Goal: Task Accomplishment & Management: Manage account settings

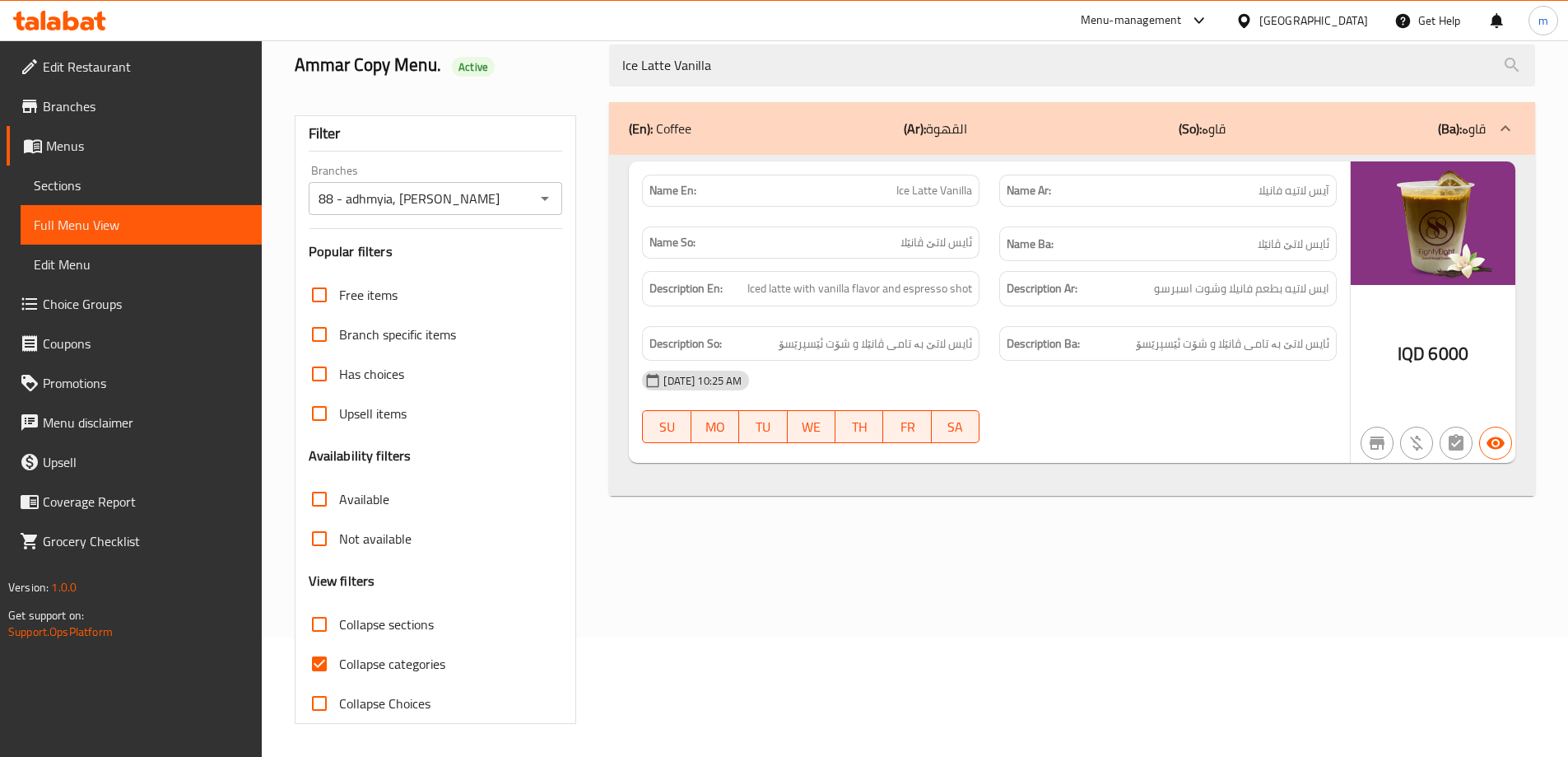
scroll to position [119, 0]
click at [69, 11] on icon at bounding box center [59, 20] width 93 height 19
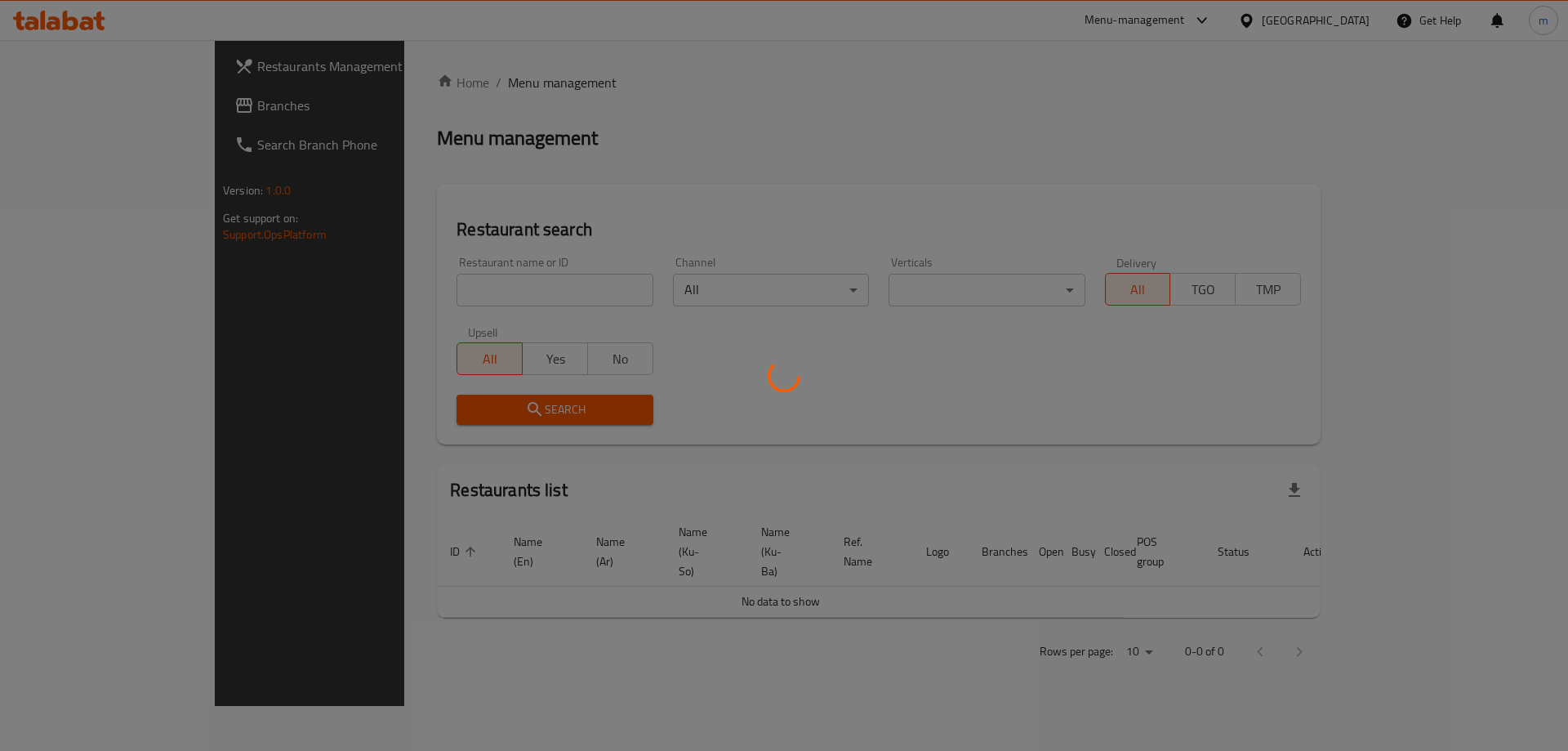
click at [344, 282] on div at bounding box center [784, 375] width 1568 height 751
click at [346, 284] on div at bounding box center [784, 375] width 1568 height 751
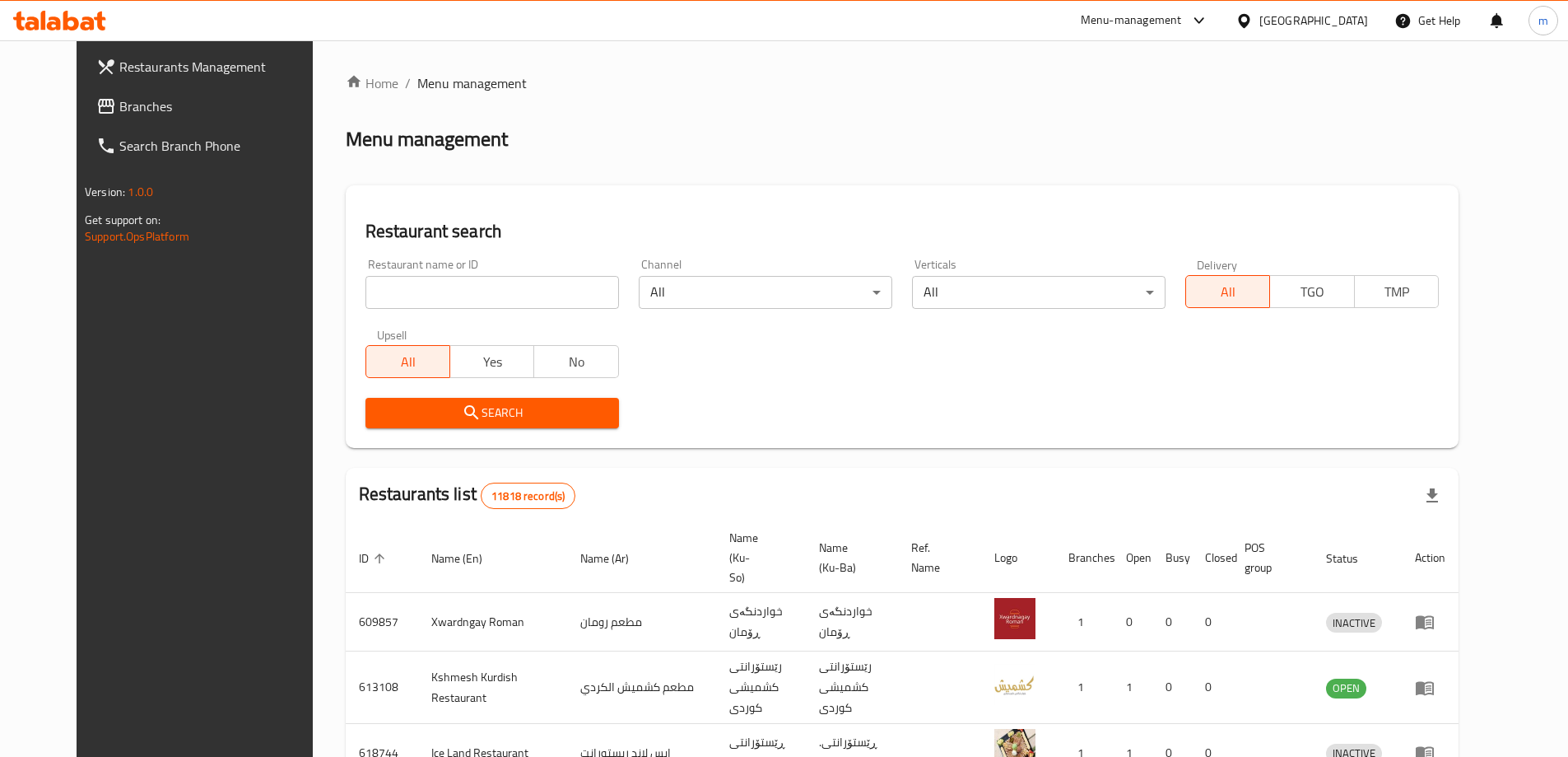
click at [365, 287] on input "search" at bounding box center [492, 292] width 253 height 33
paste input "Kunafa fstq"
type input "Kunafa fstq"
click button "Search" at bounding box center [492, 412] width 253 height 31
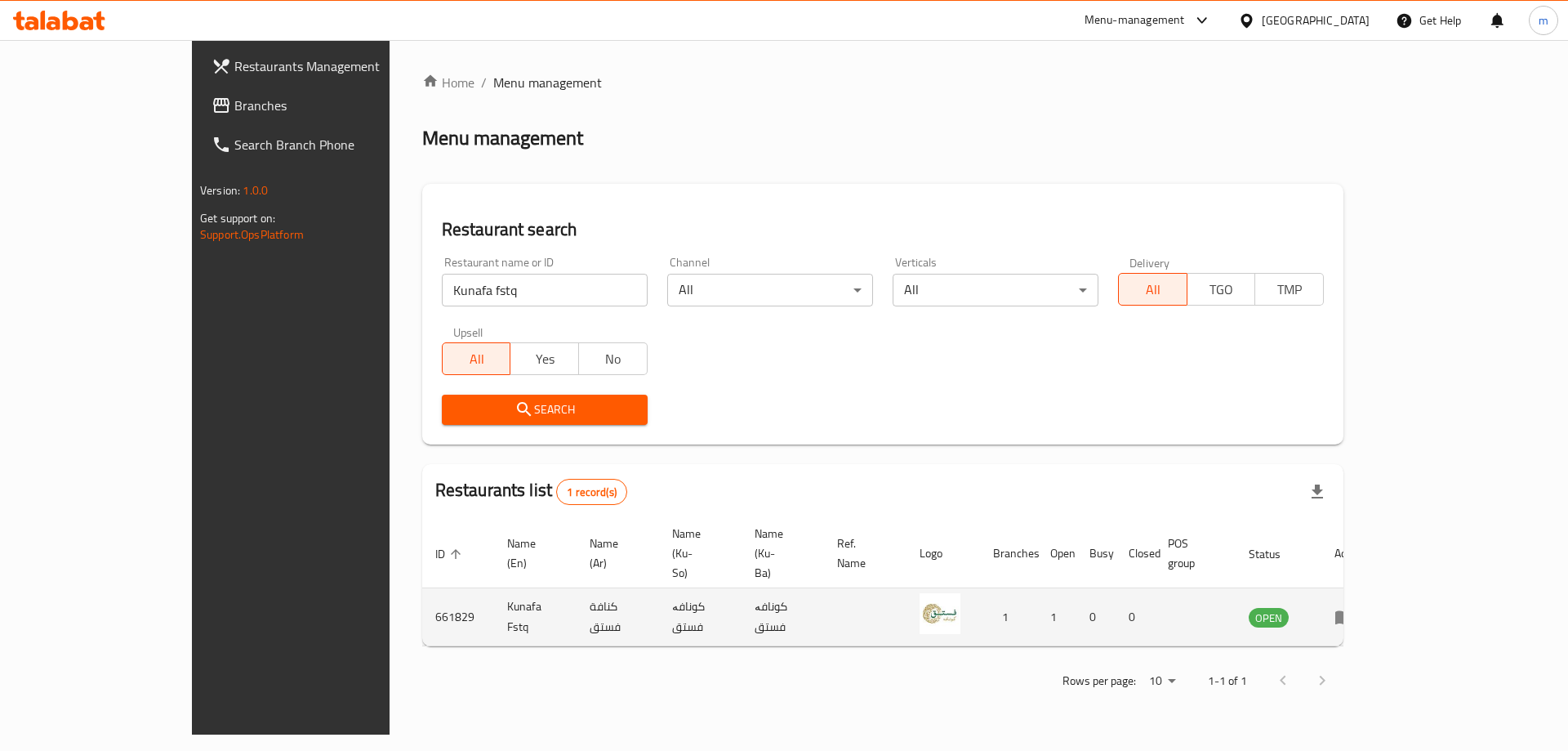
click at [1378, 588] on td "enhanced table" at bounding box center [1349, 616] width 56 height 58
click at [1354, 607] on icon "enhanced table" at bounding box center [1343, 616] width 19 height 19
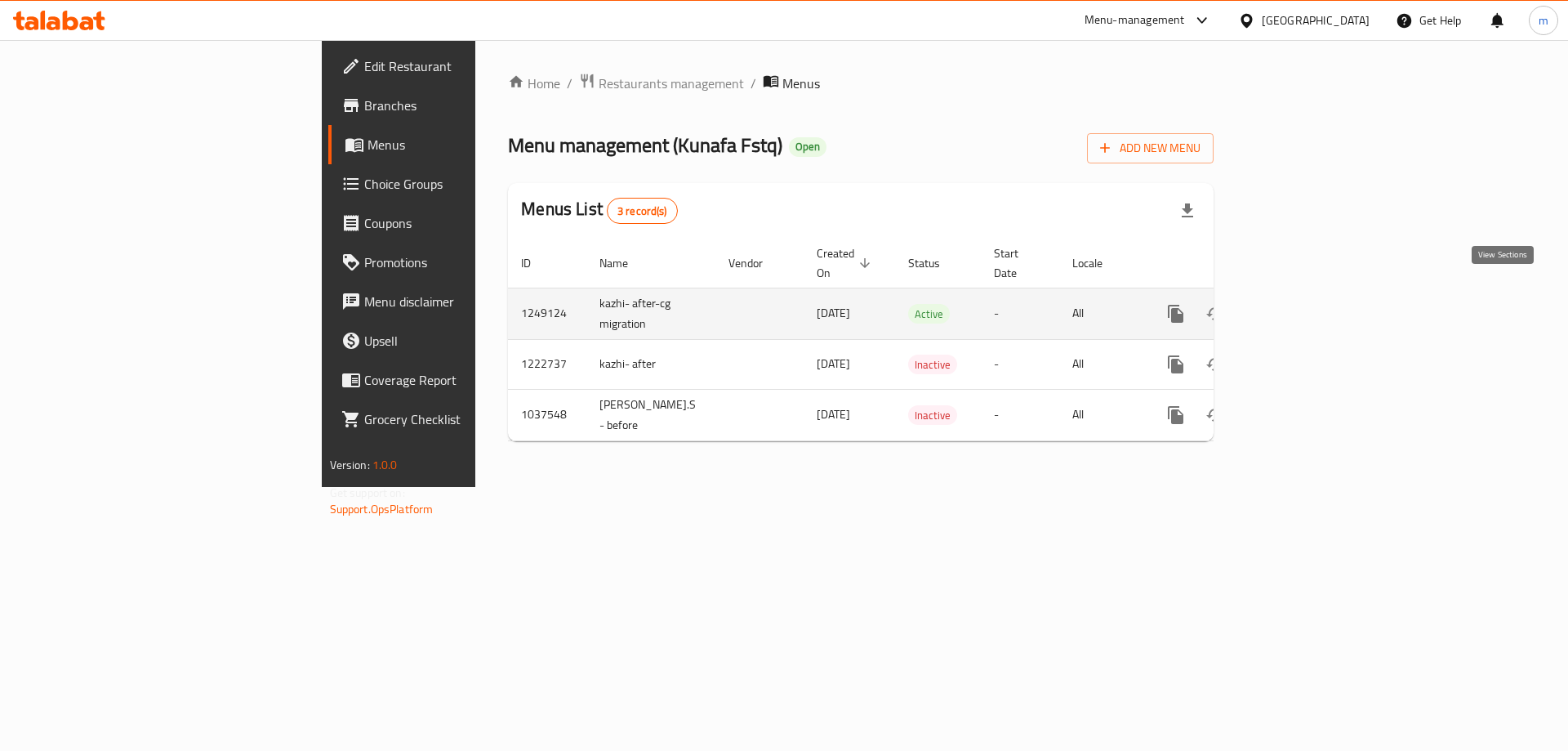
click at [1313, 294] on link "enhanced table" at bounding box center [1294, 314] width 39 height 39
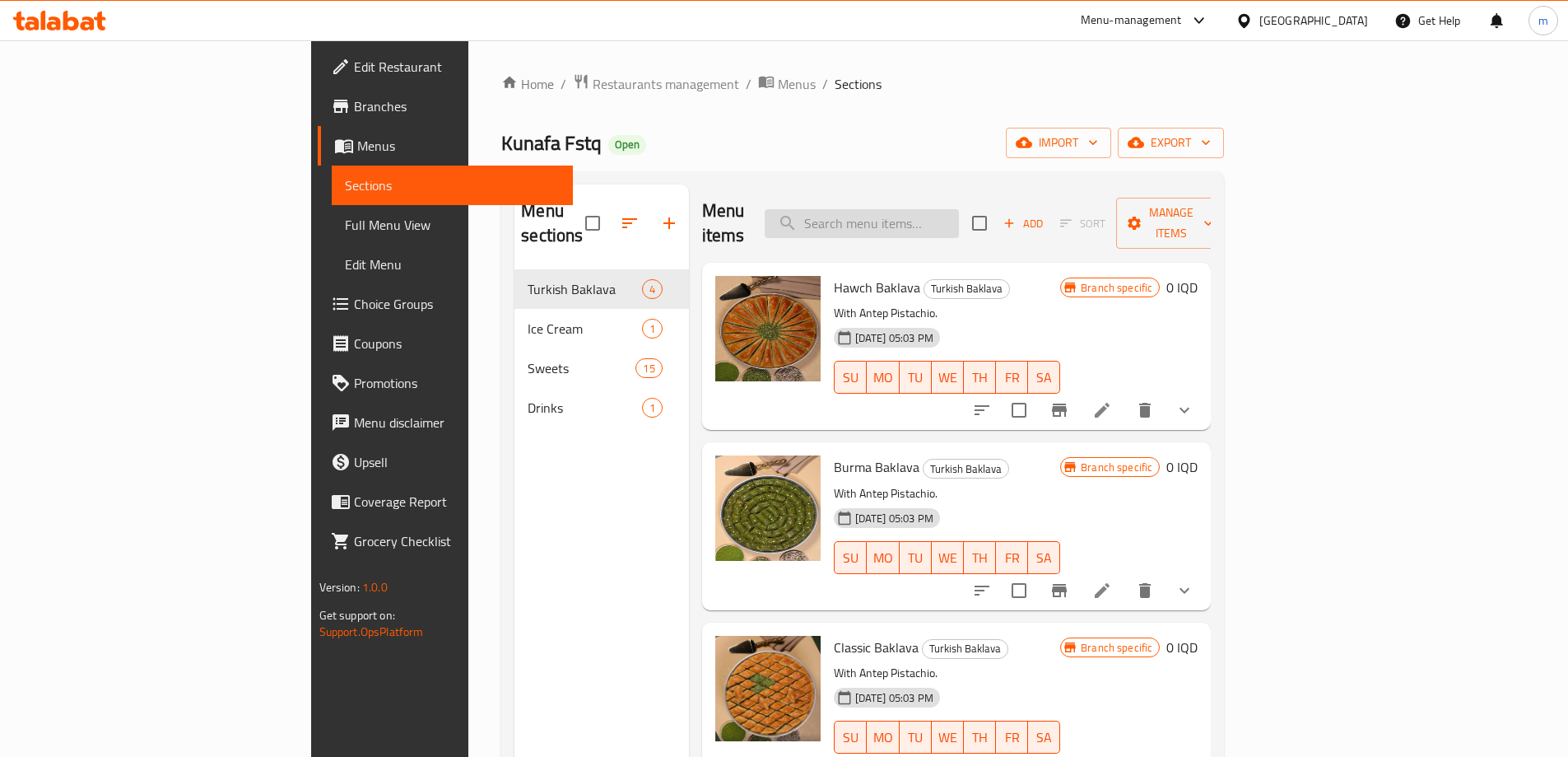
click at [949, 209] on input "search" at bounding box center [862, 223] width 194 height 29
paste input "Marash ice cream"
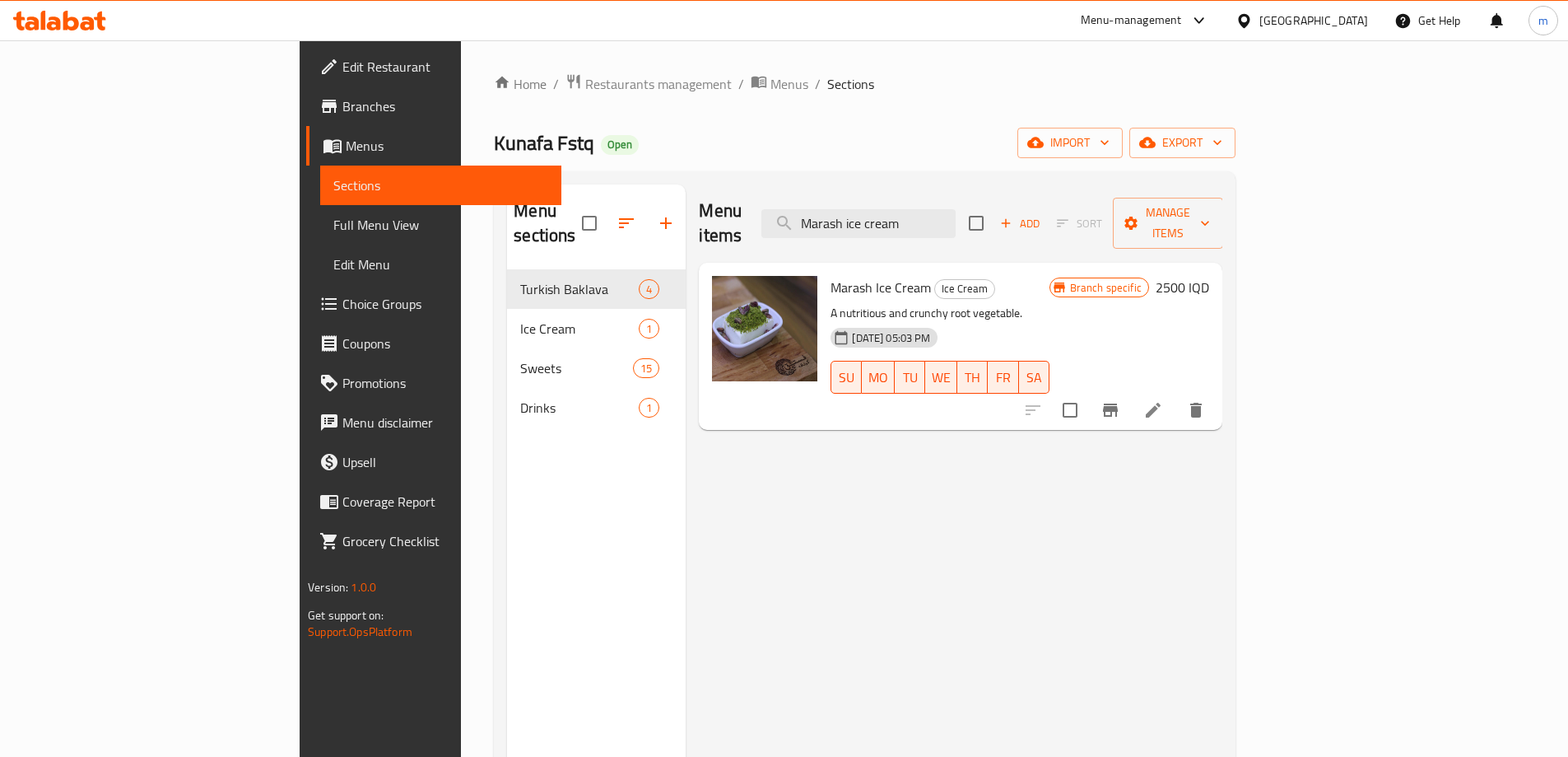
type input "Marash ice cream"
drag, startPoint x: 652, startPoint y: 4, endPoint x: 103, endPoint y: 298, distance: 622.8
click at [343, 298] on span "Choice Groups" at bounding box center [445, 303] width 206 height 19
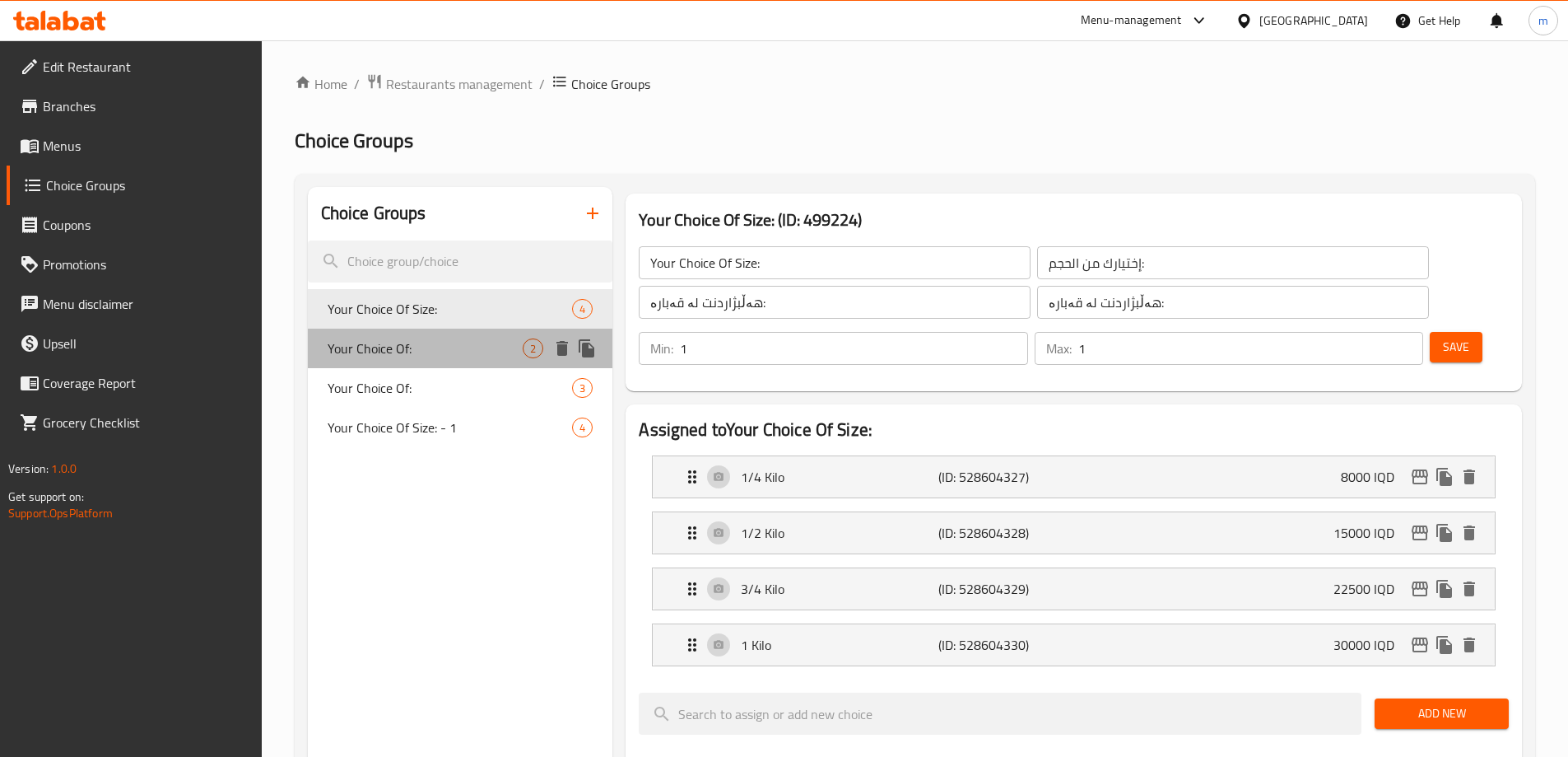
click at [441, 347] on span "Your Choice Of:" at bounding box center [426, 348] width 196 height 19
type input "Your Choice Of:"
type input "إختيارك من:"
type input "هەڵبژاردنت لە:"
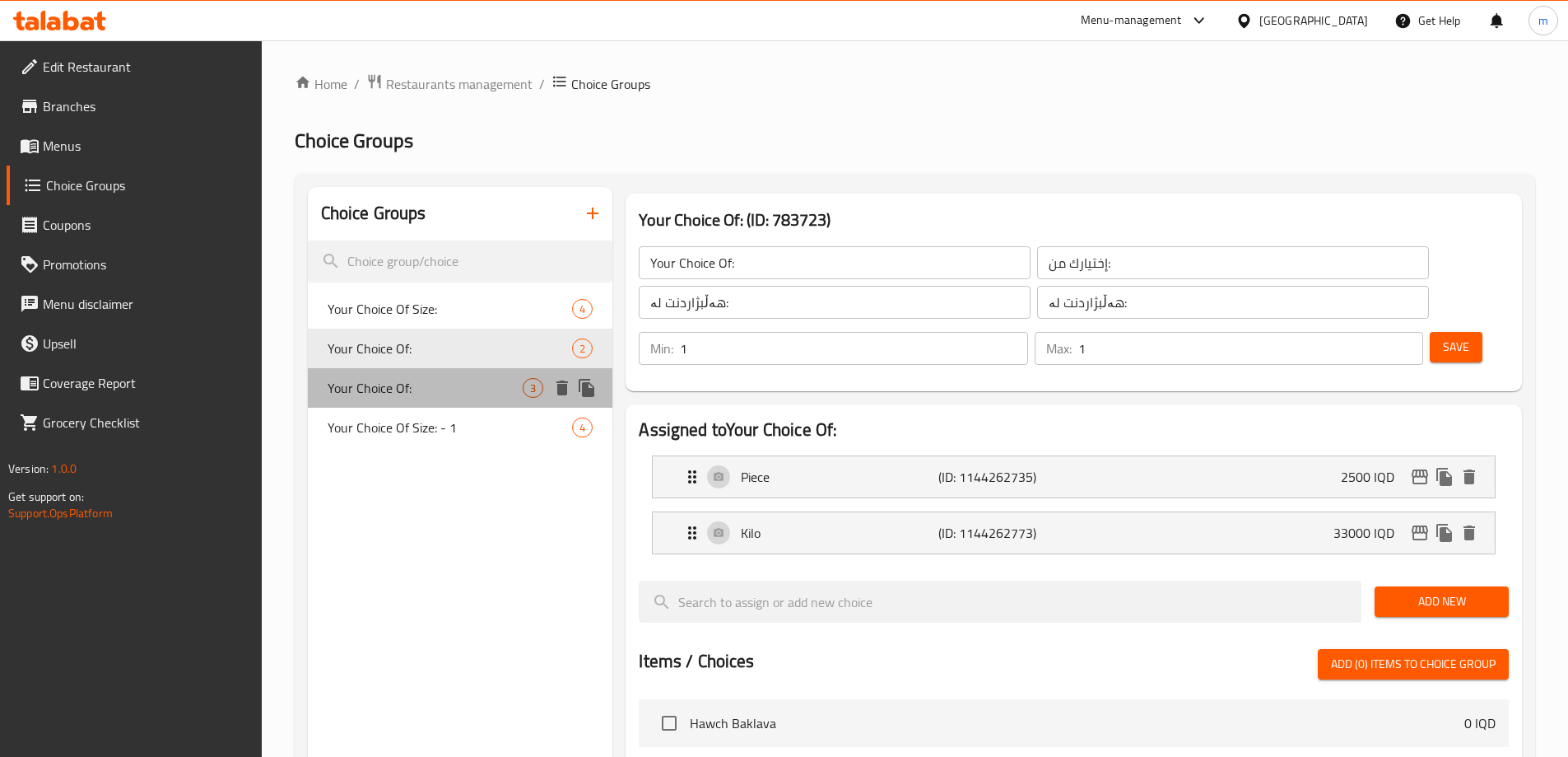
click at [432, 387] on span "Your Choice Of:" at bounding box center [426, 387] width 196 height 19
type input "Your Choice Of:"
type input "إختيارك من:"
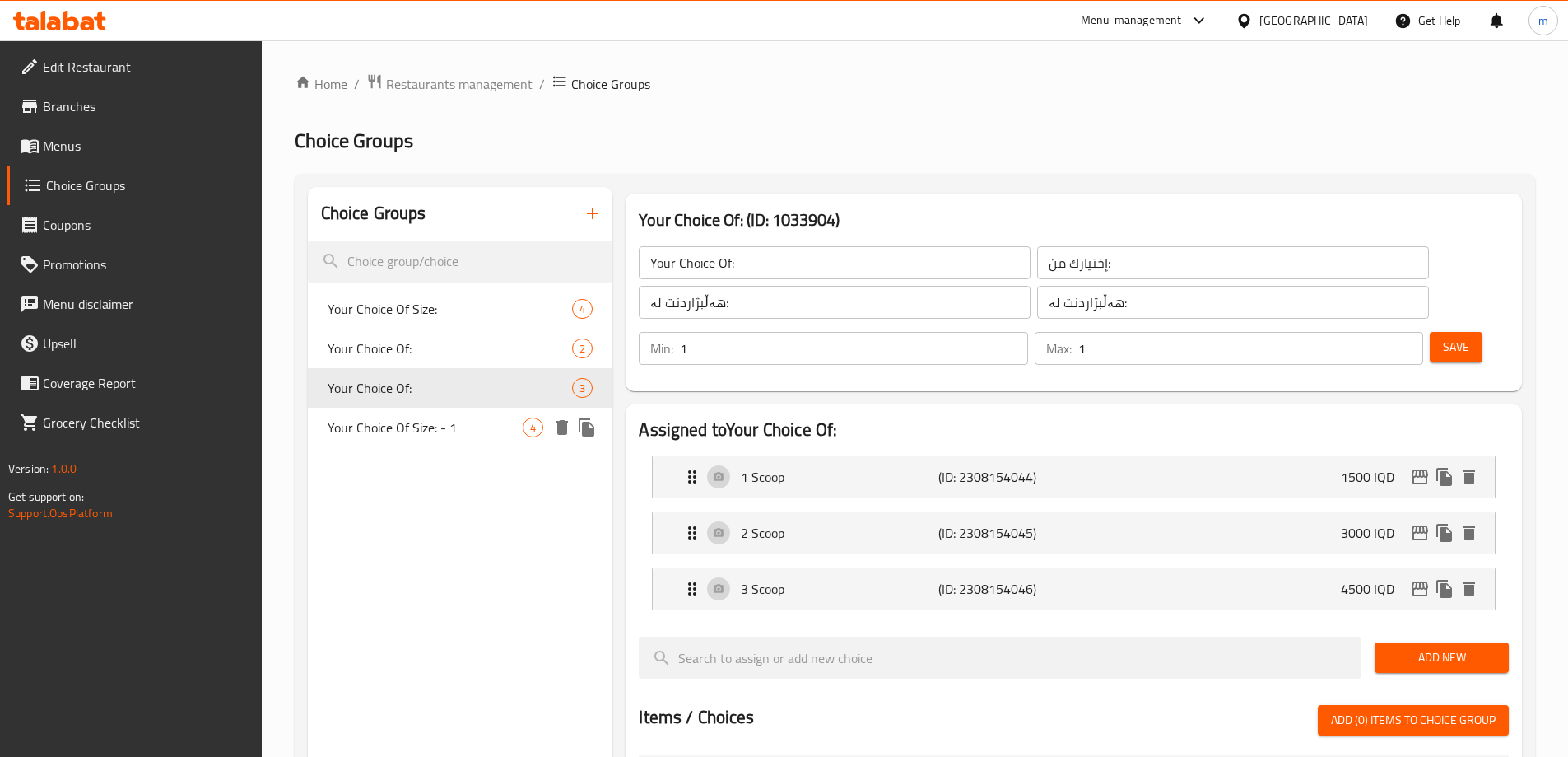
click at [443, 424] on span "Your Choice Of Size: - 1" at bounding box center [426, 427] width 196 height 19
type input "Your Choice Of Size: - 1"
type input "إختيارك من الحجم: - 1"
type input "هەڵبژاردنت لە قەبارە: - 1"
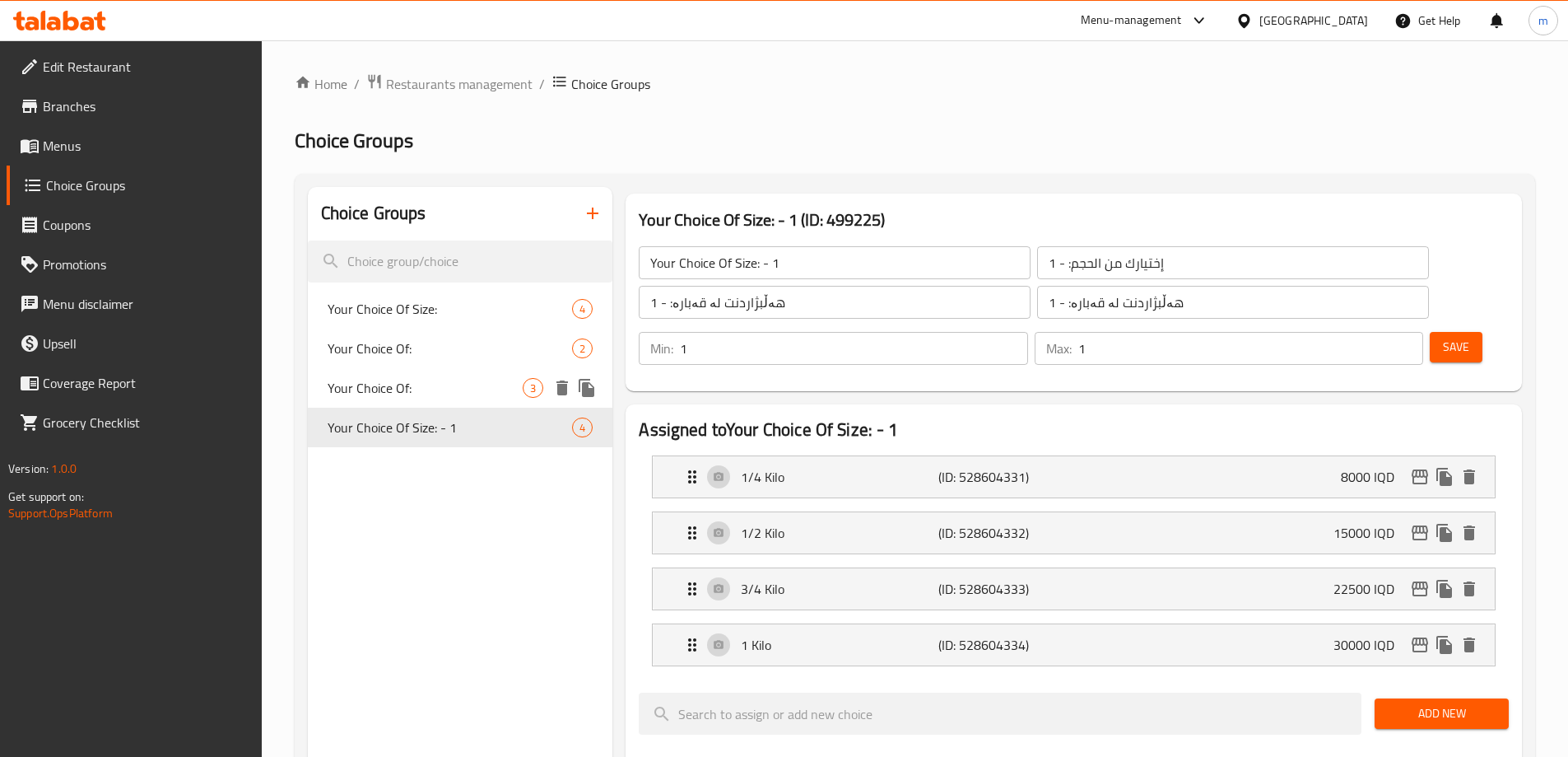
click at [444, 400] on div "Your Choice Of: 3" at bounding box center [460, 387] width 305 height 40
type input "Your Choice Of:"
type input "إختيارك من:"
type input "هەڵبژاردنت لە:"
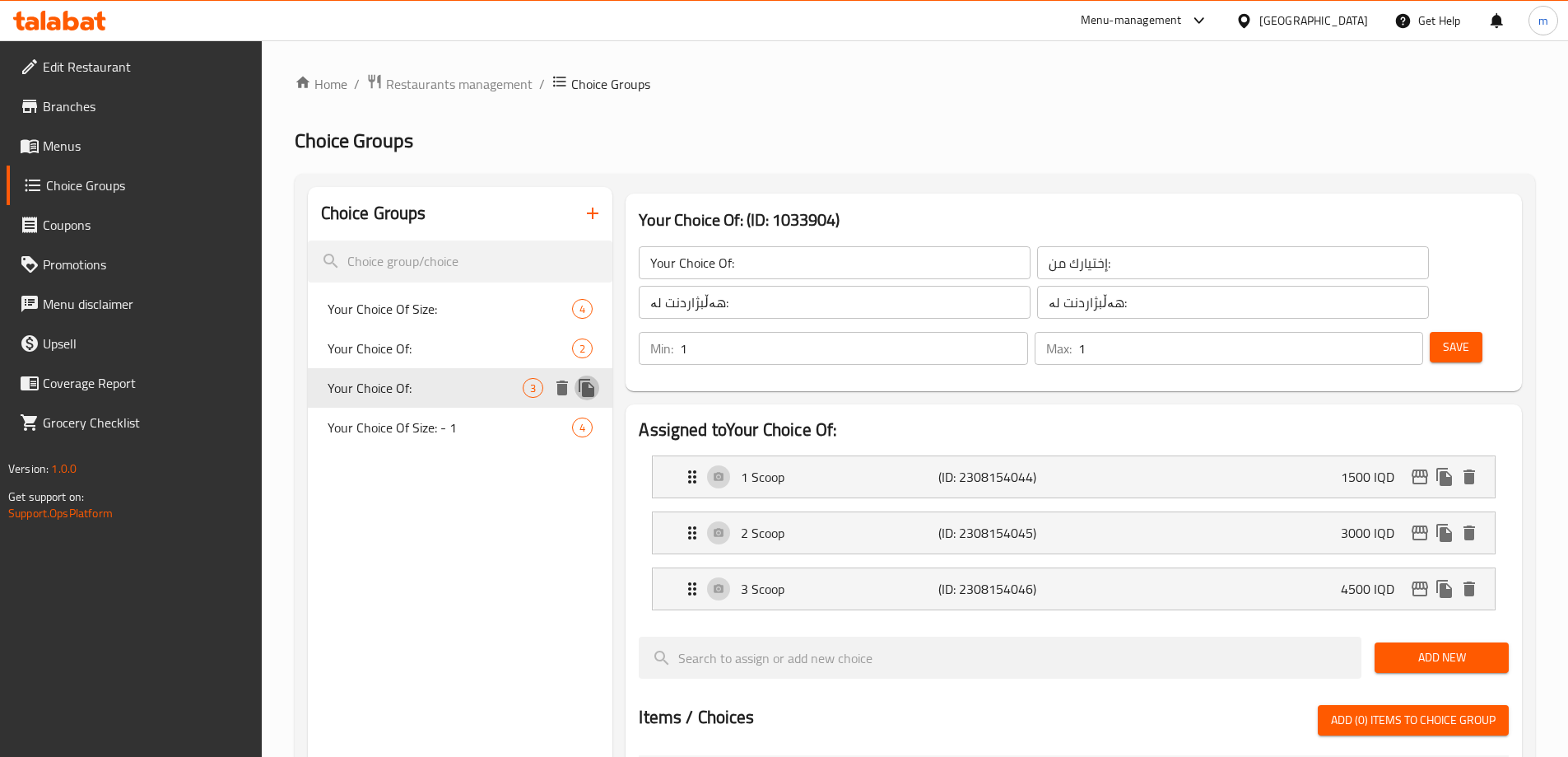
click at [582, 385] on icon "duplicate" at bounding box center [586, 387] width 19 height 19
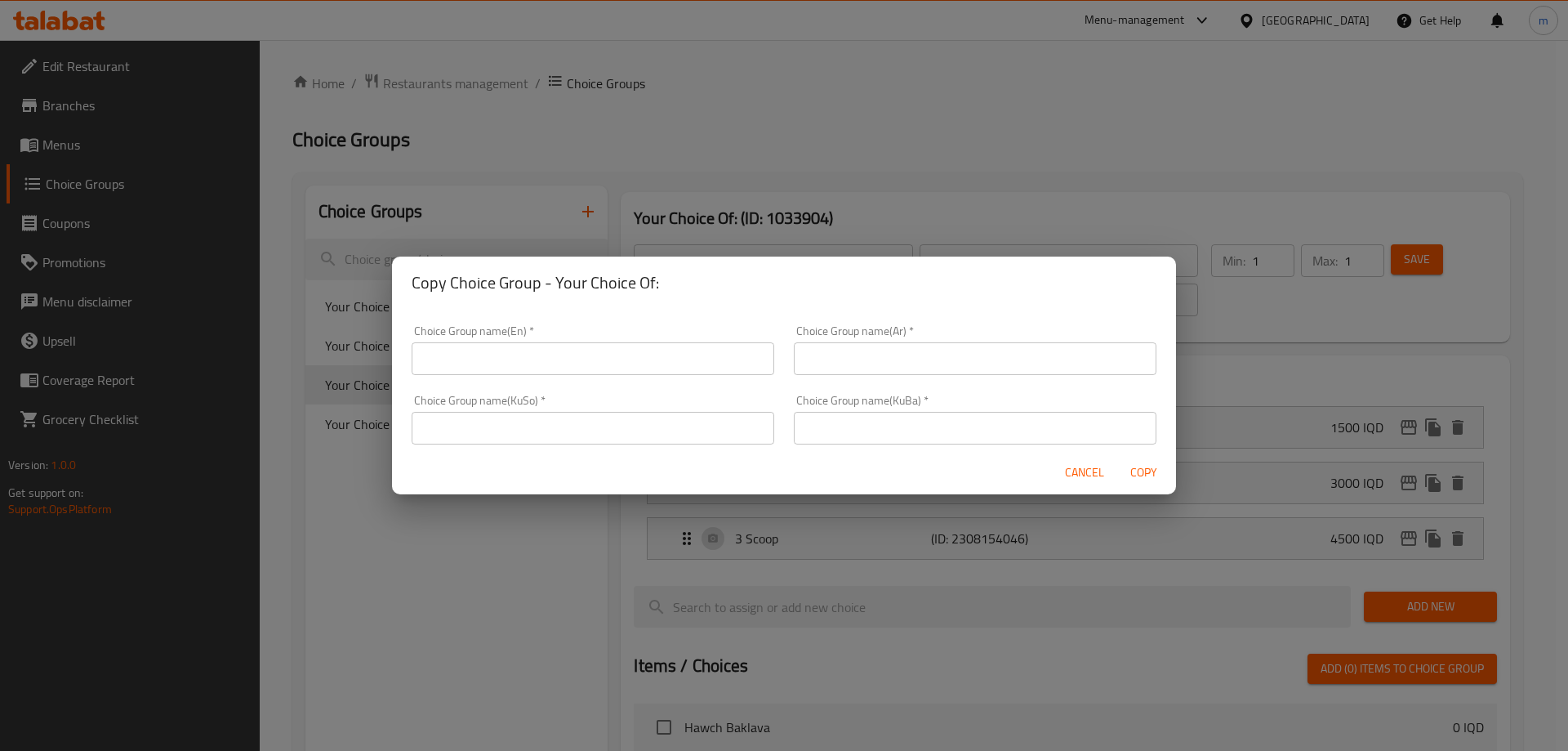
click at [619, 370] on input "text" at bounding box center [592, 359] width 362 height 33
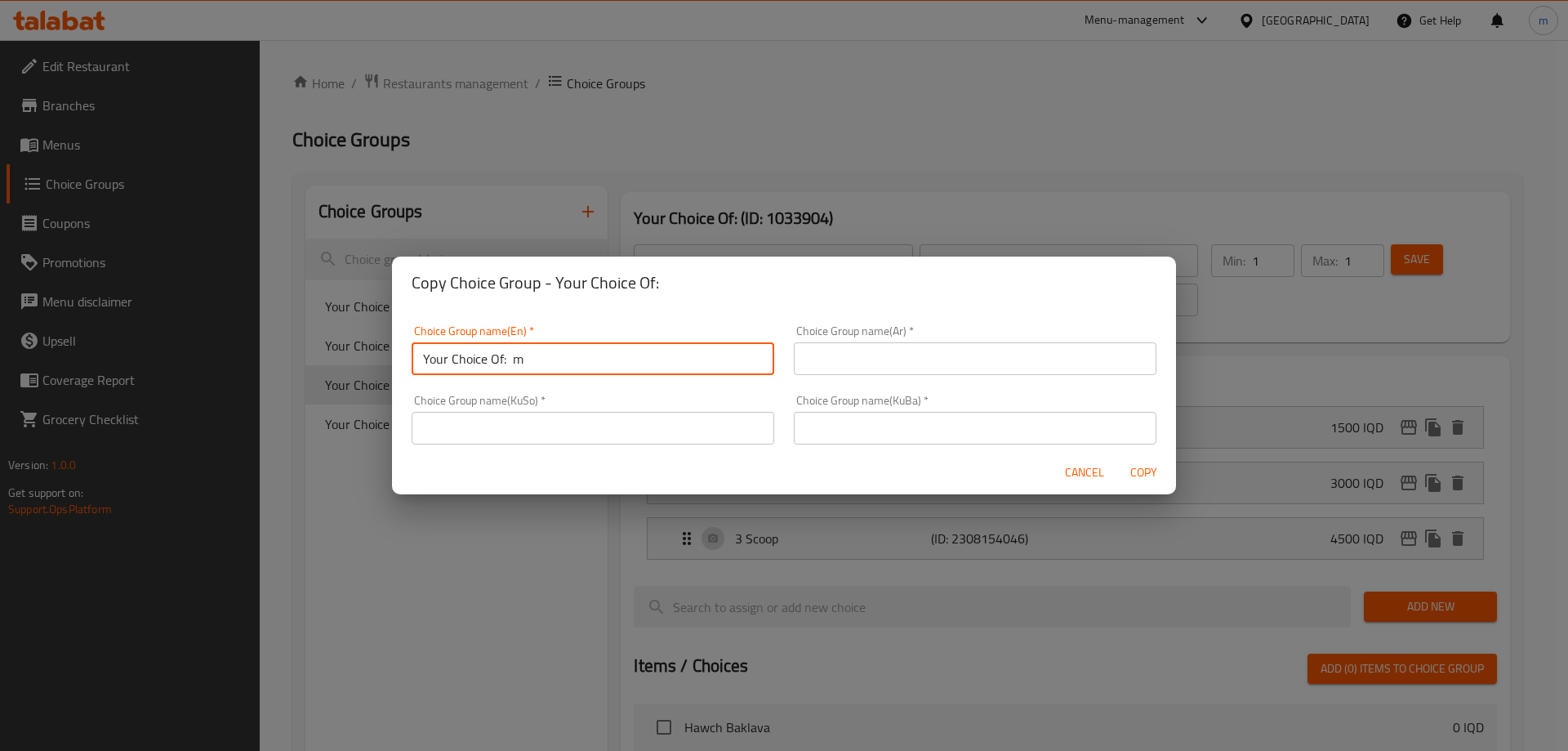
type input "Your Choice Of: m"
click at [871, 360] on input "text" at bounding box center [975, 359] width 362 height 33
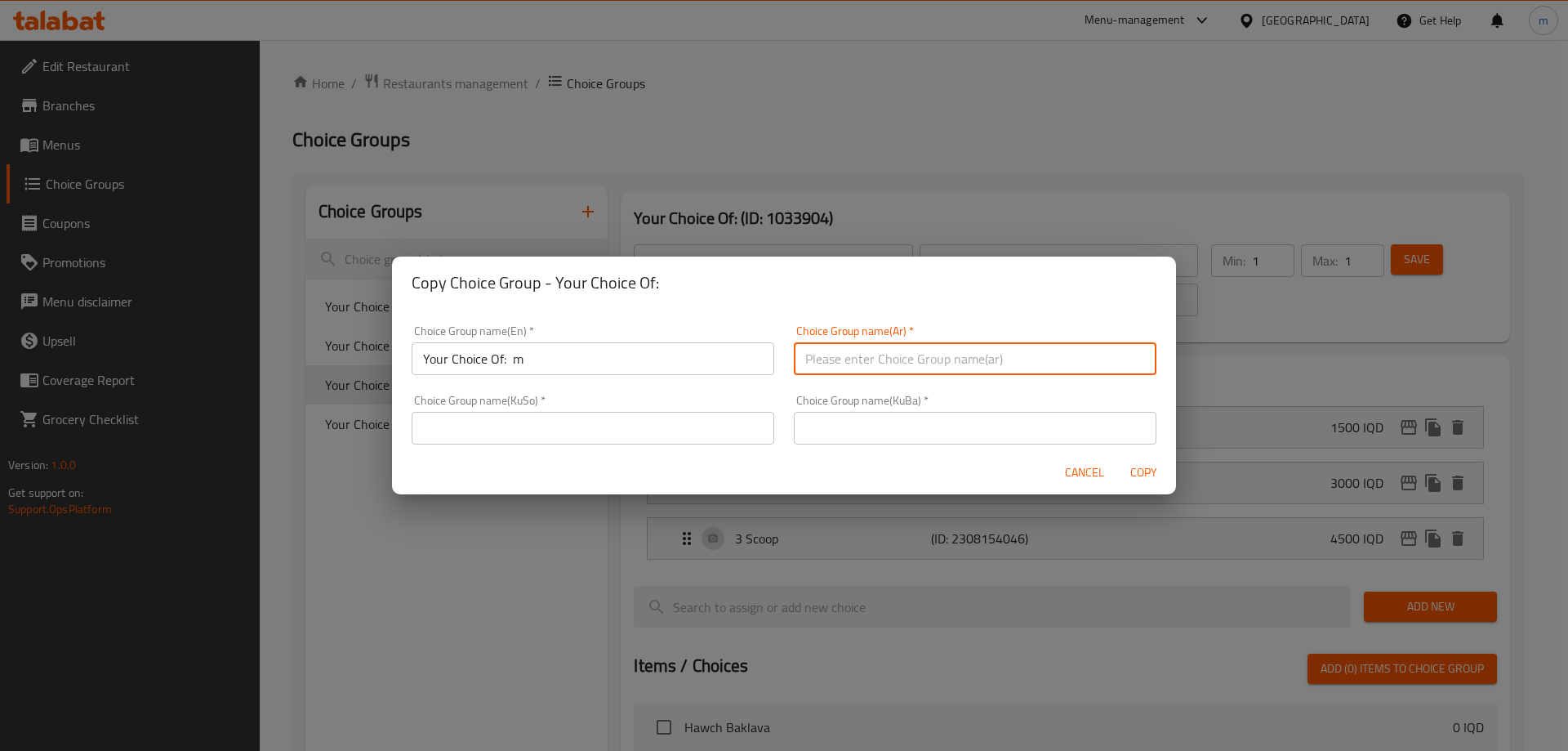
type input "إختيارك من:"
click at [733, 407] on div "Choice Group name(KuSo)   * Choice Group name(KuSo) *" at bounding box center [592, 419] width 362 height 50
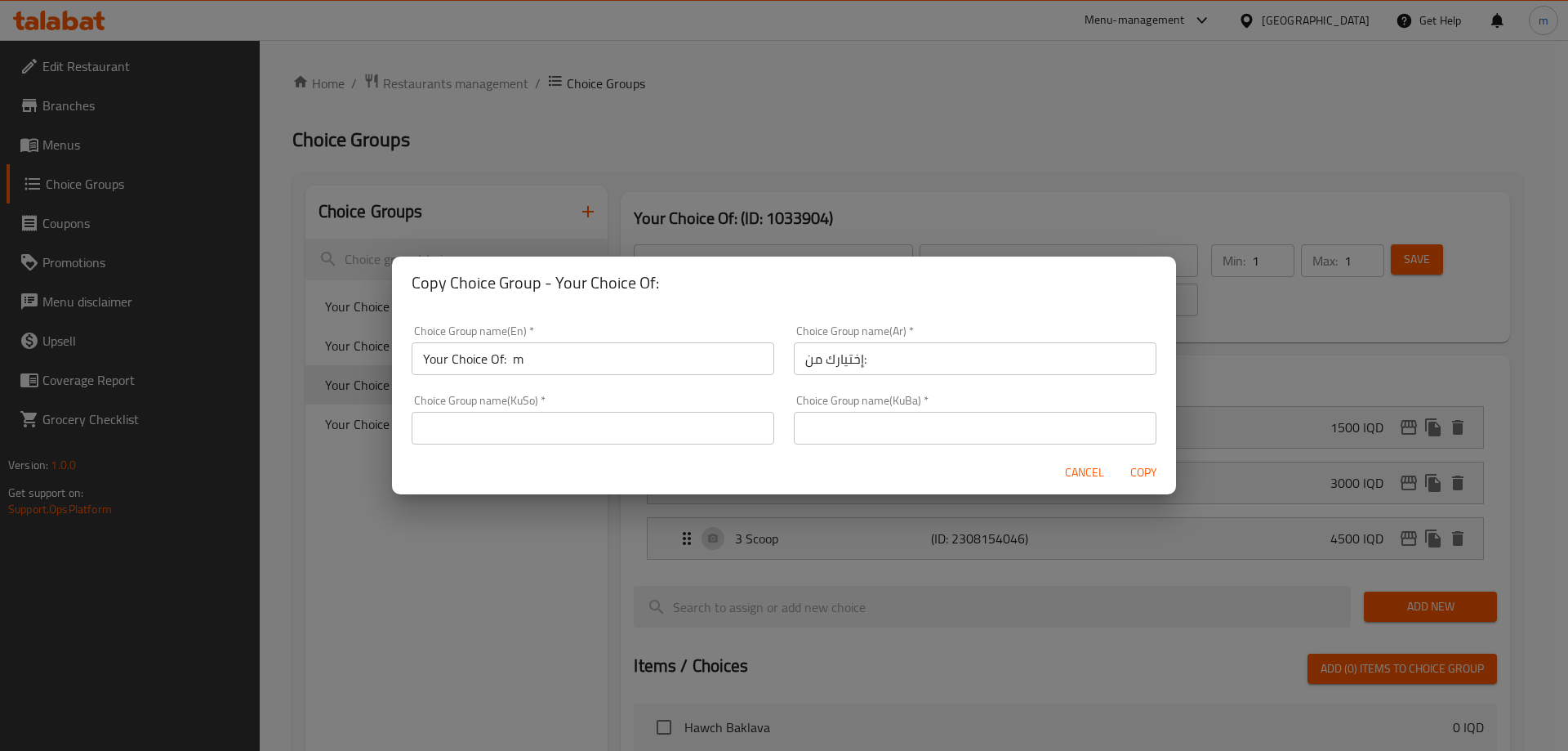
drag, startPoint x: 724, startPoint y: 422, endPoint x: 679, endPoint y: 452, distance: 54.1
click at [724, 422] on input "text" at bounding box center [592, 428] width 362 height 33
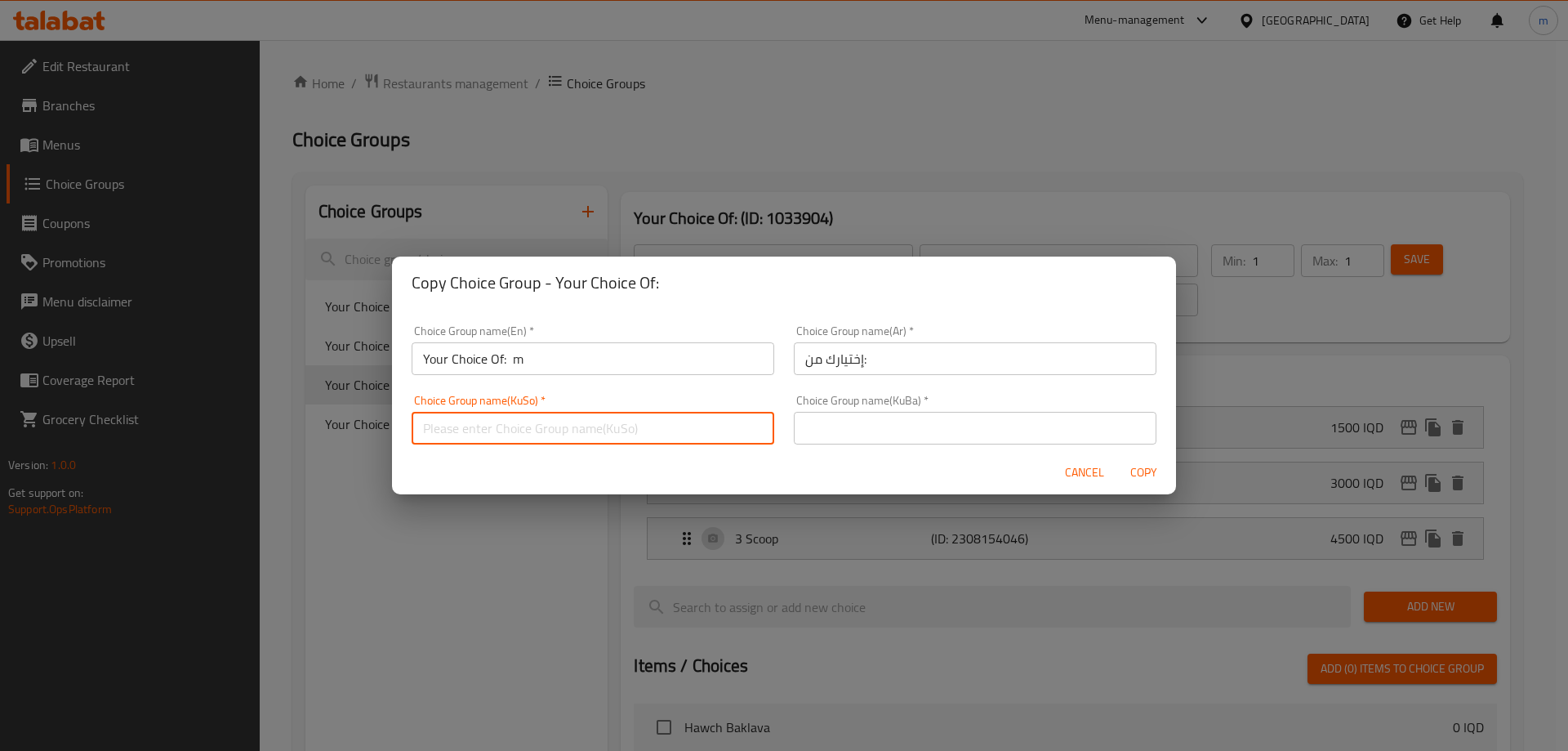
type input "هەڵبژاردنت لە:"
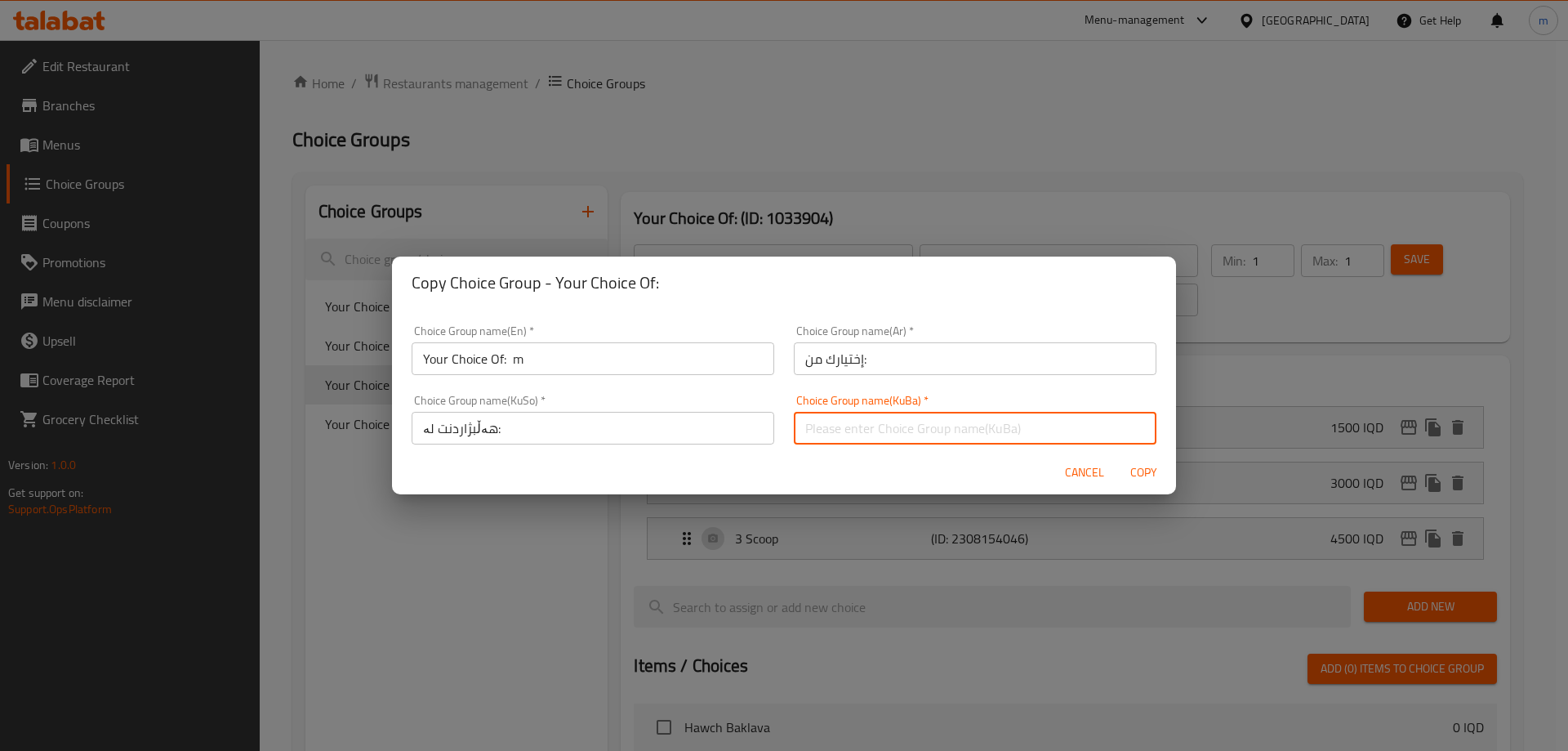
click at [878, 431] on input "text" at bounding box center [975, 428] width 362 height 33
type input "هەڵبژاردنت لە:"
click at [1137, 468] on span "Copy" at bounding box center [1143, 472] width 39 height 20
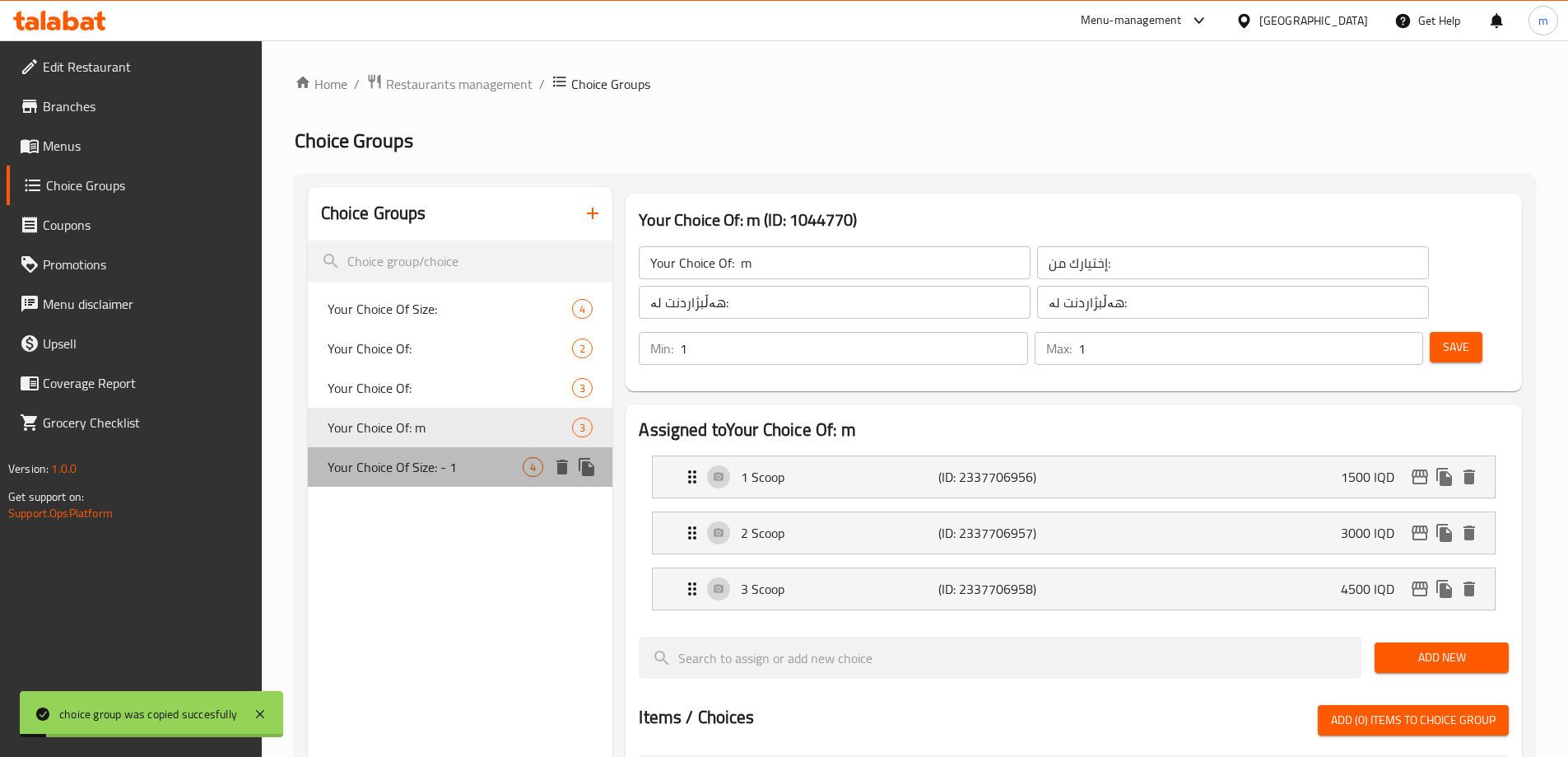
click at [434, 464] on span "Your Choice Of Size: - 1" at bounding box center [426, 466] width 196 height 19
type input "Your Choice Of Size: - 1"
type input "إختيارك من الحجم: - 1"
type input "هەڵبژاردنت لە قەبارە: - 1"
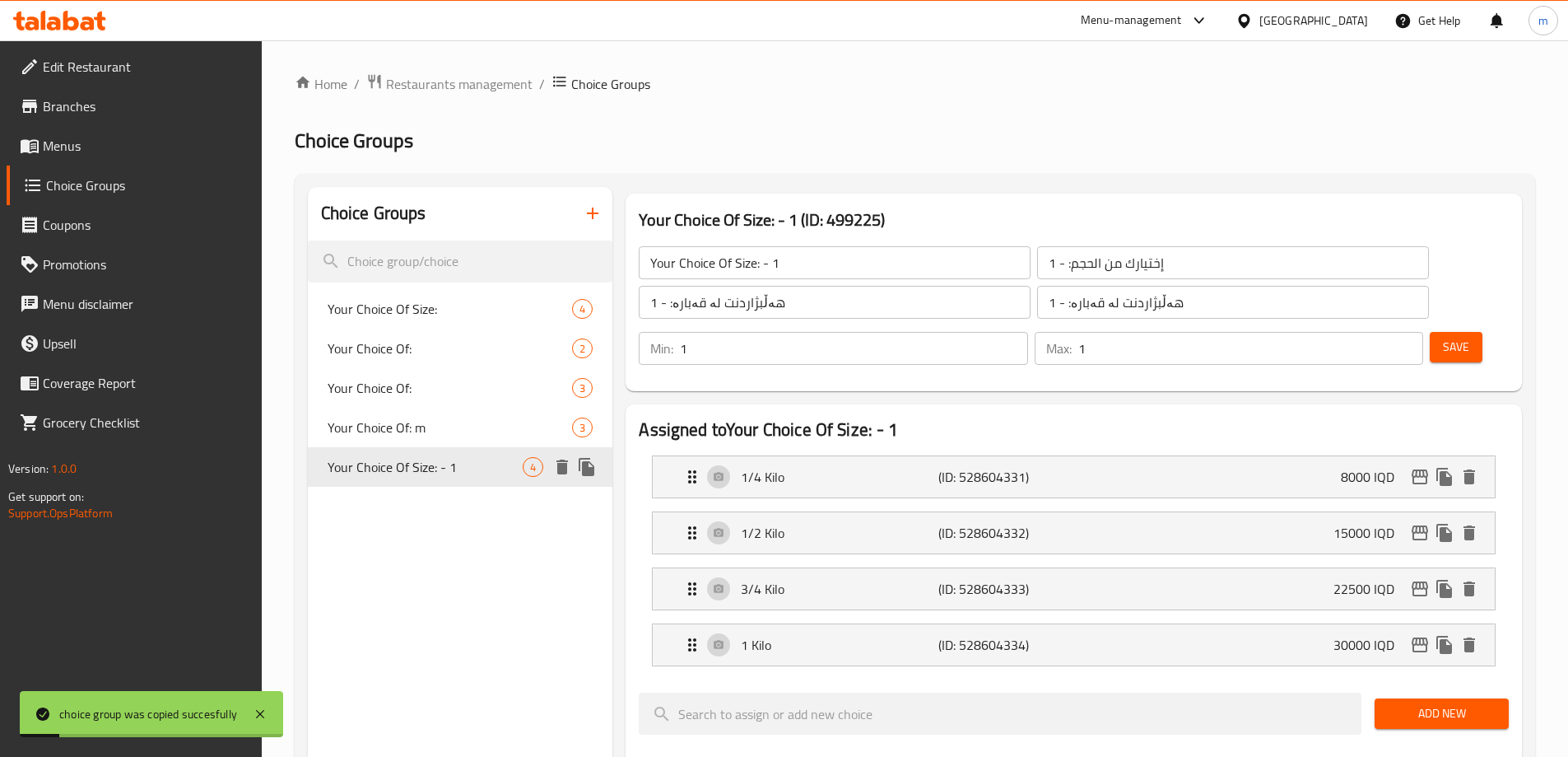
click at [425, 441] on div "Your Choice Of: m 3" at bounding box center [460, 427] width 305 height 40
type input "Your Choice Of: m"
type input "إختيارك من:"
type input "هەڵبژاردنت لە:"
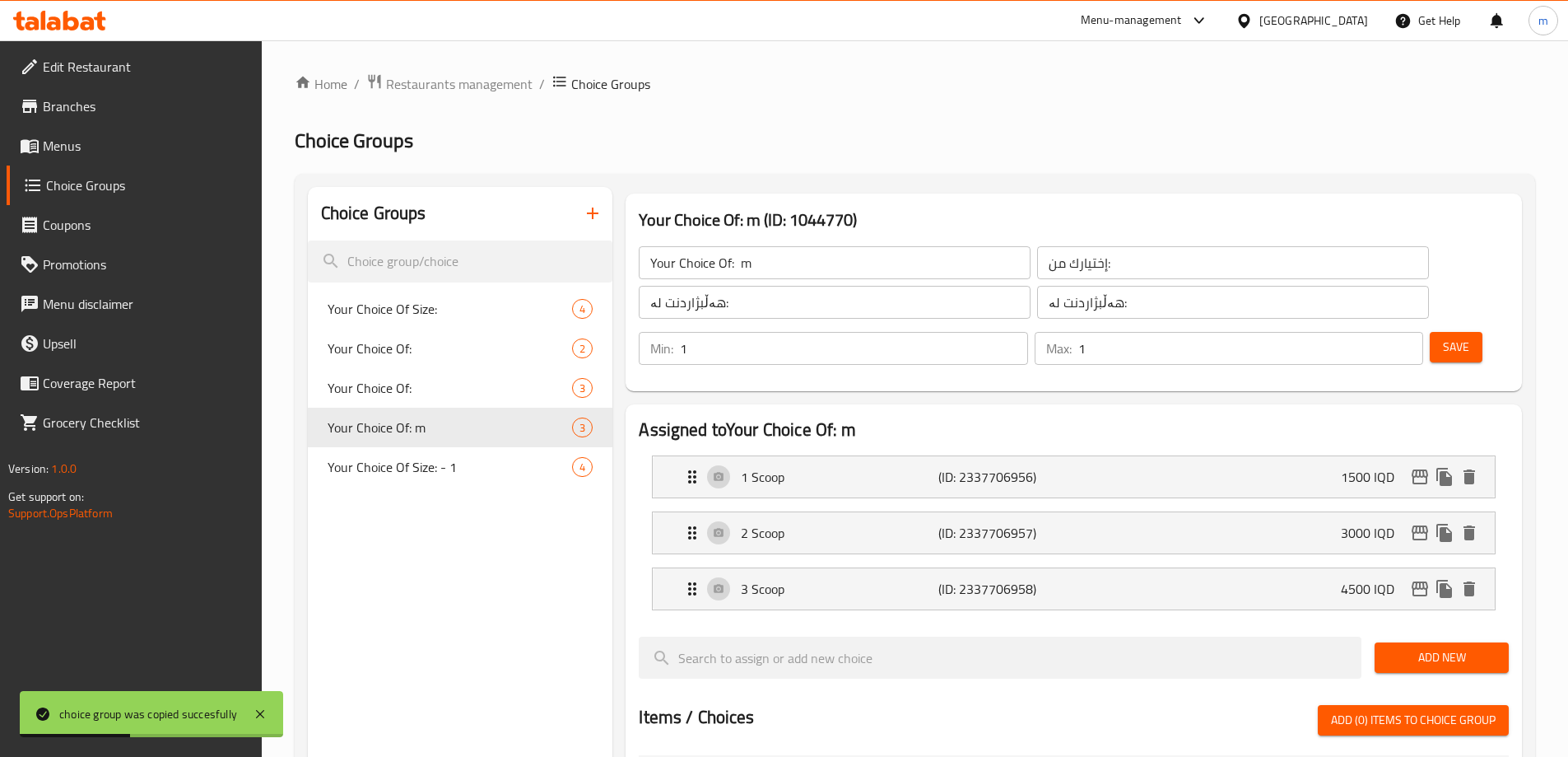
click at [1426, 456] on div "1 Scoop (ID: 2337706956) 1500 IQD Name (En) 1 Scoop Name (En) Name (Ar) 1 بولة …" at bounding box center [1073, 477] width 844 height 43
click at [1424, 470] on icon "edit" at bounding box center [1420, 477] width 17 height 15
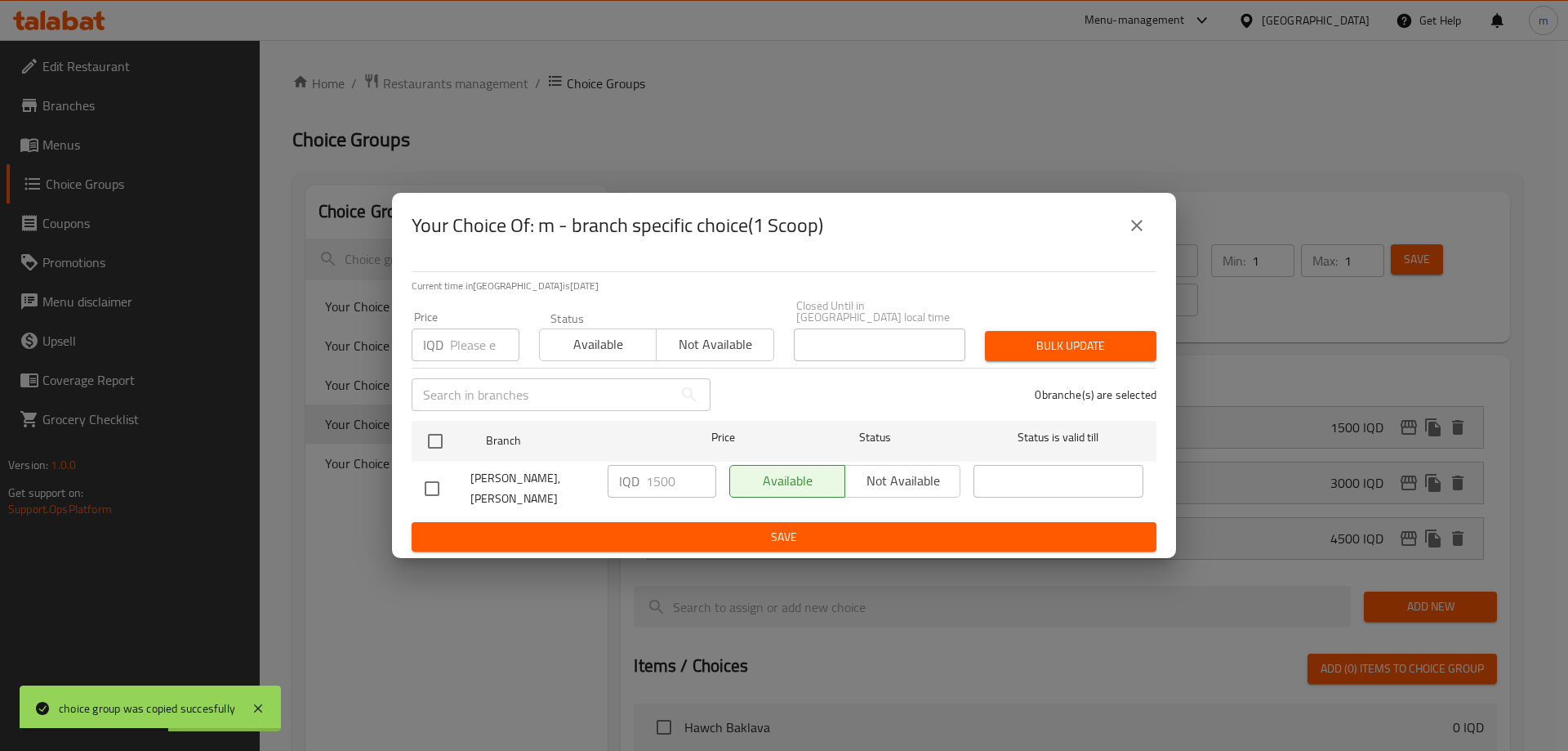
click at [1136, 231] on icon "close" at bounding box center [1136, 225] width 19 height 19
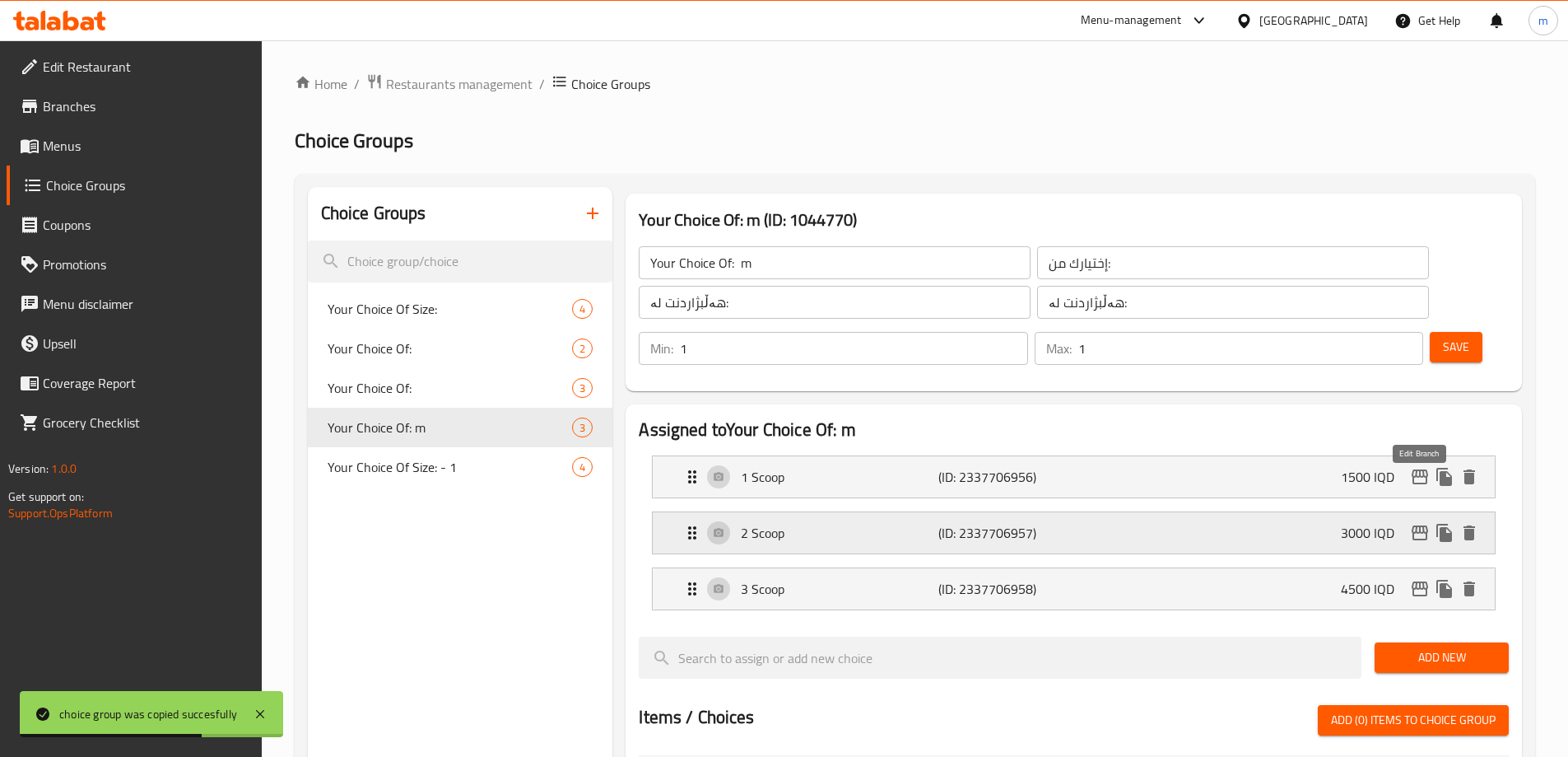
click at [1417, 523] on icon "edit" at bounding box center [1419, 532] width 19 height 19
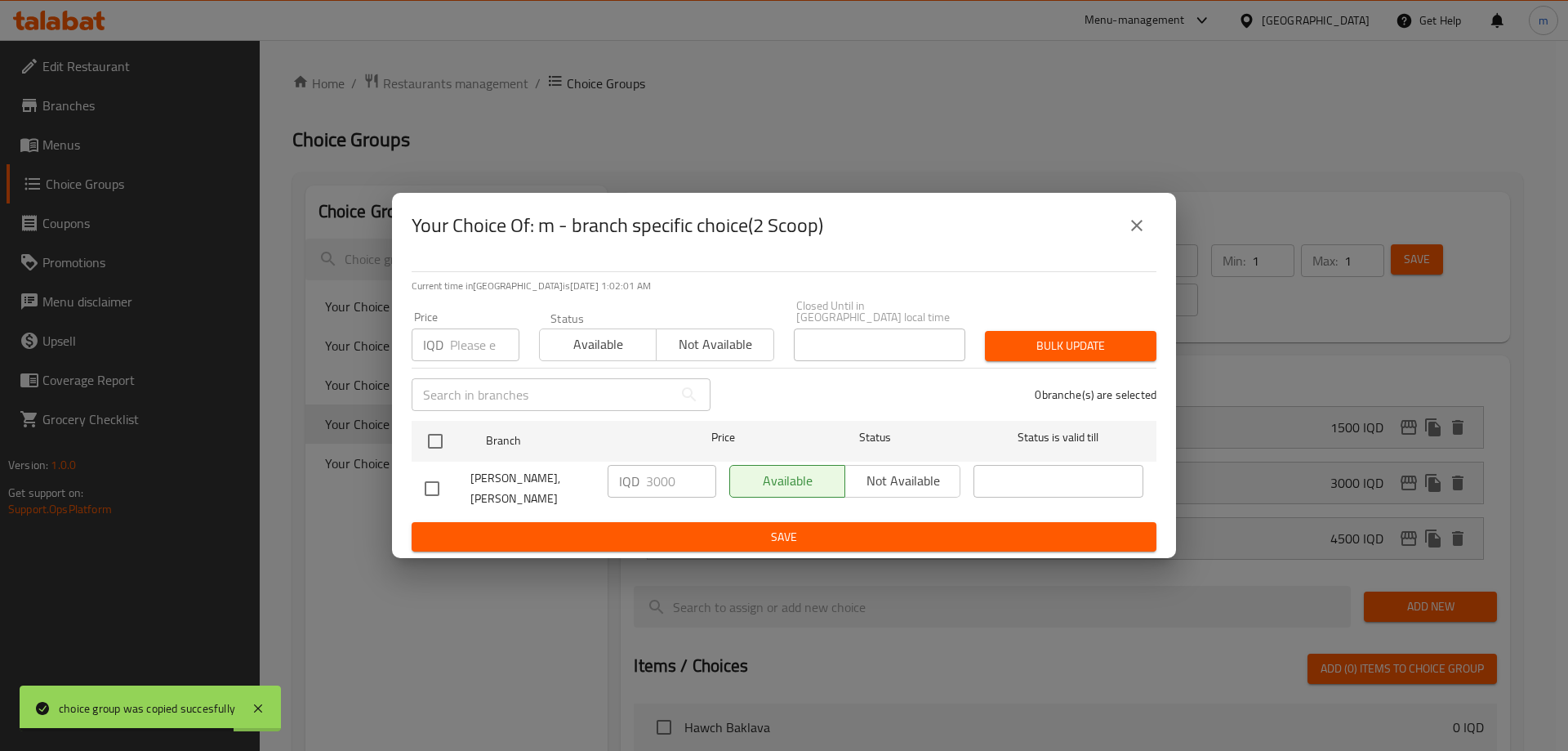
click at [1128, 237] on button "close" at bounding box center [1137, 225] width 39 height 39
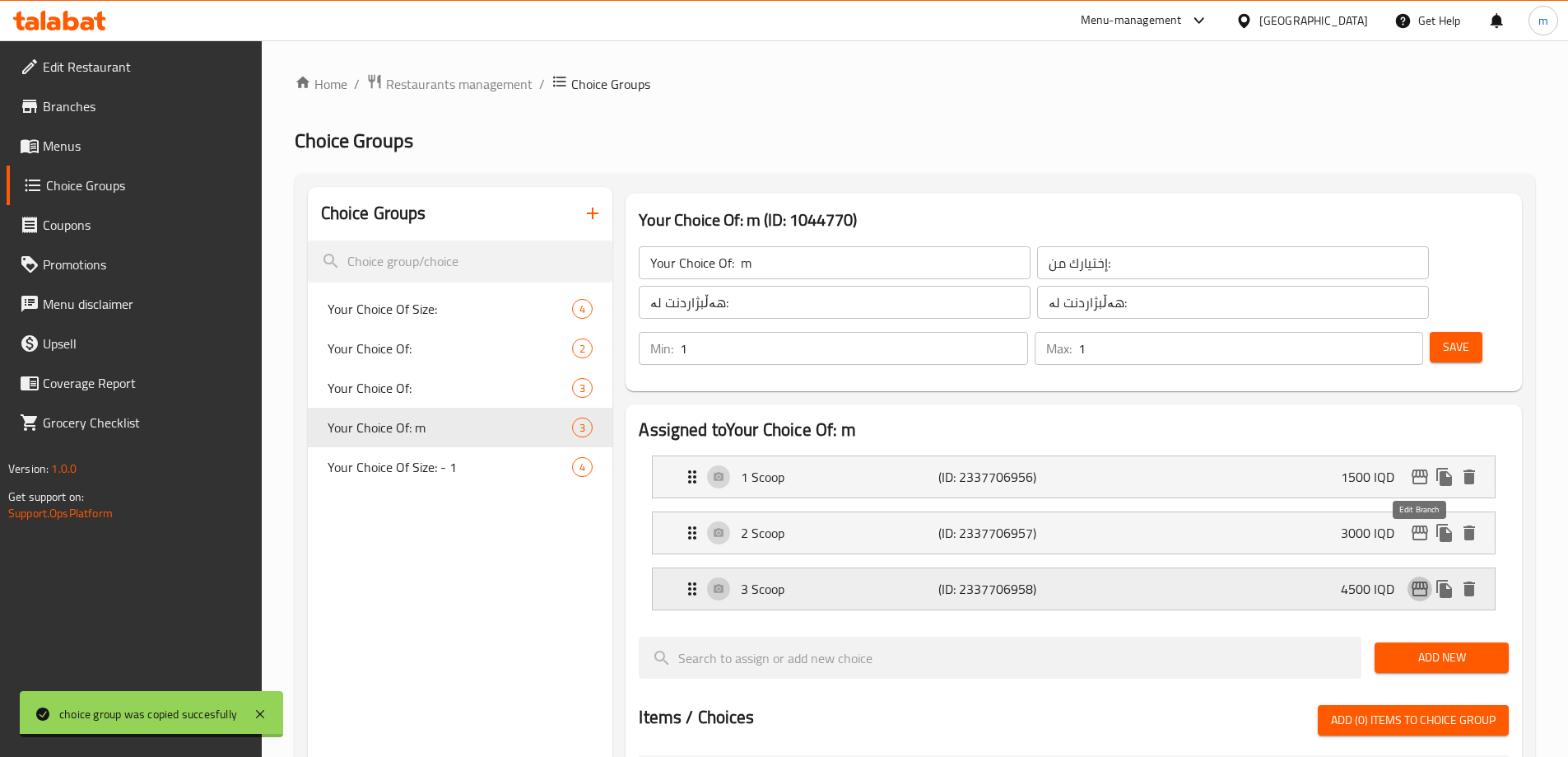
click at [1415, 579] on icon "edit" at bounding box center [1419, 588] width 19 height 19
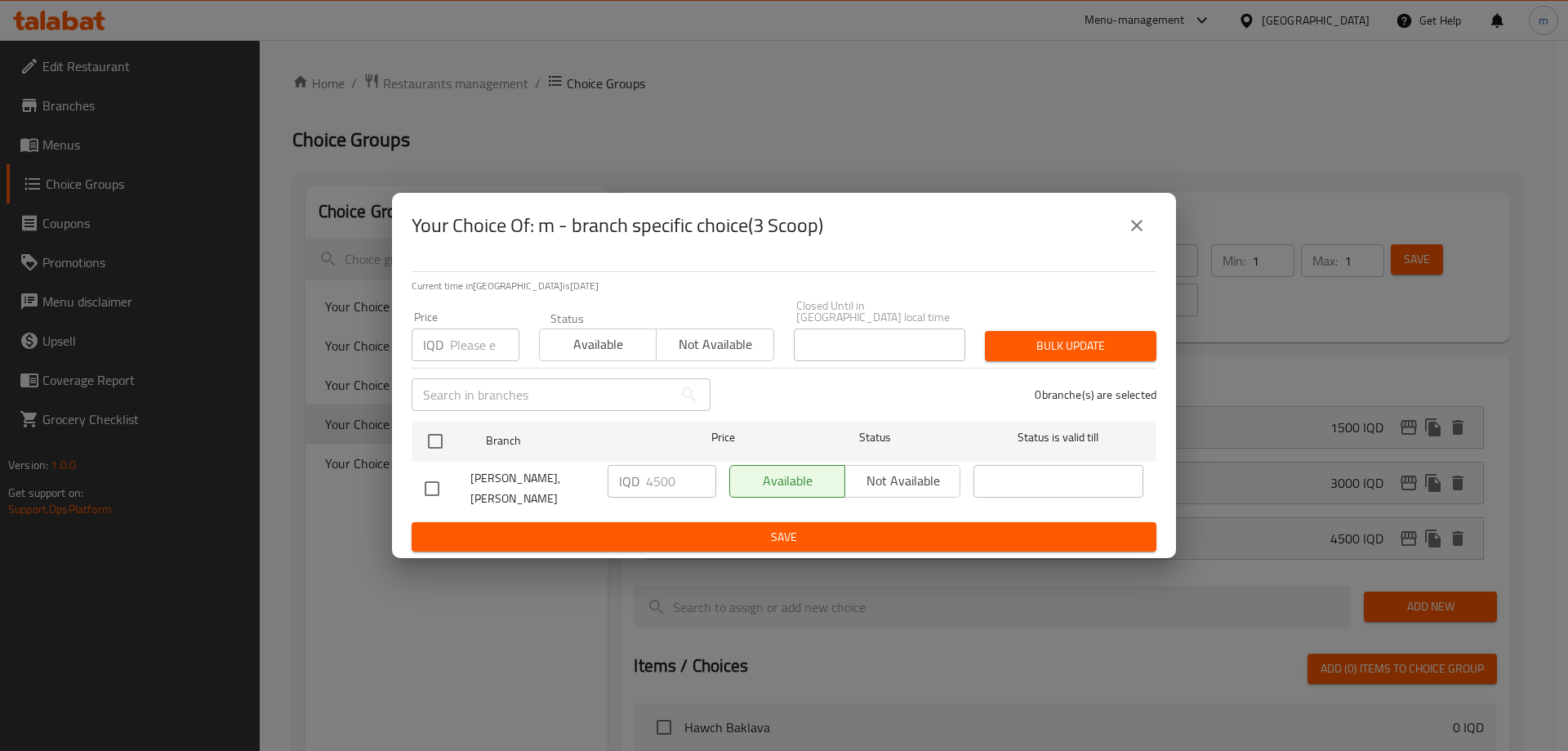
click at [1128, 236] on icon "close" at bounding box center [1136, 225] width 19 height 19
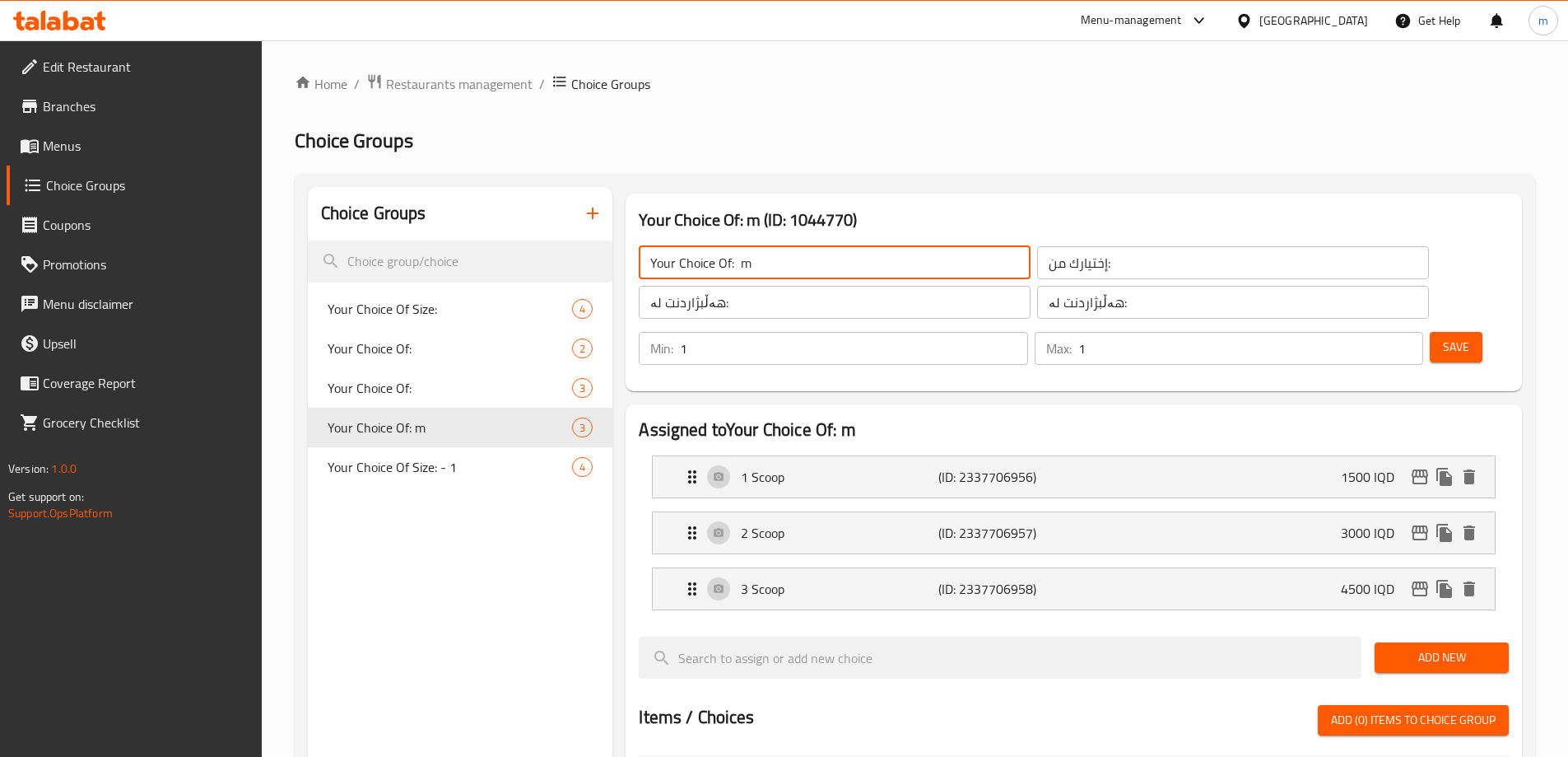
drag, startPoint x: 771, startPoint y: 257, endPoint x: 742, endPoint y: 255, distance: 29.1
click at [742, 255] on input "Your Choice Of: m" at bounding box center [834, 263] width 392 height 33
type input "Your Choice Of:"
click at [1450, 332] on button "Save" at bounding box center [1455, 347] width 53 height 31
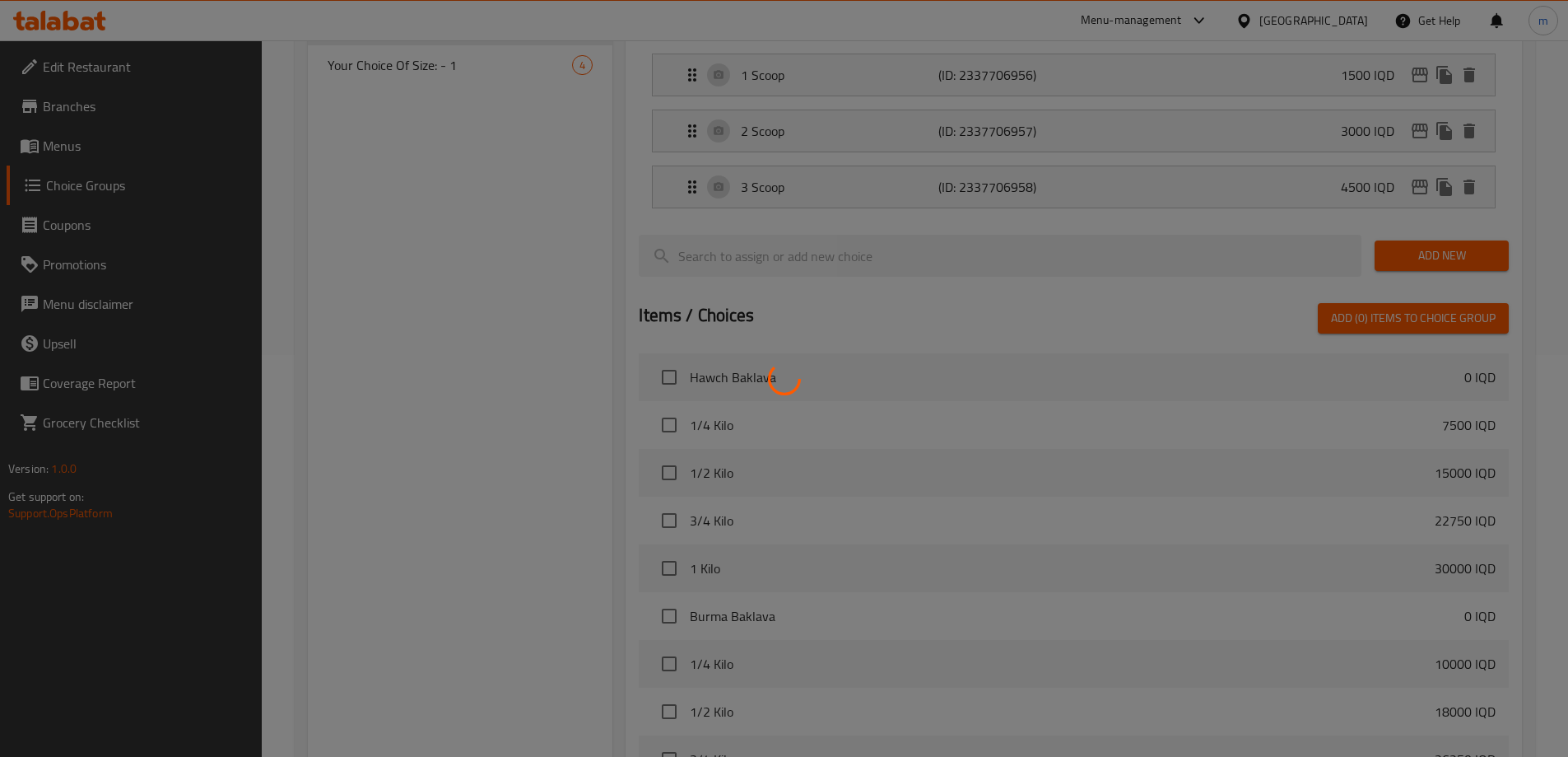
scroll to position [580, 0]
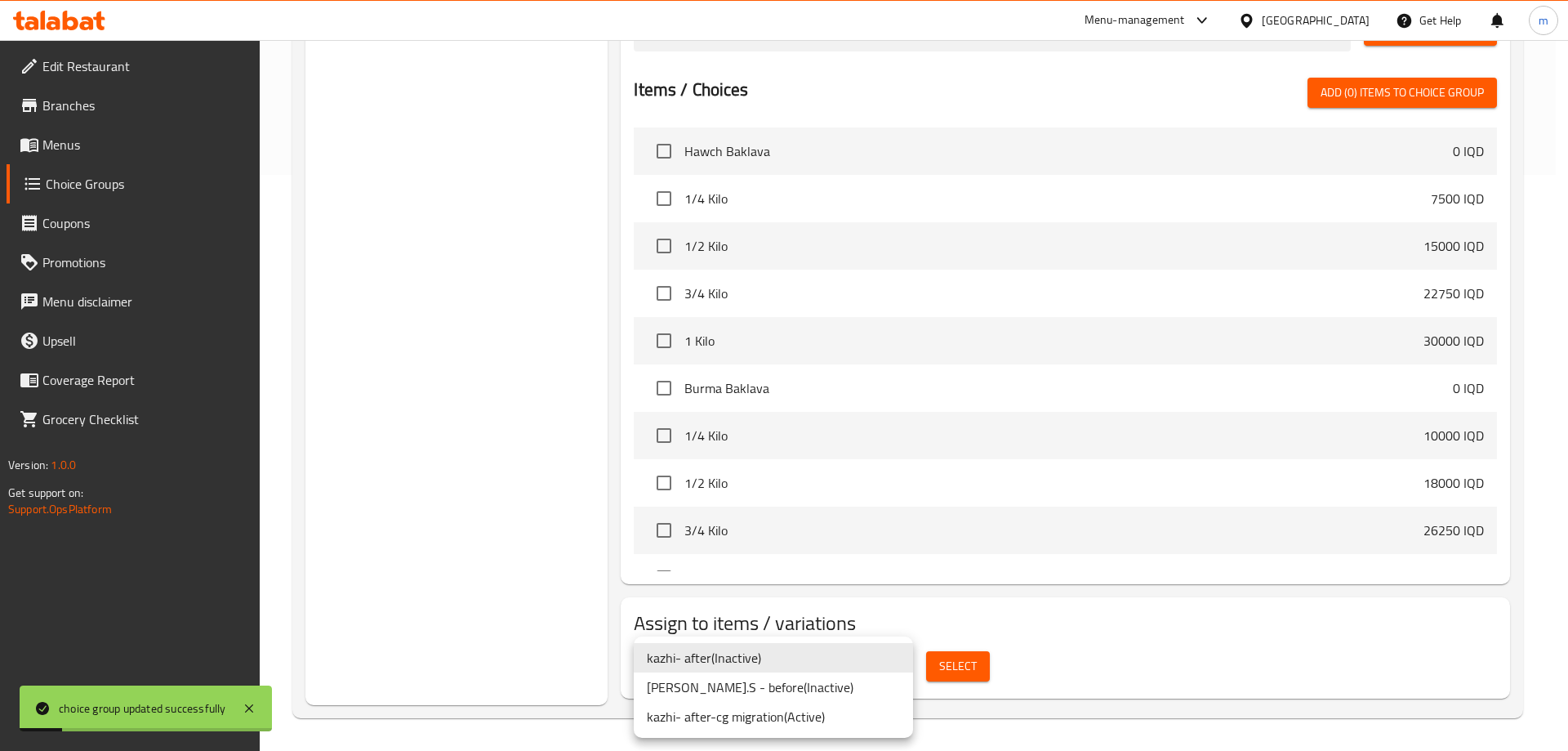
click at [789, 713] on li "kazhi- after-cg migration ( Active )" at bounding box center [773, 716] width 280 height 29
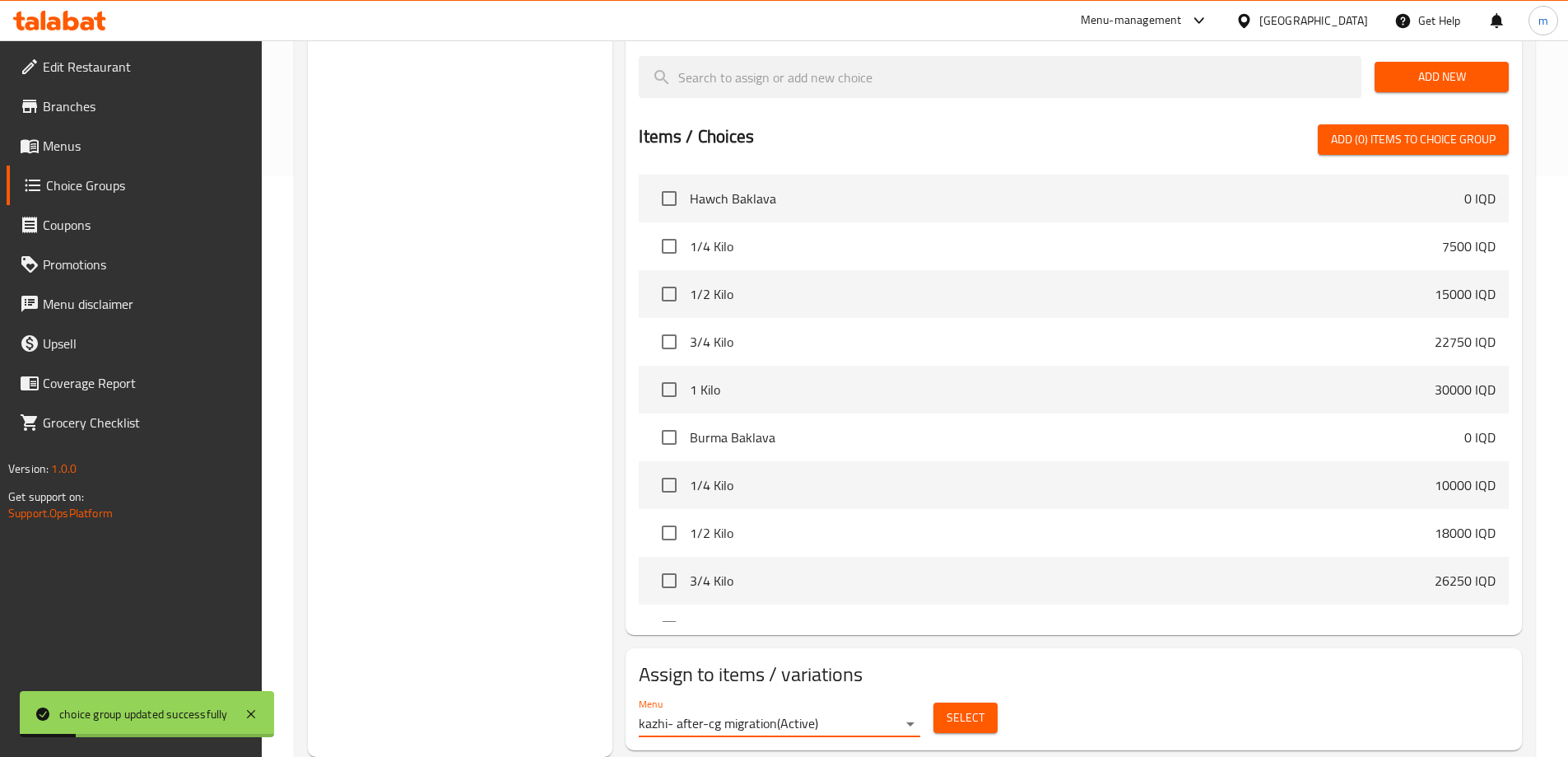
click at [966, 707] on span "Select" at bounding box center [965, 717] width 38 height 20
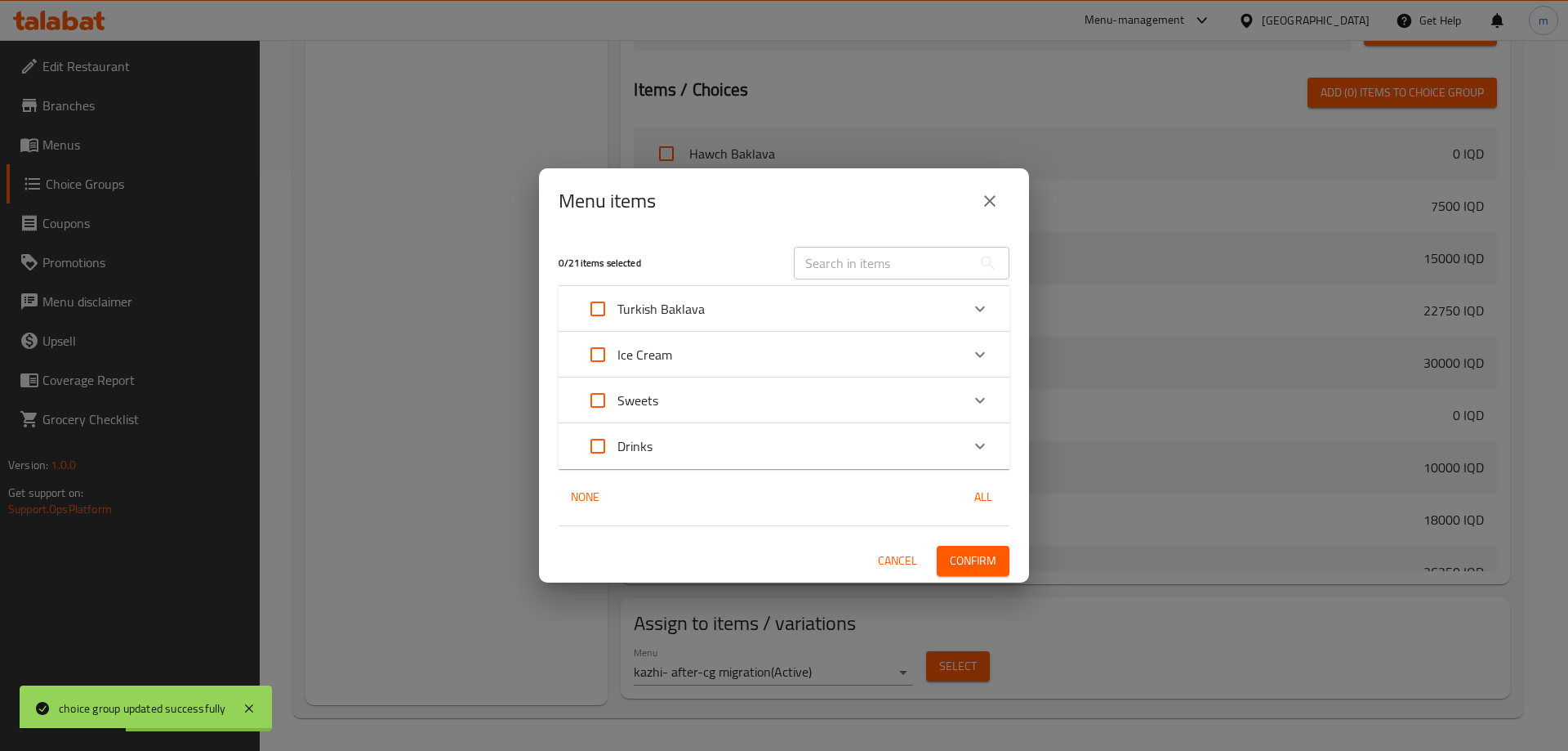
click at [869, 253] on input "text" at bounding box center [883, 263] width 178 height 33
paste input "Marash ice cream"
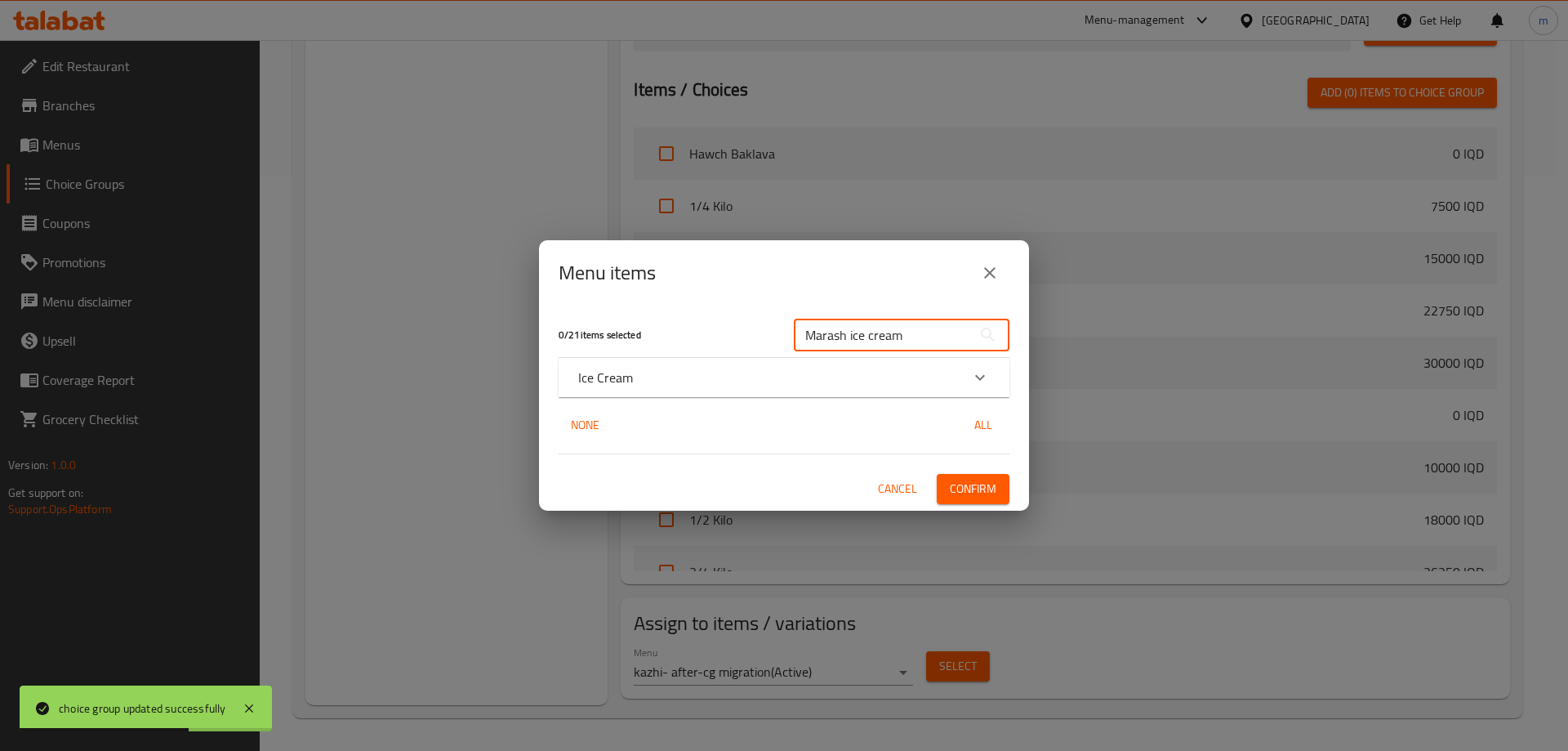
type input "Marash ice cream"
click at [680, 378] on div "Ice Cream" at bounding box center [769, 377] width 382 height 19
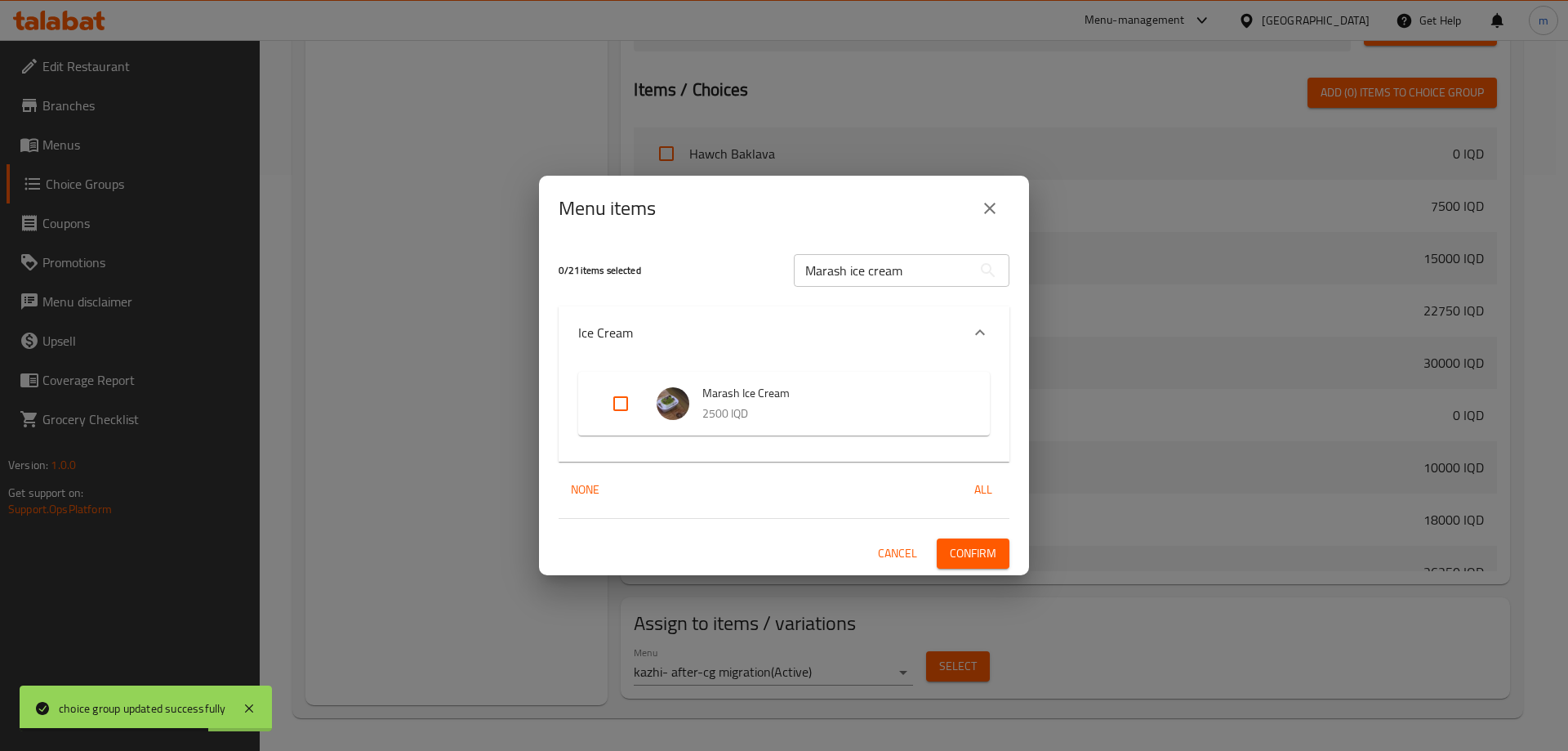
click at [618, 403] on input "Expand" at bounding box center [621, 403] width 39 height 39
checkbox input "true"
click at [994, 549] on span "Confirm" at bounding box center [973, 553] width 47 height 20
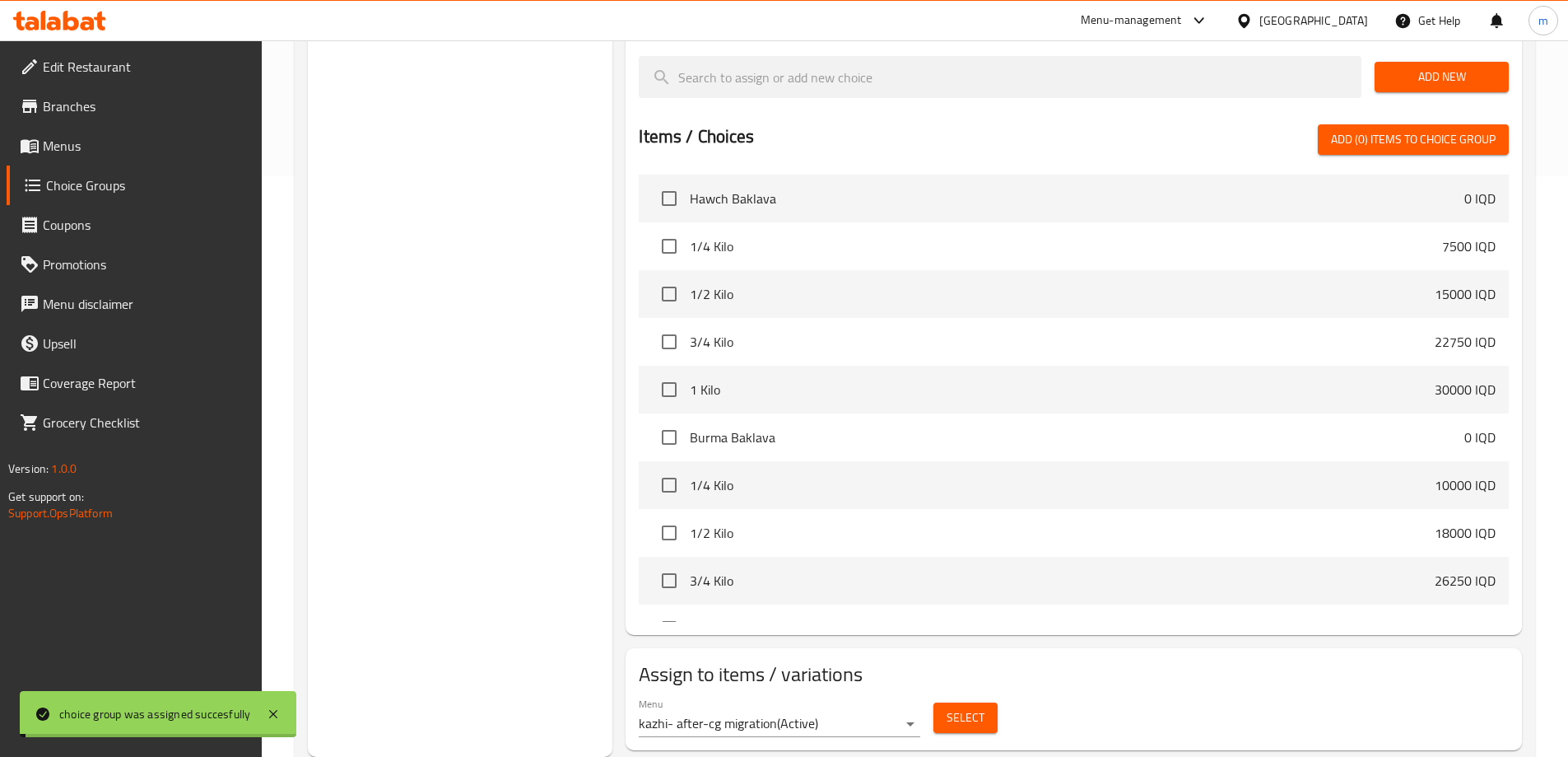
click at [77, 147] on span "Menus" at bounding box center [145, 145] width 206 height 19
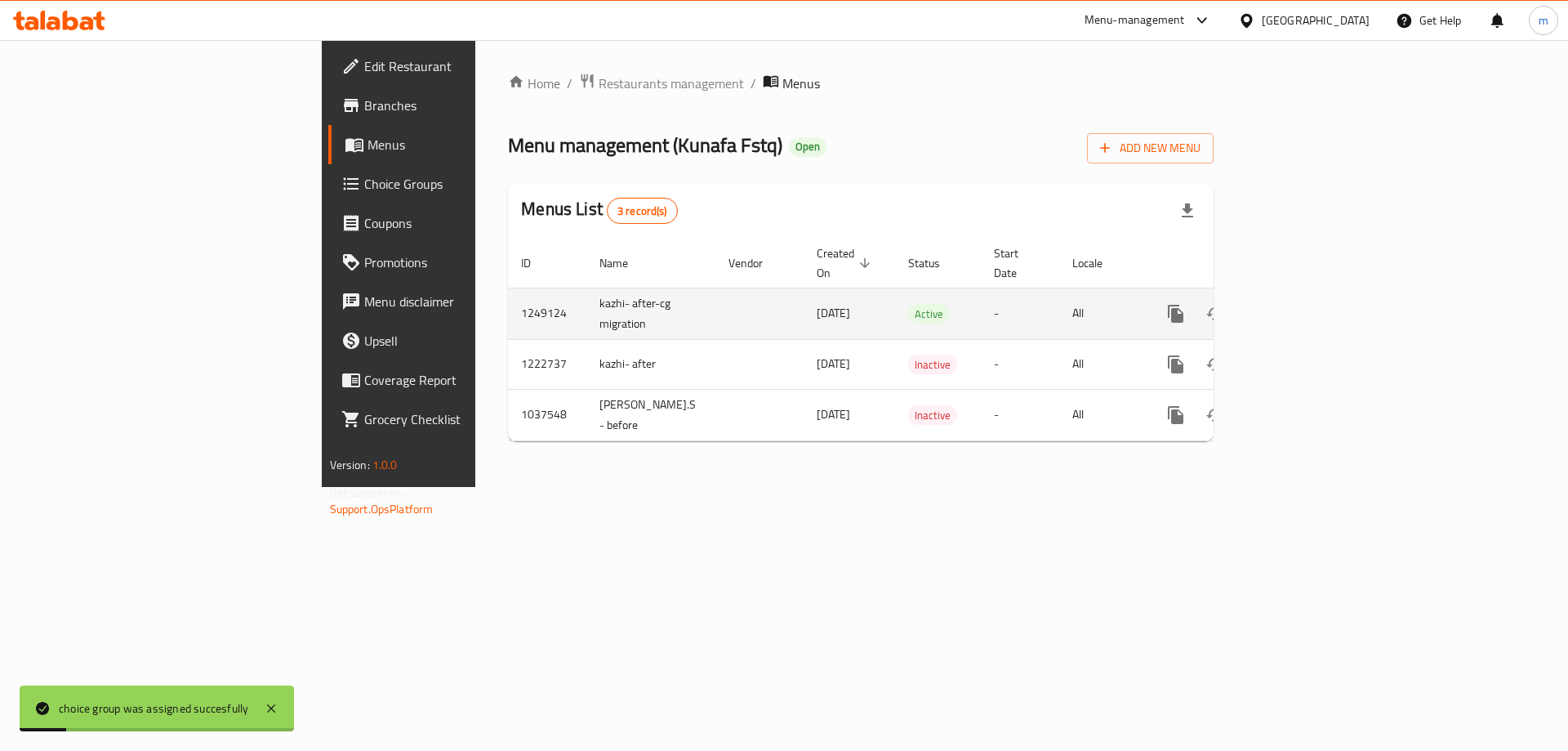
click at [1304, 304] on icon "enhanced table" at bounding box center [1293, 313] width 19 height 19
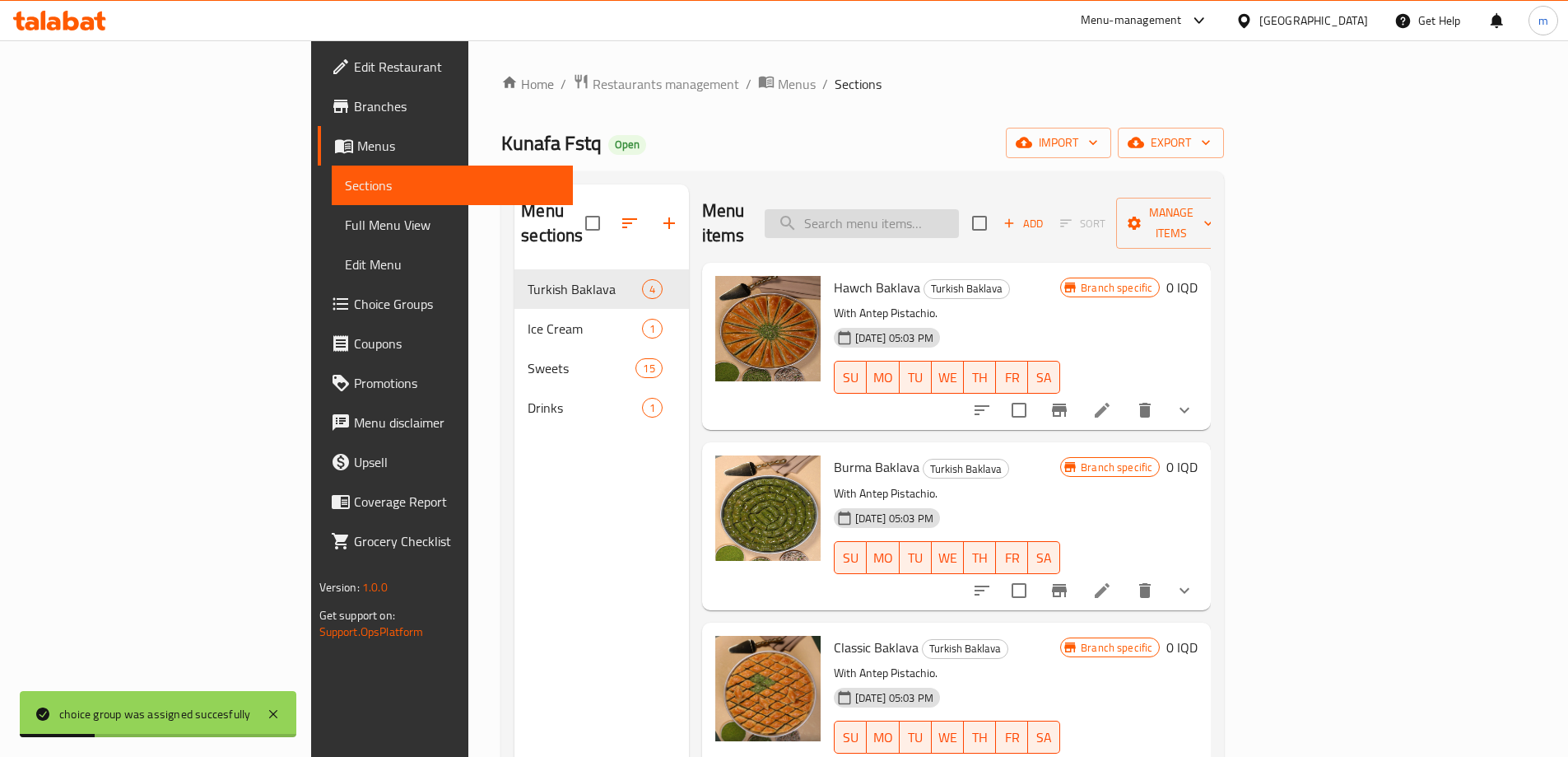
click at [959, 210] on input "search" at bounding box center [862, 223] width 194 height 29
paste input "Marash ice cream"
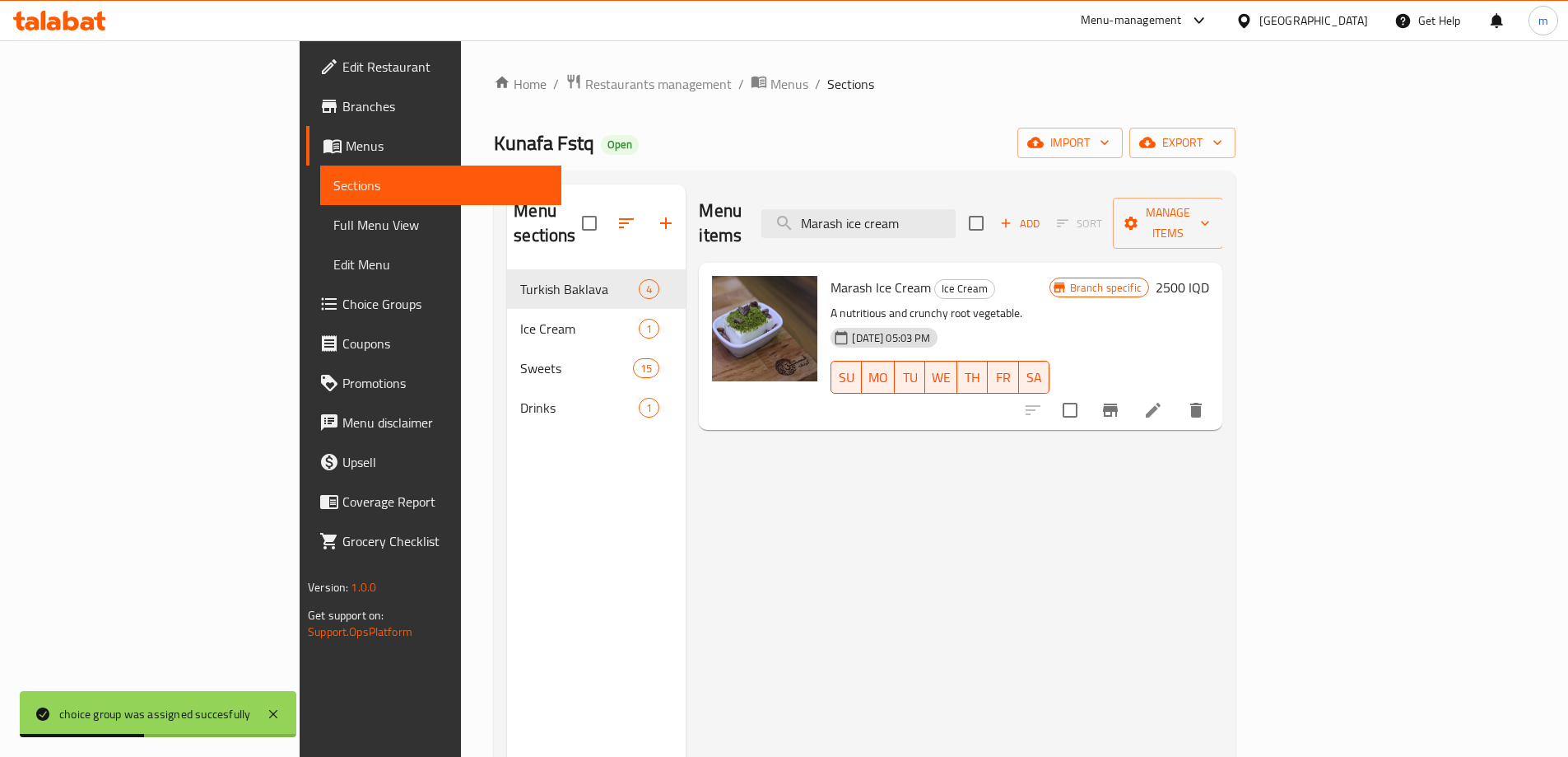
type input "Marash ice cream"
click at [1130, 390] on button "Branch-specific-item" at bounding box center [1110, 409] width 40 height 40
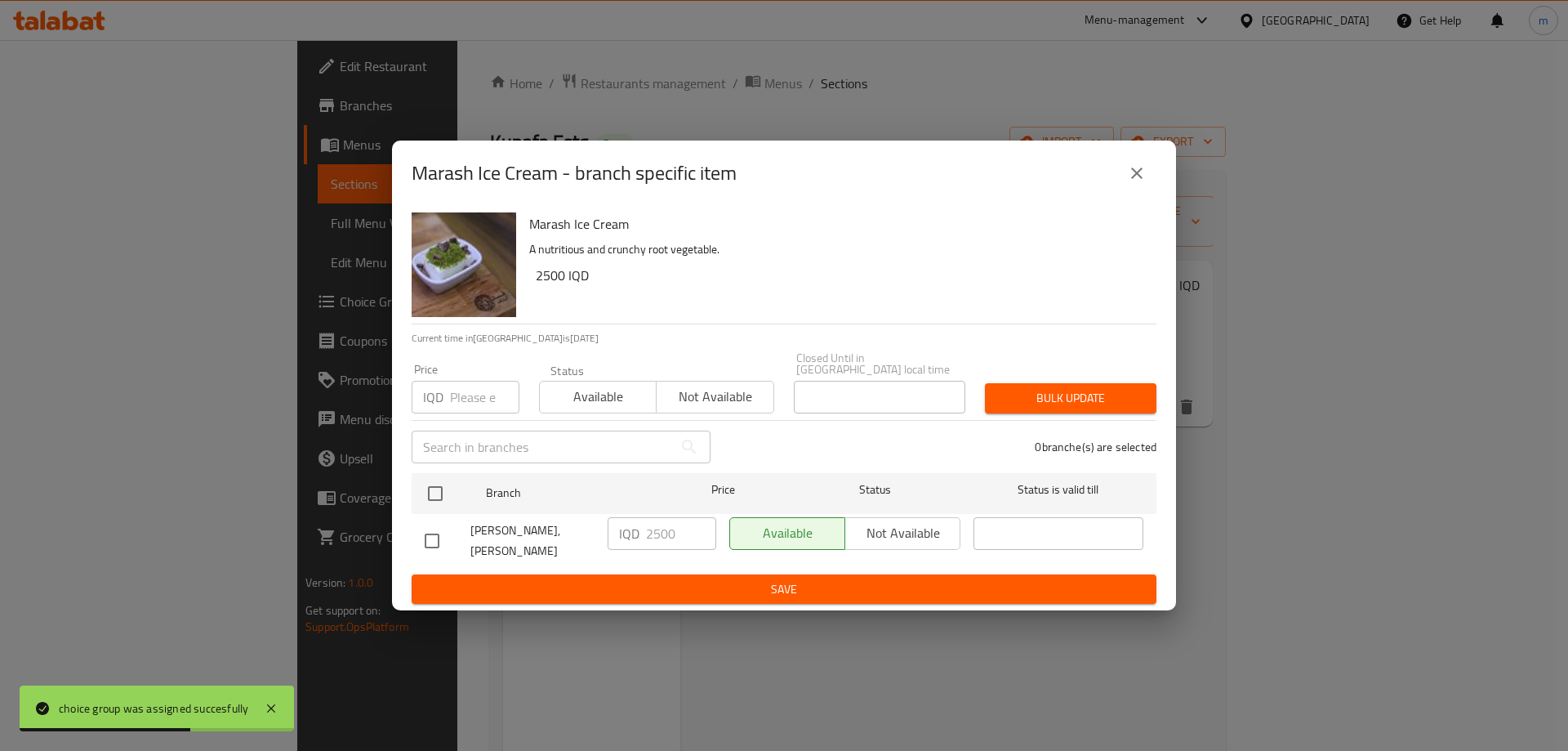
click at [436, 525] on input "checkbox" at bounding box center [432, 540] width 34 height 34
checkbox input "true"
drag, startPoint x: 668, startPoint y: 533, endPoint x: 591, endPoint y: 534, distance: 77.0
click at [591, 534] on div "Kunafa Fstq, Ali Naji IQD 2500 ​ Available Not available ​" at bounding box center [784, 541] width 732 height 61
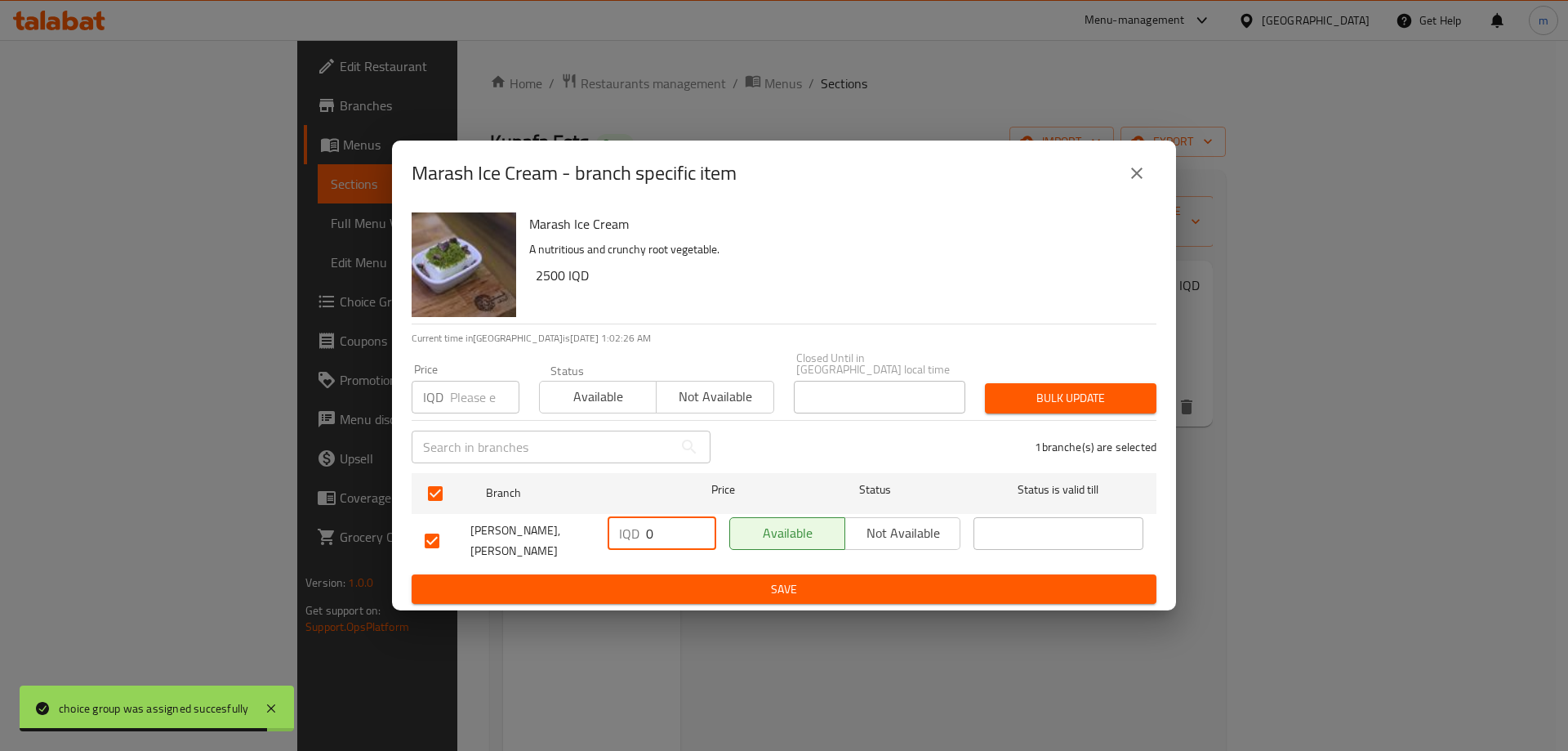
type input "0"
click at [692, 580] on span "Save" at bounding box center [784, 590] width 719 height 20
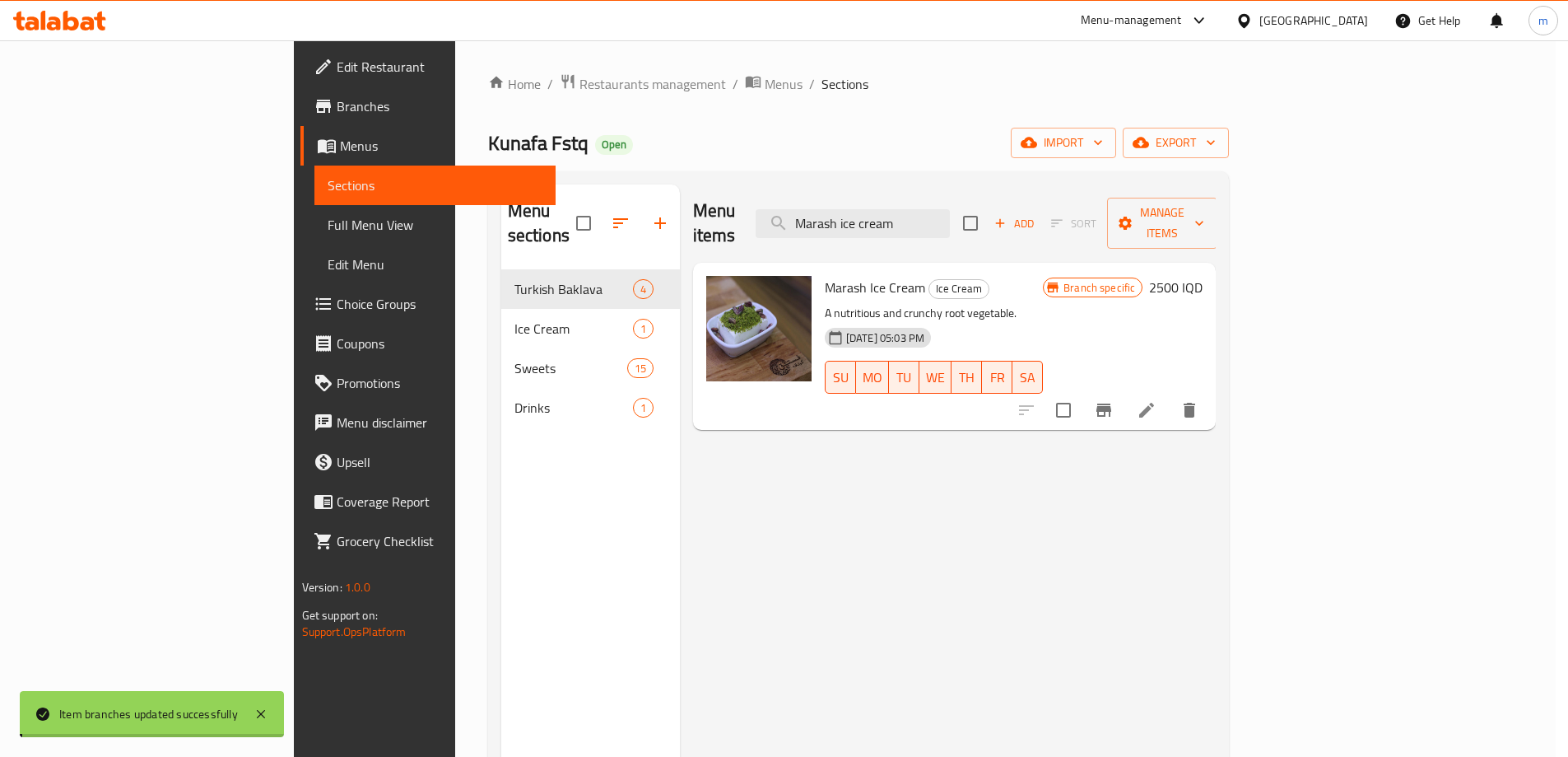
click at [1202, 275] on h6 "2500 IQD" at bounding box center [1175, 287] width 54 height 23
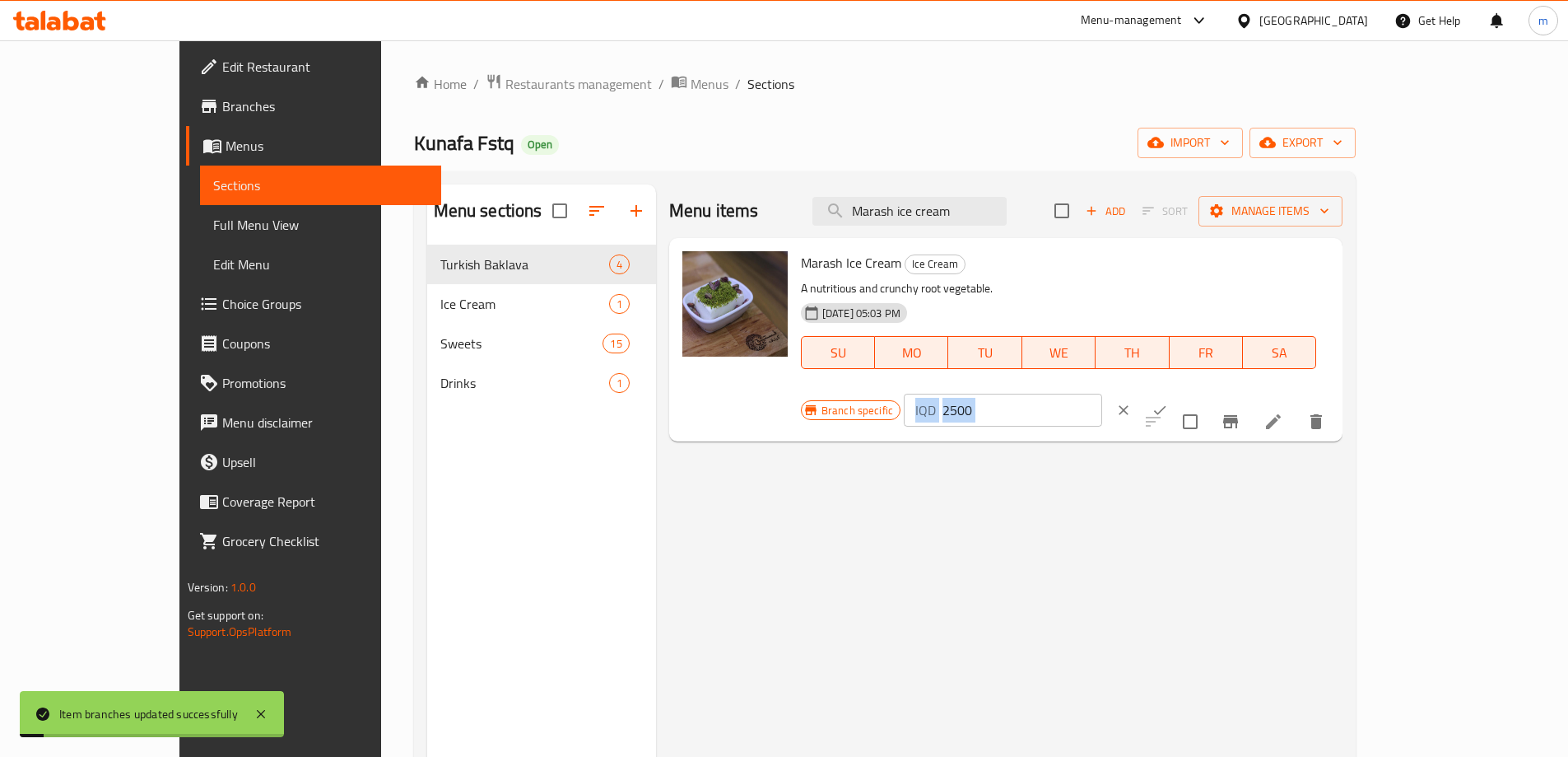
drag, startPoint x: 1319, startPoint y: 285, endPoint x: 1274, endPoint y: 282, distance: 45.1
click at [1201, 392] on div "IQD 2500 ​" at bounding box center [1052, 409] width 298 height 36
click at [1168, 402] on icon "ok" at bounding box center [1160, 410] width 17 height 17
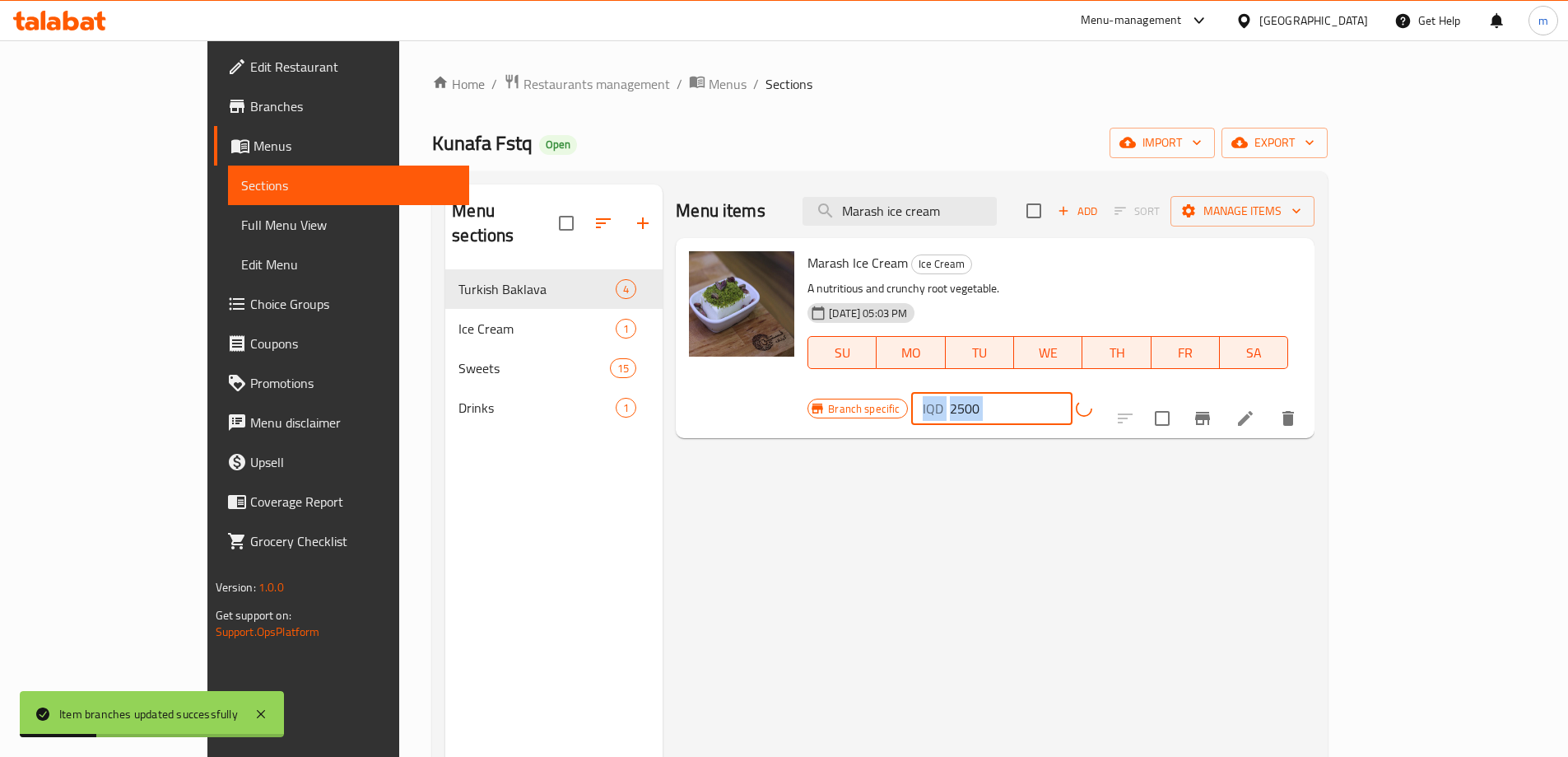
click at [1073, 392] on input "2500" at bounding box center [1011, 409] width 123 height 33
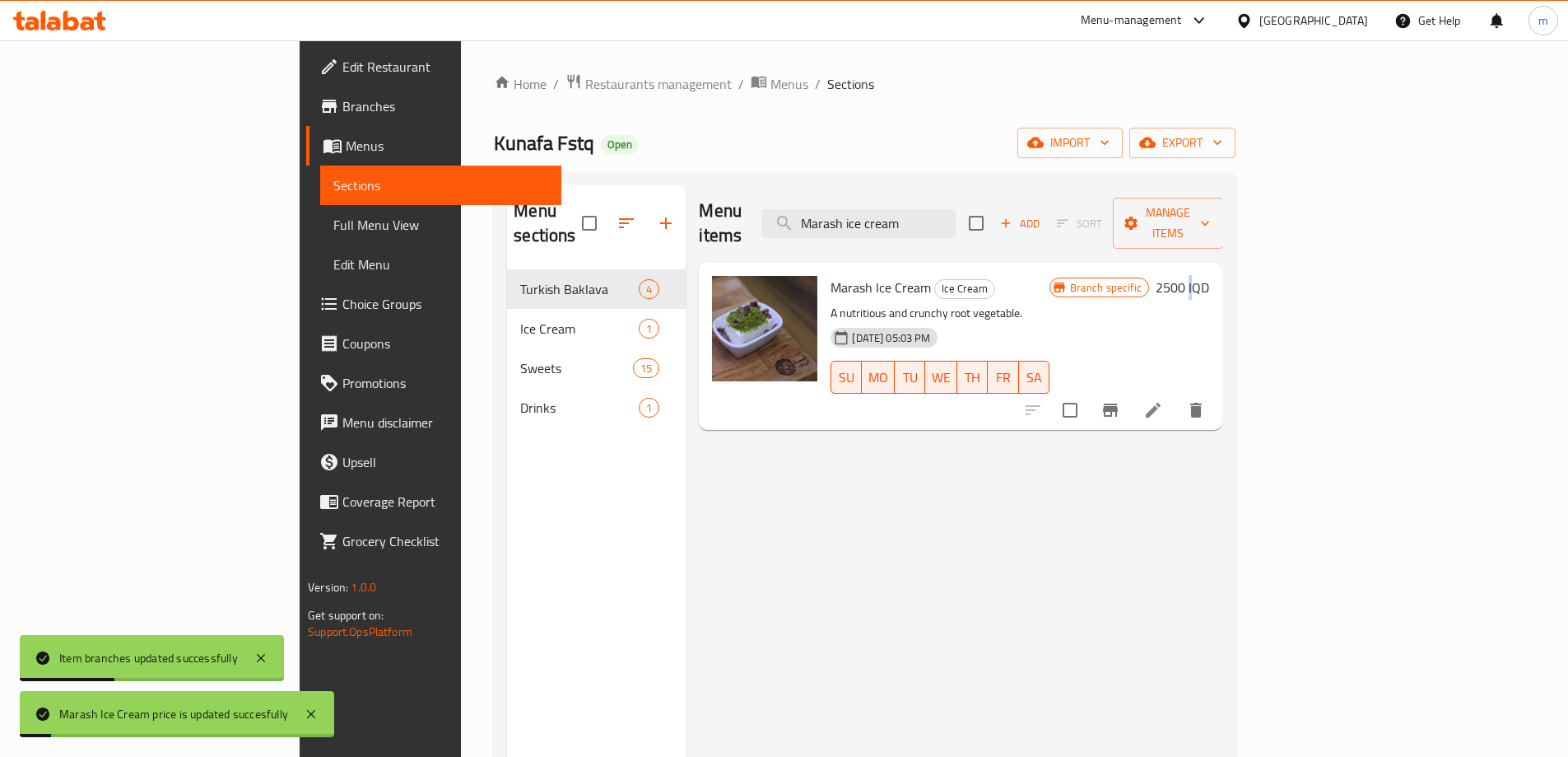
click at [1209, 275] on h6 "2500 IQD" at bounding box center [1183, 287] width 54 height 23
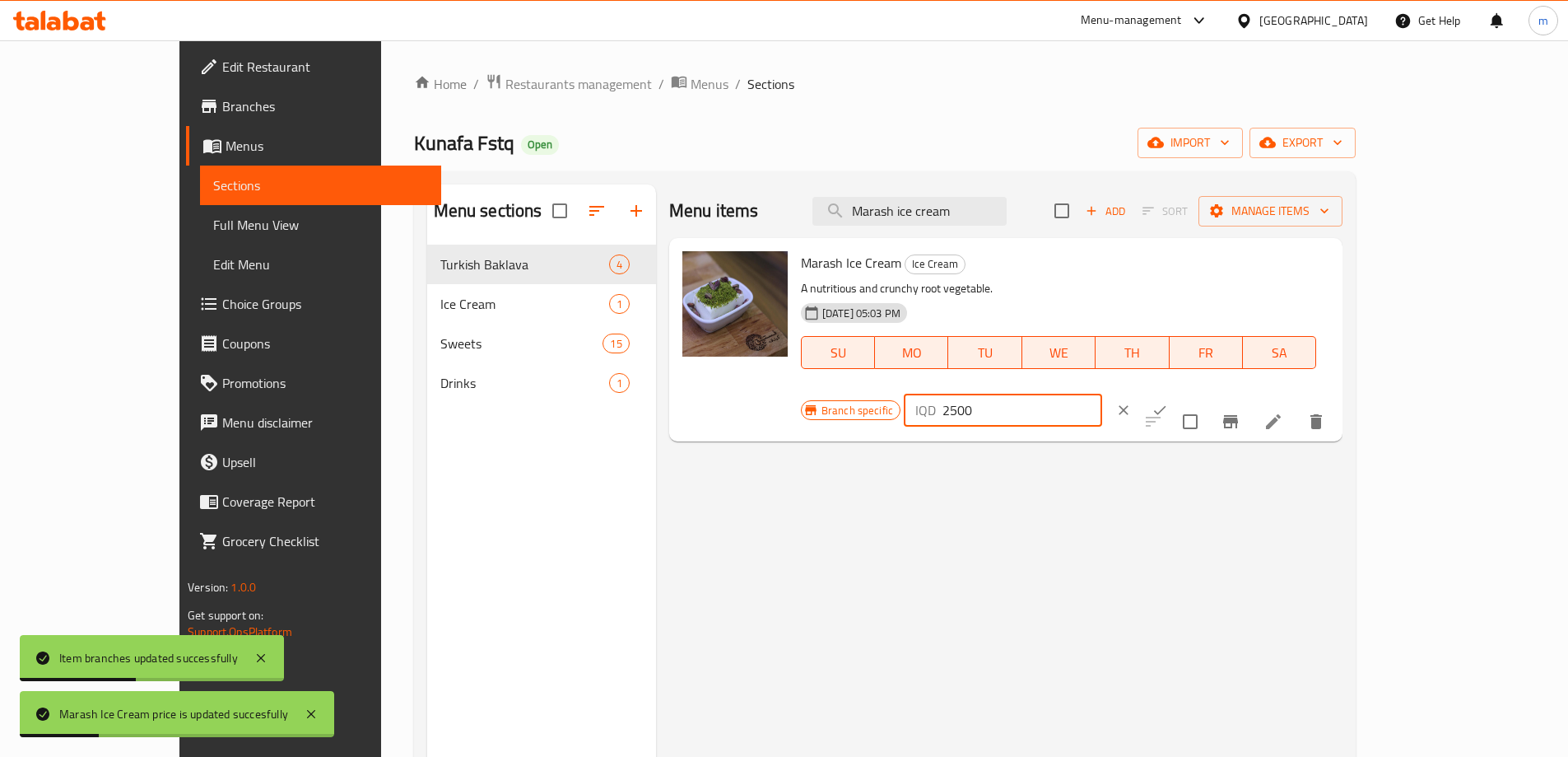
drag, startPoint x: 1264, startPoint y: 267, endPoint x: 1199, endPoint y: 260, distance: 65.4
click at [1201, 392] on div "Branch specific IQD 2500 ​" at bounding box center [1002, 409] width 401 height 36
type input "0"
click at [1168, 402] on icon "ok" at bounding box center [1160, 410] width 17 height 17
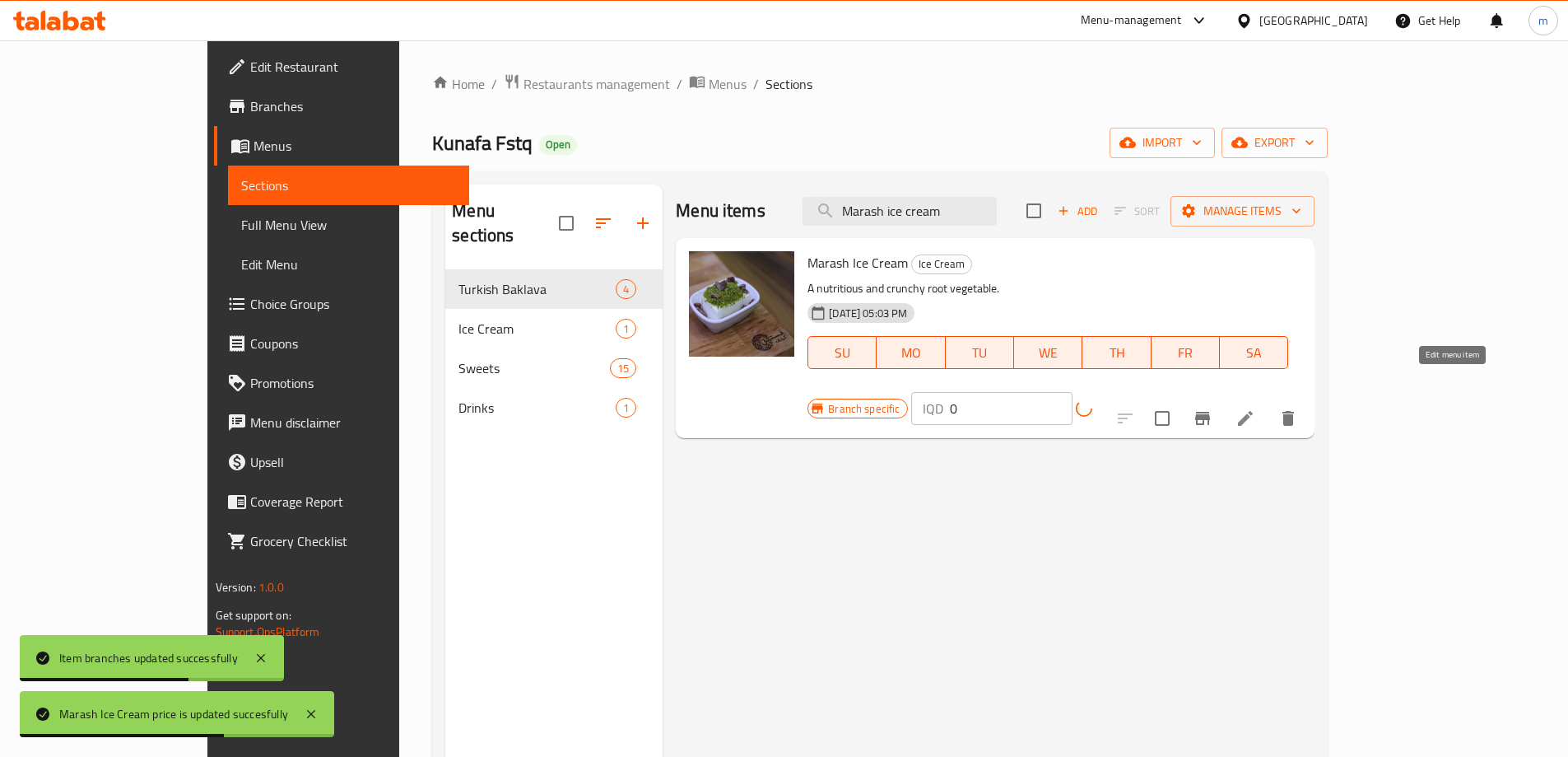
click at [1255, 409] on icon at bounding box center [1245, 418] width 19 height 19
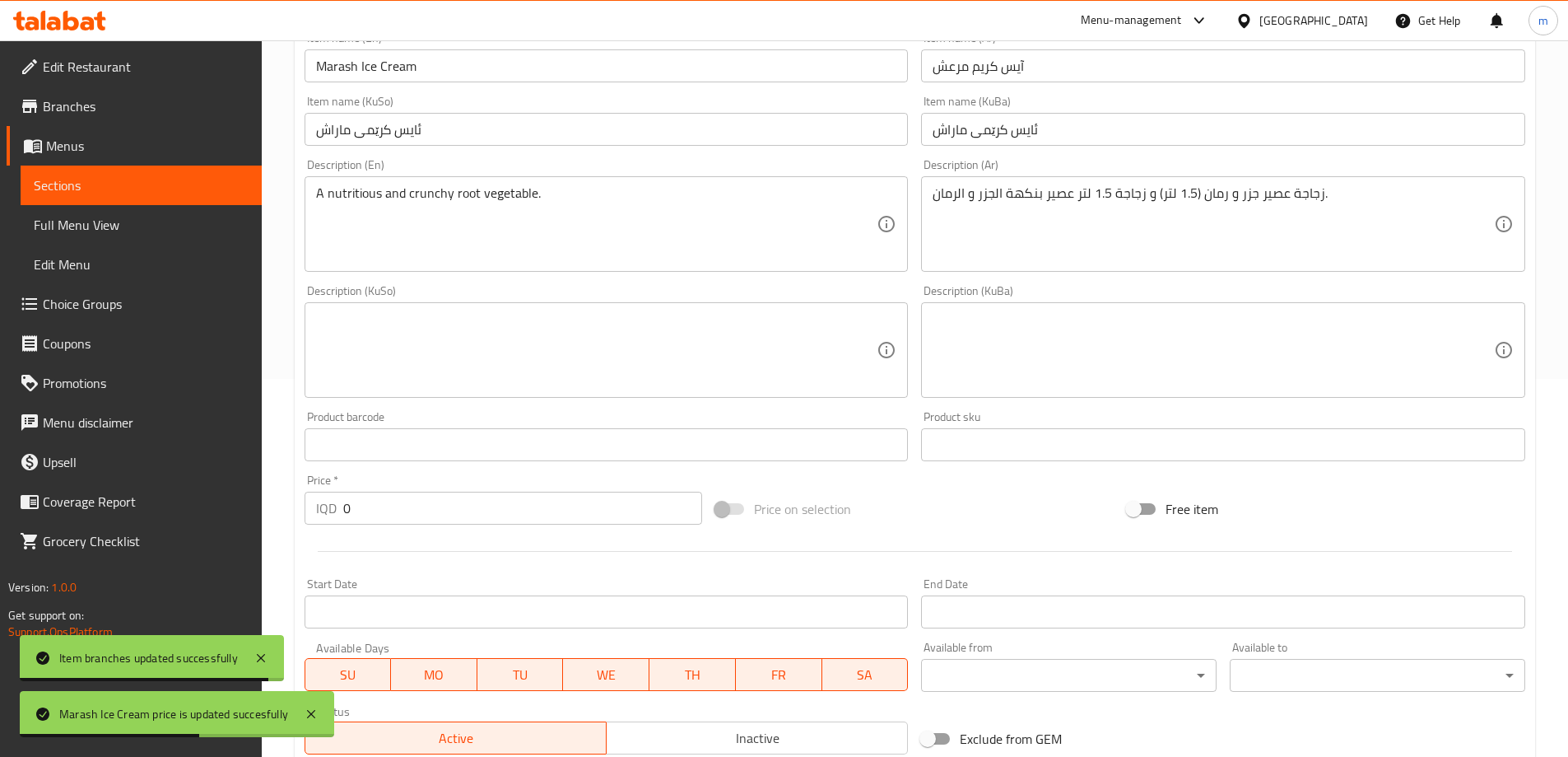
scroll to position [302, 0]
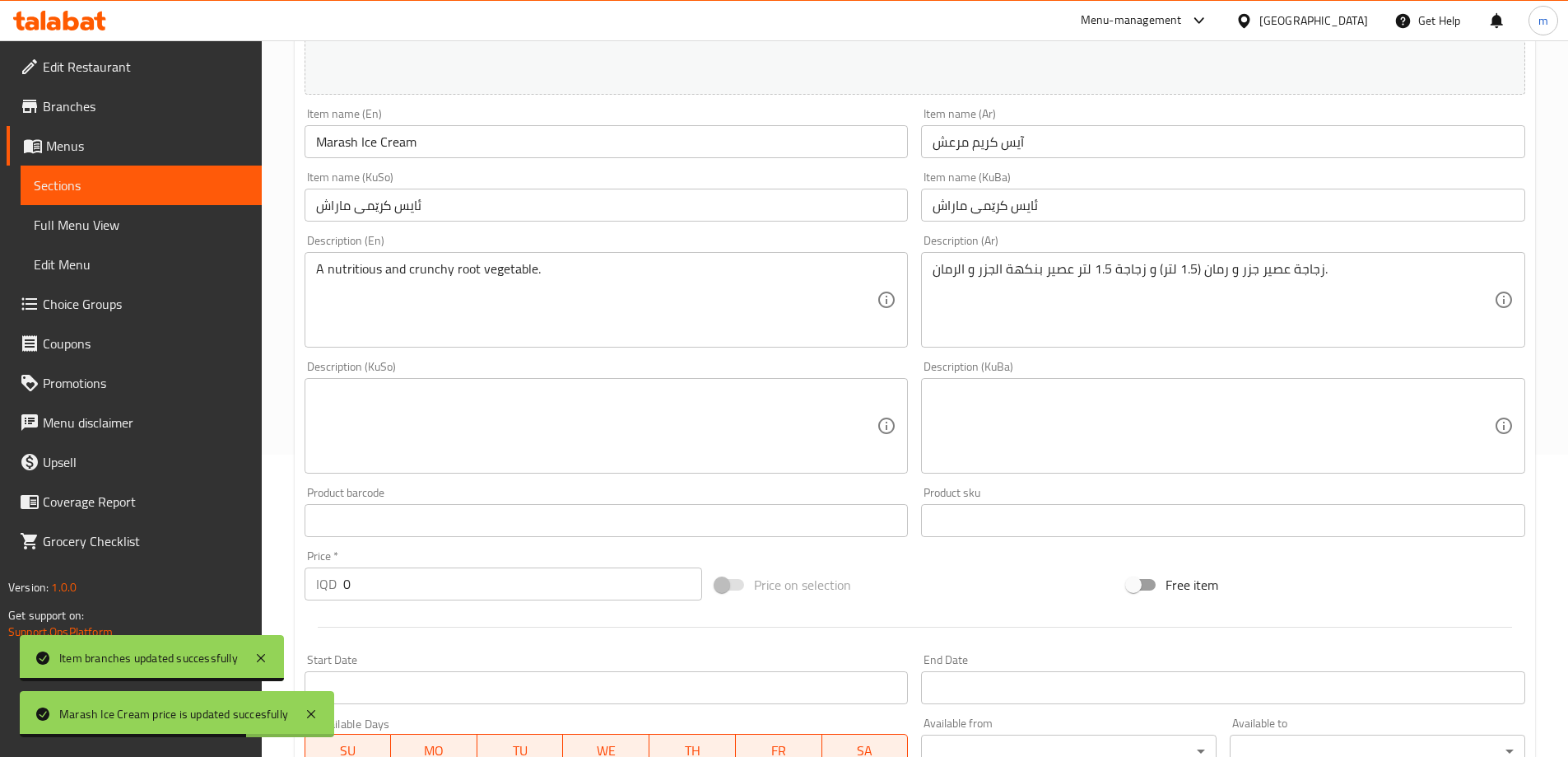
click at [120, 211] on link "Full Menu View" at bounding box center [140, 225] width 241 height 40
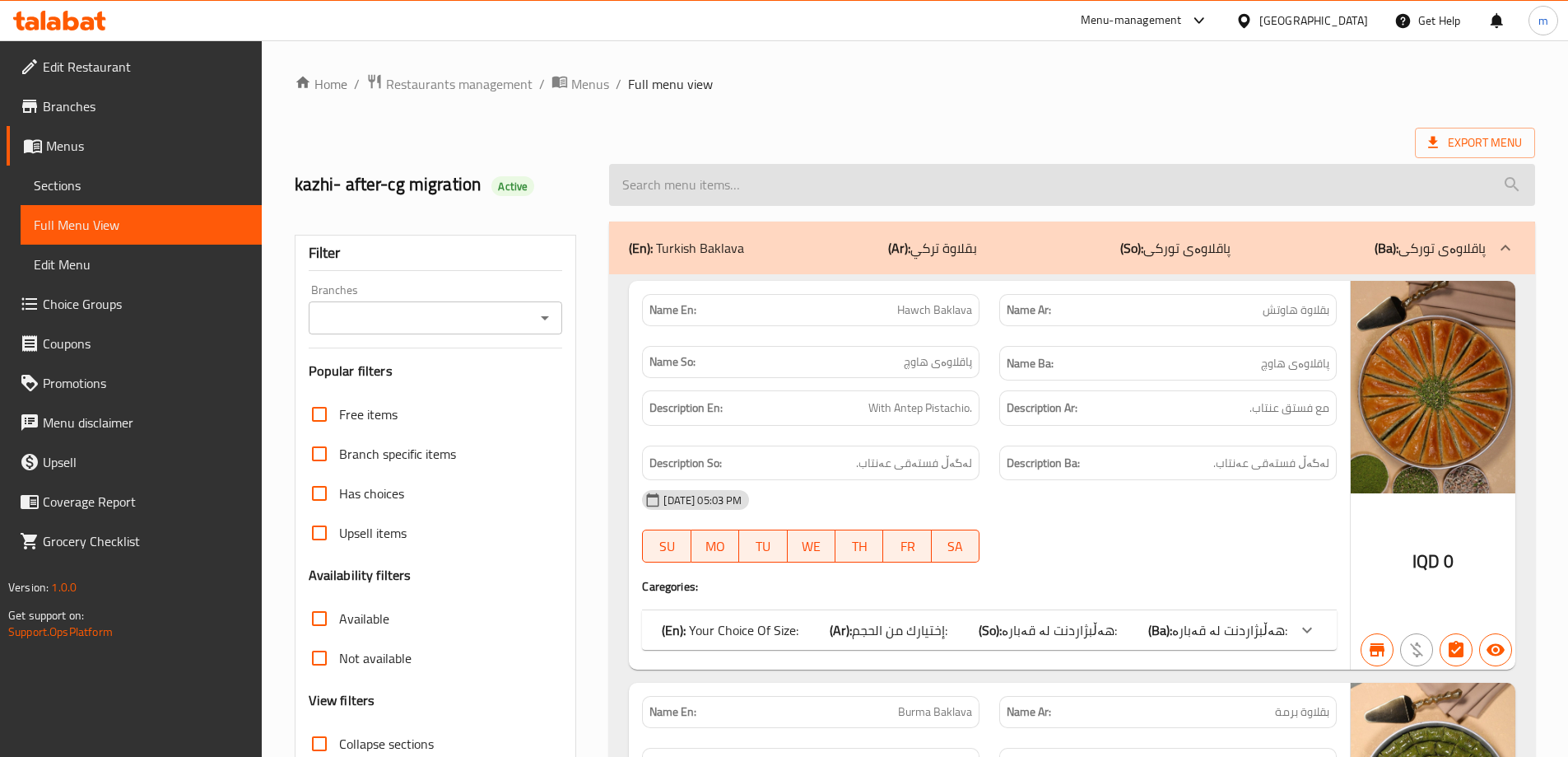
click at [762, 178] on input "search" at bounding box center [1072, 184] width 926 height 42
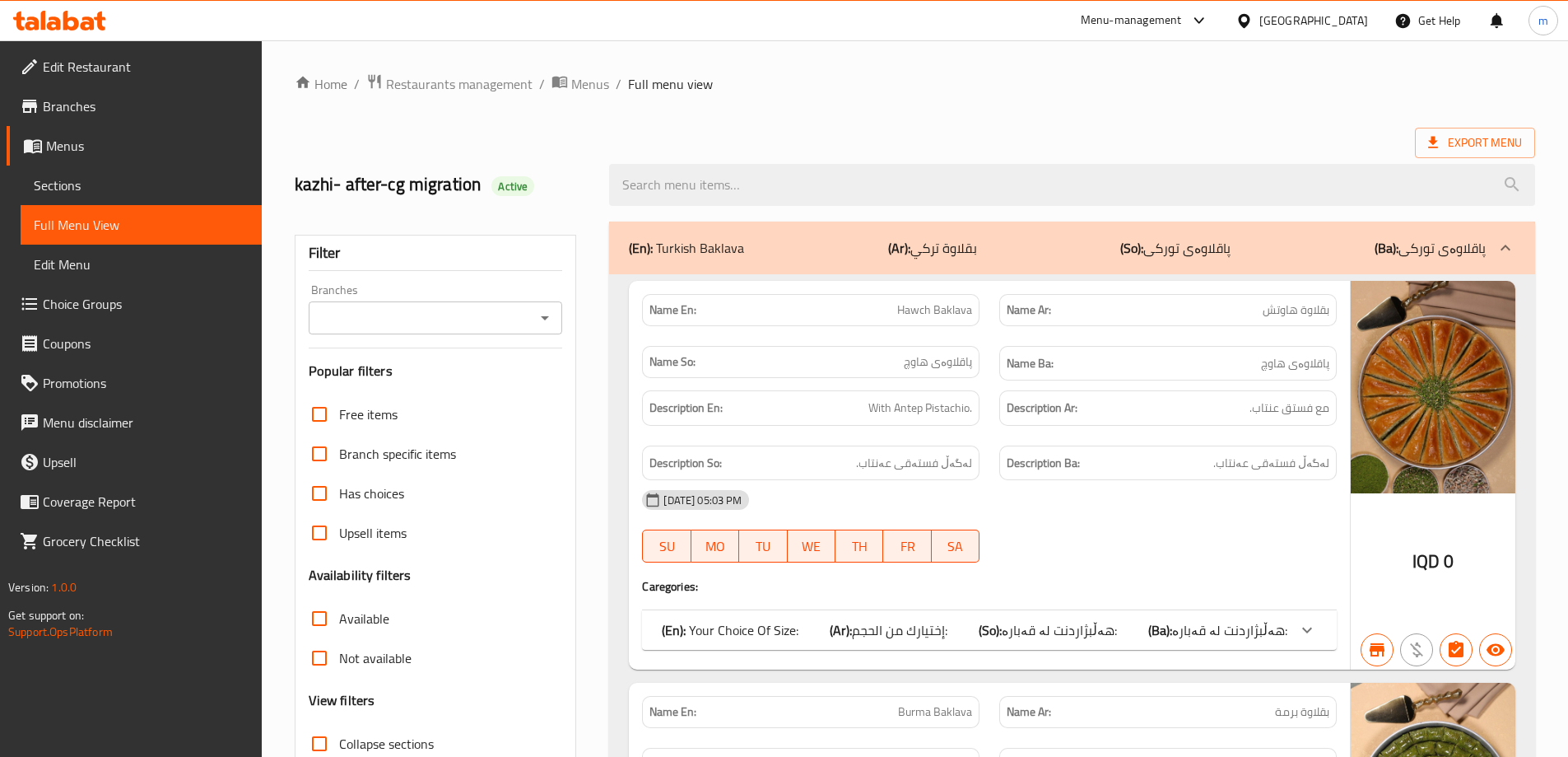
paste input "Marash ice cream"
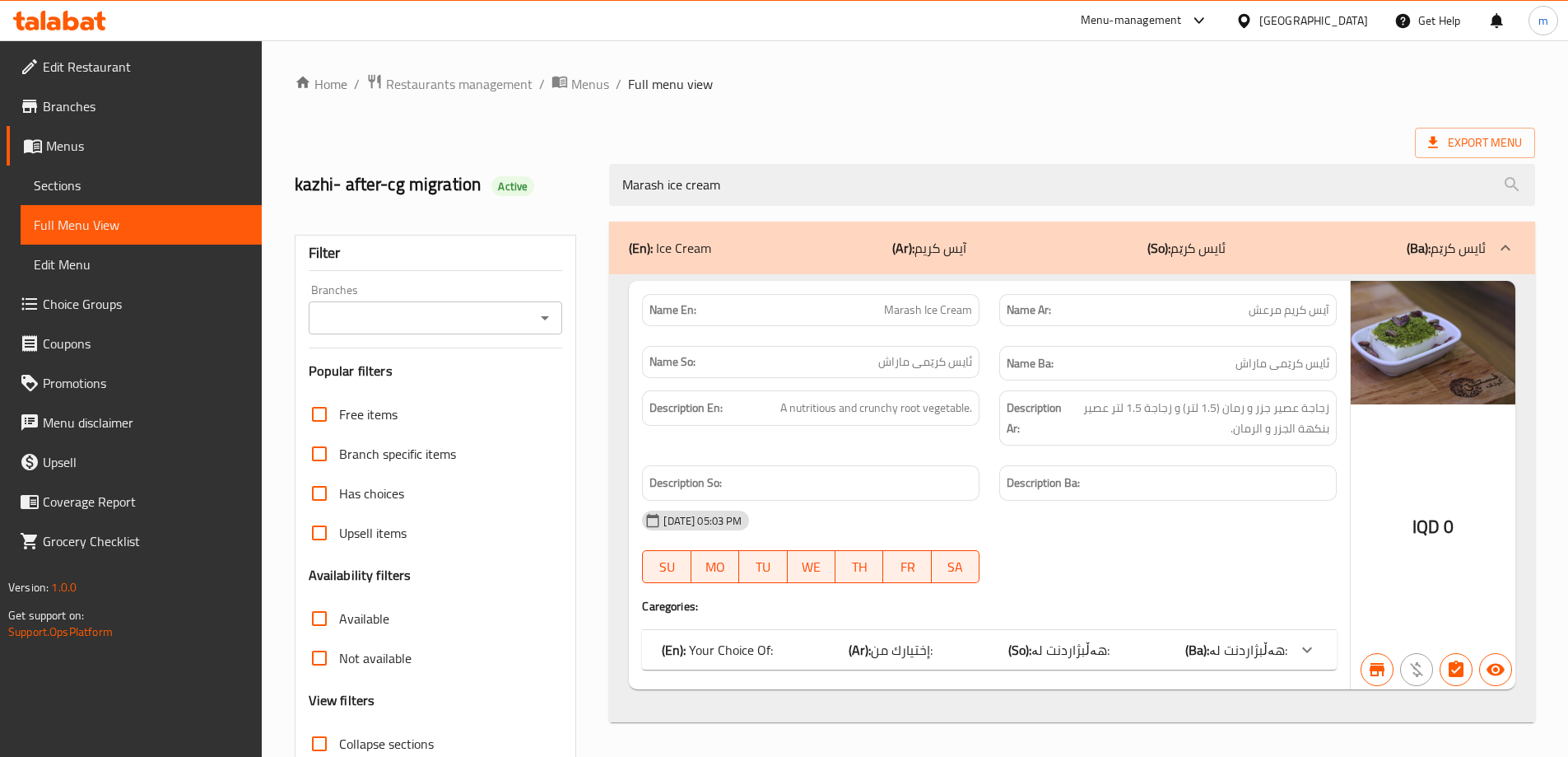
click at [552, 321] on icon "Open" at bounding box center [544, 317] width 19 height 19
type input "Marash ice cream"
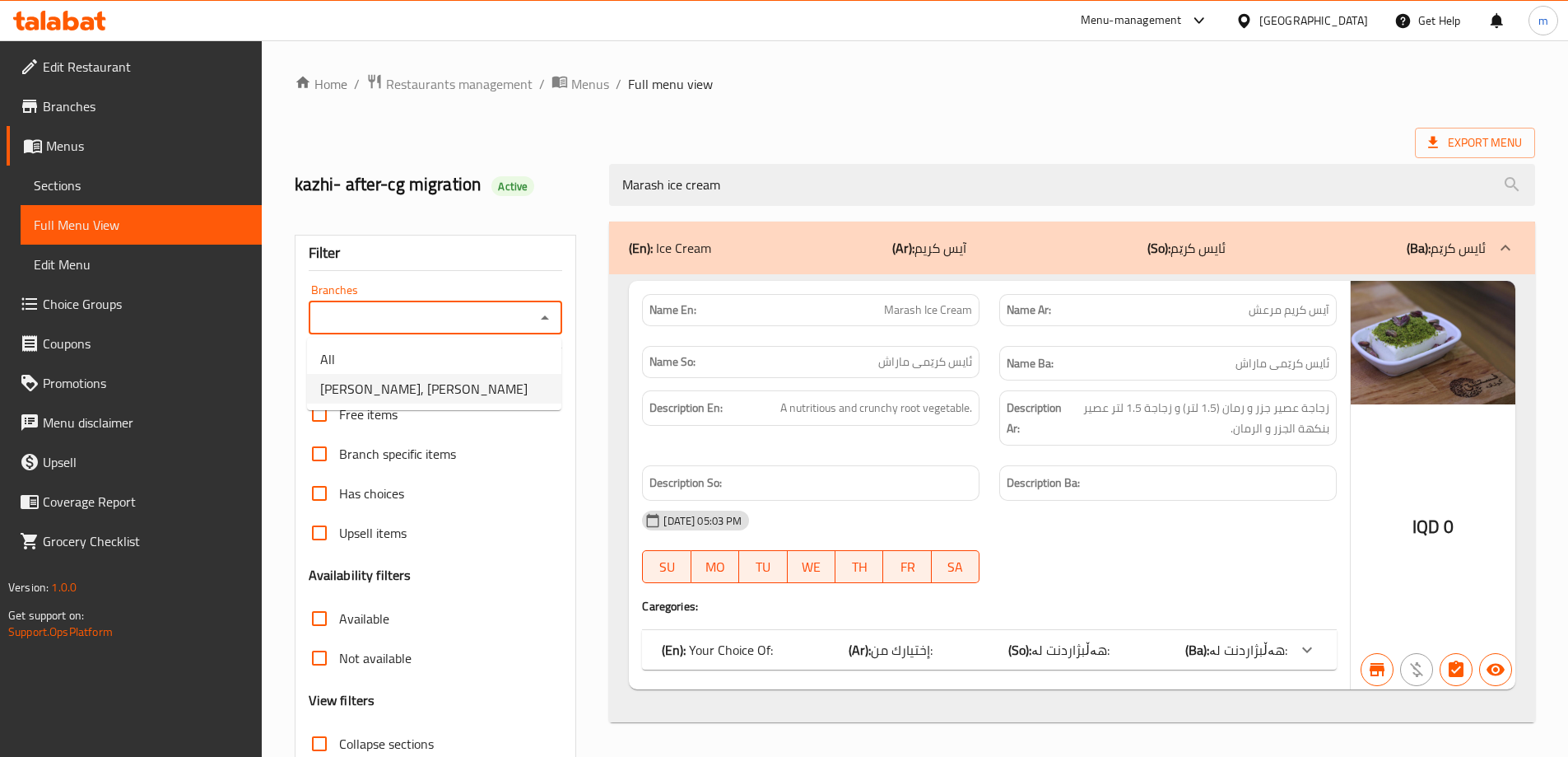
click at [427, 386] on span "Kunafa Fstq, Ali Naji" at bounding box center [424, 388] width 207 height 19
type input "Kunafa Fstq, Ali Naji"
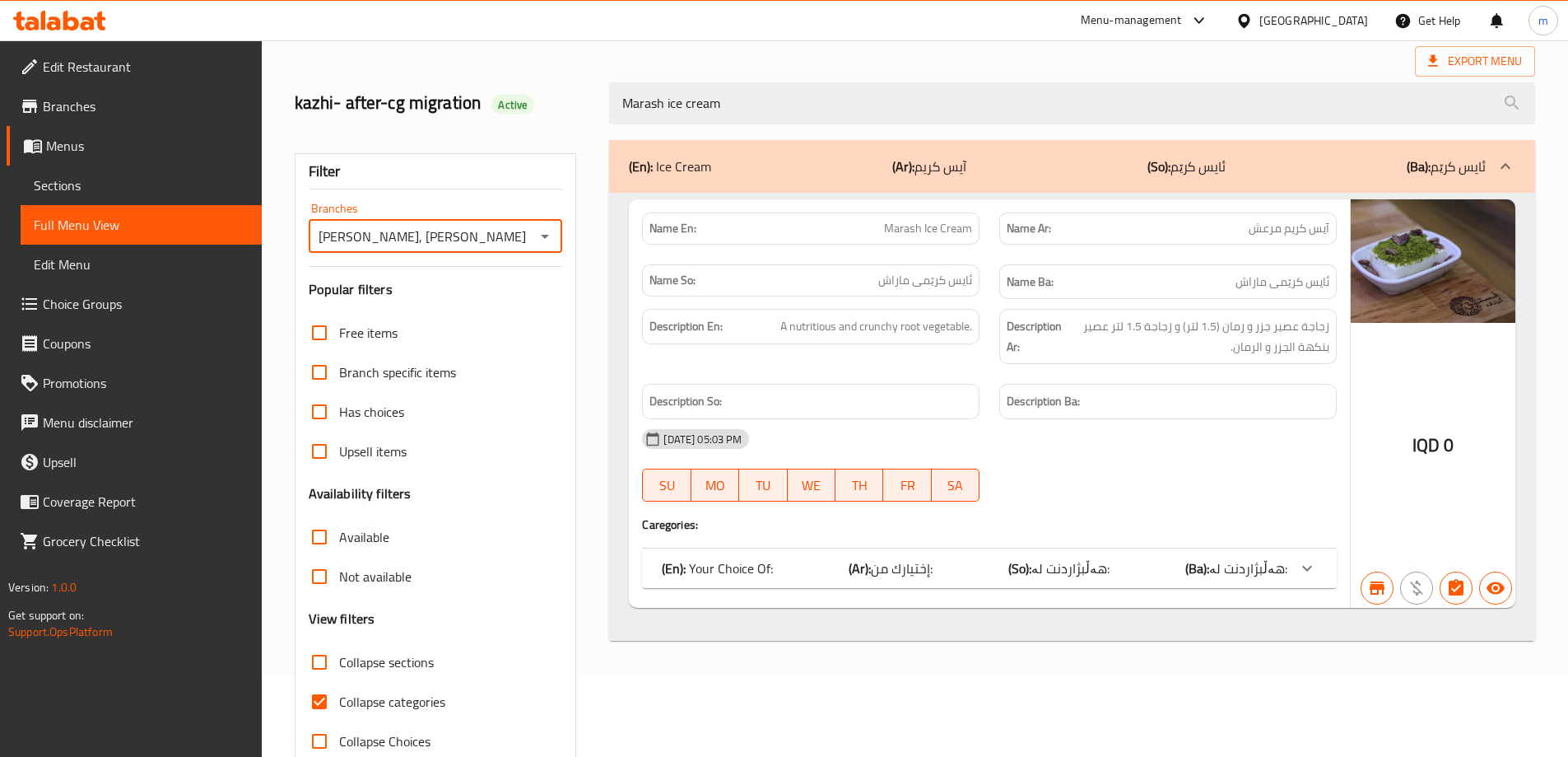
scroll to position [119, 0]
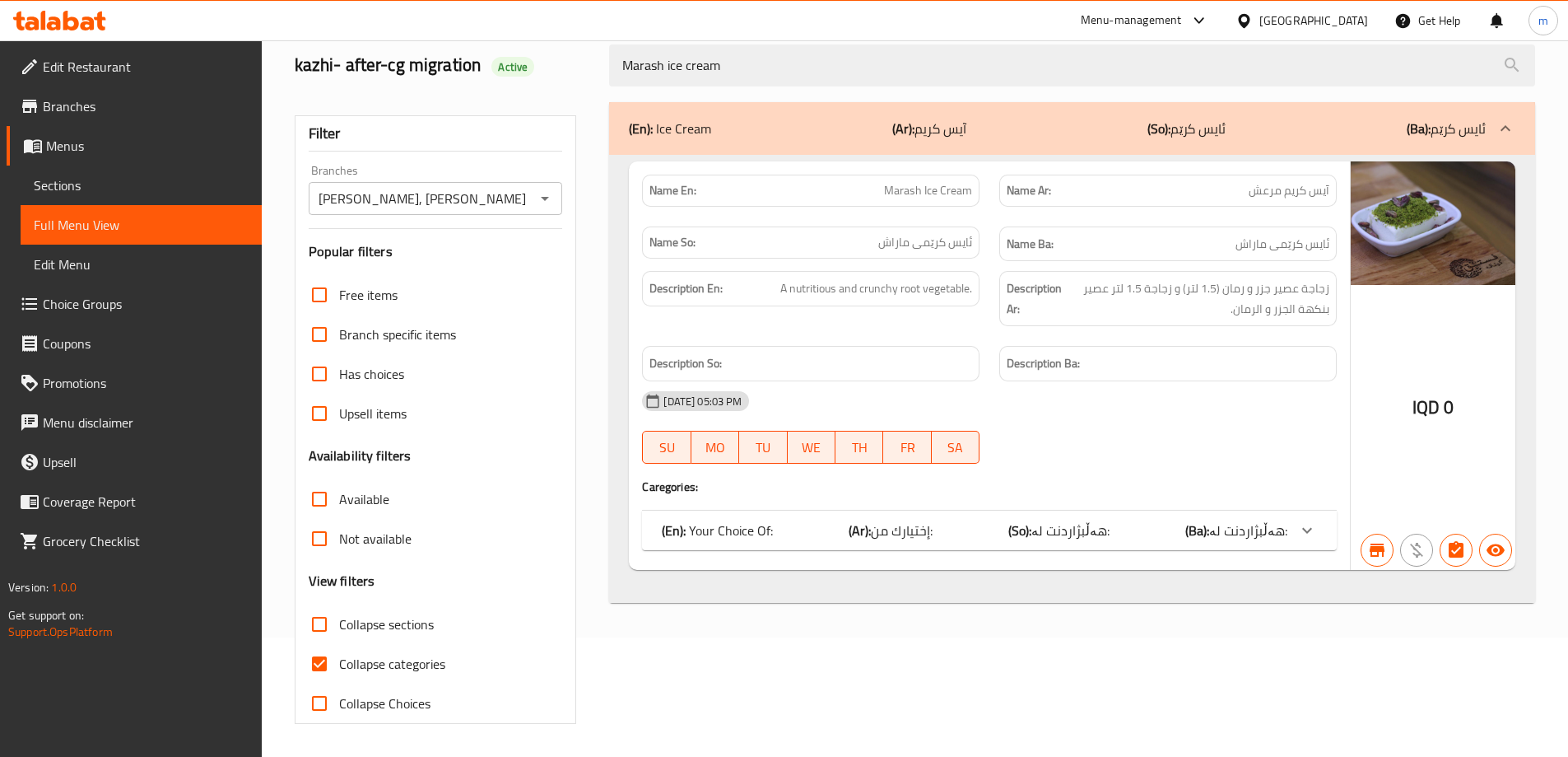
click at [428, 659] on span "Collapse categories" at bounding box center [392, 663] width 106 height 19
click at [339, 659] on input "Collapse categories" at bounding box center [319, 664] width 40 height 40
checkbox input "false"
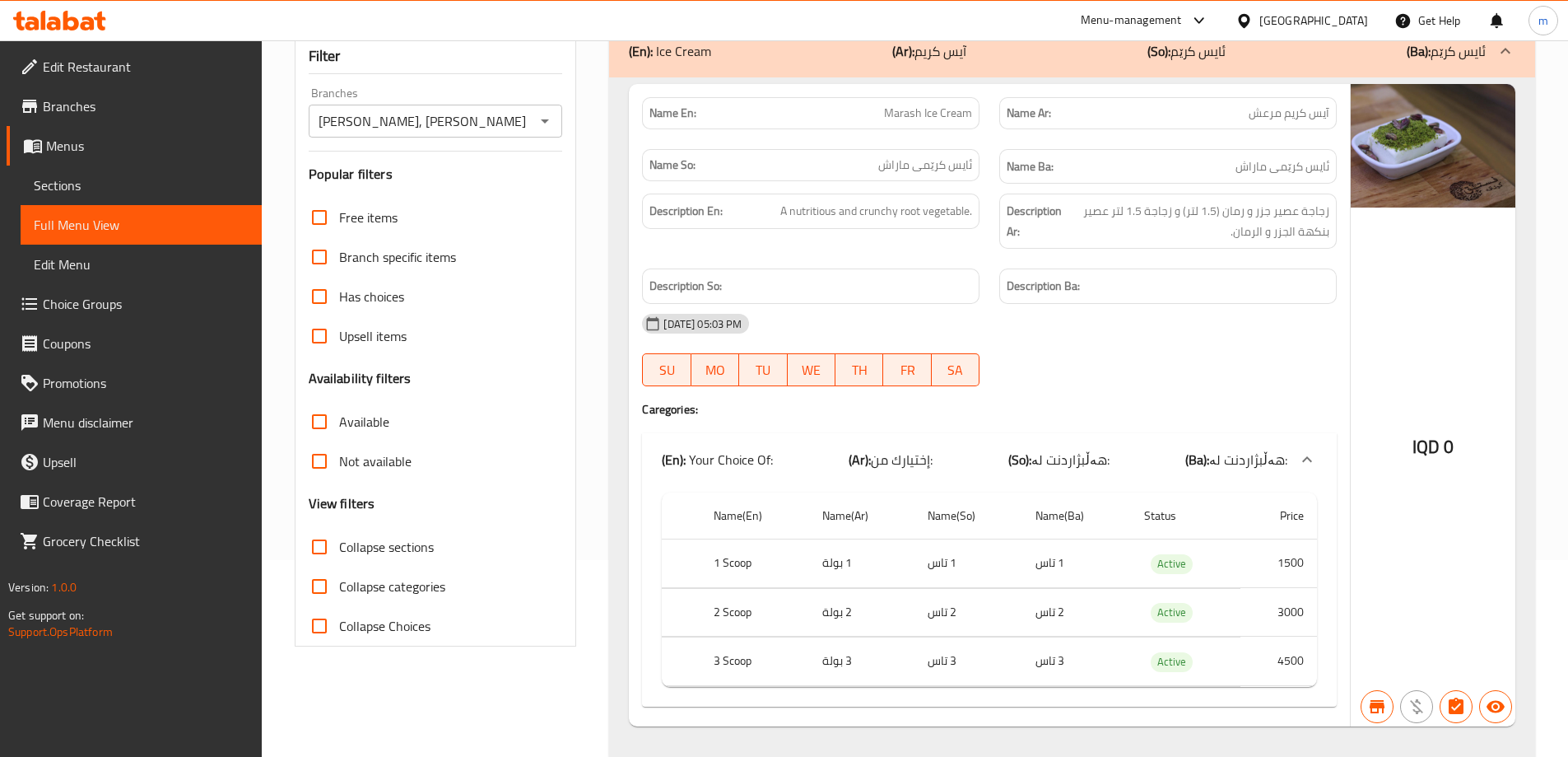
scroll to position [232, 0]
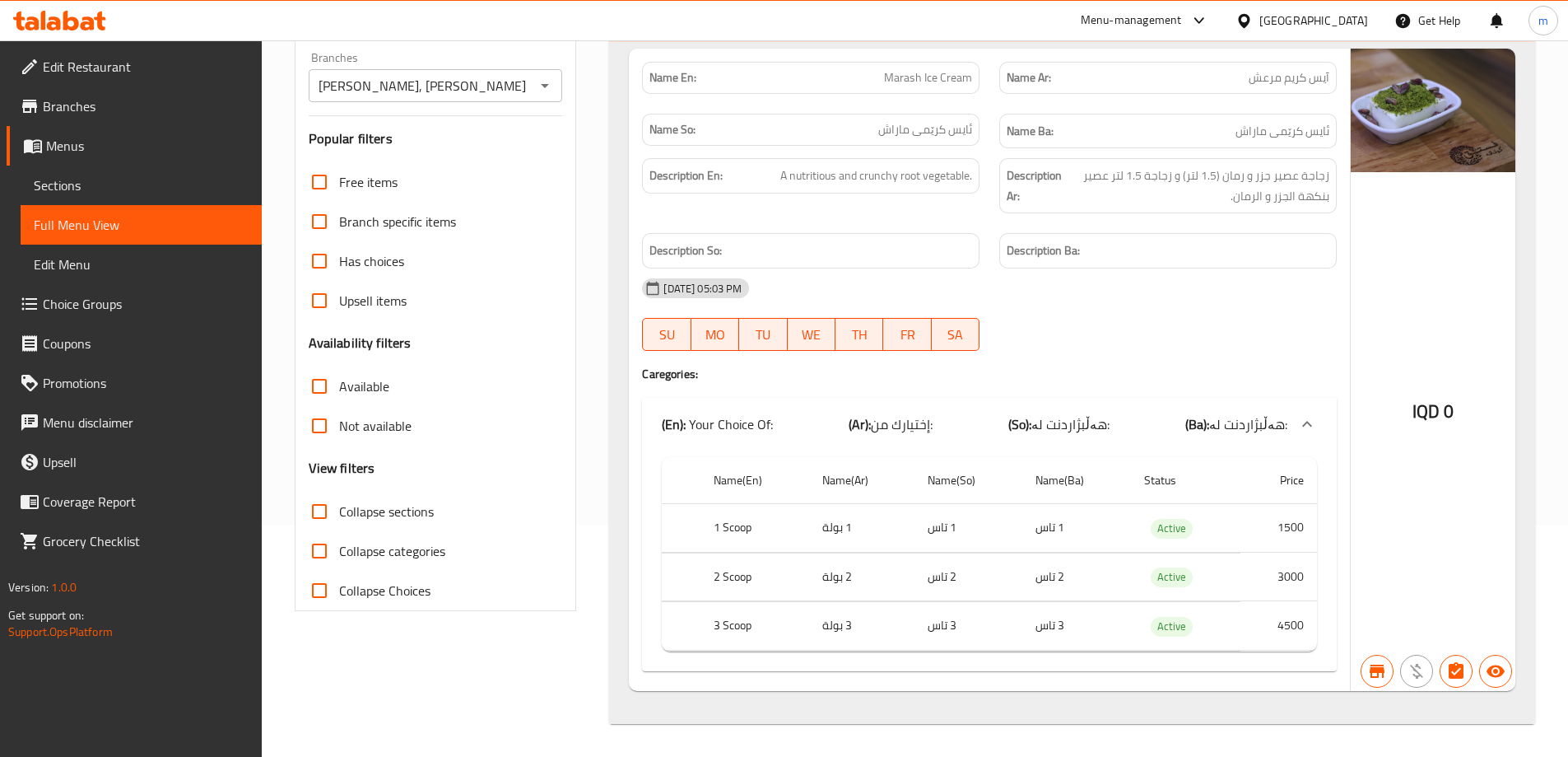
click at [833, 533] on td "1 بولة" at bounding box center [862, 528] width 105 height 49
click at [737, 528] on th "1 Scoop" at bounding box center [755, 528] width 109 height 49
click at [738, 530] on th "1 Scoop" at bounding box center [755, 528] width 109 height 49
copy th "Scoop"
click at [56, 316] on link "Choice Groups" at bounding box center [134, 303] width 255 height 40
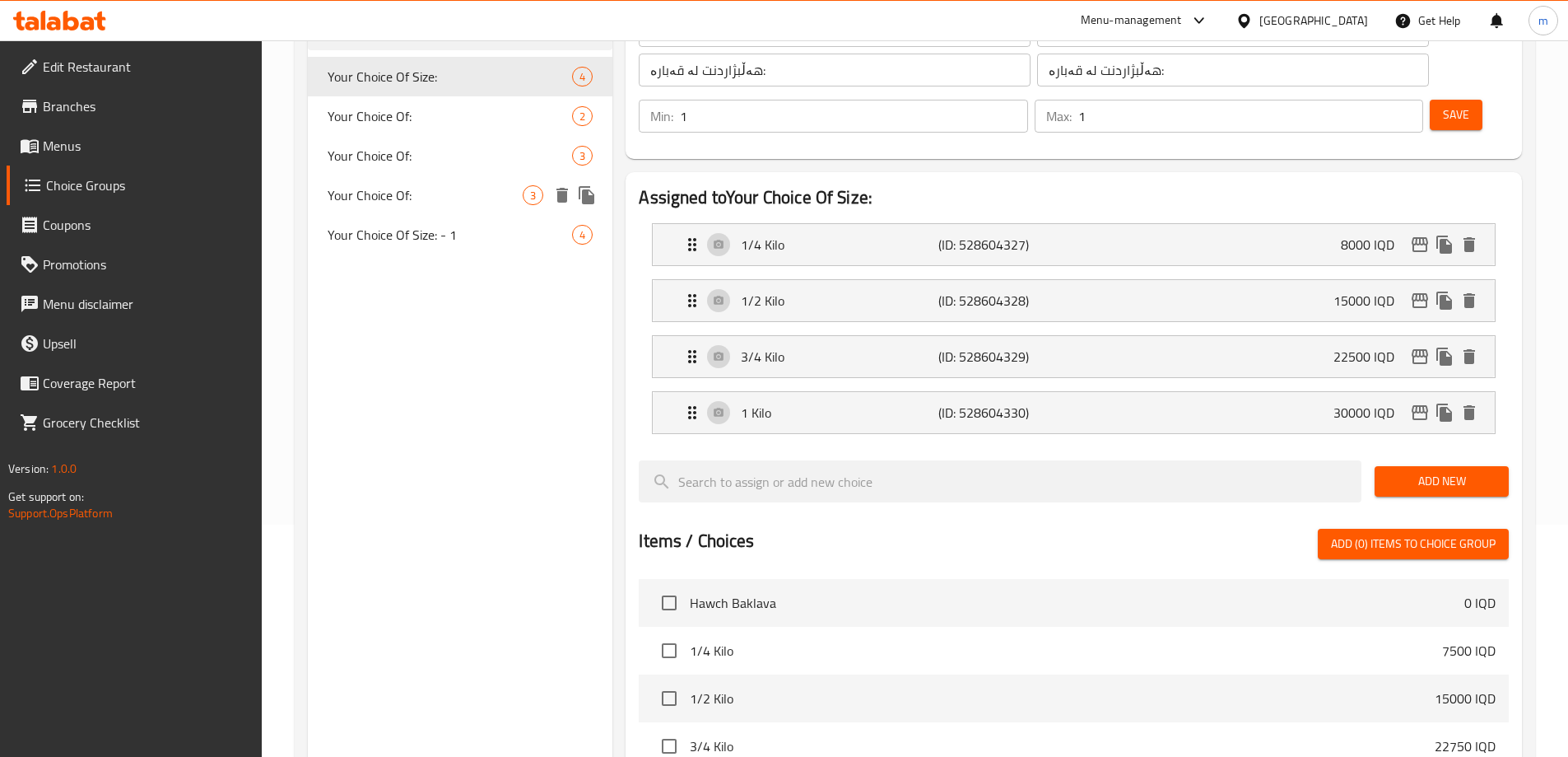
drag, startPoint x: 373, startPoint y: 192, endPoint x: 382, endPoint y: 185, distance: 11.4
click at [373, 192] on span "Your Choice Of:" at bounding box center [426, 194] width 196 height 19
type input "Your Choice Of:"
type input "إختيارك من:"
type input "هەڵبژاردنت لە:"
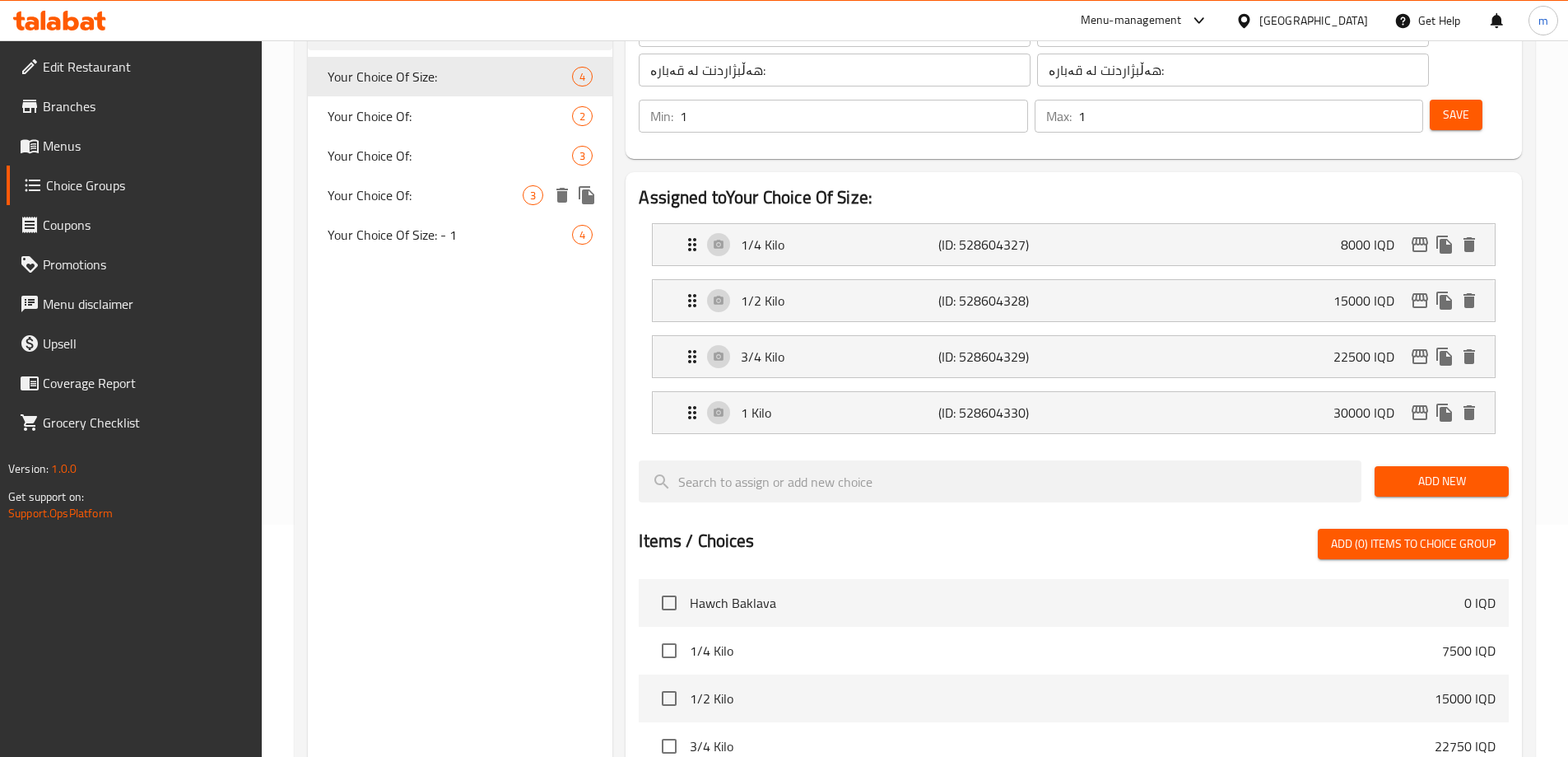
type input "هەڵبژاردنت لە:"
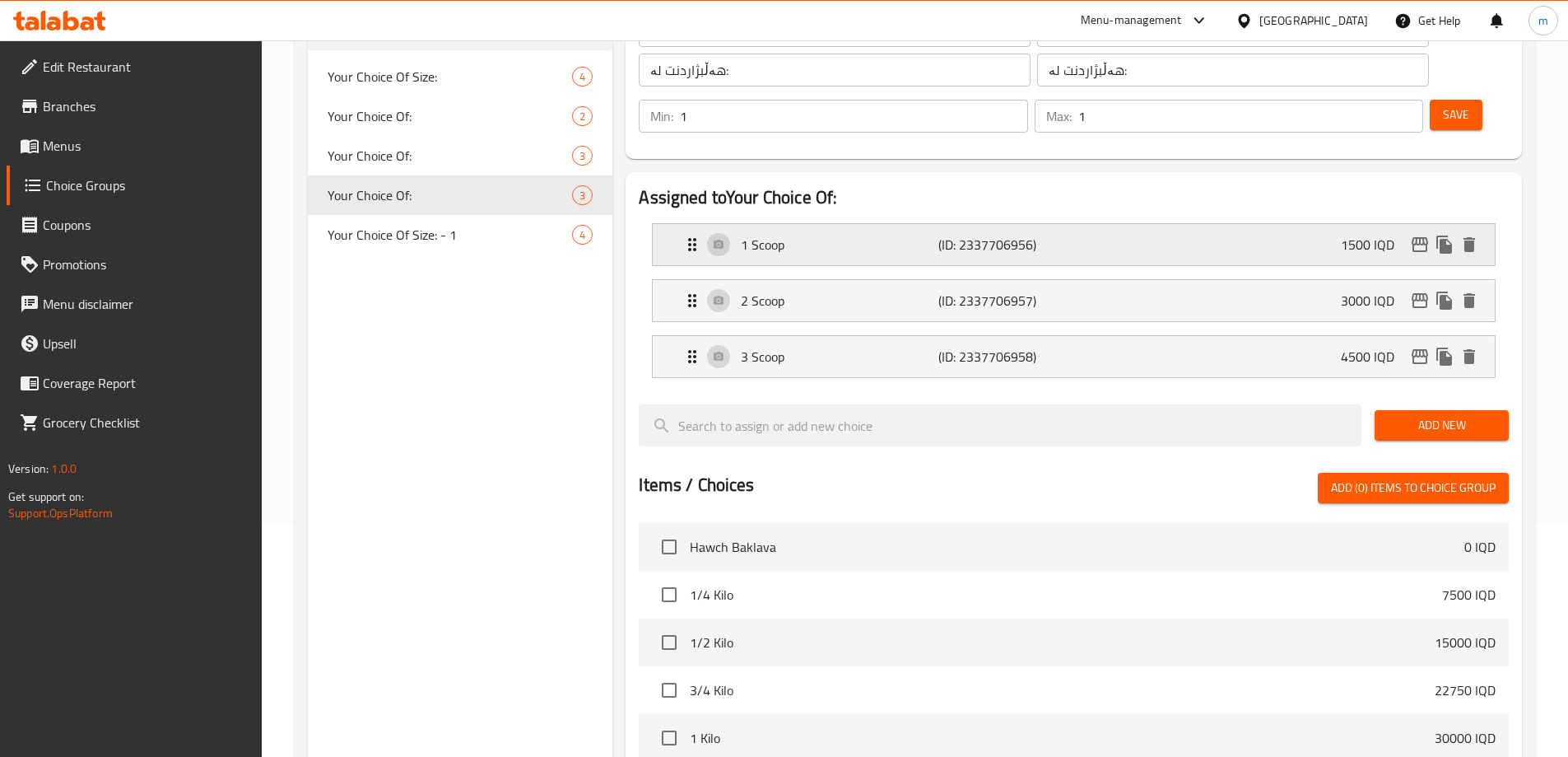
click at [916, 235] on p "1 Scoop" at bounding box center [839, 244] width 197 height 19
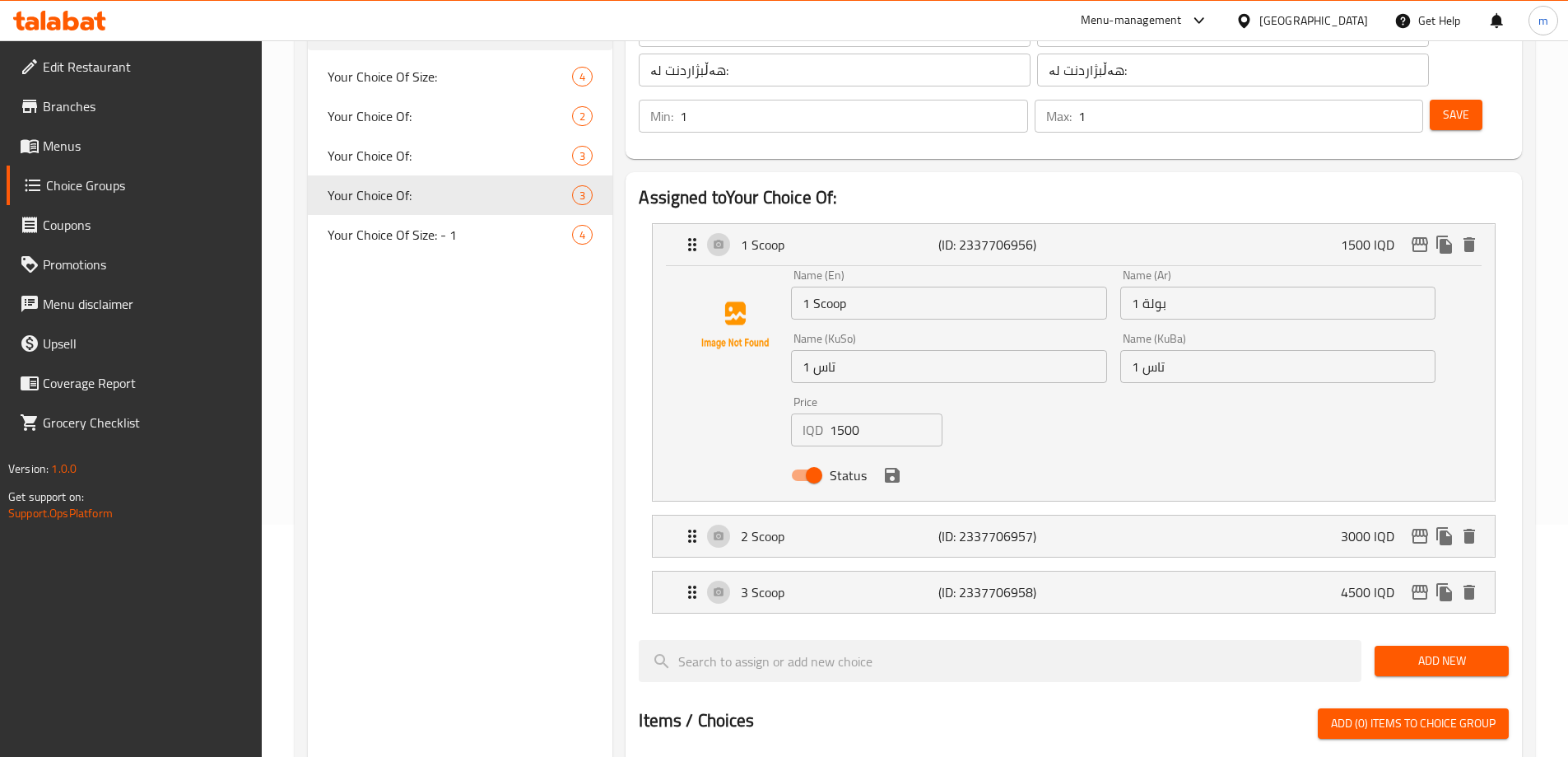
click at [1164, 287] on input "1 بولة" at bounding box center [1277, 303] width 315 height 33
click at [1404, 287] on input "1 بولة" at bounding box center [1277, 303] width 315 height 33
type input "1 سكوب"
click at [898, 350] on input "1 تاس" at bounding box center [948, 367] width 315 height 33
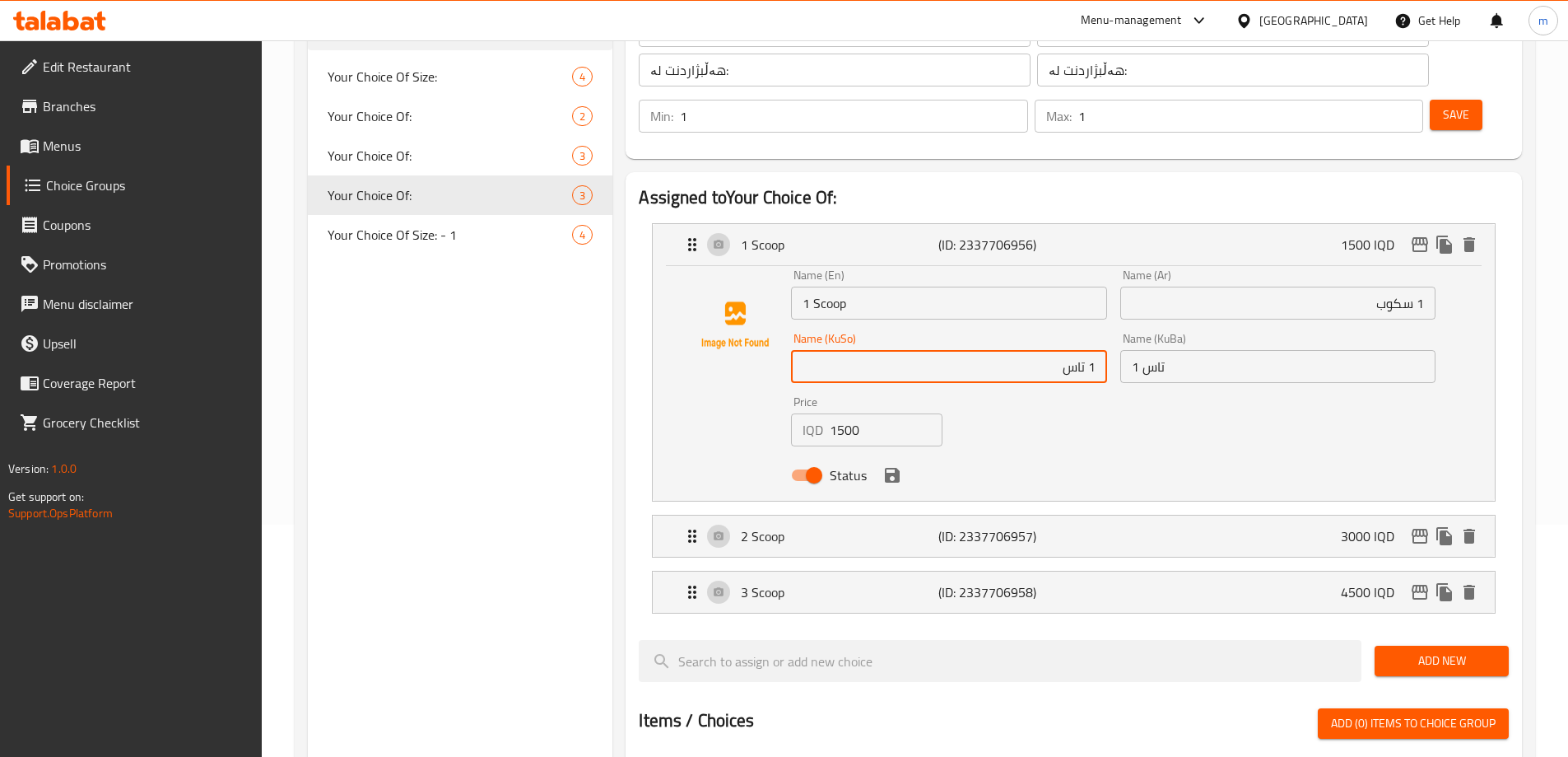
click at [1066, 350] on input "1 تاس" at bounding box center [948, 367] width 315 height 33
click at [1067, 350] on input "1 تاس" at bounding box center [948, 367] width 315 height 33
click at [1070, 350] on input "1 سکوپ" at bounding box center [948, 367] width 315 height 33
click at [1068, 350] on input "1 سکوپ" at bounding box center [948, 367] width 315 height 33
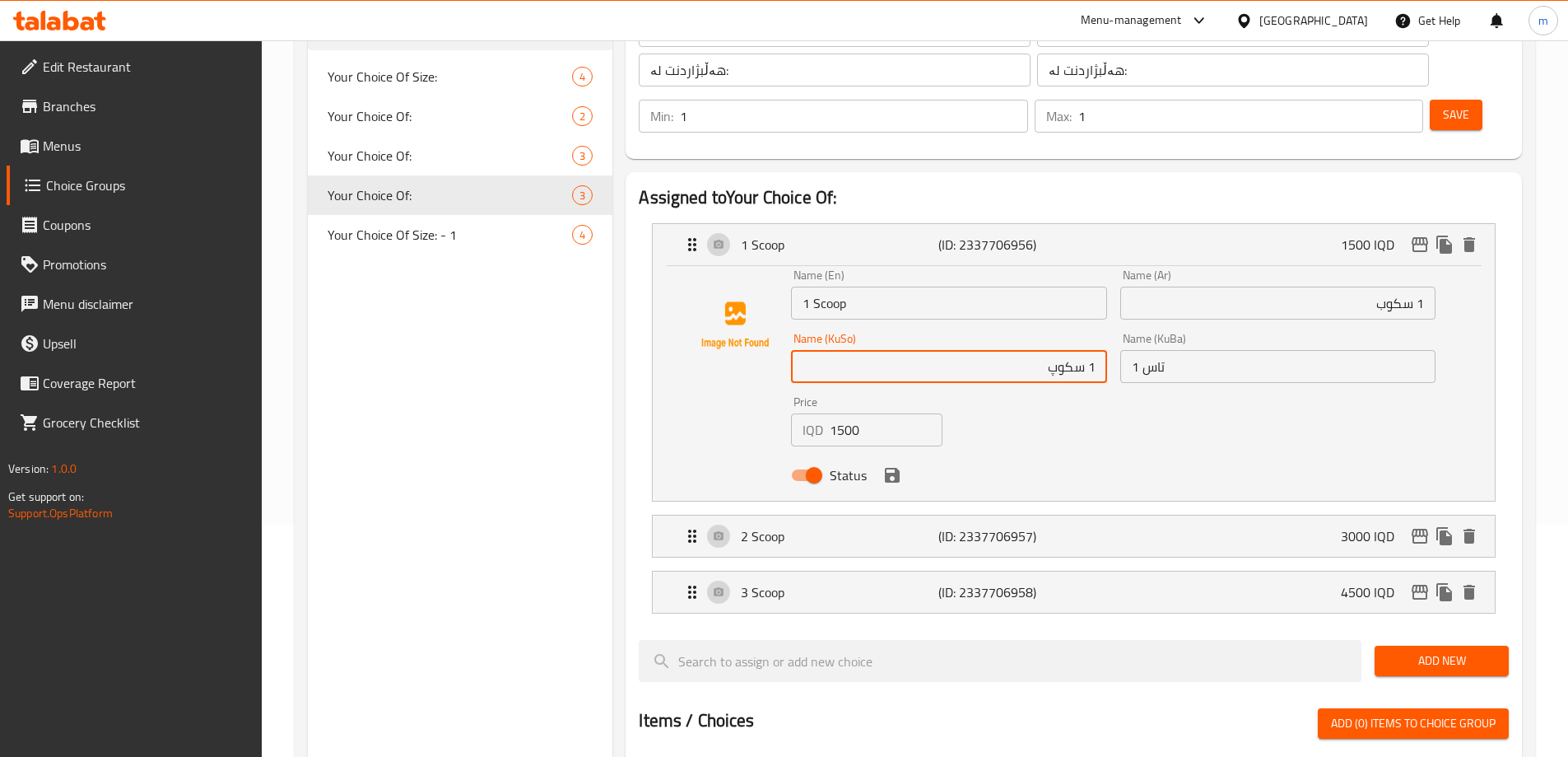
click at [1068, 350] on input "1 سکوپ" at bounding box center [948, 367] width 315 height 33
type input "1 سکوپ"
click at [1155, 350] on input "1 تاس" at bounding box center [1277, 367] width 315 height 33
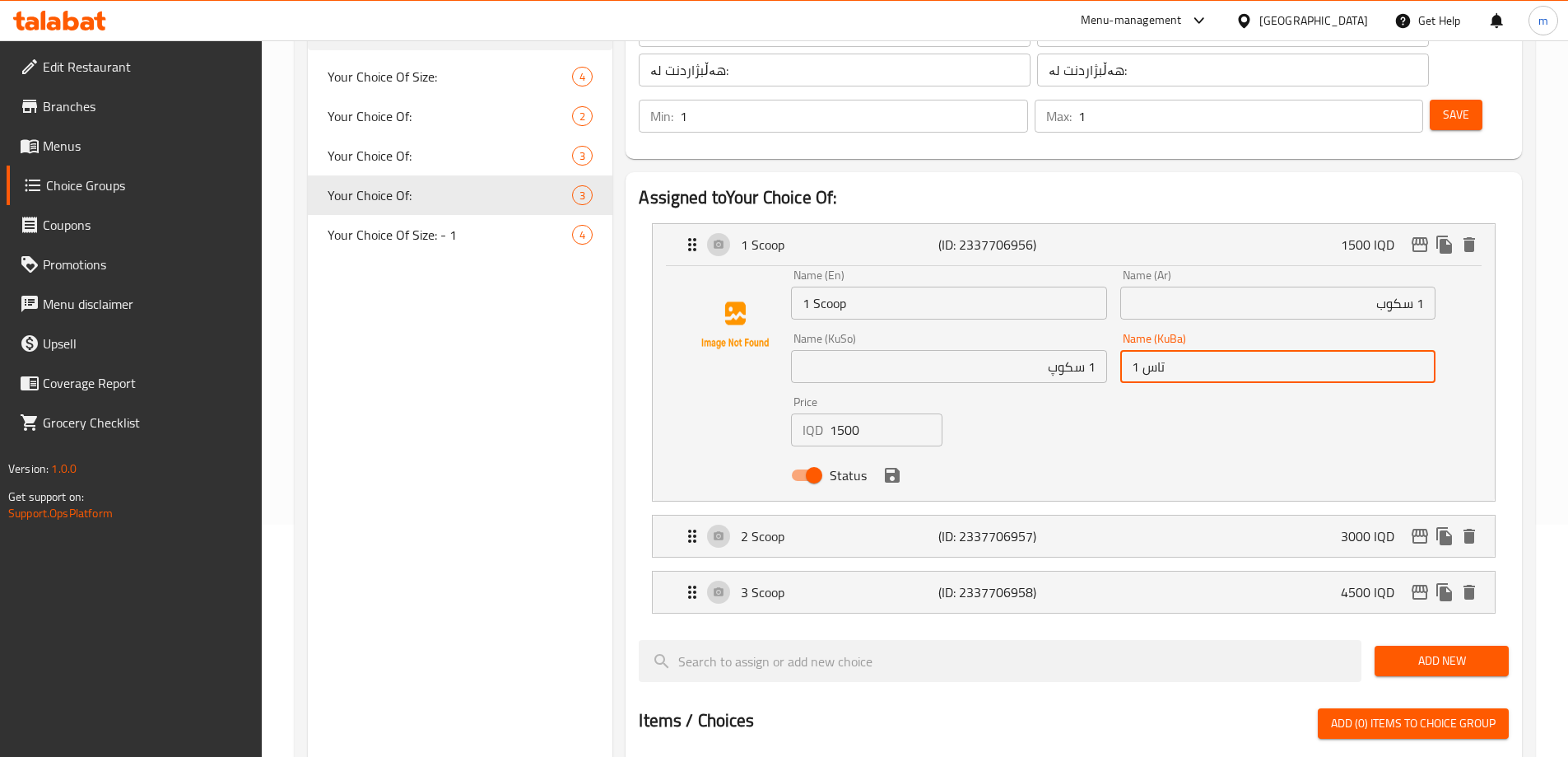
click at [1155, 350] on input "1 تاس" at bounding box center [1277, 367] width 315 height 33
paste input "کوپ"
click at [1103, 516] on div "2 Scoop (ID: 2337706957) 3000 IQD" at bounding box center [1078, 536] width 793 height 42
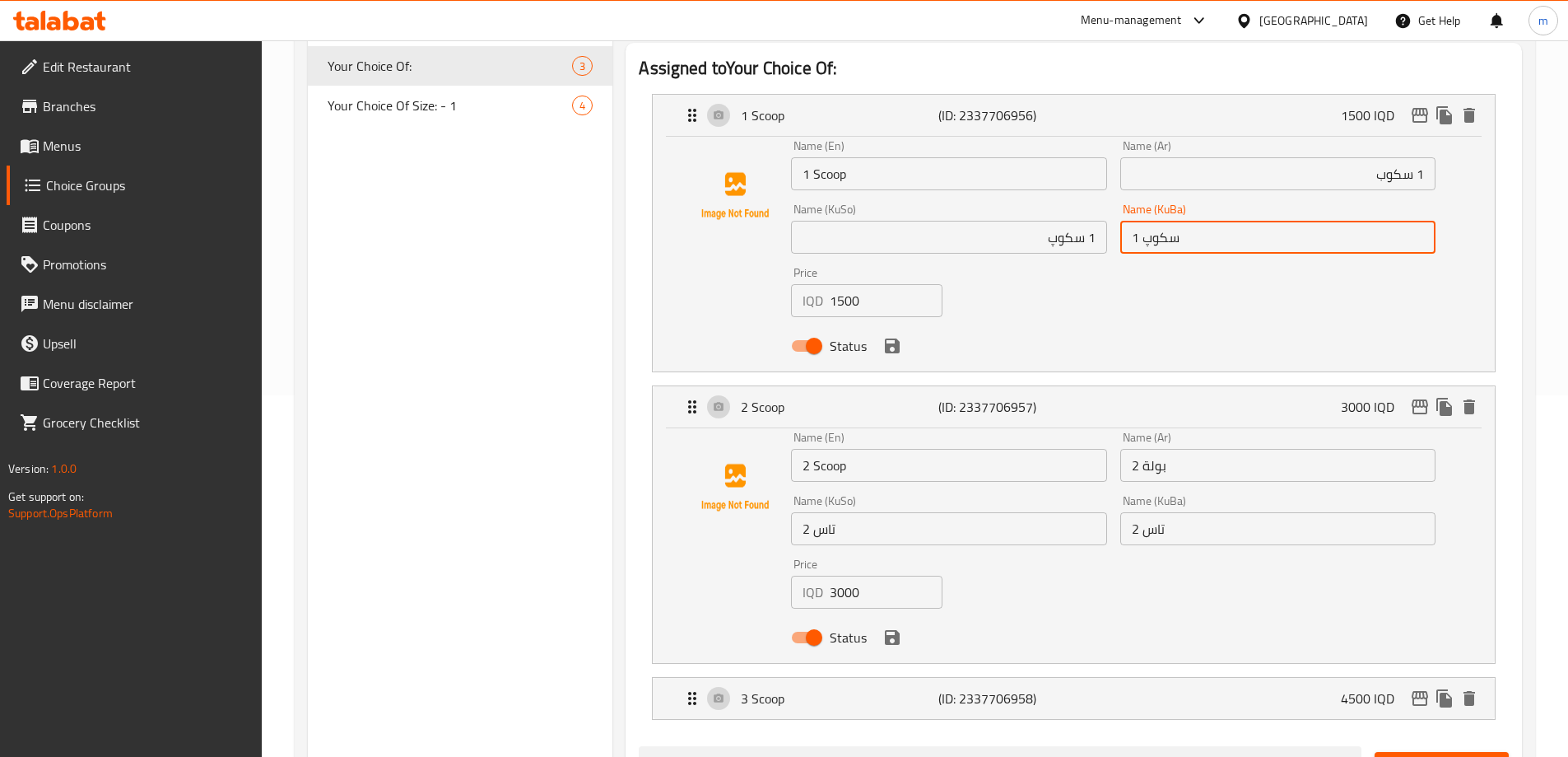
scroll to position [409, 0]
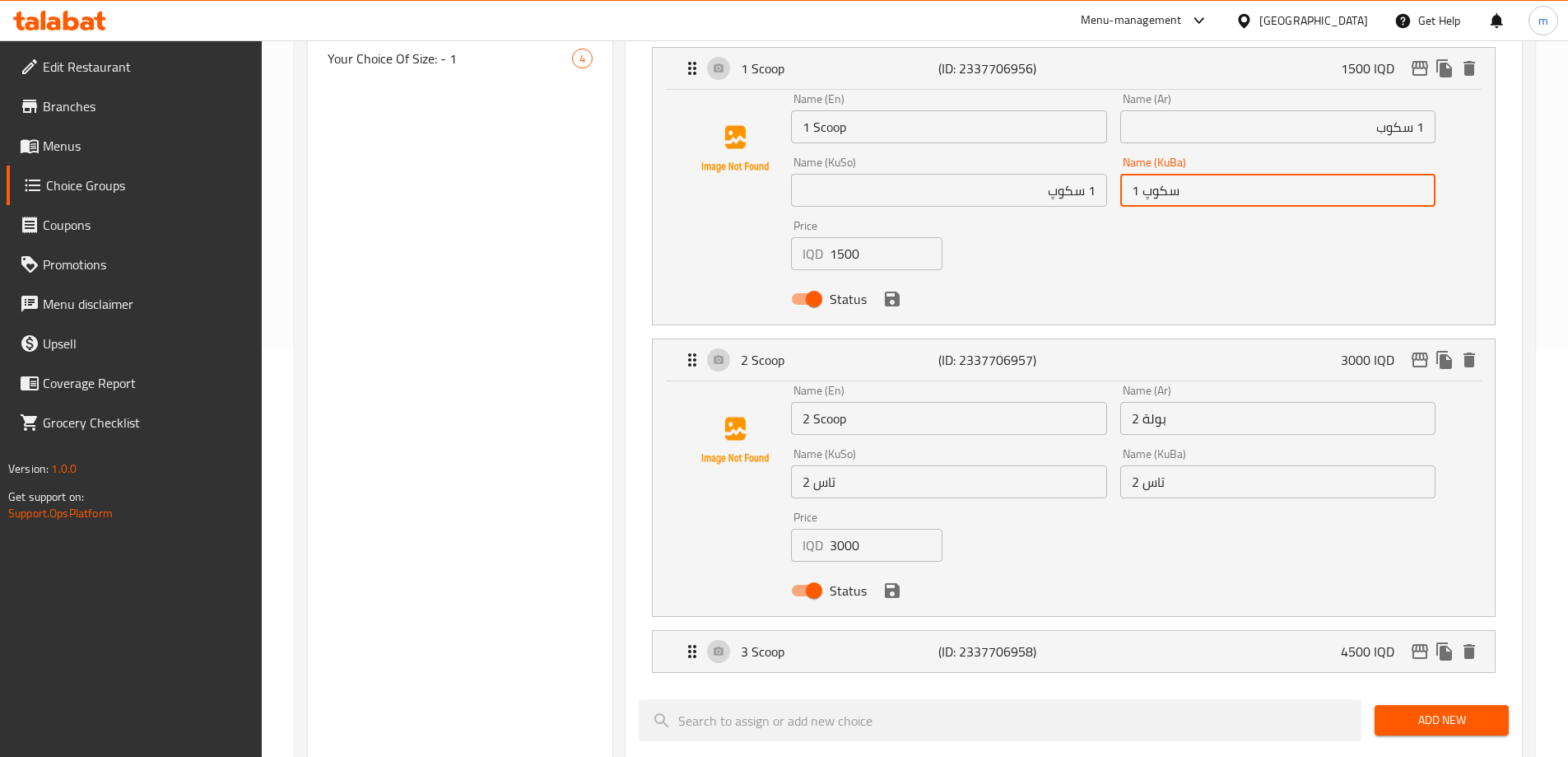
type input "1 سکوپ"
click at [1157, 465] on input "2 تاس" at bounding box center [1277, 482] width 315 height 33
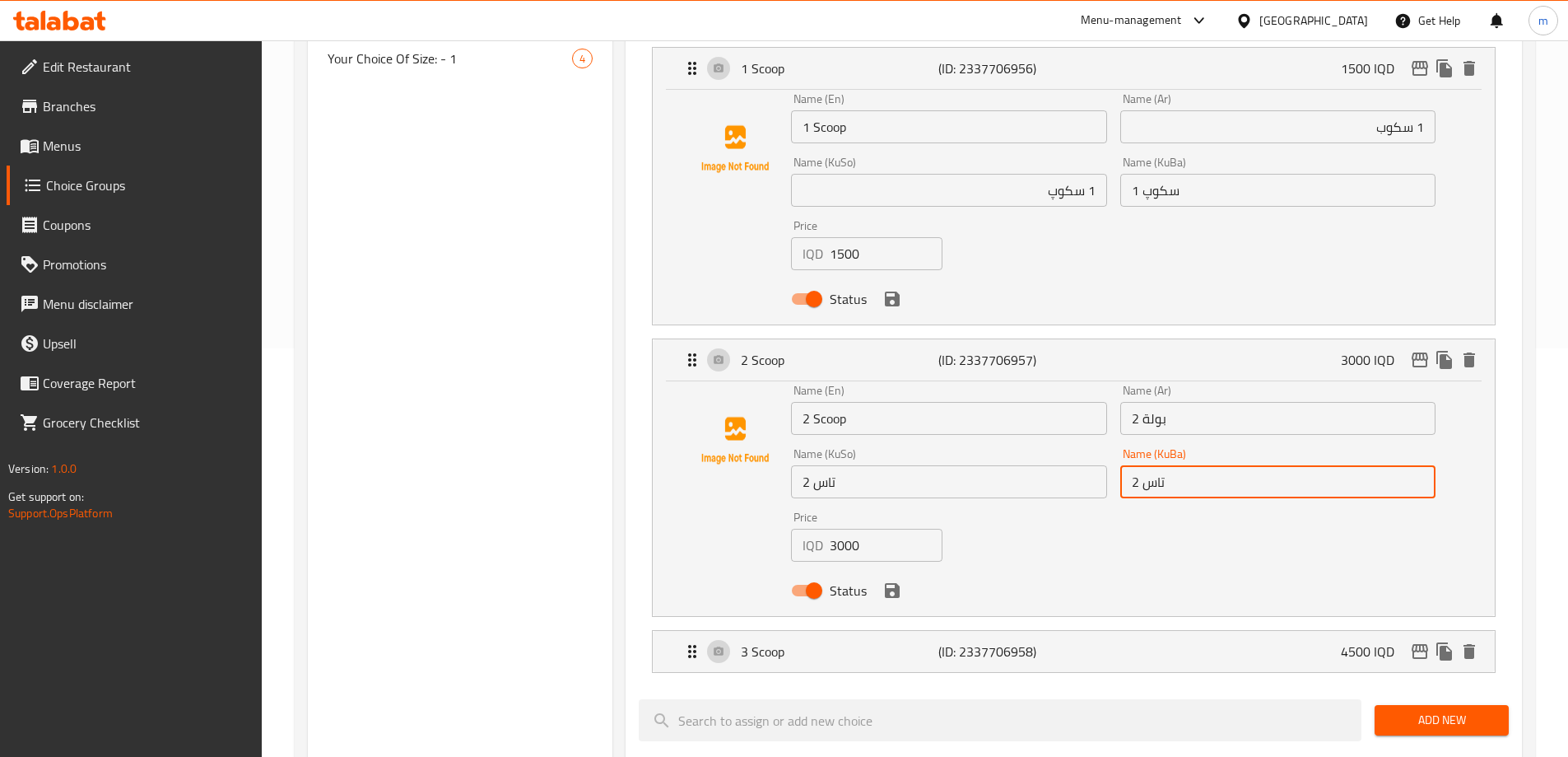
click at [1157, 465] on input "2 تاس" at bounding box center [1277, 482] width 315 height 33
paste input "کوپ"
type input "2 سکوپ"
click at [833, 465] on input "2 تاس" at bounding box center [948, 482] width 315 height 33
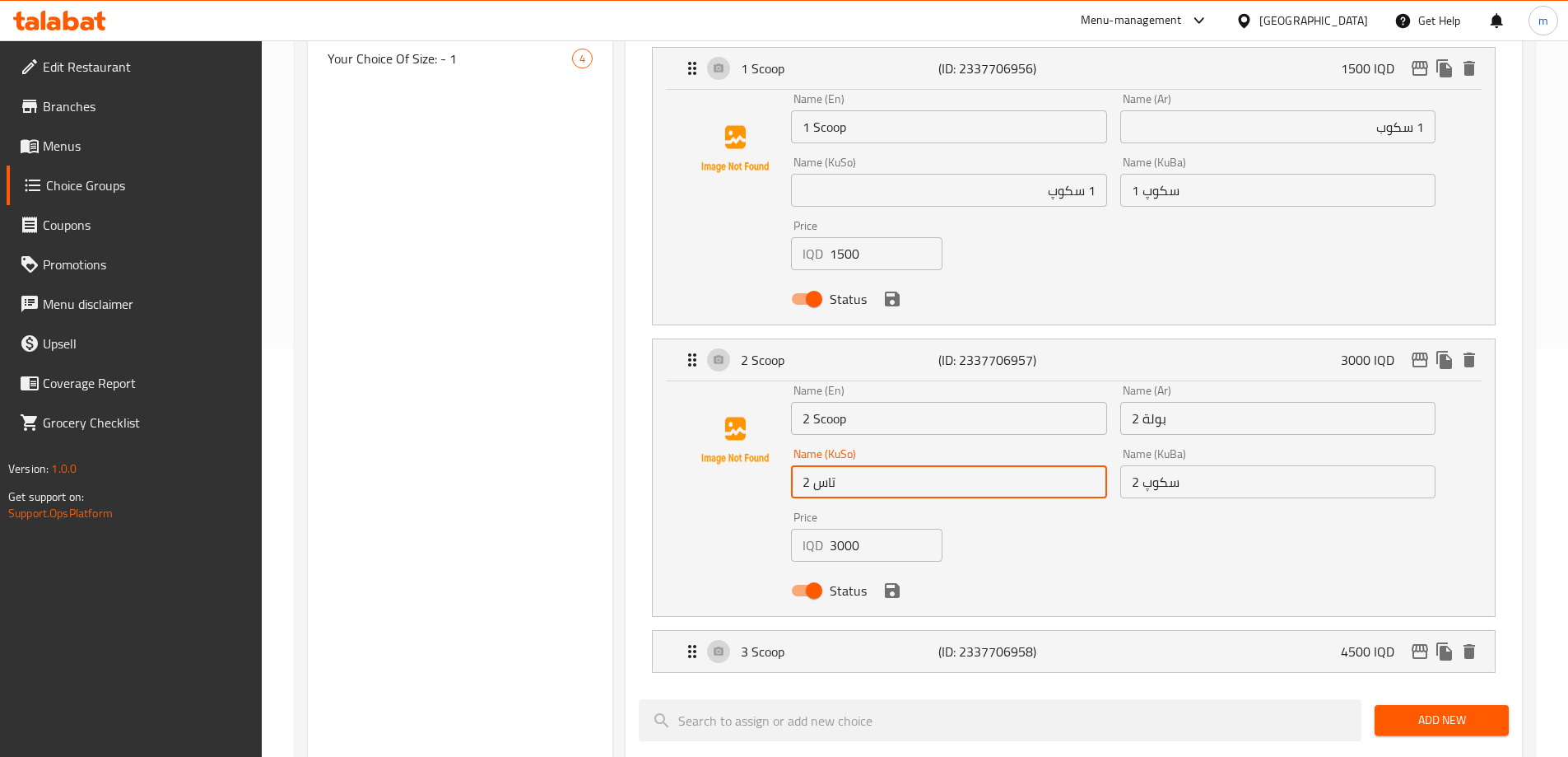
click at [833, 465] on input "2 تاس" at bounding box center [948, 482] width 315 height 33
click at [831, 465] on input "2 تاس" at bounding box center [948, 482] width 315 height 33
paste input "کوپ"
click at [912, 641] on p "3 Scoop" at bounding box center [839, 651] width 197 height 19
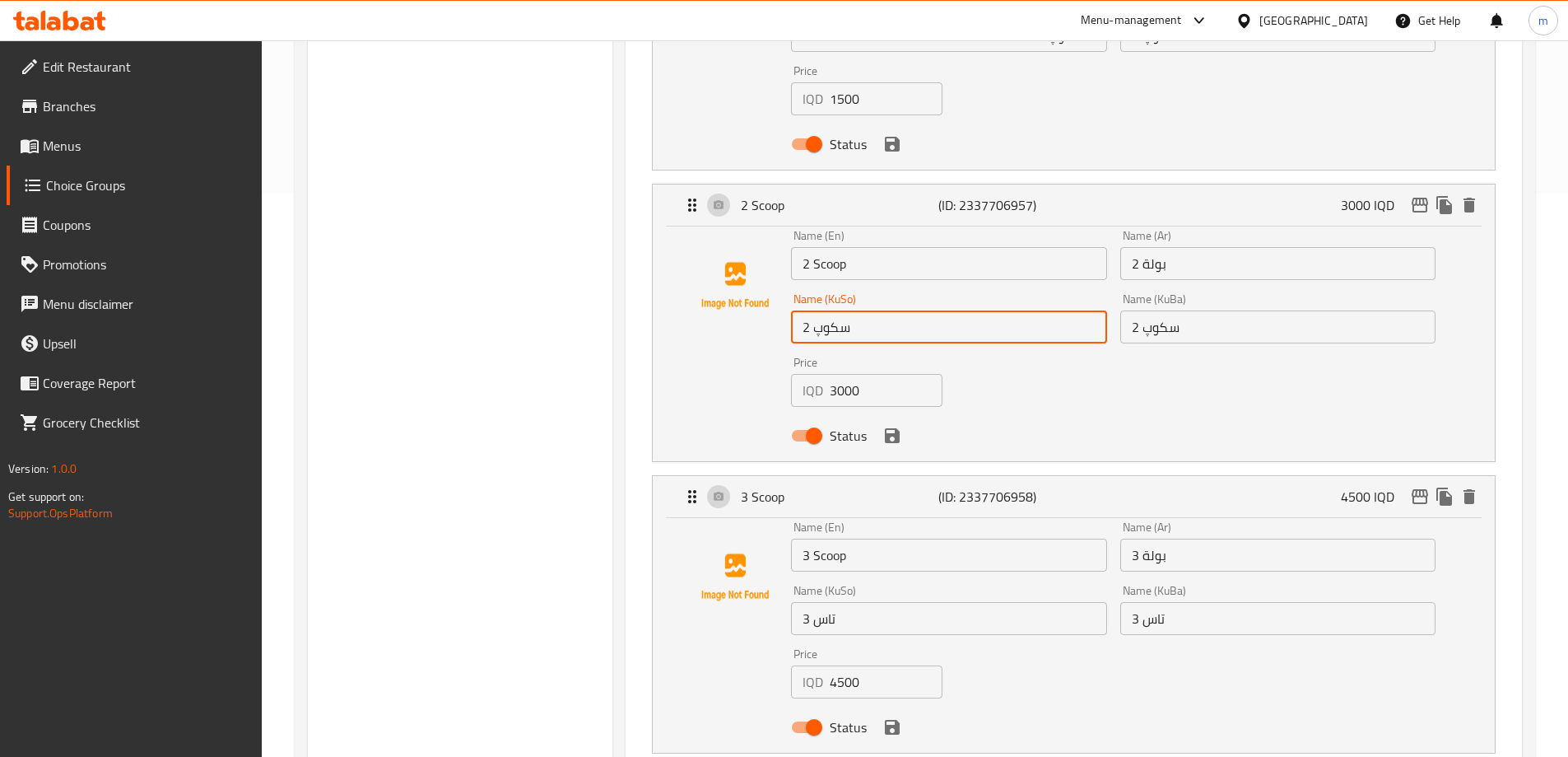
scroll to position [600, 0]
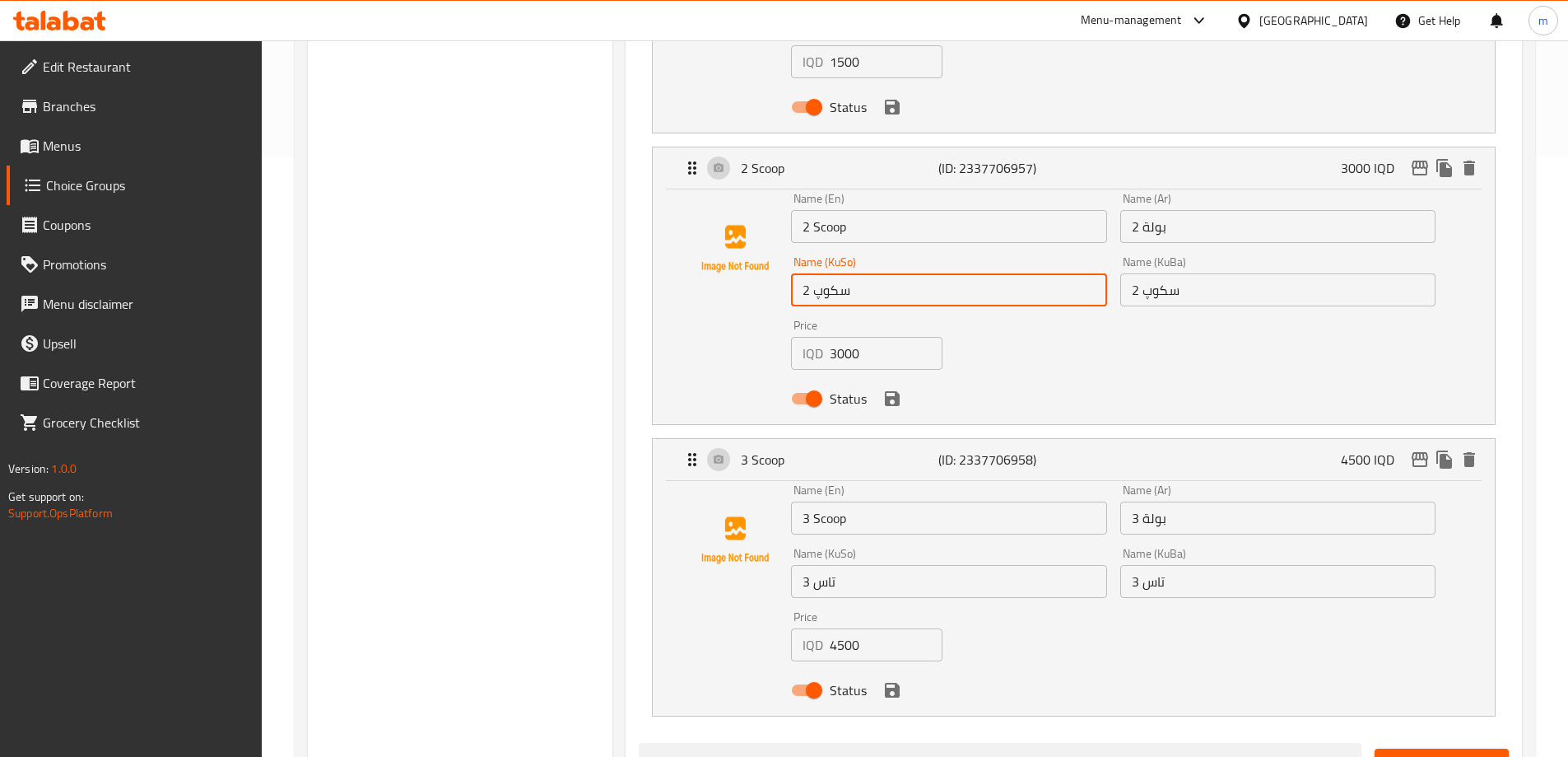
type input "2 سکوپ"
click at [831, 565] on input "3 تاس" at bounding box center [948, 581] width 315 height 33
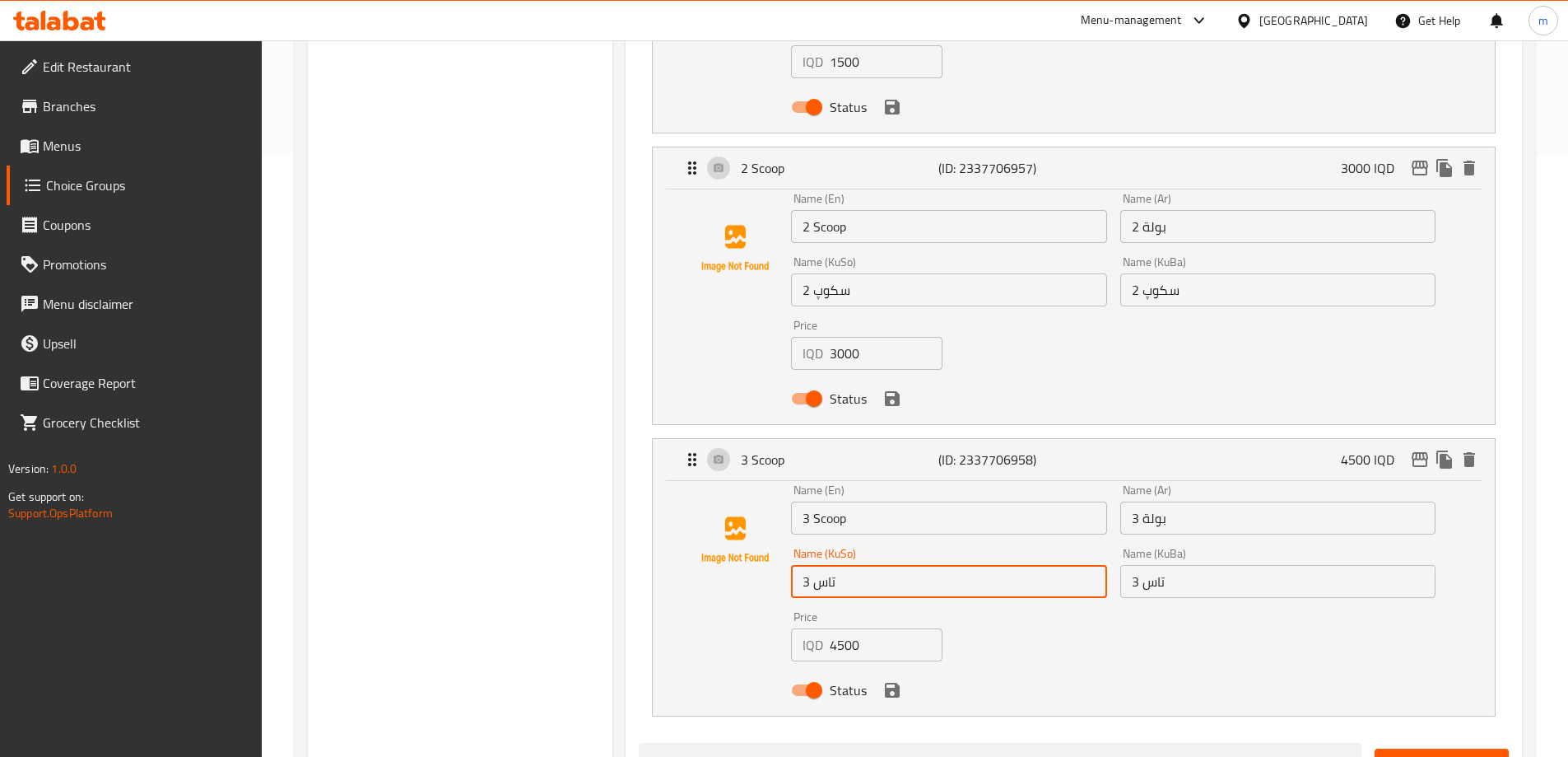
click at [831, 565] on input "3 تاس" at bounding box center [948, 581] width 315 height 33
paste input "کوپ"
type input "3 سکوپ"
click at [1156, 565] on input "3 تاس" at bounding box center [1277, 581] width 315 height 33
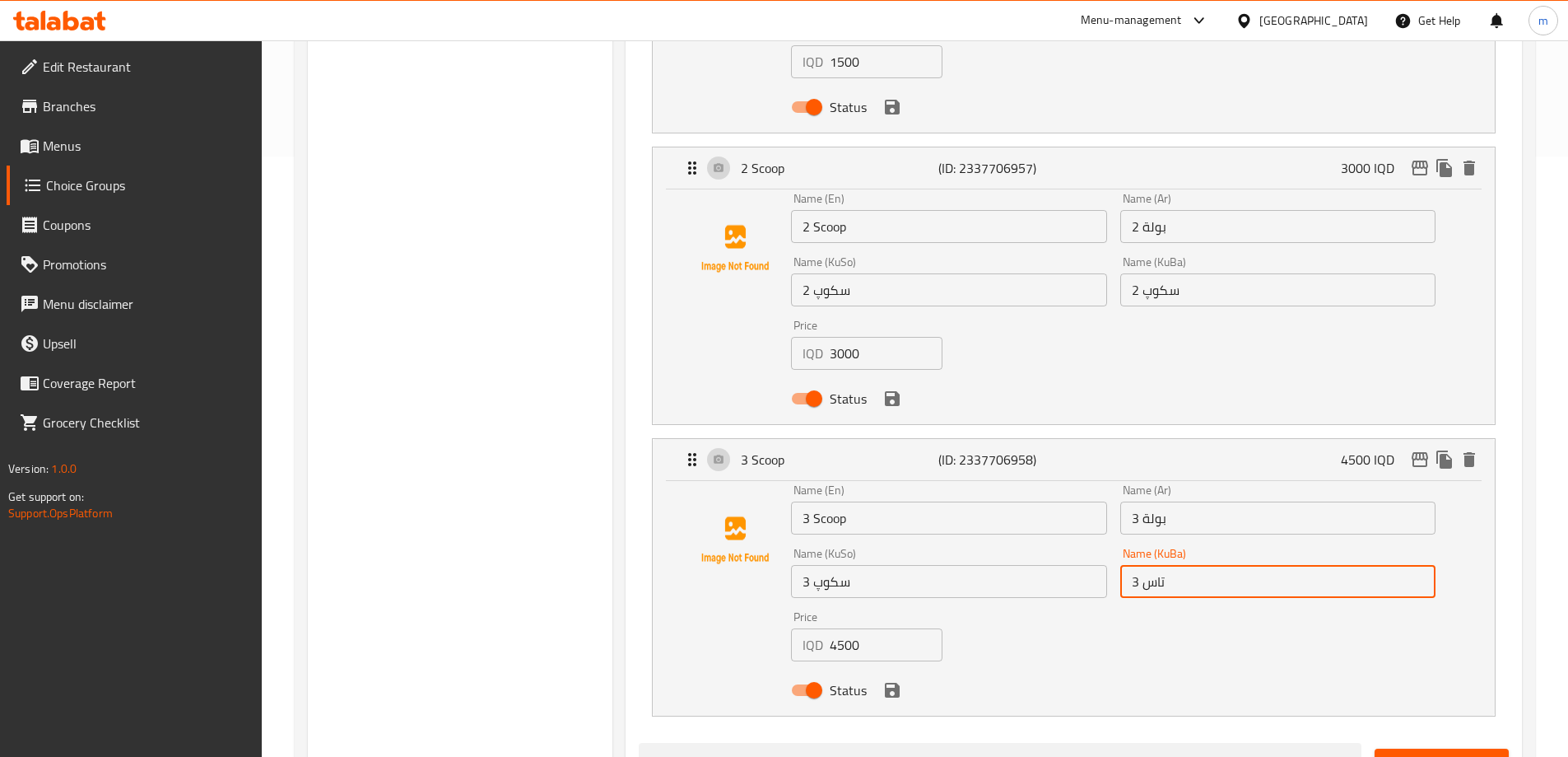
click at [1156, 565] on input "3 تاس" at bounding box center [1277, 581] width 315 height 33
paste input "کوپ"
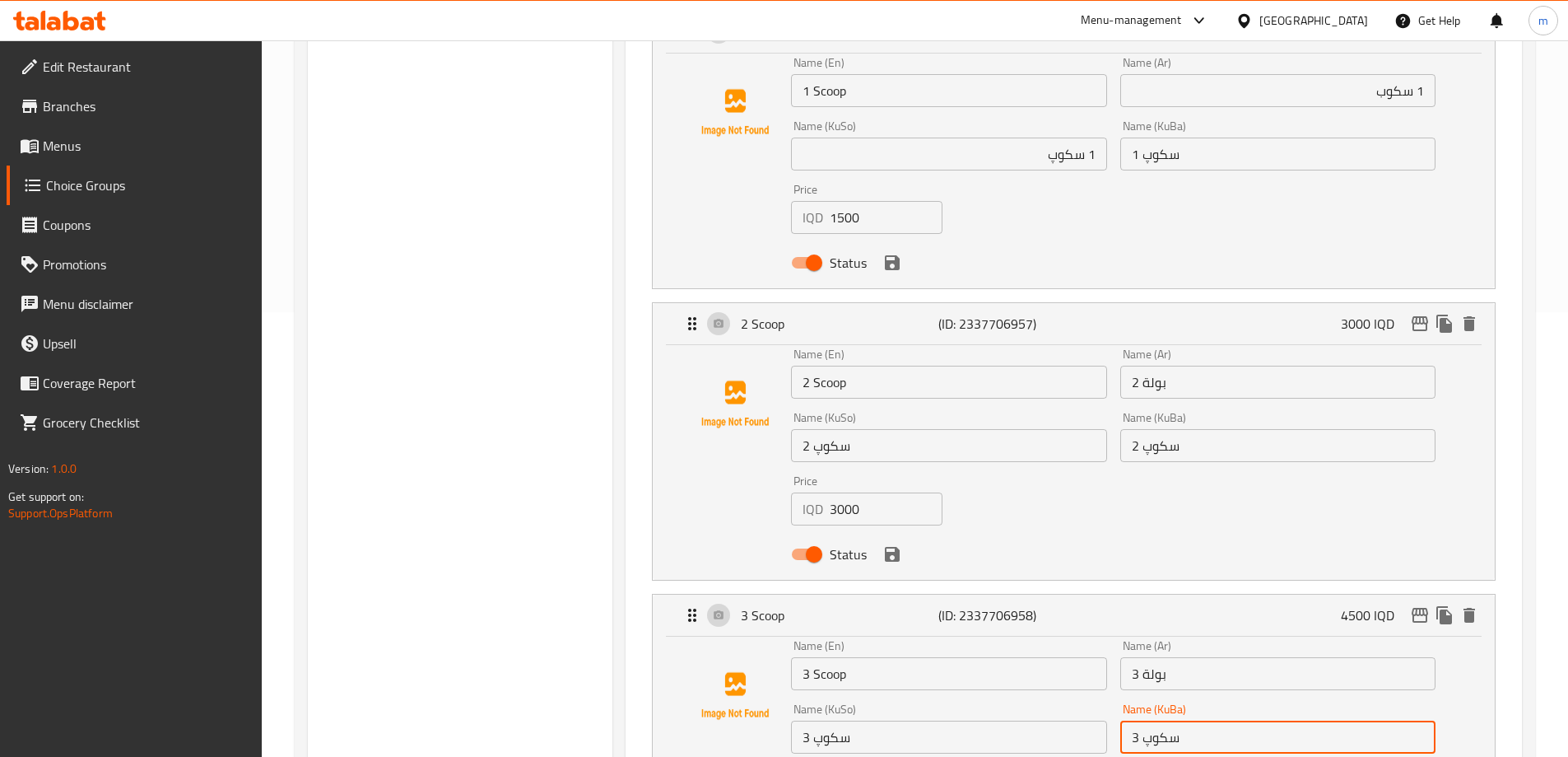
scroll to position [409, 0]
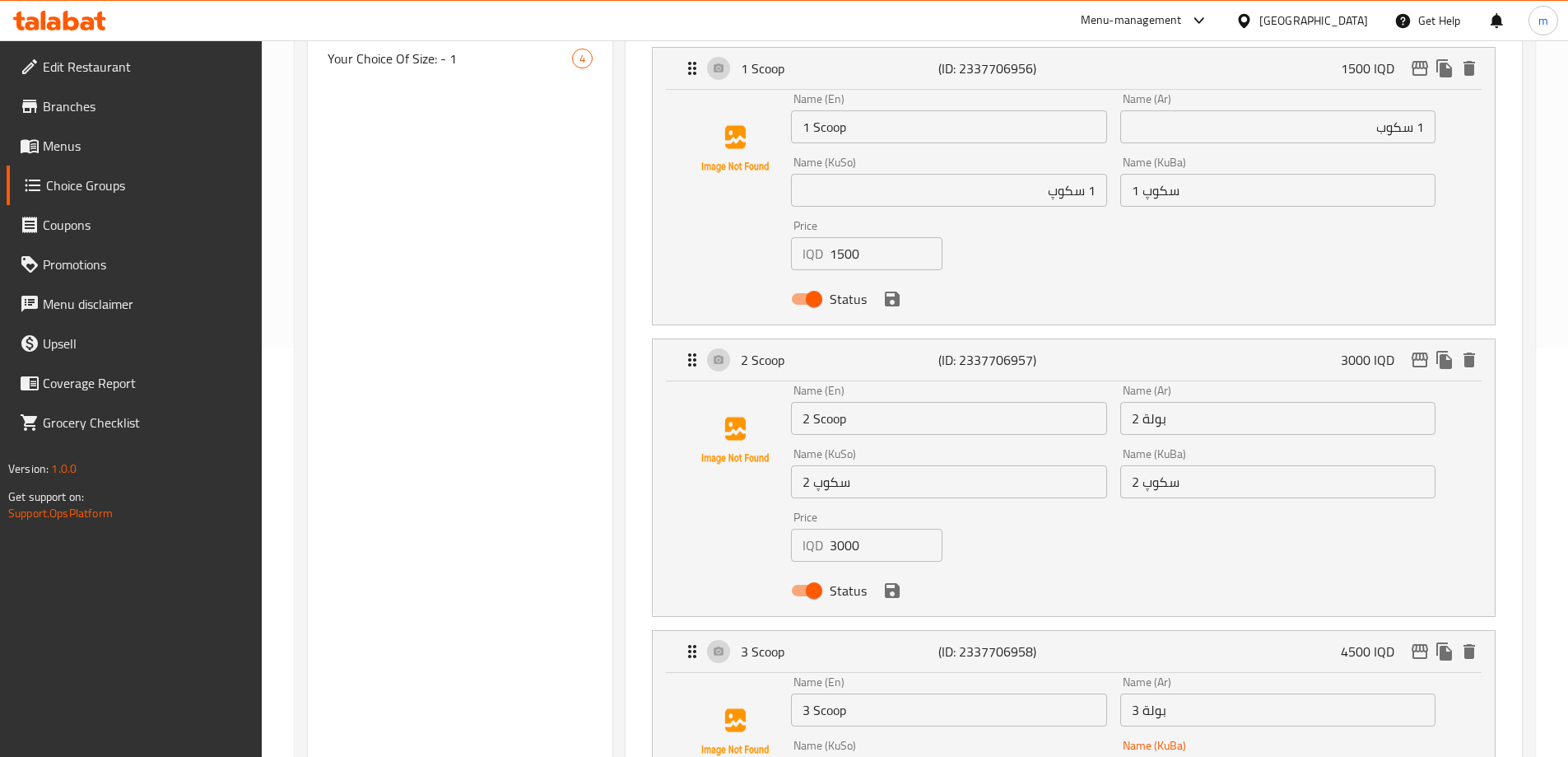
type input "3 سکوپ"
click at [1397, 110] on input "1 سكوب" at bounding box center [1277, 127] width 315 height 33
click at [1155, 402] on input "2 بولة" at bounding box center [1277, 419] width 315 height 33
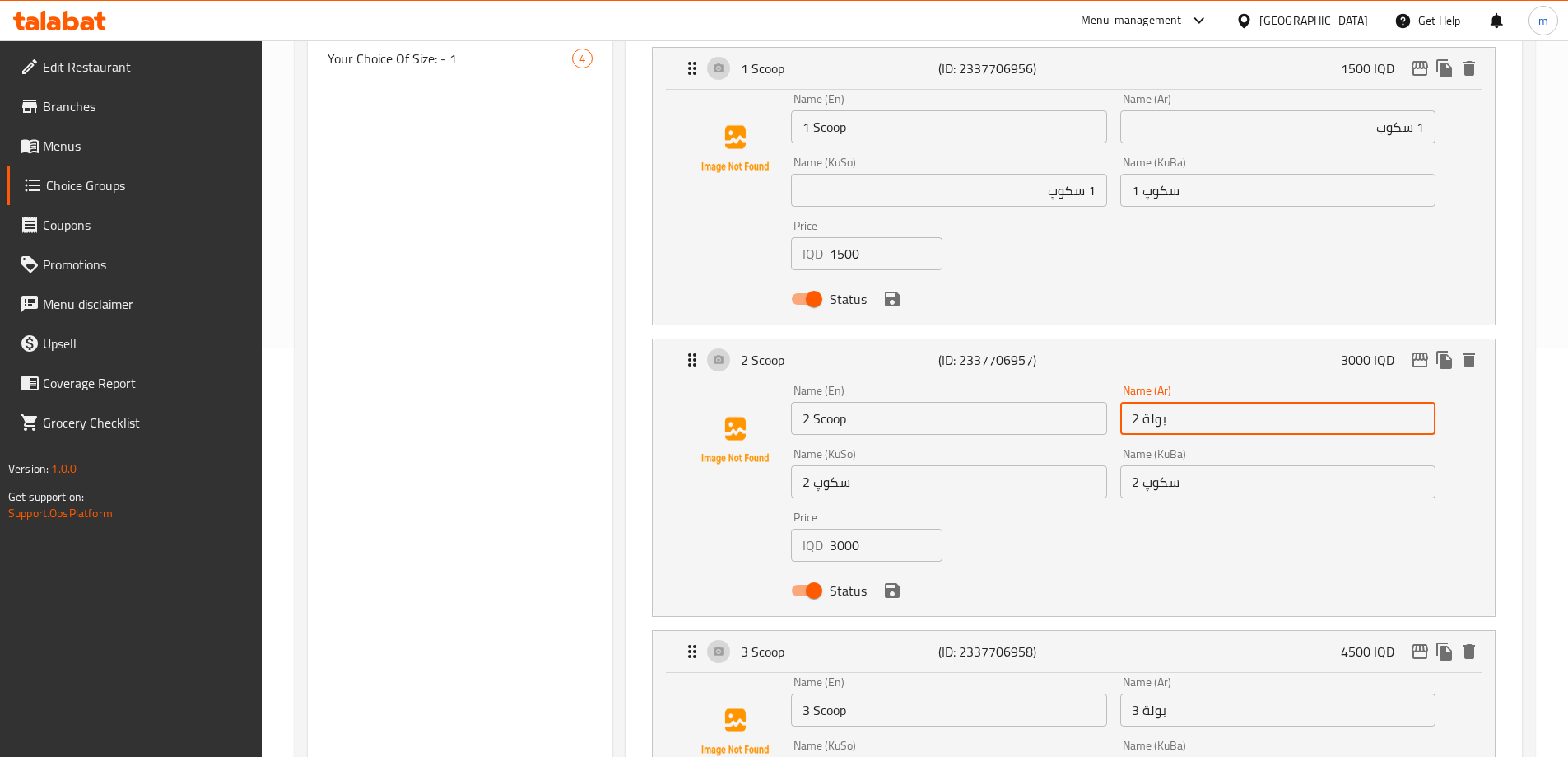
paste input "كوب"
type input "2 سكوب"
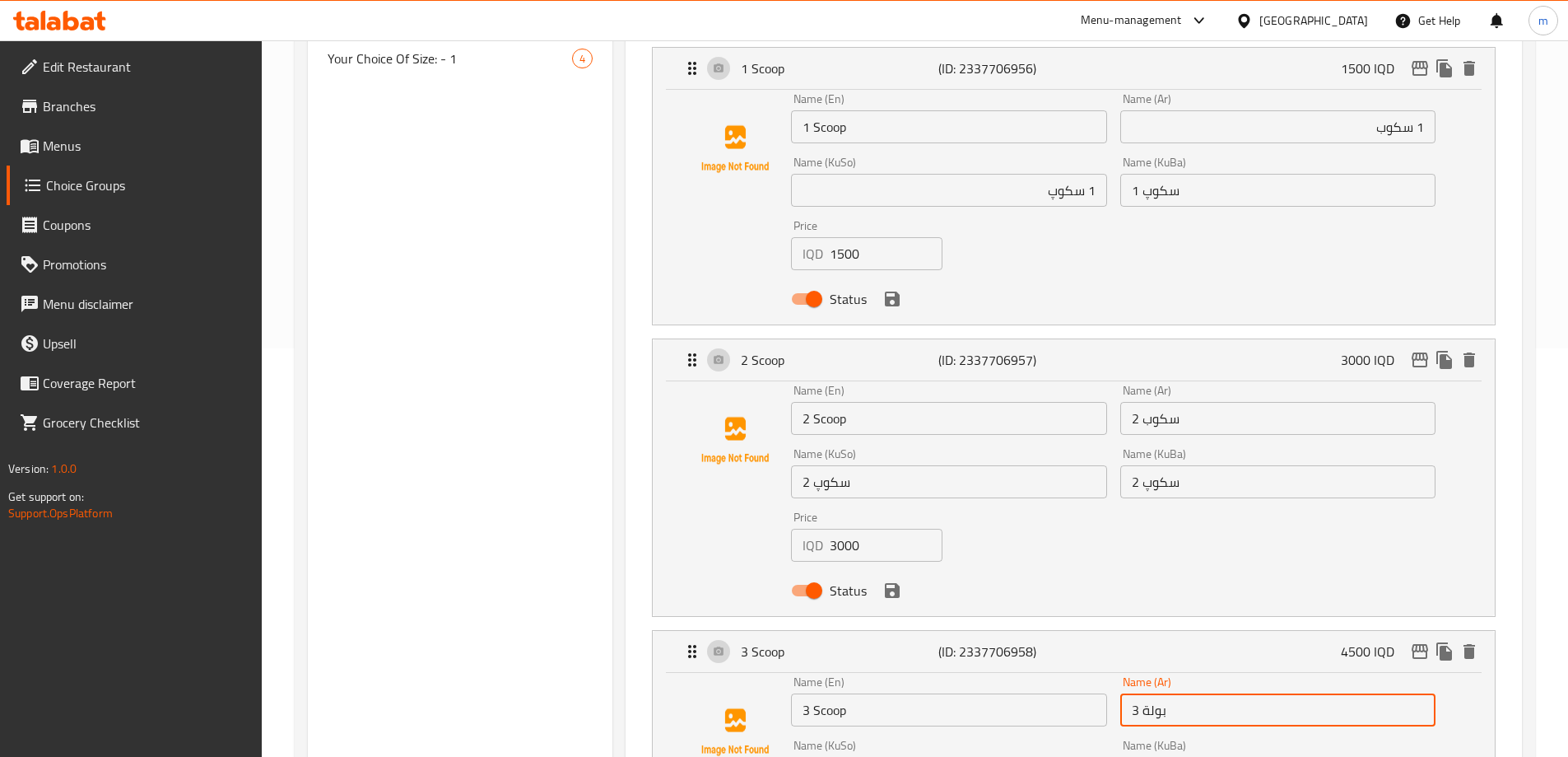
click at [1154, 693] on input "3 بولة" at bounding box center [1277, 710] width 315 height 33
paste input "كوب"
click at [893, 289] on icon "save" at bounding box center [892, 299] width 19 height 19
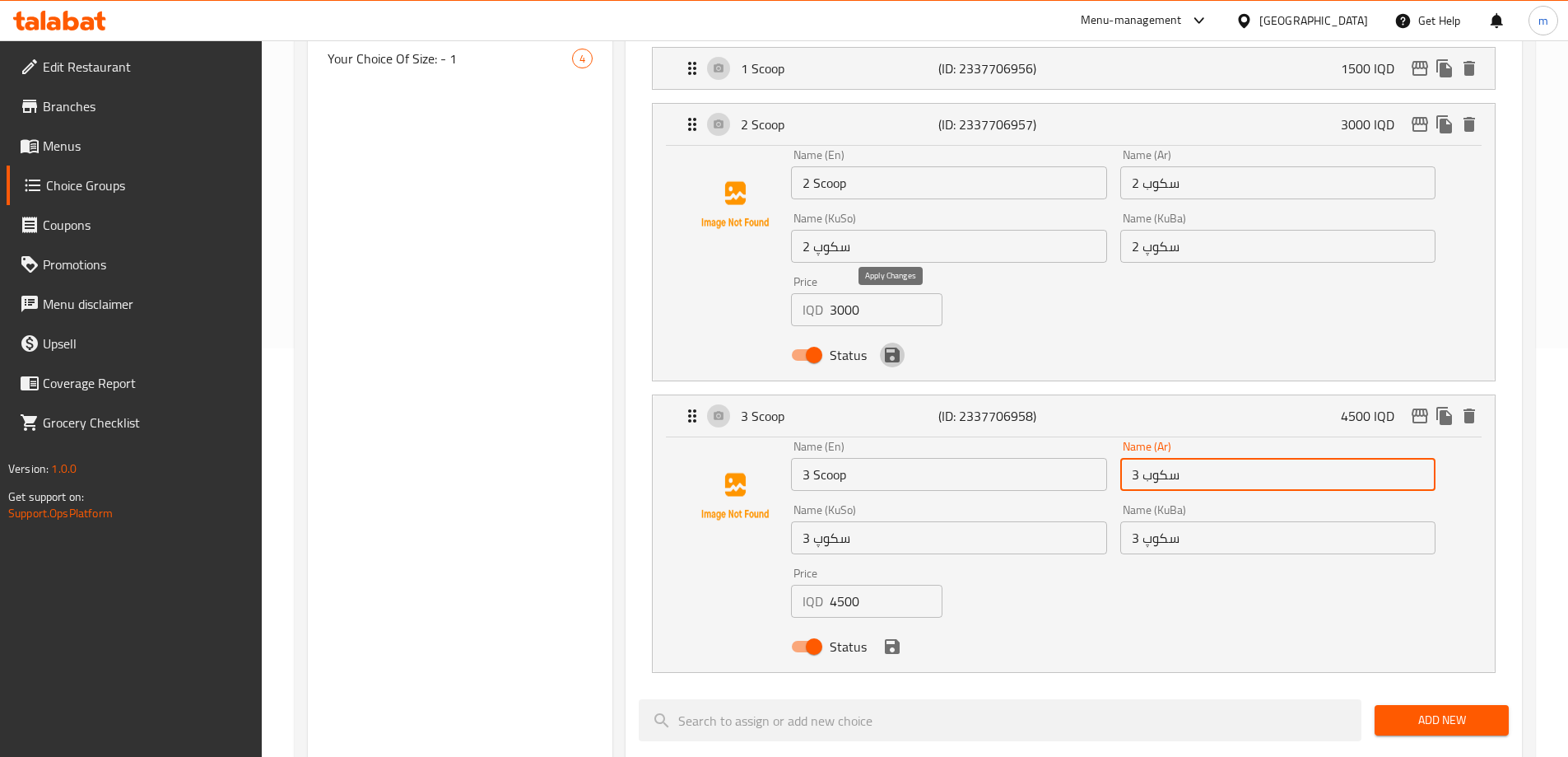
click at [899, 348] on icon "save" at bounding box center [893, 355] width 15 height 15
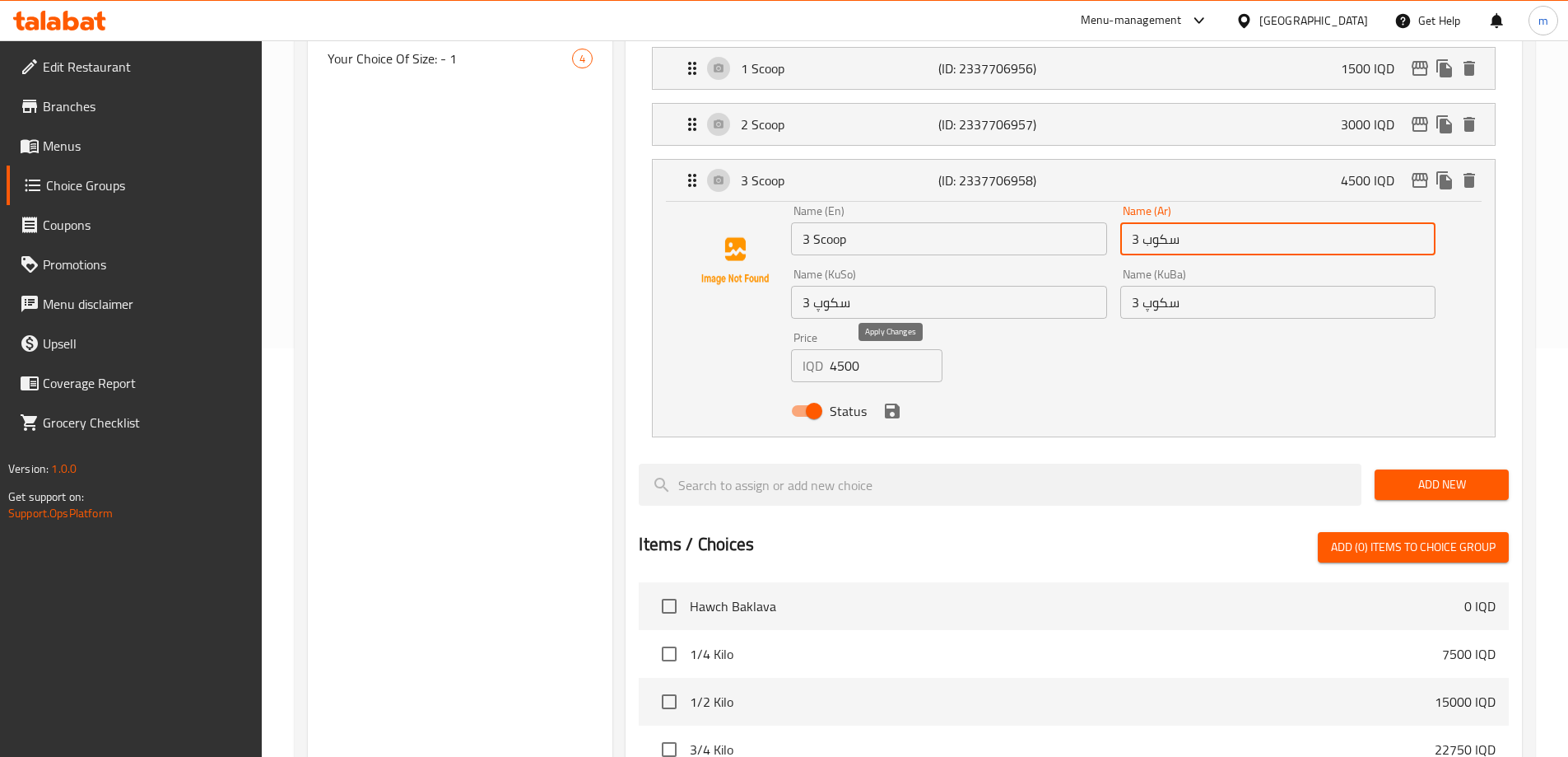
click at [896, 403] on icon "save" at bounding box center [893, 410] width 15 height 15
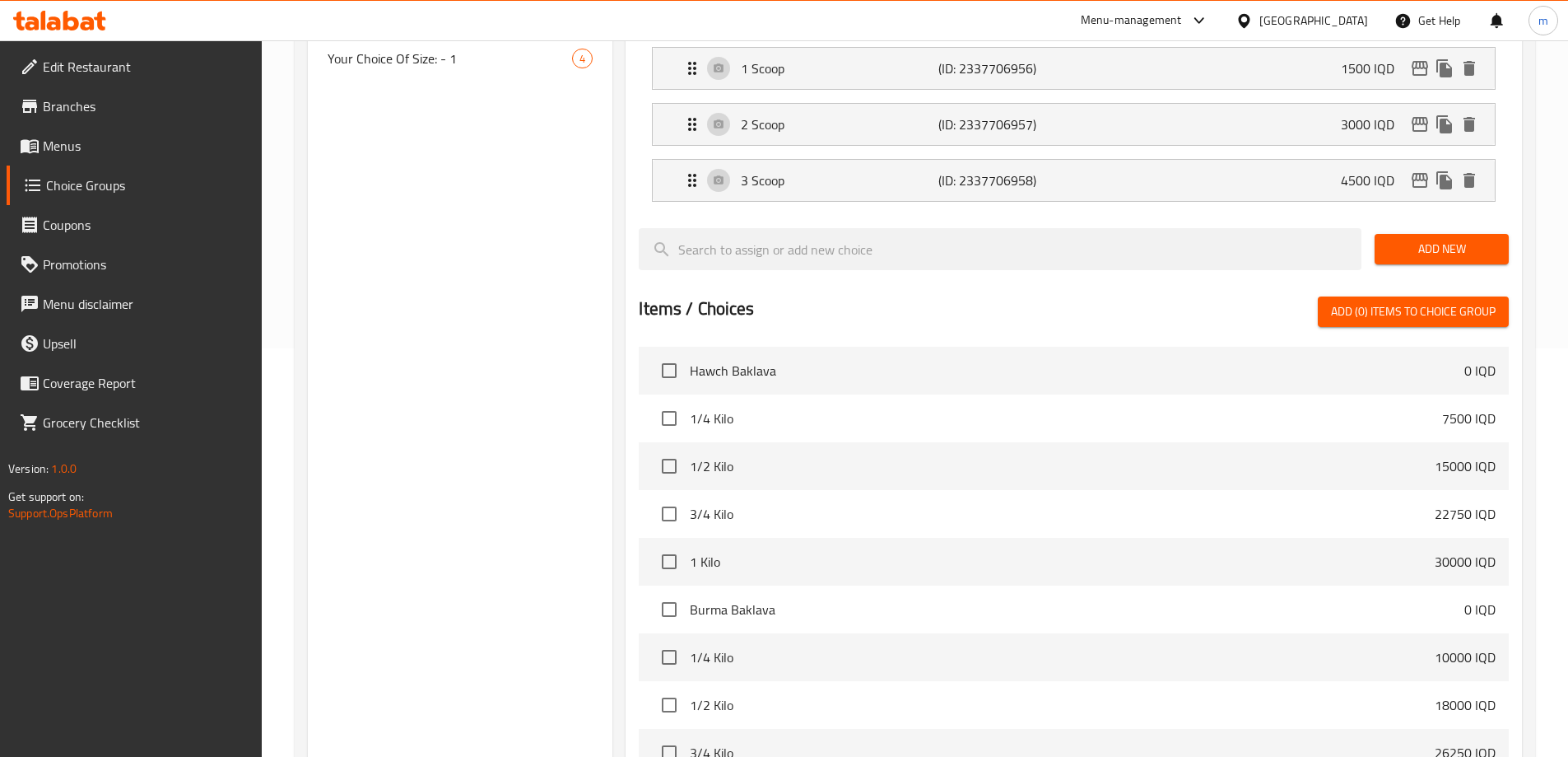
type input "3 سكوب"
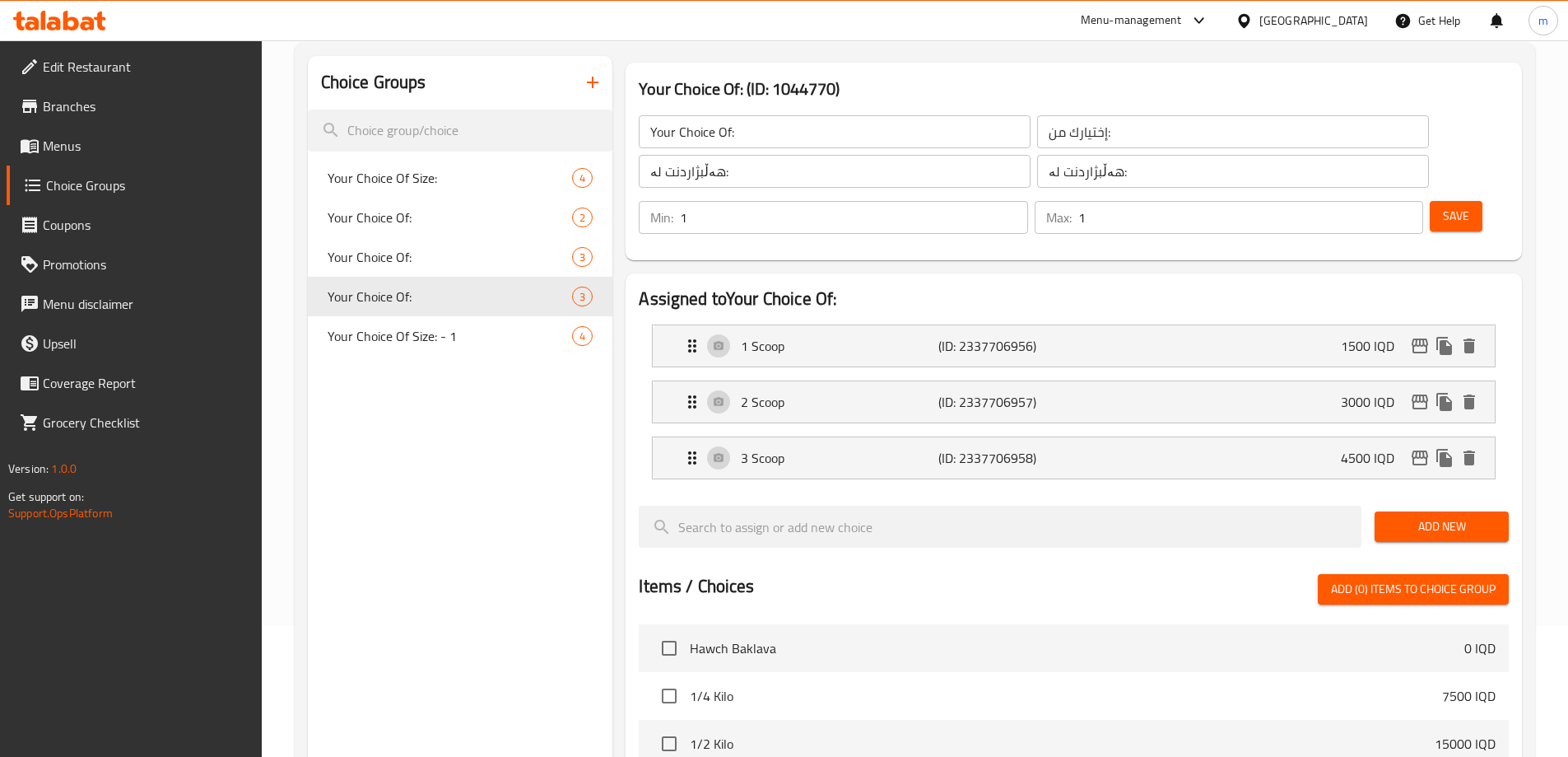
scroll to position [102, 0]
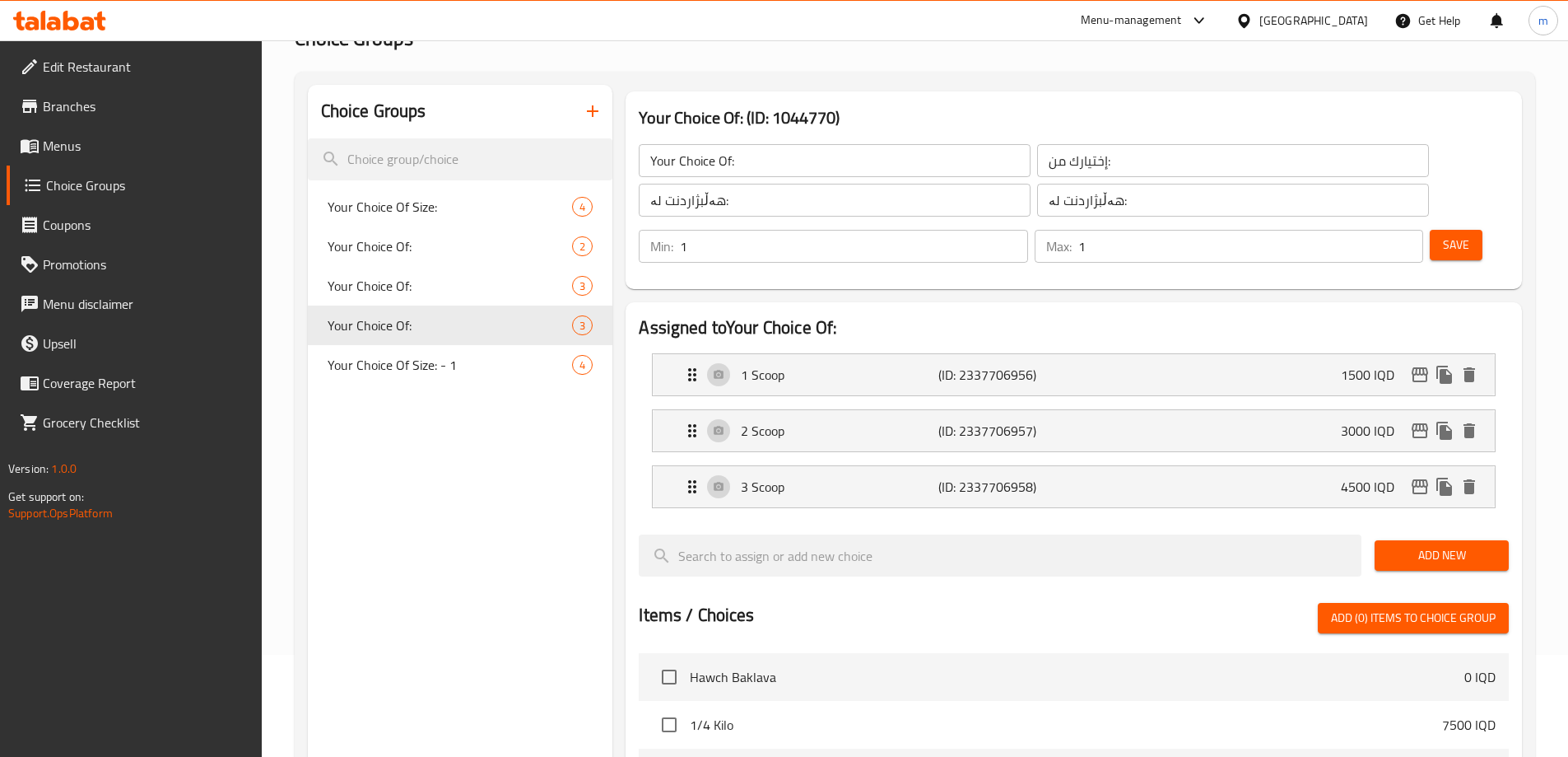
click at [1446, 230] on button "Save" at bounding box center [1455, 245] width 53 height 31
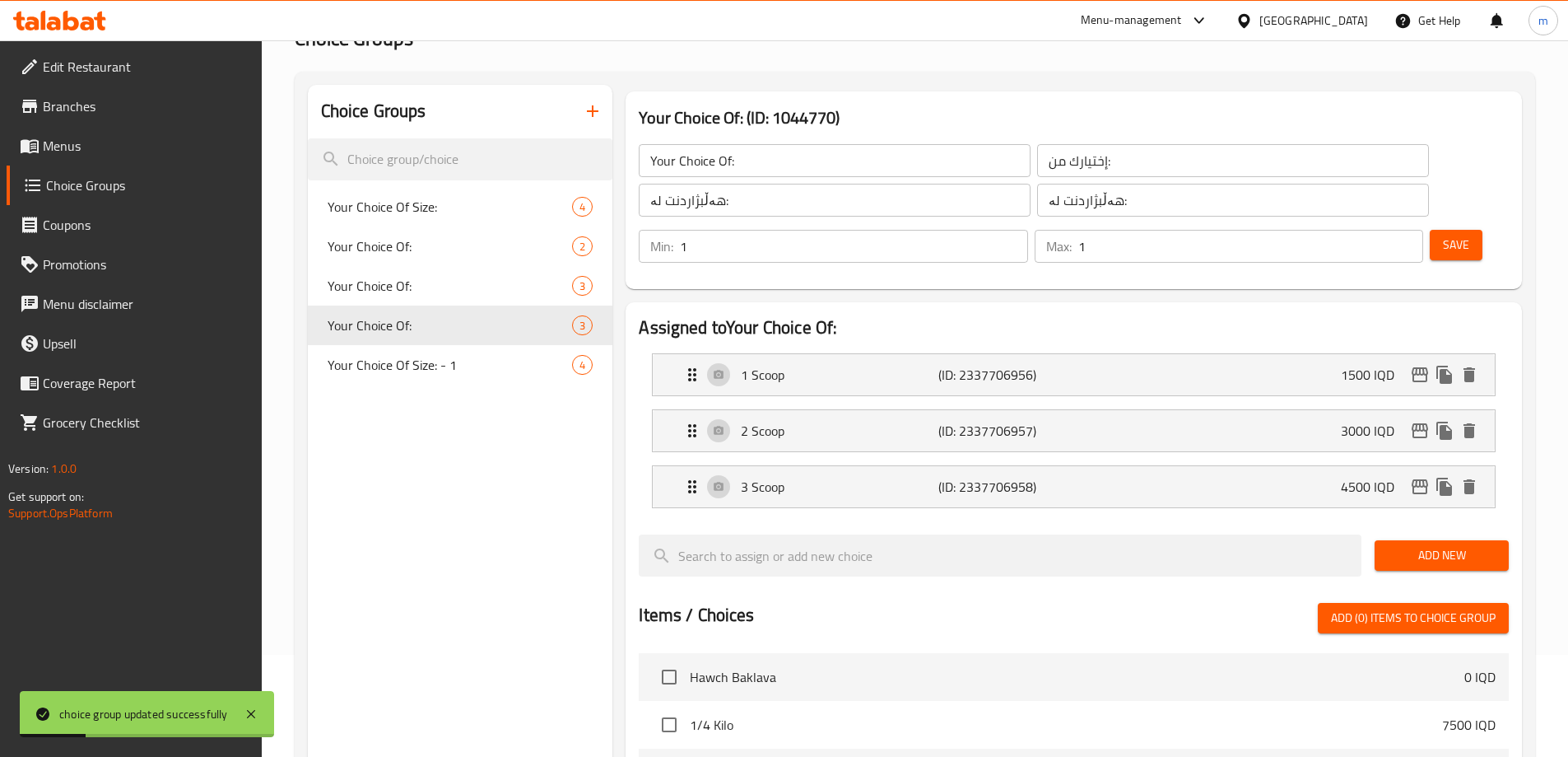
click at [135, 136] on span "Menus" at bounding box center [145, 145] width 206 height 19
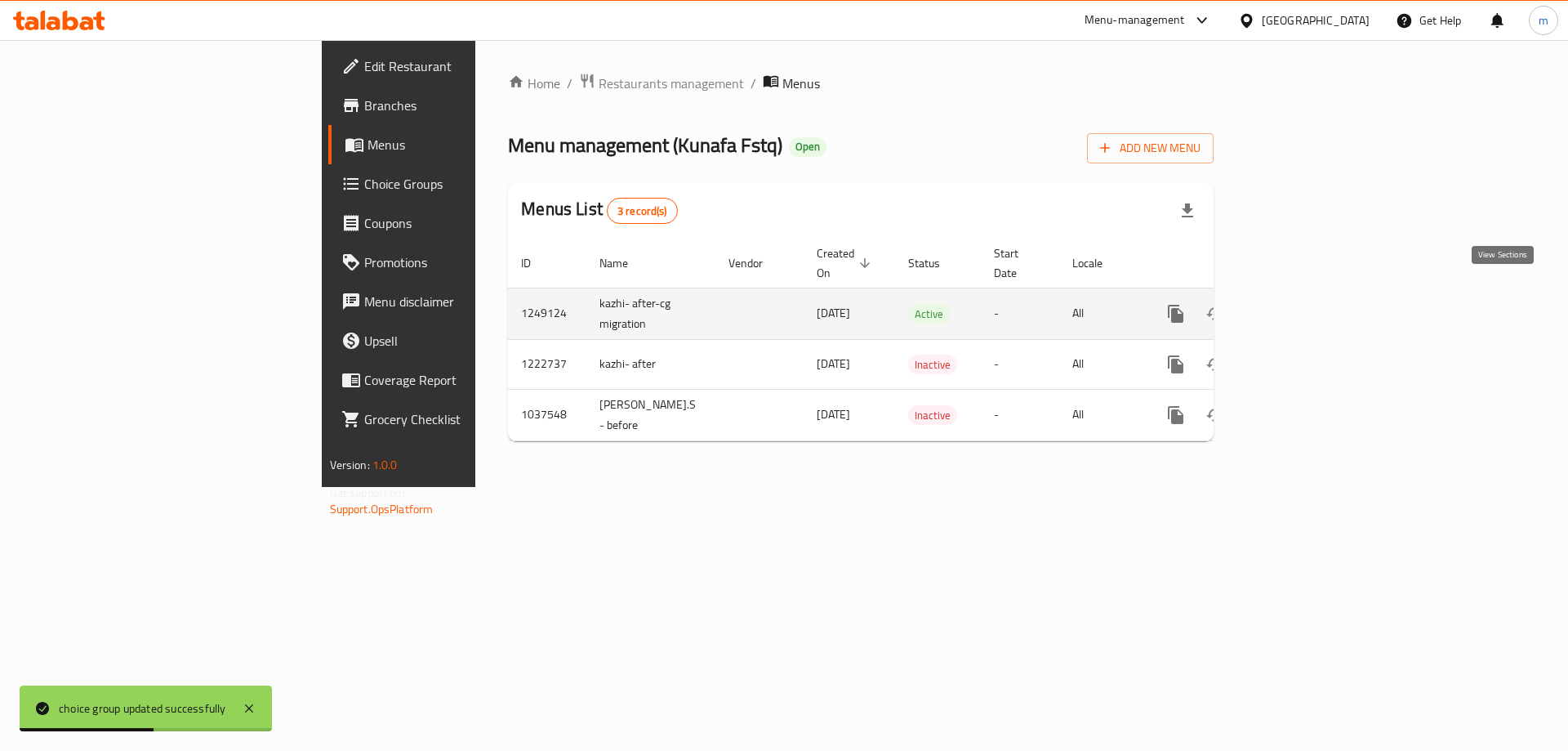
click at [1313, 294] on link "enhanced table" at bounding box center [1294, 314] width 39 height 39
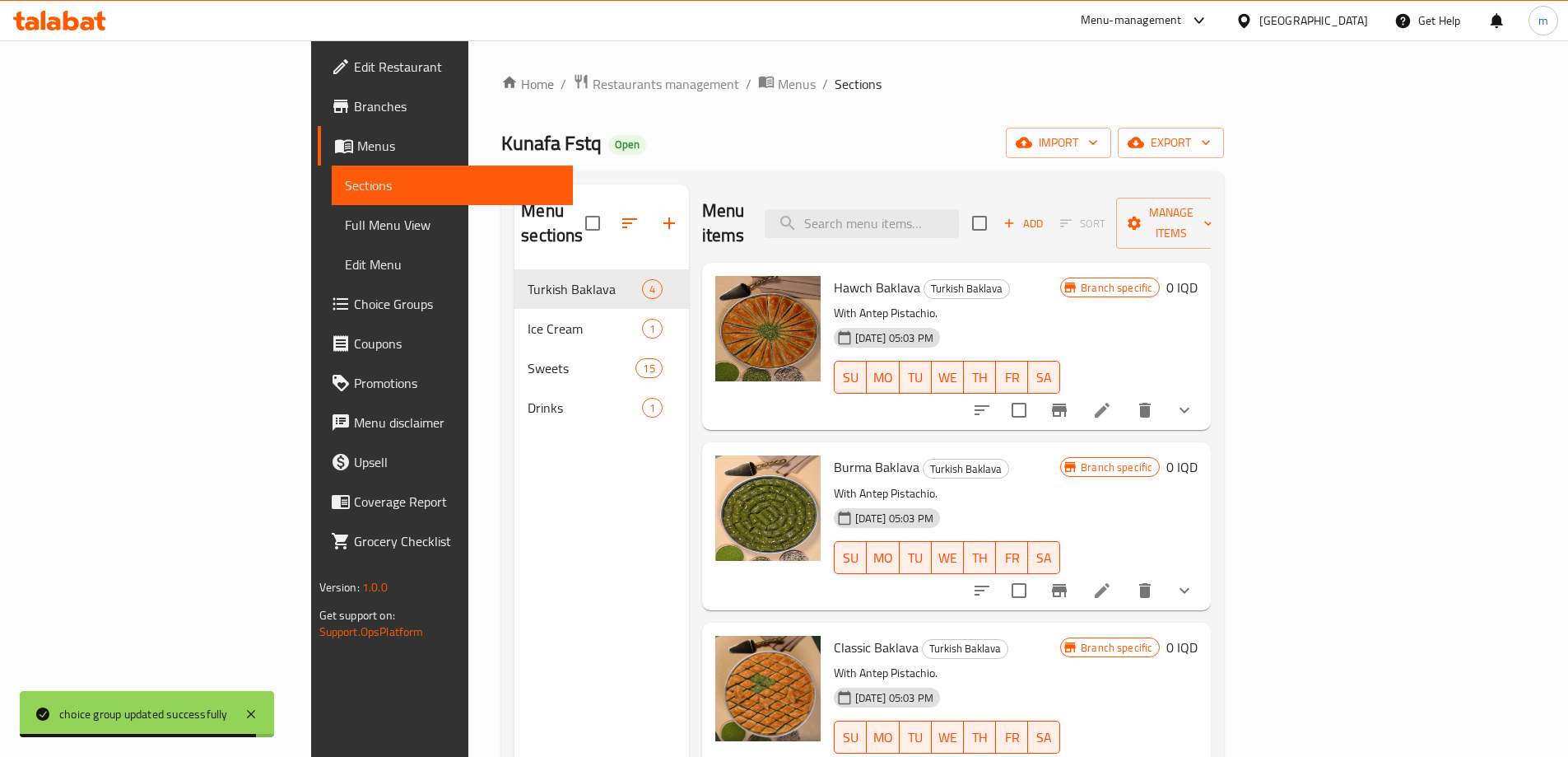
click at [345, 232] on span "Full Menu View" at bounding box center [452, 224] width 214 height 19
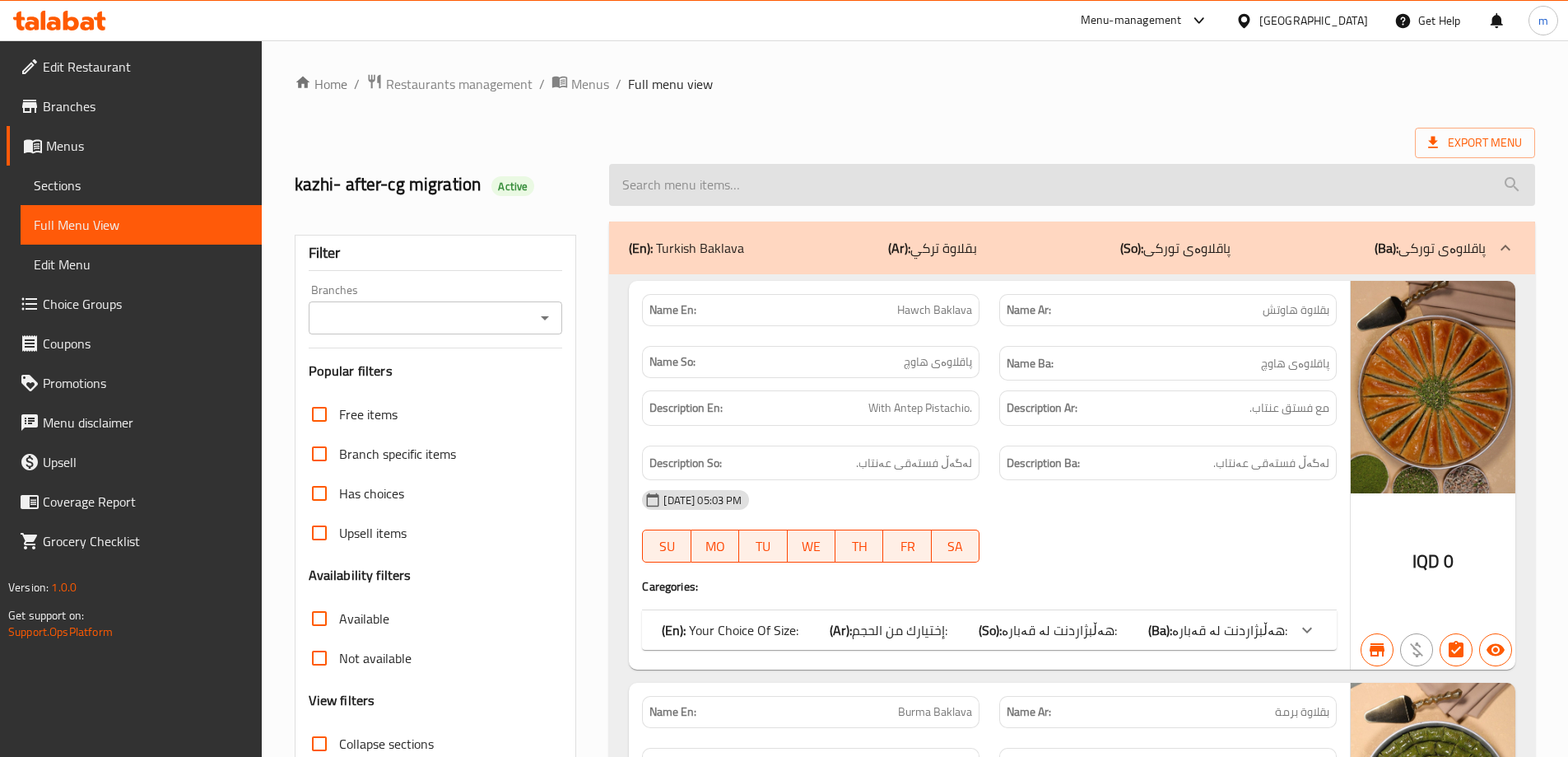
click at [783, 172] on input "search" at bounding box center [1072, 184] width 926 height 42
paste input "سكوب"
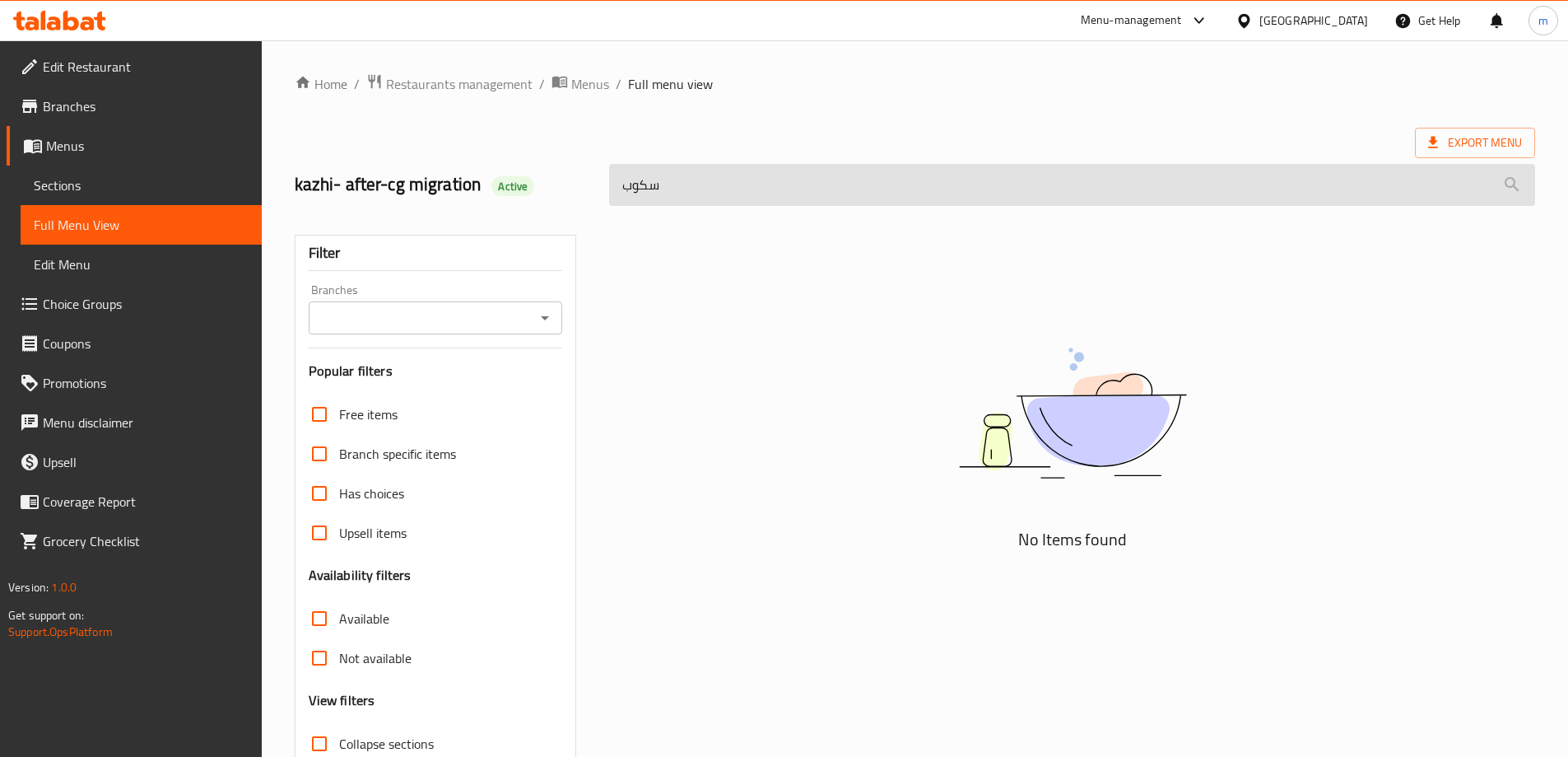
click at [650, 189] on input "سكوب" at bounding box center [1072, 184] width 926 height 42
paste input "Marash ice cream"
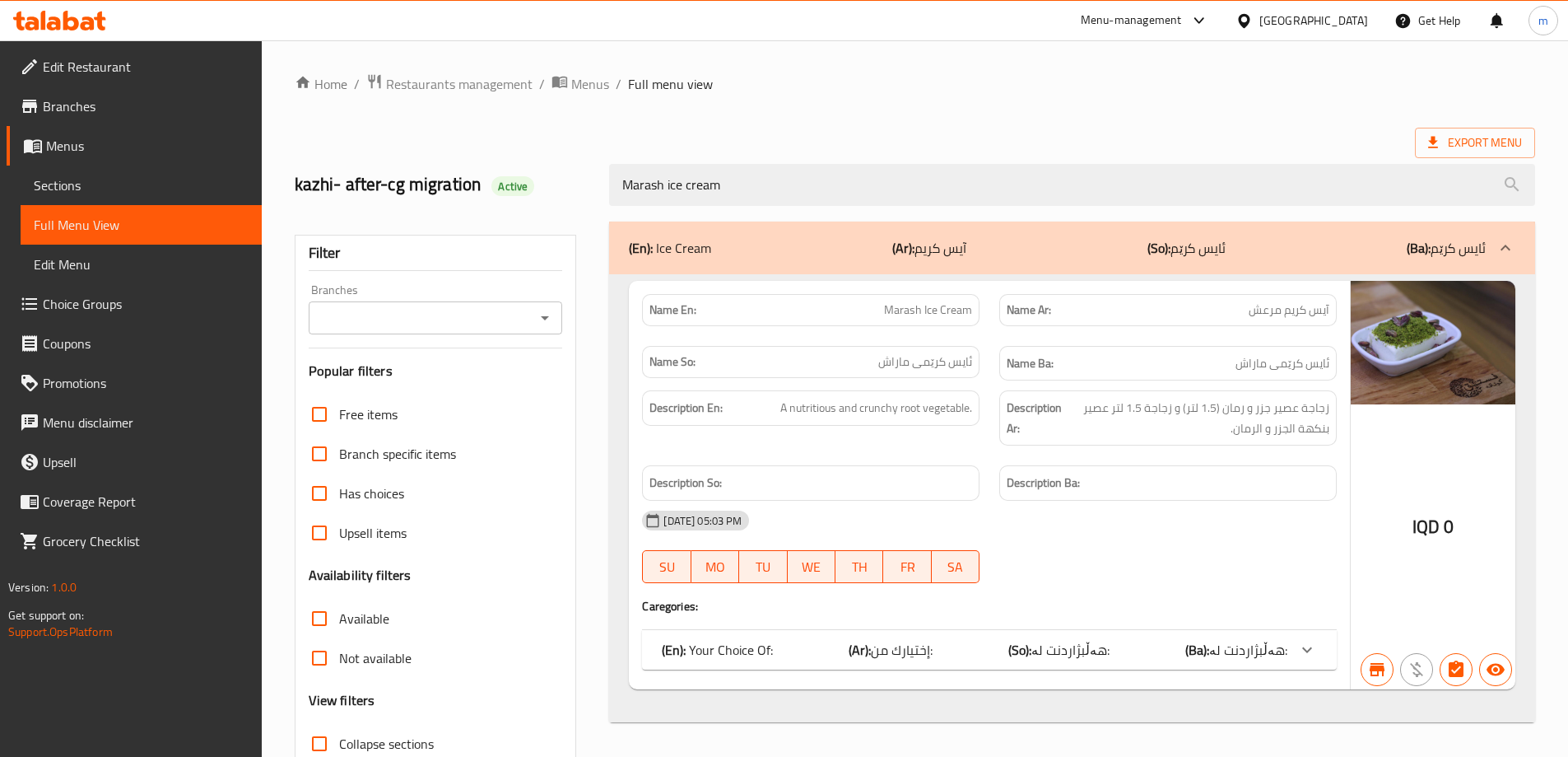
click at [546, 318] on icon "Open" at bounding box center [544, 318] width 8 height 4
type input "Marash ice cream"
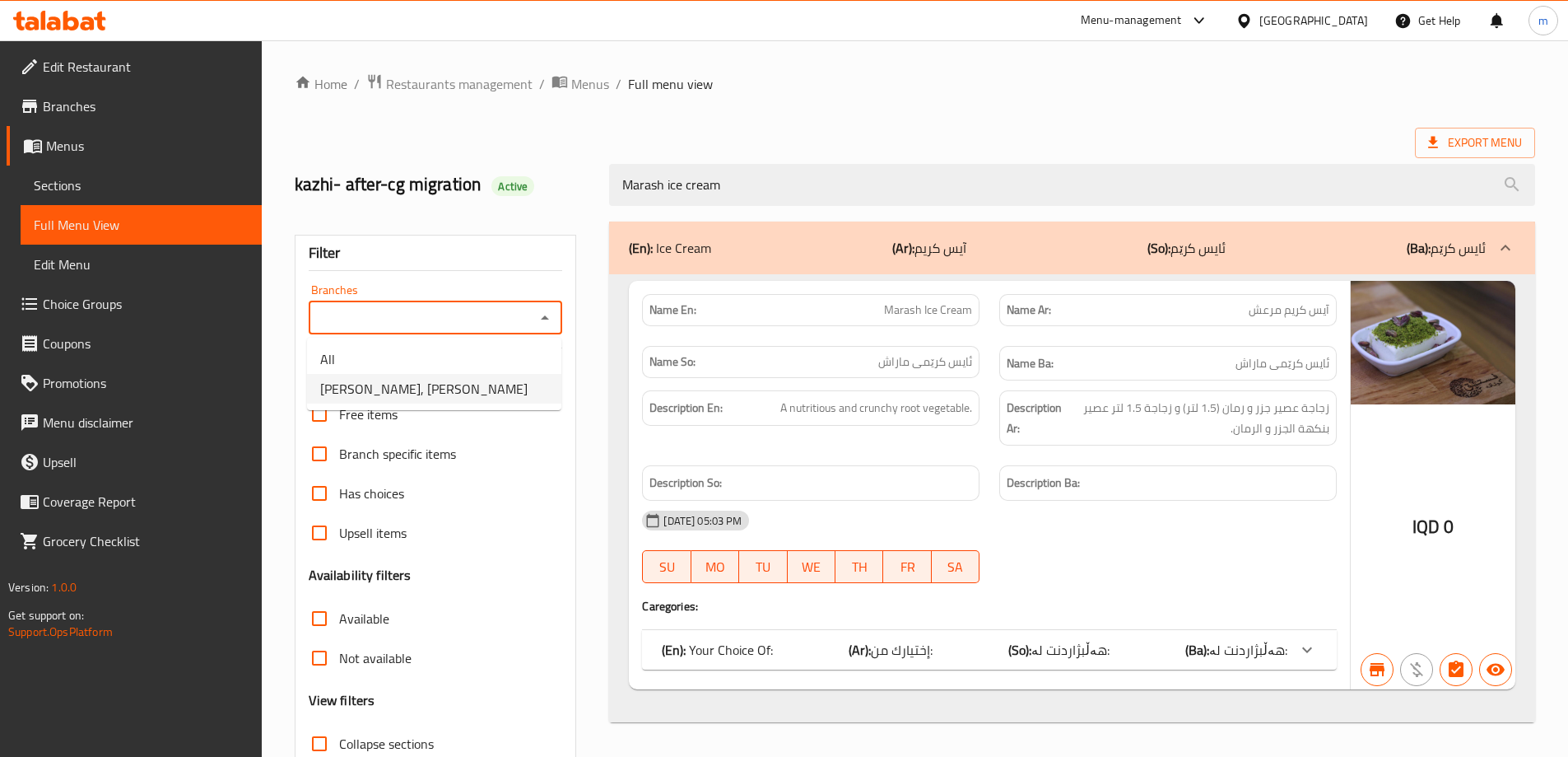
click at [447, 388] on li "Kunafa Fstq, Ali Naji" at bounding box center [433, 388] width 254 height 30
type input "Kunafa Fstq, Ali Naji"
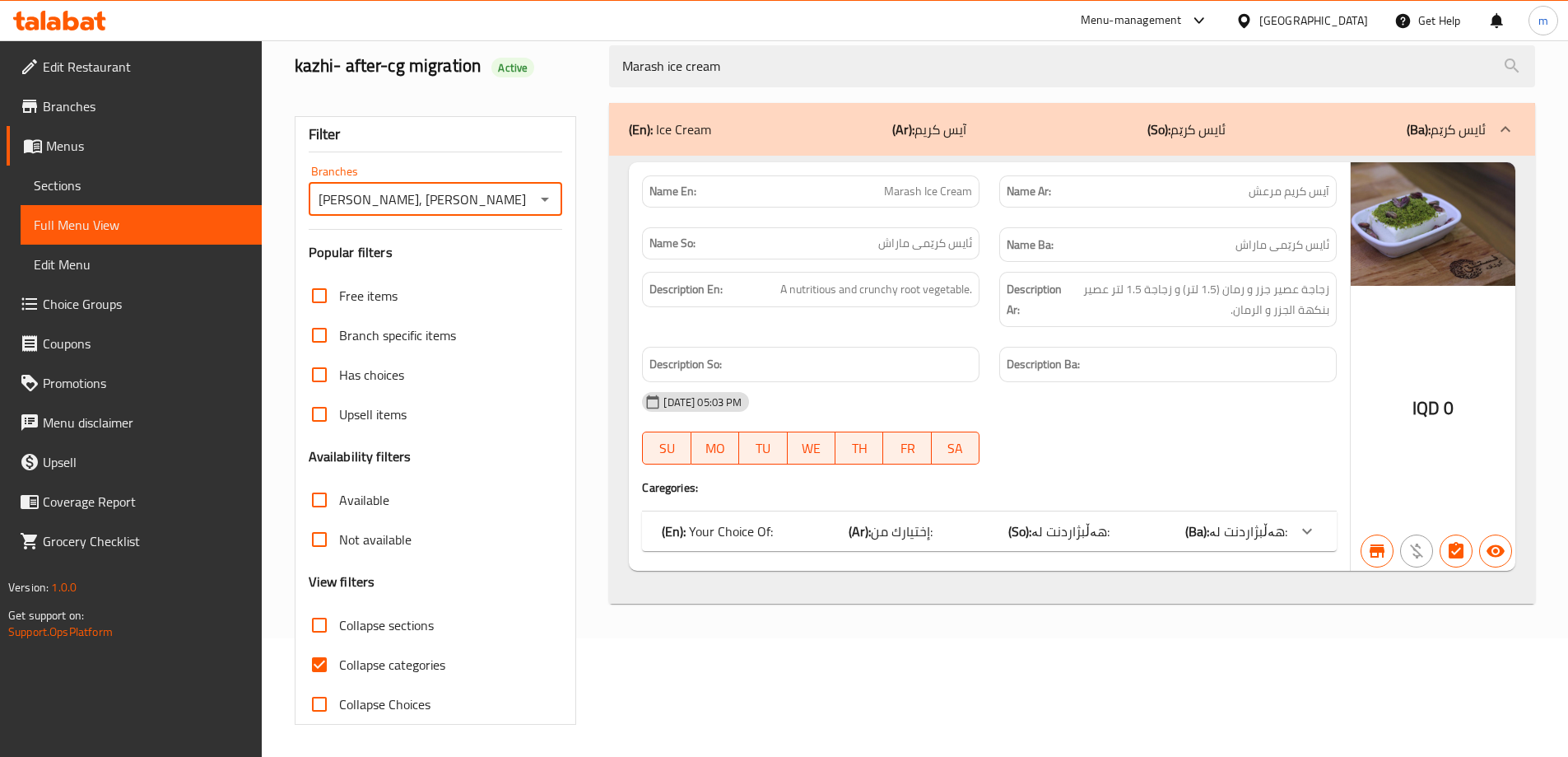
scroll to position [119, 0]
click at [363, 672] on span "Collapse categories" at bounding box center [392, 663] width 106 height 19
click at [339, 672] on input "Collapse categories" at bounding box center [319, 664] width 40 height 40
checkbox input "false"
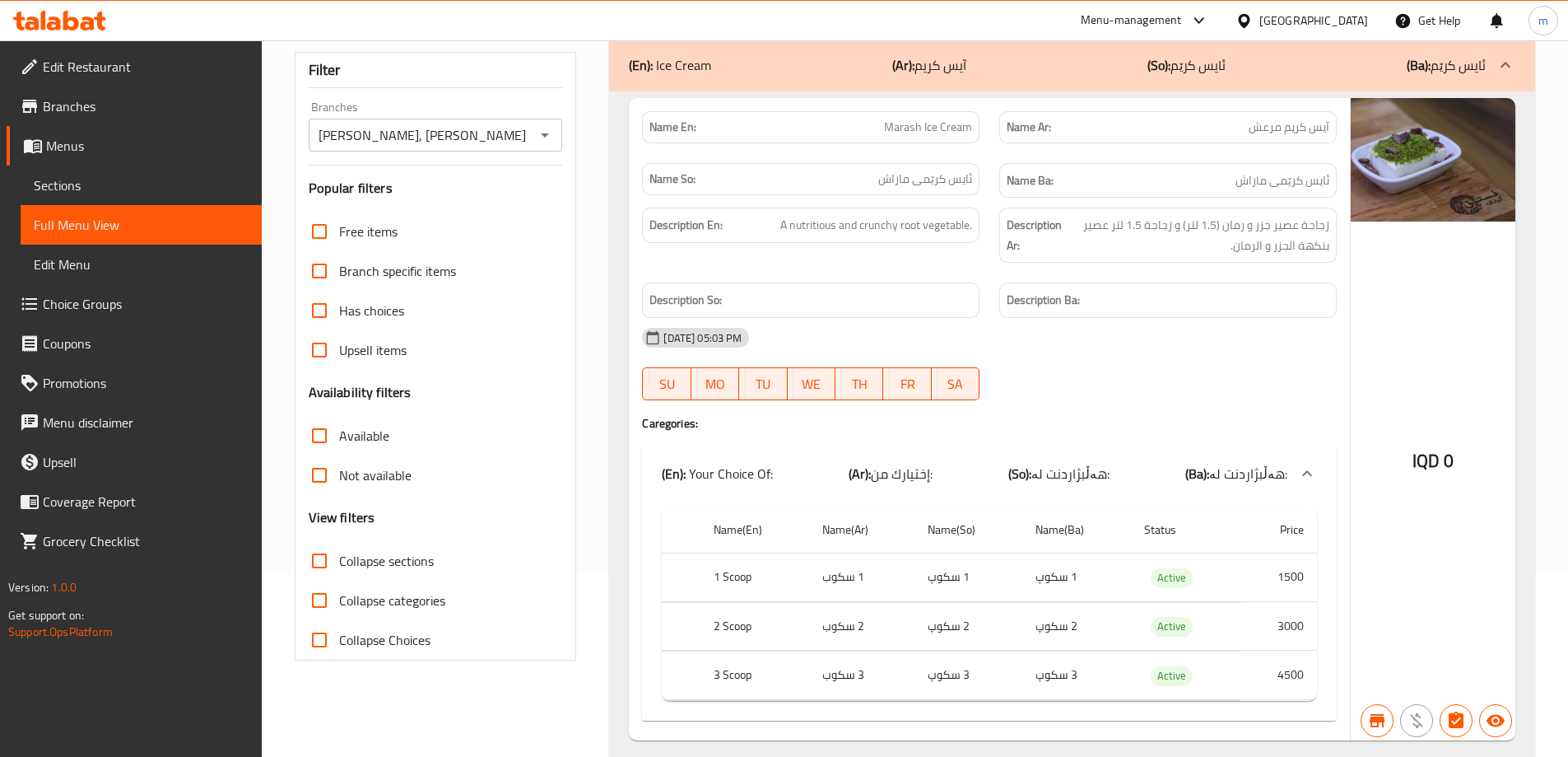
scroll to position [232, 0]
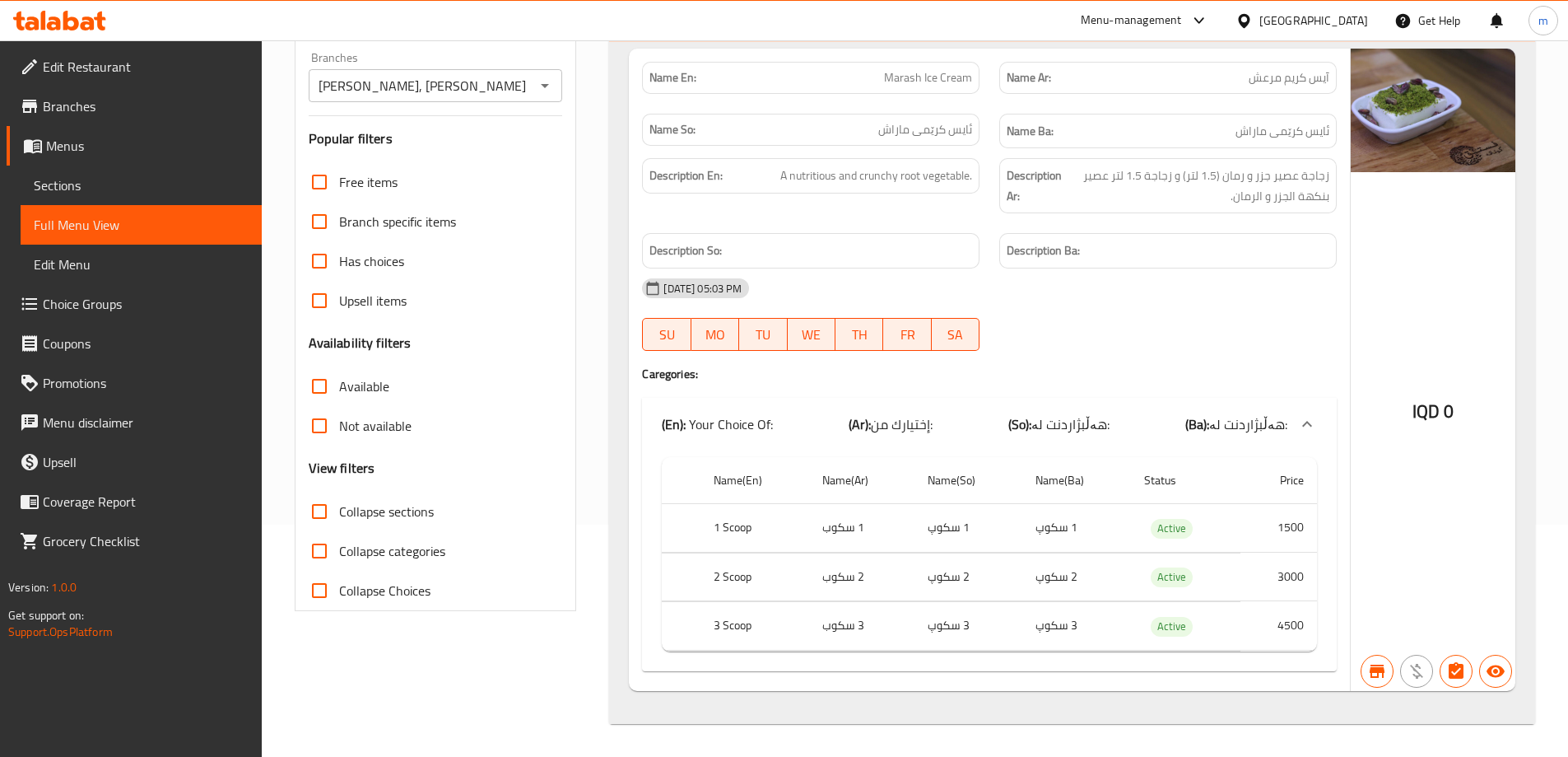
click at [1002, 278] on div "30-08-2024 05:03 PM" at bounding box center [989, 287] width 714 height 40
click at [84, 26] on icon at bounding box center [87, 23] width 14 height 14
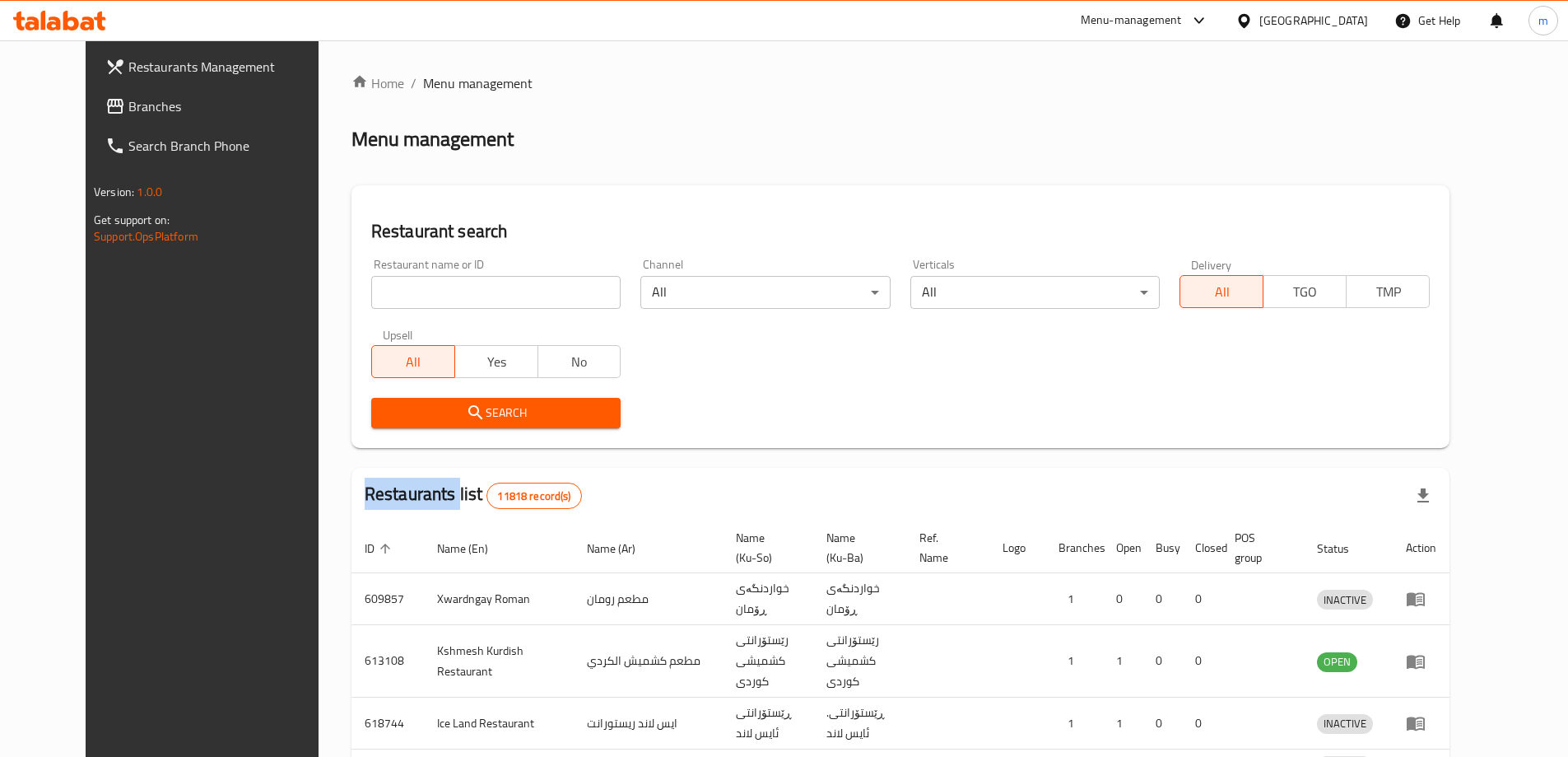
click at [335, 290] on div at bounding box center [784, 378] width 1568 height 757
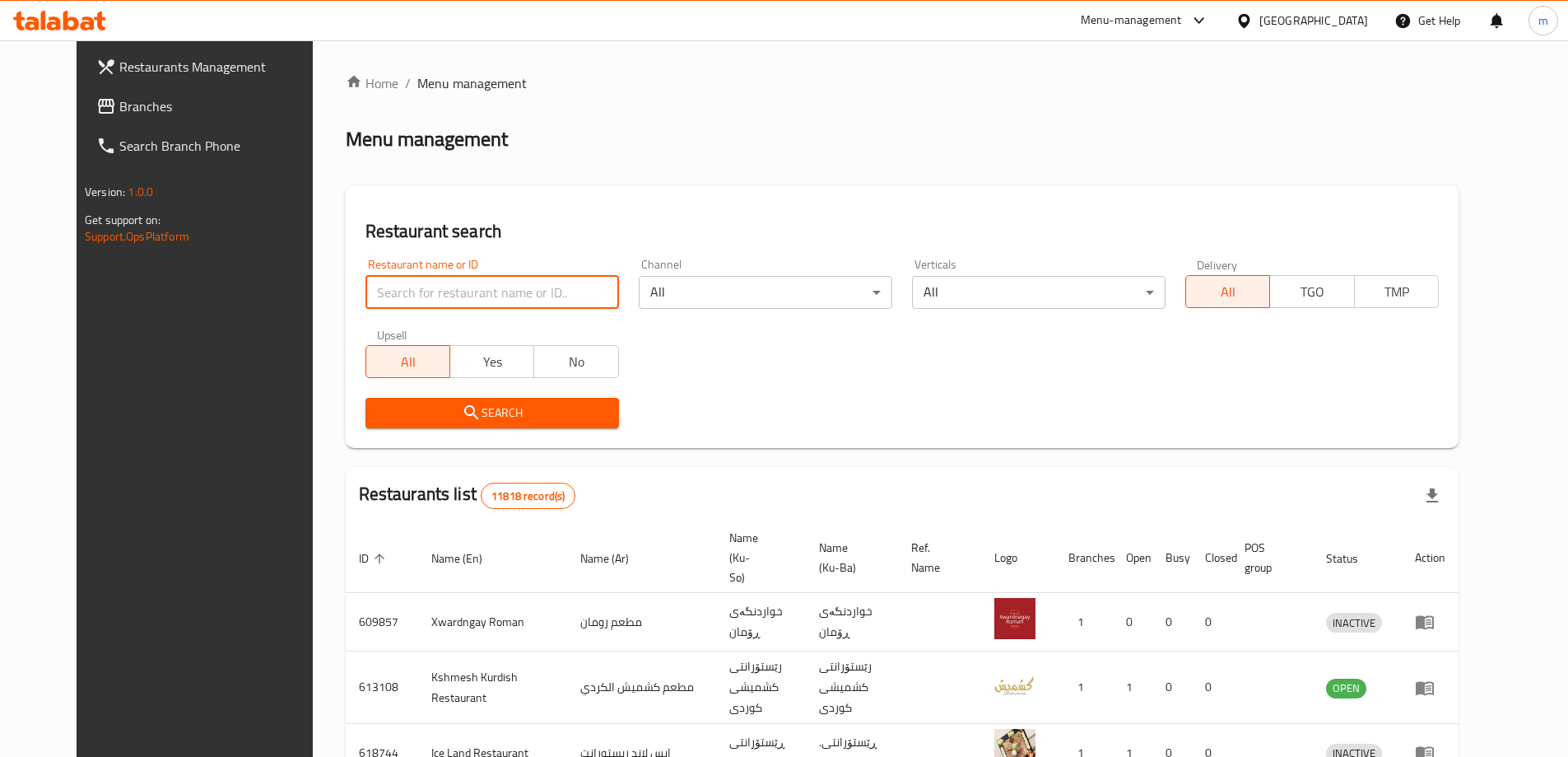
drag, startPoint x: 0, startPoint y: 0, endPoint x: 334, endPoint y: 290, distance: 442.3
click at [365, 290] on input "search" at bounding box center [492, 292] width 253 height 33
paste input "691734"
type input "691734"
click button "Search" at bounding box center [492, 412] width 253 height 31
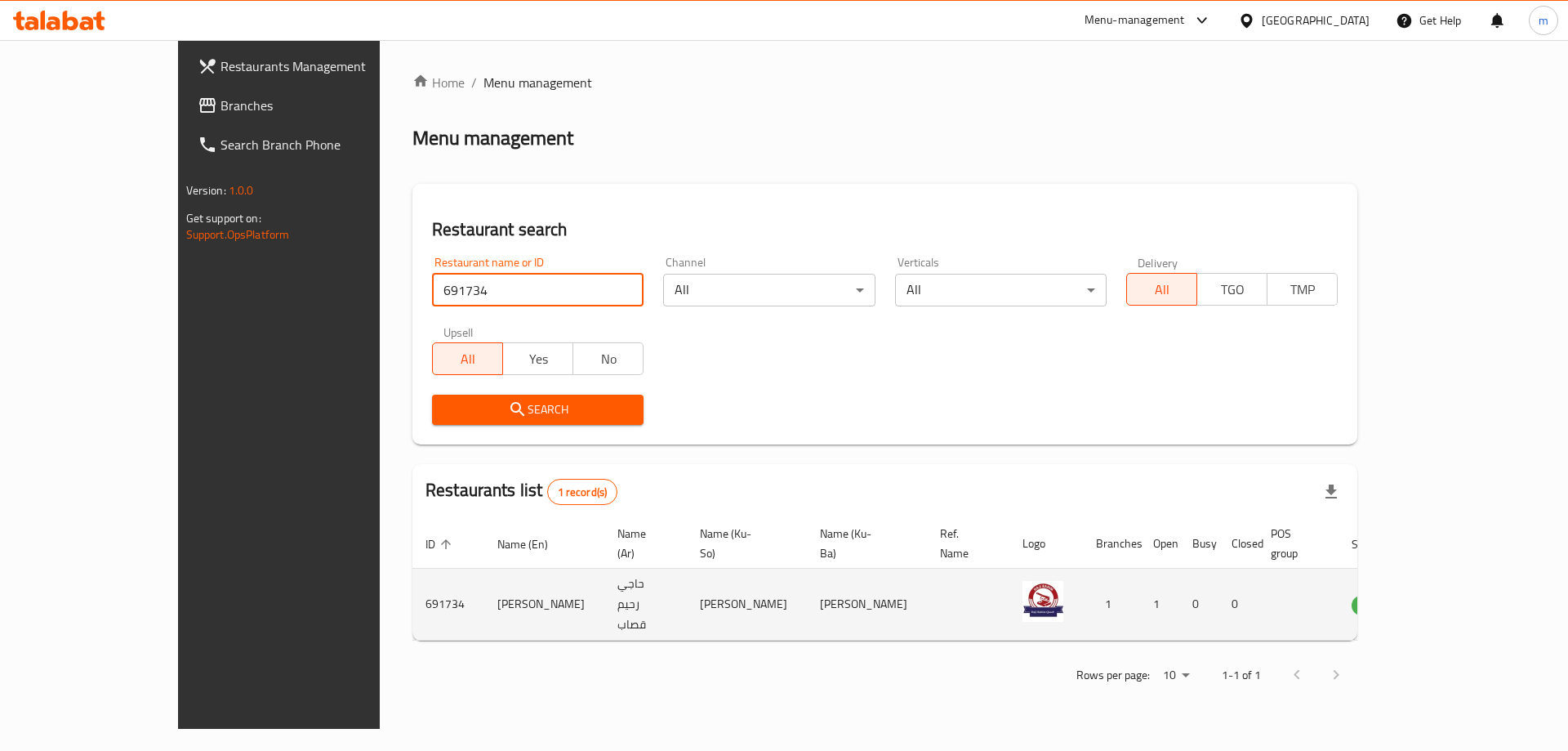
click at [1454, 602] on icon "enhanced table" at bounding box center [1451, 604] width 6 height 6
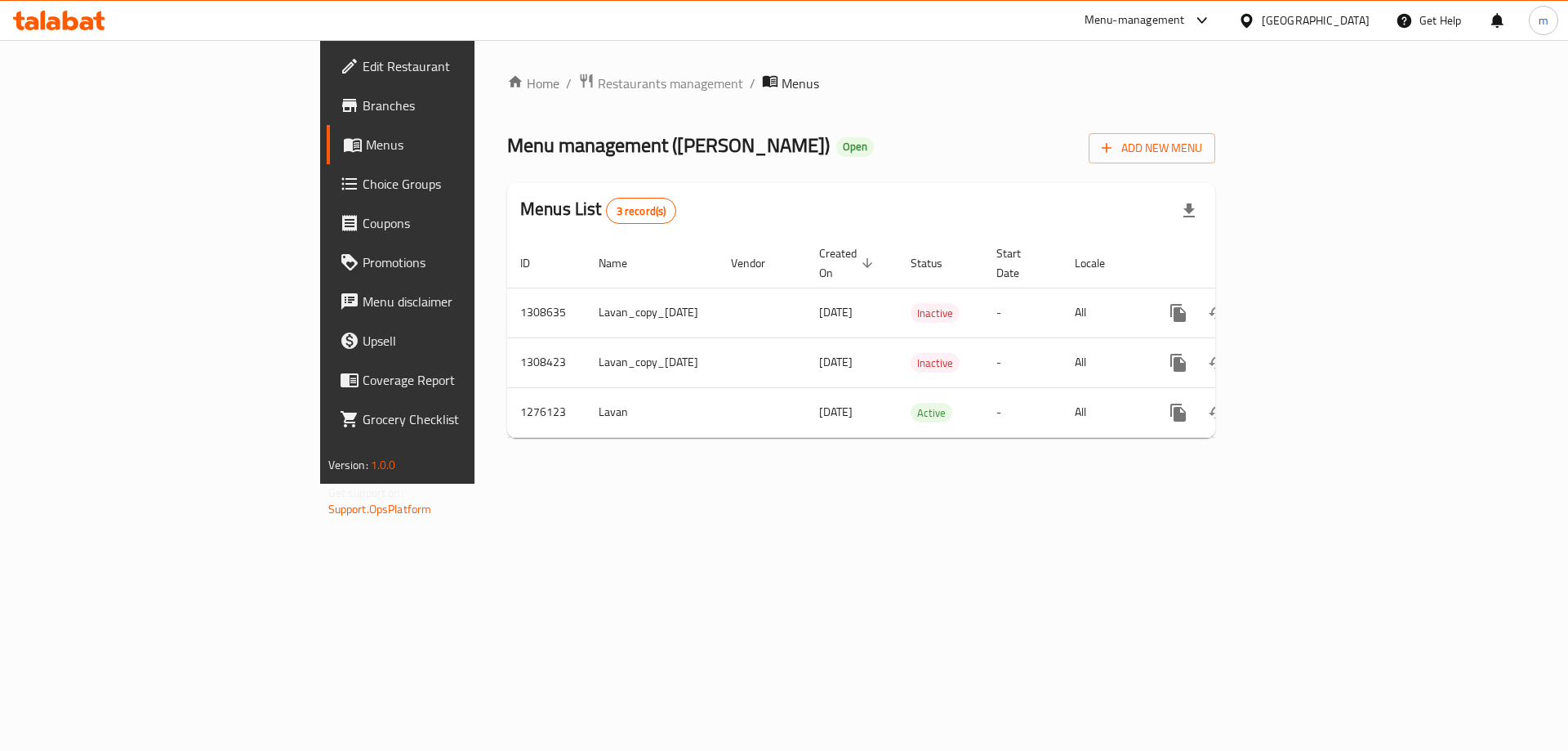
click at [60, 15] on icon at bounding box center [59, 20] width 93 height 19
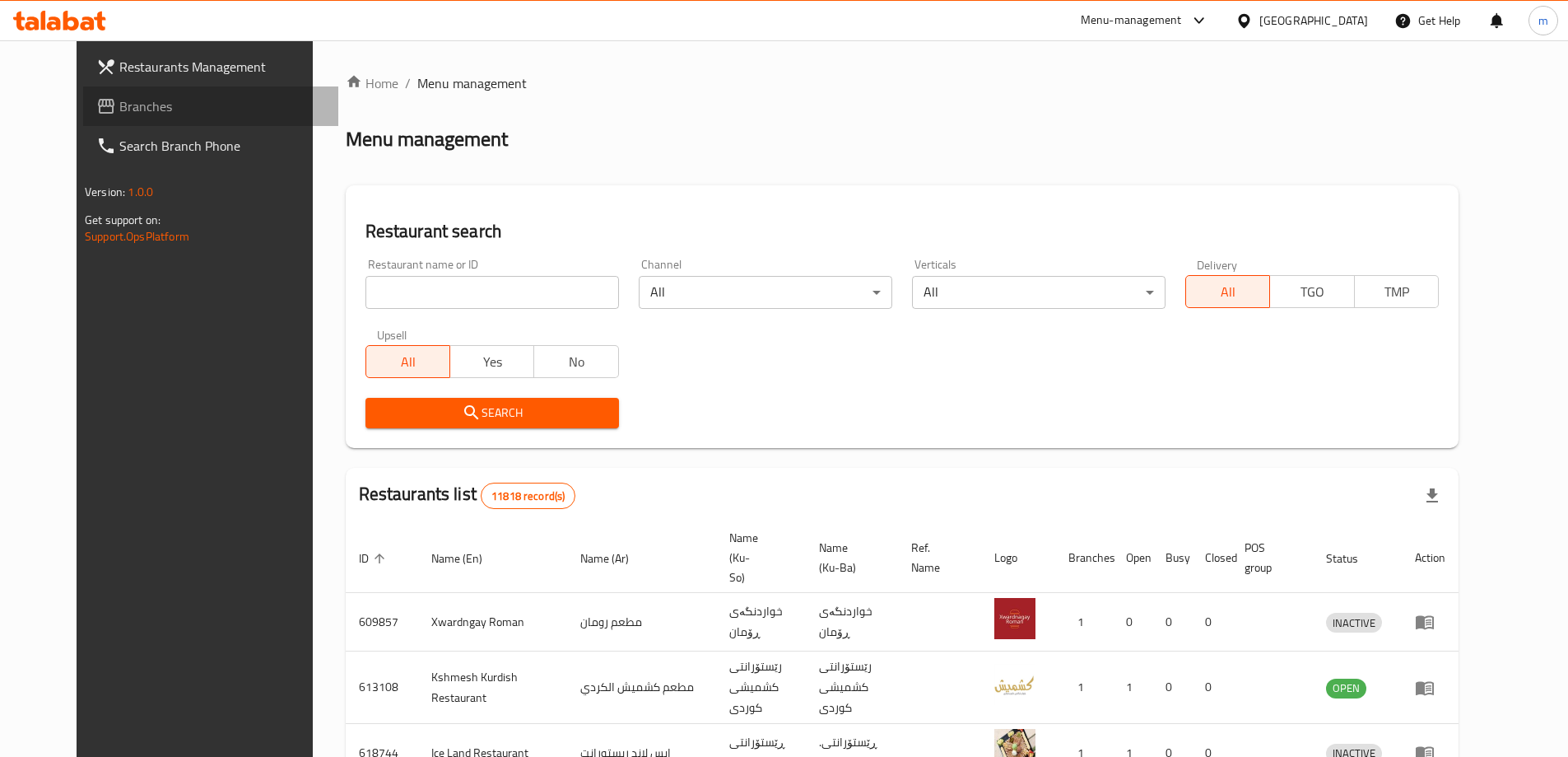
click at [119, 116] on span "Branches" at bounding box center [222, 105] width 206 height 19
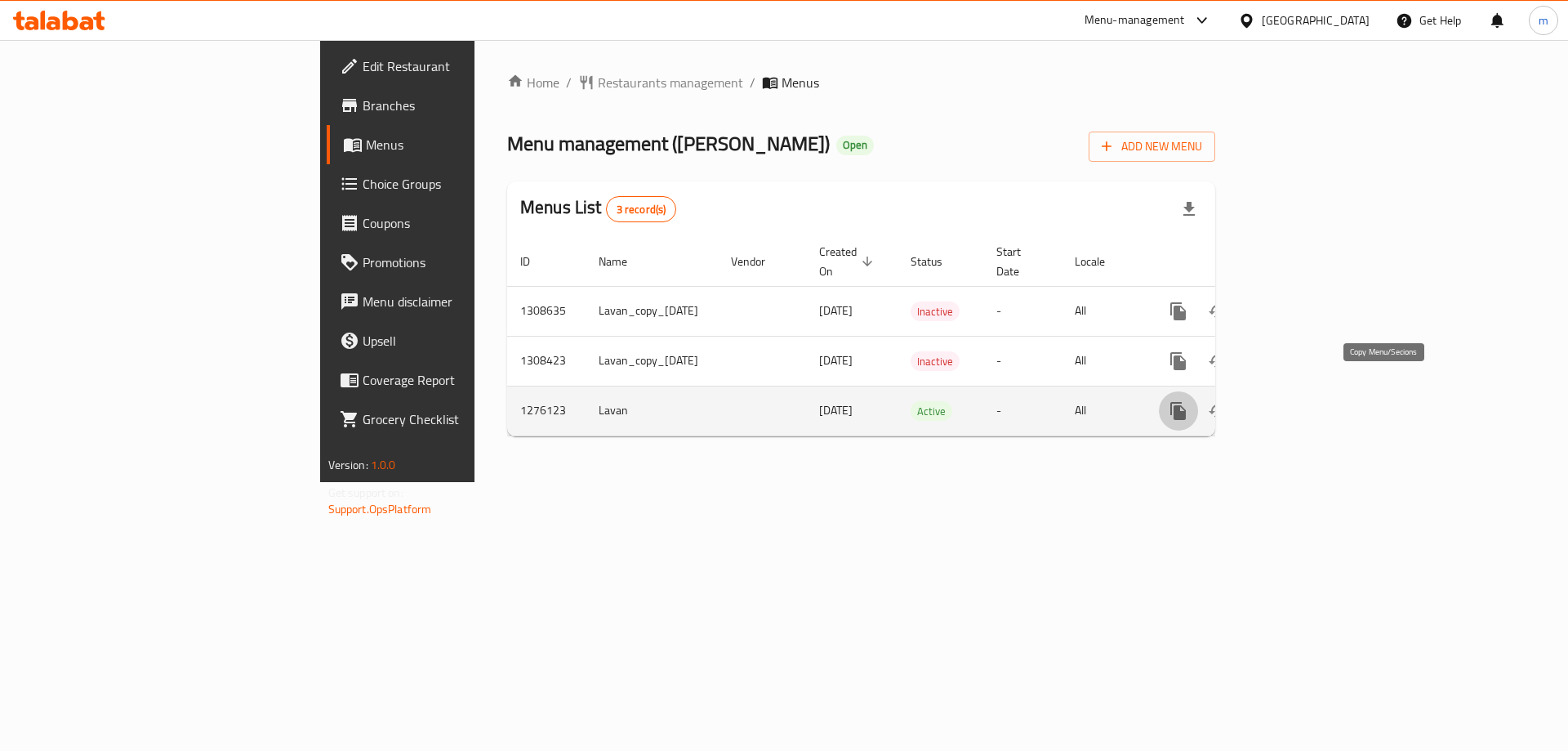
click at [1186, 402] on icon "more" at bounding box center [1177, 411] width 16 height 18
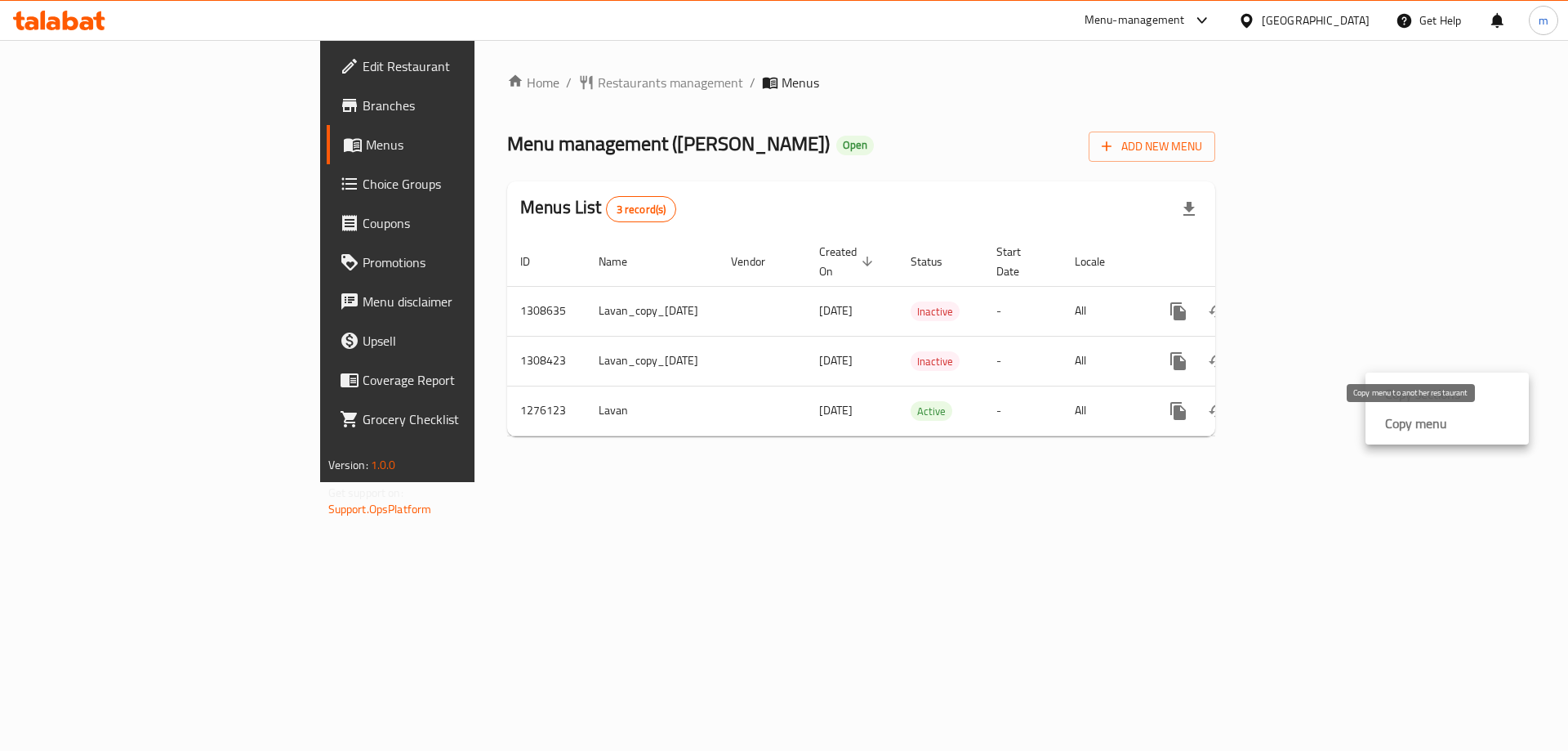
click at [1427, 420] on strong "Copy menu" at bounding box center [1417, 423] width 62 height 19
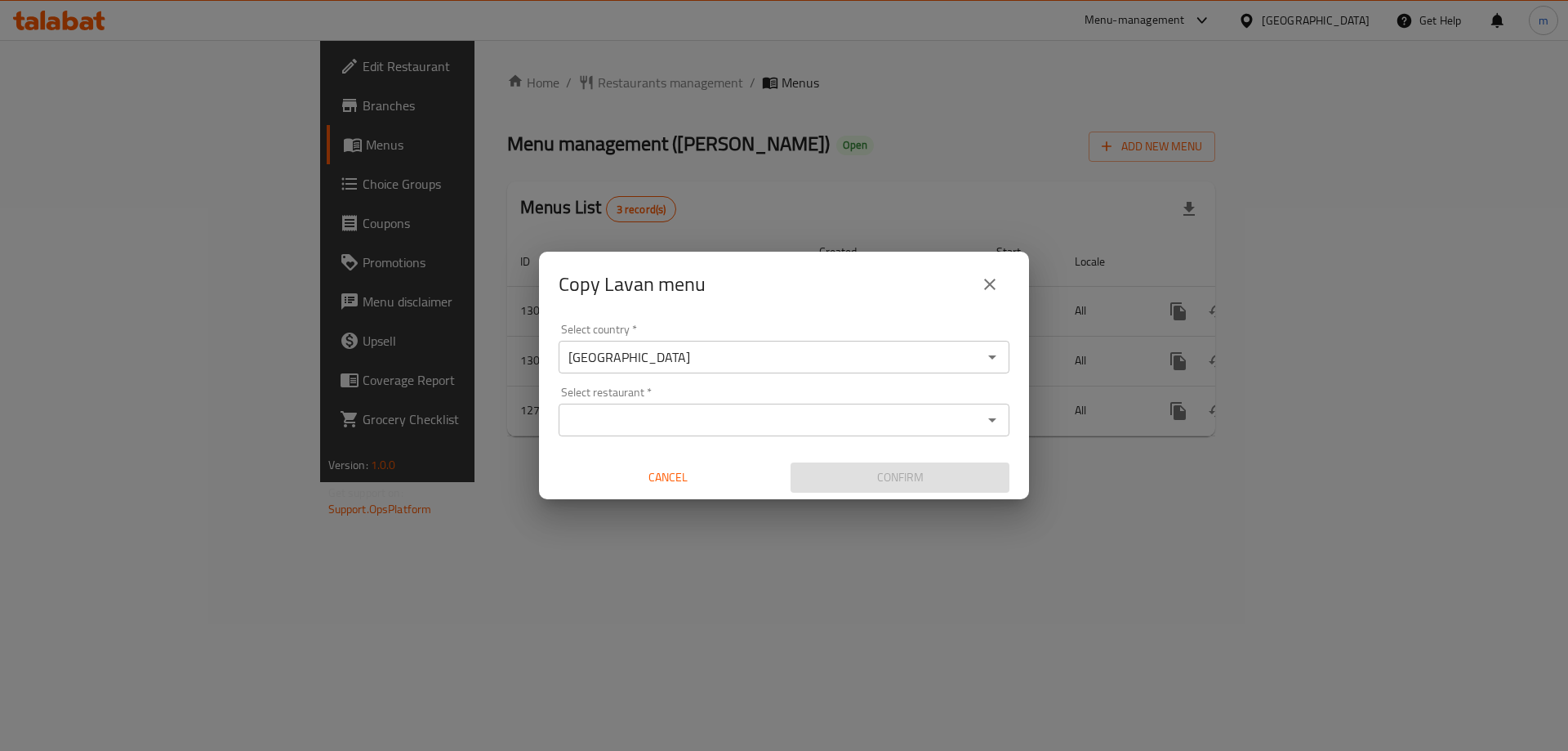
click at [658, 400] on div "Select restaurant   * Select restaurant *" at bounding box center [784, 411] width 451 height 50
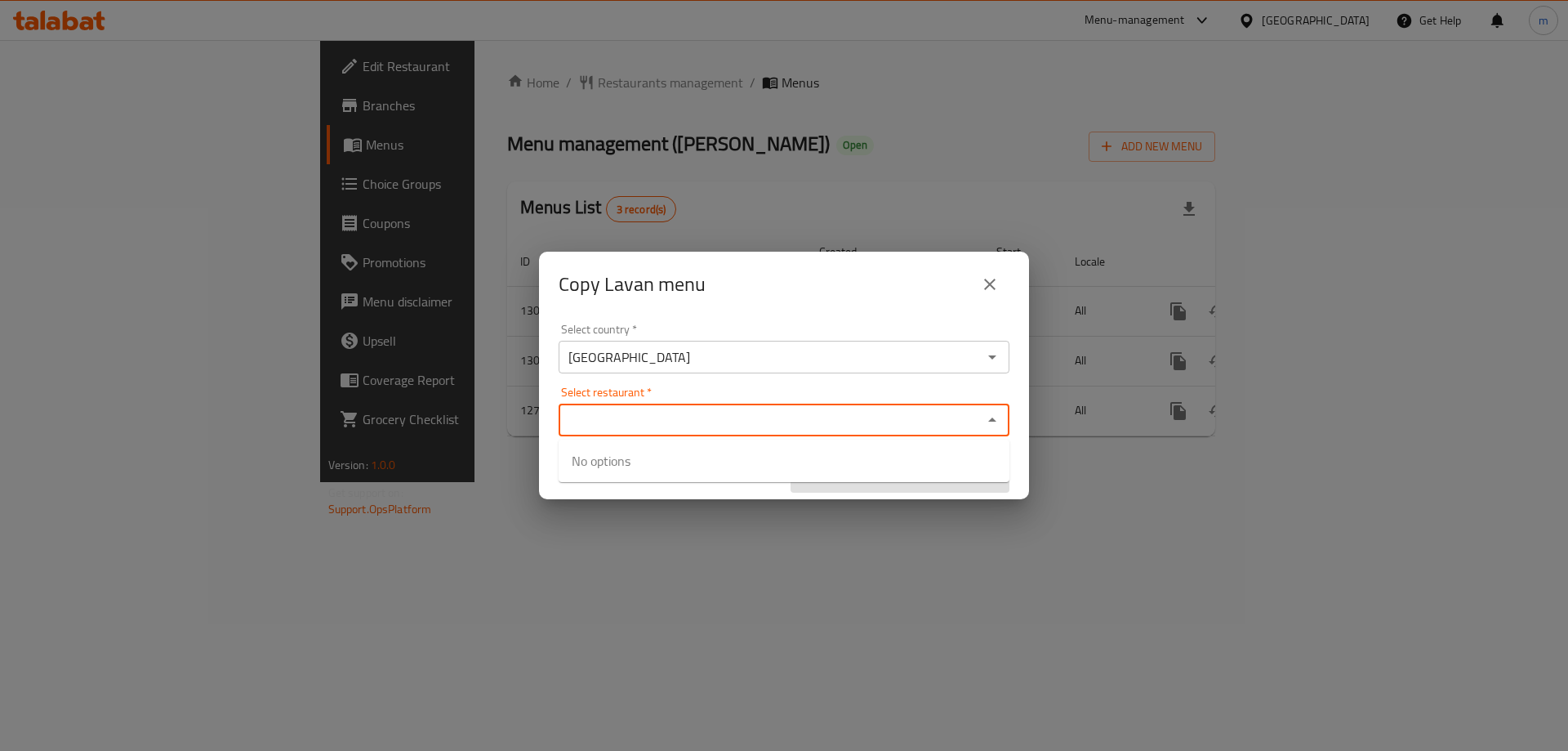
click at [655, 413] on input "Select restaurant   *" at bounding box center [771, 419] width 414 height 23
click at [688, 424] on input "Select restaurant   *" at bounding box center [771, 419] width 414 height 23
click at [687, 423] on input "Select restaurant   *" at bounding box center [771, 419] width 414 height 23
paste input "[PERSON_NAME]"
click at [700, 422] on input "[PERSON_NAME]" at bounding box center [771, 419] width 414 height 23
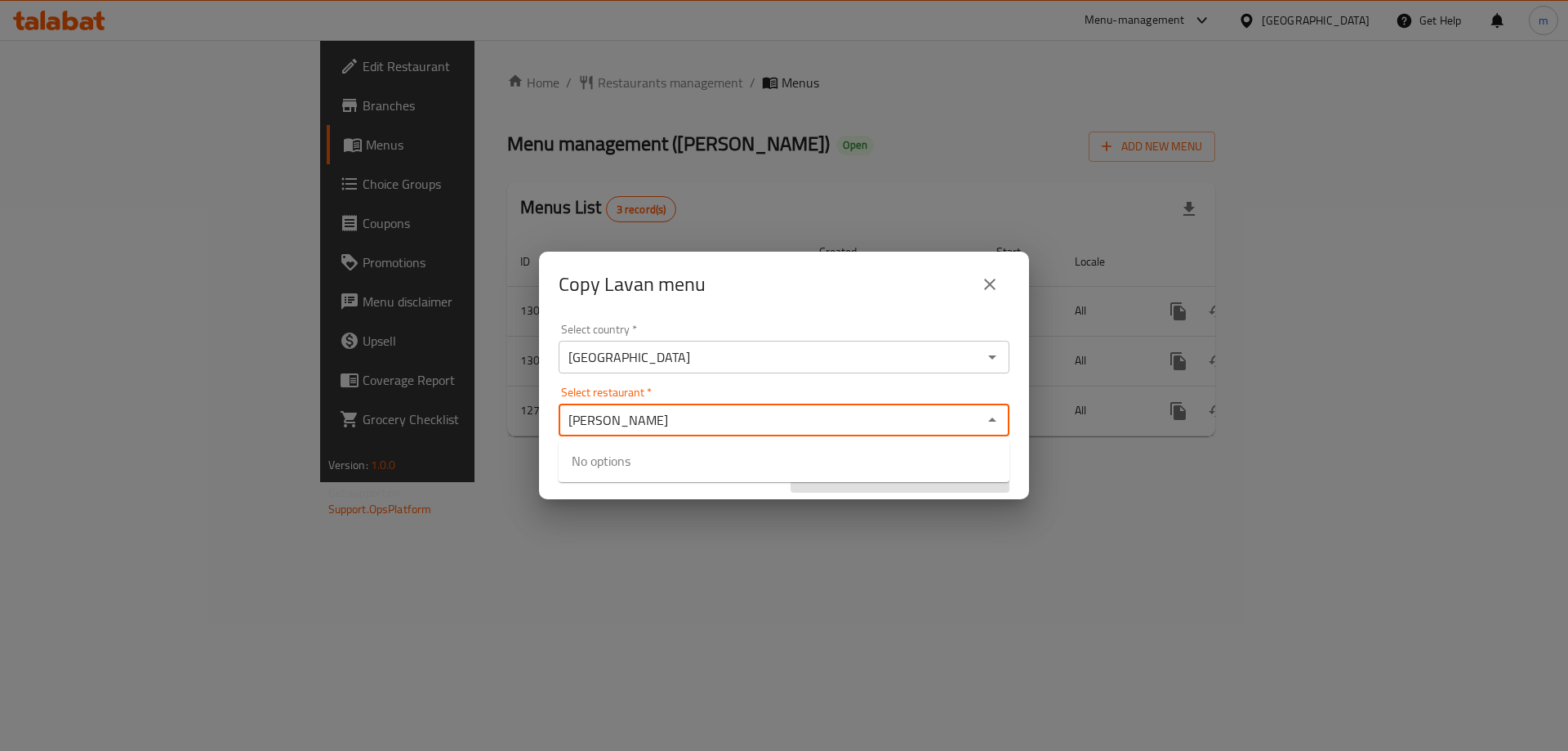
type input "[PERSON_NAME]"
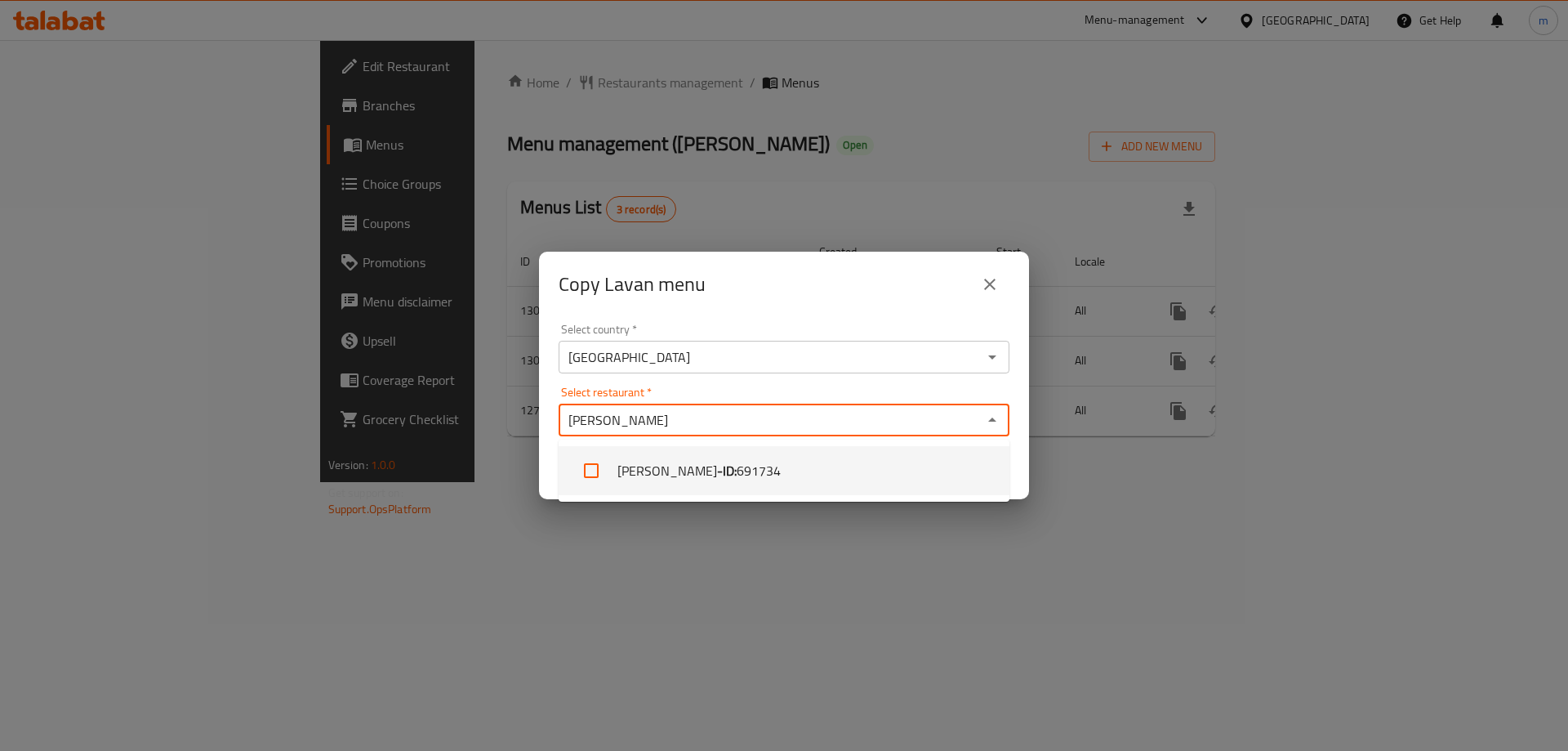
click at [700, 477] on li "Haji Rahim Qasab - ID: 691734" at bounding box center [784, 469] width 451 height 49
checkbox input "true"
click at [873, 397] on div "Select restaurant   * Haji Rahim Qasab Select restaurant *" at bounding box center [784, 411] width 451 height 50
click at [875, 396] on div "Select restaurant   * Haji Rahim Qasab Select restaurant *" at bounding box center [784, 411] width 451 height 50
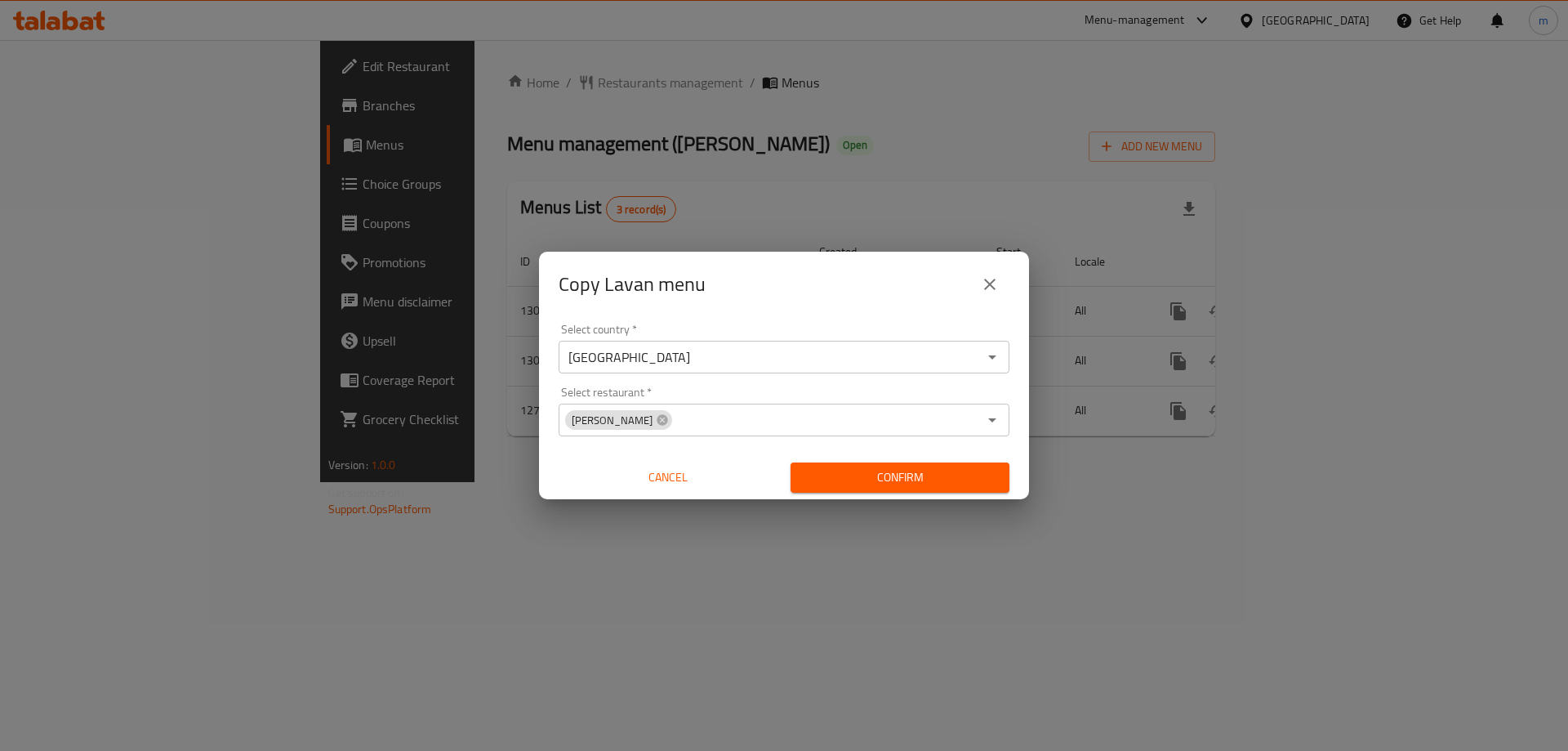
click at [840, 385] on div "Select country   * Iraq Select country * Select restaurant   * Haji Rahim Qasab…" at bounding box center [784, 408] width 490 height 182
click at [904, 469] on span "Confirm" at bounding box center [900, 478] width 193 height 20
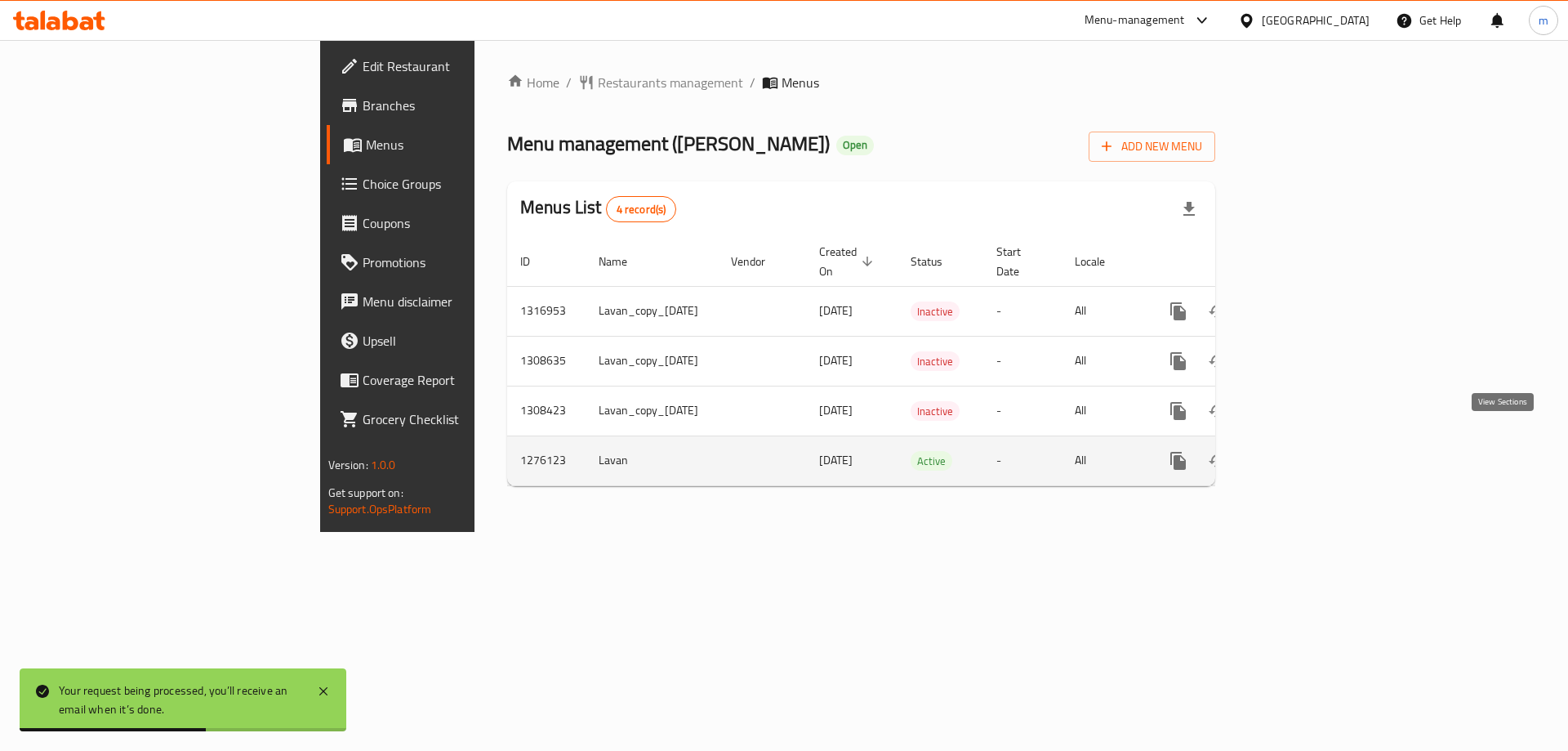
click at [1306, 451] on icon "enhanced table" at bounding box center [1296, 460] width 19 height 19
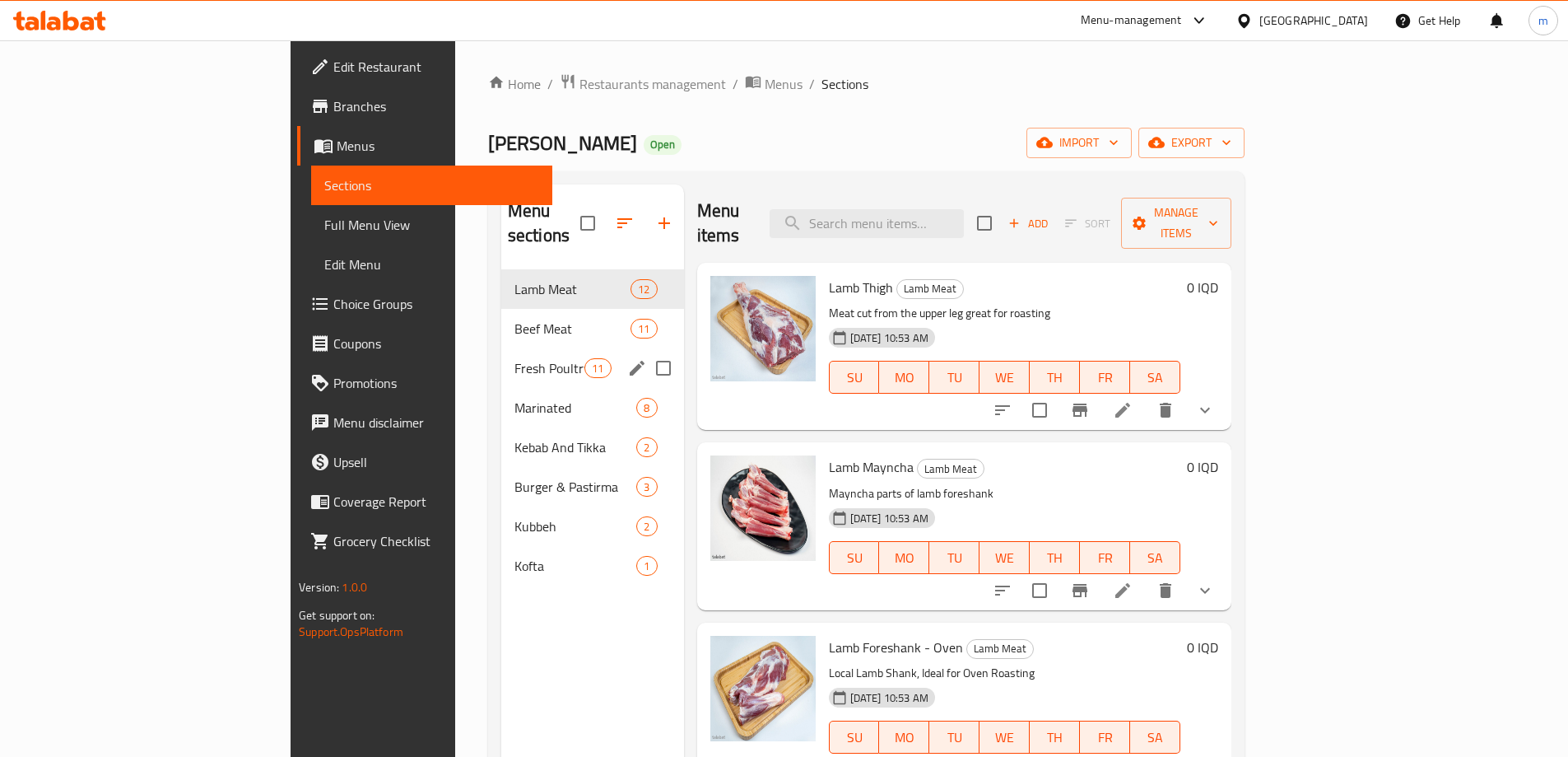
click at [501, 360] on div "Fresh Poultry 11" at bounding box center [592, 368] width 183 height 40
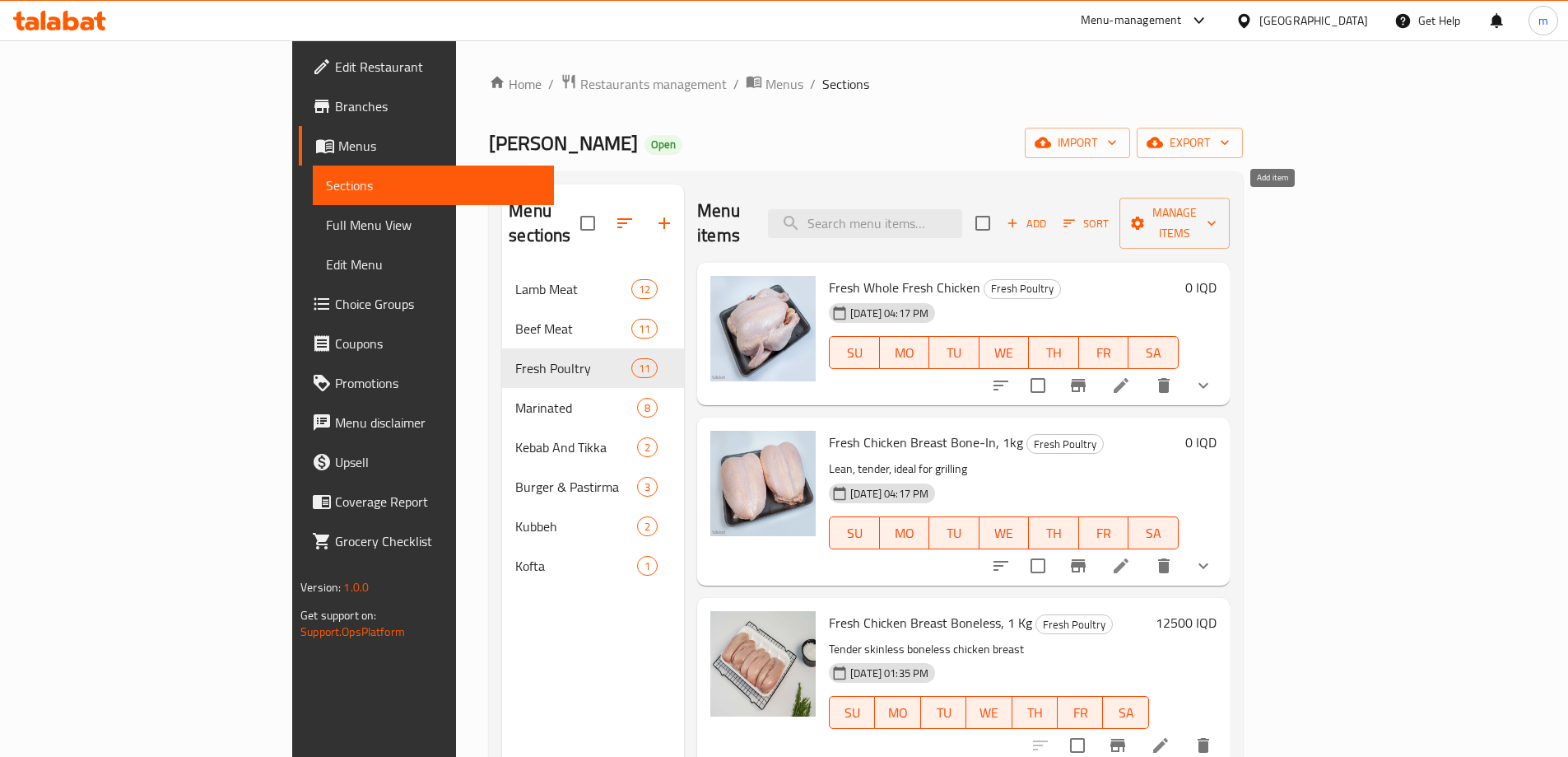
click at [1049, 214] on span "Add" at bounding box center [1027, 224] width 44 height 18
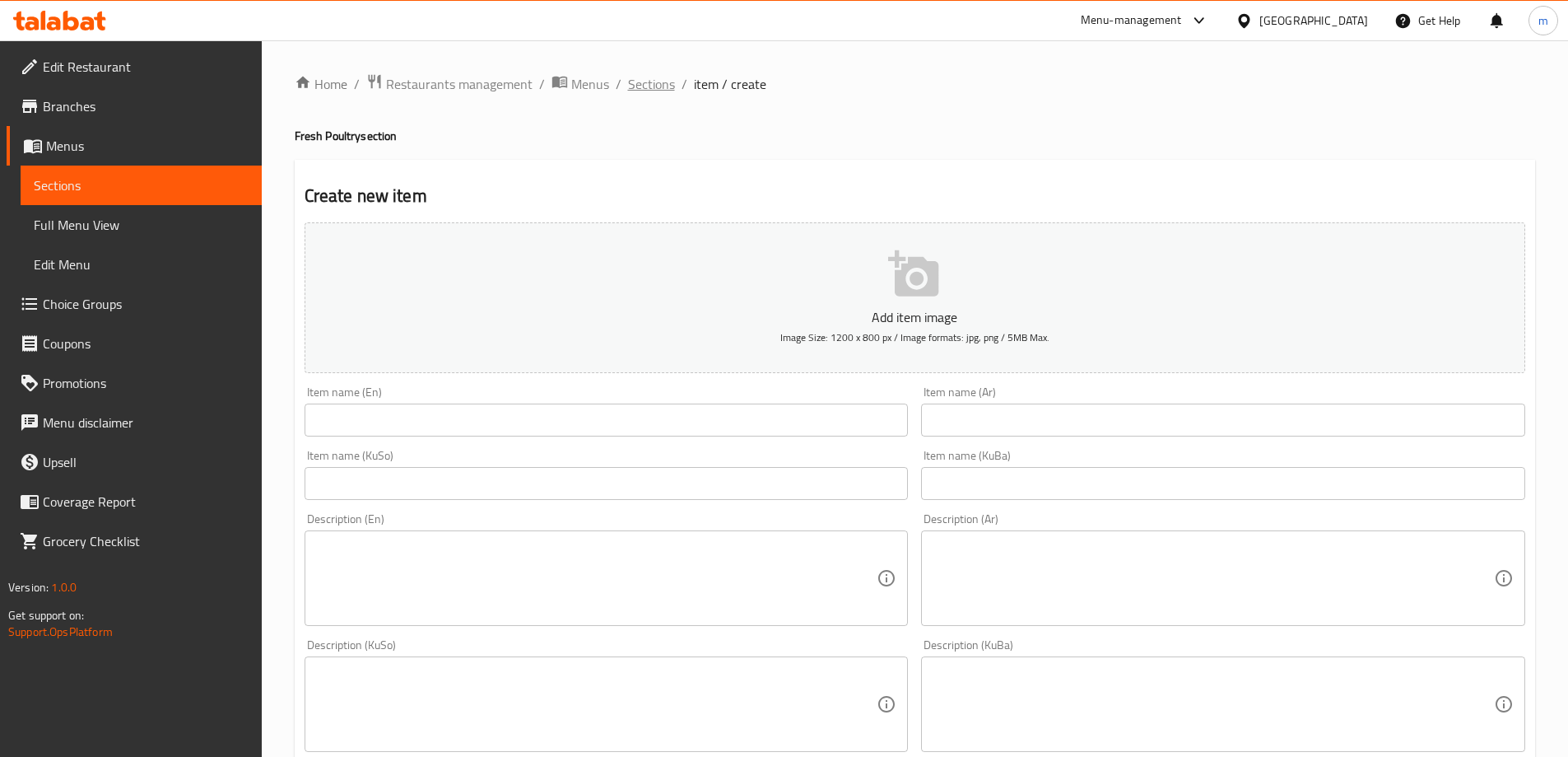
click at [647, 79] on span "Sections" at bounding box center [651, 83] width 47 height 19
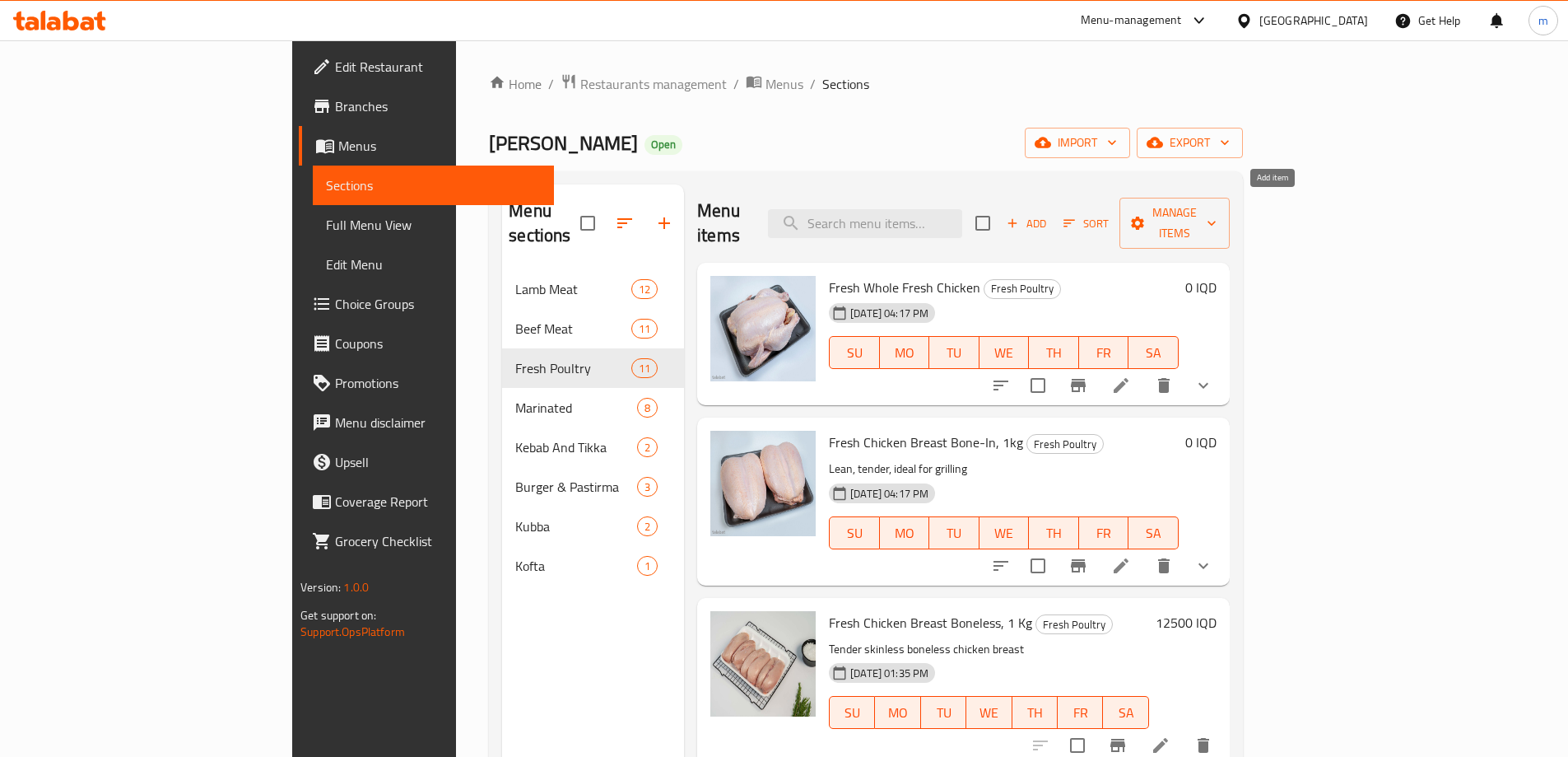
click at [1049, 214] on span "Add" at bounding box center [1027, 224] width 44 height 18
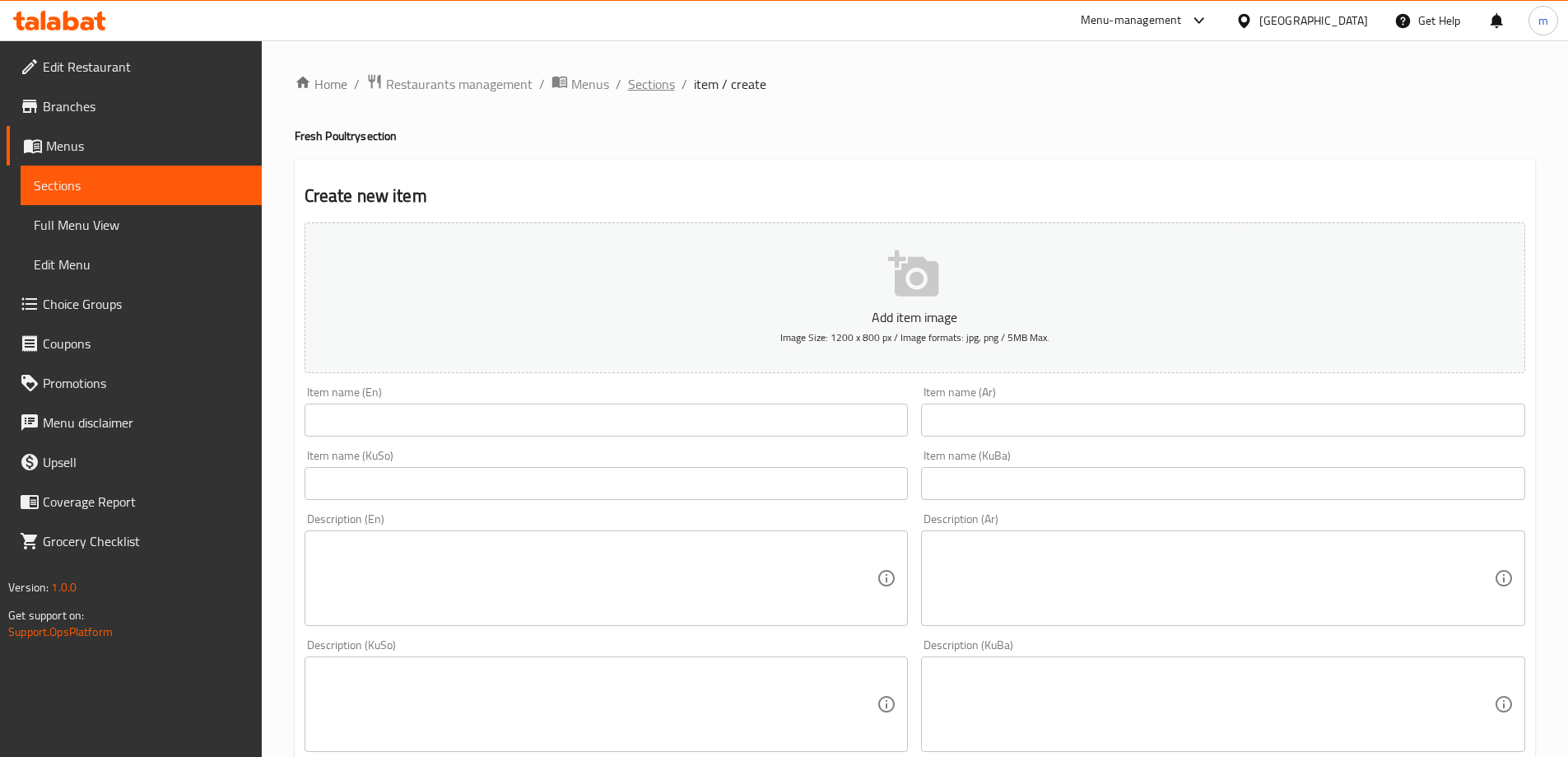
click at [652, 79] on span "Sections" at bounding box center [651, 83] width 47 height 19
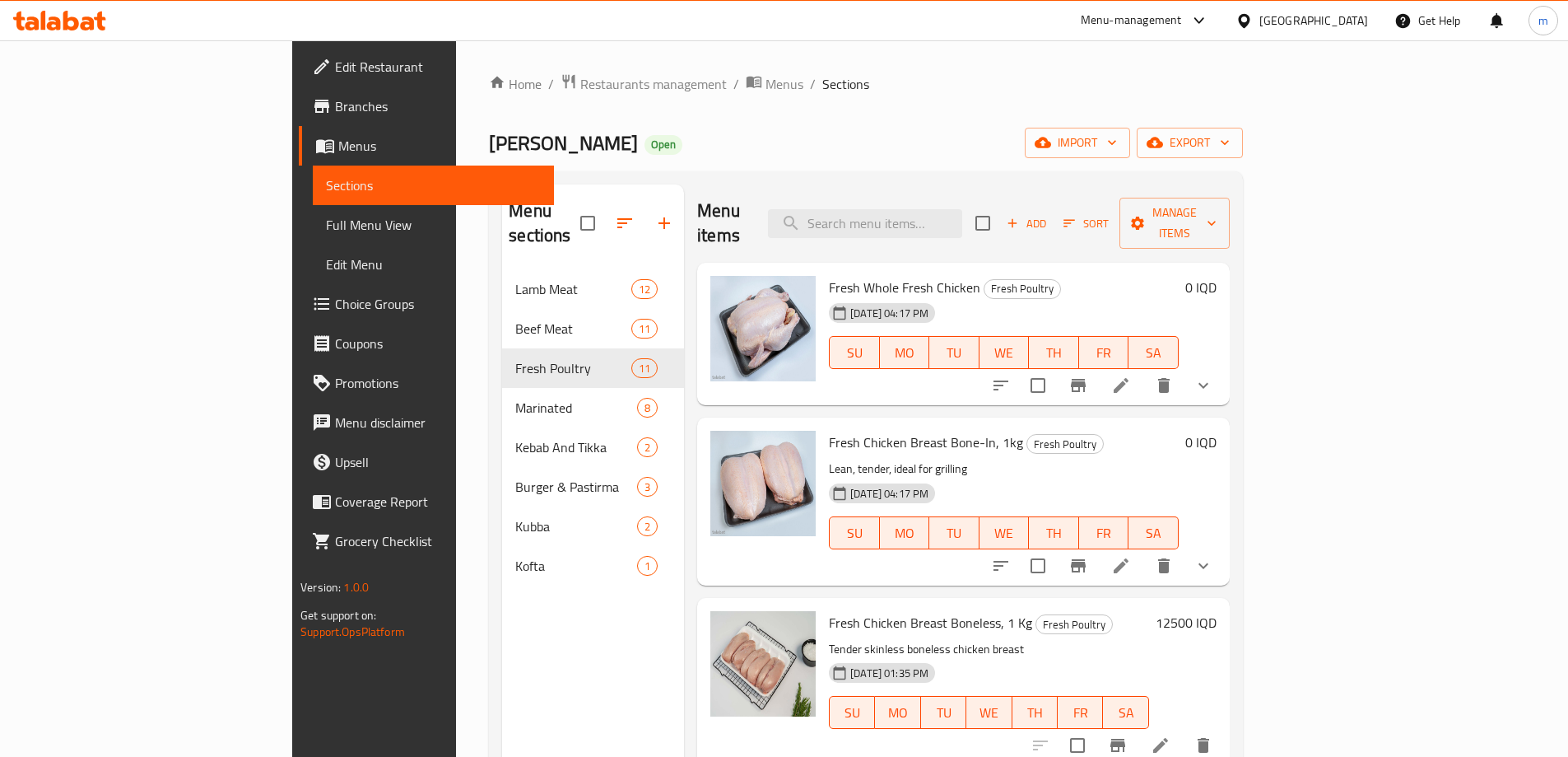
click at [1109, 214] on span "Sort" at bounding box center [1086, 224] width 45 height 18
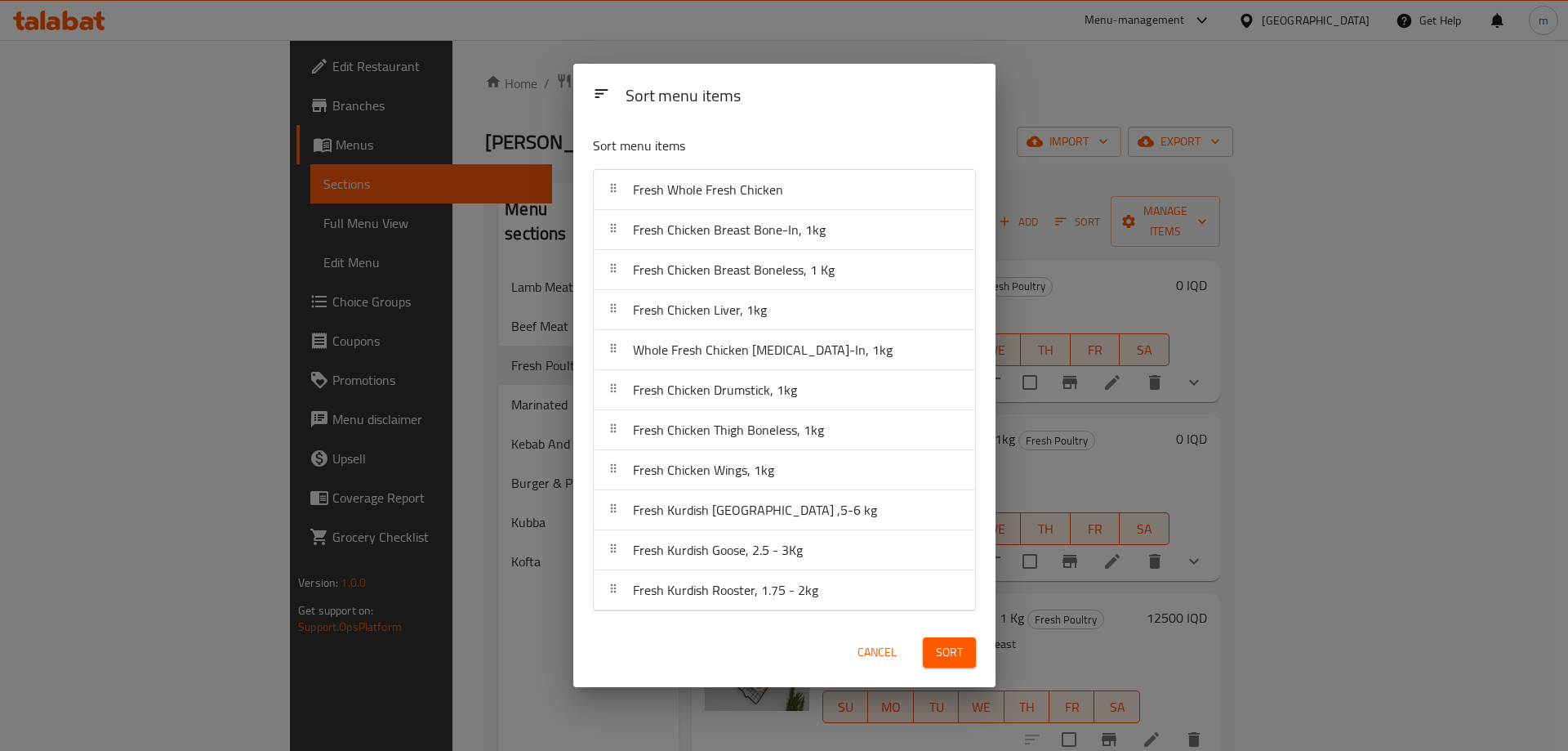
click at [865, 650] on span "Cancel" at bounding box center [877, 652] width 39 height 20
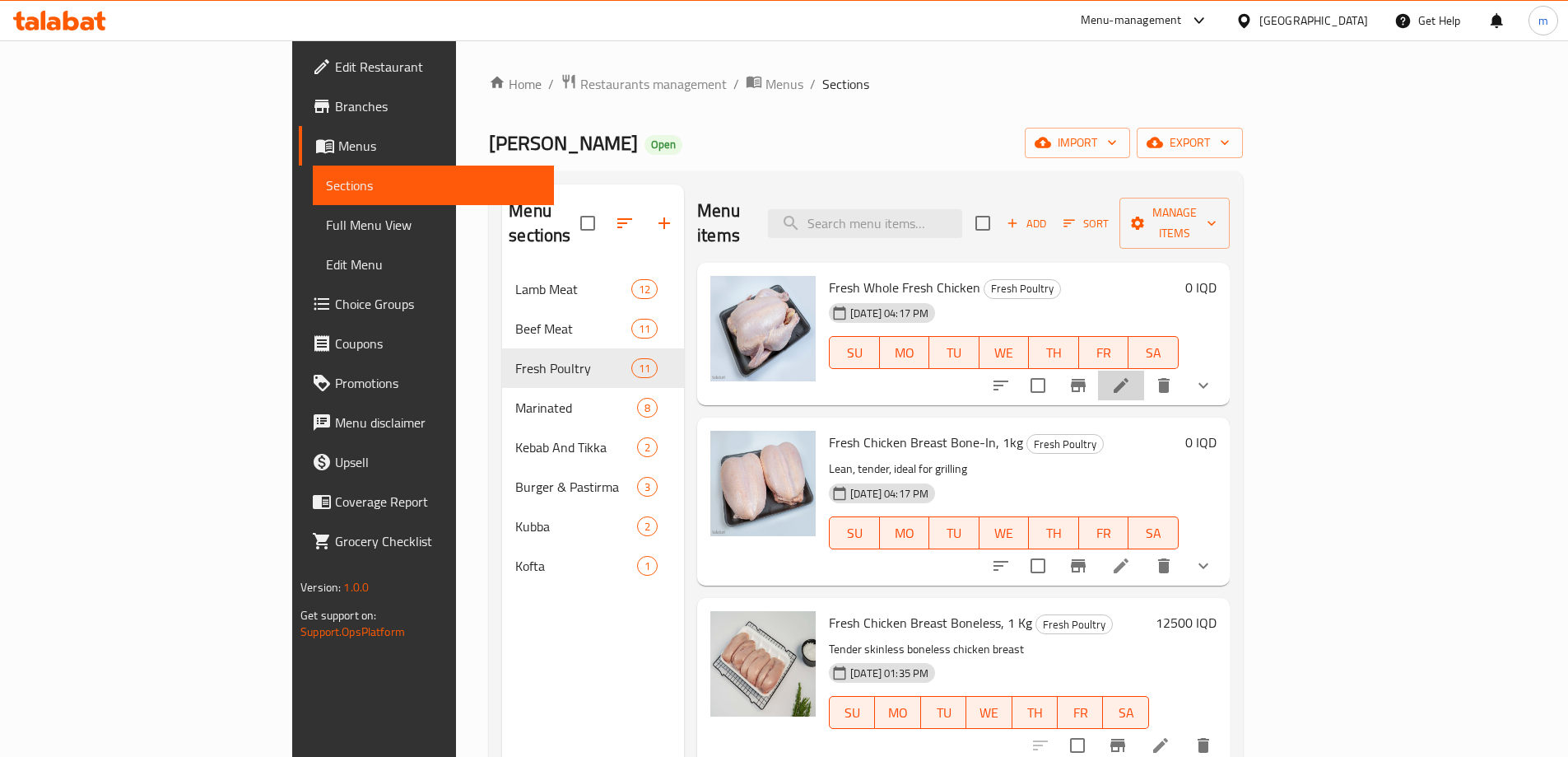
click at [1144, 371] on li at bounding box center [1121, 385] width 46 height 30
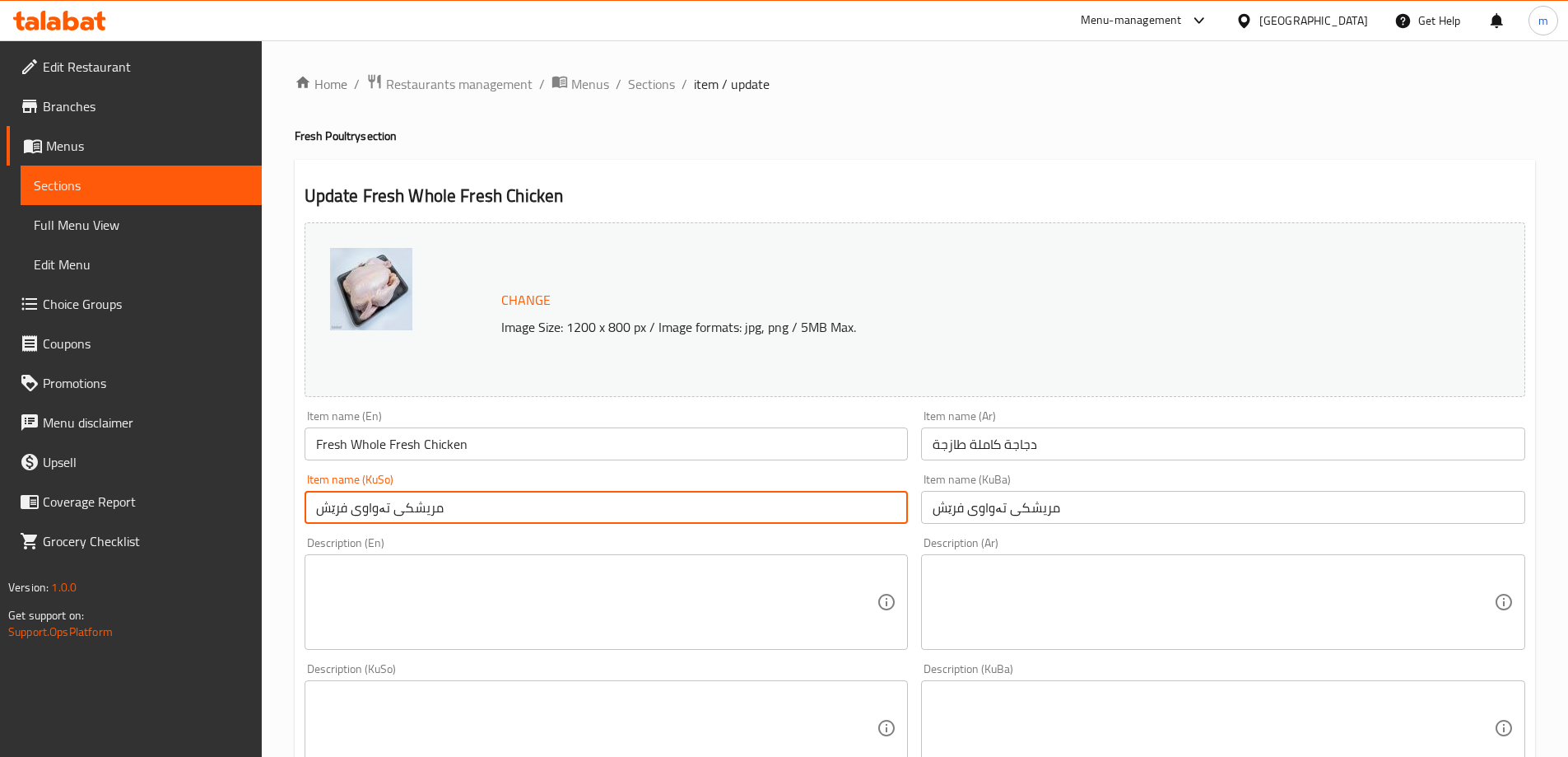
click at [505, 507] on input "مریشکی تەواوی فرێش" at bounding box center [607, 507] width 604 height 33
paste input "text"
type input "مریشکی تەواو"
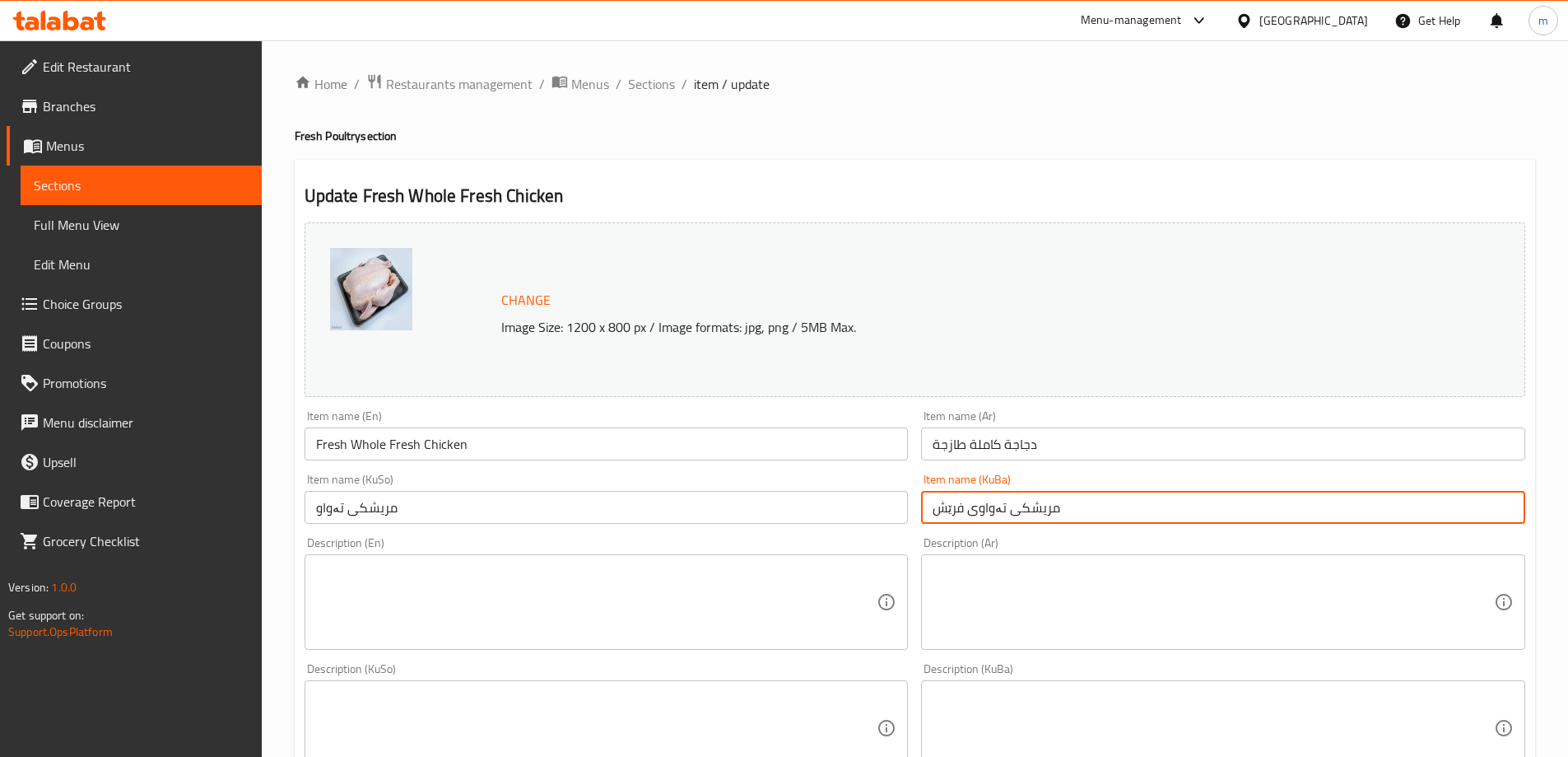
click at [944, 497] on input "مریشکی تەواوی فرێش" at bounding box center [1223, 507] width 604 height 33
paste input "text"
type input "مریشکی تەواو"
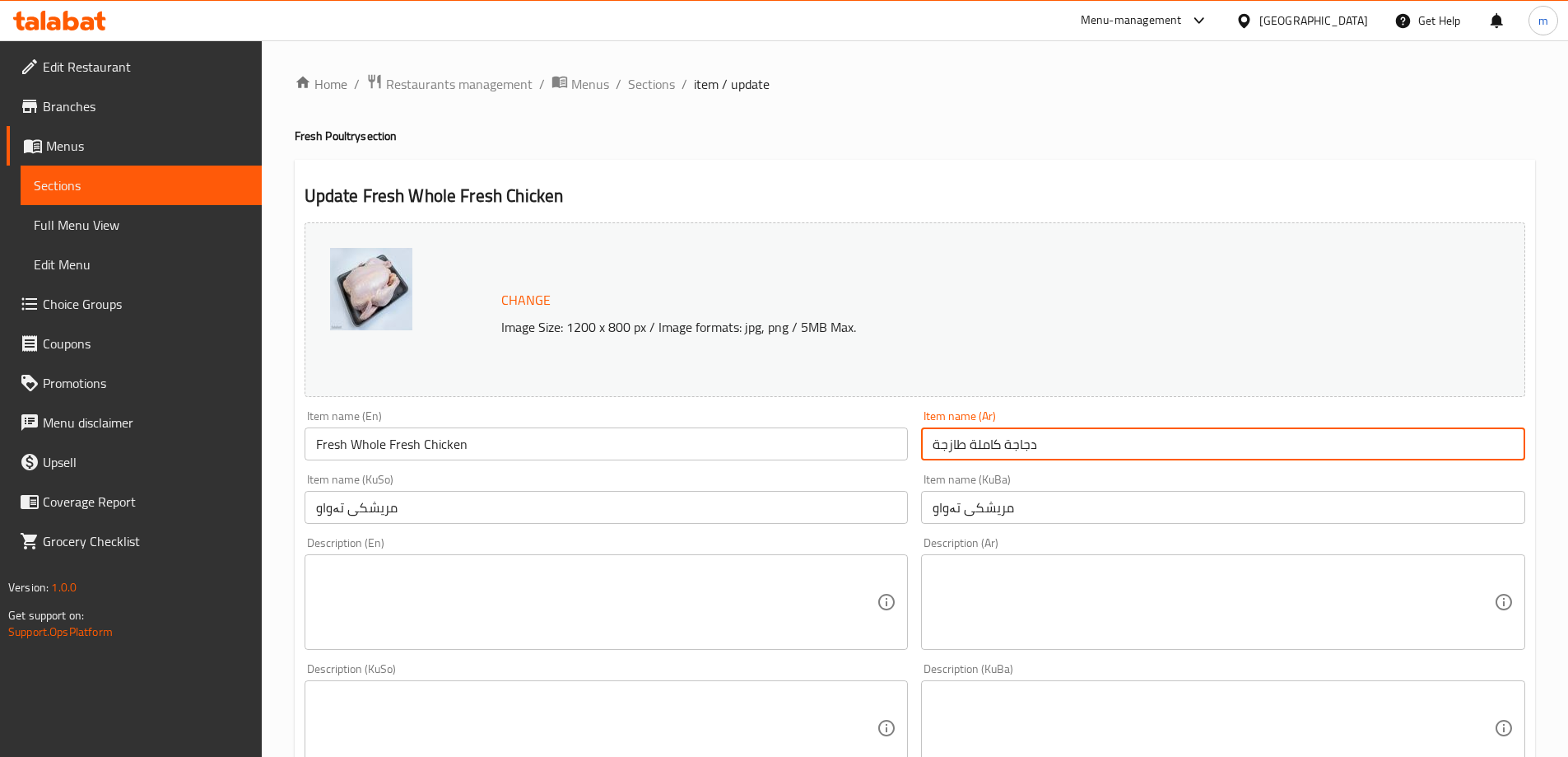
click at [955, 455] on input "دجاجة كاملة طازجة" at bounding box center [1223, 444] width 604 height 33
paste input "text"
type input "دجاجة كاملة"
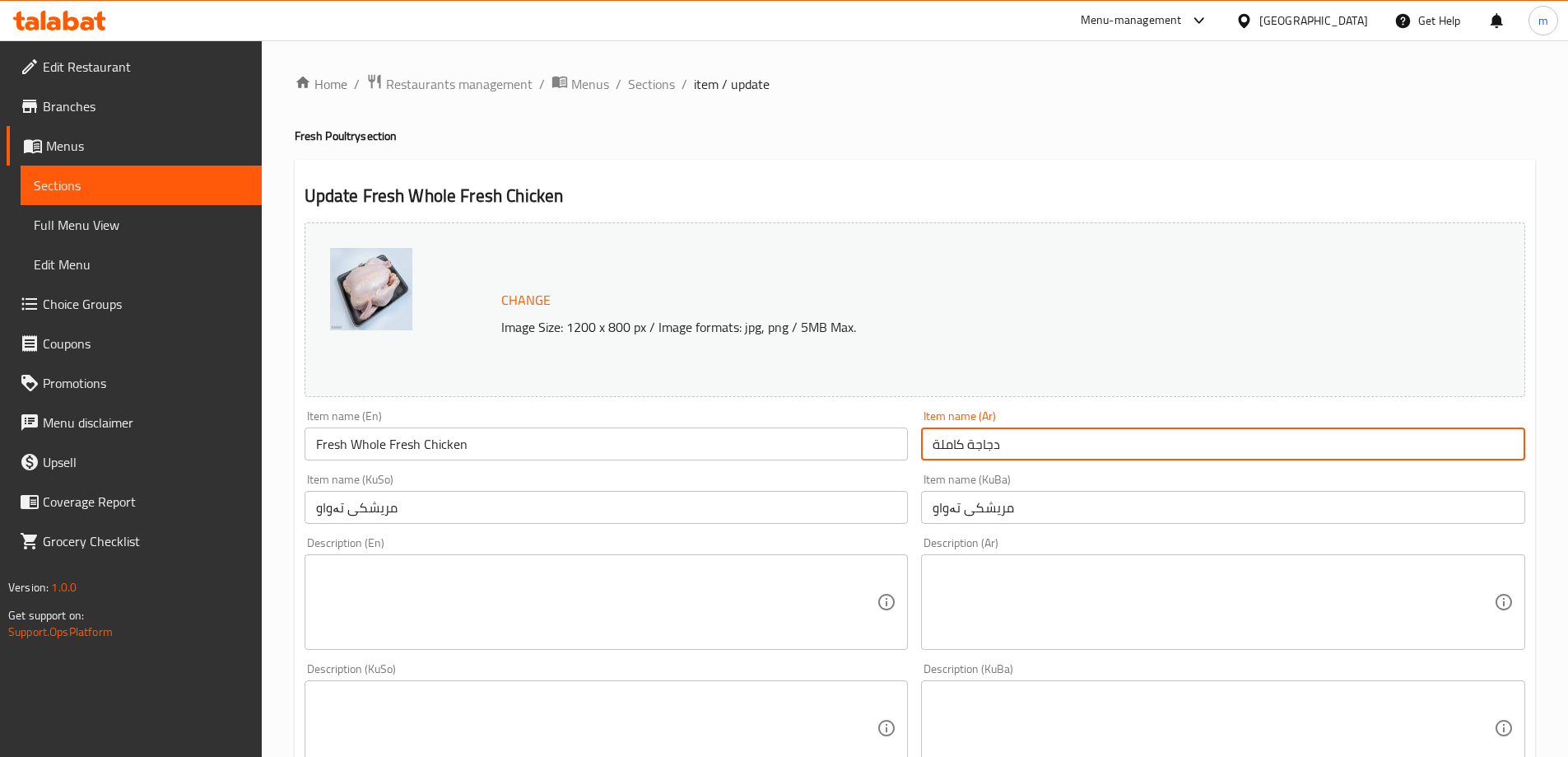
click at [844, 449] on input "Fresh Whole Fresh Chicken" at bounding box center [607, 444] width 604 height 33
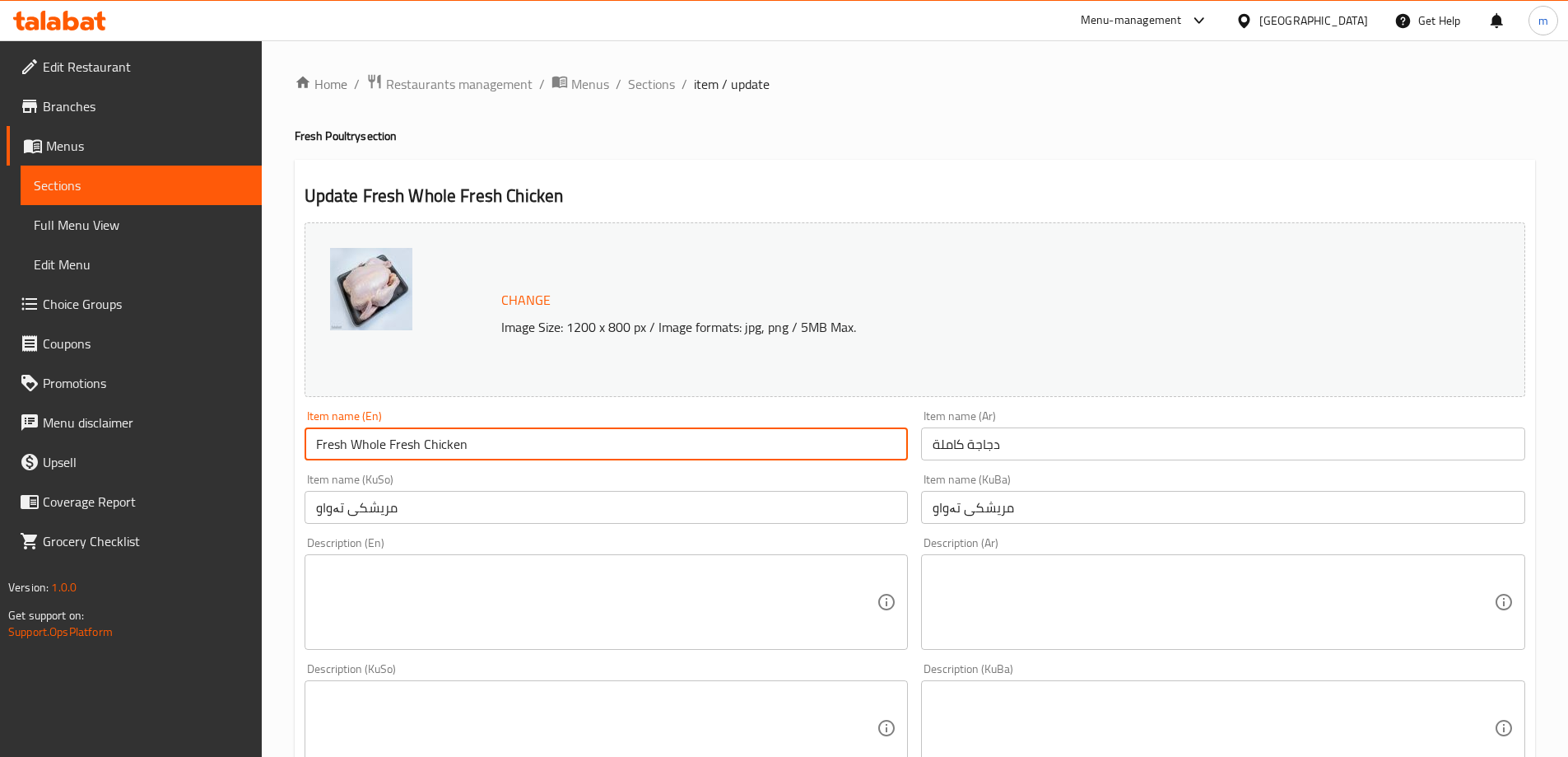
click at [845, 449] on input "Fresh Whole Fresh Chicken" at bounding box center [607, 444] width 604 height 33
paste input "Whole"
type input "Whole Chicken"
click at [612, 469] on div "Item name (KuSo) مریشکی تەواو Item name (KuSo)" at bounding box center [606, 498] width 617 height 64
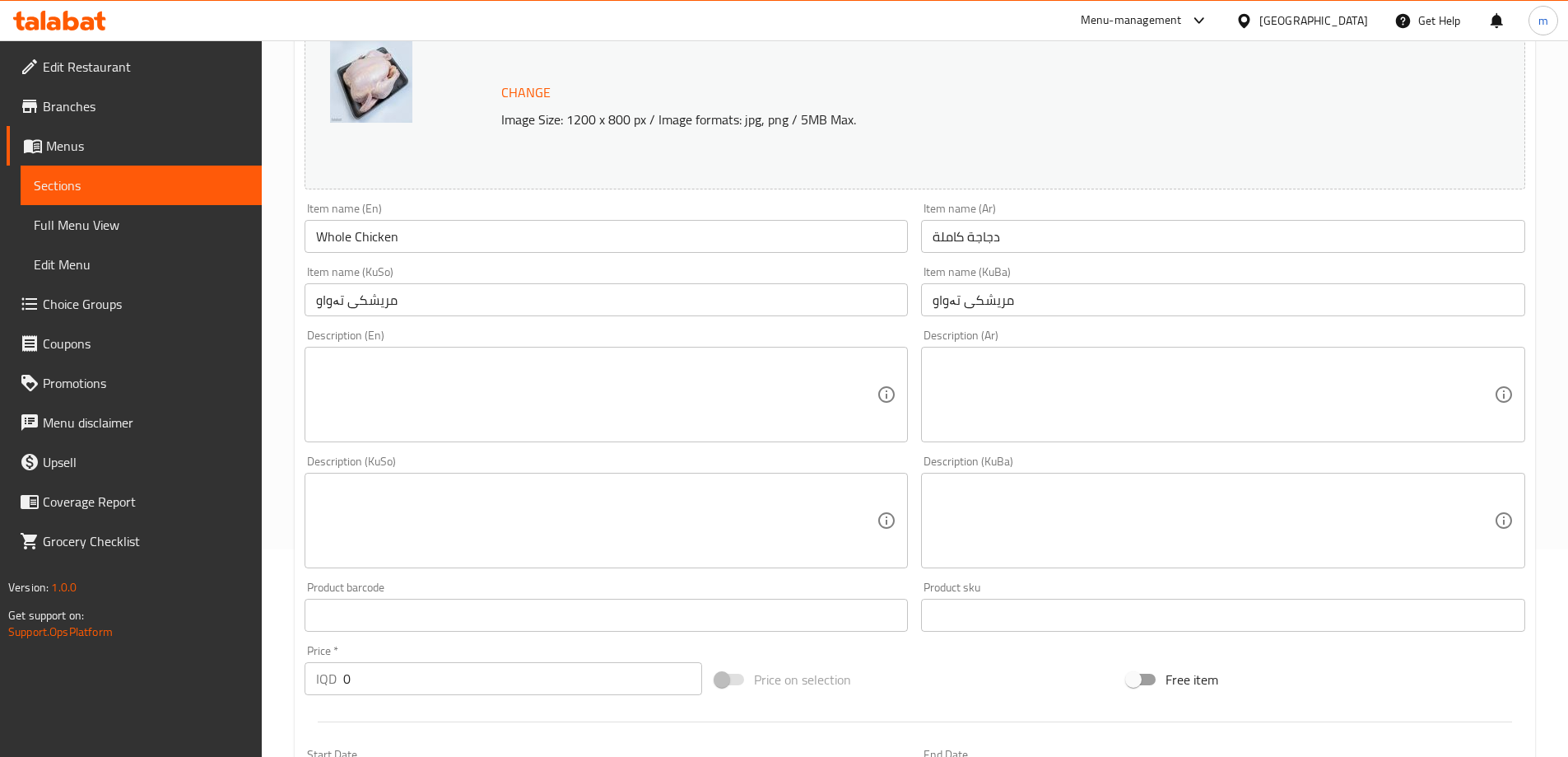
scroll to position [215, 0]
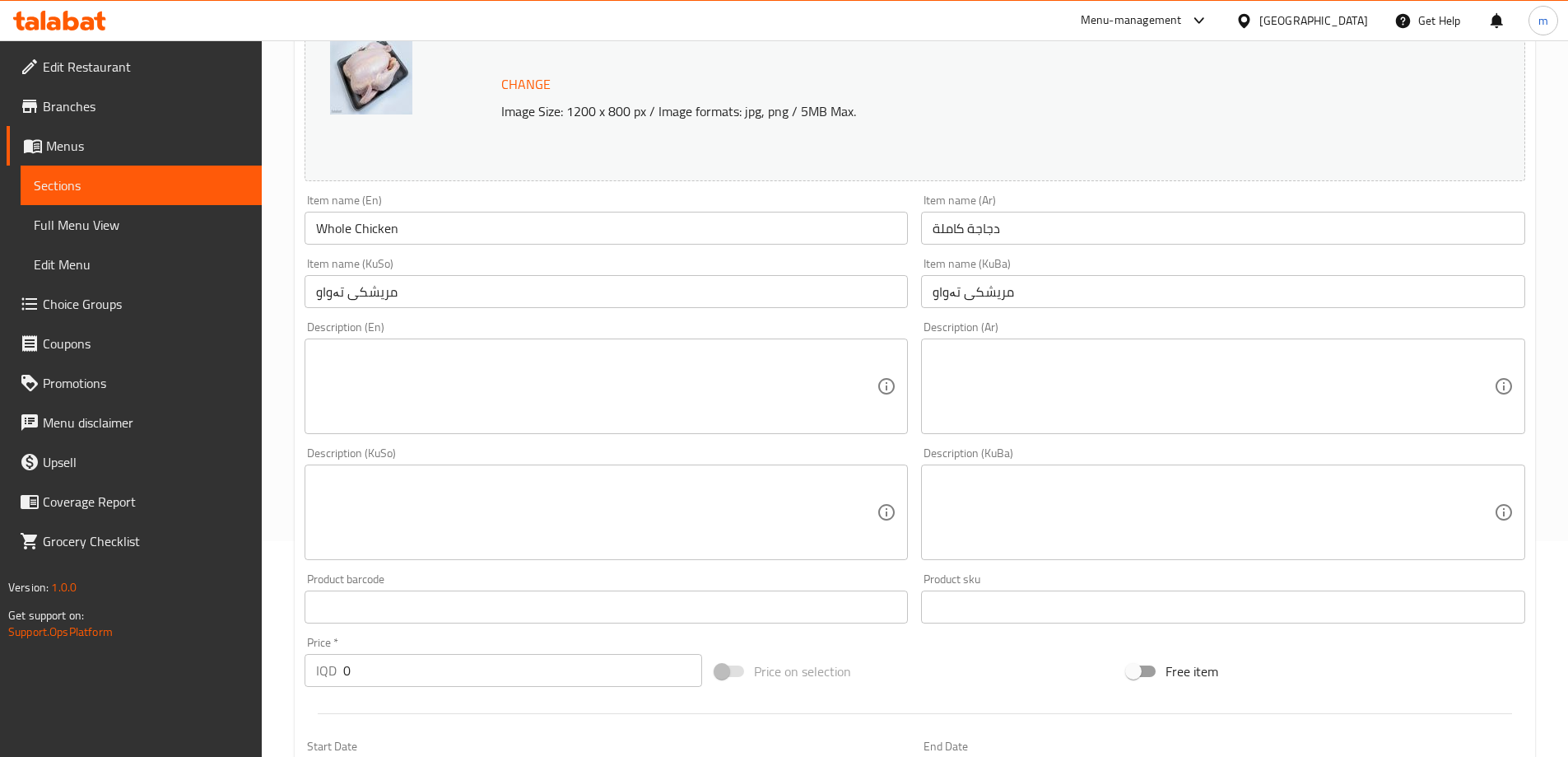
click at [671, 507] on textarea at bounding box center [596, 512] width 561 height 79
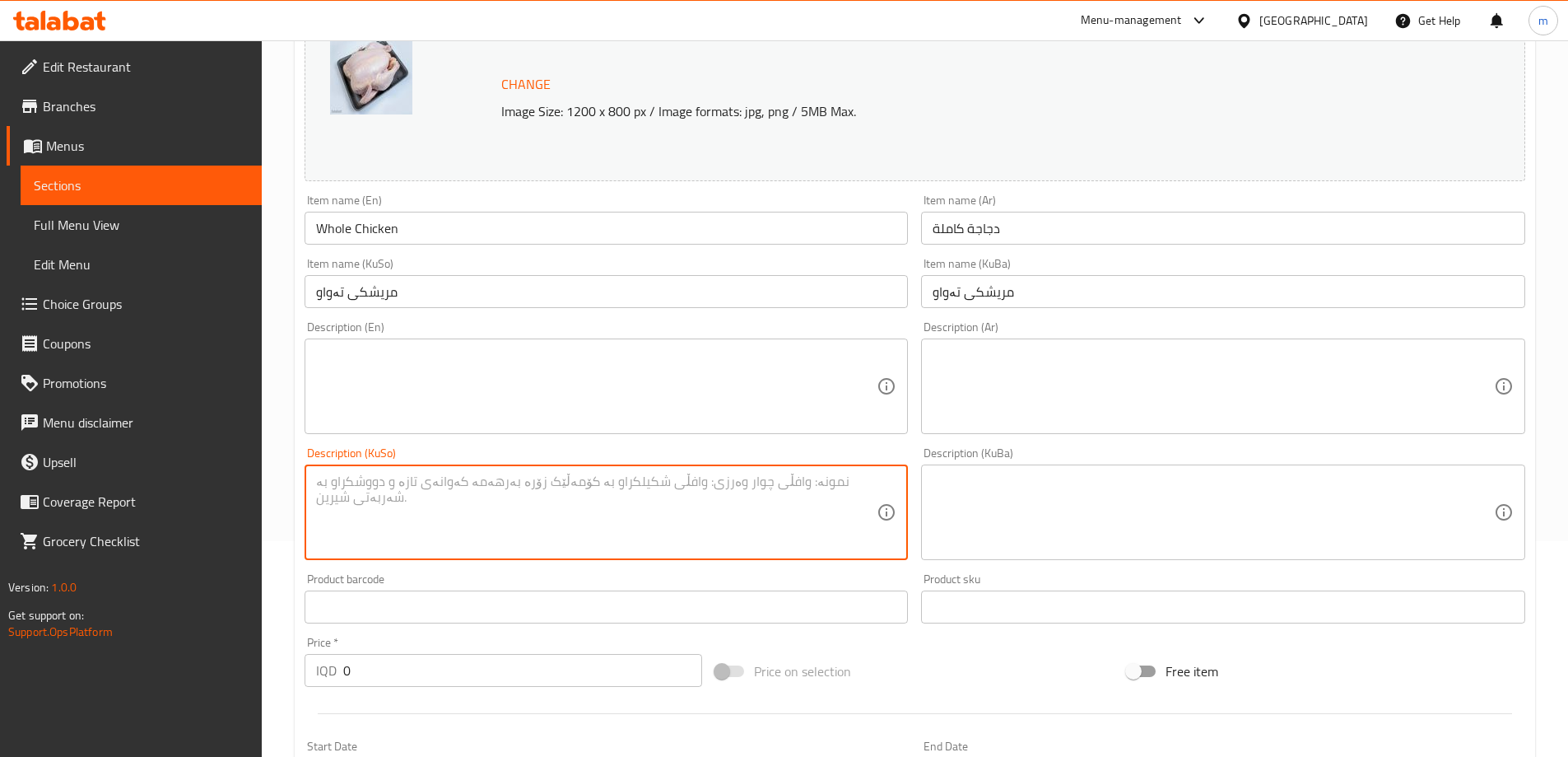
paste textarea "مریشکی تەواوی فرێش، گونجاوە بۆ برژاندن، سوورکردنەوە، و کوڵاندن"
type textarea "مریشکی تەواوی فرێش، گونجاوە بۆ برژاندن، سوورکردنەوە، و کوڵاندن"
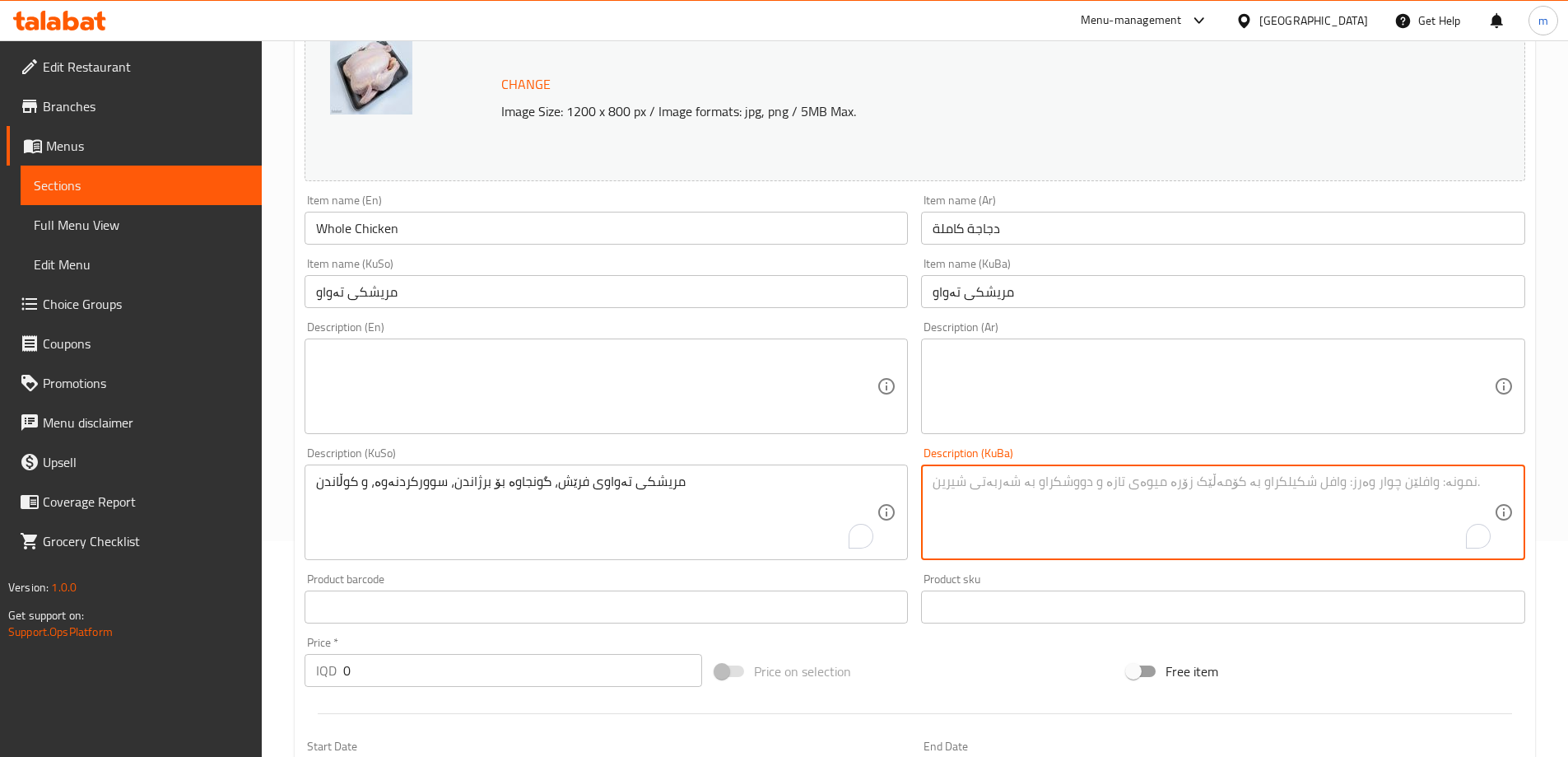
click at [1059, 509] on textarea "To enrich screen reader interactions, please activate Accessibility in Grammarl…" at bounding box center [1212, 512] width 561 height 79
paste textarea "مریشکی تەواوی فرێش، گونجاوە بۆ برژاندن، سوورکردنەوە، و کوڵاندن"
type textarea "مریشکی تەواوی فرێش، گونجاوە بۆ برژاندن، سوورکردنەوە، و کوڵاندن"
click at [1039, 398] on textarea at bounding box center [1212, 386] width 561 height 79
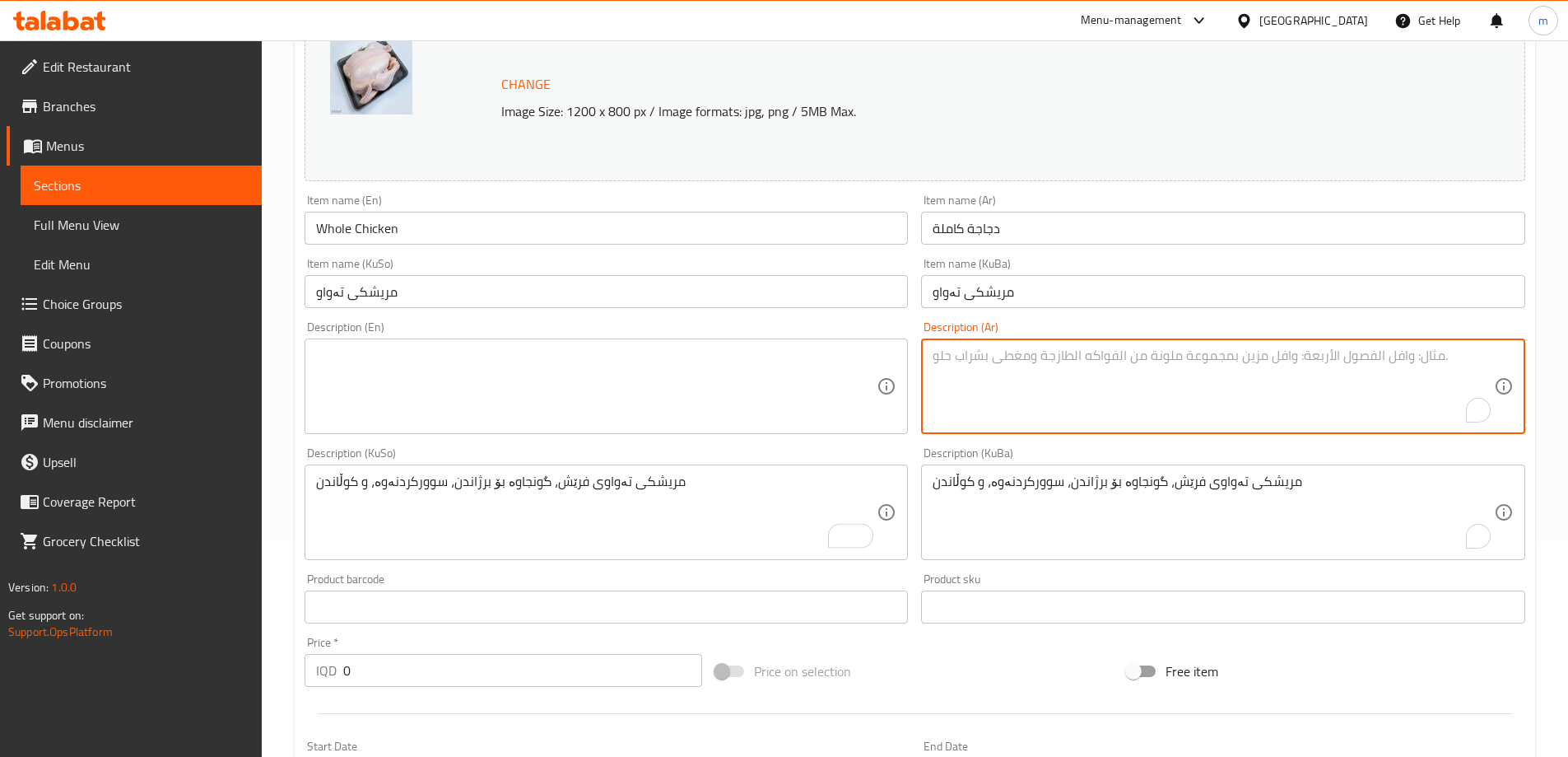
paste textarea "دجاجة كاملة وطازجة، مثالية للشوي، القلي، والسلق"
type textarea "دجاجة كاملة وطازجة، مثالية للشوي، القلي، والسلق"
click at [679, 363] on textarea at bounding box center [596, 386] width 561 height 79
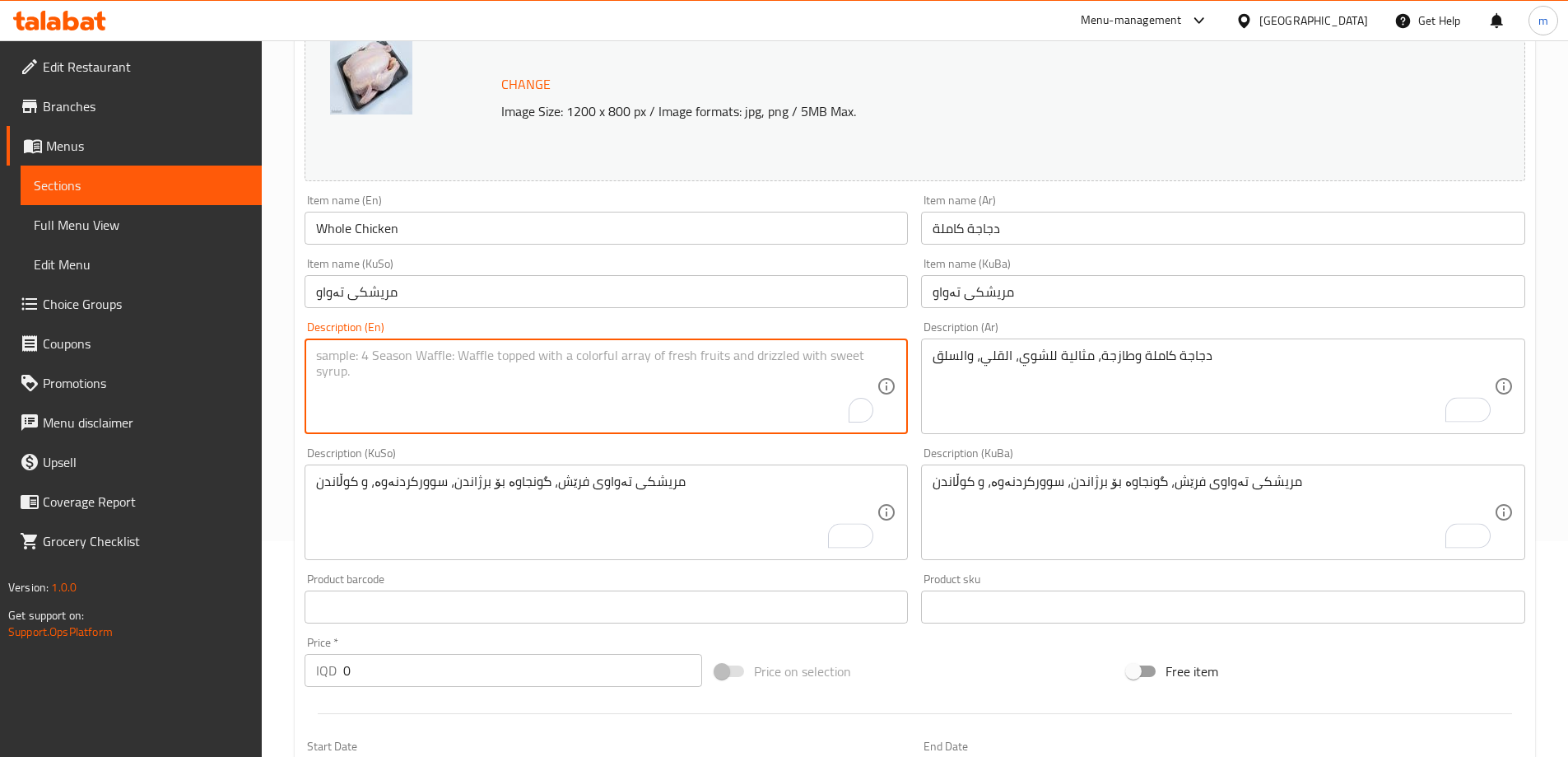
paste textarea "Whole Fresh Chicken, Ideal for Grilling, Frying, and Boiling"
click at [577, 402] on textarea "Whole Fresh Chicken, Ideal for Grilling, Frying, and Boiling" at bounding box center [596, 386] width 561 height 79
type textarea "Whole Fresh Chicken, Ideal for Grilling, Frying, and Boiling"
click at [590, 440] on div "Description (En) Whole Fresh Chicken, Ideal for Grilling, Frying, and Boiling D…" at bounding box center [606, 377] width 617 height 126
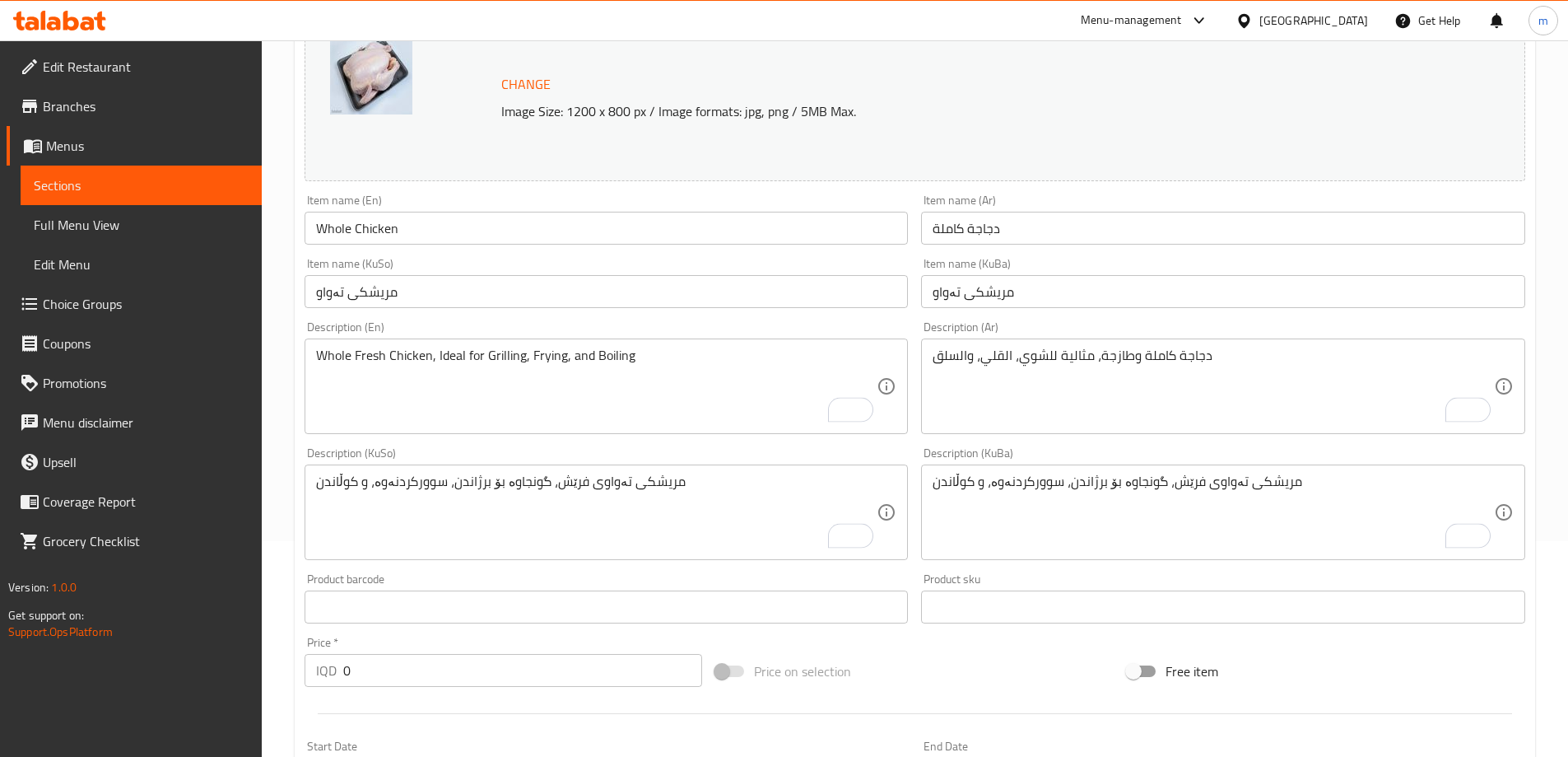
scroll to position [687, 0]
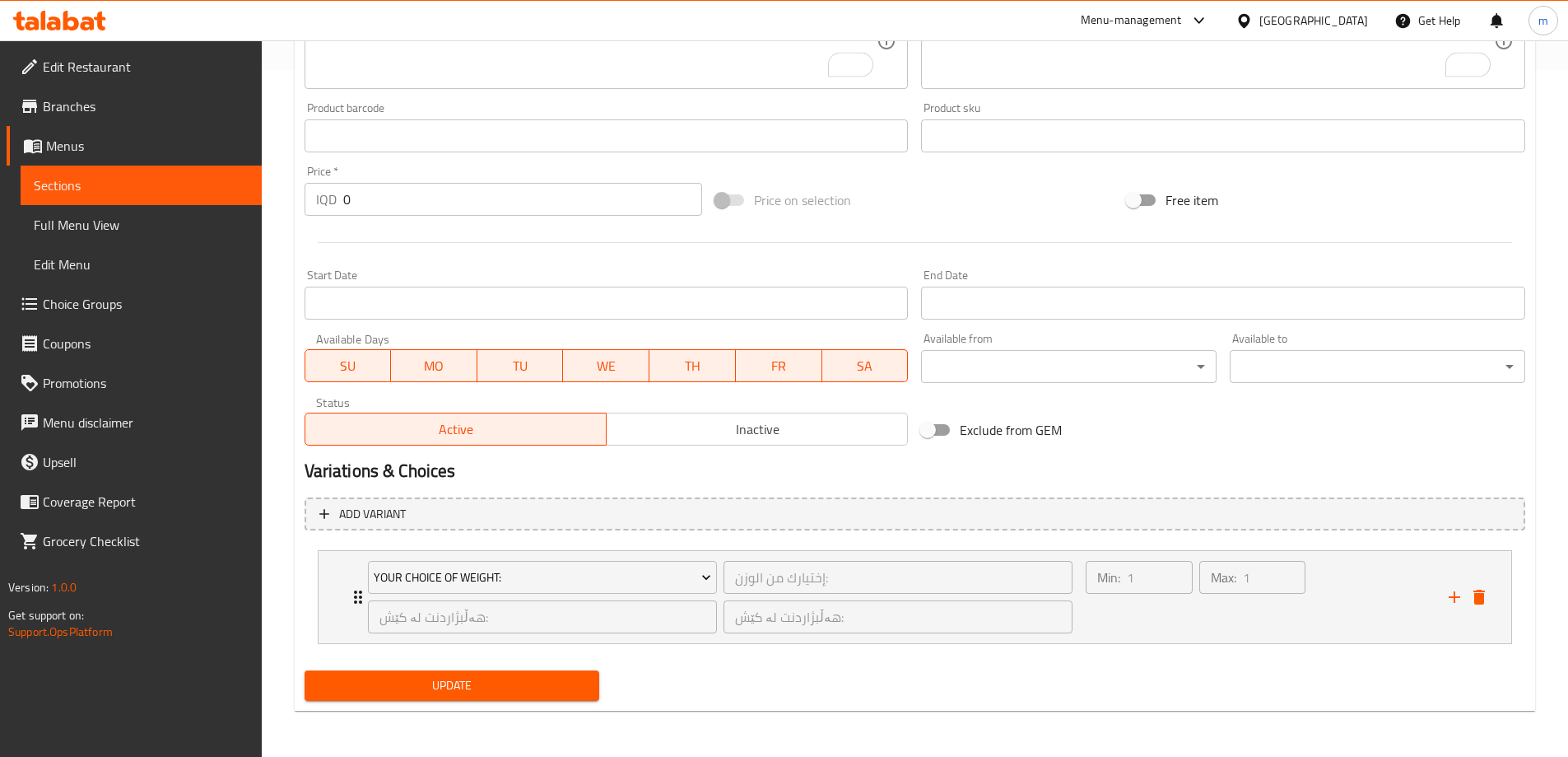
click at [503, 682] on span "Update" at bounding box center [452, 685] width 269 height 20
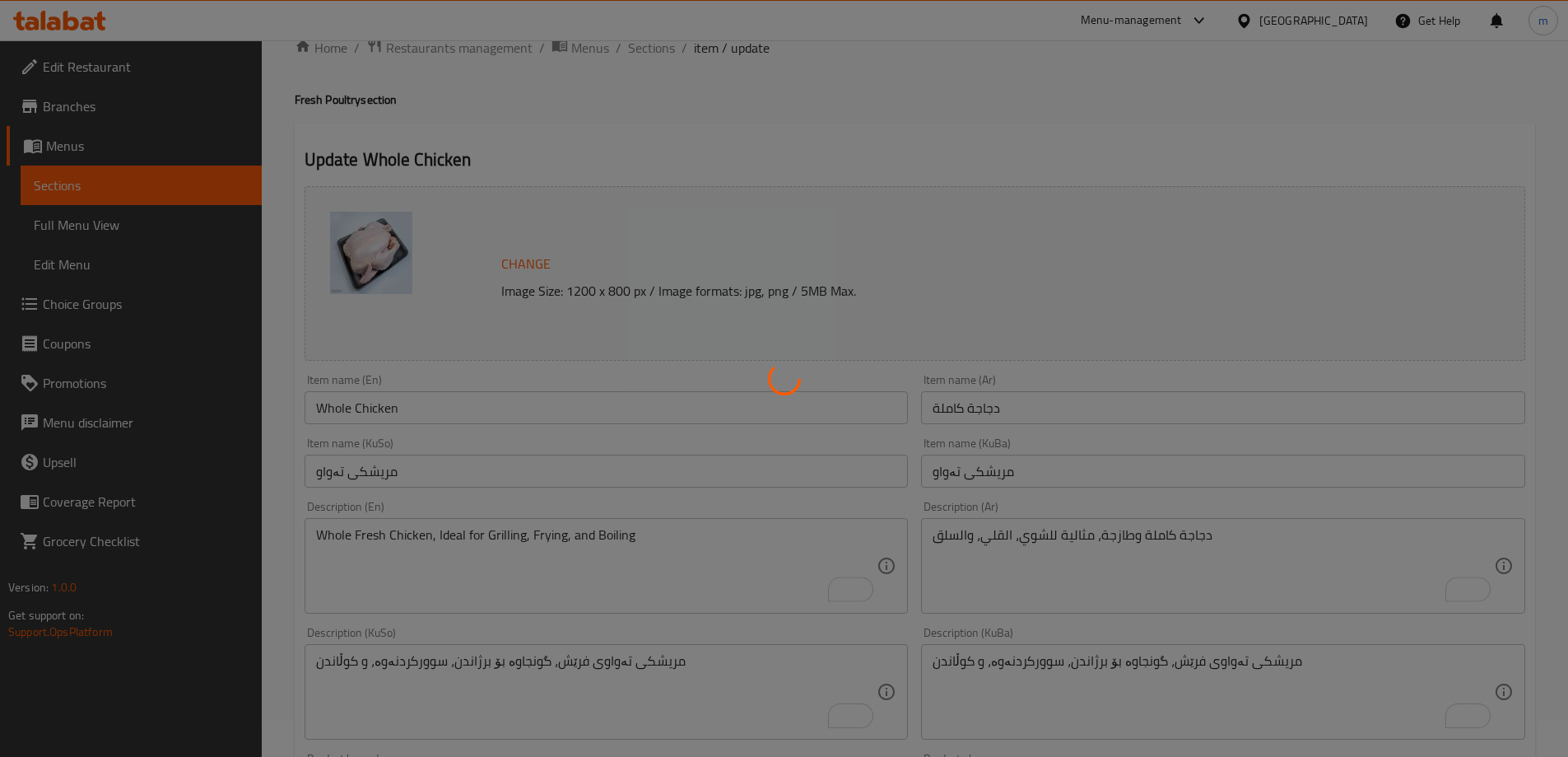
scroll to position [0, 0]
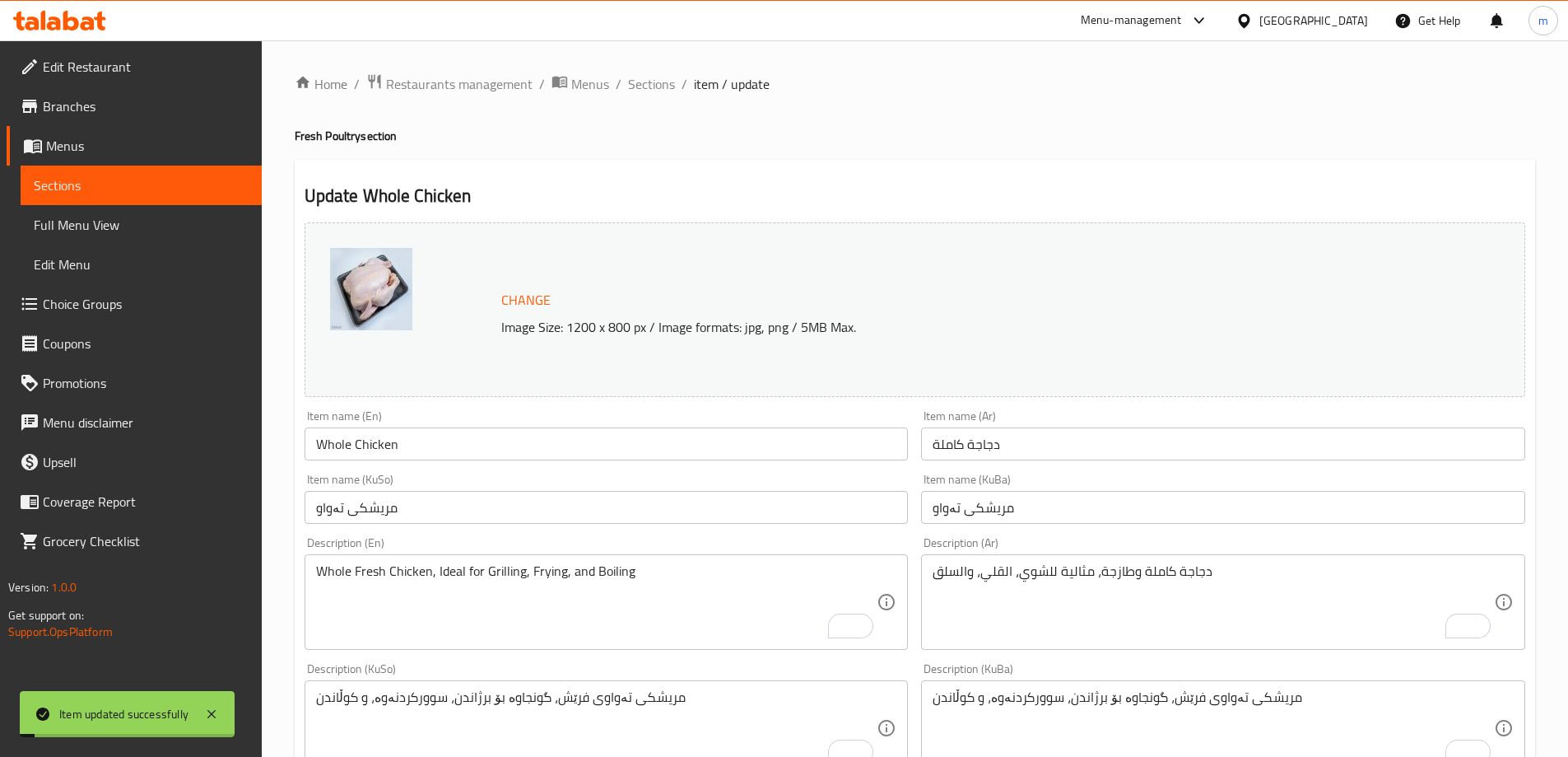
click at [651, 79] on span "Sections" at bounding box center [651, 83] width 47 height 19
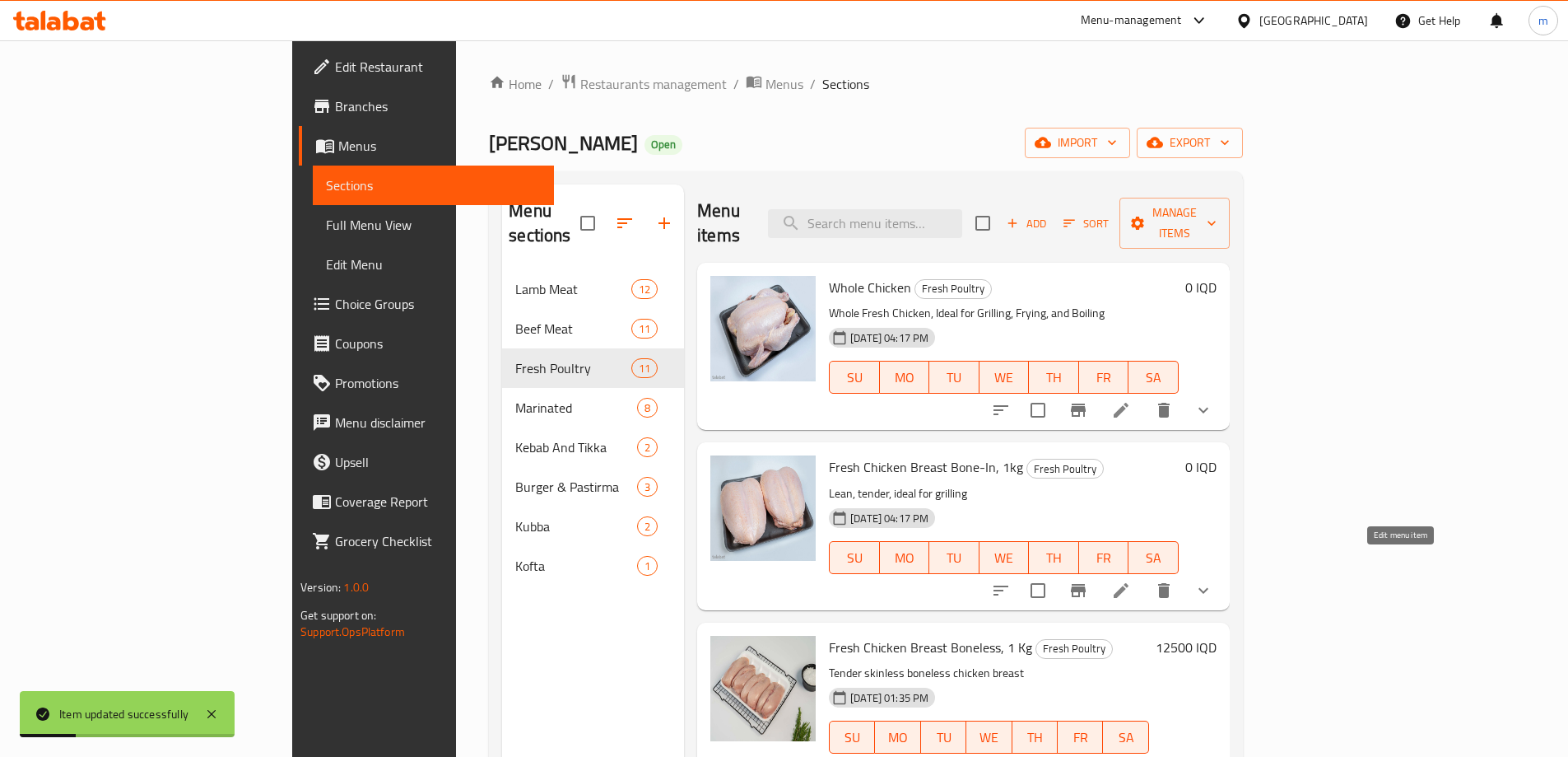
click at [1131, 580] on icon at bounding box center [1121, 590] width 19 height 19
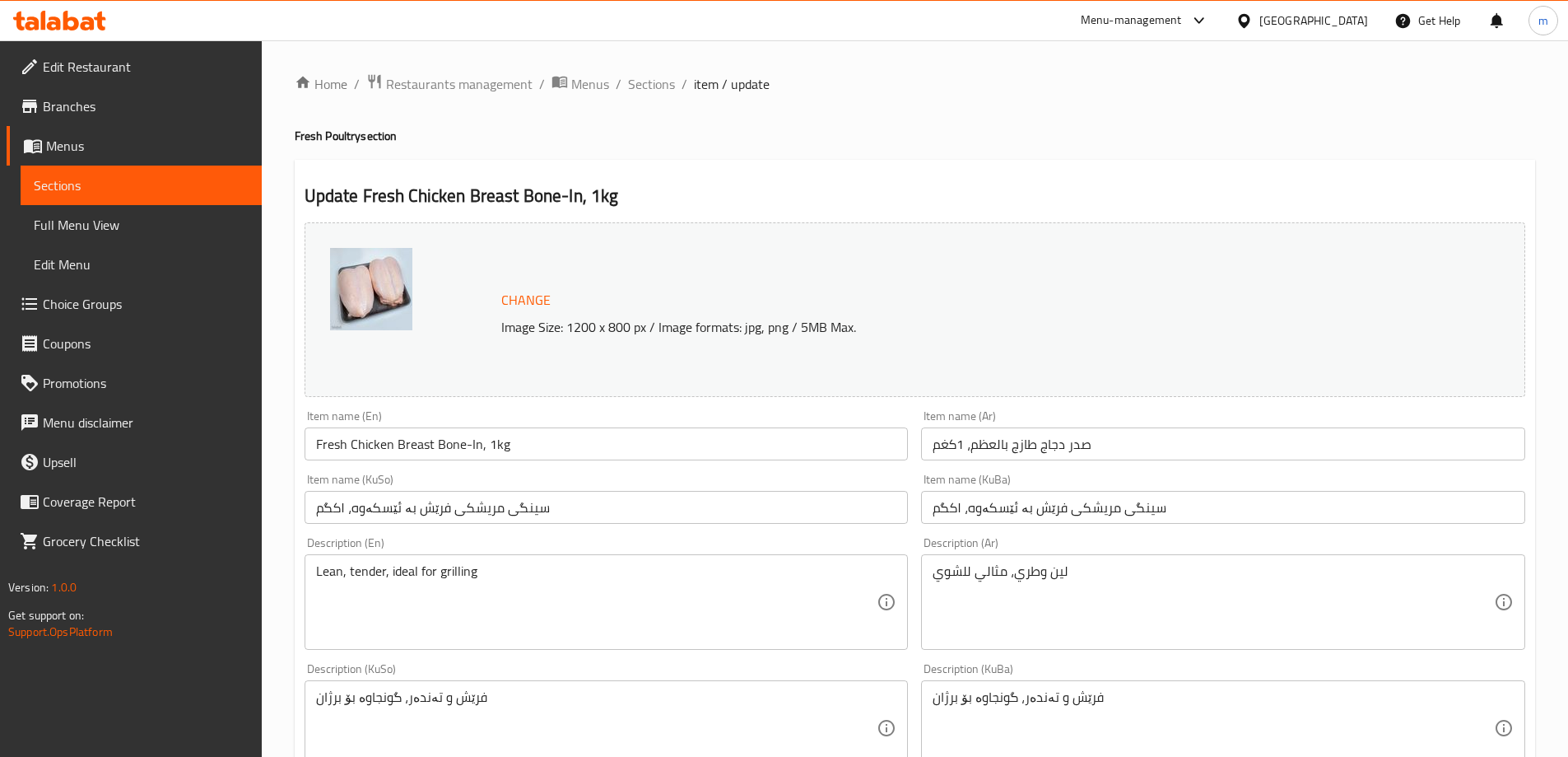
click at [507, 517] on input "سینگی مریشکی فرێش بە ئێسکەوه، ۱کگم" at bounding box center [607, 507] width 604 height 33
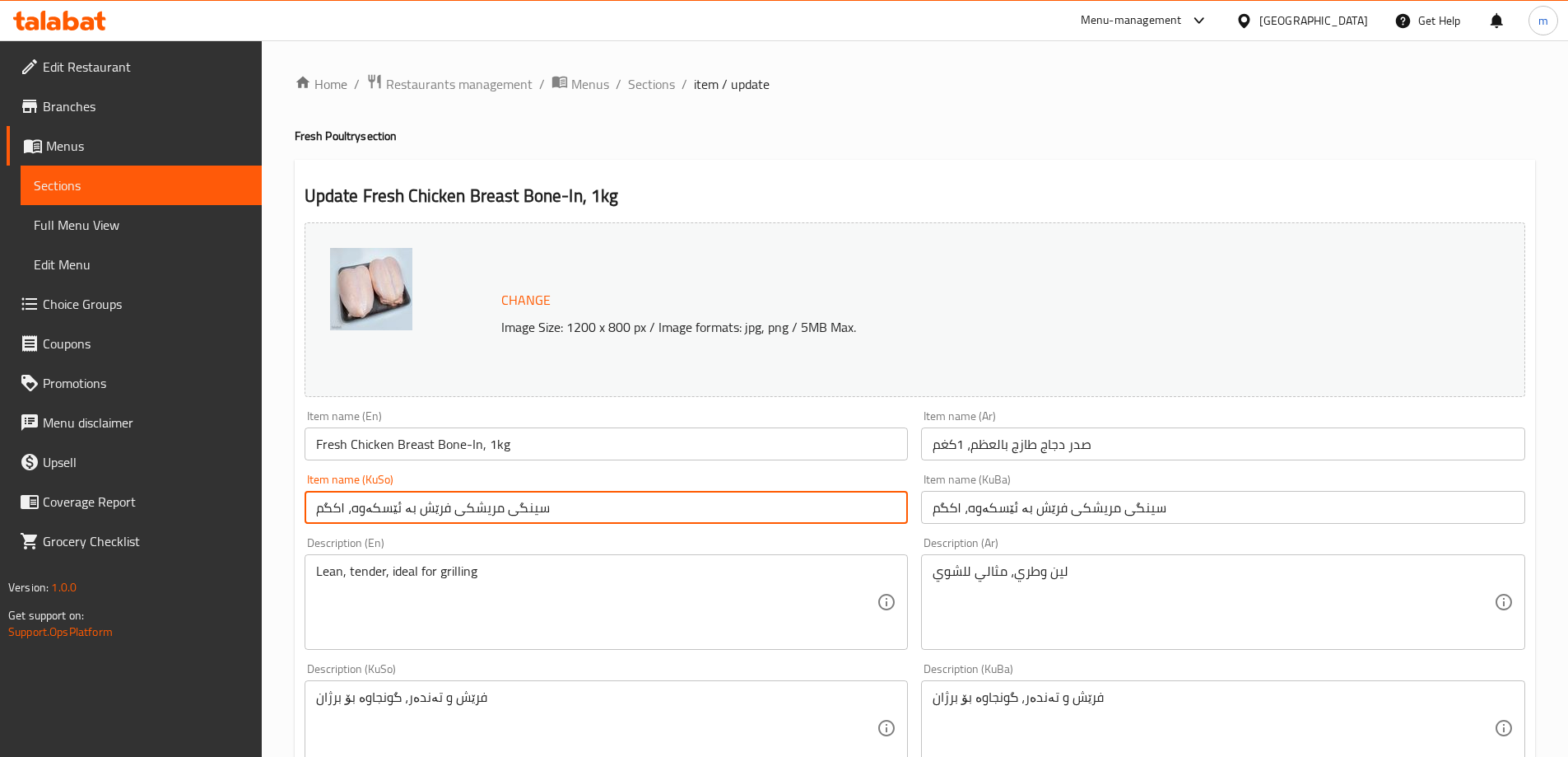
click at [507, 517] on input "سینگی مریشکی فرێش بە ئێسکەوه، ۱کگم" at bounding box center [607, 507] width 604 height 33
paste input "text"
type input "سینگی مریشکی بە ئێسکەوه، ۱کگم"
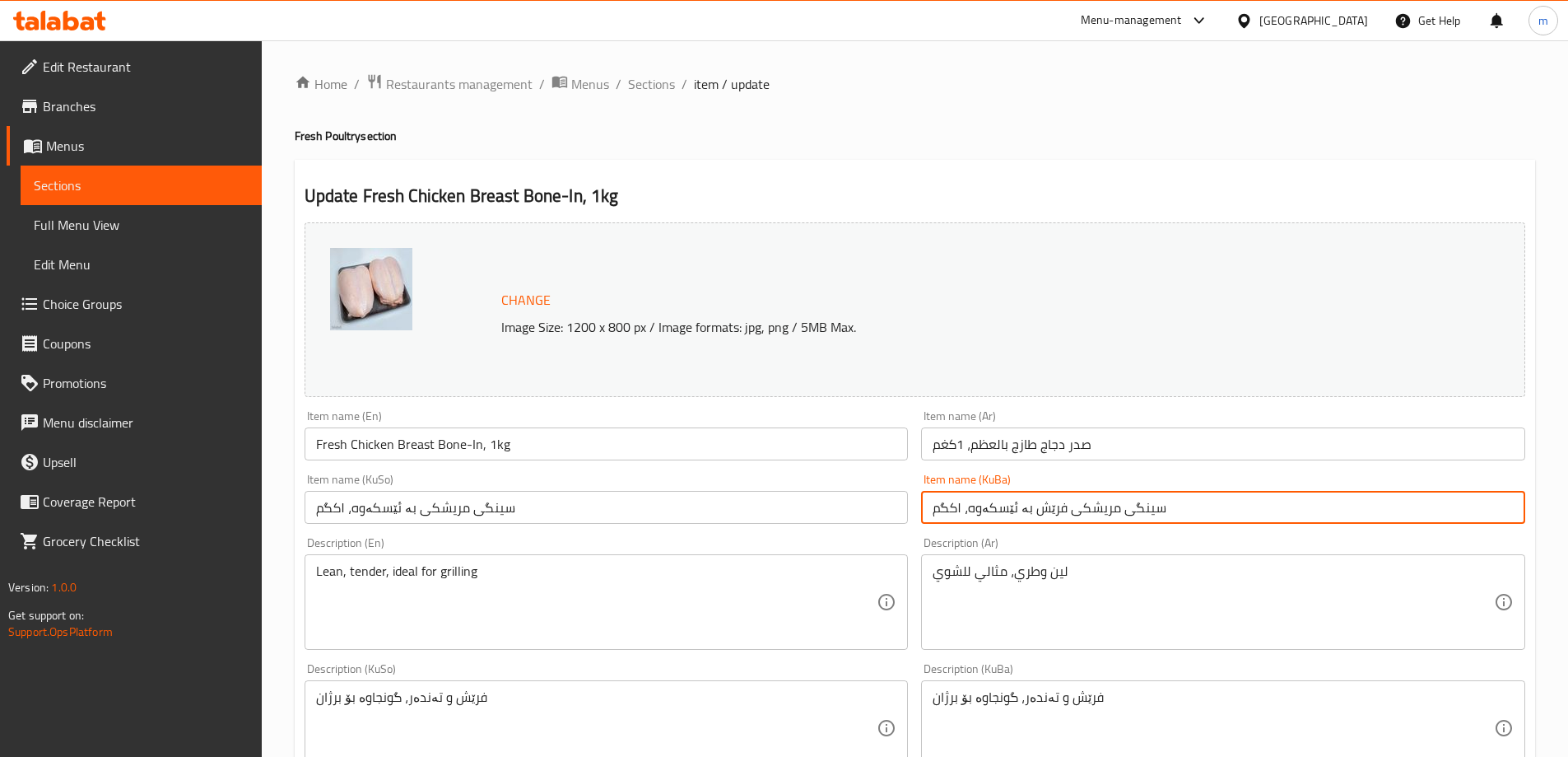
click at [1091, 515] on input "سینگی مریشکی فرێش بە ئێسکەوه، ۱کگم" at bounding box center [1223, 507] width 604 height 33
paste input "text"
type input "سینگی مریشکی بە ئێسکەوه، ۱کگم"
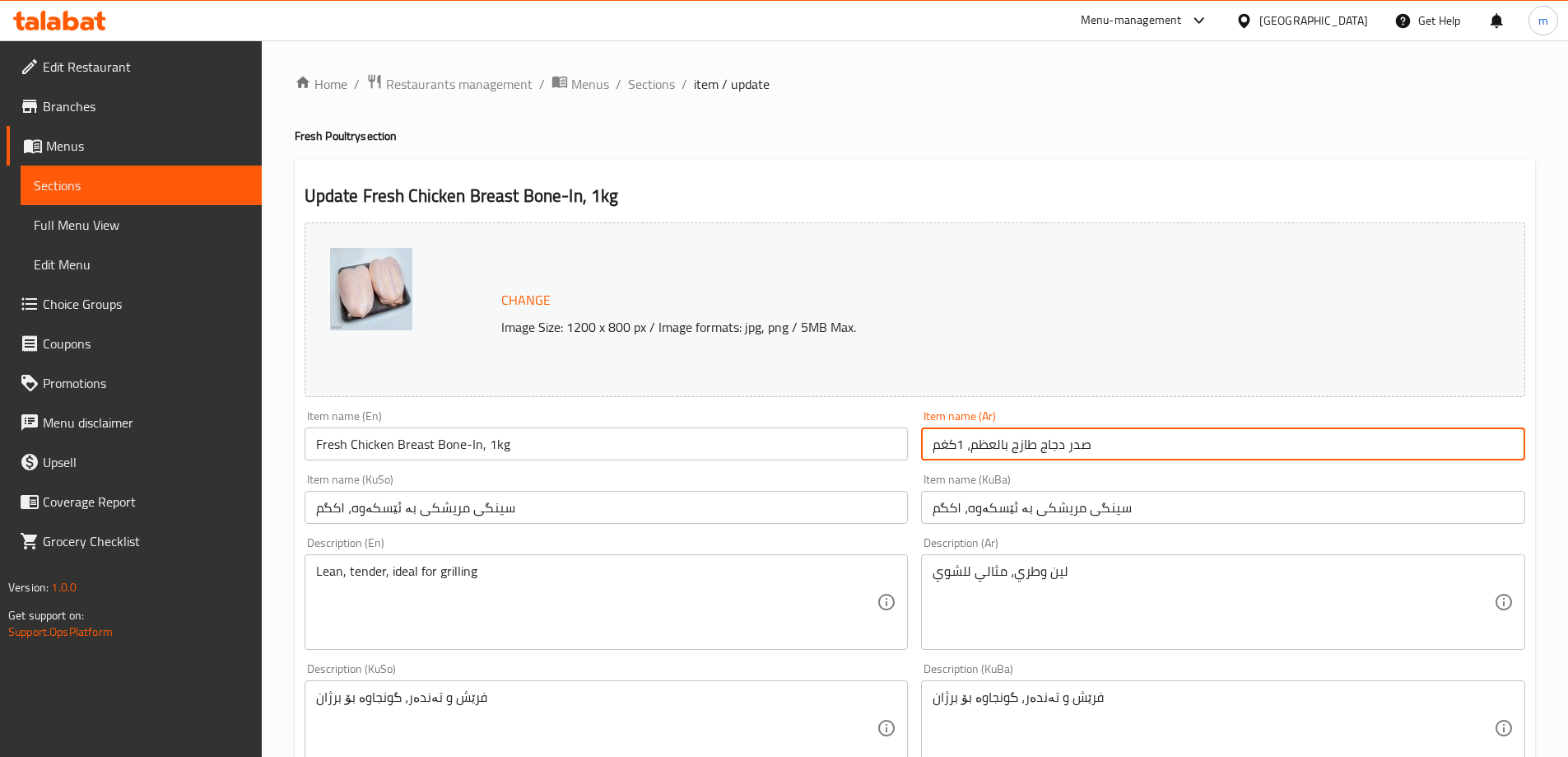
click at [1041, 434] on input "صدر دجاج طازج بالعظم، 1كغم" at bounding box center [1223, 444] width 604 height 33
paste input "مع"
type input "صدر دجاج مع العظم، 1كغم"
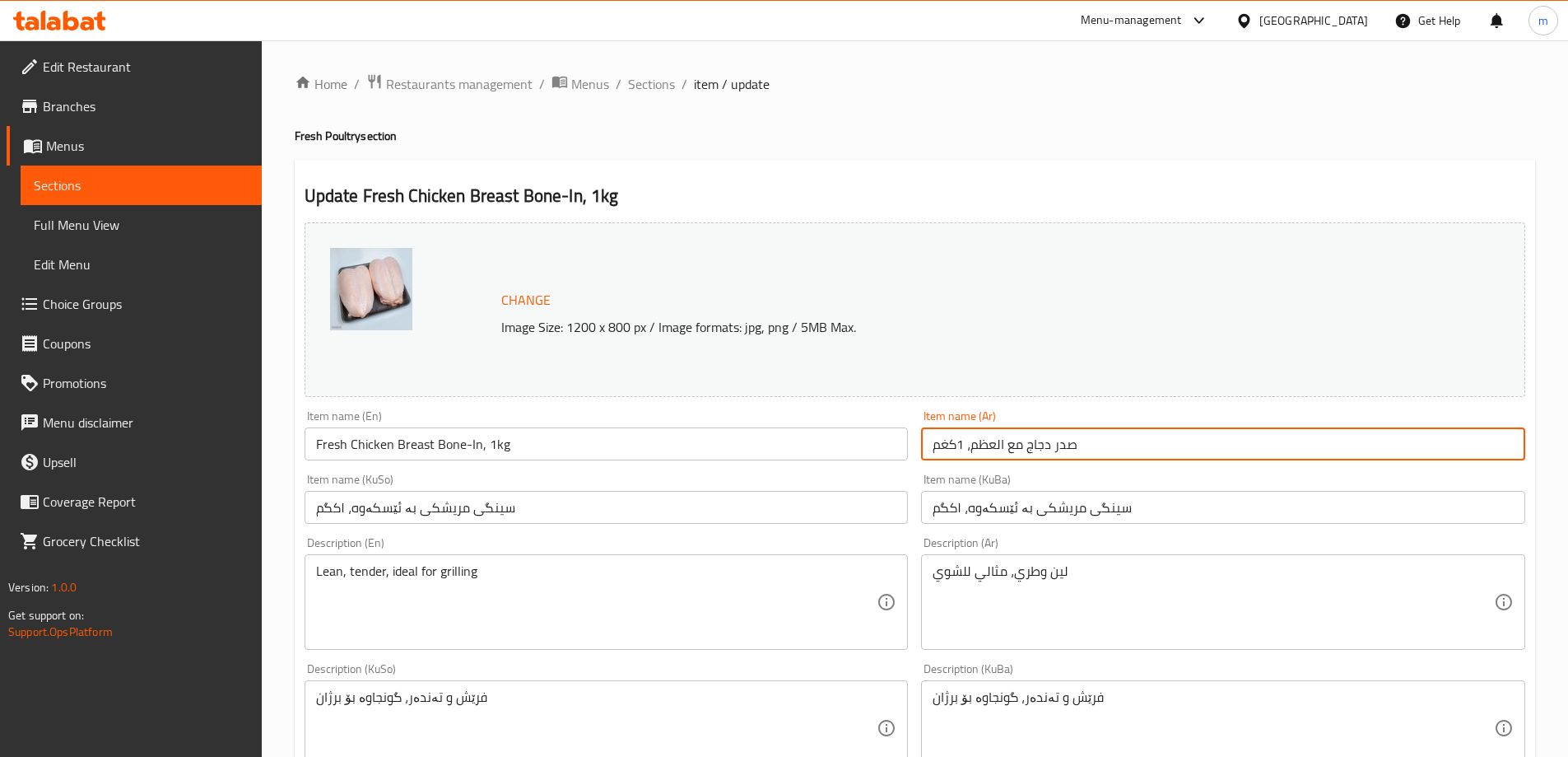
click at [794, 452] on input "Fresh Chicken Breast Bone-In, 1kg" at bounding box center [607, 444] width 604 height 33
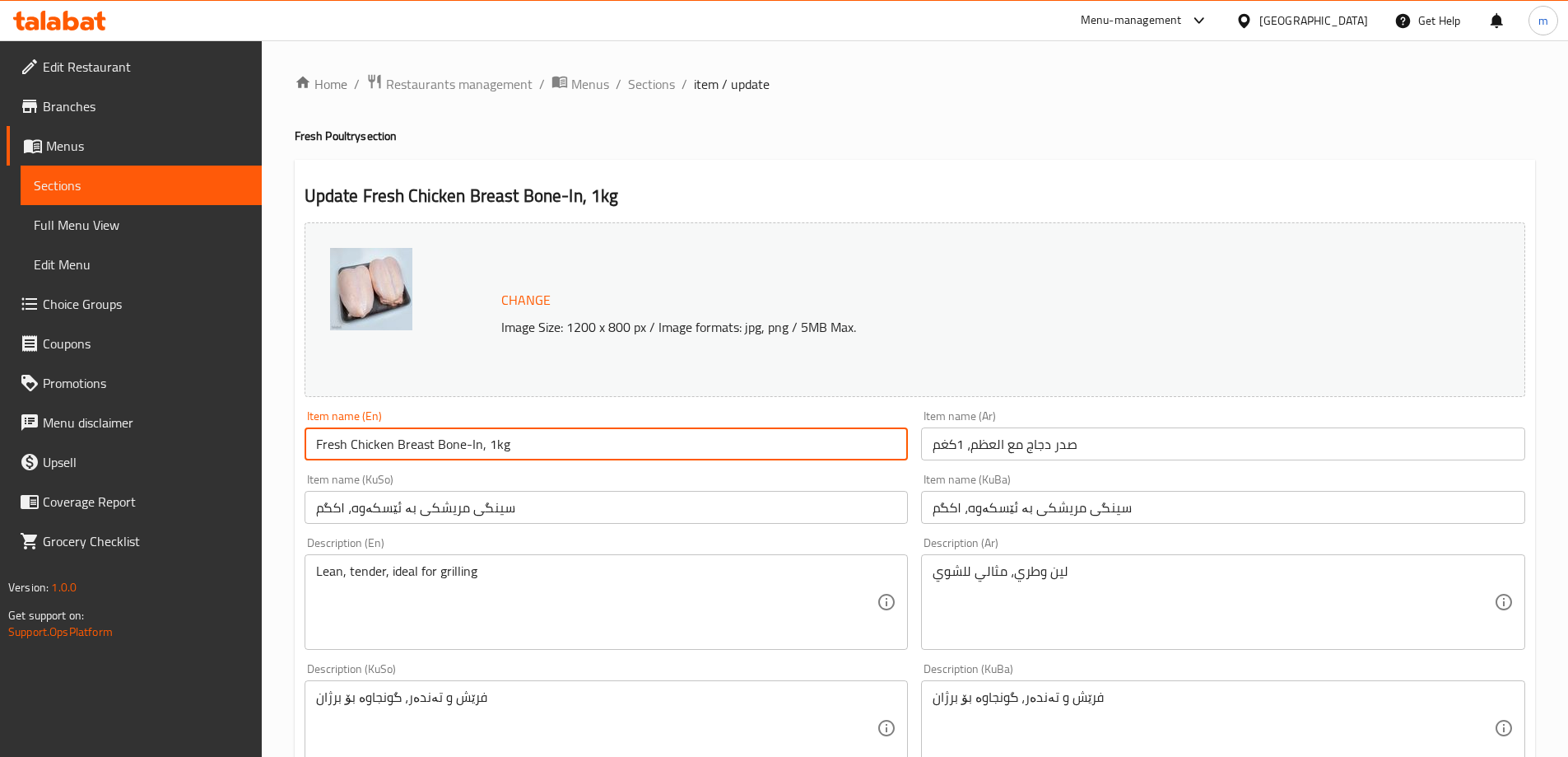
click at [795, 451] on input "Fresh Chicken Breast Bone-In, 1kg" at bounding box center [607, 444] width 604 height 33
click at [795, 450] on input "Fresh Chicken Breast Bone-In, 1kg" at bounding box center [607, 444] width 604 height 33
paste input "text"
type input "Chicken Breast Bone-In, 1kg"
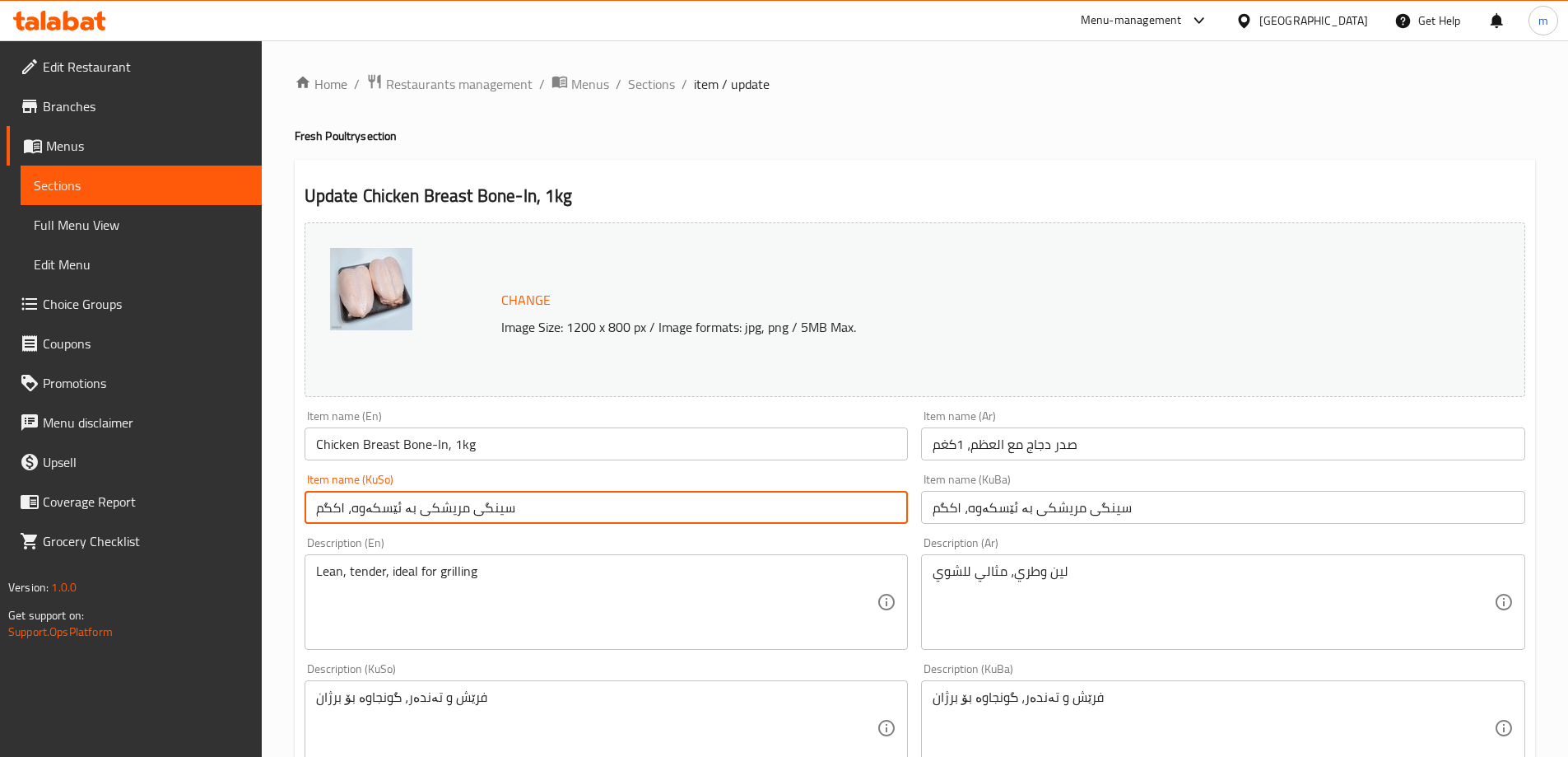
click at [479, 494] on input "سینگی مریشکی بە ئێسکەوه، ۱کگم" at bounding box center [607, 507] width 604 height 33
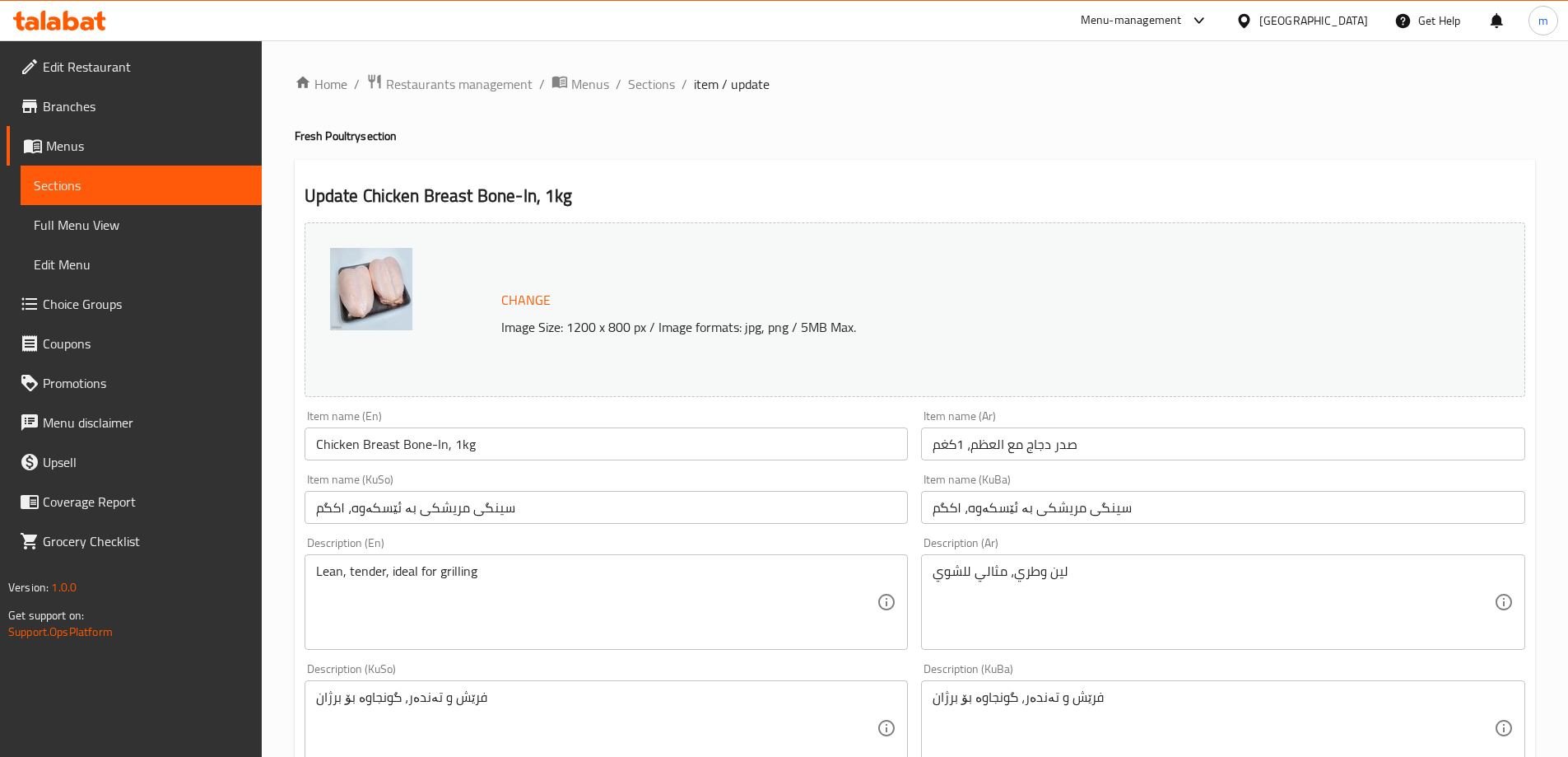
click at [481, 471] on div "Item name (KuSo) سینگی مریشکی بە ئێسکەوه، ۱کگم Item name (KuSo)" at bounding box center [606, 498] width 617 height 64
click at [616, 687] on div "فرێش و تەندەر، گونجاوە بۆ برژان Description (KuSo)" at bounding box center [607, 727] width 604 height 95
click at [617, 687] on div "فرێش و تەندەر، گونجاوە بۆ برژان Description (KuSo)" at bounding box center [607, 727] width 604 height 95
click at [622, 690] on textarea "فرێش و تەندەر، گونجاوە بۆ برژان" at bounding box center [596, 728] width 561 height 79
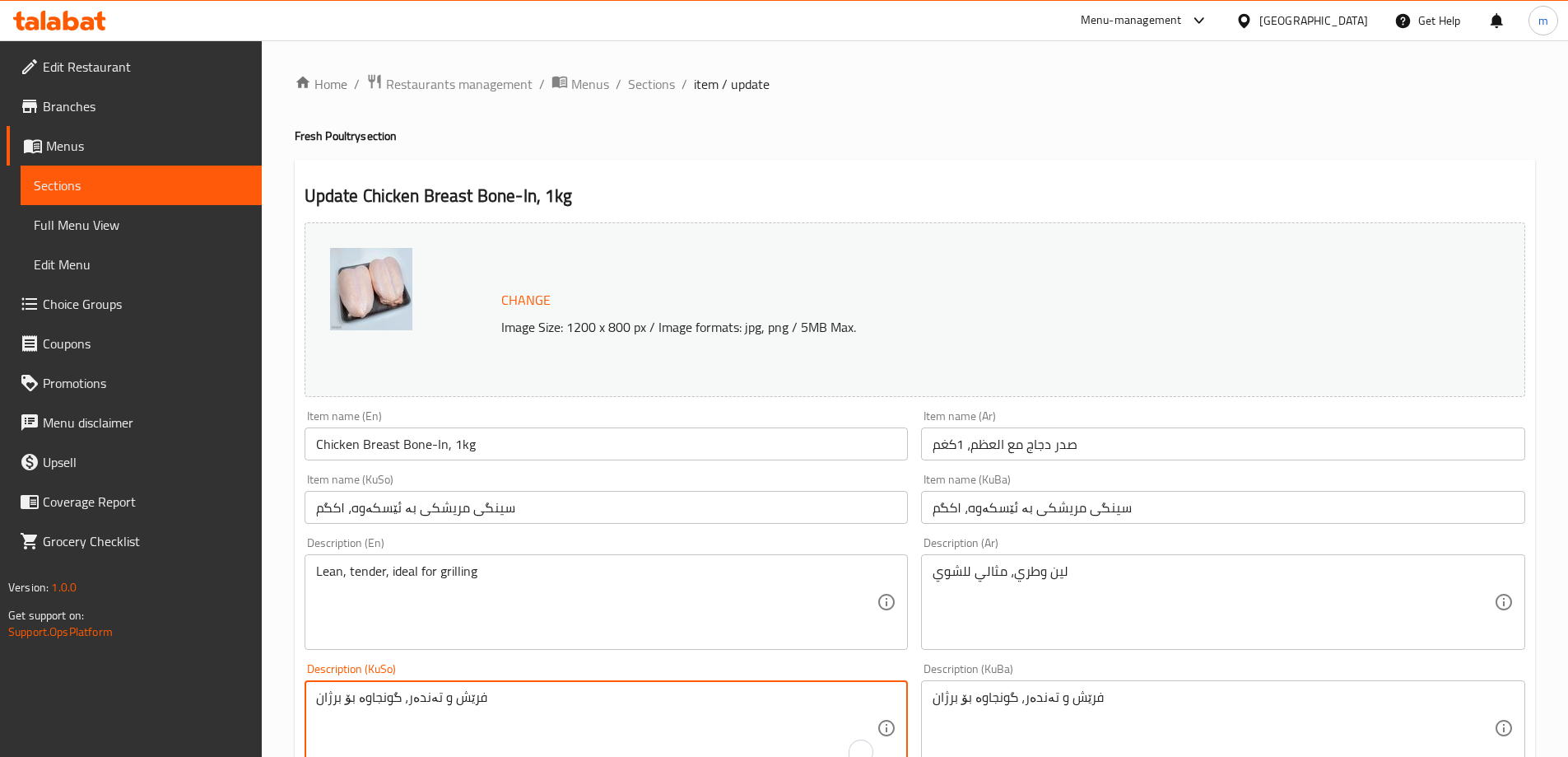
click at [622, 690] on textarea "فرێش و تەندەر، گونجاوە بۆ برژان" at bounding box center [596, 728] width 561 height 79
paste textarea "سینگی فرێشى مریشک بە ئێسکەوە، گونجاوە بۆ برژاندن، سوورکردنەوە، و کوڵاندن"
type textarea "سینگی فرێشى مریشک بە ئێسکەوە، گونجاوە بۆ برژاندن، سوورکردنەوە، و کوڵاندن"
click at [1047, 707] on textarea "فرێش و تەندەر، گونجاوە بۆ برژان" at bounding box center [1212, 728] width 561 height 79
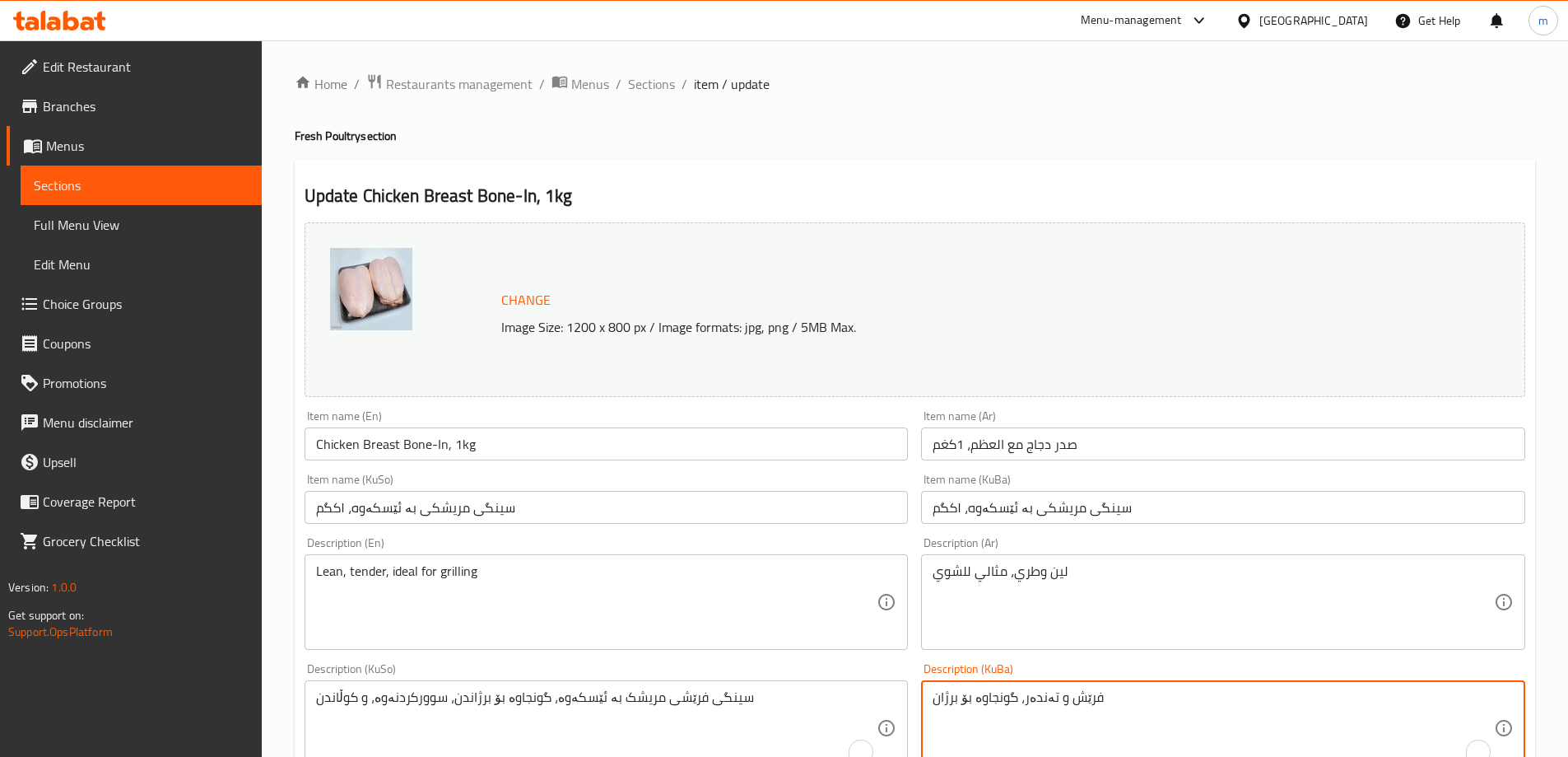
click at [1047, 707] on textarea "فرێش و تەندەر، گونجاوە بۆ برژان" at bounding box center [1212, 728] width 561 height 79
paste textarea "سینگی فرێشى مریشک بە ئێسکەوە، گونجاوە بۆ برژاندن، سوورکردنەوە، و کوڵاندن"
type textarea "سینگی فرێشى مریشک بە ئێسکەوە، گونجاوە بۆ برژاندن، سوورکردنەوە، و کوڵاندن"
click at [1006, 577] on textarea "لين وطري، مثالي للشوي" at bounding box center [1212, 602] width 561 height 79
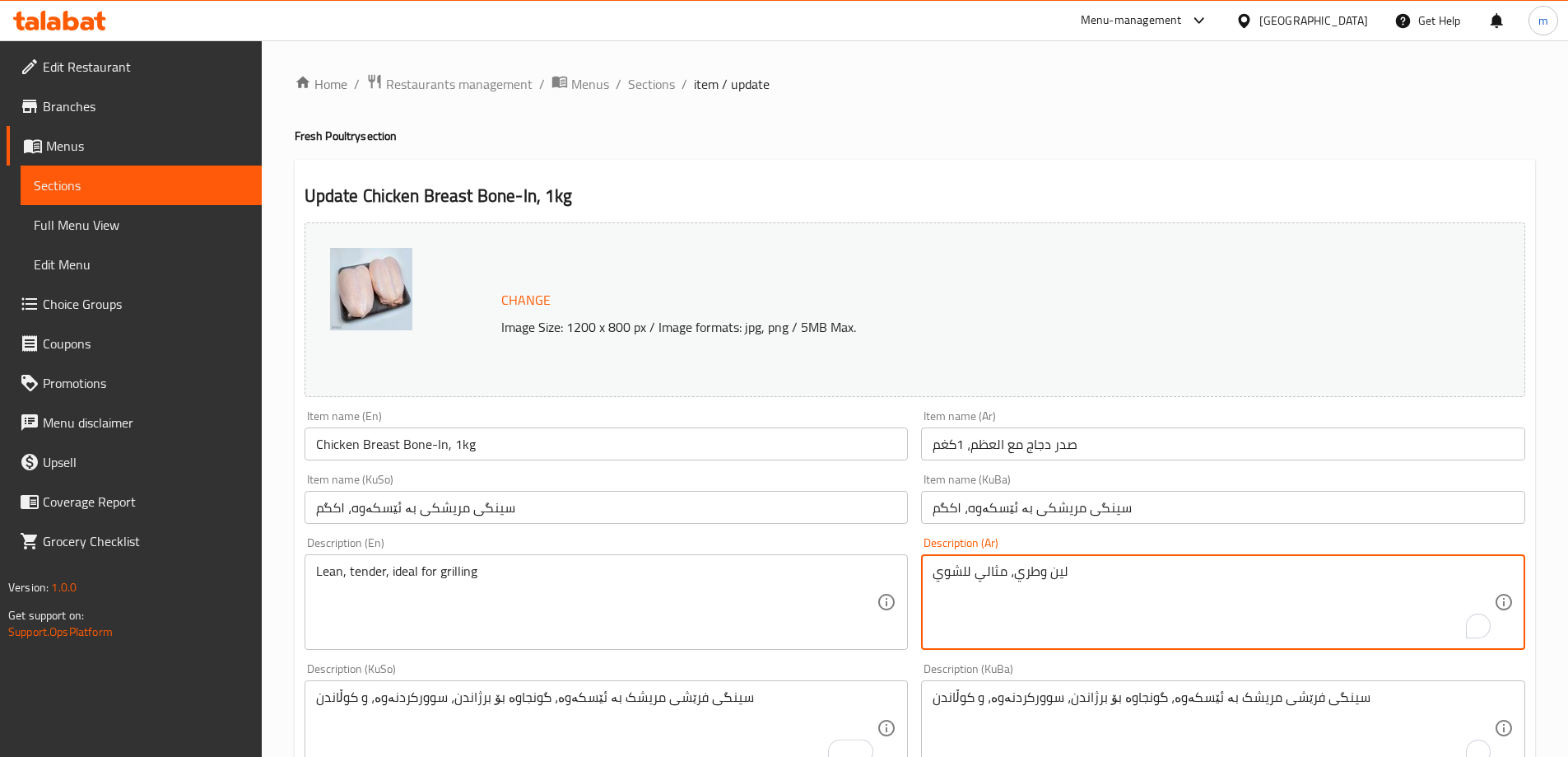
click at [1006, 577] on textarea "لين وطري، مثالي للشوي" at bounding box center [1212, 602] width 561 height 79
paste textarea "صدر دجاج طازج مع العظم، مثالي للشوي، القلي، والسلق"
type textarea "صدر دجاج طازج مع العظم، مثالي للشوي، القلي، والسلق"
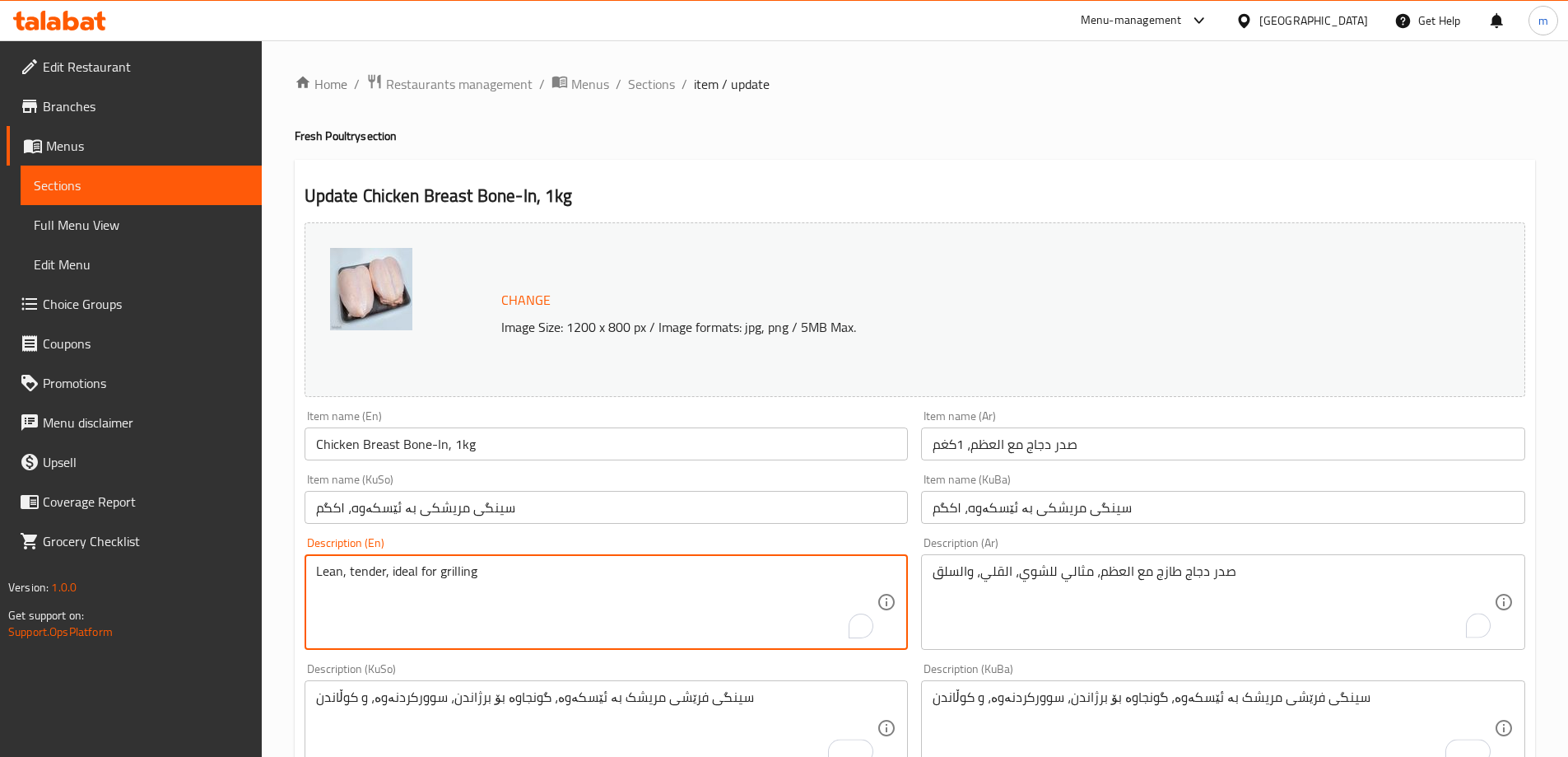
click at [753, 563] on textarea "Lean, tender, ideal for grilling" at bounding box center [596, 602] width 561 height 79
click at [754, 563] on textarea "Lean, tender, ideal for grilling" at bounding box center [596, 602] width 561 height 79
paste textarea "Fresh Chicken Breast Bone-In, Ideal for Grilling, Frying, and Boiling"
type textarea "Fresh Chicken Breast Bone-In, Ideal for Grilling, Frying, and Boiling"
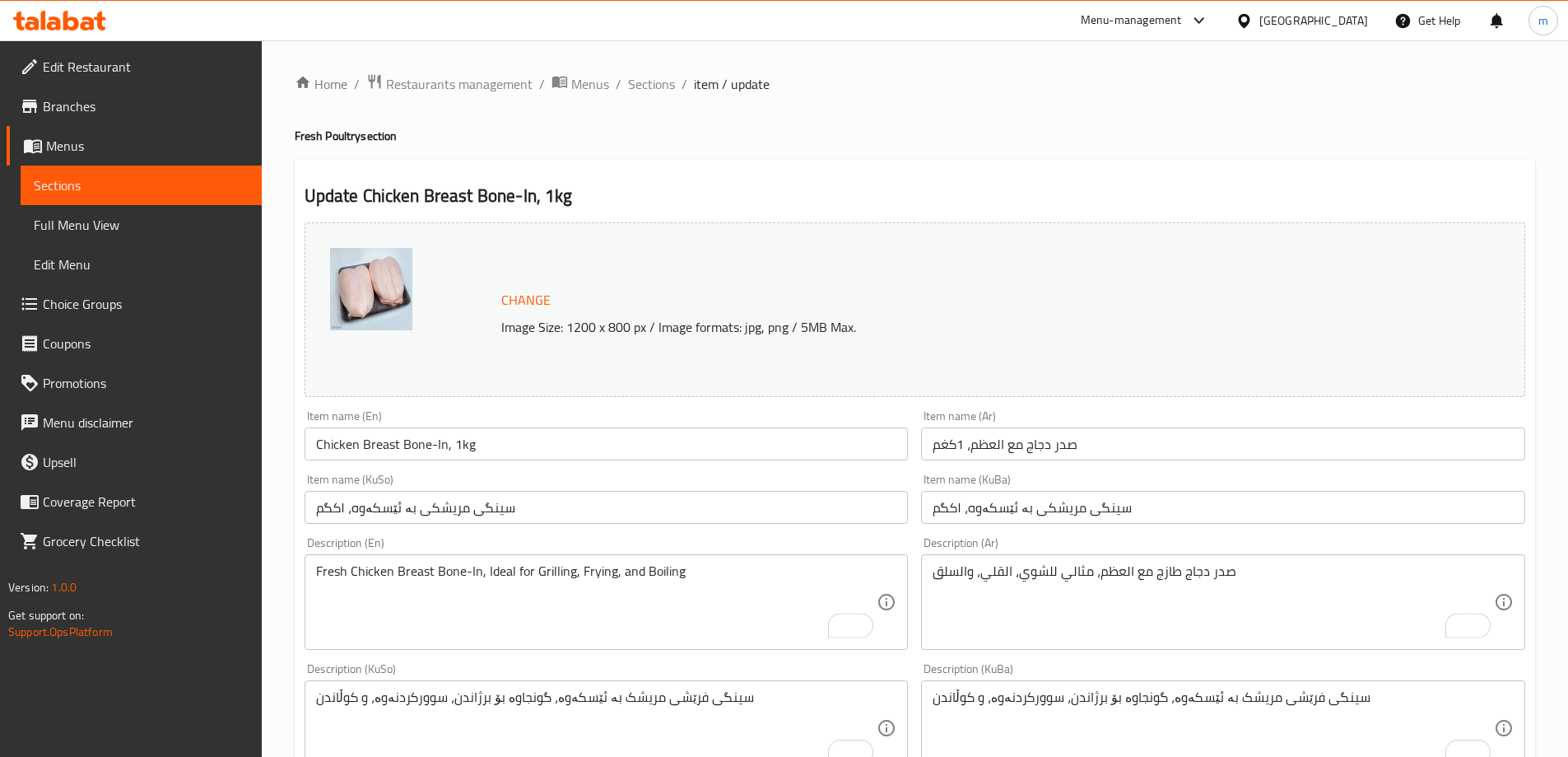
click at [787, 531] on div "Description (En) Fresh Chicken Breast Bone-In, Ideal for Grilling, Frying, and …" at bounding box center [606, 593] width 617 height 126
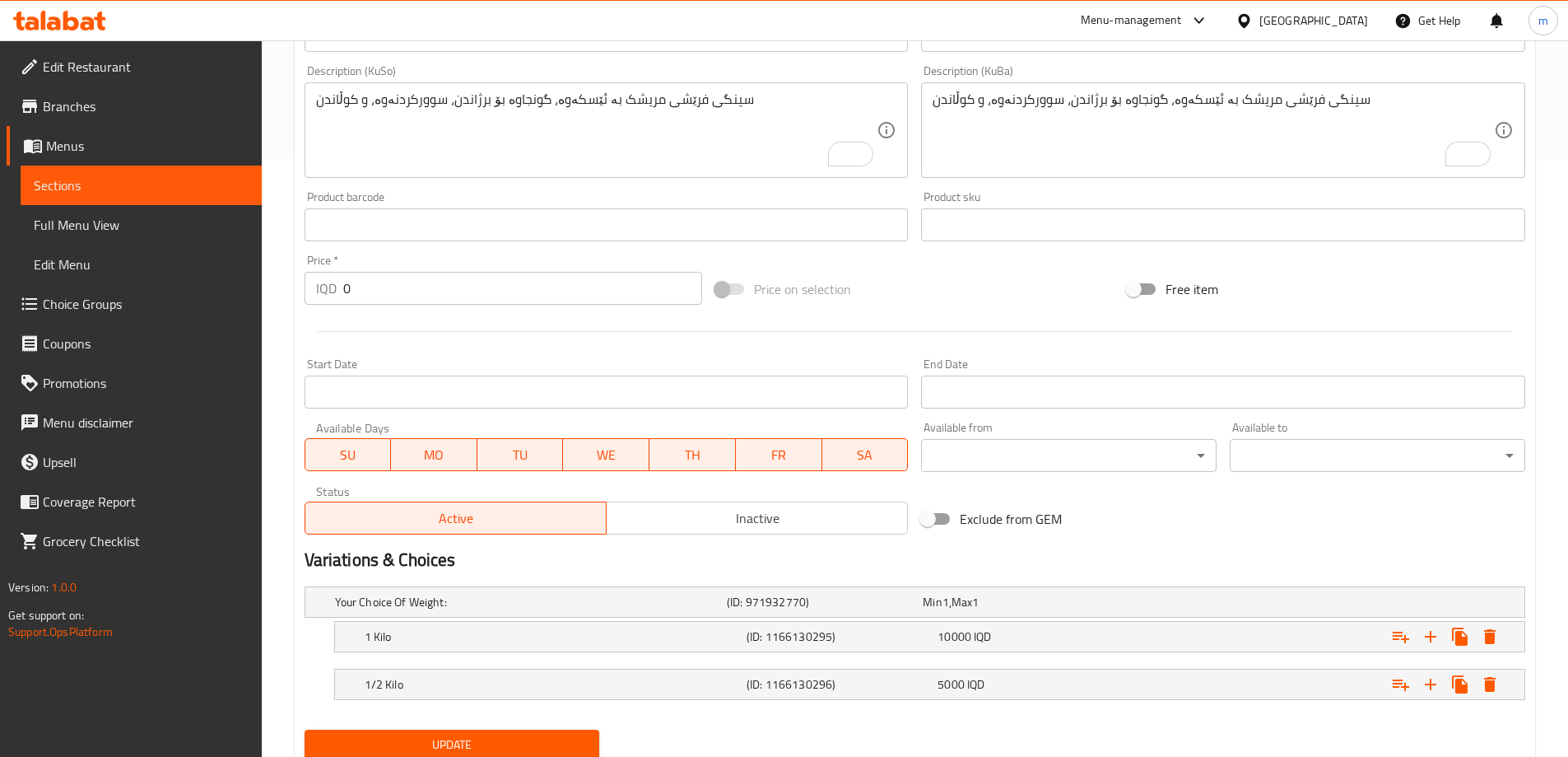
scroll to position [657, 0]
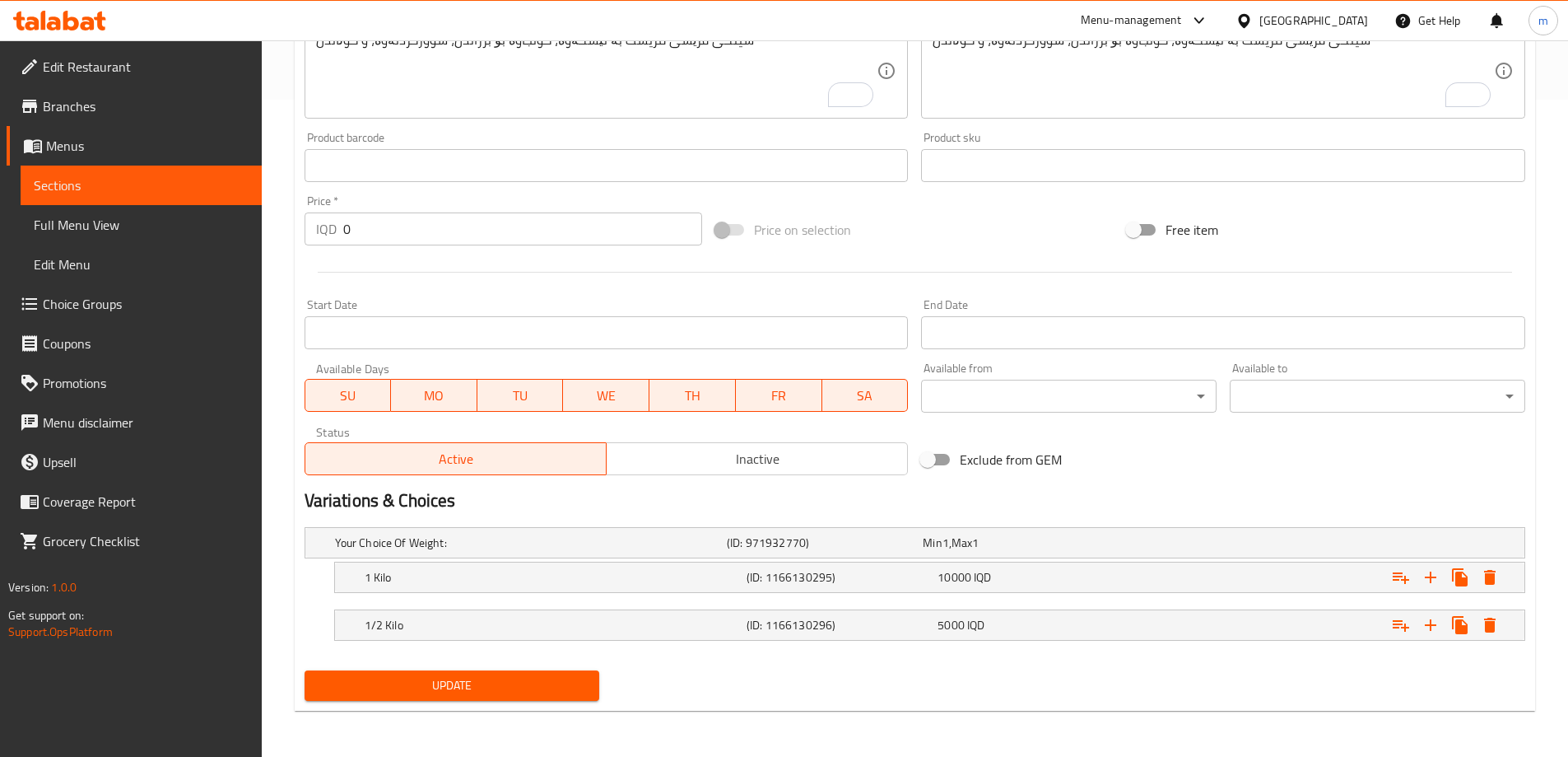
click at [553, 681] on span "Update" at bounding box center [452, 685] width 269 height 20
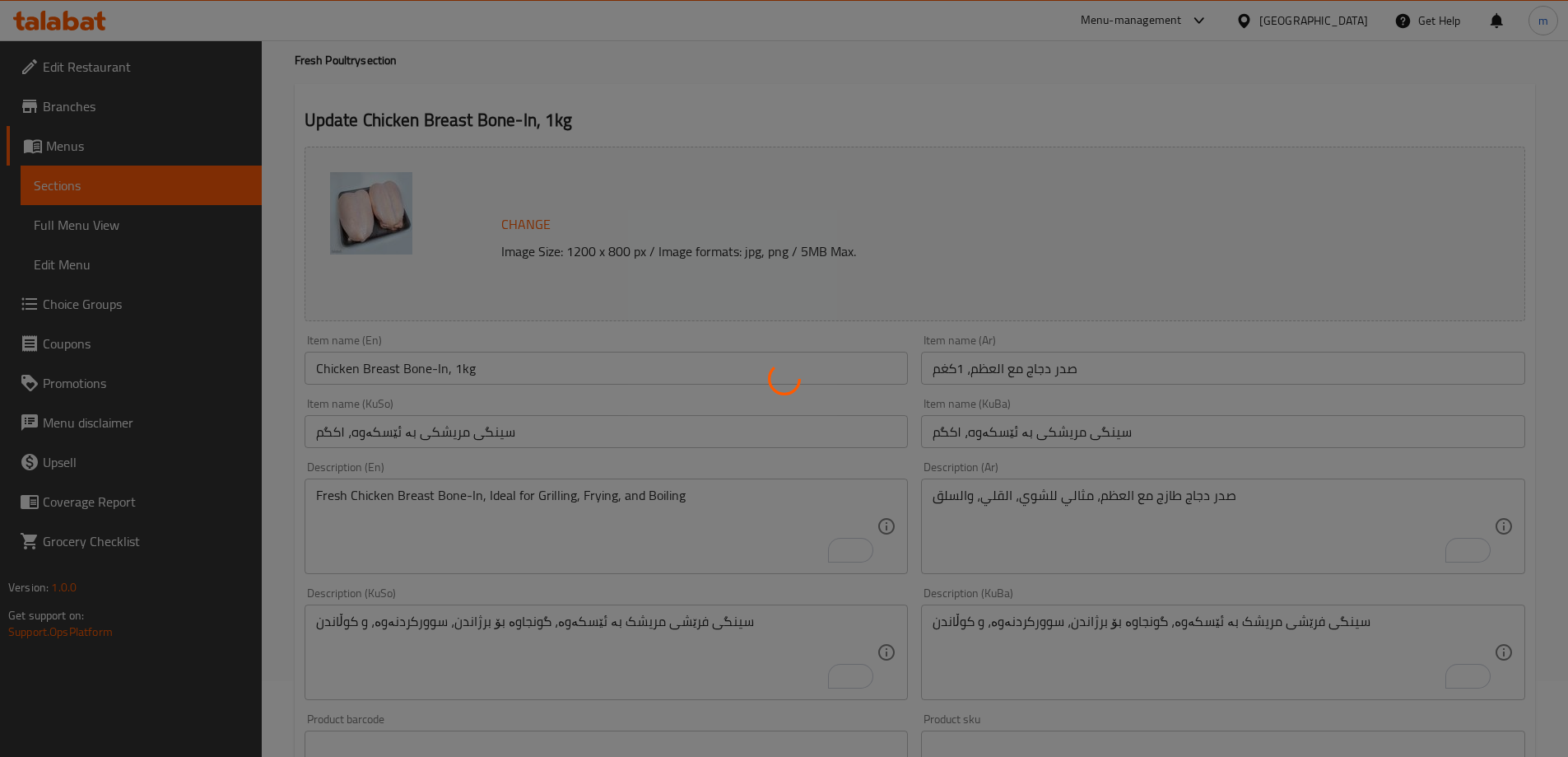
scroll to position [0, 0]
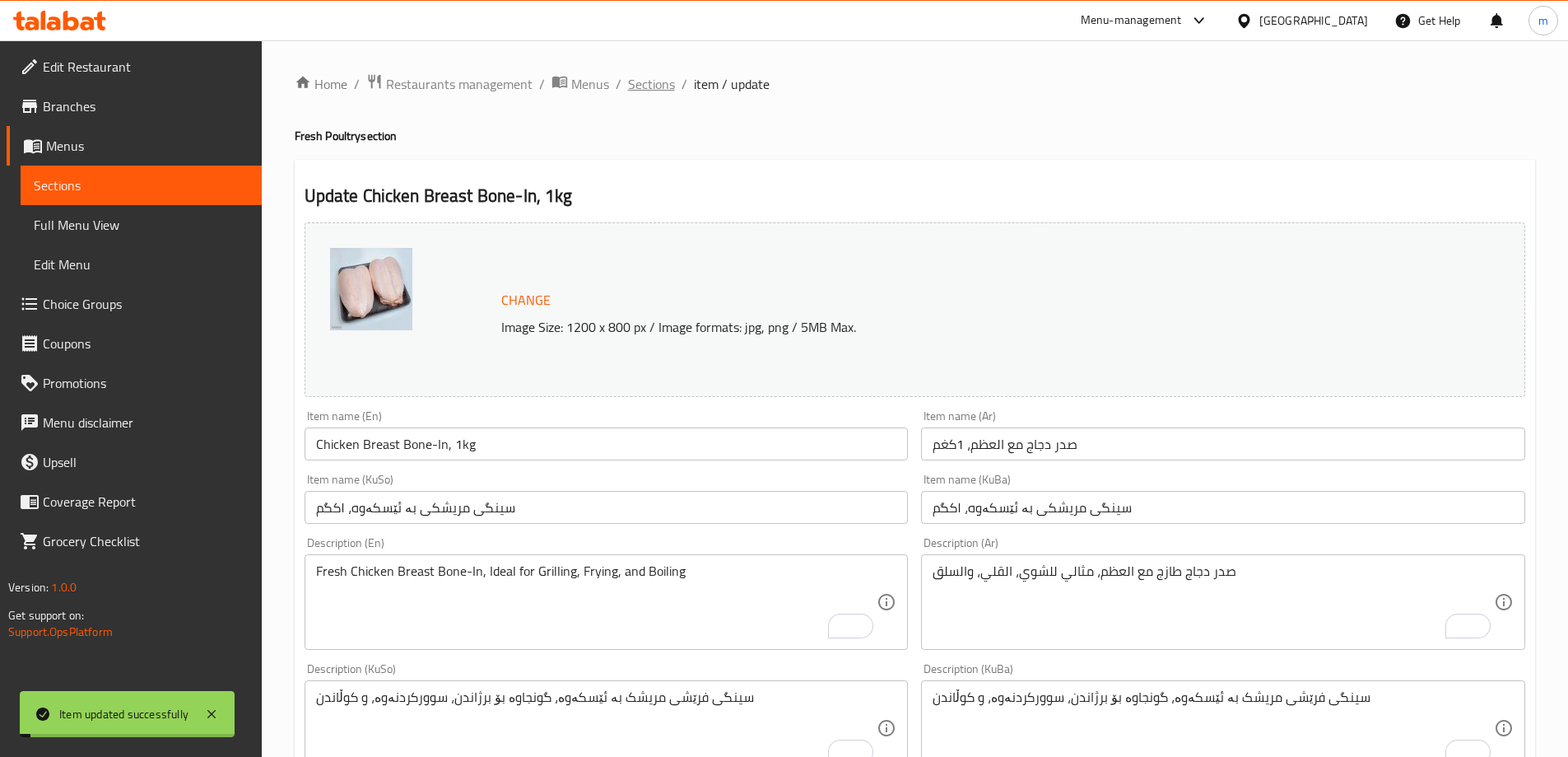
click at [653, 80] on span "Sections" at bounding box center [651, 83] width 47 height 19
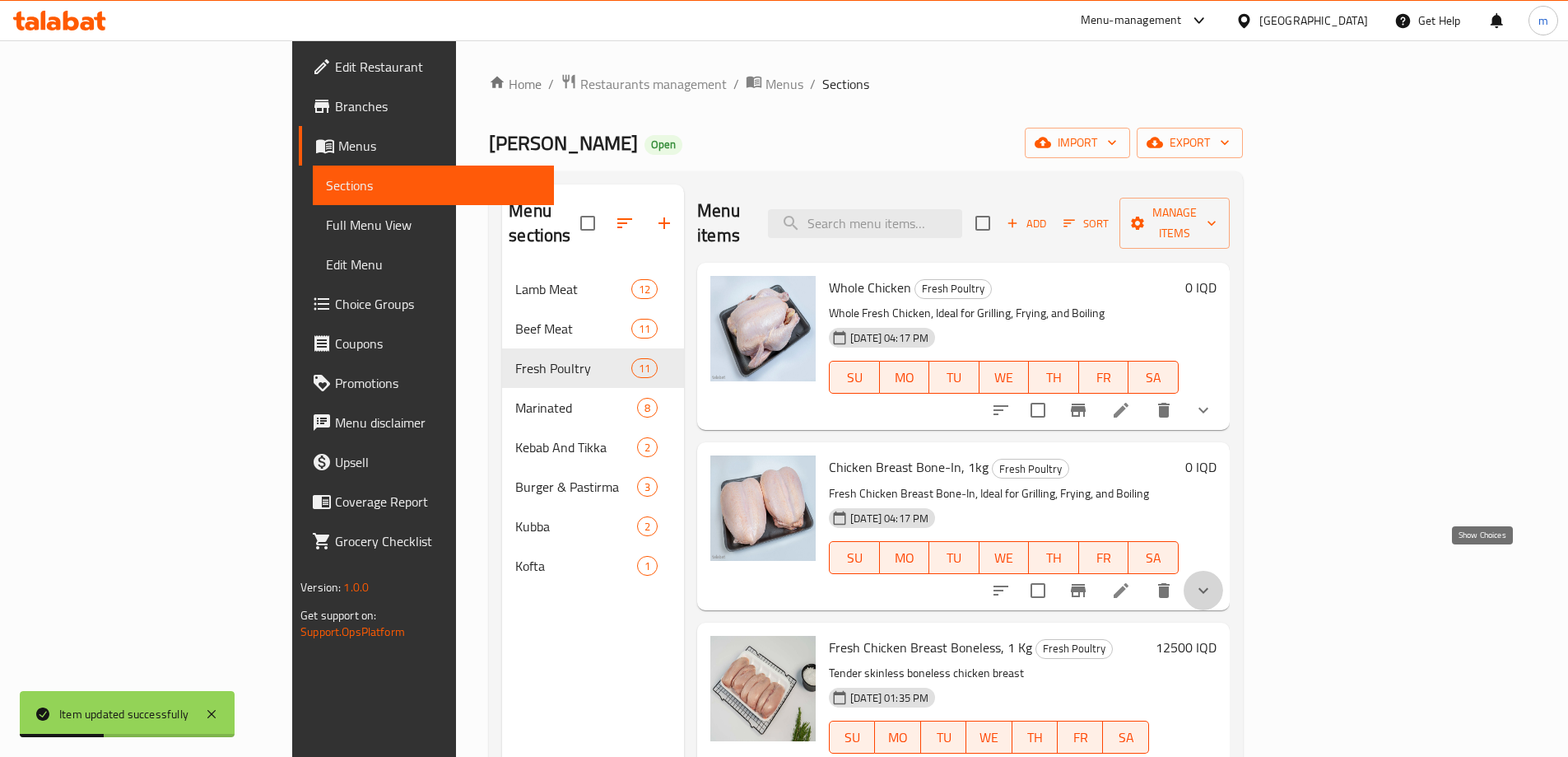
click at [1213, 580] on icon "show more" at bounding box center [1203, 590] width 19 height 19
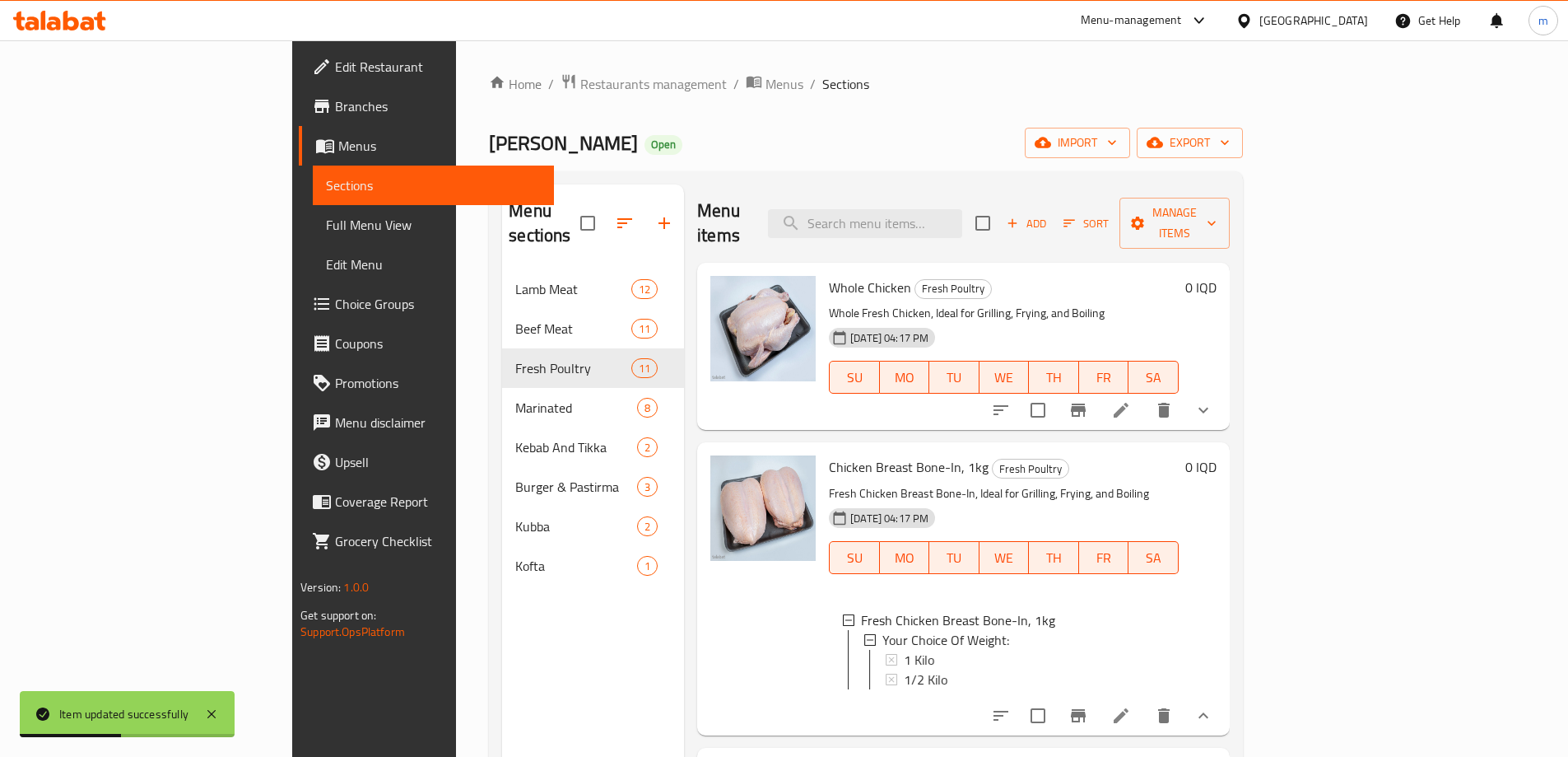
scroll to position [3, 0]
click at [904, 647] on div "1 Kilo" at bounding box center [1034, 656] width 261 height 19
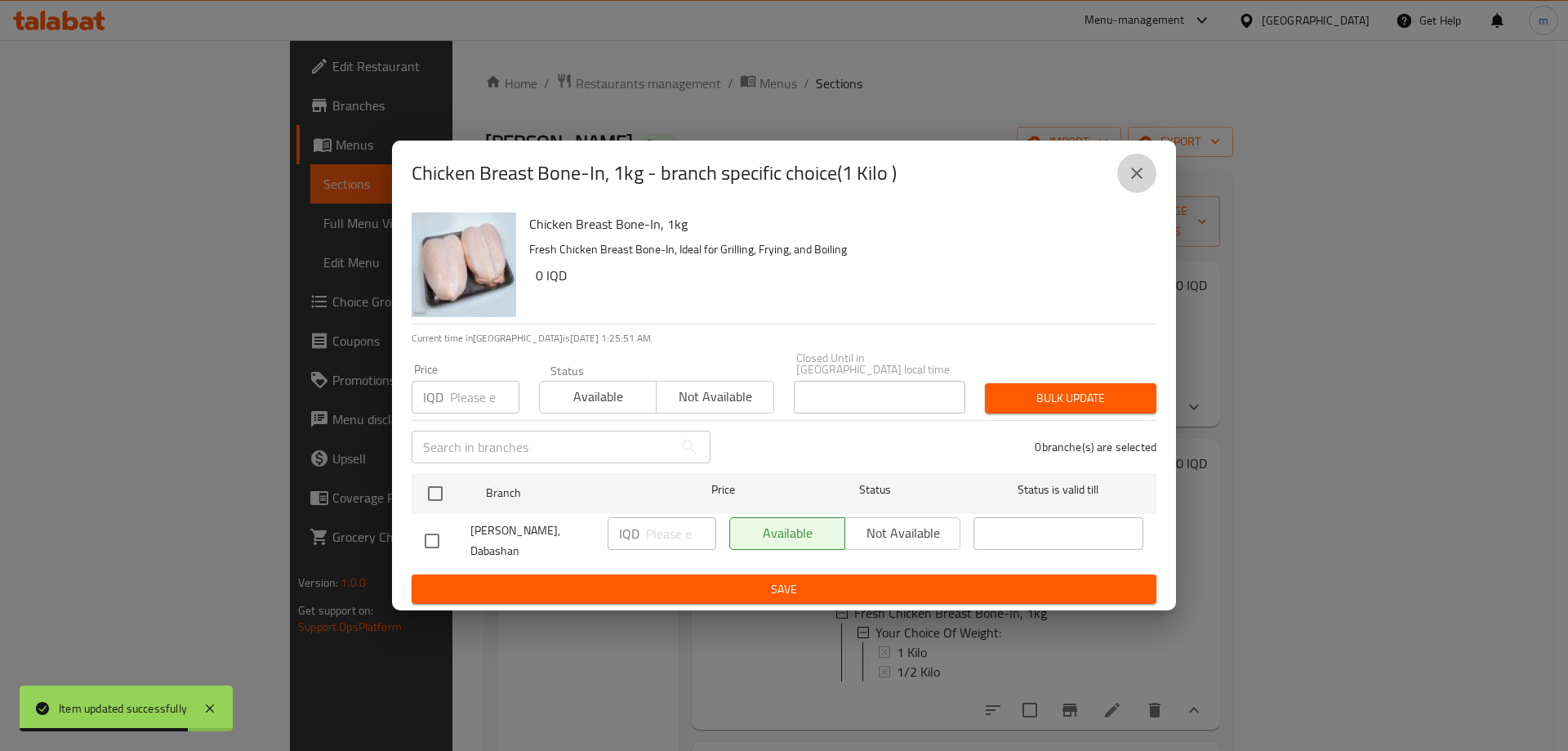
click at [1125, 180] on button "close" at bounding box center [1137, 172] width 39 height 39
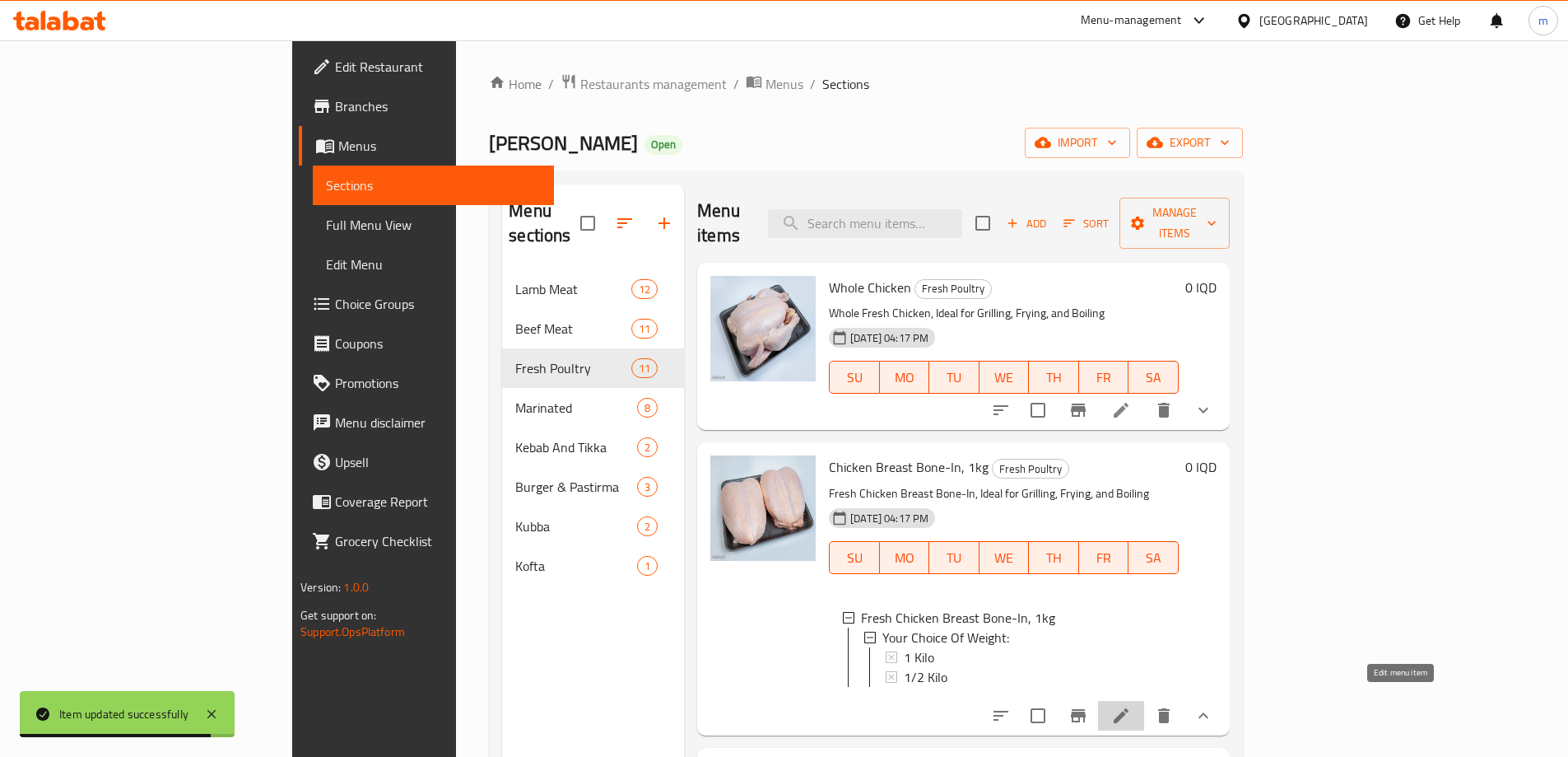
click at [1131, 705] on icon at bounding box center [1121, 714] width 19 height 19
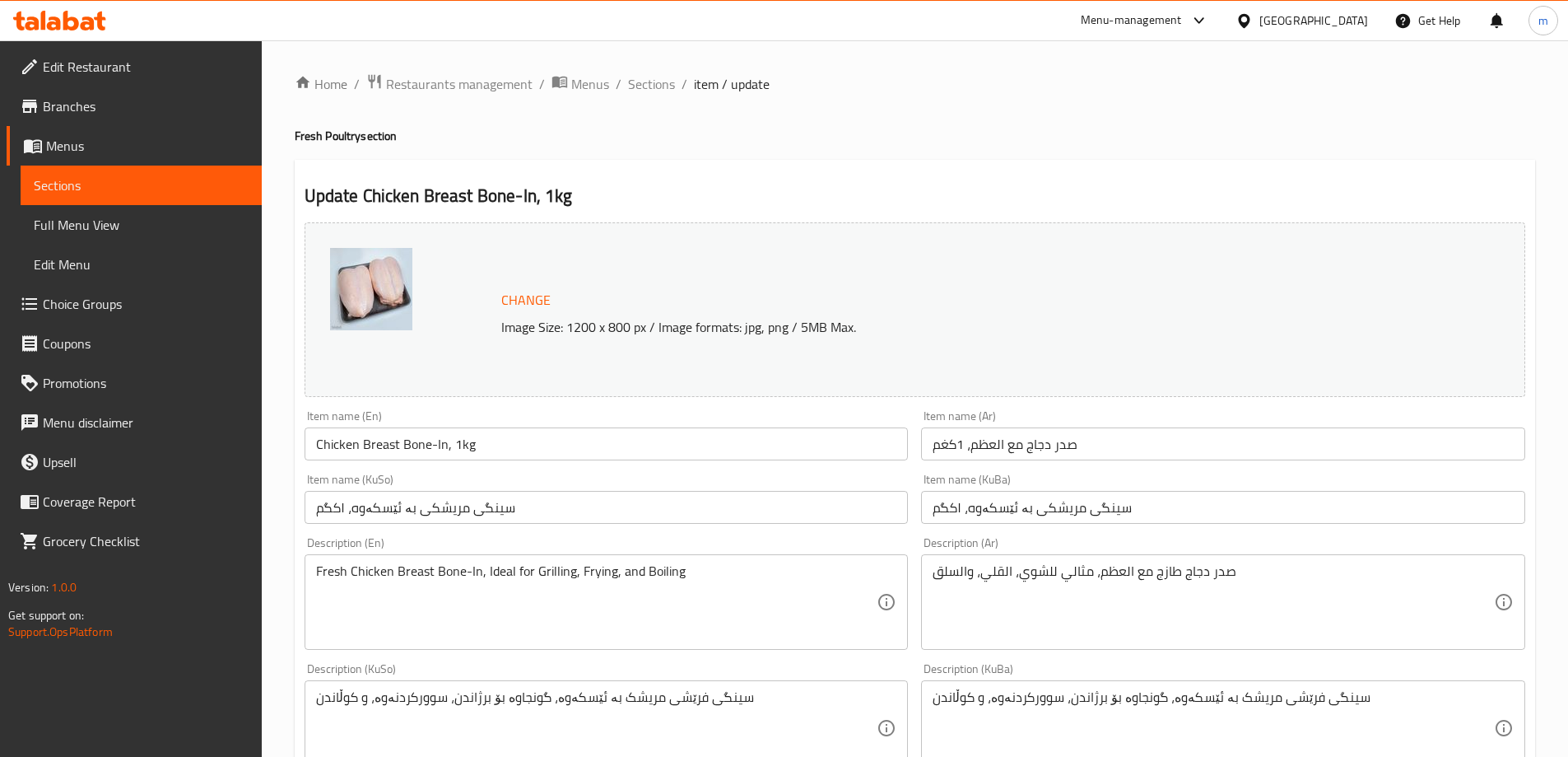
click at [665, 88] on span "Sections" at bounding box center [651, 83] width 47 height 19
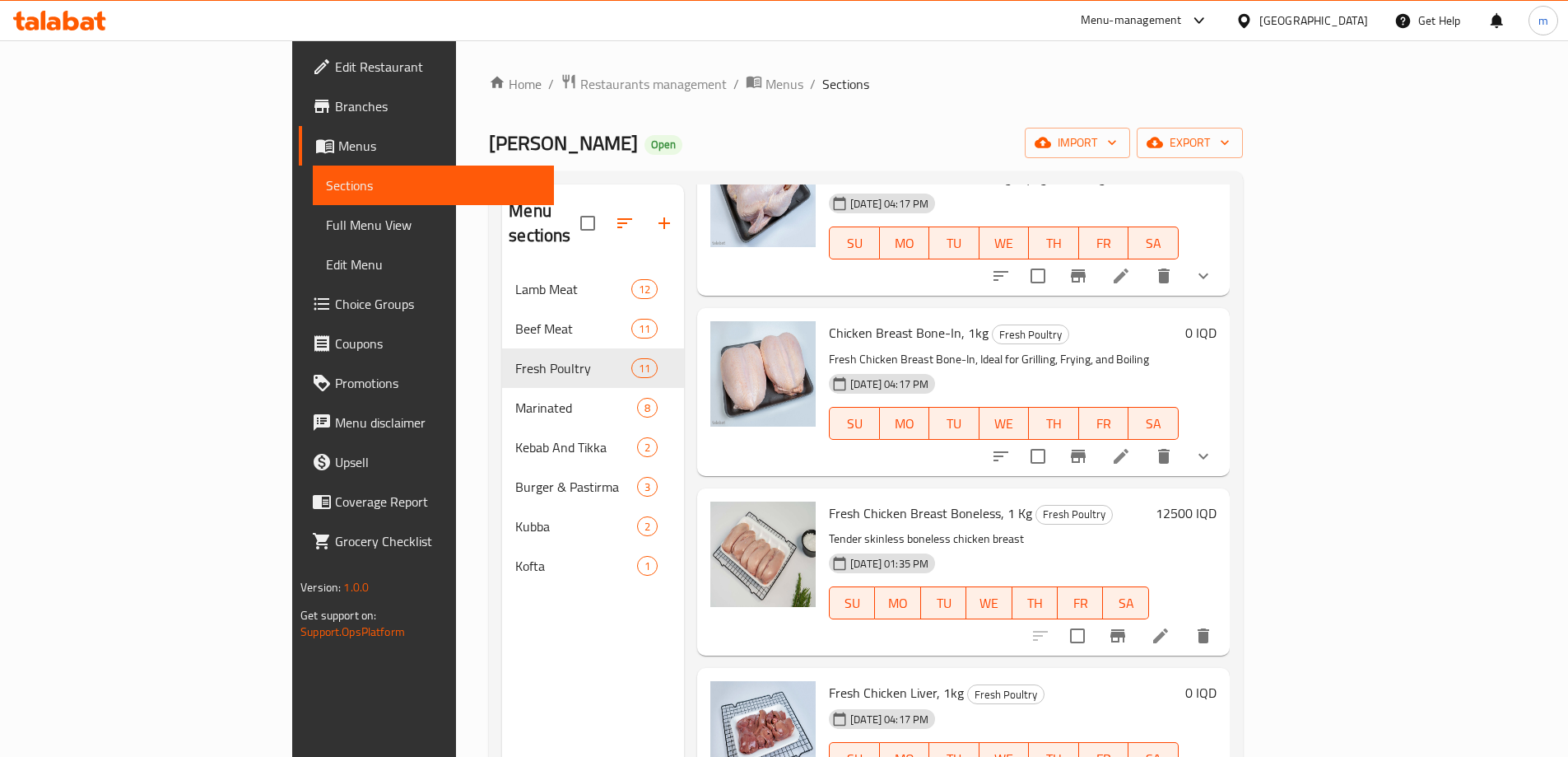
scroll to position [192, 0]
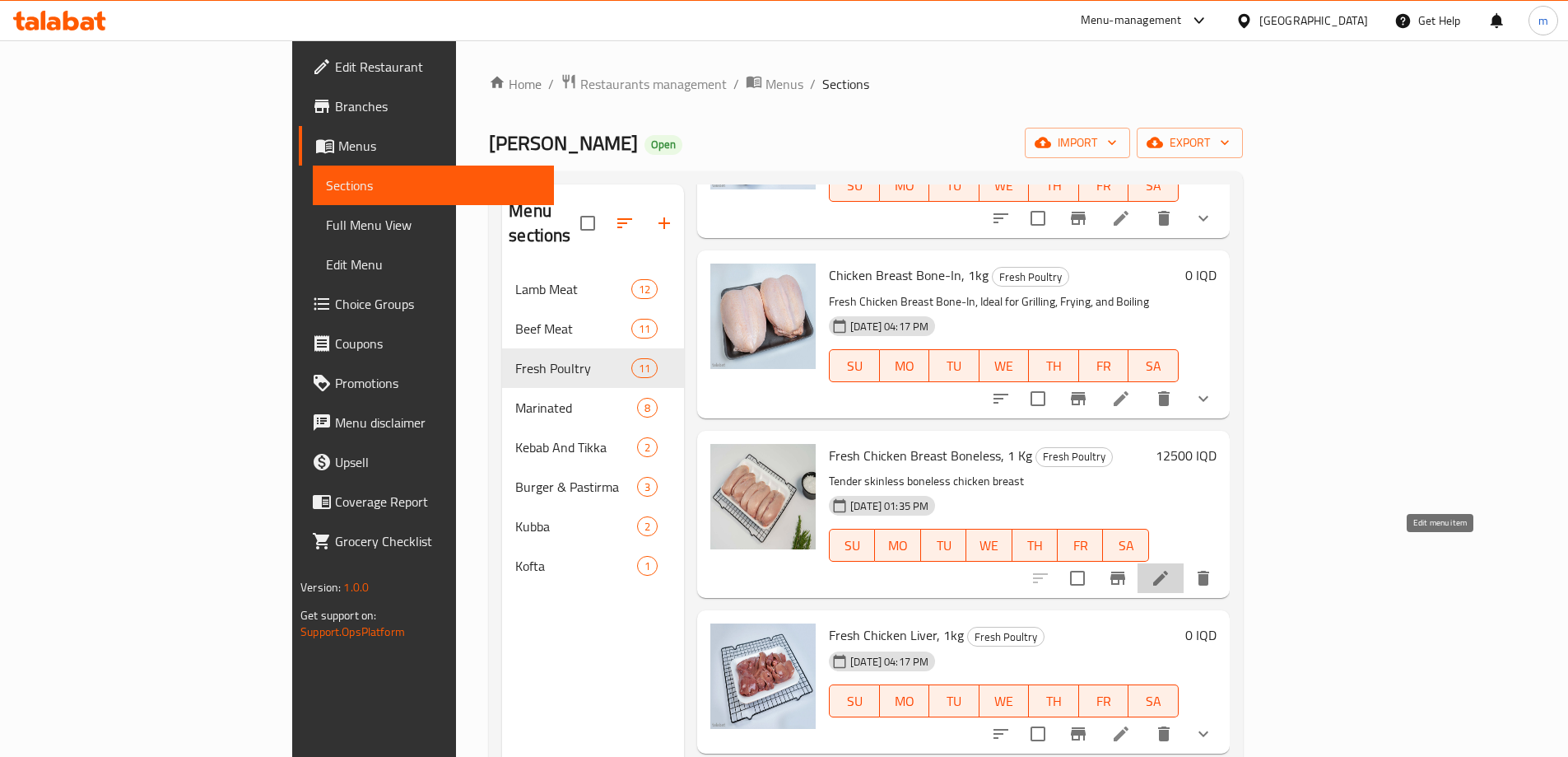
click at [1171, 568] on icon at bounding box center [1160, 578] width 19 height 19
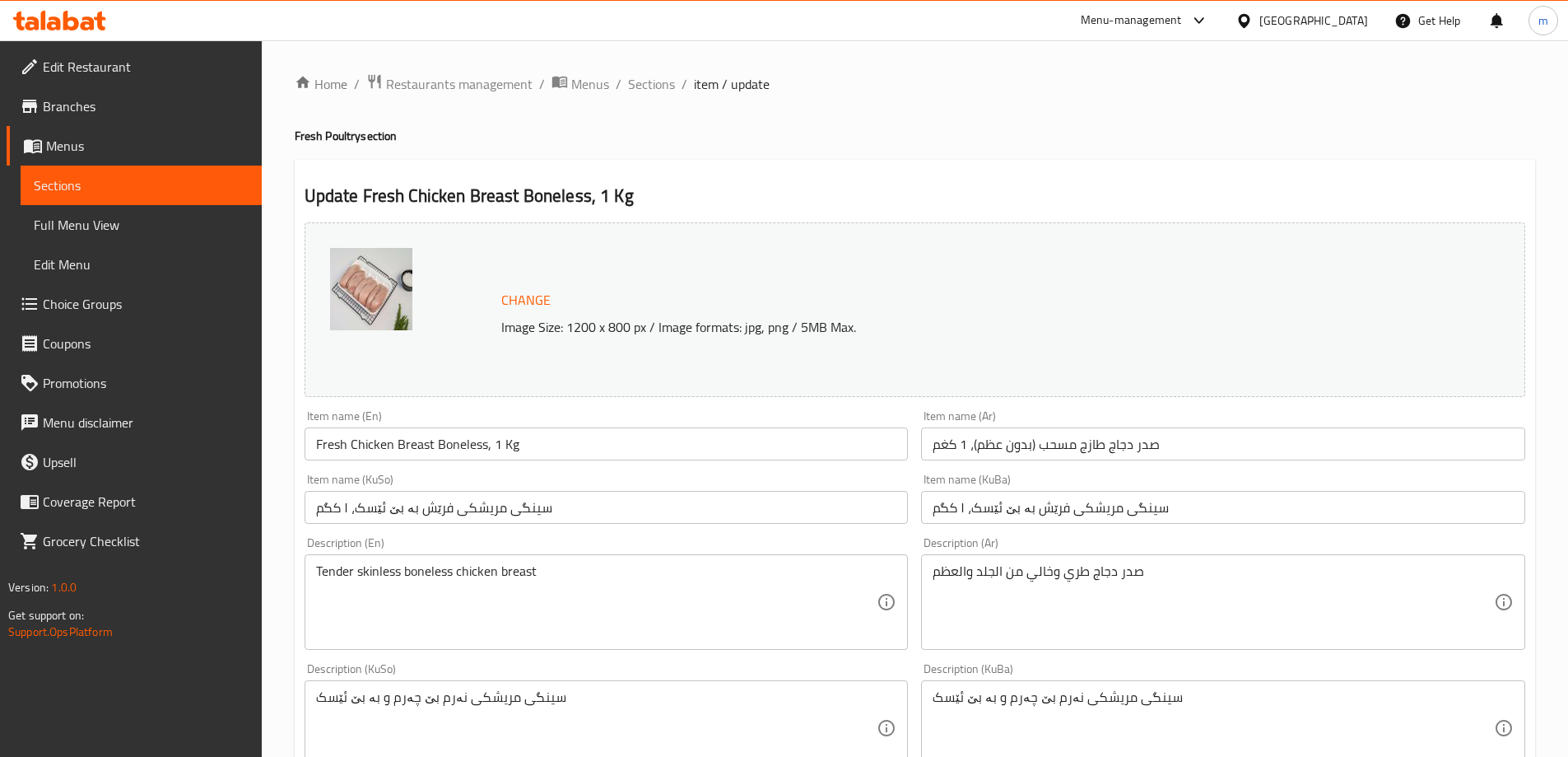
click at [345, 446] on input "Fresh Chicken Breast Boneless, 1 Kg" at bounding box center [607, 444] width 604 height 33
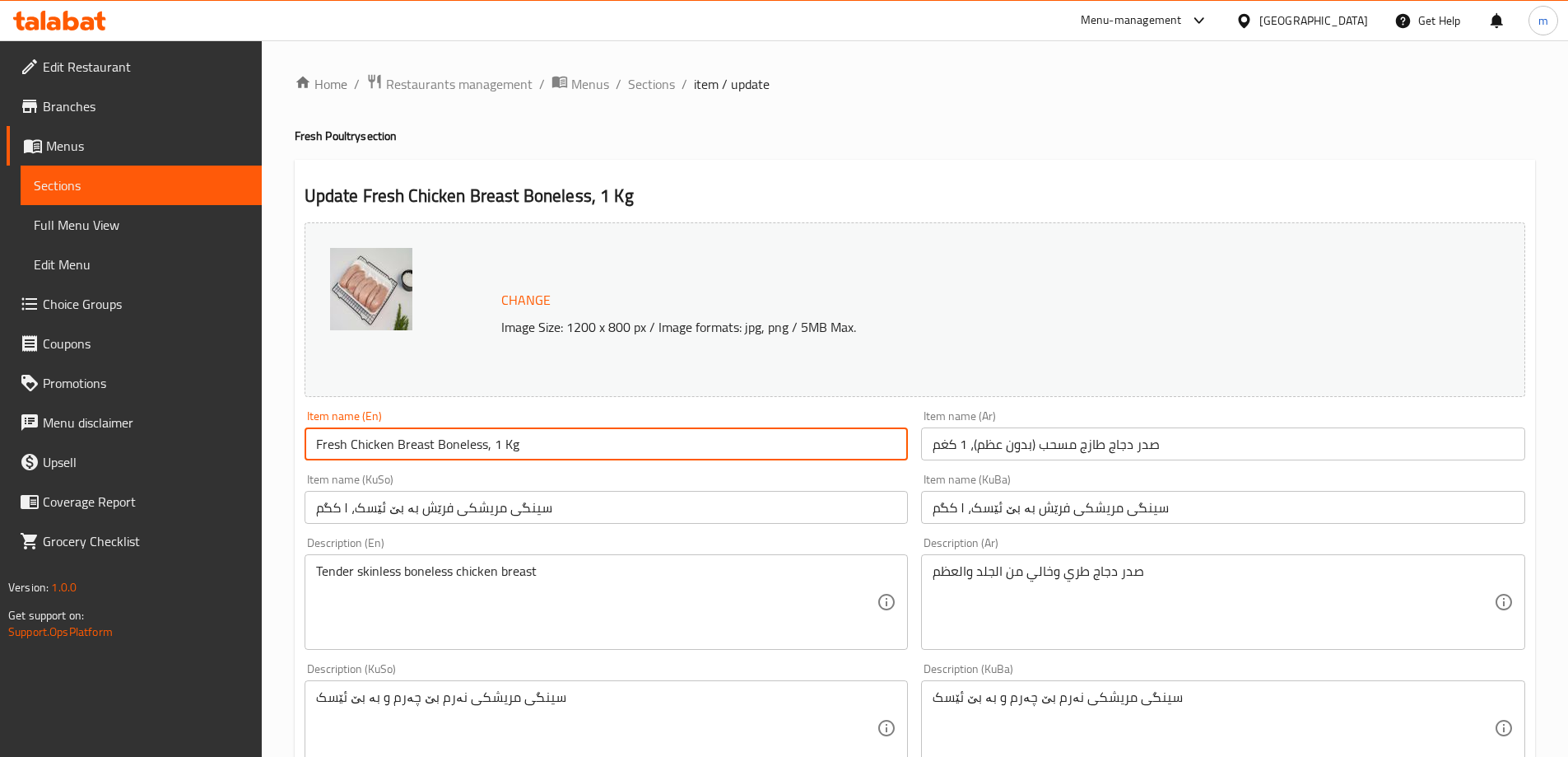
click at [345, 446] on input "Fresh Chicken Breast Boneless, 1 Kg" at bounding box center [607, 444] width 604 height 33
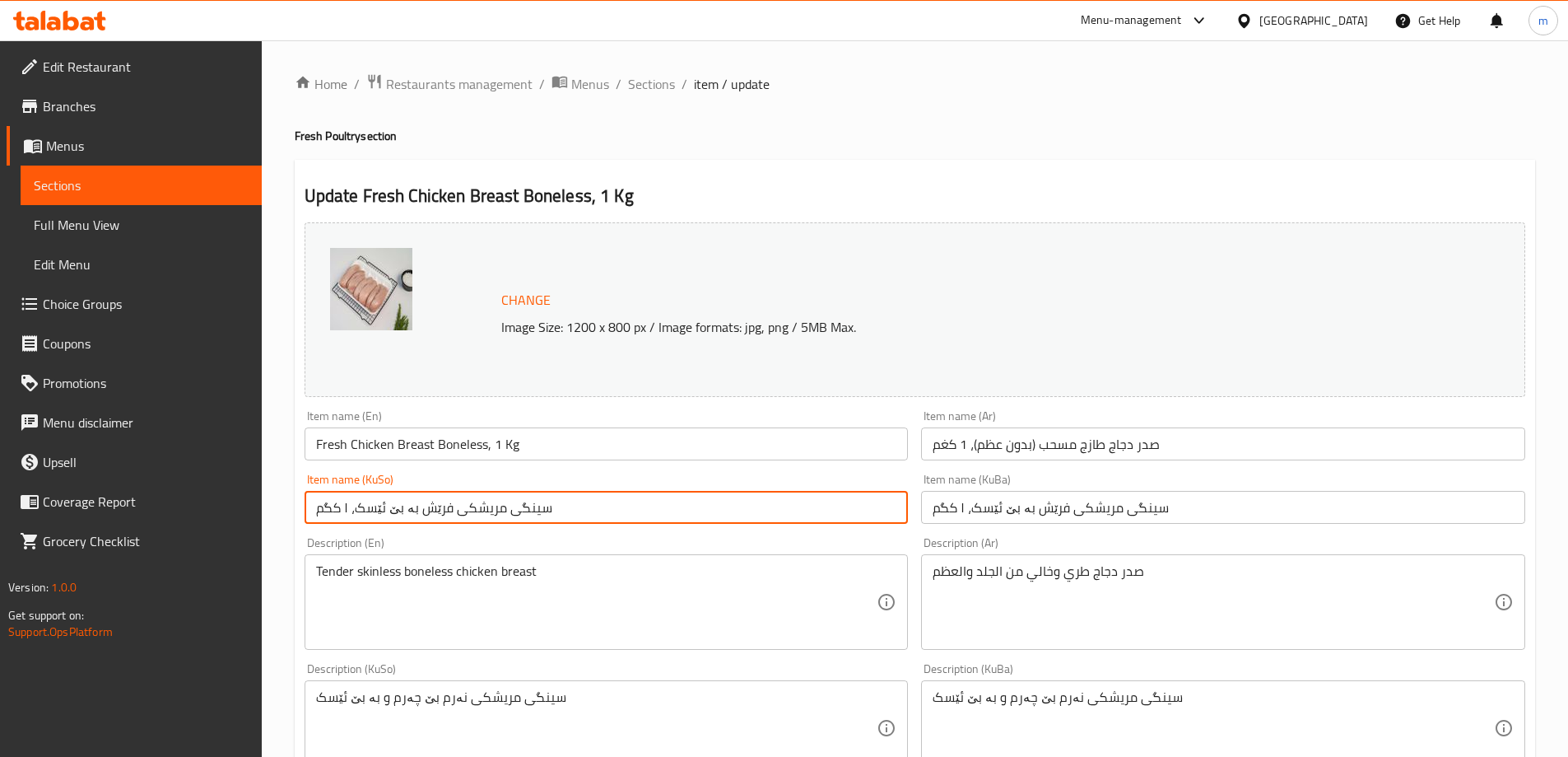
click at [549, 502] on input "سینگی مریشکی فرێش بە بێ ئێسک، ۱ کگم" at bounding box center [607, 507] width 604 height 33
paste input "بە بێ ئێسک، ۱"
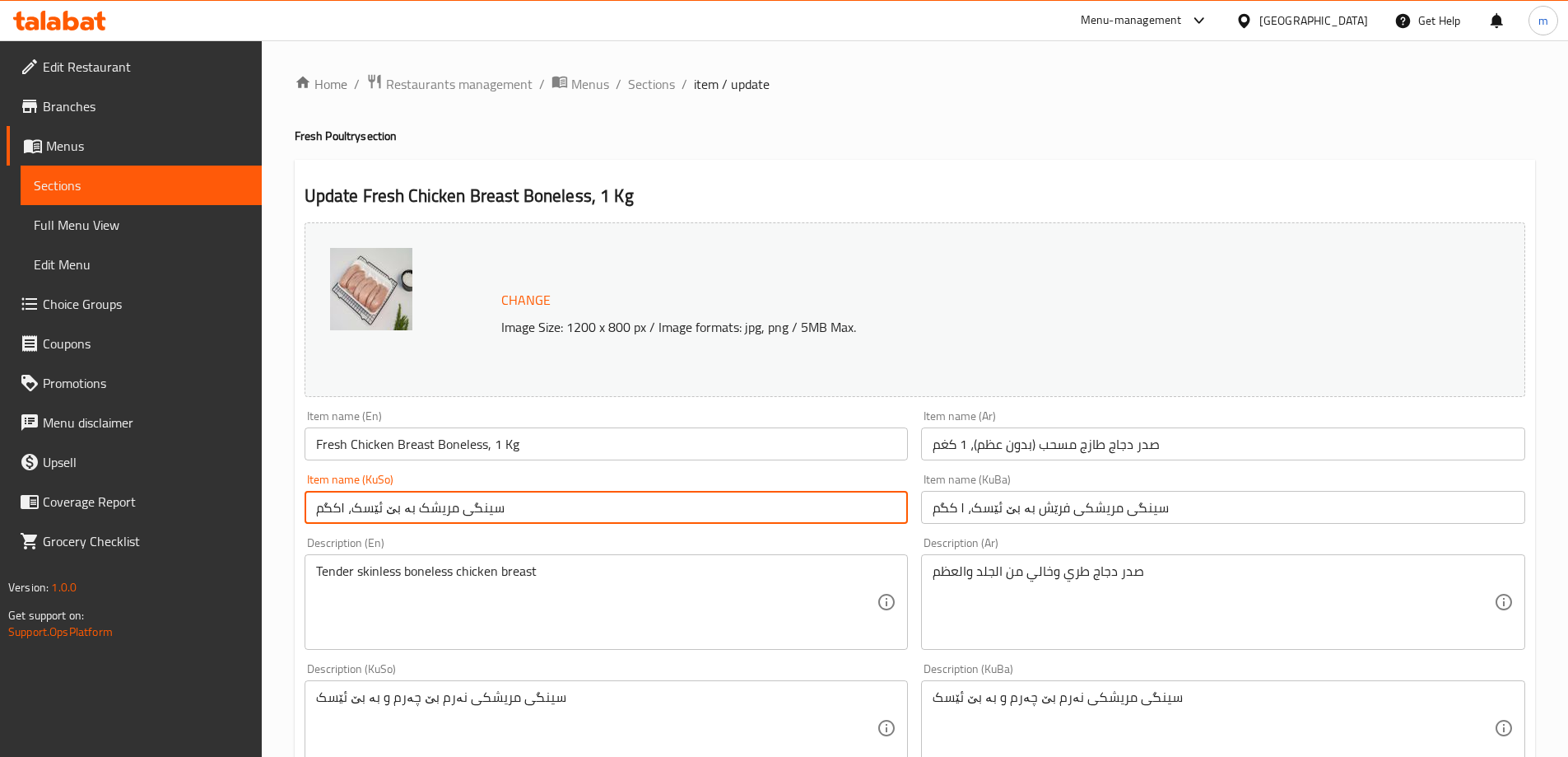
type input "سینگی مریشک بە بێ ئێسک، ۱کگم"
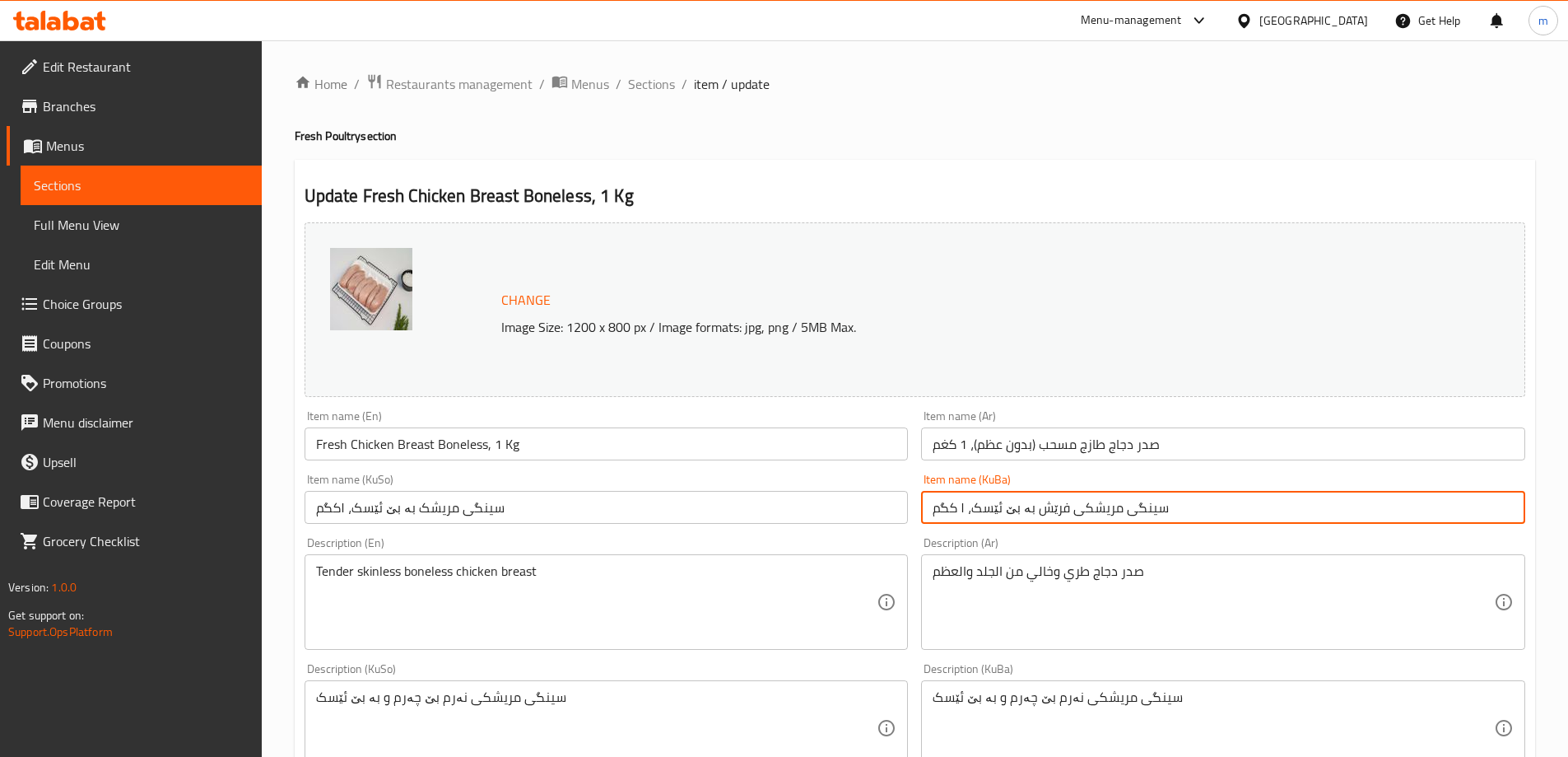
click at [1005, 501] on input "سینگی مریشکی فرێش بە بێ ئێسک، ۱ کگم" at bounding box center [1223, 507] width 604 height 33
paste input "بە بێ ئێسک، ۱"
type input "سینگی مریشک بە بێ ئێسک، ۱کگم"
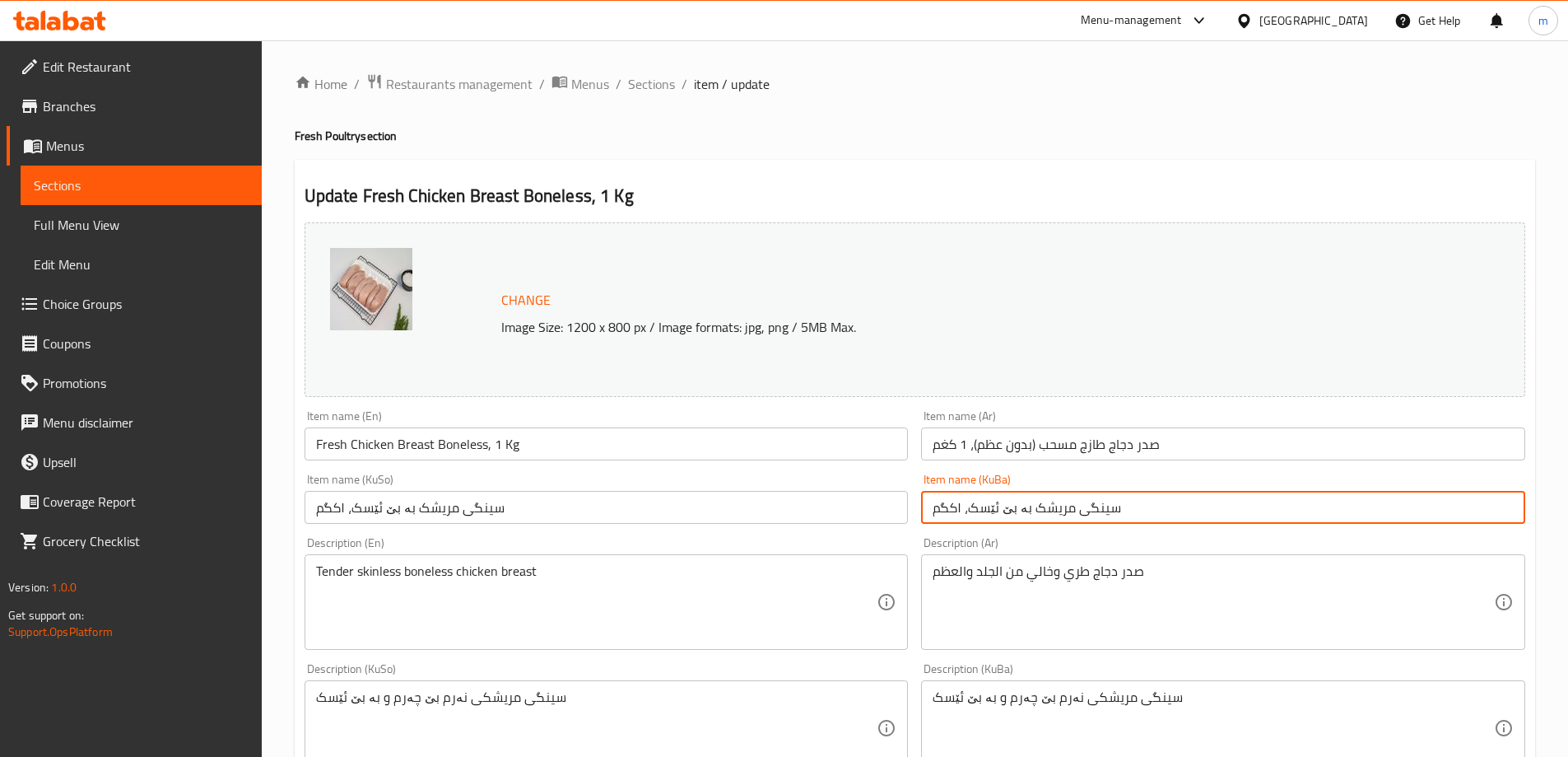
click at [1009, 449] on input "صدر دجاج طازج مسحب (بدون عظم)، 1 كغم" at bounding box center [1223, 444] width 604 height 33
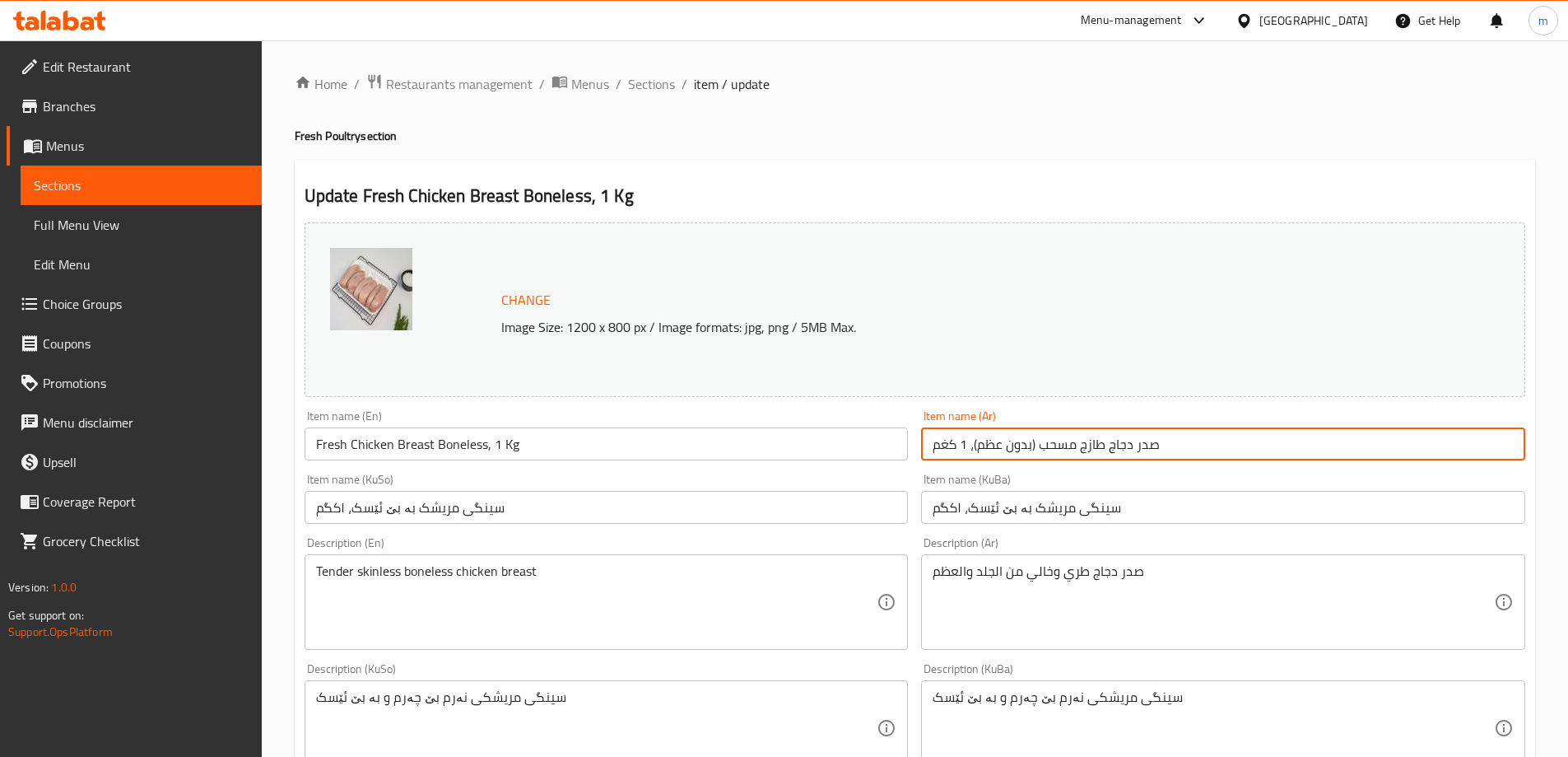
click at [1009, 449] on input "صدر دجاج طازج مسحب (بدون عظم)، 1 كغم" at bounding box center [1223, 444] width 604 height 33
paste input "text"
type input "صدر دجاج مسحب (بدون عظم)، 1 كغم"
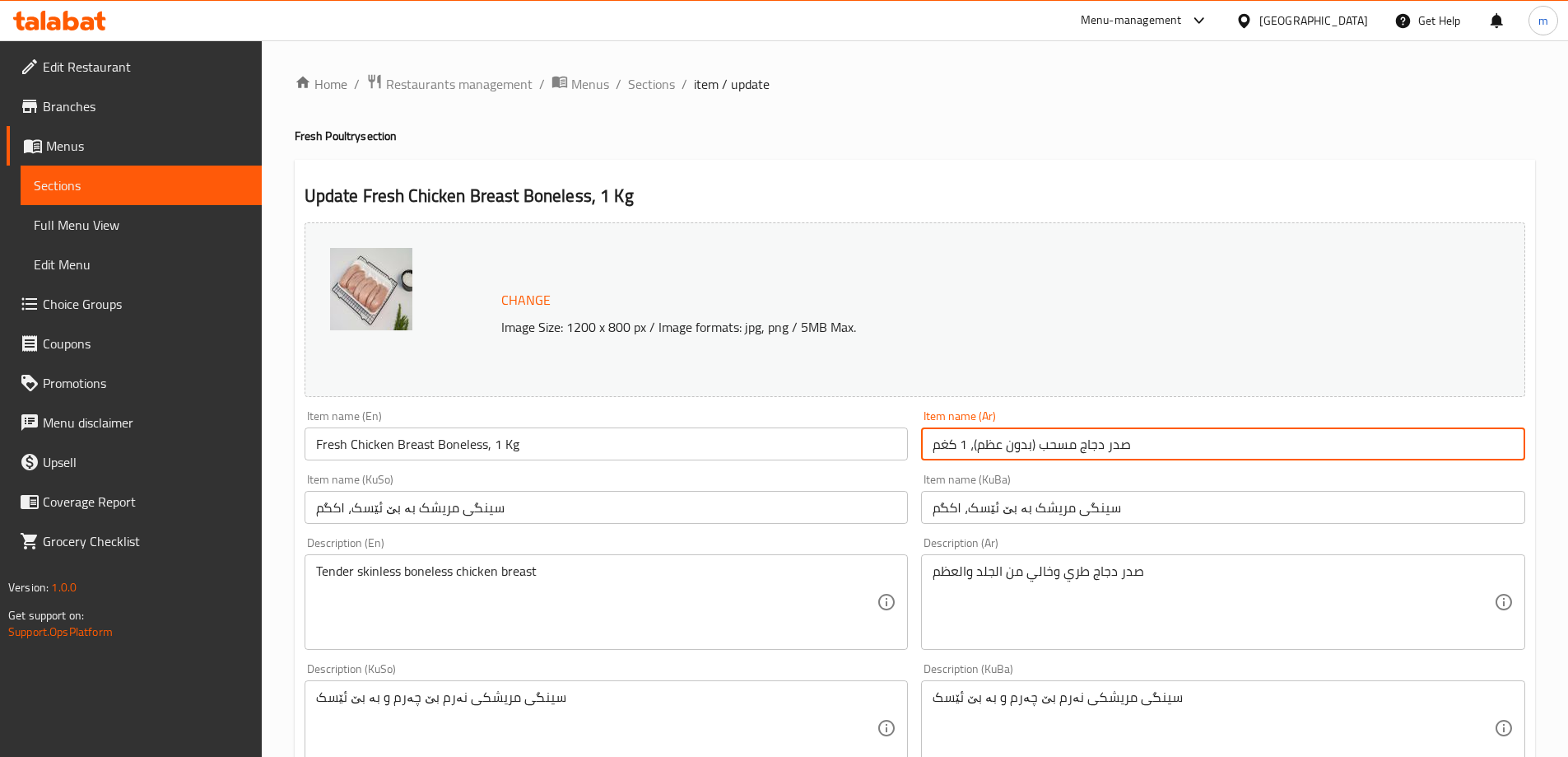
click at [796, 425] on div "Item name (En) Fresh Chicken Breast Boneless, 1 Kg Item name (En)" at bounding box center [607, 435] width 604 height 50
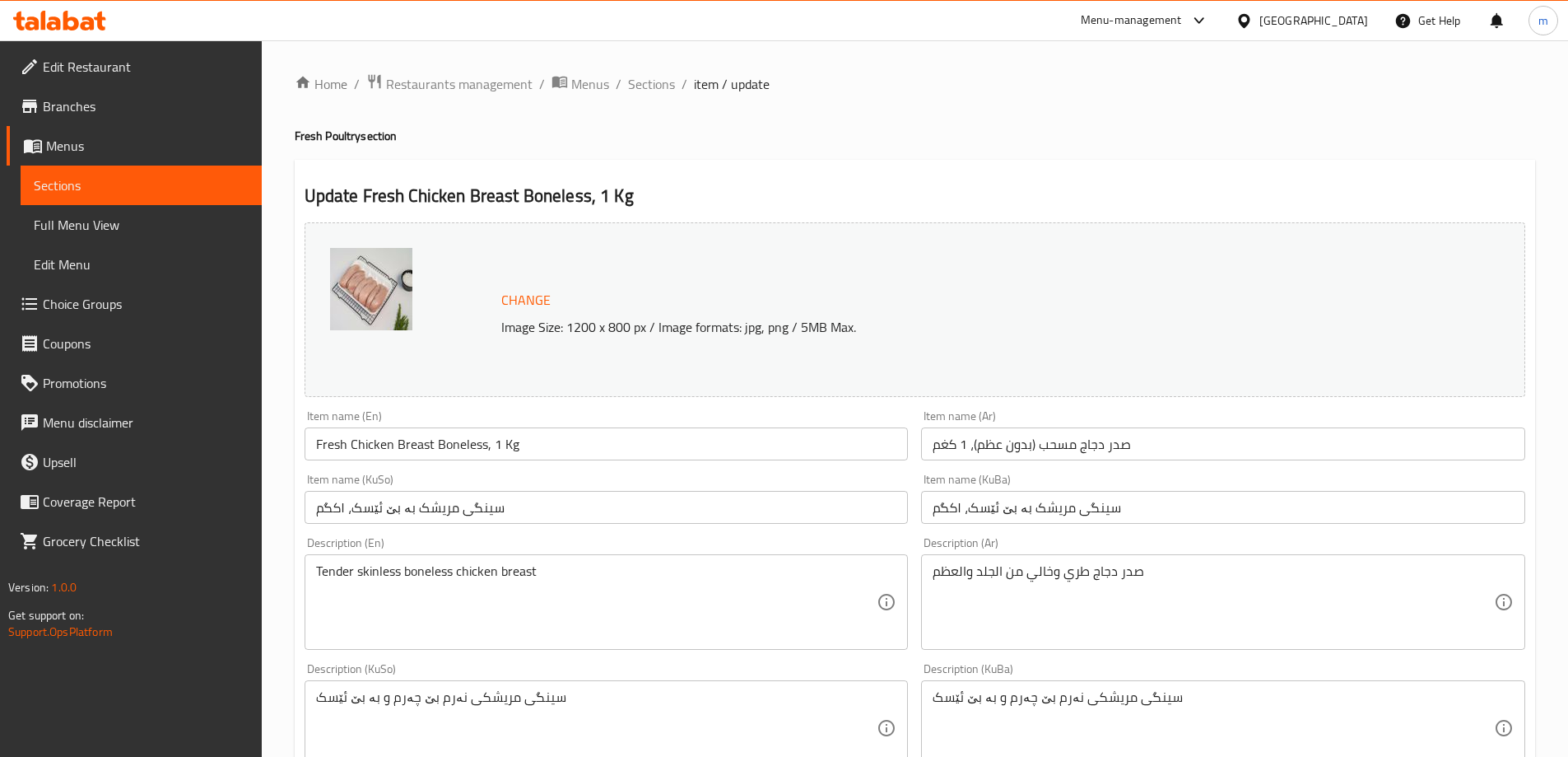
click at [795, 437] on input "Fresh Chicken Breast Boneless, 1 Kg" at bounding box center [607, 444] width 604 height 33
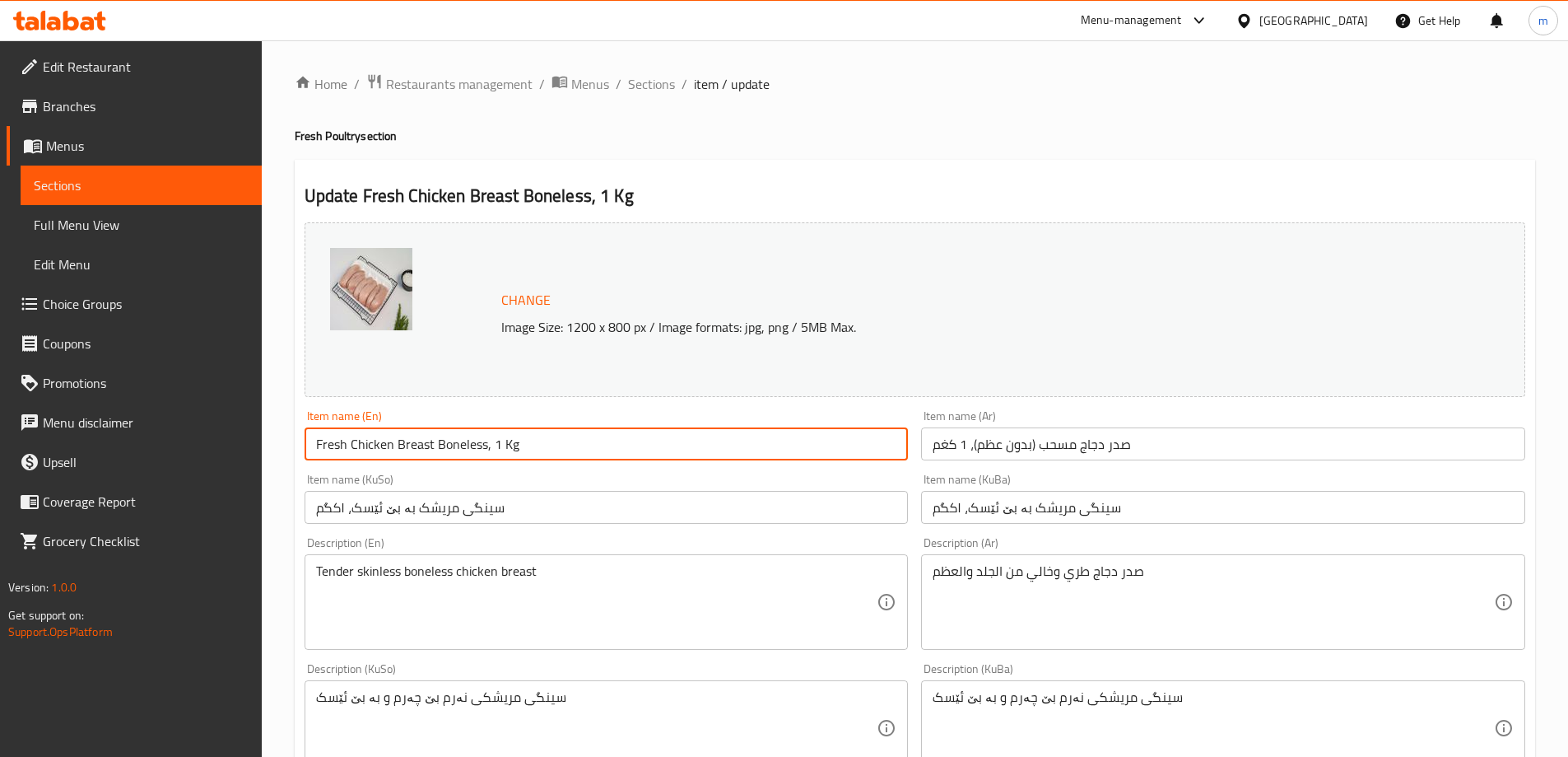
click at [795, 437] on input "Fresh Chicken Breast Boneless, 1 Kg" at bounding box center [607, 444] width 604 height 33
paste input "text"
type input "Chicken Breast Boneless, 1 Kg"
click at [477, 469] on div "Item name (KuSo) سینگی مریشک بە بێ ئێسک، ۱کگم Item name (KuSo)" at bounding box center [606, 498] width 617 height 64
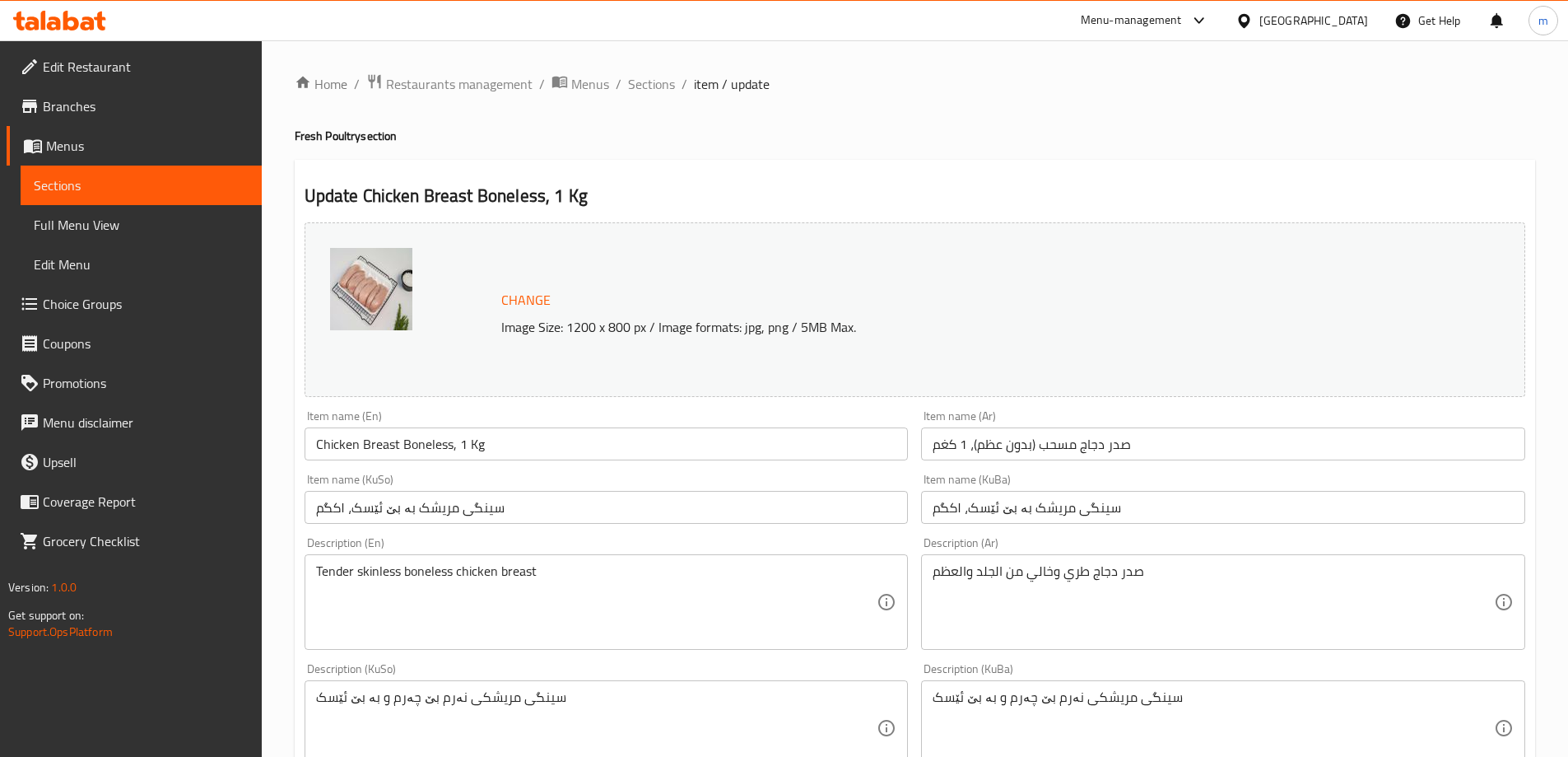
scroll to position [620, 0]
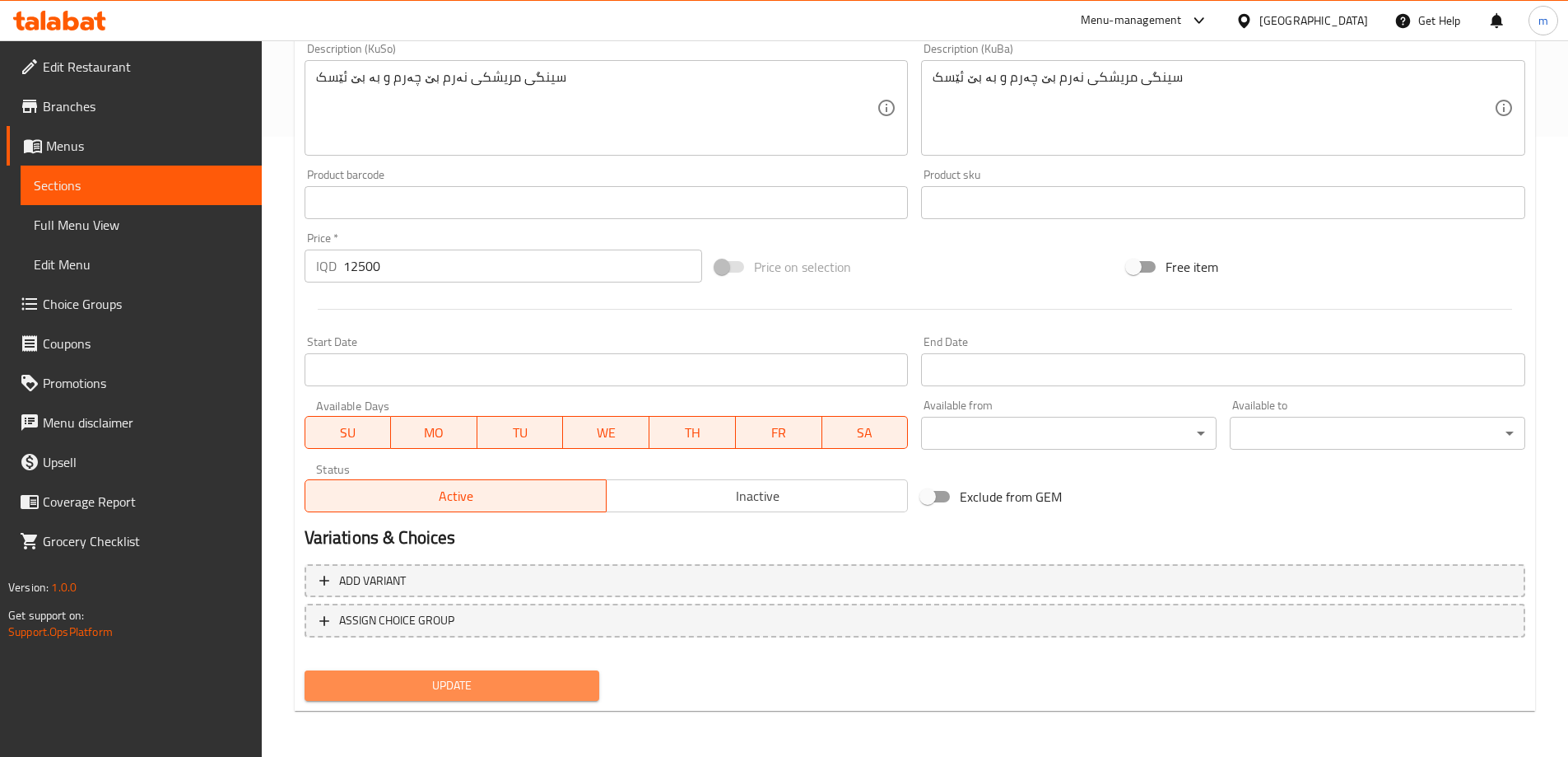
click at [549, 690] on span "Update" at bounding box center [452, 685] width 269 height 20
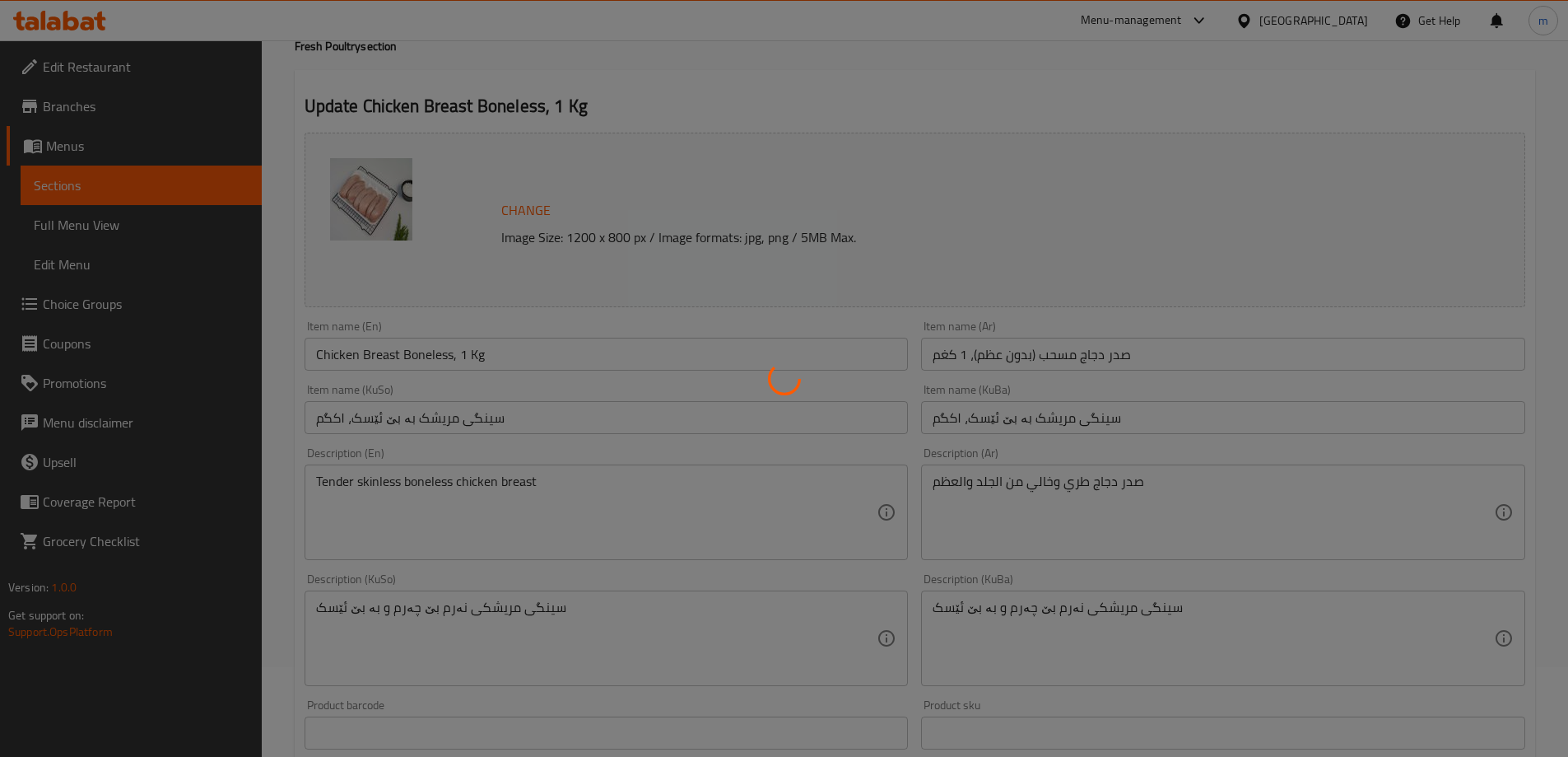
scroll to position [0, 0]
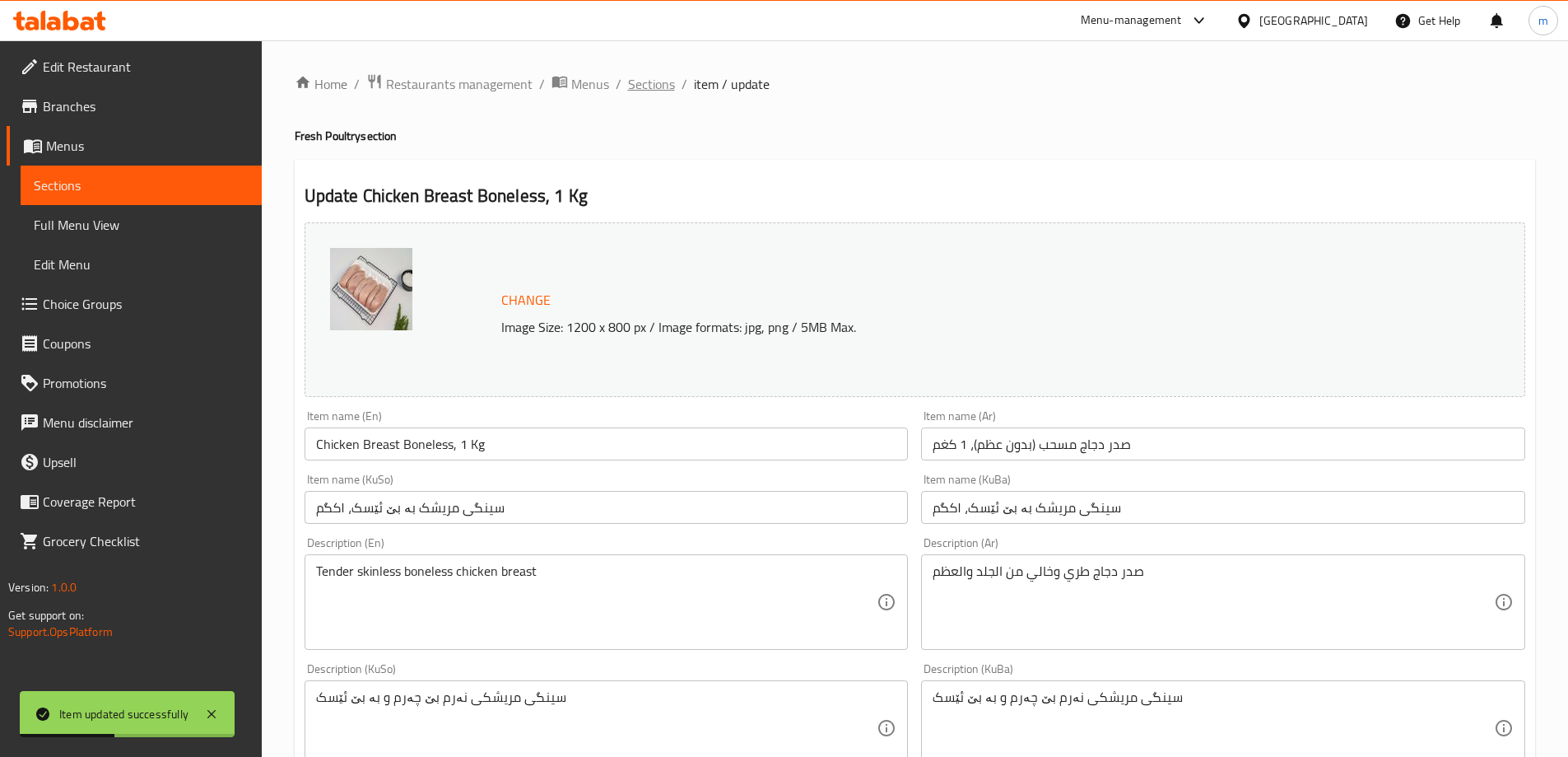
click at [637, 87] on span "Sections" at bounding box center [651, 83] width 47 height 19
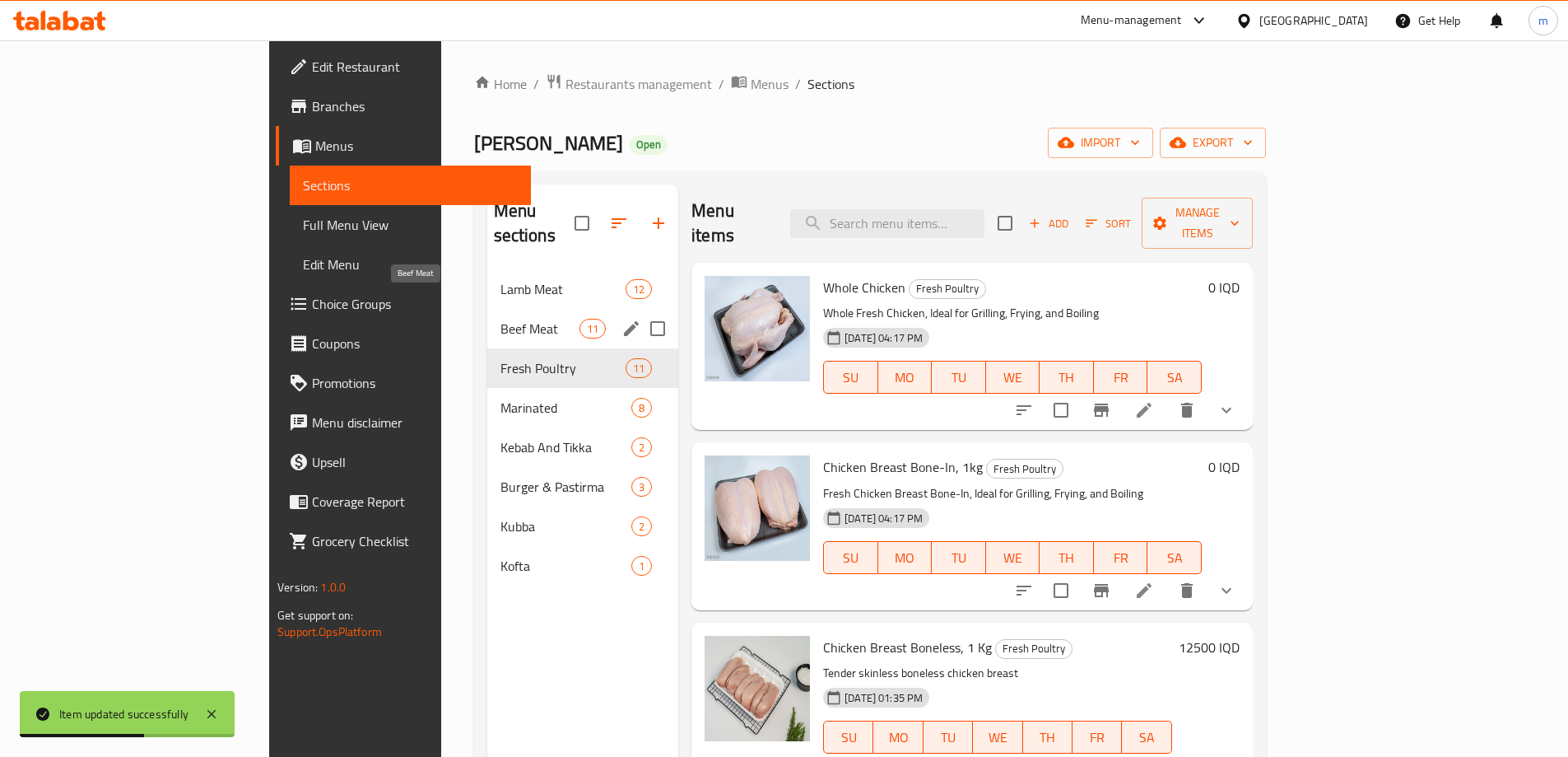
click at [501, 319] on span "Beef Meat" at bounding box center [541, 328] width 79 height 19
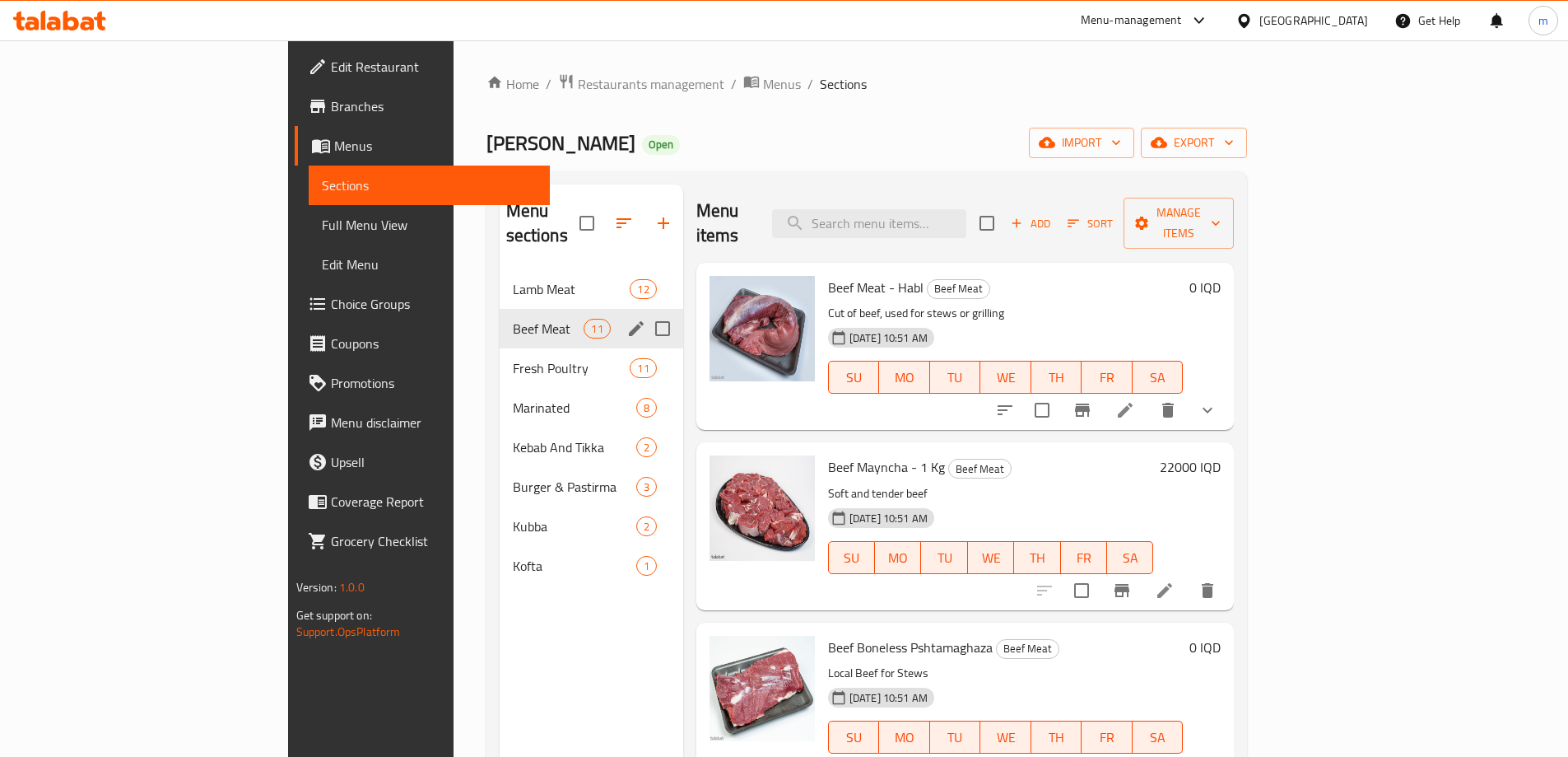
click at [500, 321] on div "Beef Meat 11" at bounding box center [591, 328] width 184 height 40
drag, startPoint x: 381, startPoint y: 309, endPoint x: 385, endPoint y: 317, distance: 8.9
click at [500, 316] on div "Beef Meat 11" at bounding box center [591, 328] width 184 height 40
click at [513, 358] on span "Fresh Poultry" at bounding box center [571, 367] width 117 height 19
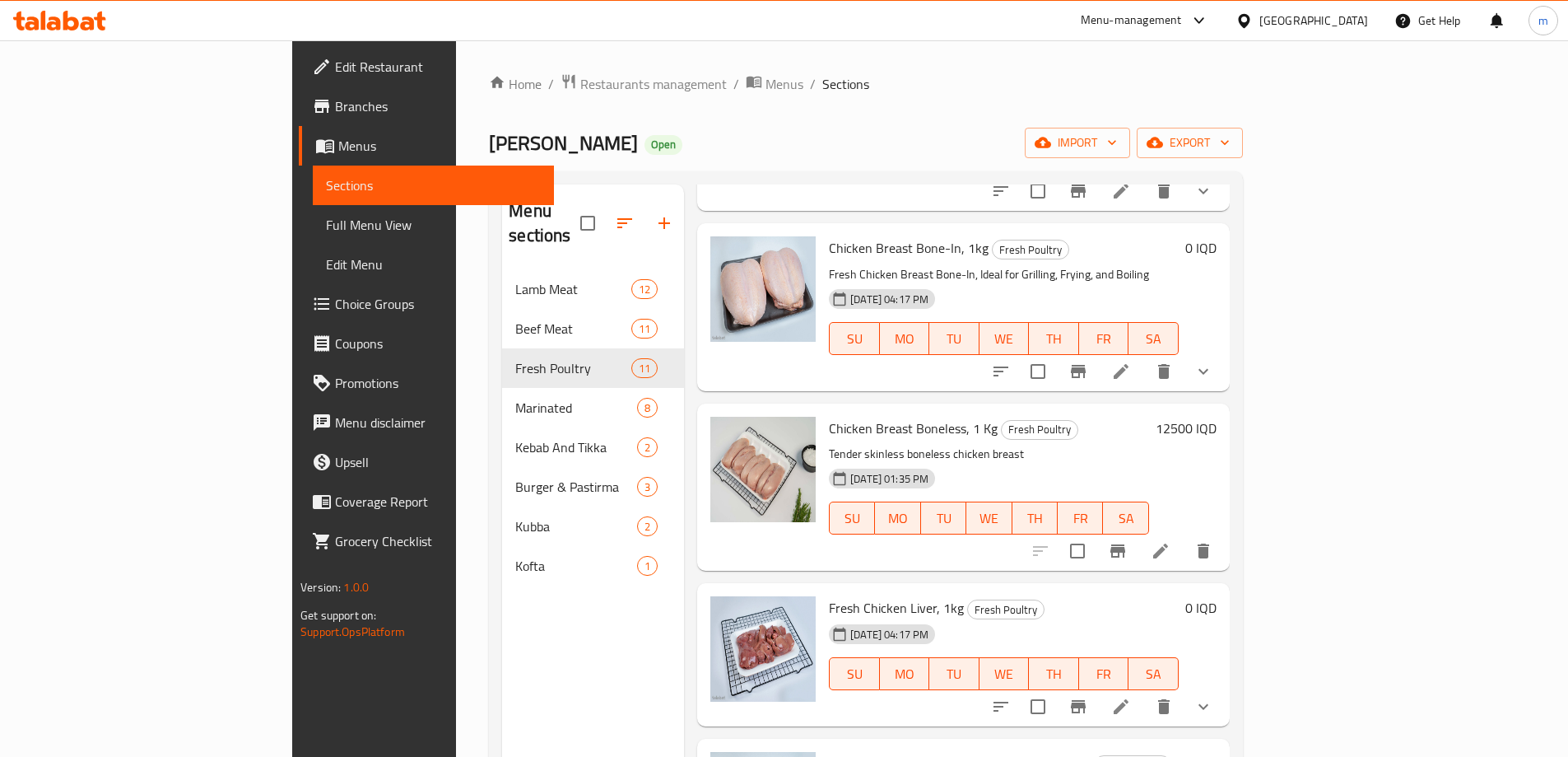
scroll to position [385, 0]
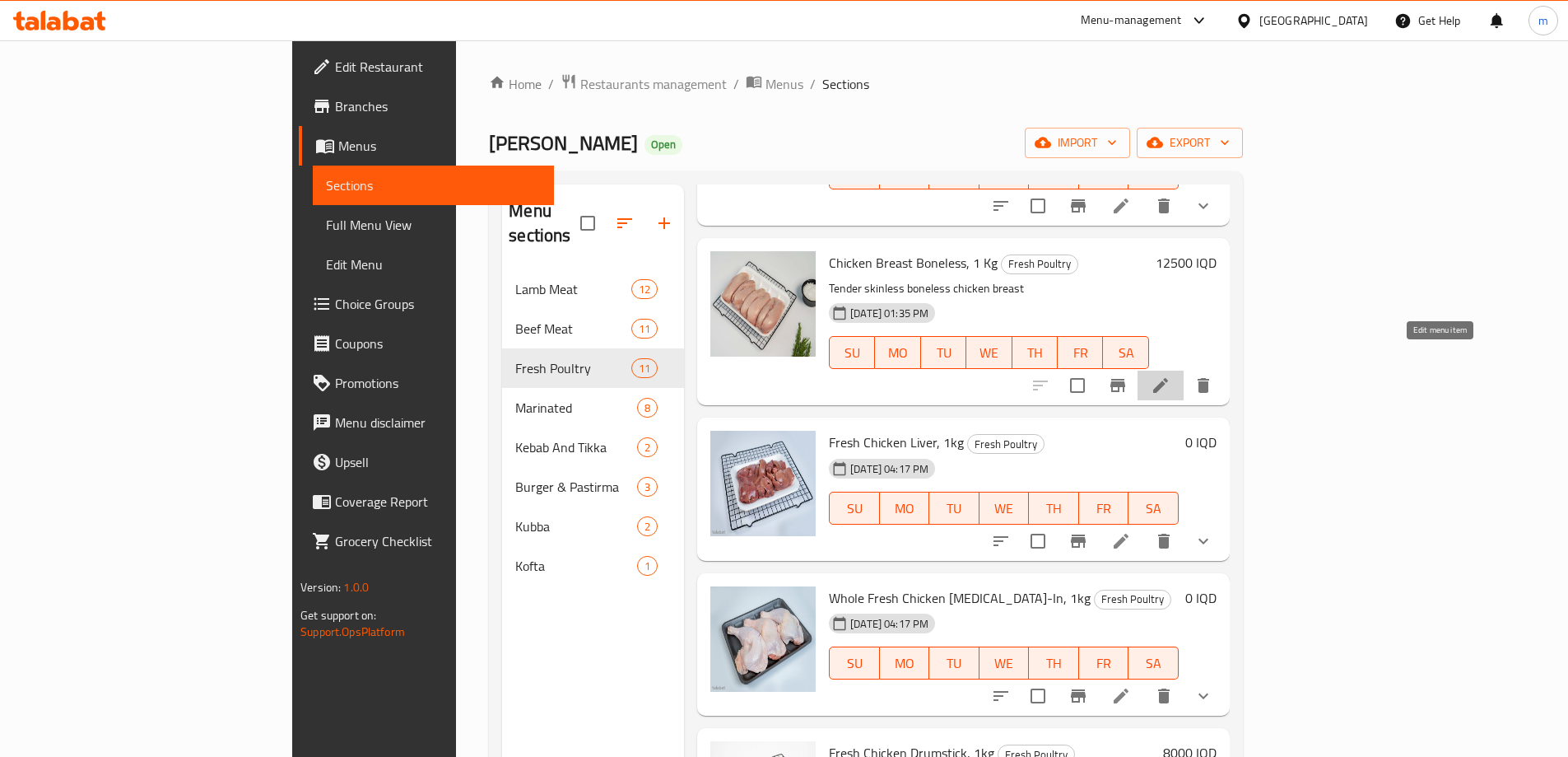
click at [1171, 375] on icon at bounding box center [1160, 385] width 19 height 19
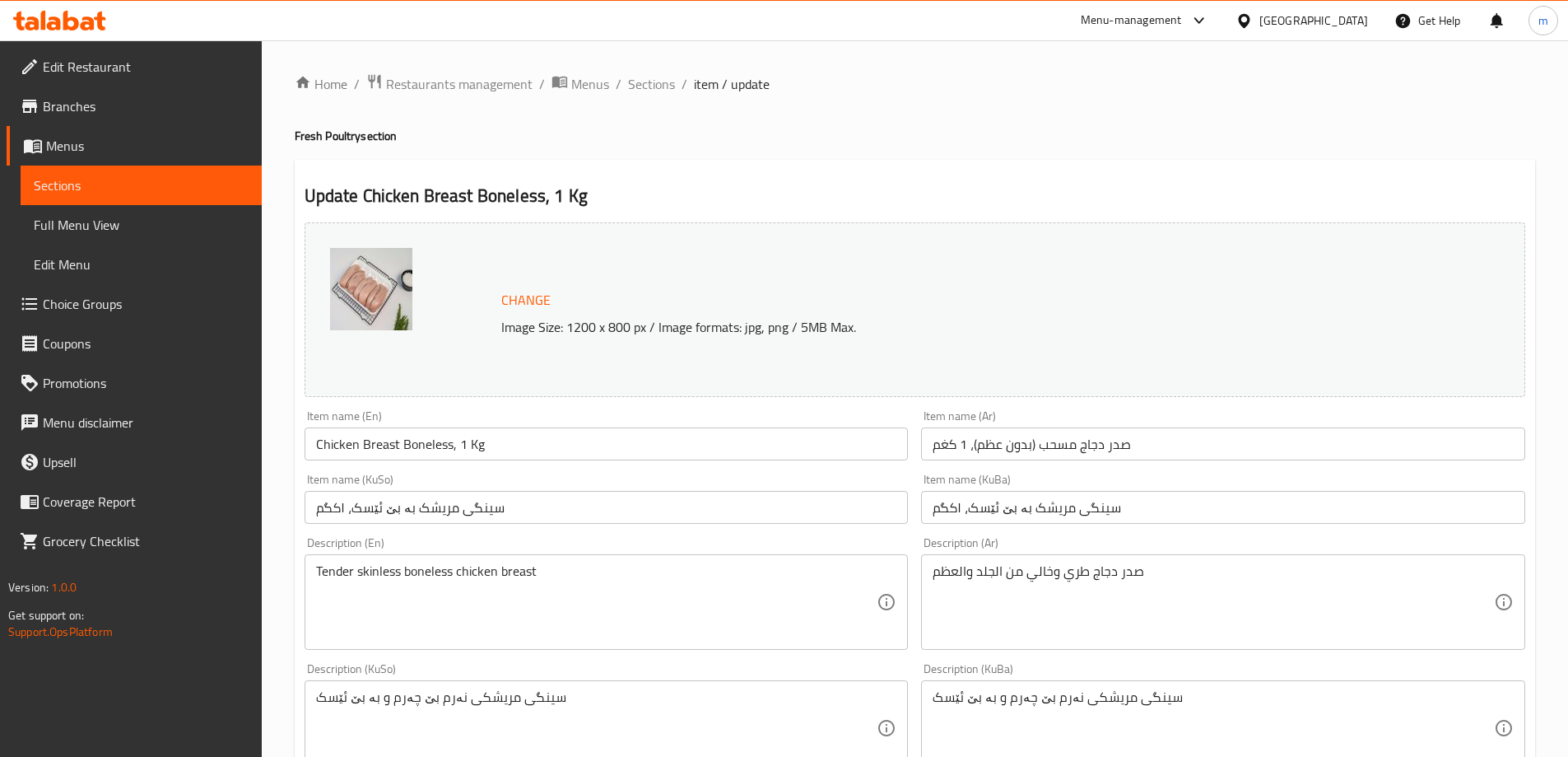
click at [455, 697] on textarea "سینگی مریشکی نەرم بێ چەرم و بە بێ ئێسک" at bounding box center [596, 728] width 561 height 79
paste textarea "رێشى مریشک بە بێ ئێسک، گونجاوە بۆ برژاندن، سوورکردنەوە، و کوڵاندن"
type textarea "سینگی فرێشى مریشک بە بێ ئێسک، گونجاوە بۆ برژاندن، سوورکردنەوە، و کوڵاندن"
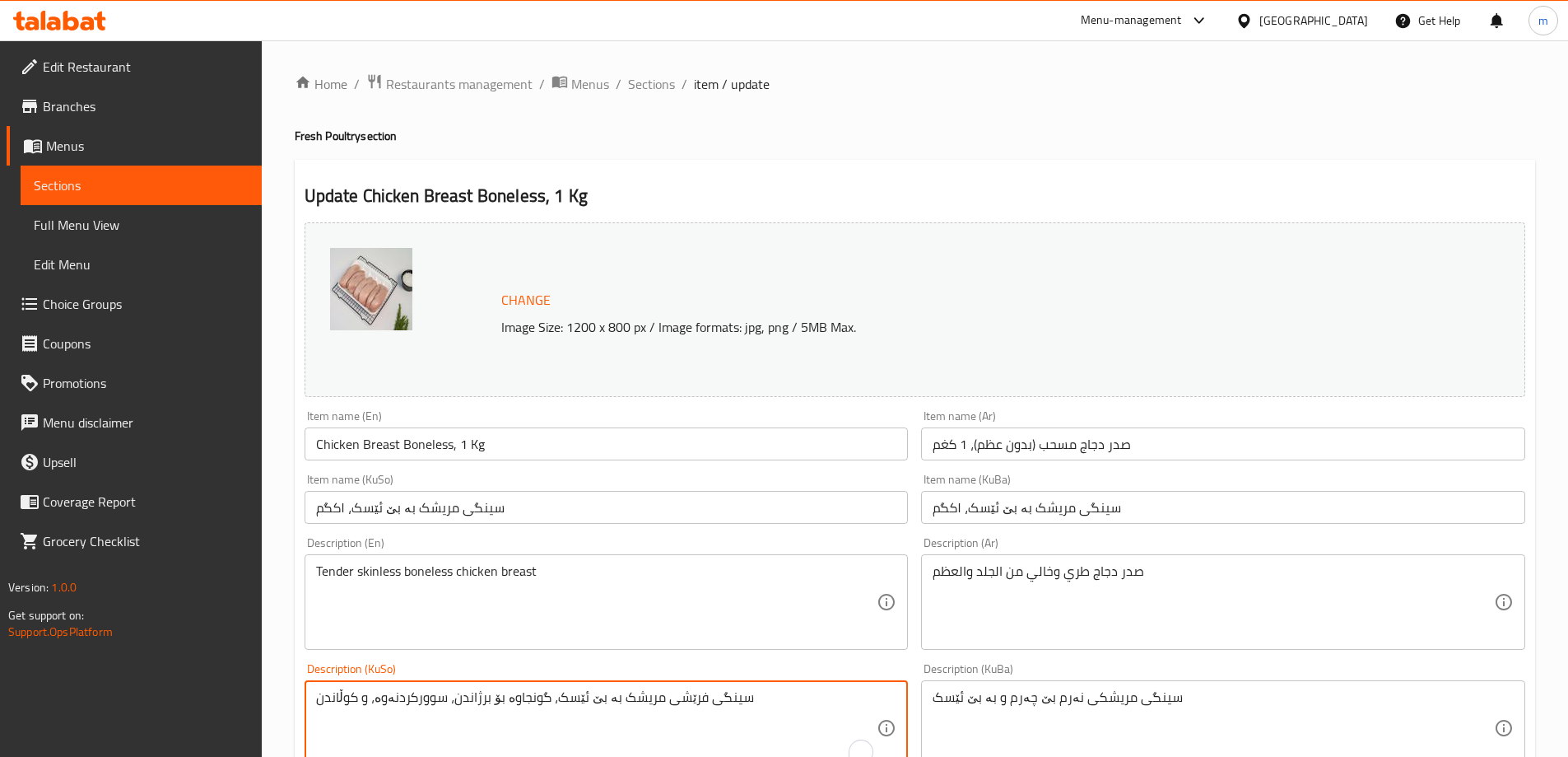
click at [1032, 732] on textarea "سینگی مریشکی نەرم بێ چەرم و بە بێ ئێسک" at bounding box center [1212, 728] width 561 height 79
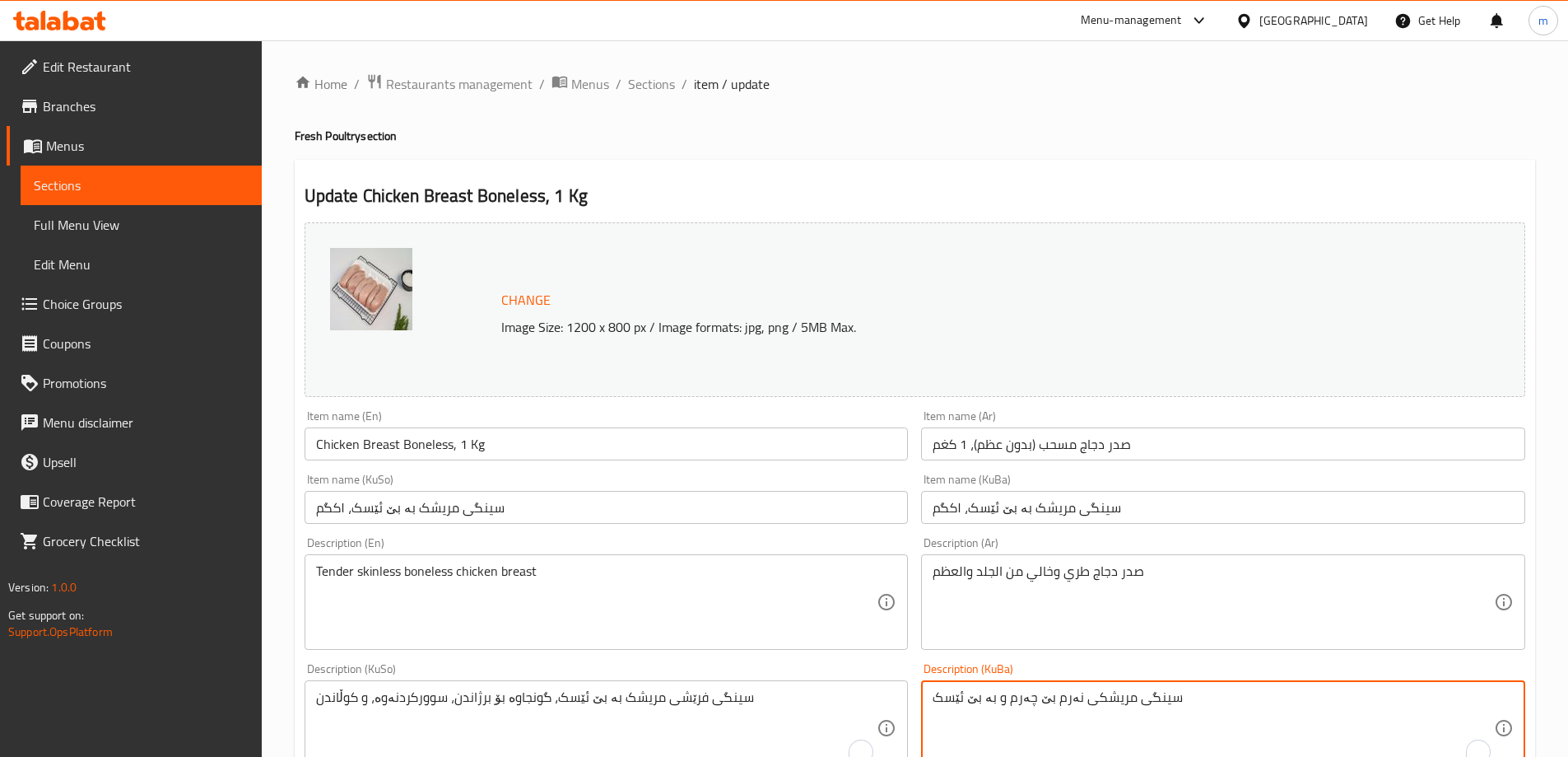
click at [1032, 731] on textarea "سینگی مریشکی نەرم بێ چەرم و بە بێ ئێسک" at bounding box center [1212, 728] width 561 height 79
paste textarea "رێشى مریشک بە بێ ئێسک، گونجاوە بۆ برژاندن، سوورکردنەوە، و کوڵاندن"
type textarea "سینگی فرێشى مریشک بە بێ ئێسک، گونجاوە بۆ برژاندن، سوورکردنەوە، و کوڵاندن"
click at [1034, 594] on textarea "صدر دجاج طري وخالي من الجلد والعظم" at bounding box center [1212, 602] width 561 height 79
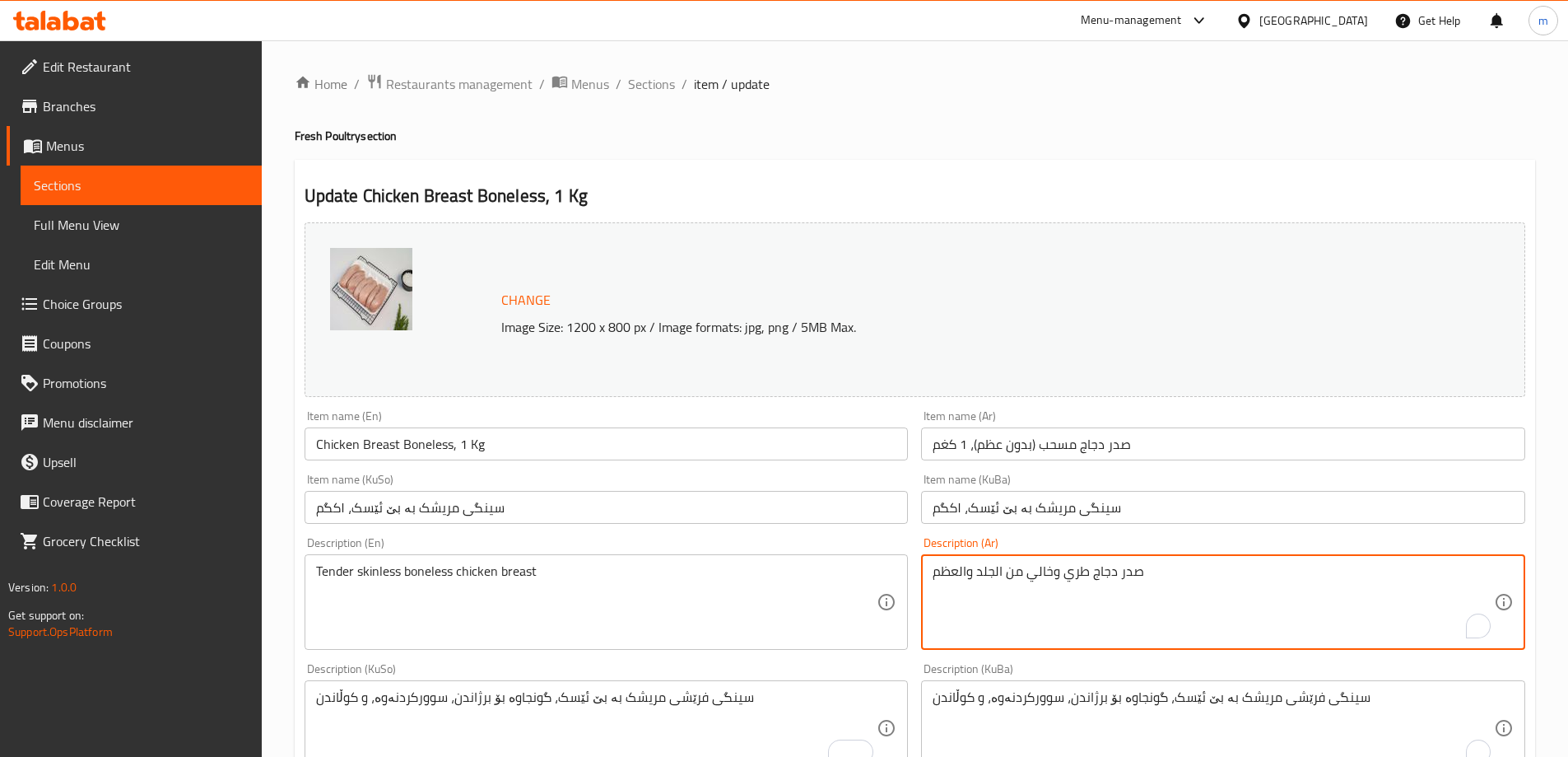
click at [1034, 594] on textarea "صدر دجاج طري وخالي من الجلد والعظم" at bounding box center [1212, 602] width 561 height 79
paste textarea "زج بدون عظم، مثالي للشوي"
type textarea "صدر دجاج طازج بدون عظم، مثالي للشوي"
click at [711, 600] on textarea "Tender skinless boneless chicken breast" at bounding box center [596, 602] width 561 height 79
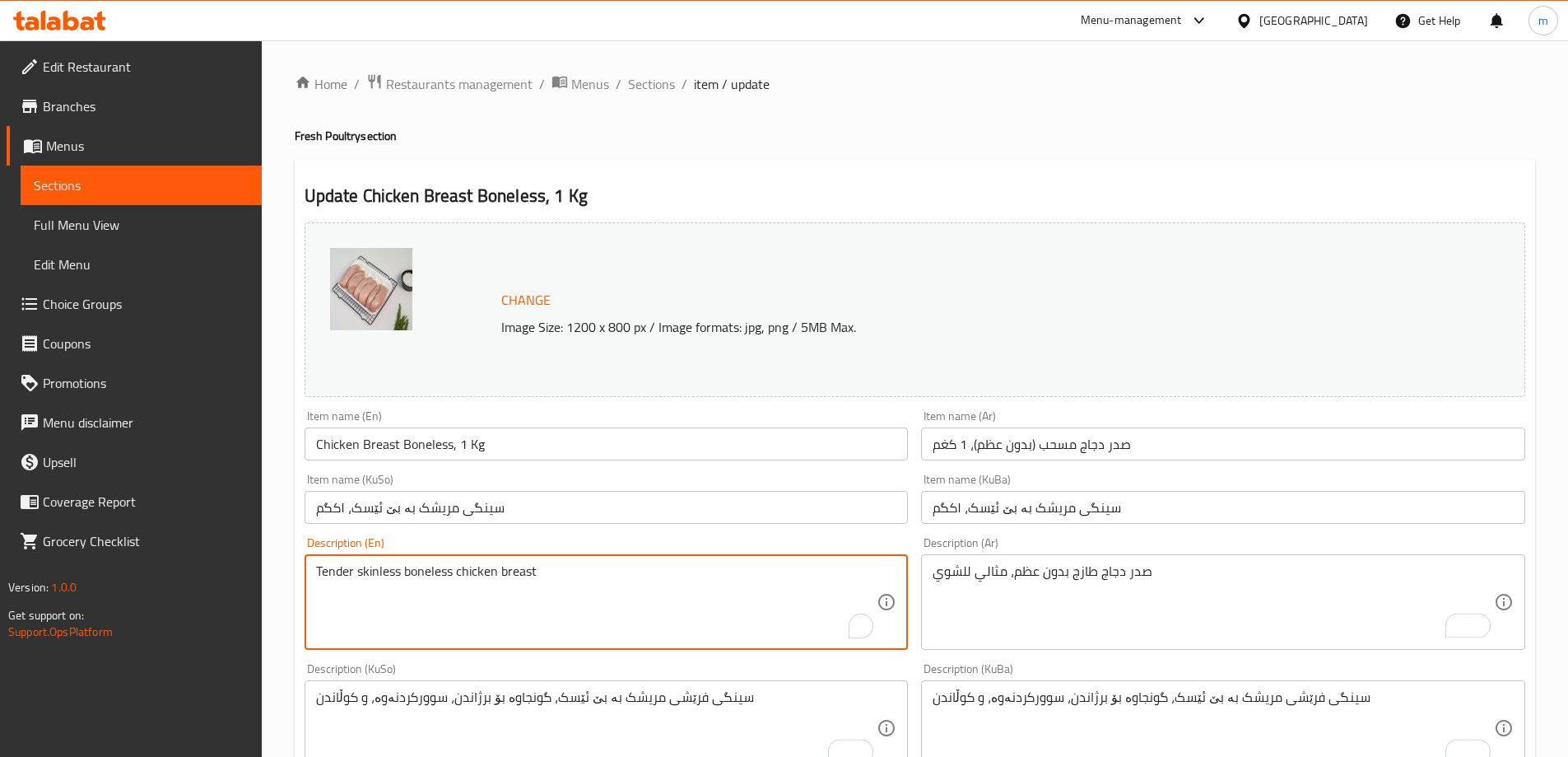
click at [711, 600] on textarea "Tender skinless boneless chicken breast" at bounding box center [596, 602] width 561 height 79
paste textarea "Fresh Chicken Breast Boneless, Ideal for Grilling"
type textarea "Fresh Chicken Breast Boneless, Ideal for Grilling"
click at [576, 469] on div "Item name (KuSo) سینگی مریشک بە بێ ئێسک، ۱کگم Item name (KuSo)" at bounding box center [606, 498] width 617 height 64
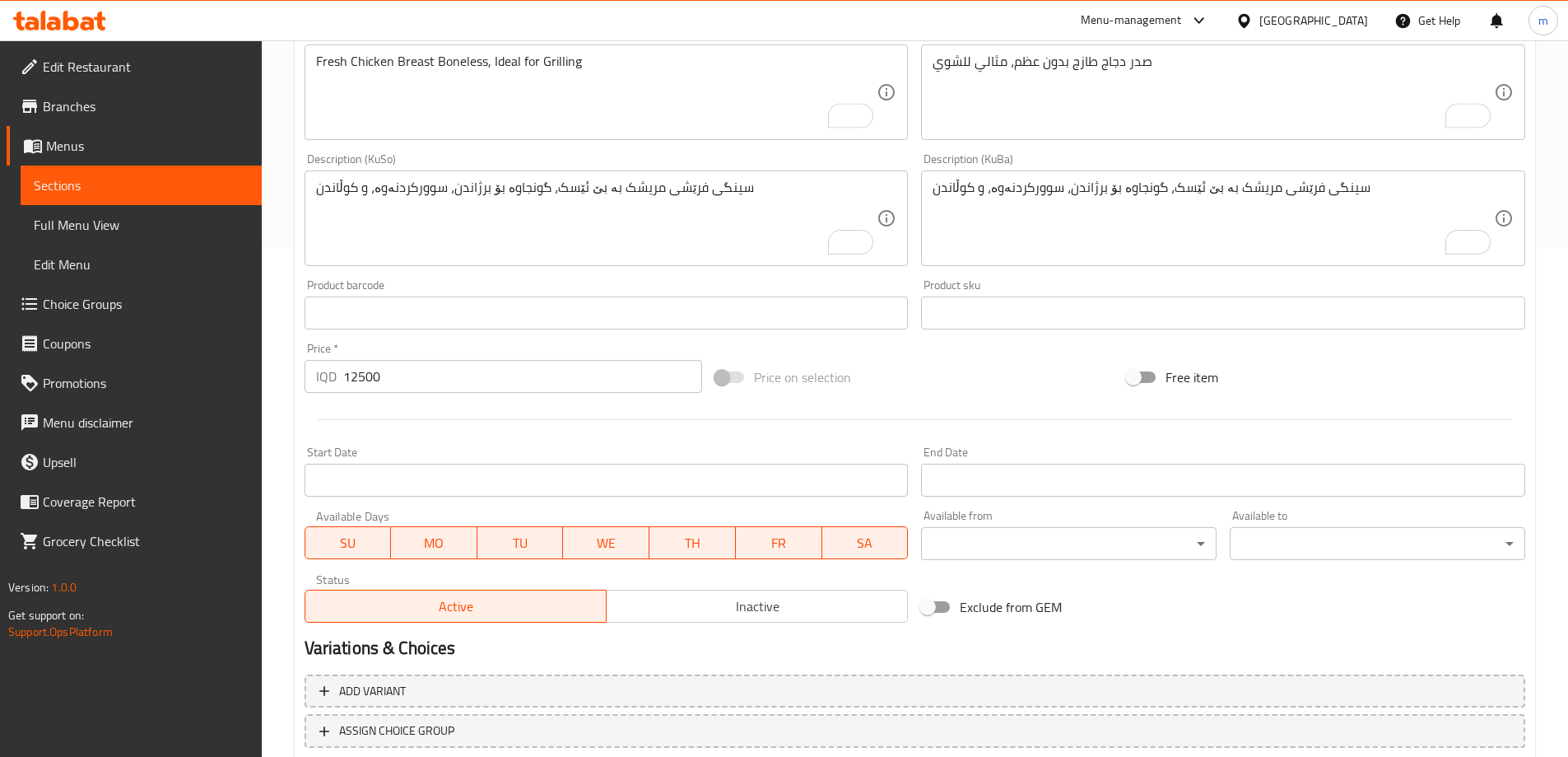
scroll to position [620, 0]
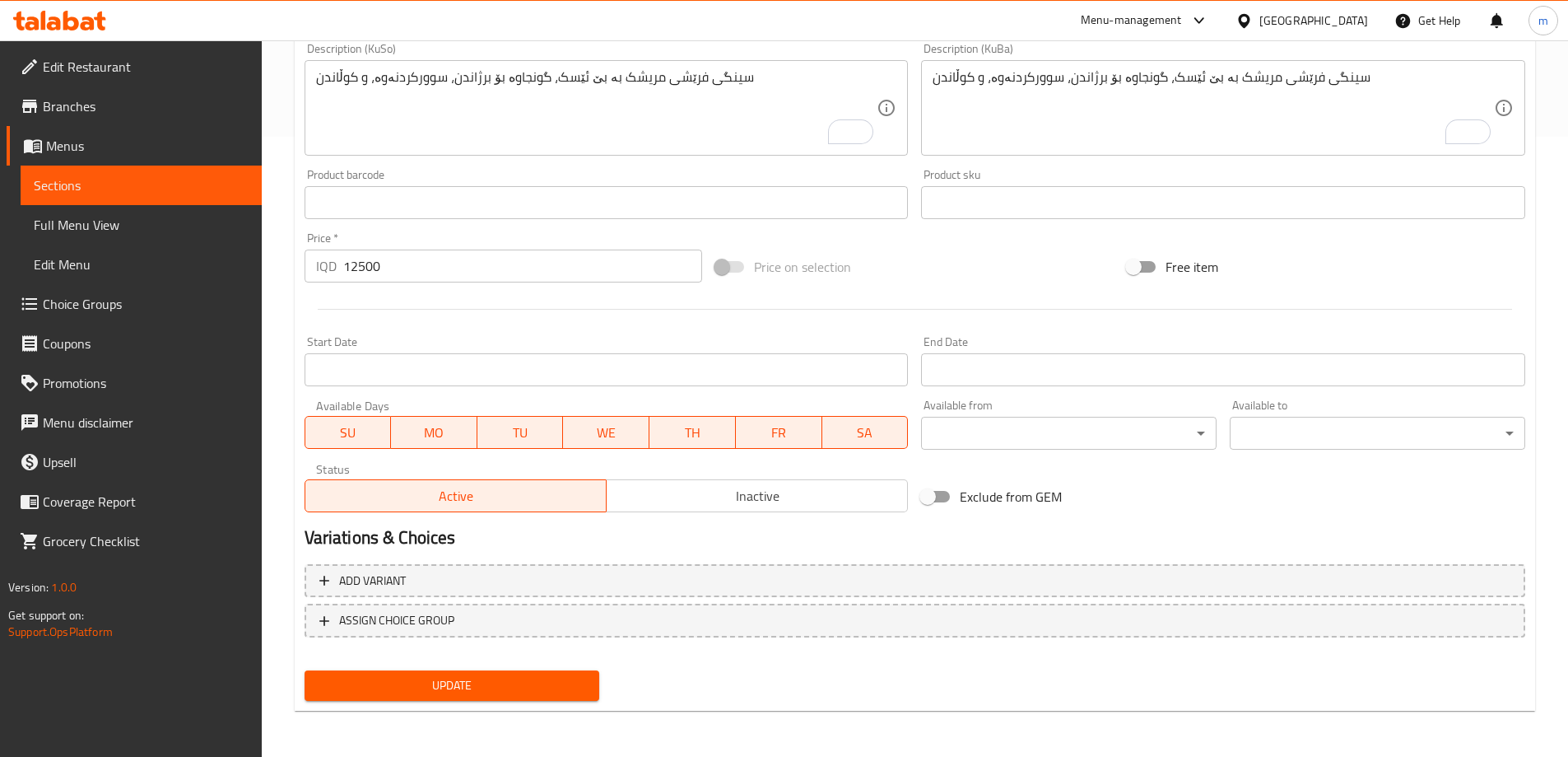
click at [498, 689] on span "Update" at bounding box center [452, 685] width 269 height 20
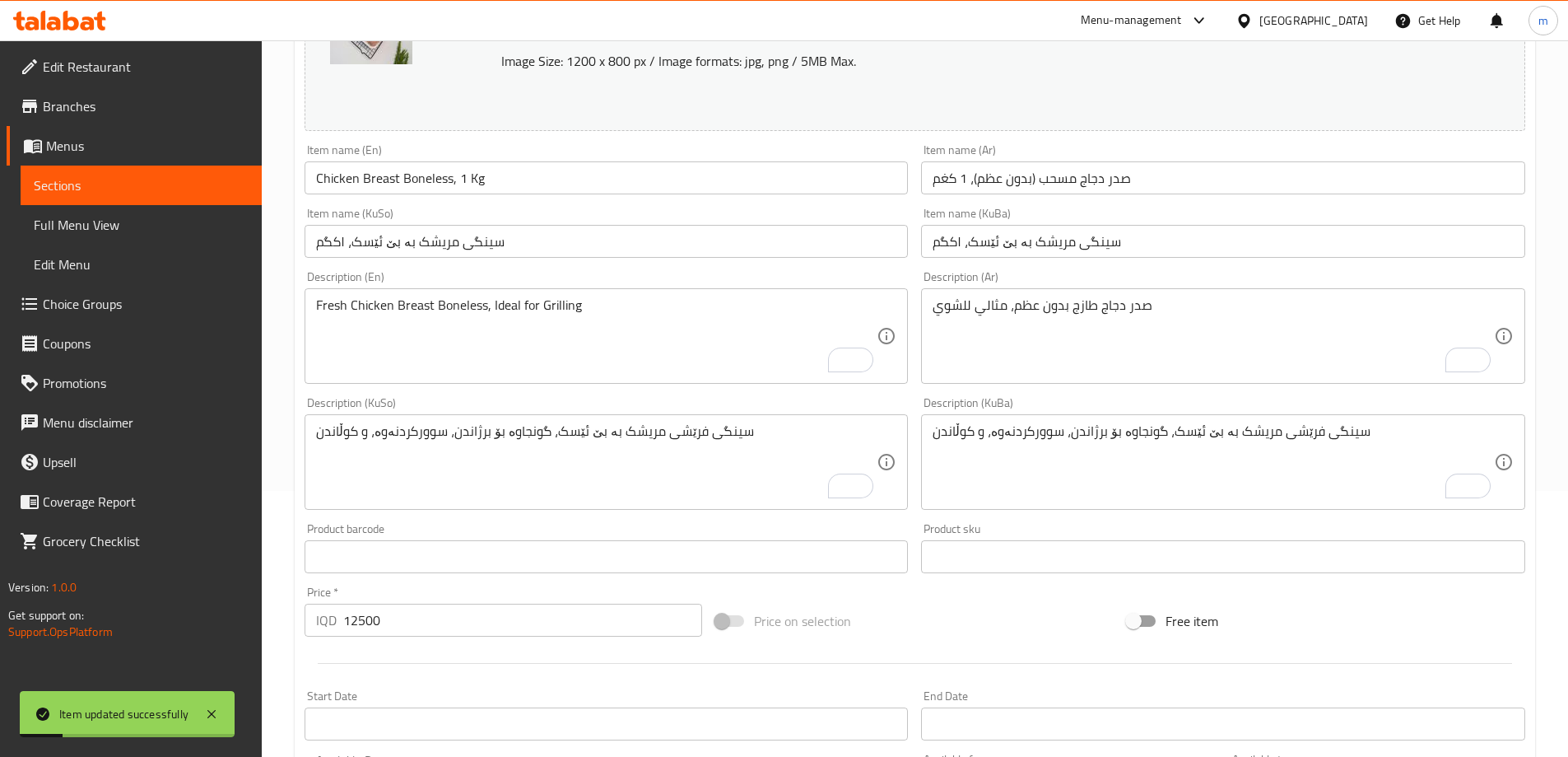
scroll to position [0, 0]
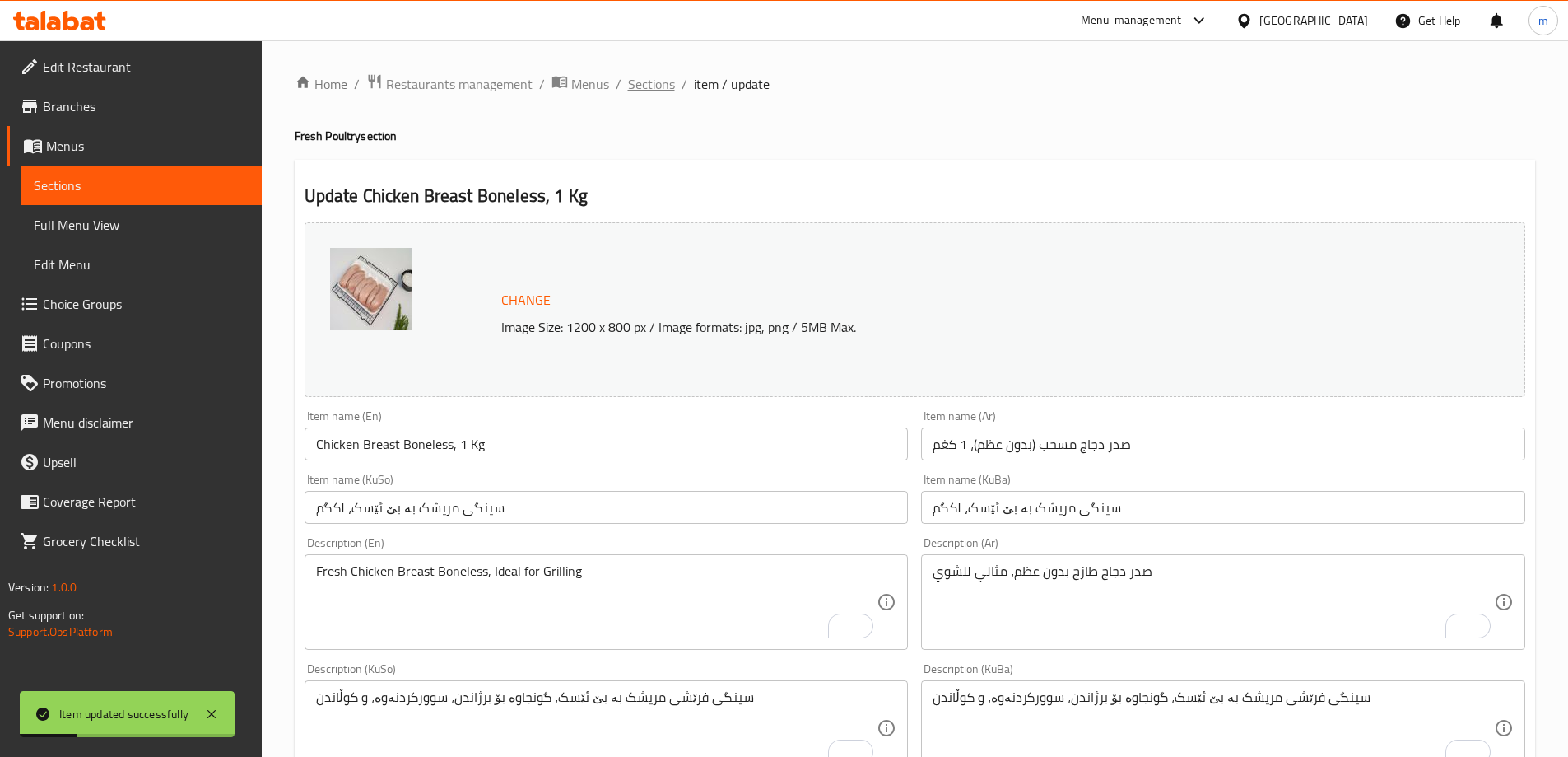
click at [657, 79] on span "Sections" at bounding box center [651, 83] width 47 height 19
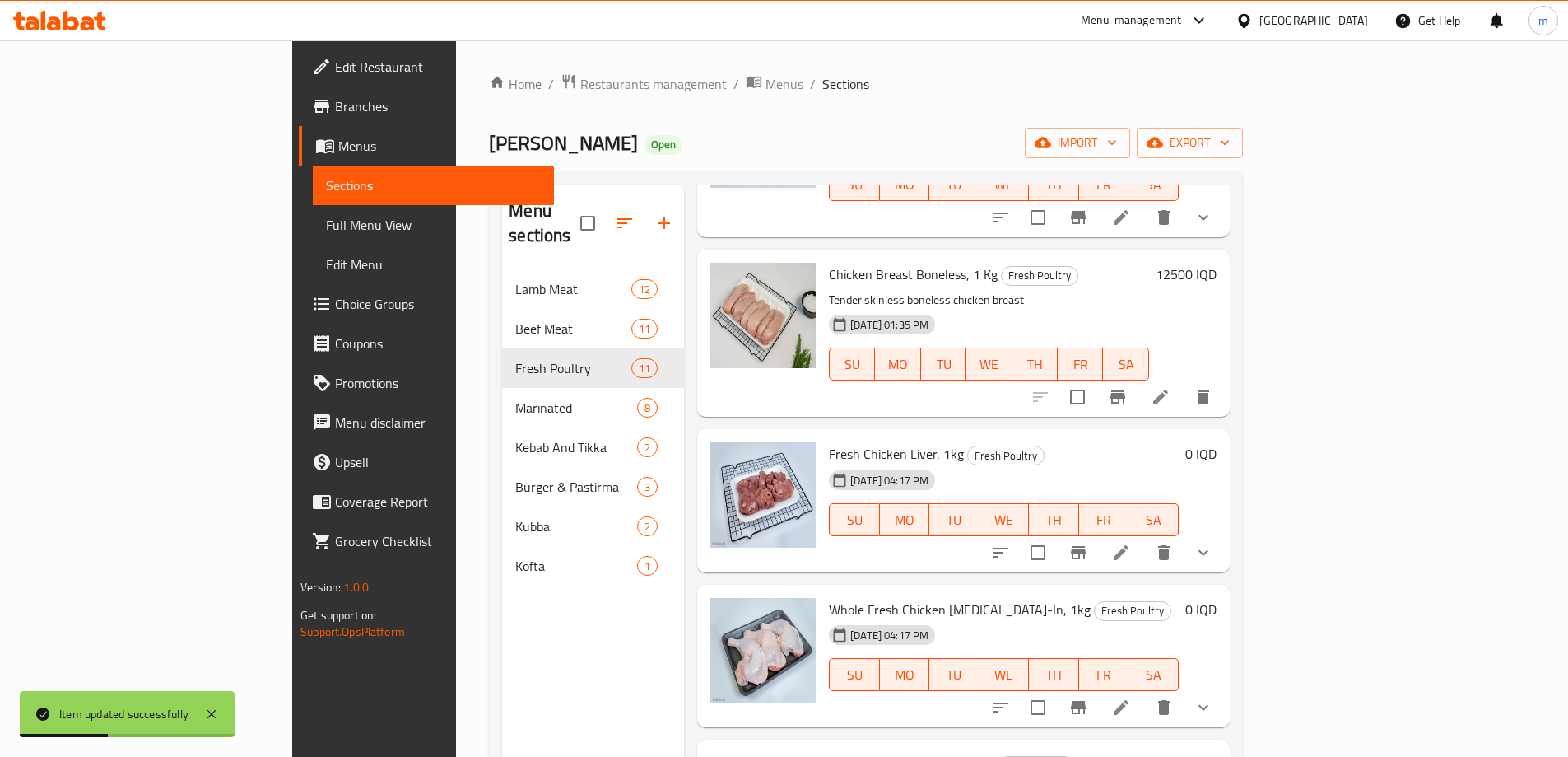
scroll to position [385, 0]
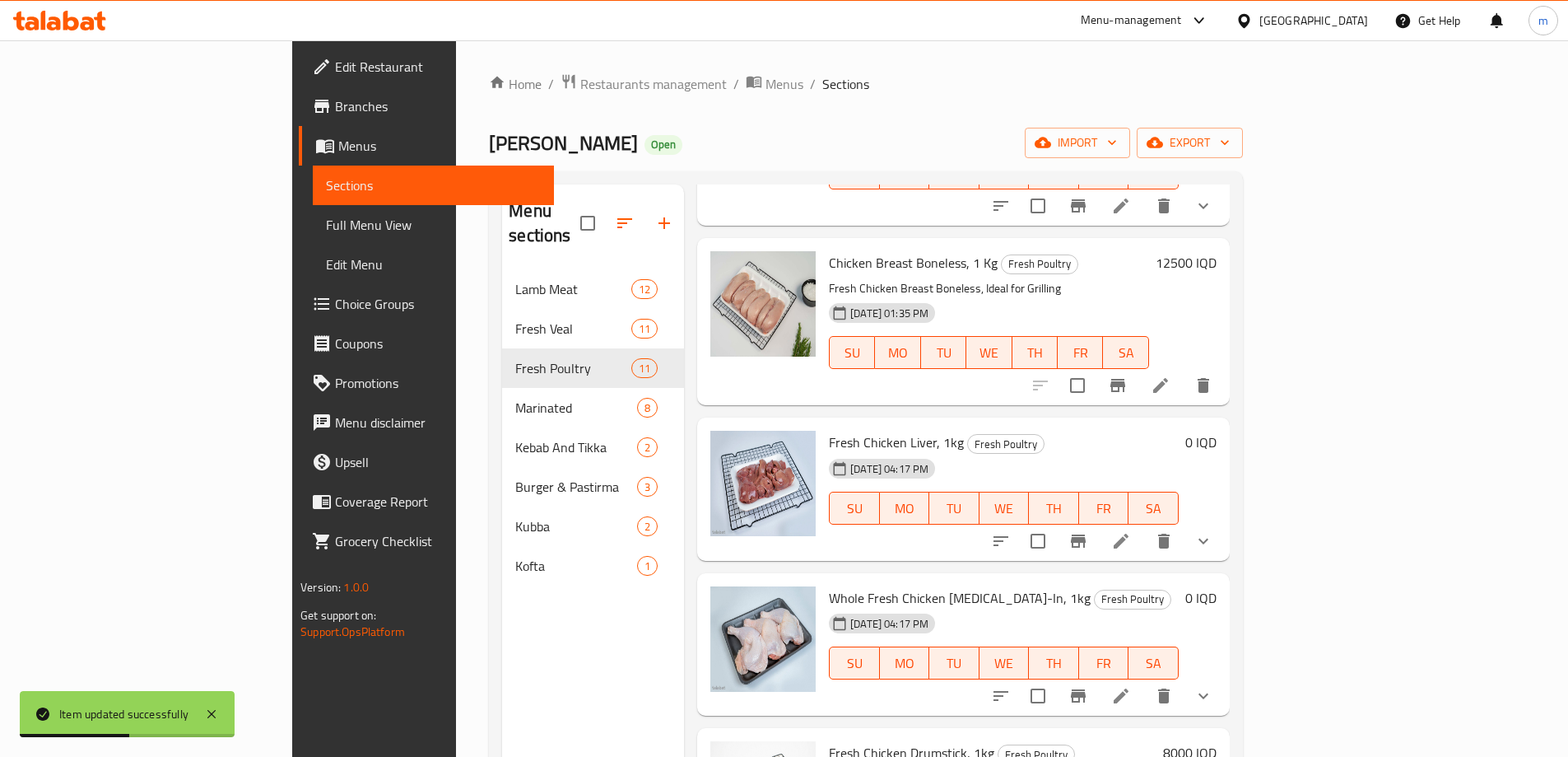
click at [1131, 531] on icon at bounding box center [1121, 541] width 19 height 19
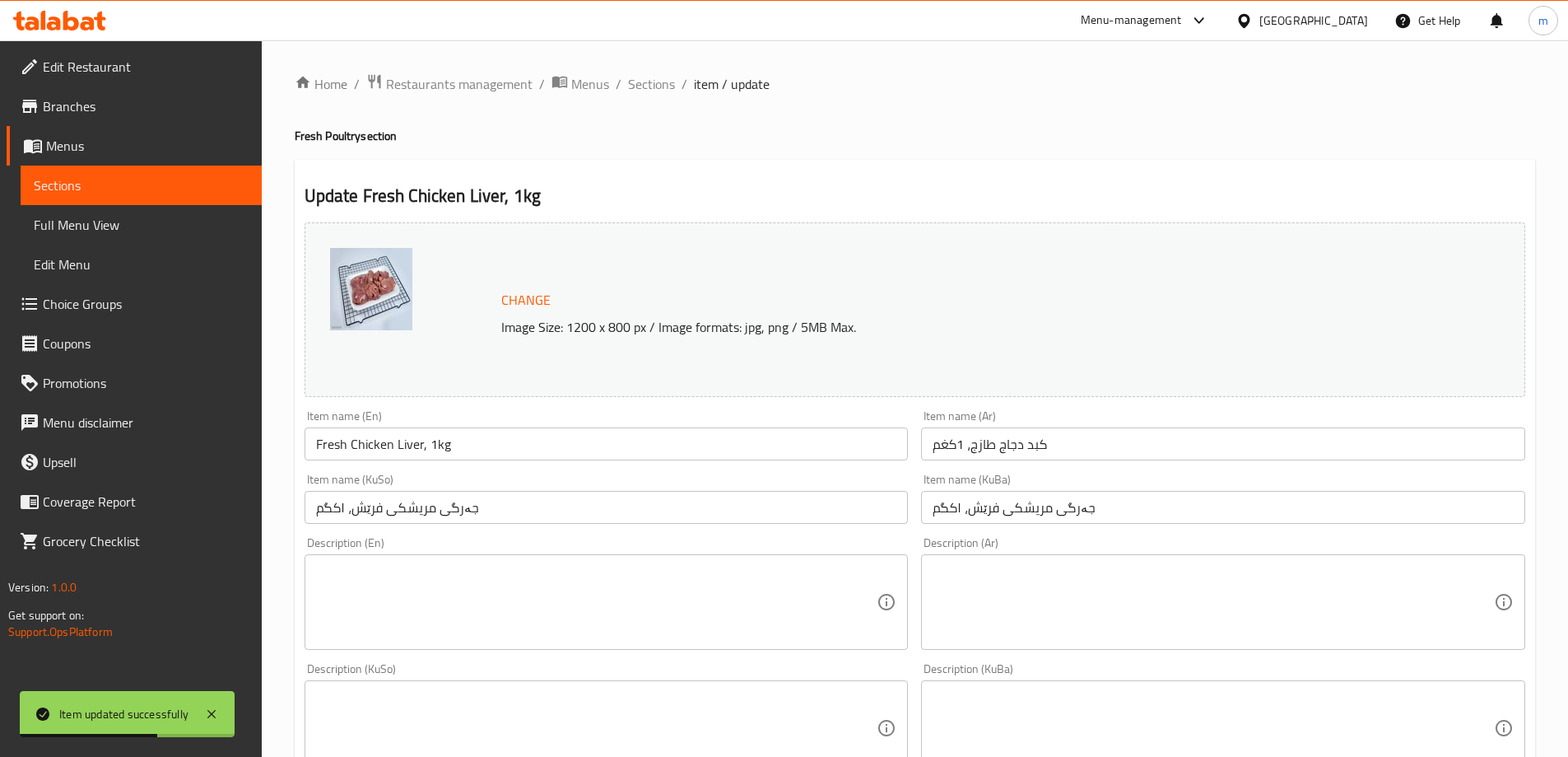
click at [420, 508] on input "جەرگی مریشکی فرێش، ۱کگم" at bounding box center [607, 507] width 604 height 33
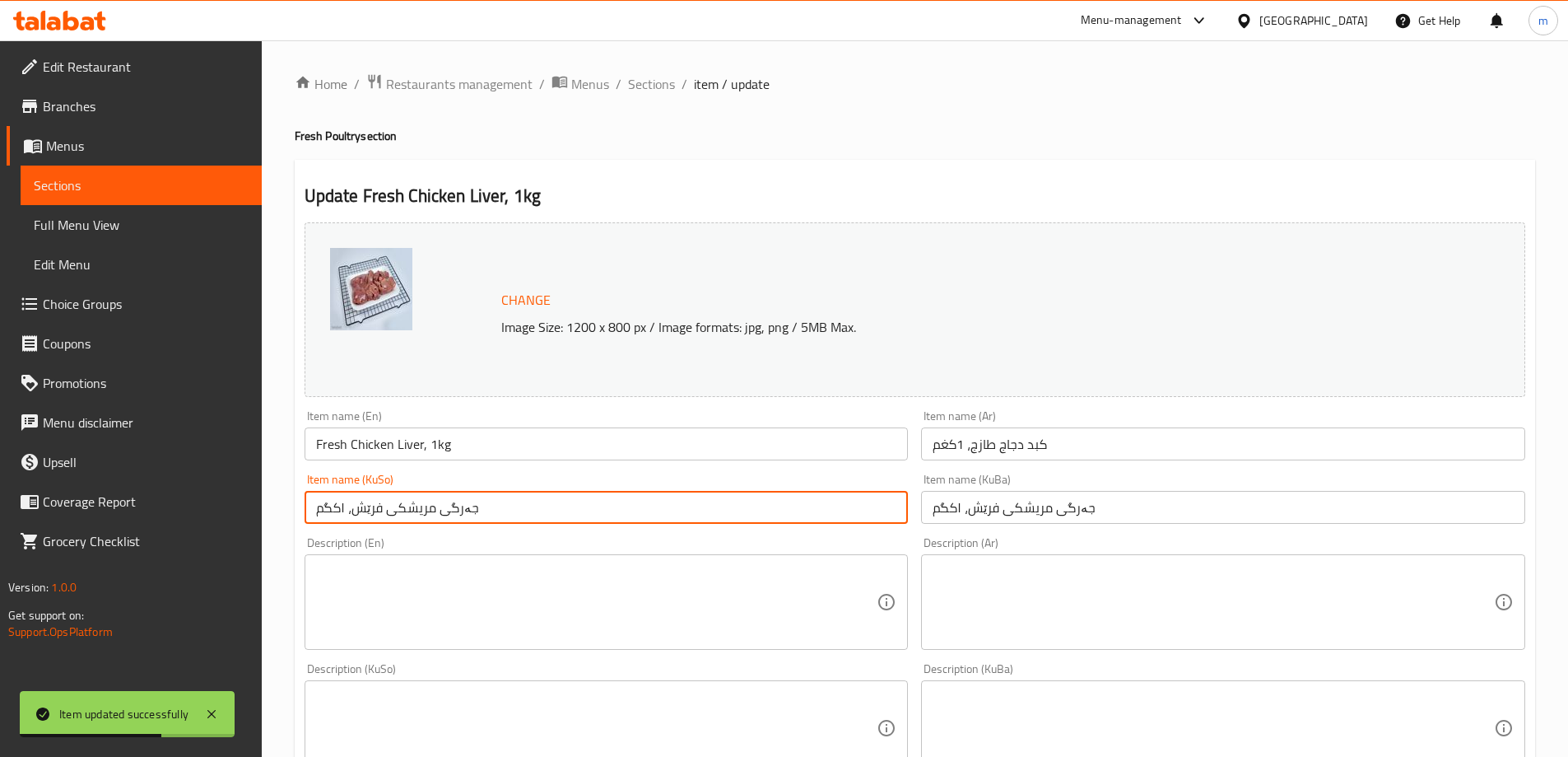
click at [420, 508] on input "جەرگی مریشکی فرێش، ۱کگم" at bounding box center [607, 507] width 604 height 33
paste input "text"
type input "جەرگی مریشک، ۱کگم"
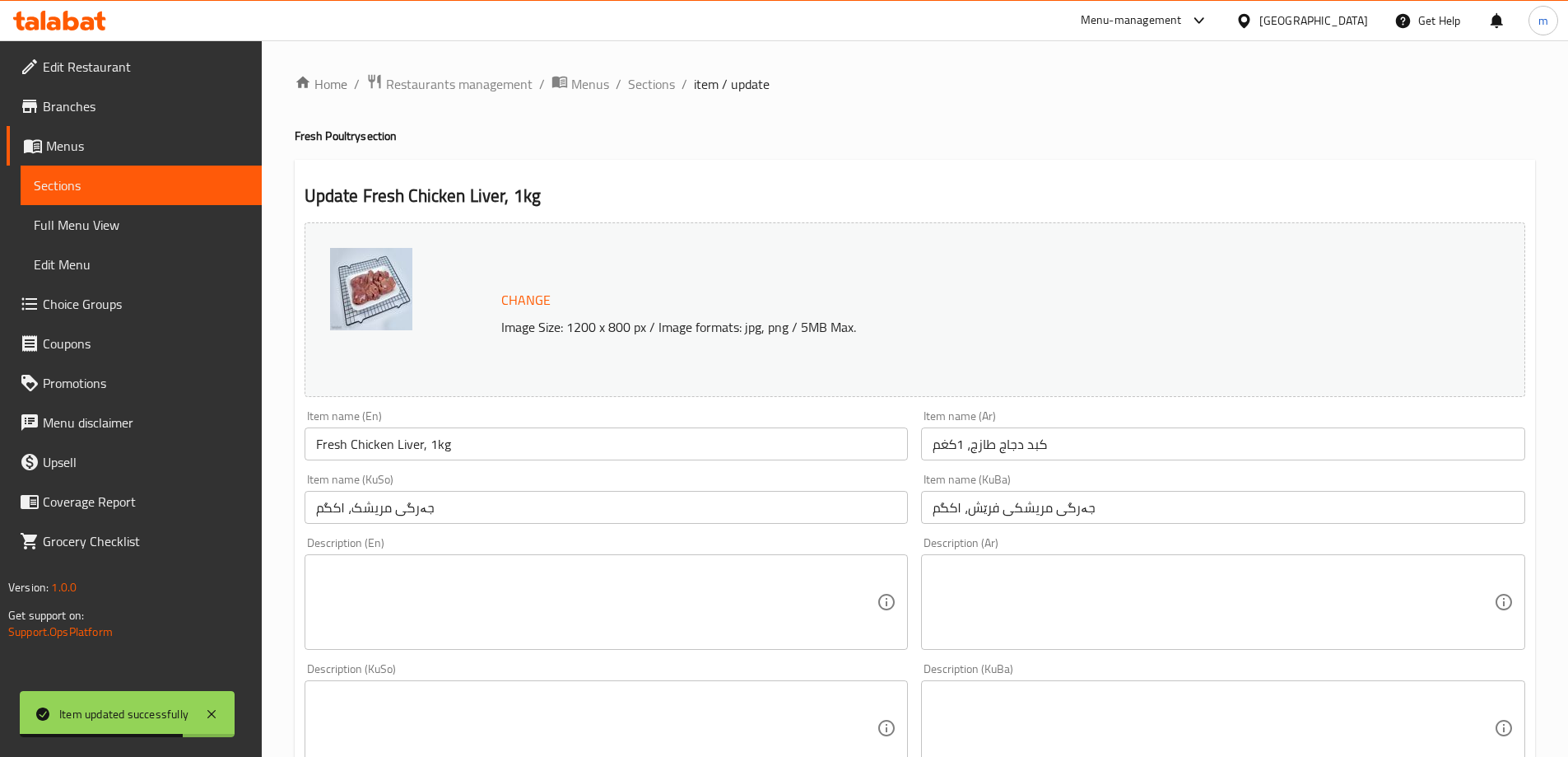
click at [1080, 527] on div "Item name (KuBa) جەرگی مریشکی فرێش، ۱کگم Item name (KuBa)" at bounding box center [1223, 498] width 617 height 64
click at [1076, 518] on input "جەرگی مریشکی فرێش، ۱کگم" at bounding box center [1223, 507] width 604 height 33
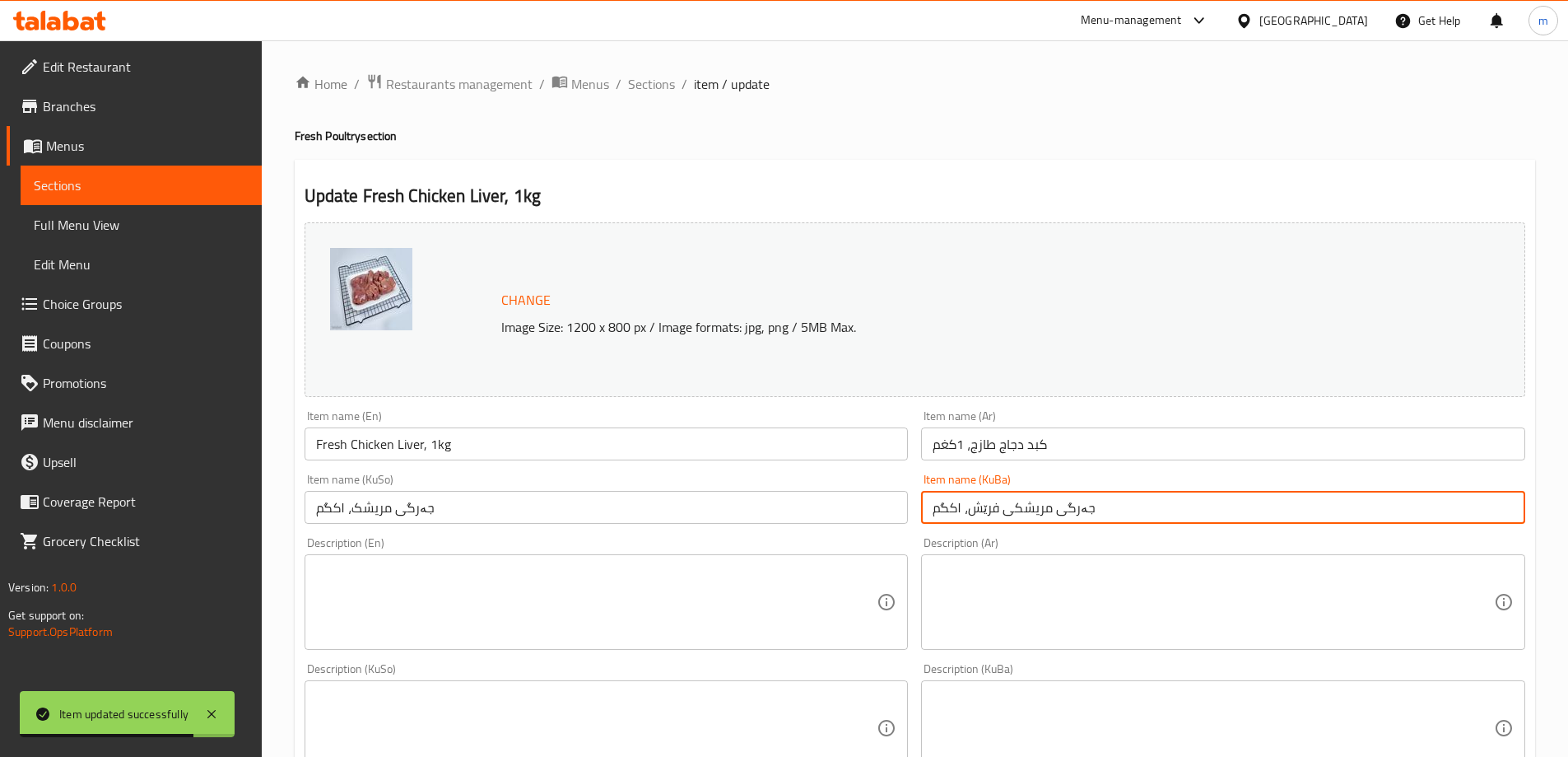
click at [1076, 518] on input "جەرگی مریشکی فرێش، ۱کگم" at bounding box center [1223, 507] width 604 height 33
paste input "text"
type input "جەرگی مریشک، ۱کگم"
click at [1039, 446] on input "كبد دجاج طازج، 1كغم" at bounding box center [1223, 444] width 604 height 33
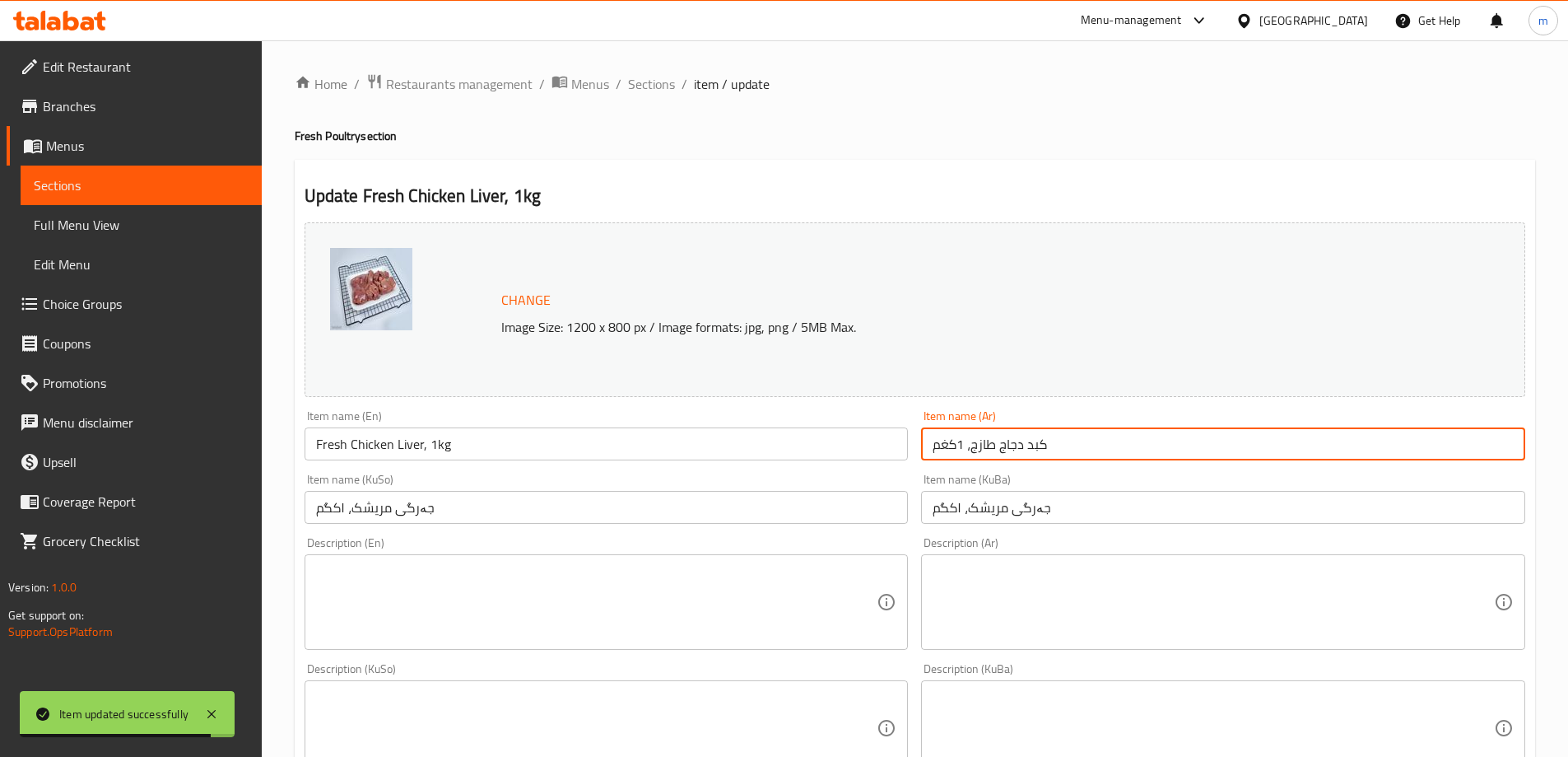
click at [1039, 446] on input "كبد دجاج طازج، 1كغم" at bounding box center [1223, 444] width 604 height 33
paste input "text"
type input "كبد دجاج، 1كغم"
click at [799, 456] on input "Fresh Chicken Liver, 1kg" at bounding box center [607, 444] width 604 height 33
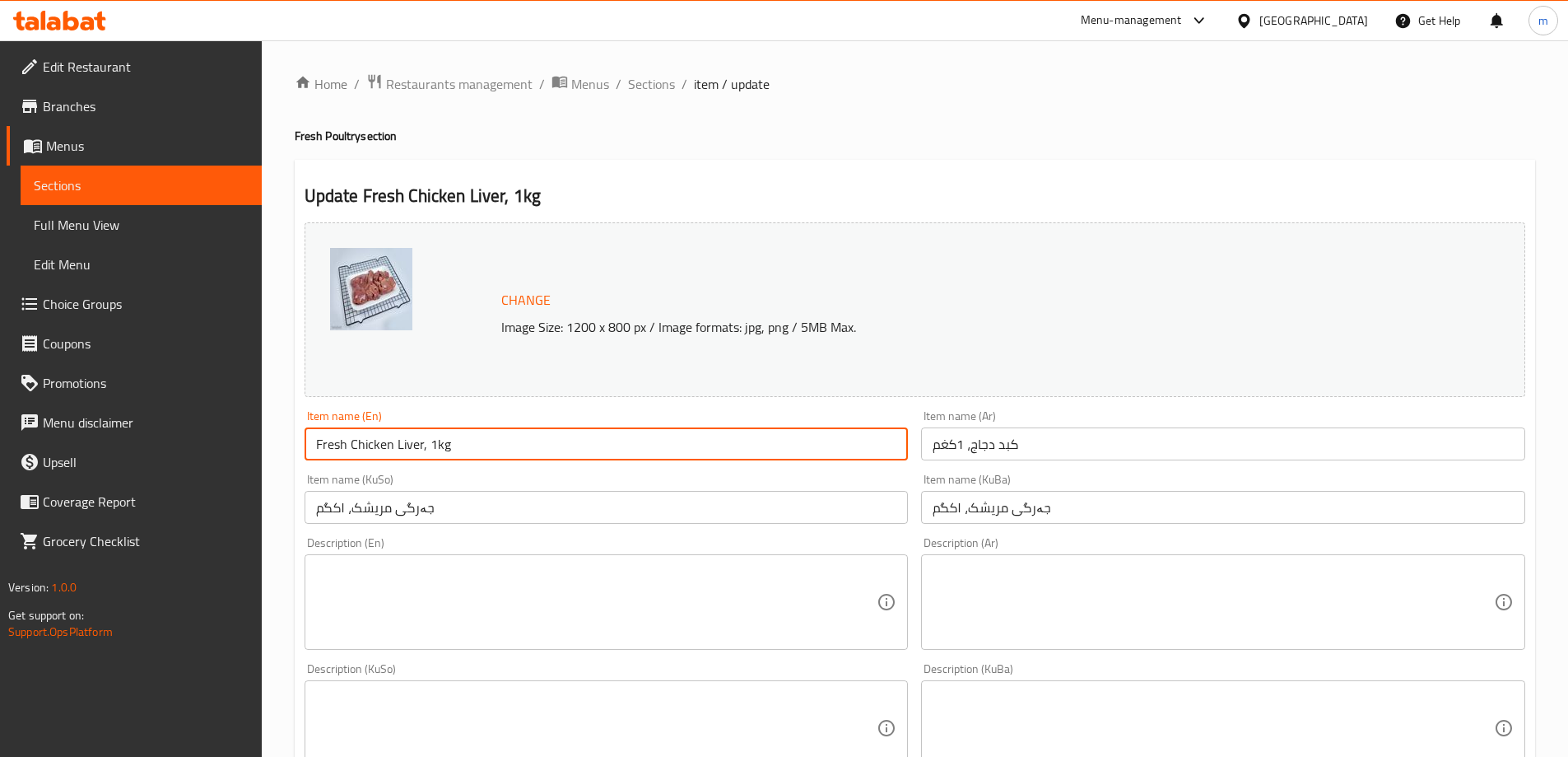
click at [799, 456] on input "Fresh Chicken Liver, 1kg" at bounding box center [607, 444] width 604 height 33
paste input "text"
type input "Chicken Liver, 1kg"
click at [508, 462] on div "Item name (En) Chicken Liver, 1kg Item name (En)" at bounding box center [606, 434] width 617 height 64
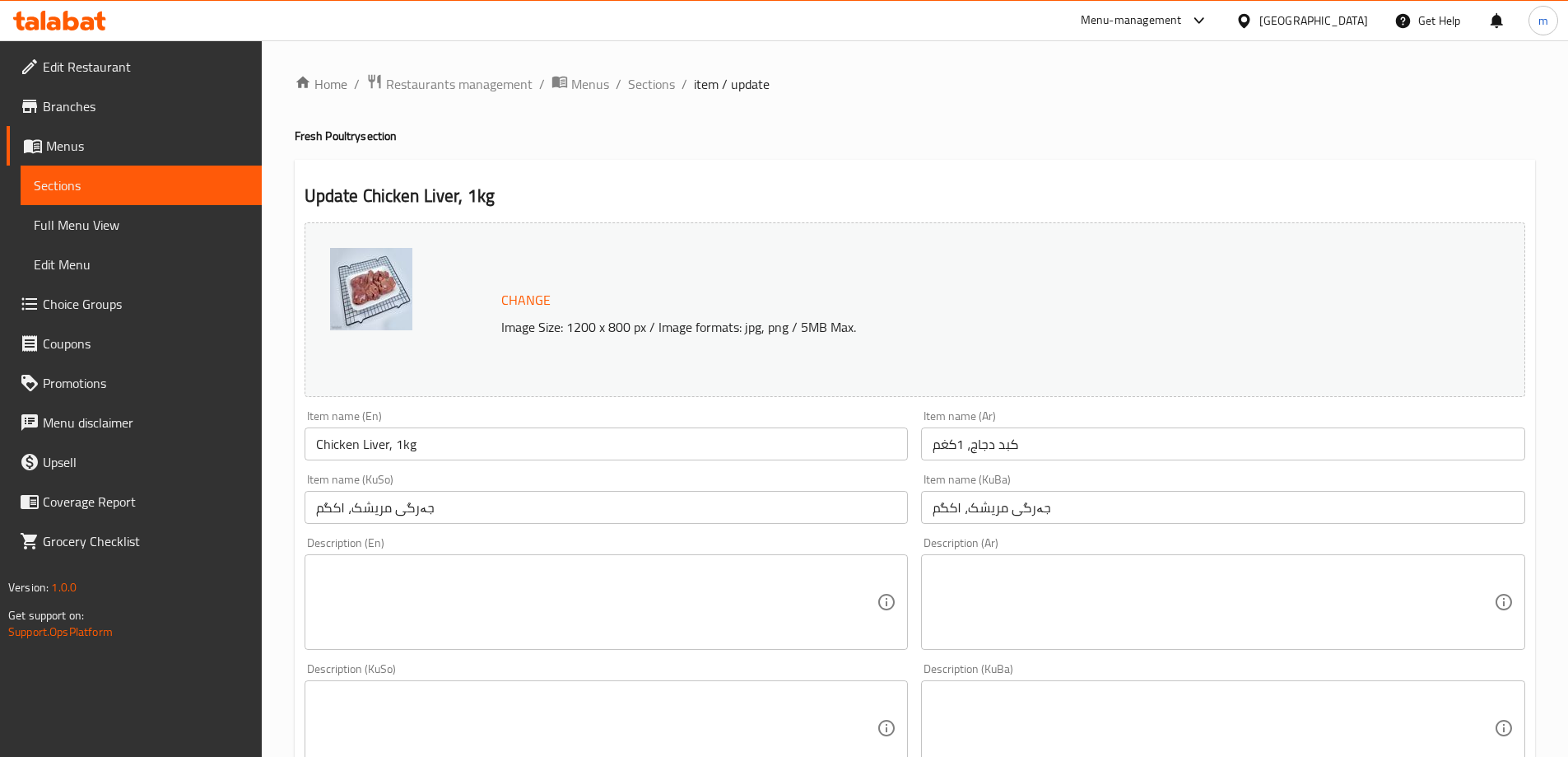
drag, startPoint x: 719, startPoint y: 682, endPoint x: 763, endPoint y: 678, distance: 44.2
click at [720, 682] on div "Description (KuSo)" at bounding box center [607, 727] width 604 height 95
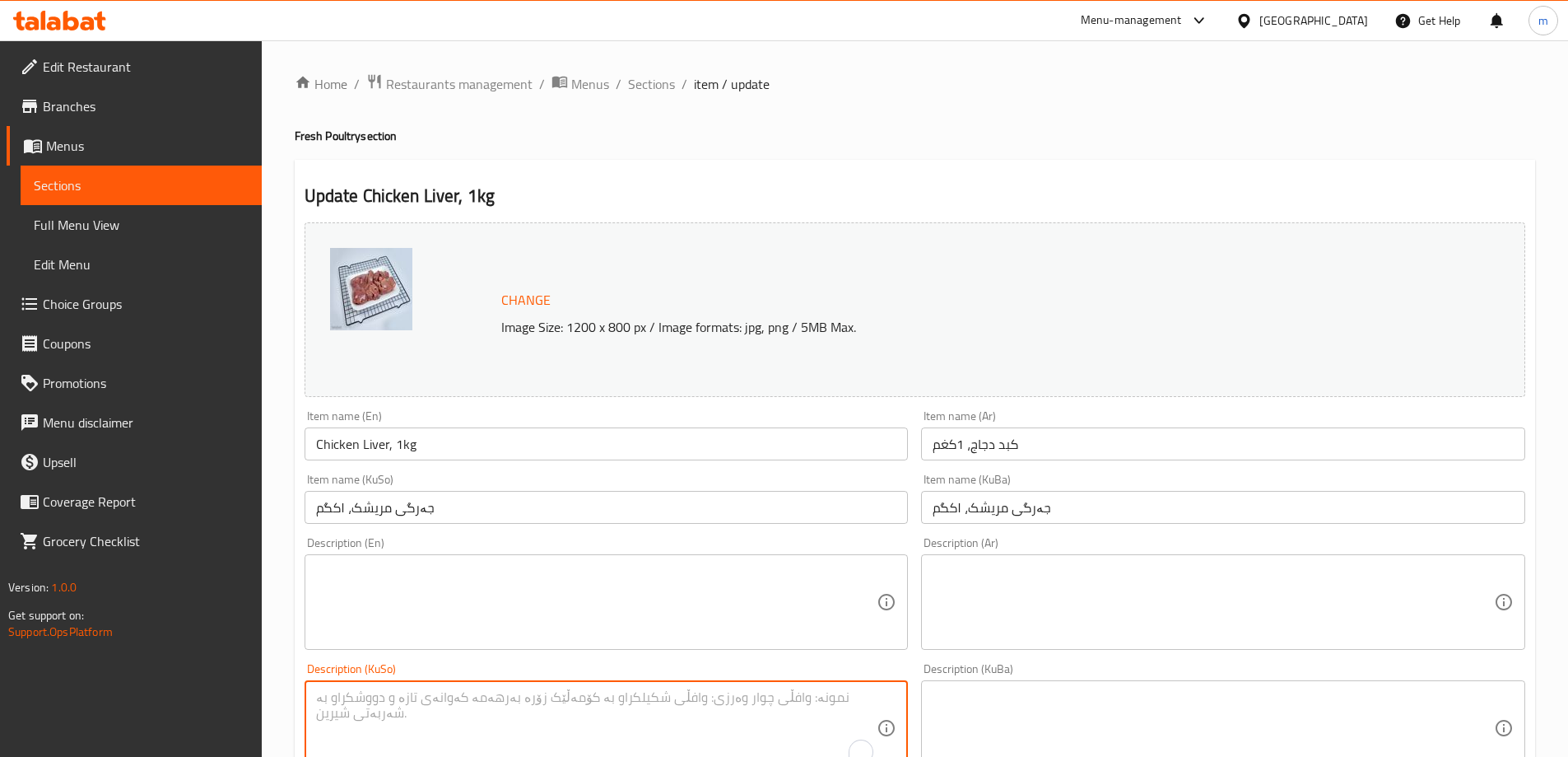
paste textarea "جەرگی فرێش و بەتامی مریشک، دەوڵەمەند بە ماددە خۆراکیەکان و پرۆتین"
type textarea "جەرگی فرێش و بەتامی مریشک، دەوڵەمەند بە ماددە خۆراکیەکان و پرۆتین"
drag, startPoint x: 1067, startPoint y: 721, endPoint x: 1057, endPoint y: 680, distance: 42.2
click at [1068, 721] on textarea at bounding box center [1212, 728] width 561 height 79
paste textarea "جەرگی فرێش و بەتامی مریشک، دەوڵەمەند بە ماددە خۆراکیەکان و پرۆتین"
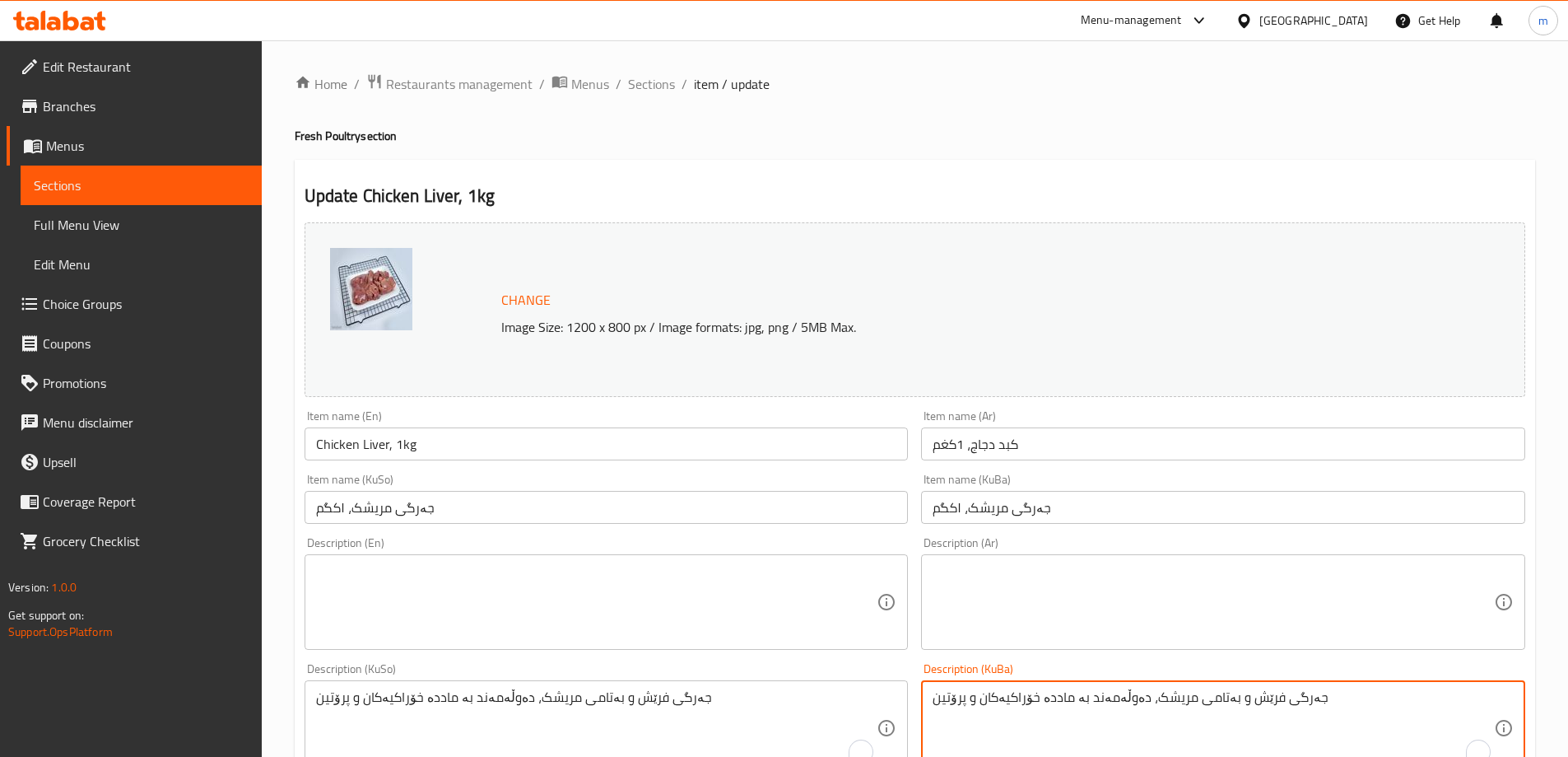
type textarea "جەرگی فرێش و بەتامی مریشک، دەوڵەمەند بە ماددە خۆراکیەکان و پرۆتین"
click at [1051, 625] on textarea at bounding box center [1212, 602] width 561 height 79
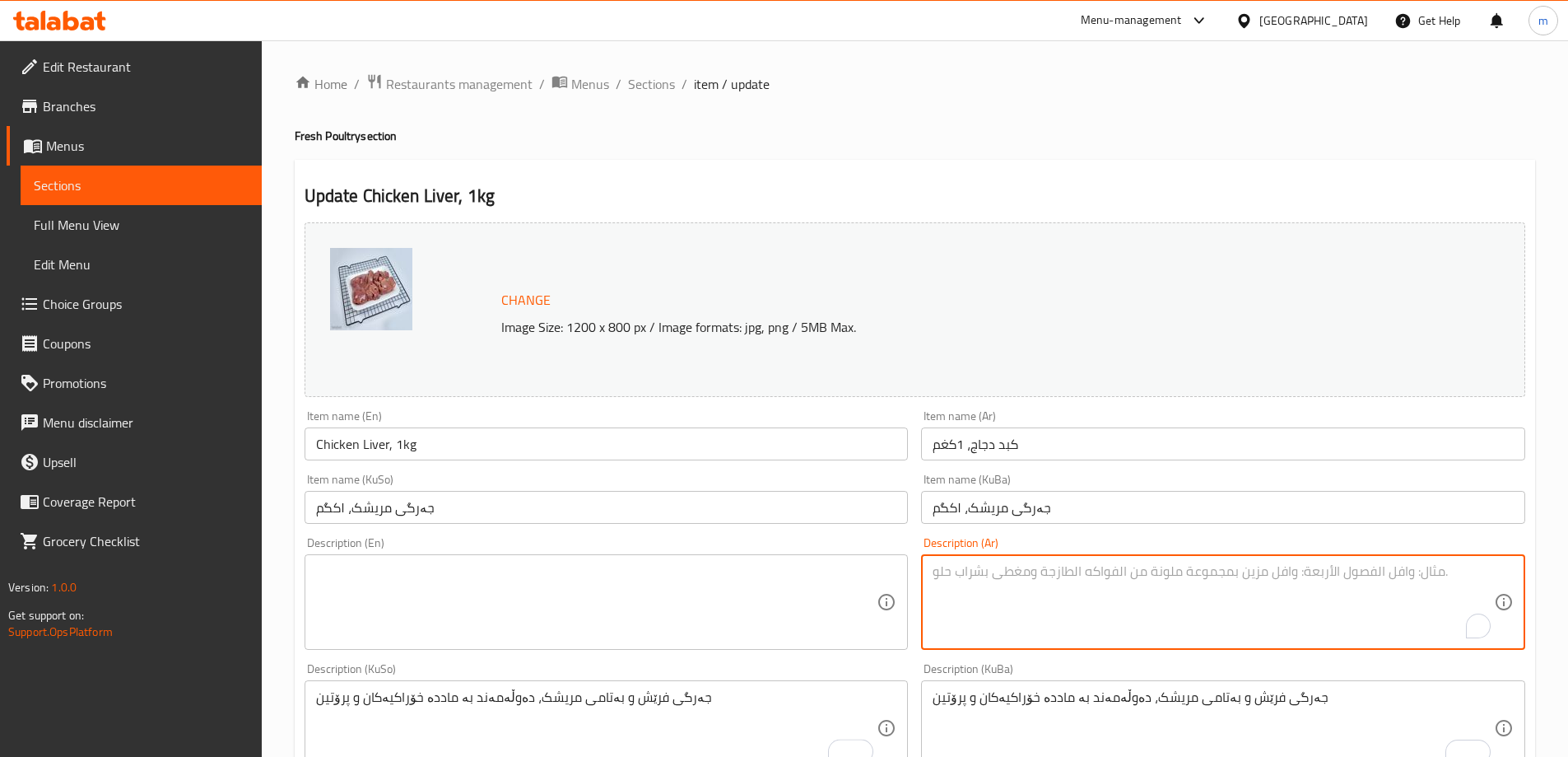
paste textarea "Fresh and Tasty Chicken Liver, Rich with Minerals and Protein"
type textarea "Fresh and Tasty Chicken Liver, Rich with Minerals and Protein"
click at [847, 628] on textarea at bounding box center [596, 602] width 561 height 79
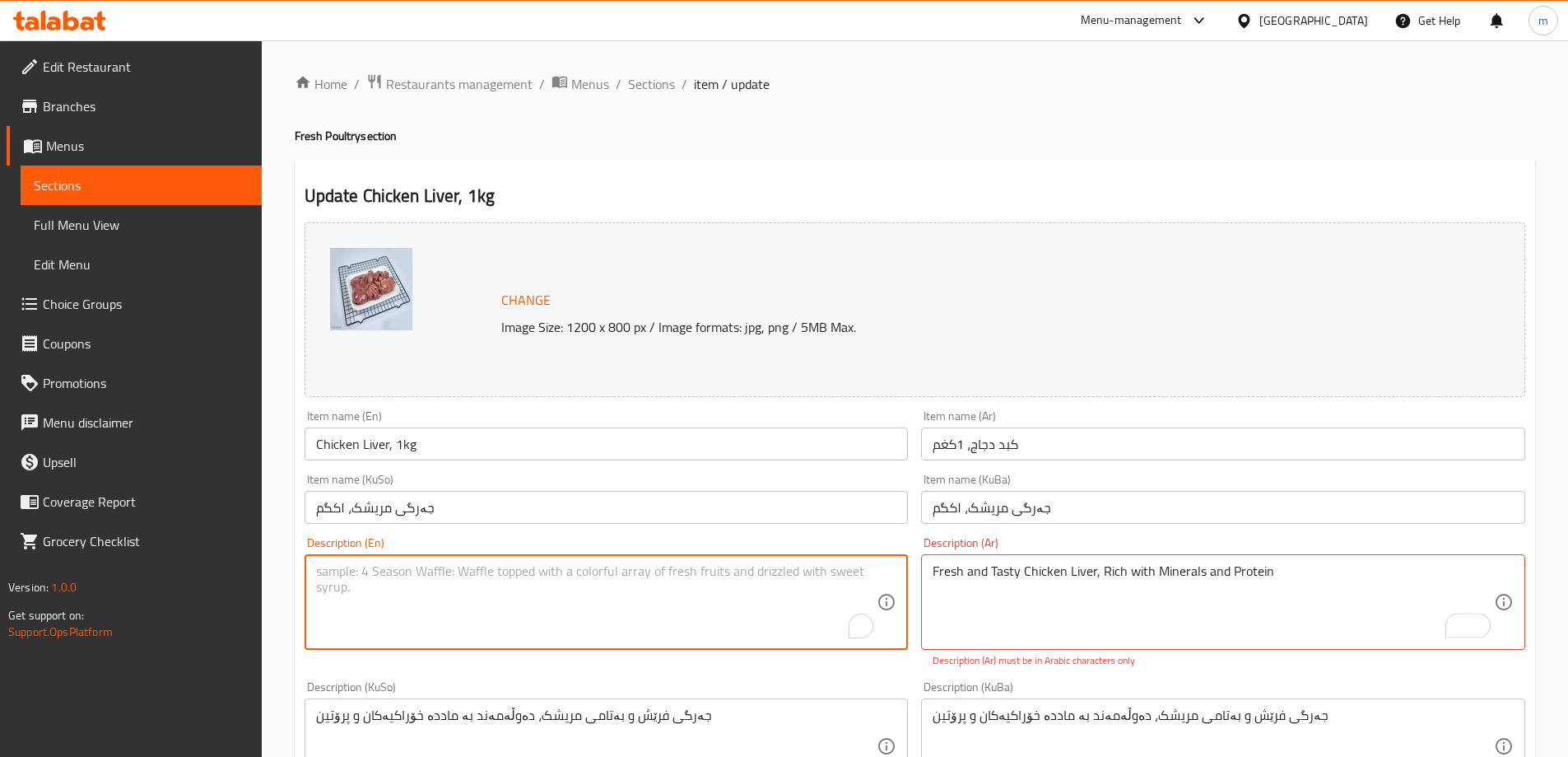
paste textarea "Fresh and Tasty Chicken Liver, Rich with Minerals and Protein"
type textarea "Fresh and Tasty Chicken Liver, Rich with Minerals and Protein"
click at [1098, 589] on textarea "Fresh and Tasty Chicken Liver, Rich with Minerals and Protein" at bounding box center [1212, 602] width 561 height 79
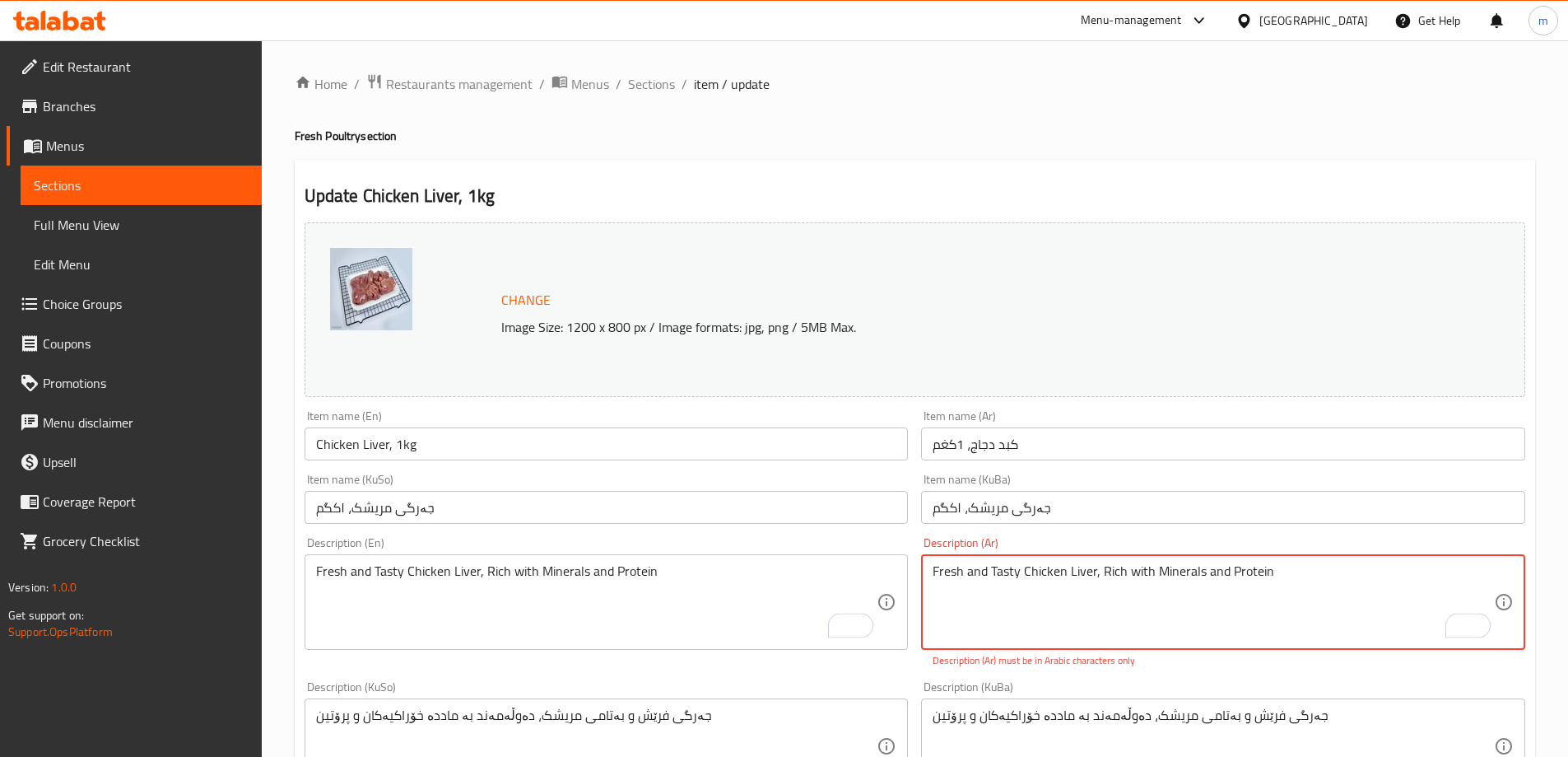
click at [1098, 589] on textarea "Fresh and Tasty Chicken Liver, Rich with Minerals and Protein" at bounding box center [1212, 602] width 561 height 79
paste textarea "كبد دجاج طازج وغني بالعناصر الغذائية والبروتين"
type textarea "كبد دجاج طازج وغني بالعناصر الغذائية والبروتين"
click at [1129, 482] on div "Item name (KuBa) جەرگی مریشک، ۱کگم Item name (KuBa)" at bounding box center [1223, 498] width 604 height 50
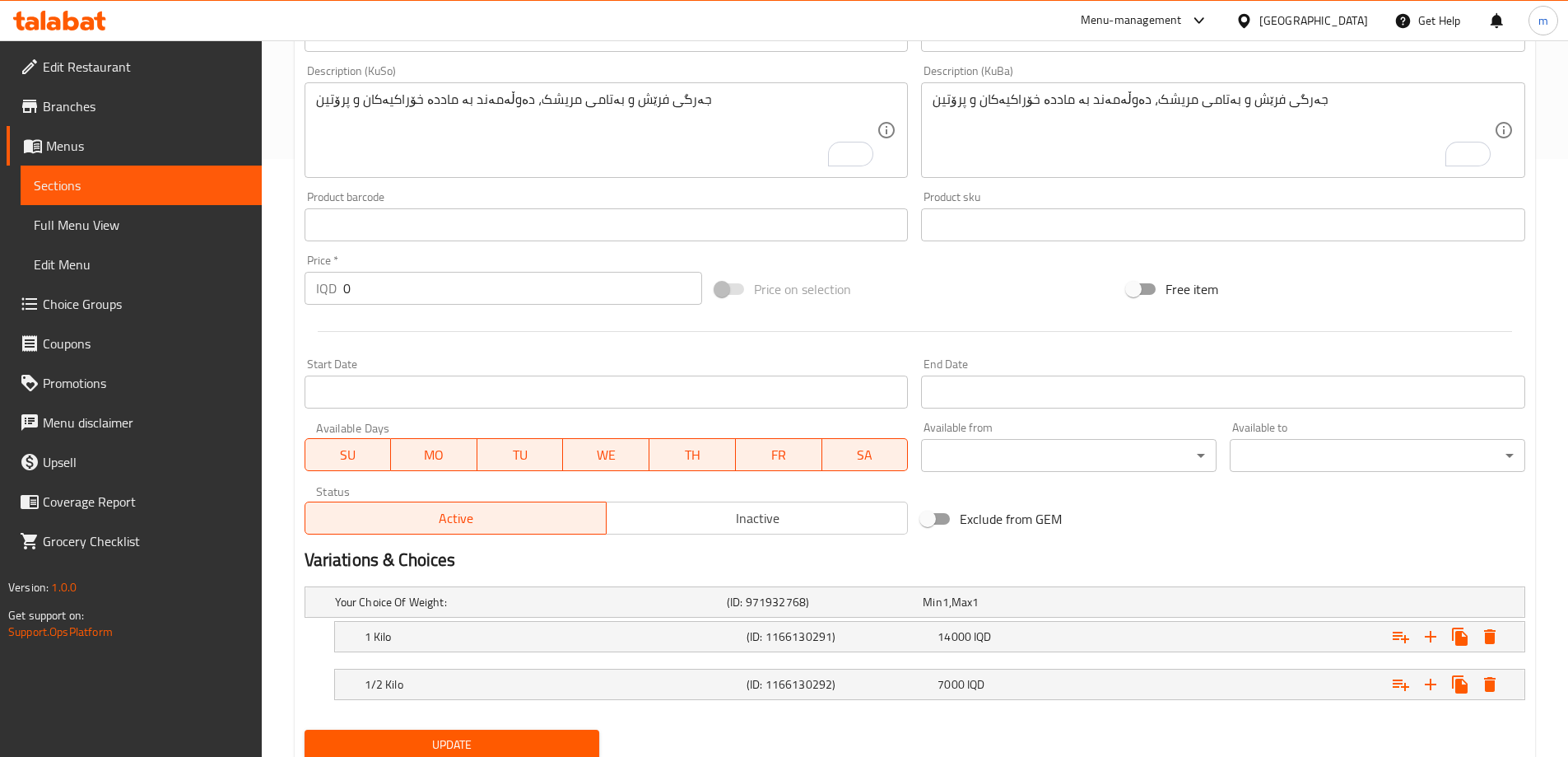
scroll to position [657, 0]
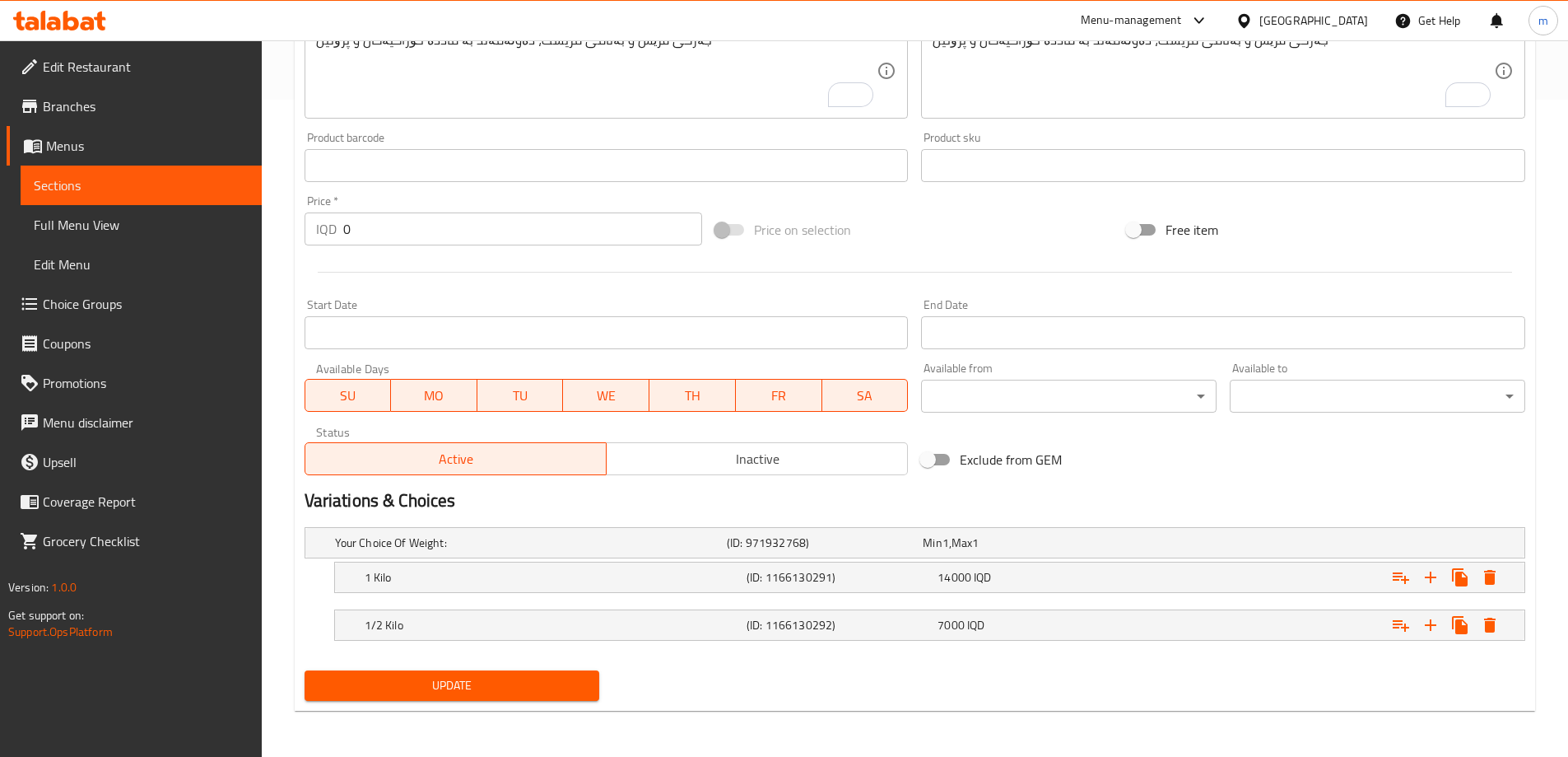
click at [495, 668] on div "Update" at bounding box center [452, 685] width 309 height 43
click at [496, 676] on span "Update" at bounding box center [452, 685] width 269 height 20
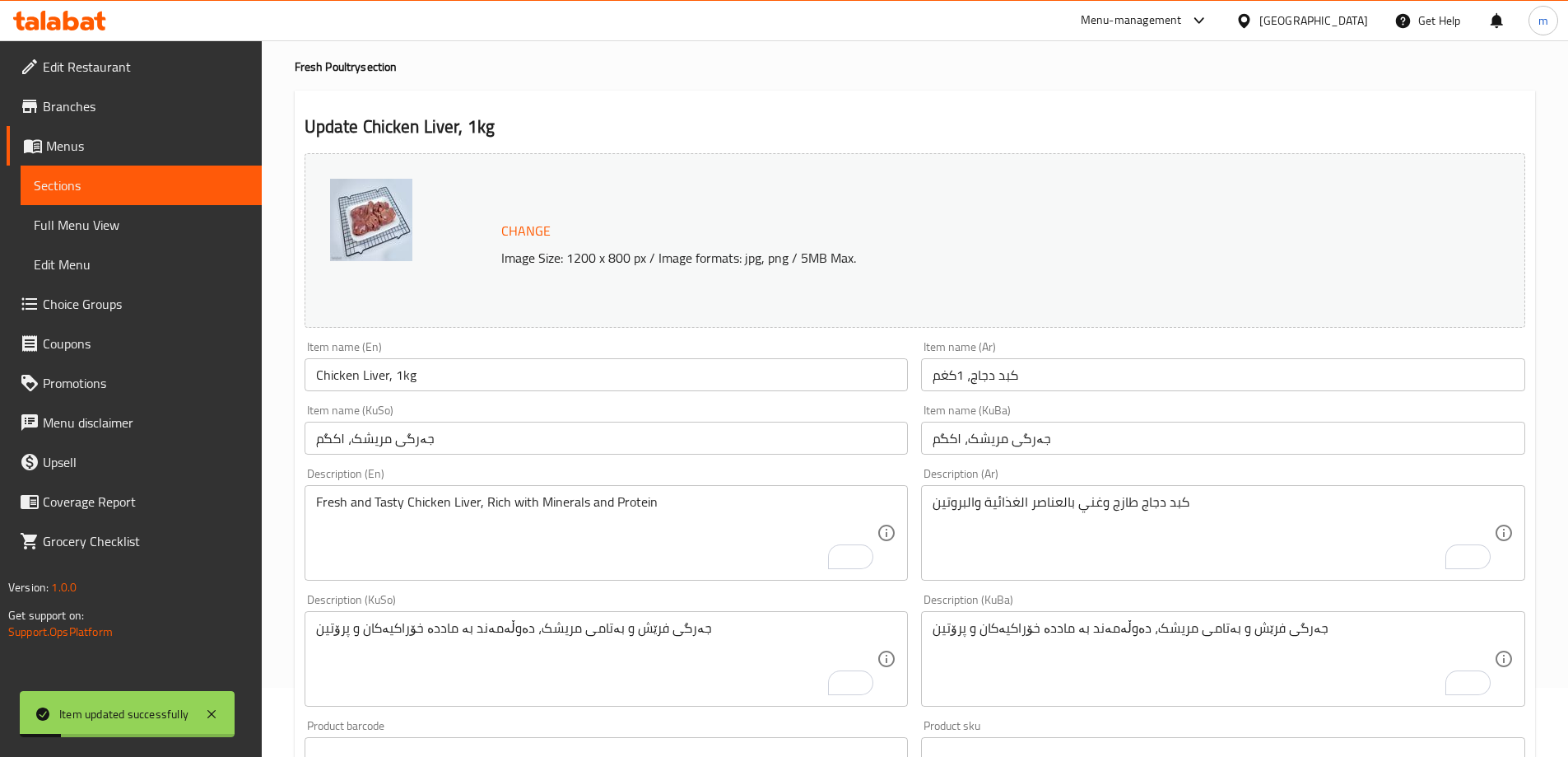
scroll to position [0, 0]
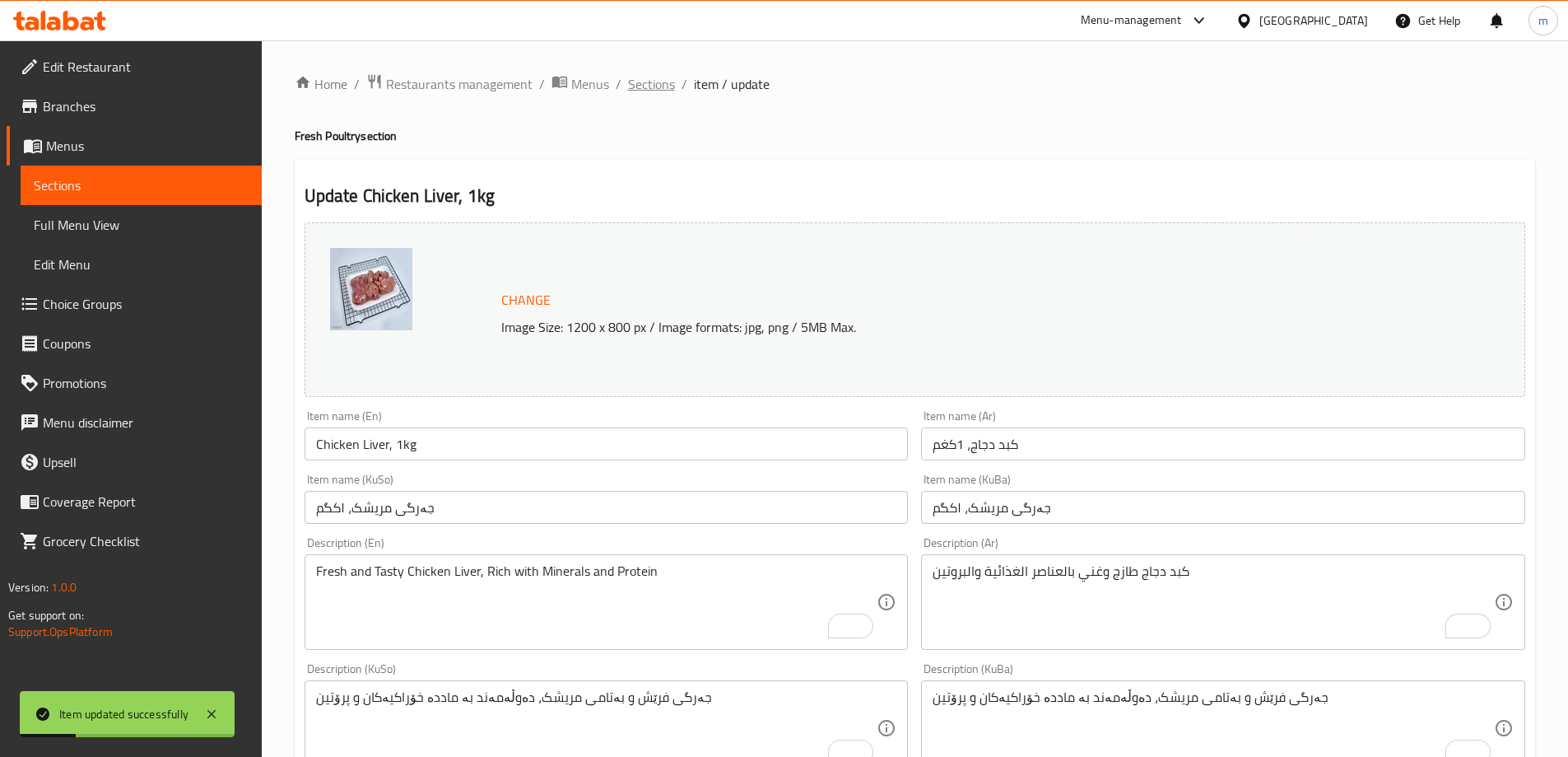
click at [653, 87] on span "Sections" at bounding box center [651, 83] width 47 height 19
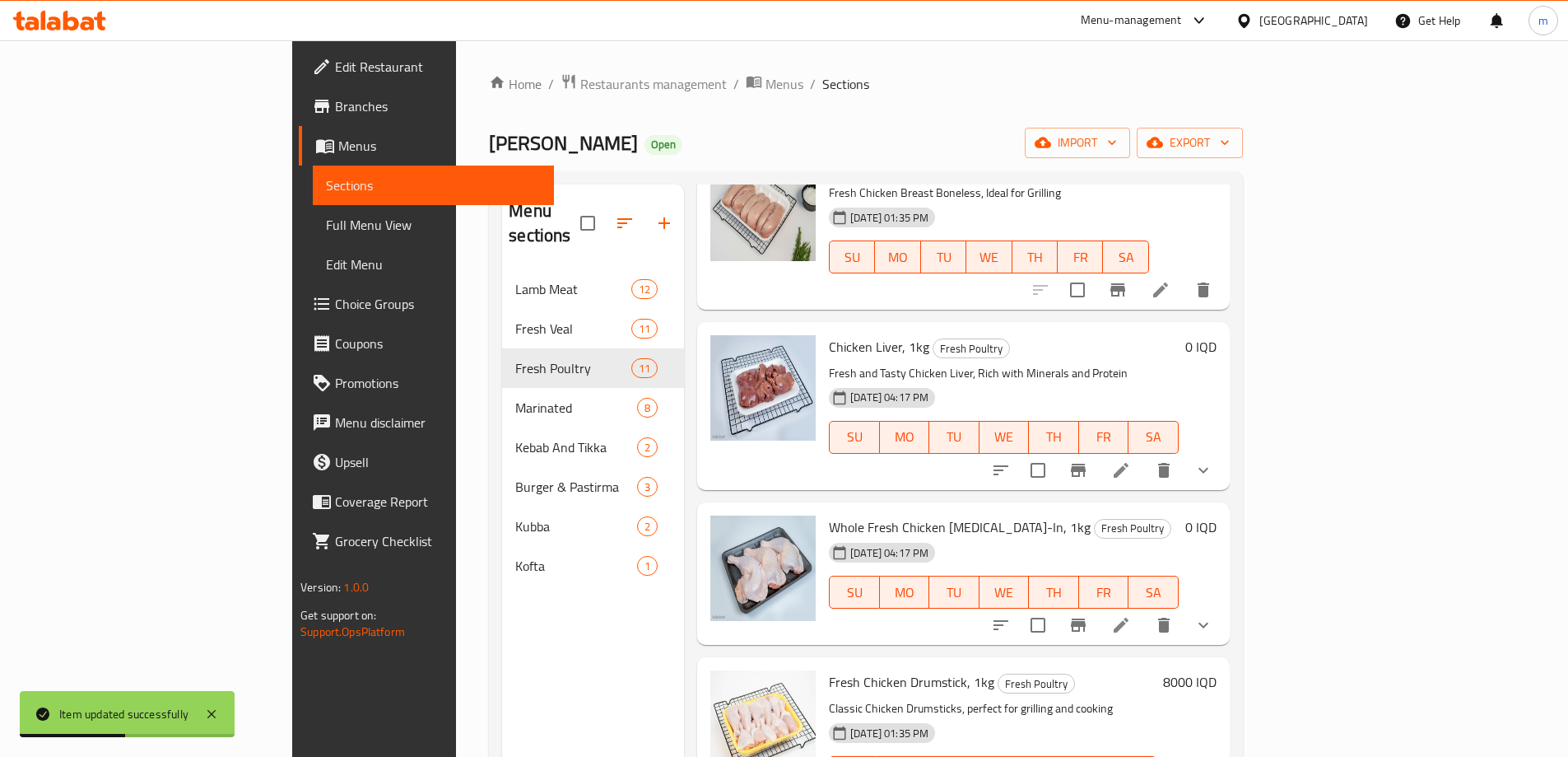
scroll to position [577, 0]
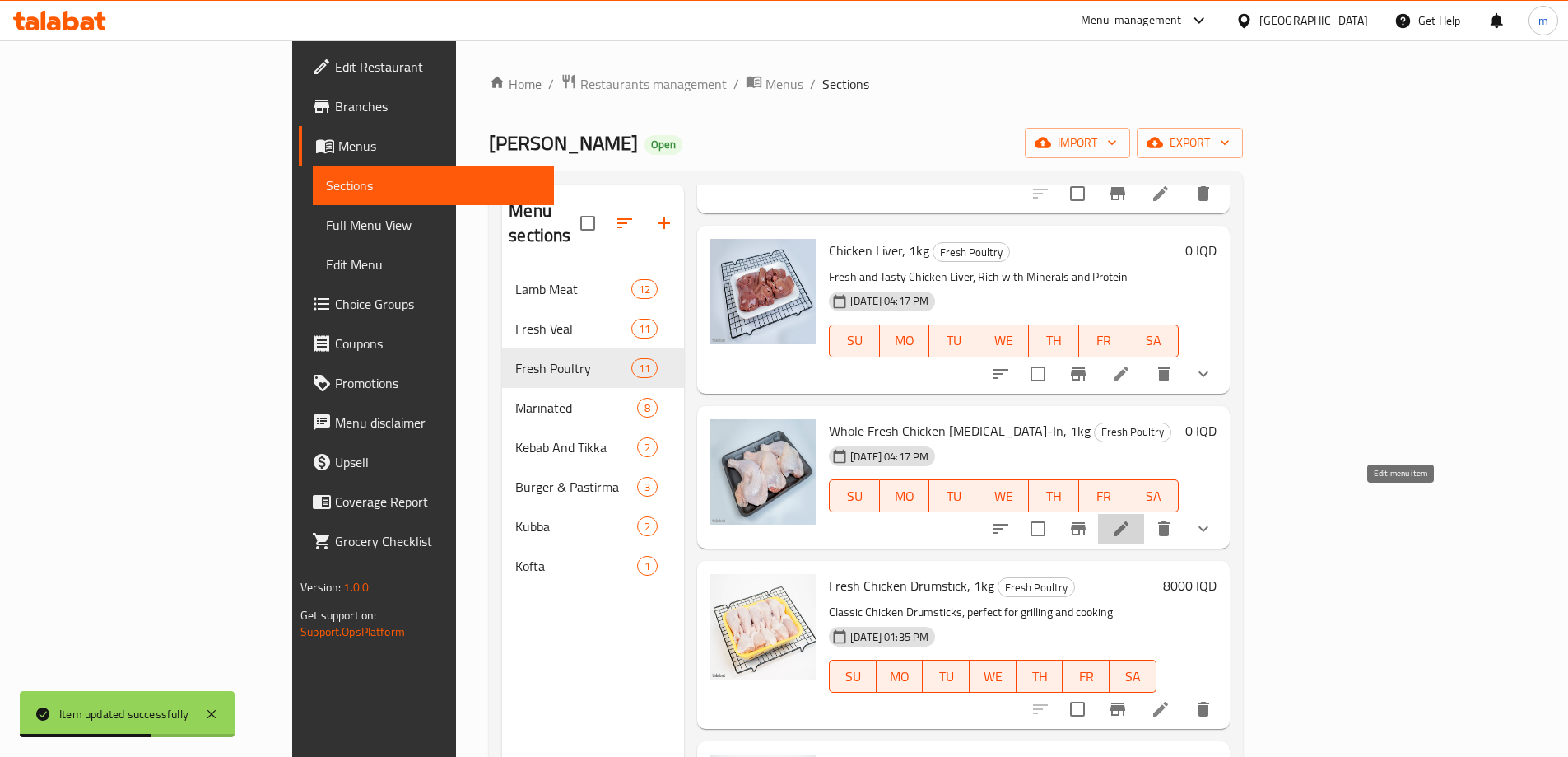
click at [1131, 519] on icon at bounding box center [1121, 528] width 19 height 19
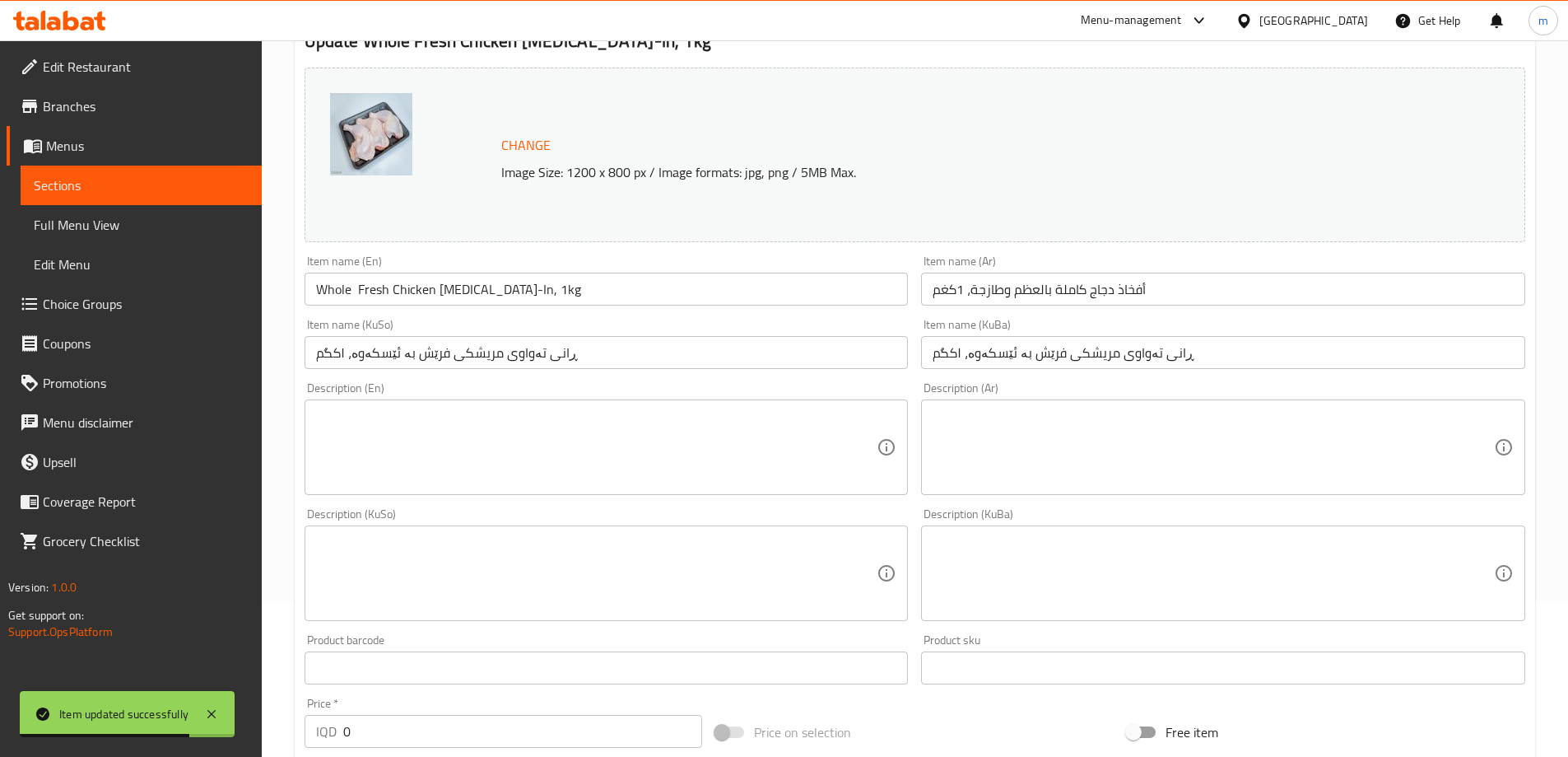
scroll to position [192, 0]
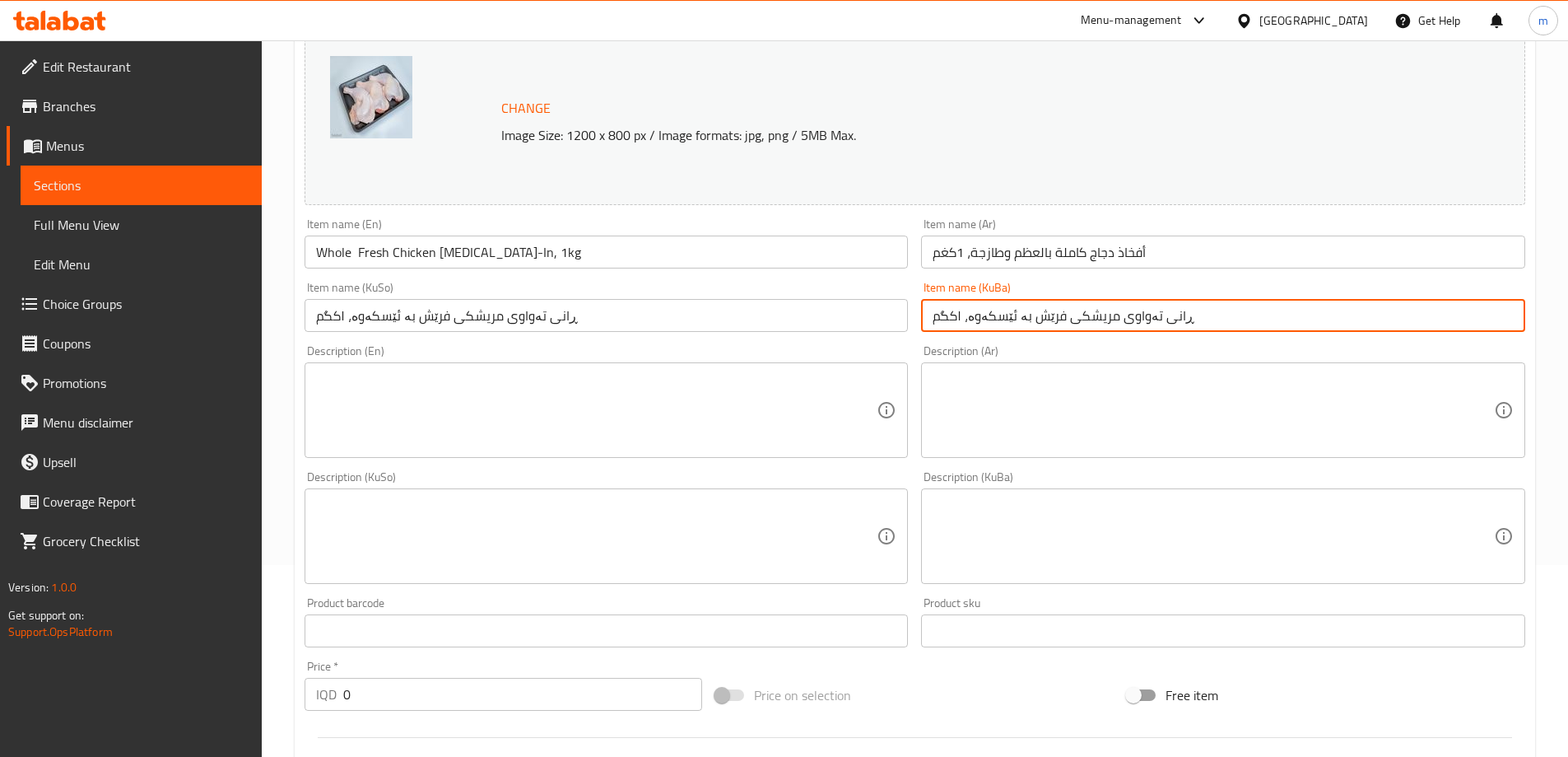
click at [980, 301] on input "ڕانی تەواوی مریشکی فرێش بە ئێسکەوە، ۱کگم" at bounding box center [1223, 315] width 604 height 33
paste input "text"
type input "ڕانی تەواوی مریشک بە ئێسکەوە، ۱کگم"
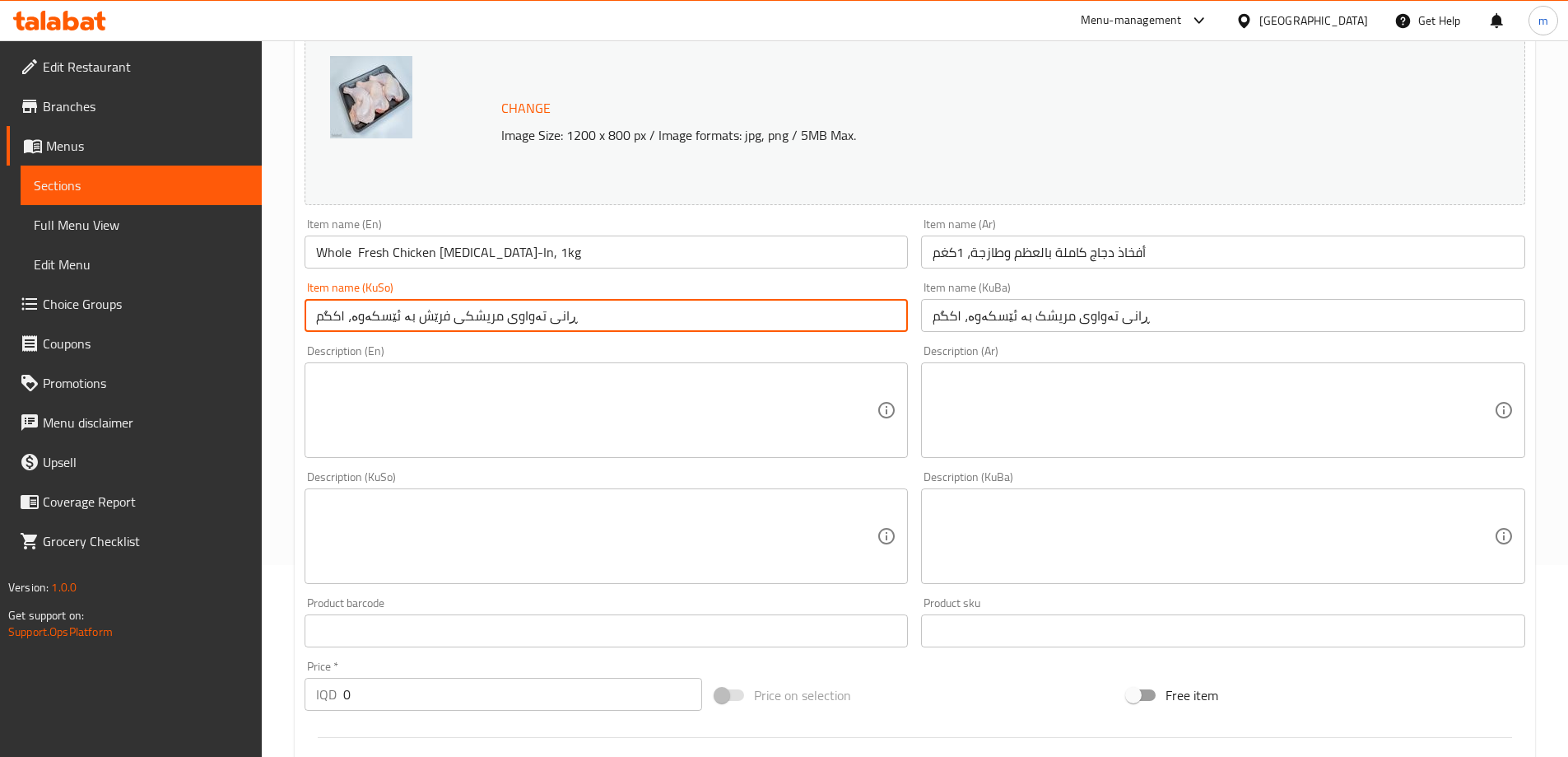
click at [836, 319] on input "ڕانی تەواوی مریشکی فرێش بە ئێسکەوە، ۱کگم" at bounding box center [607, 315] width 604 height 33
paste input "text"
type input "ڕانی تەواوی مریشک بە ئێسکەوە، ۱کگم"
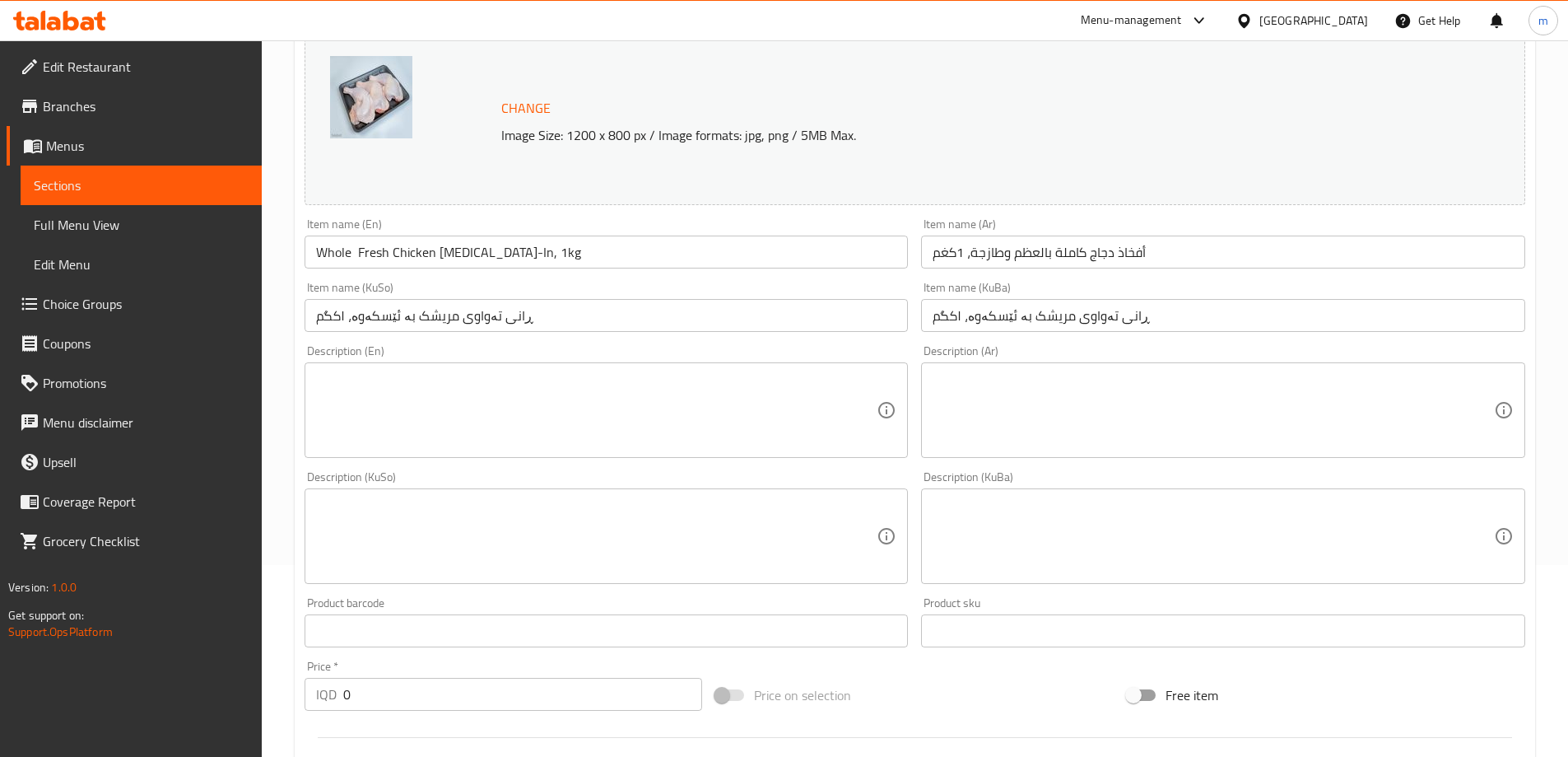
click at [1003, 271] on div "Item name (Ar) أفخاذ دجاج كاملة بالعظم وطازجة، 1كغم Item name (Ar)" at bounding box center [1223, 243] width 617 height 64
click at [1003, 259] on input "أفخاذ دجاج كاملة بالعظم وطازجة، 1كغم" at bounding box center [1223, 252] width 604 height 33
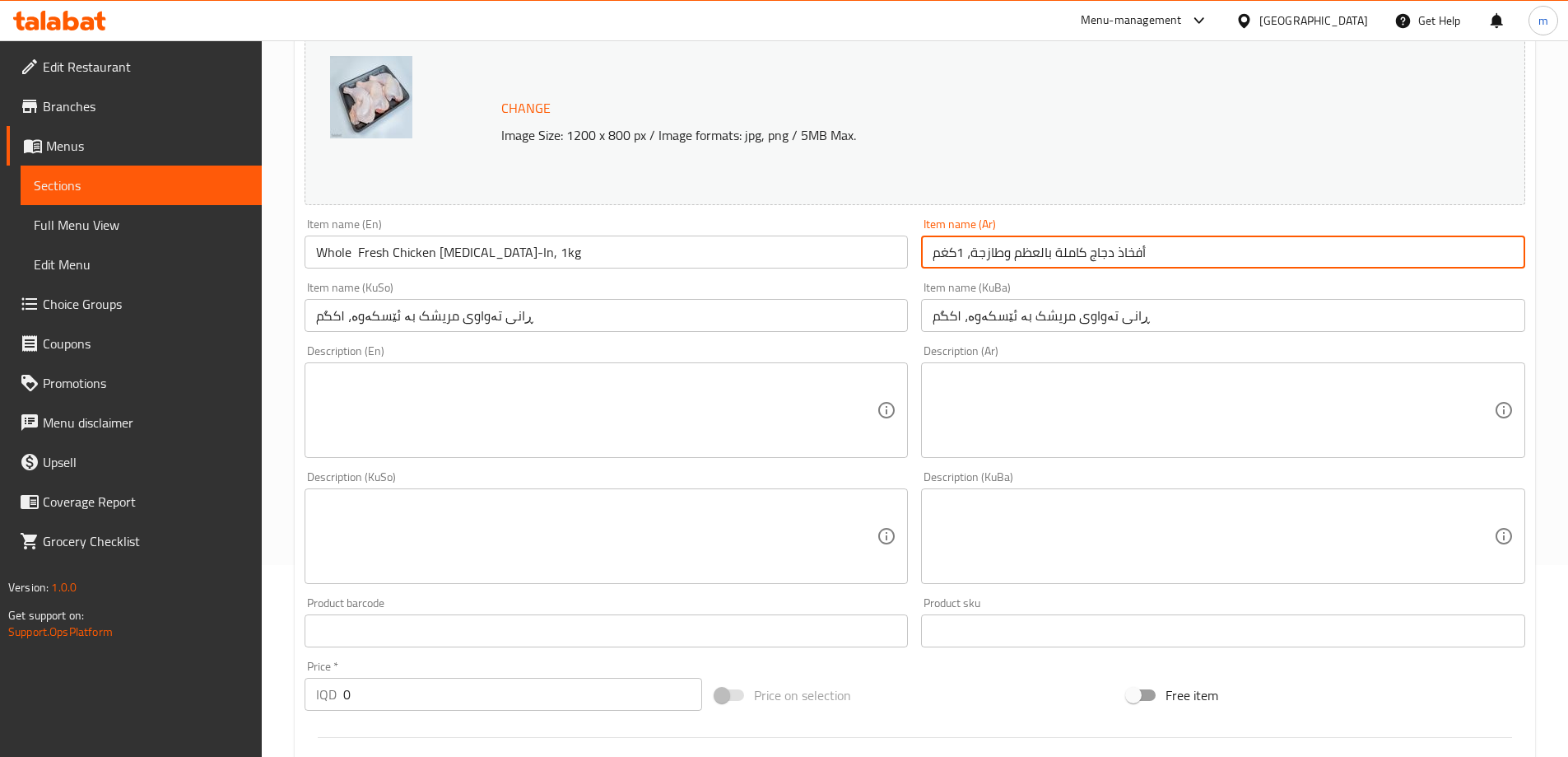
click at [1003, 259] on input "أفخاذ دجاج كاملة بالعظم وطازجة، 1كغم" at bounding box center [1223, 252] width 604 height 33
paste input "مع العظم"
type input "أفخاذ دجاج كاملة مع العظم، 1كغم"
click at [848, 255] on input "Whole Fresh Chicken Thigh Bone-In, 1kg" at bounding box center [607, 252] width 604 height 33
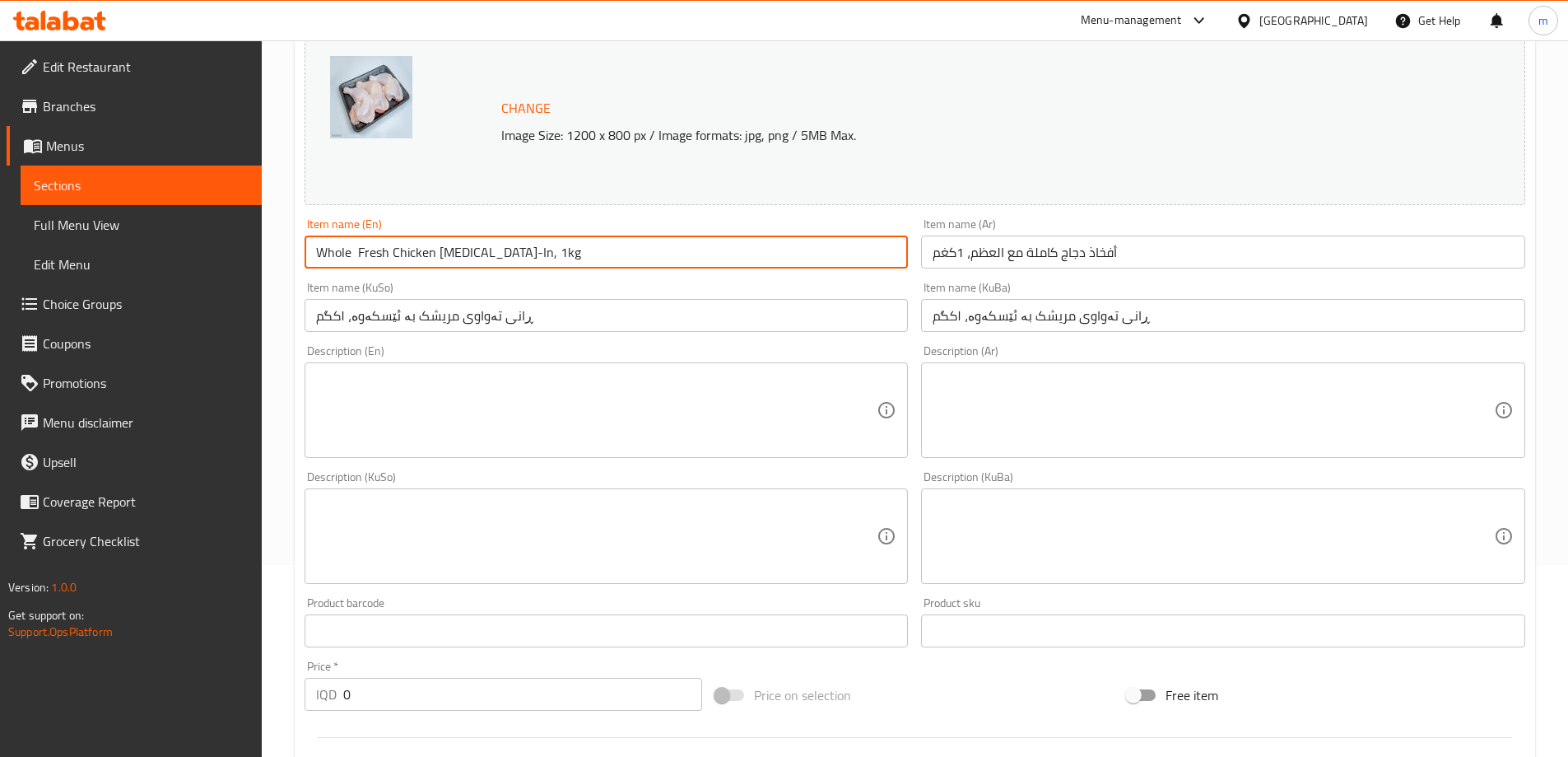
click at [848, 255] on input "Whole Fresh Chicken Thigh Bone-In, 1kg" at bounding box center [607, 252] width 604 height 33
paste input "Fresh Chicken Thigh"
type input "Fresh Chicken [MEDICAL_DATA]-In, 1kg"
click at [580, 290] on div "Item name (KuSo) ڕانی تەواوی مریشک بە ئێسکەوە، ۱کگم Item name (KuSo)" at bounding box center [607, 307] width 604 height 50
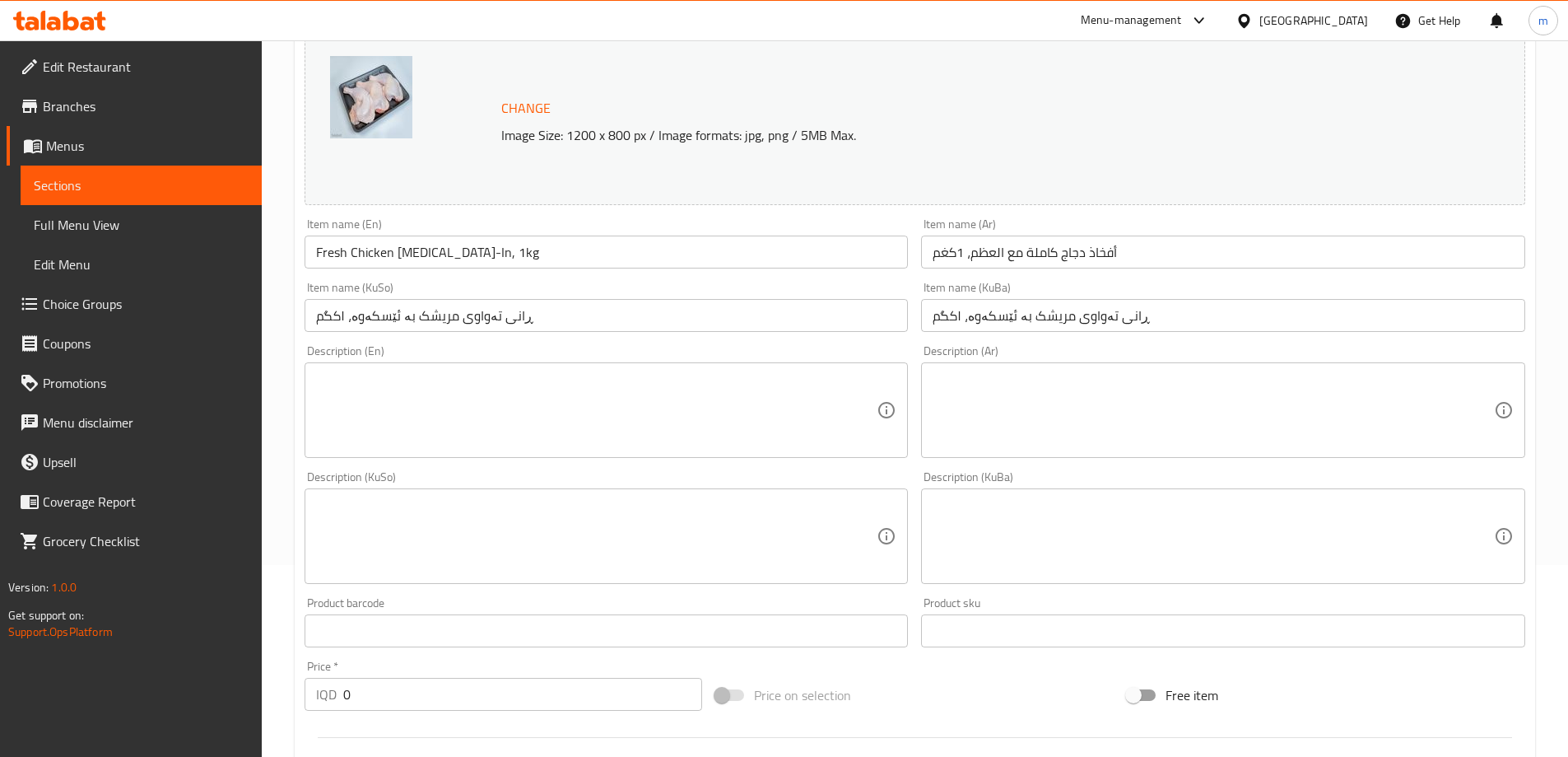
click at [685, 569] on textarea at bounding box center [596, 536] width 561 height 79
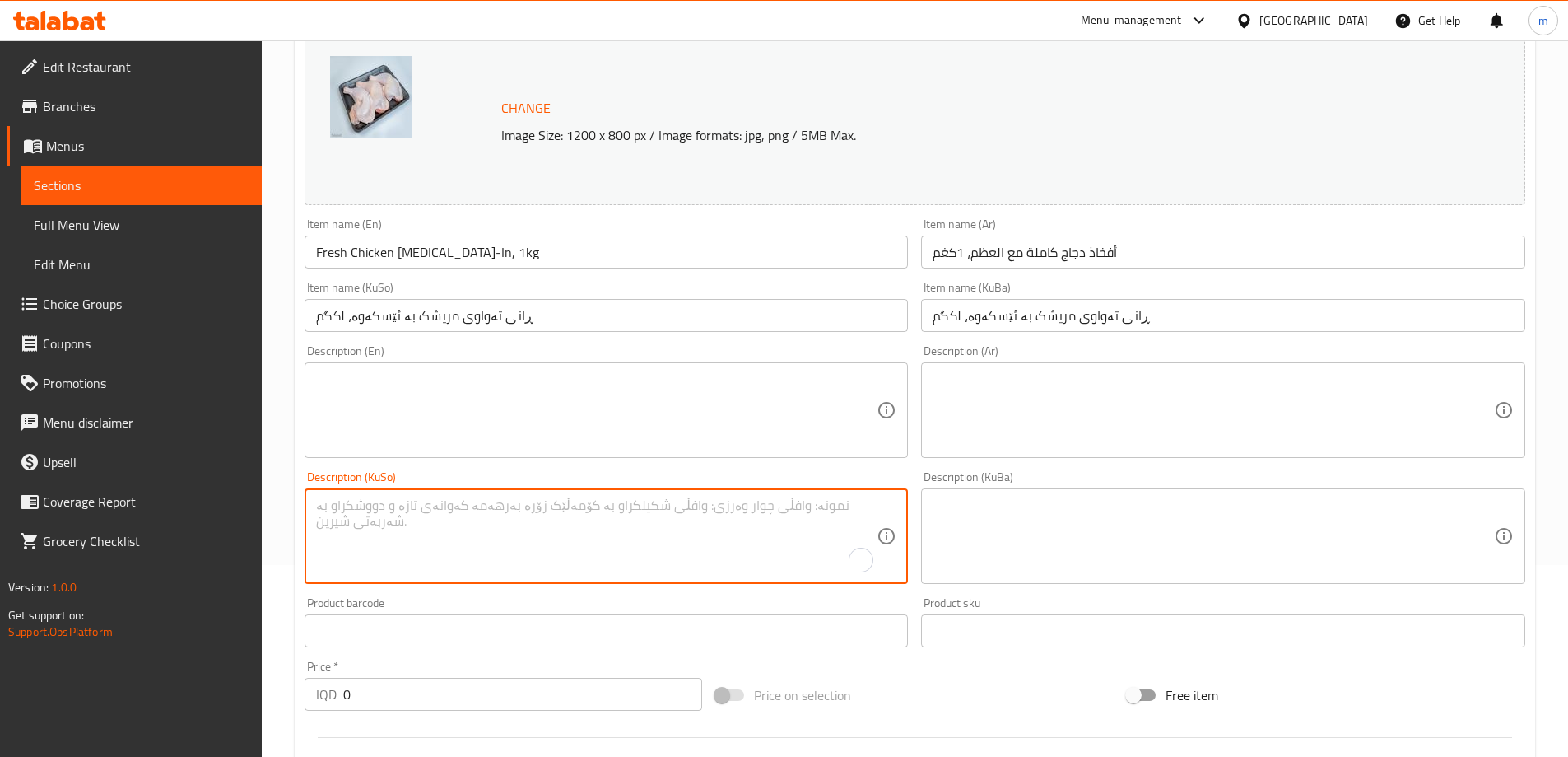
paste textarea "ڕانی تەواوی فرێشى مریشک بە ئێسکەوە، گونجاوە بۆ برژاندن، سوورکردنەوە، و کوڵاندن"
type textarea "ڕانی تەواوی فرێشى مریشک بە ئێسکەوە، گونجاوە بۆ برژاندن، سوورکردنەوە، و کوڵاندن"
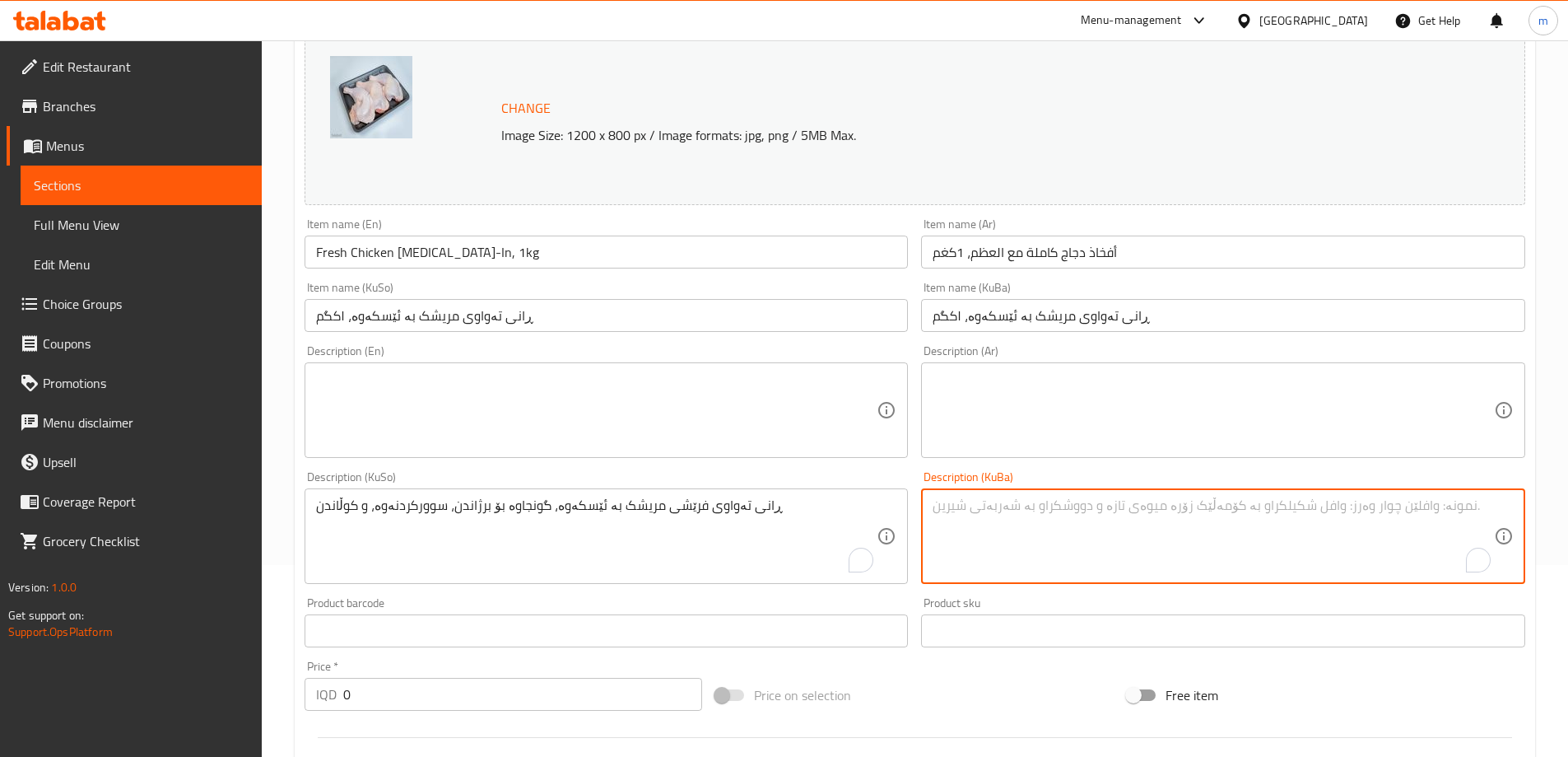
click at [1056, 516] on textarea "To enrich screen reader interactions, please activate Accessibility in Grammarl…" at bounding box center [1212, 536] width 561 height 79
paste textarea "ڕانی تەواوی فرێشى مریشک بە ئێسکەوە، گونجاوە بۆ برژاندن، سوورکردنەوە، و کوڵاندن"
type textarea "ڕانی تەواوی فرێشى مریشک بە ئێسکەوە، گونجاوە بۆ برژاندن، سوورکردنەوە، و کوڵاندن"
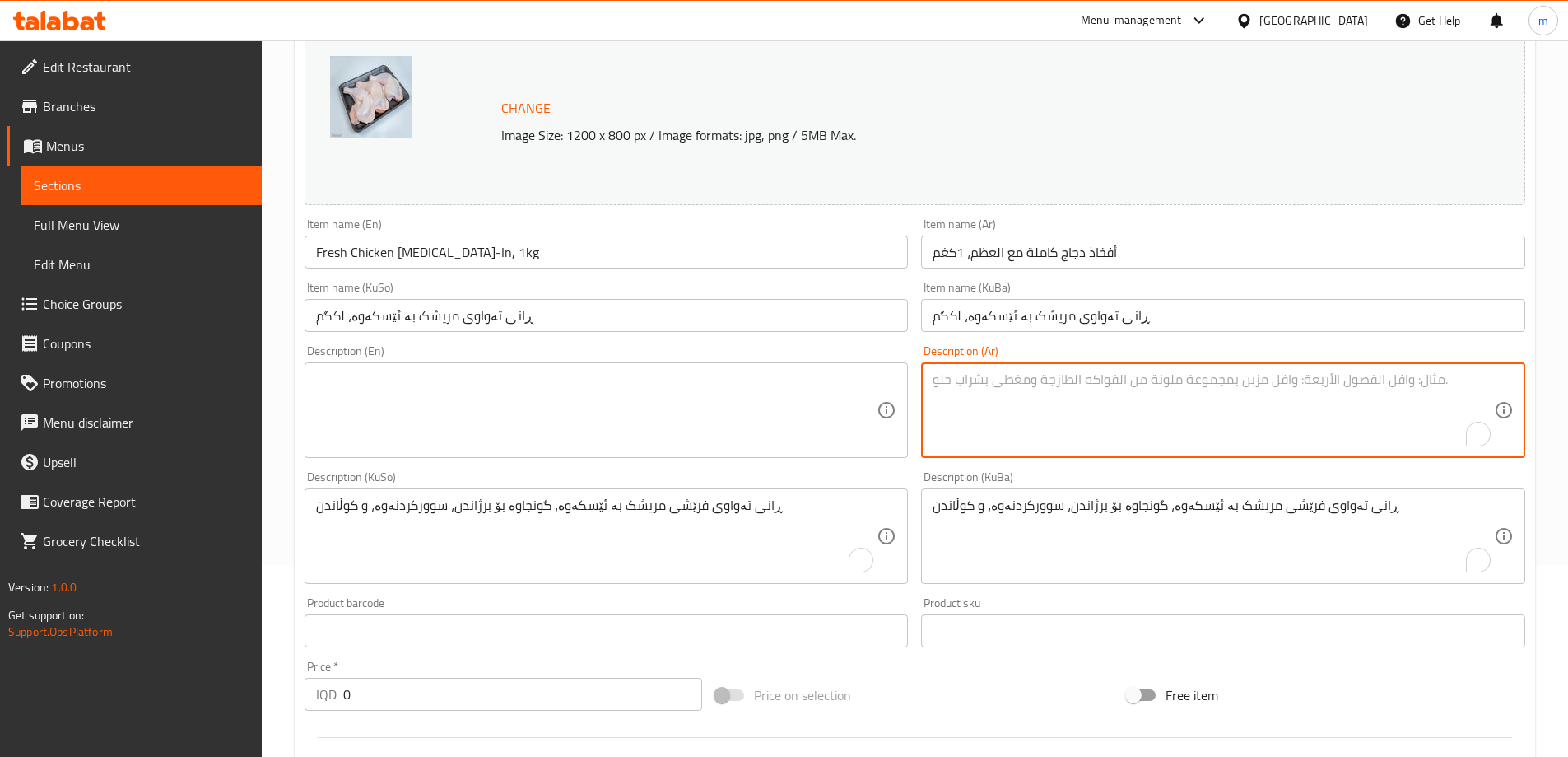
click at [1045, 444] on textarea "To enrich screen reader interactions, please activate Accessibility in Grammarl…" at bounding box center [1212, 410] width 561 height 79
paste textarea "أفخاذ دجاج كاملة وطازجة مع العظم، مثالية للشوي، القلي، والسلق"
type textarea "أفخاذ دجاج كاملة وطازجة مع العظم، مثالية للشوي، القلي، والسلق"
click at [706, 394] on textarea at bounding box center [596, 410] width 561 height 79
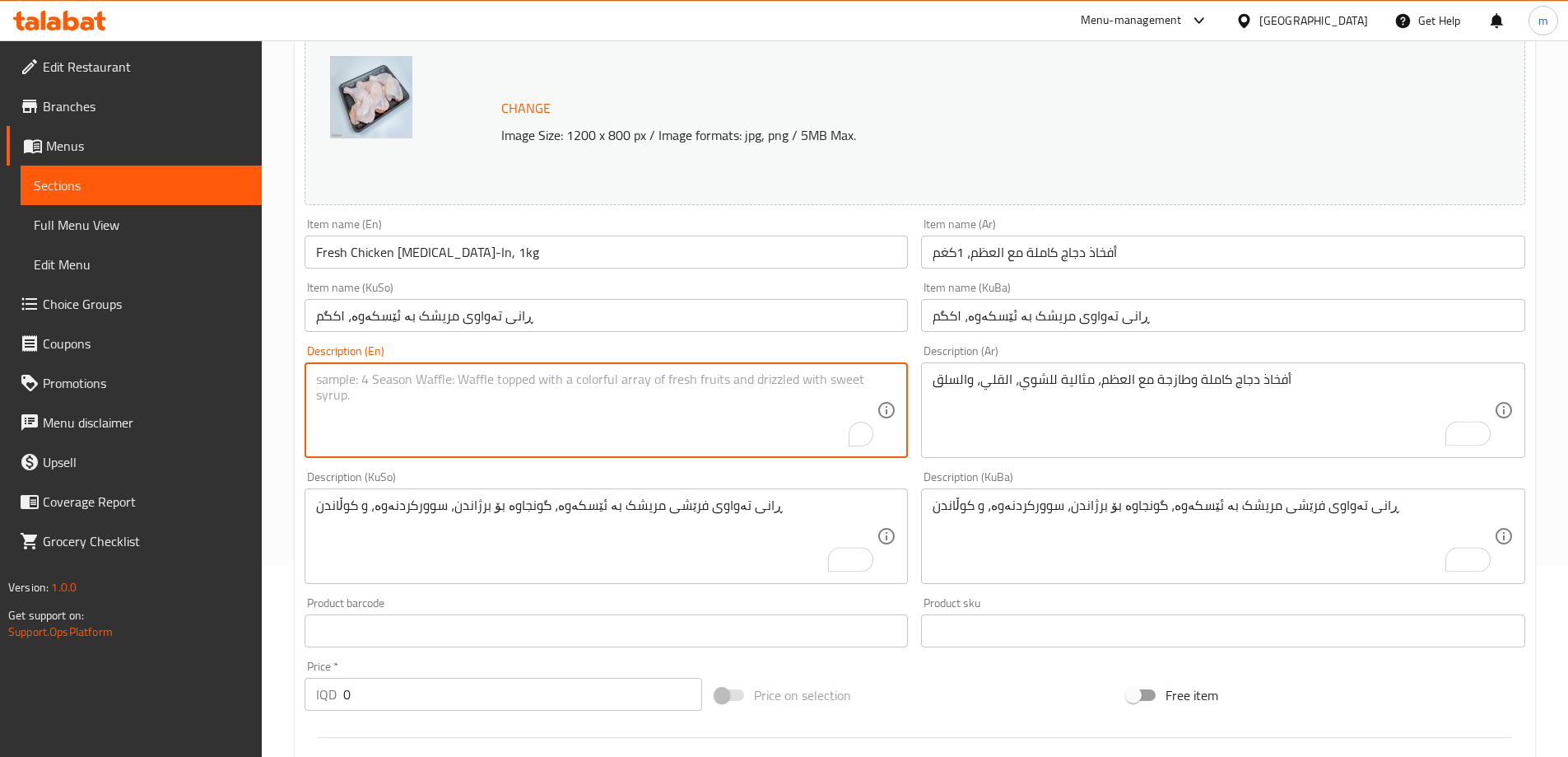
paste textarea "ڕانی تەواوی مریشک بە ئێسکەوە، ۱کگم"
click at [479, 393] on textarea "ڕانی تەواوی مریشک بە ئێسکەوە، ۱کگم" at bounding box center [596, 410] width 561 height 79
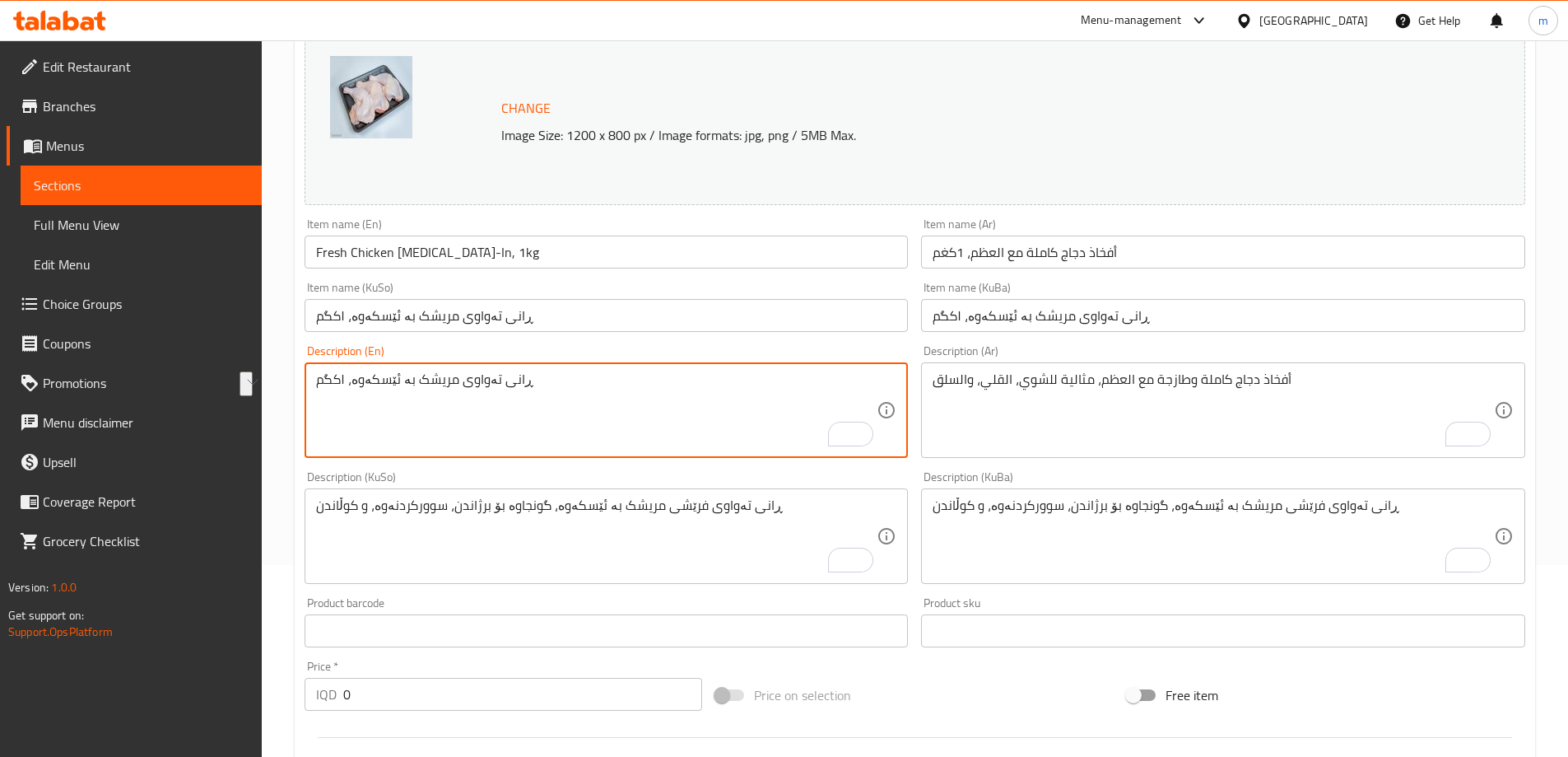
type textarea "ڕانی تەواوی مریشک بە ئێسکەوە، ۱کگم"
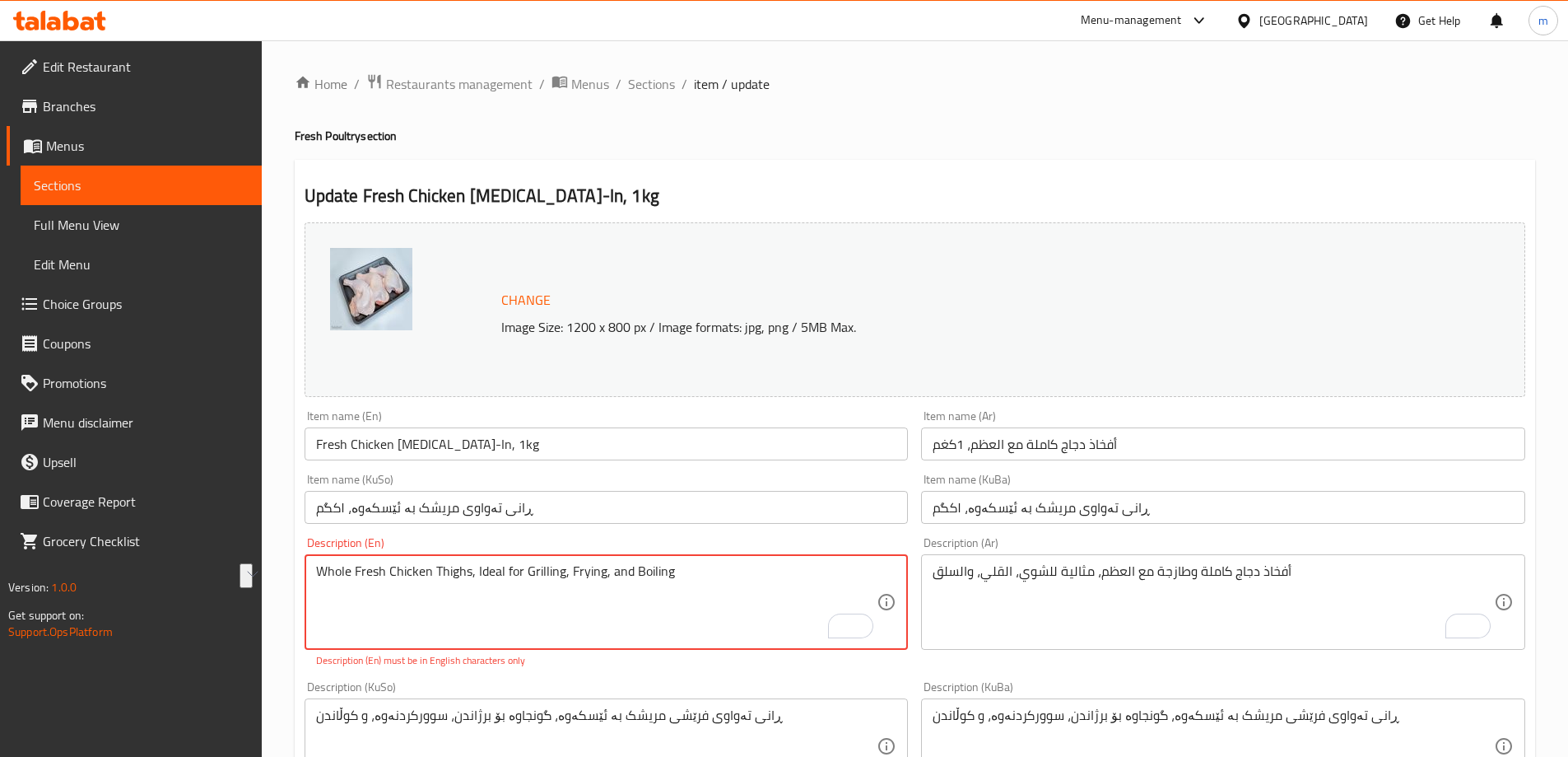
scroll to position [192, 0]
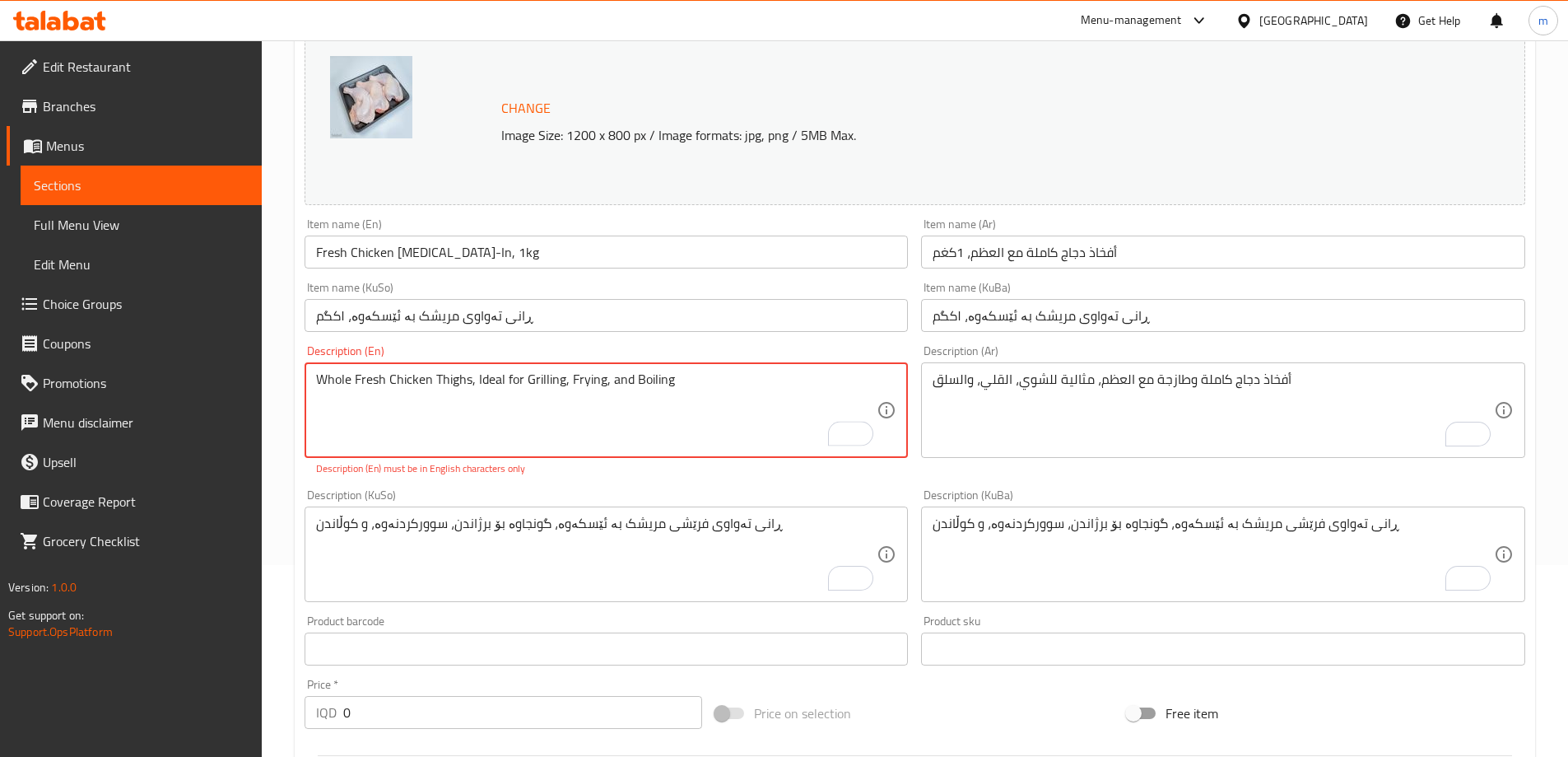
type textarea "Whole Fresh Chicken Thighs, Ideal for Grilling, Frying, and Boiling"
click at [600, 477] on div "Change Image Size: 1200 x 800 px / Image formats: jpg, png / 5MB Max. Item name…" at bounding box center [914, 494] width 1234 height 941
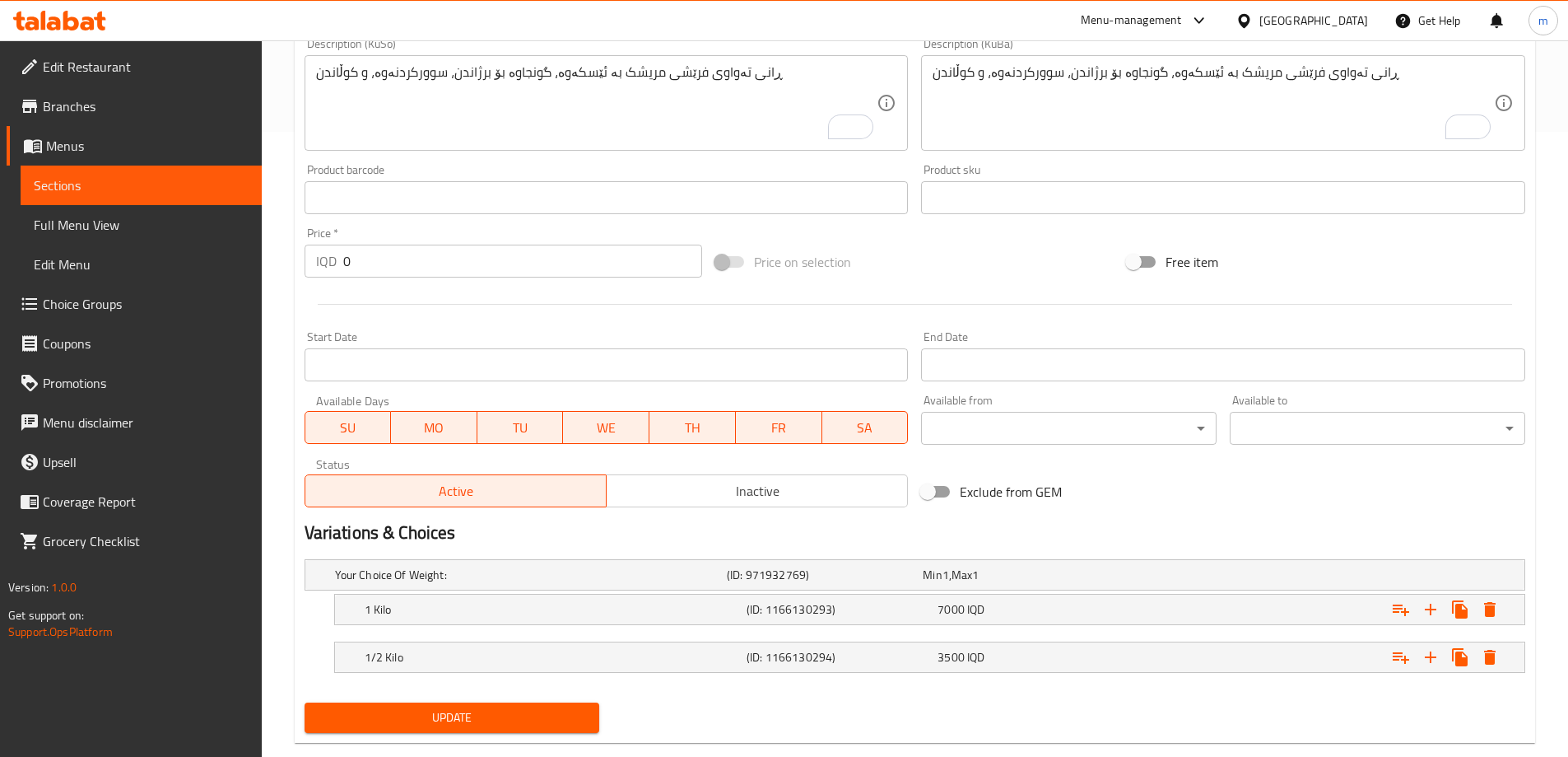
scroll to position [657, 0]
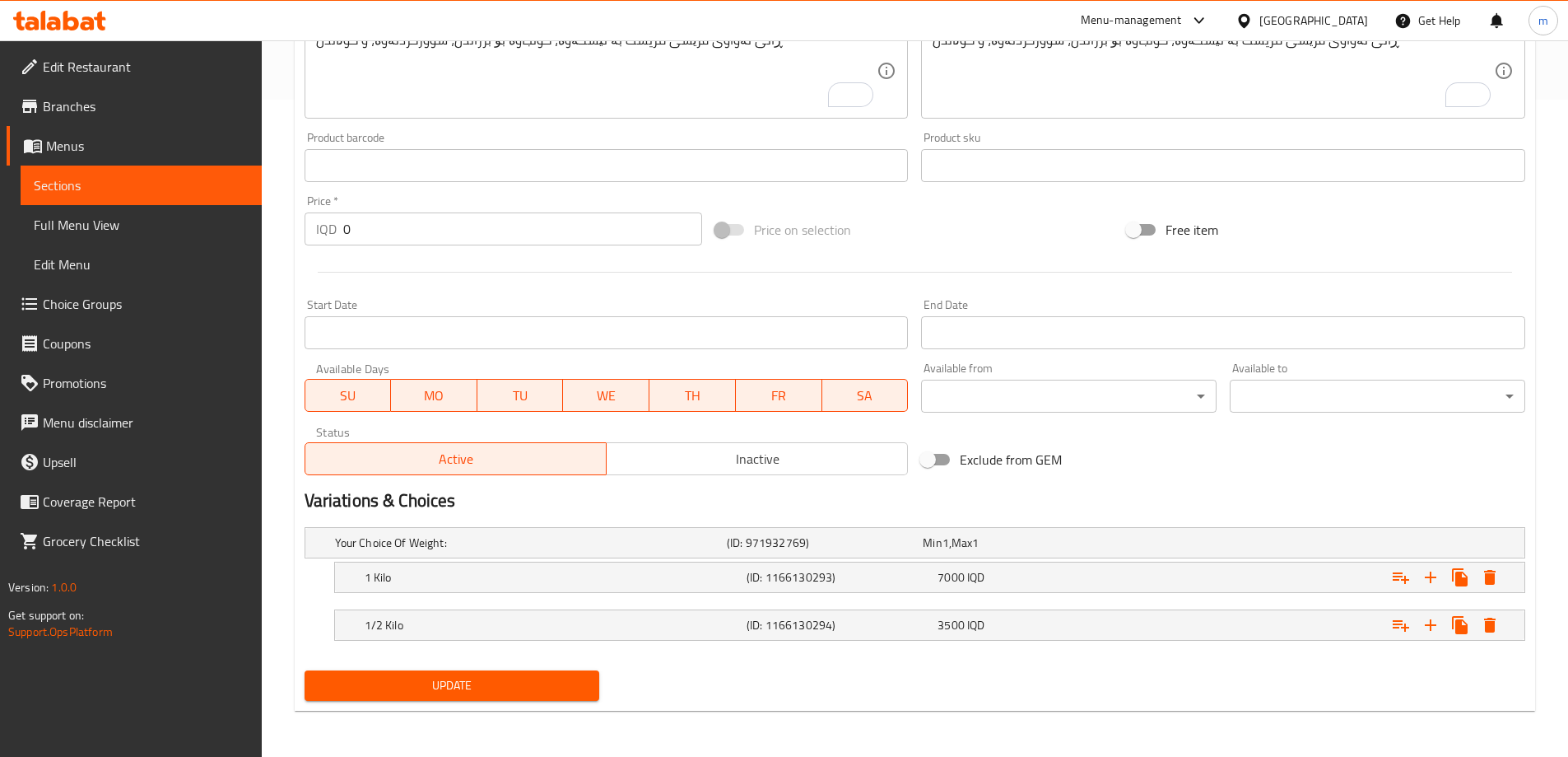
click at [572, 675] on span "Update" at bounding box center [452, 685] width 269 height 20
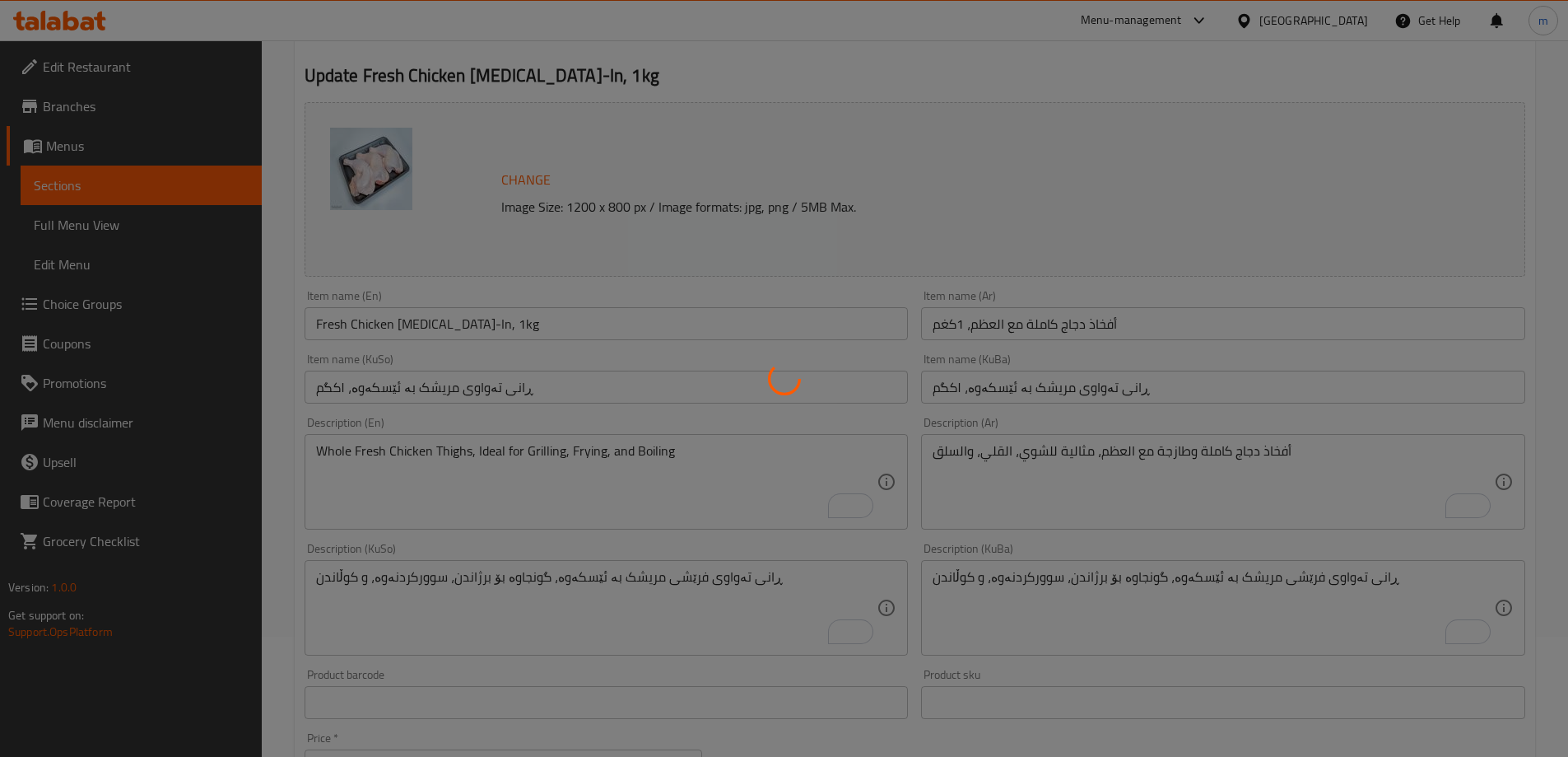
scroll to position [0, 0]
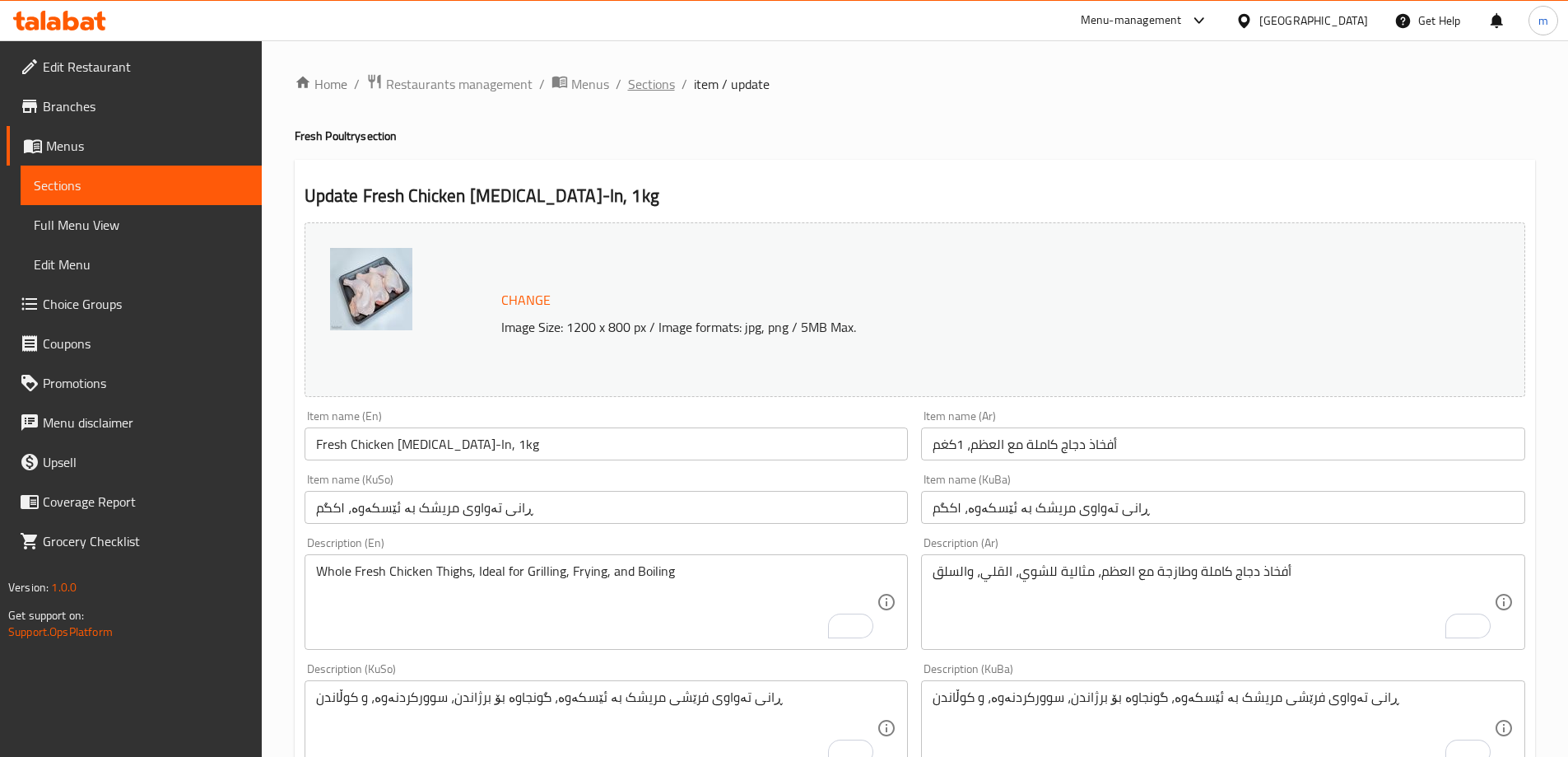
click at [646, 75] on span "Sections" at bounding box center [651, 83] width 47 height 19
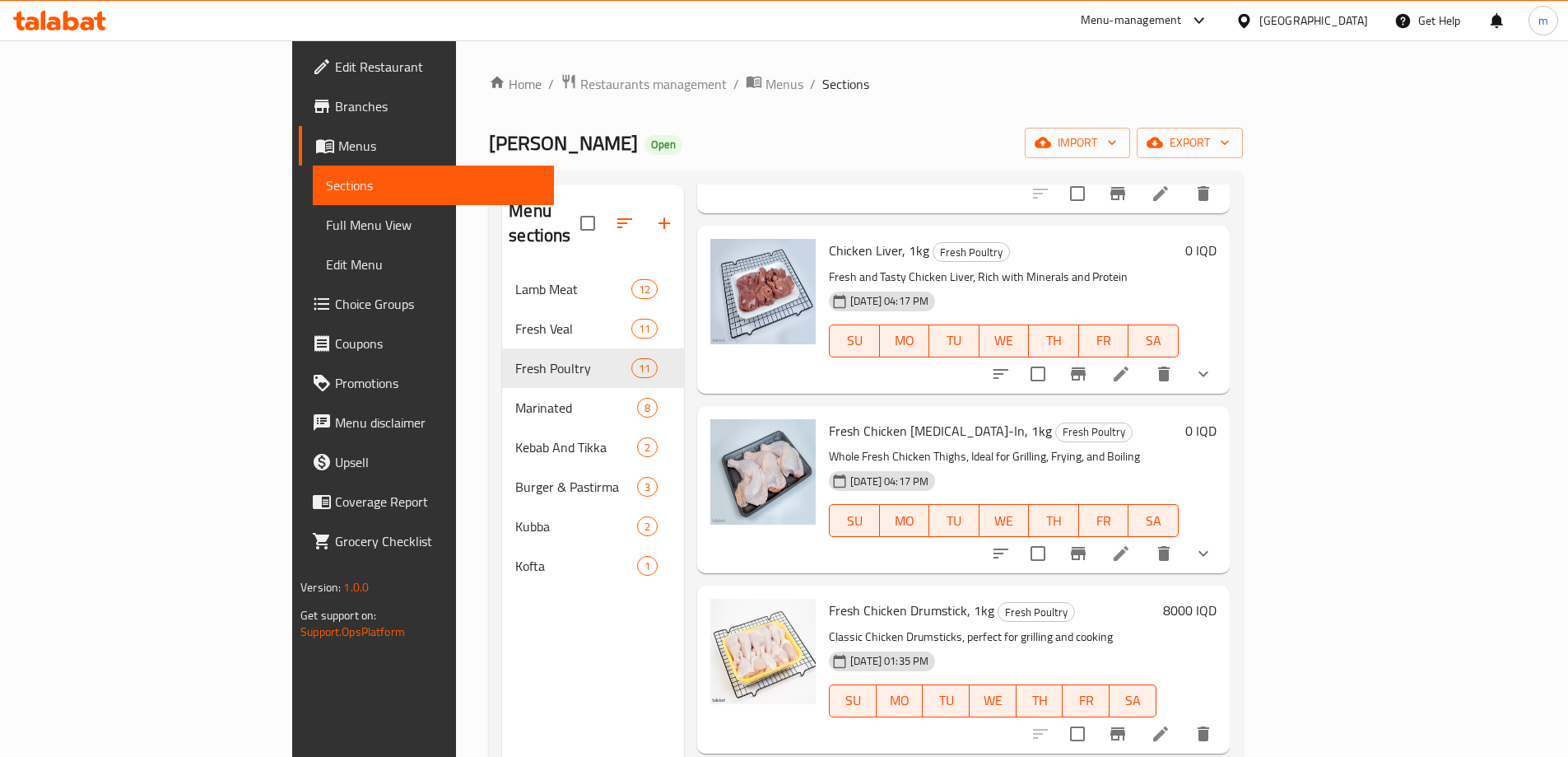
scroll to position [768, 0]
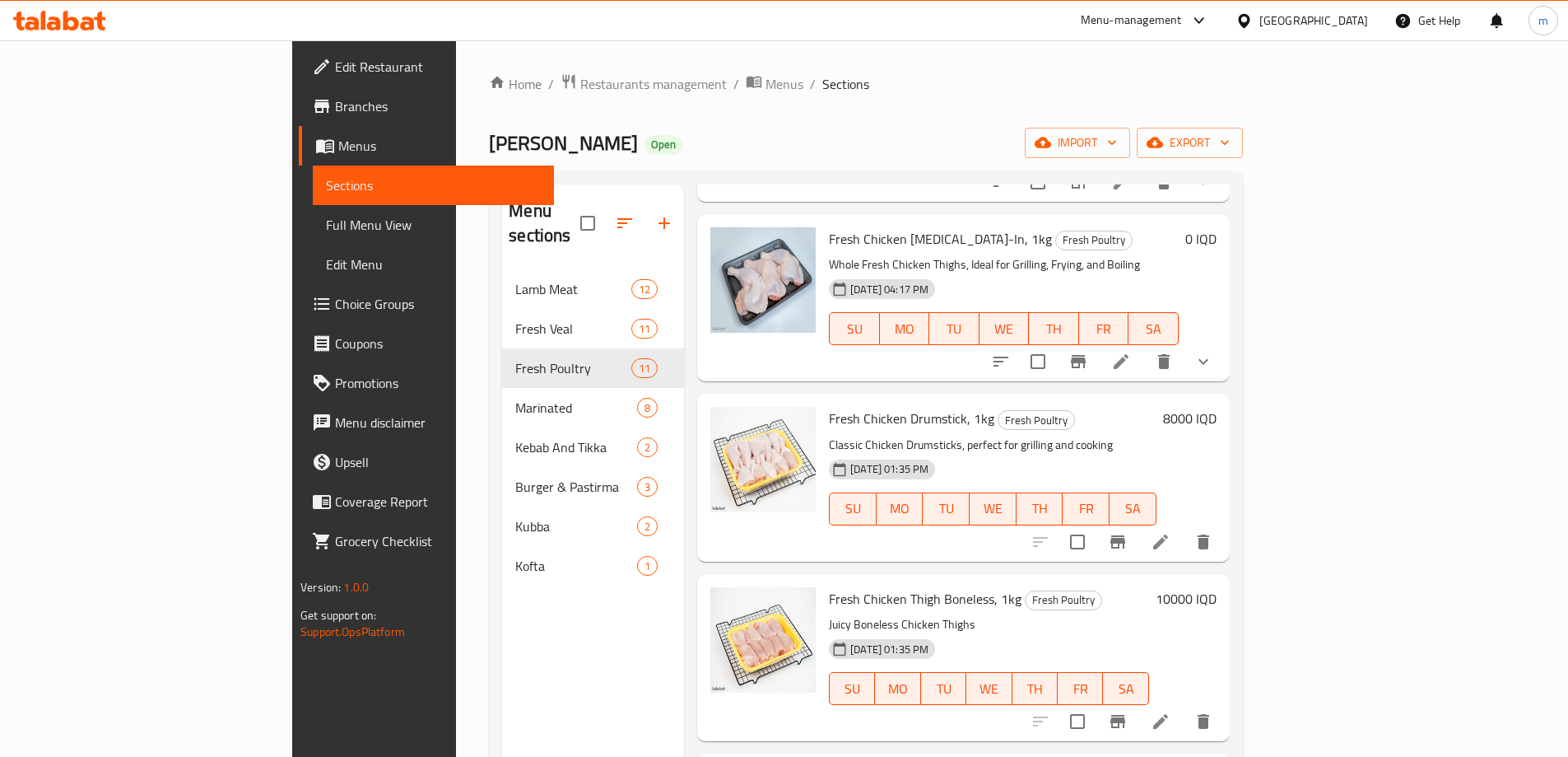
click at [1168, 534] on icon at bounding box center [1161, 542] width 15 height 15
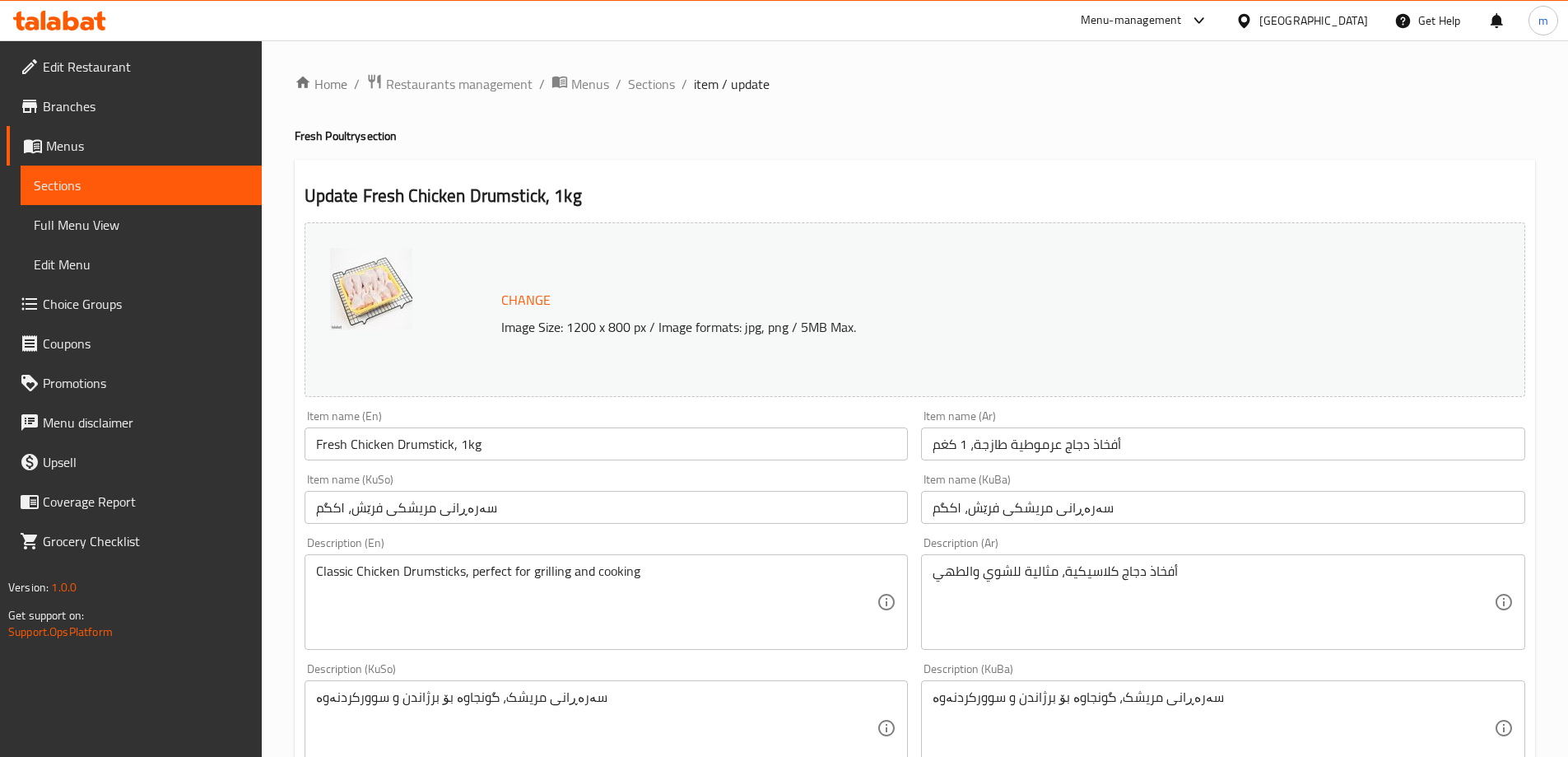
click at [441, 509] on input "سەرەڕانی مریشکی فرێش، ۱کگم" at bounding box center [607, 507] width 604 height 33
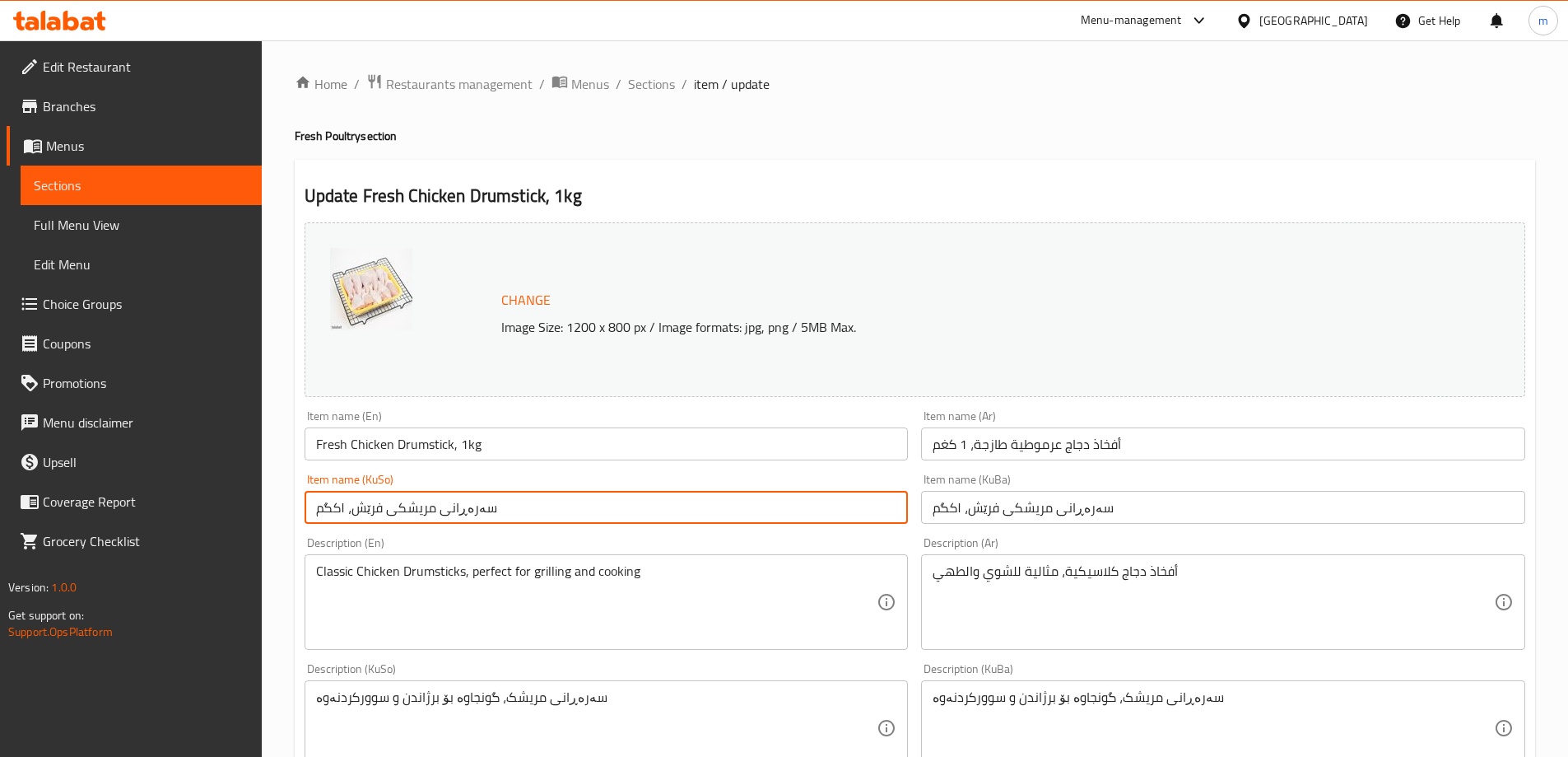
click at [441, 509] on input "سەرەڕانی مریشکی فرێش، ۱کگم" at bounding box center [607, 507] width 604 height 33
paste input "text"
type input "سەرەڕانی مریشک، ۱کگم"
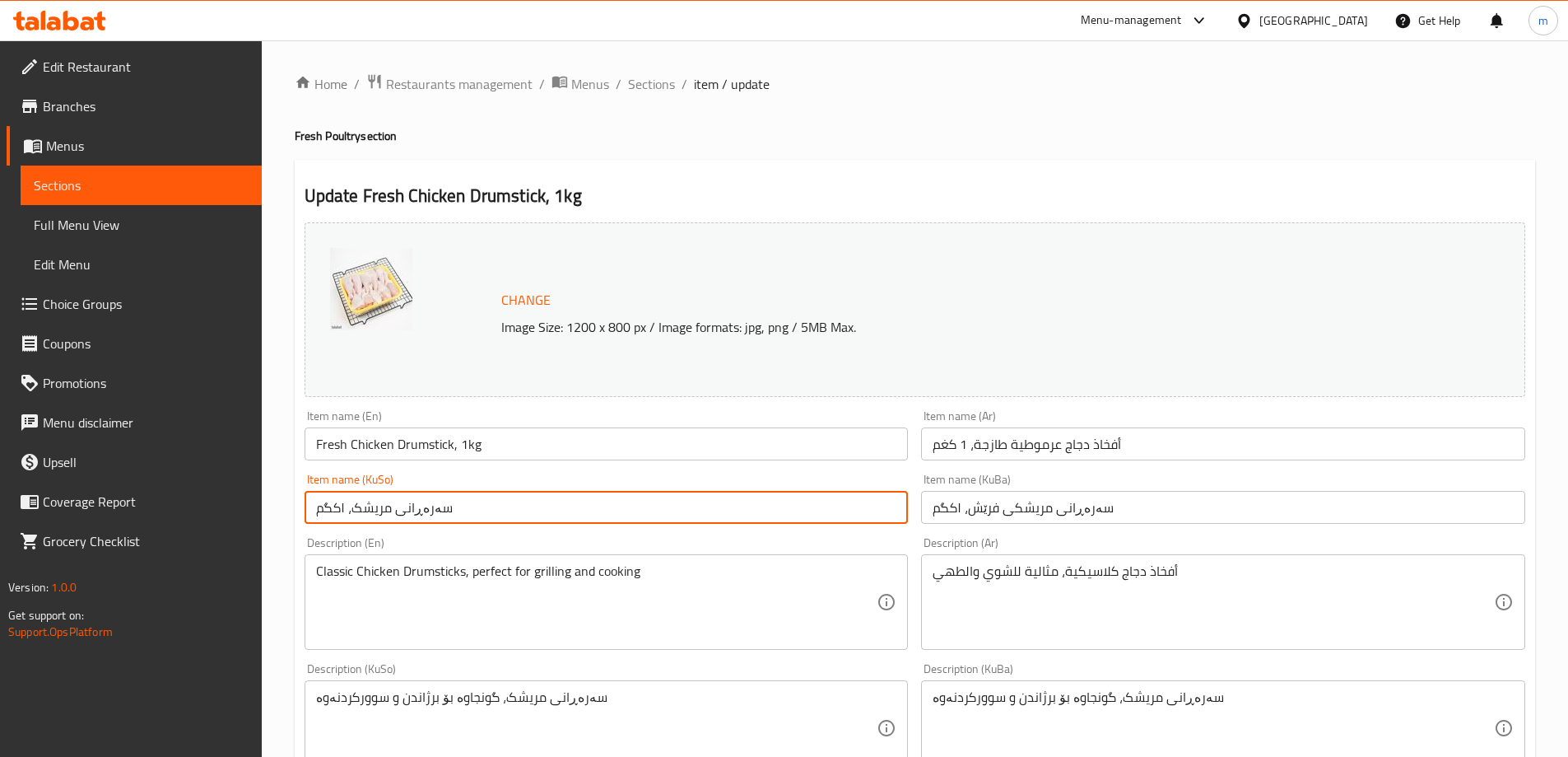
click at [1003, 490] on div "Item name (KuBa) سەرەڕانی مریشکی فرێش، ۱کگم Item name (KuBa)" at bounding box center [1223, 498] width 604 height 50
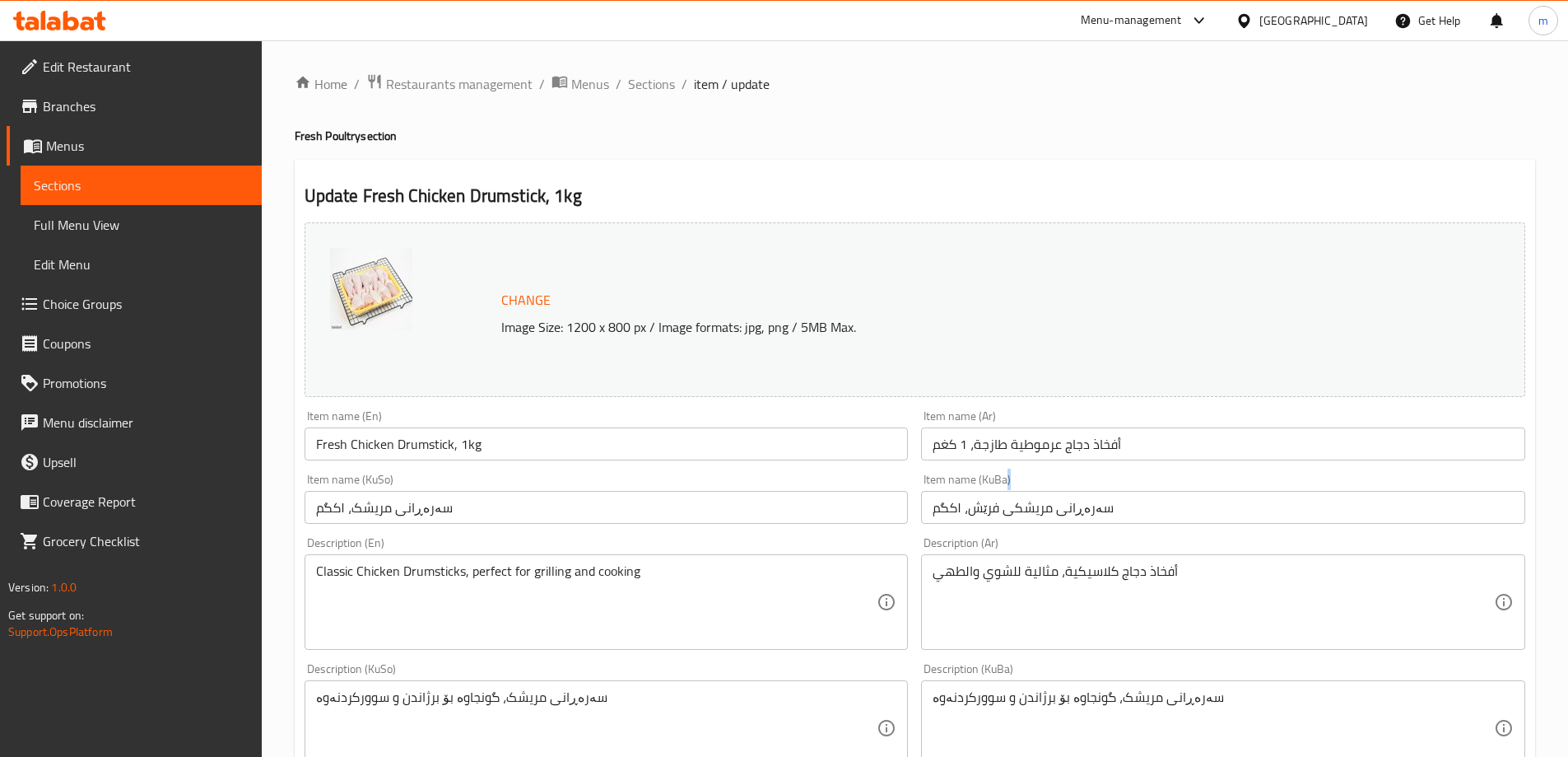
click at [1003, 490] on div "Item name (KuBa) سەرەڕانی مریشکی فرێش، ۱کگم Item name (KuBa)" at bounding box center [1223, 498] width 604 height 50
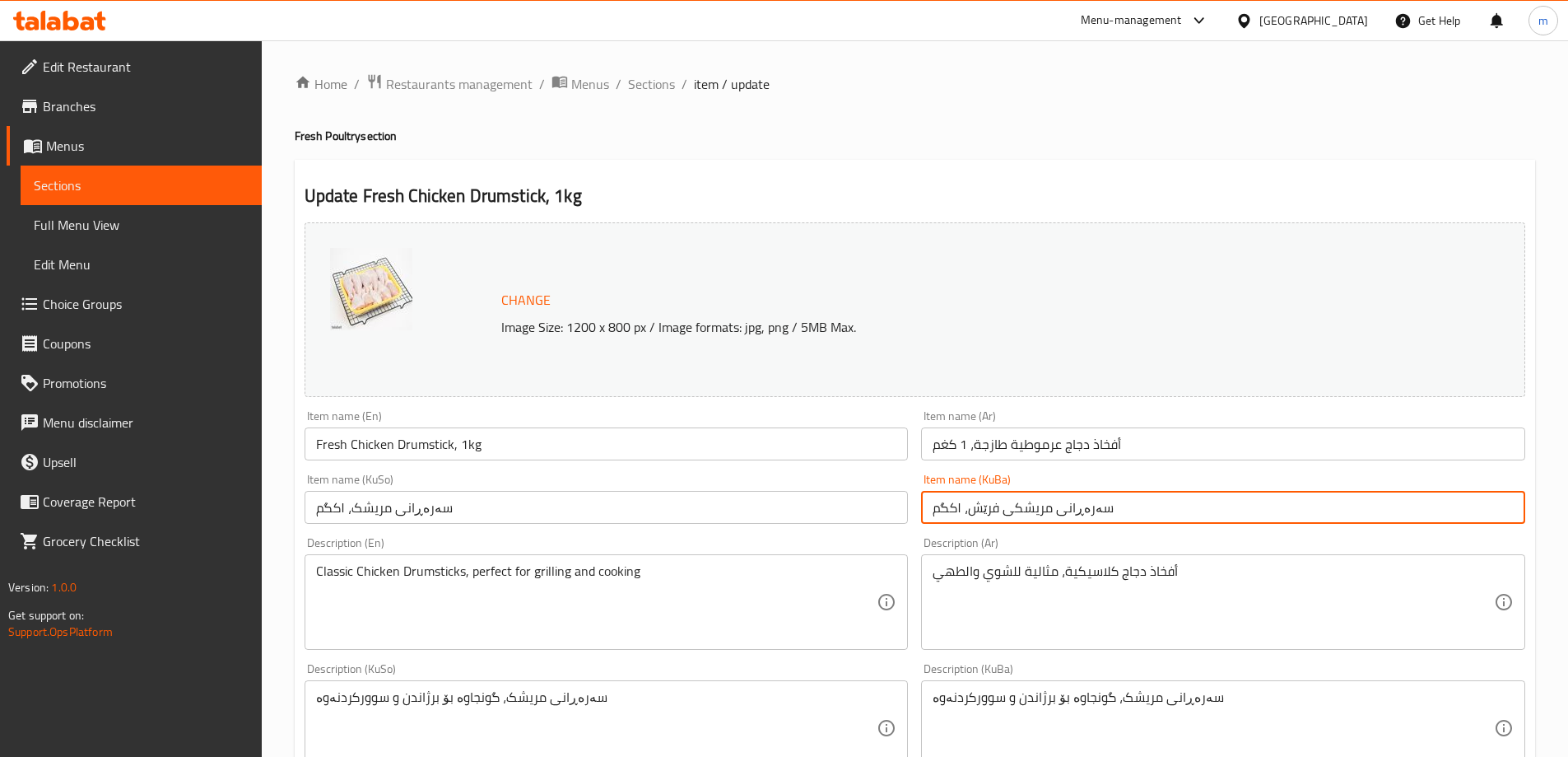
click at [1005, 501] on input "سەرەڕانی مریشکی فرێش، ۱کگم" at bounding box center [1223, 507] width 604 height 33
paste input "text"
type input "سەرەڕانی مریشک، ۱کگم"
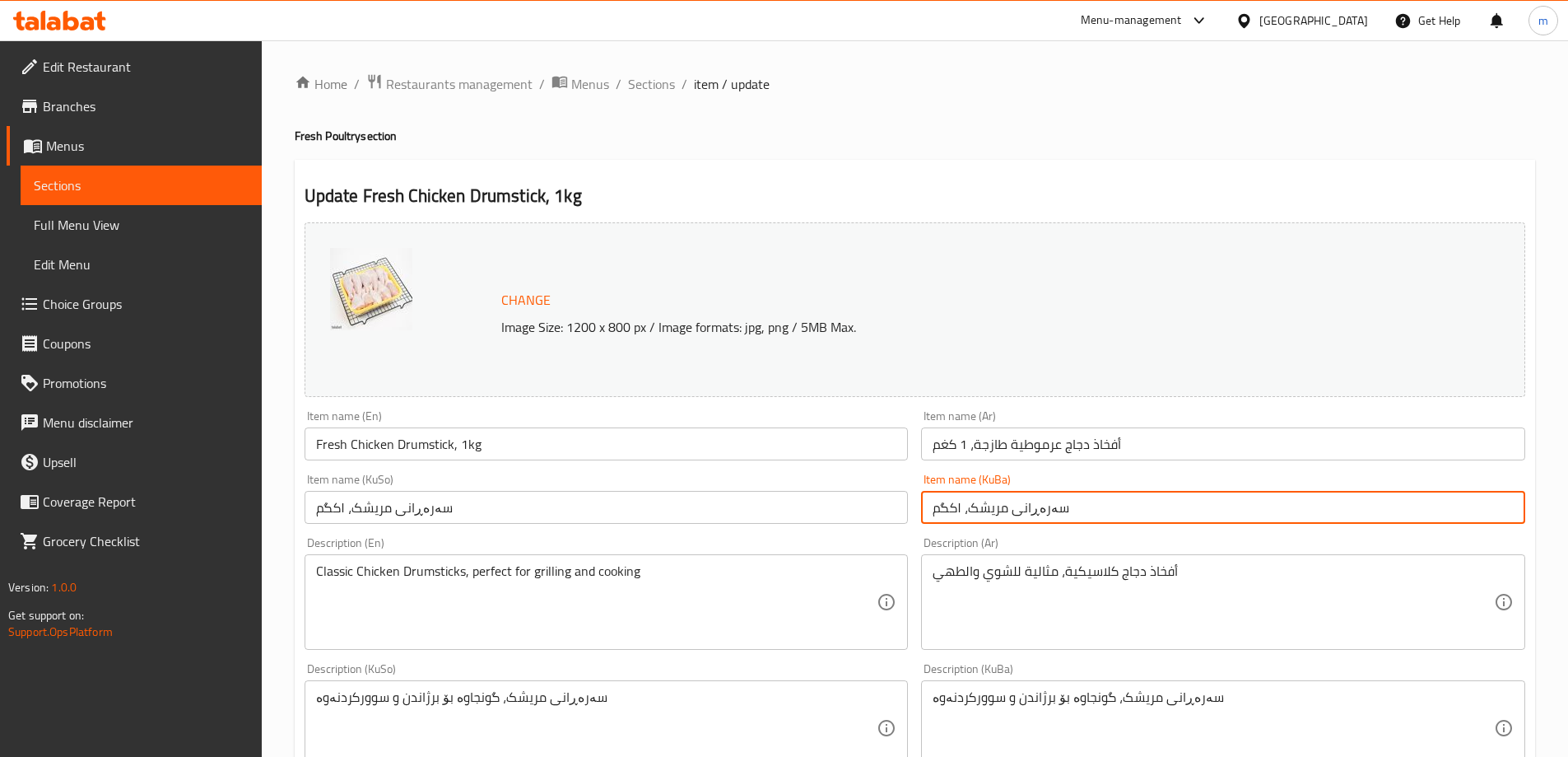
click at [999, 445] on input "أفخاذ دجاج عرموطية طازجة، 1 كغم" at bounding box center [1223, 444] width 604 height 33
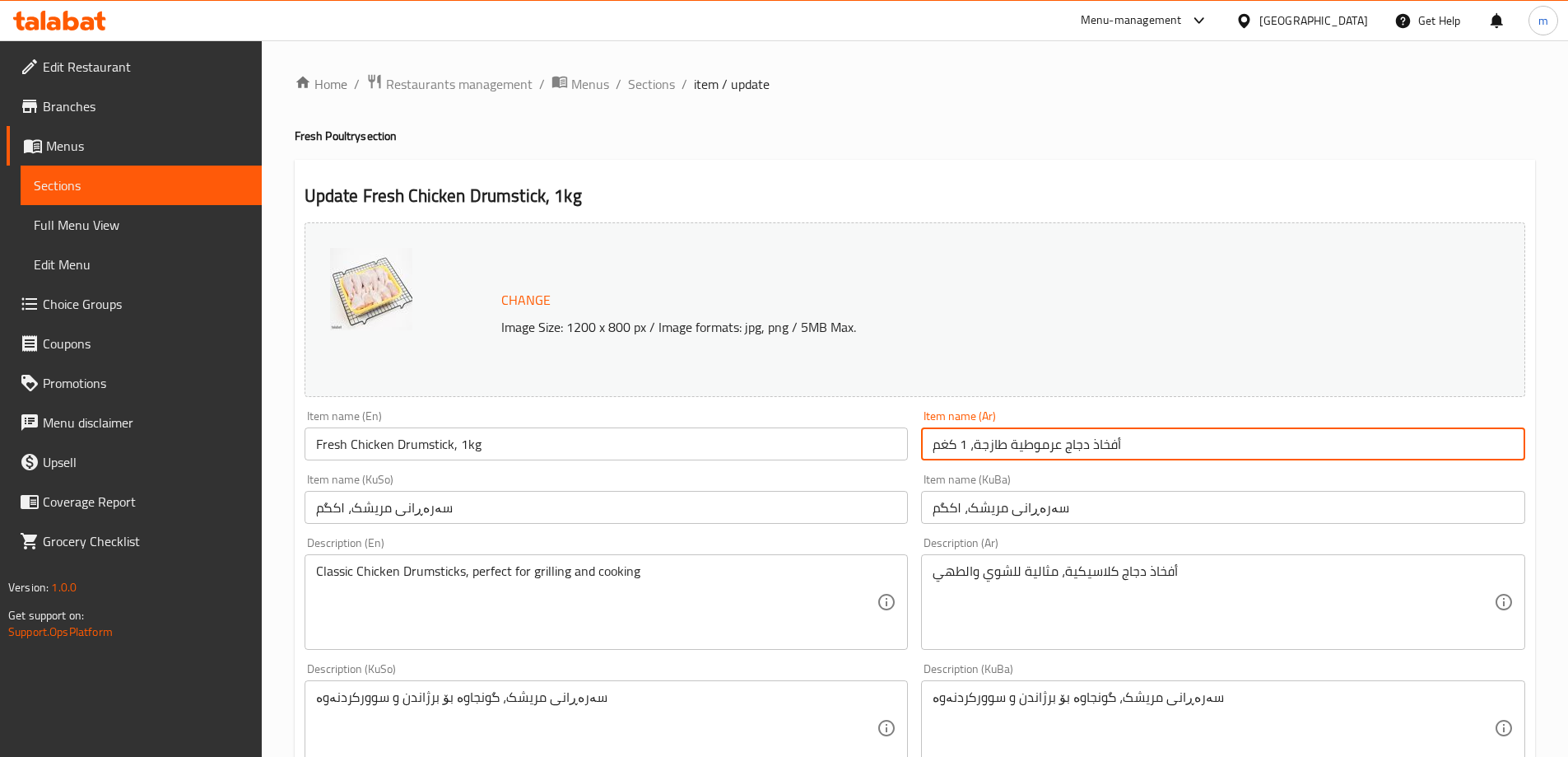
click at [999, 445] on input "أفخاذ دجاج عرموطية طازجة، 1 كغم" at bounding box center [1223, 444] width 604 height 33
paste input "(أفخاذ علوية)، 1"
type input "أفخاذ دجاج عرموطية (أفخاذ علوية)، 1كغم"
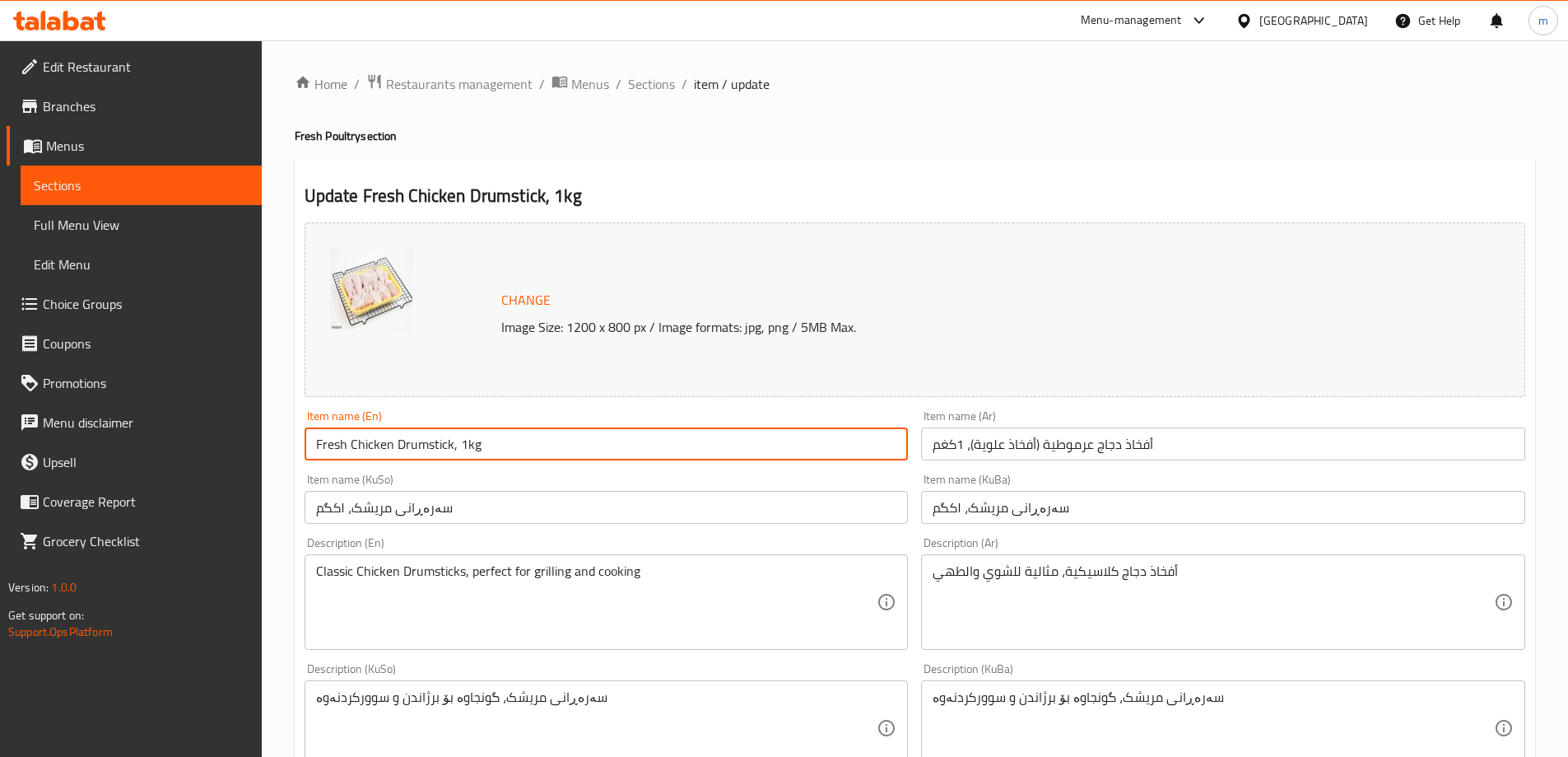
click at [840, 444] on input "Fresh Chicken Drumstick, 1kg" at bounding box center [607, 444] width 604 height 33
paste input "text"
type input "Chicken Drumstick, 1kg"
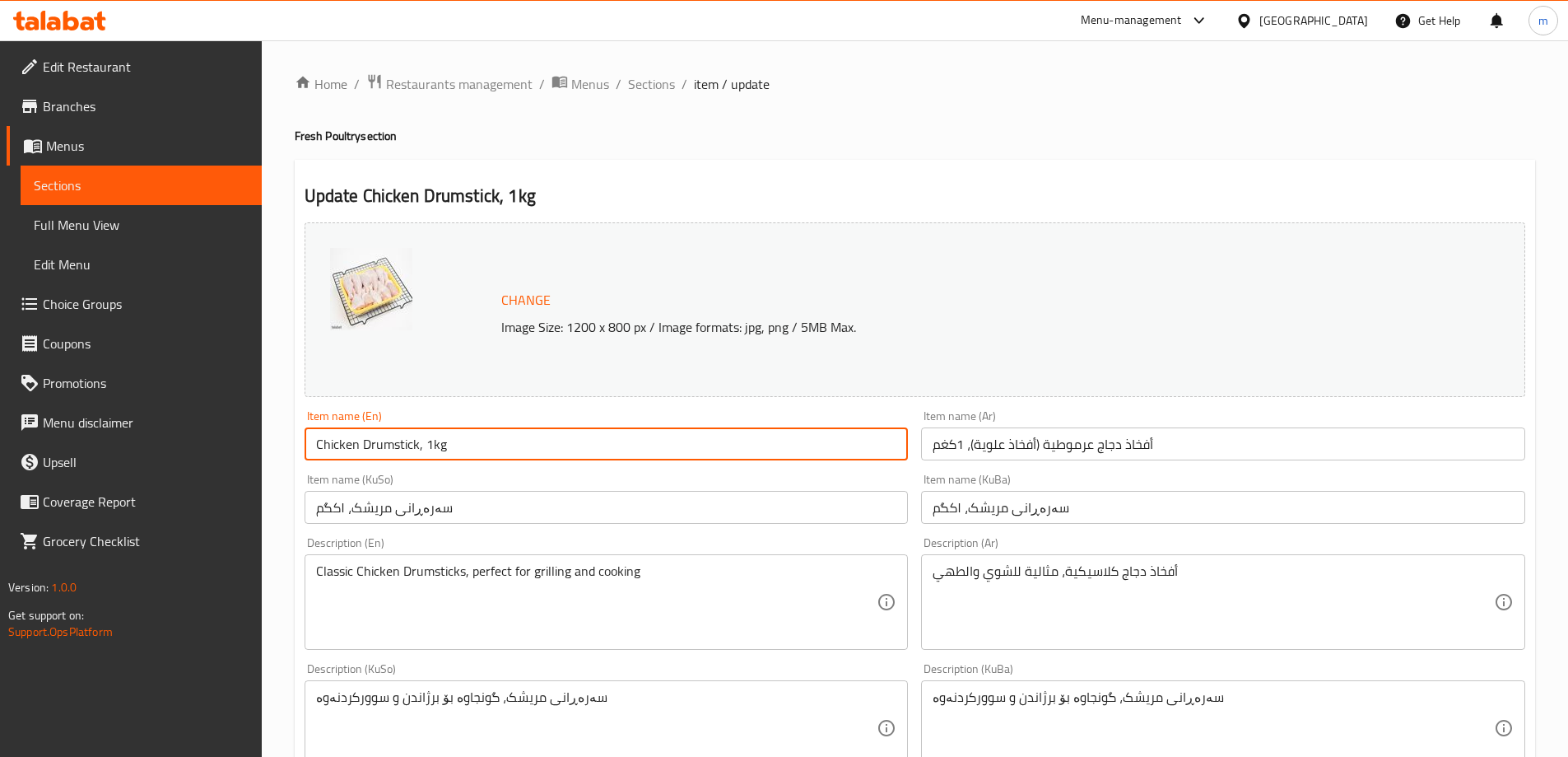
click at [514, 474] on div "Item name (KuSo) سەرەڕانی مریشک، ۱کگم Item name (KuSo)" at bounding box center [607, 498] width 604 height 50
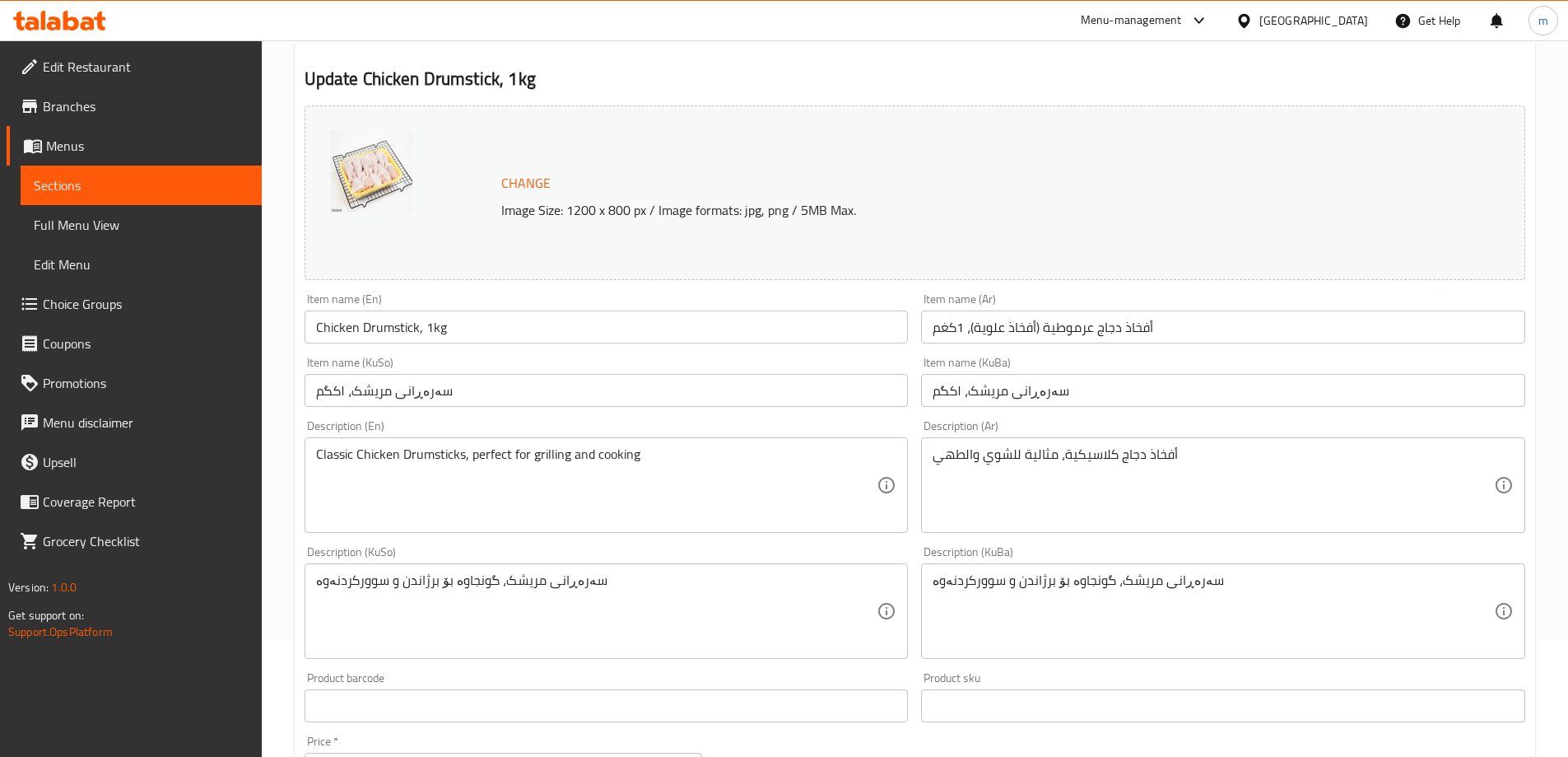
scroll to position [123, 0]
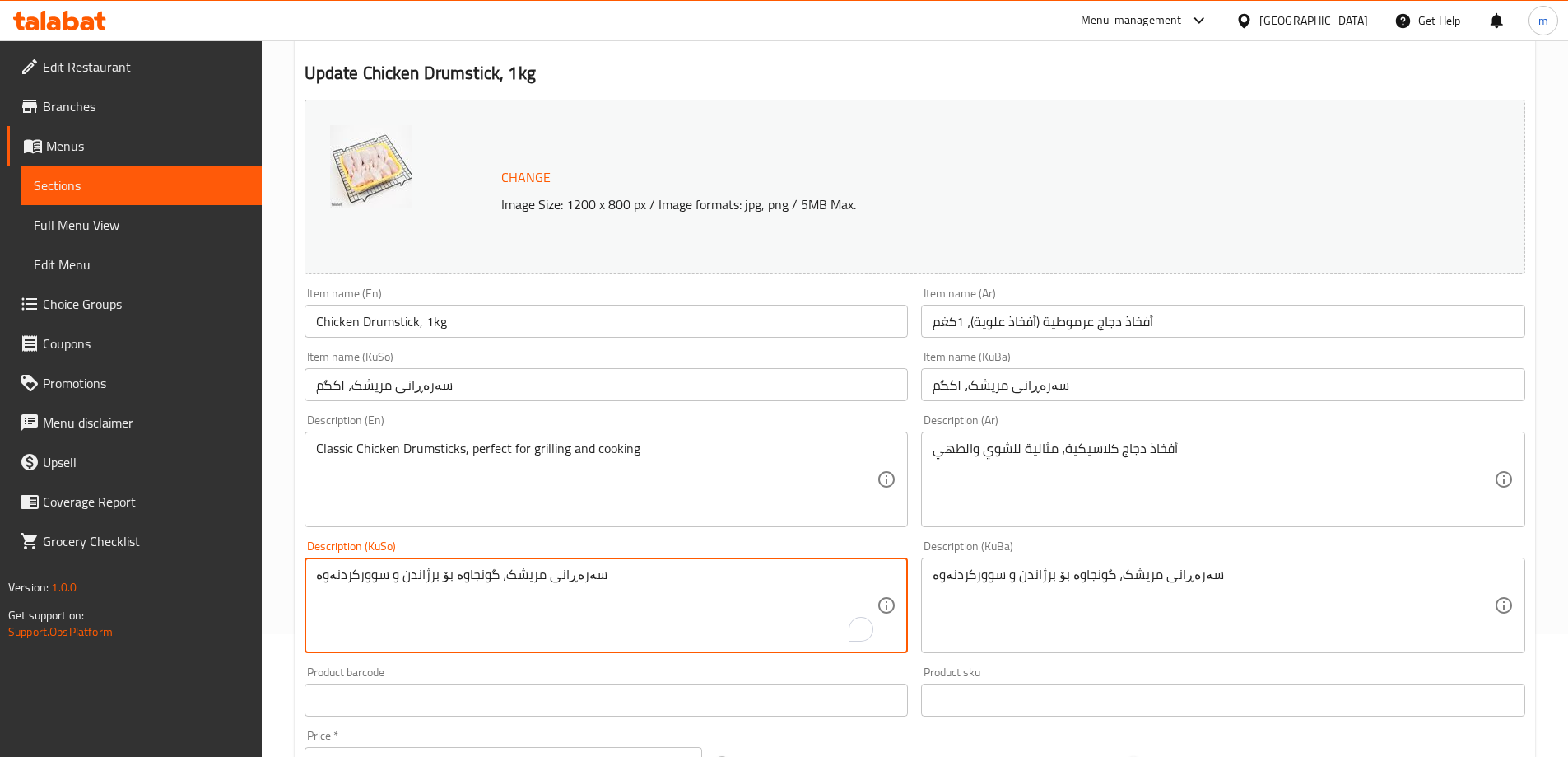
click at [555, 571] on textarea "سەرەڕانی مریشک، گونجاوە بۆ برژاندن و سوورکردنەوە" at bounding box center [596, 605] width 561 height 79
paste textarea "رێشى مریشک بە ئێسکەوە، گونجاوە بۆ برژاندن، سوورکردنەوە، و کوڵاندن"
type textarea "سەرەڕانی فرێشى مریشک بە ئێسکەوە، گونجاوە بۆ برژاندن، سوورکردنەوە، و کوڵاندن"
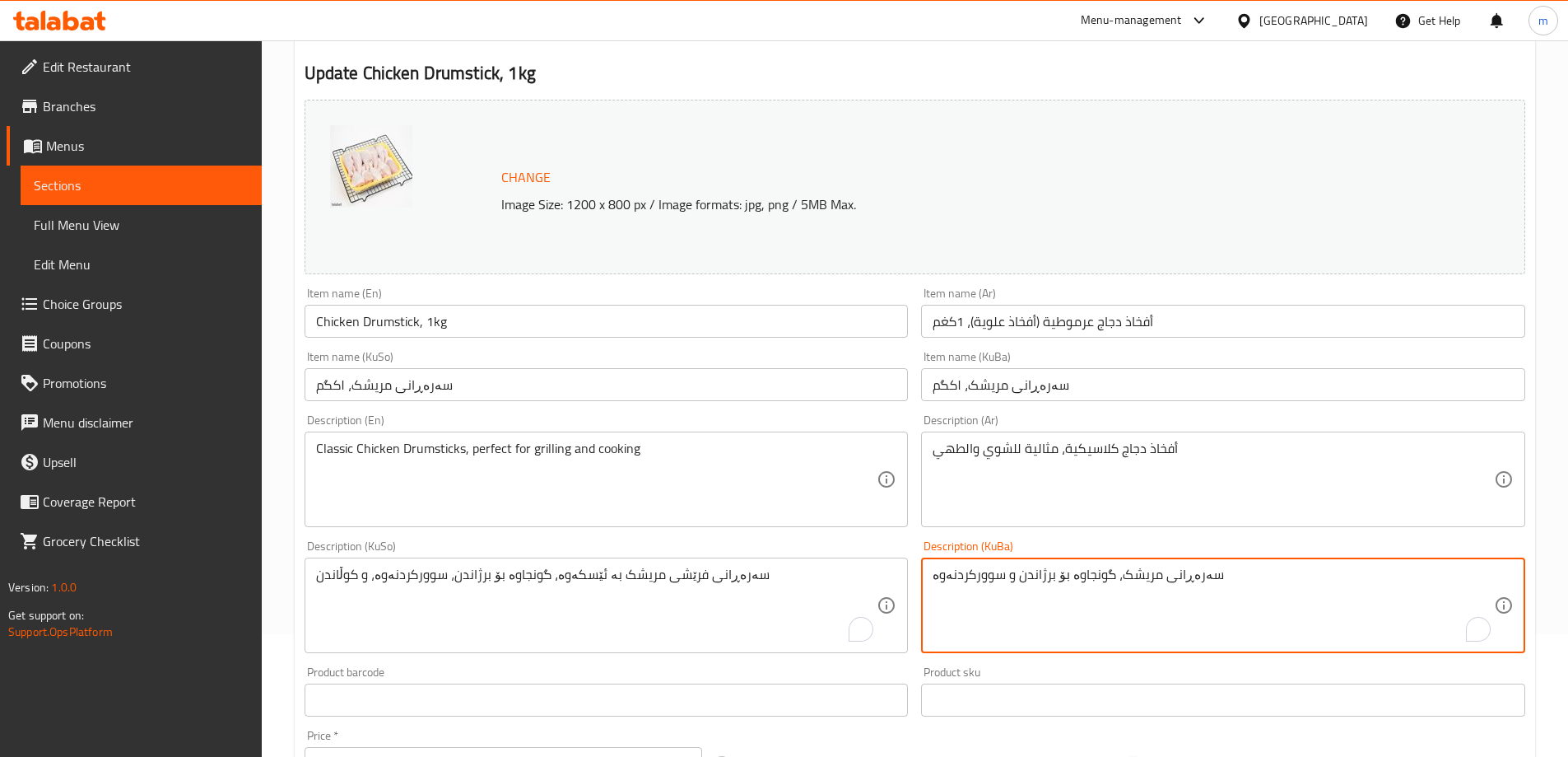
click at [1051, 569] on textarea "سەرەڕانی مریشک، گونجاوە بۆ برژاندن و سوورکردنەوە" at bounding box center [1212, 605] width 561 height 79
paste textarea "رێشى مریشک بە ئێسکەوە، گونجاوە بۆ برژاندن، سوورکردنەوە، و کوڵاندن"
type textarea "سەرەڕانی فرێشى مریشک بە ئێسکەوە، گونجاوە بۆ برژاندن، سوورکردنەوە، و کوڵاندن"
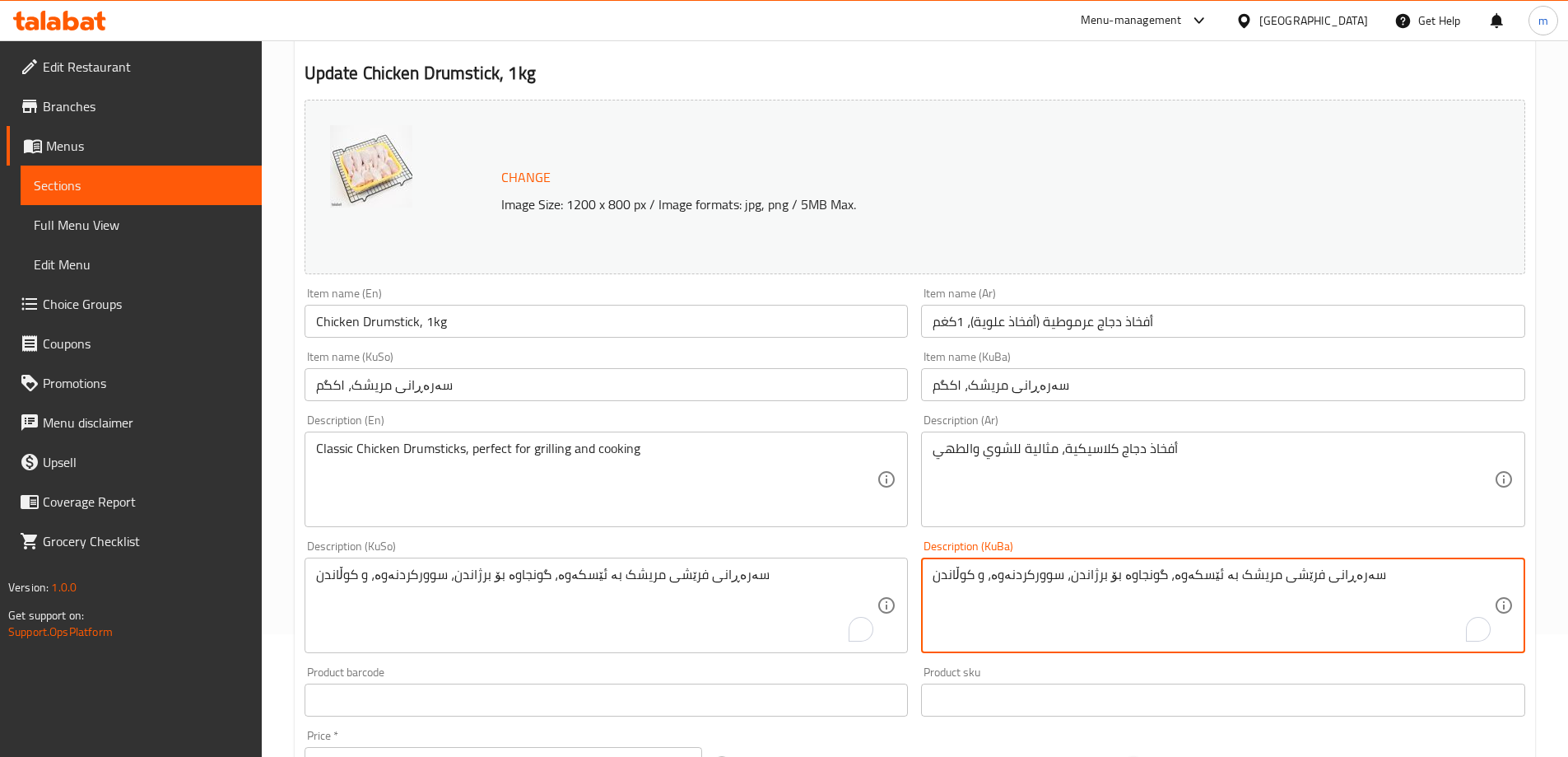
click at [1016, 460] on textarea "أفخاذ دجاج كلاسيكية، مثالية للشوي والطهي" at bounding box center [1212, 480] width 561 height 79
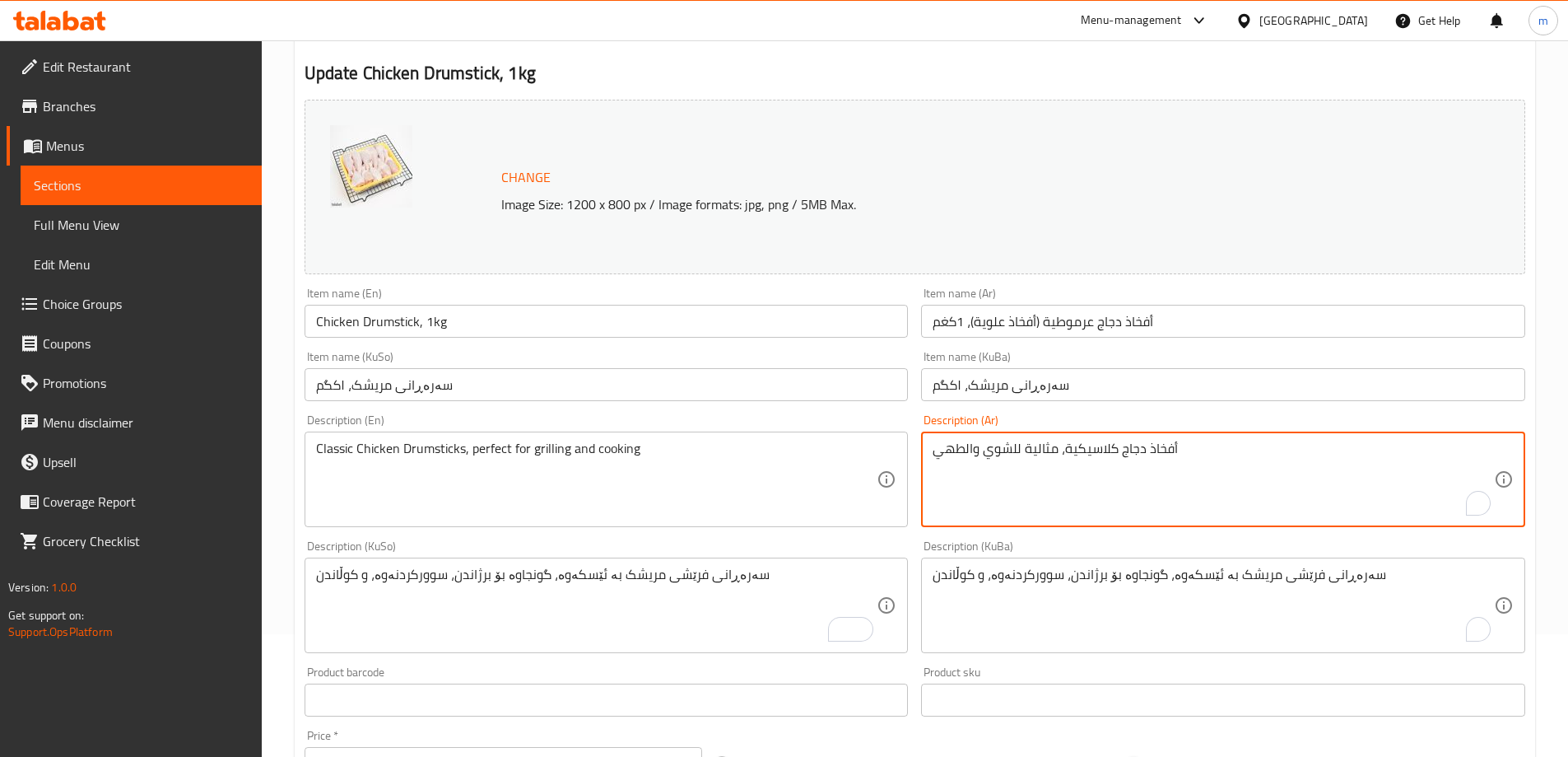
click at [1016, 460] on textarea "أفخاذ دجاج كلاسيكية، مثالية للشوي والطهي" at bounding box center [1212, 480] width 561 height 79
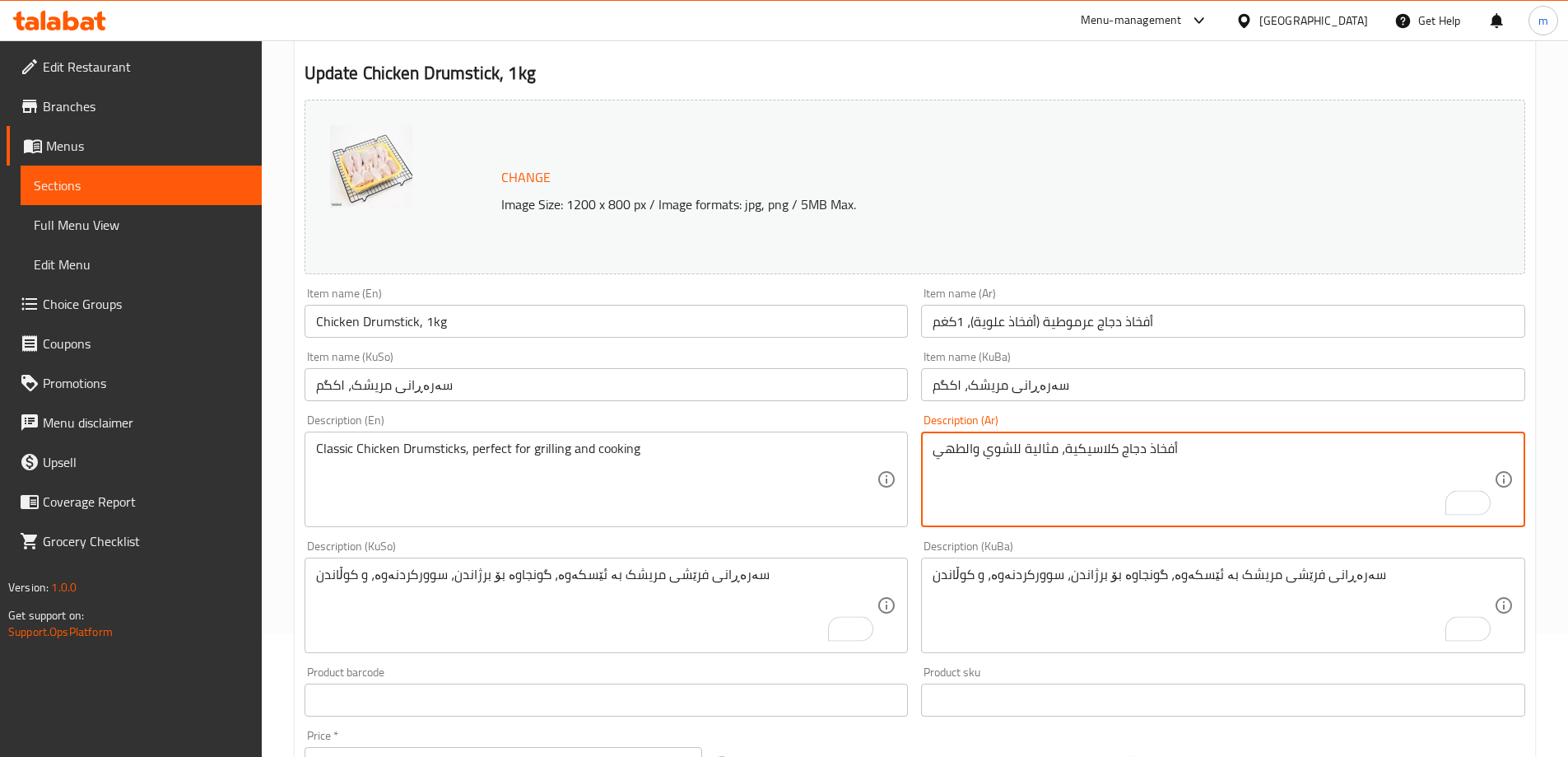
paste textarea "علوية طازجة مع العظم، مثالي للشوي، القلي، والسلق"
type textarea "أفخاذ دجاج علوية طازجة مع العظم، مثالي للشوي، القلي، والسلق"
click at [764, 463] on textarea "Classic Chicken Drumsticks, perfect for grilling and cooking" at bounding box center [596, 480] width 561 height 79
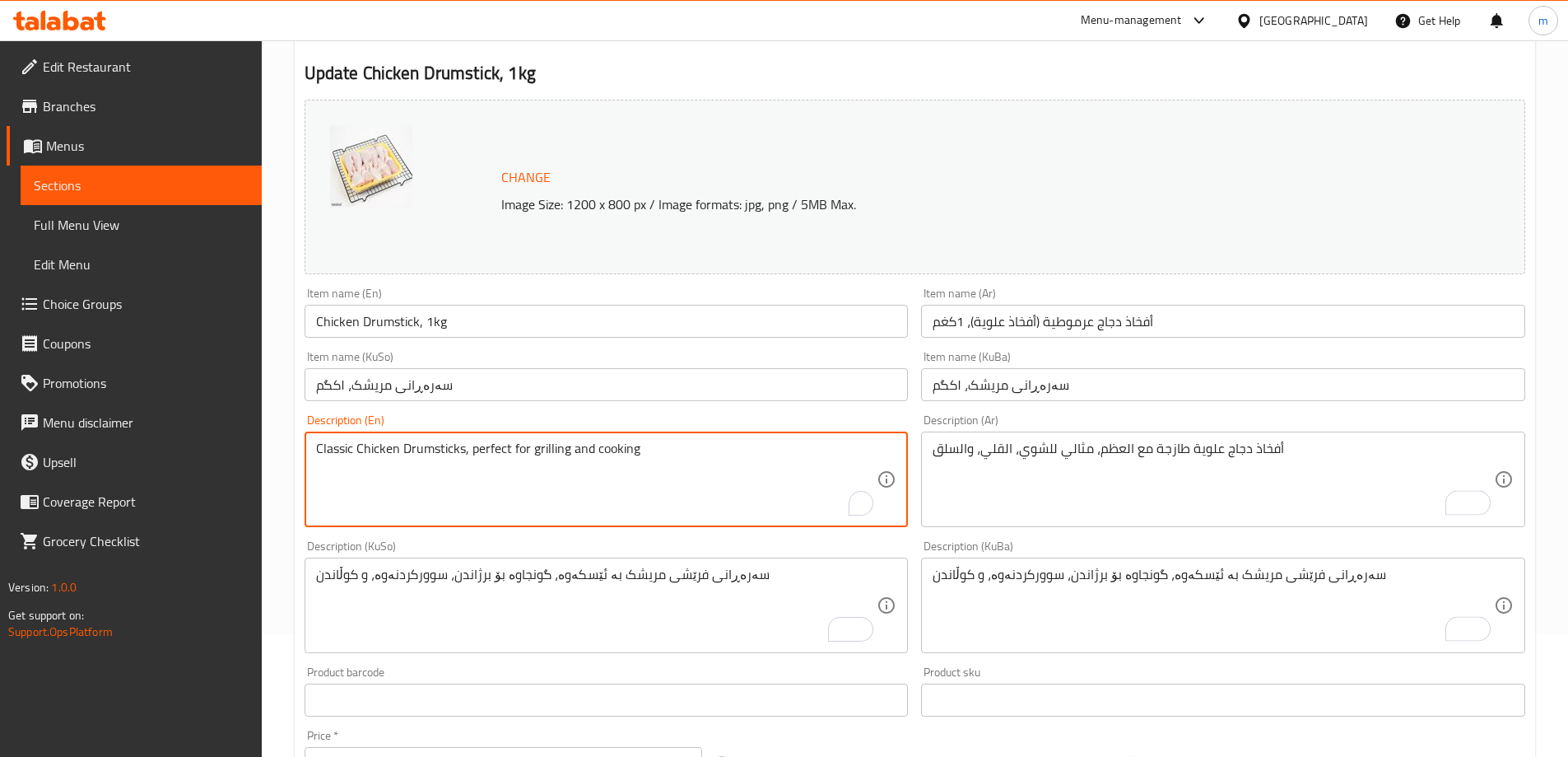
click at [764, 463] on textarea "Classic Chicken Drumsticks, perfect for grilling and cooking" at bounding box center [596, 480] width 561 height 79
paste textarea "Fresh Chicken Drumsticks, Ideal for Grilling, Frying, and Boiling"
type textarea "Fresh Chicken Drumsticks, Ideal for Grilling, Frying, and Boiling"
click at [501, 425] on div "Description (En) Fresh Chicken Drumsticks, Ideal for Grilling, Frying, and Boil…" at bounding box center [607, 470] width 604 height 113
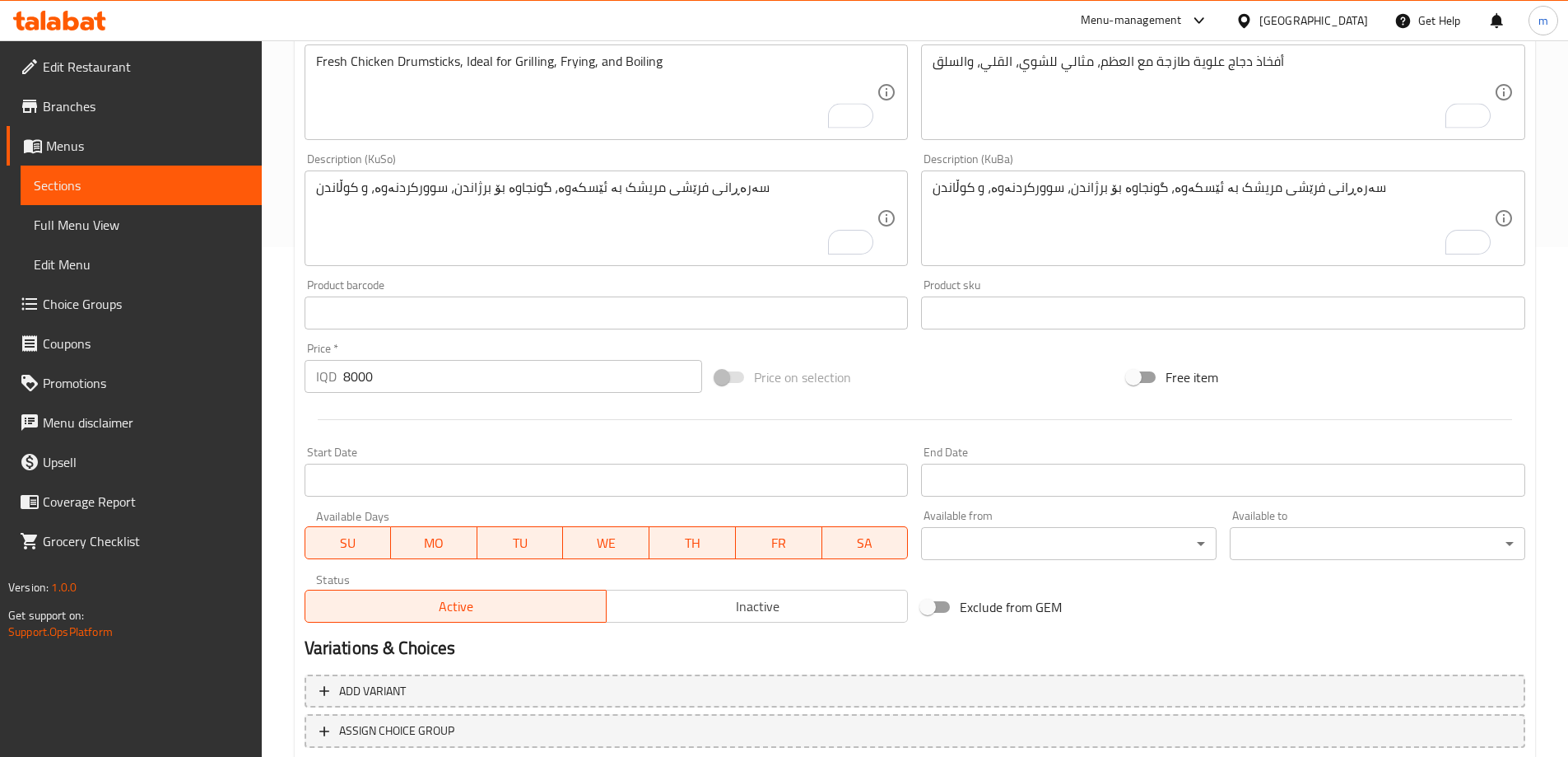
scroll to position [620, 0]
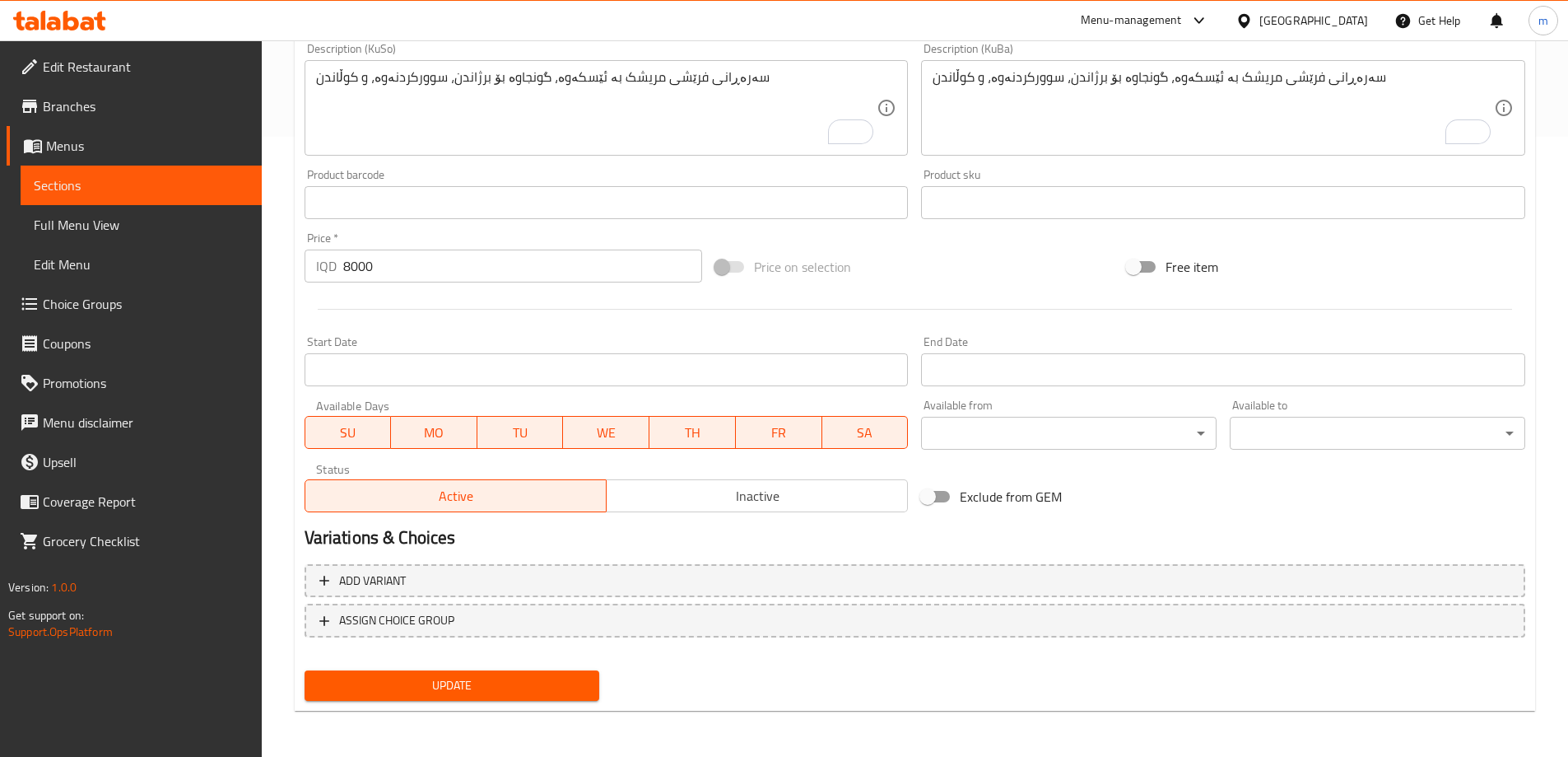
click at [507, 682] on span "Update" at bounding box center [452, 685] width 269 height 20
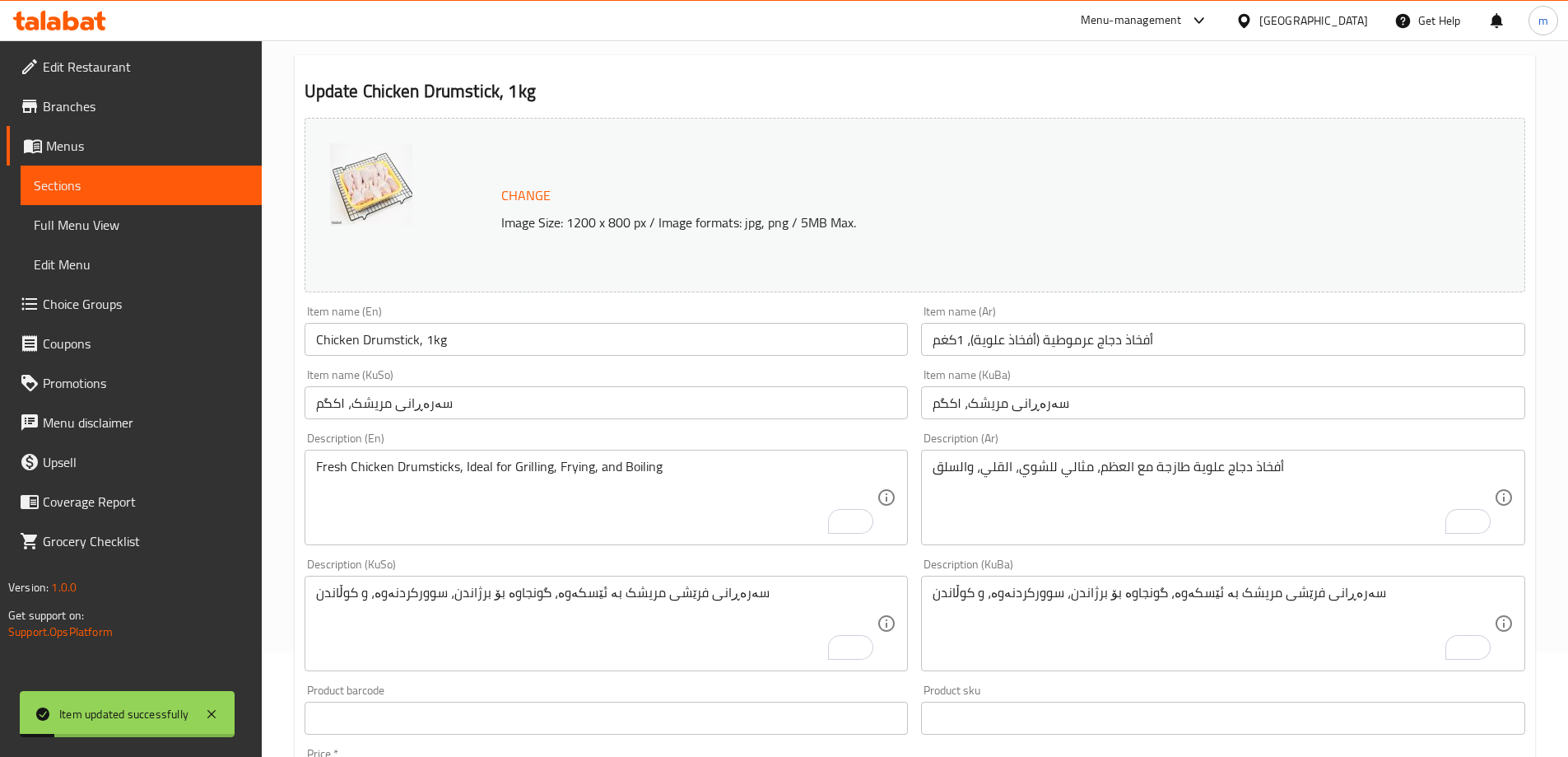
scroll to position [0, 0]
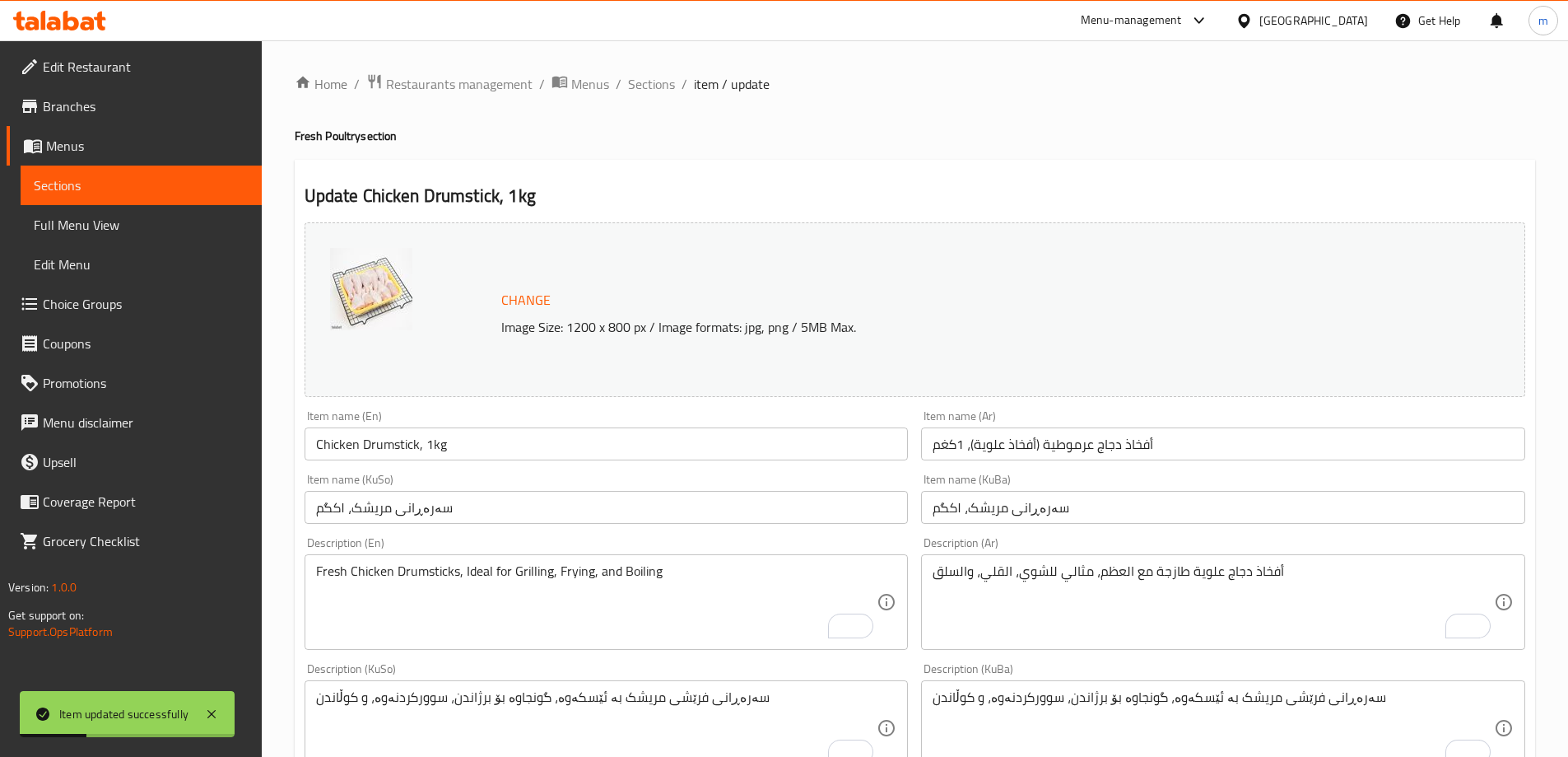
click at [647, 79] on span "Sections" at bounding box center [651, 83] width 47 height 19
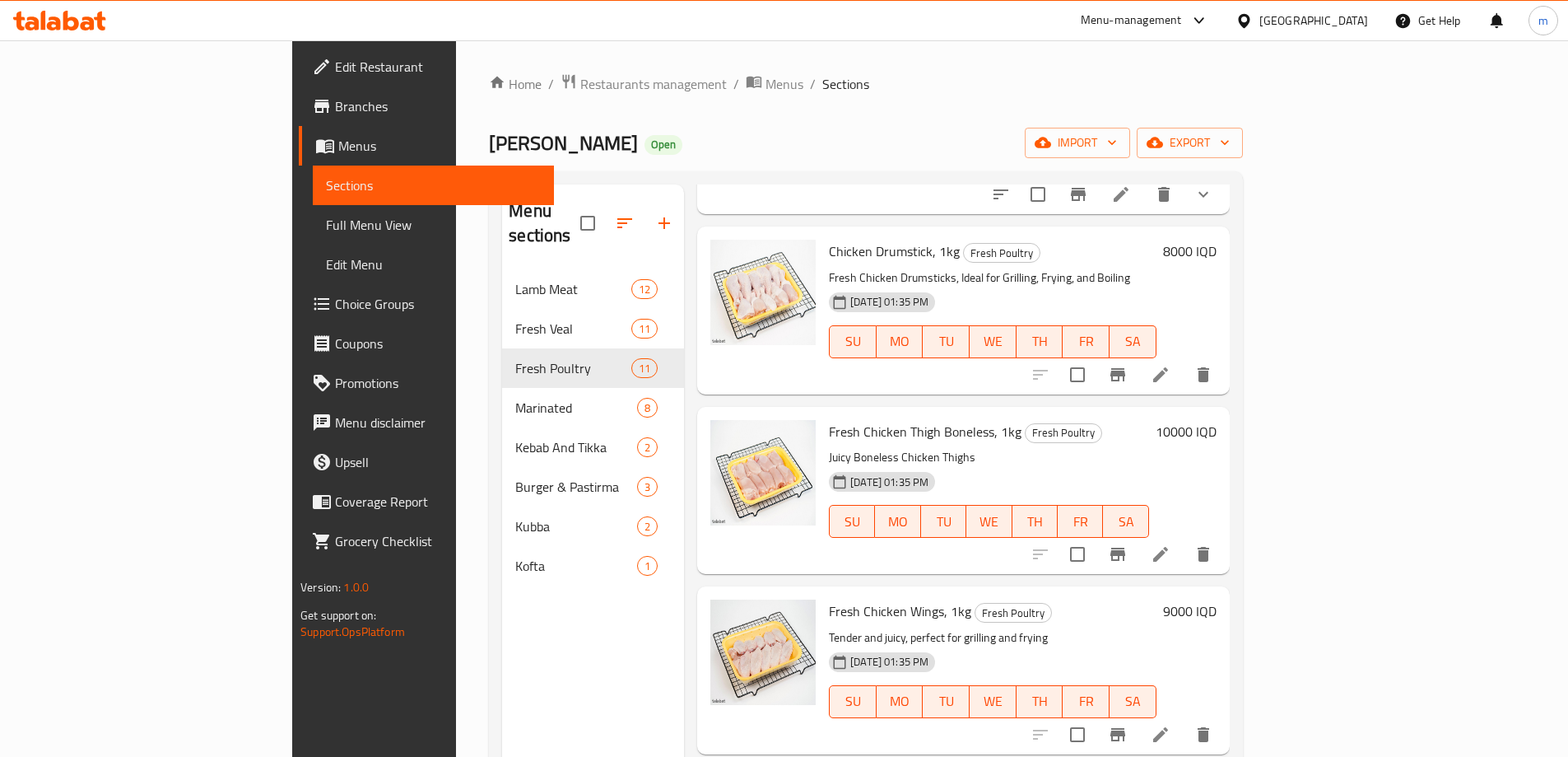
scroll to position [961, 0]
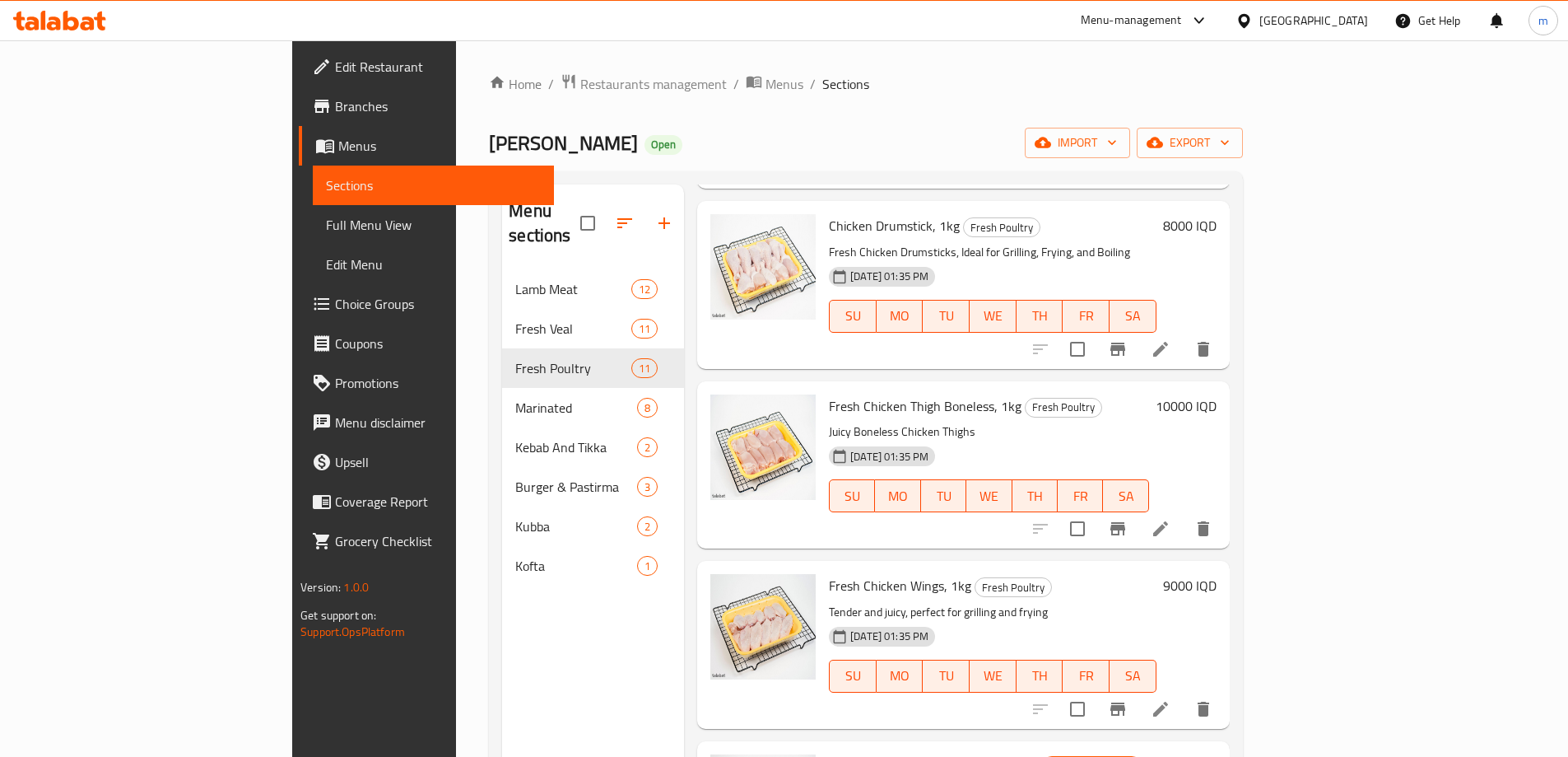
click at [1184, 515] on li at bounding box center [1161, 529] width 46 height 30
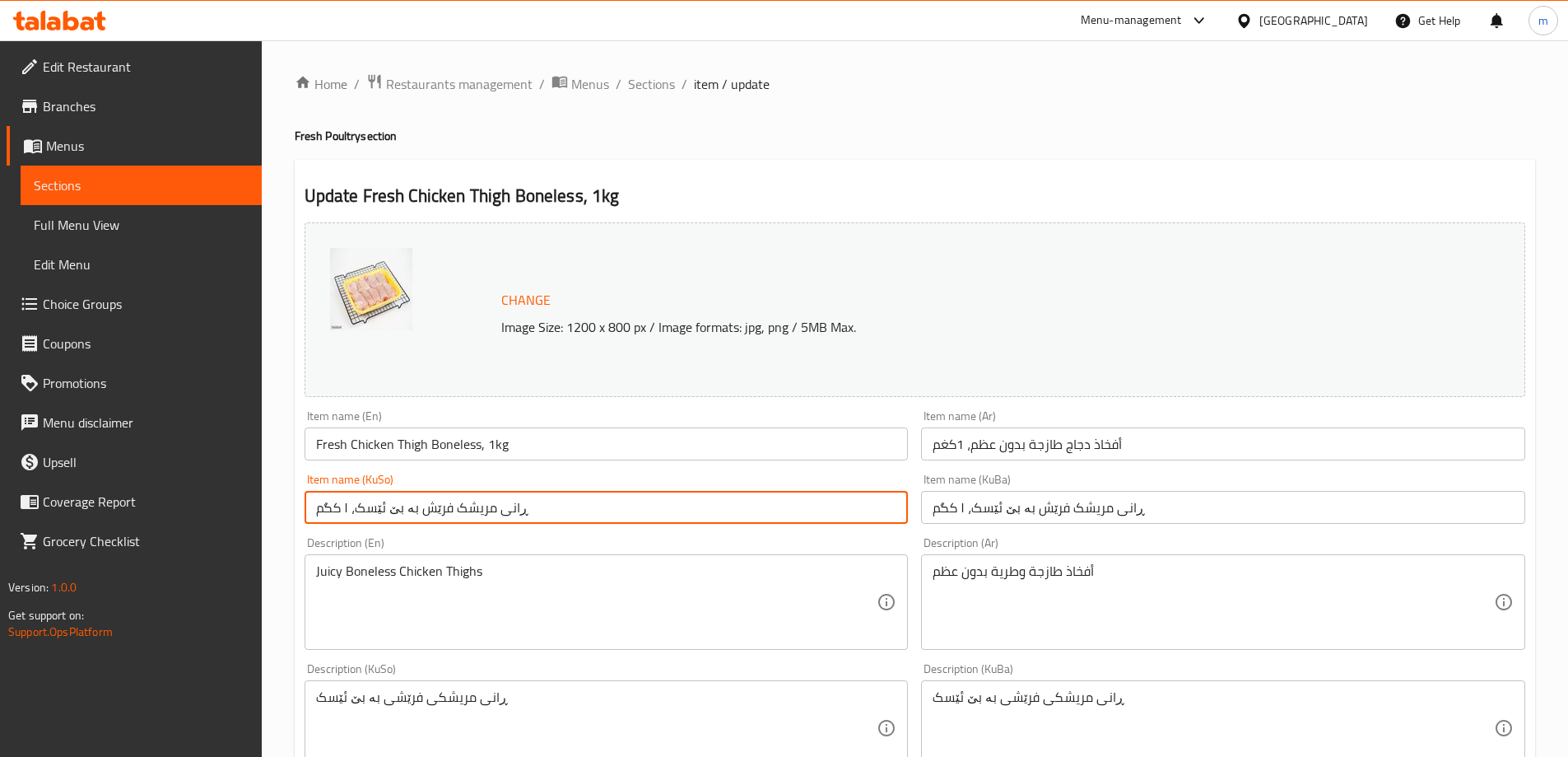
click at [459, 516] on input "ڕانی مریشک فرێش بە بێ ئێسک، ۱ کگم" at bounding box center [607, 507] width 604 height 33
click at [461, 516] on input "ڕانی مریشک فرێش بە بێ ئێسک، ۱ کگم" at bounding box center [607, 507] width 604 height 33
paste input "بنەڕانی مریشک بە بێ ئێسک، ۱"
type input "بنەڕانی مریشک بە بێ ئێسک، ۱کگم"
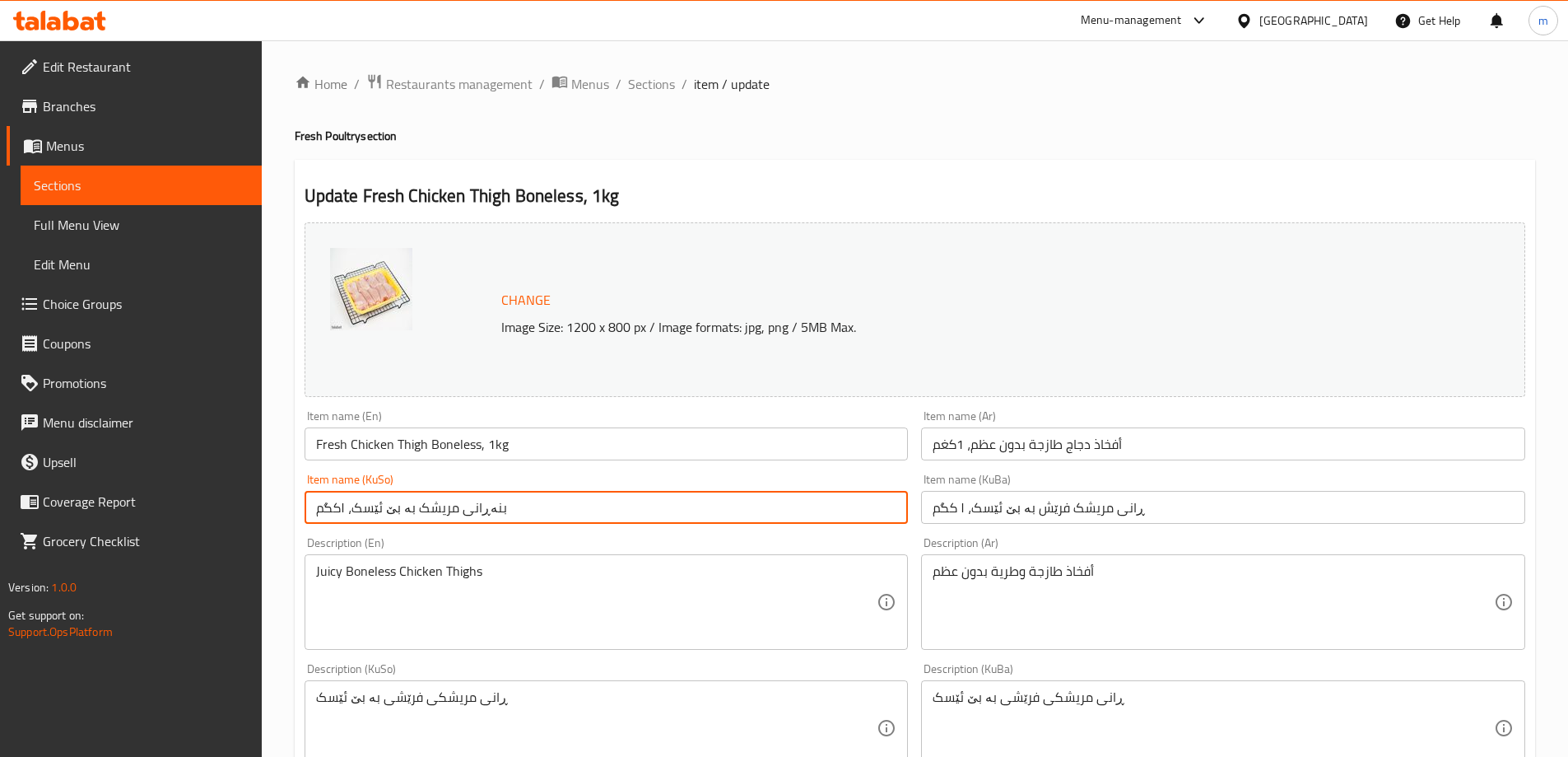
click at [1011, 517] on input "ڕانی مریشک فرێش بە بێ ئێسک، ۱ کگم" at bounding box center [1223, 507] width 604 height 33
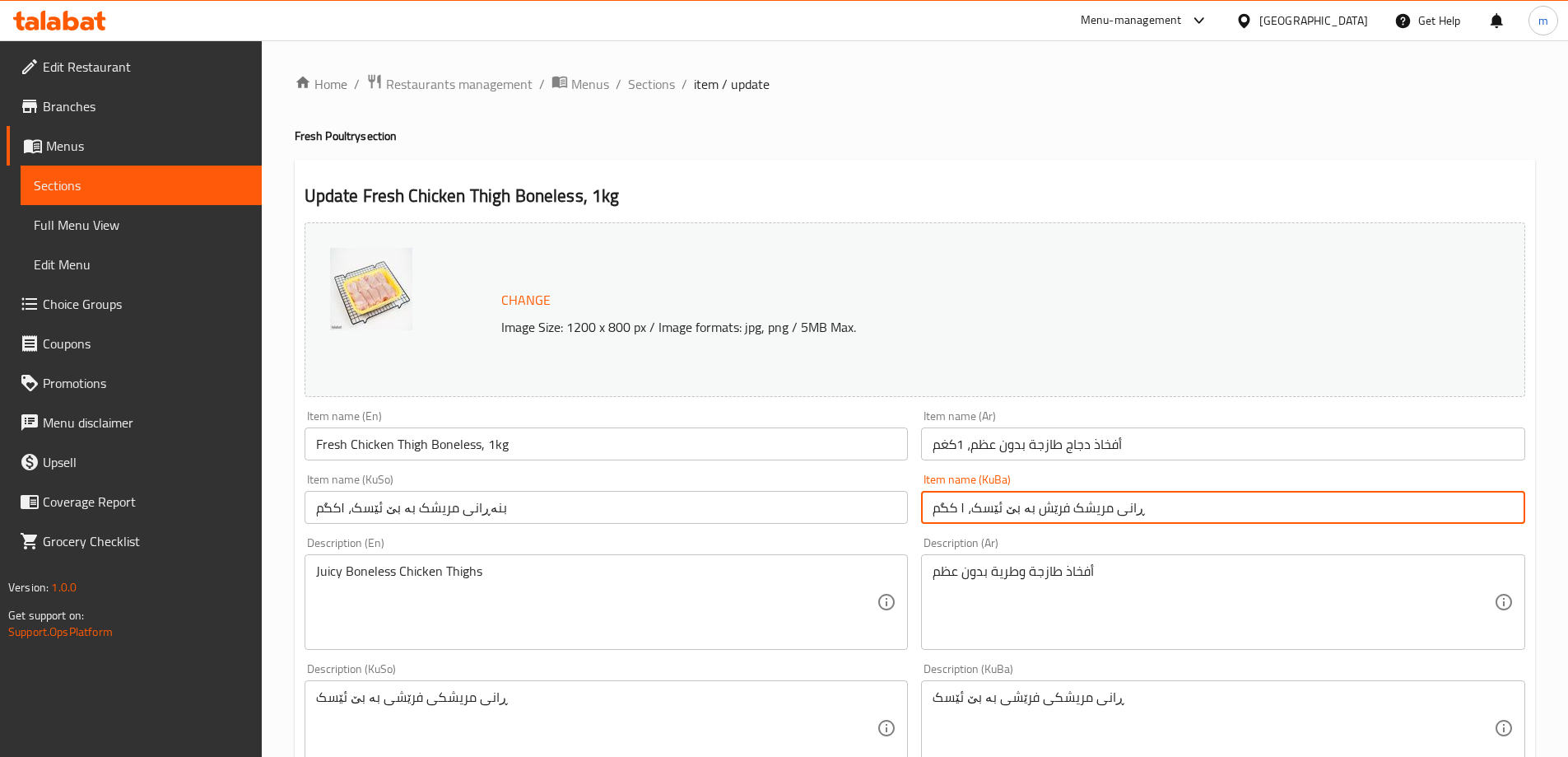
click at [1011, 517] on input "ڕانی مریشک فرێش بە بێ ئێسک، ۱ کگم" at bounding box center [1223, 507] width 604 height 33
paste input "بنەڕانی مریشک بە بێ ئێسک، ۱"
type input "بنەڕانی مریشک بە بێ ئێسک، ۱کگم"
click at [1003, 446] on input "أفخاذ دجاج طازجة بدون عظم، 1كغم" at bounding box center [1223, 444] width 604 height 33
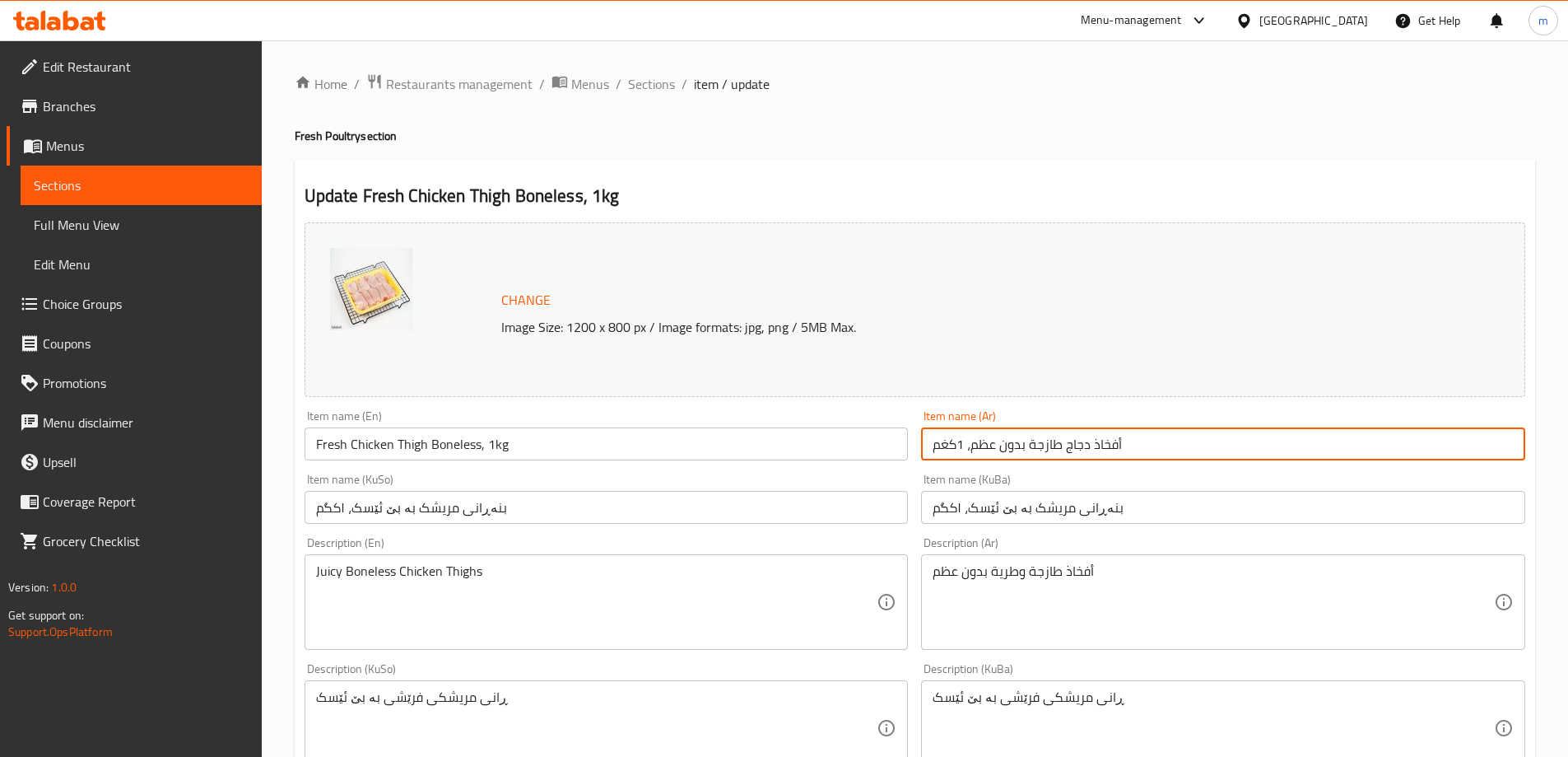
click at [1003, 446] on input "أفخاذ دجاج طازجة بدون عظم، 1كغم" at bounding box center [1223, 444] width 604 height 33
paste input "فلي"
type input "أفخاذ دجاج سفلية بدون عظم، 1كغم"
click at [799, 446] on input "Fresh Chicken Thigh Boneless, 1kg" at bounding box center [607, 444] width 604 height 33
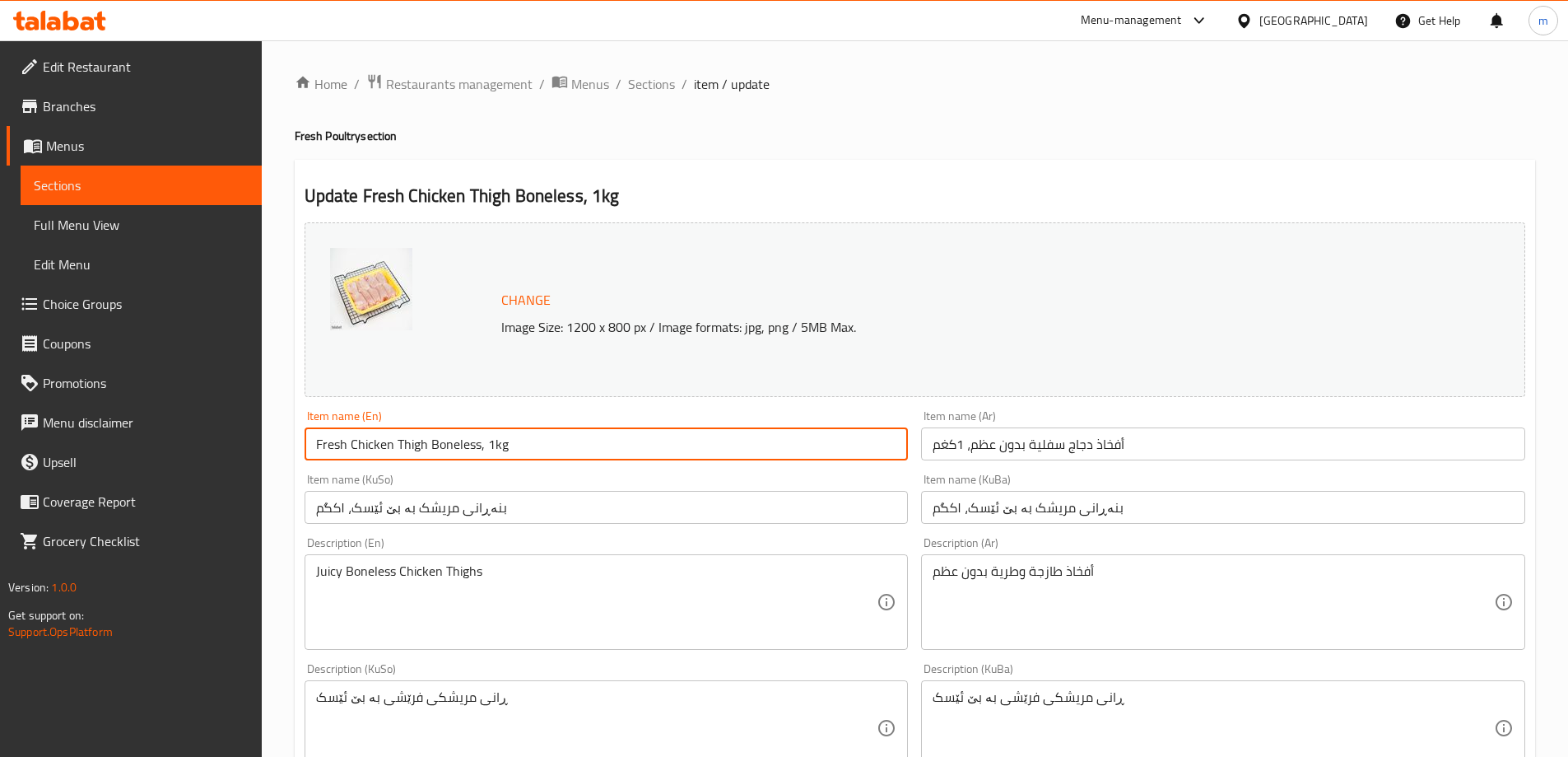
click at [799, 446] on input "Fresh Chicken Thigh Boneless, 1kg" at bounding box center [607, 444] width 604 height 33
paste input "text"
type input "Chicken Thigh Boneless, 1kg"
click at [519, 470] on div "Item name (KuSo) بنەڕانی مریشک بە بێ ئێسک، ۱کگم Item name (KuSo)" at bounding box center [606, 498] width 617 height 64
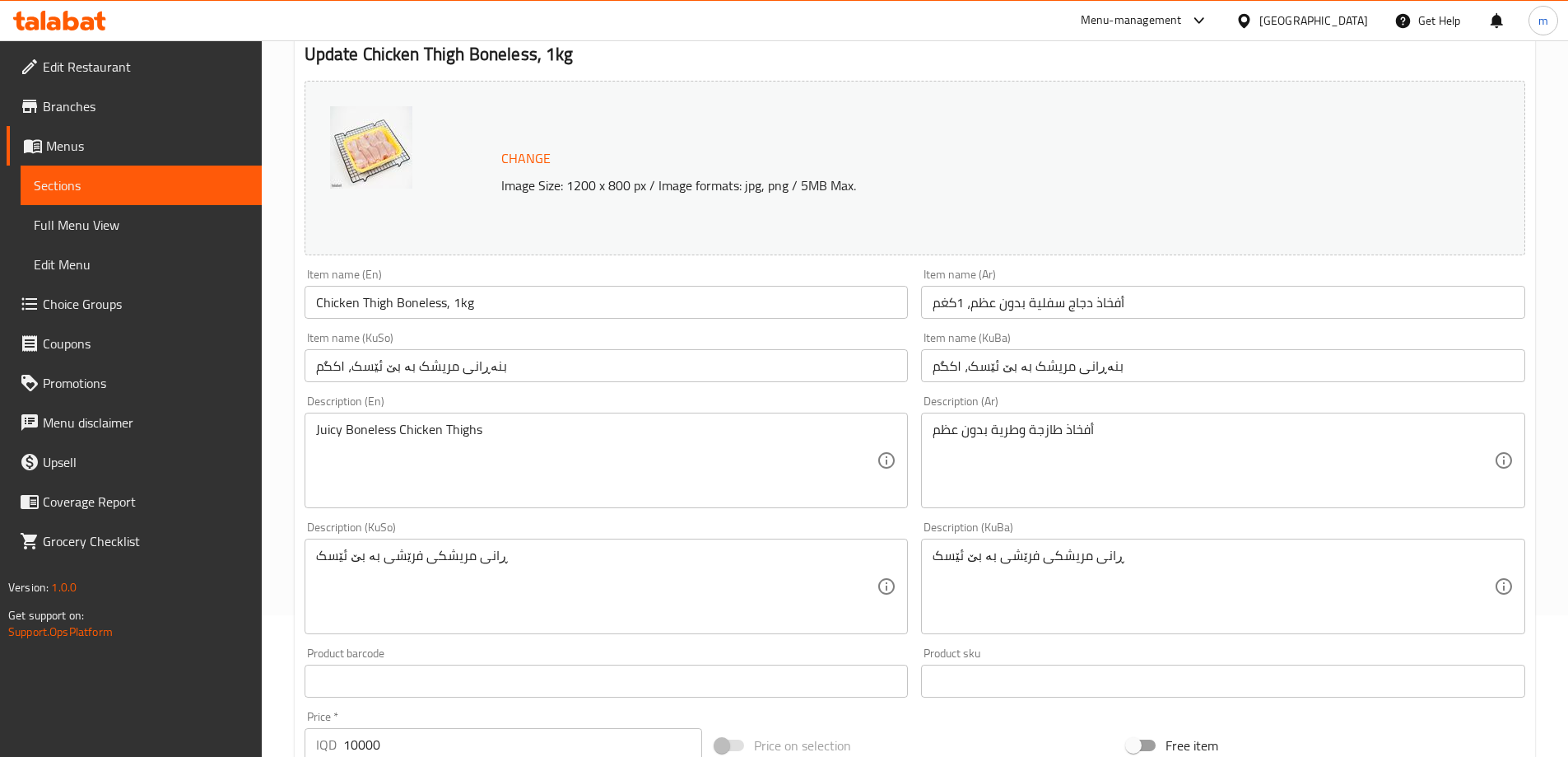
scroll to position [150, 0]
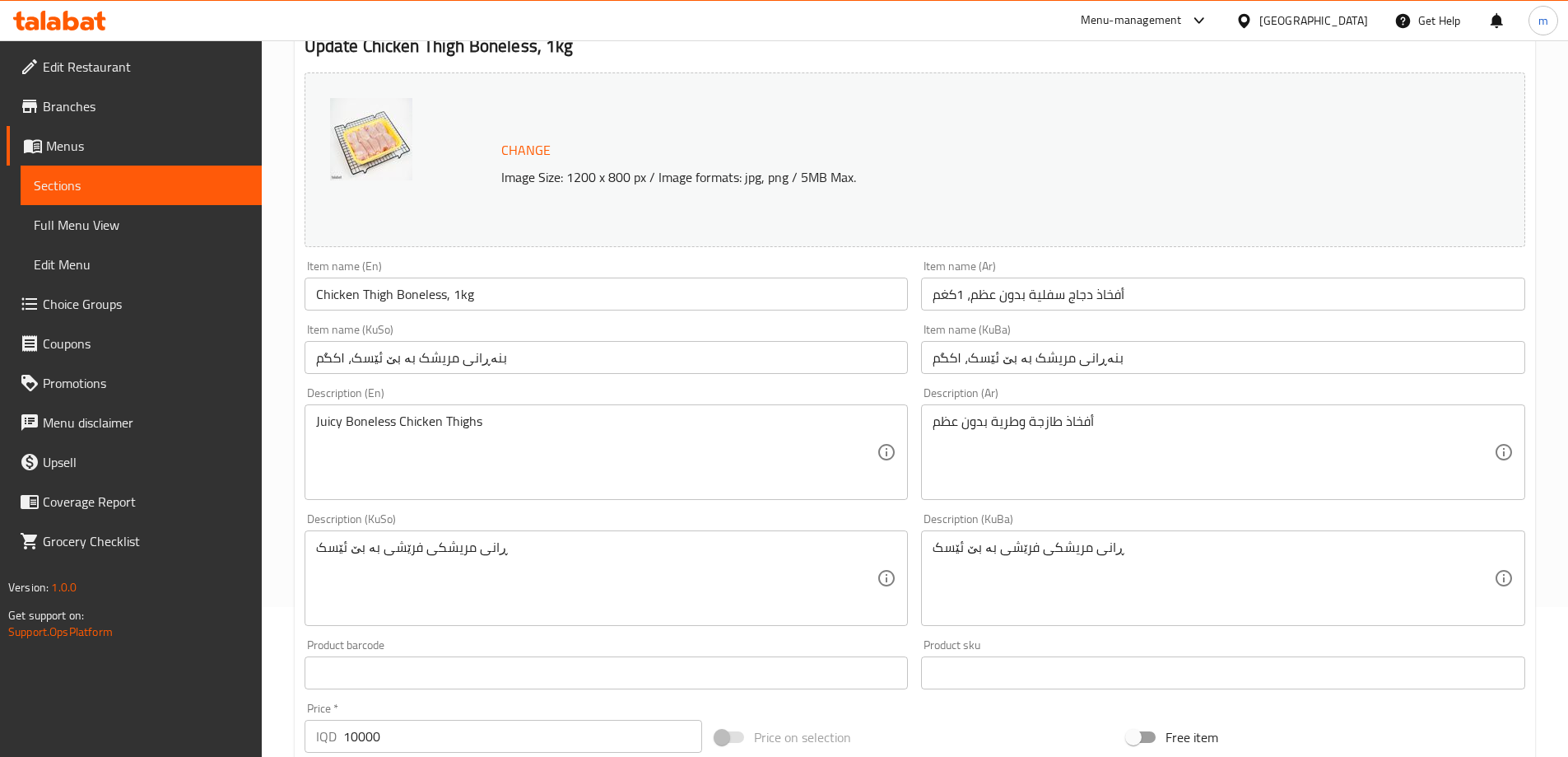
click at [488, 546] on textarea "ڕانی مریشکى فرێشی بە بێ ئێسک" at bounding box center [596, 578] width 561 height 79
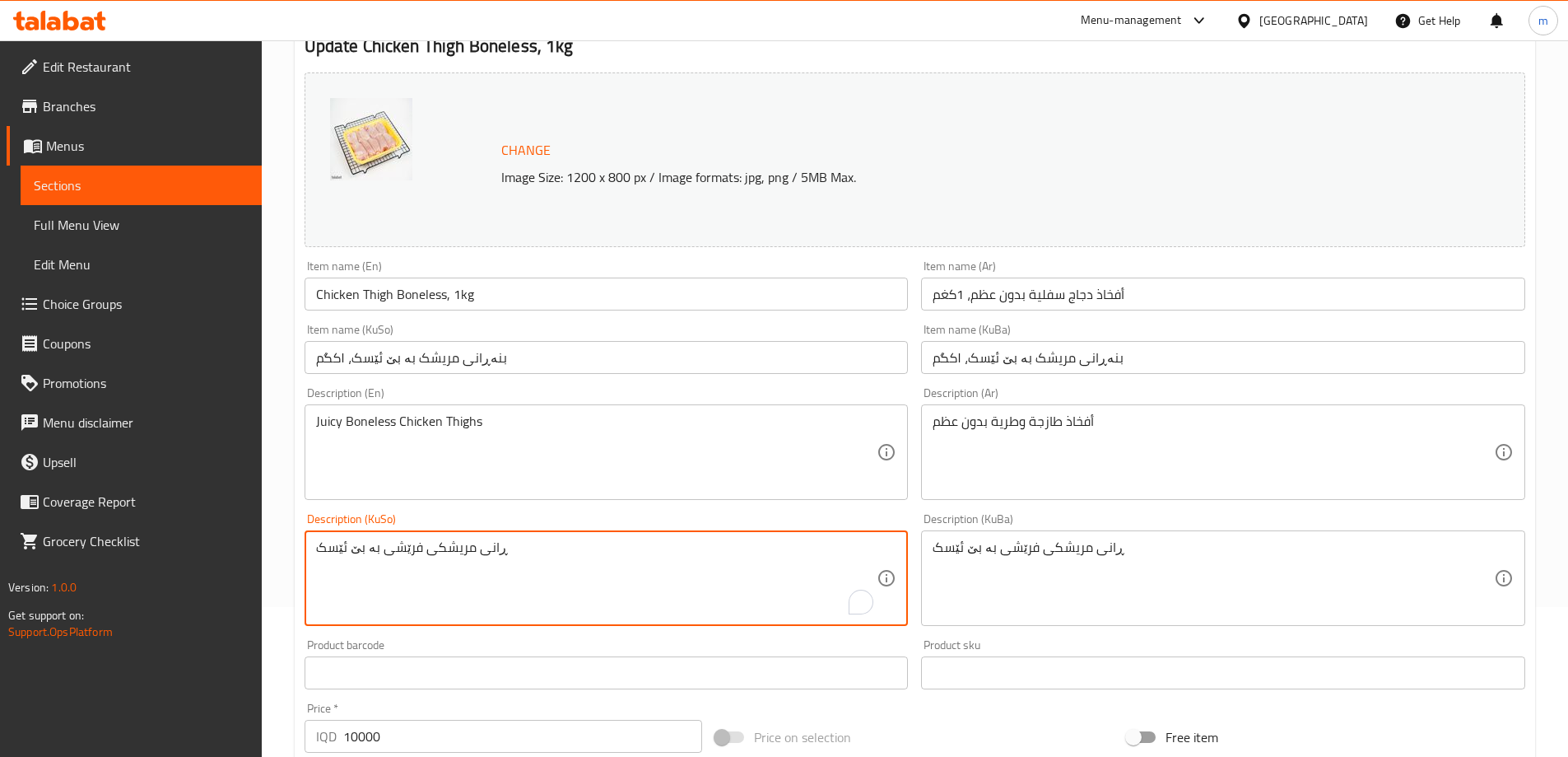
click at [488, 546] on textarea "ڕانی مریشکى فرێشی بە بێ ئێسک" at bounding box center [596, 578] width 561 height 79
paste textarea "بنەڕانی فرێشى مریشک بە بێ ئێسک، گونجاوە بۆ برژاندن"
type textarea "بنەڕانی فرێشى مریشک بە بێ ئێسک، گونجاوە بۆ برژاندن"
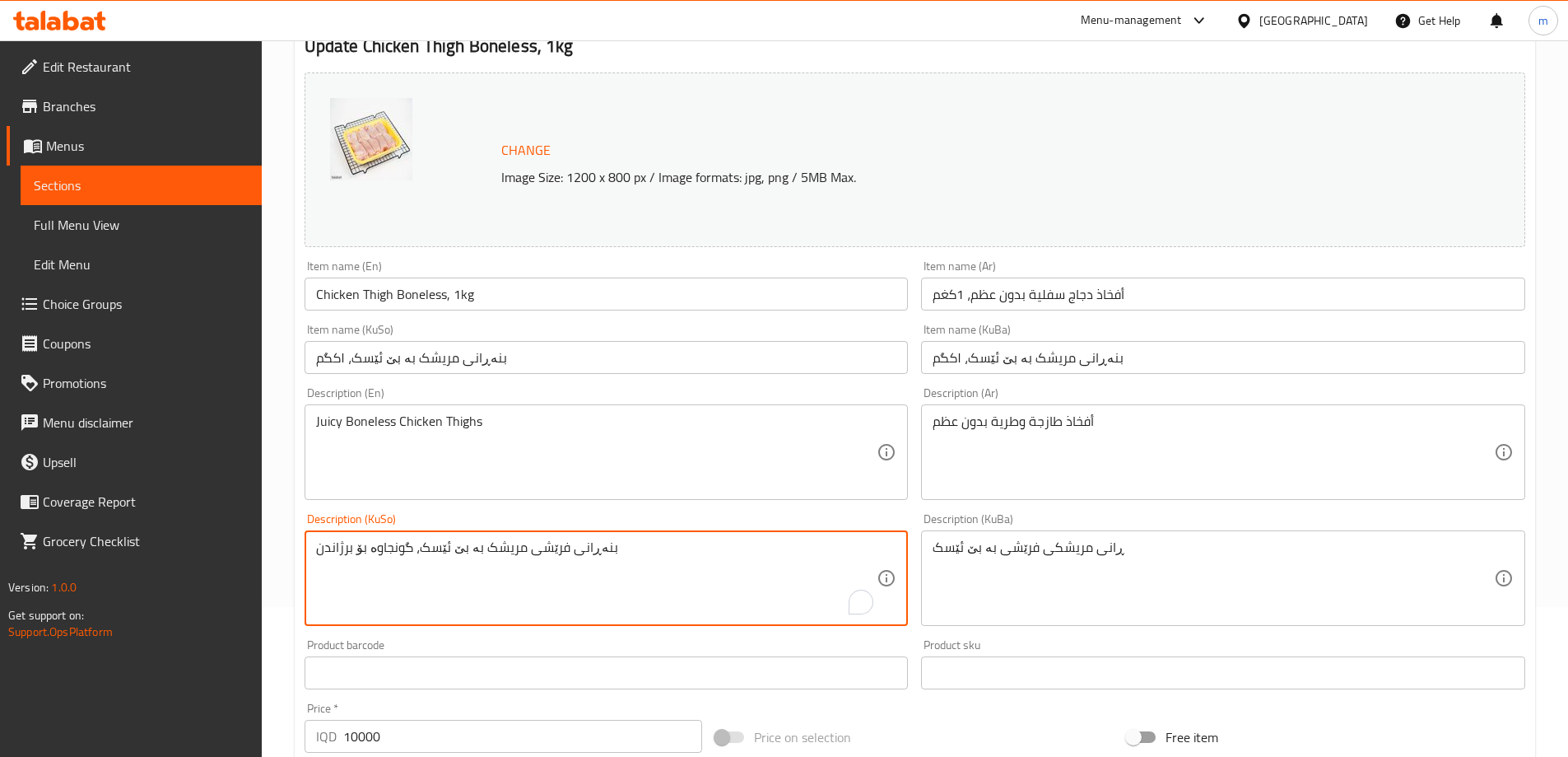
click at [1077, 531] on div "ڕانی مریشکى فرێشی بە بێ ئێسک Description (KuBa)" at bounding box center [1223, 578] width 604 height 95
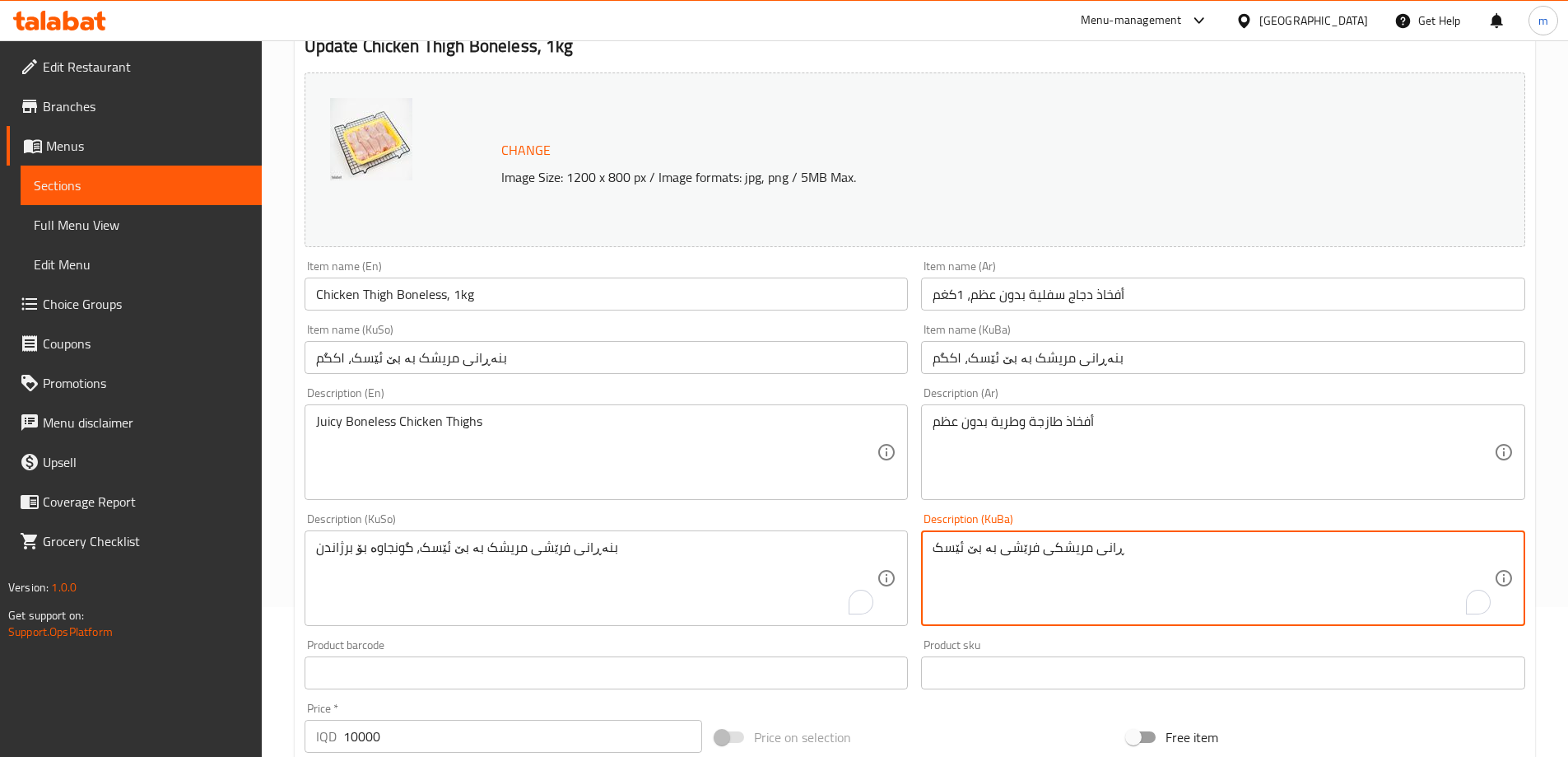
click at [1077, 531] on div "ڕانی مریشکى فرێشی بە بێ ئێسک Description (KuBa)" at bounding box center [1223, 578] width 604 height 95
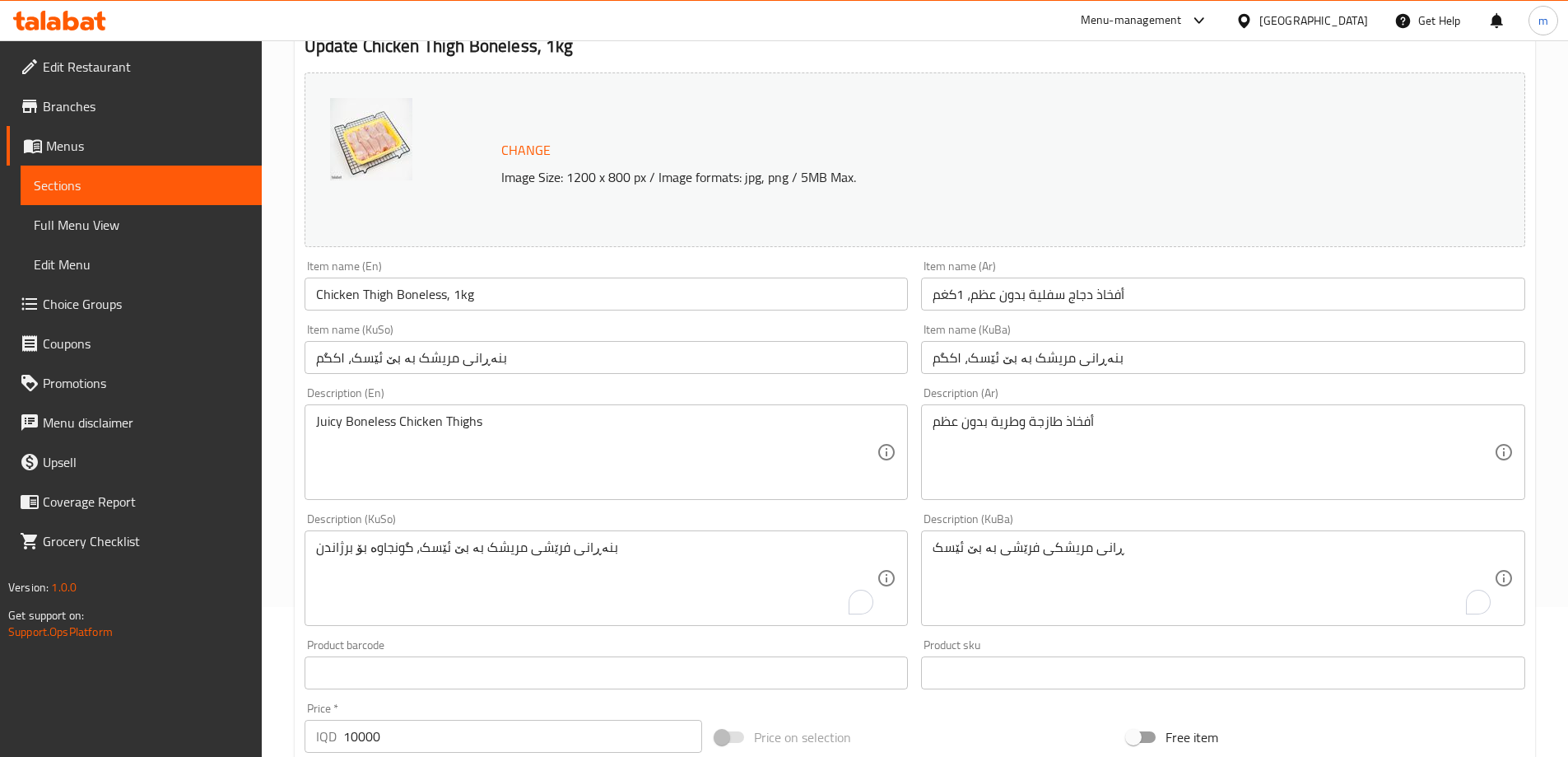
click at [1077, 531] on div "ڕانی مریشکى فرێشی بە بێ ئێسک Description (KuBa)" at bounding box center [1223, 578] width 604 height 95
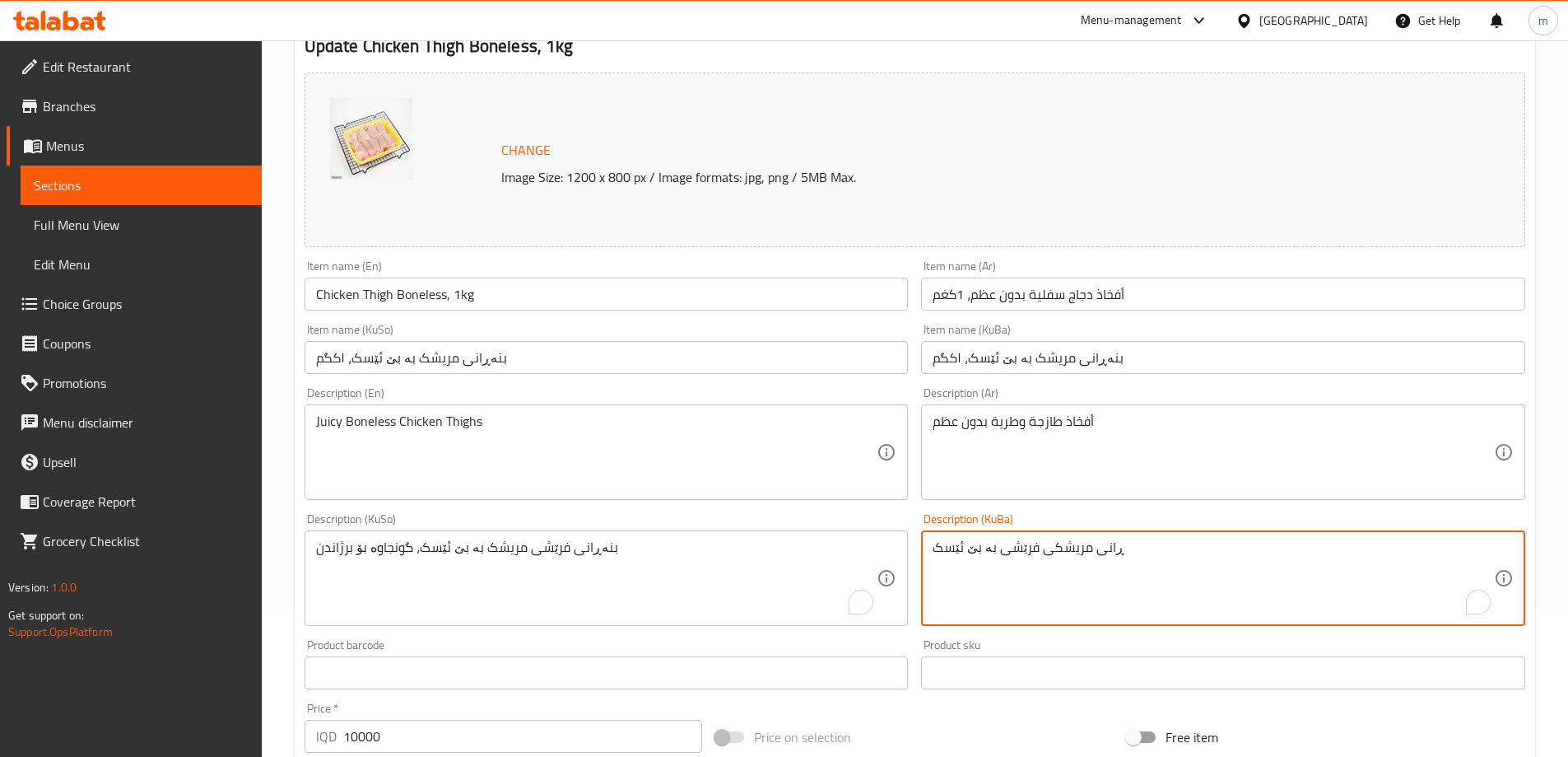
click at [1076, 551] on textarea "ڕانی مریشکى فرێشی بە بێ ئێسک" at bounding box center [1212, 578] width 561 height 79
paste textarea "بنەڕانی فرێشى مریشک بە بێ ئێسک، گونجاوە بۆ برژاندن"
type textarea "بنەڕانی فرێشى مریشک بە بێ ئێسک، گونجاوە بۆ برژاندن"
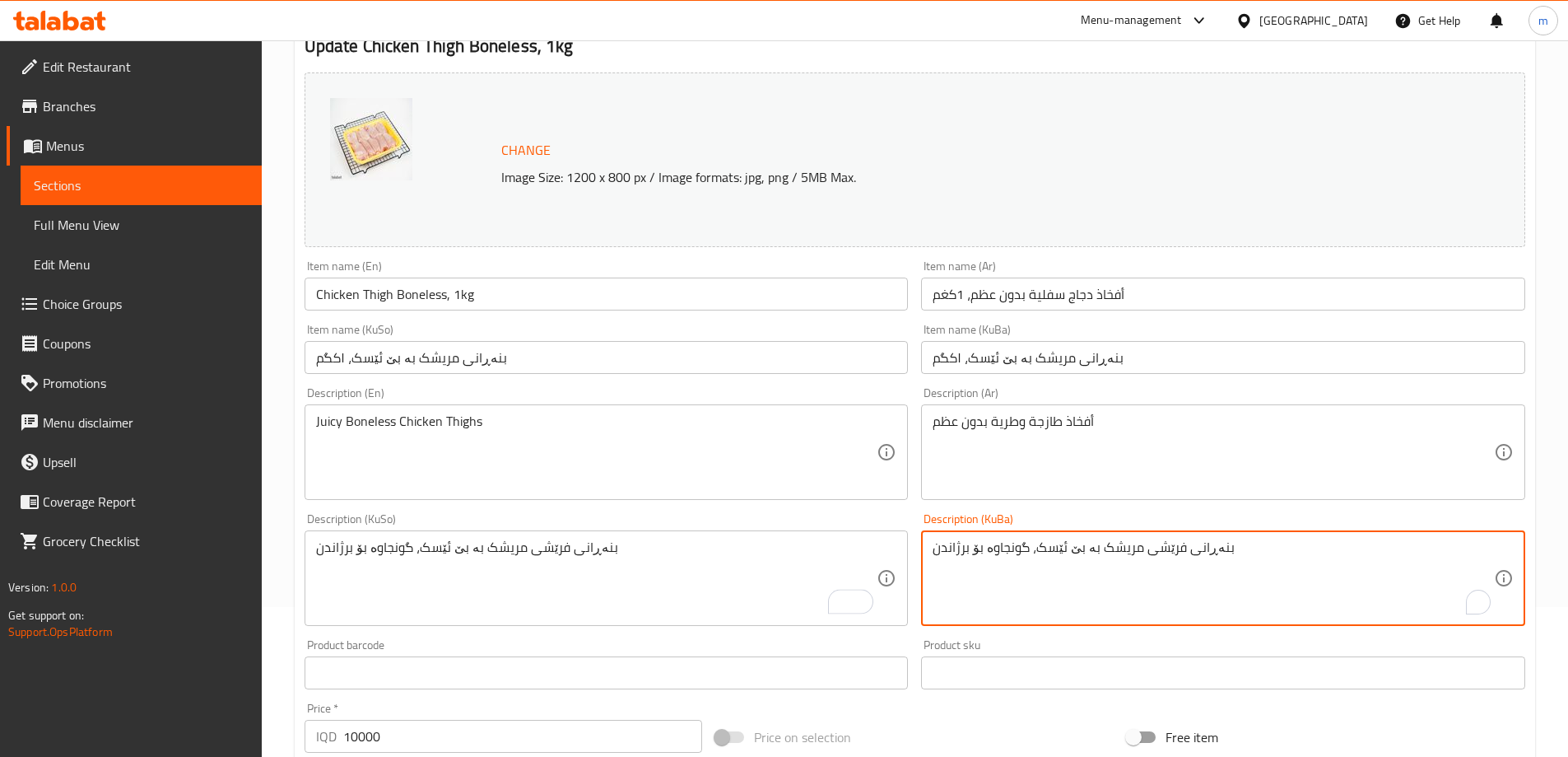
click at [1045, 444] on textarea "أفخاذ طازجة وطرية بدون عظم" at bounding box center [1212, 452] width 561 height 79
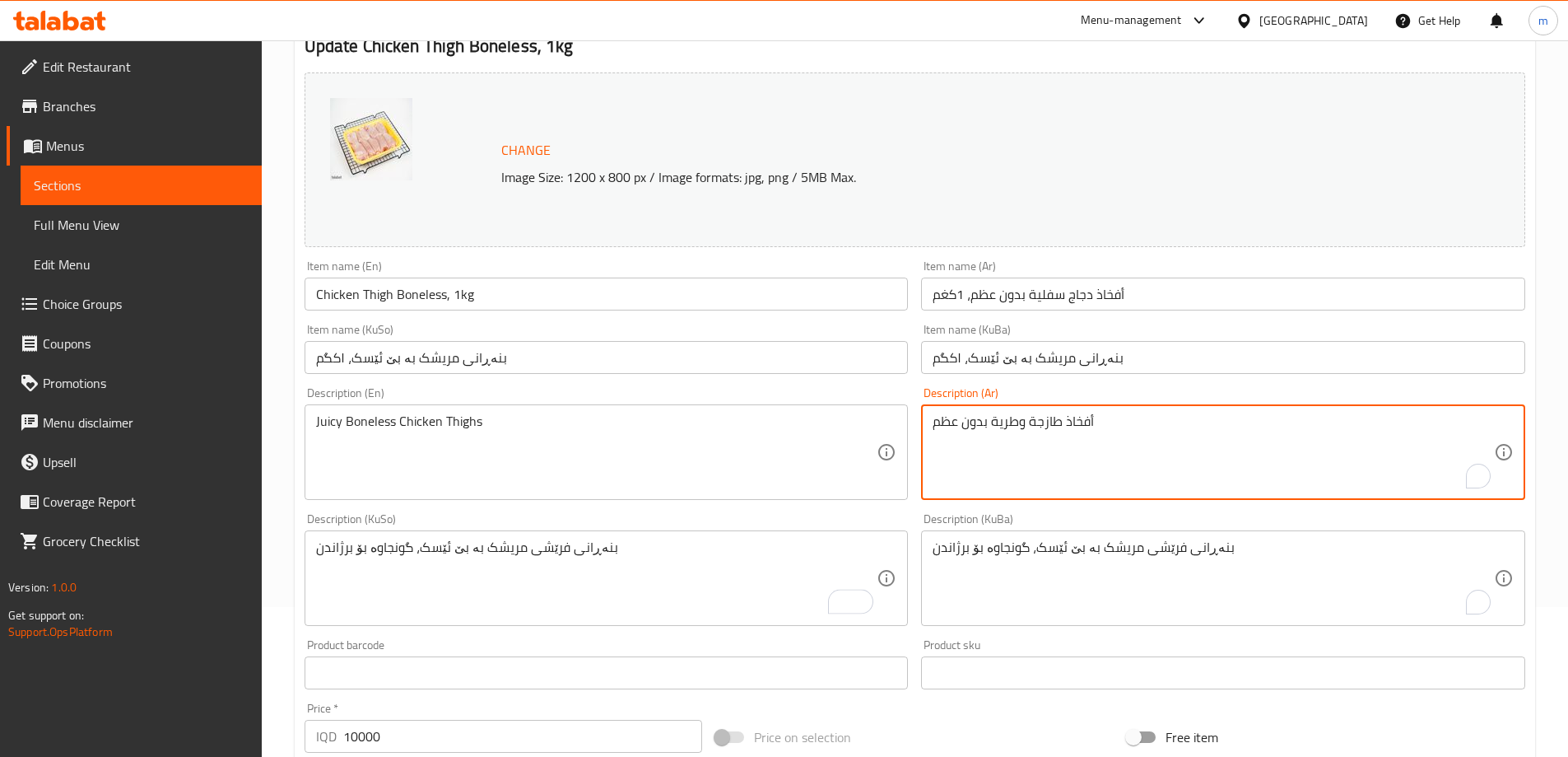
click at [1045, 444] on textarea "أفخاذ طازجة وطرية بدون عظم" at bounding box center [1212, 452] width 561 height 79
paste textarea "جاج سفلية طازجة بدون عظم، مثالية للشوي"
type textarea "أفخاذ دجاج سفلية طازجة بدون عظم، مثالية للشوي"
click at [770, 449] on textarea "Juicy Boneless Chicken Thighs" at bounding box center [596, 452] width 561 height 79
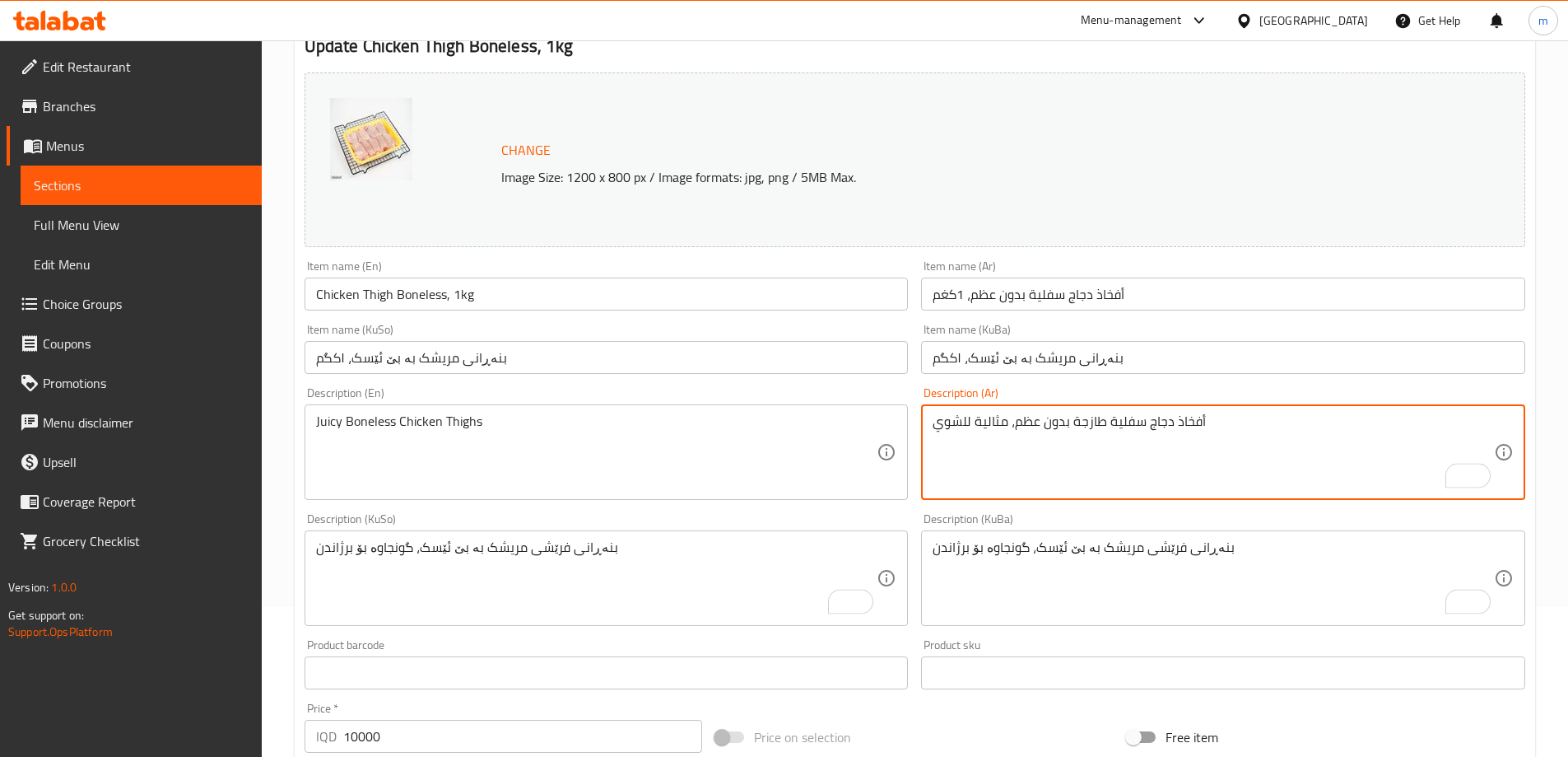
click at [770, 449] on textarea "Juicy Boneless Chicken Thighs" at bounding box center [596, 452] width 561 height 79
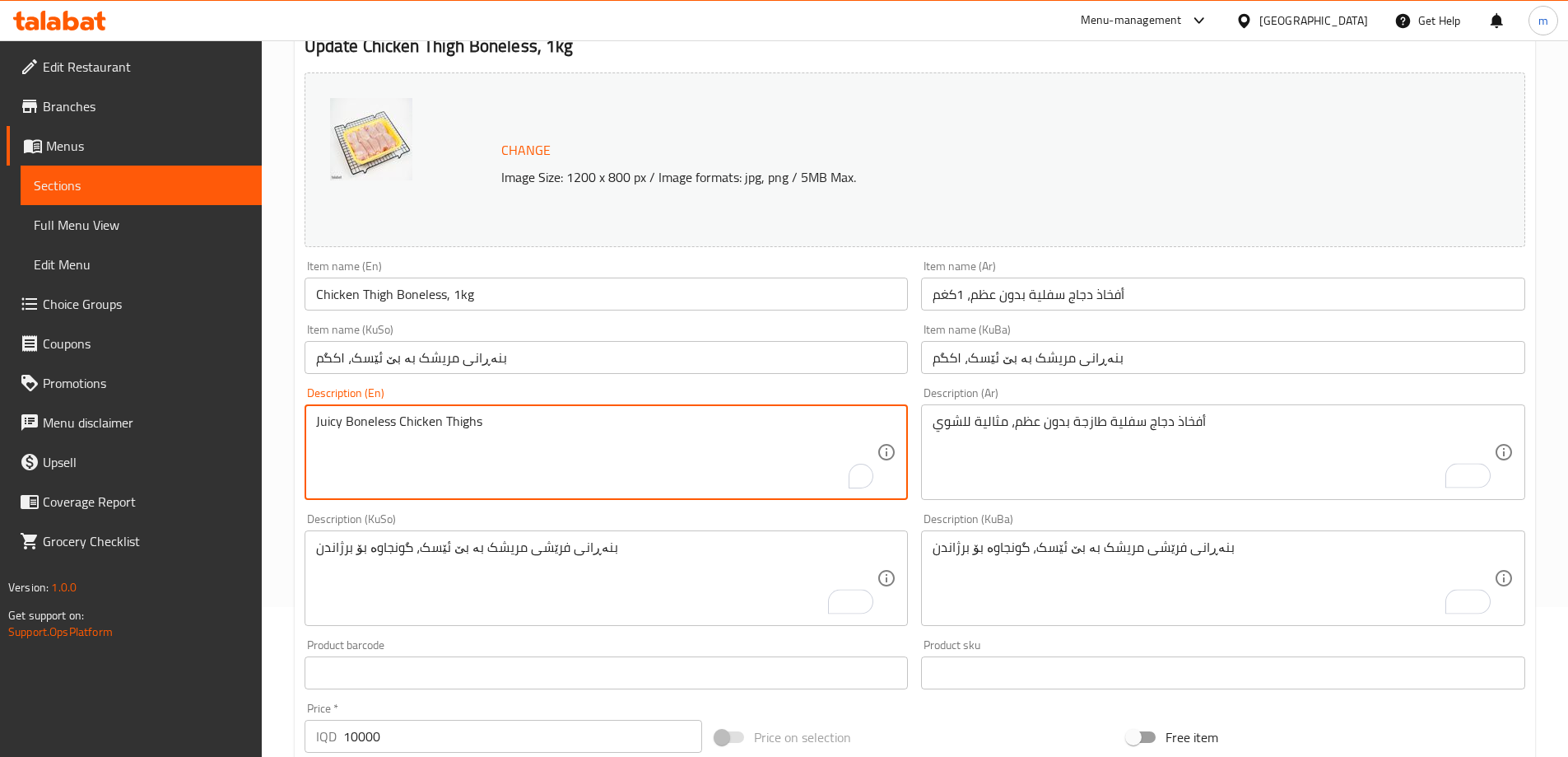
click at [770, 449] on textarea "Juicy Boneless Chicken Thighs" at bounding box center [596, 452] width 561 height 79
paste textarea "Fresh Chicken Lower Thighs Boneless, Ideal for Grilling"
type textarea "Fresh Chicken Lower Thighs Boneless, Ideal for Grilling"
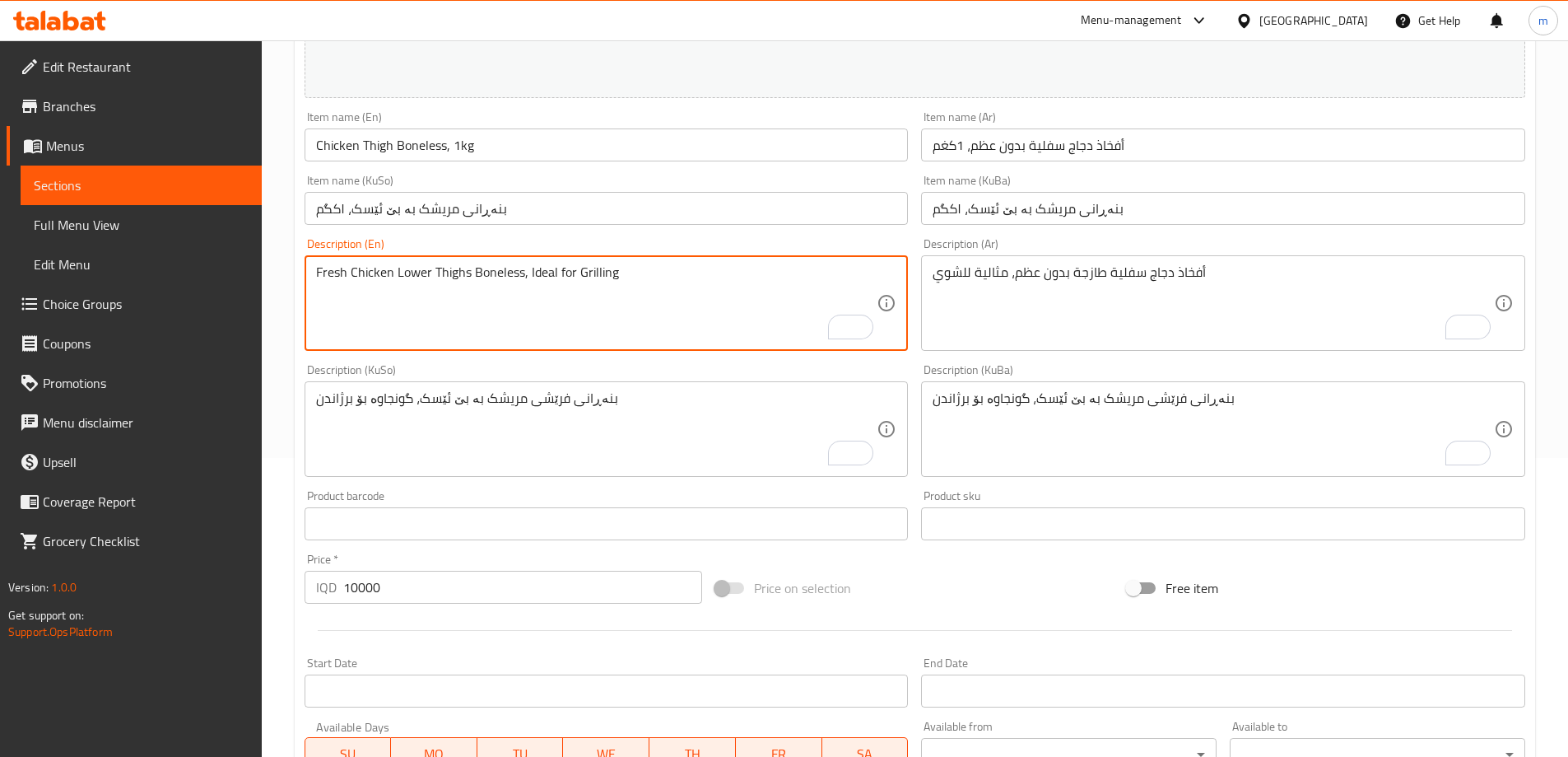
scroll to position [620, 0]
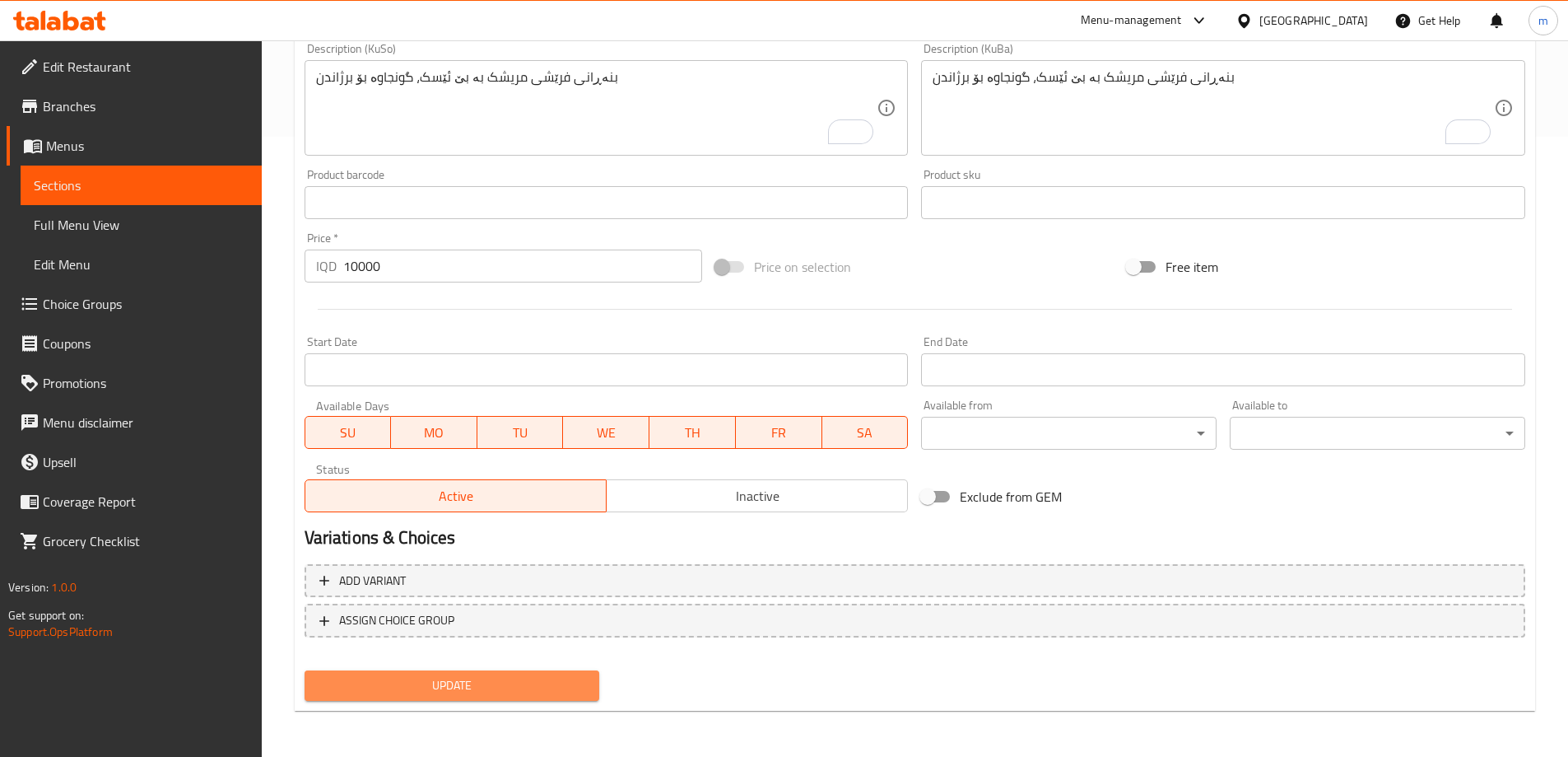
click at [566, 689] on span "Update" at bounding box center [452, 685] width 269 height 20
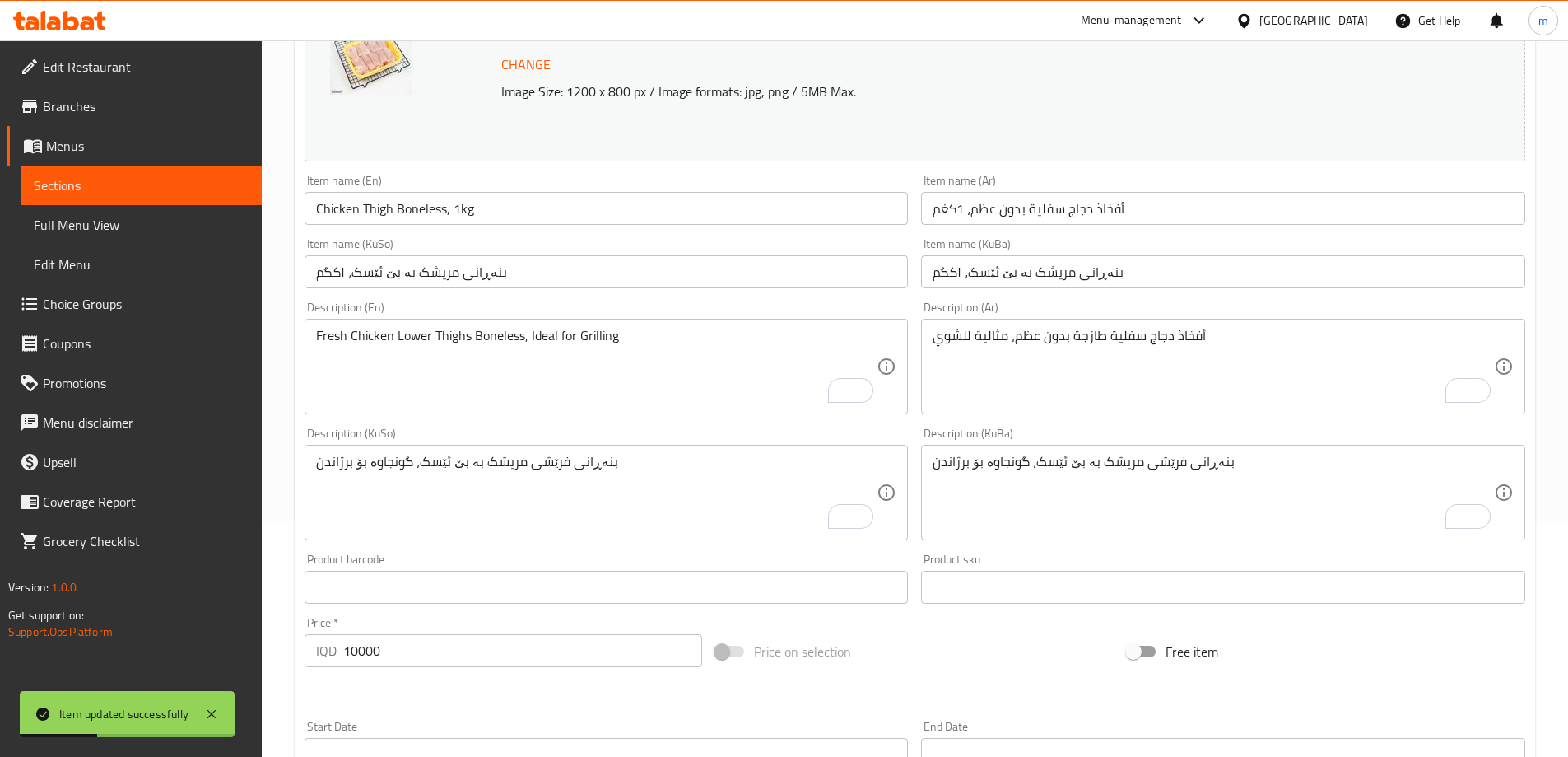
scroll to position [0, 0]
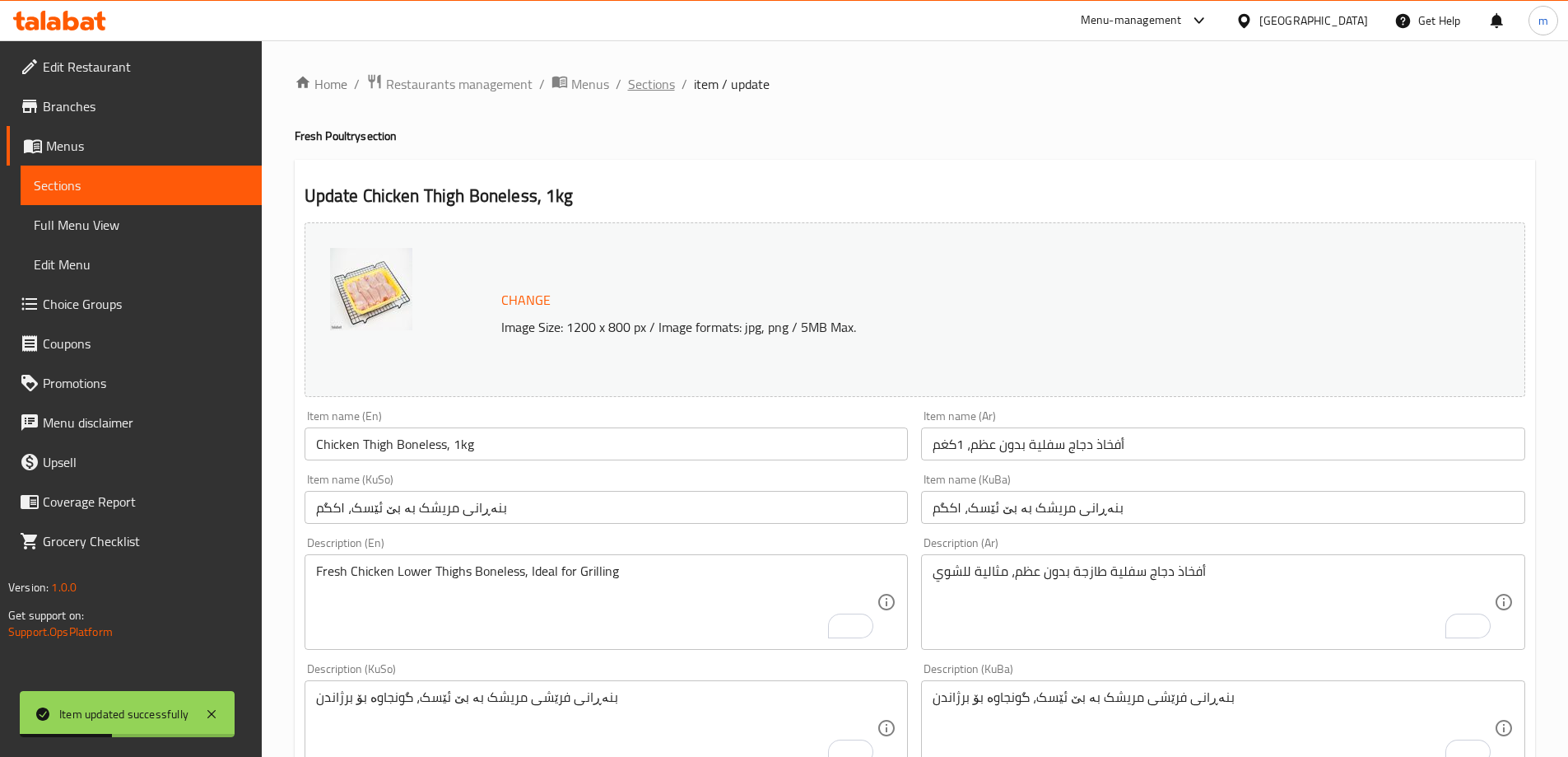
click at [662, 79] on span "Sections" at bounding box center [651, 83] width 47 height 19
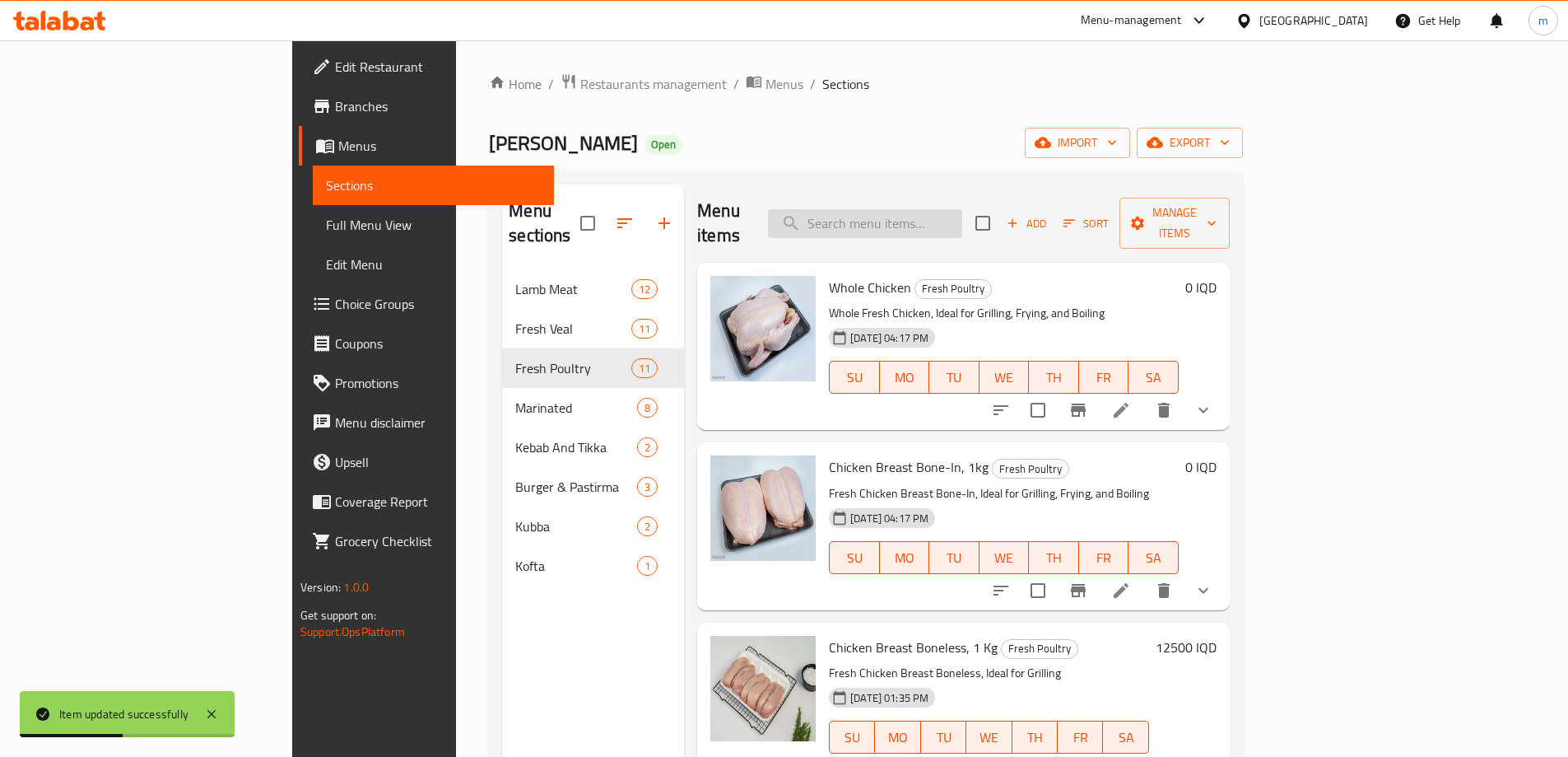
click at [962, 210] on input "search" at bounding box center [865, 223] width 194 height 29
paste input "Lamb Back Rope Tikka"
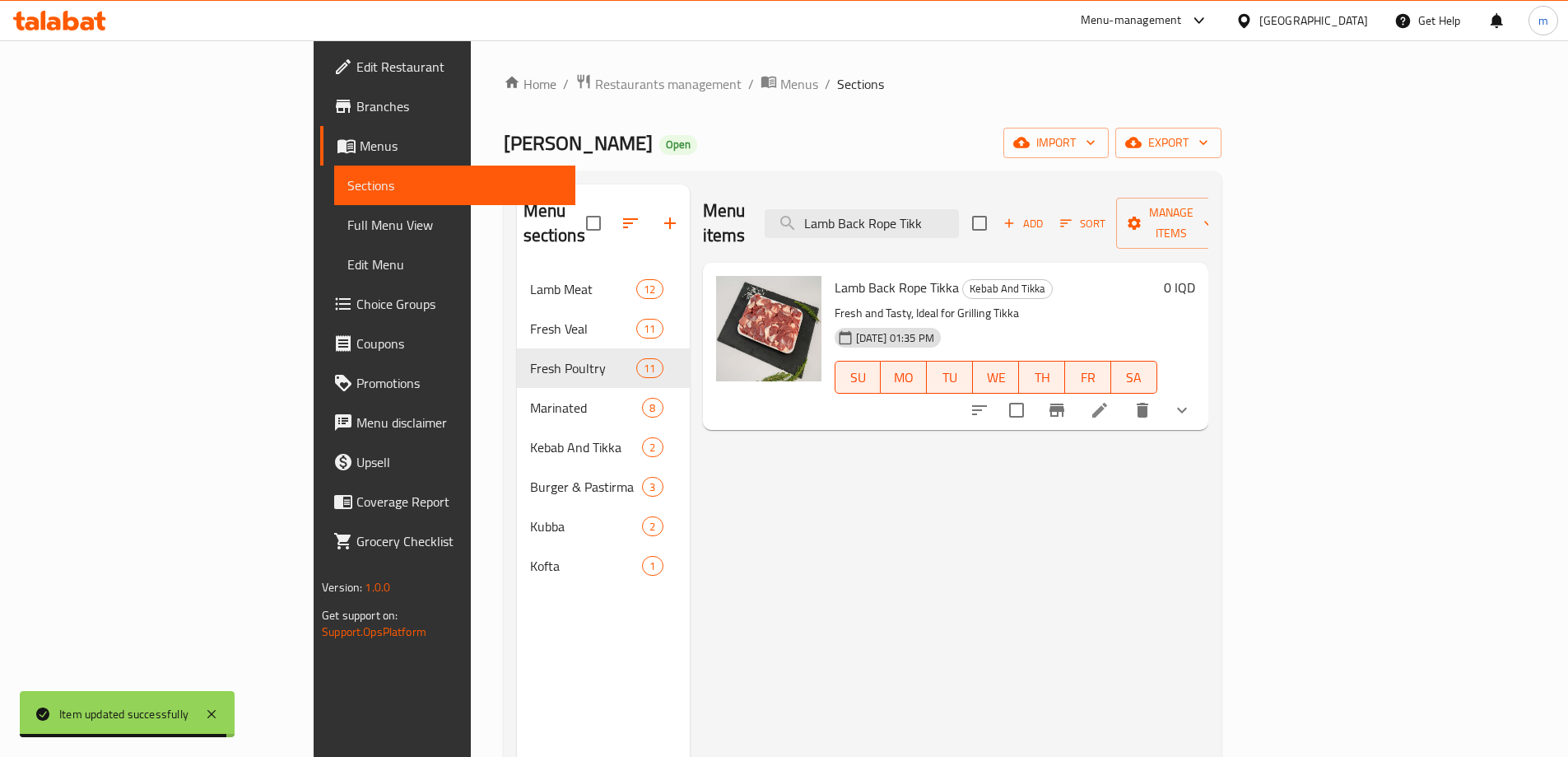
type input "Lamb Back Rope Tikk"
click at [1201, 390] on button "show more" at bounding box center [1182, 409] width 40 height 40
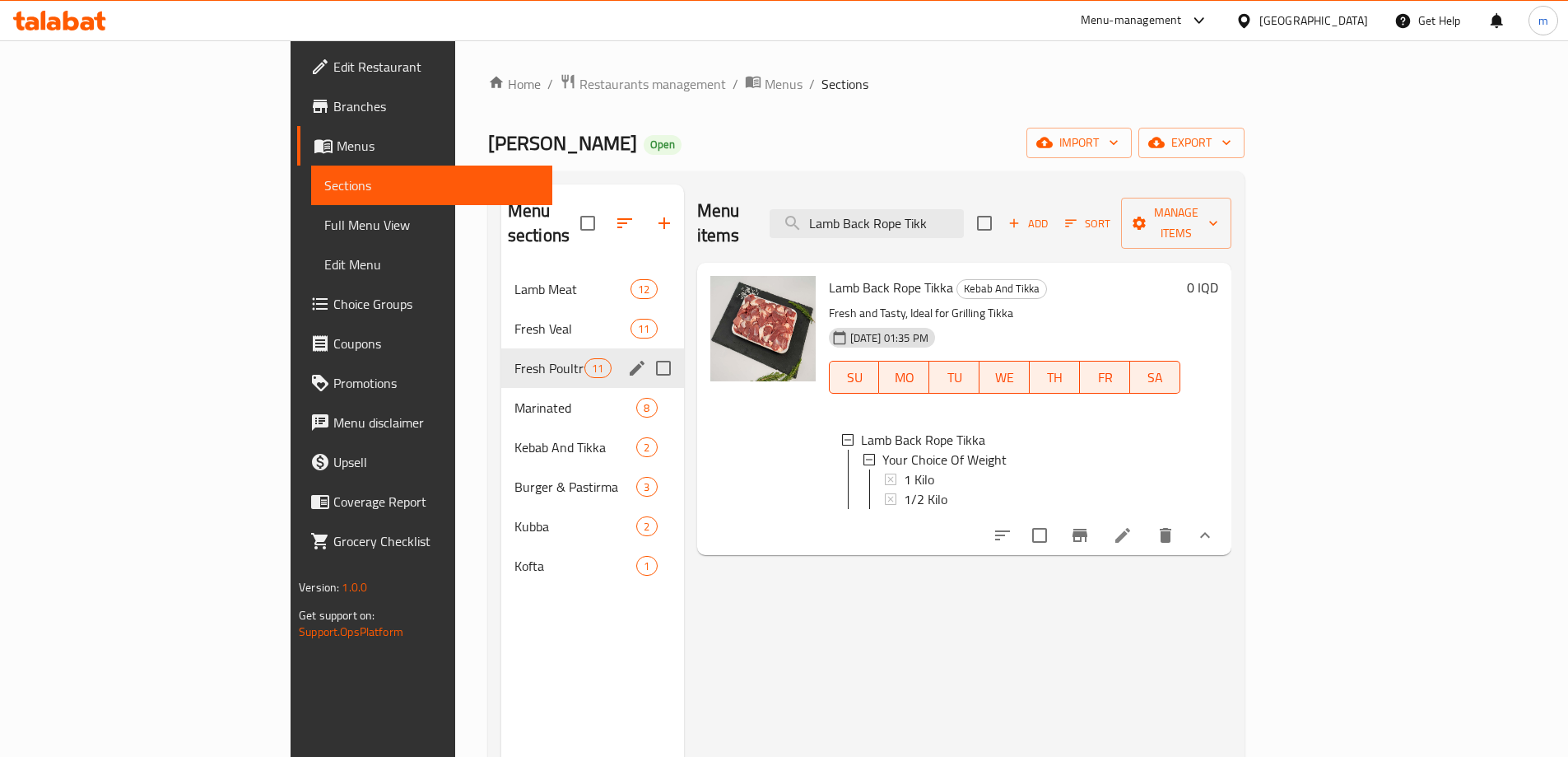
click at [515, 319] on span "Fresh Veal" at bounding box center [573, 328] width 116 height 19
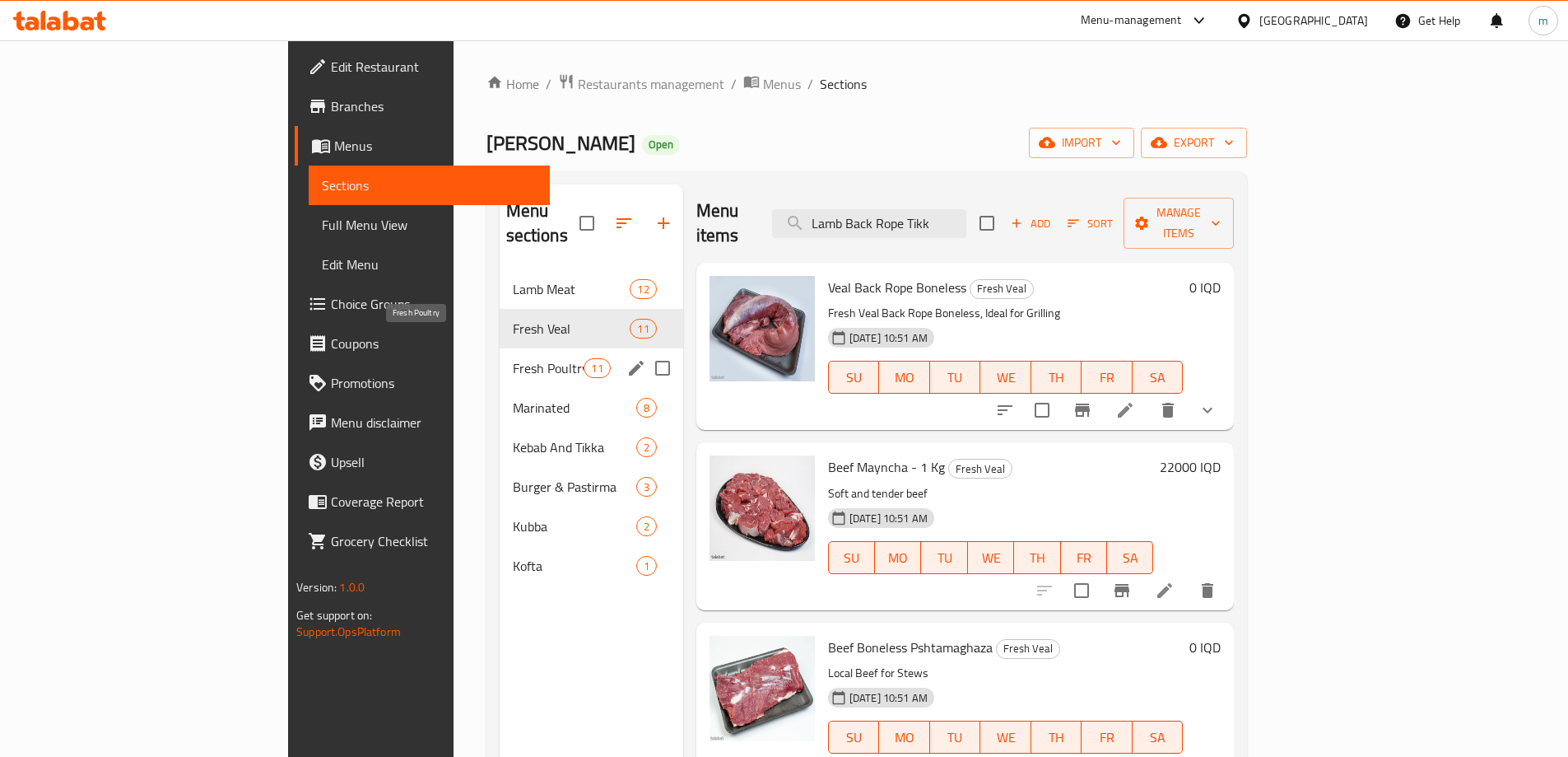
click at [513, 358] on span "Fresh Poultry" at bounding box center [548, 367] width 71 height 19
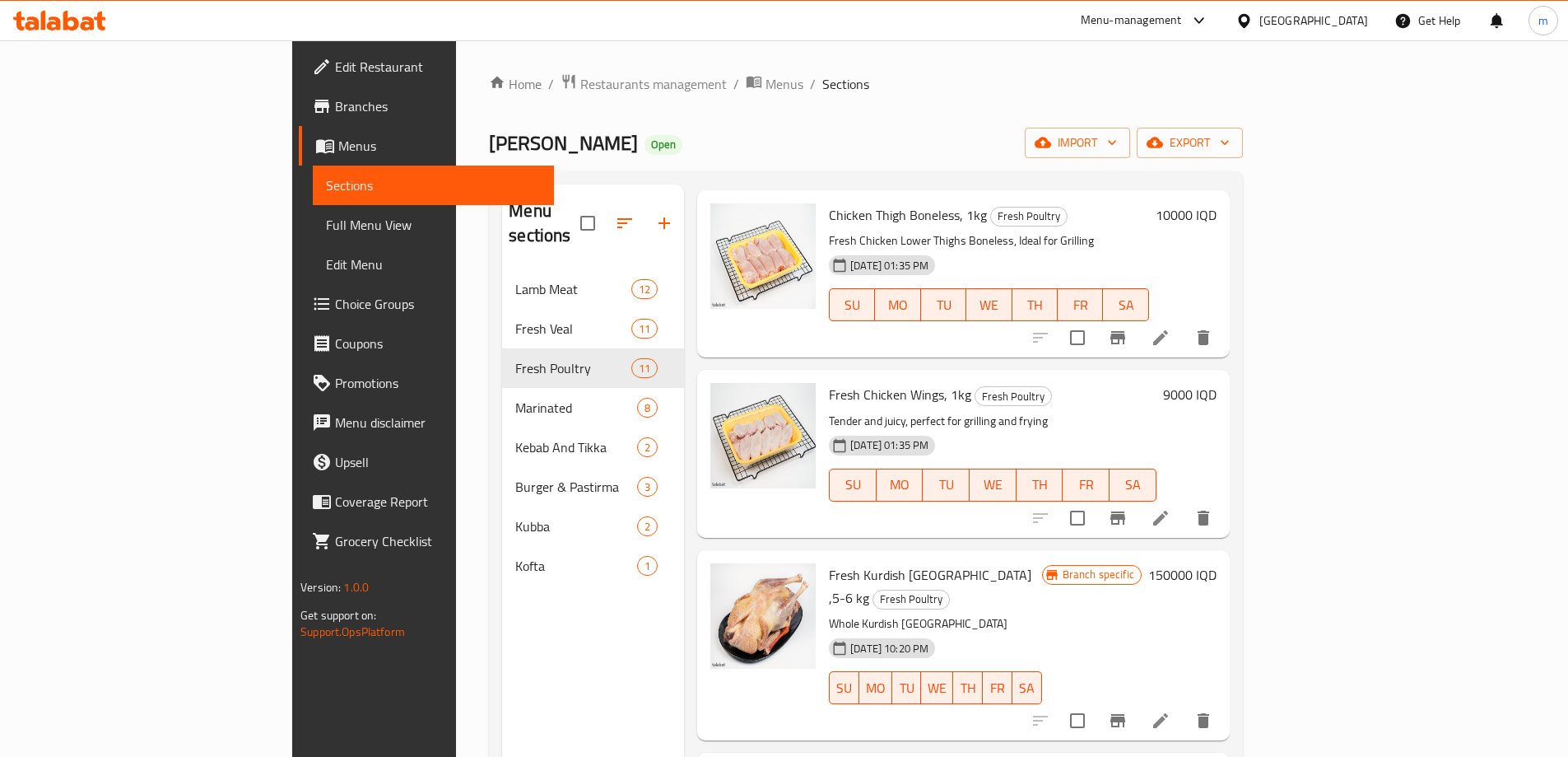
scroll to position [1153, 0]
click at [1184, 502] on li at bounding box center [1161, 517] width 46 height 30
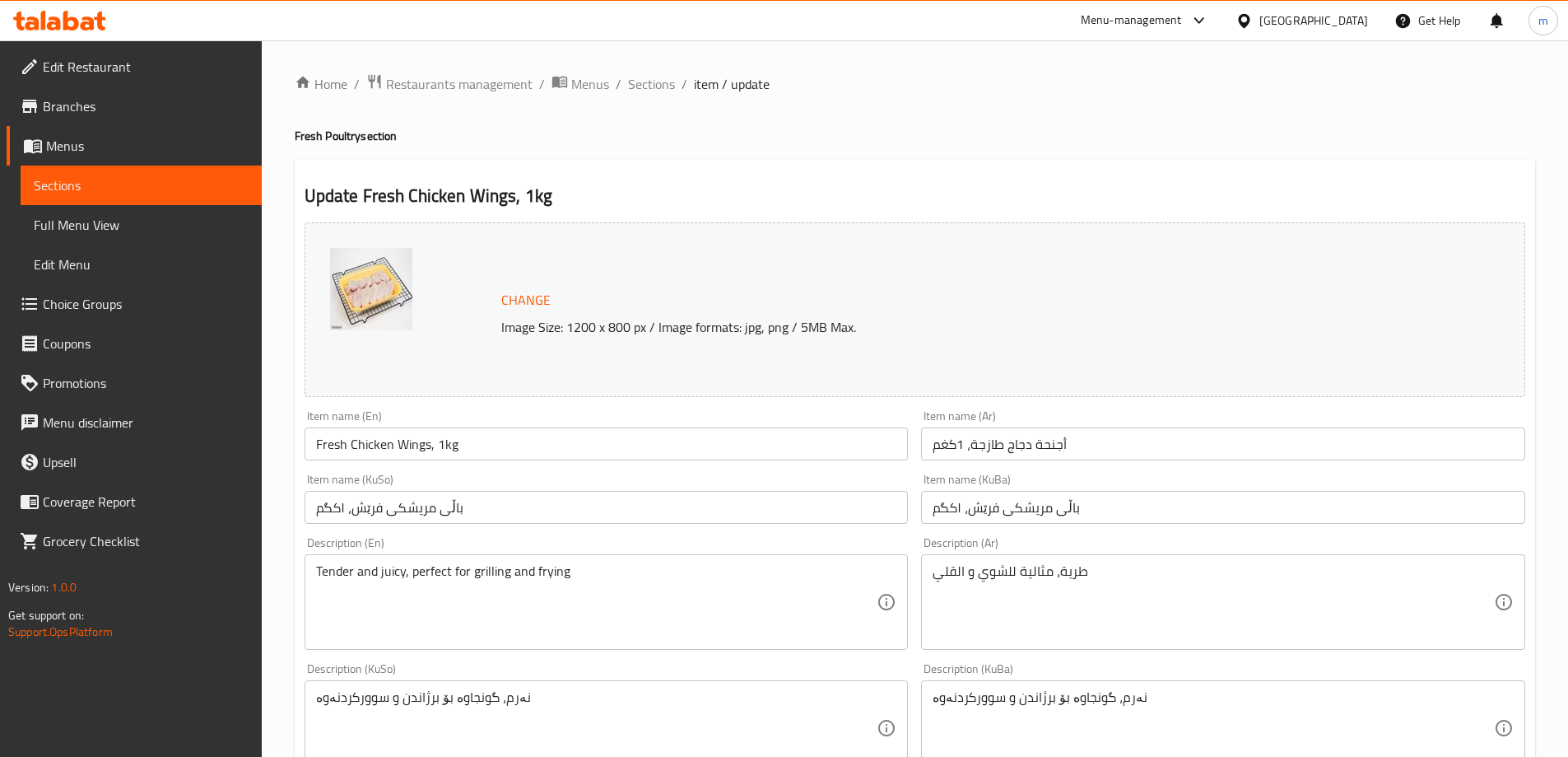
click at [429, 499] on input "باڵی مریشکی فرێش، ۱کگم" at bounding box center [607, 507] width 604 height 33
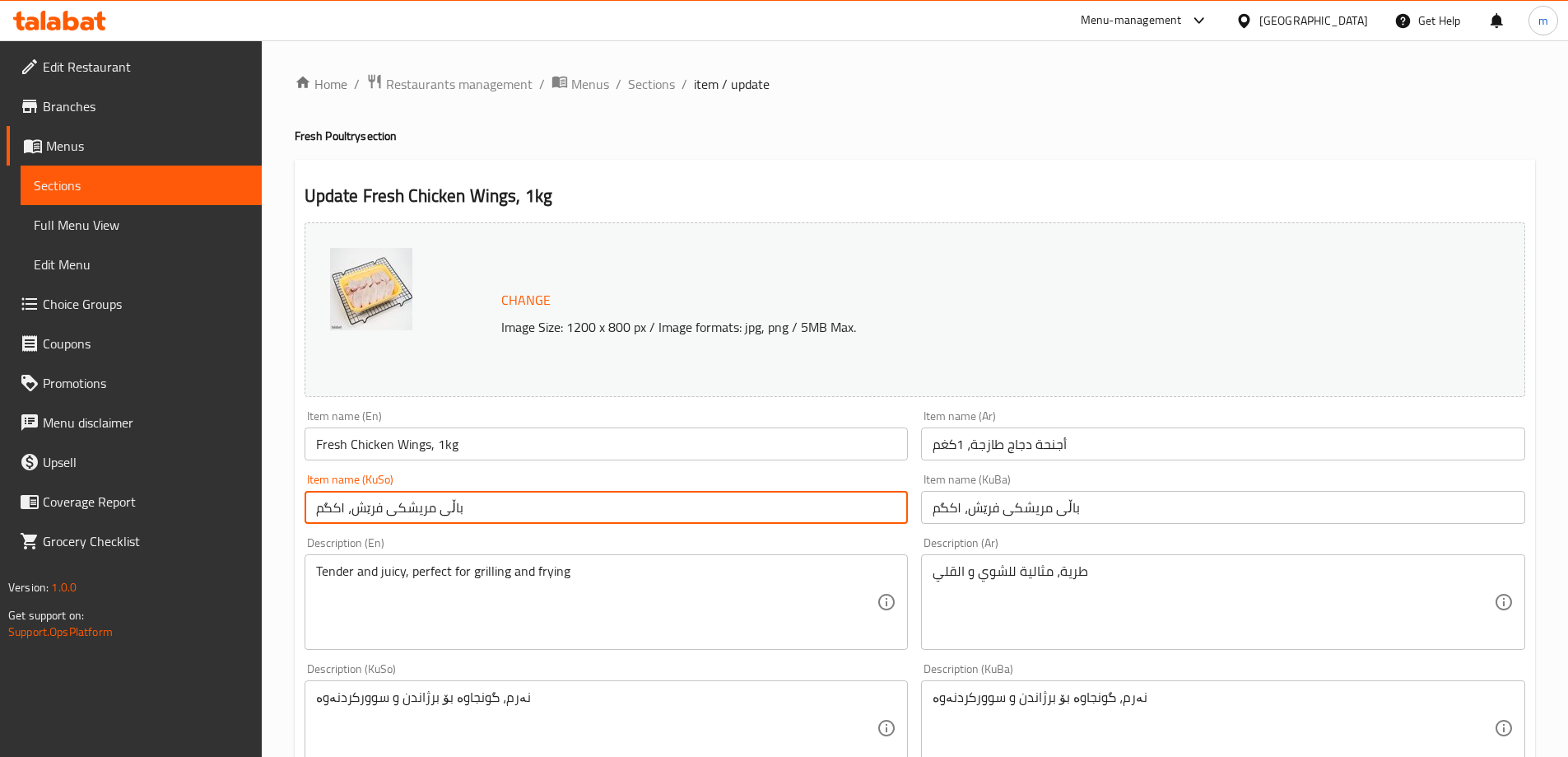
click at [430, 499] on input "باڵی مریشکی فرێش، ۱کگم" at bounding box center [607, 507] width 604 height 33
click at [431, 499] on input "باڵی مریشکی فرێش، ۱کگم" at bounding box center [607, 507] width 604 height 33
click at [433, 502] on input "باڵی مریشکی فرێش، ۱کگم" at bounding box center [607, 507] width 604 height 33
paste input "text"
type input "باڵی مریشکی، ۱کگم"
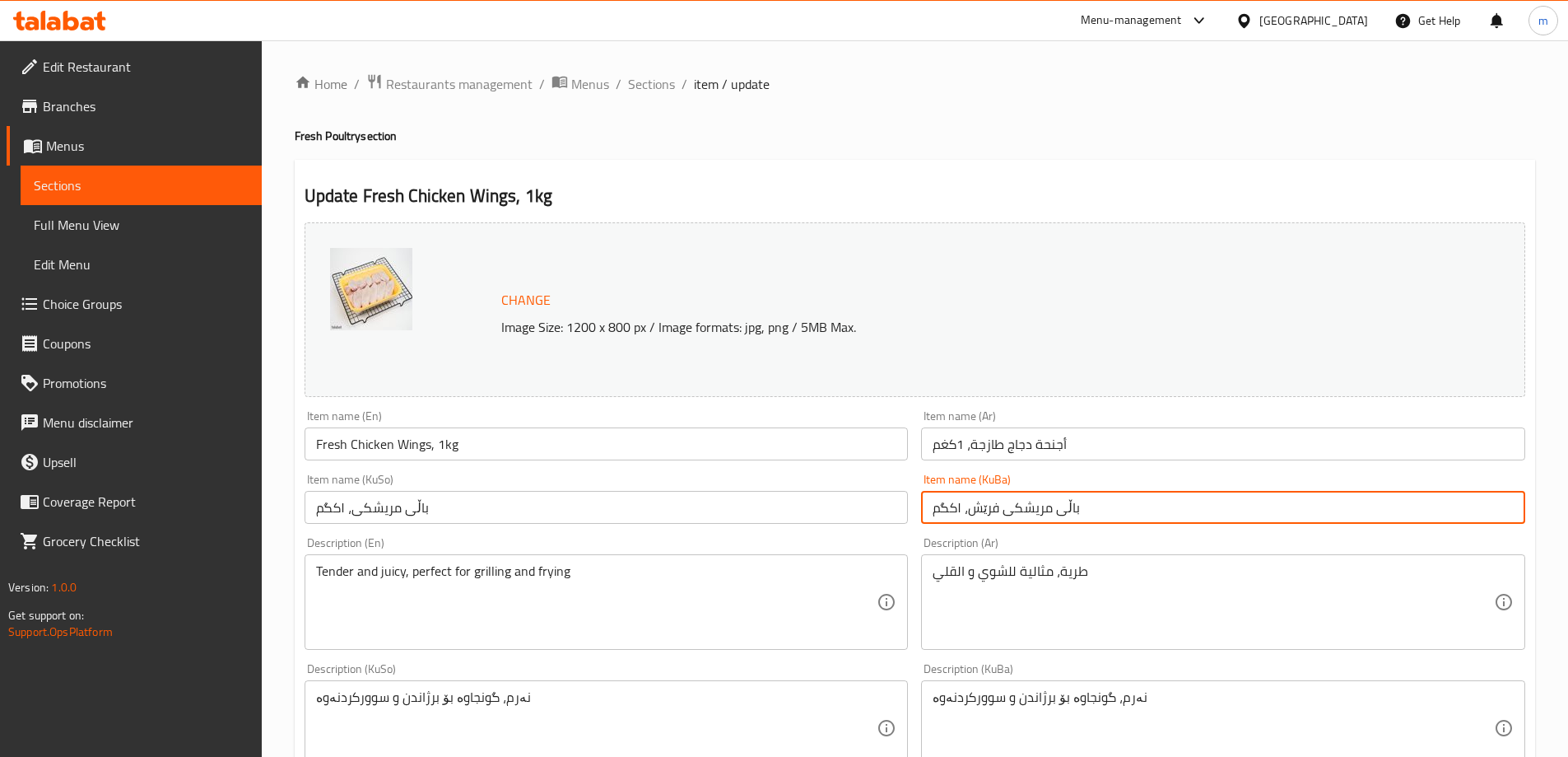
click at [1066, 494] on input "باڵی مریشکی فرێش، ۱کگم" at bounding box center [1223, 507] width 604 height 33
click at [1067, 494] on input "باڵی مریشکی فرێش، ۱کگم" at bounding box center [1223, 507] width 604 height 33
paste input "text"
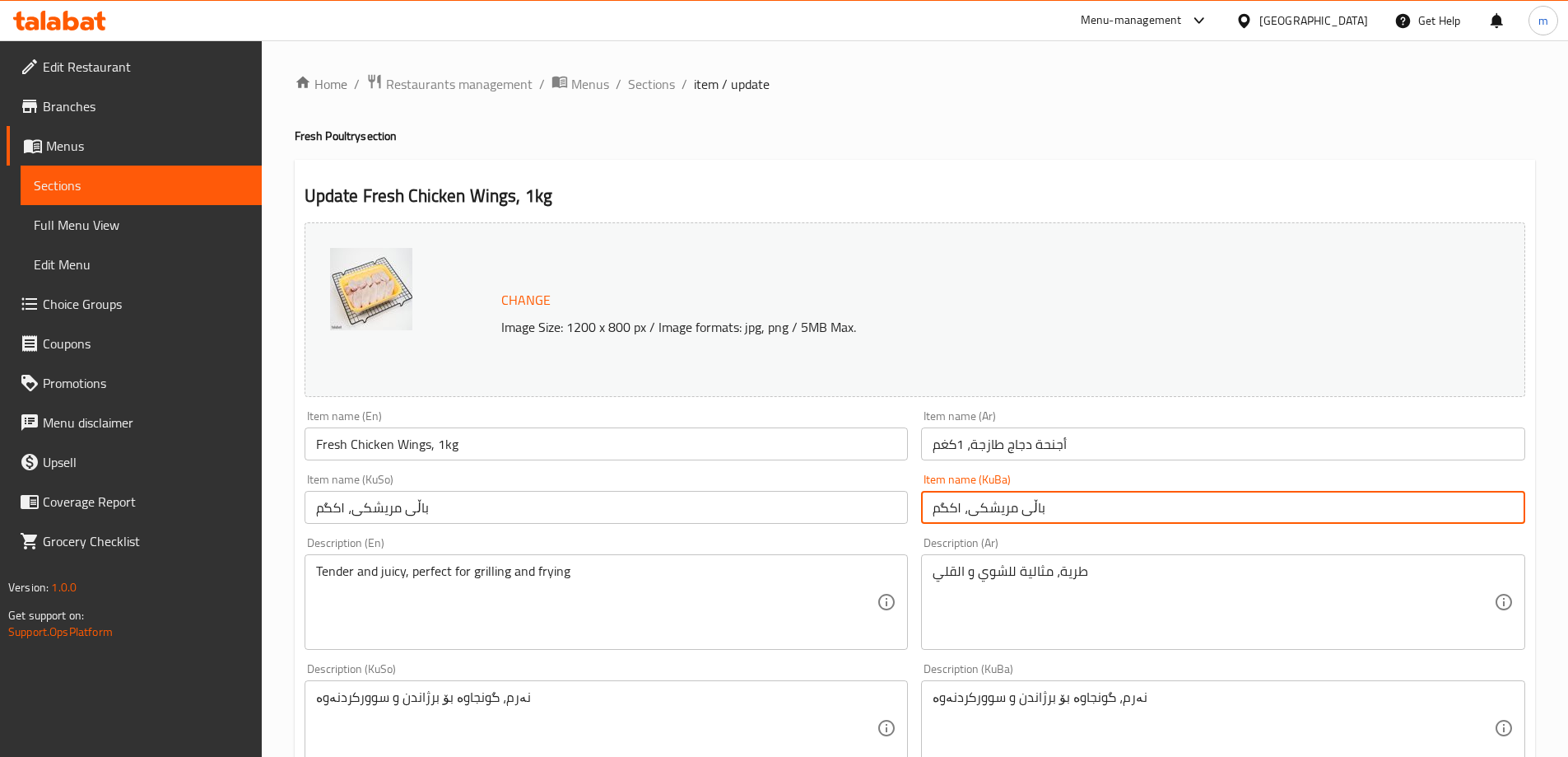
type input "باڵی مریشکی، ۱کگم"
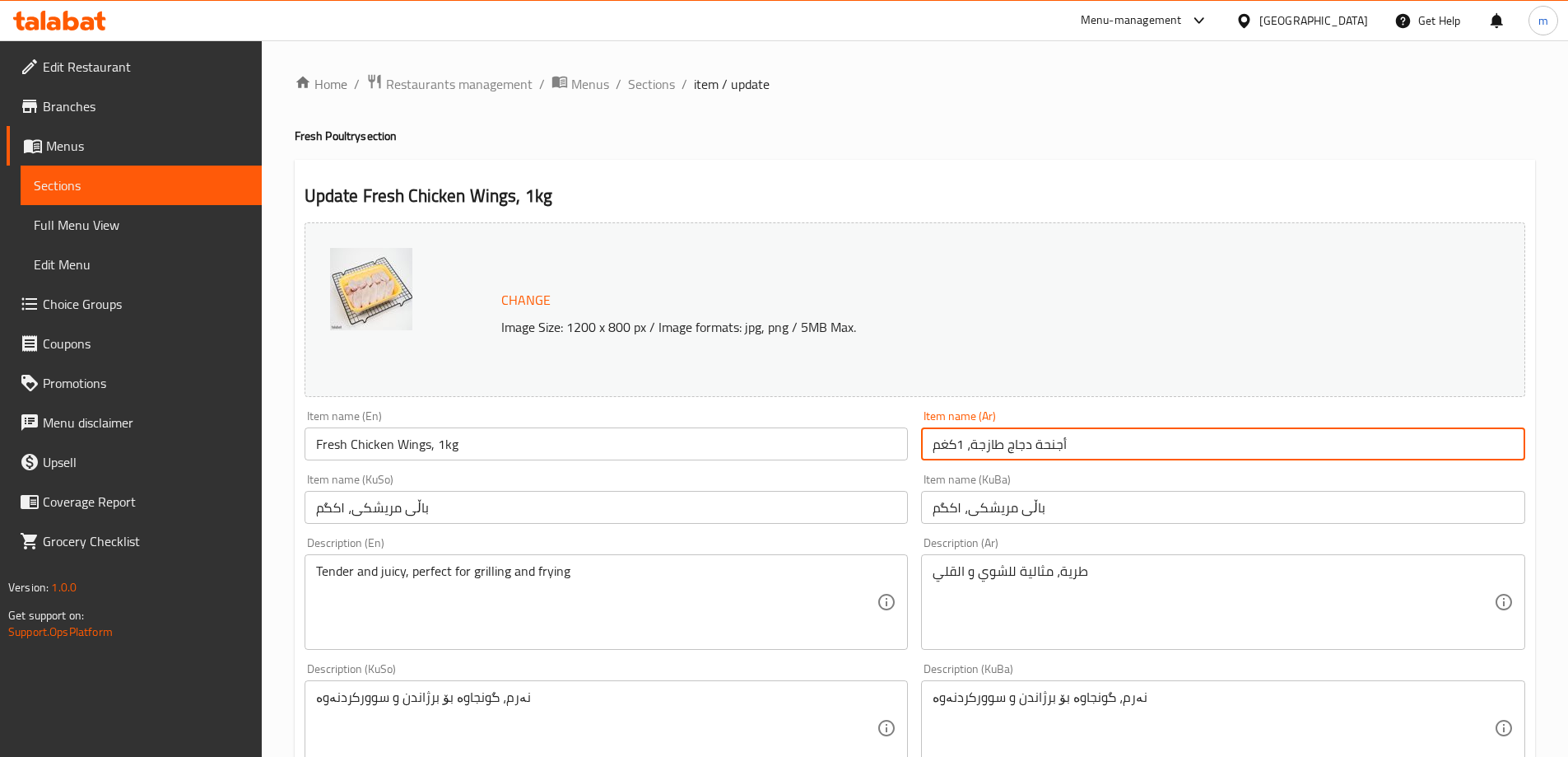
click at [1039, 441] on input "أجنحة دجاج طازجة، 1كغم" at bounding box center [1223, 444] width 604 height 33
paste input "text"
type input "أجنحة دجاج، 1كغم"
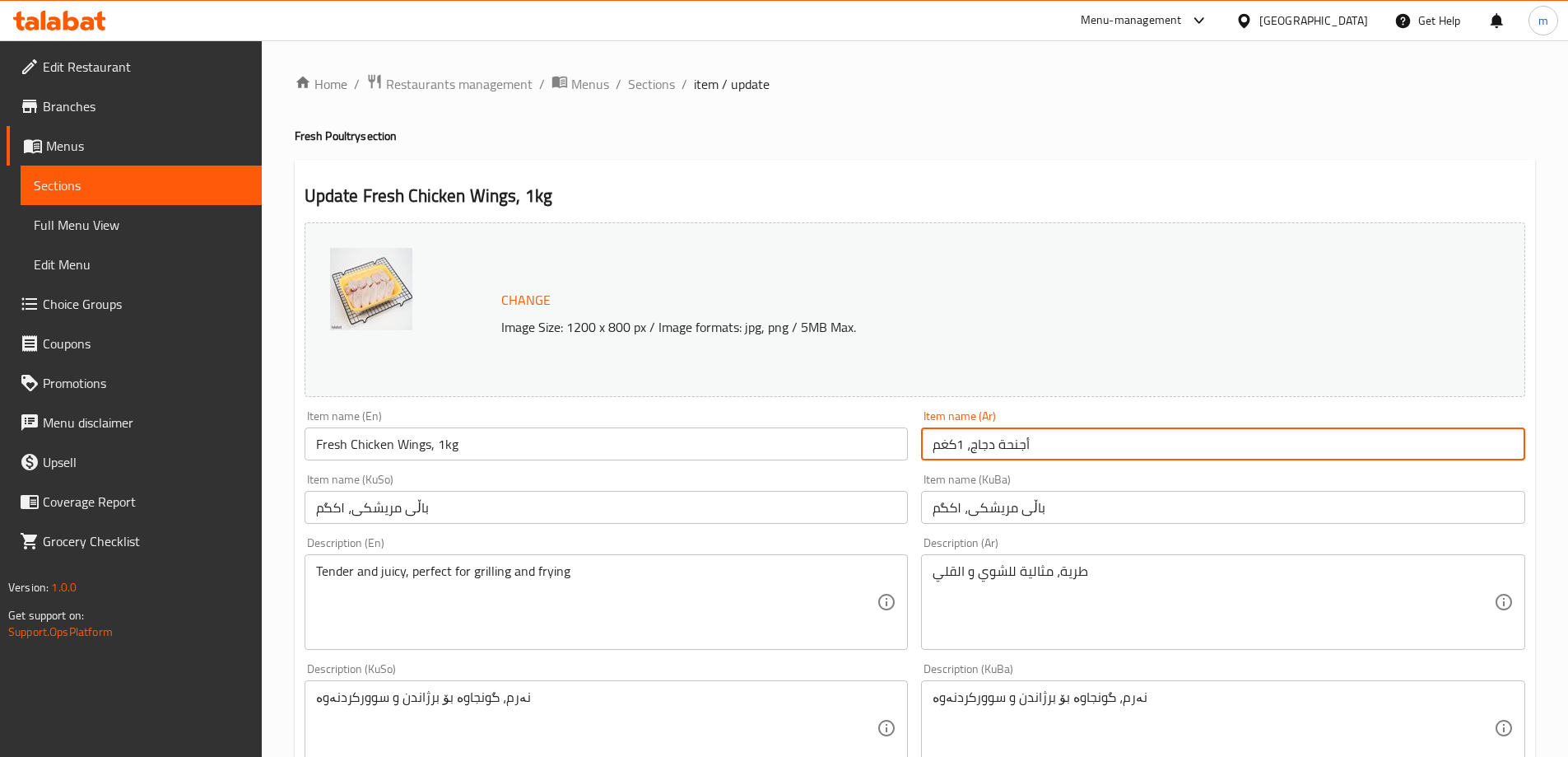
click at [787, 452] on input "Fresh Chicken Wings, 1kg" at bounding box center [607, 444] width 604 height 33
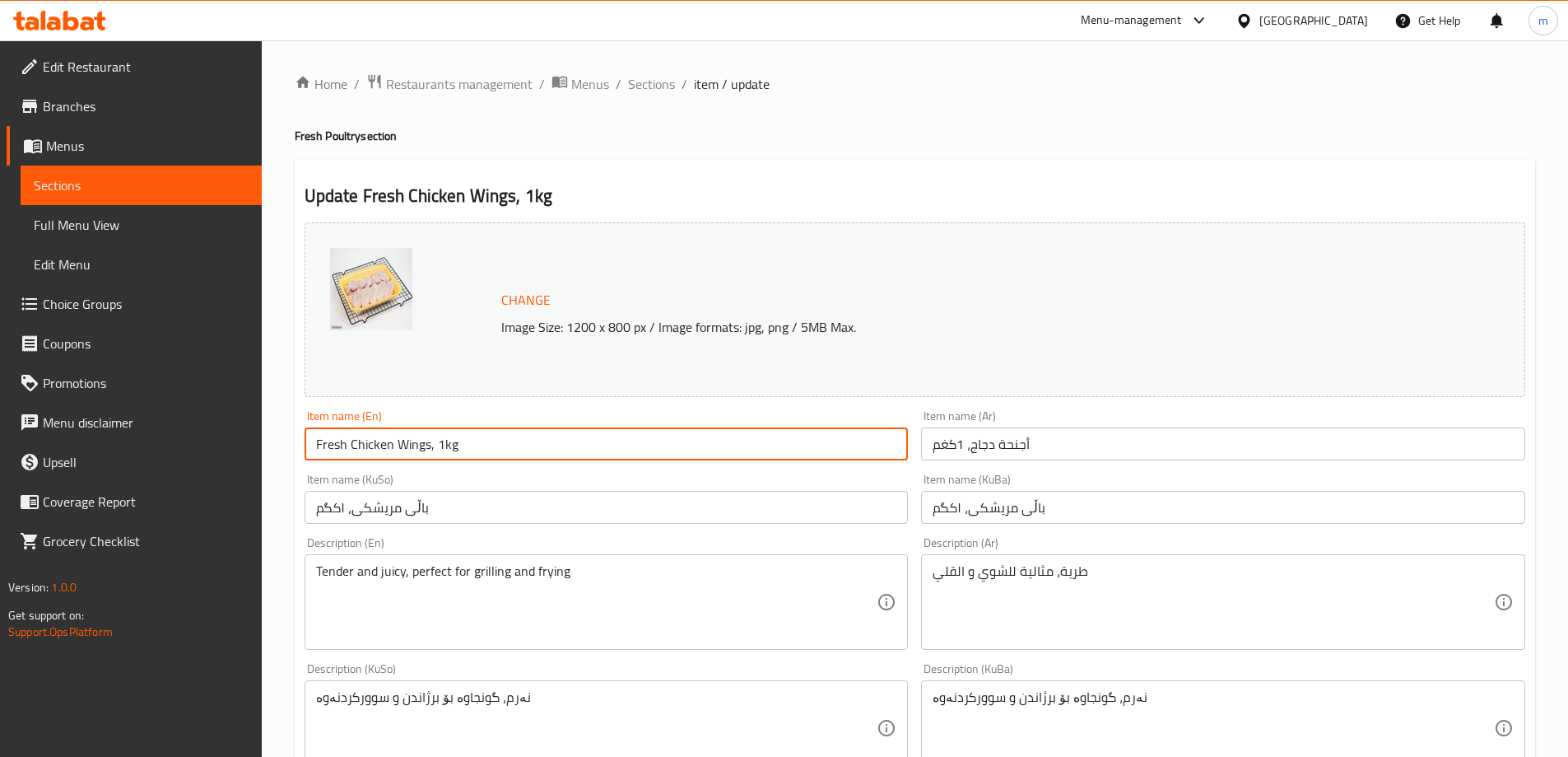
click at [789, 452] on input "Fresh Chicken Wings, 1kg" at bounding box center [607, 444] width 604 height 33
paste input "text"
type input "Chicken Wings, 1kg"
click at [480, 470] on div "Item name (KuSo) باڵی مریشکی، ۱کگم Item name (KuSo)" at bounding box center [606, 498] width 617 height 64
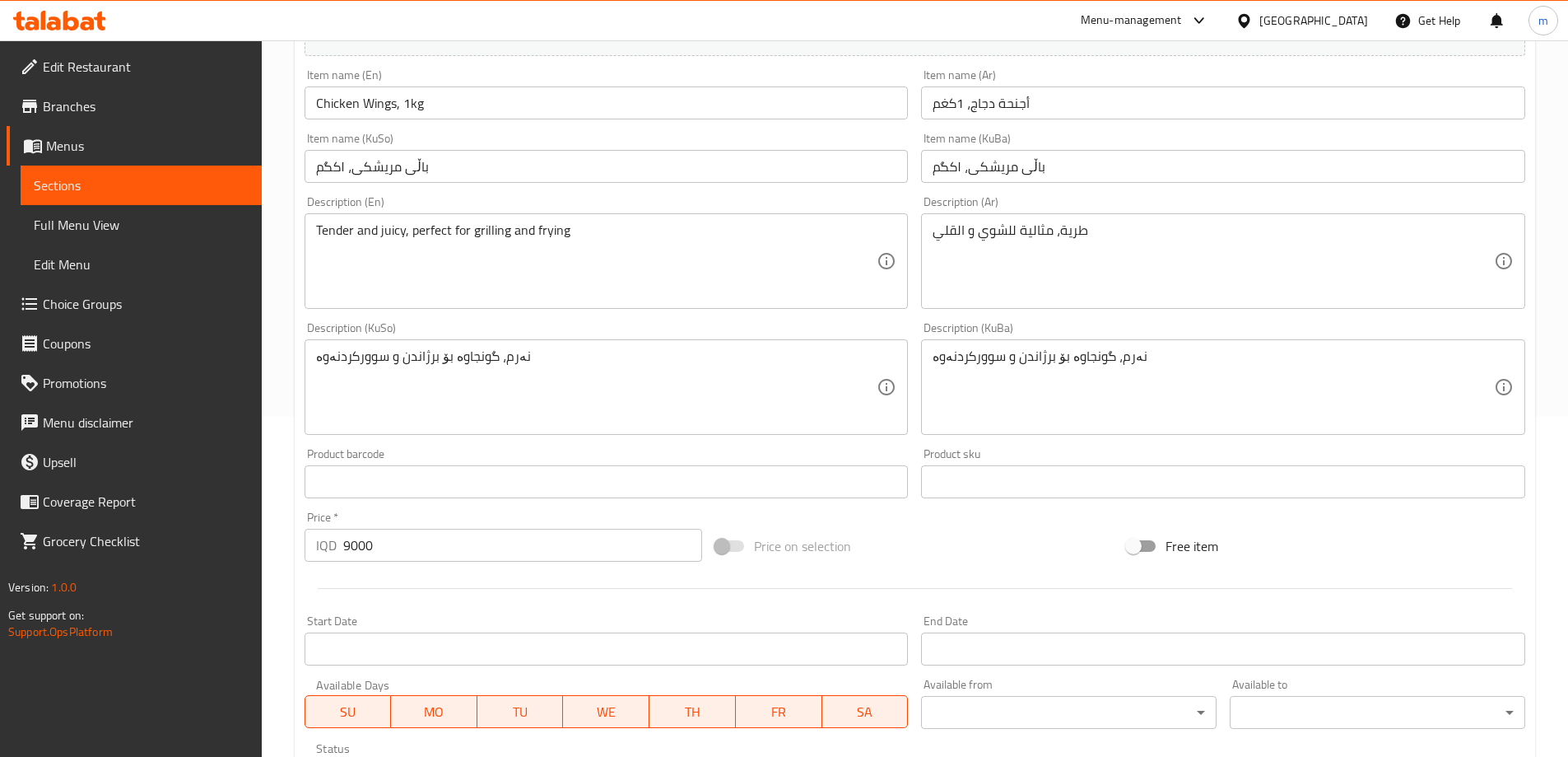
scroll to position [346, 0]
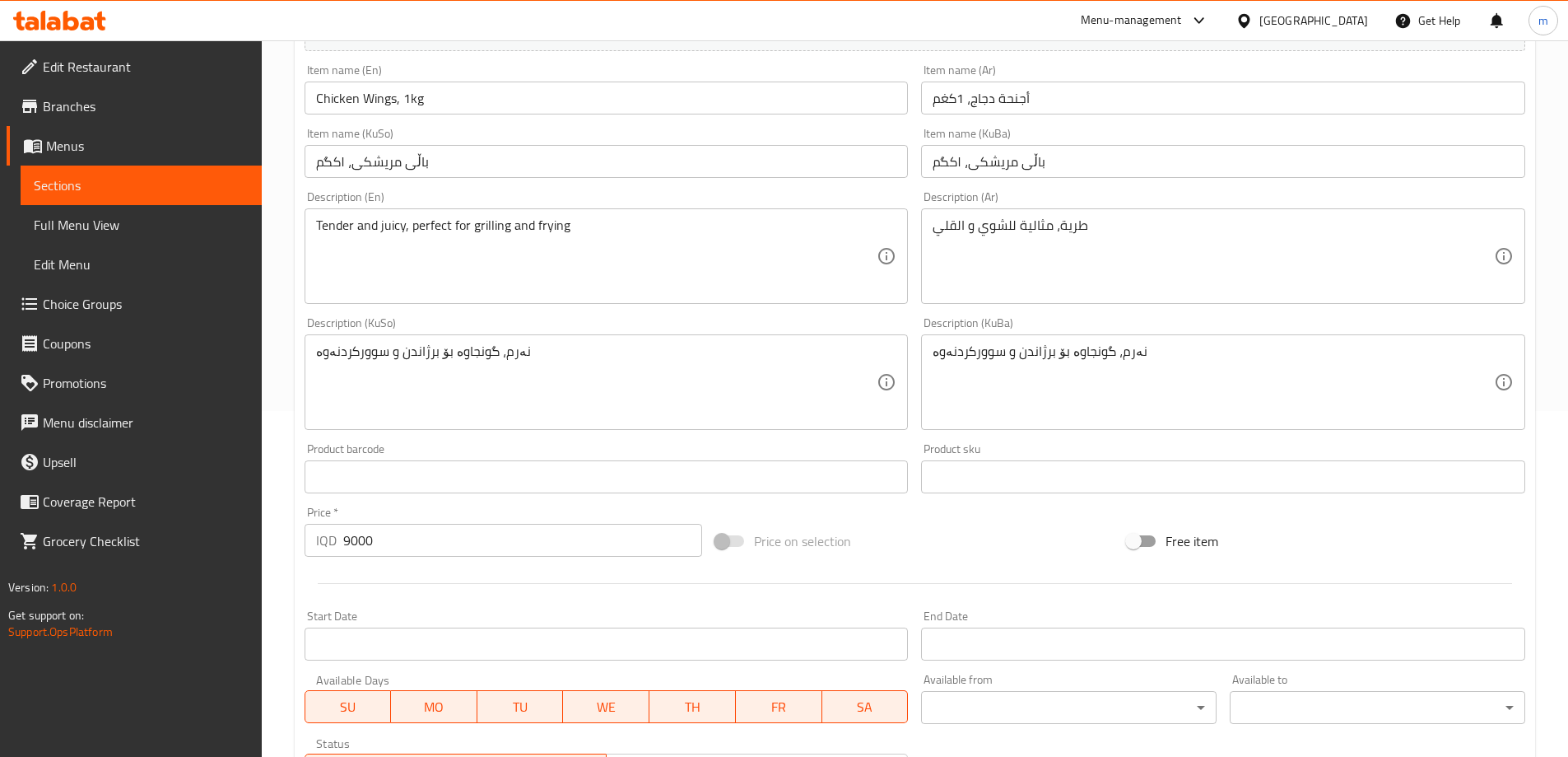
click at [461, 387] on textarea "نەرم، گونجاوە بۆ برژاندن و سوورکردنەوە" at bounding box center [596, 382] width 561 height 79
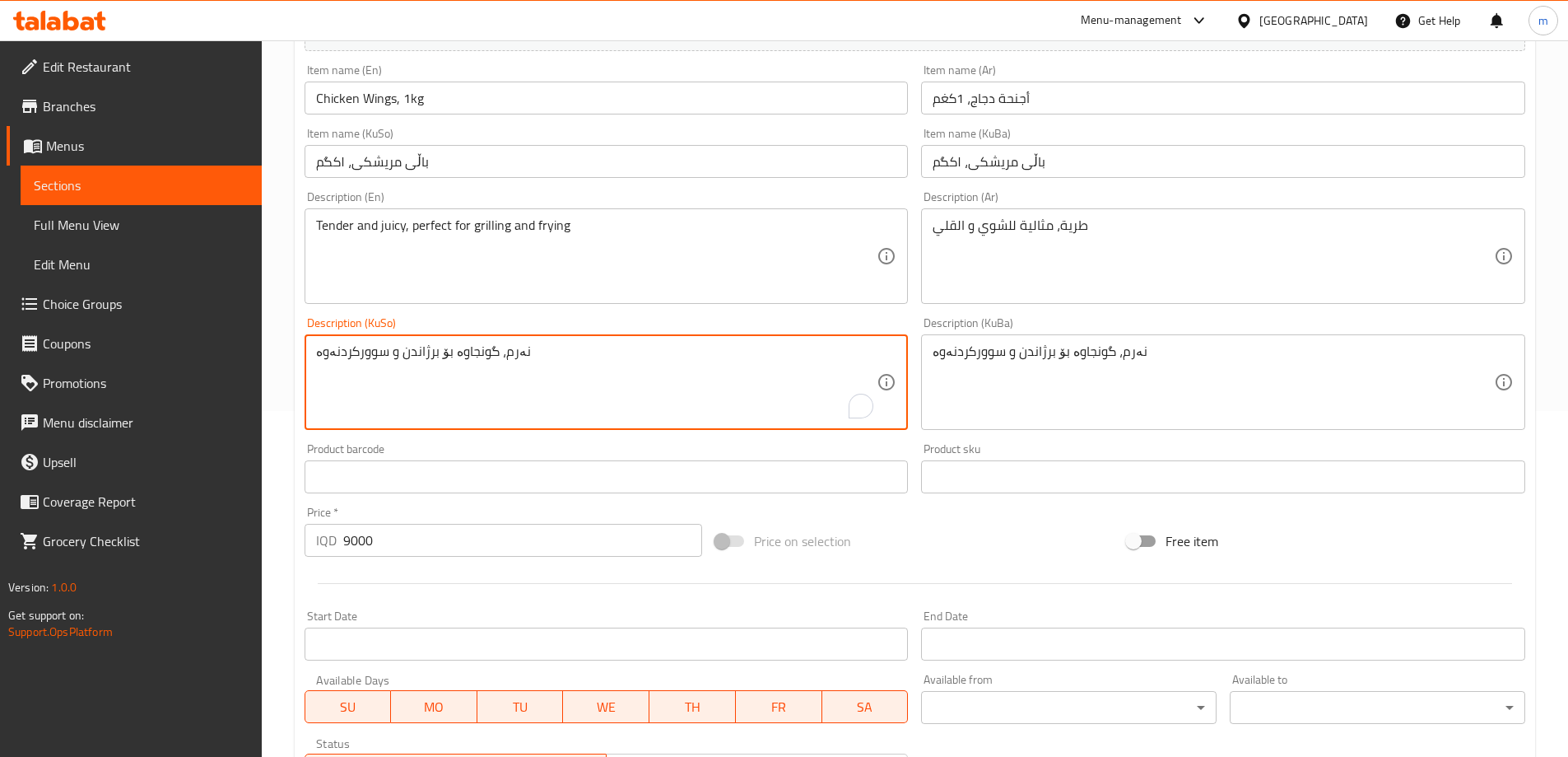
click at [462, 387] on textarea "نەرم، گونجاوە بۆ برژاندن و سوورکردنەوە" at bounding box center [596, 382] width 561 height 79
paste textarea "باڵی فرێشى مریشک، گونجاوە بۆ برژاندن"
type textarea "باڵی فرێشى مریشک، گونجاوە بۆ برژاندن"
click at [1135, 336] on div "نەرم، گونجاوە بۆ برژاندن و سوورکردنەوە Description (KuBa)" at bounding box center [1223, 382] width 604 height 95
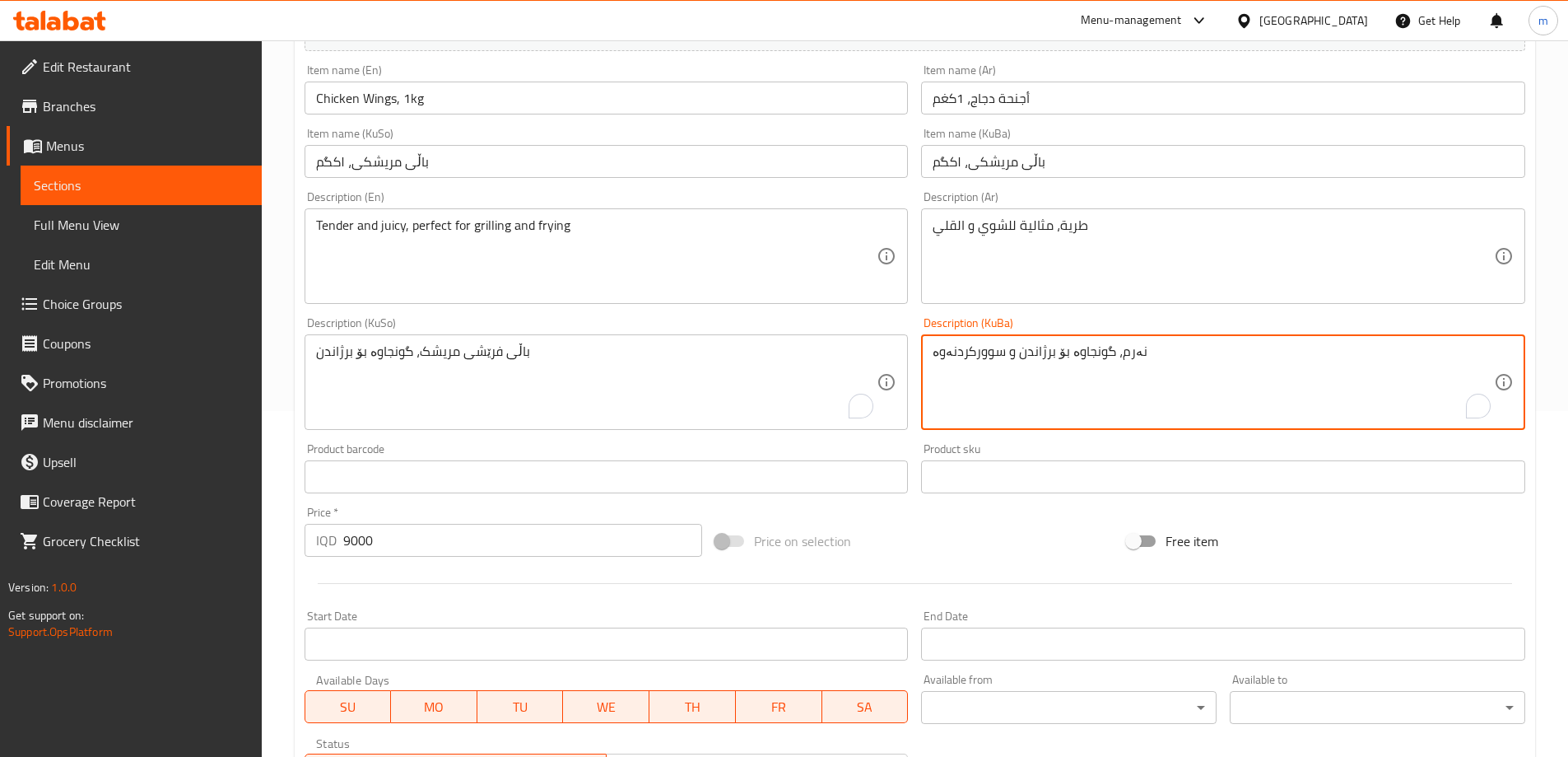
click at [1124, 352] on textarea "نەرم، گونجاوە بۆ برژاندن و سوورکردنەوە" at bounding box center [1212, 382] width 561 height 79
paste textarea "باڵی فرێشى مریشک، گونجاوە بۆ برژاندن"
type textarea "باڵی فرێشى مریشک، گونجاوە بۆ برژاندن"
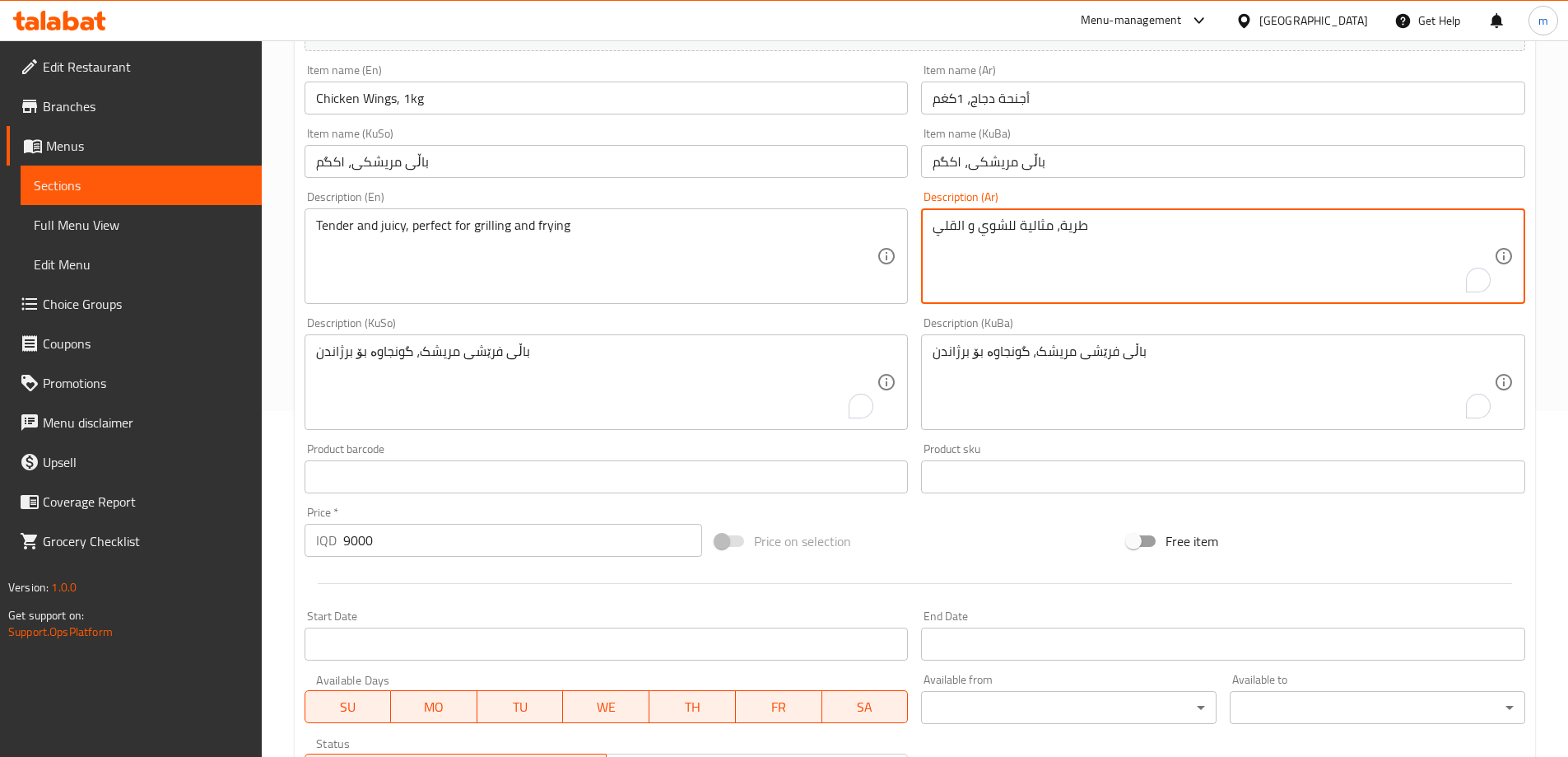
click at [1071, 252] on textarea "طرية، مثالية للشوي و القلي" at bounding box center [1212, 256] width 561 height 79
paste textarea "جنحة دجاج طازجة، مثالية للشوي"
type textarea "أجنحة دجاج طازجة، مثالية للشوي"
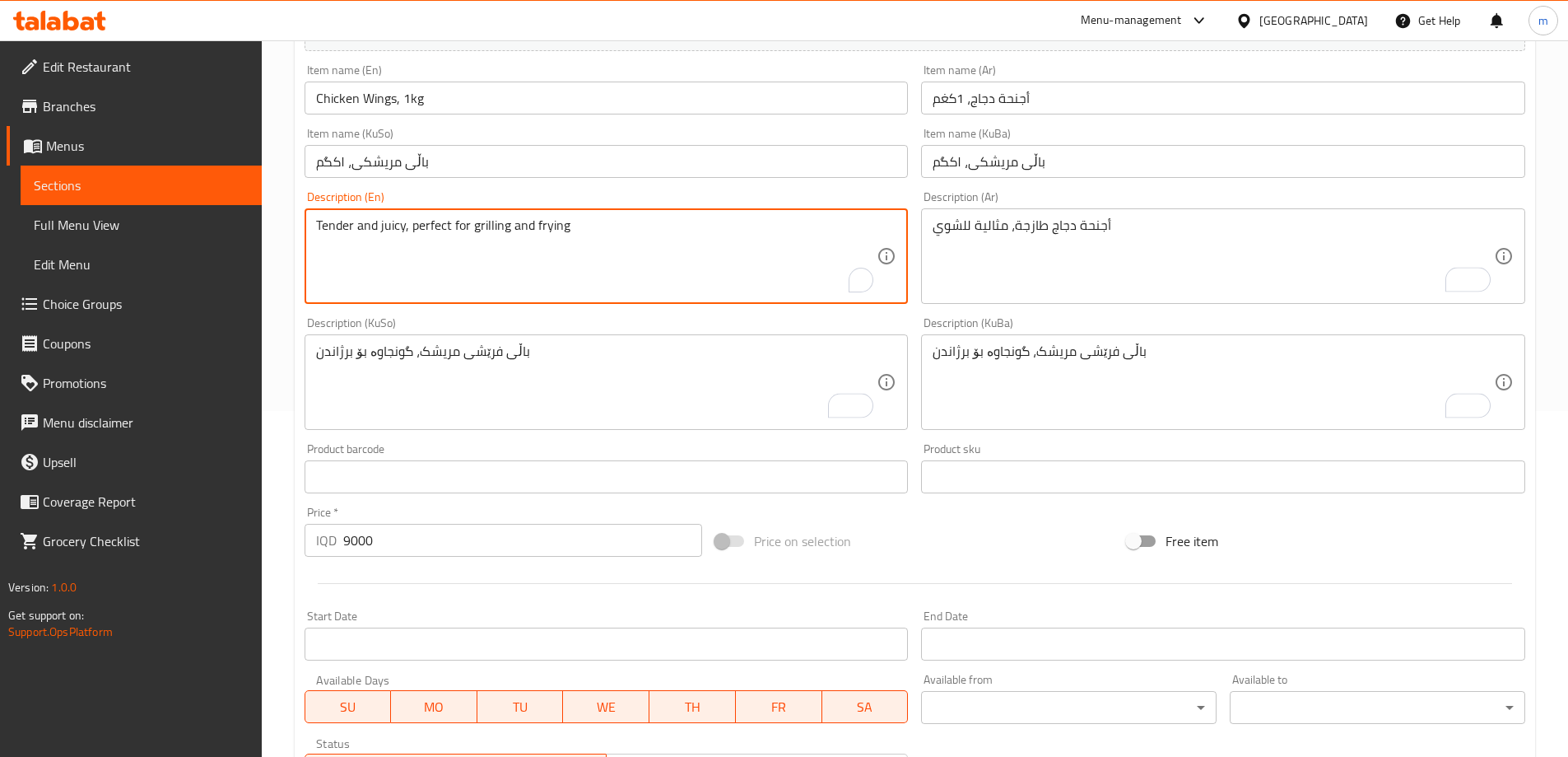
click at [758, 281] on textarea "Tender and juicy, perfect for grilling and frying" at bounding box center [596, 256] width 561 height 79
click at [759, 281] on textarea "Tender and juicy, perfect for grilling and frying" at bounding box center [596, 256] width 561 height 79
paste textarea "Fresh Chicken Wings, Ideal for Grilling"
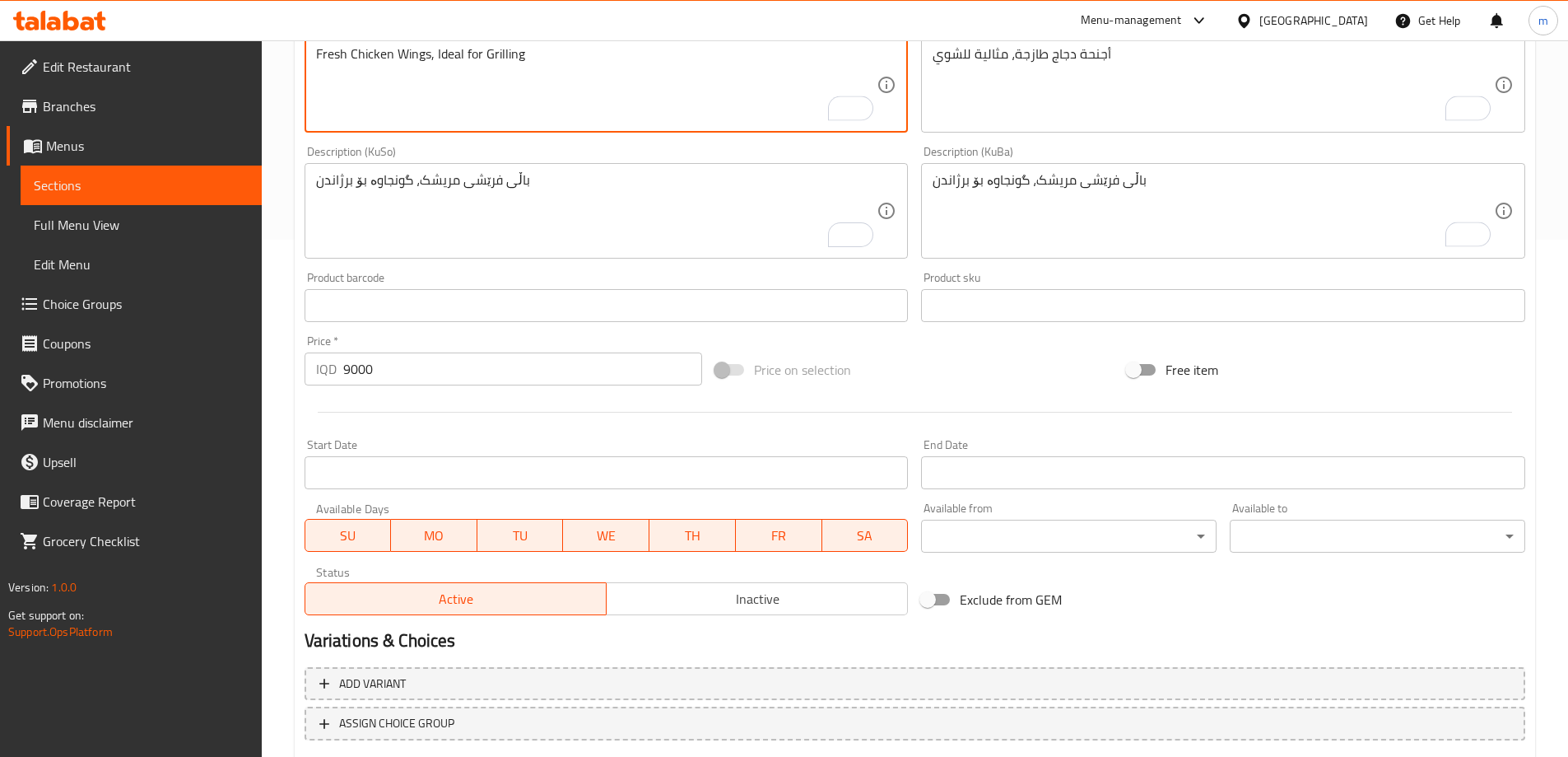
scroll to position [620, 0]
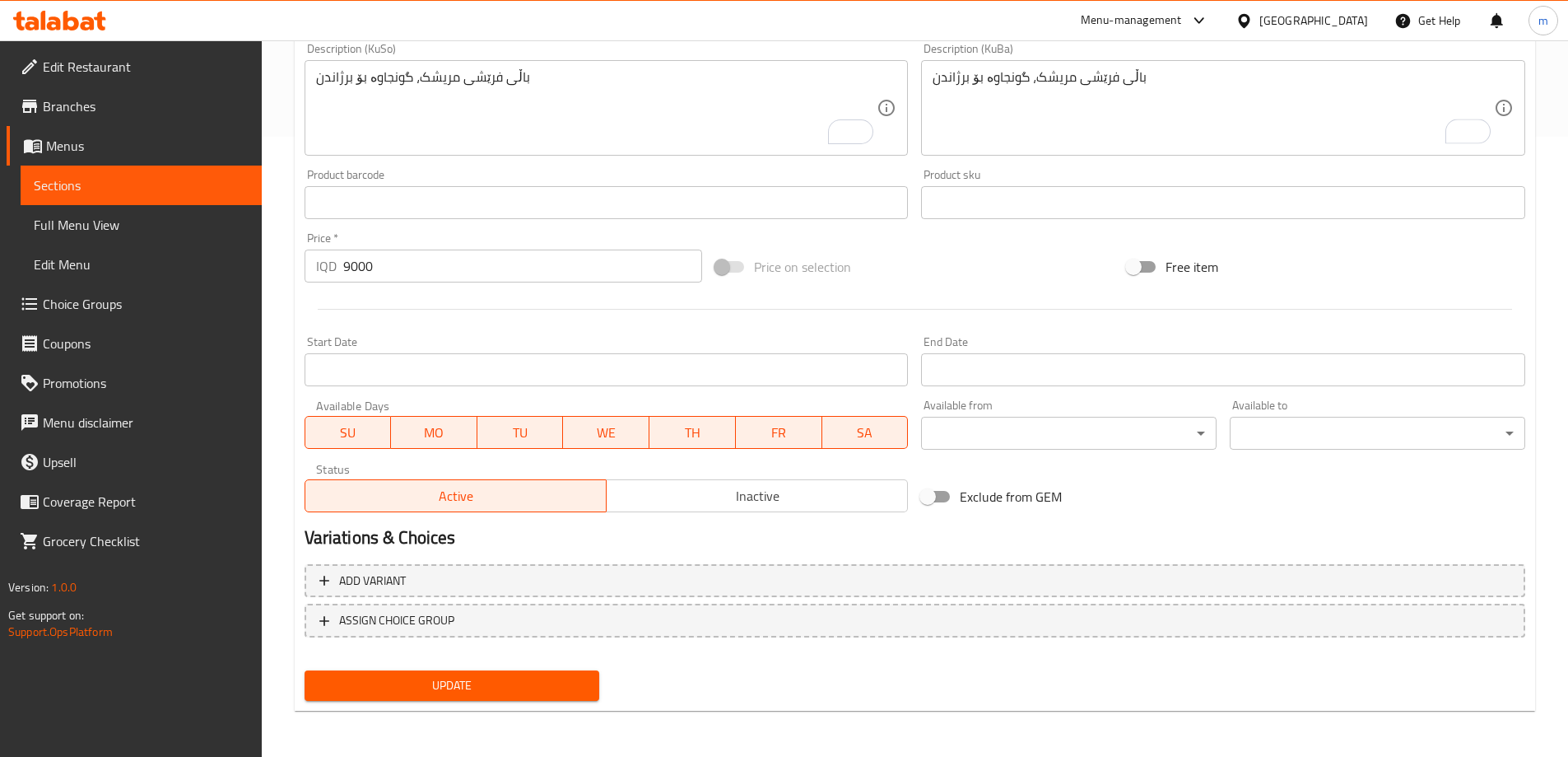
type textarea "Fresh Chicken Wings, Ideal for Grilling"
click at [536, 682] on span "Update" at bounding box center [452, 685] width 269 height 20
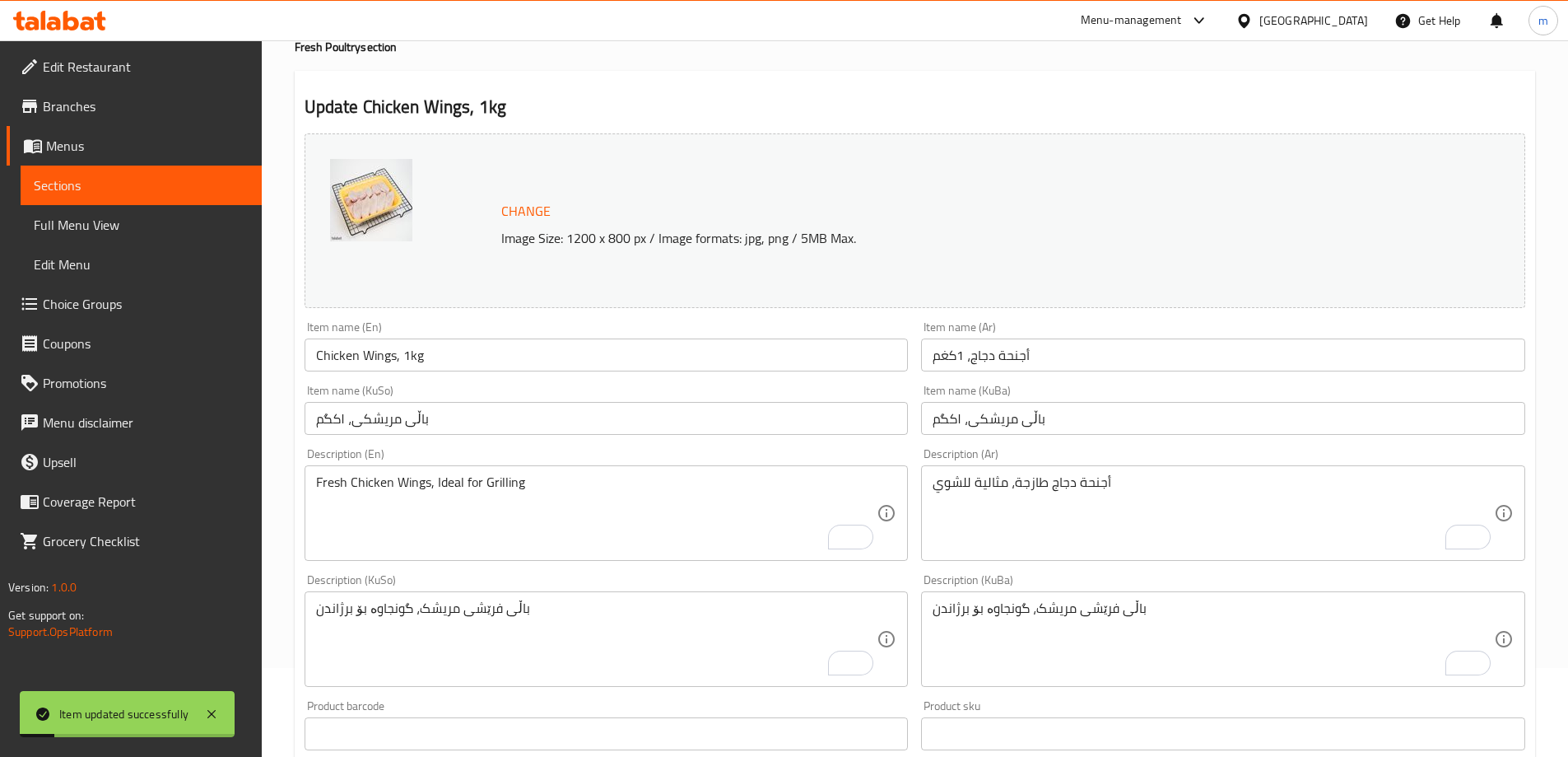
scroll to position [0, 0]
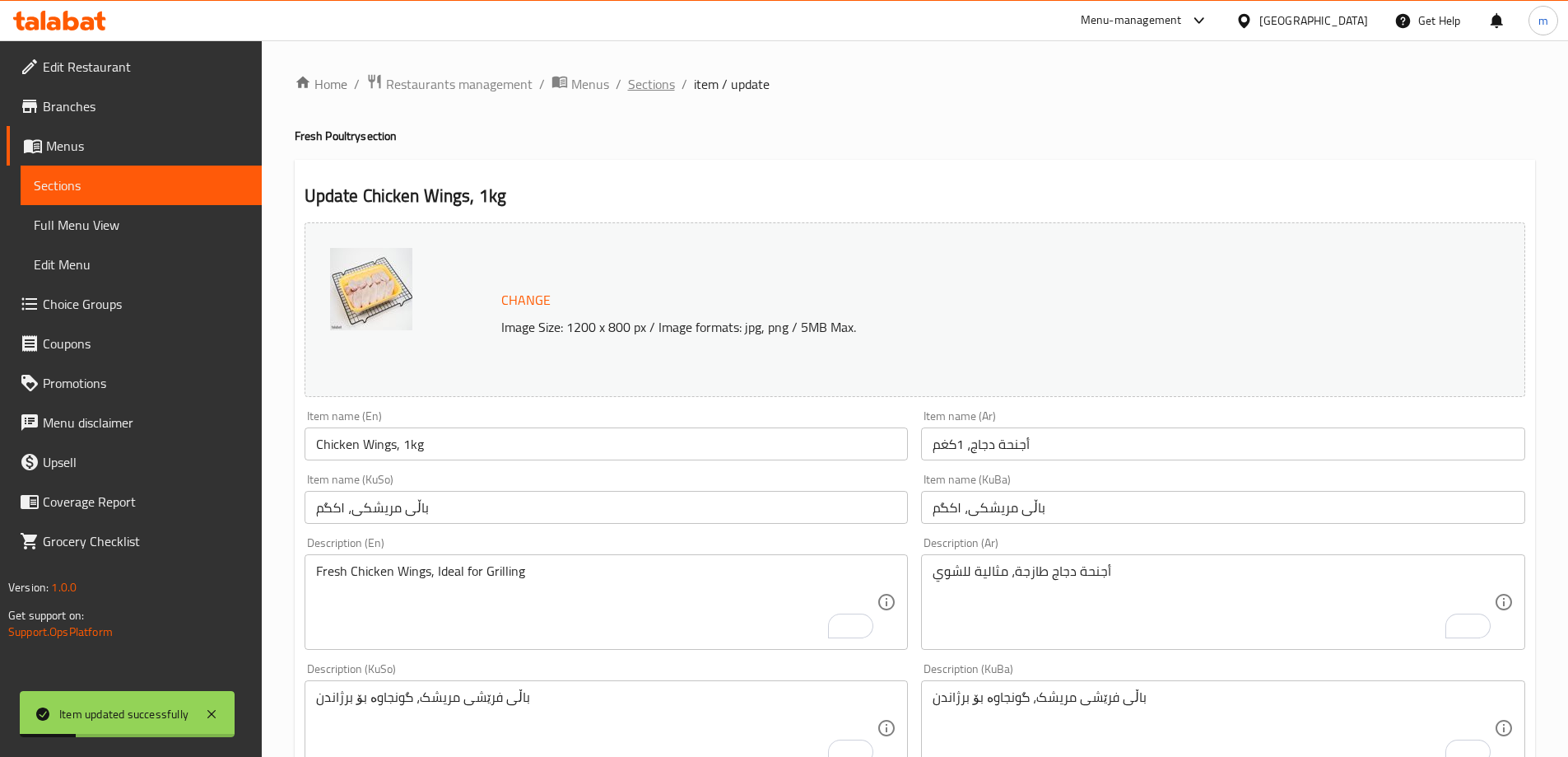
click at [650, 91] on span "Sections" at bounding box center [651, 83] width 47 height 19
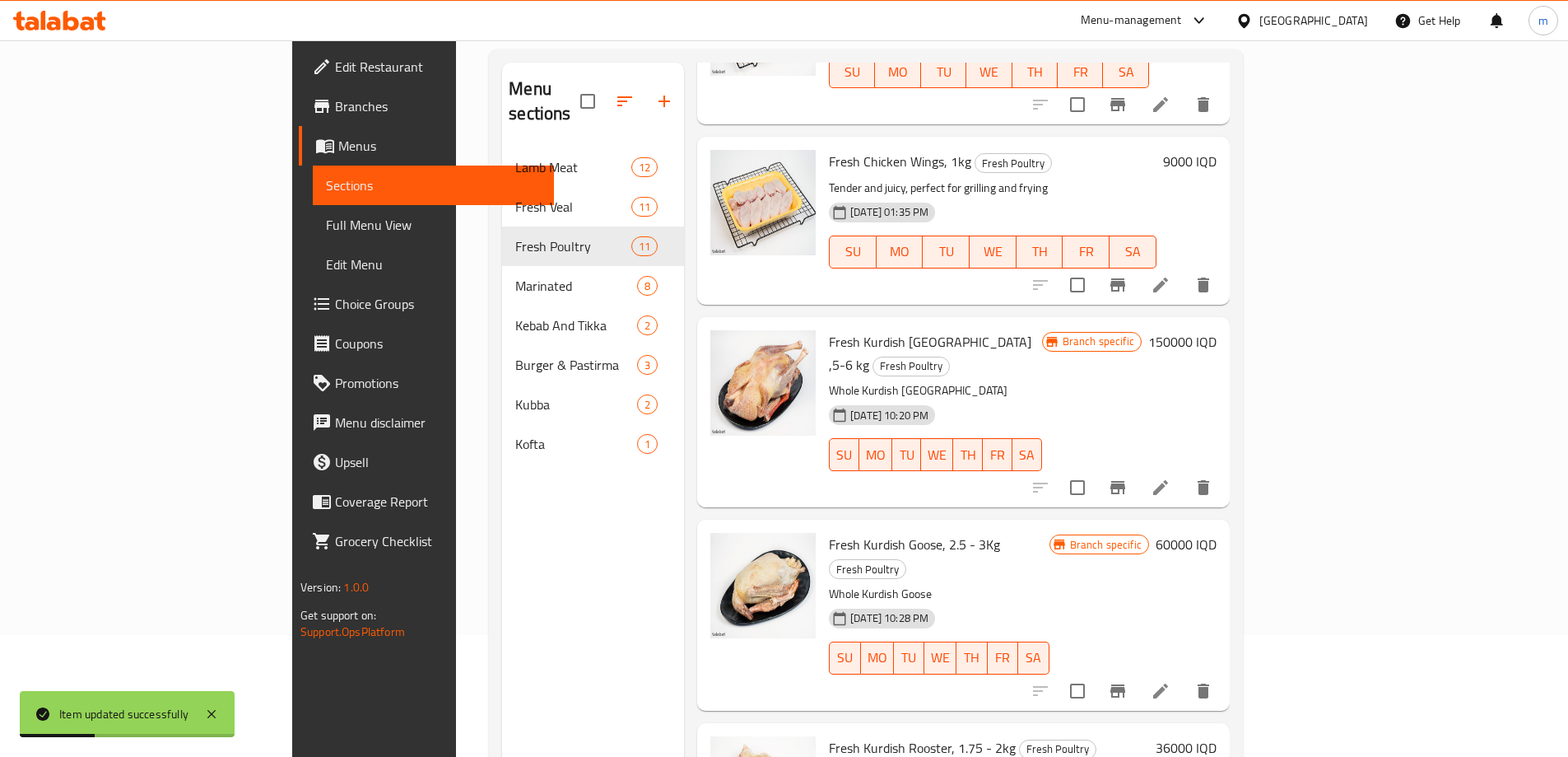
scroll to position [230, 0]
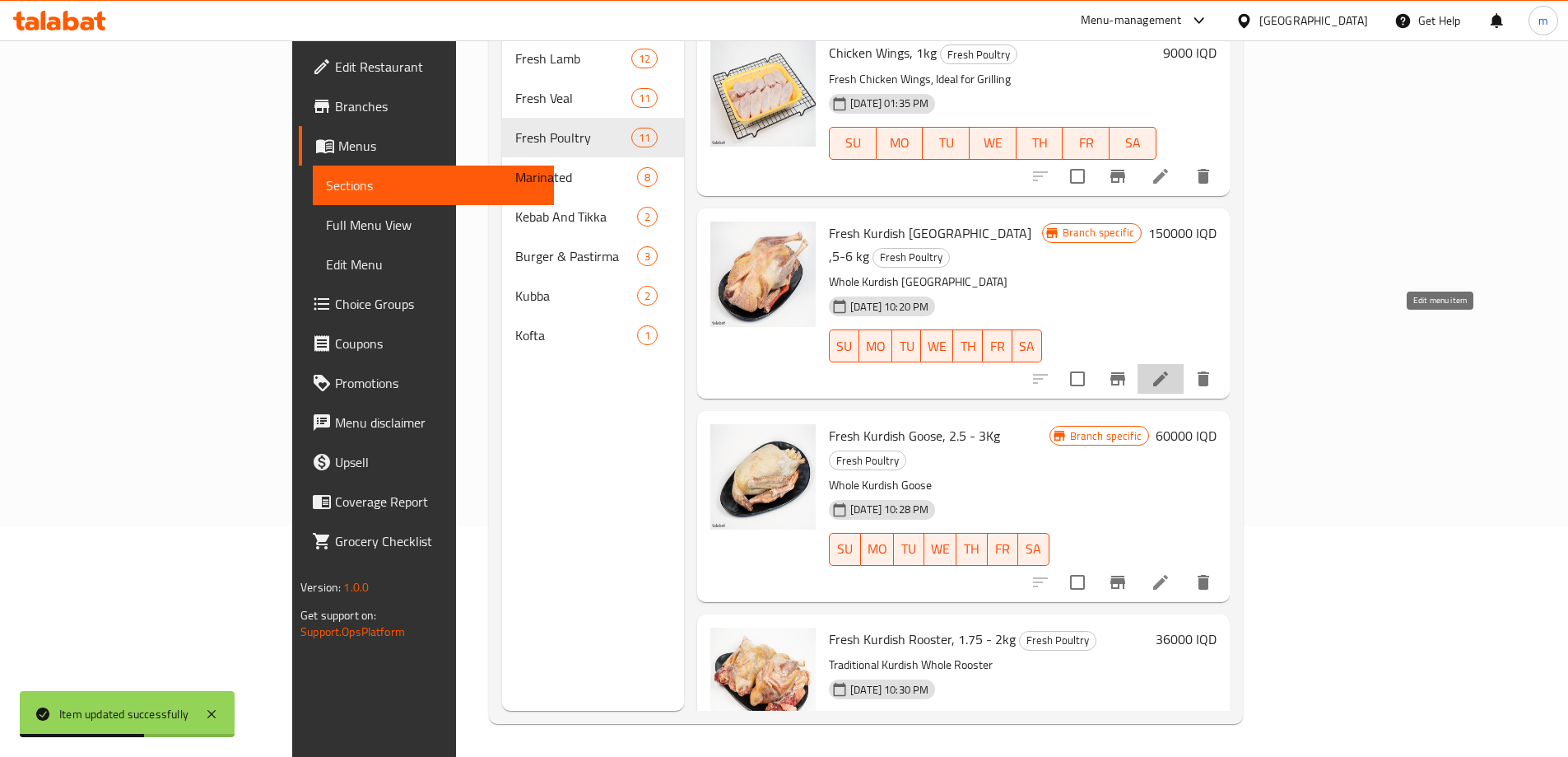
click at [1171, 369] on icon at bounding box center [1160, 378] width 19 height 19
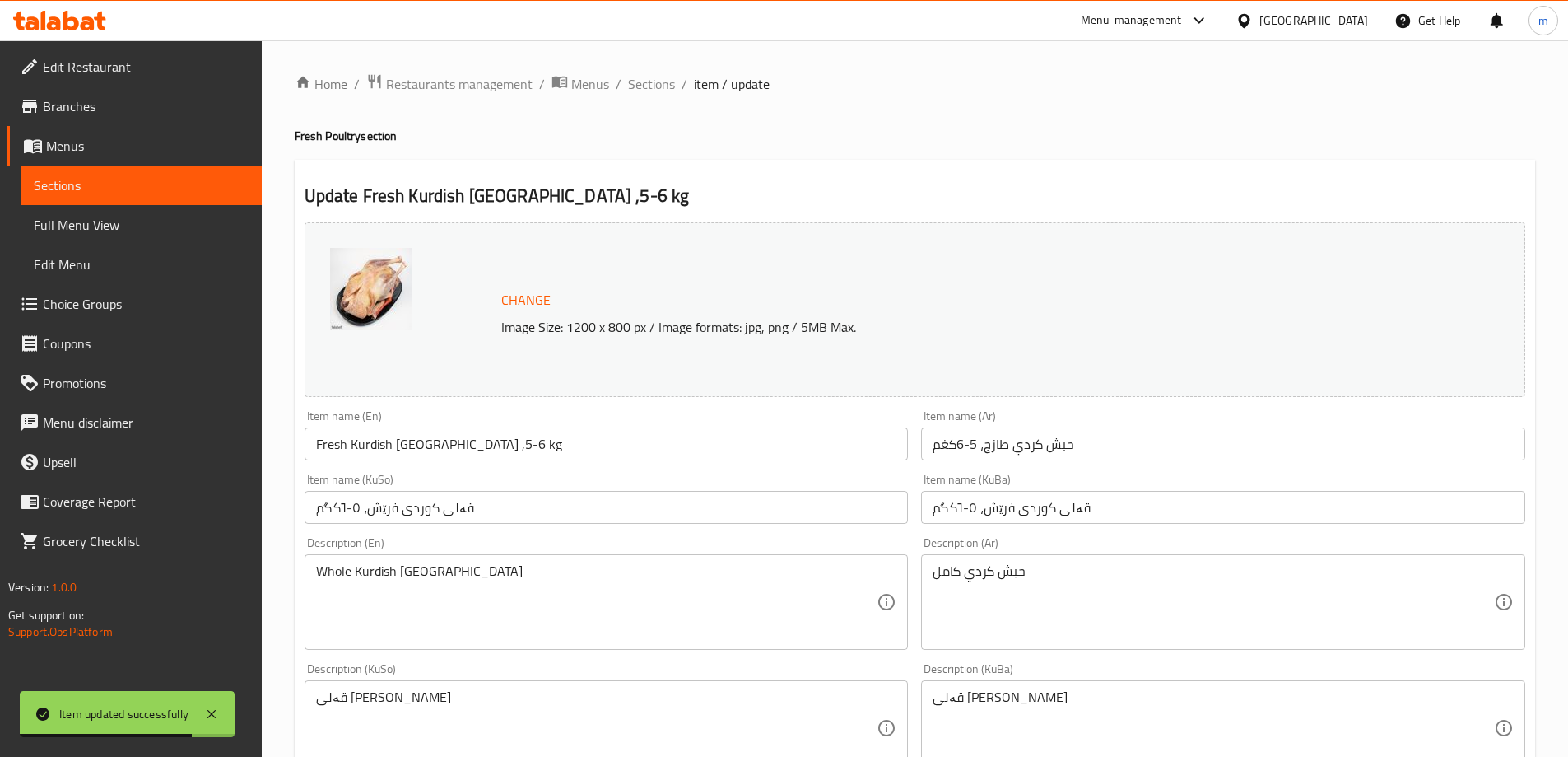
click at [735, 493] on input "قەلی کوردی فرێش، ٥-٦کگم" at bounding box center [607, 507] width 604 height 33
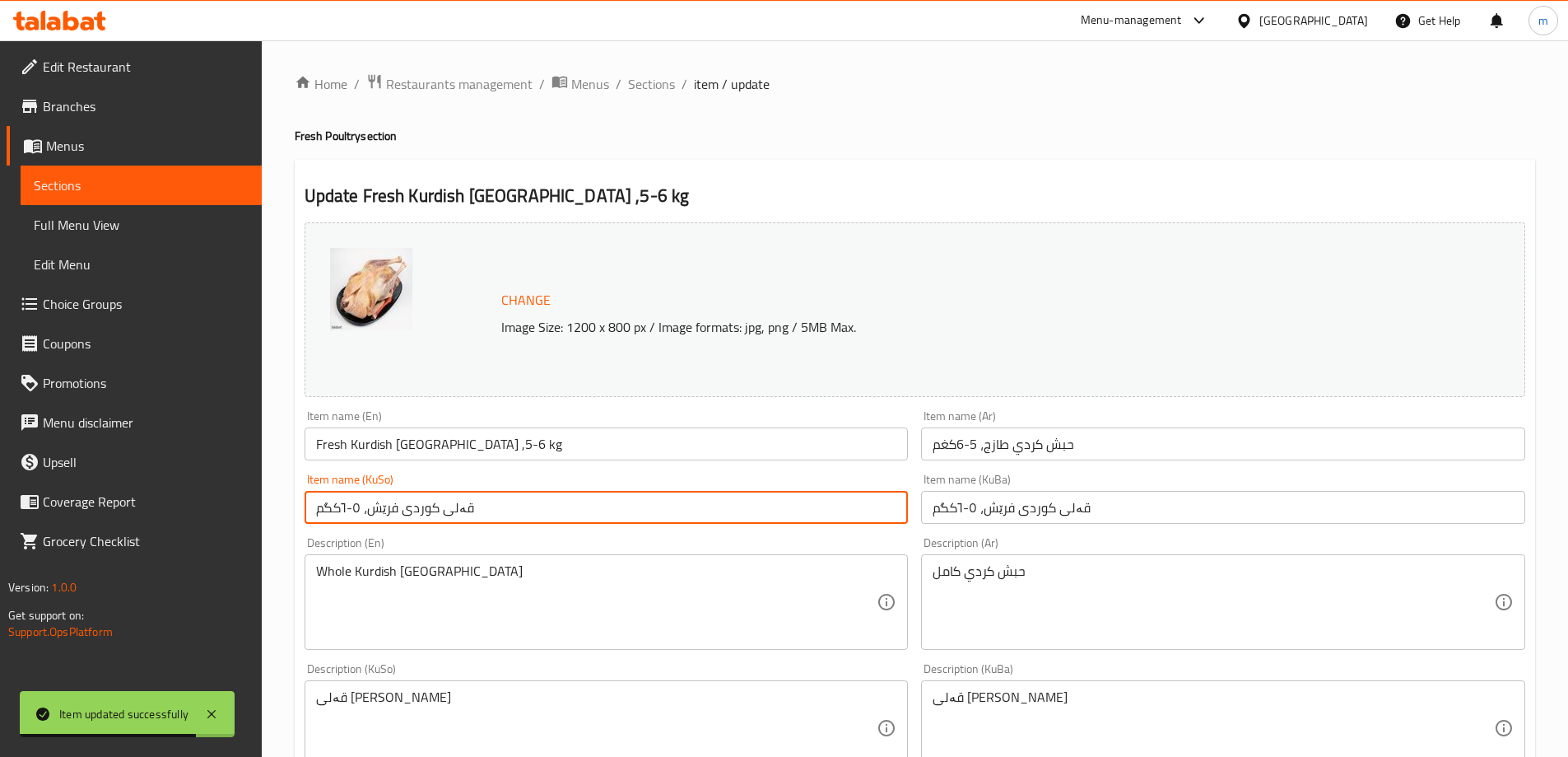
click at [735, 493] on input "قەلی کوردی فرێش، ٥-٦کگم" at bounding box center [607, 507] width 604 height 33
paste input "text"
type input "قەلی کوردی، ٥-٦کگم"
click at [1084, 499] on input "قەلی کوردی فرێش، ٥-٦کگم" at bounding box center [1223, 507] width 604 height 33
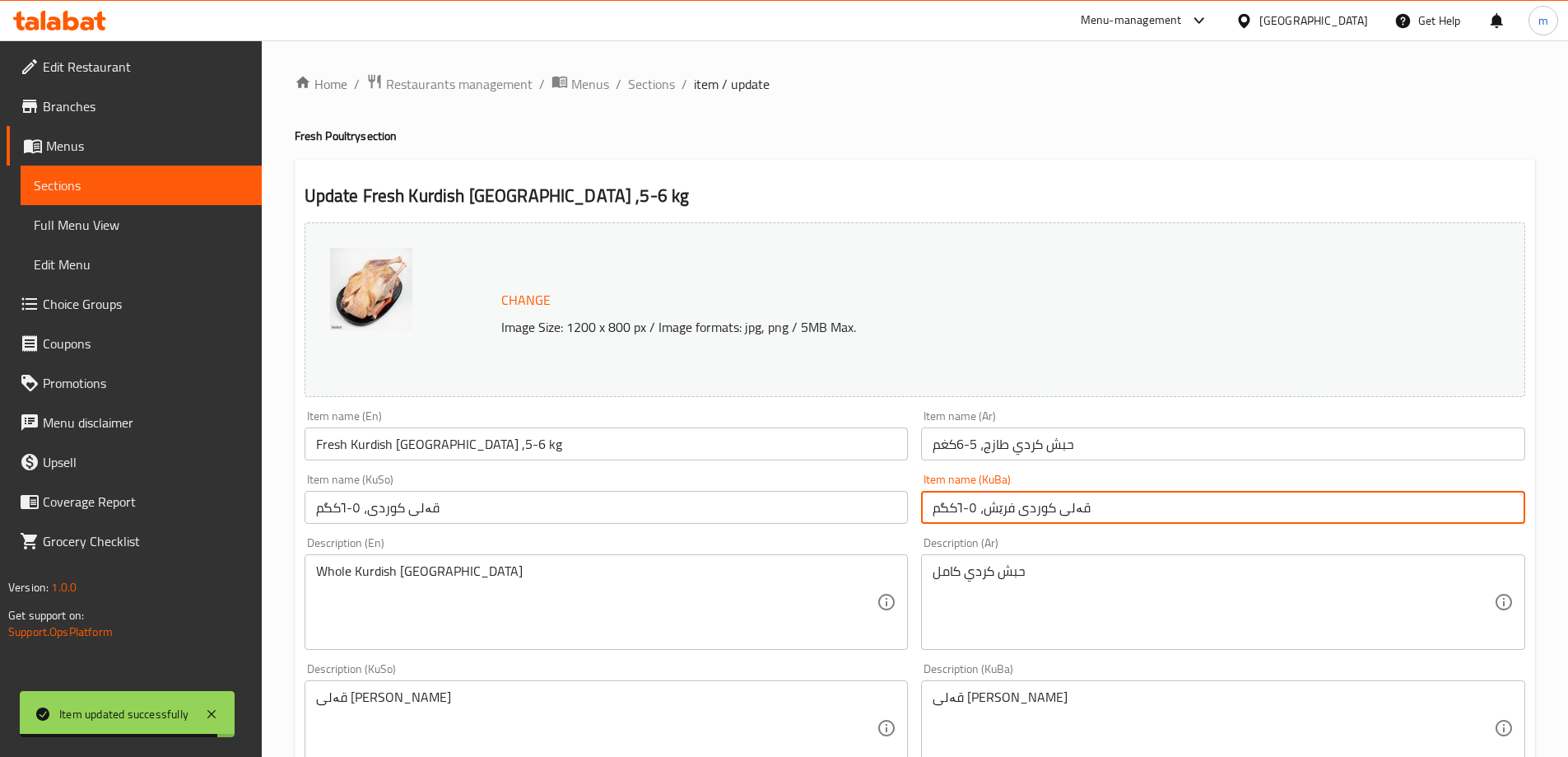
click at [1084, 499] on input "قەلی کوردی فرێش، ٥-٦کگم" at bounding box center [1223, 507] width 604 height 33
paste input "text"
type input "قەلی کوردی، ٥-٦کگم"
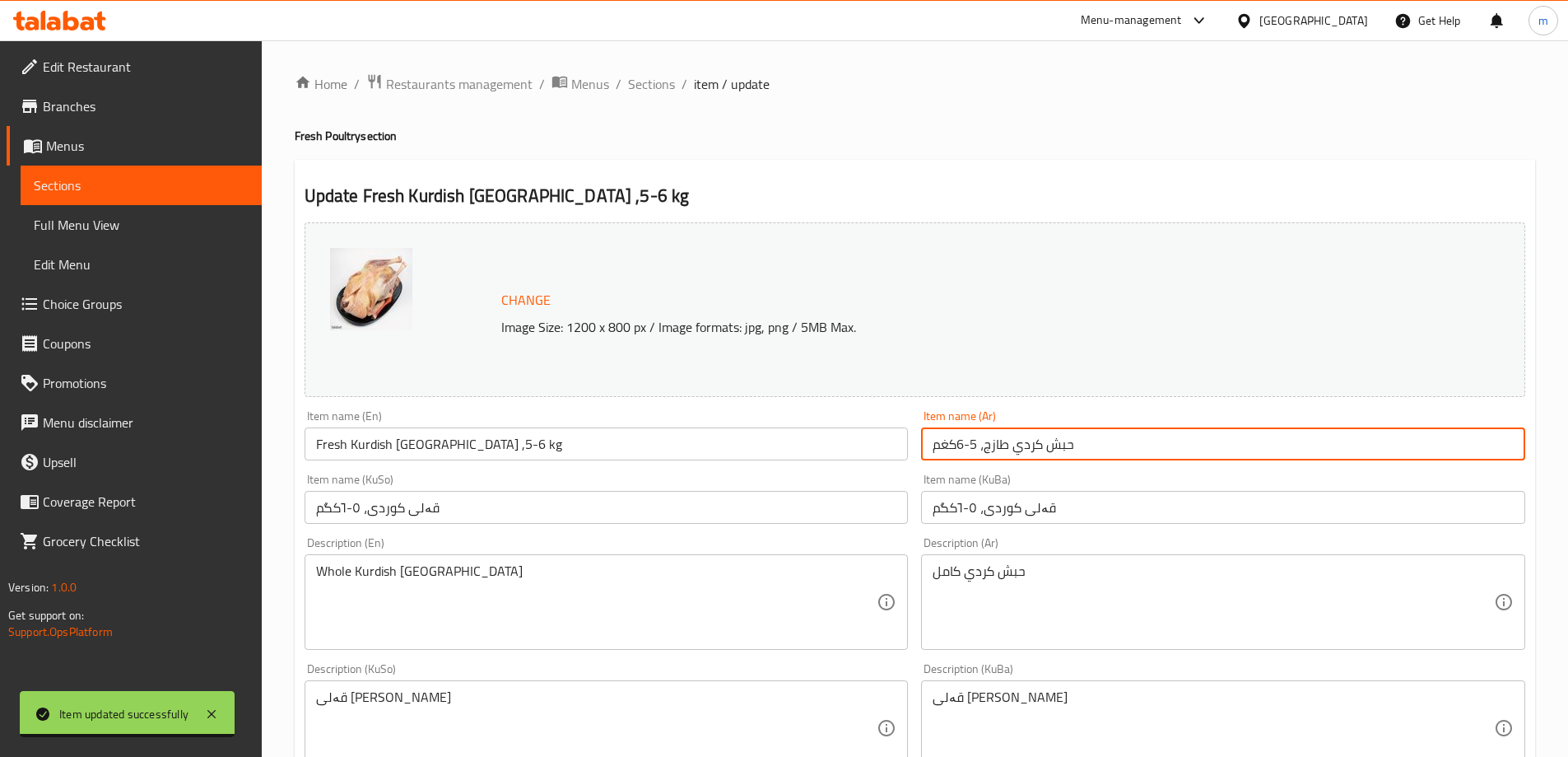
click at [1070, 452] on input "حبش كردي طازج، 5-6كغم" at bounding box center [1223, 444] width 604 height 33
paste input "Kurdish [GEOGRAPHIC_DATA] ,5-6 kg"
click at [999, 429] on input "Kurdish [GEOGRAPHIC_DATA] ,5-6 kg" at bounding box center [1223, 444] width 604 height 33
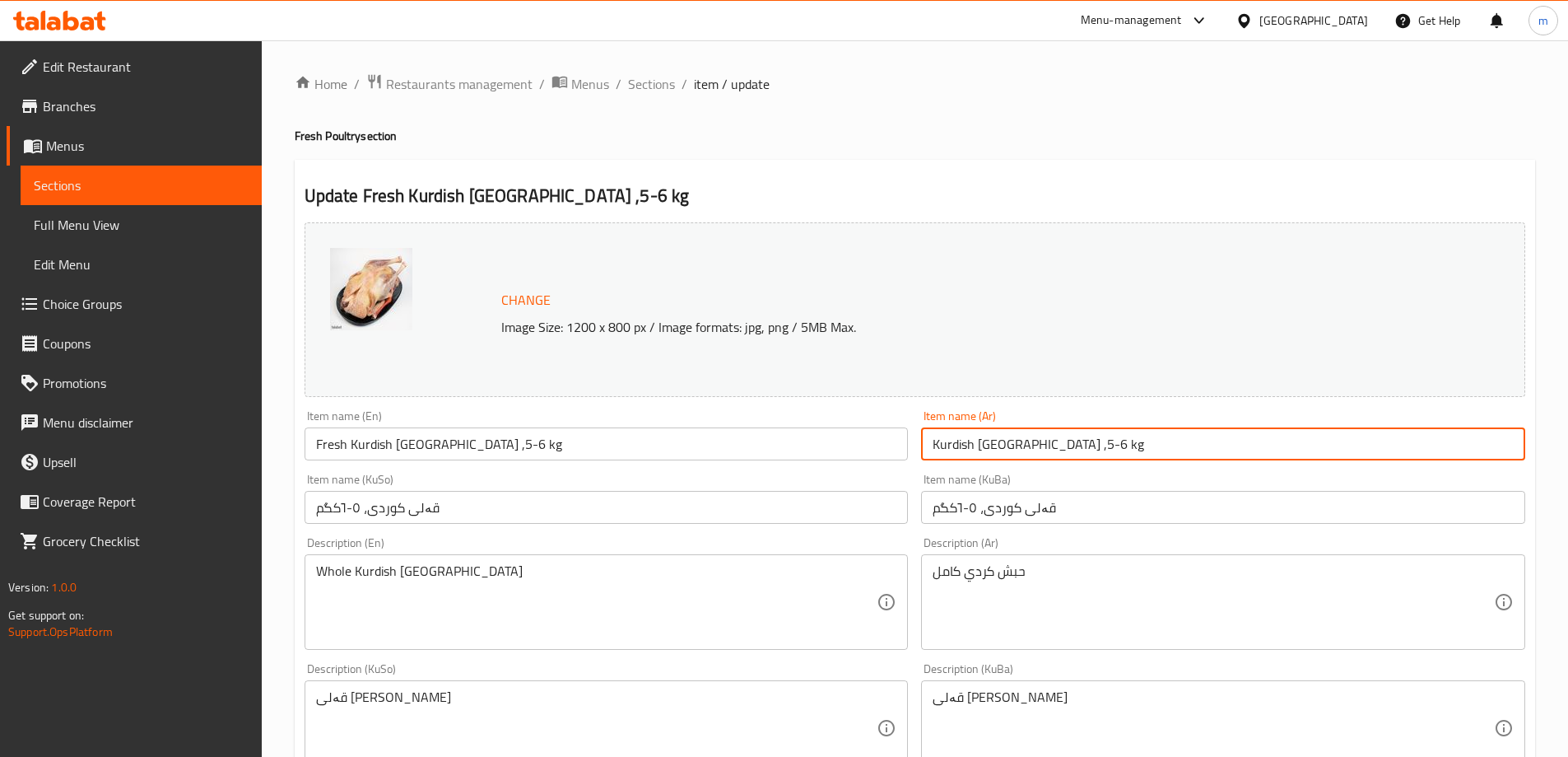
click at [999, 429] on input "Kurdish [GEOGRAPHIC_DATA] ,5-6 kg" at bounding box center [1223, 444] width 604 height 33
paste input "حبش كردي، 5-6كغم"
type input "حبش كردي، 5-6كغم"
click at [858, 441] on input "Fresh Kurdish [GEOGRAPHIC_DATA] ,5-6 kg" at bounding box center [607, 444] width 604 height 33
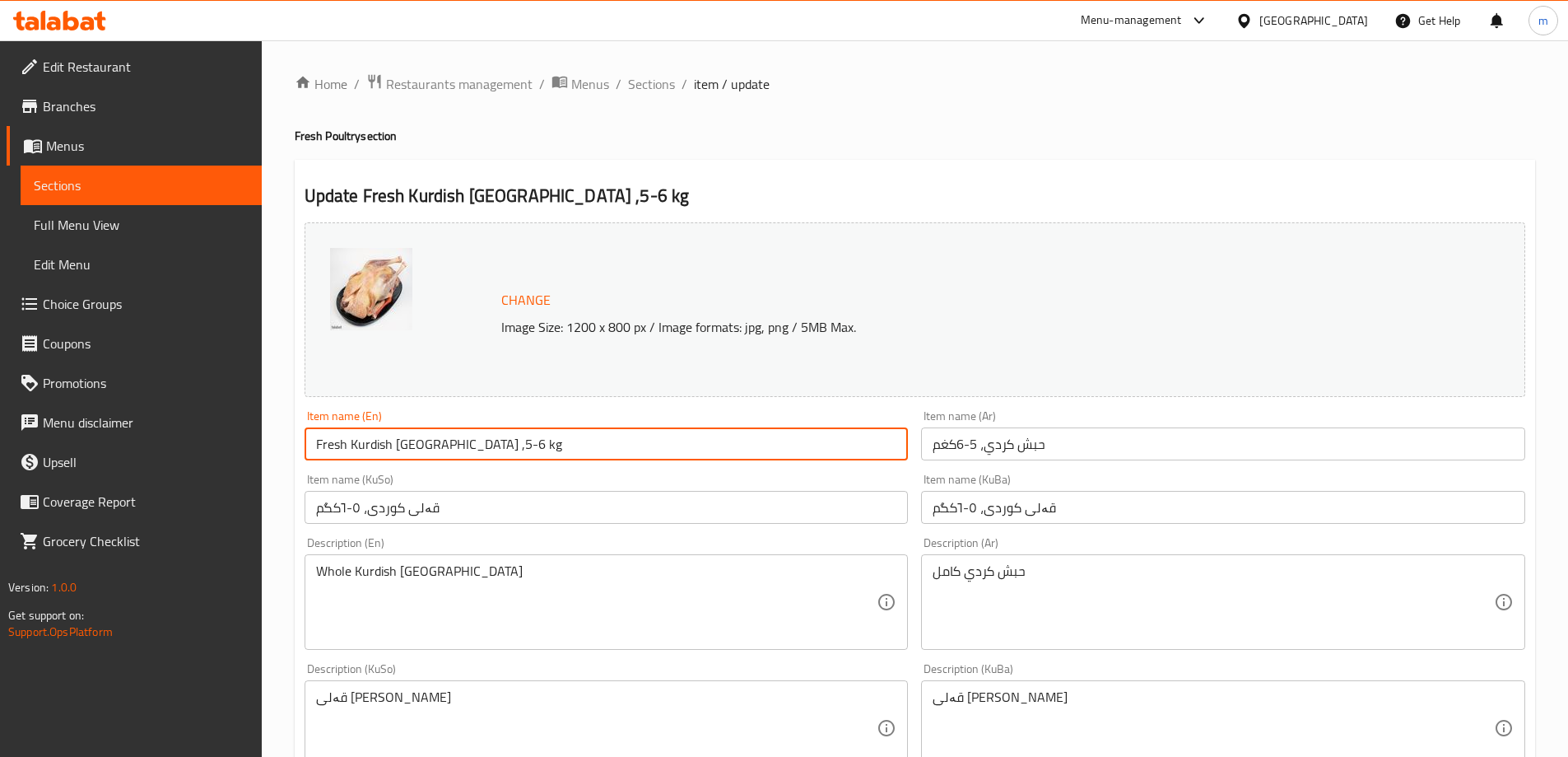
click at [859, 441] on input "Fresh Kurdish [GEOGRAPHIC_DATA] ,5-6 kg" at bounding box center [607, 444] width 604 height 33
paste input "text"
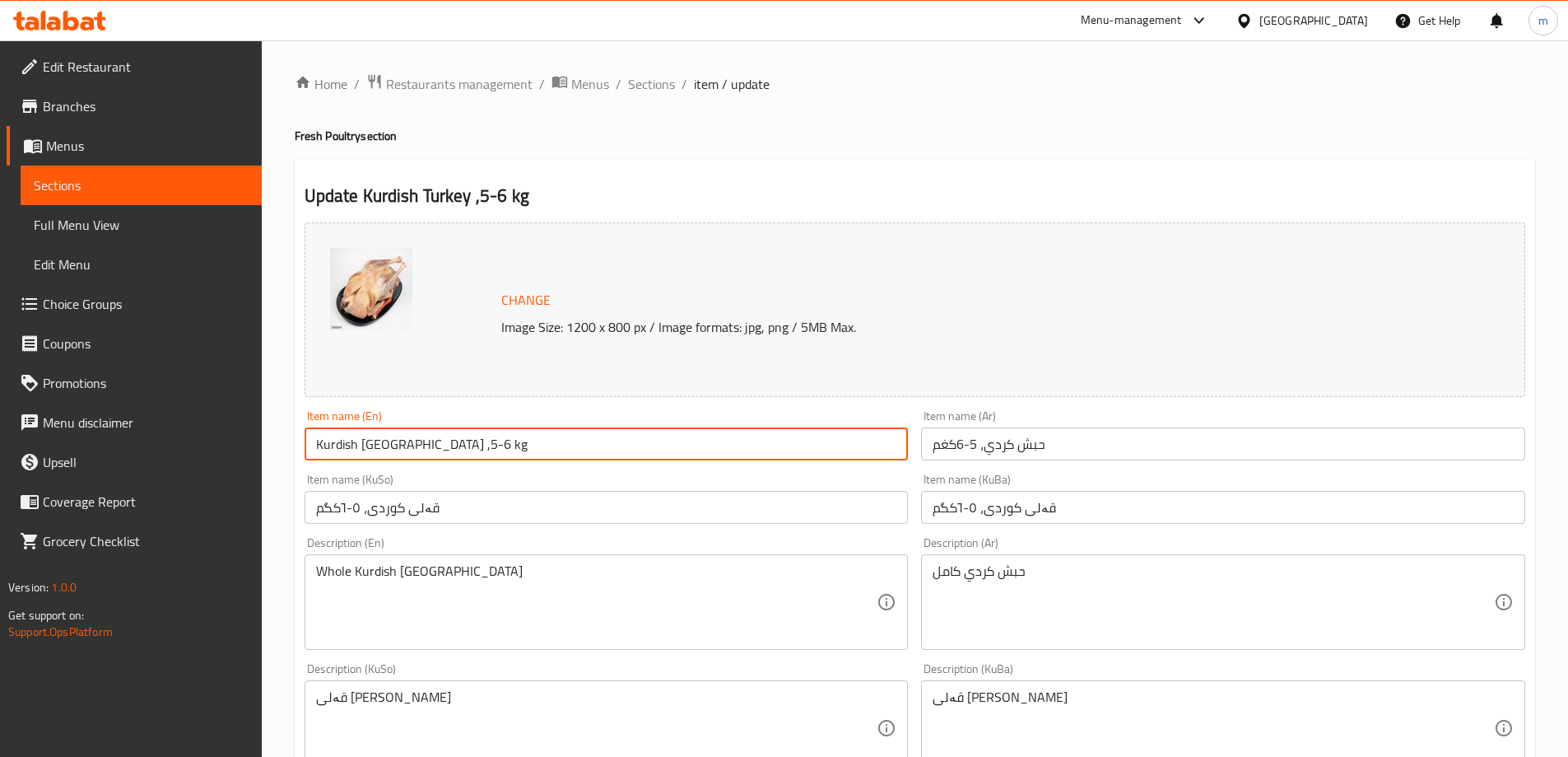
type input "Kurdish [GEOGRAPHIC_DATA] ,5-6 kg"
click at [538, 468] on div "Item name (KuSo) قەلی کوردی، ٥-٦کگم Item name (KuSo)" at bounding box center [606, 498] width 617 height 64
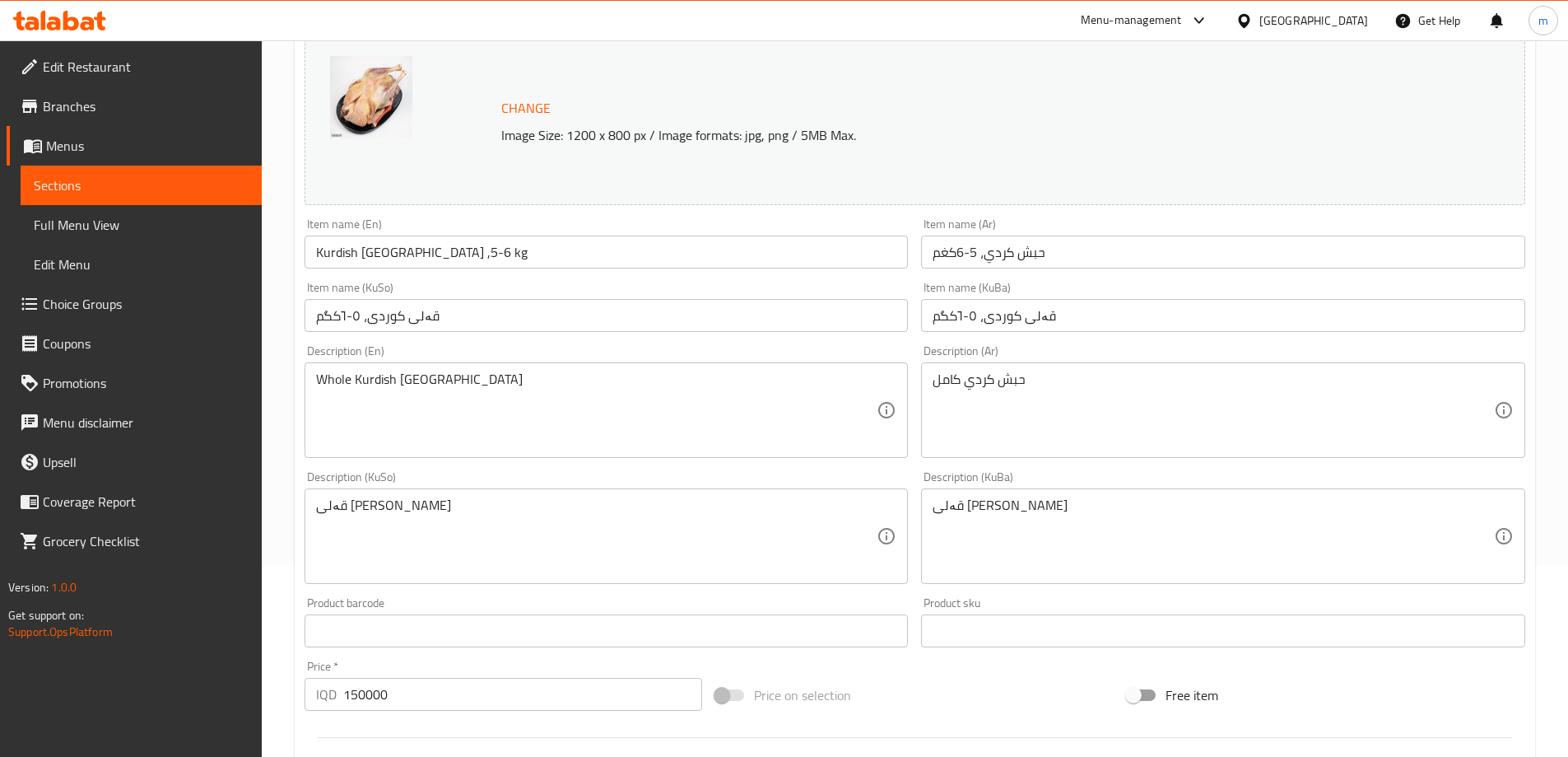
scroll to position [271, 0]
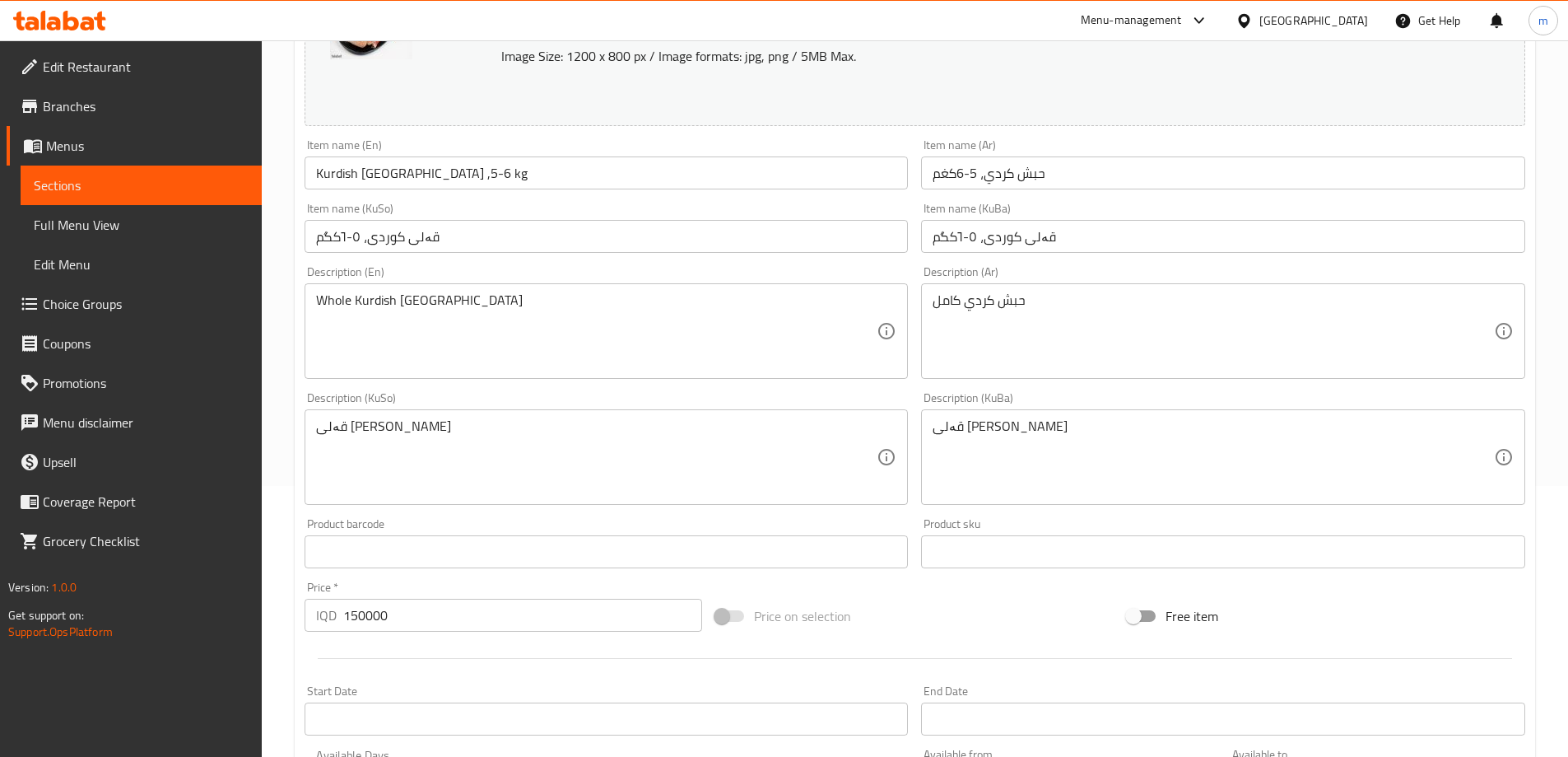
click at [478, 458] on textarea "قەلی کوردی تەواو" at bounding box center [596, 458] width 561 height 79
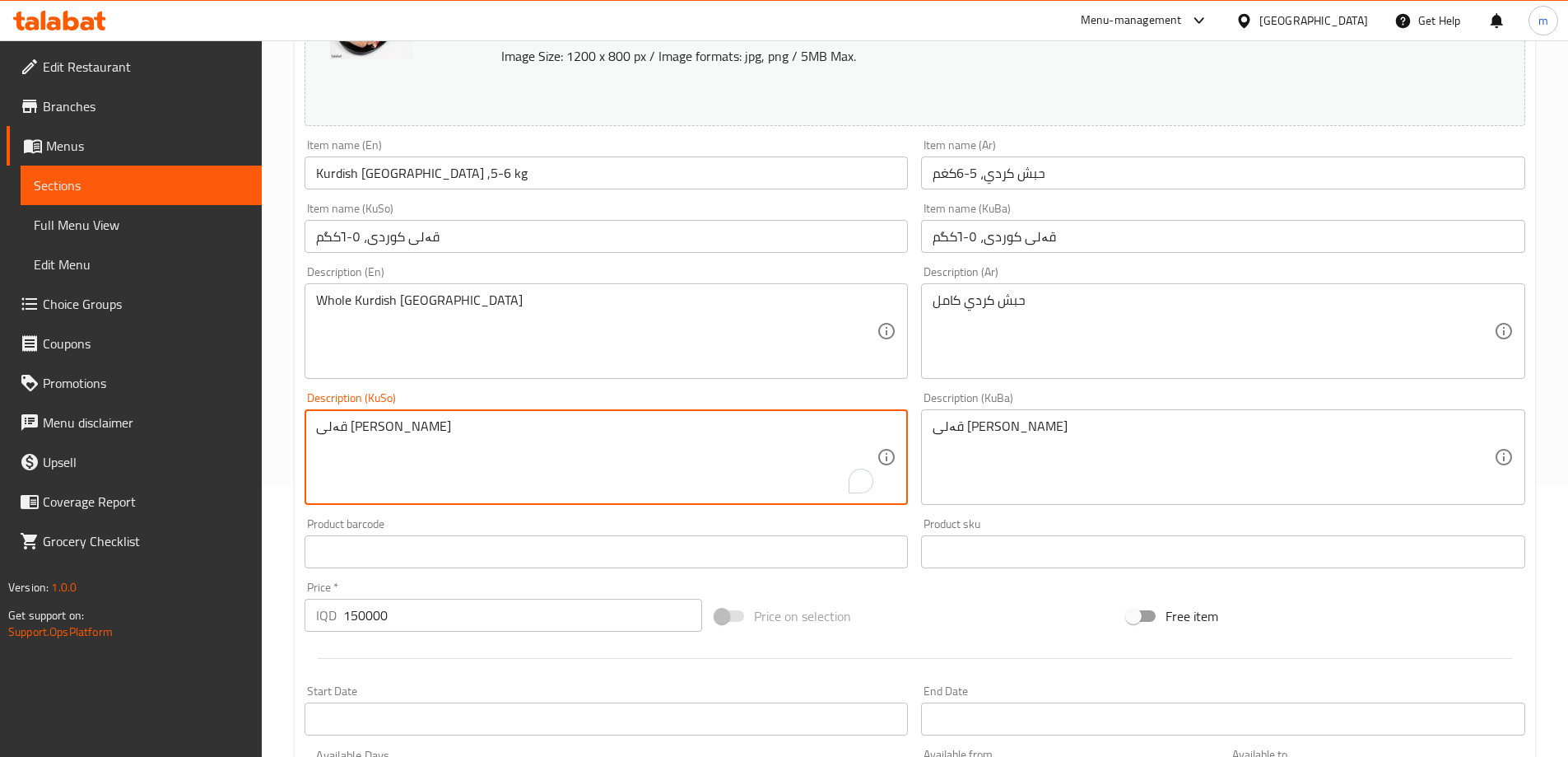
click at [478, 458] on textarea "قەلی کوردی تەواو" at bounding box center [596, 458] width 561 height 79
paste textarea "تەواوی فرێشى کوردی، گونجاوە بۆ چێشتلێنان"
type textarea "قەلی تەواوی فرێشى کوردی، گونجاوە بۆ چێشتلێنان"
click at [1018, 433] on textarea "قەلی کوردی تەواو" at bounding box center [1212, 458] width 561 height 79
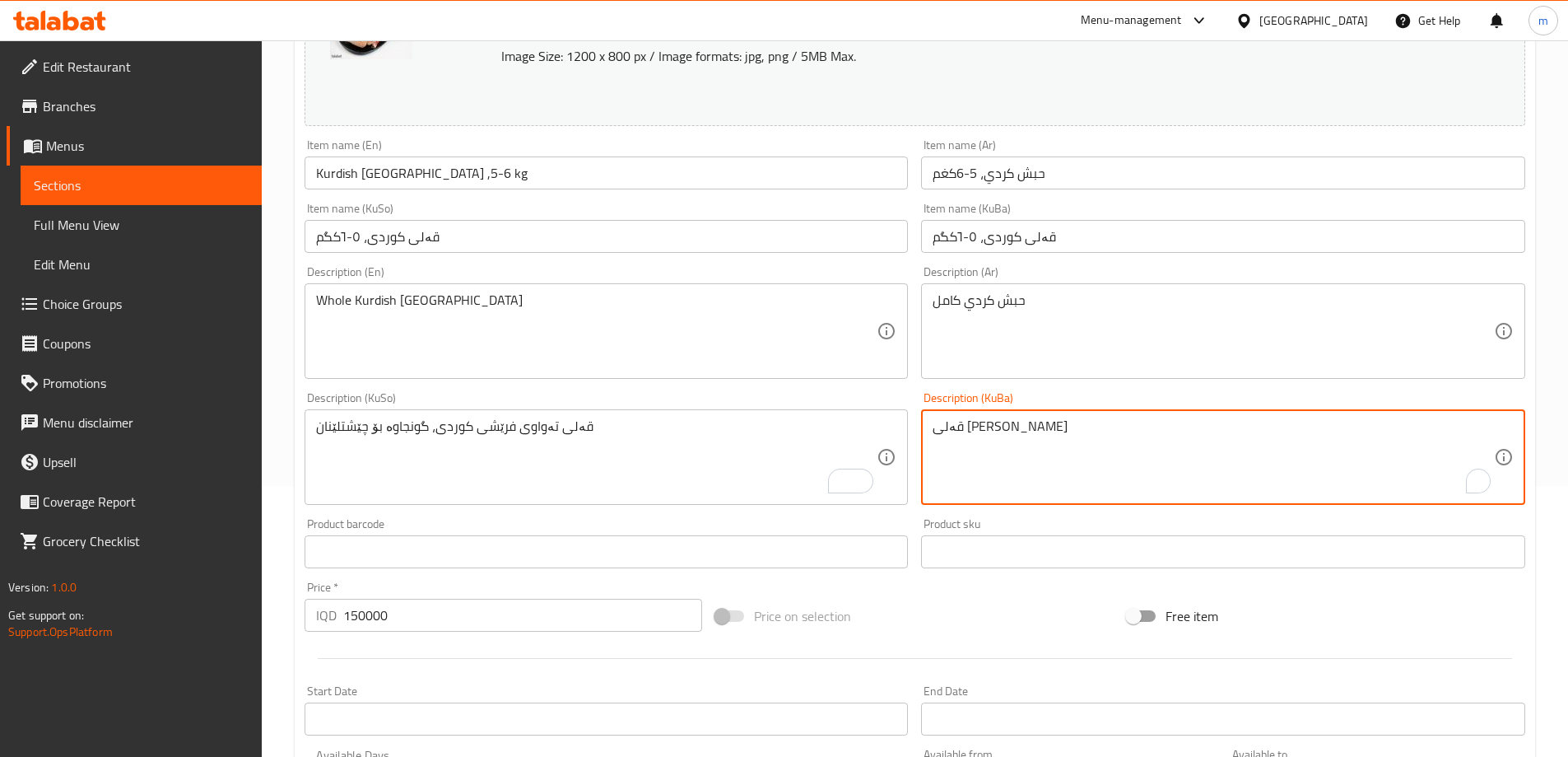
click at [1018, 433] on textarea "قەلی کوردی تەواو" at bounding box center [1212, 458] width 561 height 79
click at [1018, 432] on textarea "قەلی کوردی تەواو" at bounding box center [1212, 458] width 561 height 79
click at [1018, 431] on textarea "قەلی کوردی تەواو" at bounding box center [1212, 458] width 561 height 79
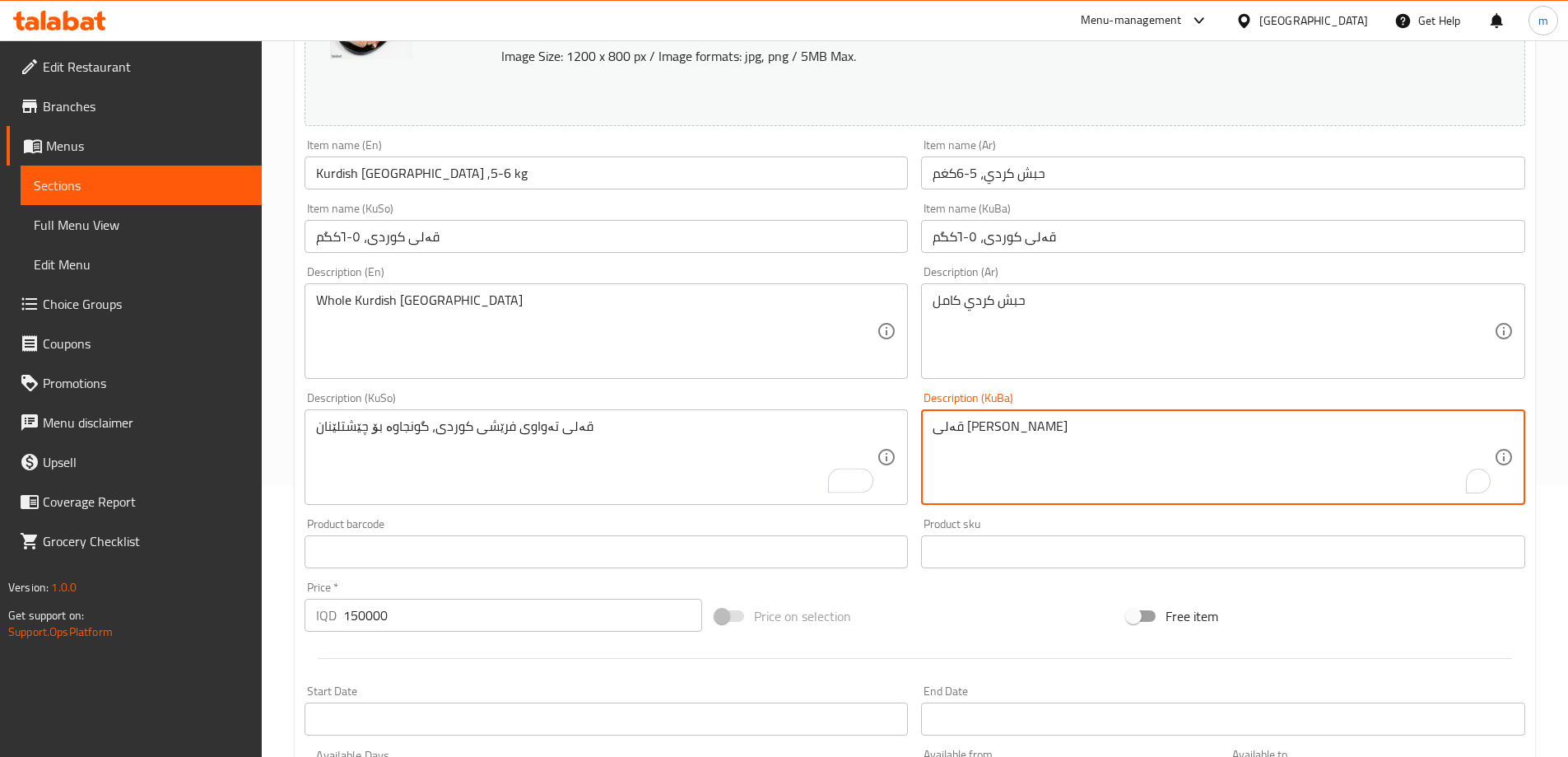
paste textarea "تەواوی فرێشى کوردی، گونجاوە بۆ چێشتلێنان"
type textarea "قەلی تەواوی فرێشى کوردی، گونجاوە بۆ چێشتلێنان"
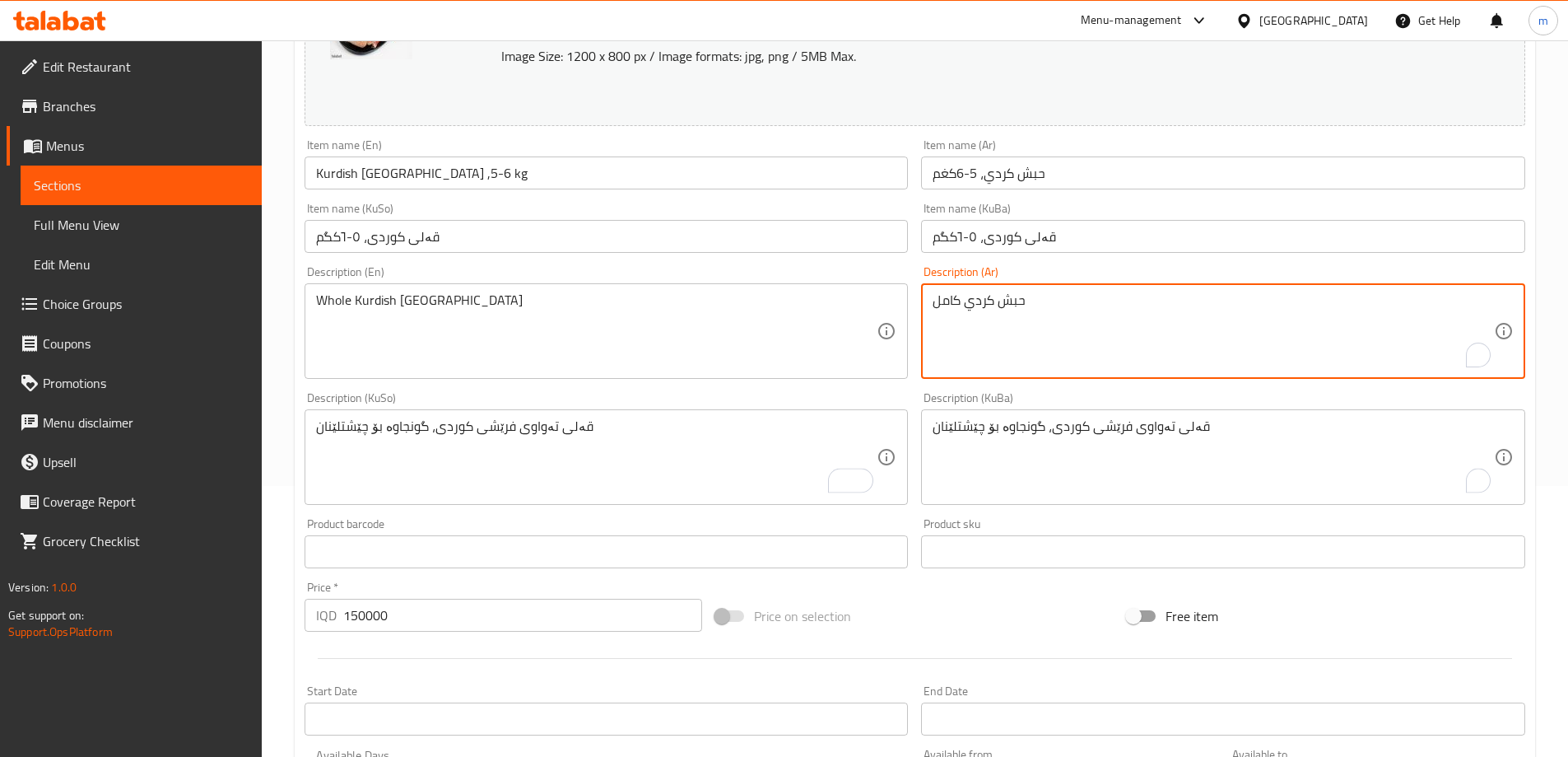
click at [1008, 352] on textarea "حبش كردي كامل" at bounding box center [1212, 331] width 561 height 79
paste textarea "To enrich screen reader interactions, please activate Accessibility in Grammarl…"
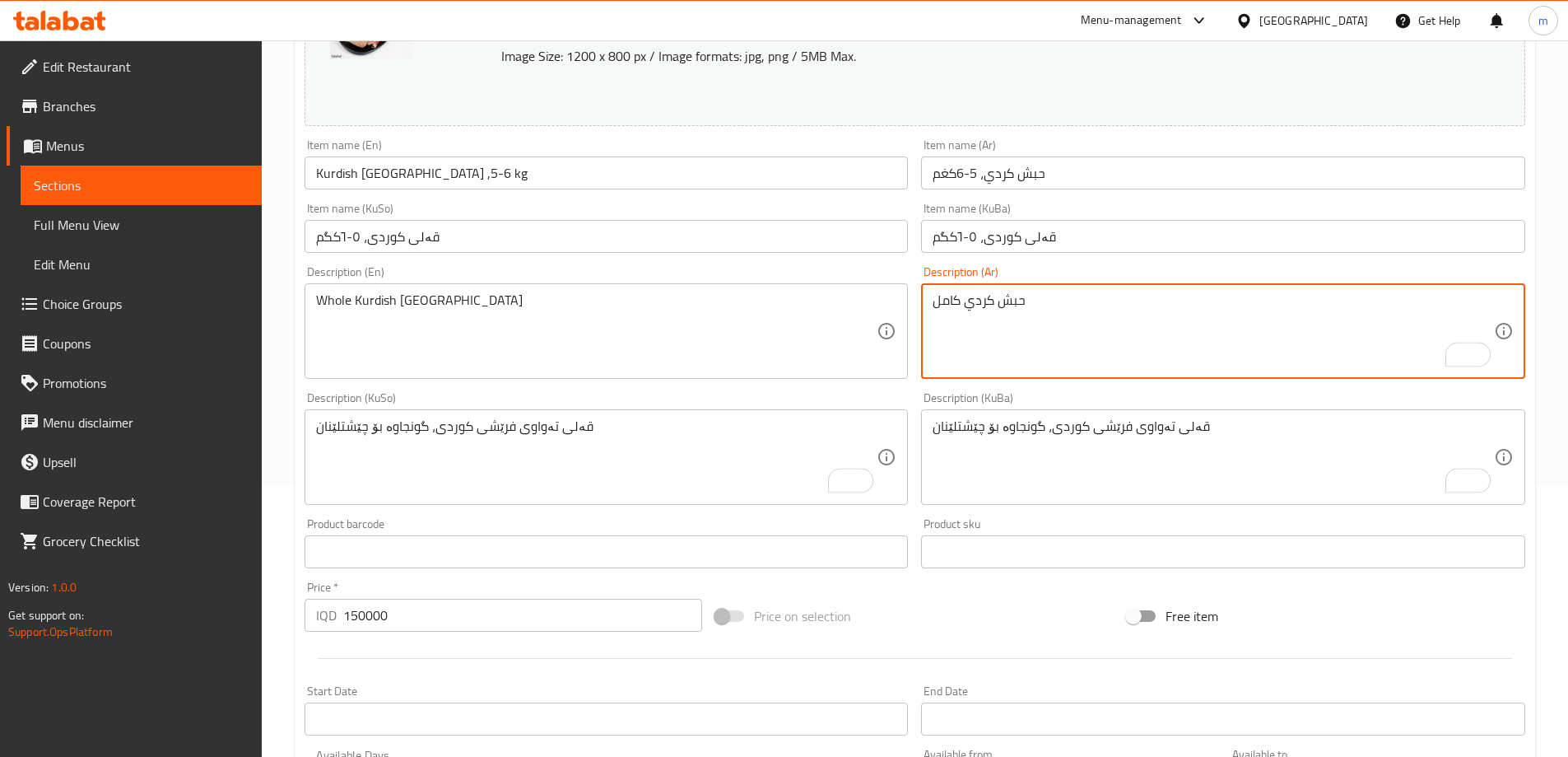
type textarea "حبش كردي كامل"
click at [752, 292] on textarea "Whole Kurdish [GEOGRAPHIC_DATA]" at bounding box center [596, 331] width 561 height 79
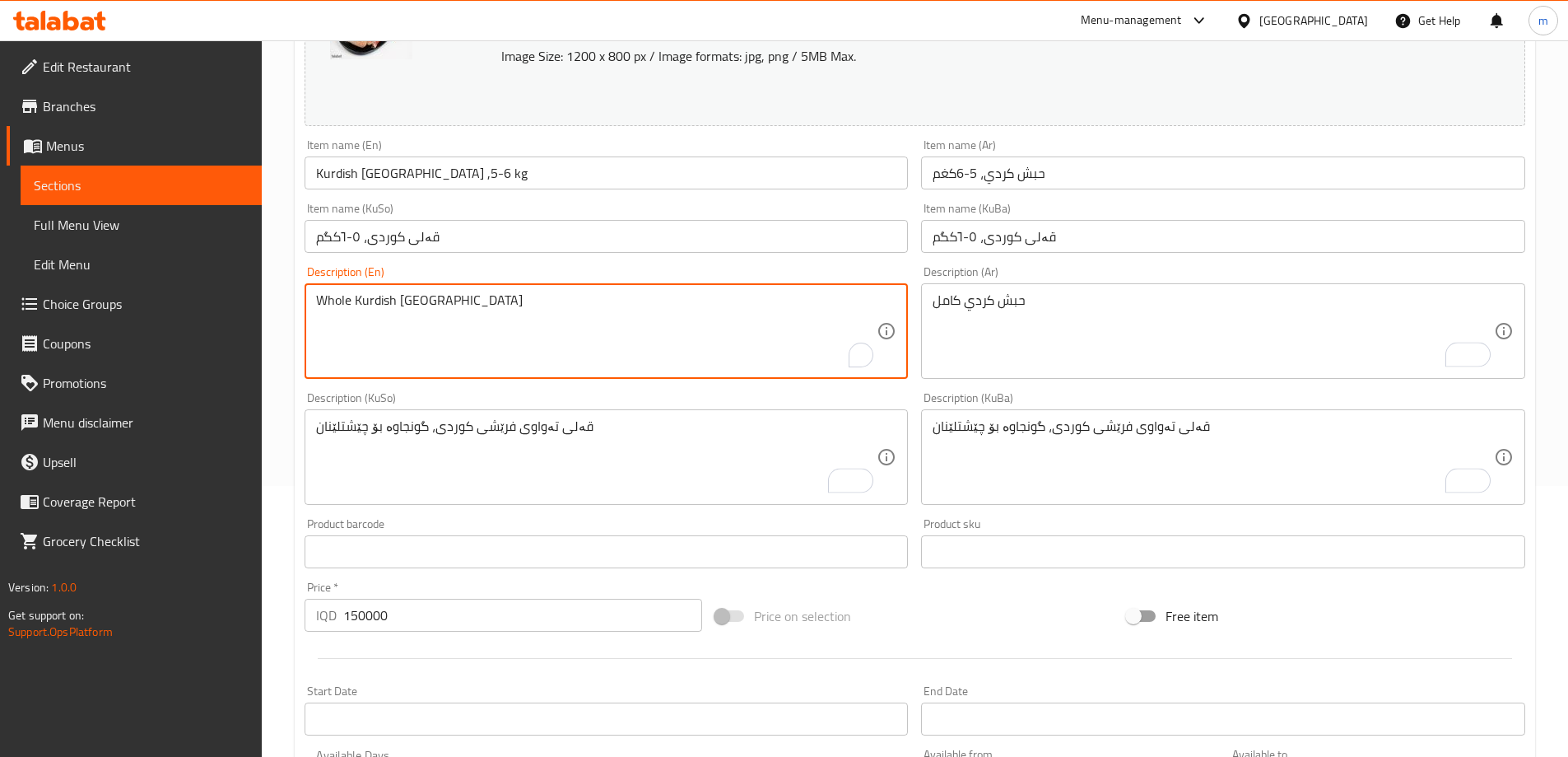
click at [752, 292] on textarea "Whole Kurdish [GEOGRAPHIC_DATA]" at bounding box center [596, 331] width 561 height 79
paste textarea "Fresh Kurdish Turkey, Ideal for Ideal for Cooking"
type textarea "Whole Fresh Kurdish [GEOGRAPHIC_DATA], Ideal for Ideal for Cooking"
click at [520, 286] on div "Whole Fresh Kurdish Turkey, Ideal for Ideal for Cooking Description (En)" at bounding box center [607, 330] width 604 height 95
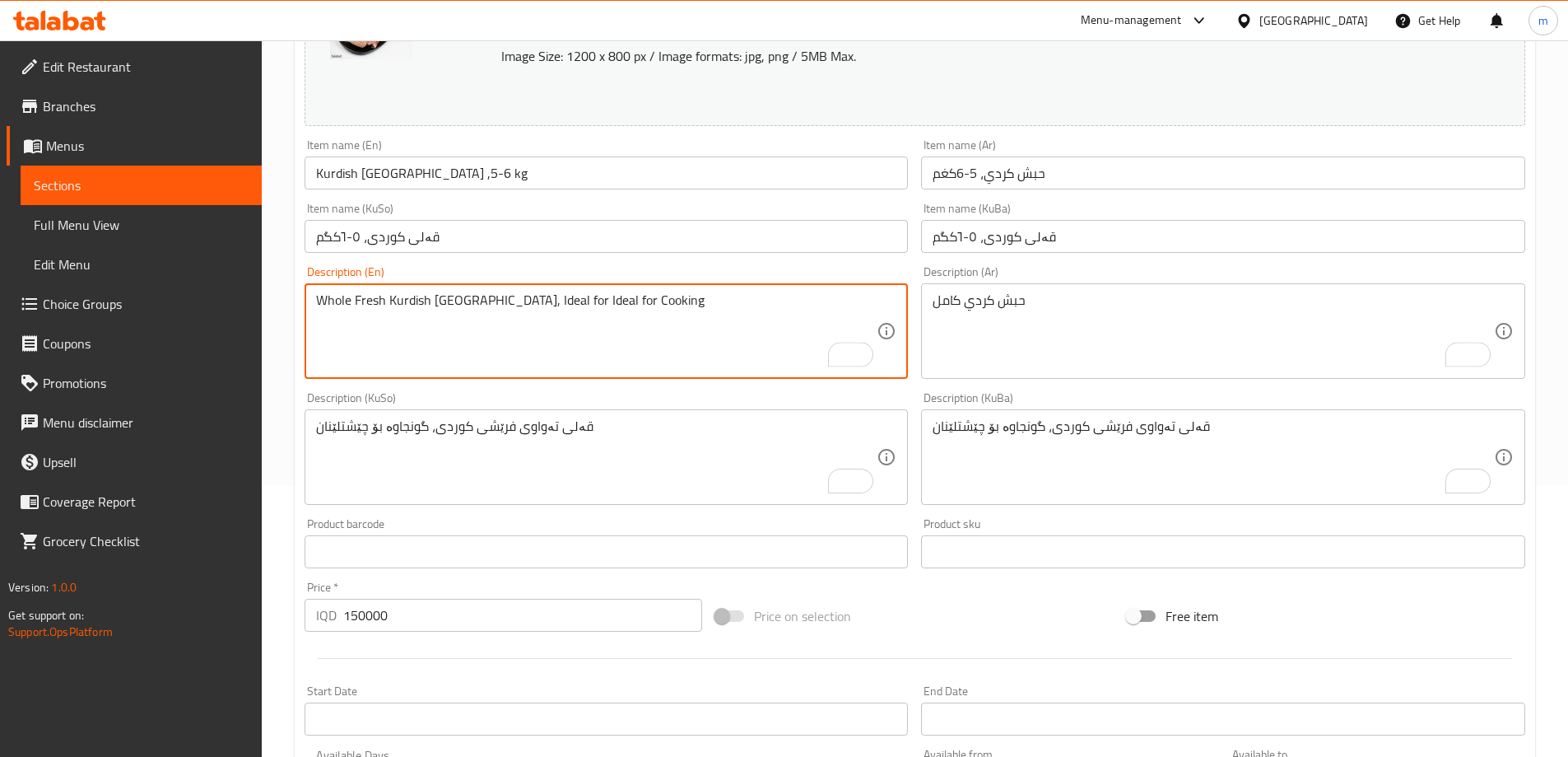
scroll to position [620, 0]
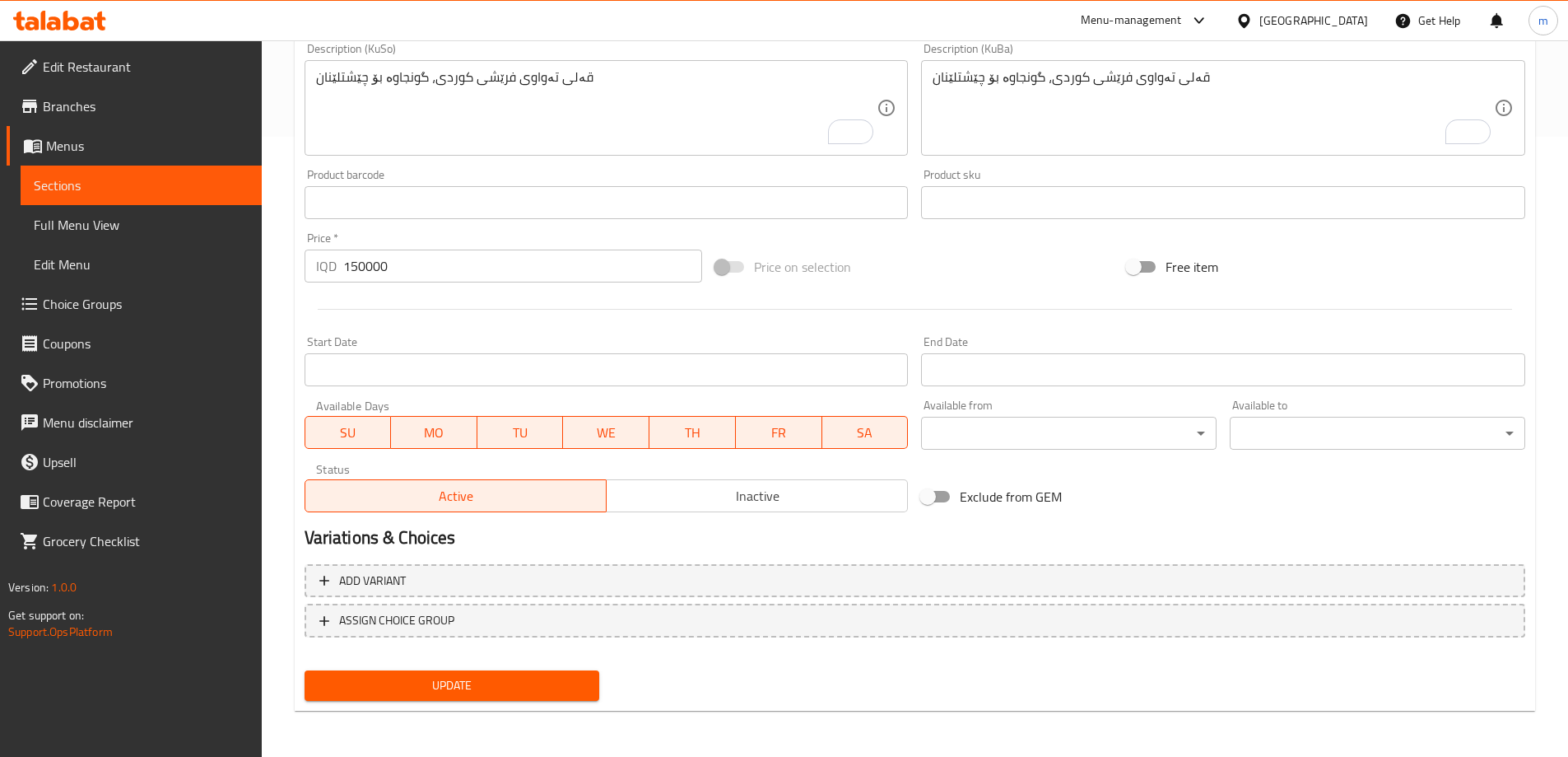
click at [471, 670] on button "Update" at bounding box center [453, 685] width 296 height 31
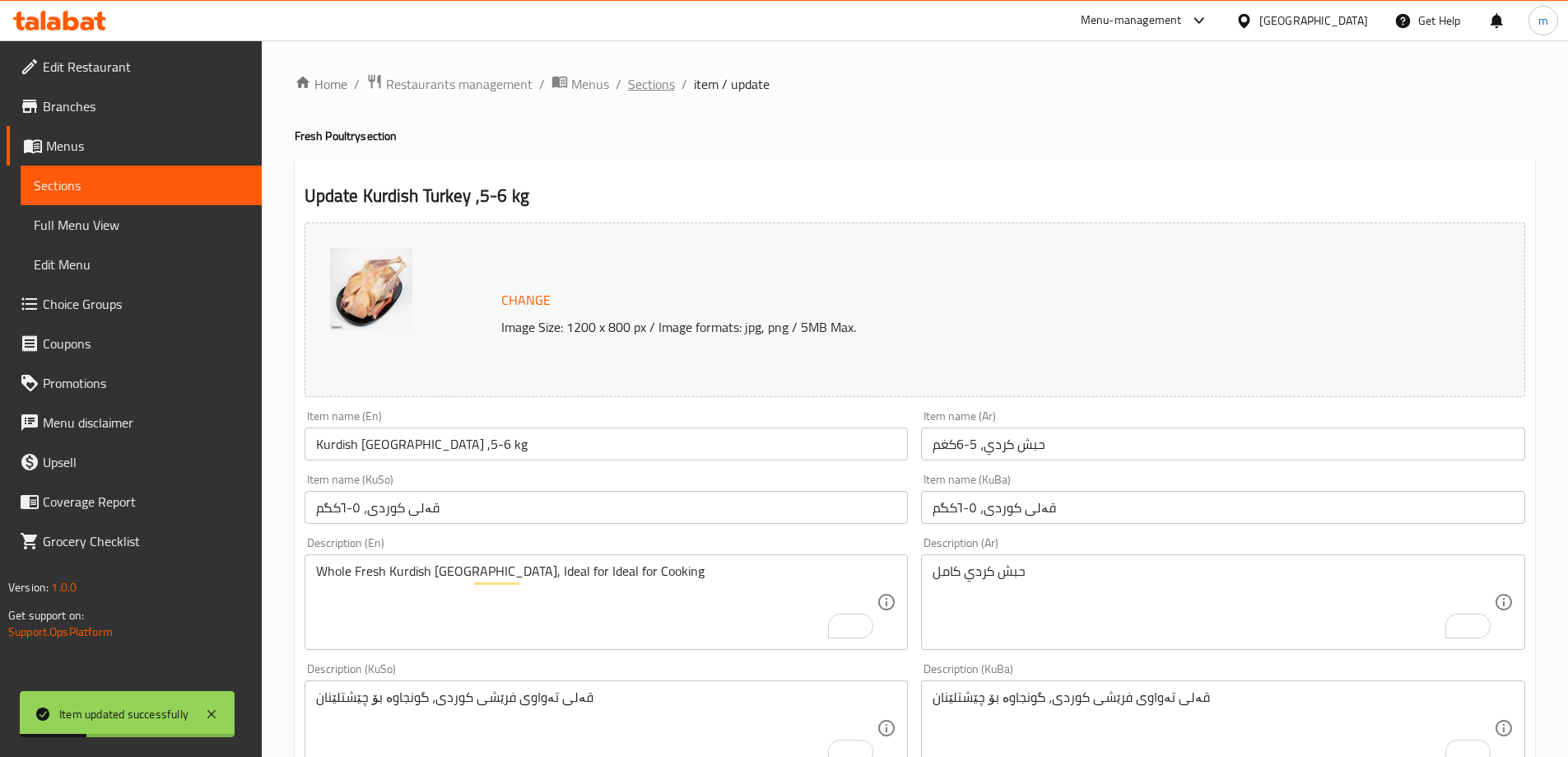
click at [665, 83] on span "Sections" at bounding box center [651, 83] width 47 height 19
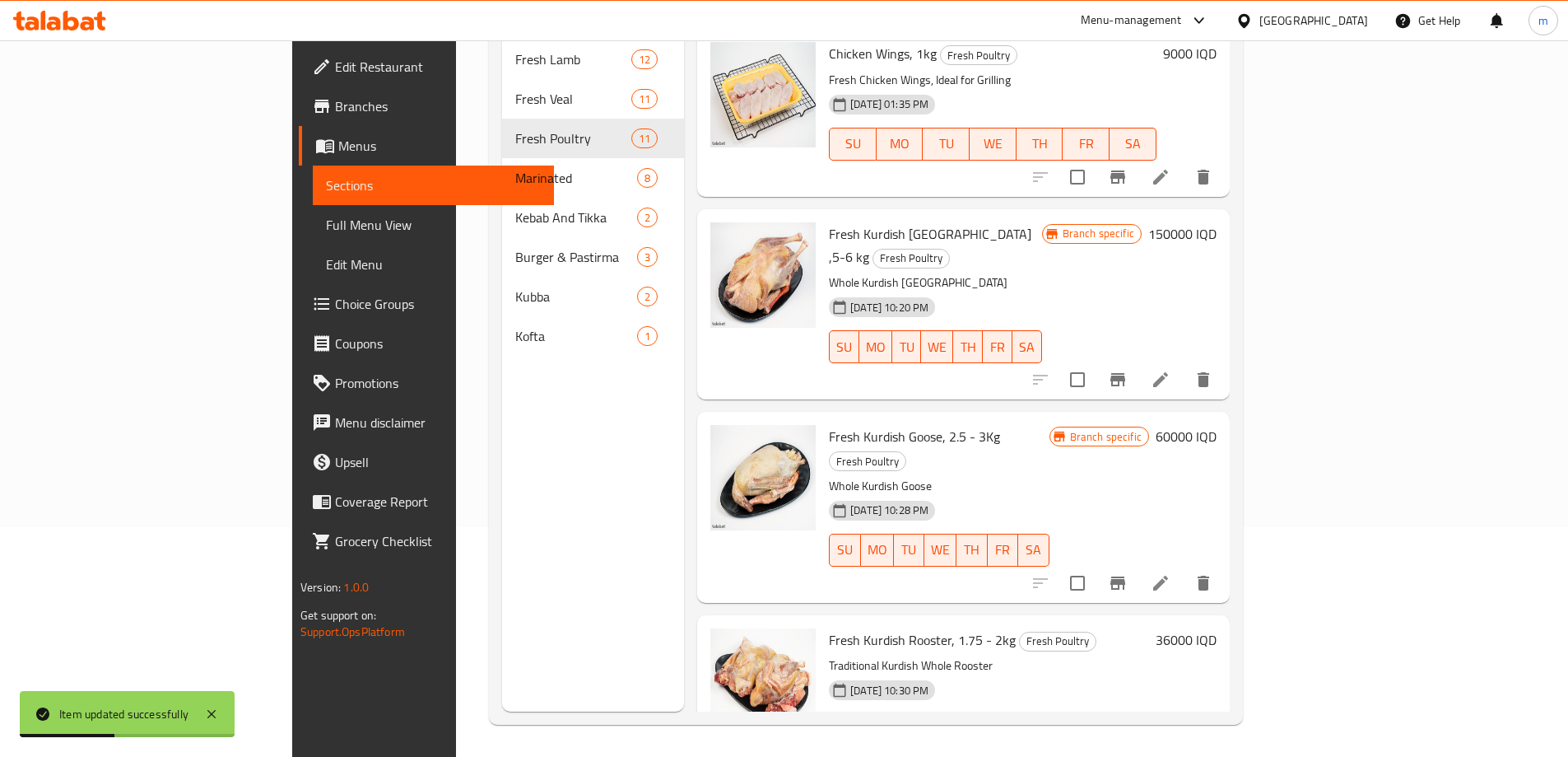
scroll to position [230, 0]
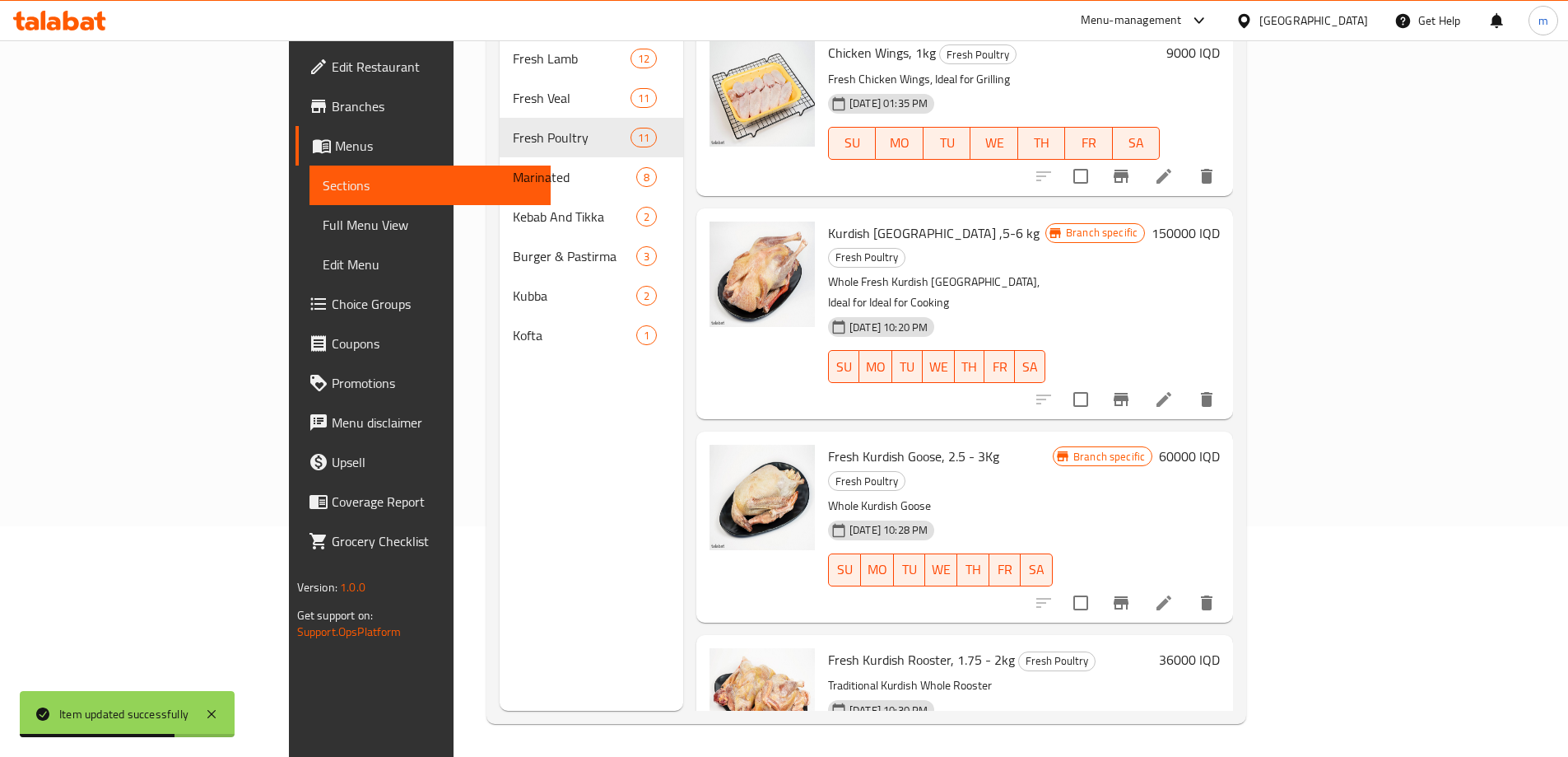
click at [1173, 592] on icon at bounding box center [1163, 602] width 19 height 19
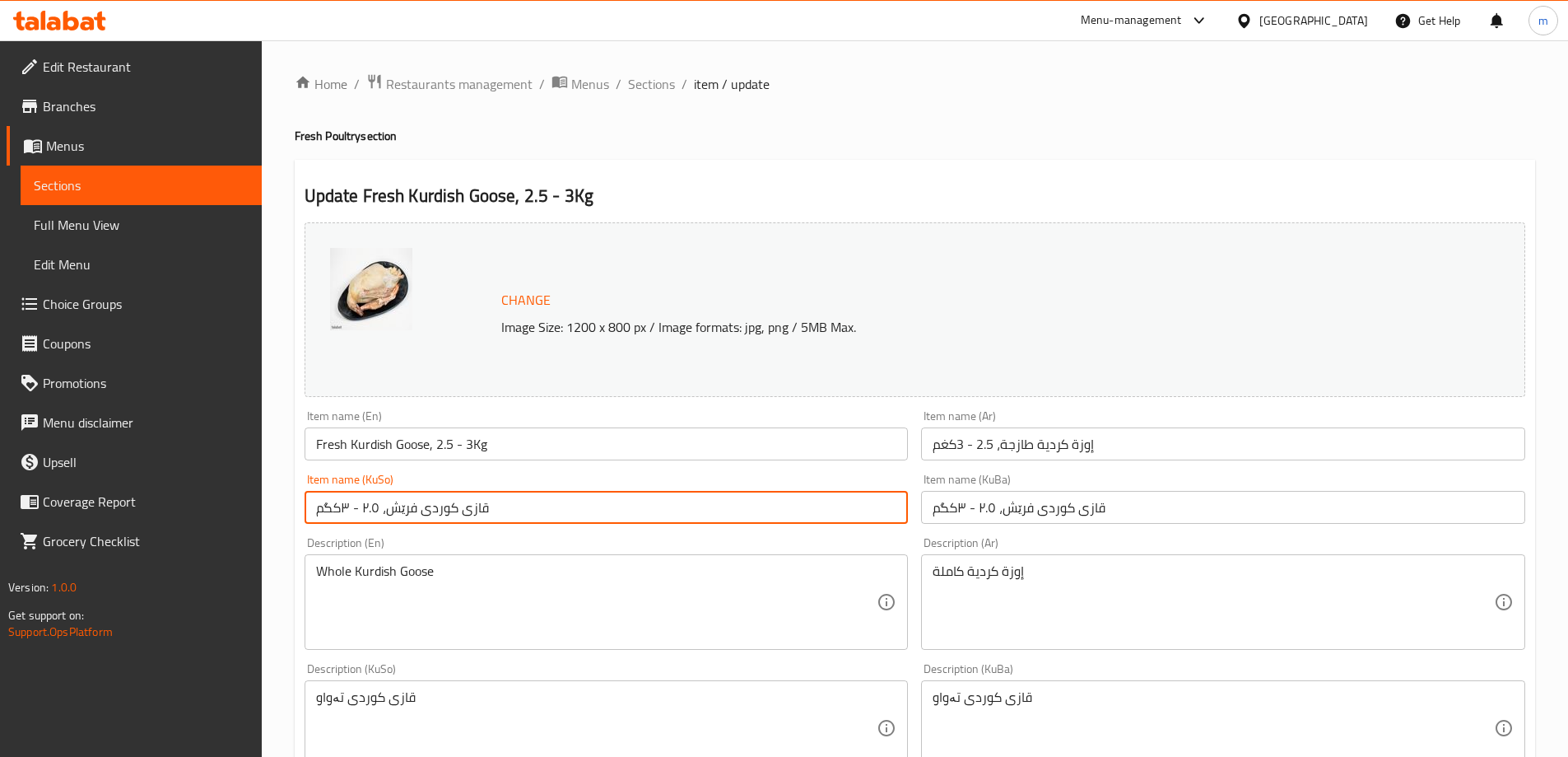
click at [762, 518] on input "قازی کوردی فرێش، ٢.٥ - ٣کگم" at bounding box center [607, 507] width 604 height 33
click at [763, 519] on input "قازی کوردی فرێش، ٢.٥ - ٣کگم" at bounding box center [607, 507] width 604 height 33
click at [764, 519] on input "قازی کوردی فرێش، ٢.٥ - ٣کگم" at bounding box center [607, 507] width 604 height 33
paste input "text"
type input "قازی کوردی، ٢.٥ - ٣کگم"
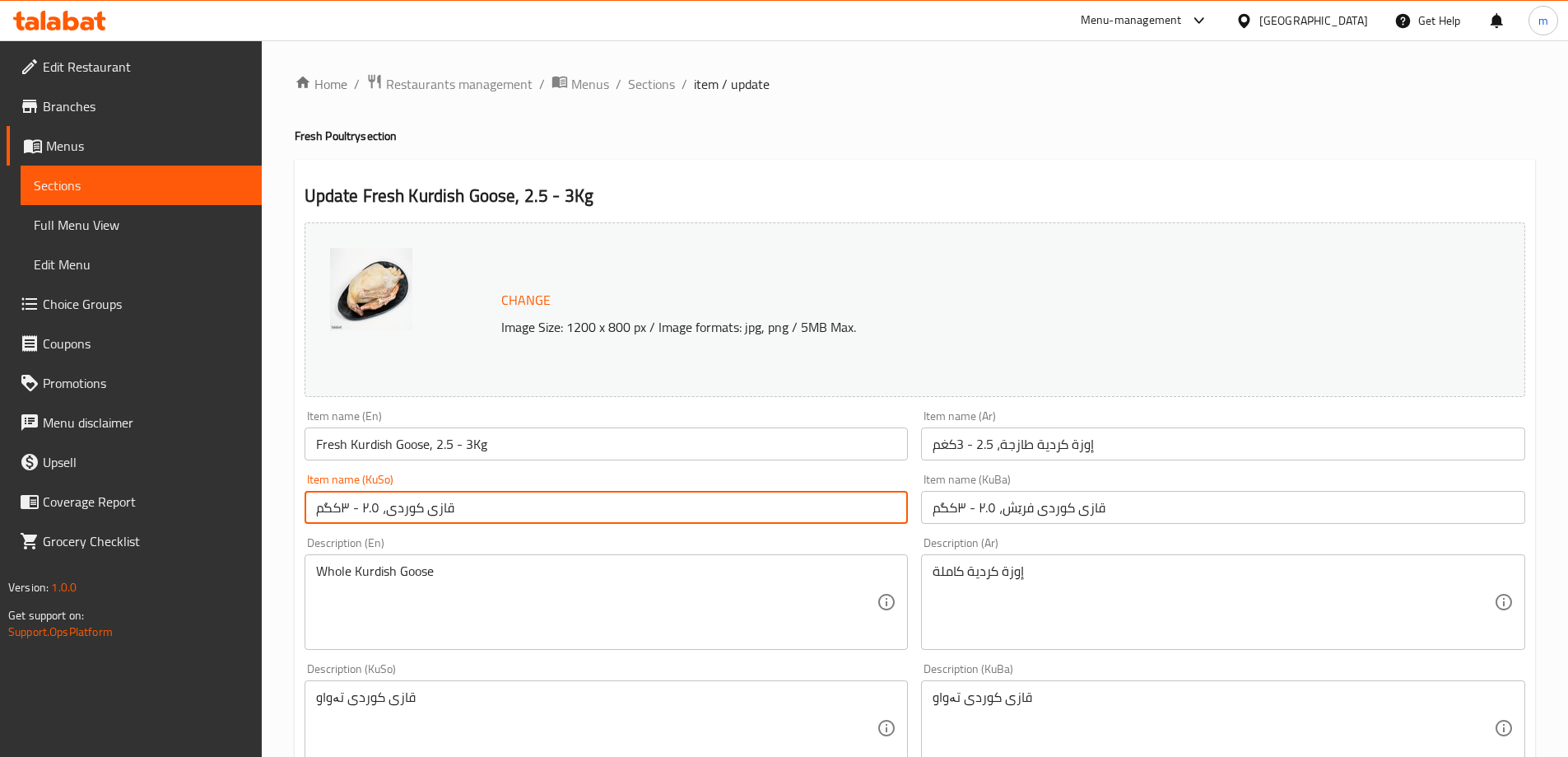
click at [1069, 519] on input "قازی کوردی فرێش، ٢.٥ - ٣کگم" at bounding box center [1223, 507] width 604 height 33
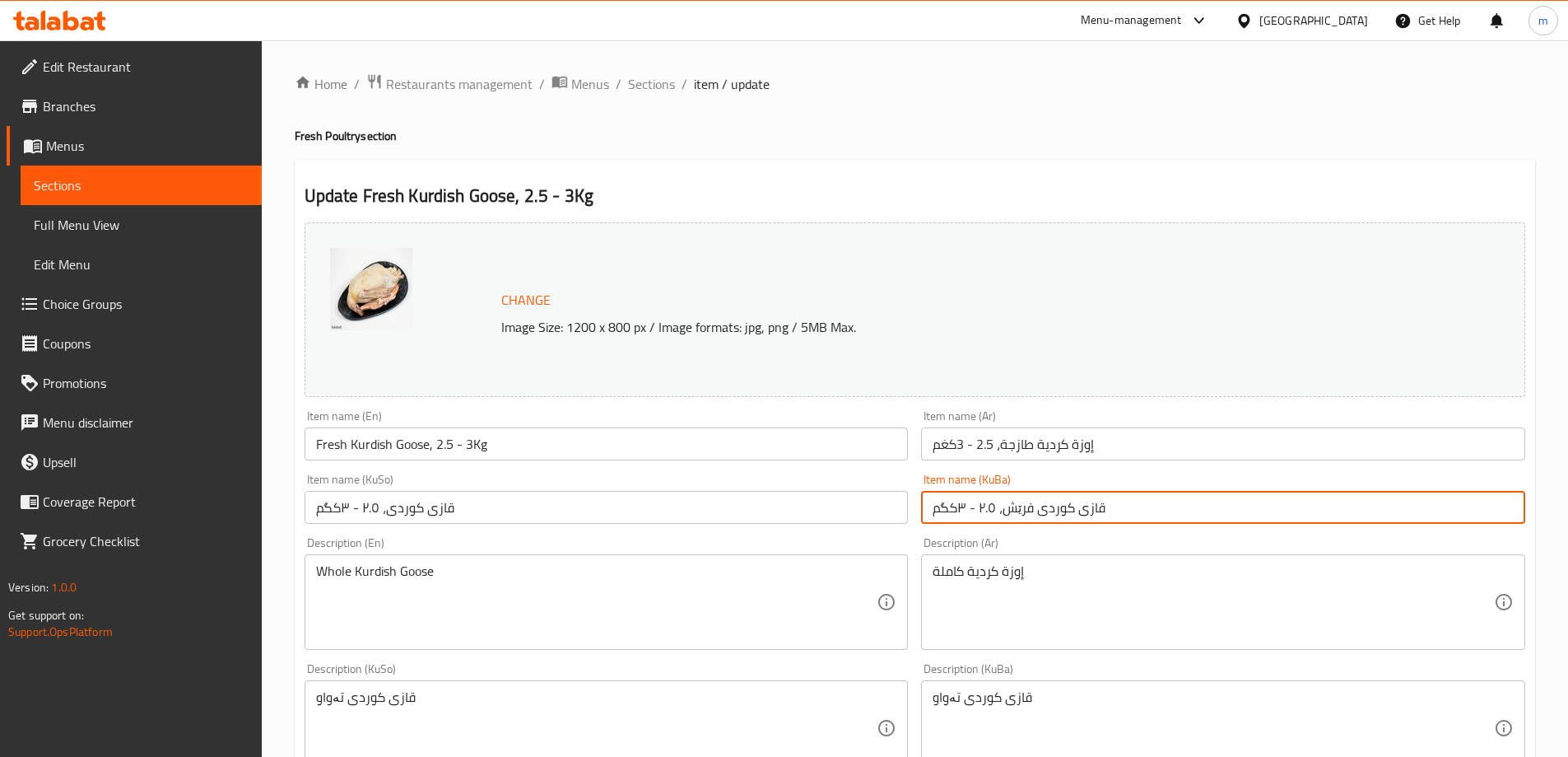
click at [1069, 519] on input "قازی کوردی فرێش، ٢.٥ - ٣کگم" at bounding box center [1223, 507] width 604 height 33
paste input "text"
type input "قازی کوردی، ٢.٥ - ٣کگم"
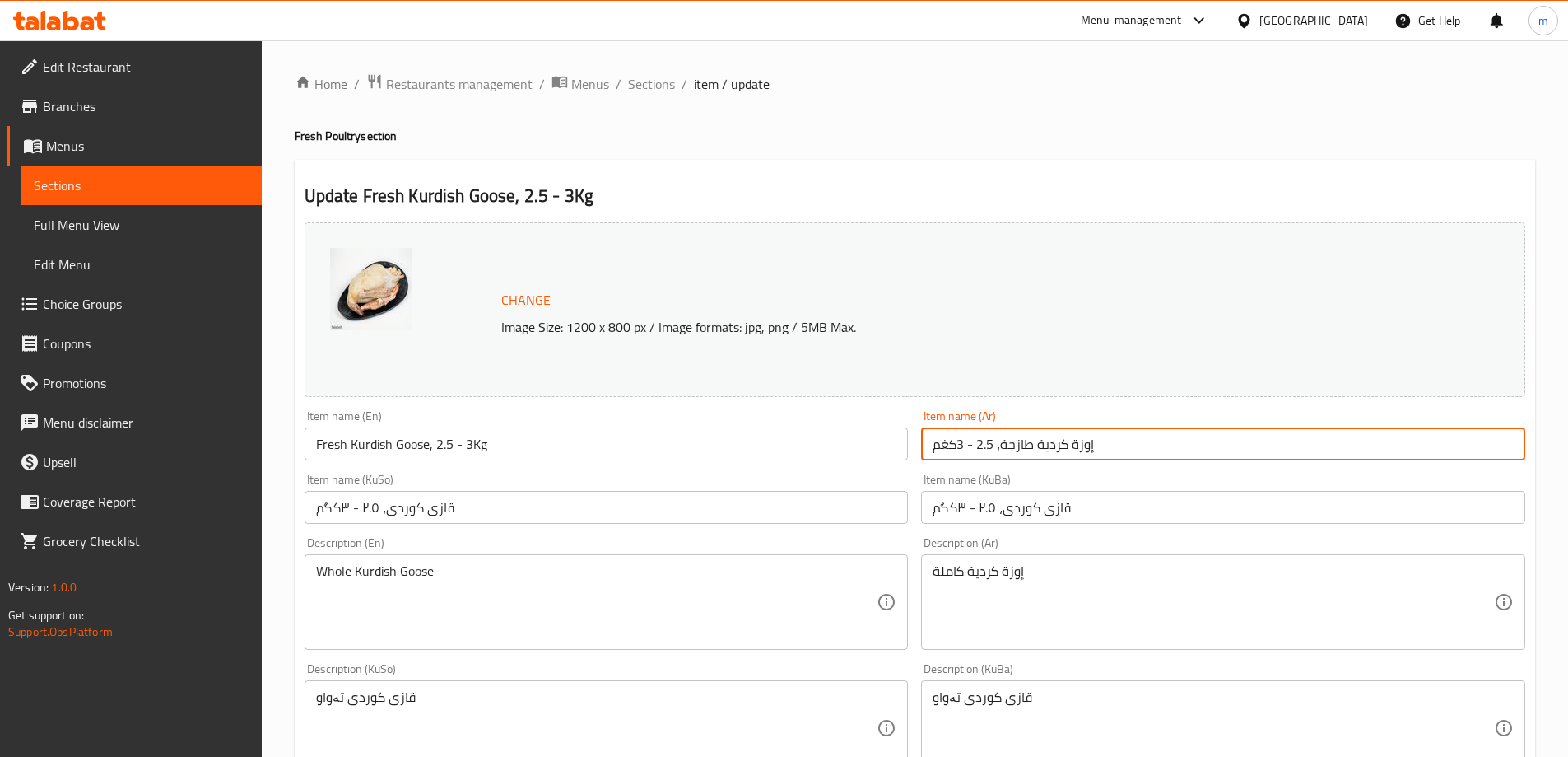
click at [1069, 459] on input "إوزة كردية طازجة، 2.5 - 3كغم" at bounding box center [1223, 444] width 604 height 33
paste input "text"
type input "إوزة كردية، 2.5 - 3كغم"
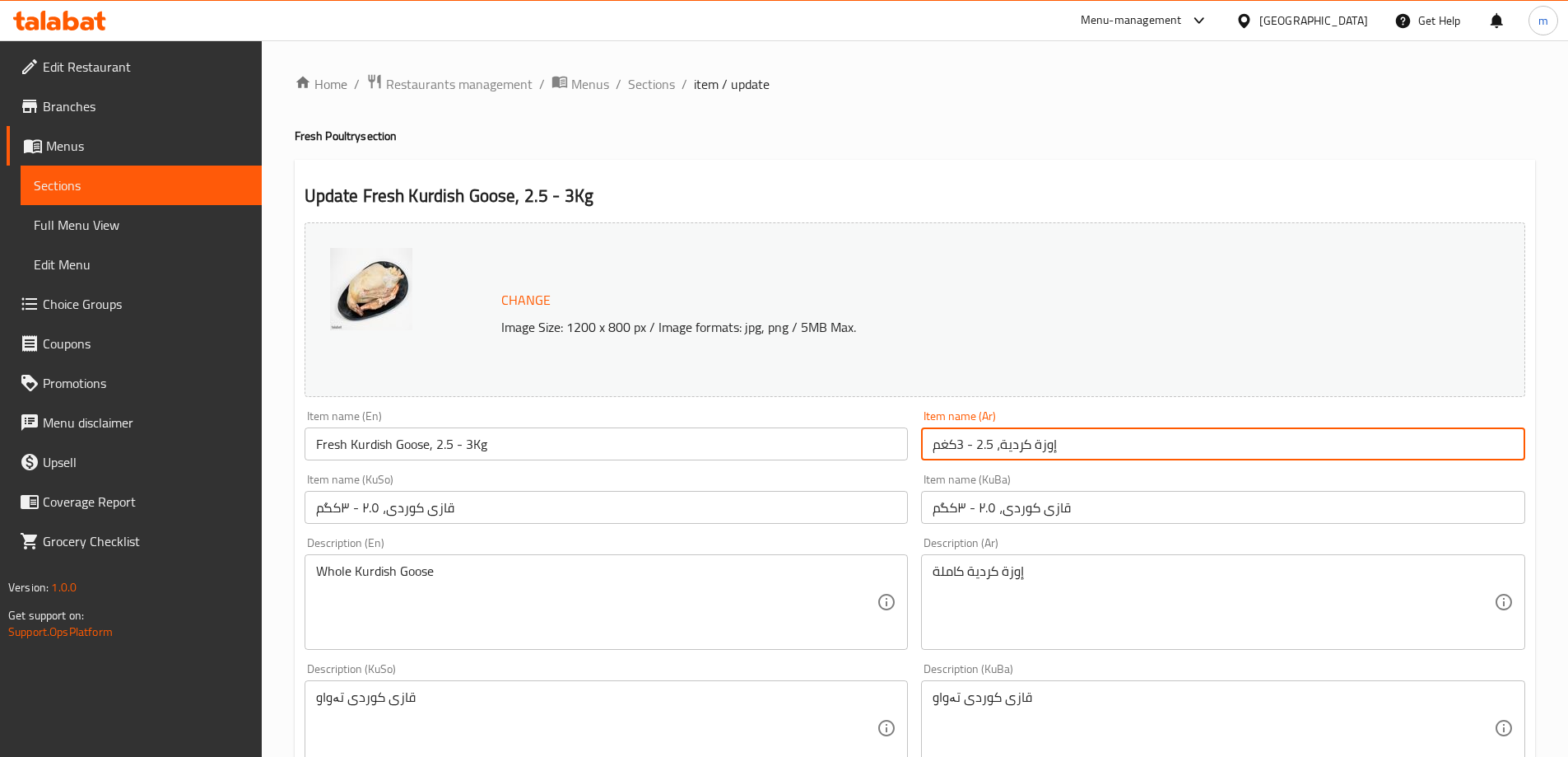
click at [849, 467] on div "Item name (KuSo) قازی کوردی، ٢.٥ - ٣کگم Item name (KuSo)" at bounding box center [606, 498] width 617 height 64
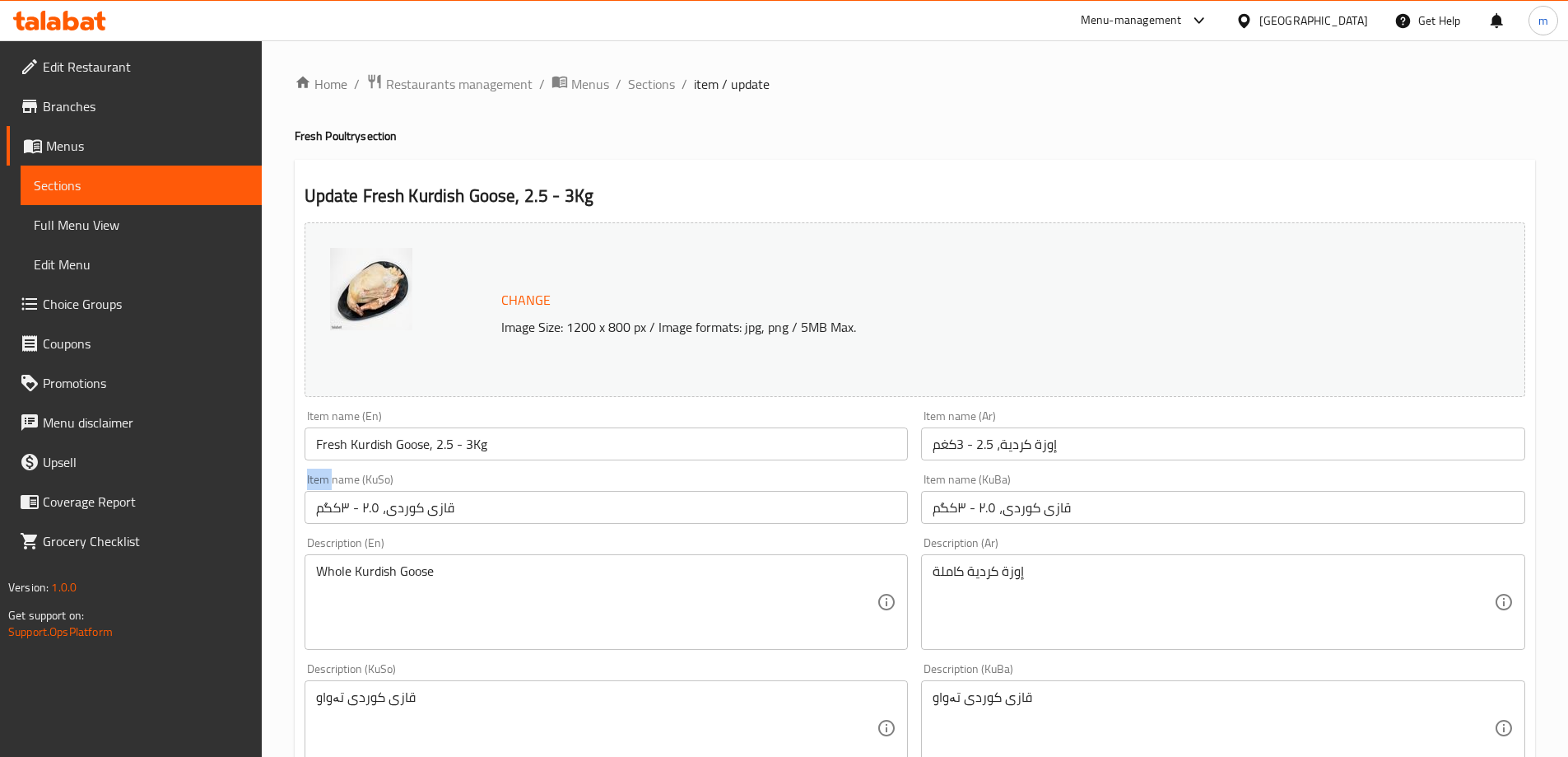
click at [849, 467] on div "Item name (KuSo) قازی کوردی، ٢.٥ - ٣کگم Item name (KuSo)" at bounding box center [606, 498] width 617 height 64
click at [843, 454] on input "Fresh Kurdish Goose, 2.5 - 3Kg" at bounding box center [607, 444] width 604 height 33
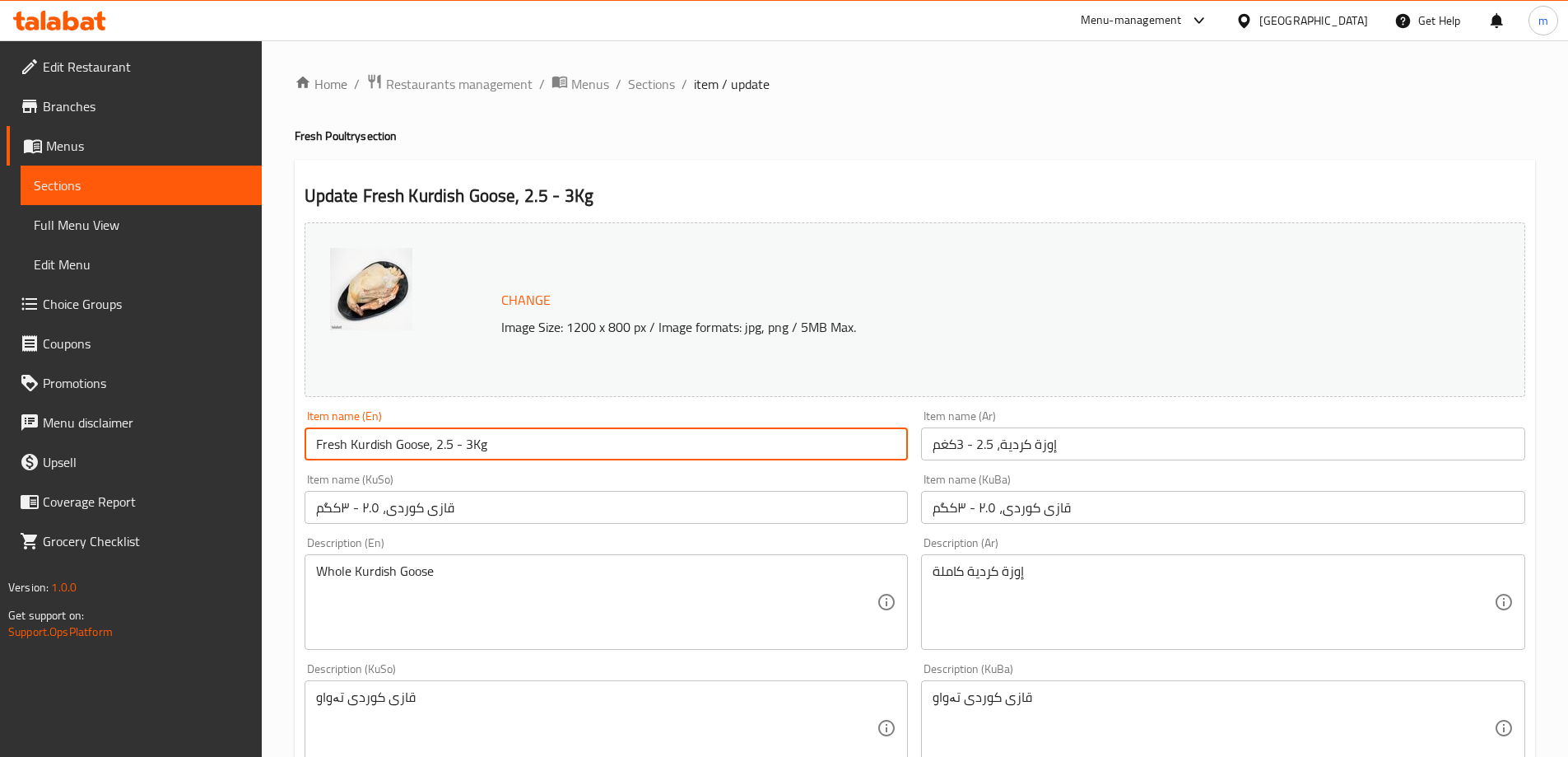
click at [843, 454] on input "Fresh Kurdish Goose, 2.5 - 3Kg" at bounding box center [607, 444] width 604 height 33
paste input "text"
type input "Kurdish Goose, 2.5 - 3Kg"
click at [490, 479] on div "Item name (KuSo) قازی کوردی، ٢.٥ - ٣کگم Item name (KuSo)" at bounding box center [607, 498] width 604 height 50
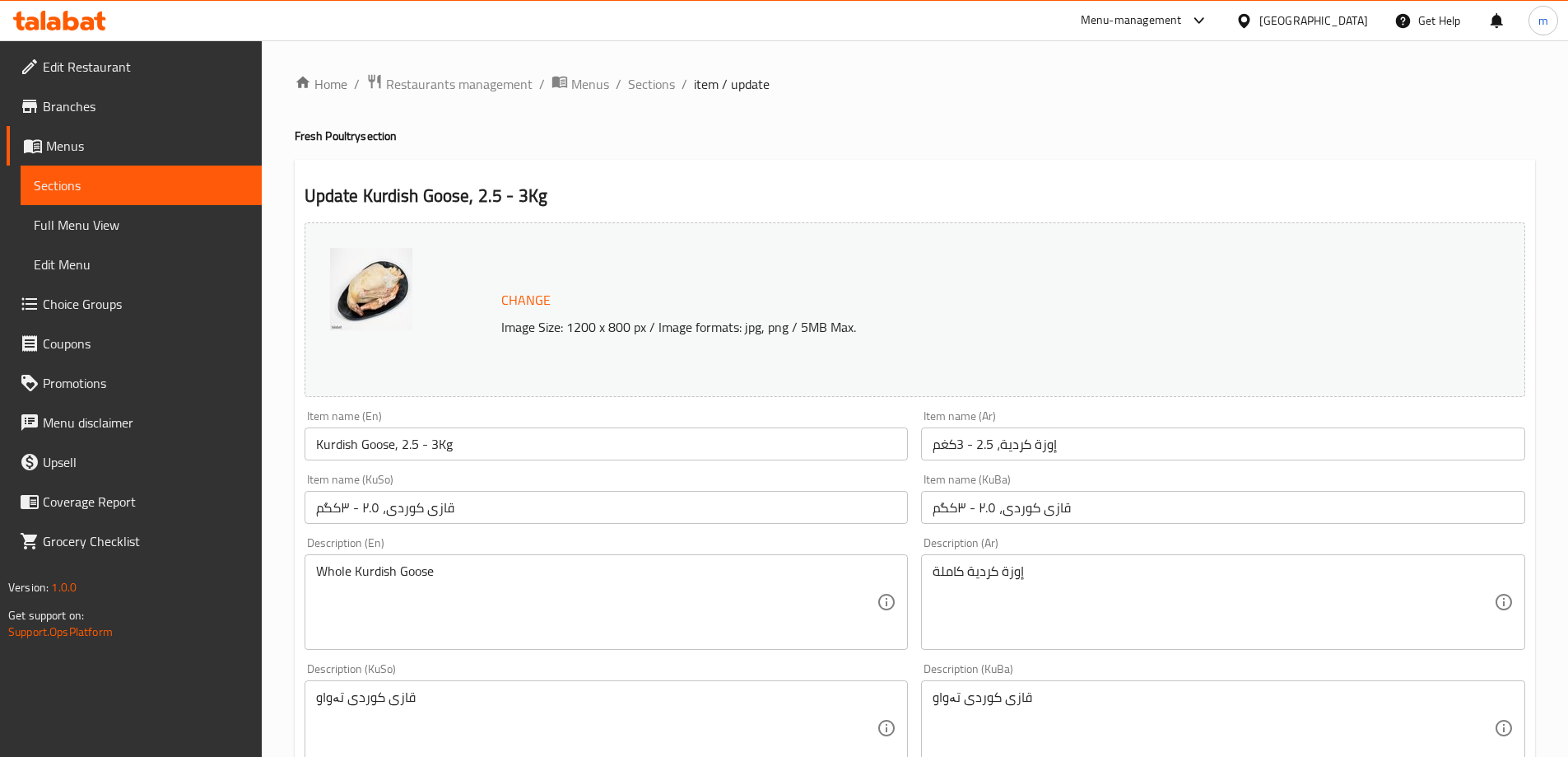
click at [759, 683] on div "قازی کوردی تەواو Description (KuSo)" at bounding box center [607, 727] width 604 height 95
paste textarea "قازی تەواوی فرێشى کوردی، گونجاوە بۆ چێشتلێنان"
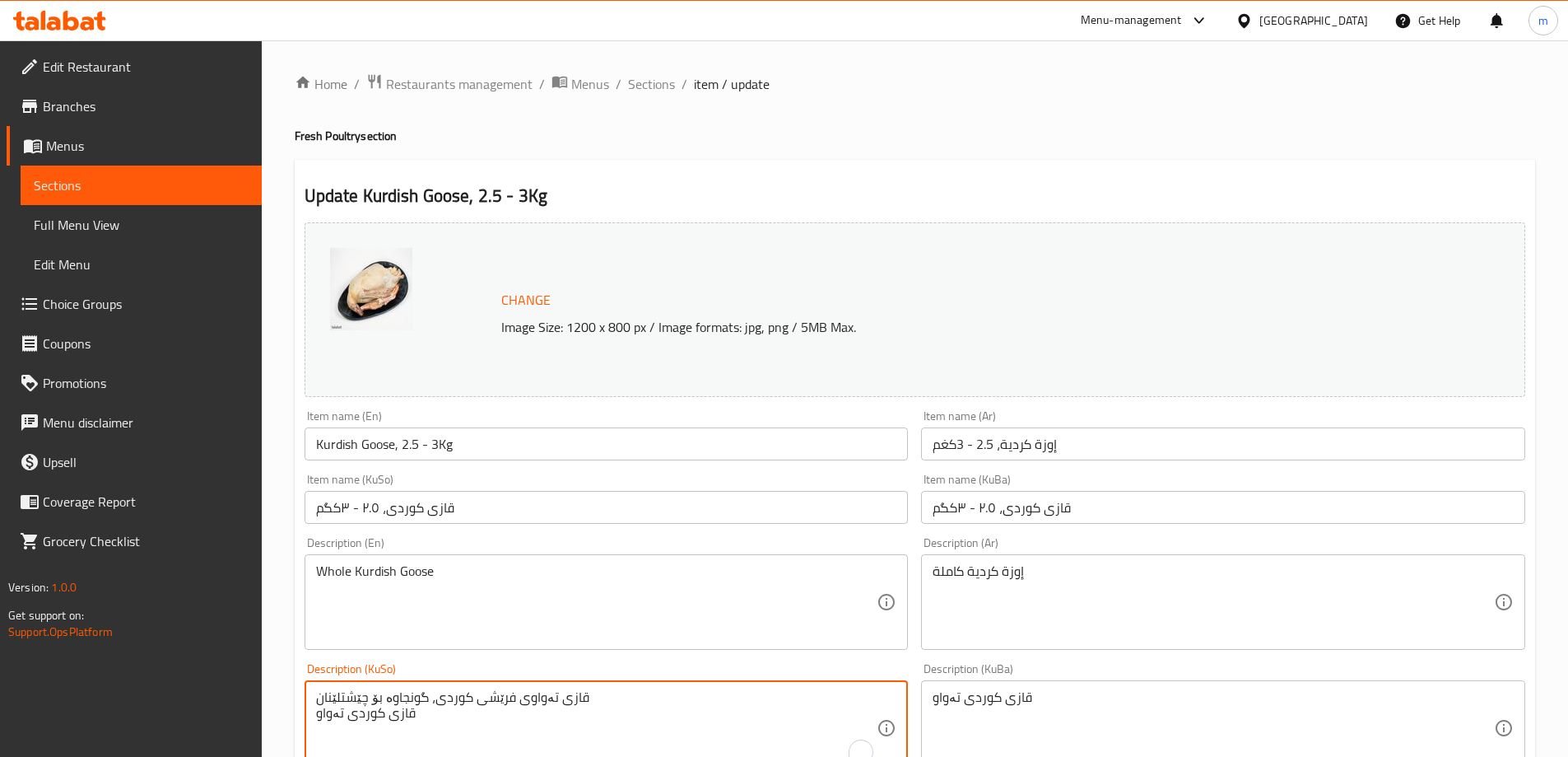
click at [1071, 707] on textarea "قازی کوردی تەواو" at bounding box center [1212, 728] width 561 height 79
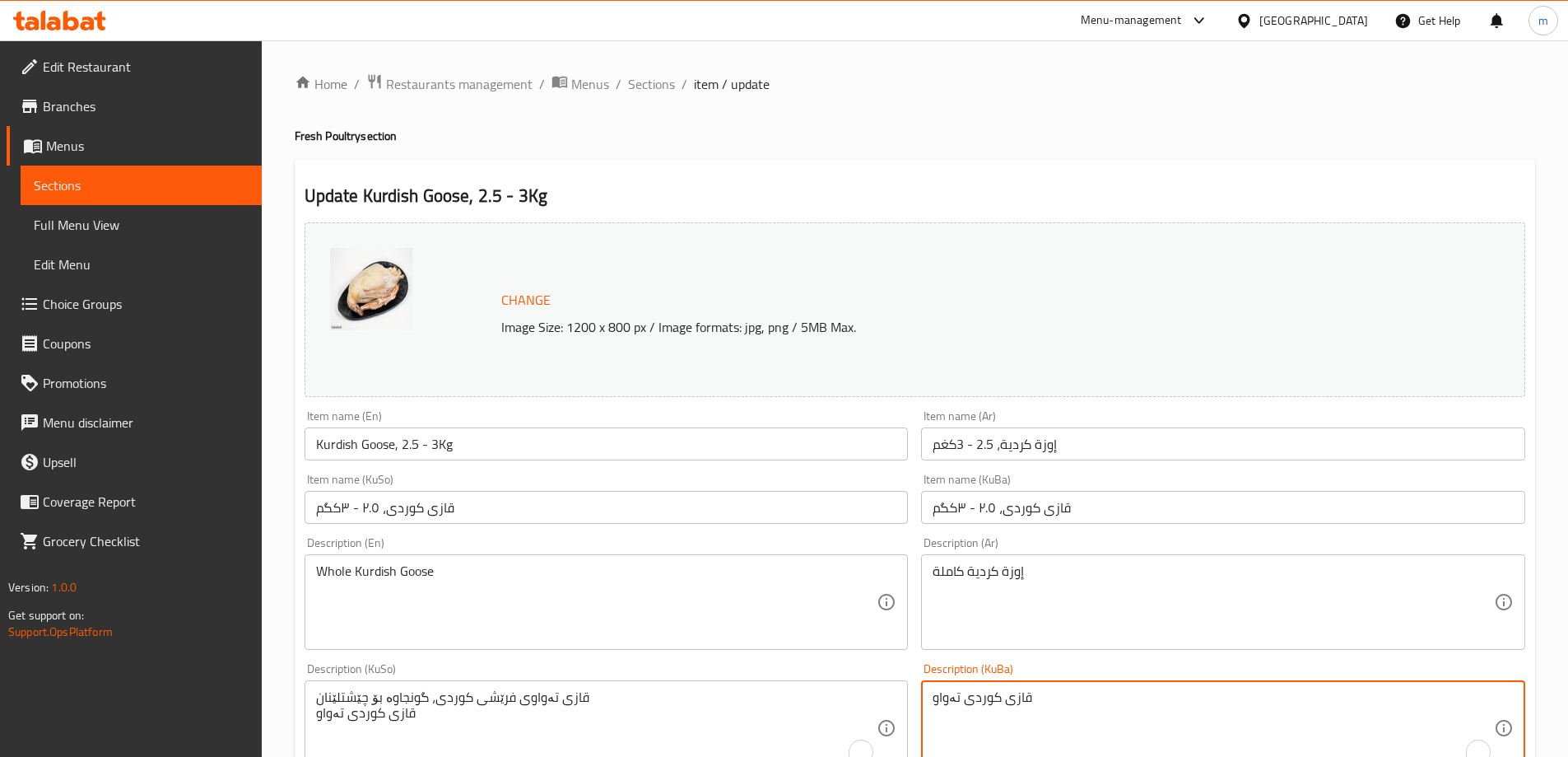
click at [1071, 707] on textarea "قازی کوردی تەواو" at bounding box center [1212, 728] width 561 height 79
click at [691, 722] on textarea "قازی تەواوی فرێشى کوردی، گونجاوە بۆ چێشتلێنان قازی کوردی تەواو" at bounding box center [596, 728] width 561 height 79
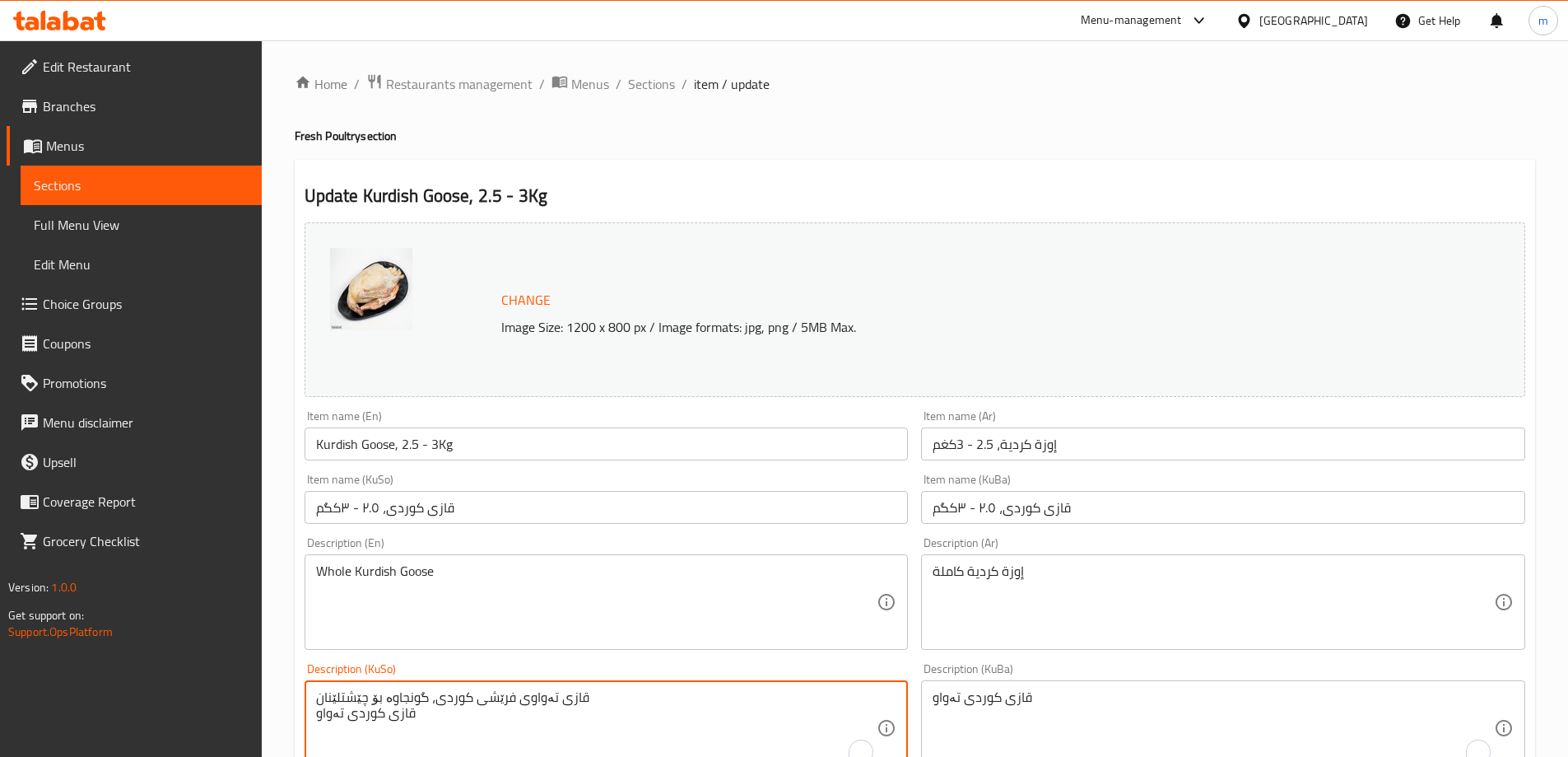
click at [691, 720] on textarea "قازی تەواوی فرێشى کوردی، گونجاوە بۆ چێشتلێنان قازی کوردی تەواو" at bounding box center [596, 728] width 561 height 79
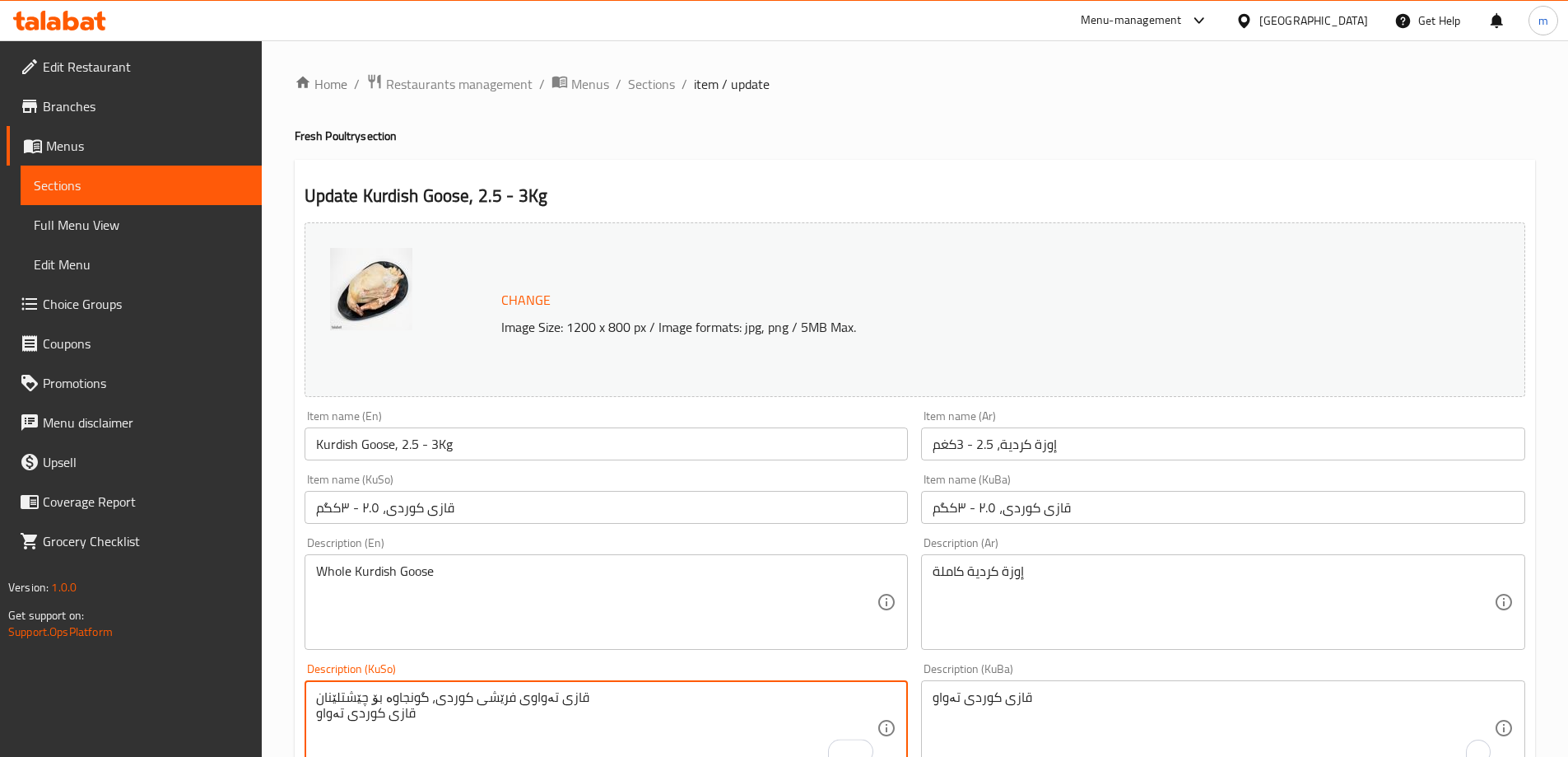
click at [691, 720] on textarea "قازی تەواوی فرێشى کوردی، گونجاوە بۆ چێشتلێنان قازی کوردی تەواو" at bounding box center [596, 728] width 561 height 79
click at [689, 712] on textarea "قازی تەواوی فرێشى کوردی، گونجاوە بۆ چێشتلێنان قازی کوردی تەواو" at bounding box center [596, 728] width 561 height 79
click at [529, 723] on textarea "قازی تەواوی فرێشى کوردی، گونجاوە بۆ چێشتلێنان قازی کوردی تەواو" at bounding box center [596, 728] width 561 height 79
drag, startPoint x: 328, startPoint y: 726, endPoint x: 653, endPoint y: 674, distance: 329.1
click at [661, 672] on div "Description (KuSo) قازی تەواوی فرێشى کوردی، گونجاوە بۆ چێشتلێنان قازی کوردی تەو…" at bounding box center [607, 719] width 604 height 113
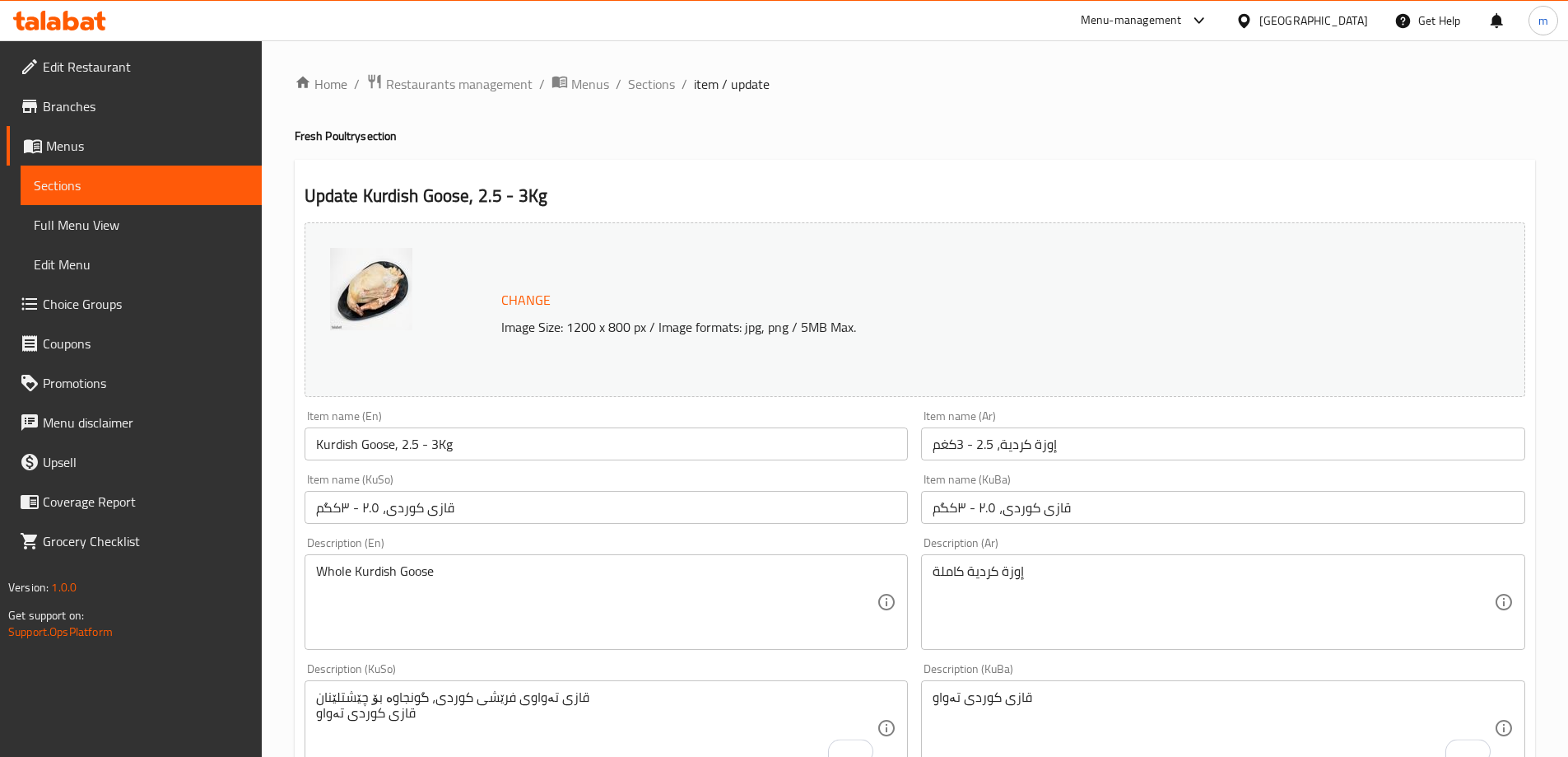
click at [634, 684] on div "قازی تەواوی فرێشى کوردی، گونجاوە بۆ چێشتلێنان قازی کوردی تەواو Description (KuS…" at bounding box center [607, 727] width 604 height 95
click at [592, 699] on textarea "قازی تەواوی فرێشى کوردی، گونجاوە بۆ چێشتلێنان قازی کوردی تەواو" at bounding box center [596, 728] width 561 height 79
paste textarea "To enrich screen reader interactions, please activate Accessibility in Grammarl…"
type textarea "قازی تەواوی فرێشى کوردی، گونجاوە بۆ چێشتلێنان"
click at [1008, 712] on textarea "قازی کوردی تەواو" at bounding box center [1212, 728] width 561 height 79
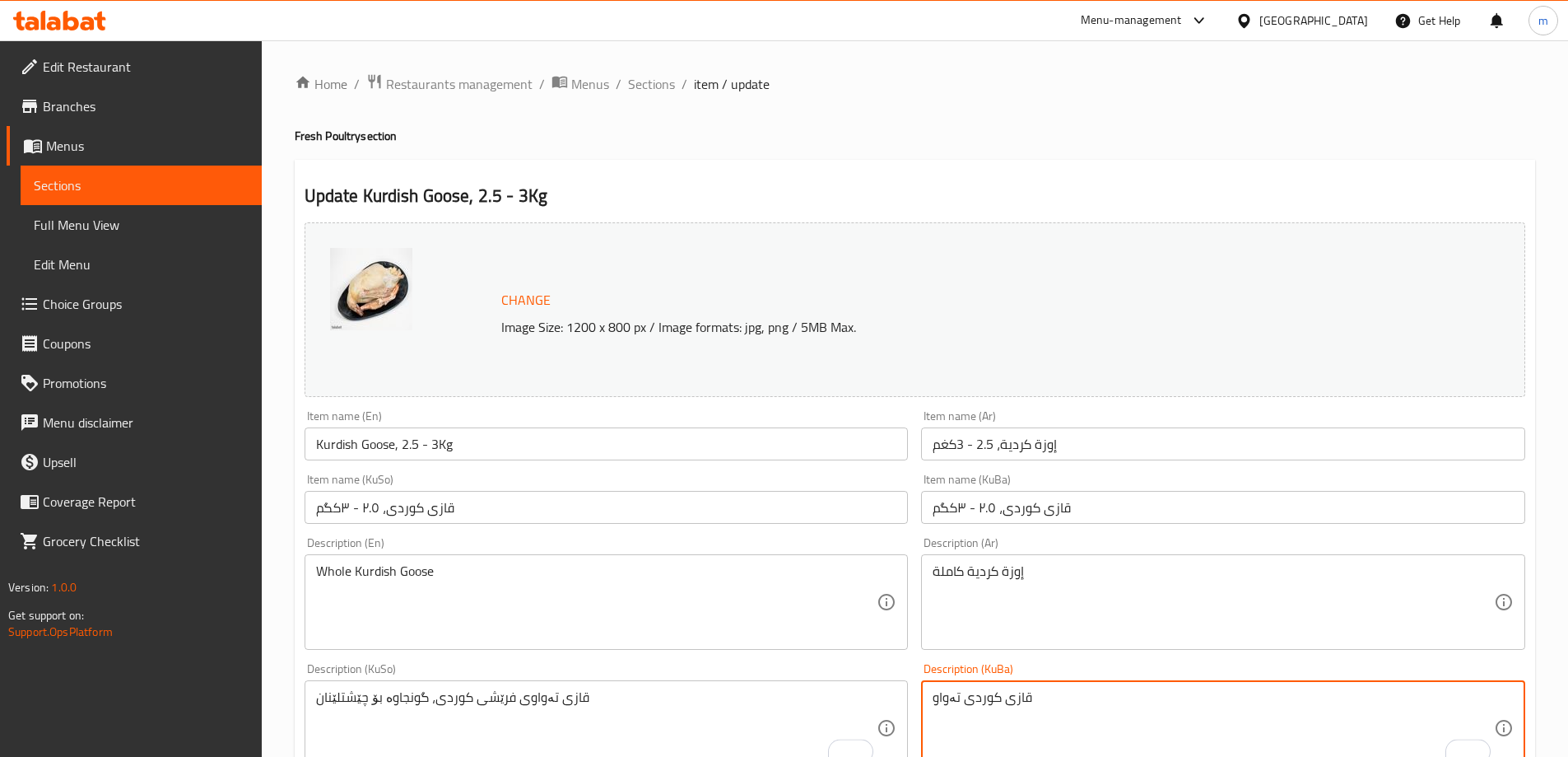
click at [1008, 712] on textarea "قازی کوردی تەواو" at bounding box center [1212, 728] width 561 height 79
click at [1008, 711] on textarea "قازی کوردی تەواو" at bounding box center [1212, 728] width 561 height 79
paste textarea "تەواوی فرێشى کوردی، گونجاوە بۆ چێشتلێنان"
type textarea "قازی تەواوی فرێشى کوردی، گونجاوە بۆ چێشتلێنان"
click at [1009, 612] on textarea "إوزة كردية كاملة" at bounding box center [1212, 602] width 561 height 79
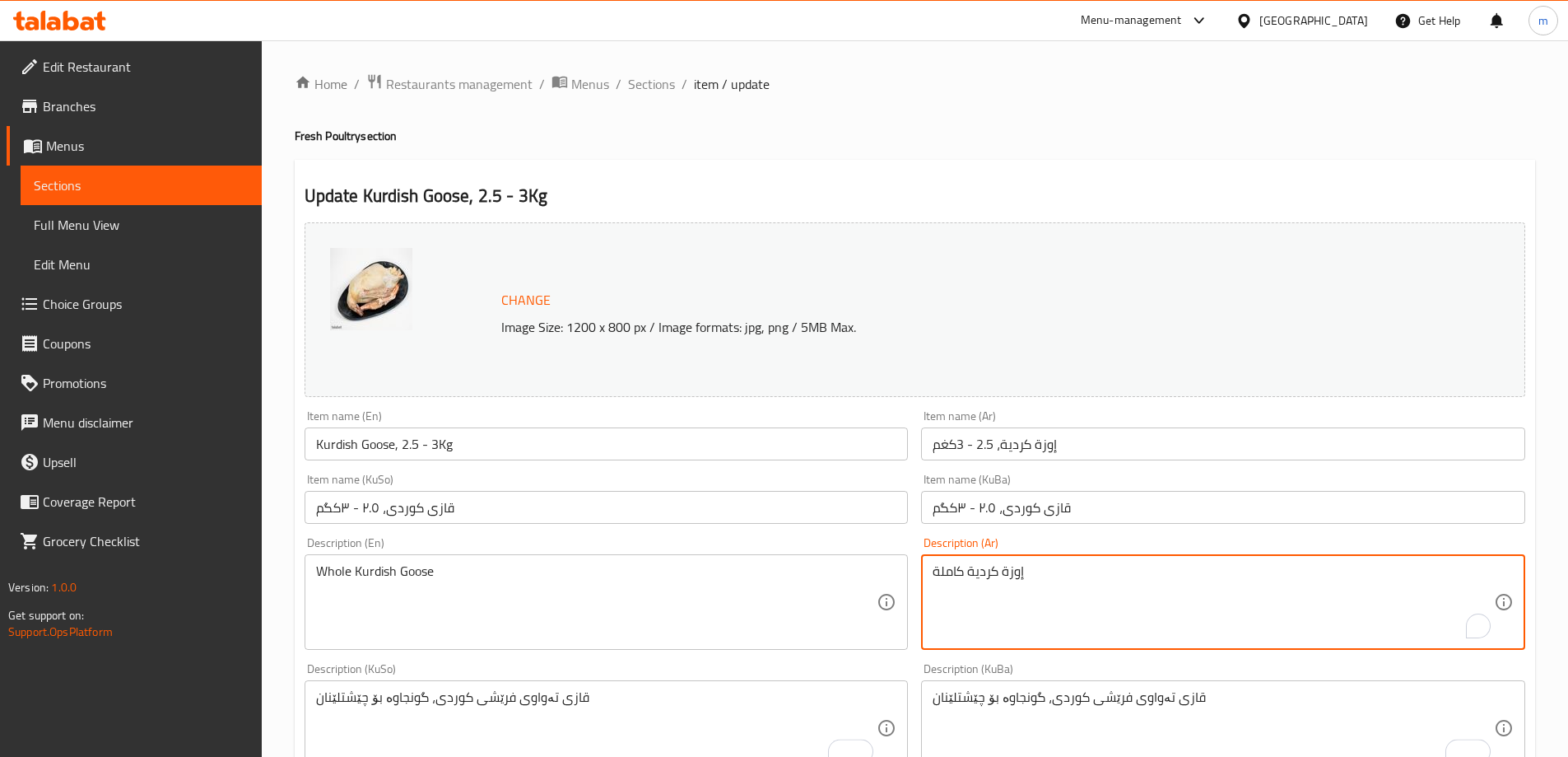
click at [1009, 612] on textarea "إوزة كردية كاملة" at bounding box center [1212, 602] width 561 height 79
paste textarea "To enrich screen reader interactions, please activate Accessibility in Grammarl…"
type textarea "إوزة كردية كاملة"
click at [701, 604] on textarea "Whole Kurdish Goose" at bounding box center [596, 602] width 561 height 79
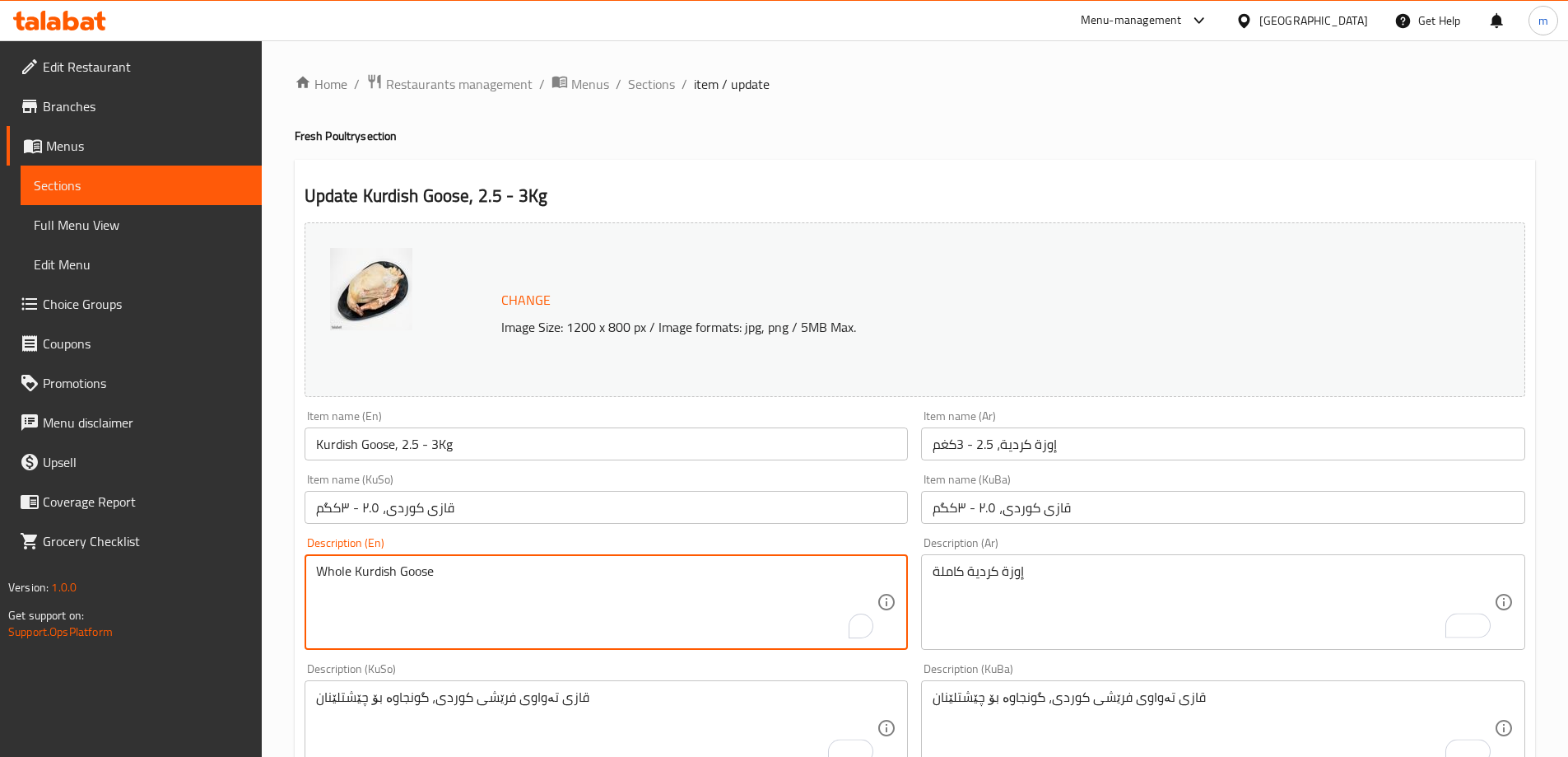
click at [701, 604] on textarea "Whole Kurdish Goose" at bounding box center [596, 602] width 561 height 79
paste textarea "Fresh Kurdish Goose, Ideal for Ideal for Cooking"
type textarea "Whole Fresh Kurdish Goose, Ideal for Ideal for Cooking"
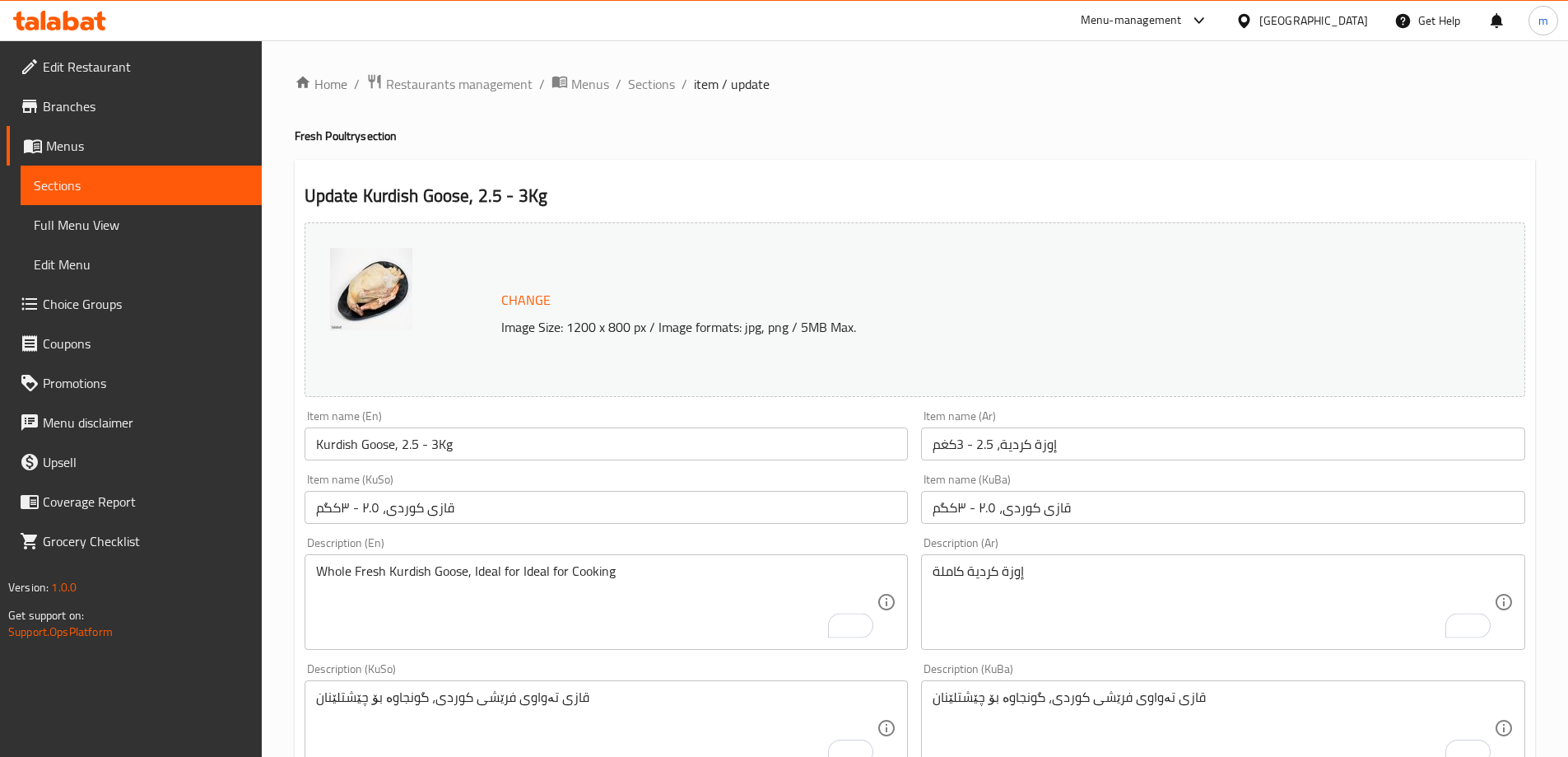
click at [590, 472] on div "Item name (KuSo) قازی کوردی، ٢.٥ - ٣کگم Item name (KuSo)" at bounding box center [606, 498] width 617 height 64
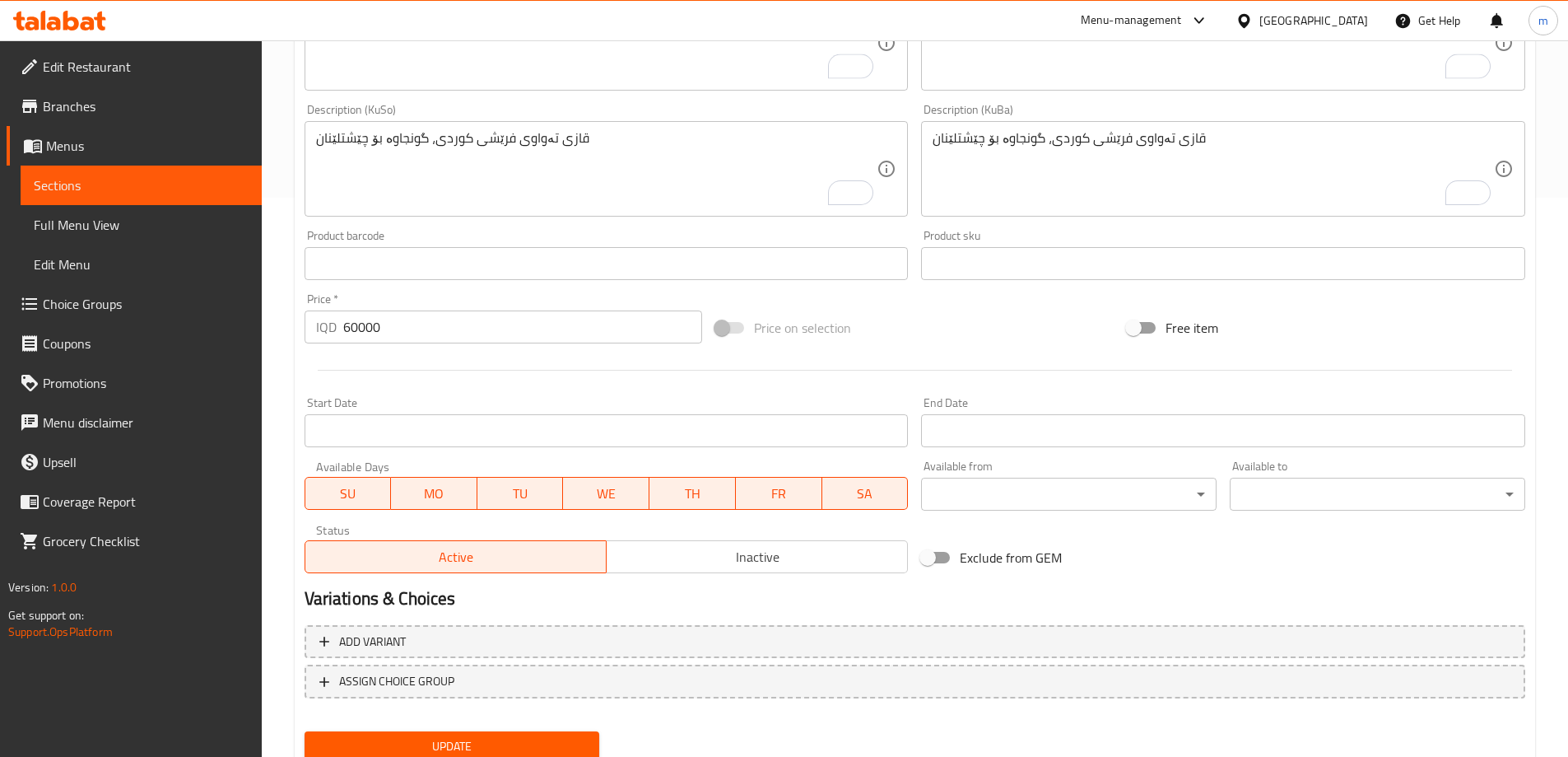
scroll to position [620, 0]
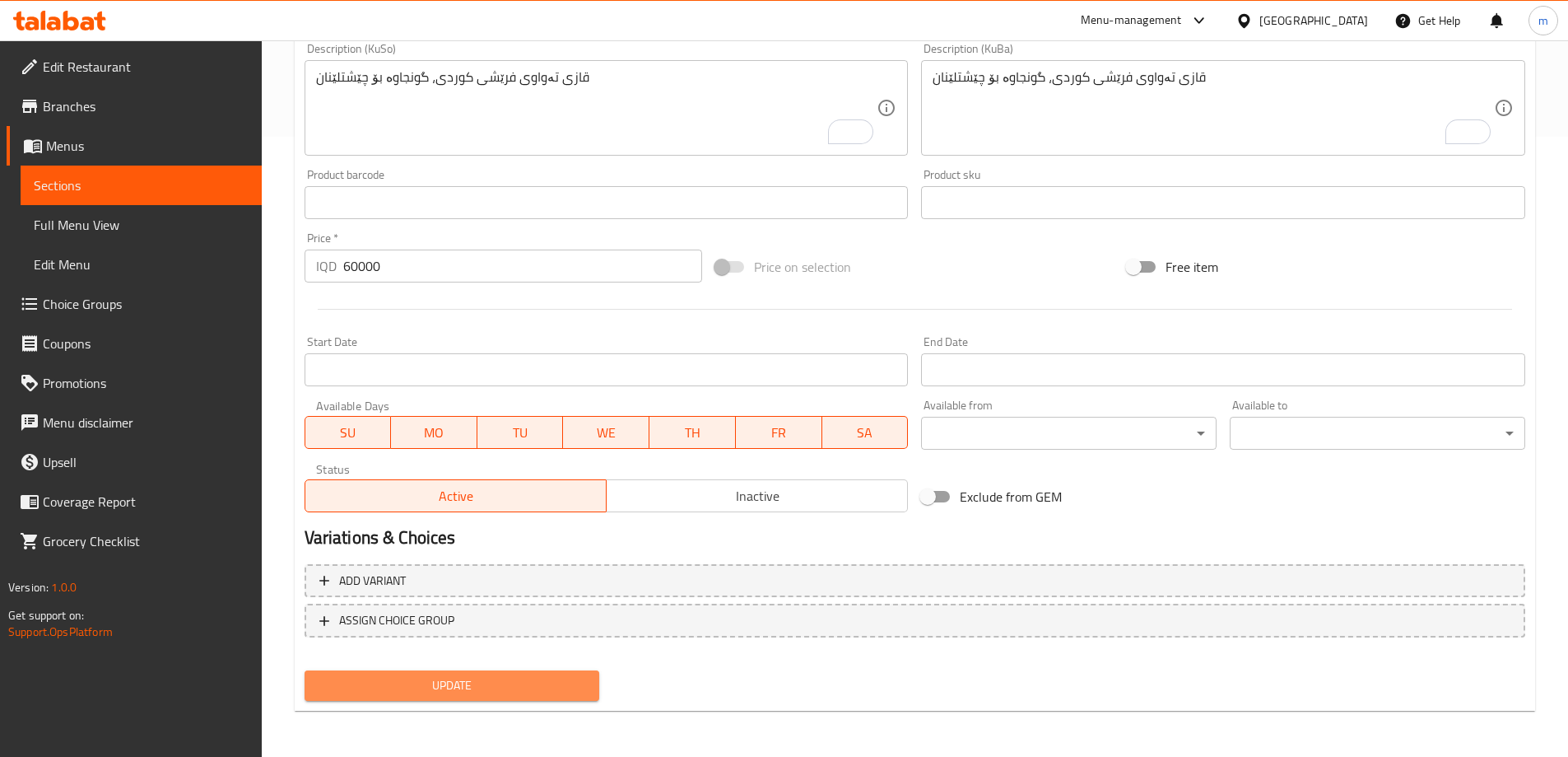
click at [408, 692] on span "Update" at bounding box center [452, 685] width 269 height 20
click at [452, 672] on button "Update" at bounding box center [453, 685] width 296 height 31
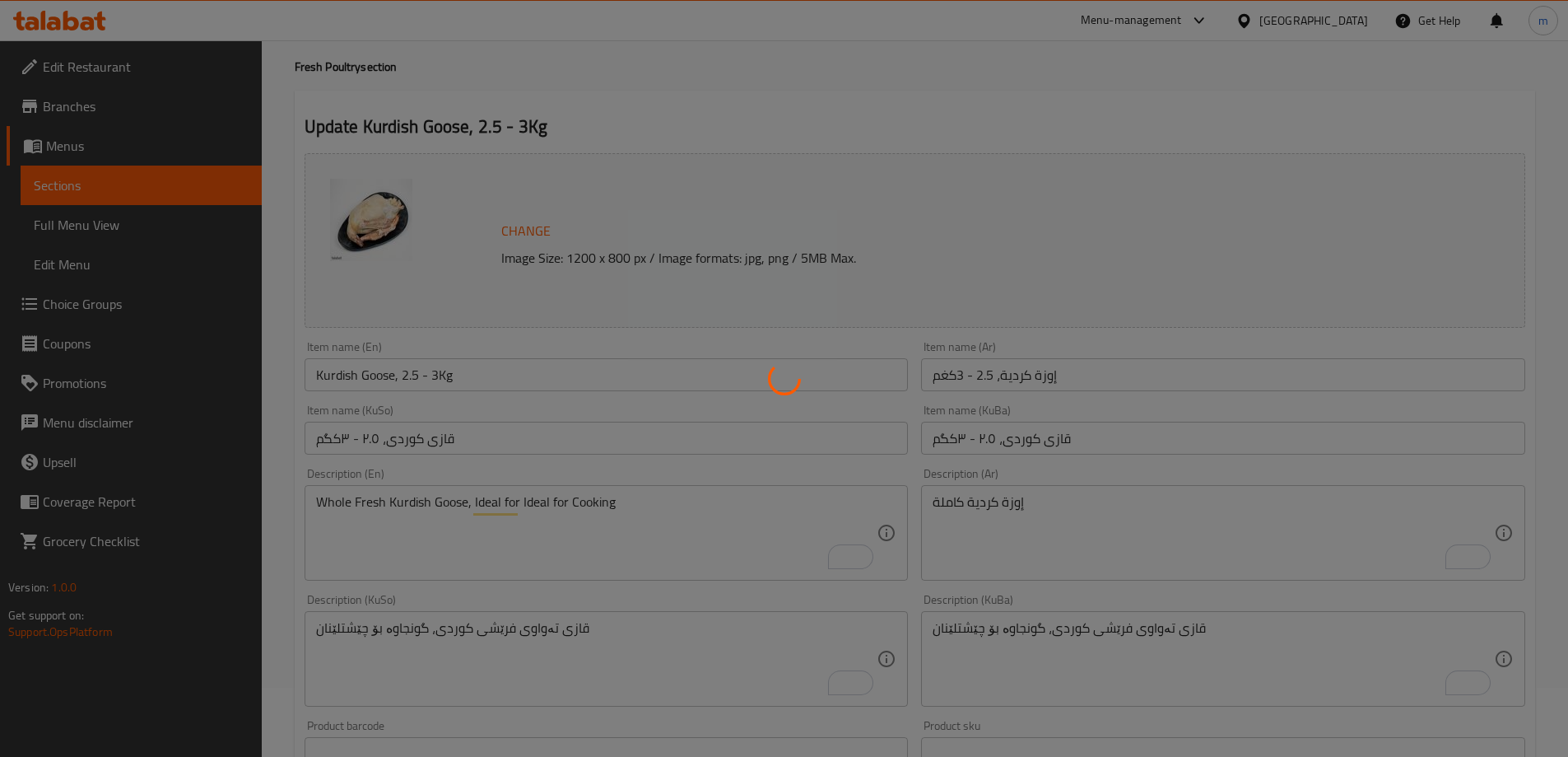
scroll to position [0, 0]
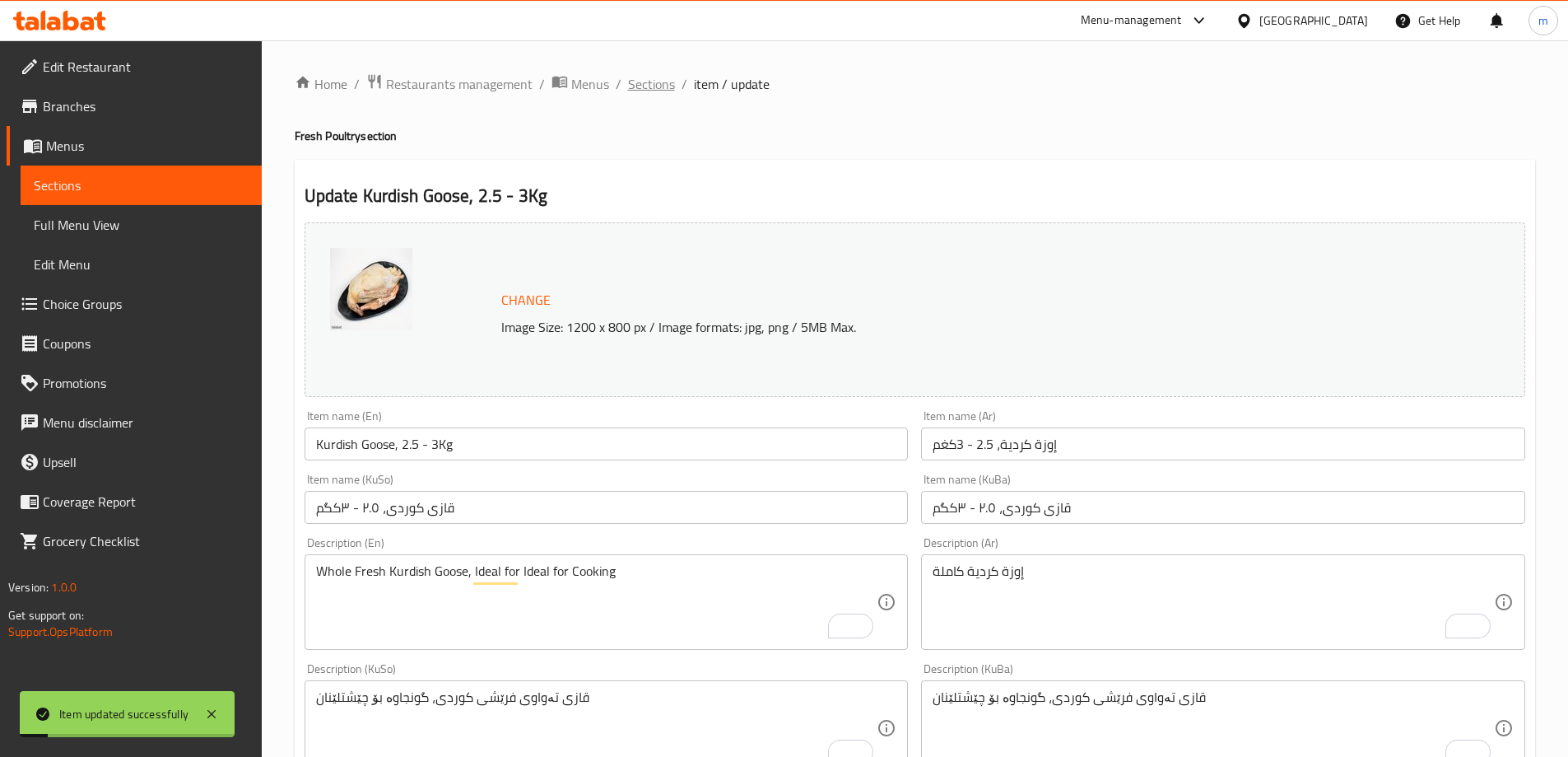
click at [650, 81] on span "Sections" at bounding box center [651, 83] width 47 height 19
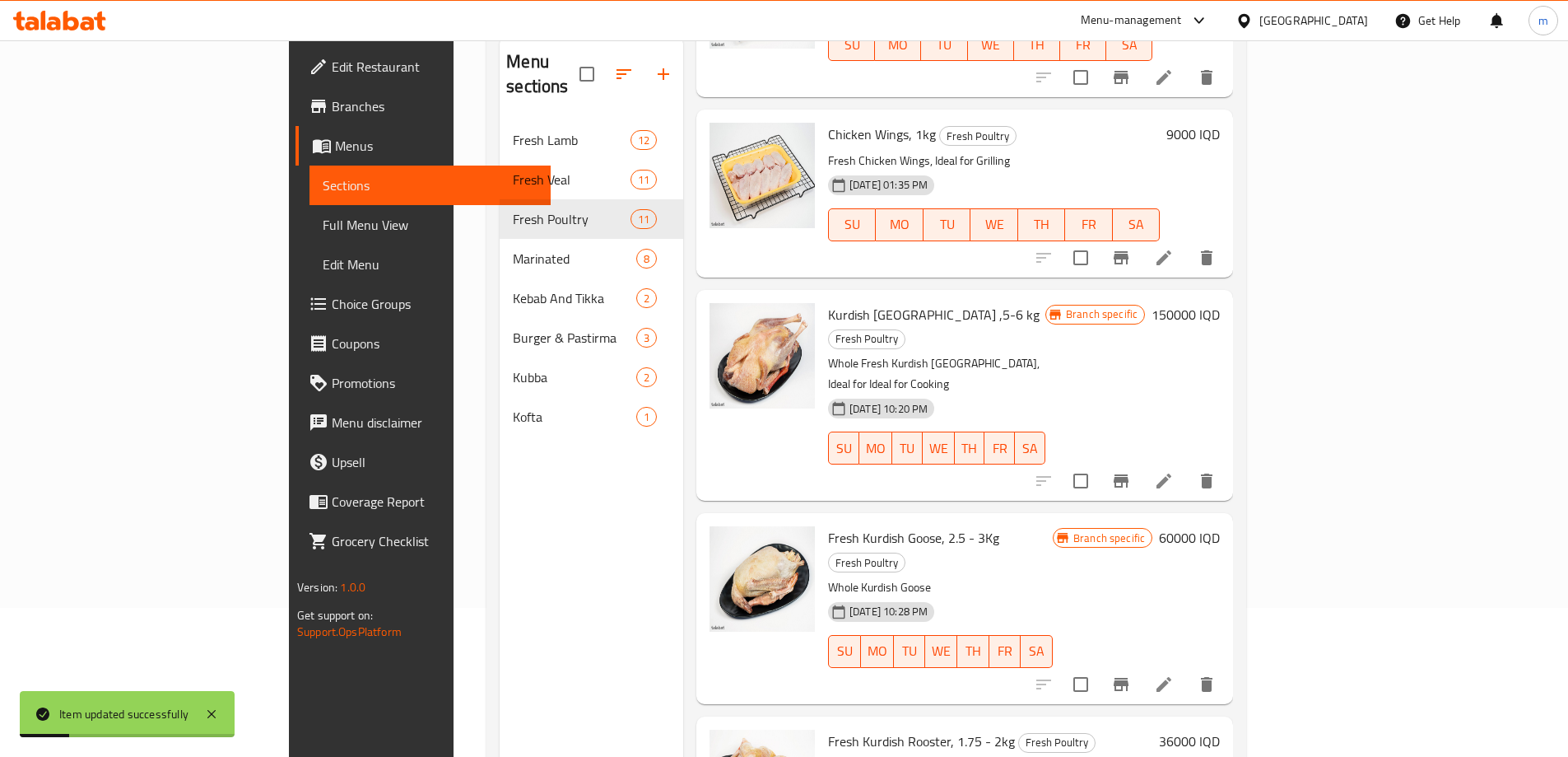
scroll to position [230, 0]
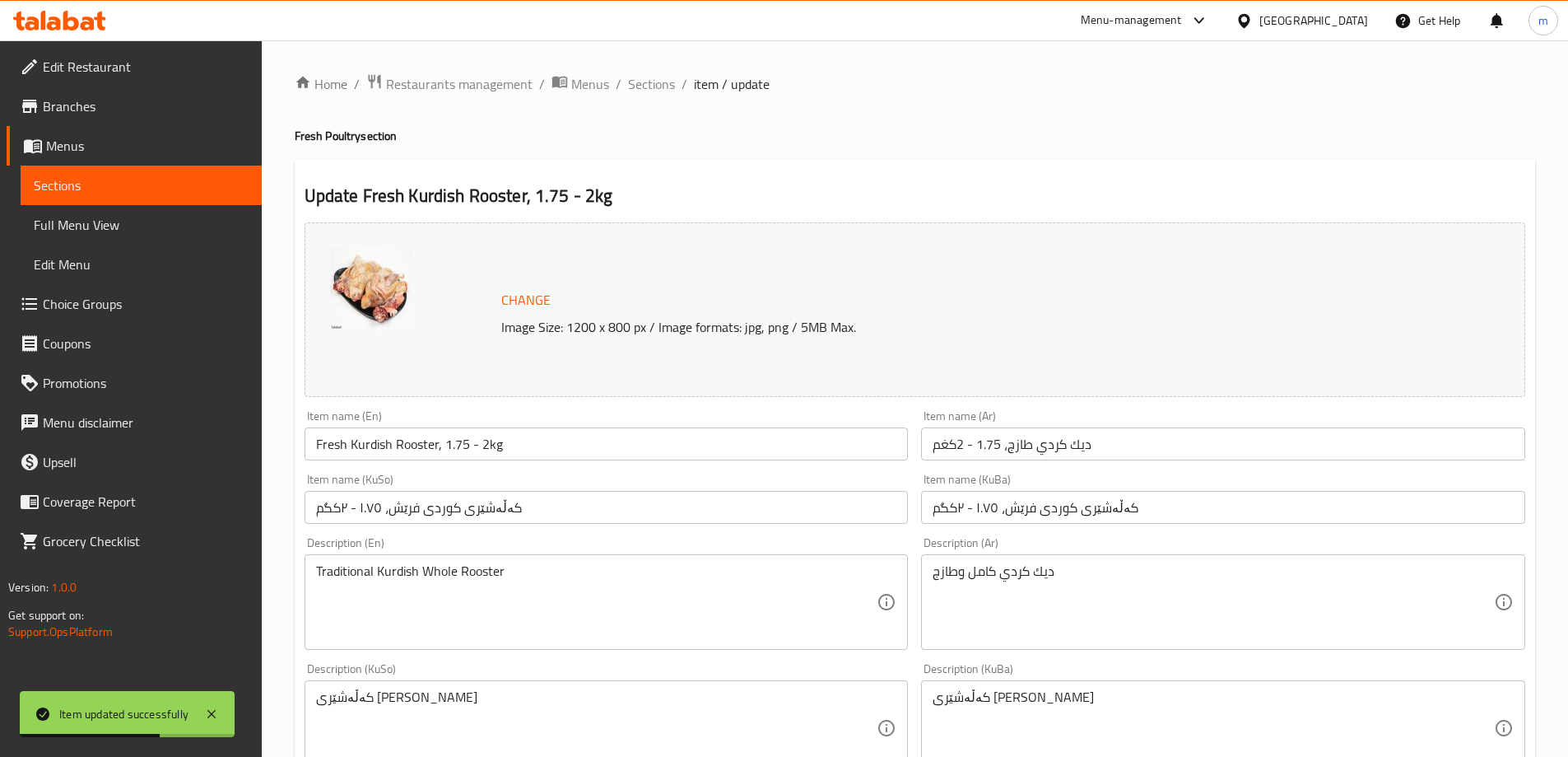
click at [508, 707] on textarea "کەڵەشێری کوردی تەواو" at bounding box center [596, 728] width 561 height 79
paste textarea "، ١.٧٥ - ٢کگم"
type textarea "کەڵەشێری کوردی، ١.٧٥ - ٢کگم"
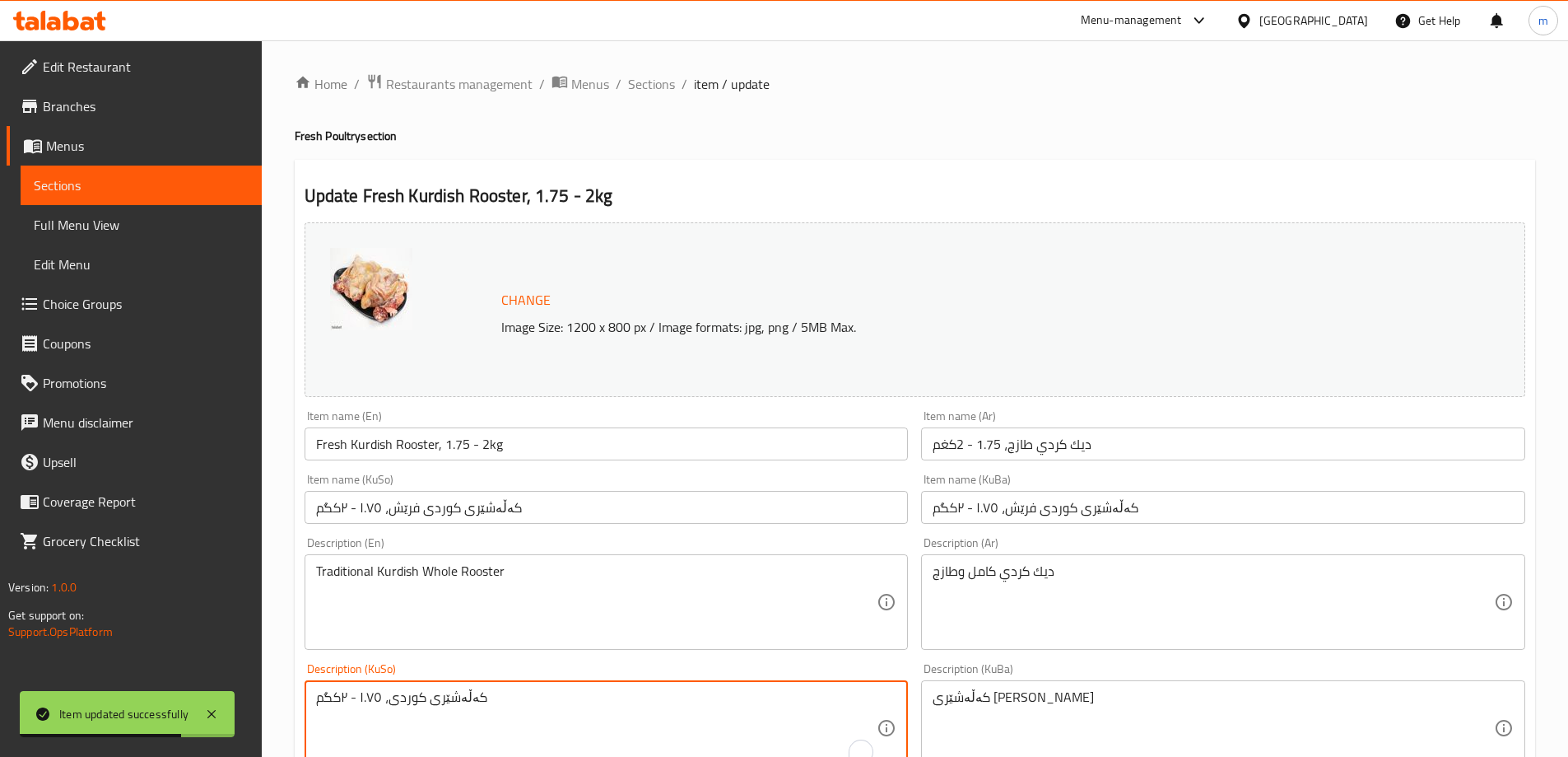
click at [1034, 717] on textarea "کەڵەشێری کوردی تەواو" at bounding box center [1212, 728] width 561 height 79
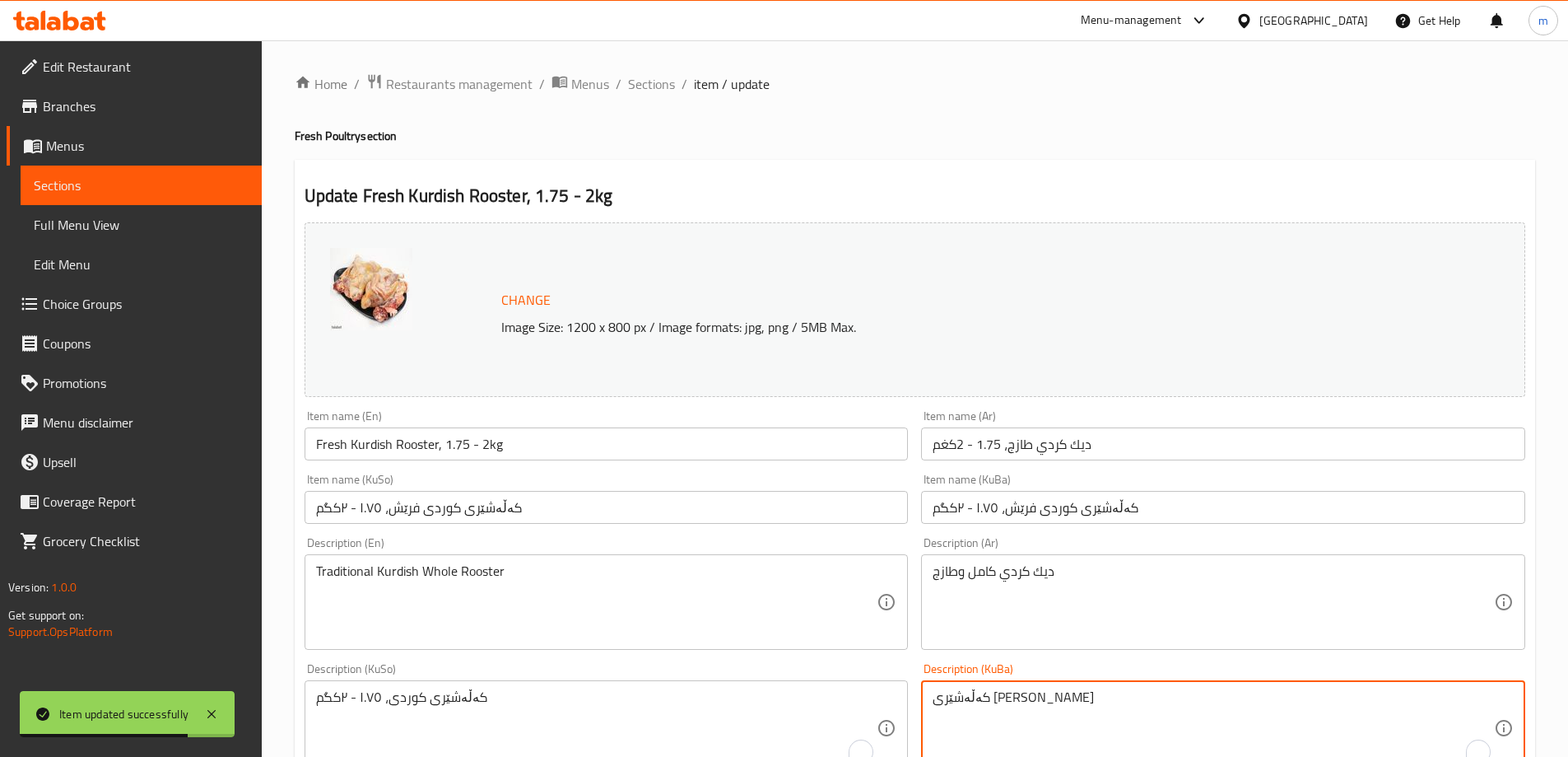
click at [1034, 717] on textarea "کەڵەشێری کوردی تەواو" at bounding box center [1212, 728] width 561 height 79
paste textarea "، ١.٧٥ - ٢کگم"
type textarea "کەڵەشێری کوردی، ١.٧٥ - ٢کگم"
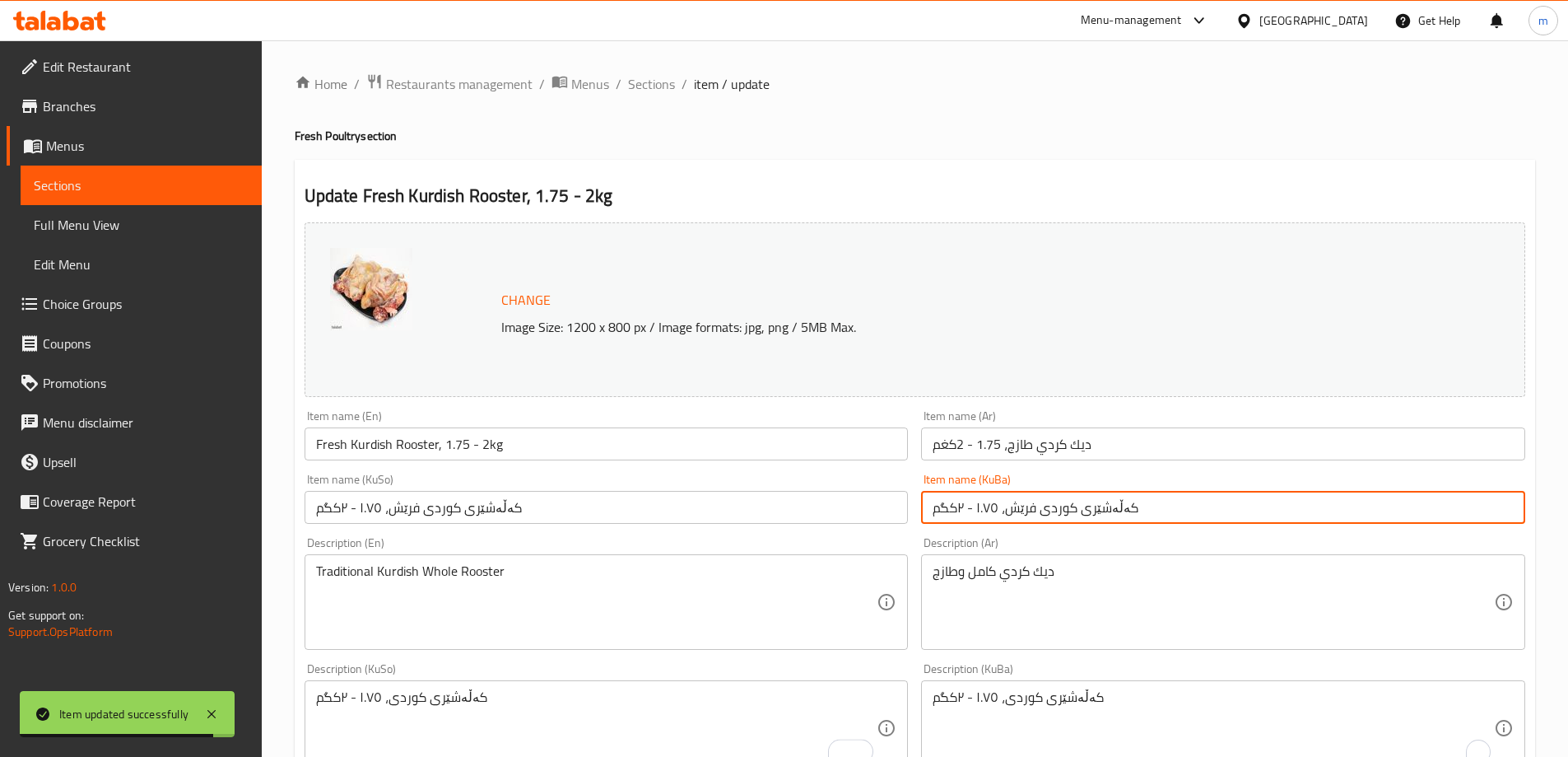
click at [953, 502] on input "کەڵەشێری کوردی فرێش، ١.٧٥ - ٢کگم" at bounding box center [1223, 507] width 604 height 33
paste input "text"
type input "کەڵەشێری کوردی، ١.٧٥ - ٢کگم"
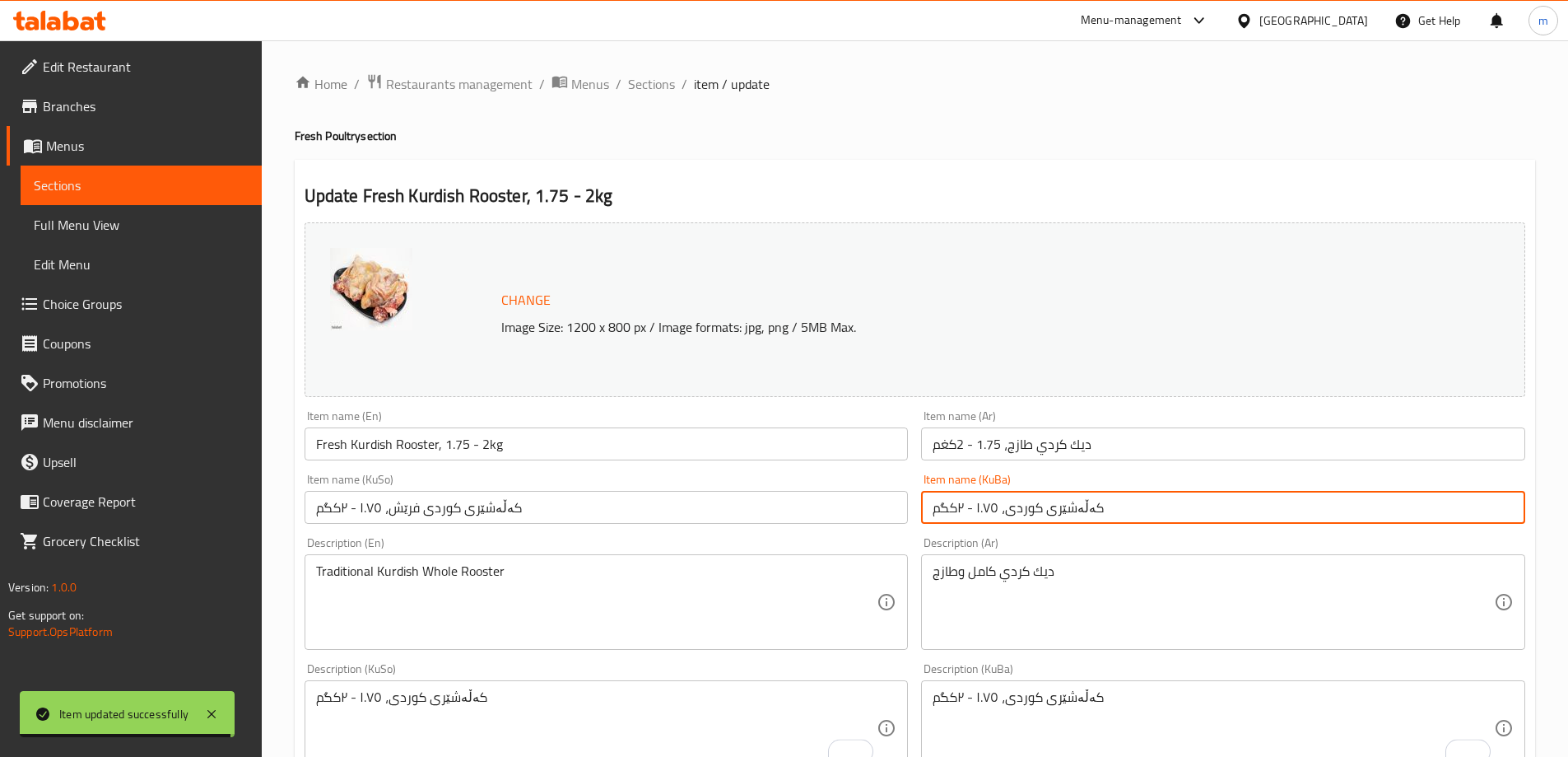
click at [833, 499] on input "کەڵەشێری کوردی فرێش، ١.٧٥ - ٢کگم" at bounding box center [607, 507] width 604 height 33
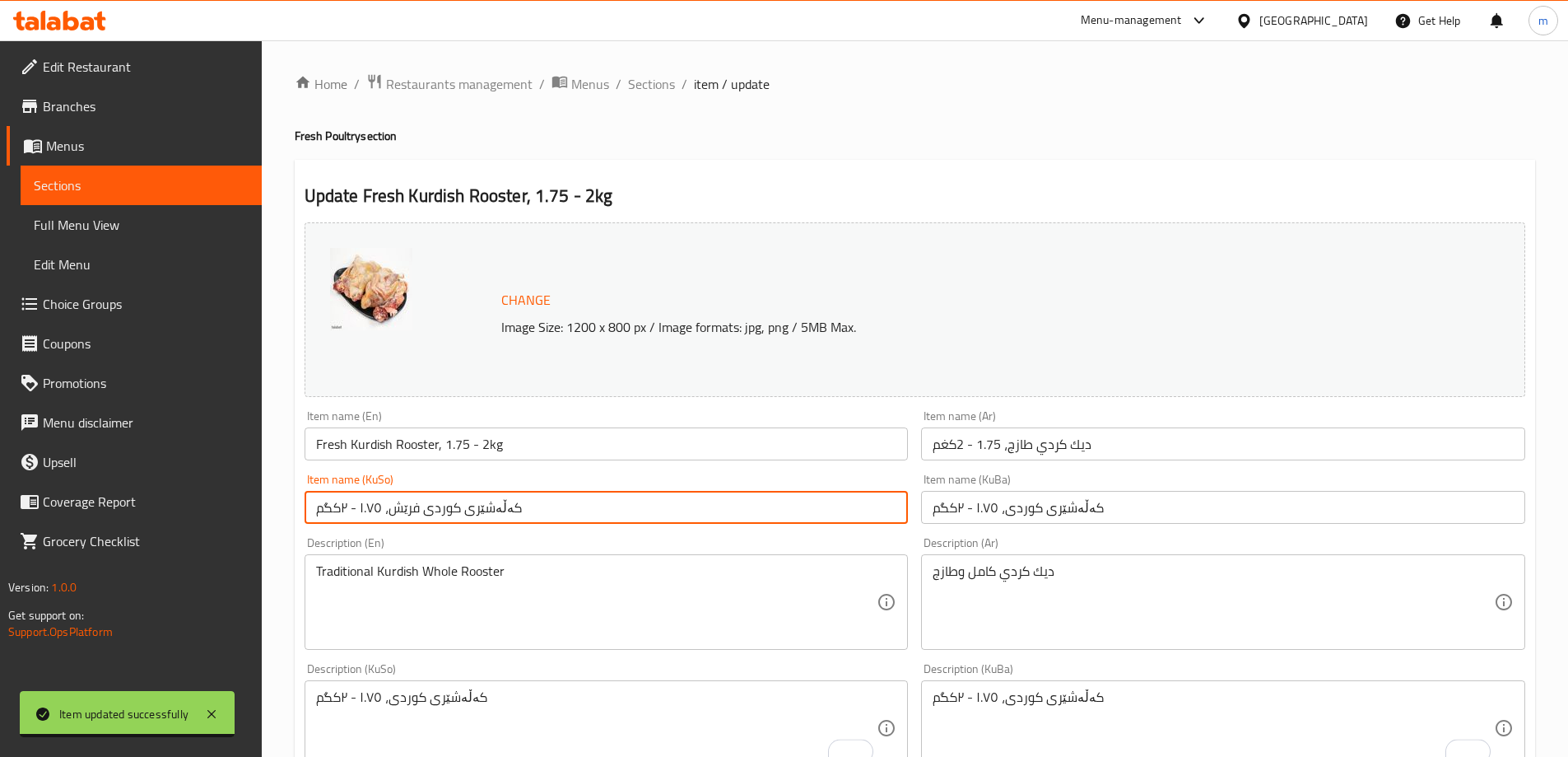
click at [833, 499] on input "کەڵەشێری کوردی فرێش، ١.٧٥ - ٢کگم" at bounding box center [607, 507] width 604 height 33
paste input "text"
type input "کەڵەشێری کوردی، ١.٧٥ - ٢کگم"
click at [1022, 447] on input "ديك كردي طازج، 1.75 - 2كغم" at bounding box center [1223, 444] width 604 height 33
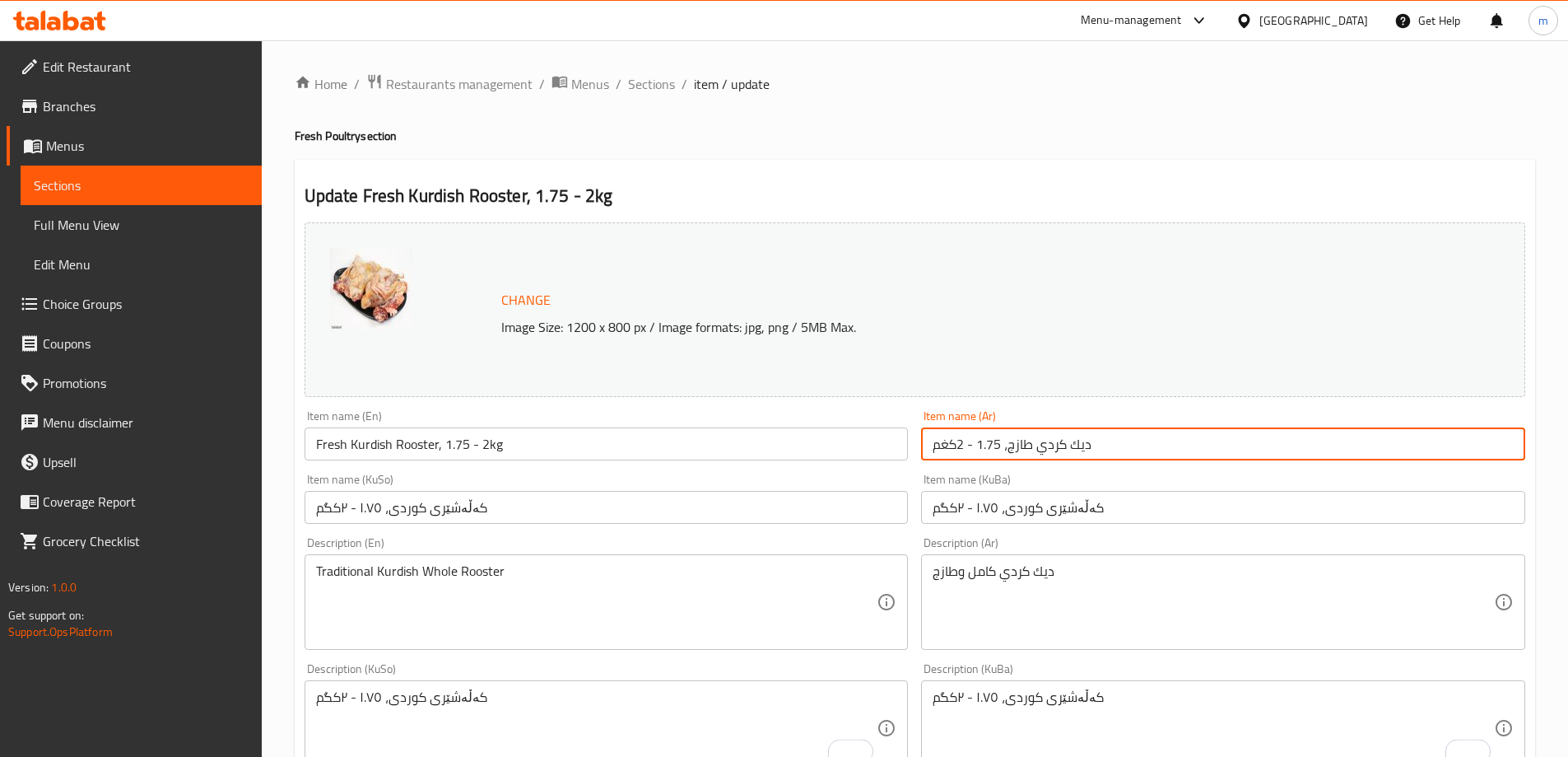
click at [1022, 447] on input "ديك كردي طازج، 1.75 - 2كغم" at bounding box center [1223, 444] width 604 height 33
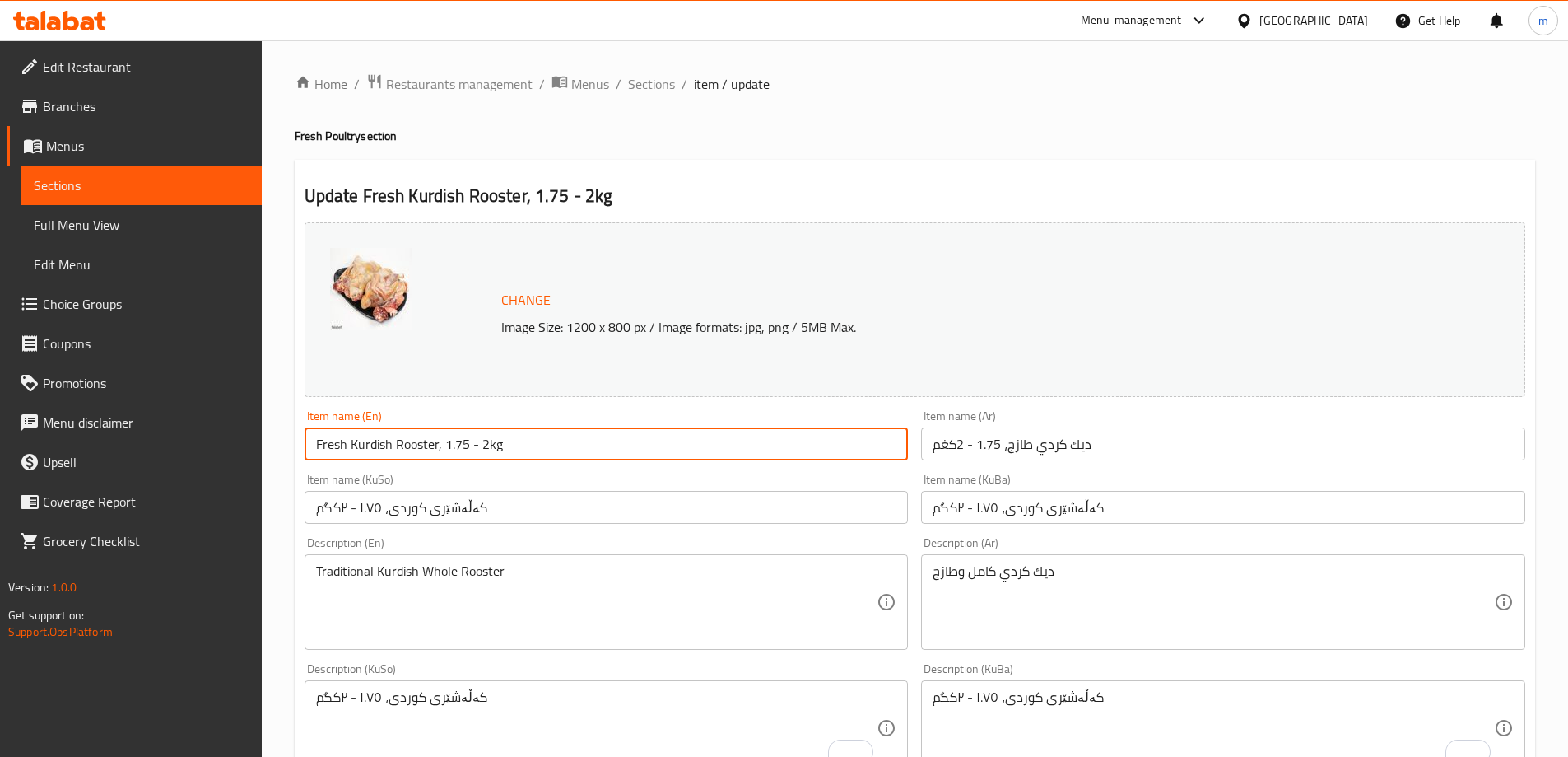
click at [863, 444] on input "Fresh Kurdish Rooster, 1.75 - 2kg" at bounding box center [607, 444] width 604 height 33
click at [776, 441] on input "Fresh Kurdish Rooster, 1.75 - 2kg" at bounding box center [607, 444] width 604 height 33
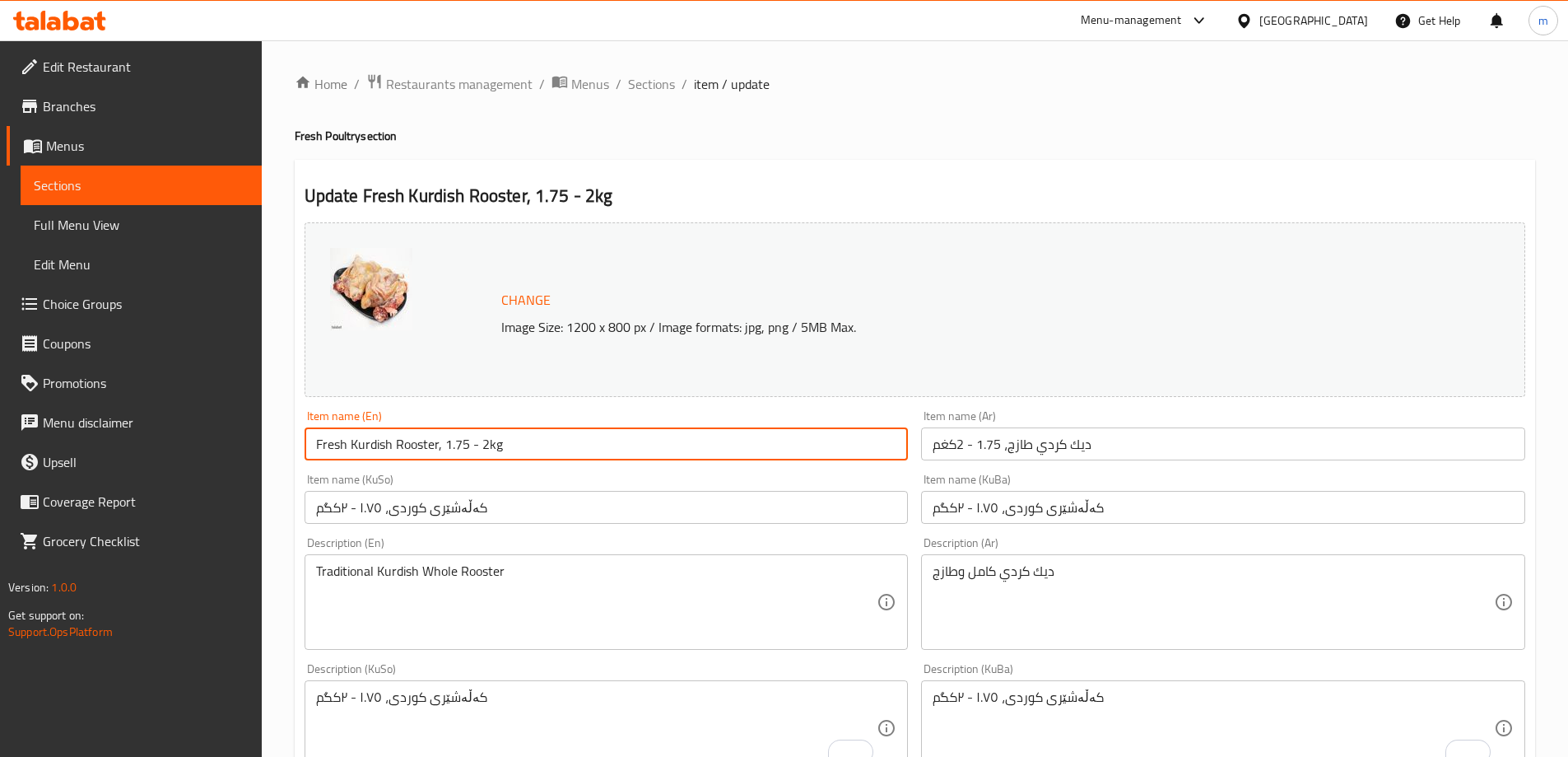
click at [776, 441] on input "Fresh Kurdish Rooster, 1.75 - 2kg" at bounding box center [607, 444] width 604 height 33
paste input "text"
type input "Kurdish Rooster, 1.75 - 2kg"
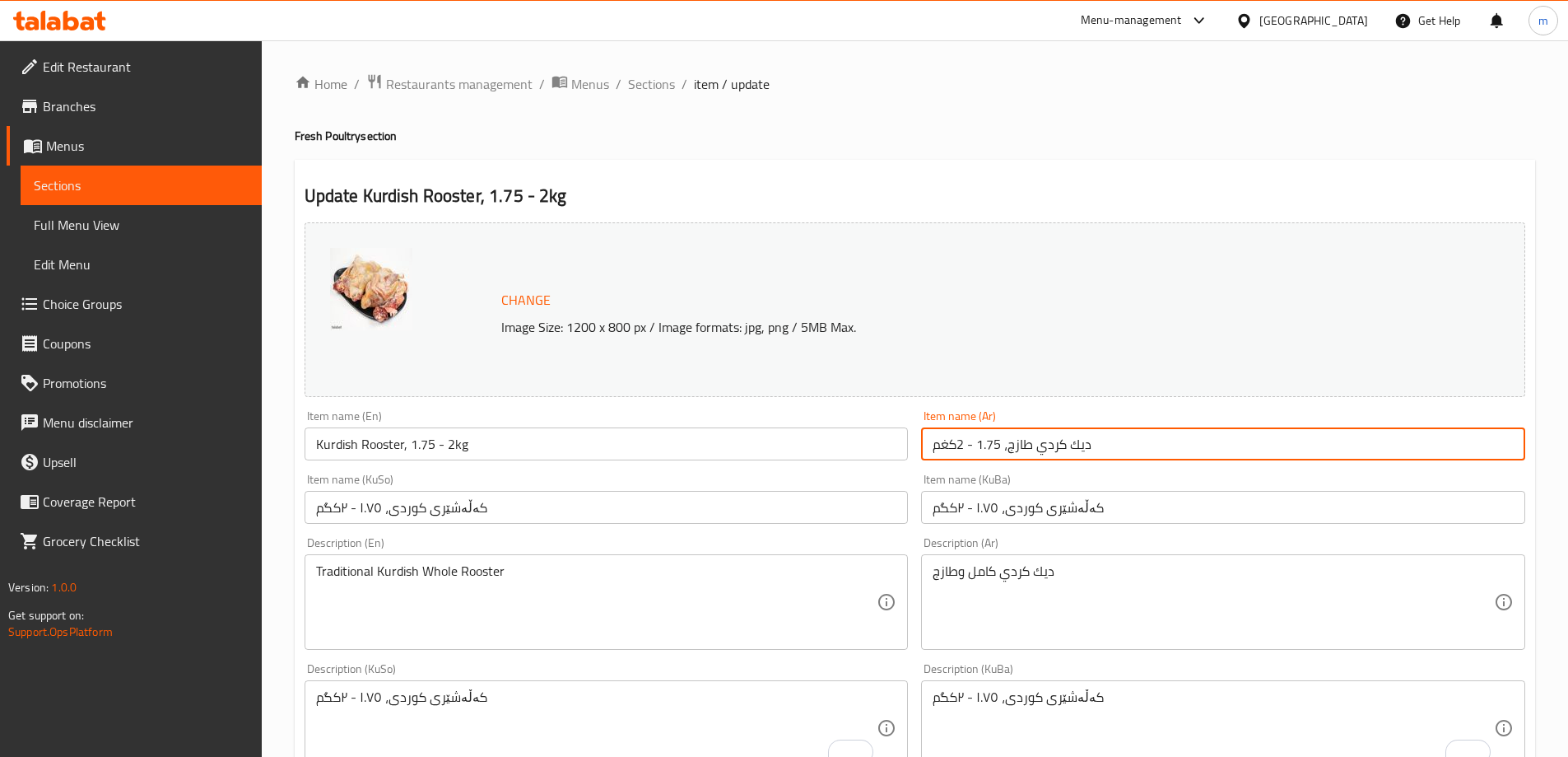
click at [1016, 447] on input "ديك كردي طازج، 1.75 - 2كغم" at bounding box center [1223, 444] width 604 height 33
paste input "text"
type input "[PERSON_NAME]، 1.75 - 2كغم"
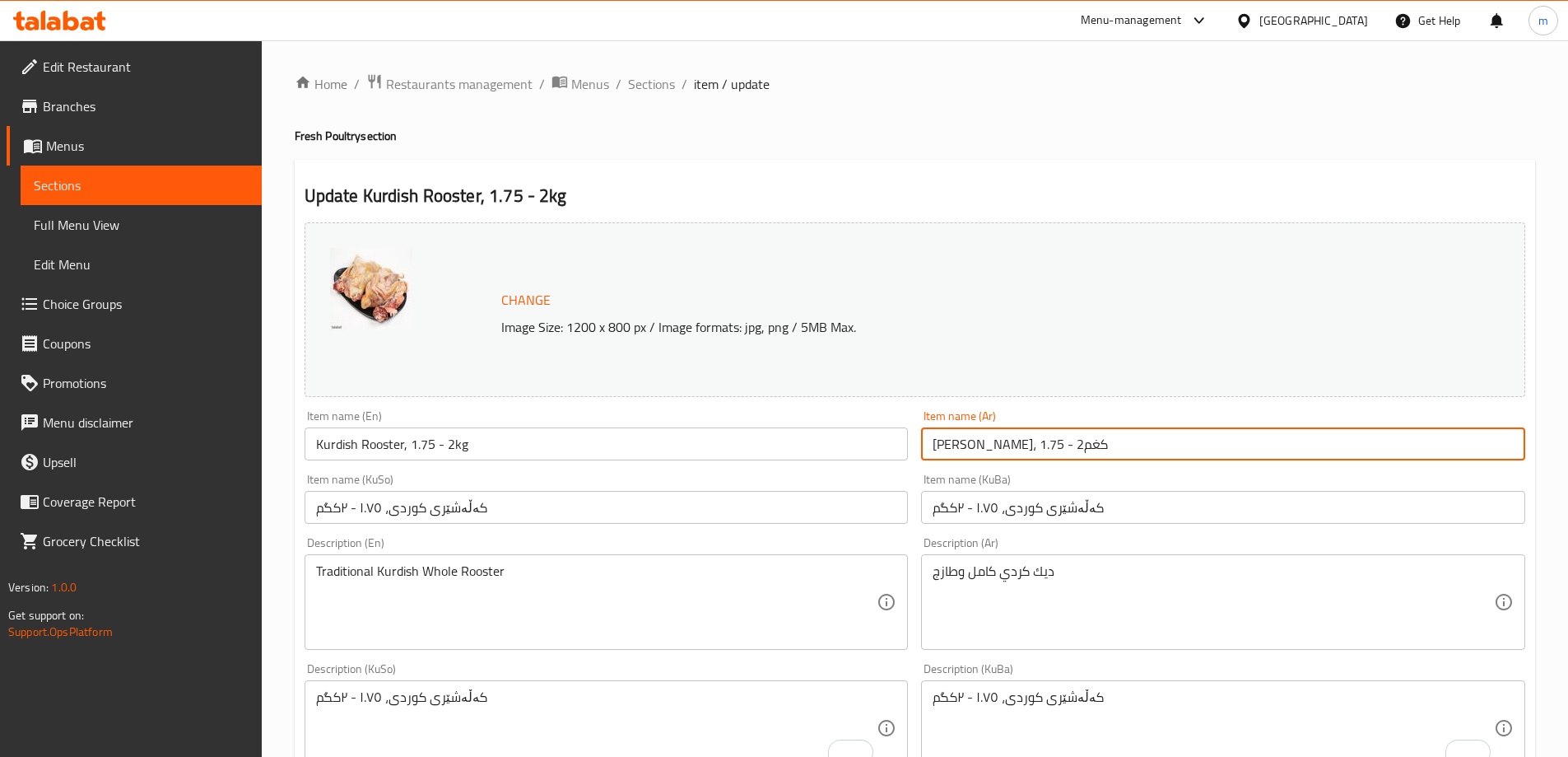
click at [1028, 425] on div "Item name (Ar) ديك كردي، 1.75 - 2كغم Item name (Ar)" at bounding box center [1223, 435] width 604 height 50
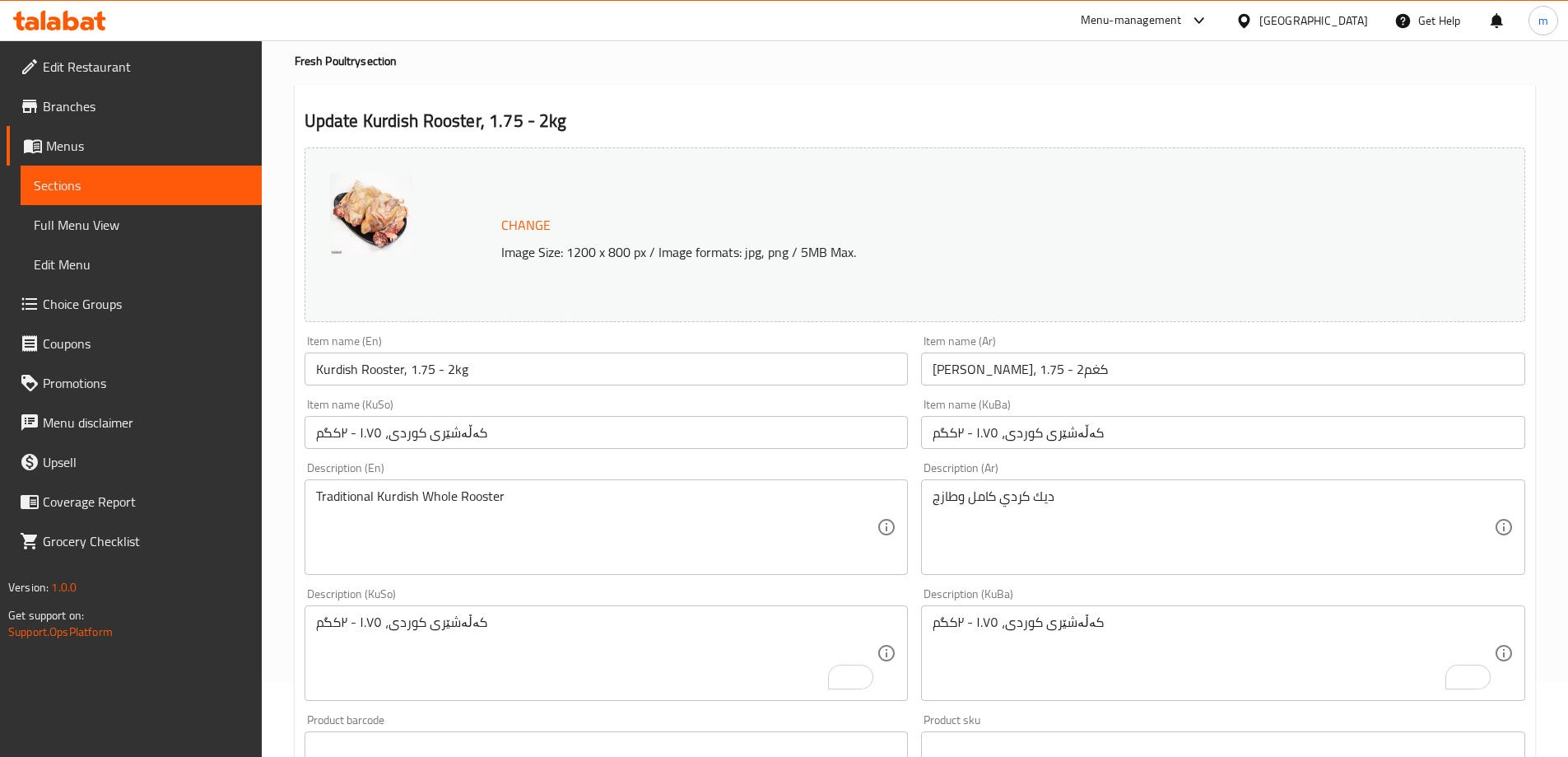
scroll to position [79, 0]
click at [520, 677] on textarea "کەڵەشێری کوردی، ١.٧٥ - ٢کگم" at bounding box center [596, 650] width 561 height 79
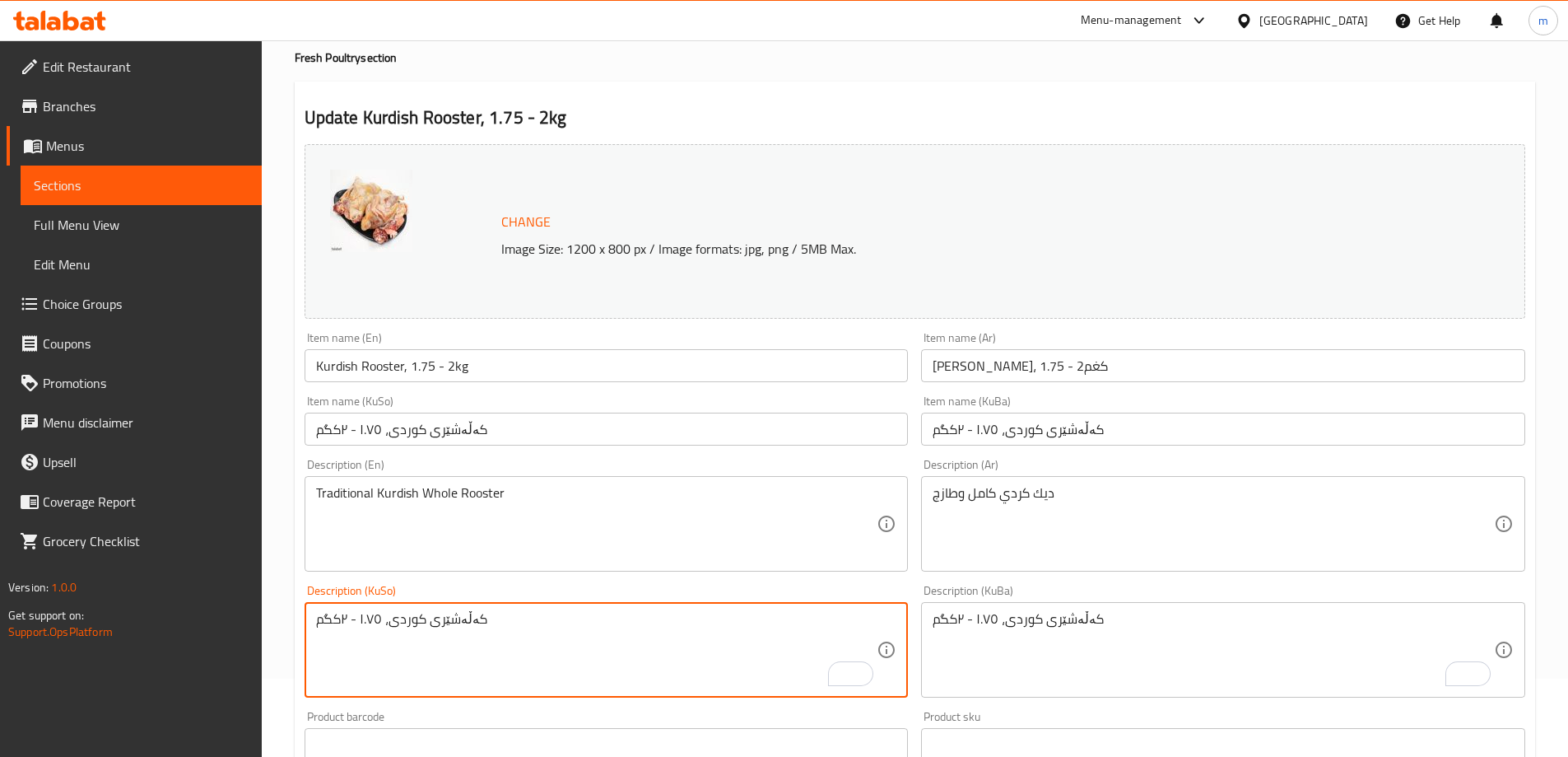
click at [519, 670] on textarea "کەڵەشێری کوردی، ١.٧٥ - ٢کگم" at bounding box center [596, 650] width 561 height 79
click at [519, 664] on textarea "کەڵەشێری کوردی، ١.٧٥ - ٢کگم" at bounding box center [596, 650] width 561 height 79
paste textarea "تەواوی فرێشى کوردی، گونجاوە بۆ چێشتلێنان"
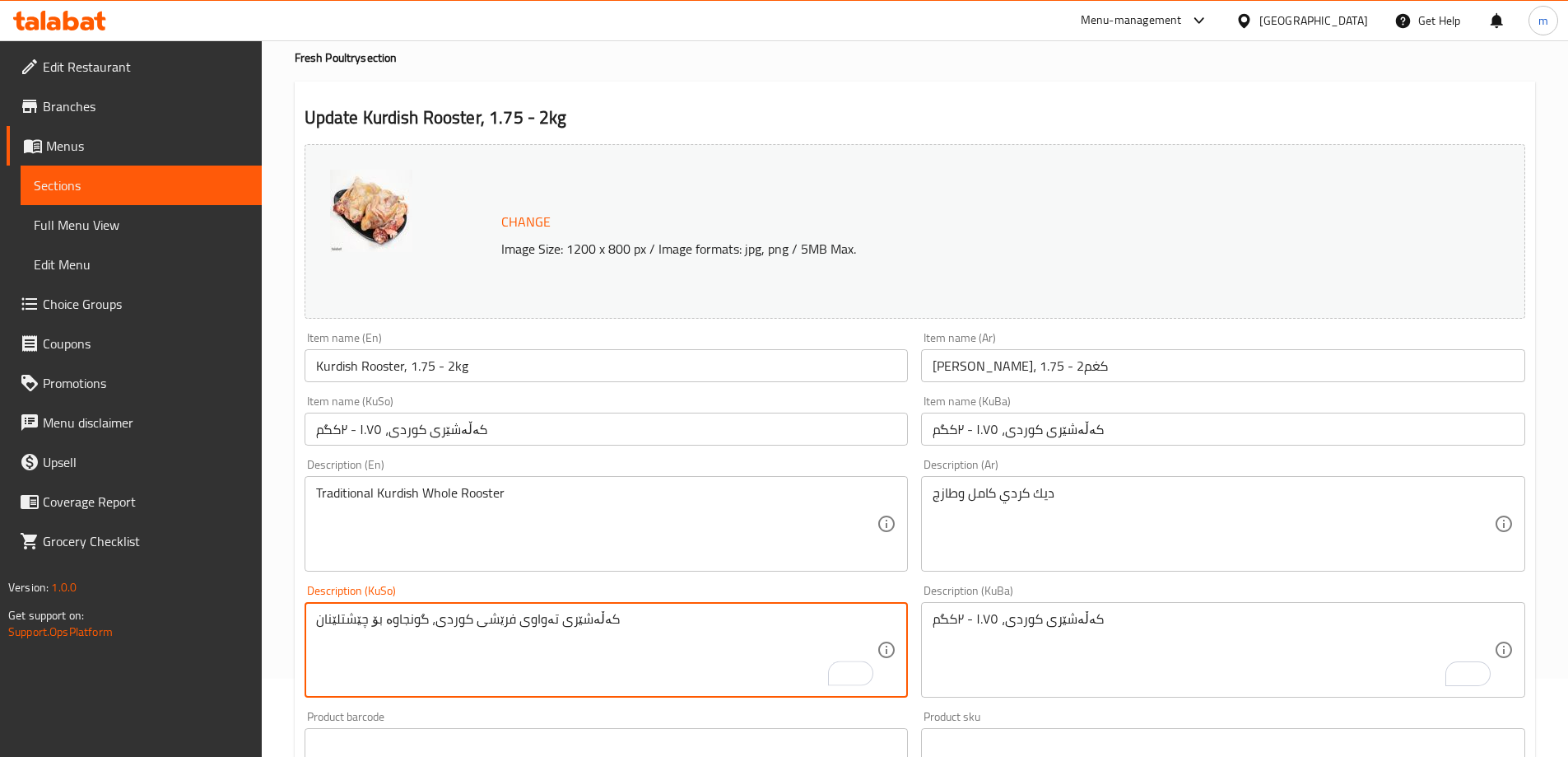
type textarea "کەڵەشێری تەواوی فرێشى کوردی، گونجاوە بۆ چێشتلێنان"
click at [1043, 599] on div "Description (KuBa) کەڵەشێری کوردی، ١.٧٥ - ٢کگم Description (KuBa)" at bounding box center [1223, 641] width 604 height 113
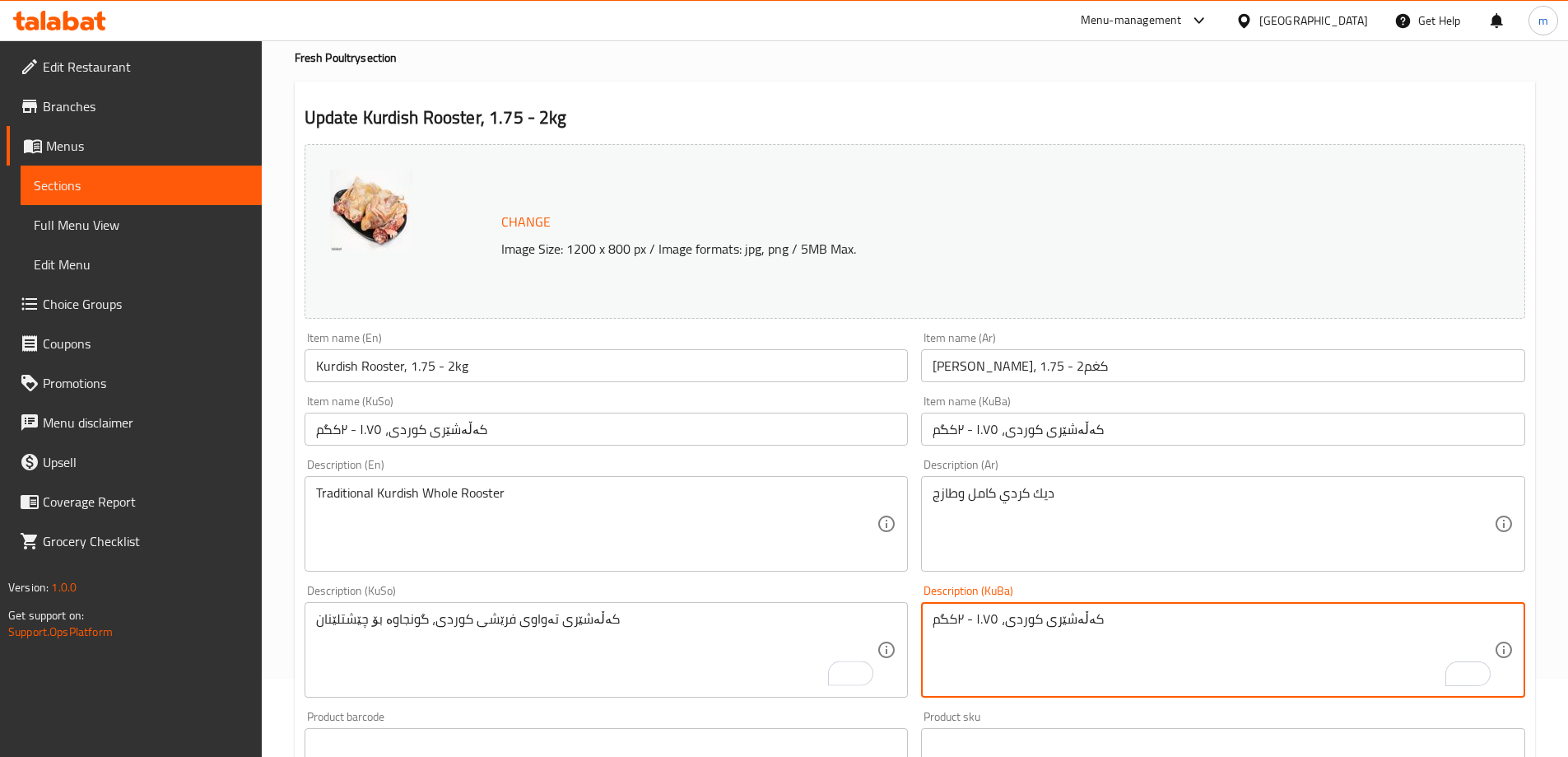
click at [1043, 615] on textarea "کەڵەشێری کوردی، ١.٧٥ - ٢کگم" at bounding box center [1212, 650] width 561 height 79
paste textarea "تەواوی فرێشى کوردی، گونجاوە بۆ چێشتلێنان"
type textarea "کەڵەشێری تەواوی فرێشى کوردی، گونجاوە بۆ چێشتلێنان"
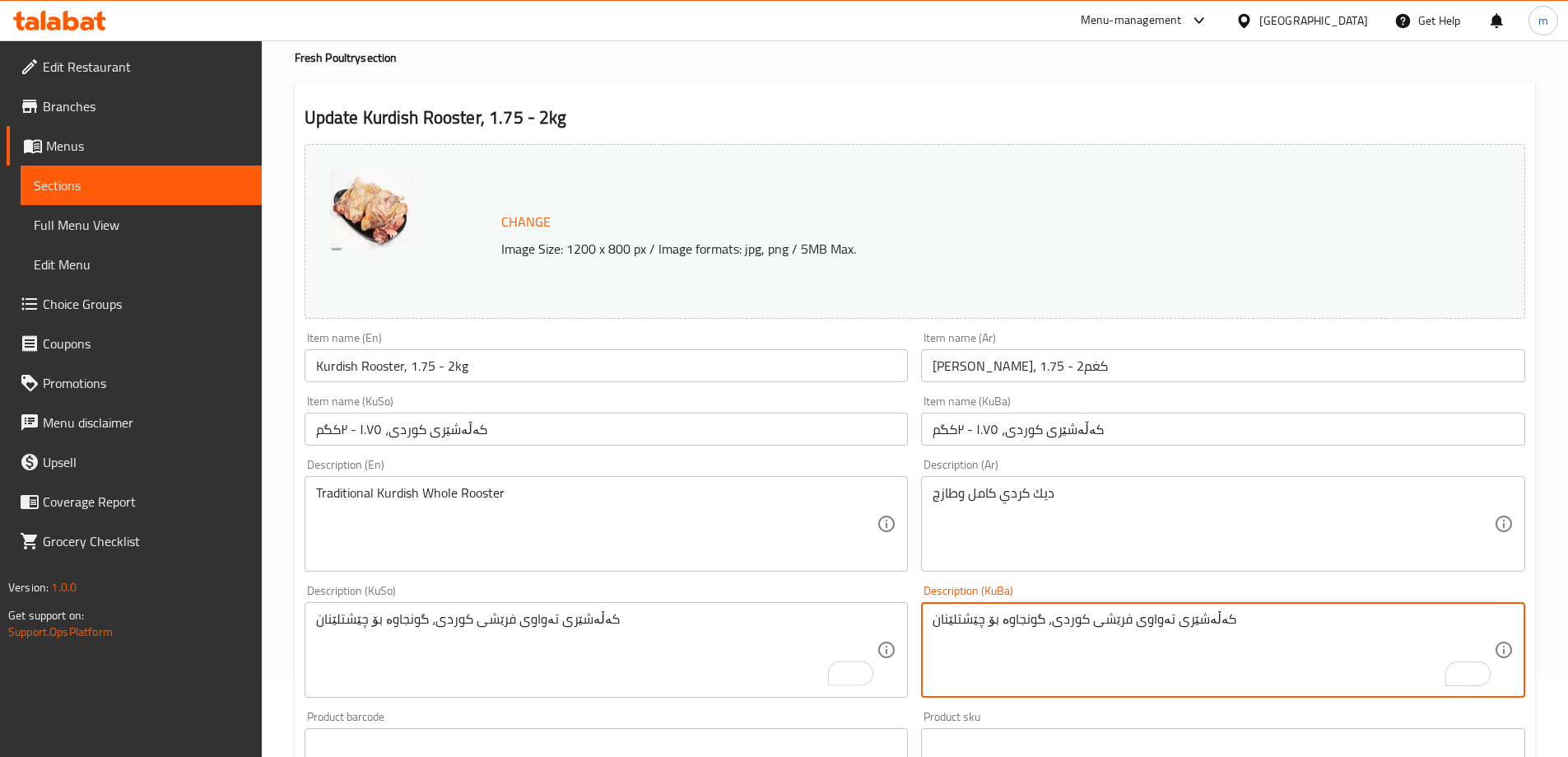
click at [1032, 520] on textarea "ديك كردي كامل وطازج" at bounding box center [1212, 524] width 561 height 79
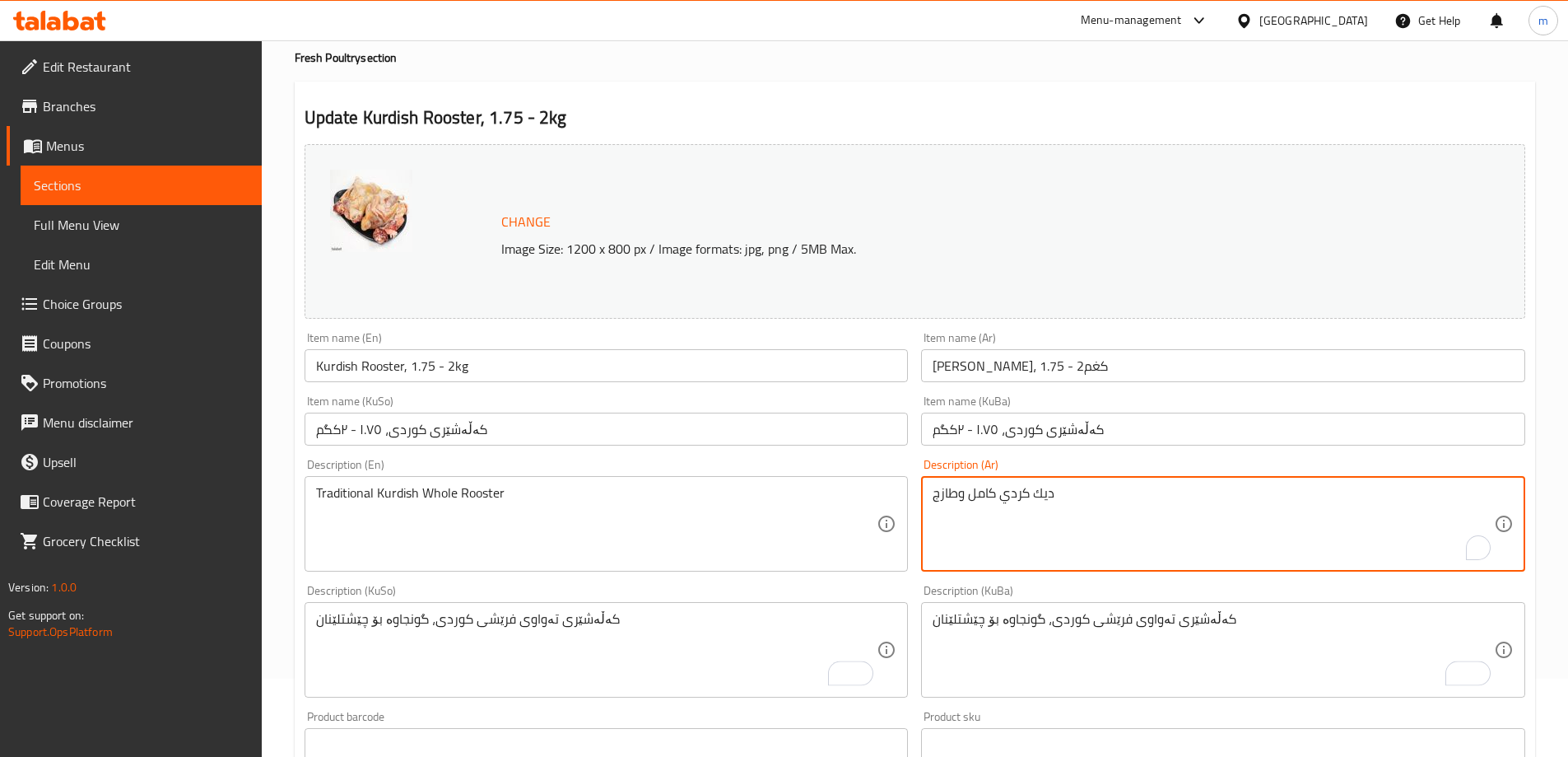
click at [1032, 520] on textarea "ديك كردي كامل وطازج" at bounding box center [1212, 524] width 561 height 79
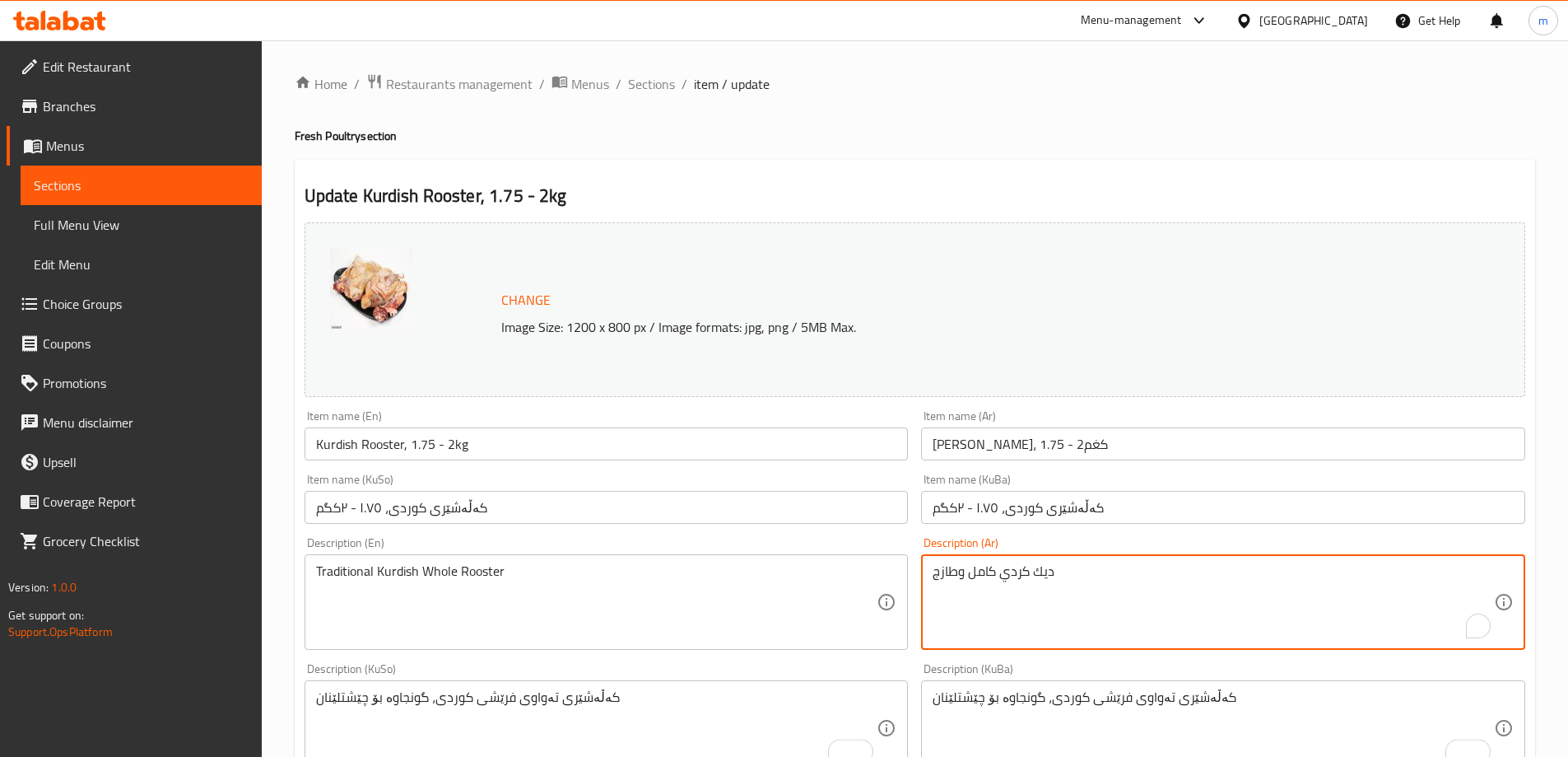
scroll to position [79, 0]
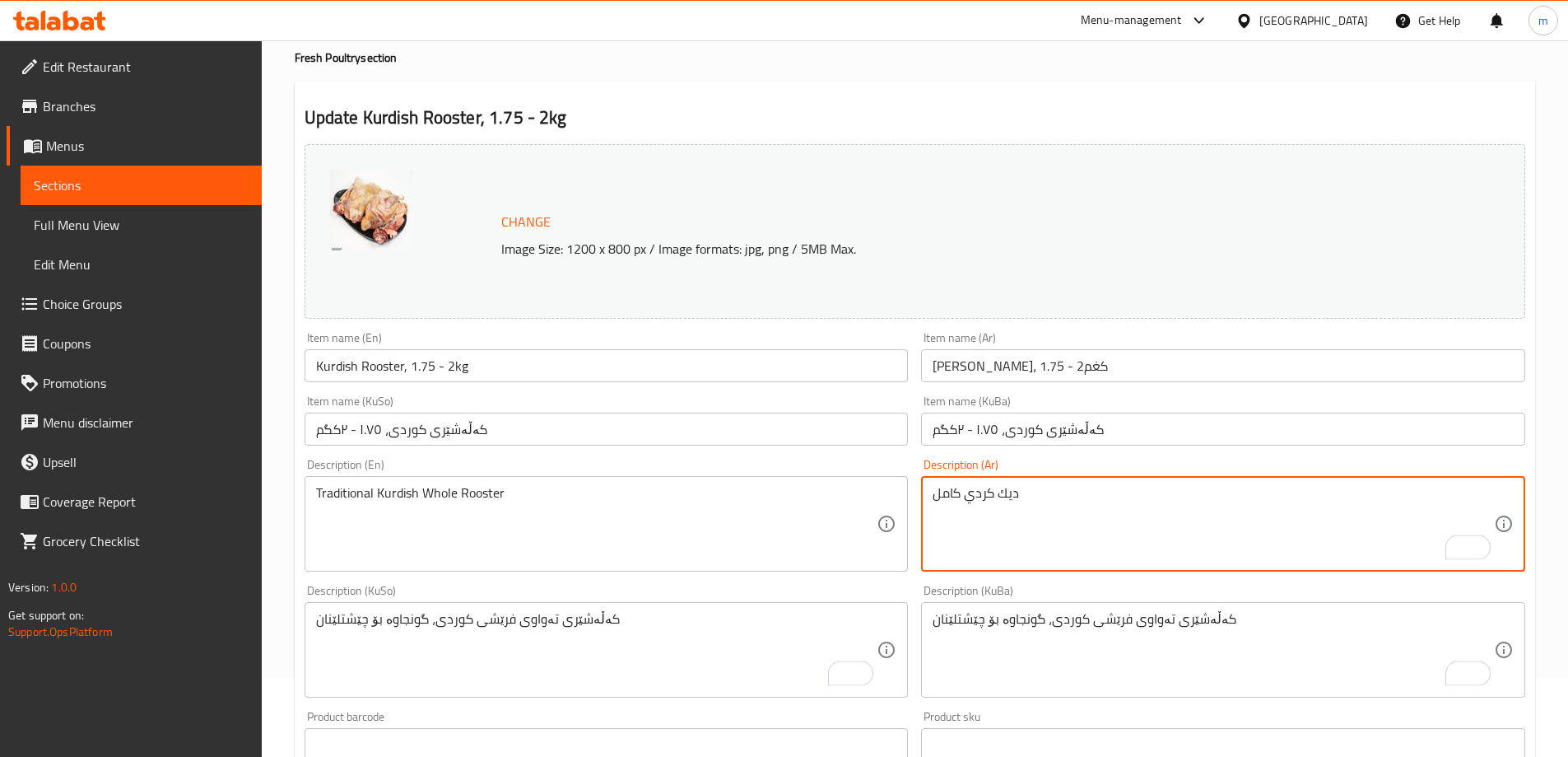
type textarea "ديك كردي كامل"
click at [796, 510] on textarea "Traditional Kurdish Whole Rooster" at bounding box center [596, 524] width 561 height 79
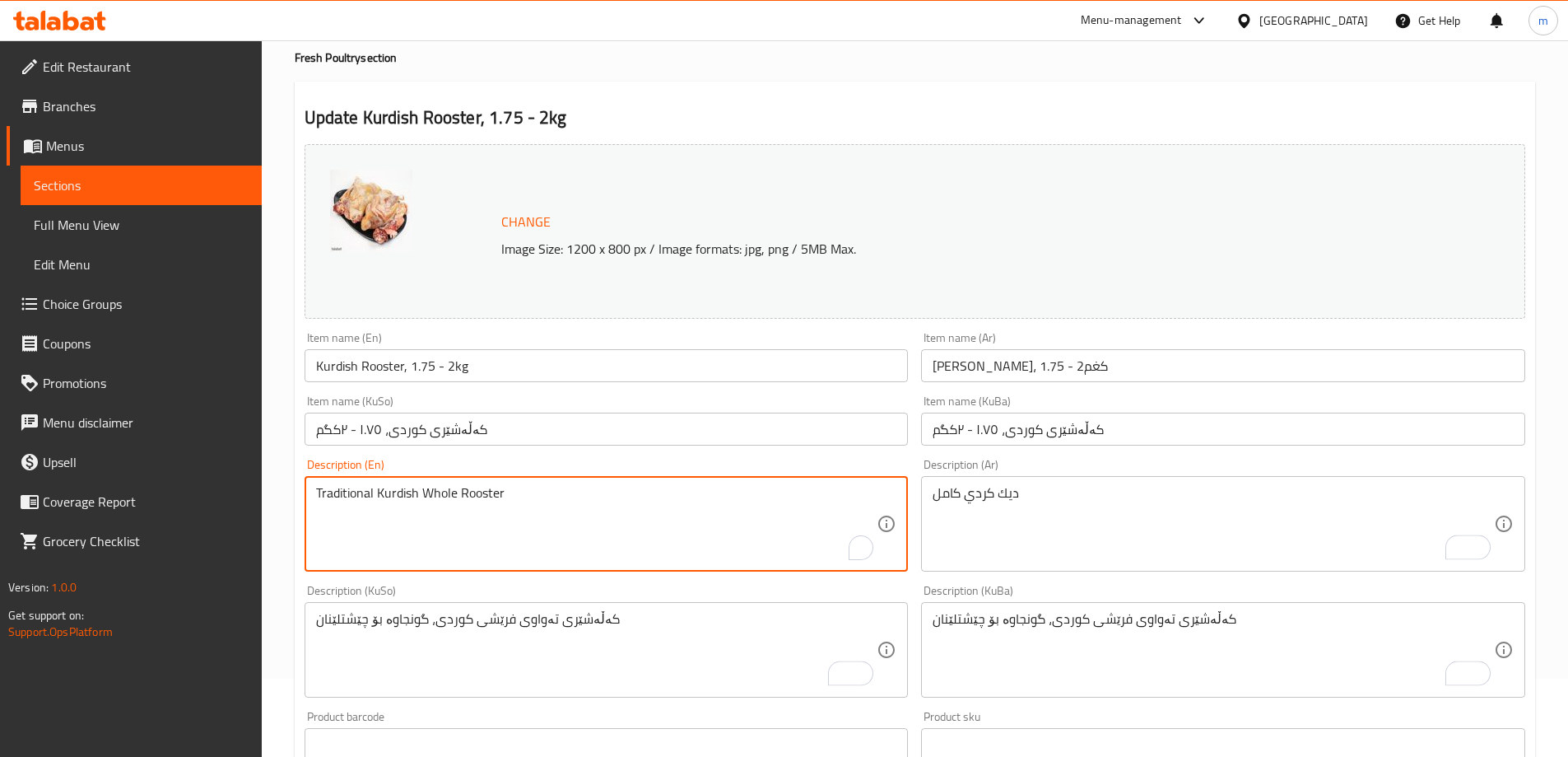
click at [796, 510] on textarea "Traditional Kurdish Whole Rooster" at bounding box center [596, 524] width 561 height 79
paste textarea "Whole Fresh Kurdish Rooster, Ideal for Cooking"
type textarea "Whole Fresh Kurdish Rooster, Ideal for Cooking"
click at [602, 479] on div "Whole Fresh Kurdish Rooster, Ideal for Cooking Description (En)" at bounding box center [607, 523] width 604 height 95
click at [597, 459] on div "Description (En) Whole Fresh Kurdish Rooster, Ideal for Cooking Description (En)" at bounding box center [607, 515] width 604 height 113
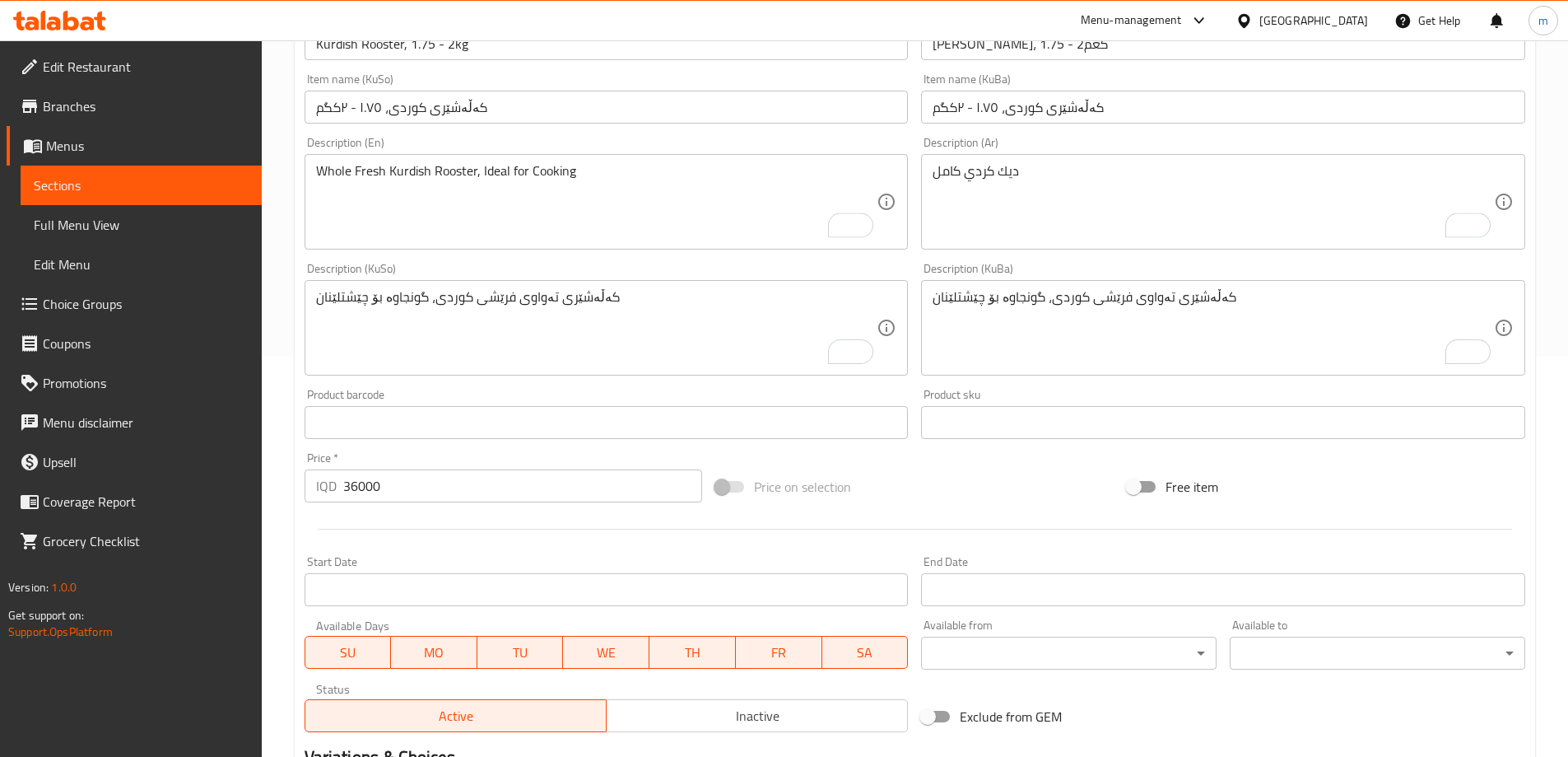
scroll to position [620, 0]
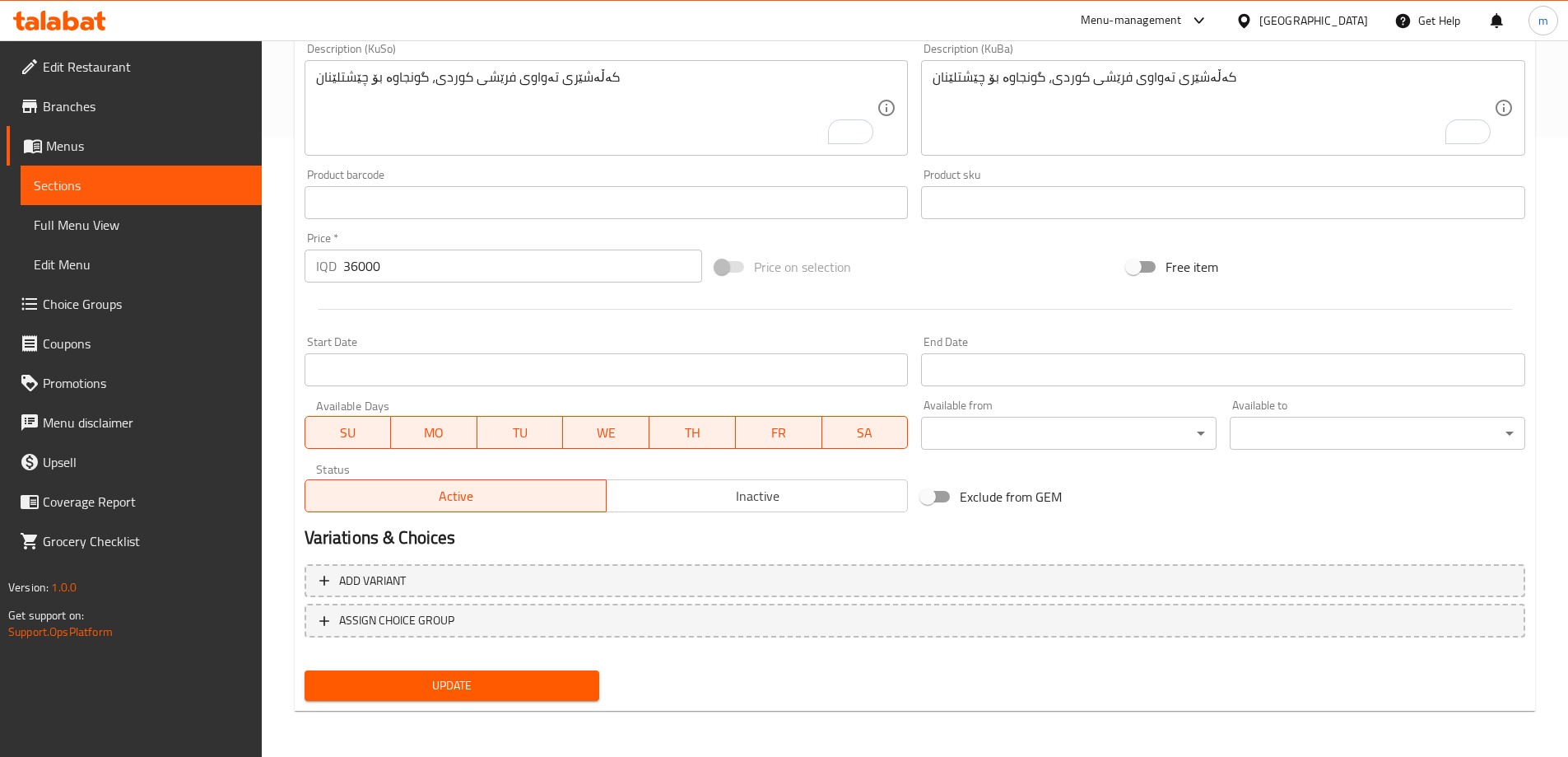
click at [517, 692] on span "Update" at bounding box center [452, 685] width 269 height 20
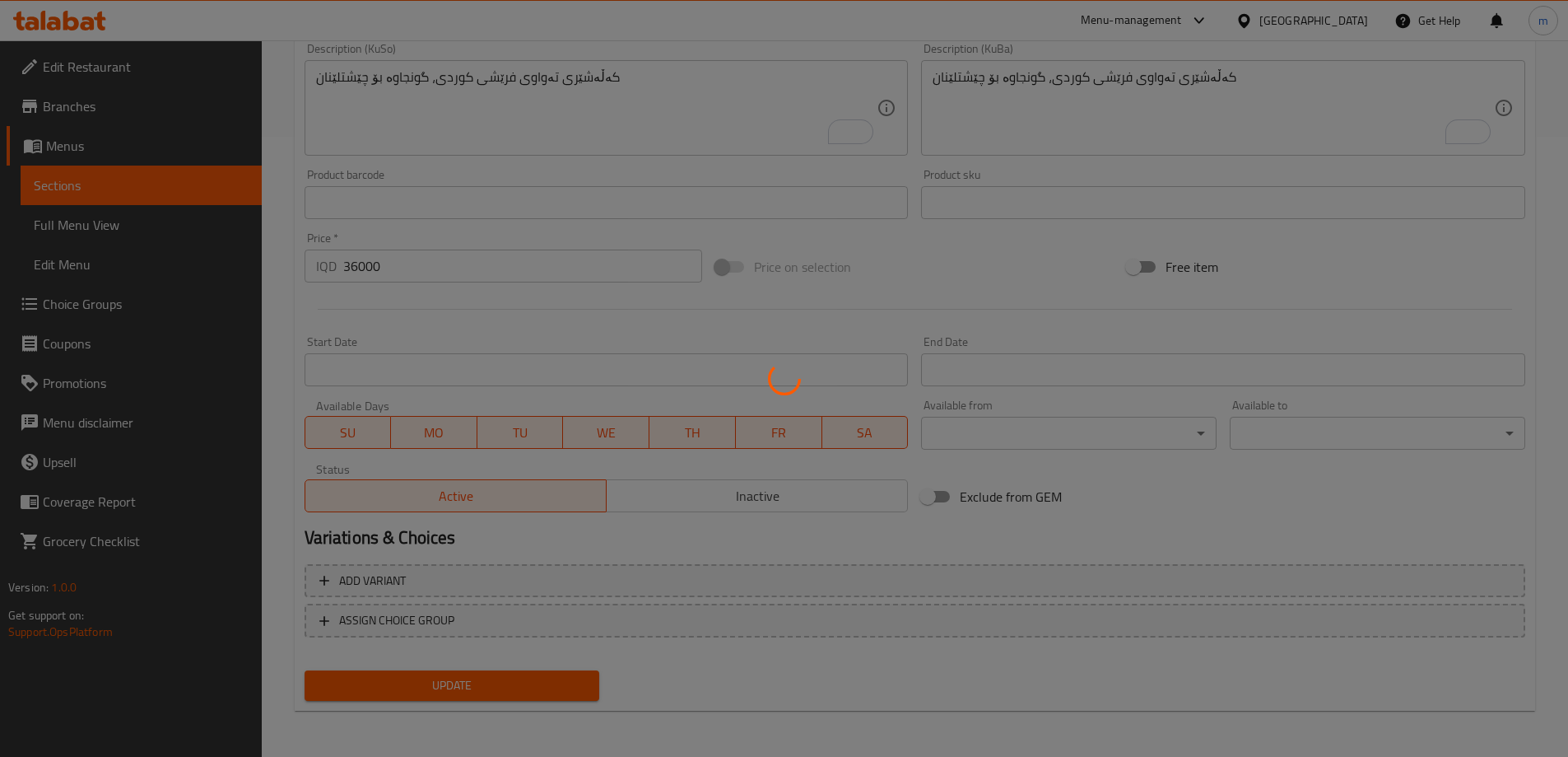
scroll to position [0, 0]
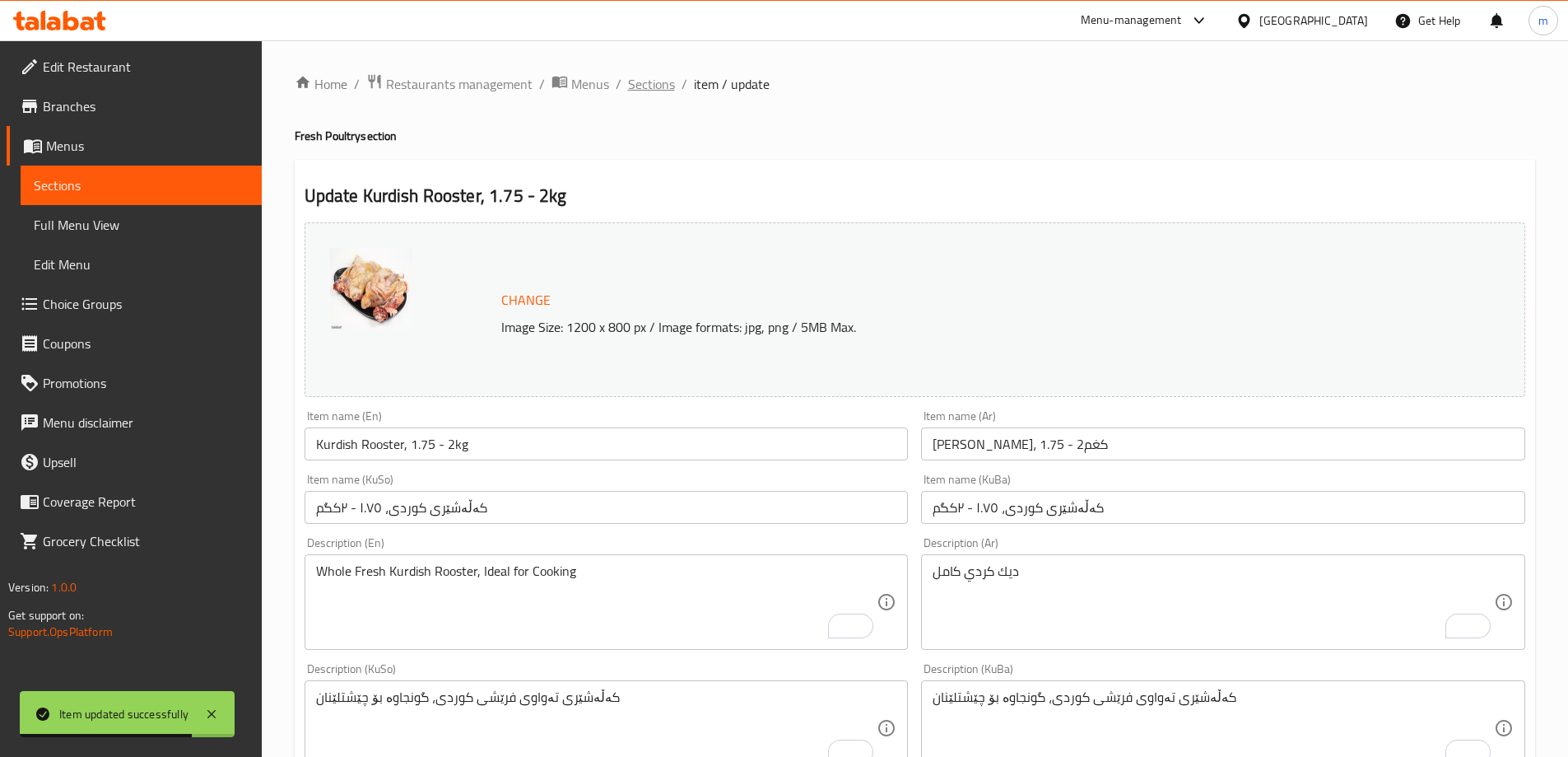
click at [644, 88] on span "Sections" at bounding box center [651, 83] width 47 height 19
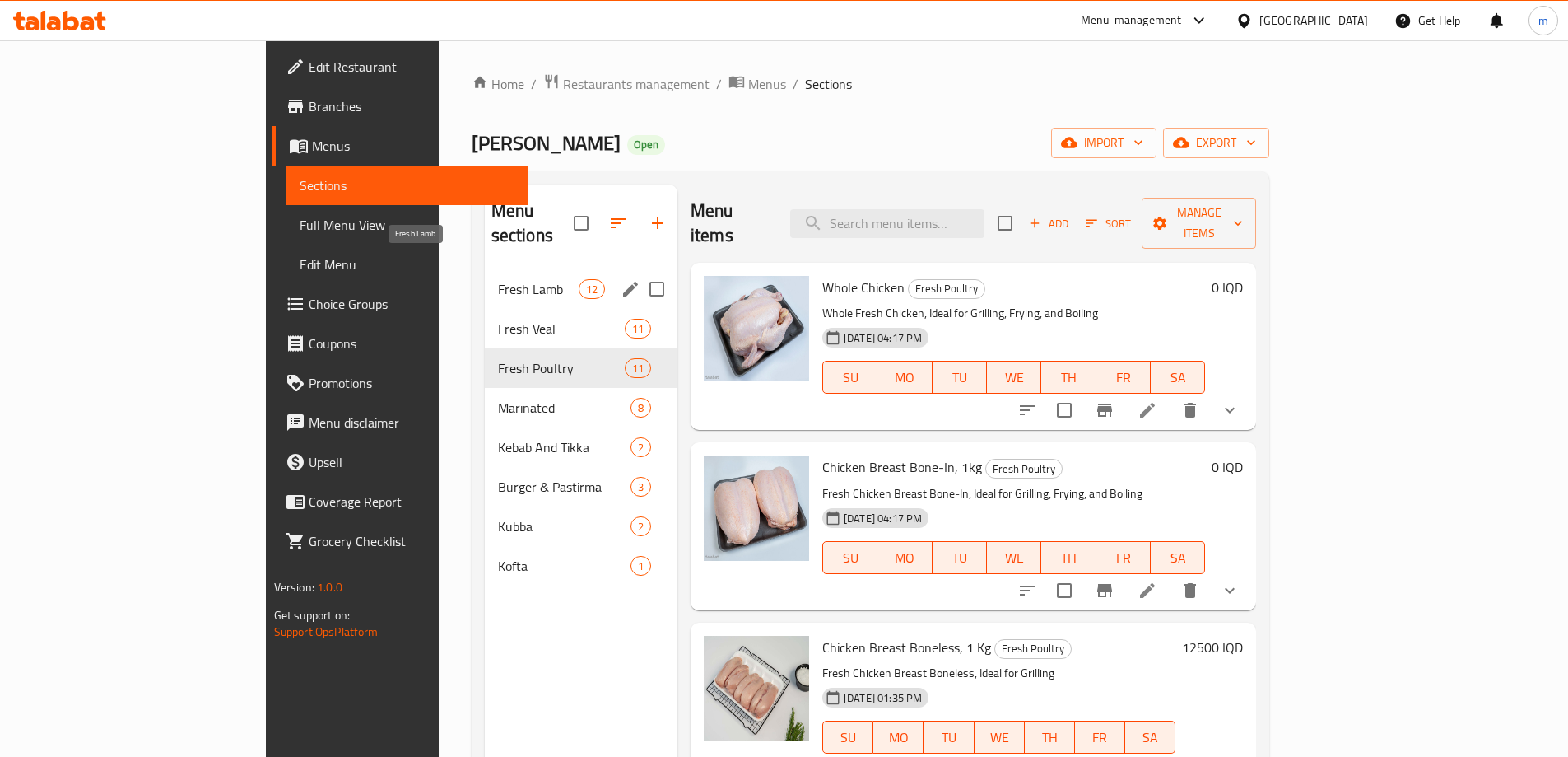
click at [498, 279] on span "Fresh Lamb" at bounding box center [538, 288] width 80 height 19
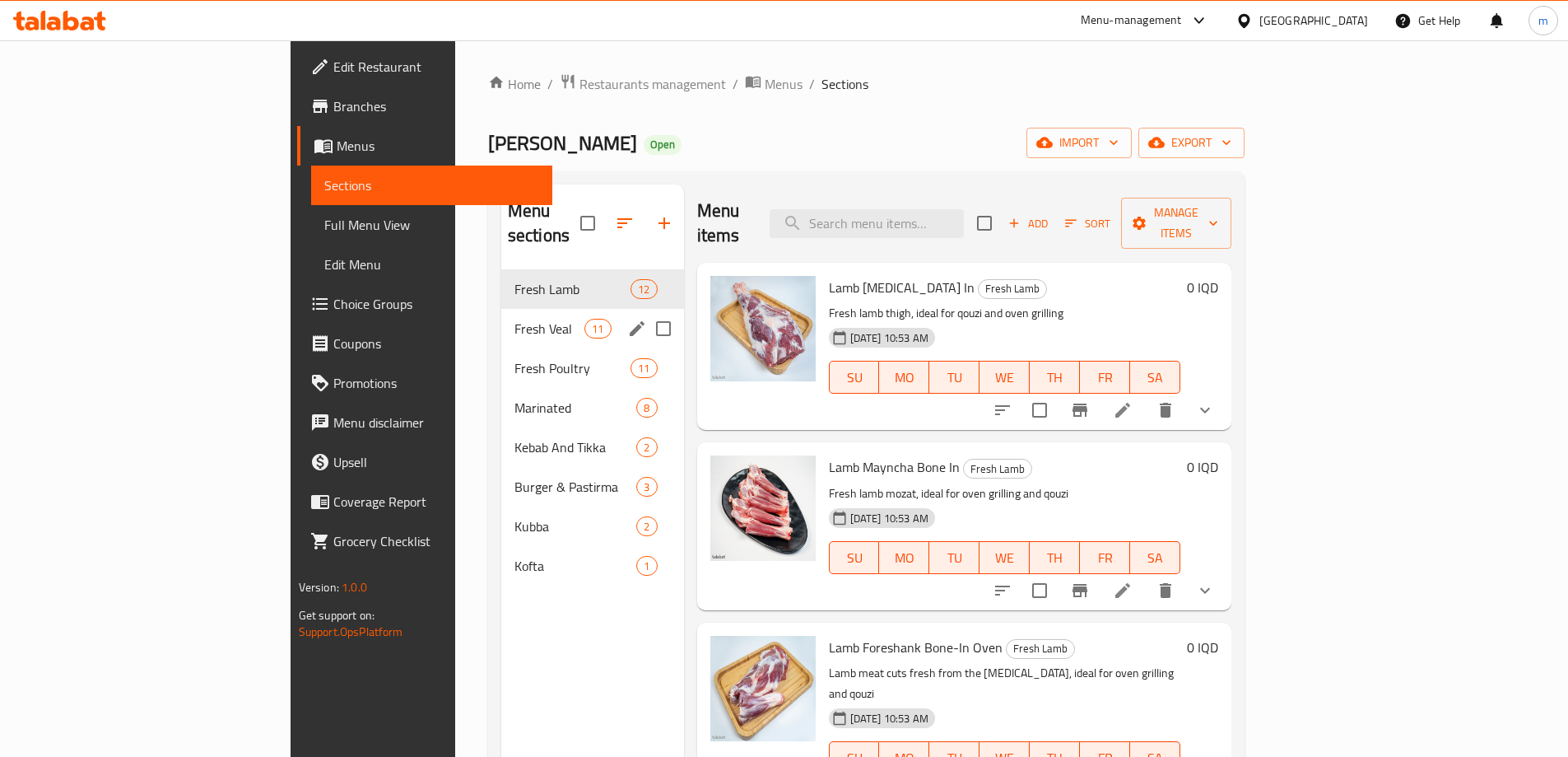
click at [501, 309] on div "Fresh Veal 11" at bounding box center [592, 328] width 183 height 40
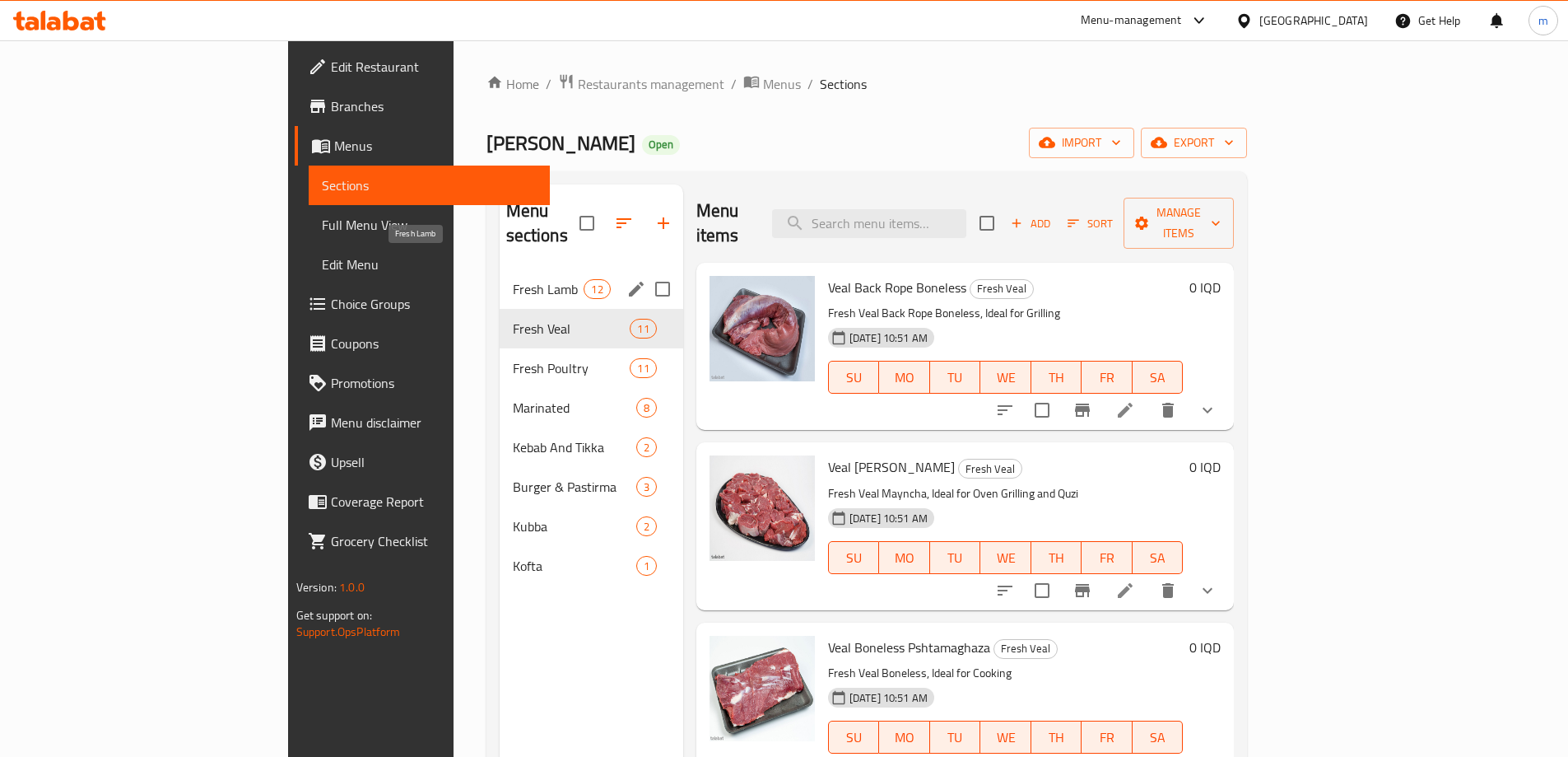
drag, startPoint x: 416, startPoint y: 264, endPoint x: 515, endPoint y: 314, distance: 110.9
click at [513, 279] on span "Fresh Lamb" at bounding box center [548, 288] width 71 height 19
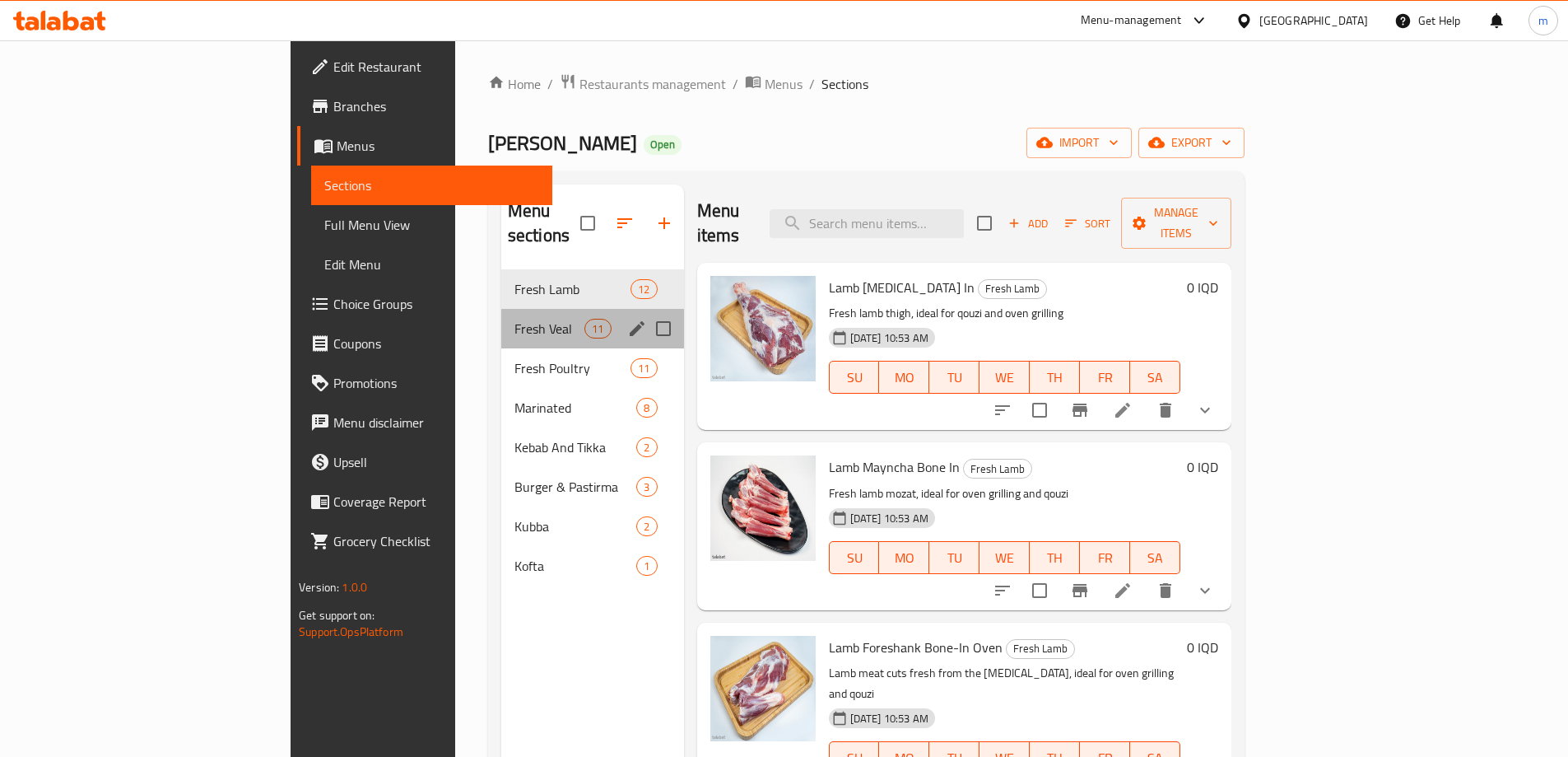
click at [501, 309] on div "Fresh Veal 11" at bounding box center [592, 328] width 183 height 40
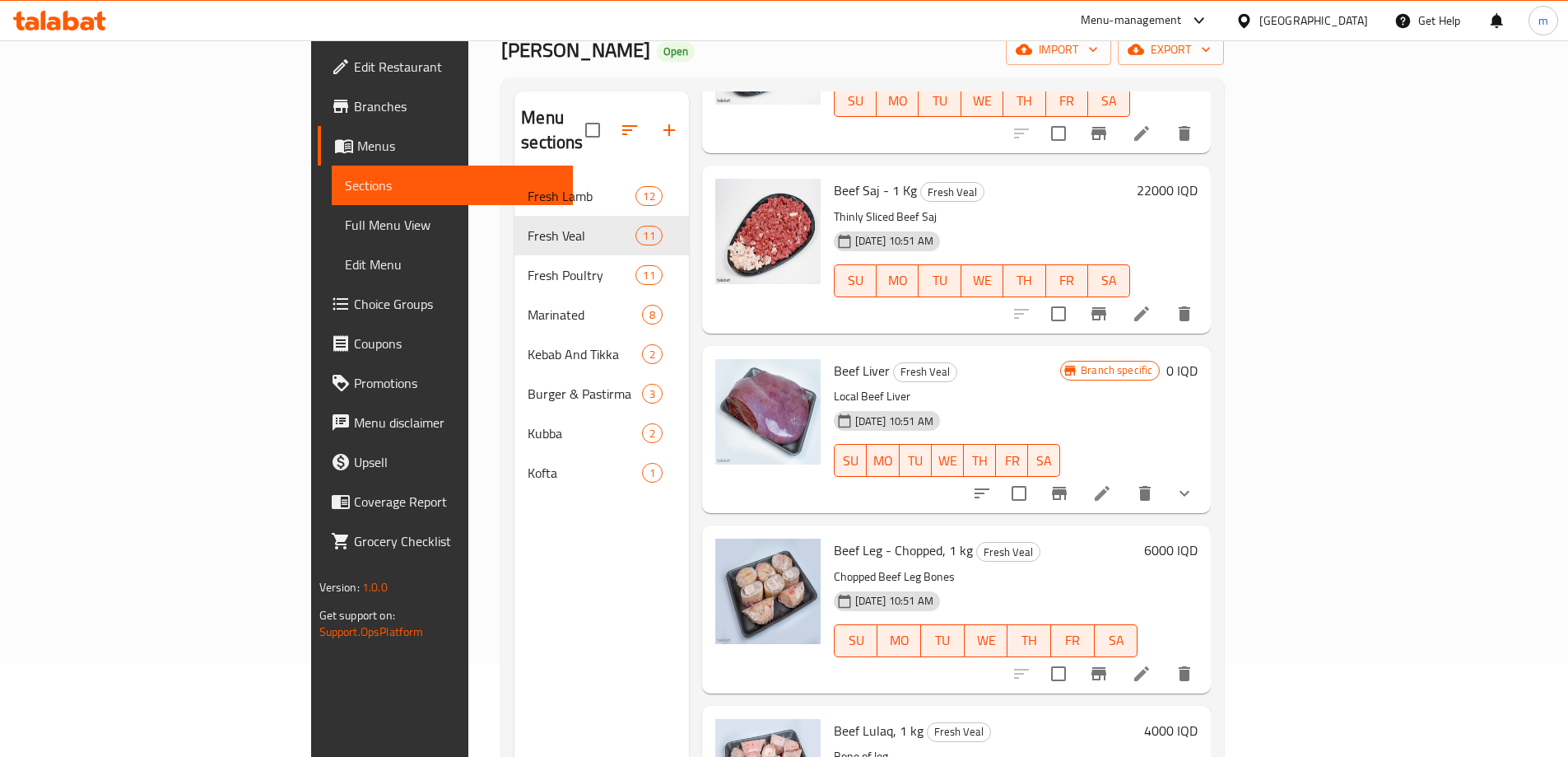
scroll to position [230, 0]
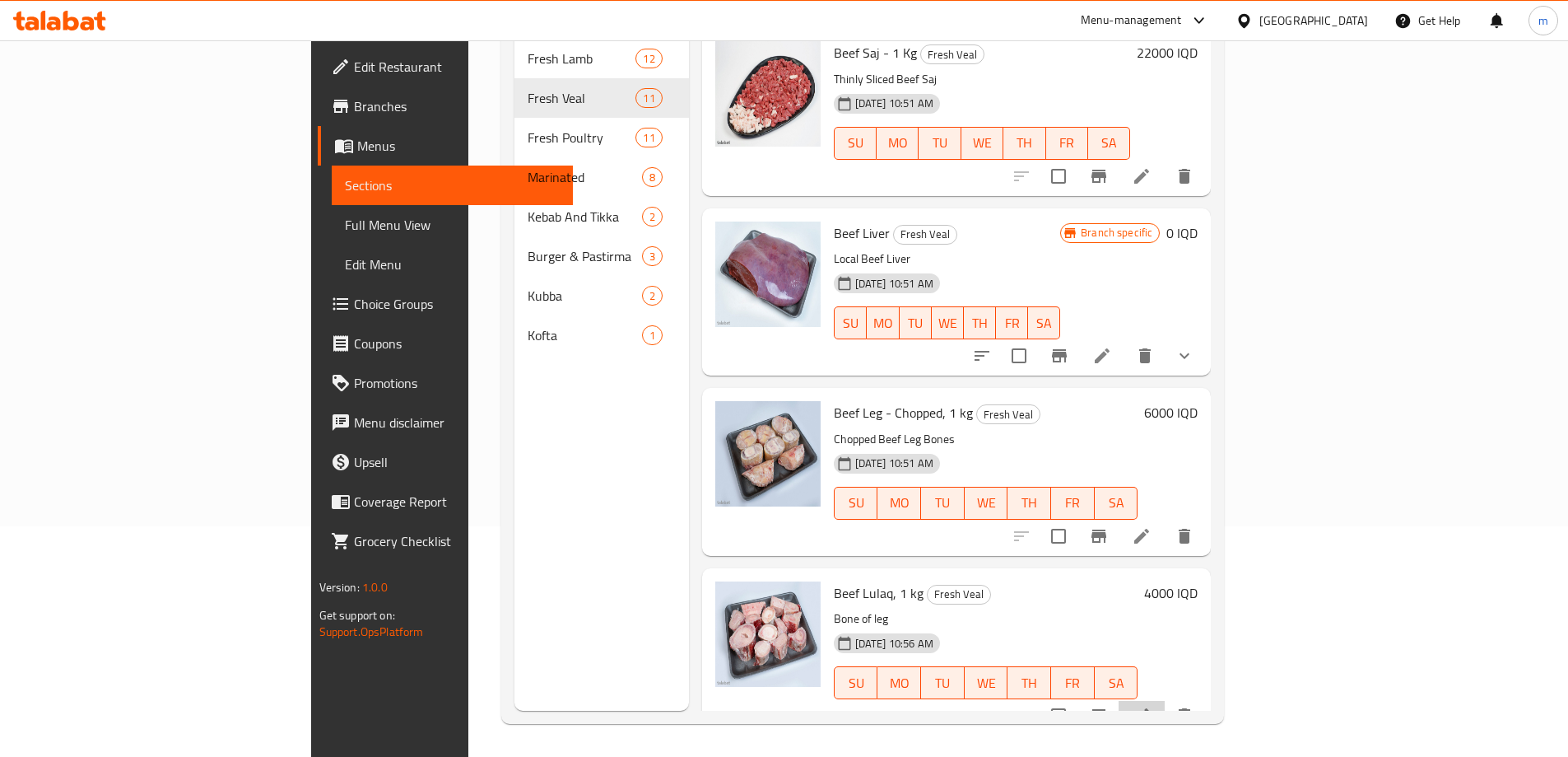
click at [1149, 708] on icon at bounding box center [1141, 715] width 15 height 15
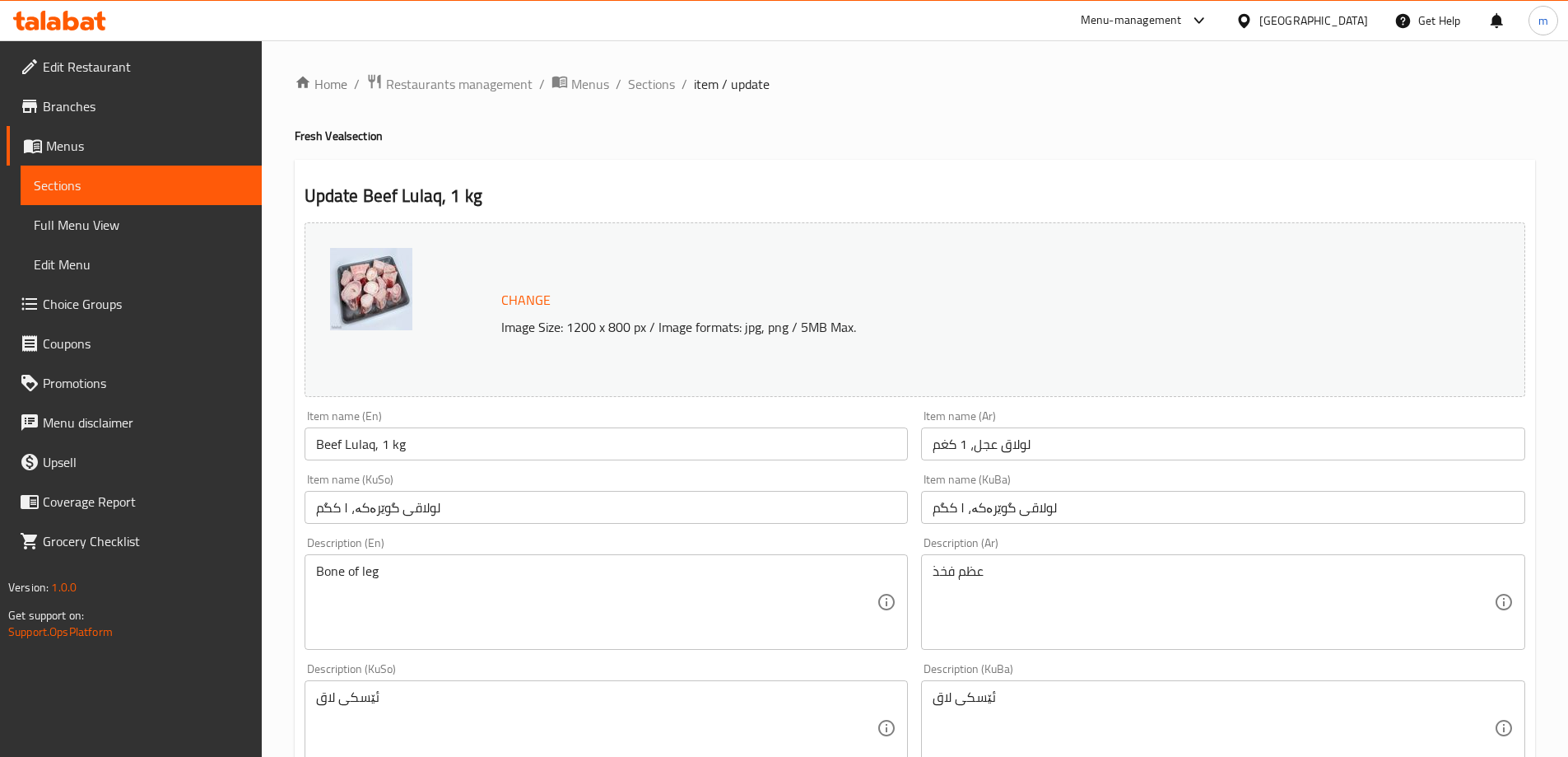
click at [456, 507] on input "لولاقی گوێرەکە، ۱ کگم" at bounding box center [607, 507] width 604 height 33
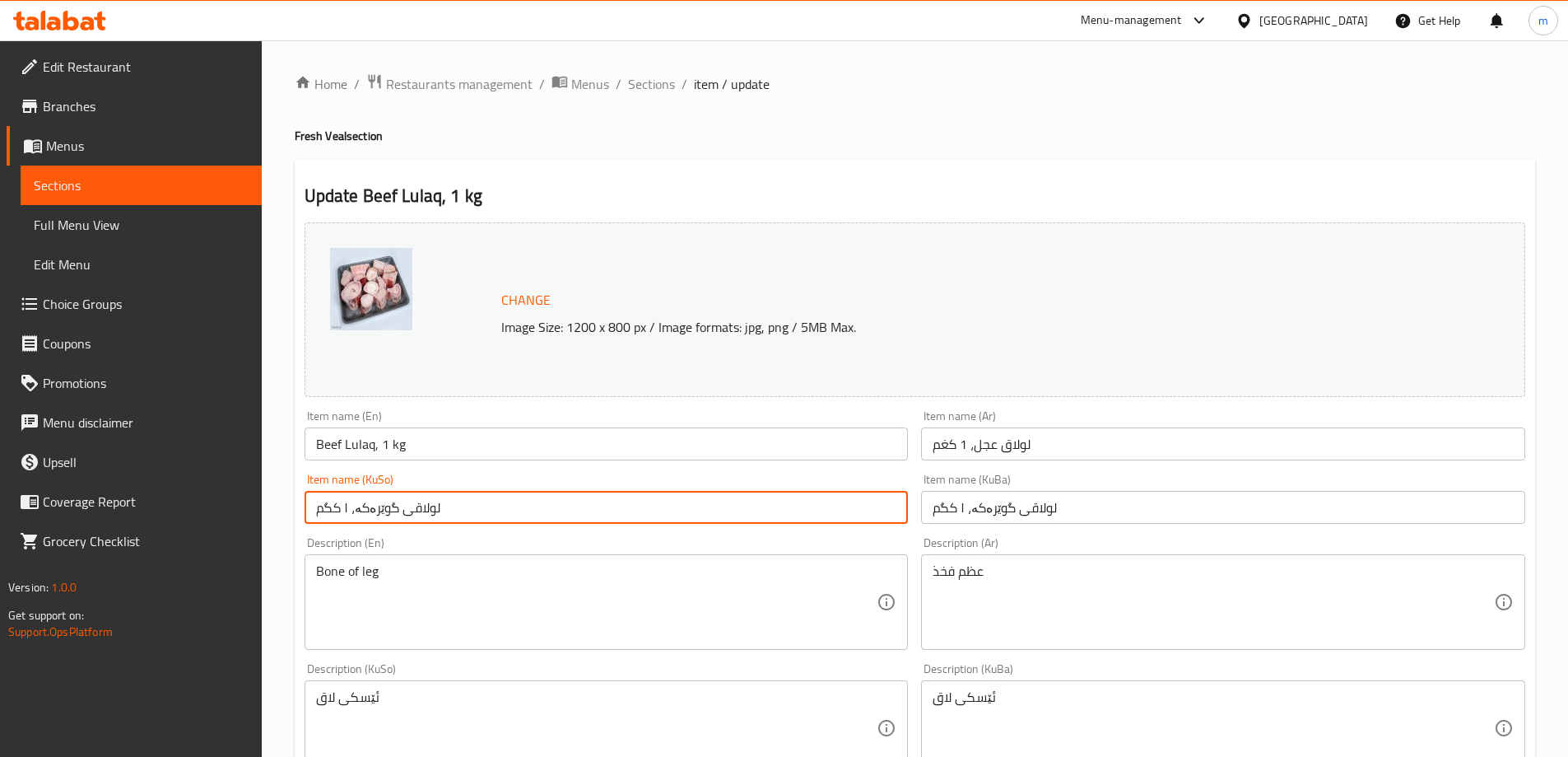
click at [456, 507] on input "لولاقی گوێرەکە، ۱ کگم" at bounding box center [607, 507] width 604 height 33
paste input "text"
type input "لولاقی گوێرەکە"
click at [969, 515] on input "لولاقی گوێرەکە، ۱ کگم" at bounding box center [1223, 507] width 604 height 33
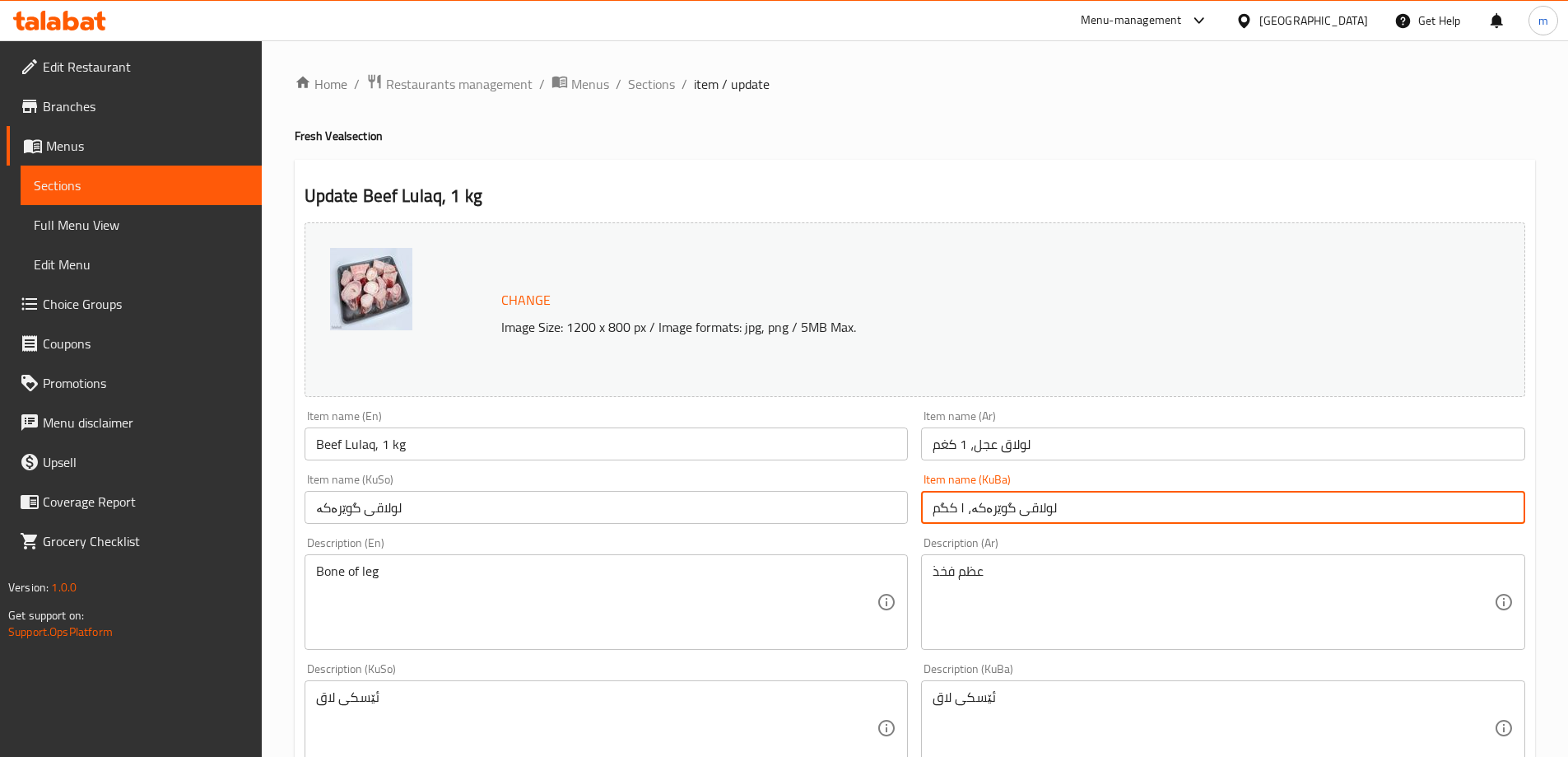
click at [969, 515] on input "لولاقی گوێرەکە، ۱ کگم" at bounding box center [1223, 507] width 604 height 33
click at [970, 515] on input "لولاقی گوێرەکە، ۱ کگم" at bounding box center [1223, 507] width 604 height 33
paste input "text"
type input "لولاقی گوێرەکە"
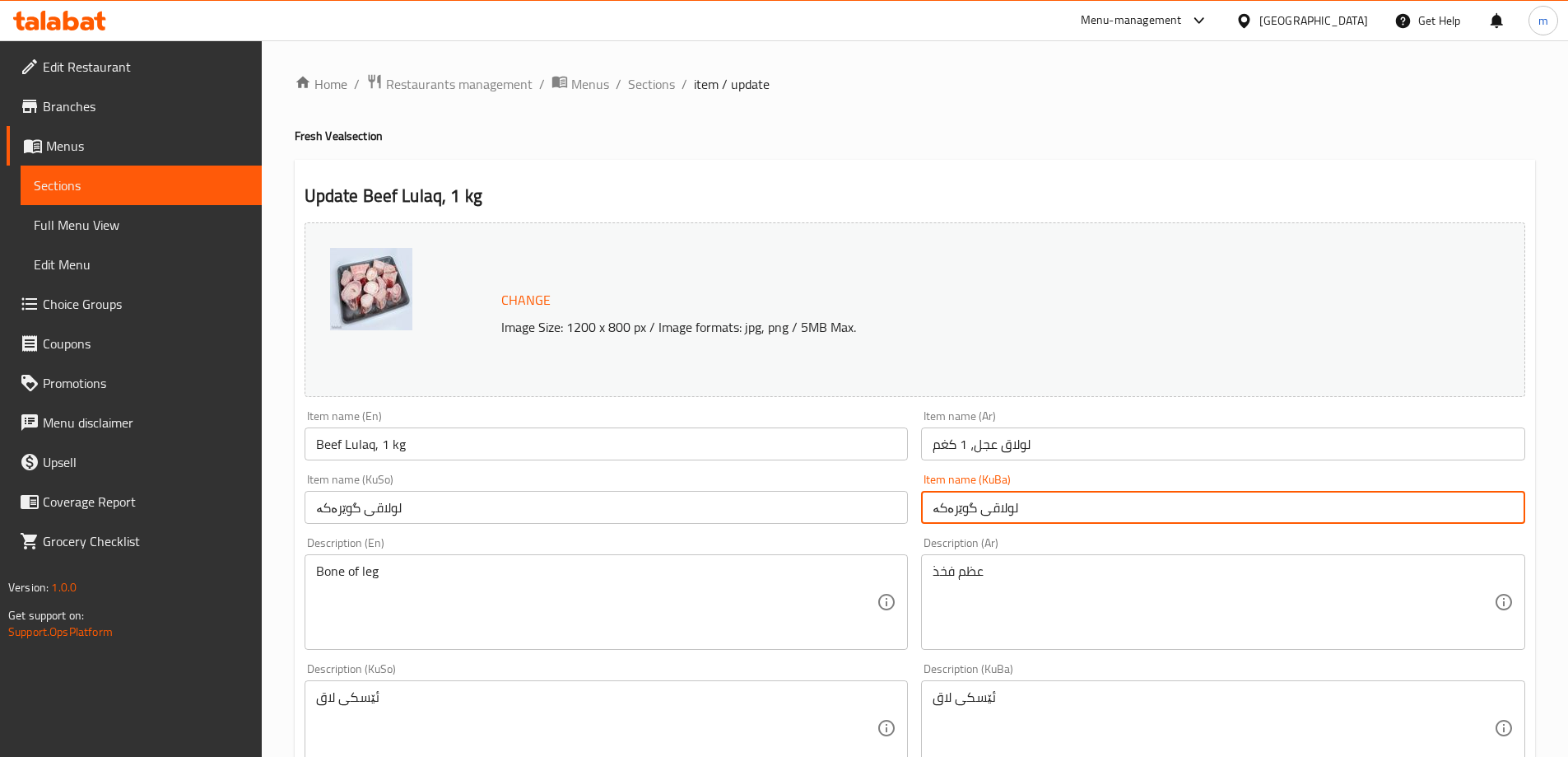
click at [971, 439] on input "لولاق عجل، 1 كغم" at bounding box center [1223, 444] width 604 height 33
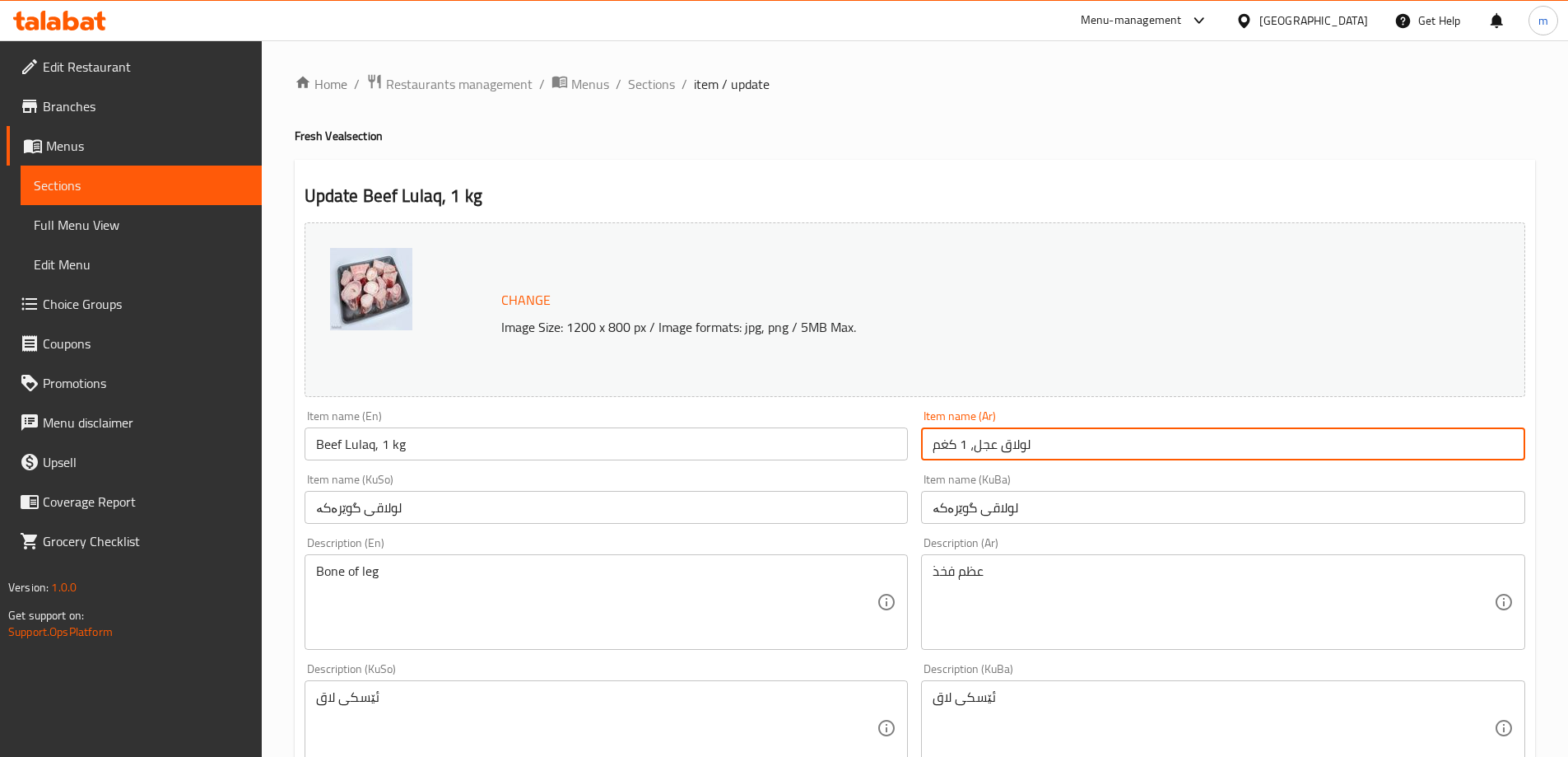
click at [971, 439] on input "لولاق عجل، 1 كغم" at bounding box center [1223, 444] width 604 height 33
paste input "text"
type input "لولاق عجل"
click at [818, 445] on input "Beef Lulaq, 1 kg" at bounding box center [607, 444] width 604 height 33
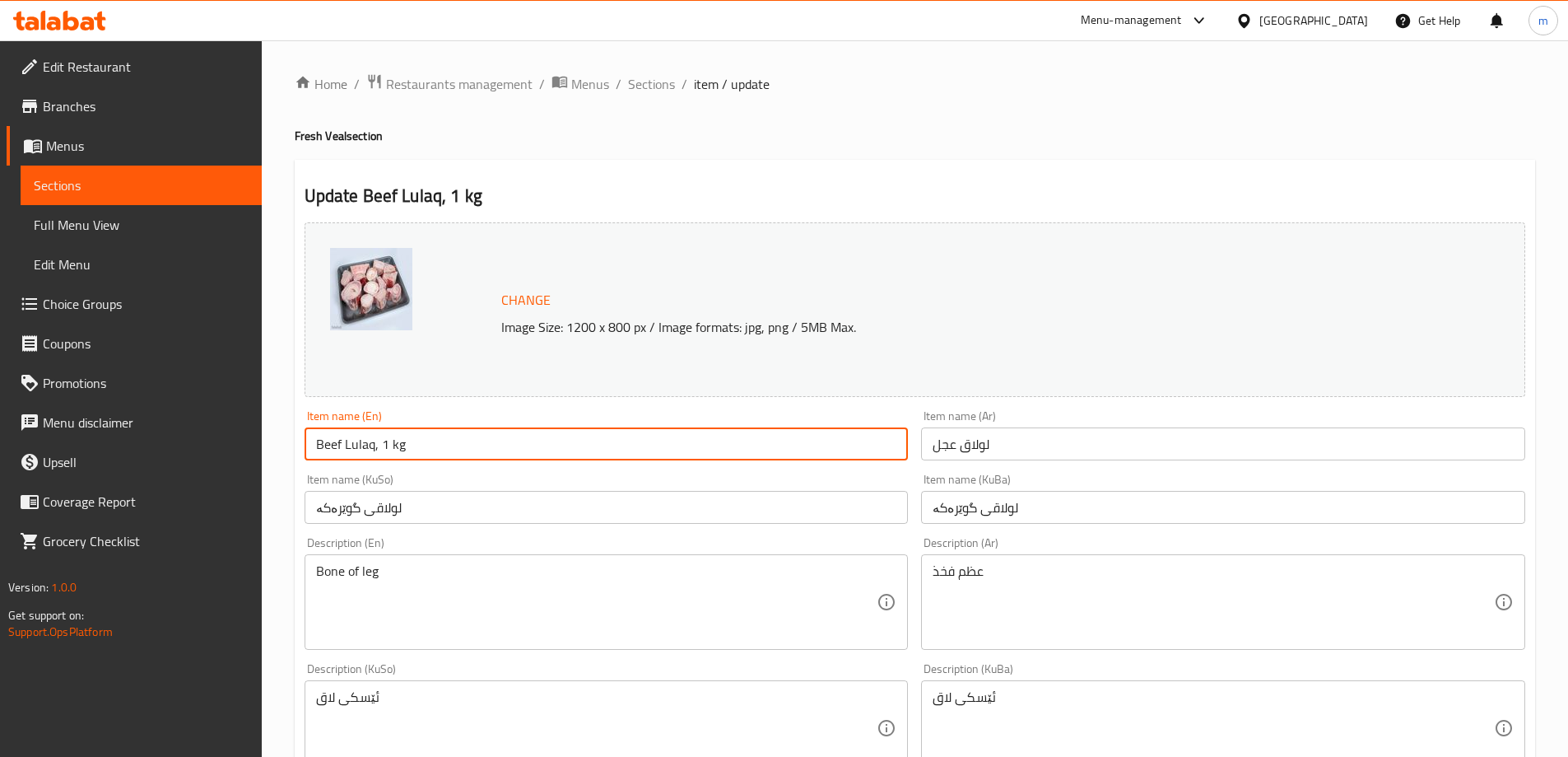
click at [819, 445] on input "Beef Lulaq, 1 kg" at bounding box center [607, 444] width 604 height 33
click at [820, 445] on input "Beef Lulaq, 1 kg" at bounding box center [607, 444] width 604 height 33
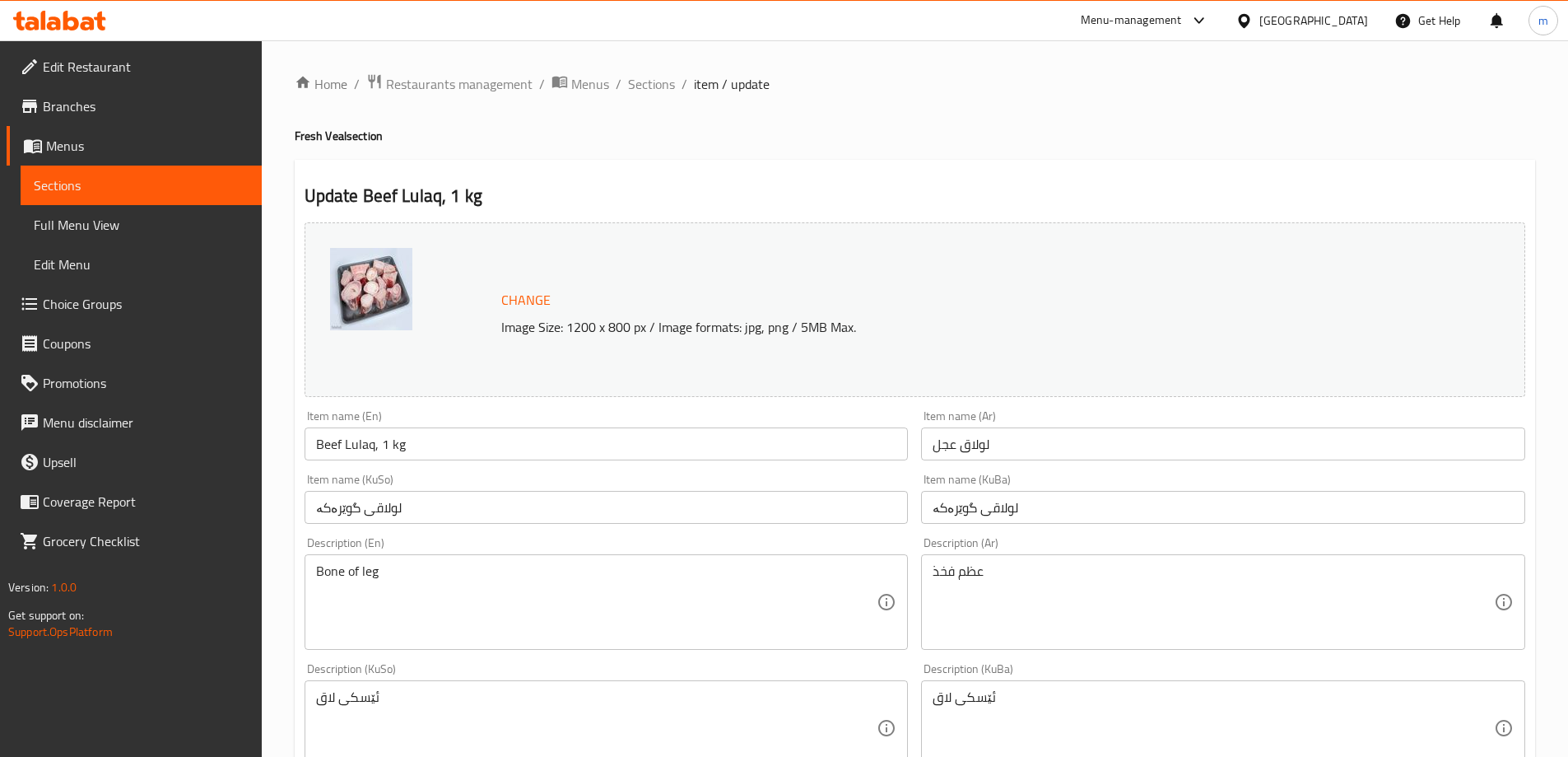
click at [820, 445] on input "Beef Lulaq, 1 kg" at bounding box center [607, 444] width 604 height 33
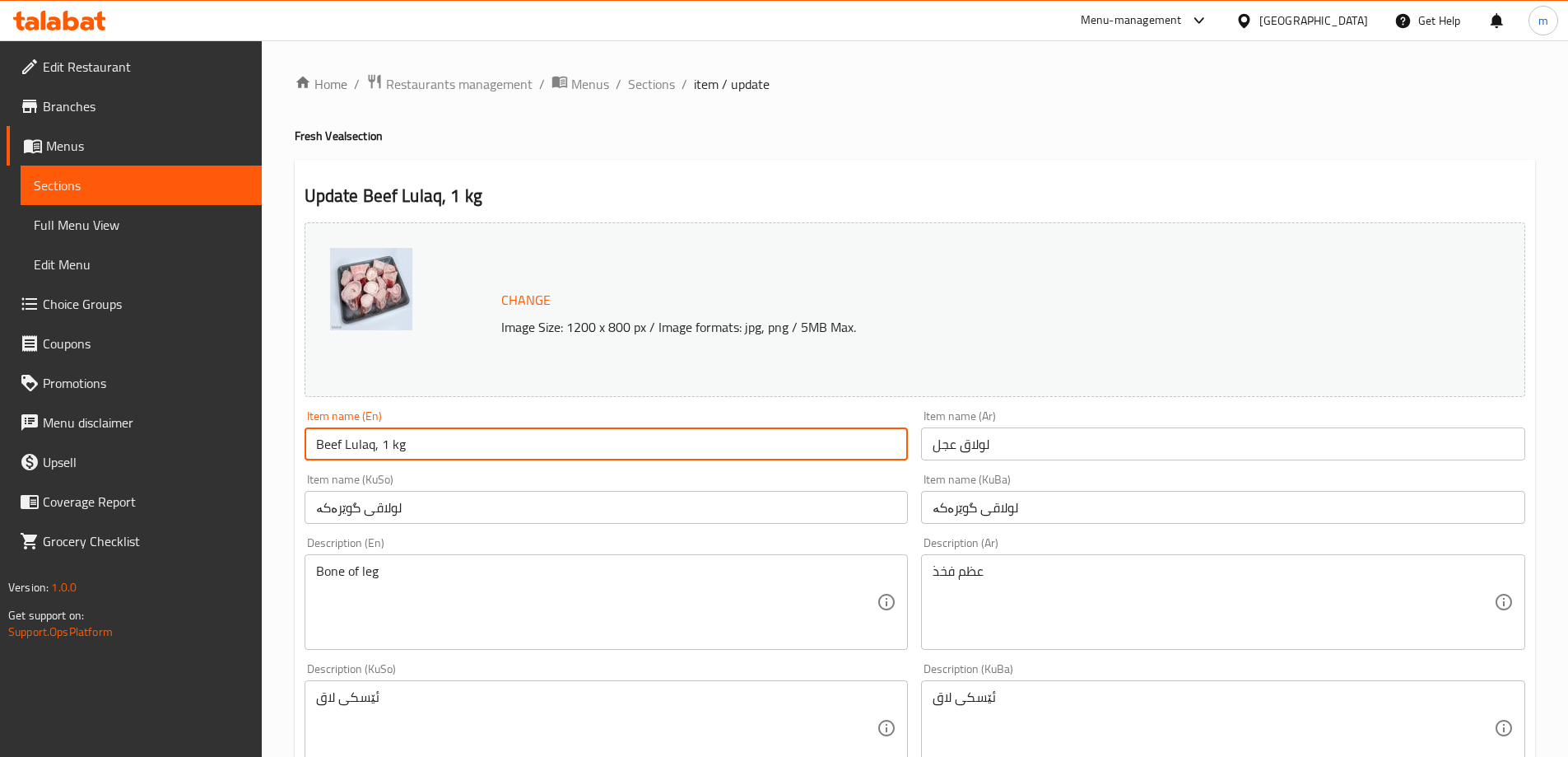
click at [820, 445] on input "Beef Lulaq, 1 kg" at bounding box center [607, 444] width 604 height 33
paste input "لولاق عجل"
click at [441, 449] on input "لولاق عجل" at bounding box center [607, 444] width 604 height 33
click at [442, 449] on input "لولاق عجل" at bounding box center [607, 444] width 604 height 33
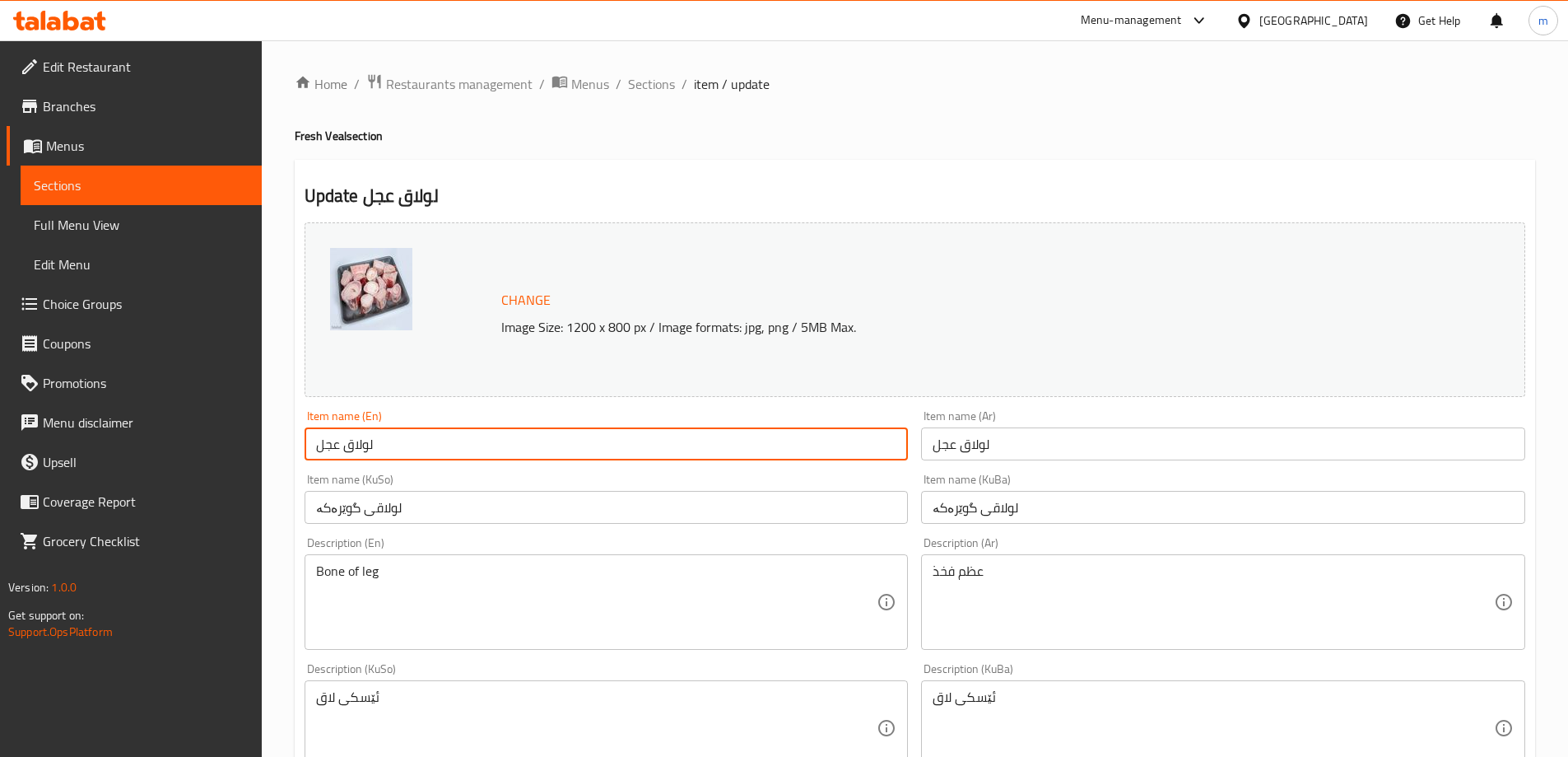
click at [442, 449] on input "لولاق عجل" at bounding box center [607, 444] width 604 height 33
paste input "Veal Lulaq"
type input "Veal Lulaq"
drag, startPoint x: 498, startPoint y: 471, endPoint x: 662, endPoint y: 432, distance: 168.6
click at [499, 470] on div "Item name (KuSo) لولاقی گوێرەکە Item name (KuSo)" at bounding box center [606, 498] width 617 height 64
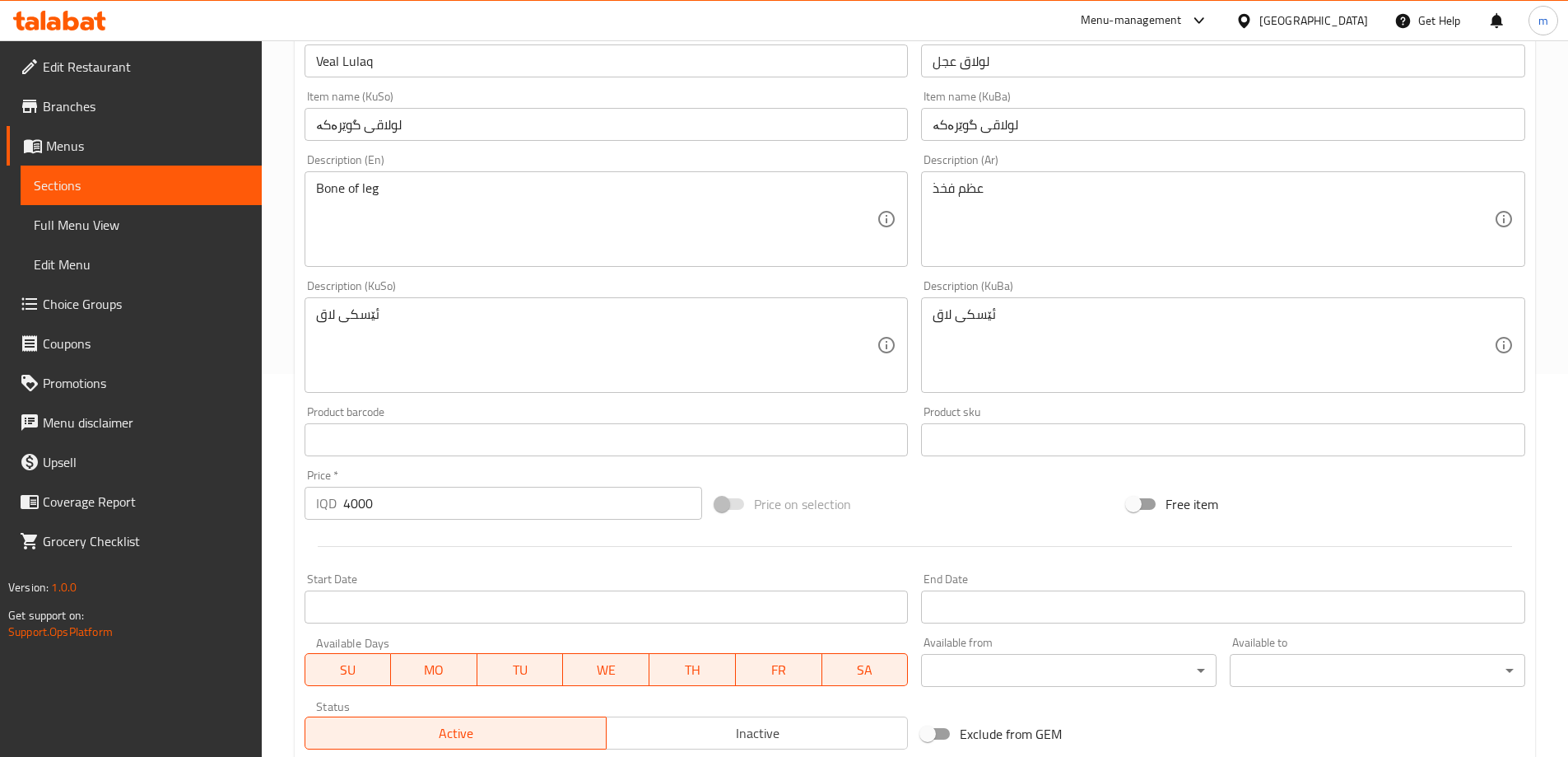
scroll to position [236, 0]
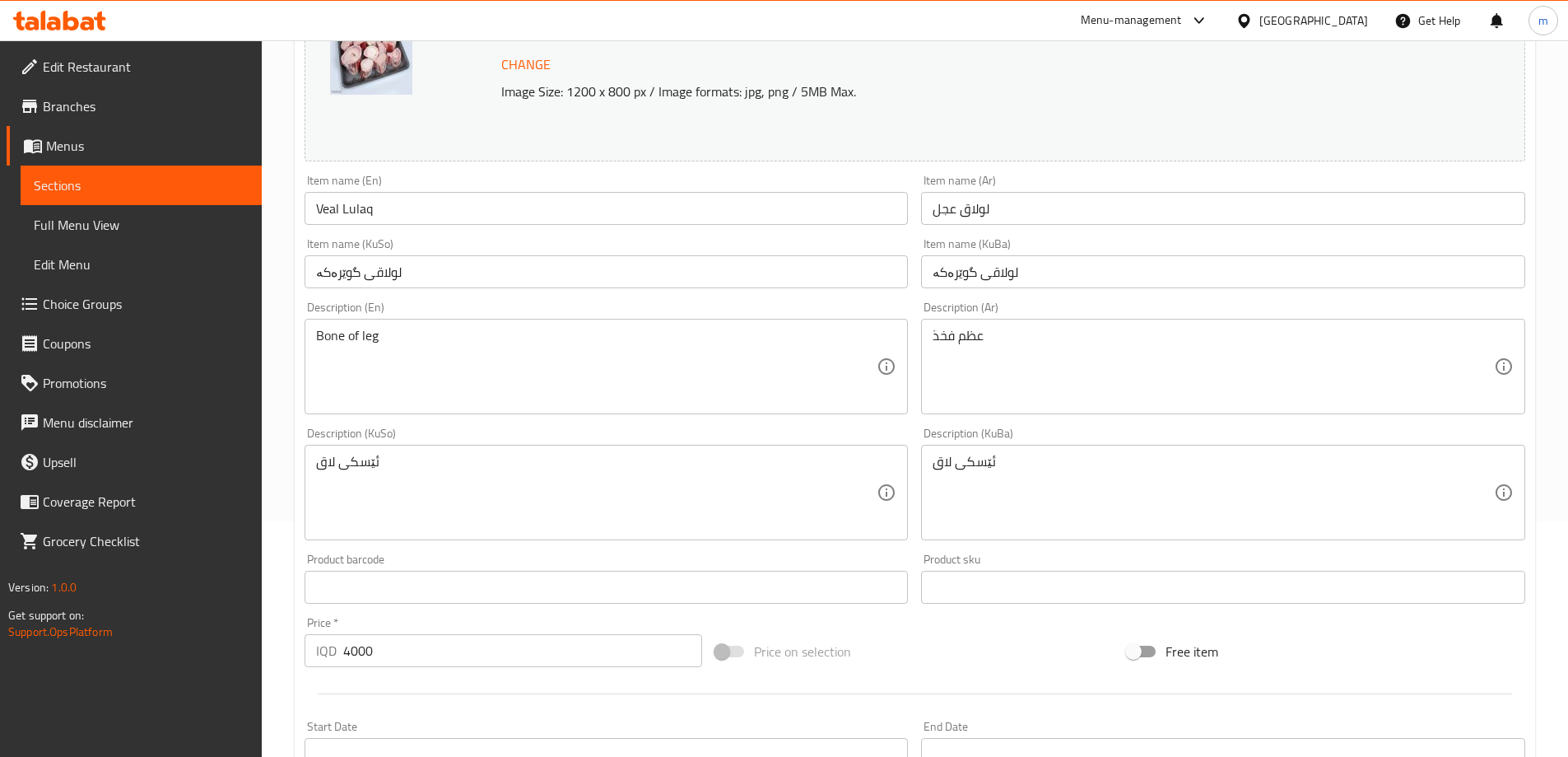
click at [676, 501] on textarea "ئێسکی لاق" at bounding box center [596, 493] width 561 height 79
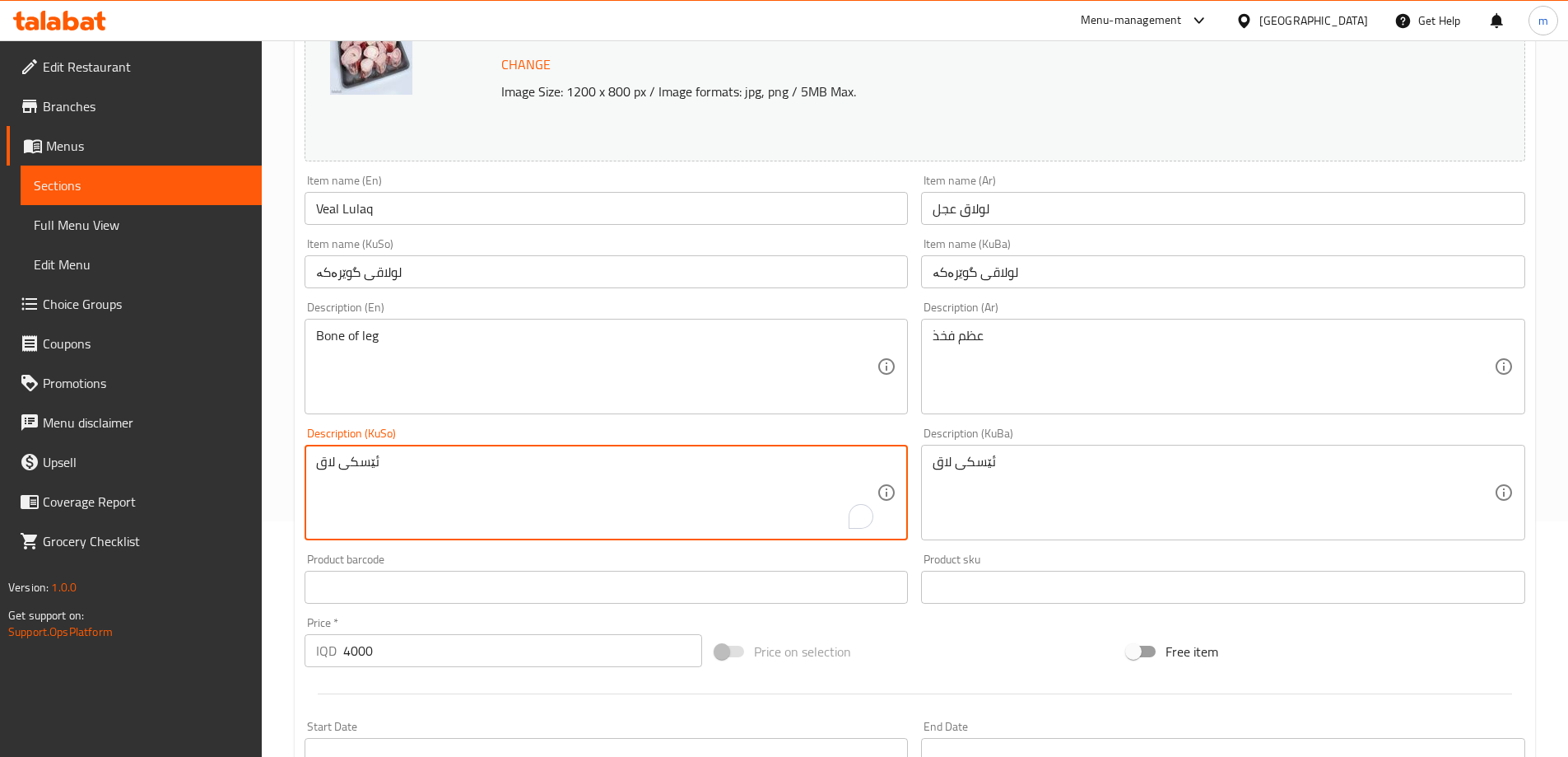
click at [676, 501] on textarea "ئێسکی لاق" at bounding box center [596, 493] width 561 height 79
click at [677, 501] on textarea "ئێسکی لاق" at bounding box center [596, 493] width 561 height 79
paste textarea "رێشی پارچەکراوی گوێرەکە لە بەشی ڕانەوە"
type textarea "ئێسکی فرێشی پارچەکراوی گوێرەکە لە بەشی ڕانەوە"
click at [1052, 489] on textarea "ئێسکی لاق" at bounding box center [1212, 493] width 561 height 79
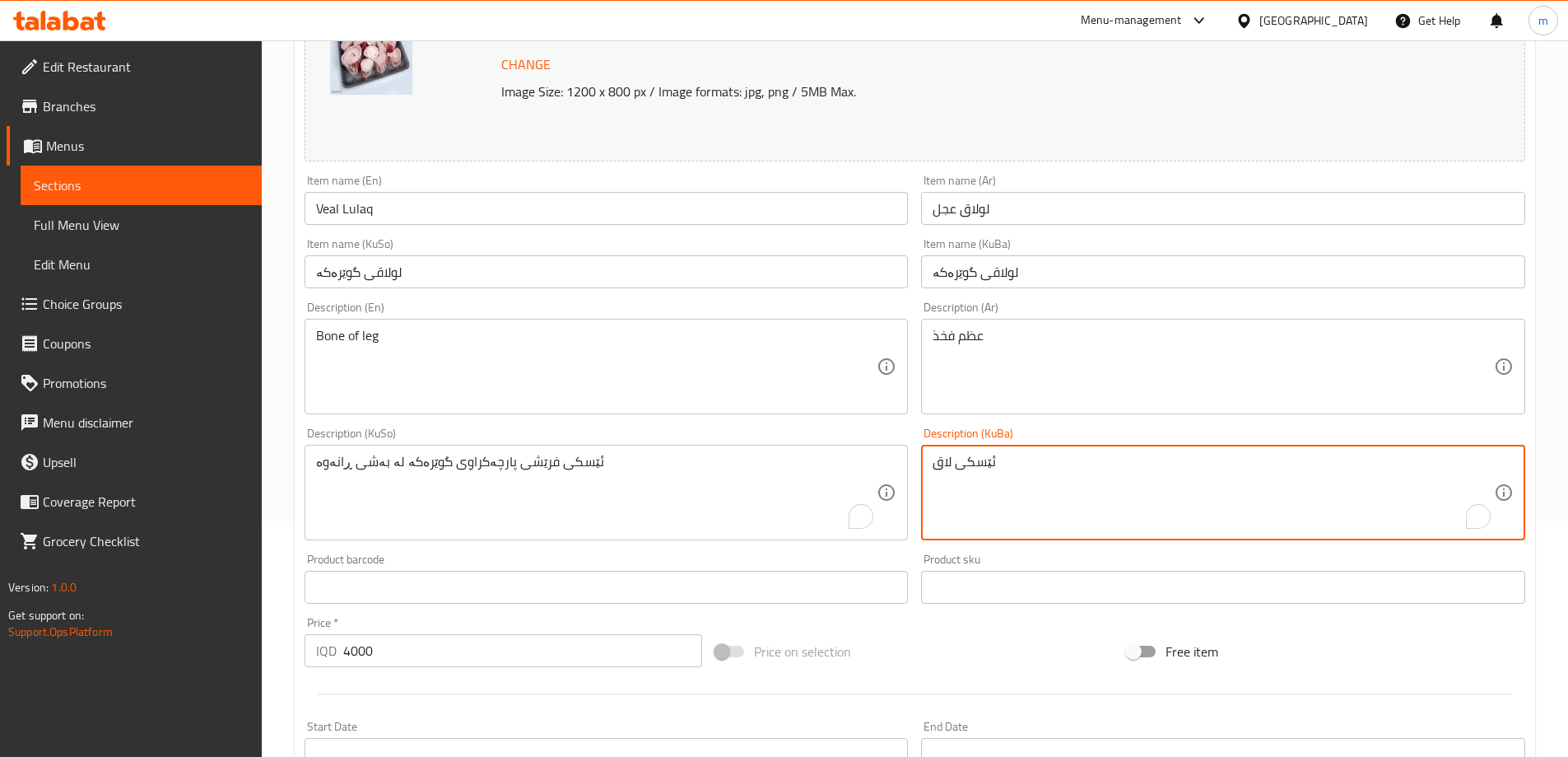
click at [1052, 489] on textarea "ئێسکی لاق" at bounding box center [1212, 493] width 561 height 79
paste textarea "رێشی پارچەکراوی گوێرەکە لە بەشی ڕانەوە"
type textarea "ئێسکی فرێشی پارچەکراوی گوێرەکە لە بەشی ڕانەوە"
click at [1081, 381] on textarea "عظم فخذ" at bounding box center [1212, 367] width 561 height 79
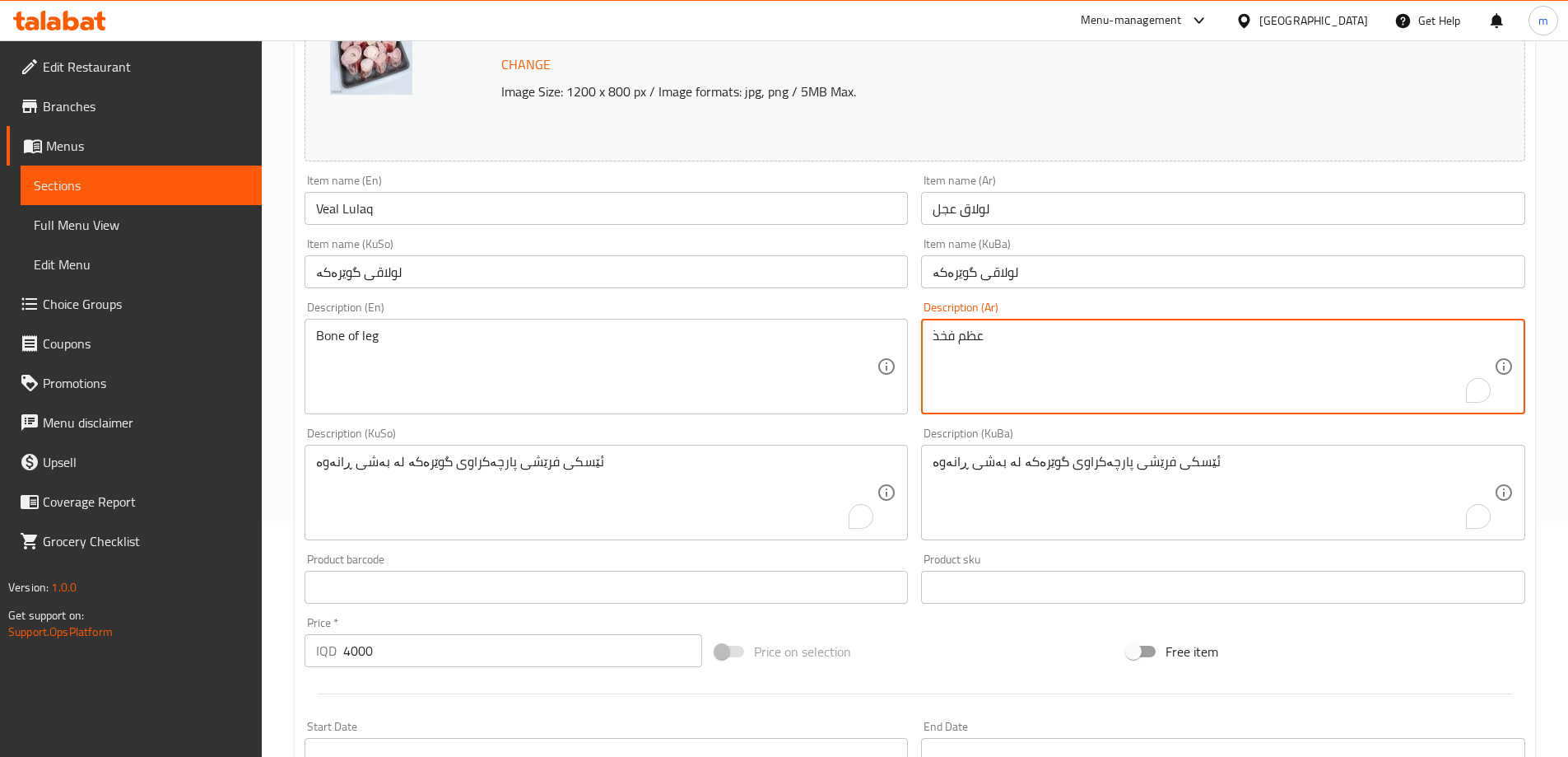
click at [1081, 381] on textarea "عظم فخذ" at bounding box center [1212, 367] width 561 height 79
paste textarea "ام فخذ عجل طازجة ومقطعة"
type textarea "عظام فخذ عجل طازجة ومقطعة"
click at [795, 365] on textarea "Bone of leg" at bounding box center [596, 367] width 561 height 79
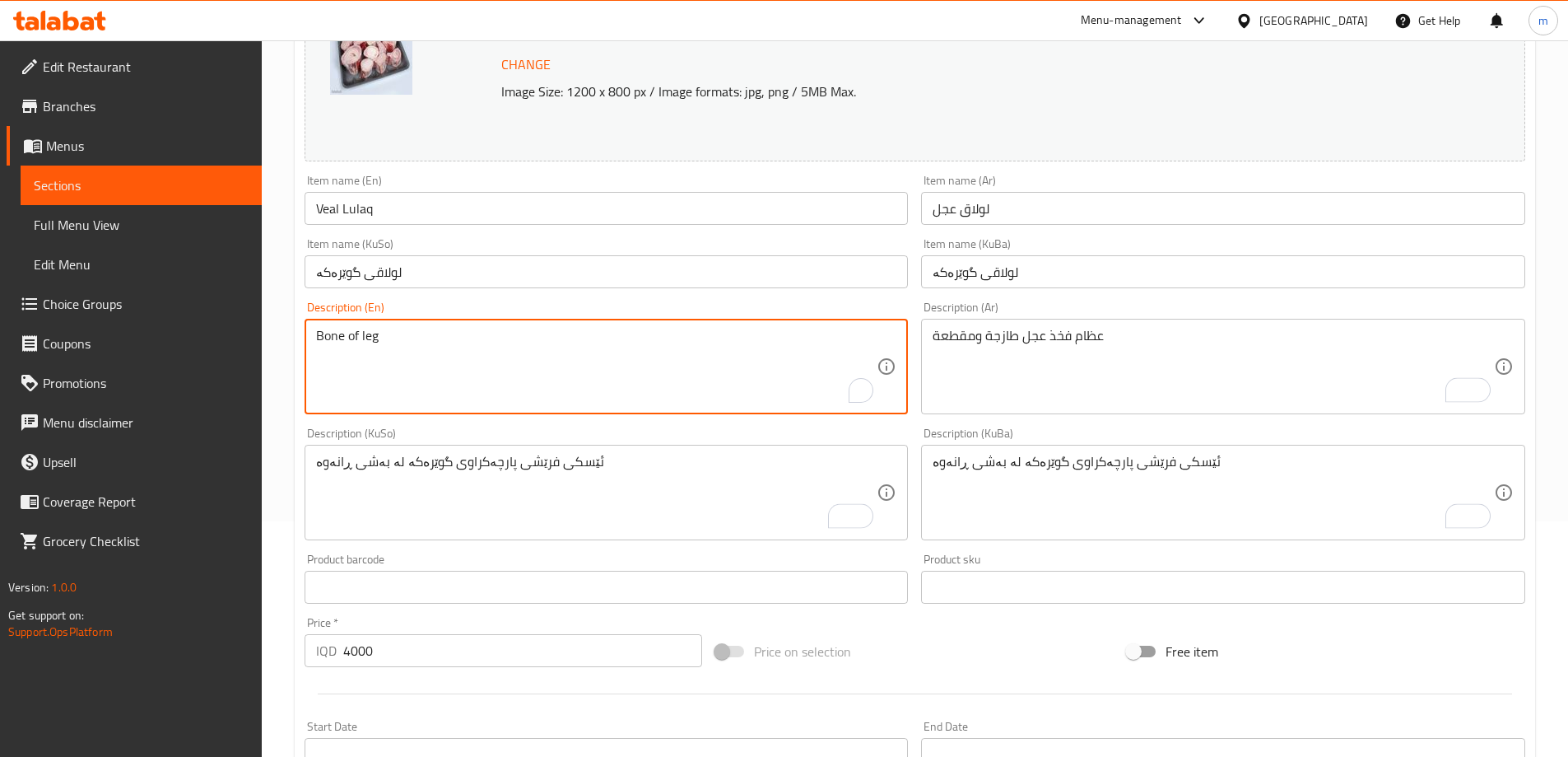
click at [794, 360] on textarea "Bone of leg" at bounding box center [596, 367] width 561 height 79
click at [795, 360] on textarea "Bone of leg" at bounding box center [596, 367] width 561 height 79
paste textarea "Fresh Veal Chopped Thigh Bones"
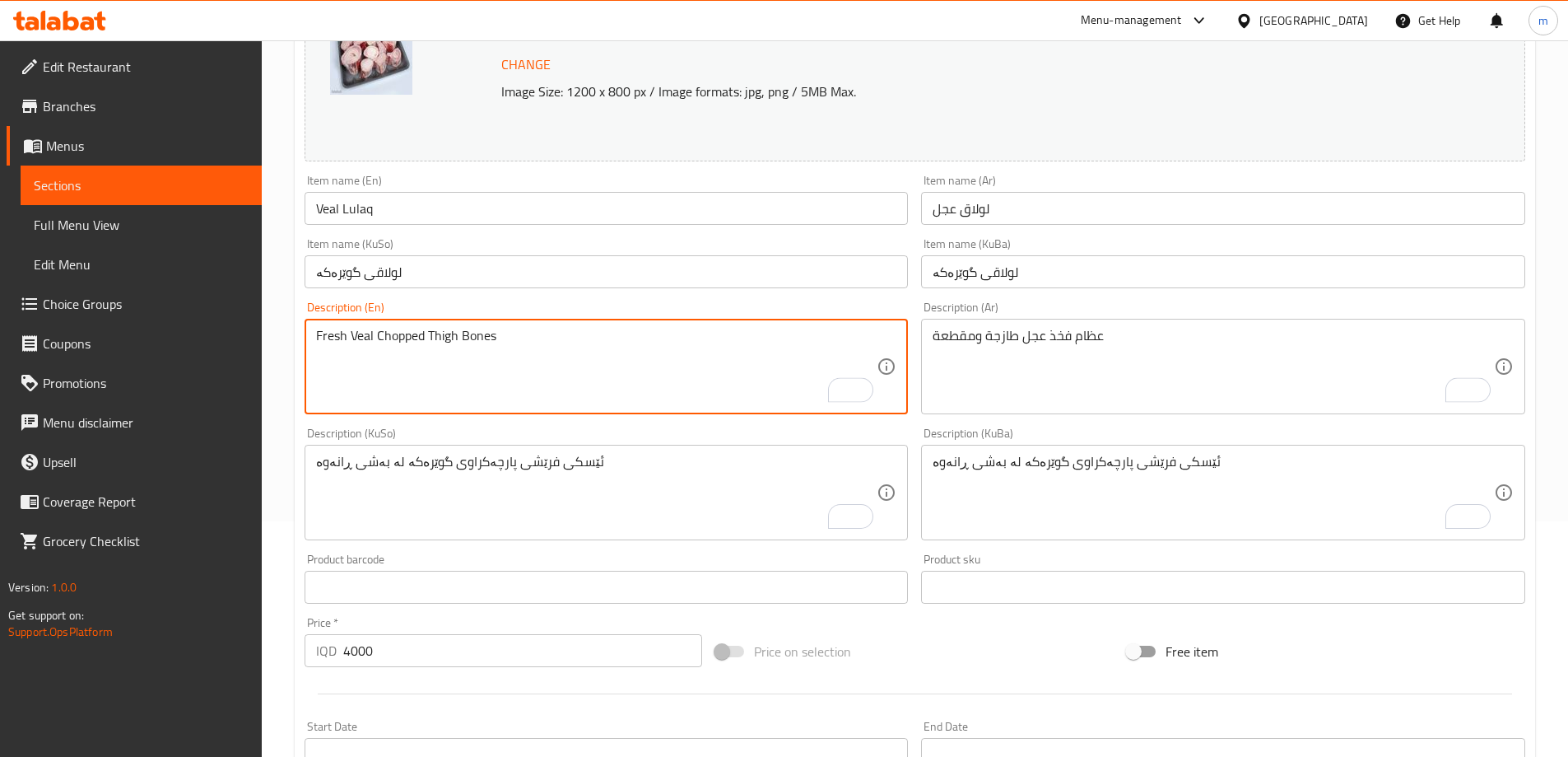
type textarea "Fresh Veal Chopped Thigh Bones"
click at [536, 423] on div "Description (KuSo) ئێسکی فرێشی پارچەکراوی گوێرەکە لە بەشی ڕانەوە Description (K…" at bounding box center [606, 483] width 617 height 126
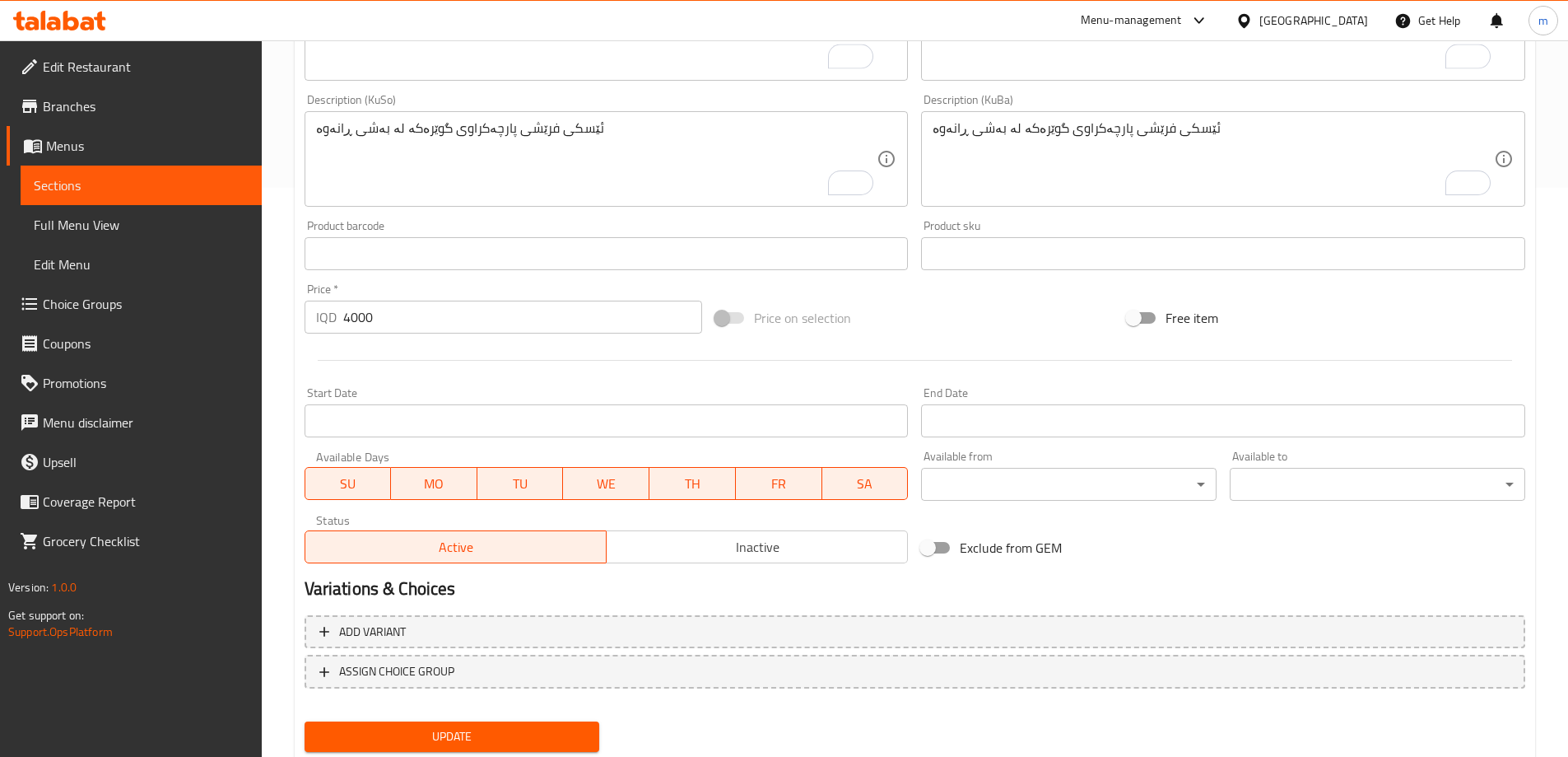
scroll to position [620, 0]
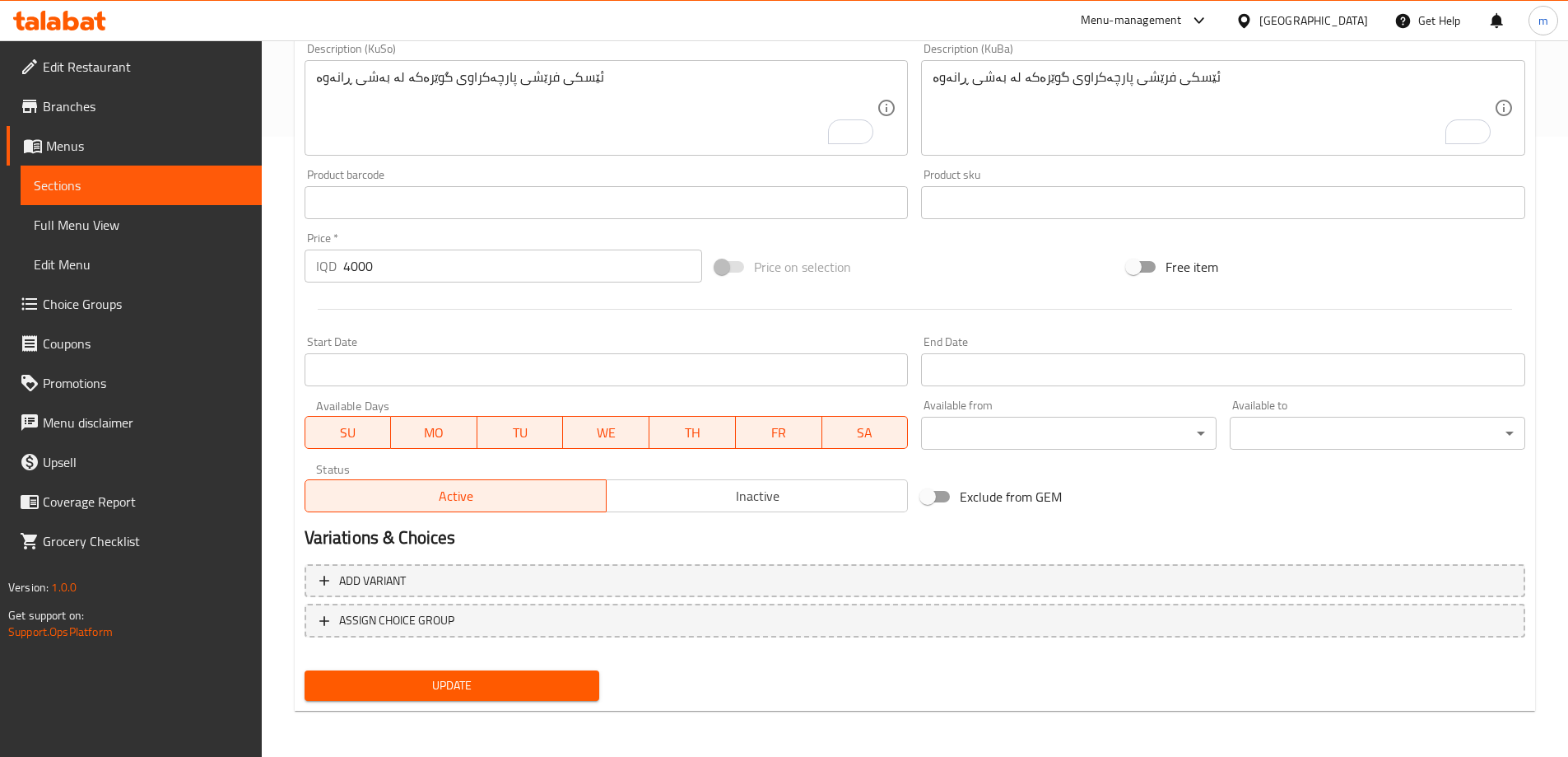
click at [472, 688] on span "Update" at bounding box center [452, 685] width 269 height 20
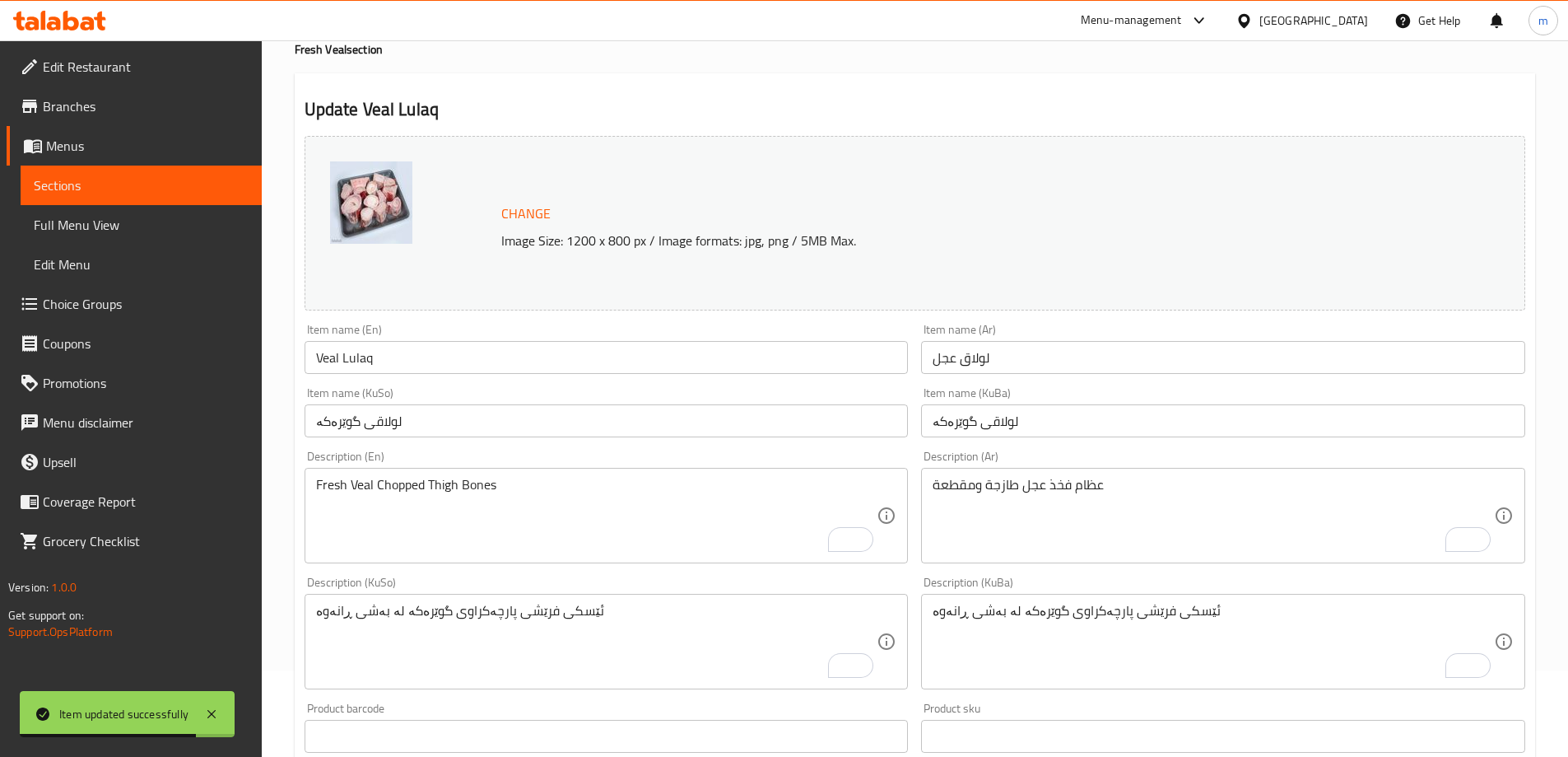
scroll to position [0, 0]
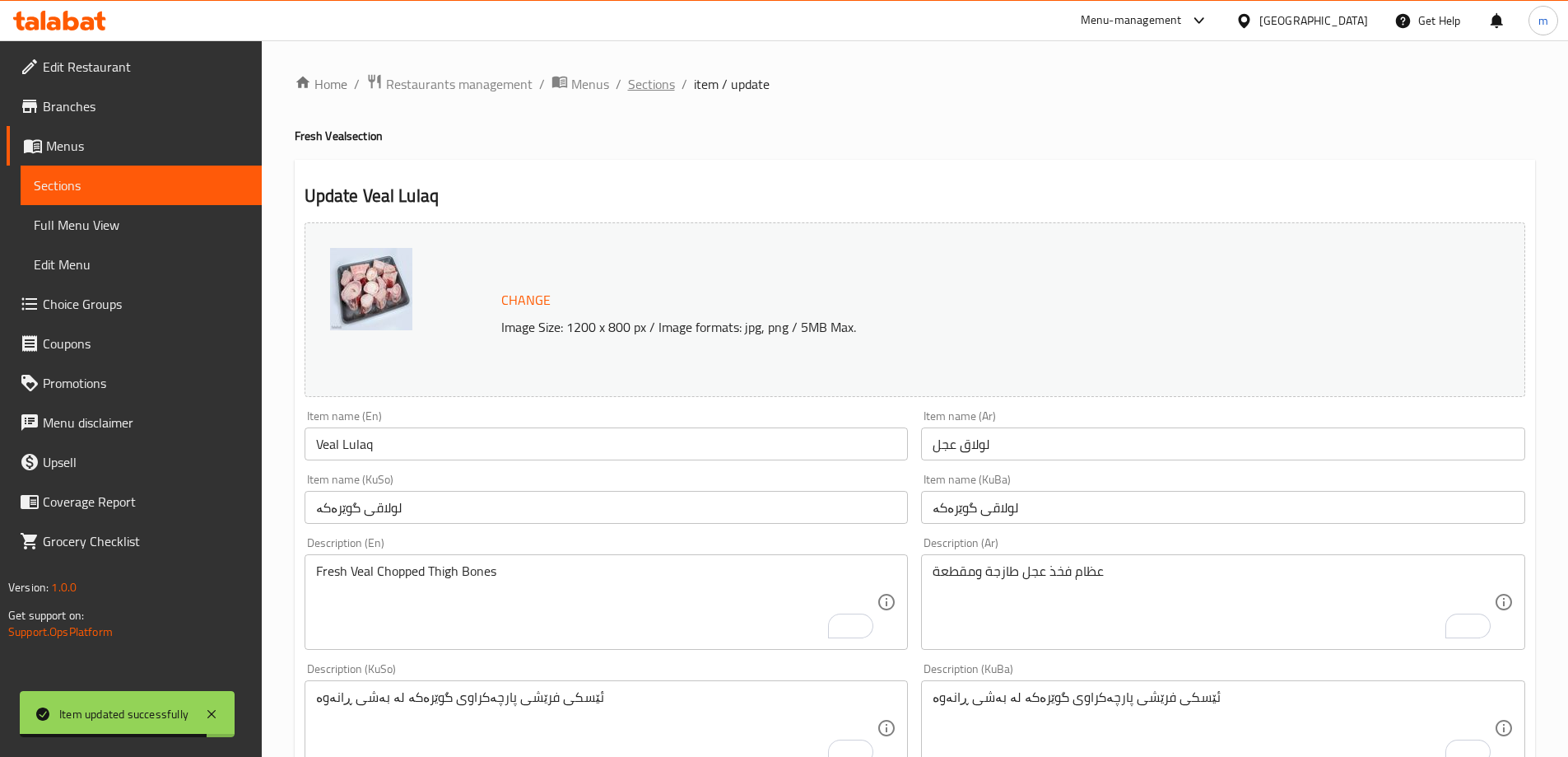
click at [664, 93] on span "Sections" at bounding box center [651, 83] width 47 height 19
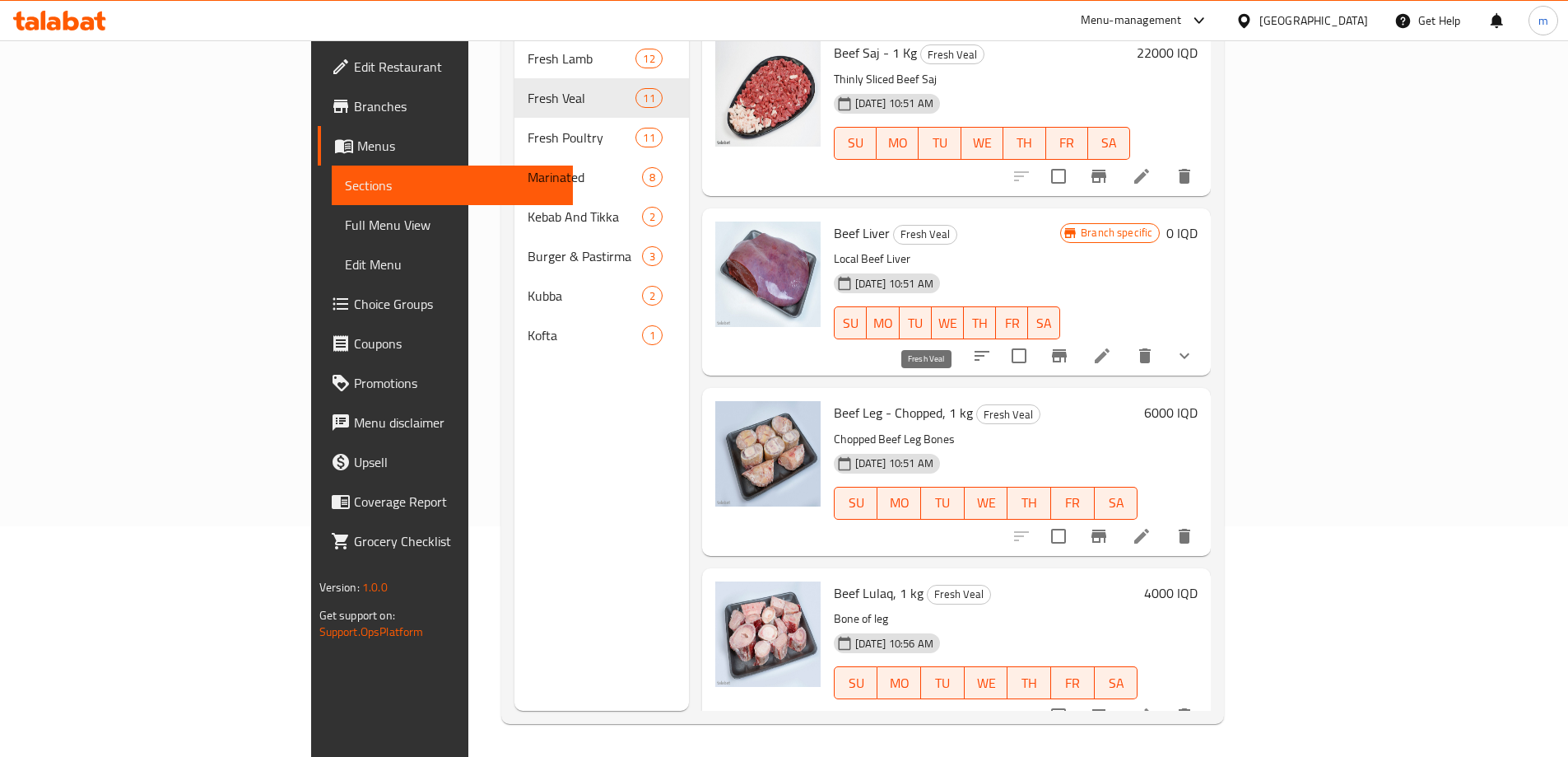
scroll to position [1263, 0]
click at [1149, 529] on icon at bounding box center [1141, 536] width 15 height 15
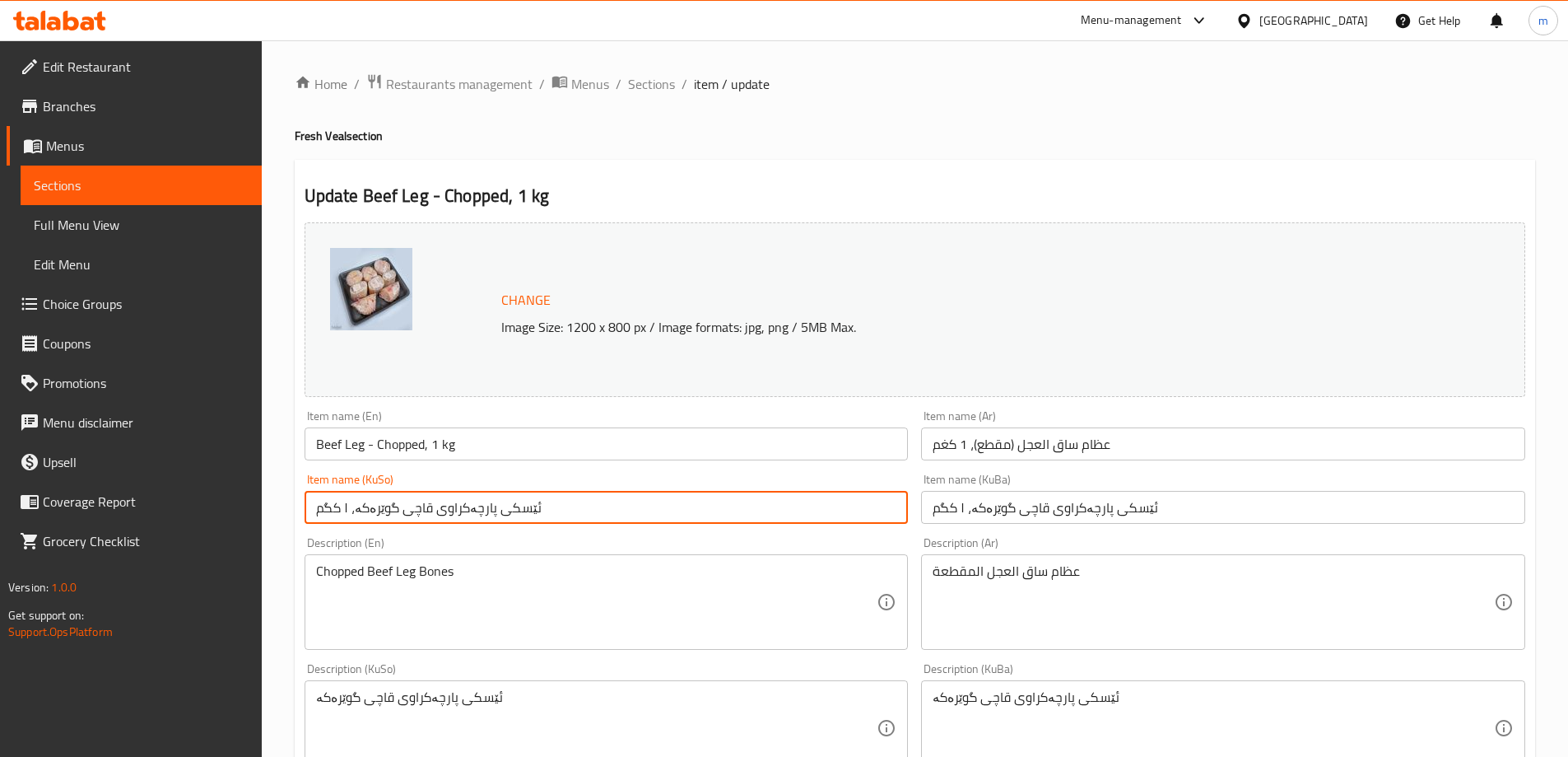
click at [541, 519] on input "ئێسکی پارچەکراوی قاچی گوێرەکە، ۱ کگم" at bounding box center [607, 507] width 604 height 33
click at [541, 518] on input "ئێسکی پارچەکراوی قاچی گوێرەکە، ۱ کگم" at bounding box center [607, 507] width 604 height 33
paste input "قاچی پارچەکراوی گوێرەکە (ئێسک)"
type input "قاچی پارچەکراوی گوێرەکە (ئێسک)"
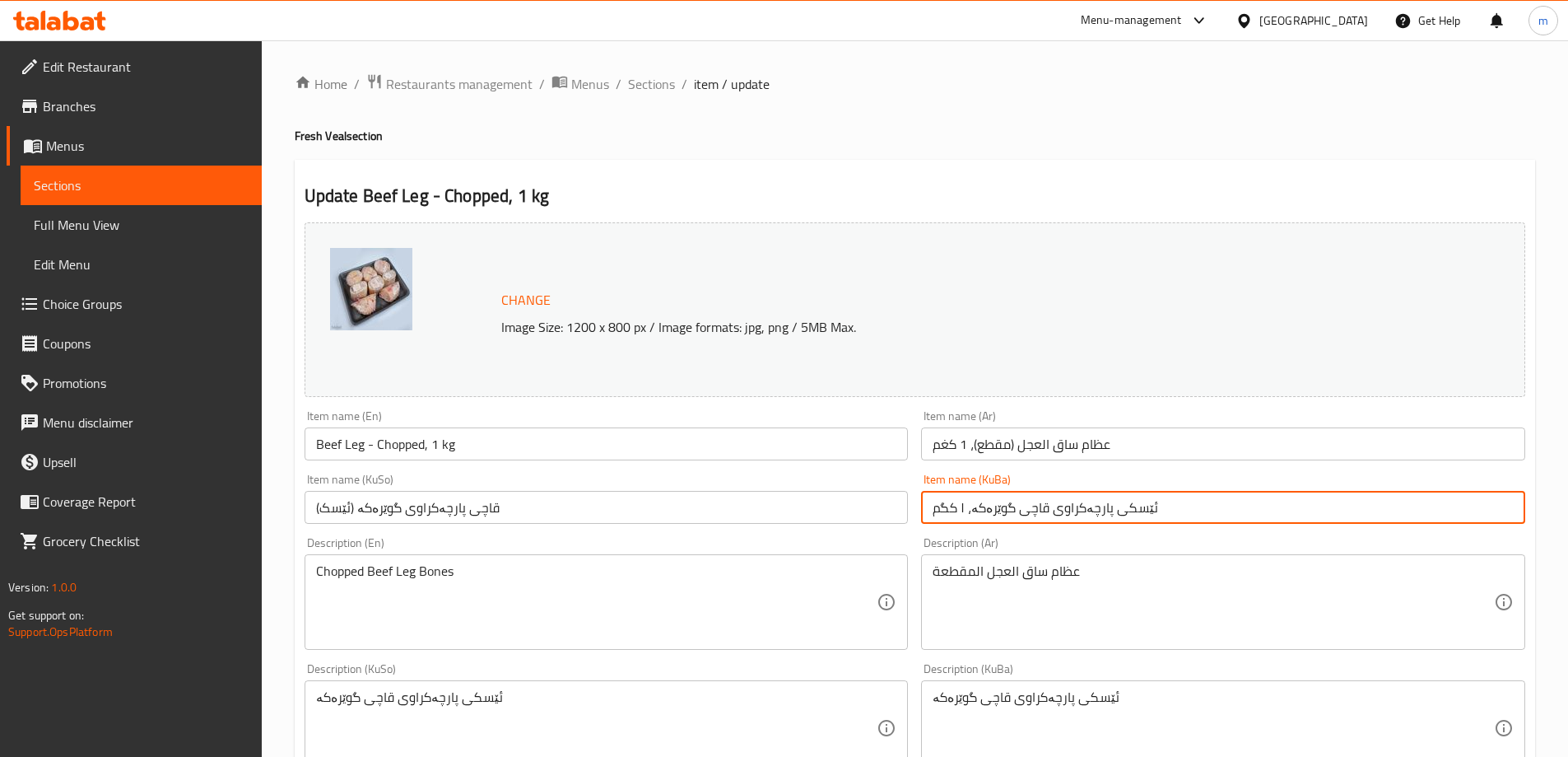
click at [958, 496] on input "ئێسکی پارچەکراوی قاچی گوێرەکە، ۱ کگم" at bounding box center [1223, 507] width 604 height 33
paste input "قاچی پارچەکراوی گوێرەکە (ئێسک)"
type input "قاچی پارچەکراوی گوێرەکە (ئێسک)"
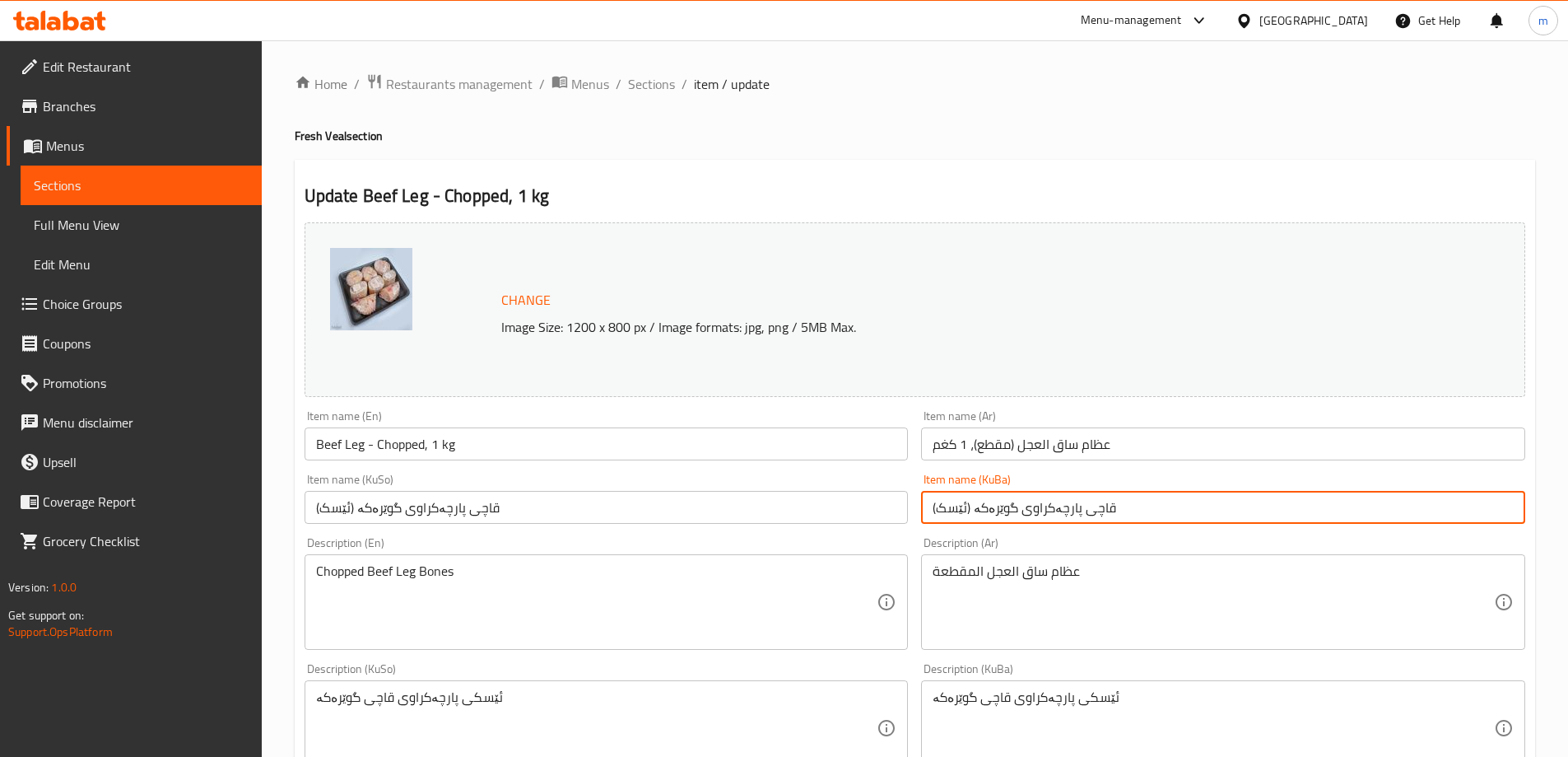
click at [977, 454] on input "عظام ساق العجل (مقطع)، 1 كغم" at bounding box center [1223, 444] width 604 height 33
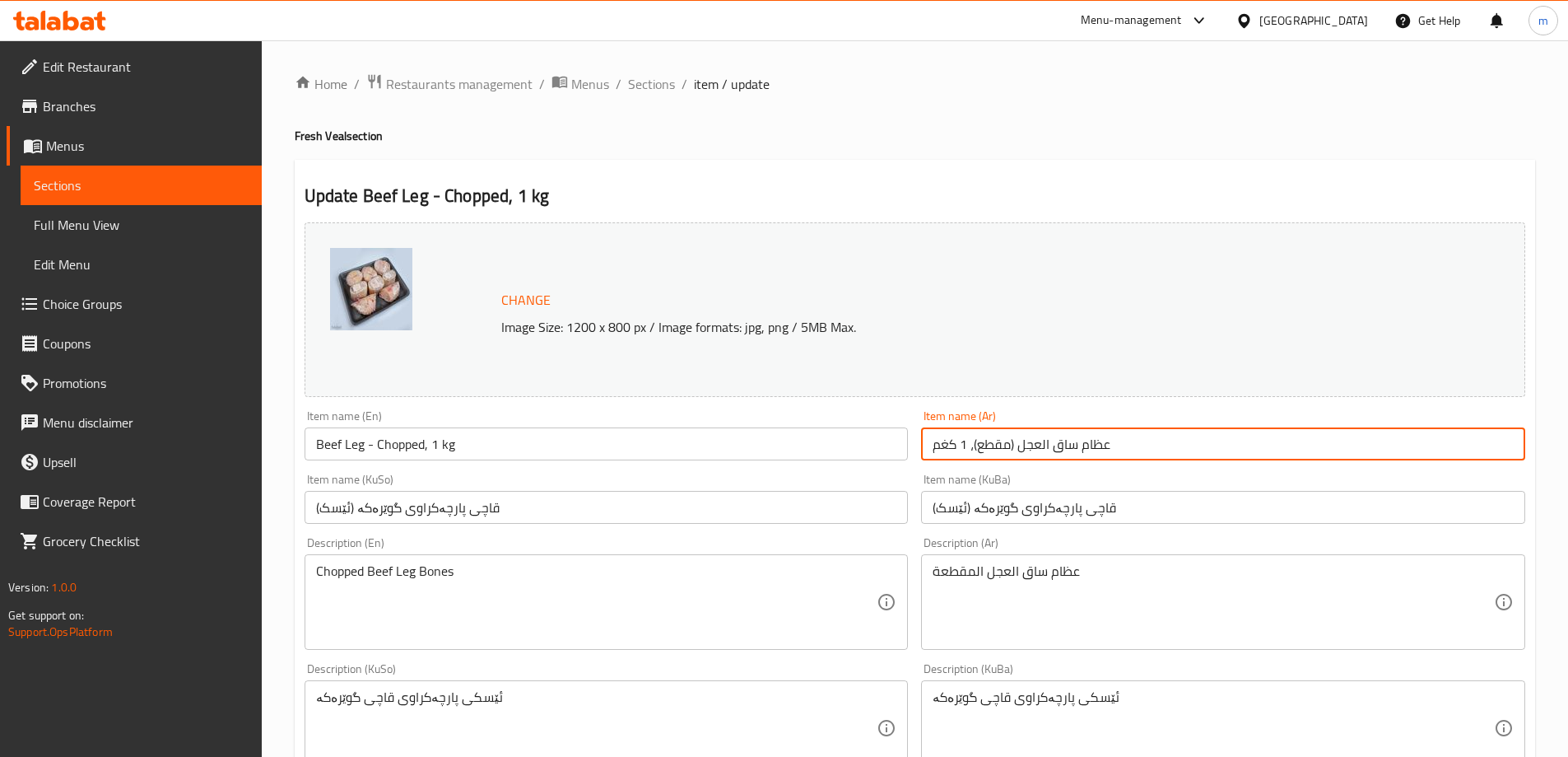
click at [977, 454] on input "عظام ساق العجل (مقطع)، 1 كغم" at bounding box center [1223, 444] width 604 height 33
paste input "ة)"
type input "عظام ساق العجل (مقطعة)"
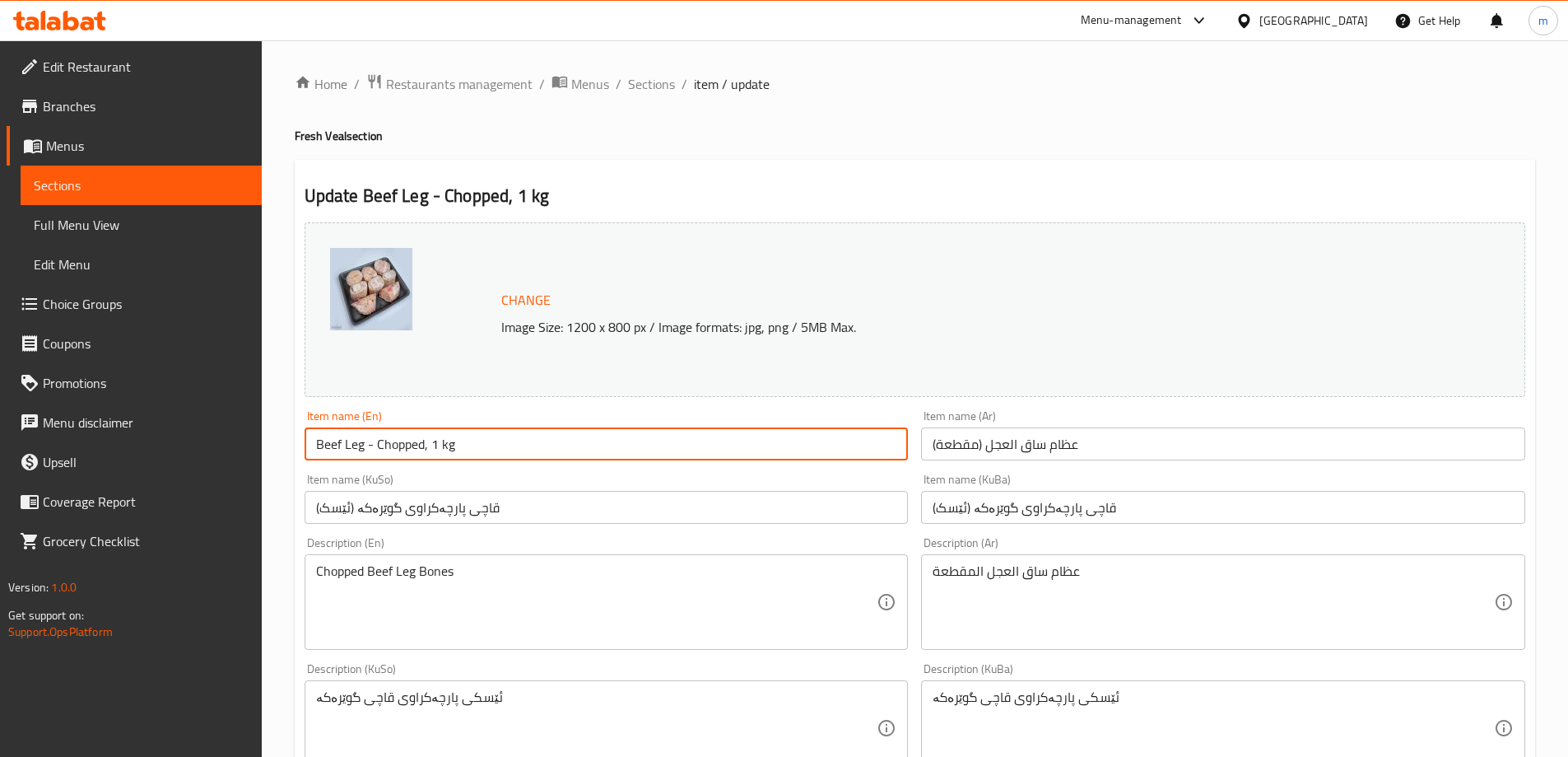
click at [802, 451] on input "Beef Leg - Chopped, 1 kg" at bounding box center [607, 444] width 604 height 33
click at [803, 451] on input "Beef Leg - Chopped, 1 kg" at bounding box center [607, 444] width 604 height 33
paste input "Veal Chopped Leg (Bones)"
type input "Veal Chopped Leg (Bones)"
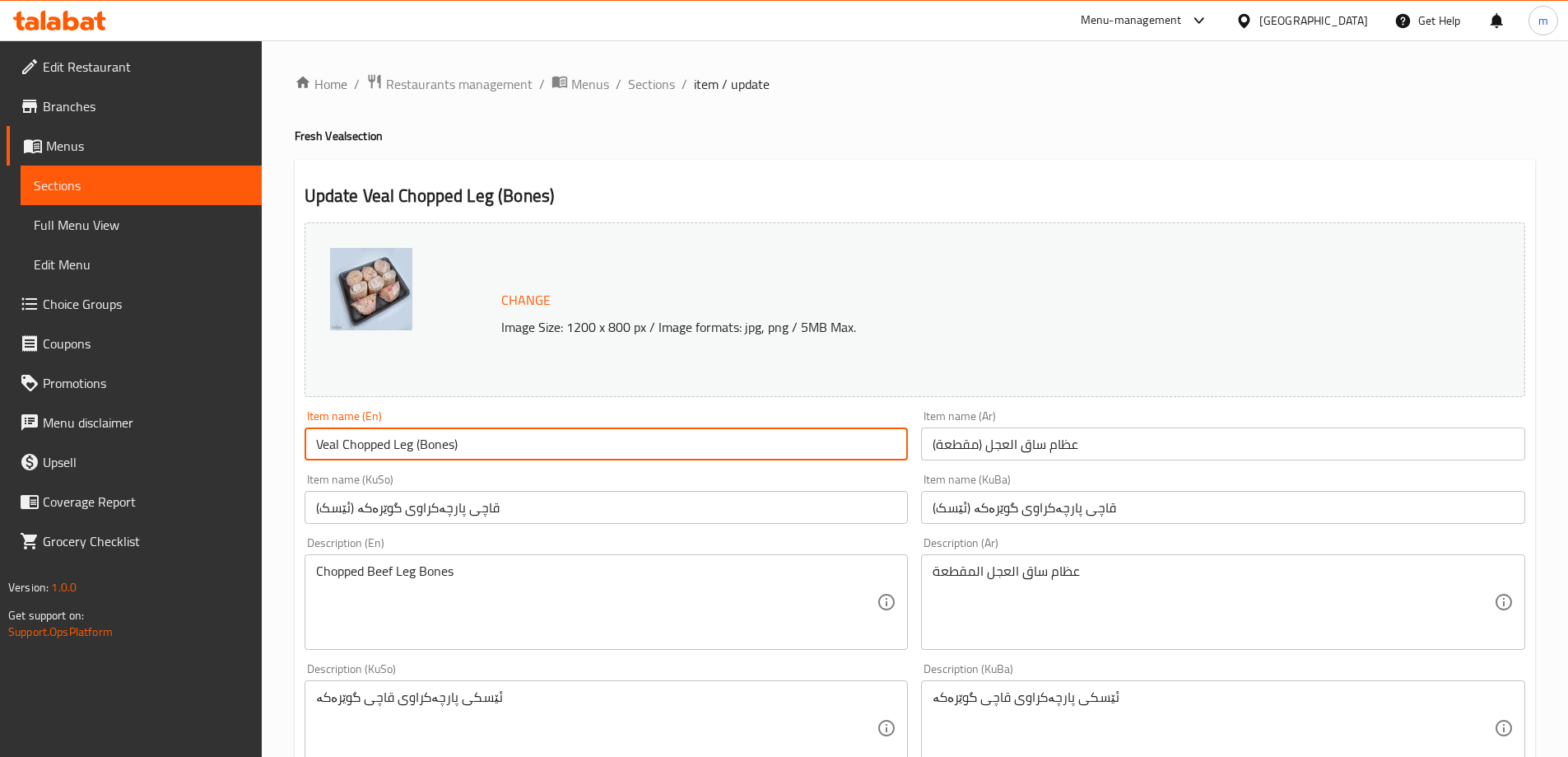
click at [488, 474] on div "Item name (KuSo) قاچی پارچەکراوی گوێرەکە (ئێسک) Item name (KuSo)" at bounding box center [607, 498] width 604 height 50
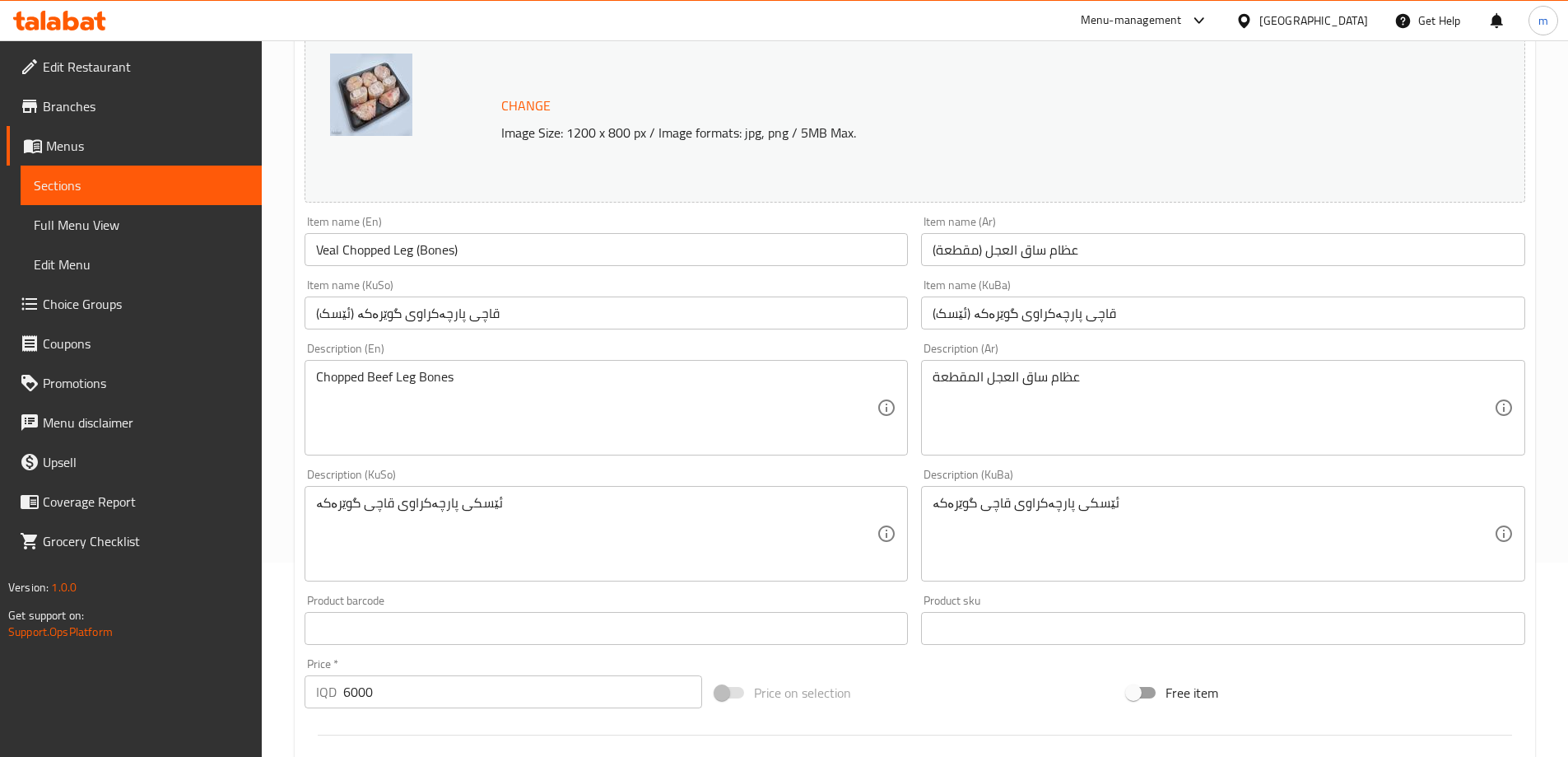
scroll to position [196, 0]
click at [549, 506] on textarea "ئێسکی پارچەکراوی قاچی گوێرەکە" at bounding box center [596, 532] width 561 height 79
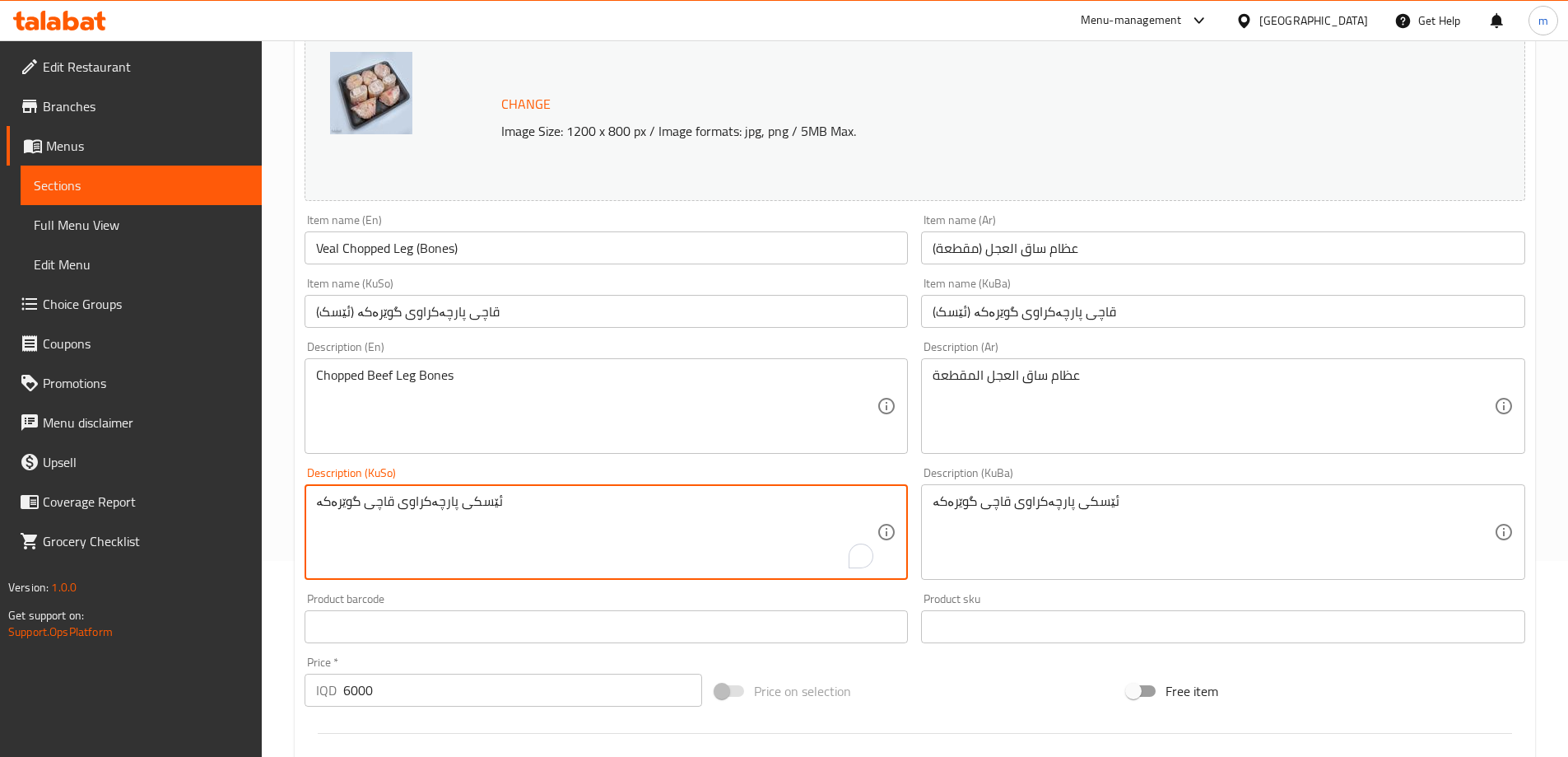
click at [549, 506] on textarea "ئێسکی پارچەکراوی قاچی گوێرەکە" at bounding box center [596, 532] width 561 height 79
paste textarea "رێشی پارچەکراوی گوێرەکە لە بەشی قاچەوە"
type textarea "ئێسکی فرێشی پارچەکراوی گوێرەکە لە بەشی قاچەوە"
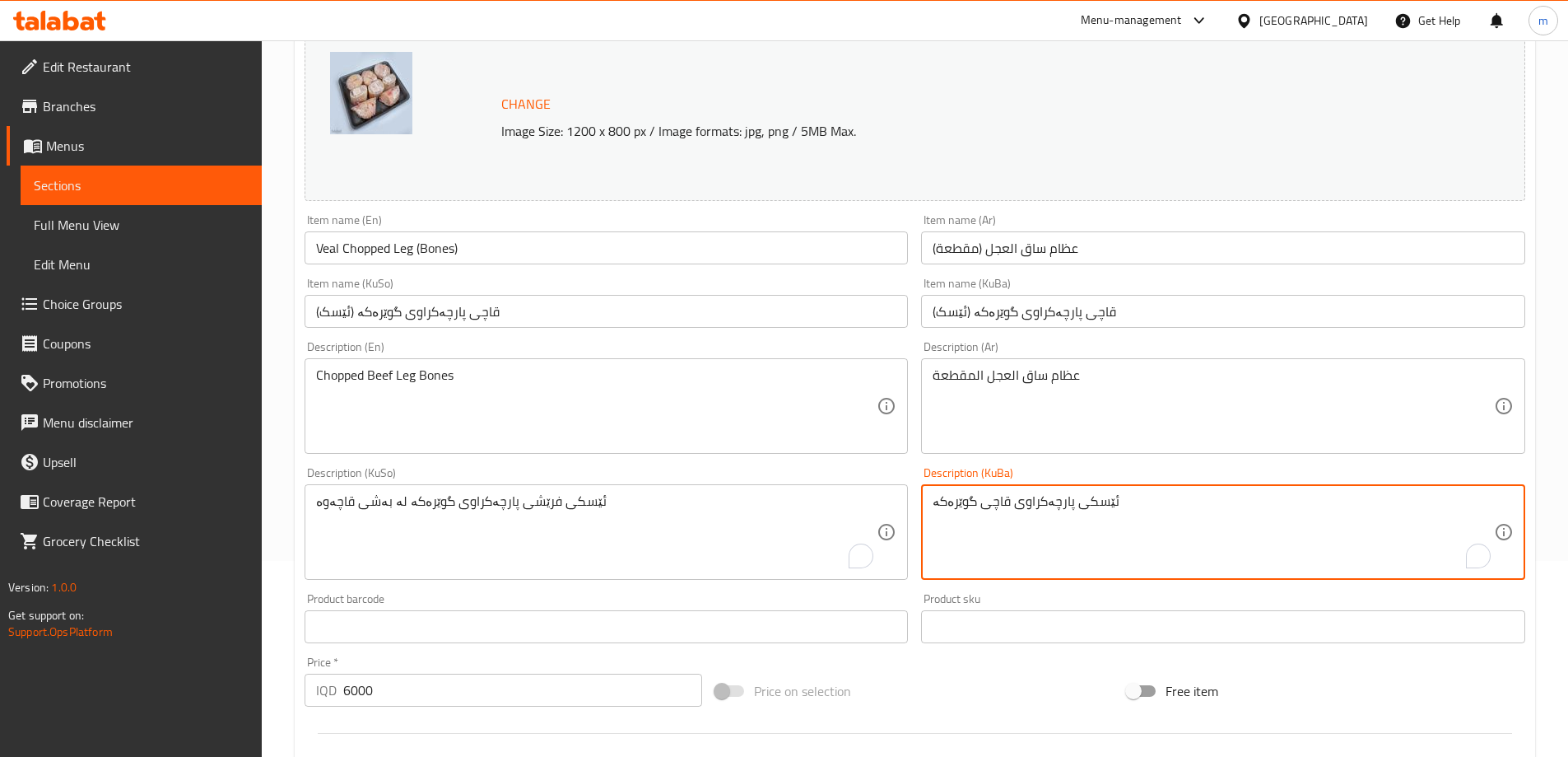
click at [1056, 534] on textarea "ئێسکی پارچەکراوی قاچی گوێرەکە" at bounding box center [1212, 532] width 561 height 79
paste textarea "رێشی پارچەکراوی گوێرەکە لە بەشی قاچەوە"
type textarea "ئێسکی فرێشی پارچەکراوی گوێرەکە لە بەشی قاچەوە"
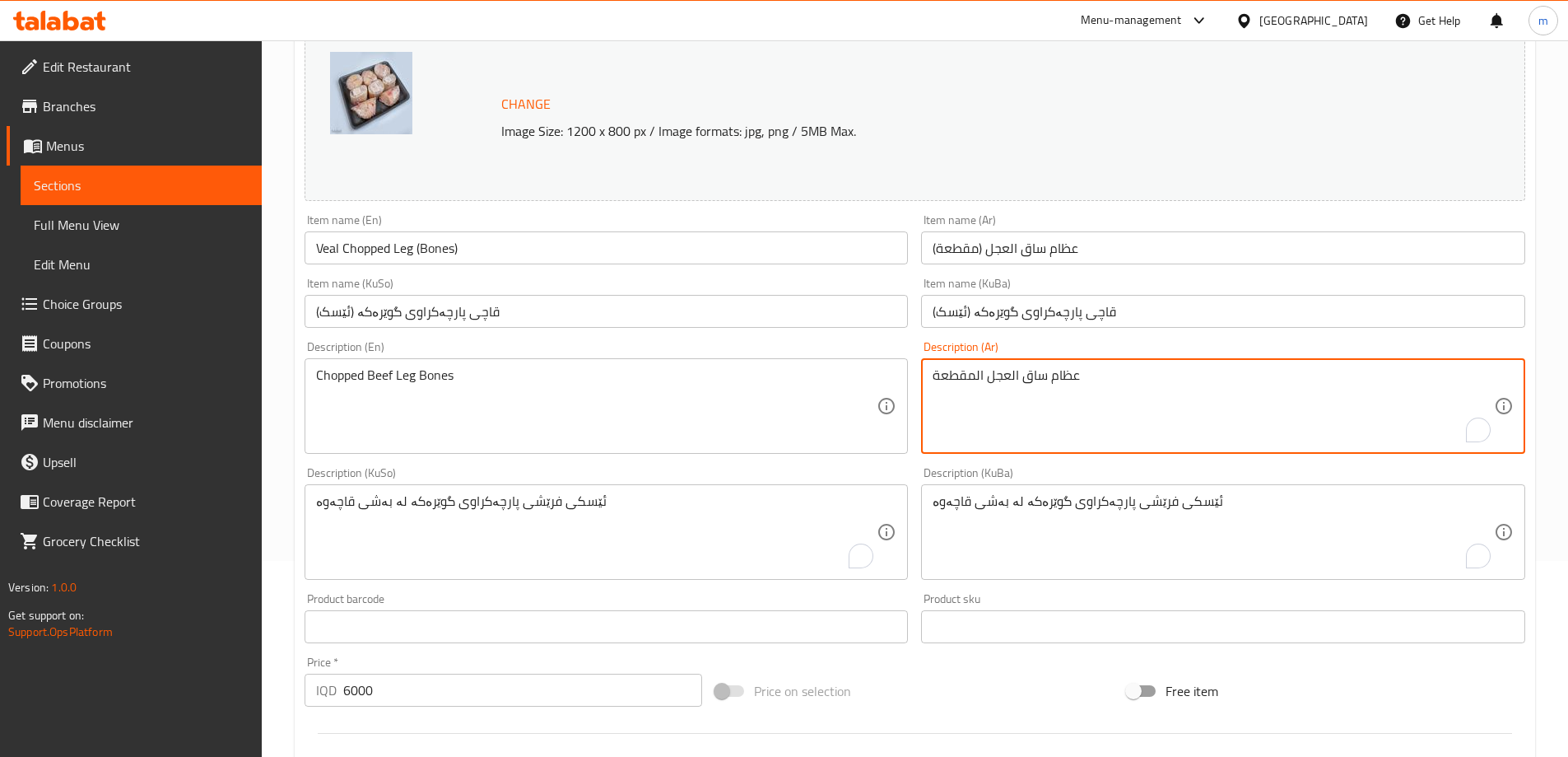
click at [1052, 410] on textarea "عظام ساق العجل المقطعة" at bounding box center [1212, 406] width 561 height 79
paste textarea "جل طازجة ومقطعة"
type textarea "عظام ساق عجل طازجة ومقطعة"
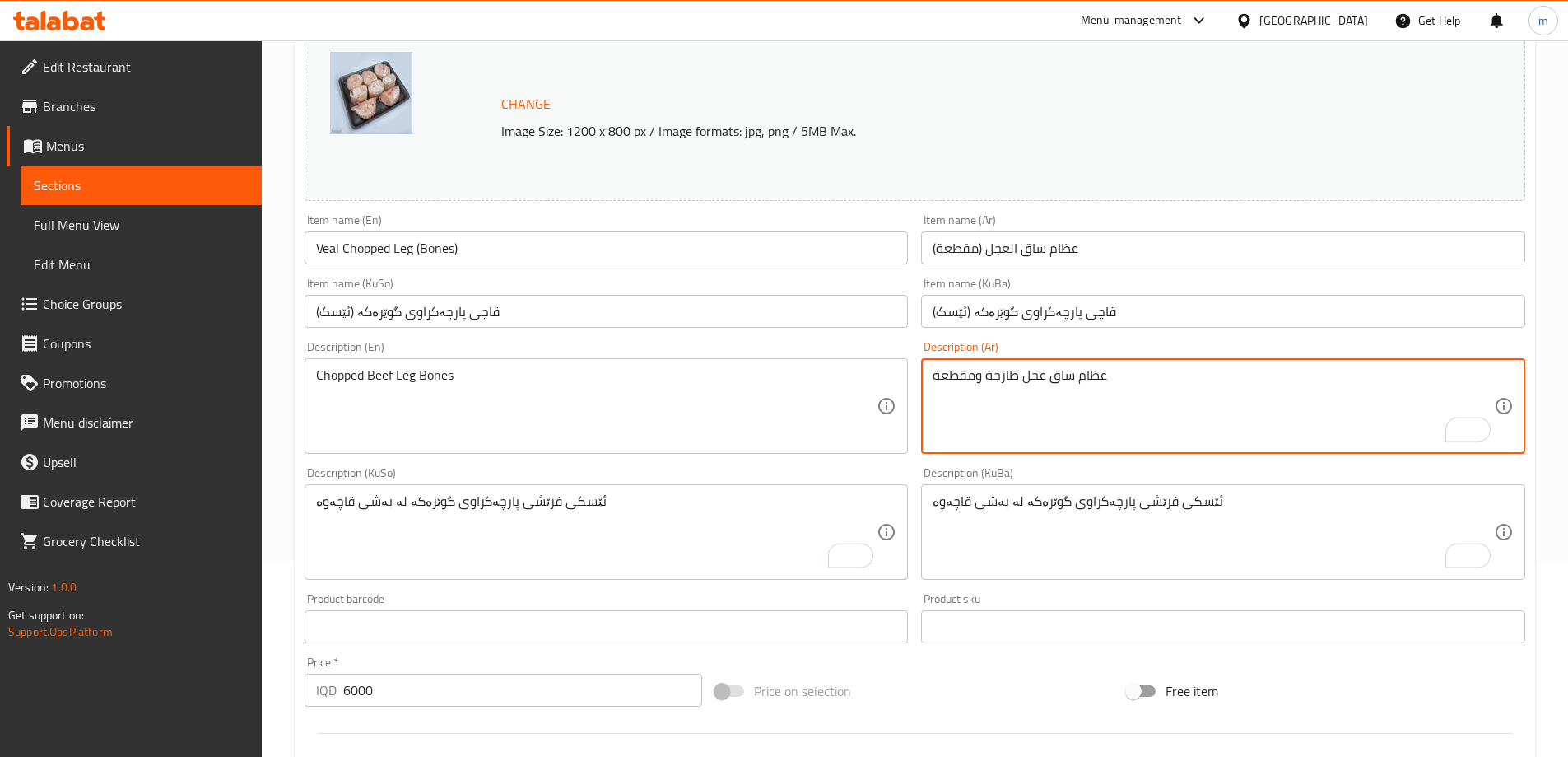
click at [809, 409] on textarea "Chopped Beef Leg Bones" at bounding box center [596, 406] width 561 height 79
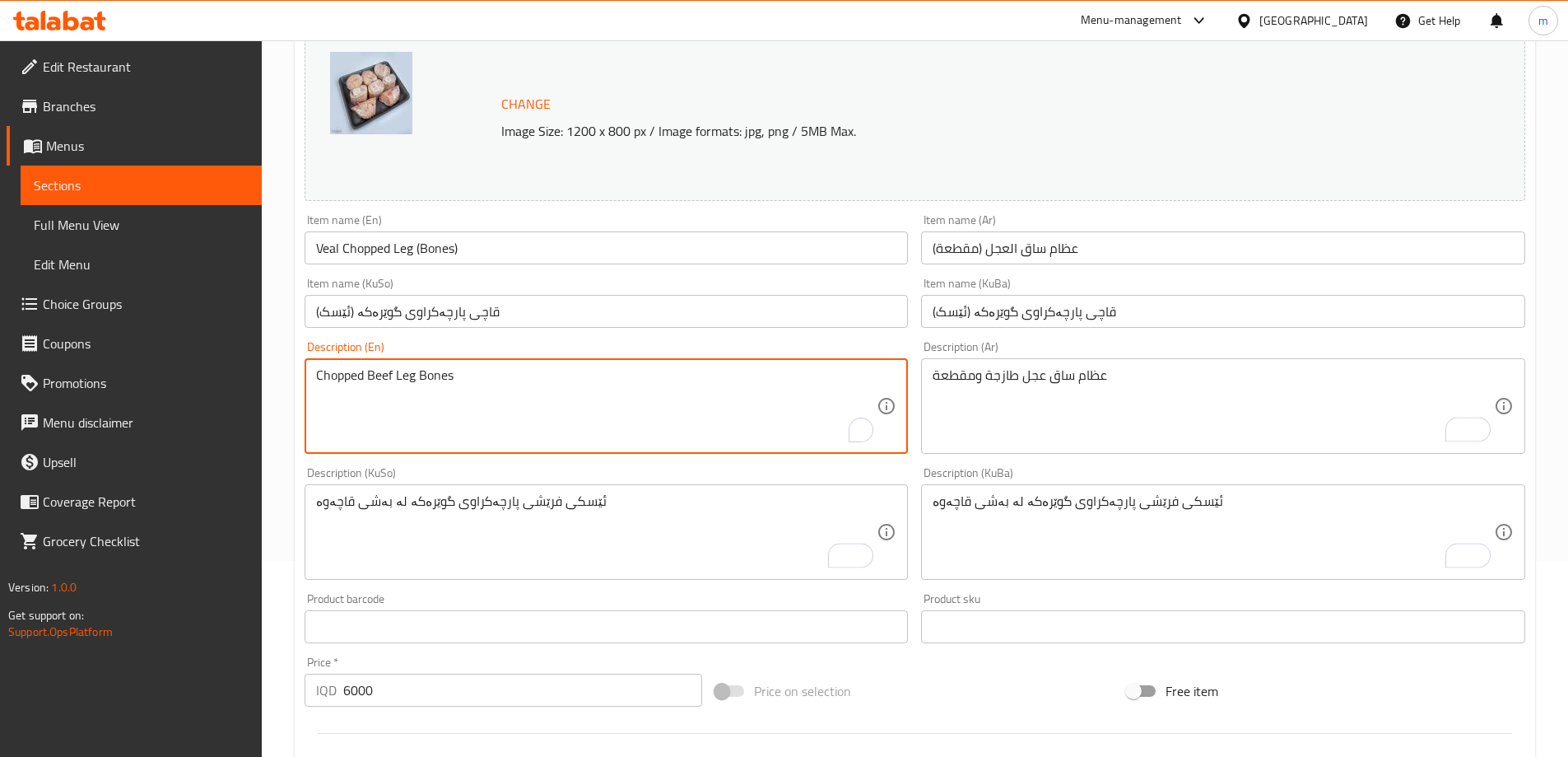
click at [809, 409] on textarea "Chopped Beef Leg Bones" at bounding box center [596, 406] width 561 height 79
paste textarea "Fresh Veal Chopped Leg Bones"
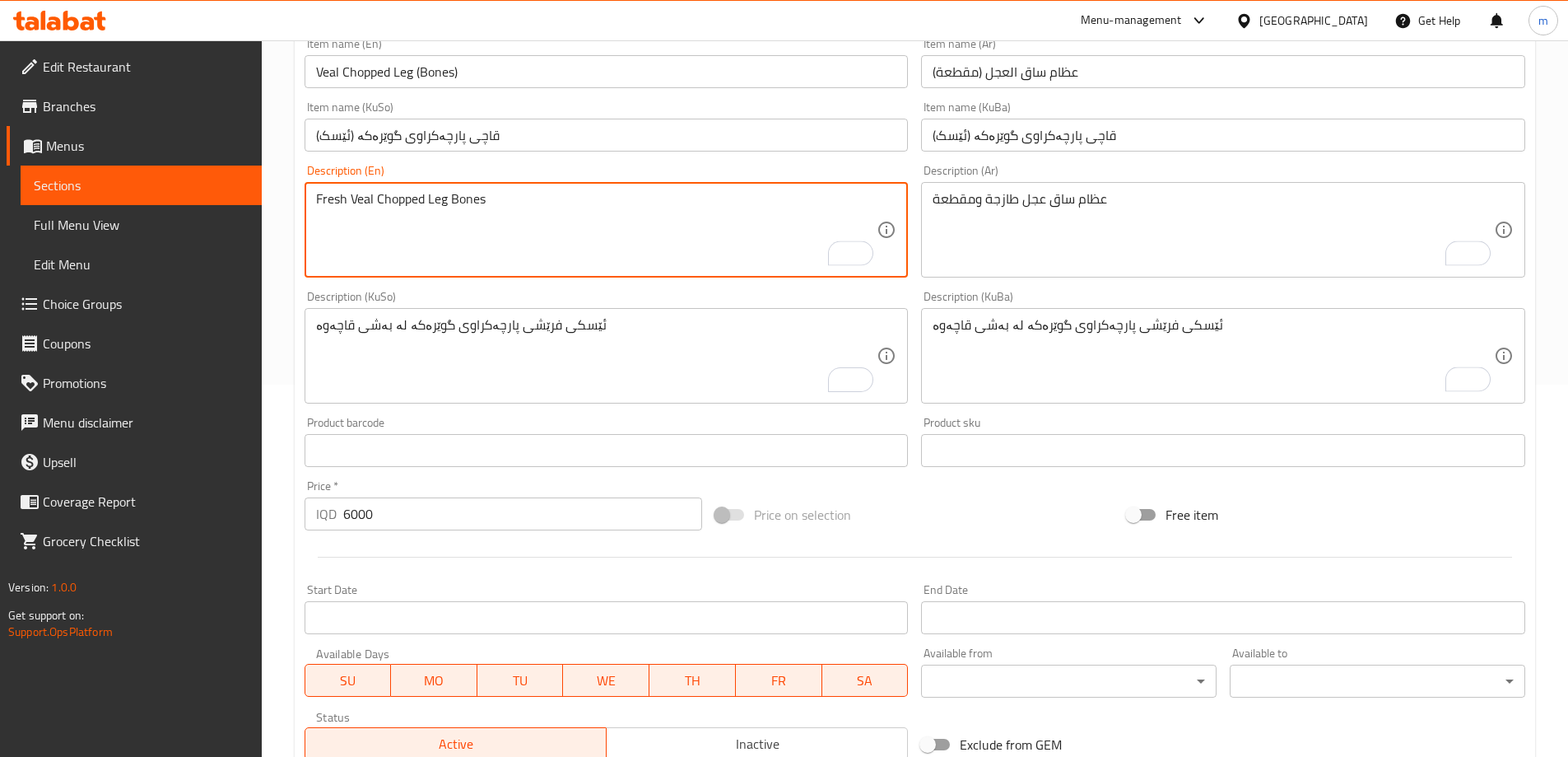
scroll to position [620, 0]
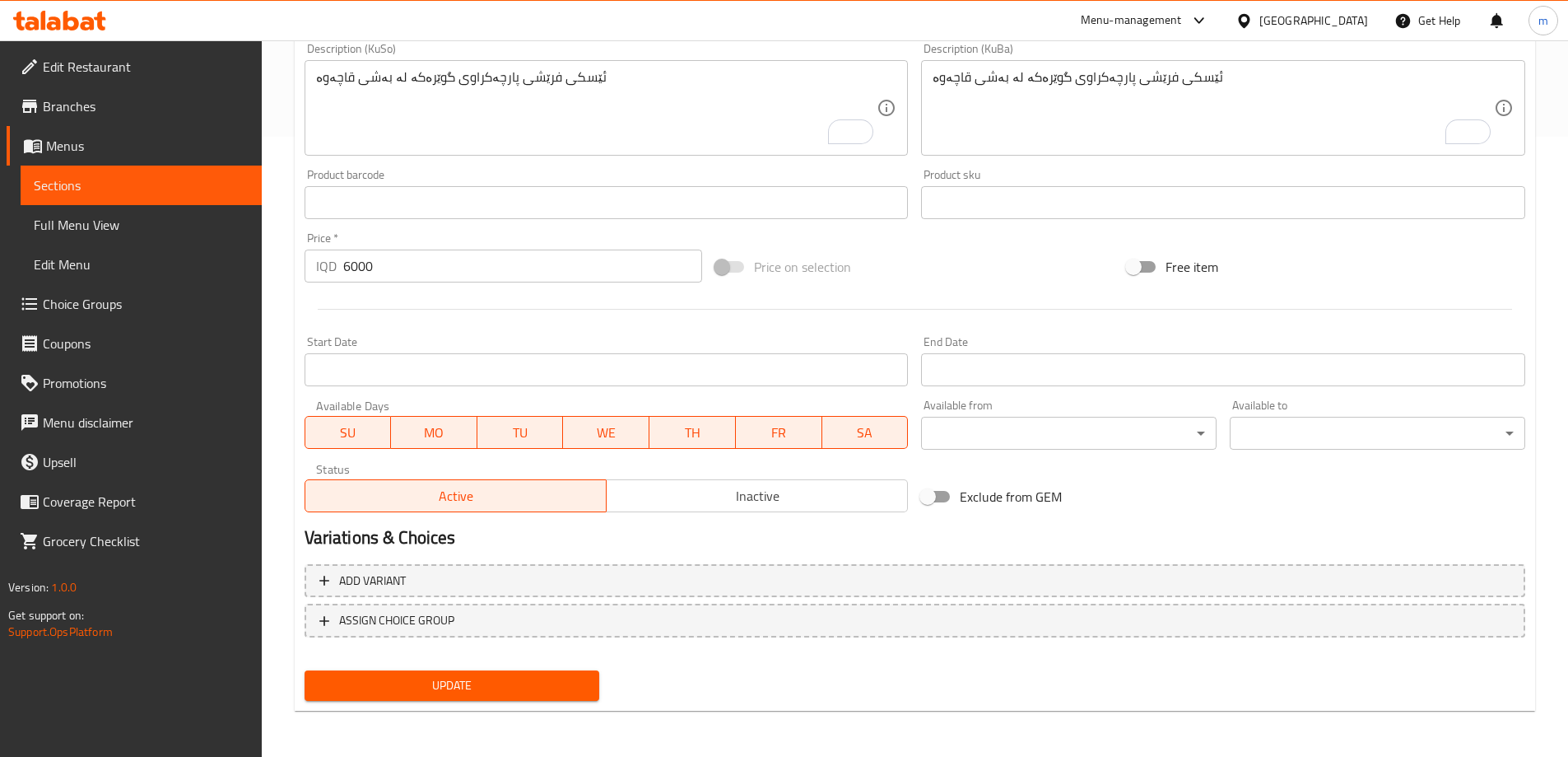
type textarea "Fresh Veal Chopped Leg Bones"
click at [564, 683] on span "Update" at bounding box center [452, 685] width 269 height 20
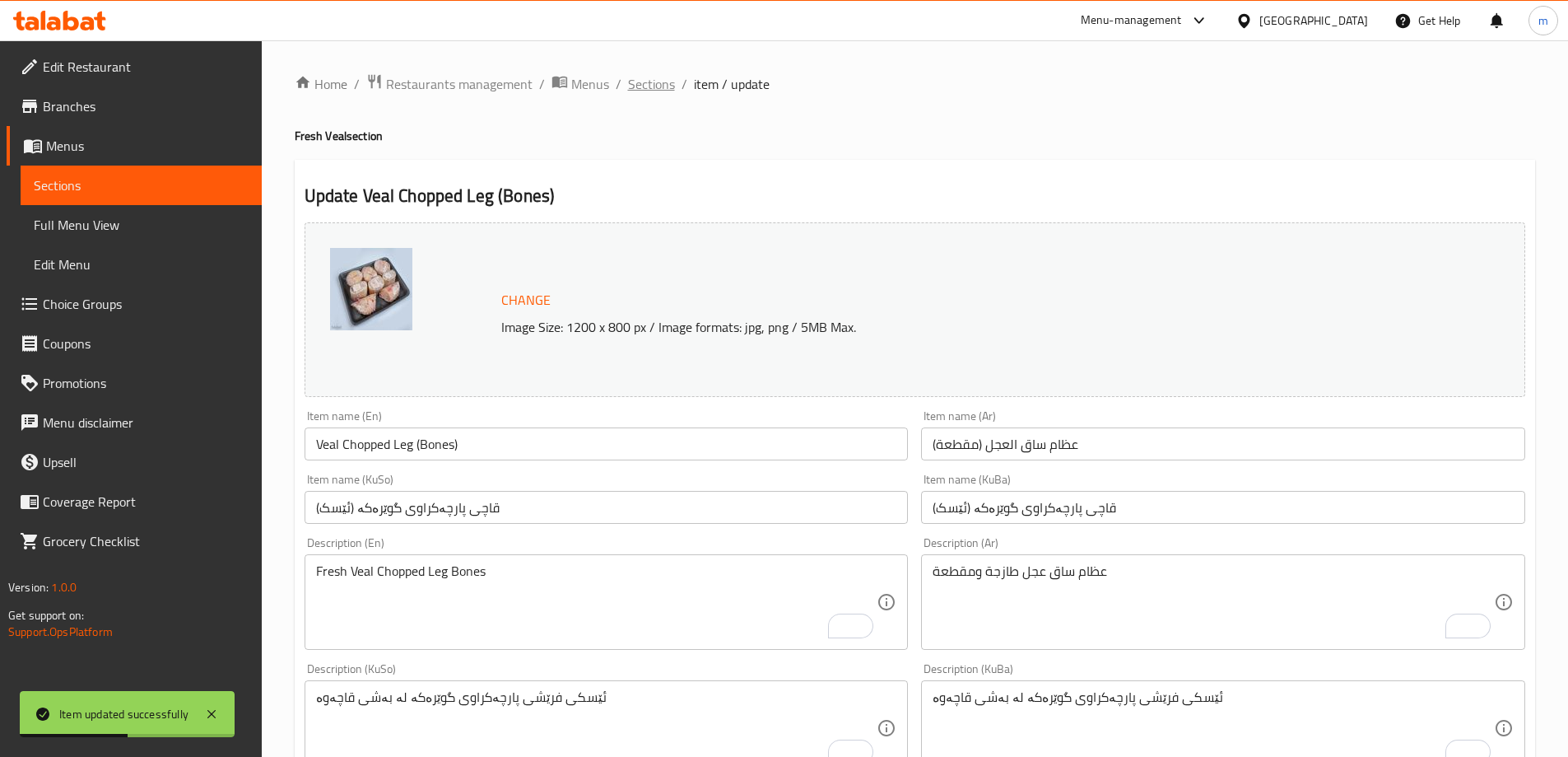
click at [651, 87] on span "Sections" at bounding box center [651, 83] width 47 height 19
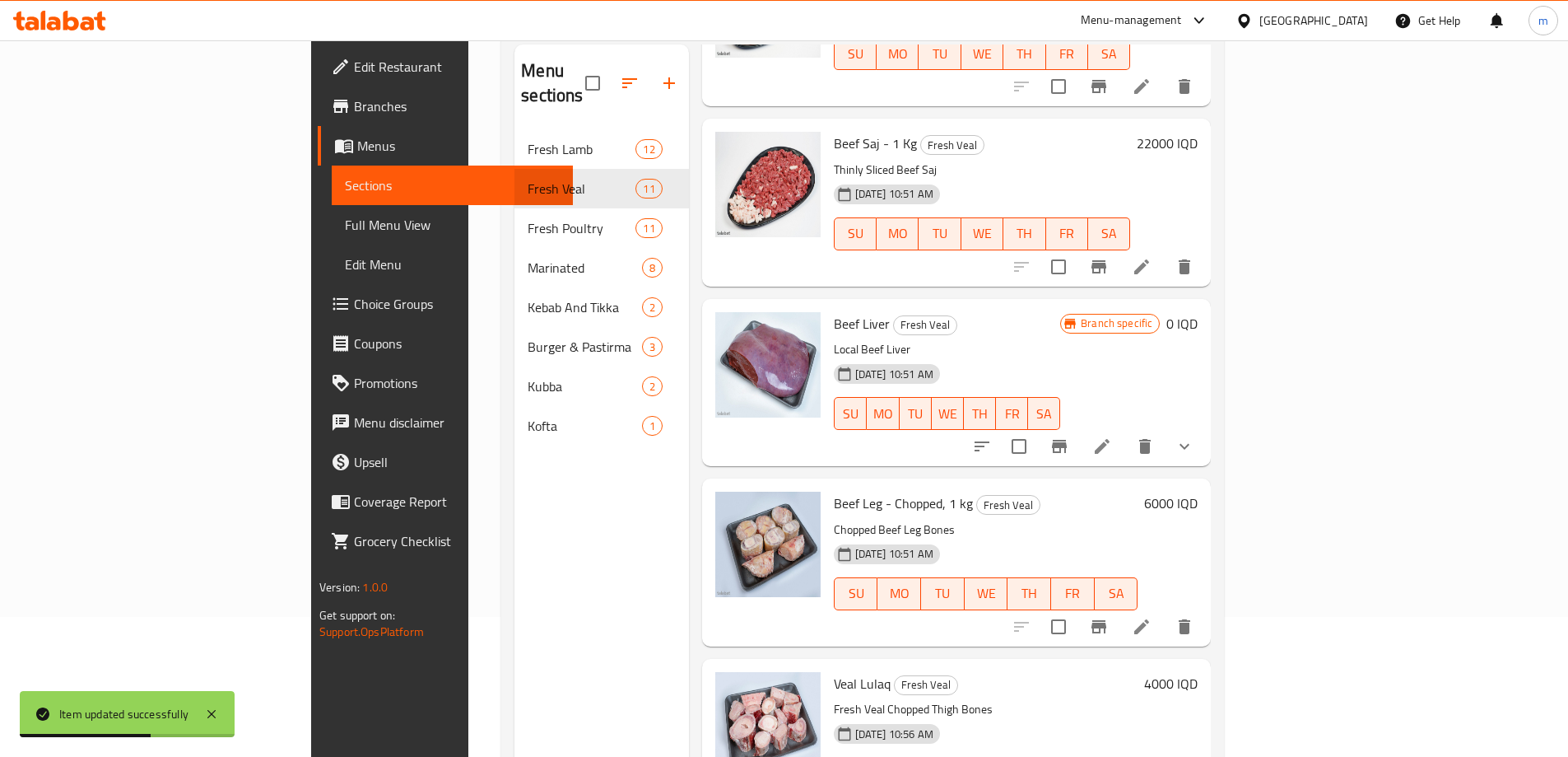
scroll to position [230, 0]
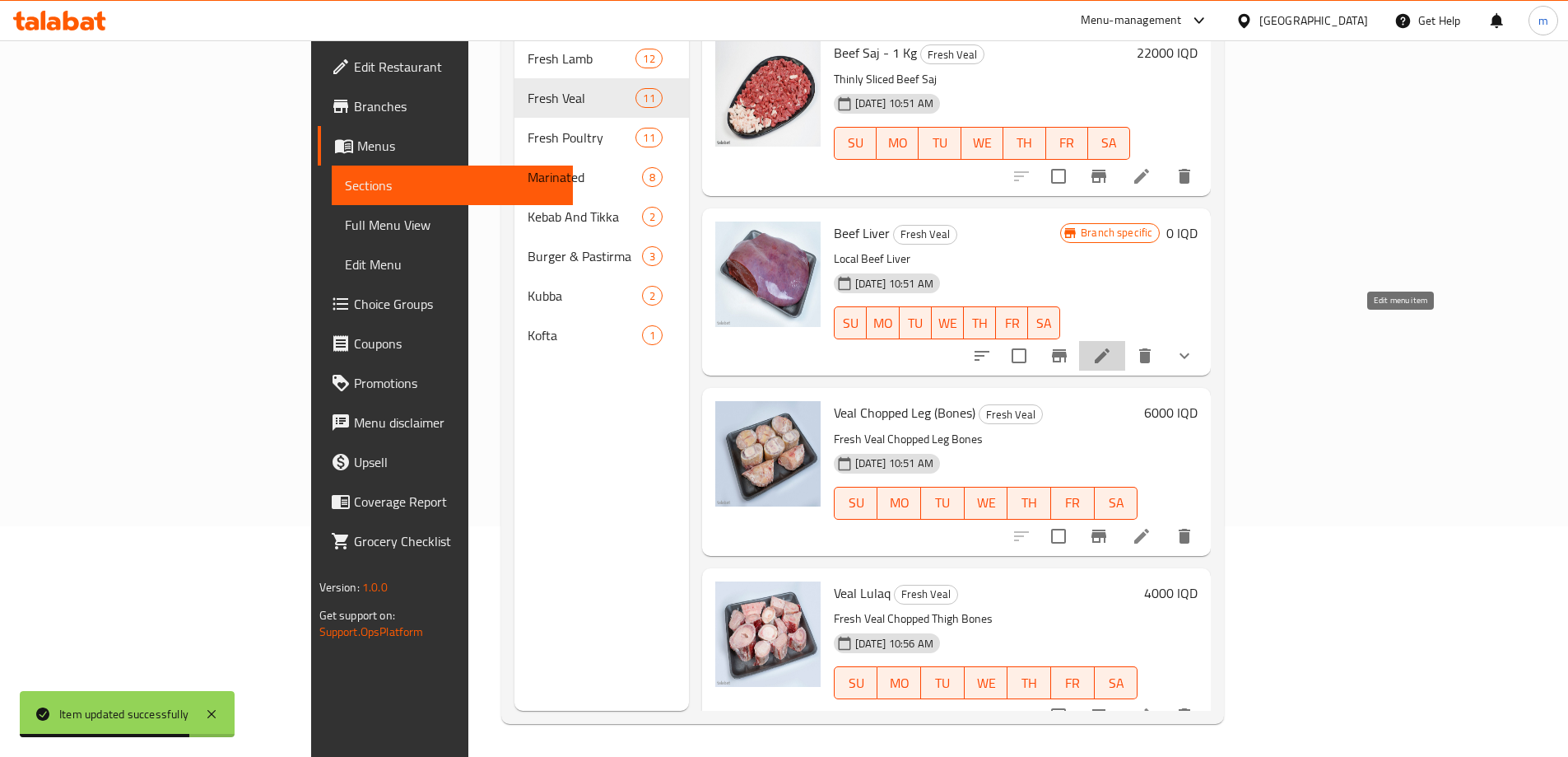
click at [1112, 346] on icon at bounding box center [1101, 355] width 19 height 19
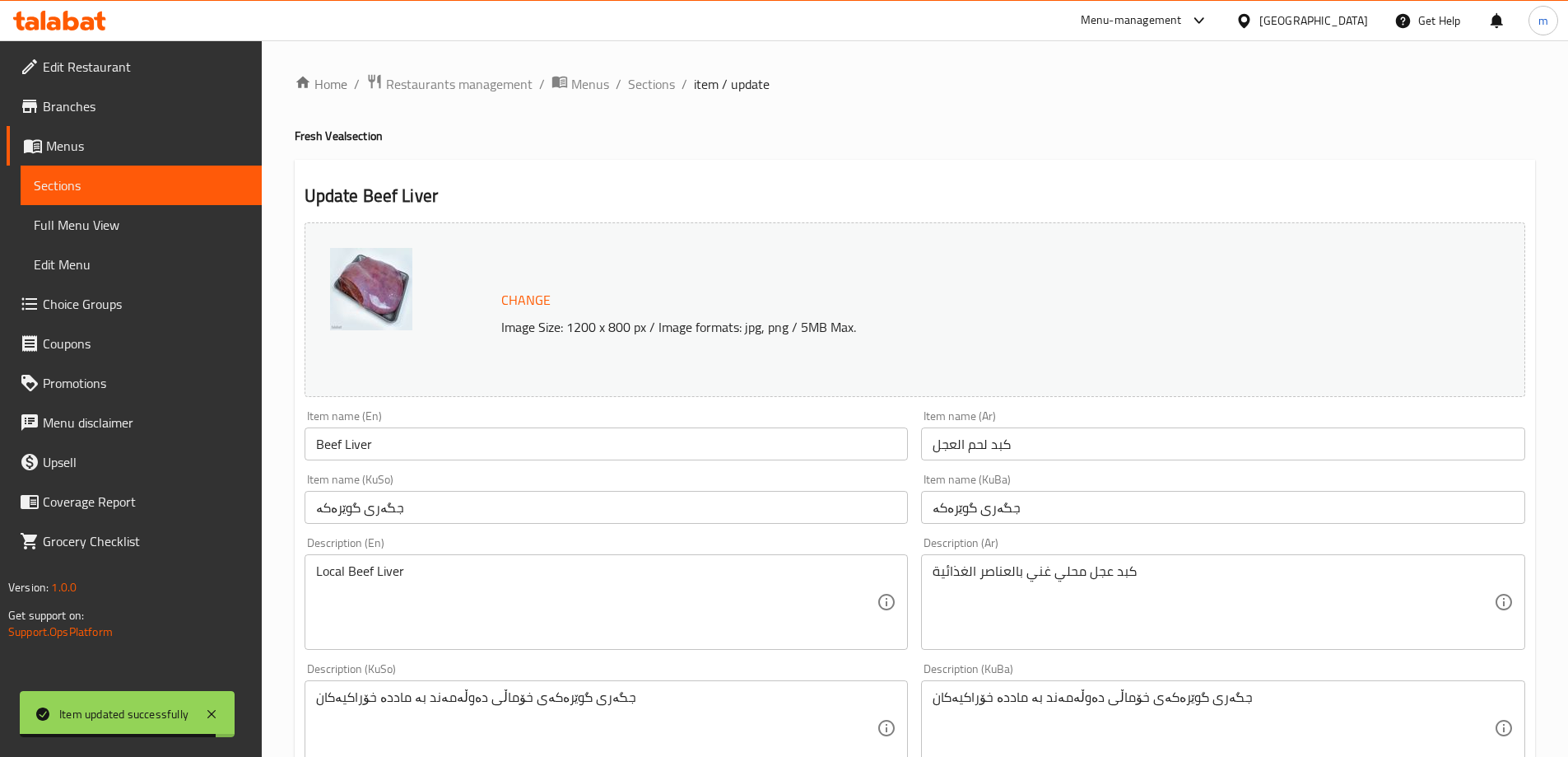
click at [980, 502] on input "جگەری گوێرەکە" at bounding box center [1223, 507] width 604 height 33
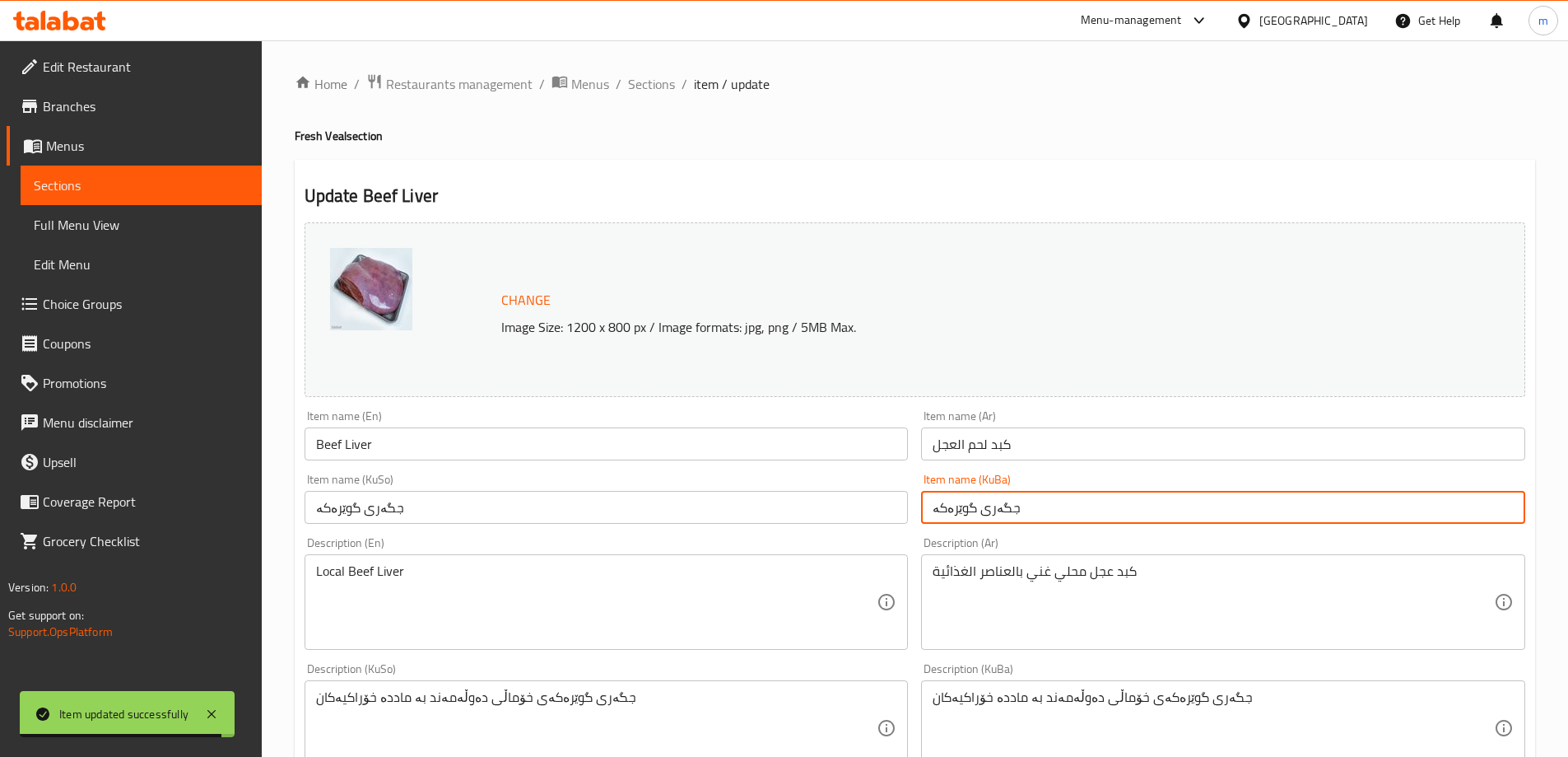
click at [980, 502] on input "جگەری گوێرەکە" at bounding box center [1223, 507] width 604 height 33
paste input "ەرگ"
type input "جەرگی گوێرەکە"
click at [851, 524] on div "Item name (KuSo) جگەری گوێرەکە Item name (KuSo)" at bounding box center [606, 498] width 617 height 64
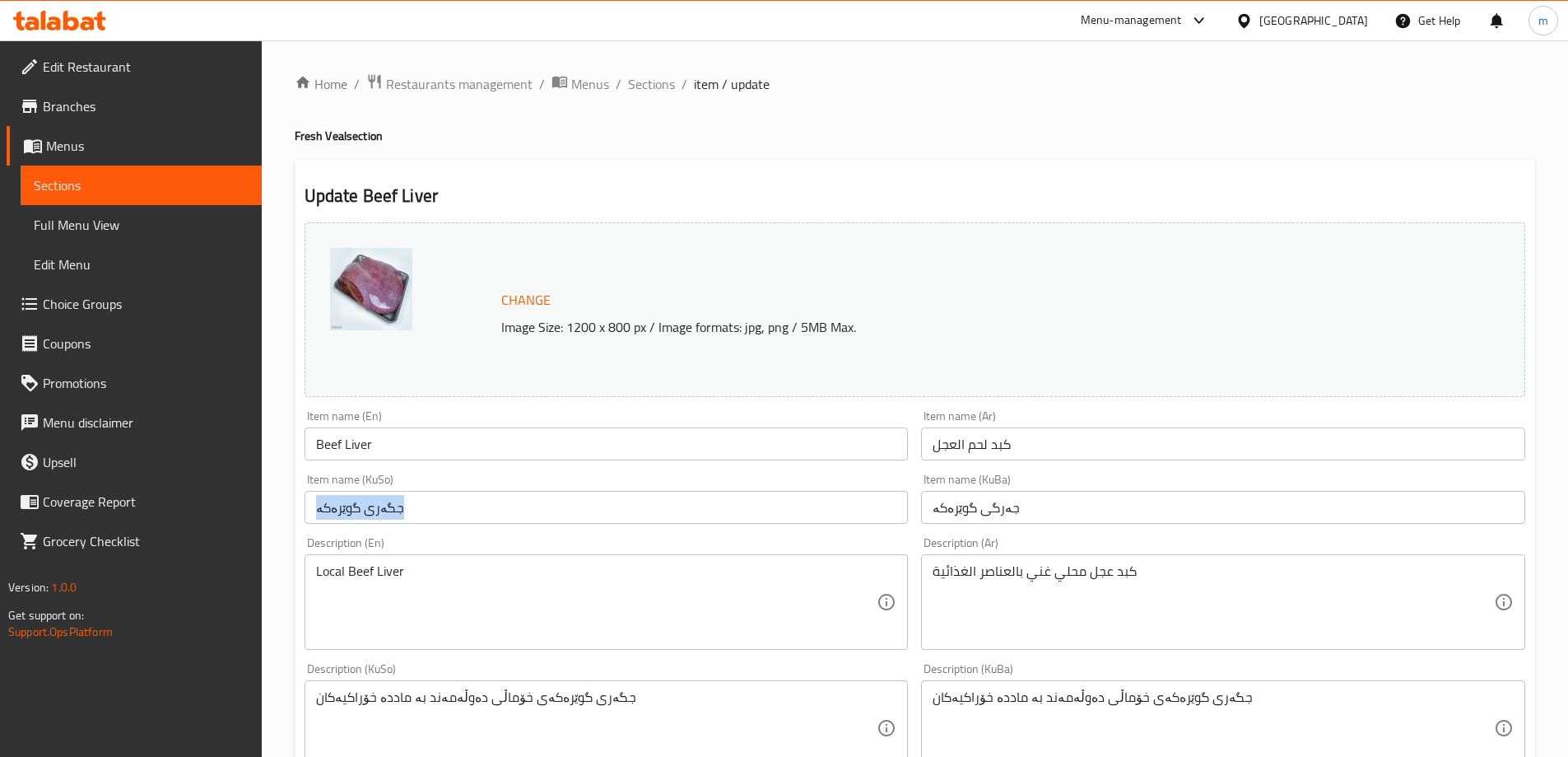
click at [851, 524] on div "Item name (KuSo) جگەری گوێرەکە Item name (KuSo)" at bounding box center [606, 498] width 617 height 64
click at [982, 458] on input "كبد لحم العجل" at bounding box center [1223, 444] width 604 height 33
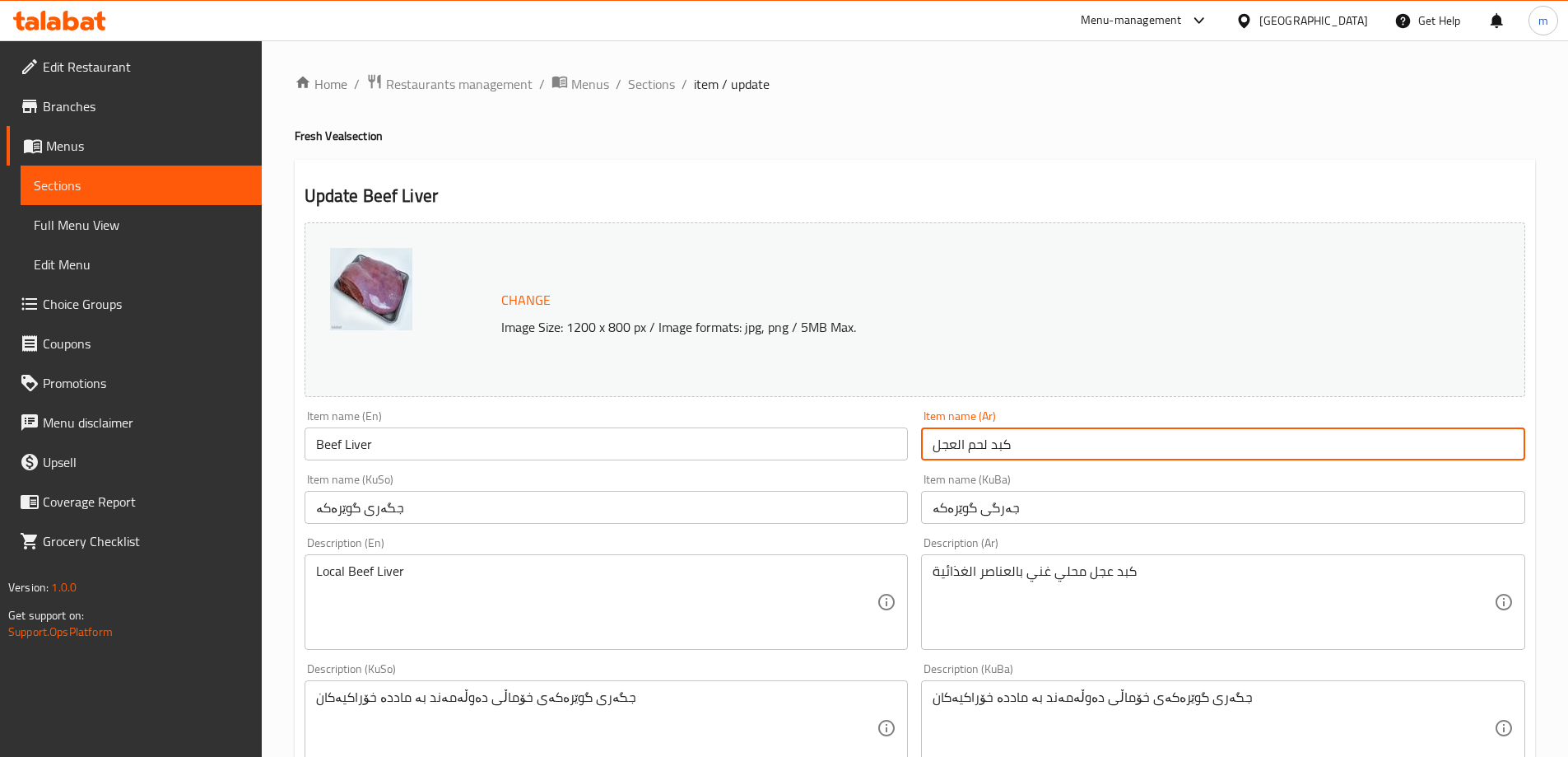
click at [982, 457] on input "كبد لحم العجل" at bounding box center [1223, 444] width 604 height 33
paste input "text"
type input "كبد عجل"
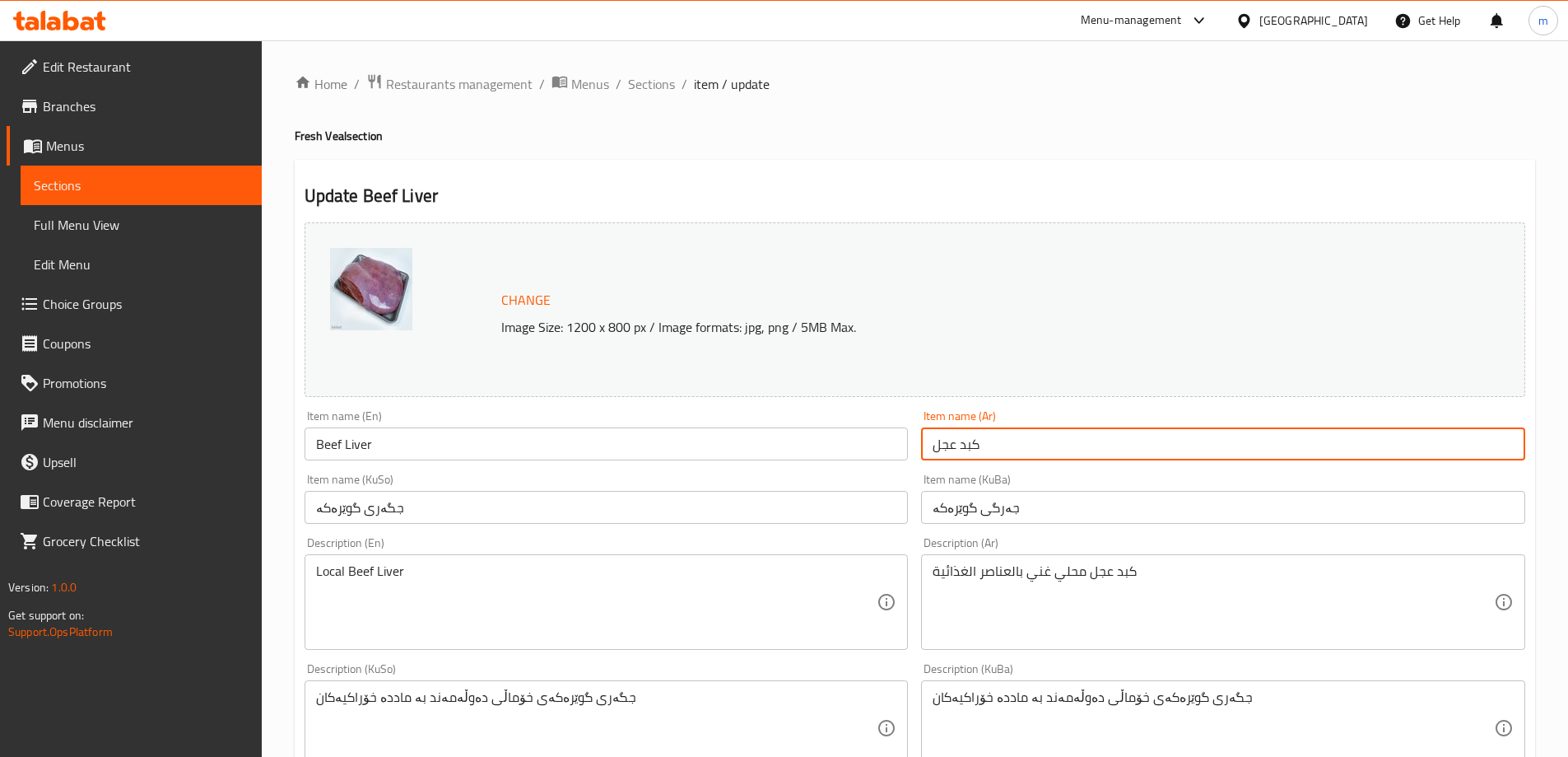
click at [870, 458] on input "Beef Liver" at bounding box center [607, 444] width 604 height 33
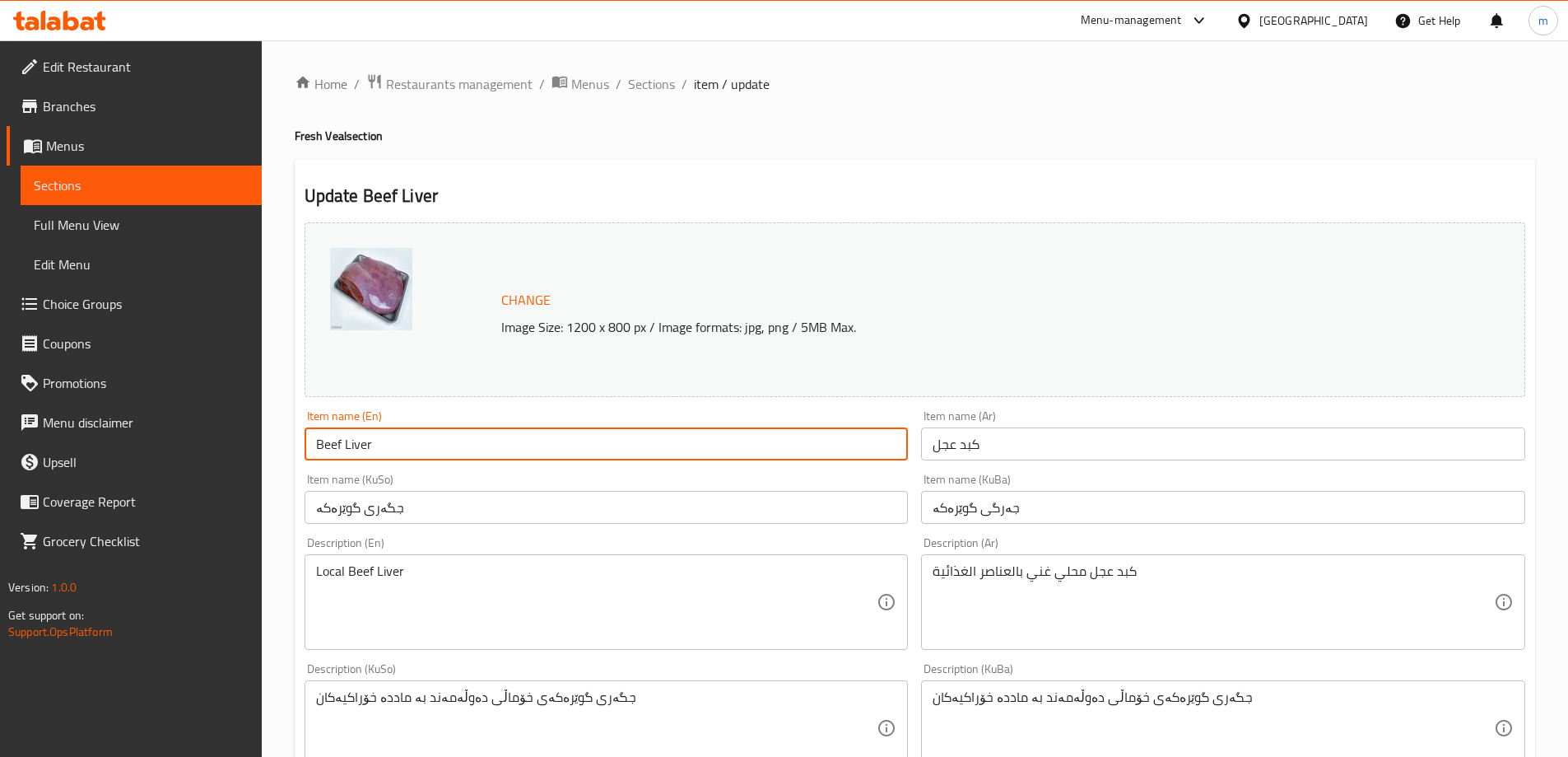
click at [870, 458] on input "Beef Liver" at bounding box center [607, 444] width 604 height 33
click at [871, 458] on input "Beef Liver" at bounding box center [607, 444] width 604 height 33
paste input "Veal"
type input "Veal Liver"
drag, startPoint x: 486, startPoint y: 480, endPoint x: 510, endPoint y: 482, distance: 24.1
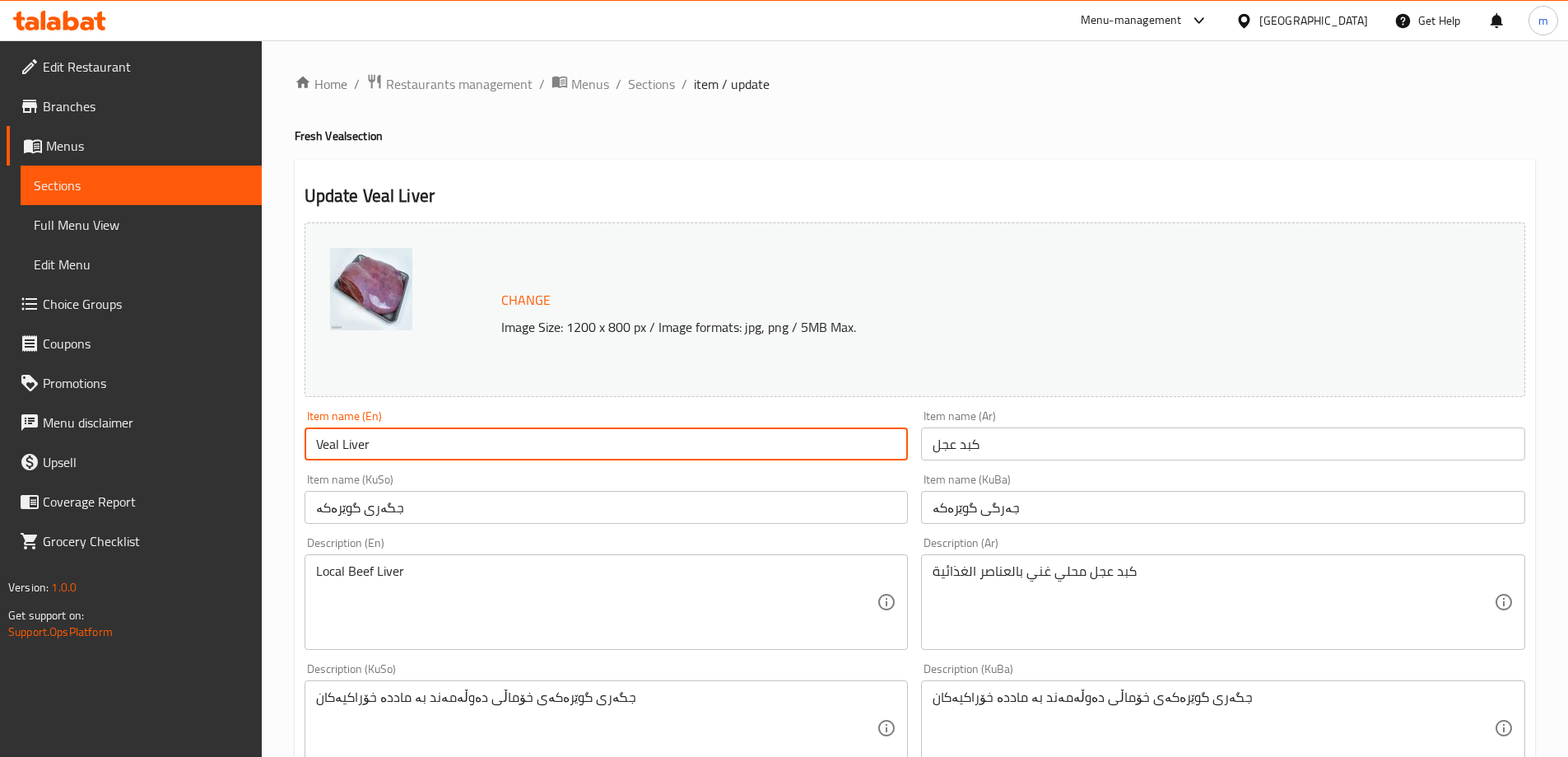
click at [487, 479] on div "Item name (KuSo) جگەری گوێرەکە Item name (KuSo)" at bounding box center [607, 498] width 604 height 50
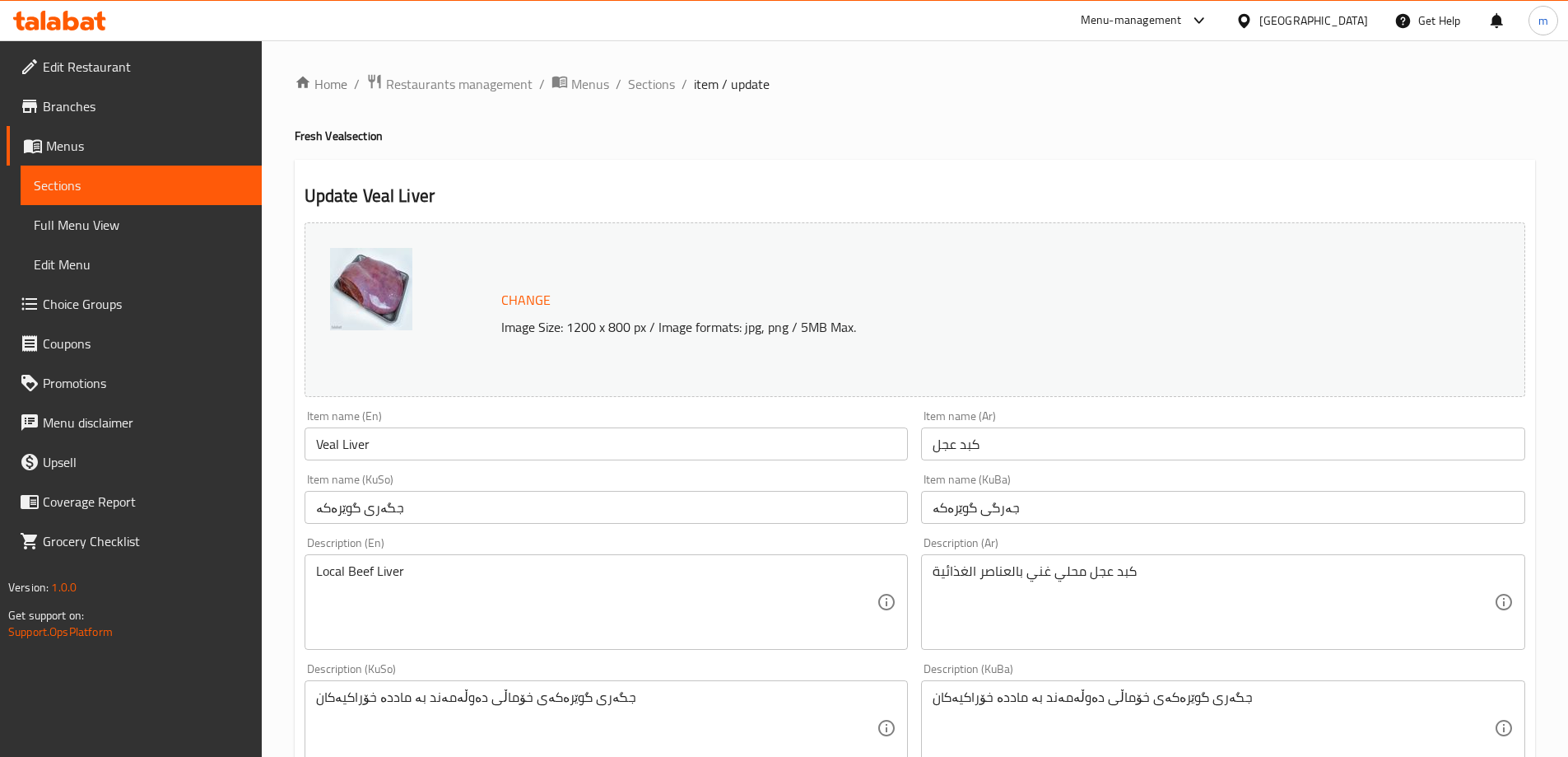
click at [602, 706] on textarea "جگەری گوێرەکەی خۆماڵی دەوڵەمەند بە ماددە خۆراکیەکان" at bounding box center [596, 728] width 561 height 79
click at [602, 704] on textarea "جگەری گوێرەکەی خۆماڵی دەوڵەمەند بە ماددە خۆراکیەکان" at bounding box center [596, 728] width 561 height 79
click at [636, 709] on textarea "جگەری گوێرەکەی خۆماڵی دەوڵەمەند بە ماددە خۆراکیەکان" at bounding box center [596, 728] width 561 height 79
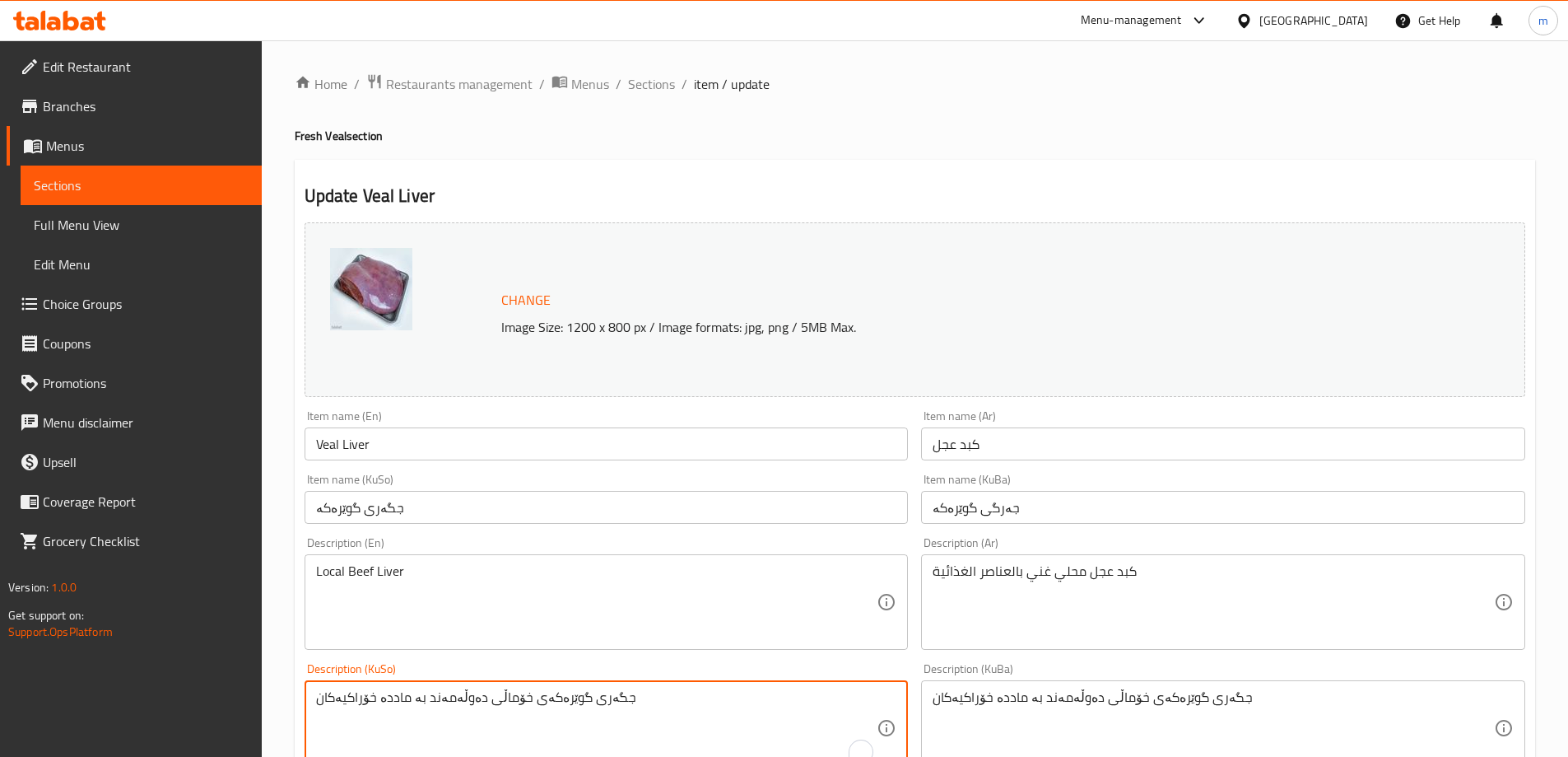
click at [636, 709] on textarea "جگەری گوێرەکەی خۆماڵی دەوڵەمەند بە ماددە خۆراکیەکان" at bounding box center [596, 728] width 561 height 79
paste textarea "ەرگی فرێش و بەتامی گوێرەکە، دەوڵەمەند بە ماددە خۆراکیەکان و پرۆتین"
type textarea "جەرگی فرێش و بەتامی گوێرەکە، دەوڵەمەند بە ماددە خۆراکیەکان و پرۆتین"
click at [1000, 709] on textarea "جگەری گوێرەکەی خۆماڵی دەوڵەمەند بە ماددە خۆراکیەکان" at bounding box center [1212, 728] width 561 height 79
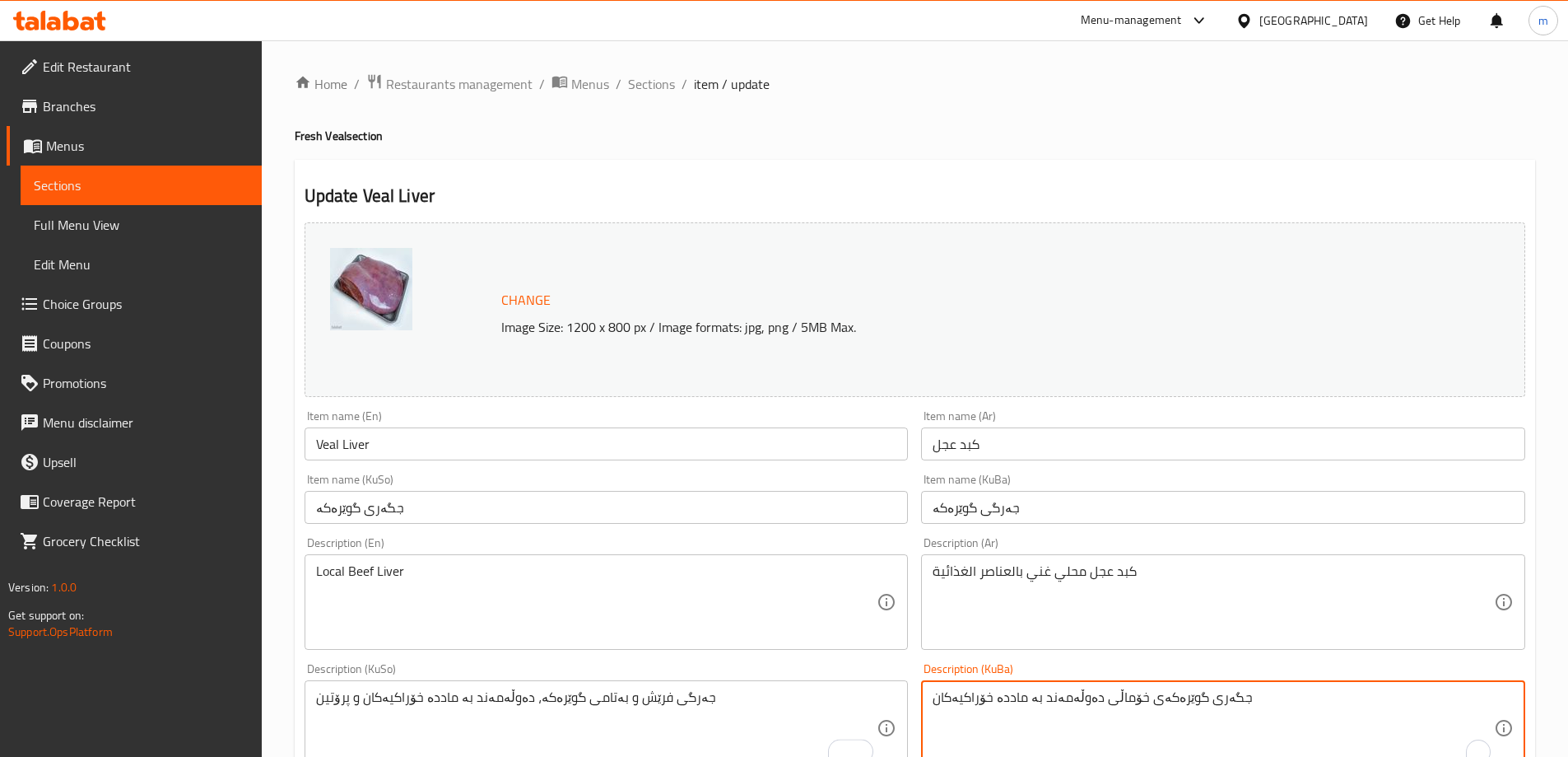
click at [1000, 709] on textarea "جگەری گوێرەکەی خۆماڵی دەوڵەمەند بە ماددە خۆراکیەکان" at bounding box center [1212, 728] width 561 height 79
paste textarea "ەرگی فرێش و بەتامی گوێرەکە، دەوڵەمەند بە ماددە خۆراکیەکان و پرۆتین"
type textarea "جەرگی فرێش و بەتامی گوێرەکە، دەوڵەمەند بە ماددە خۆراکیەکان و پرۆتین"
click at [998, 576] on textarea "كبد عجل محلي غني بالعناصر الغذائية" at bounding box center [1212, 602] width 561 height 79
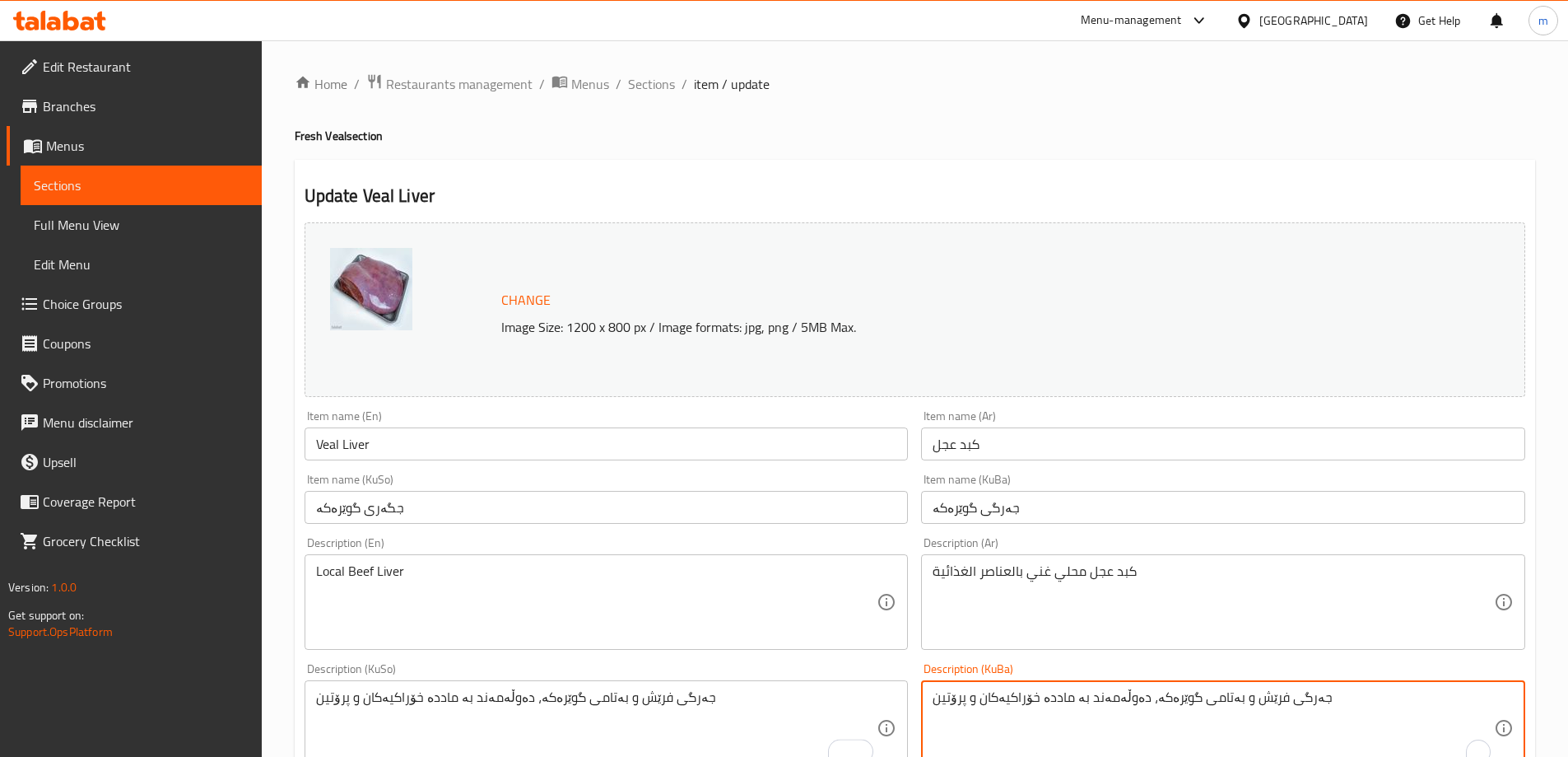
click at [998, 576] on textarea "كبد عجل محلي غني بالعناصر الغذائية" at bounding box center [1212, 602] width 561 height 79
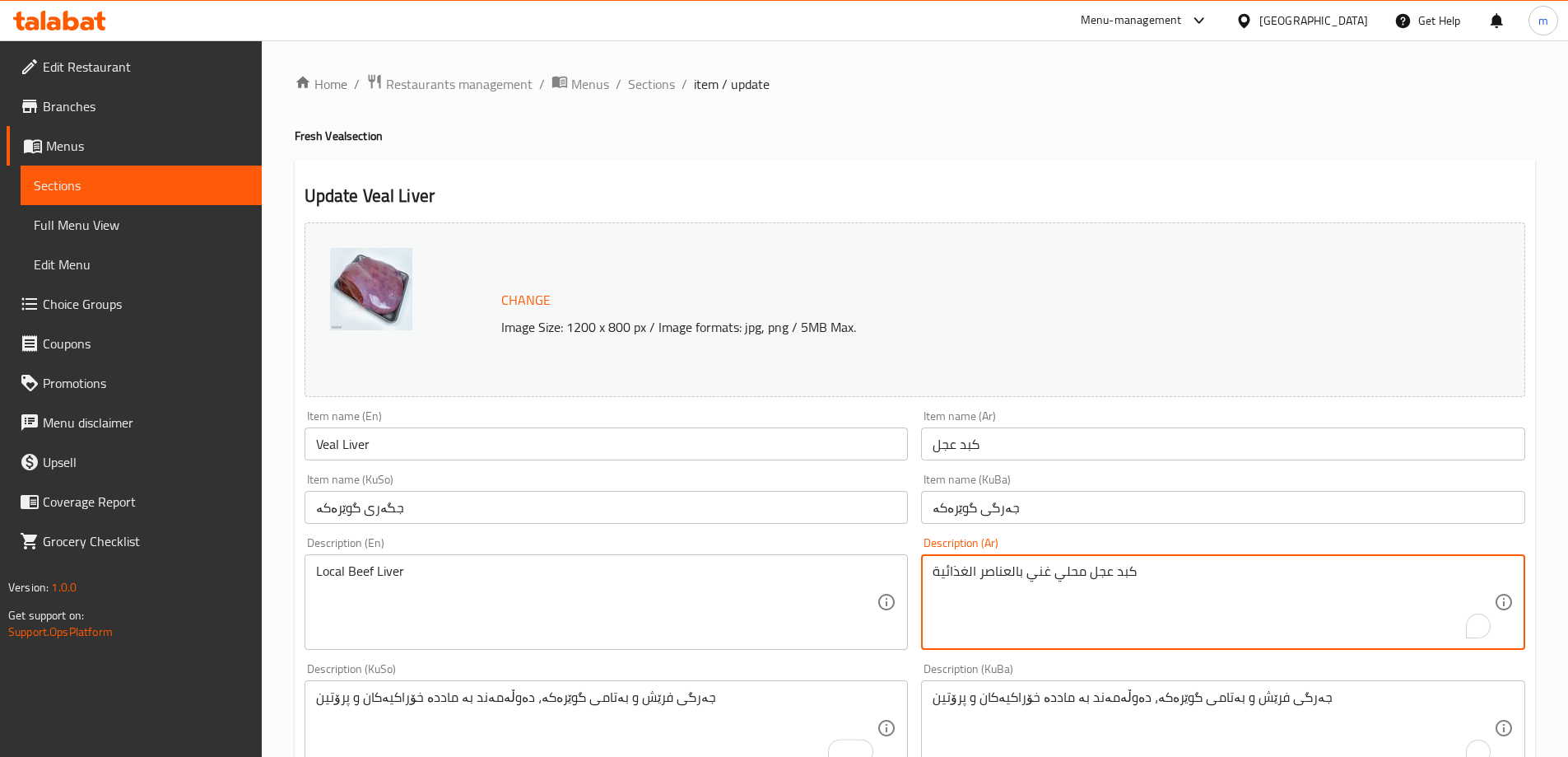
click at [998, 576] on textarea "كبد عجل محلي غني بالعناصر الغذائية" at bounding box center [1212, 602] width 561 height 79
paste textarea "Fresh and Tasty Veal Liver, Rich with Minerals and Protein"
type textarea "Fresh and Tasty Veal Liver, Rich with Minerals and Protein"
click at [754, 599] on textarea "Local Beef Liver" at bounding box center [596, 602] width 561 height 79
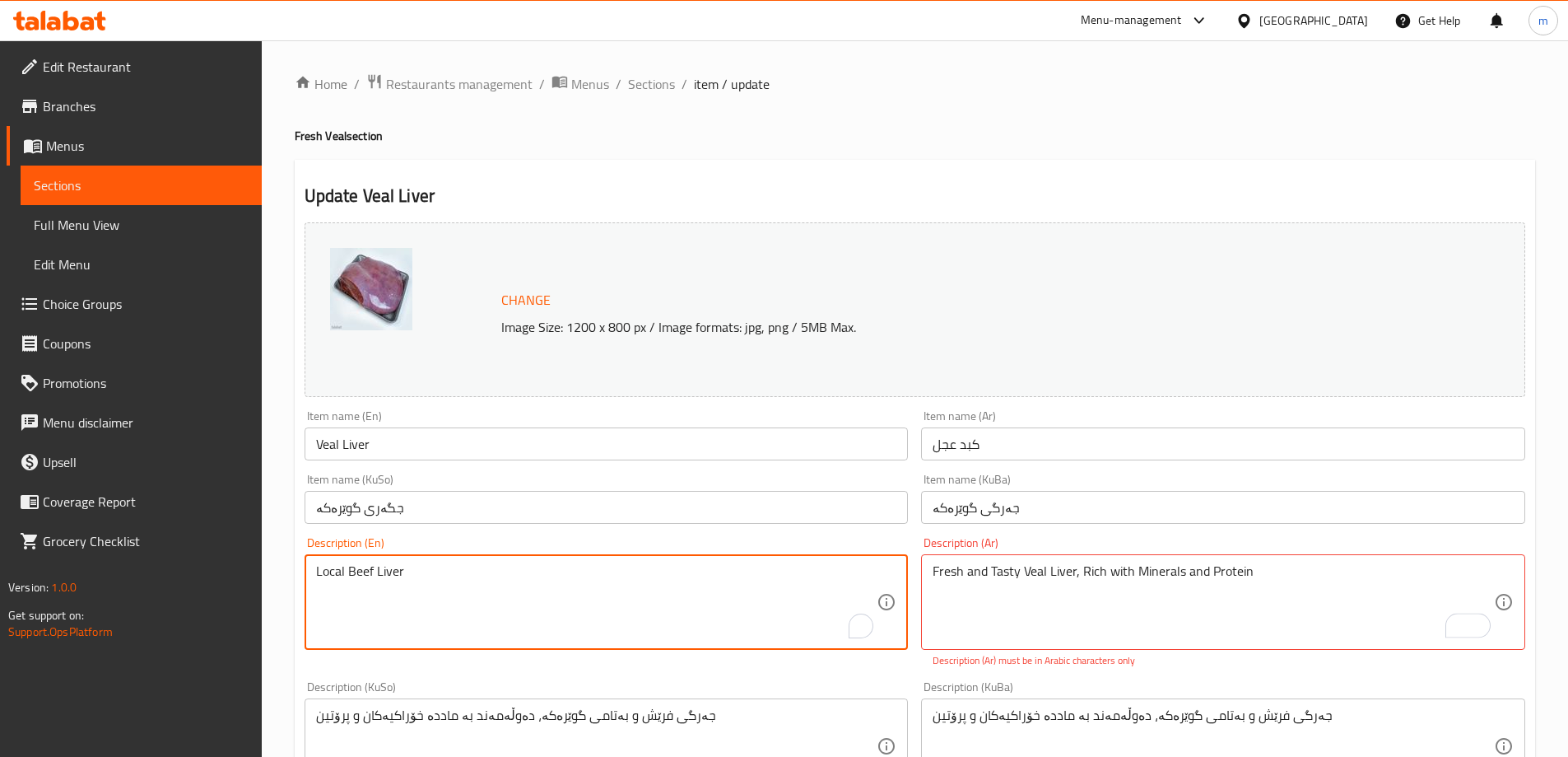
click at [754, 599] on textarea "Local Beef Liver" at bounding box center [596, 602] width 561 height 79
click at [755, 599] on textarea "Local Beef Liver" at bounding box center [596, 602] width 561 height 79
paste textarea "Fresh and Tasty Veal Liver, Rich with Minerals and Protein"
type textarea "Fresh and Tasty Veal Liver, Rich with Minerals and Protein"
click at [1078, 604] on textarea "Fresh and Tasty Veal Liver, Rich with Minerals and Protein" at bounding box center [1212, 602] width 561 height 79
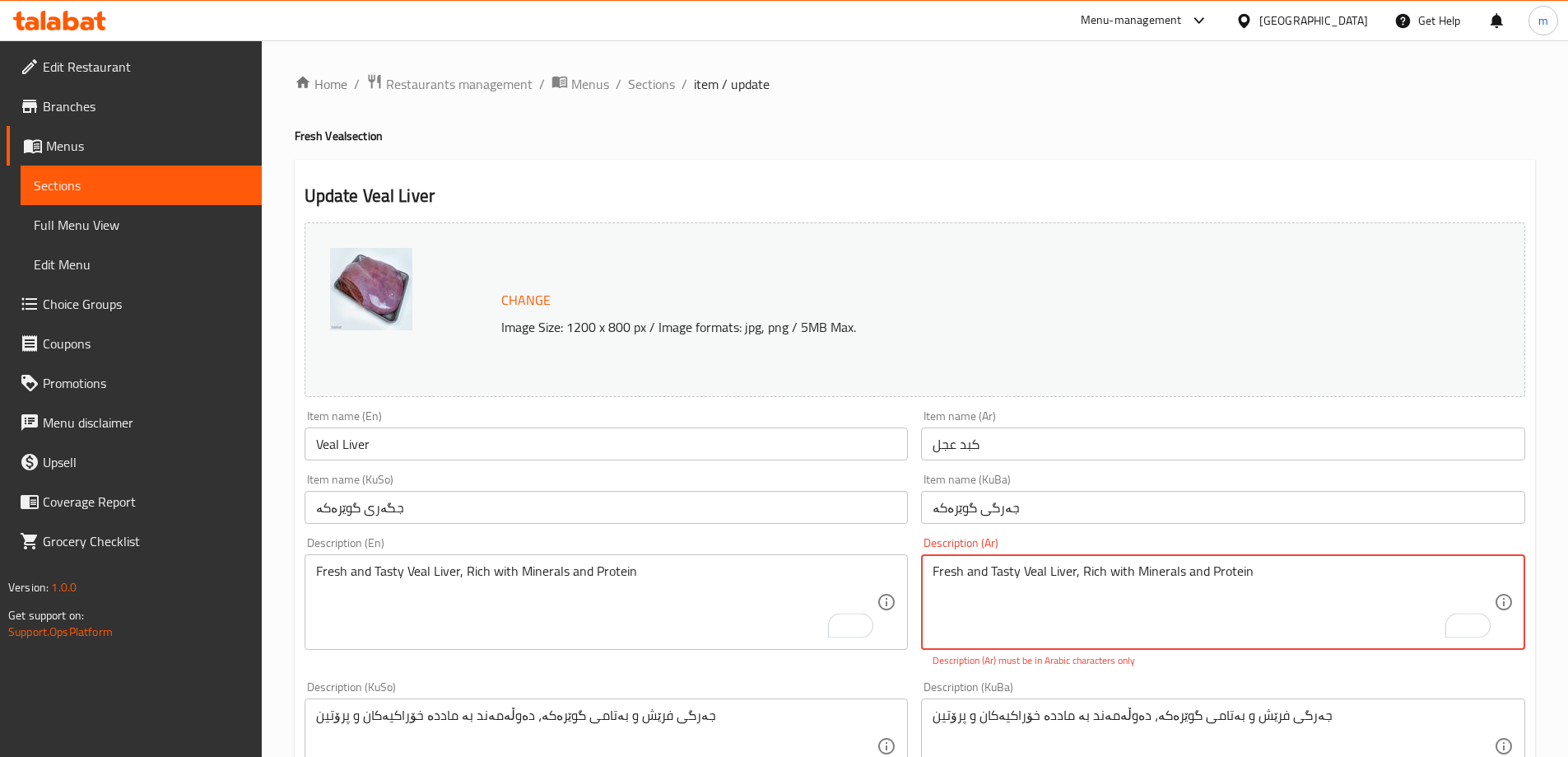
click at [1080, 604] on textarea "Fresh and Tasty Veal Liver, Rich with Minerals and Protein" at bounding box center [1212, 602] width 561 height 79
drag, startPoint x: 1080, startPoint y: 604, endPoint x: 1077, endPoint y: 591, distance: 13.3
click at [1080, 603] on textarea "Fresh and Tasty Veal Liver, Rich with Minerals and Protein" at bounding box center [1212, 602] width 561 height 79
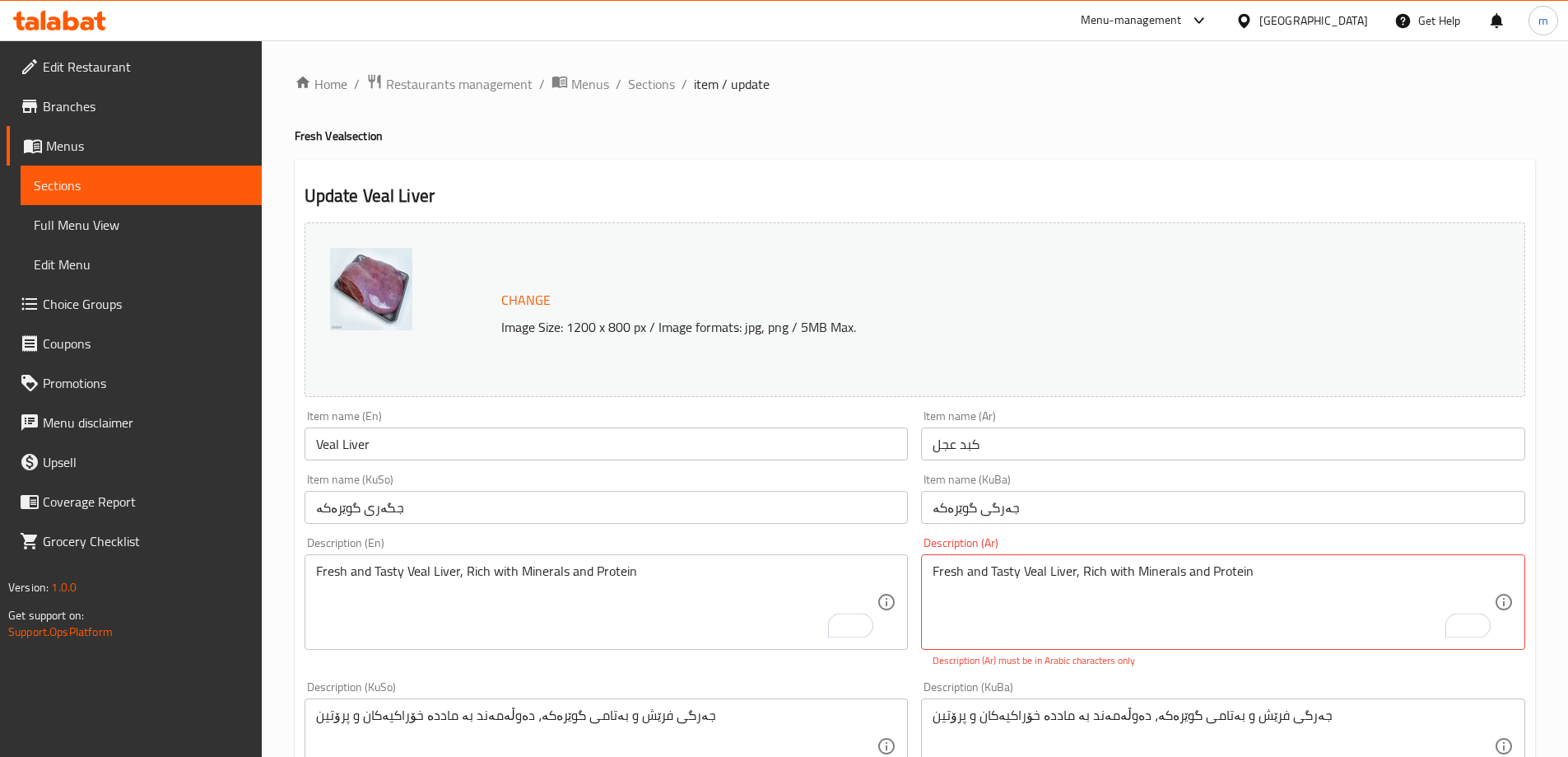
click at [1077, 586] on textarea "Fresh and Tasty Veal Liver, Rich with Minerals and Protein" at bounding box center [1212, 602] width 561 height 79
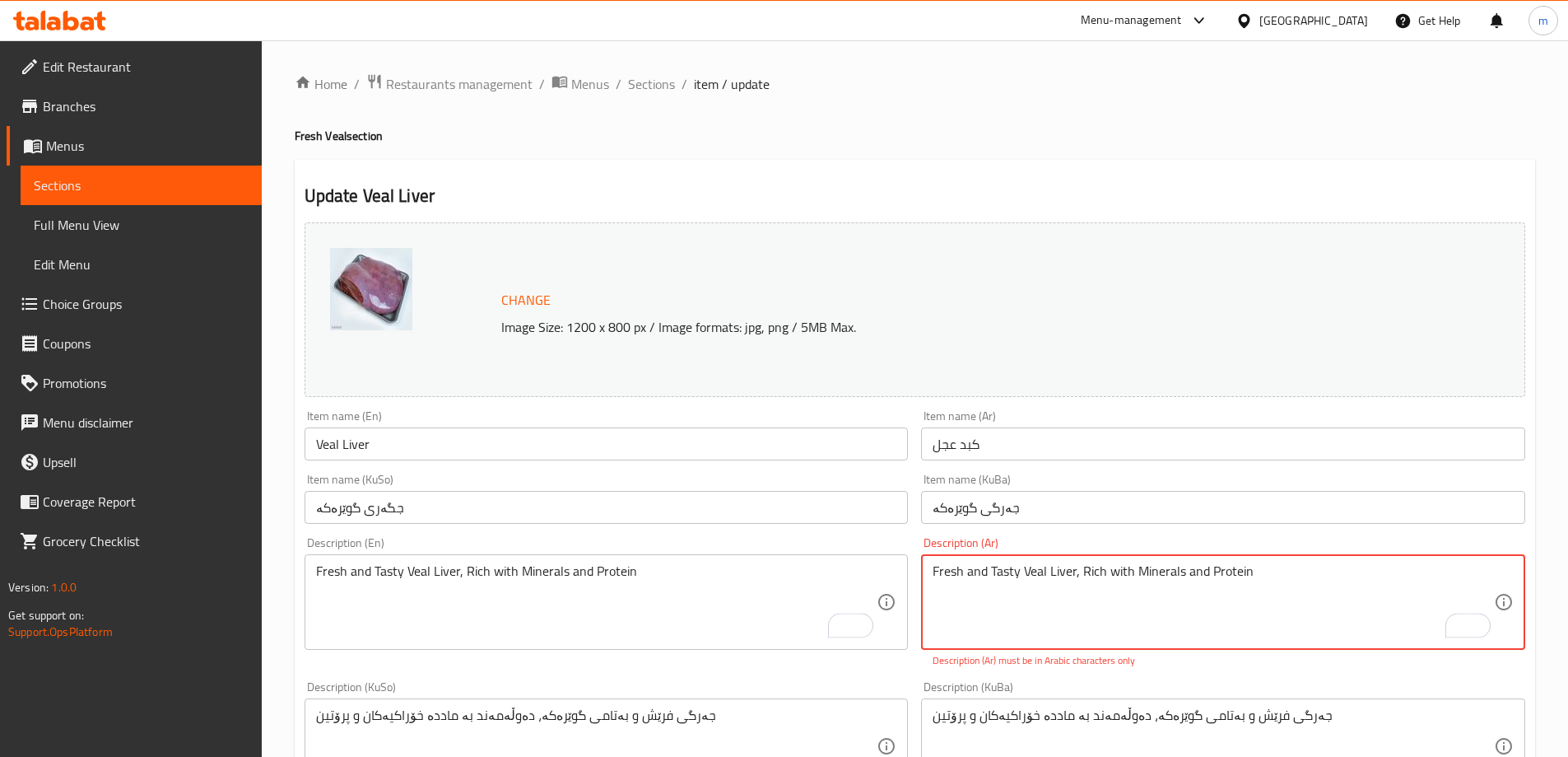
click at [1077, 586] on textarea "Fresh and Tasty Veal Liver, Rich with Minerals and Protein" at bounding box center [1212, 602] width 561 height 79
paste textarea "كبد عجل طازج وغني بالعناصر الغذائية والبروتين"
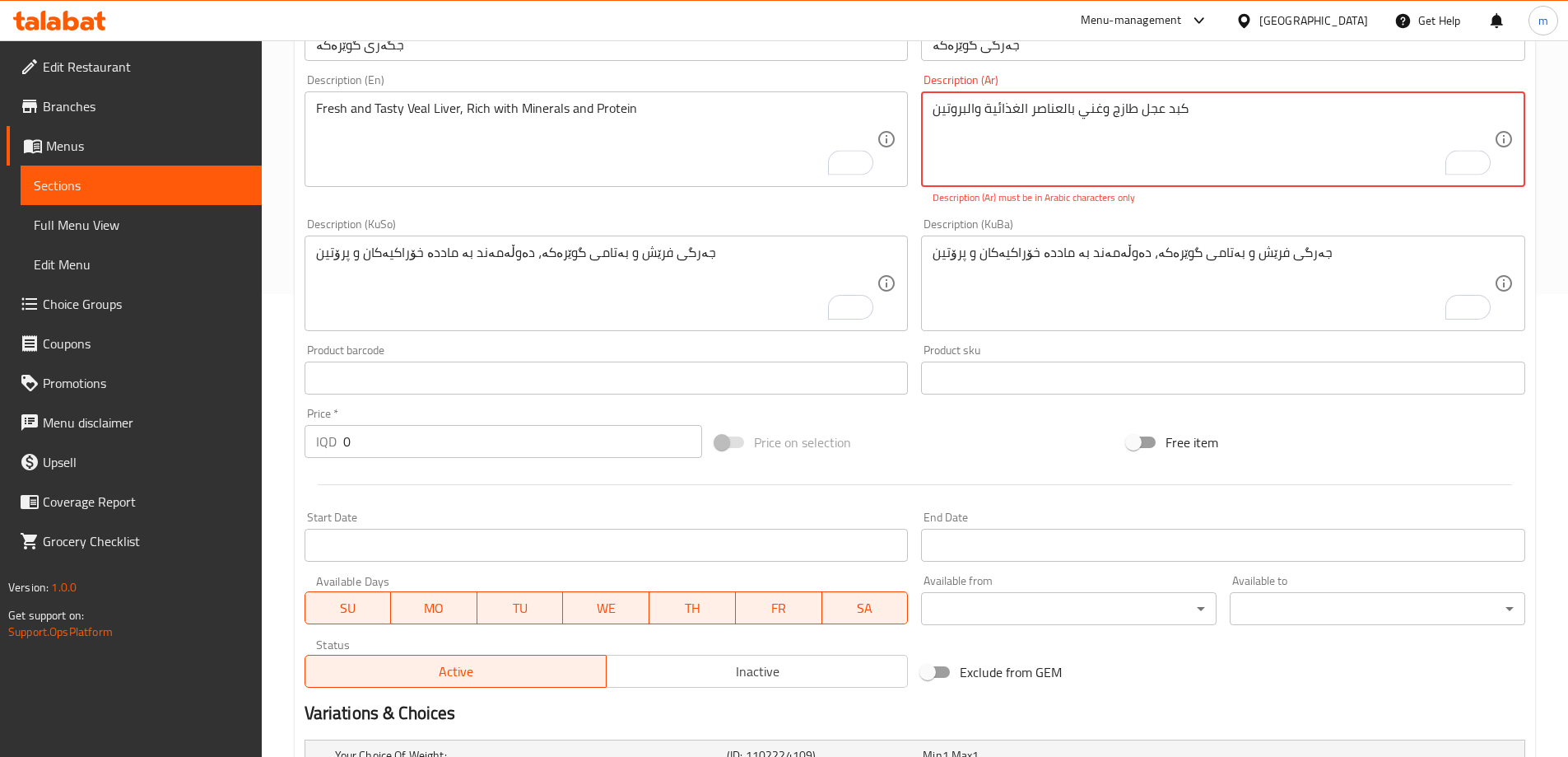
type textarea "كبد عجل طازج وغني بالعناصر الغذائية والبروتين"
click at [1332, 218] on div "Description (KuBa) جەرگی فرێش و بەتامی گوێرەکە، دەوڵەمەند بە ماددە خۆراکیەکان و…" at bounding box center [1223, 275] width 604 height 113
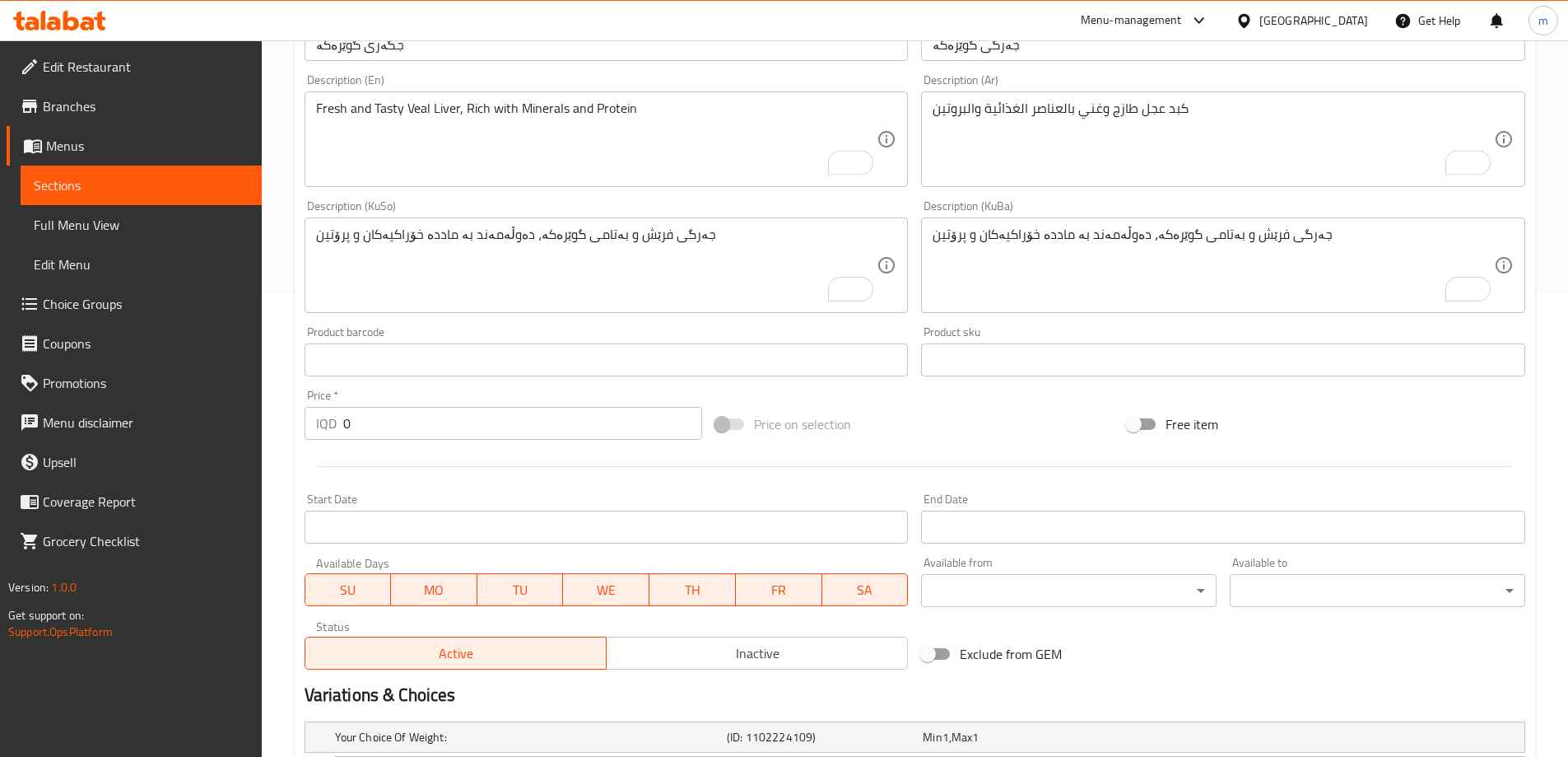
scroll to position [657, 0]
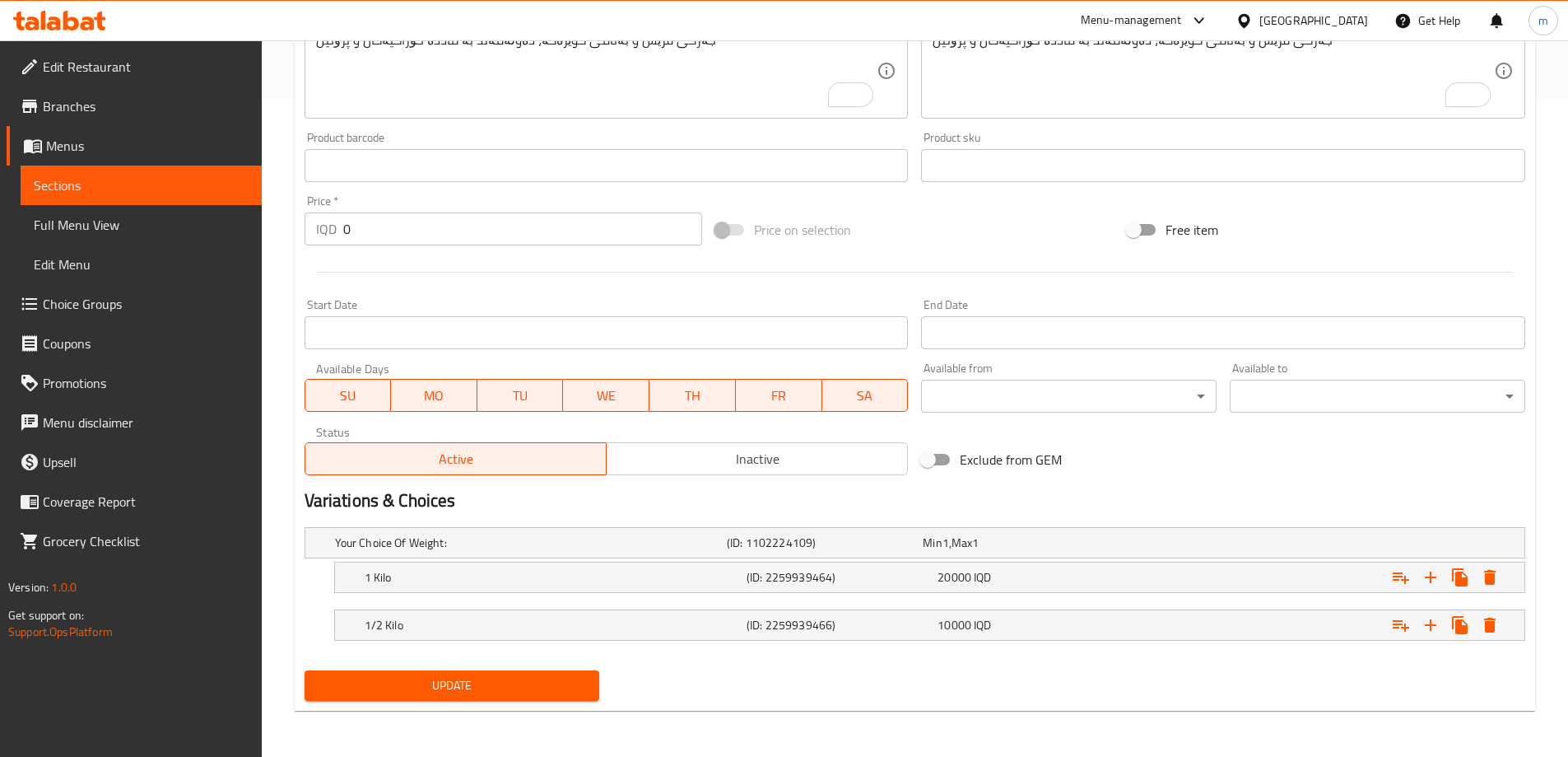
click at [555, 685] on span "Update" at bounding box center [452, 685] width 269 height 20
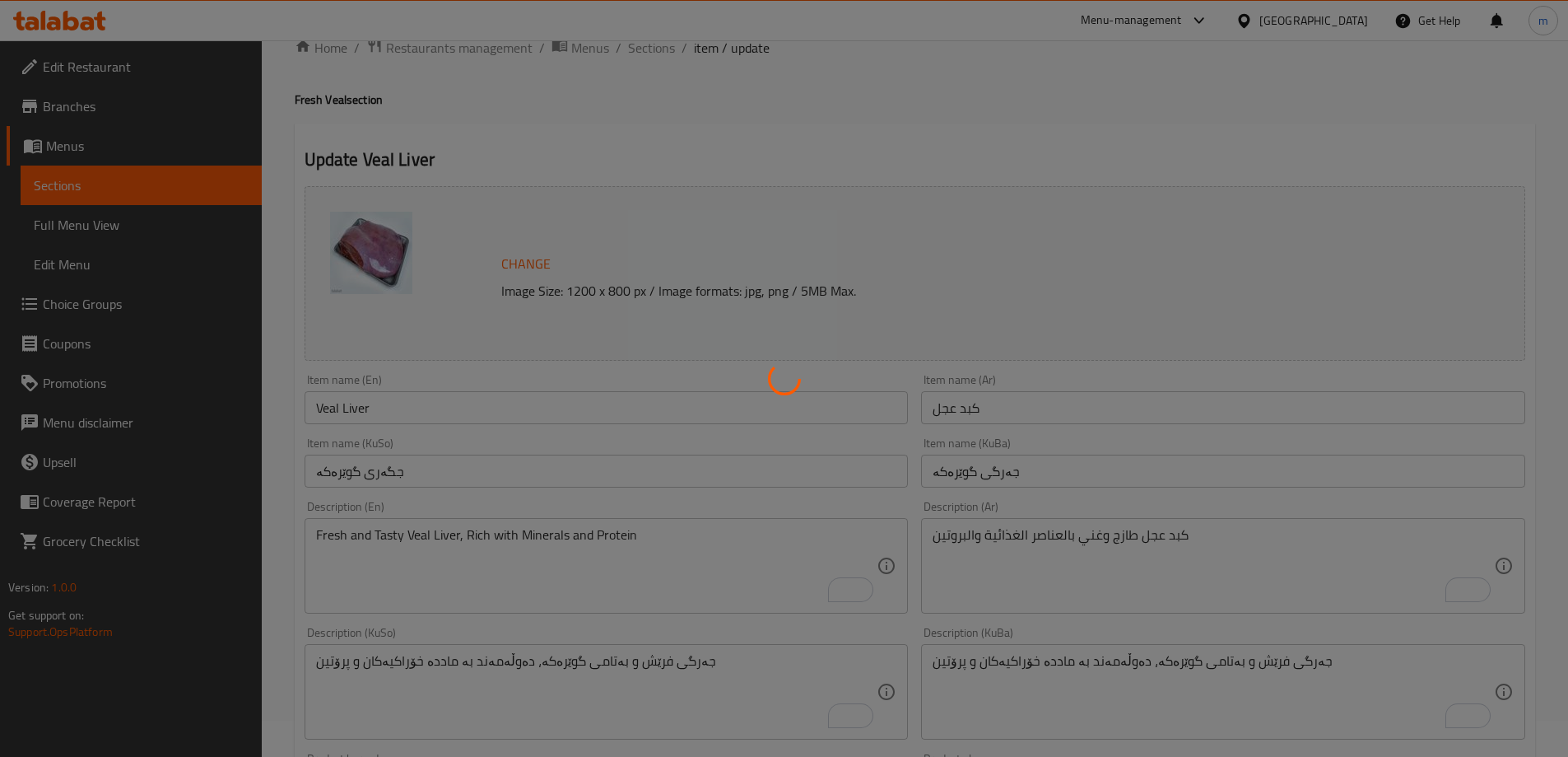
scroll to position [0, 0]
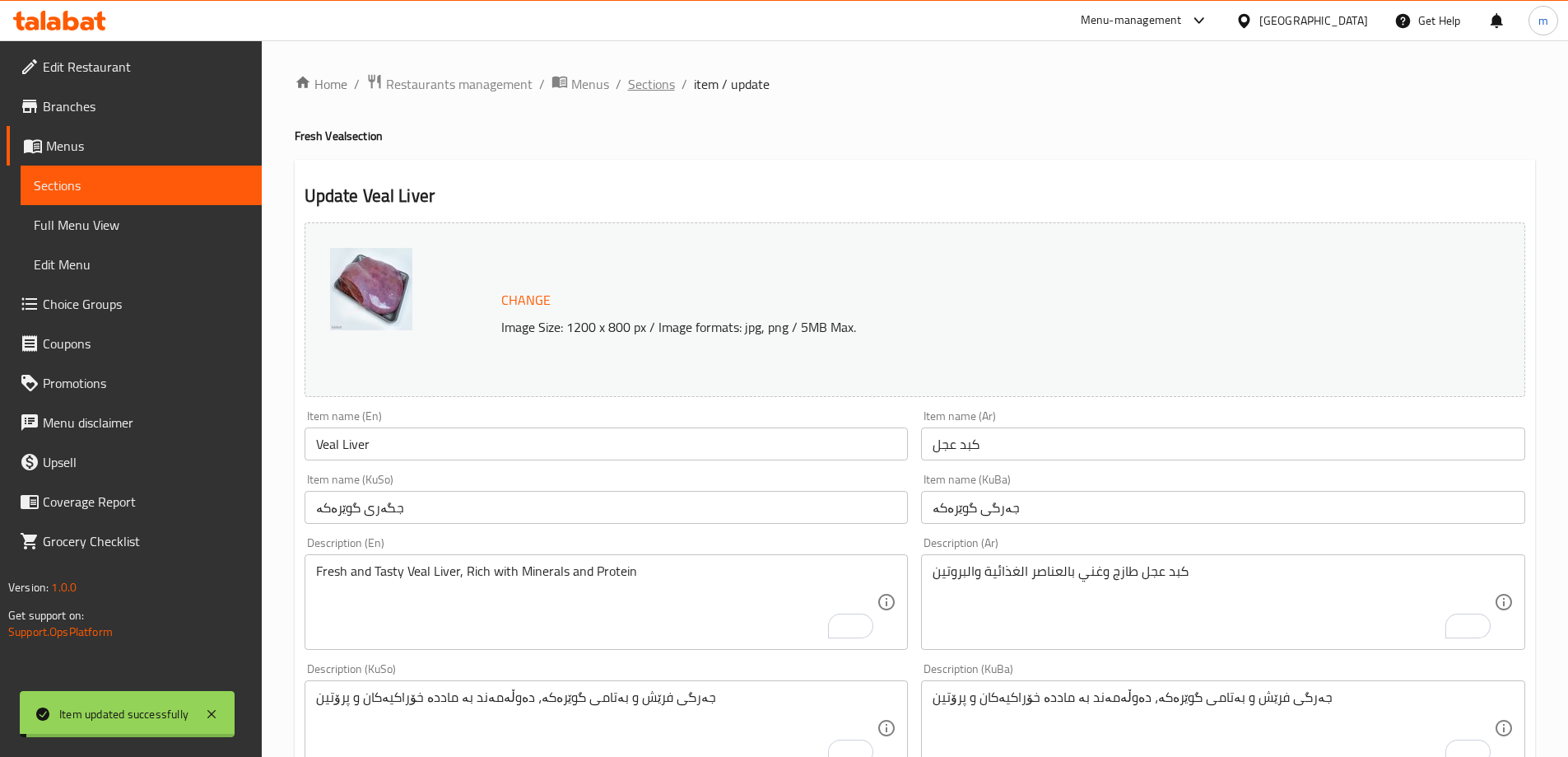
click at [651, 79] on span "Sections" at bounding box center [651, 83] width 47 height 19
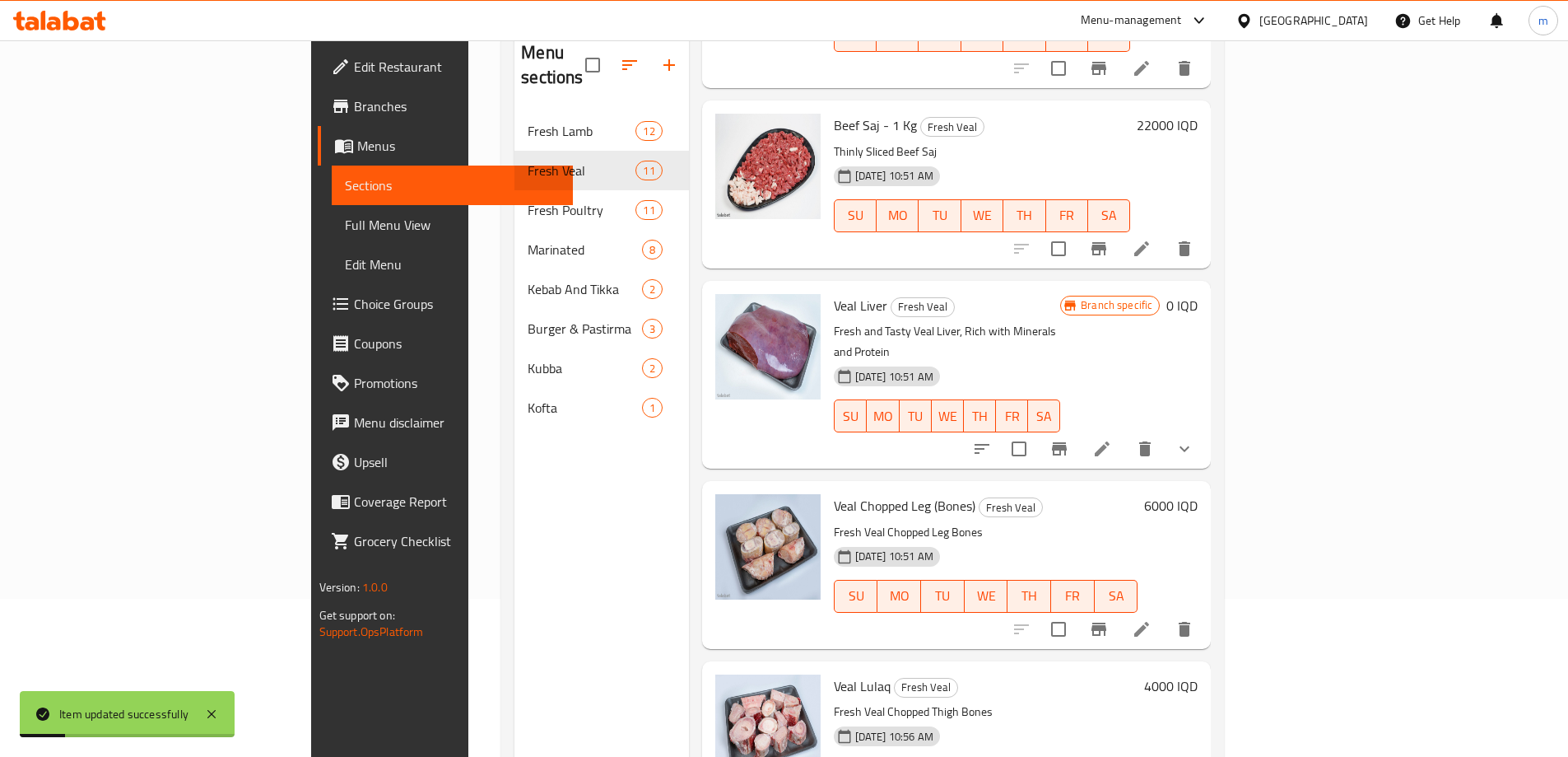
scroll to position [230, 0]
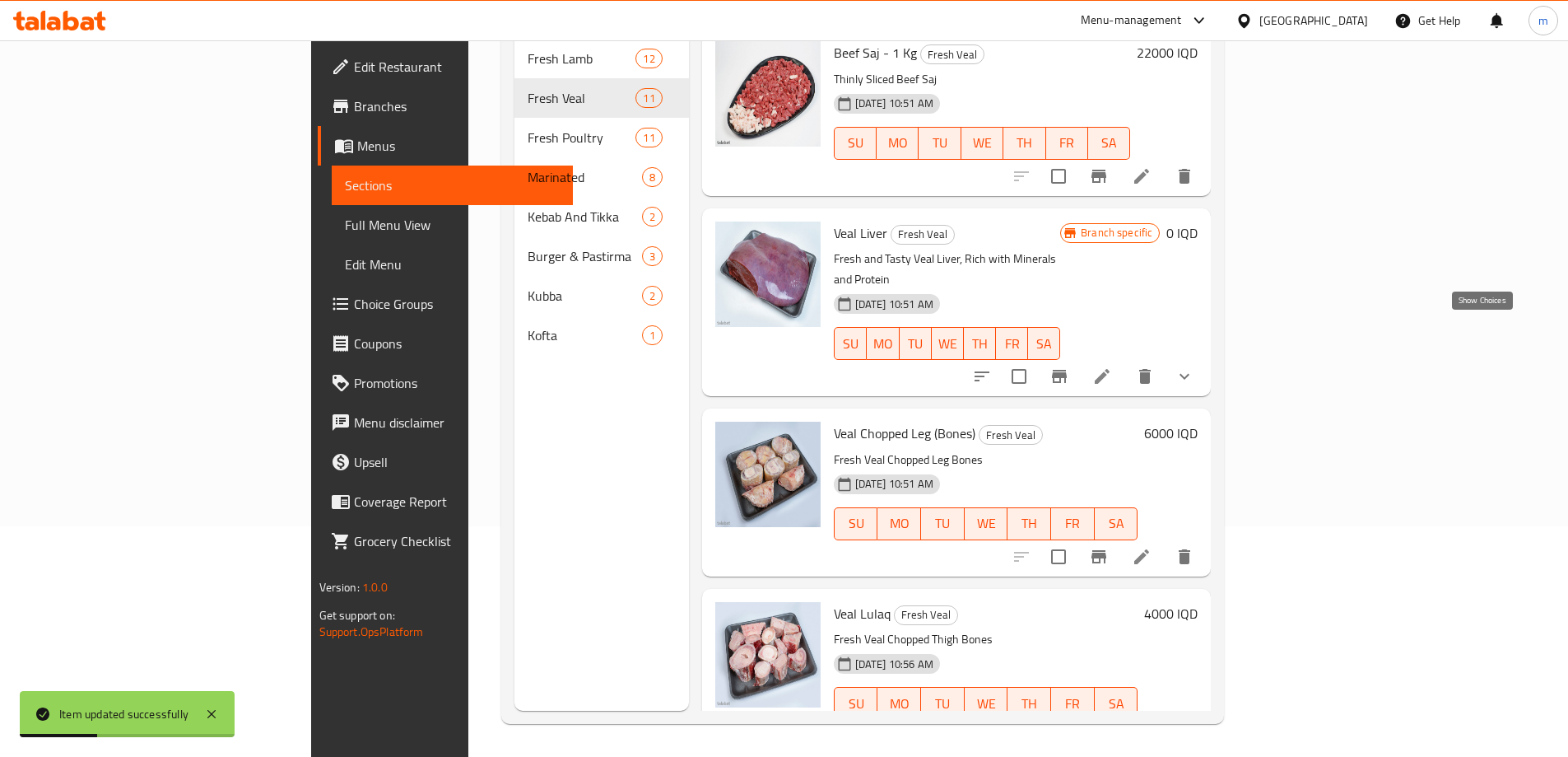
click at [1204, 357] on button "show more" at bounding box center [1184, 376] width 40 height 40
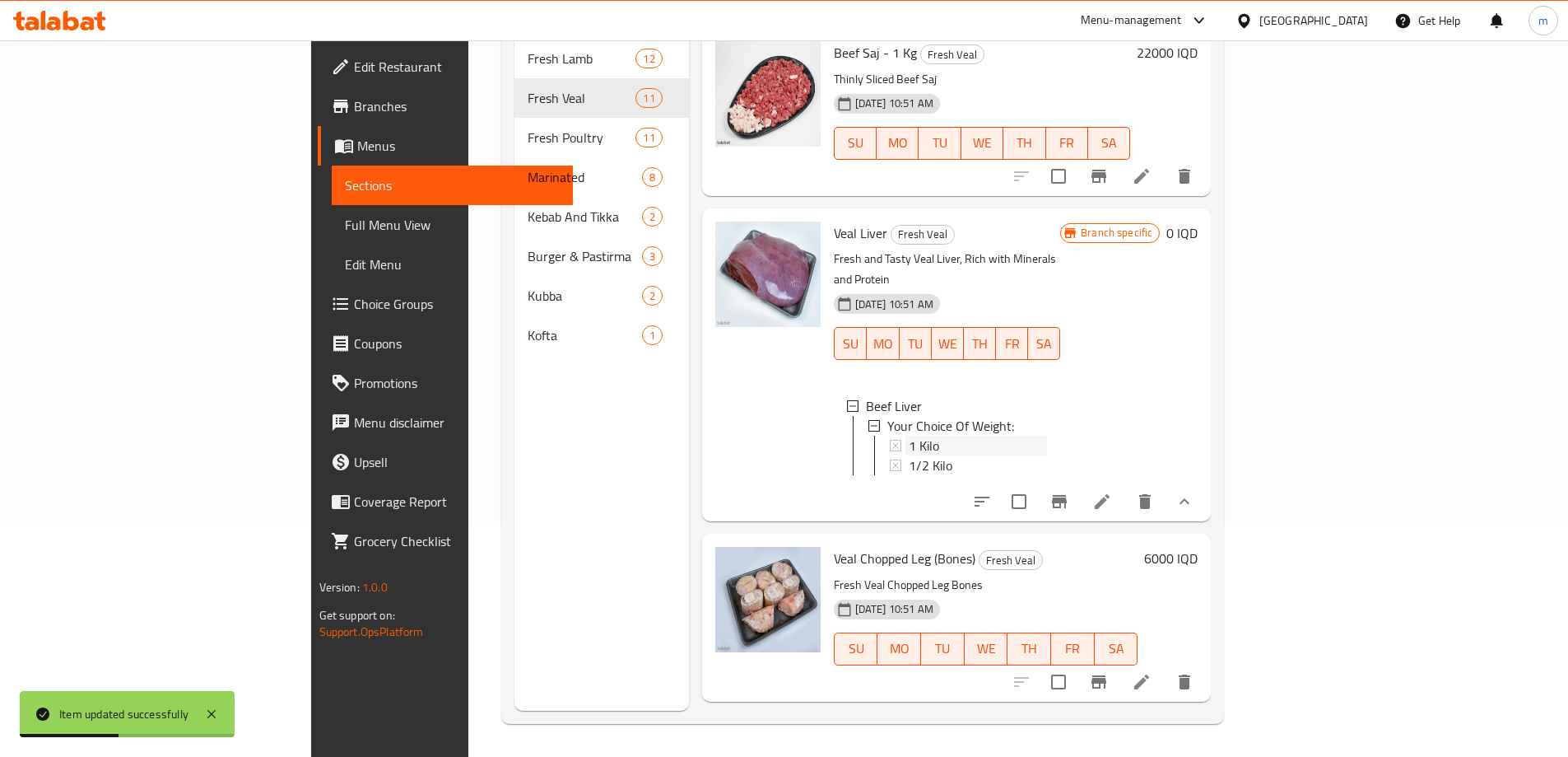
click at [964, 435] on div "1 Kilo" at bounding box center [978, 445] width 139 height 19
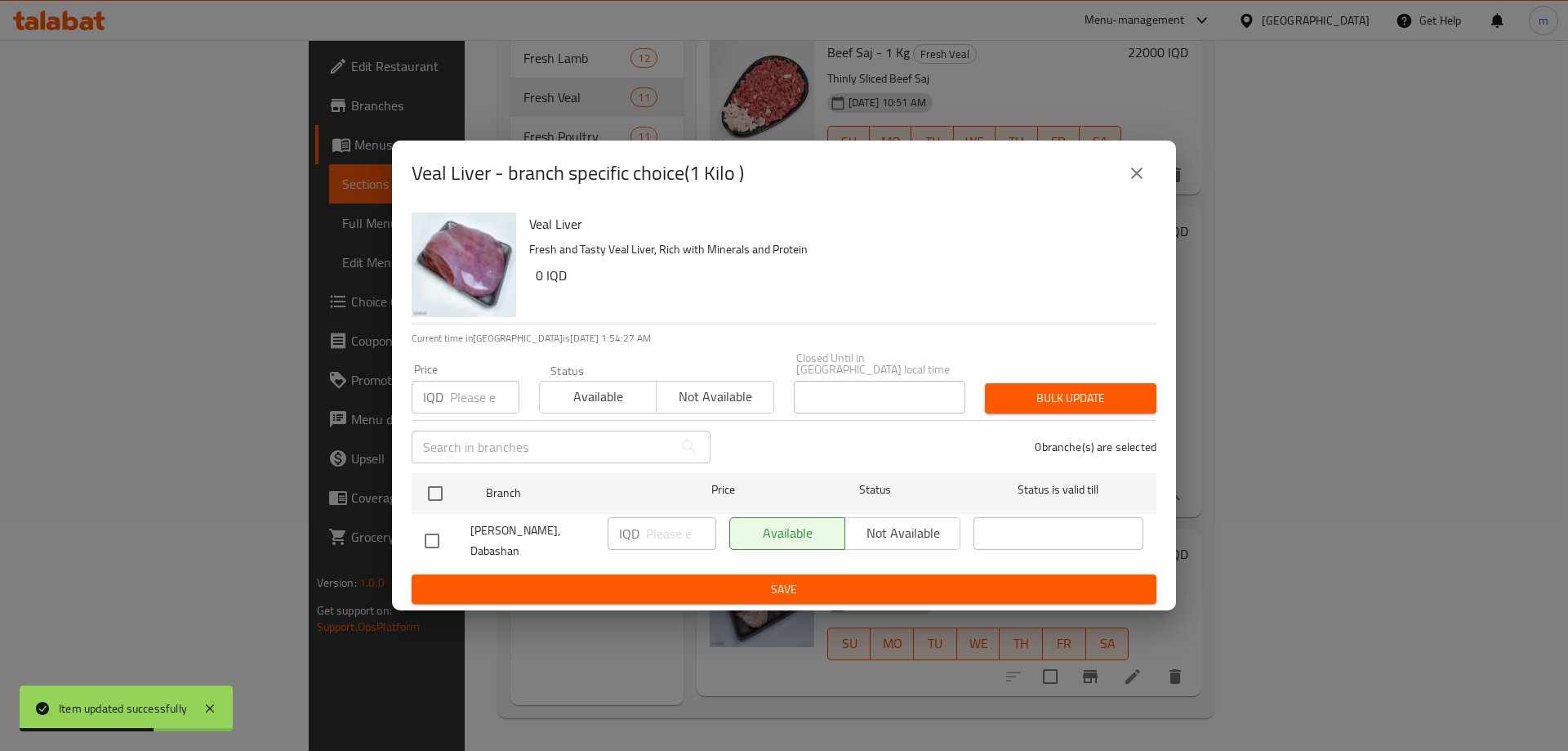
click at [1134, 172] on icon "close" at bounding box center [1136, 172] width 19 height 19
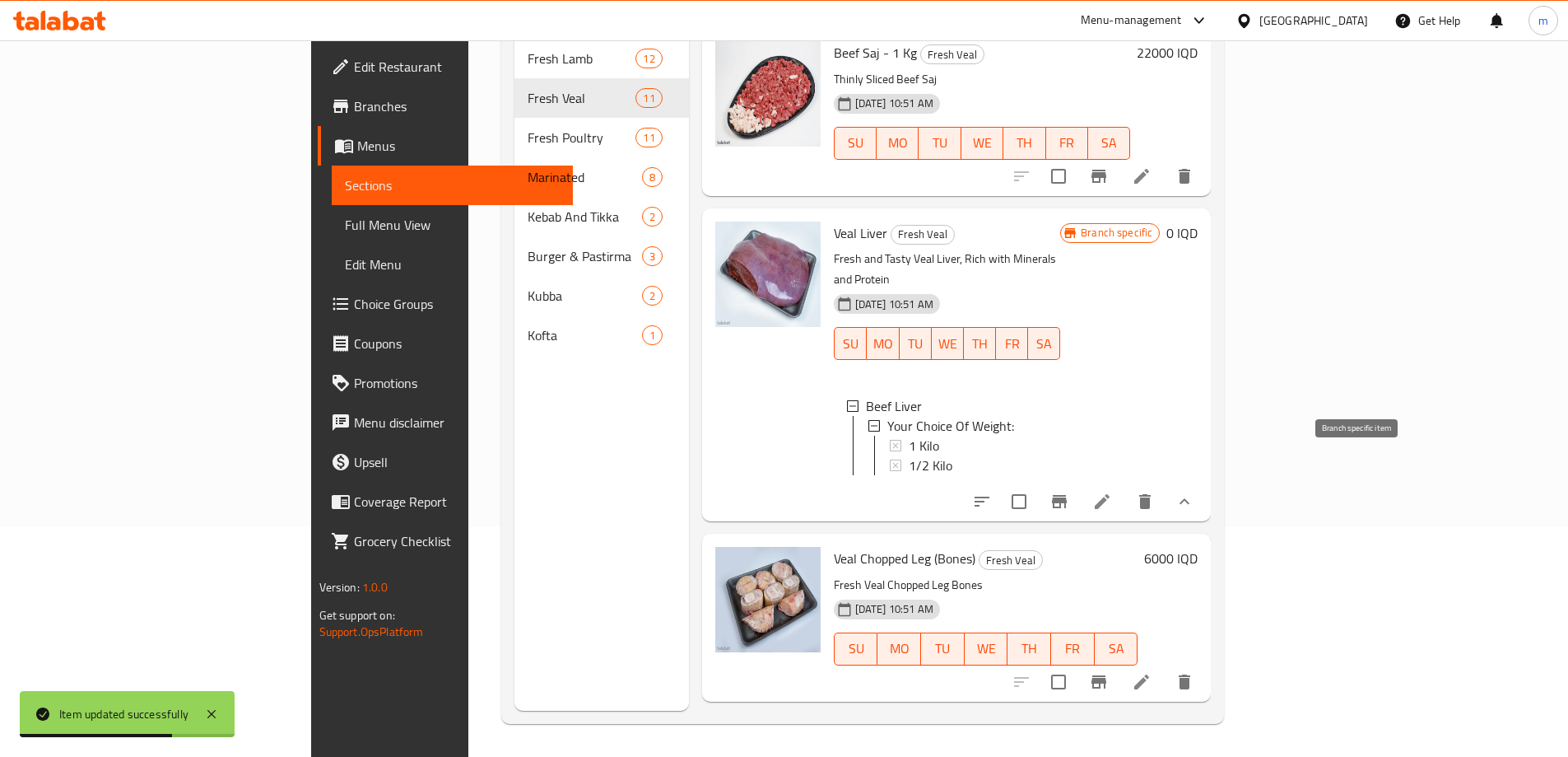
click at [1069, 492] on icon "Branch-specific-item" at bounding box center [1059, 501] width 19 height 19
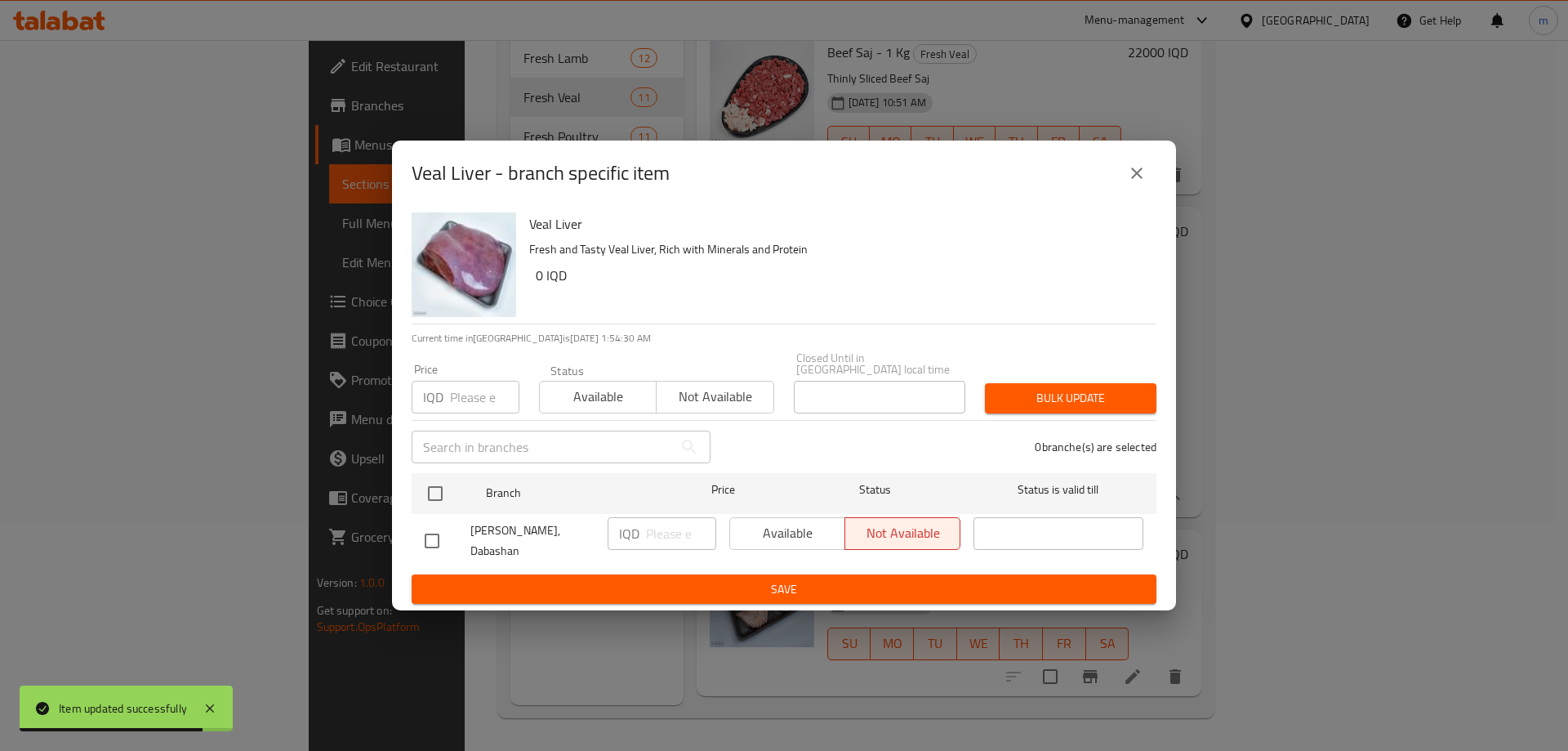
click at [1120, 182] on button "close" at bounding box center [1137, 172] width 39 height 39
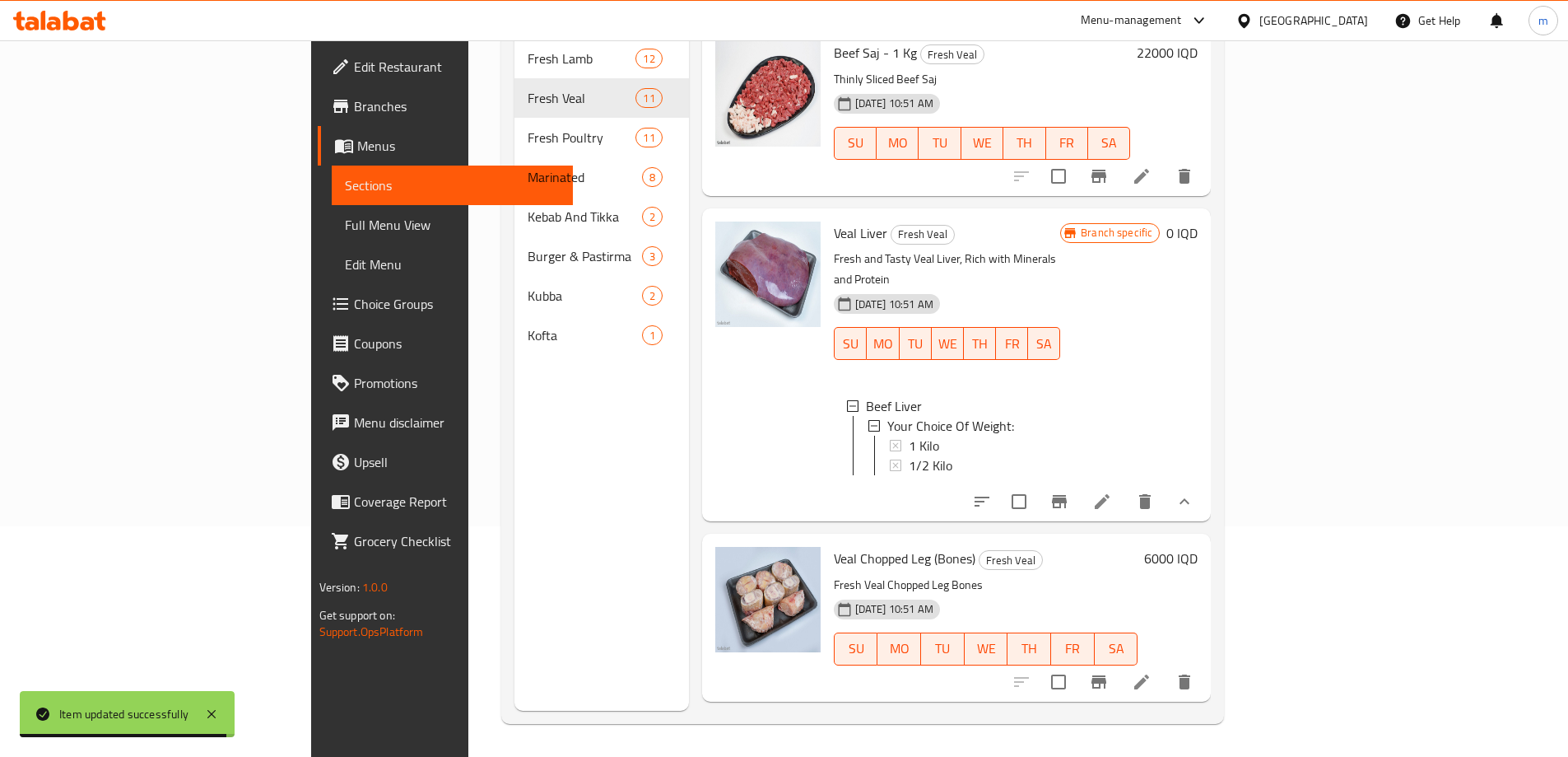
click at [833, 221] on span "Veal Liver" at bounding box center [860, 233] width 54 height 25
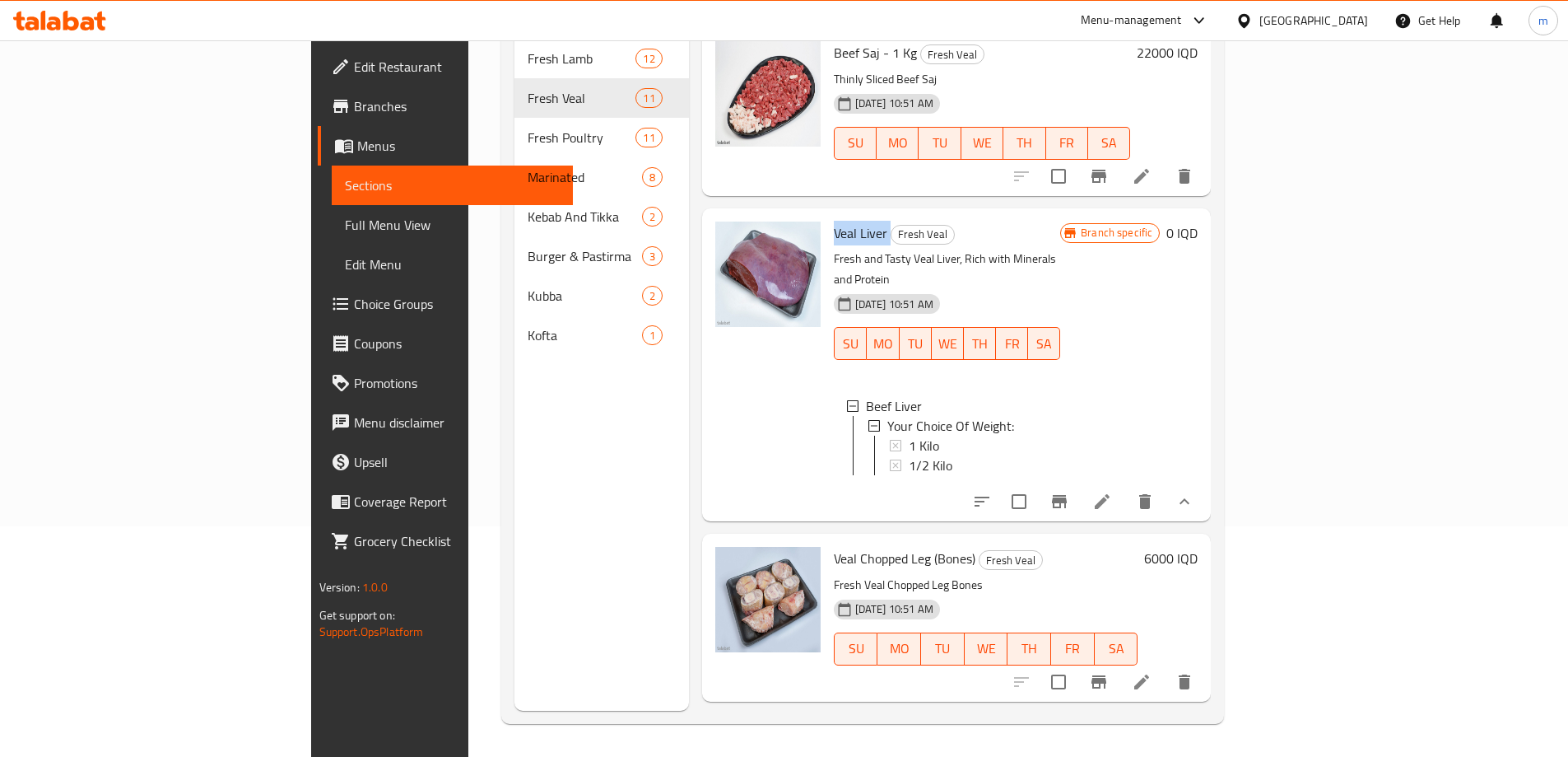
copy h6 "Veal Liver"
click at [345, 216] on span "Full Menu View" at bounding box center [452, 224] width 214 height 19
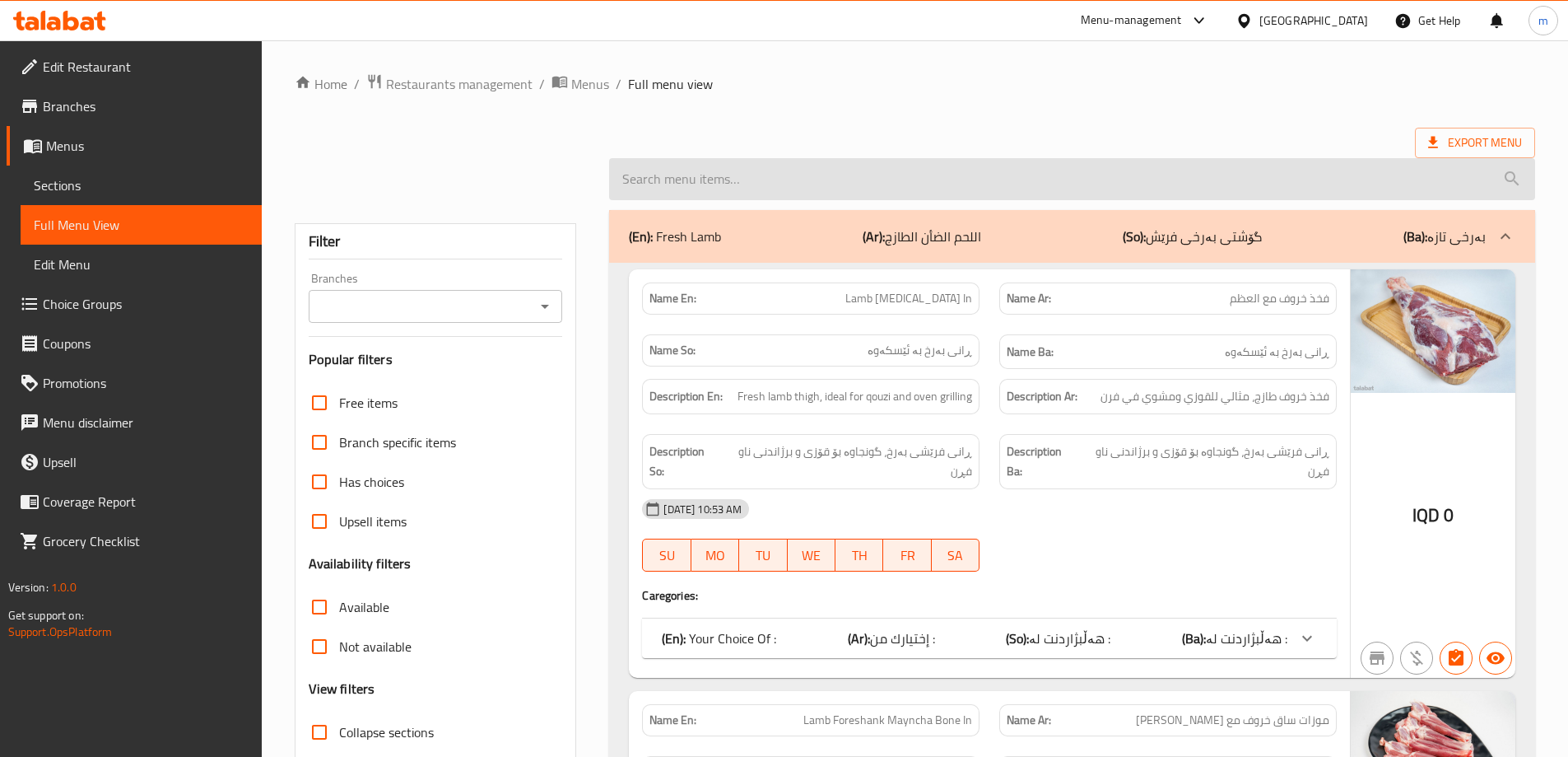
click at [894, 170] on input "search" at bounding box center [1072, 178] width 926 height 42
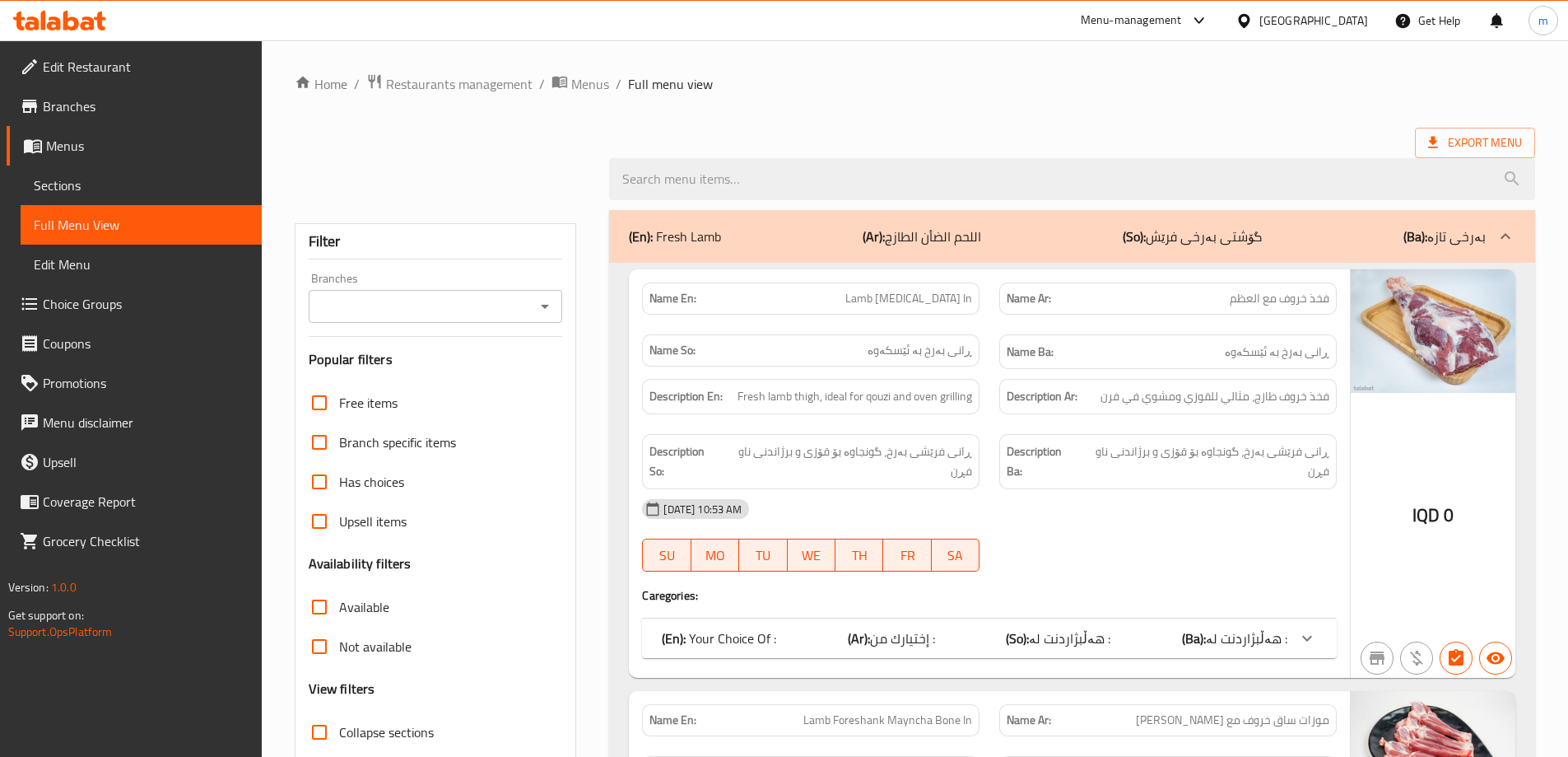
paste input "Veal Liver"
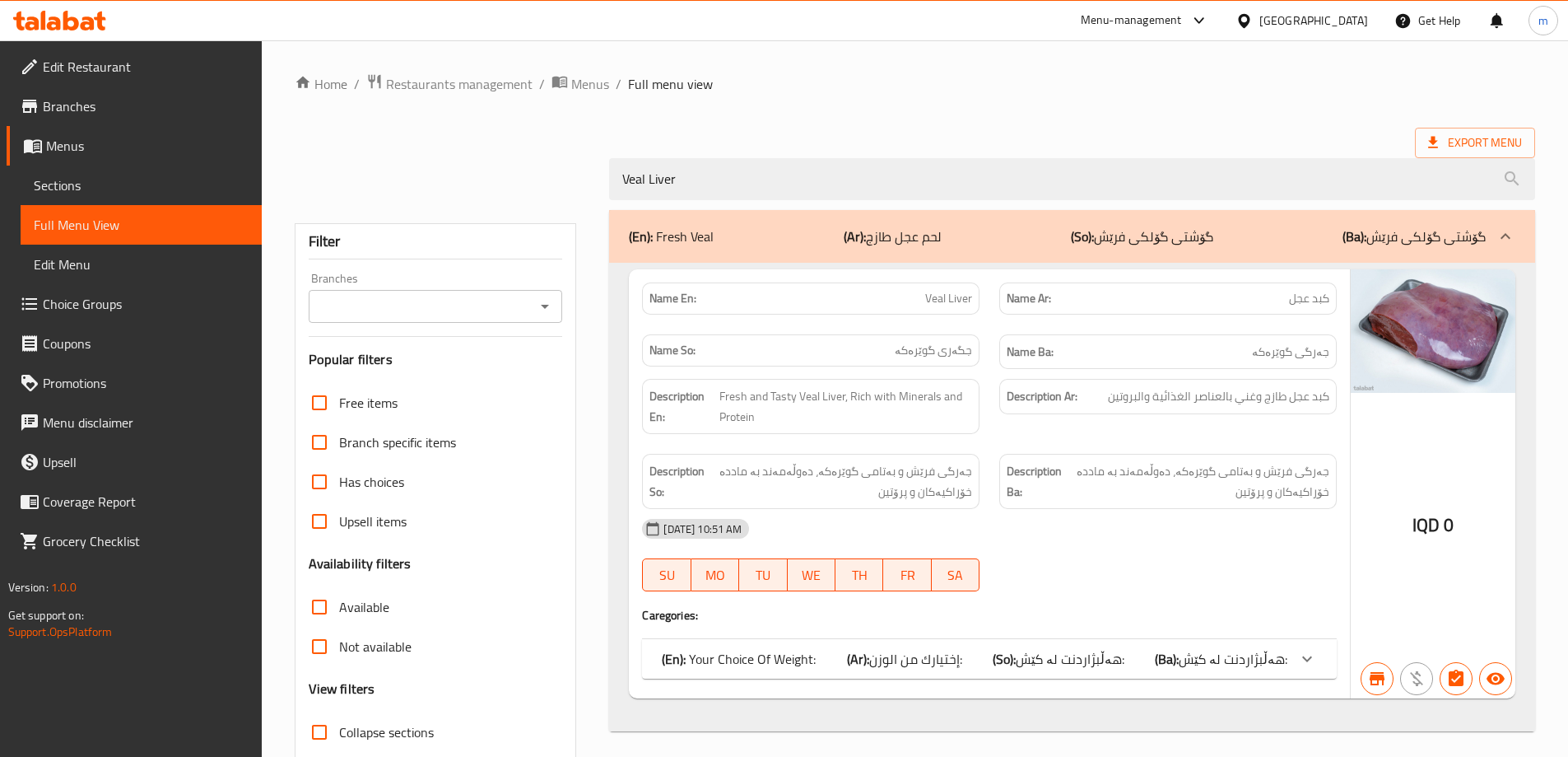
click at [551, 308] on icon "Open" at bounding box center [544, 306] width 19 height 19
type input "Veal Liver"
click at [761, 629] on div "Name En: Veal Liver Name Ar: كبد عجل Name So: جگەری گوێرەکە Name Ba: جەرگی گوێر…" at bounding box center [990, 483] width 721 height 429
click at [761, 639] on div "(En): Your Choice Of Weight: (Ar): إختيارك من الوزن: (So): هەڵبژاردنت لە کێش: (…" at bounding box center [990, 658] width 695 height 40
click at [777, 663] on p "(En): Your Choice Of Weight:" at bounding box center [738, 658] width 154 height 19
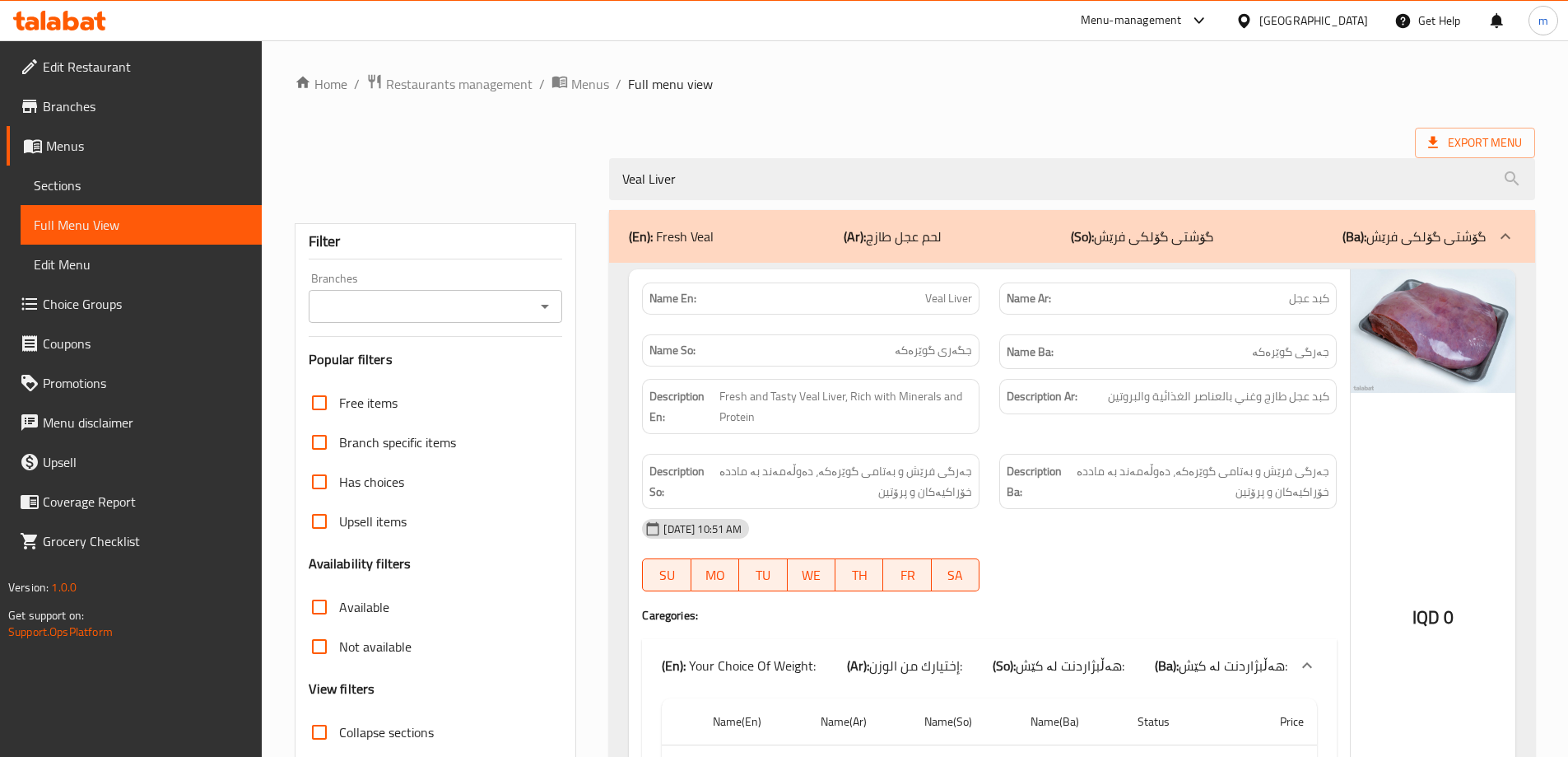
click at [542, 302] on icon "Open" at bounding box center [544, 306] width 19 height 19
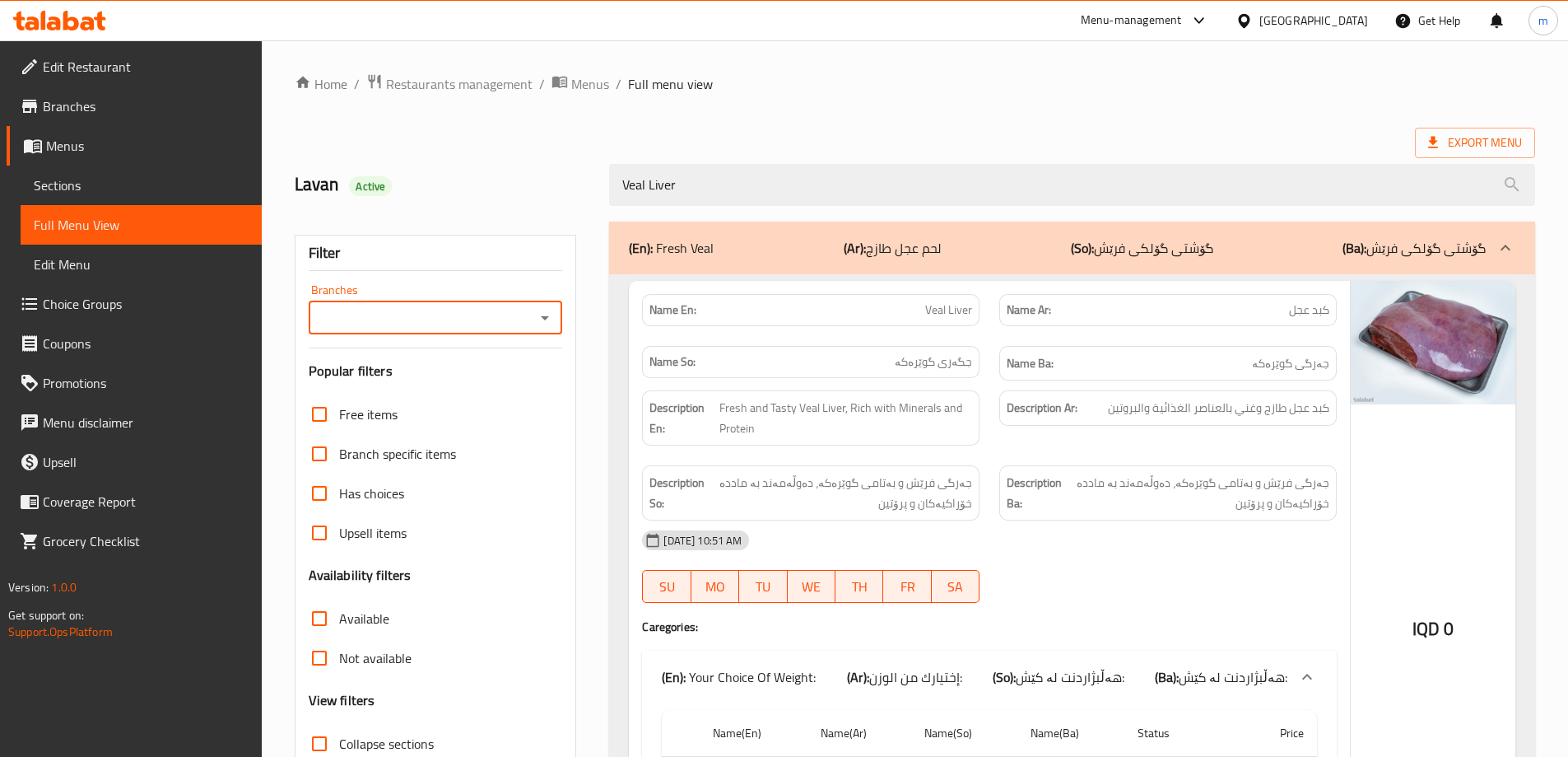
click at [95, 184] on span "Sections" at bounding box center [141, 185] width 214 height 19
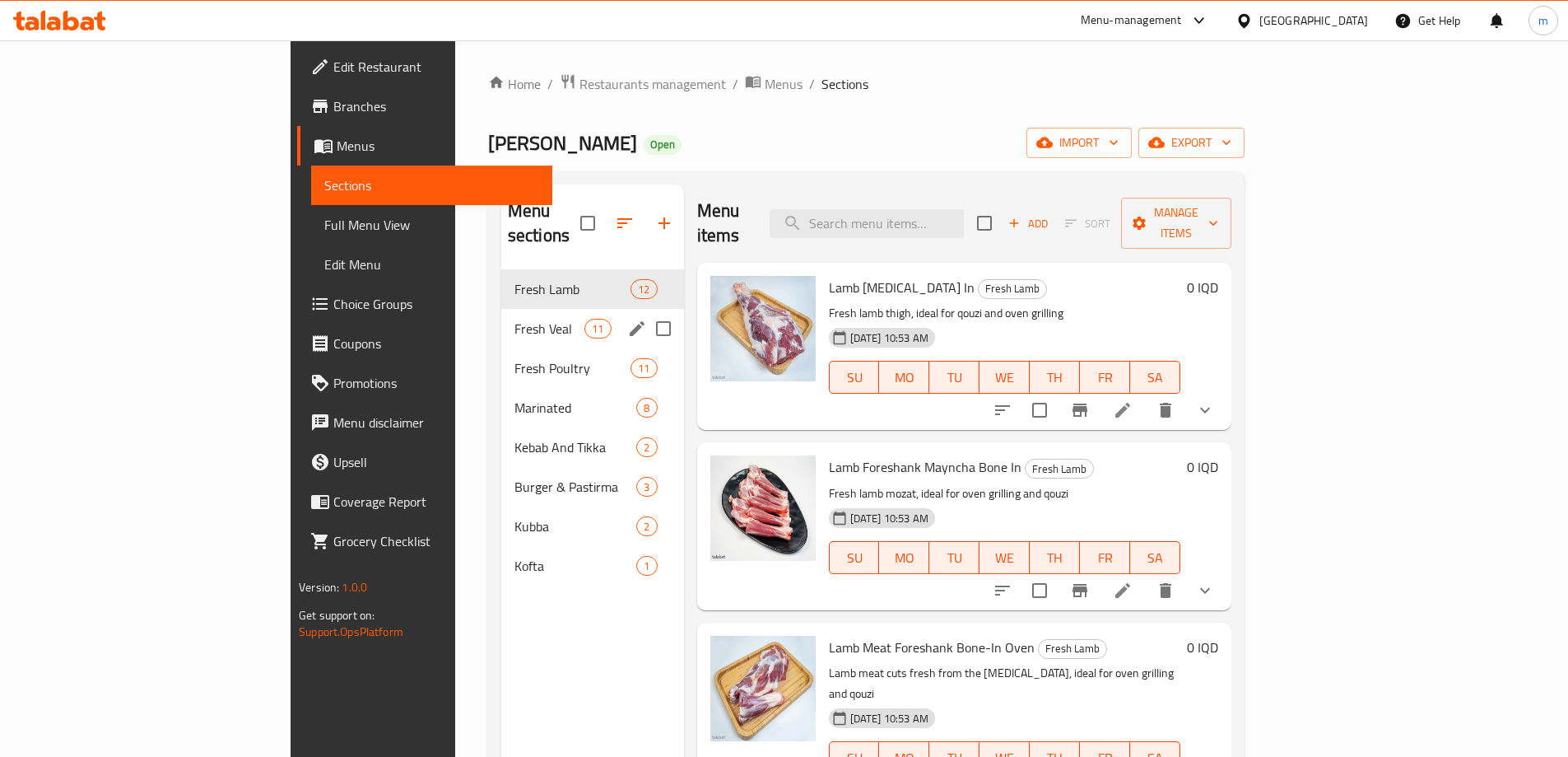
click at [515, 319] on span "Fresh Veal" at bounding box center [550, 328] width 70 height 19
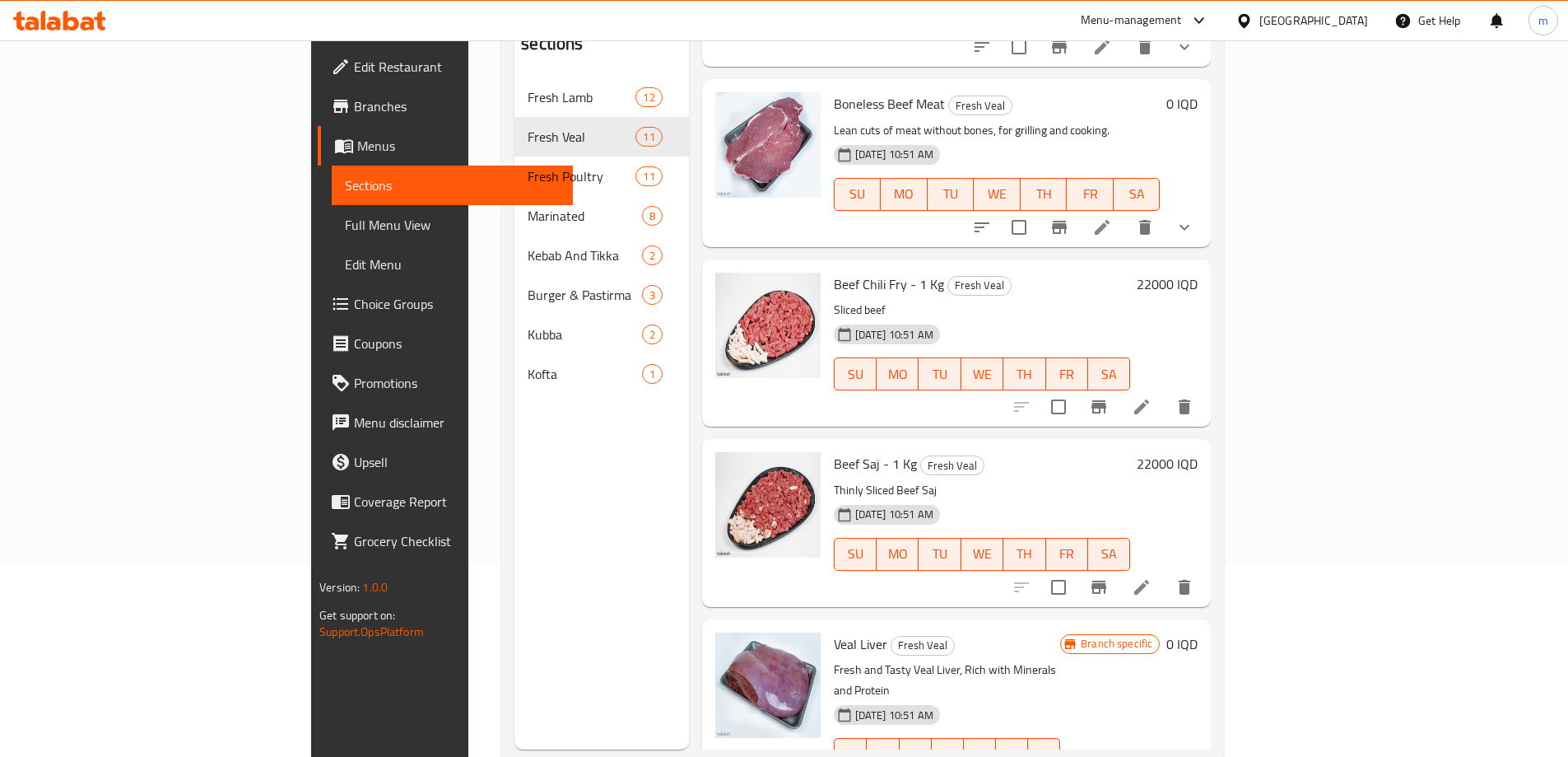
scroll to position [878, 0]
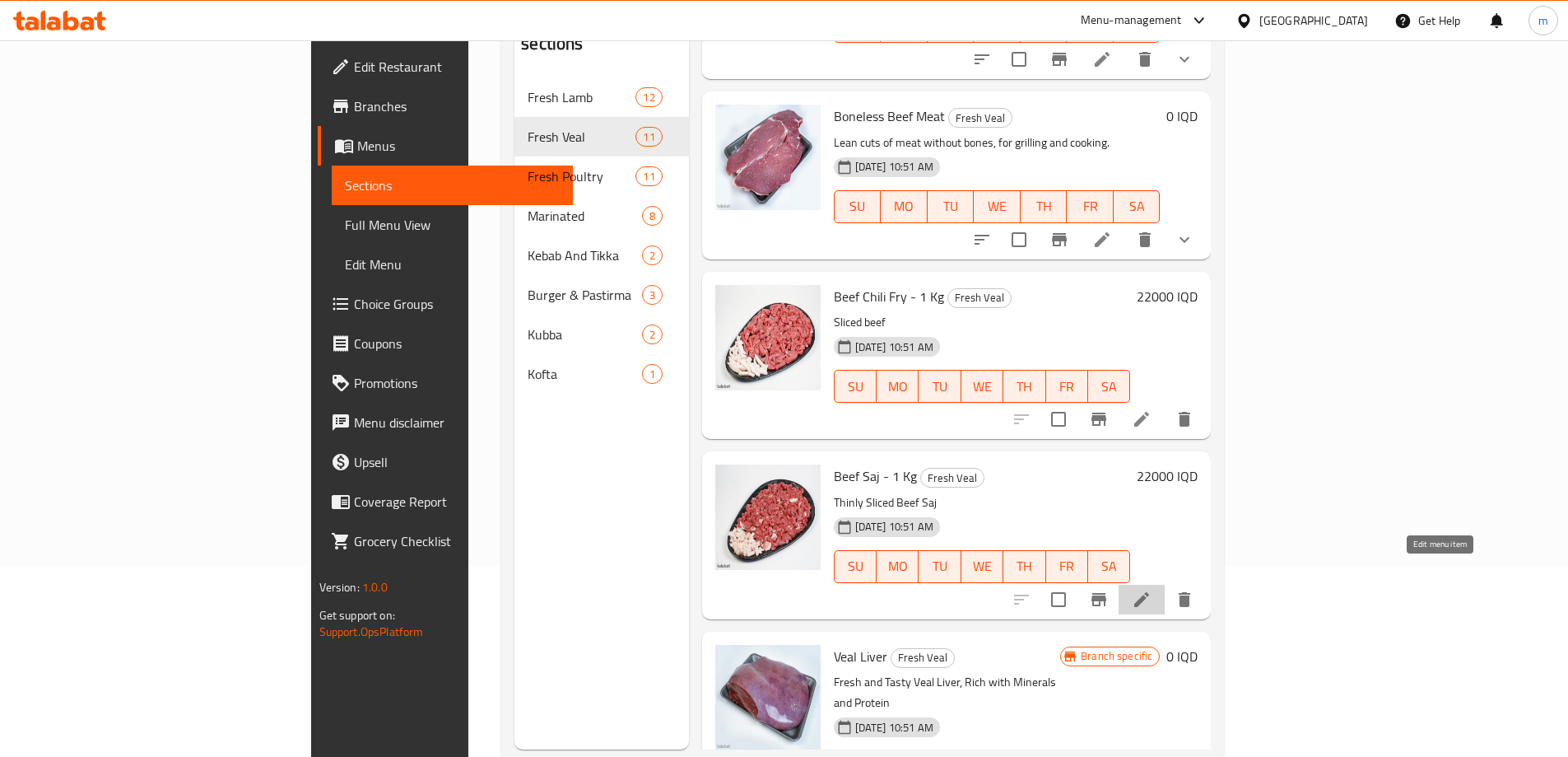
click at [1151, 590] on icon at bounding box center [1141, 599] width 19 height 19
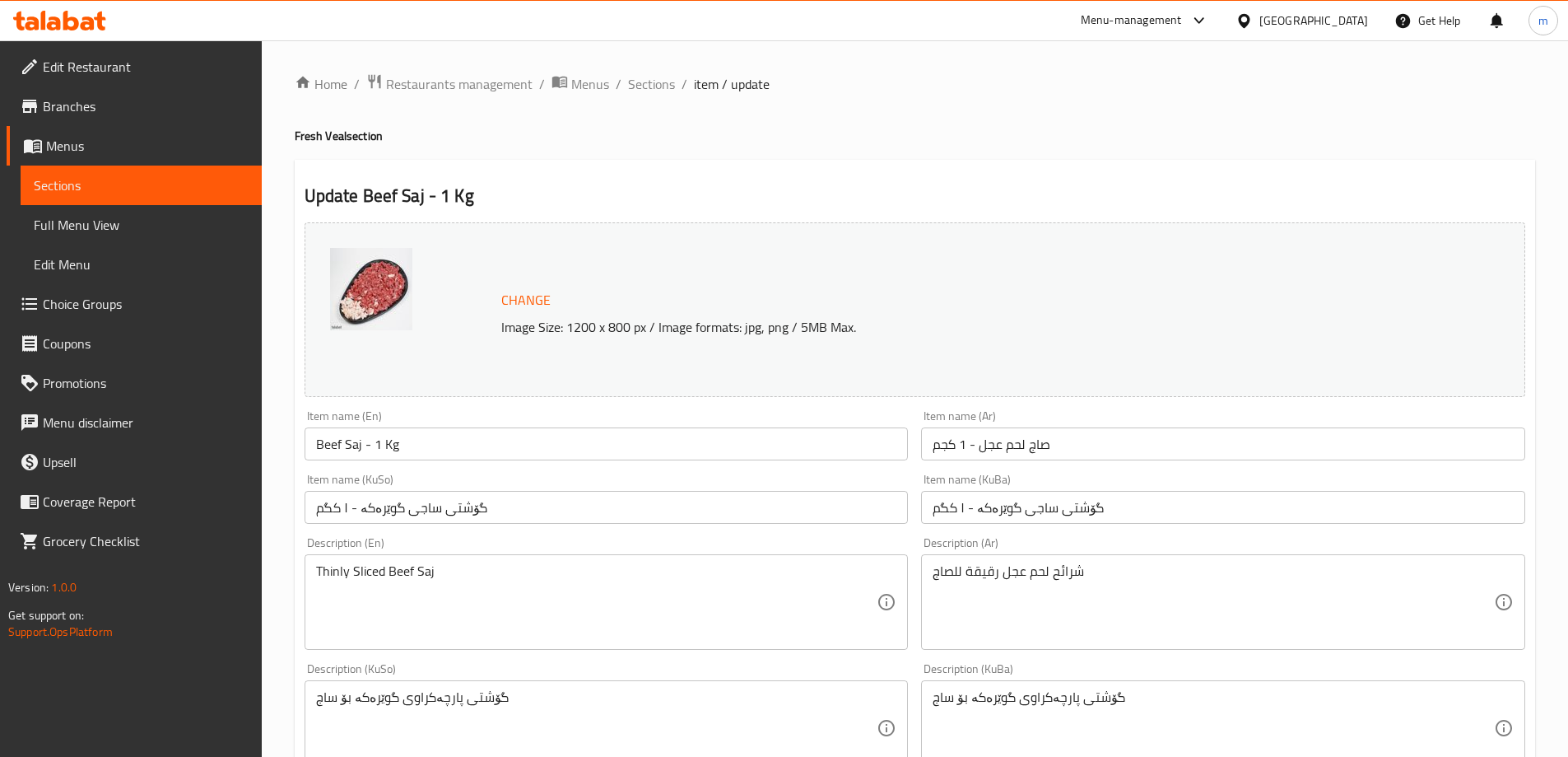
click at [454, 688] on div "گۆشتی پارچەکراوی گوێرەکە بۆ ساج Description (KuSo)" at bounding box center [607, 727] width 604 height 95
click at [431, 524] on input "گۆشتی ساجی گوێرەکە - ۱ کگم" at bounding box center [607, 507] width 604 height 33
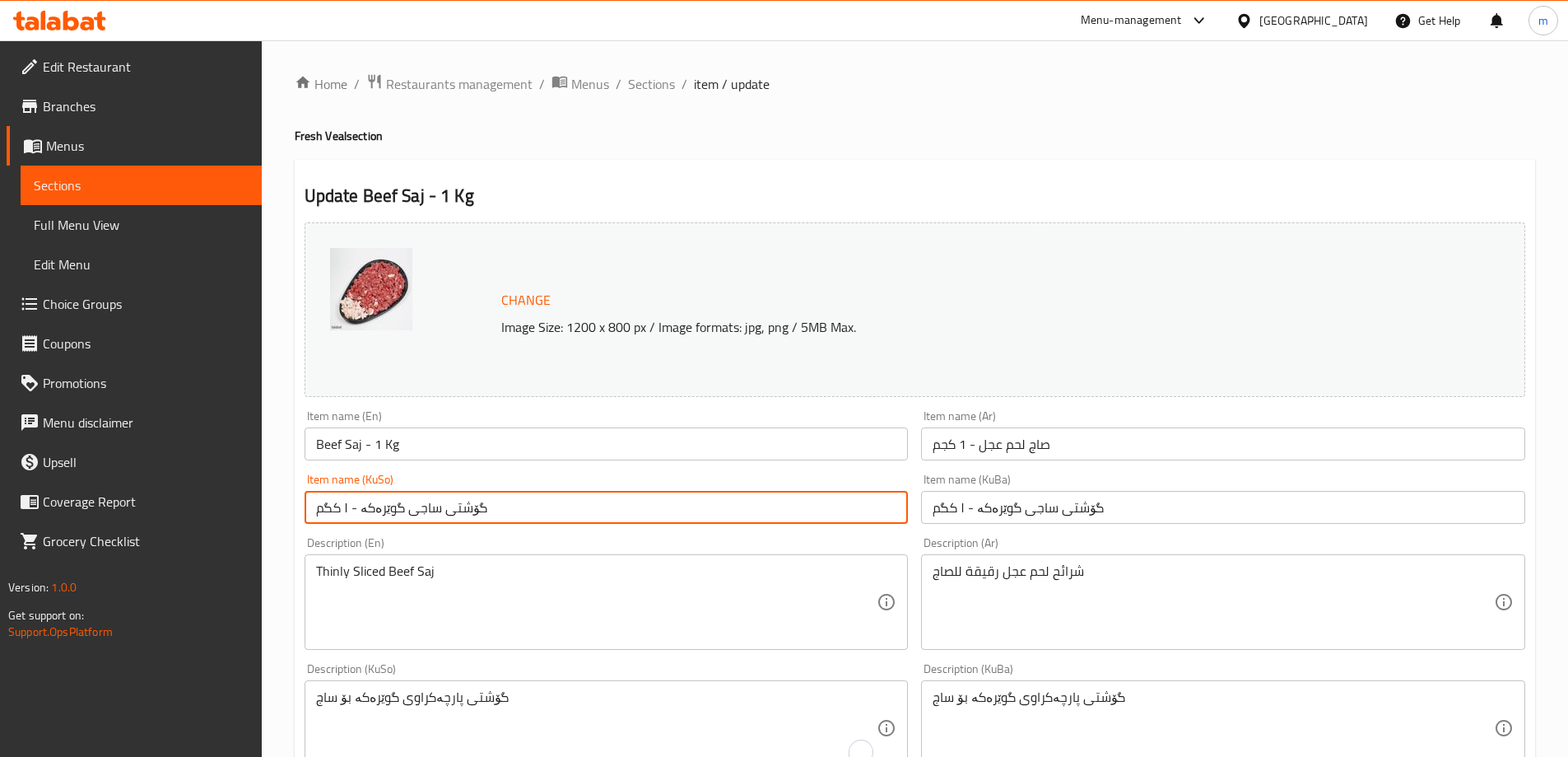
click at [431, 523] on input "گۆشتی ساجی گوێرەکە - ۱ کگم" at bounding box center [607, 507] width 604 height 33
paste input "پارچەکراوی گوێرەکە بۆ ساج"
type input "گۆشتی پارچەکراوی گوێرەکە بۆ ساج"
click at [1022, 506] on input "گۆشتی ساجی گوێرەکە - ۱ کگم" at bounding box center [1223, 507] width 604 height 33
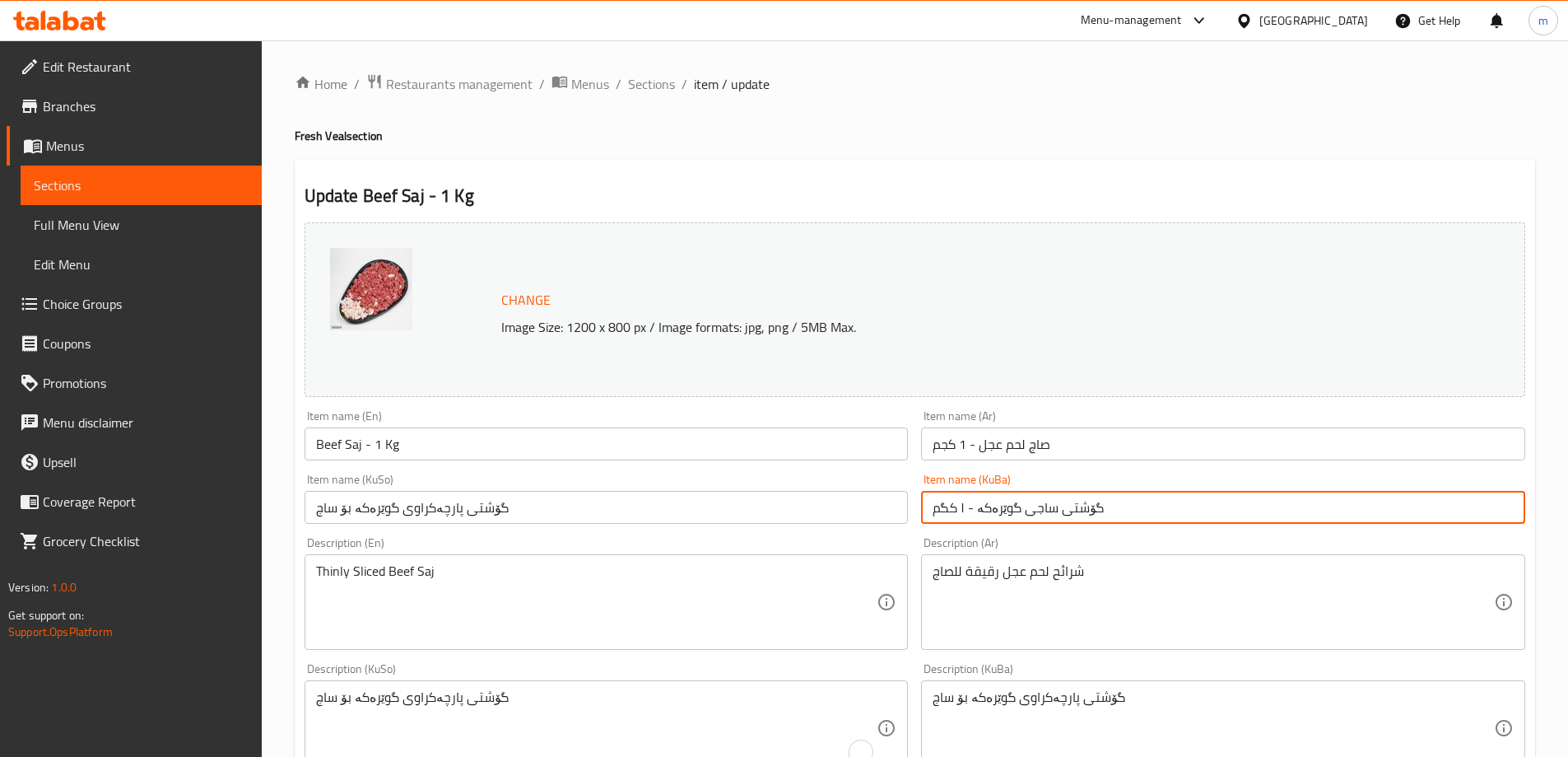
click at [1022, 505] on input "گۆشتی ساجی گوێرەکە - ۱ کگم" at bounding box center [1223, 507] width 604 height 33
paste input "پارچەکراوی گوێرەکە بۆ ساج"
type input "گۆشتی پارچەکراوی گوێرەکە بۆ ساج"
click at [1014, 461] on div "Item name (Ar) صاج لحم عجل - 1 كجم Item name (Ar)" at bounding box center [1223, 434] width 617 height 64
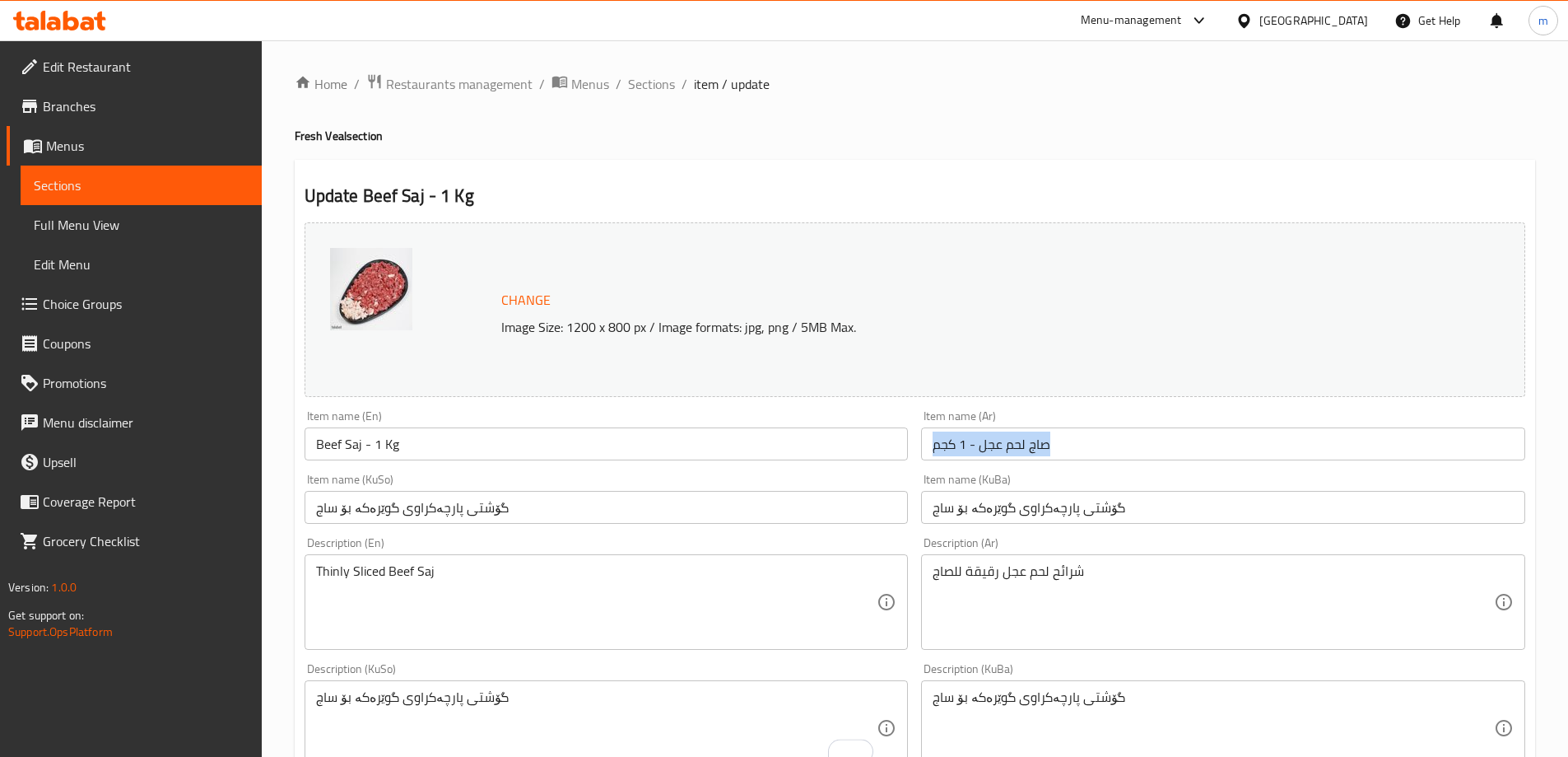
click at [1014, 461] on div "Item name (Ar) صاج لحم عجل - 1 كجم Item name (Ar)" at bounding box center [1223, 434] width 617 height 64
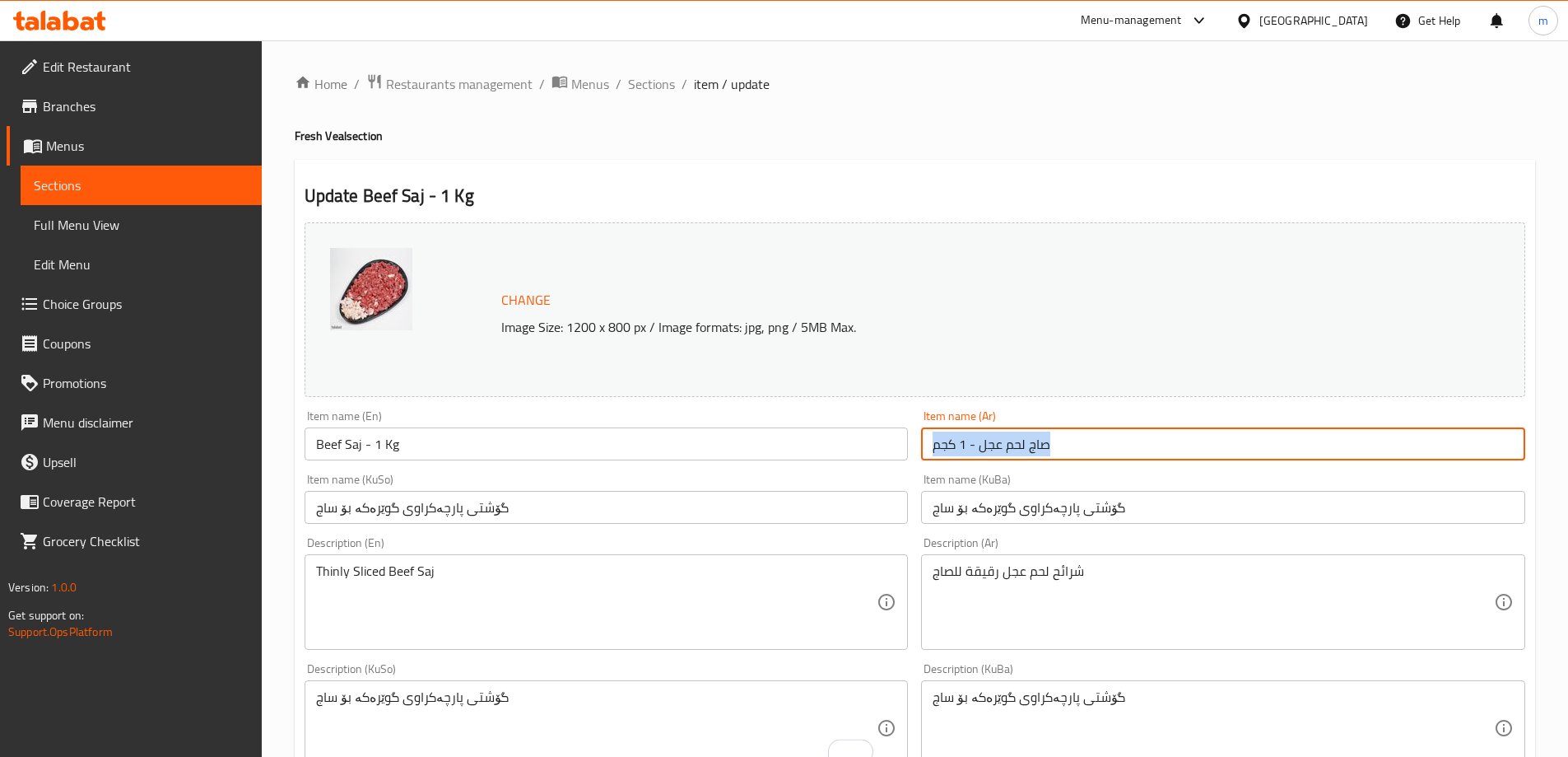
click at [1014, 451] on input "صاج لحم عجل - 1 كجم" at bounding box center [1223, 444] width 604 height 33
paste input "رائح لحم عجل بدون عظم للصاج"
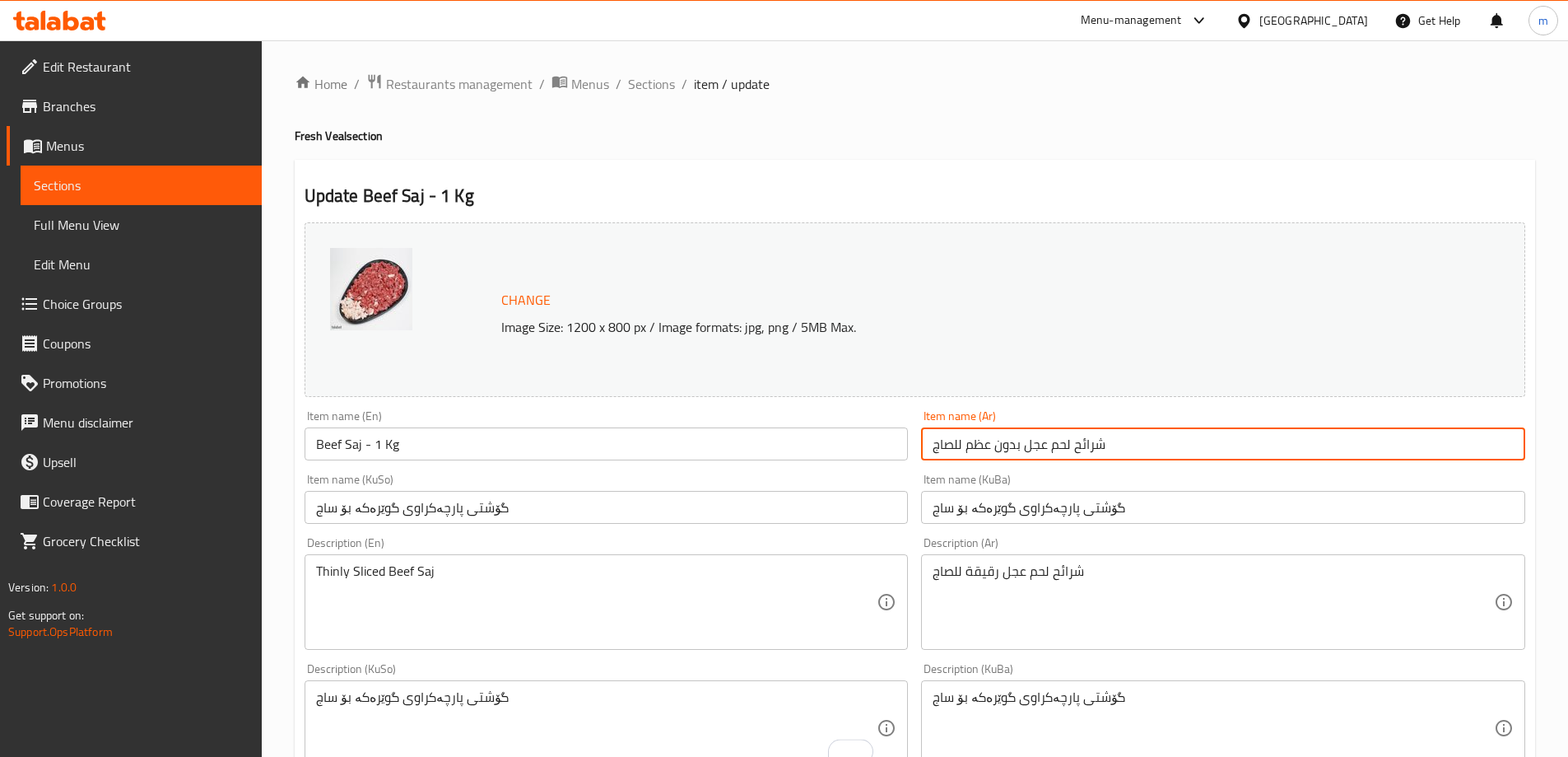
type input "شرائح لحم عجل بدون عظم للصاج"
click at [856, 462] on div "Item name (En) Beef Saj - 1 Kg Item name (En)" at bounding box center [606, 434] width 617 height 64
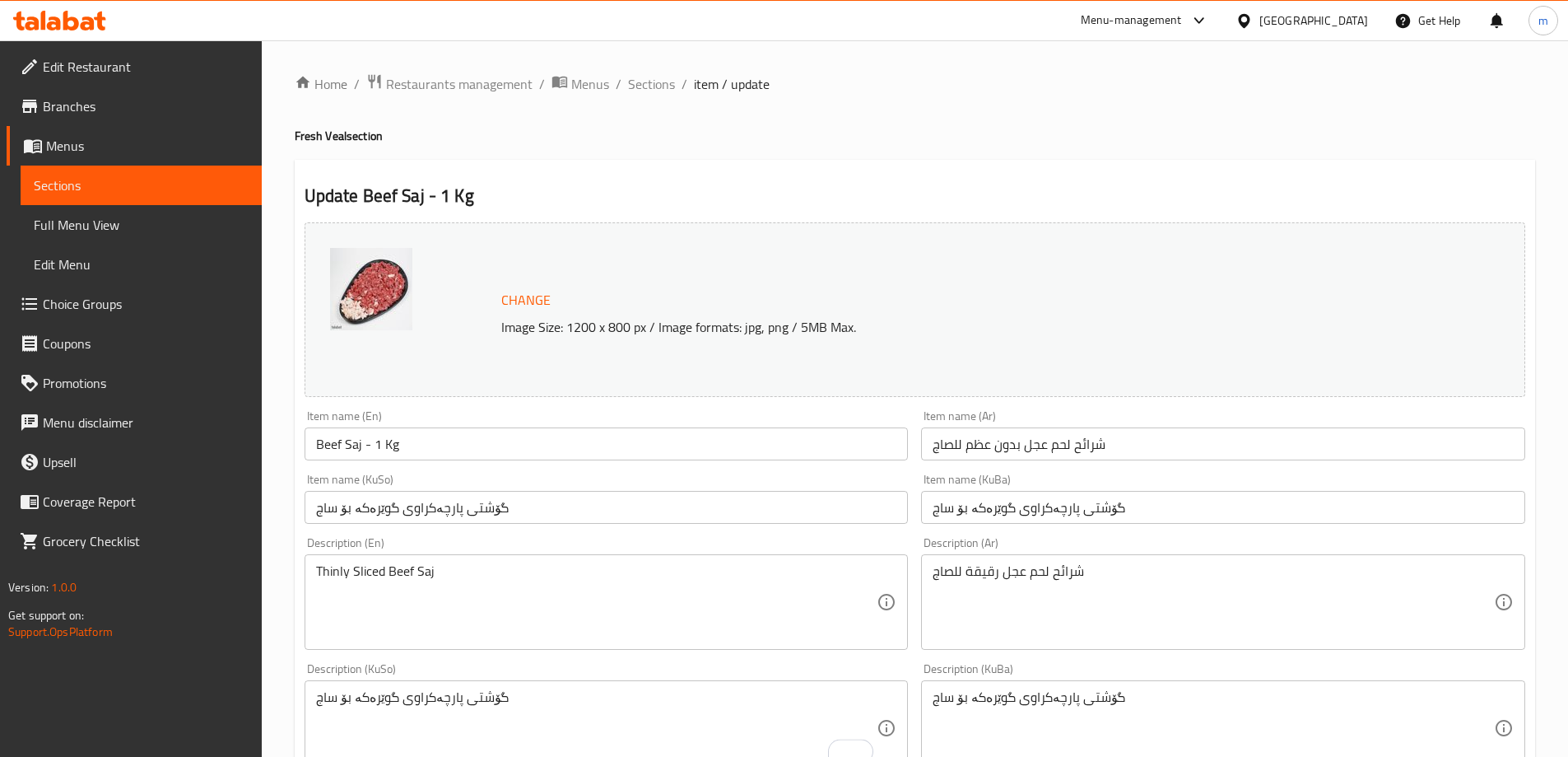
click at [846, 441] on input "Beef Saj - 1 Kg" at bounding box center [607, 444] width 604 height 33
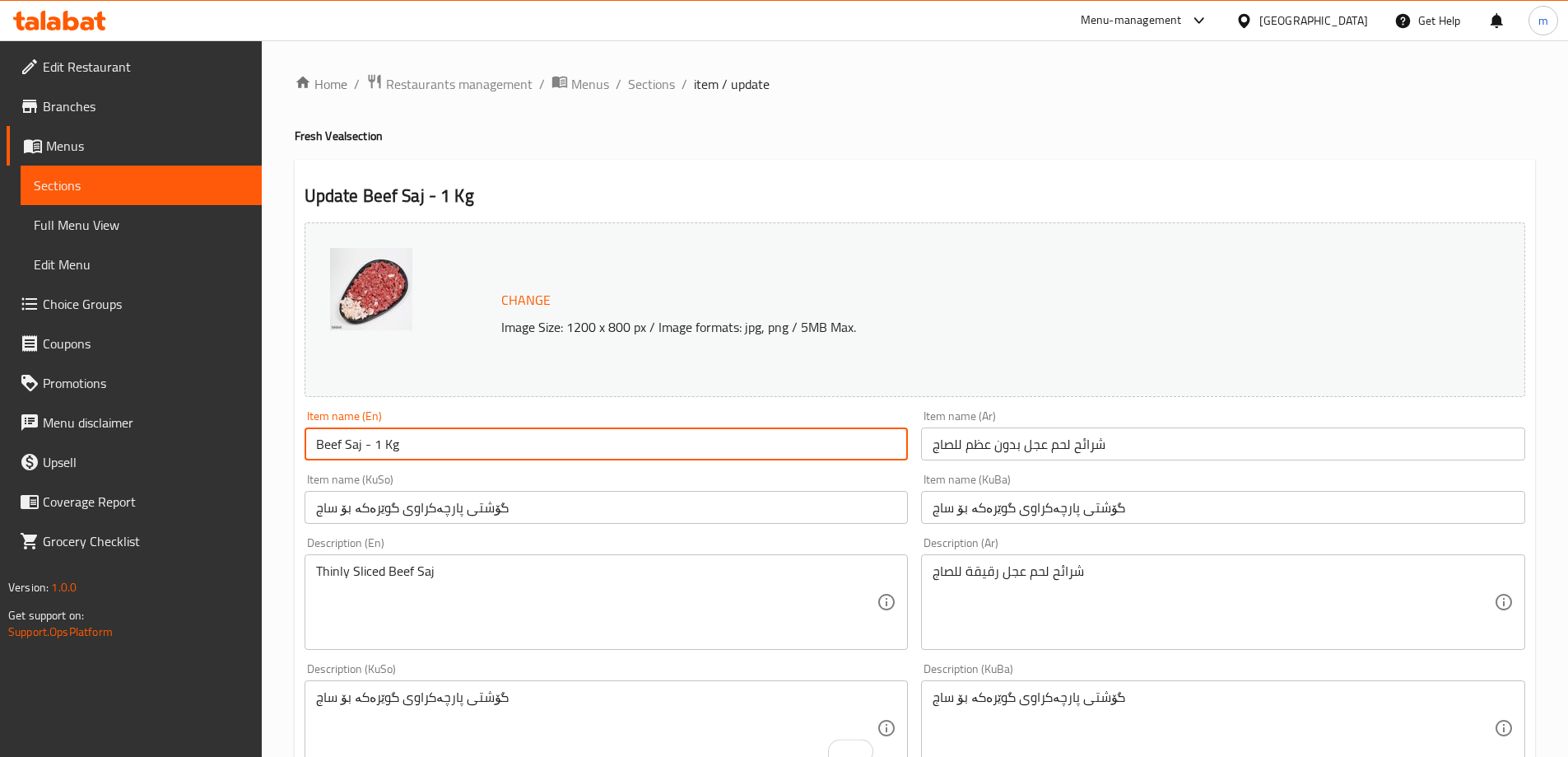
click at [846, 441] on input "Beef Saj - 1 Kg" at bounding box center [607, 444] width 604 height 33
paste input "Veal Saj Boneless"
type input "Veal Saj Boneless"
click at [446, 479] on div "Item name (KuSo) گۆشتی پارچەکراوی گوێرەکە بۆ ساج Item name (KuSo)" at bounding box center [607, 498] width 604 height 50
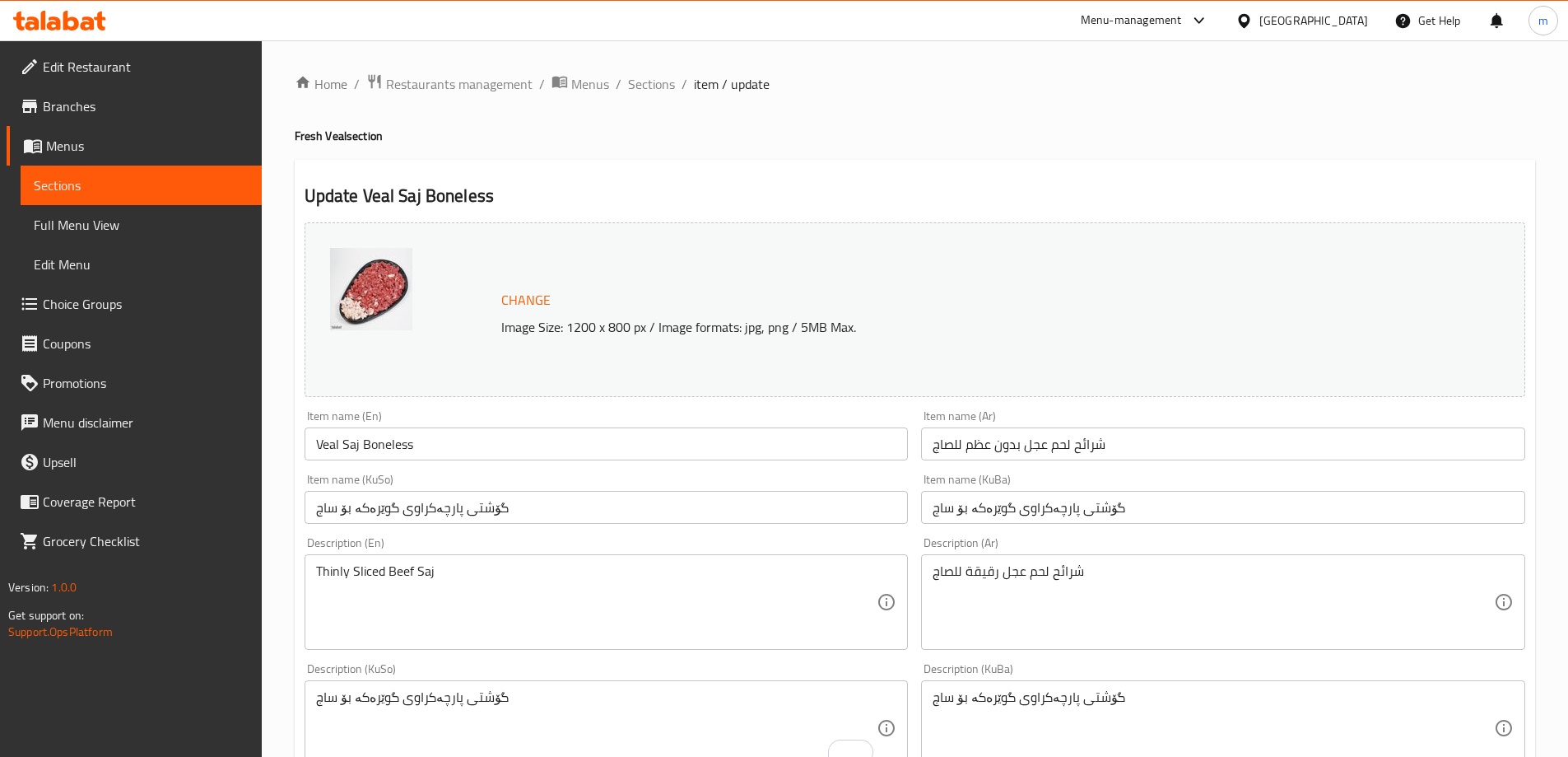
click at [687, 690] on textarea "گۆشتی پارچەکراوی گوێرەکە بۆ ساج" at bounding box center [596, 728] width 561 height 79
click at [688, 690] on textarea "گۆشتی پارچەکراوی گوێرەکە بۆ ساج" at bounding box center [596, 728] width 561 height 79
click at [688, 690] on textarea "گۆشتی پارچەکراوی گوێرەکە بۆ ساج" at bounding box center [596, 728] width 561 height 79
paste textarea "رێشی وردکراوی گوێرەکە لەگەڵ چەوری، گونجاوە بۆ ساج، سوورکردنەوە، و چێشتلێنان"
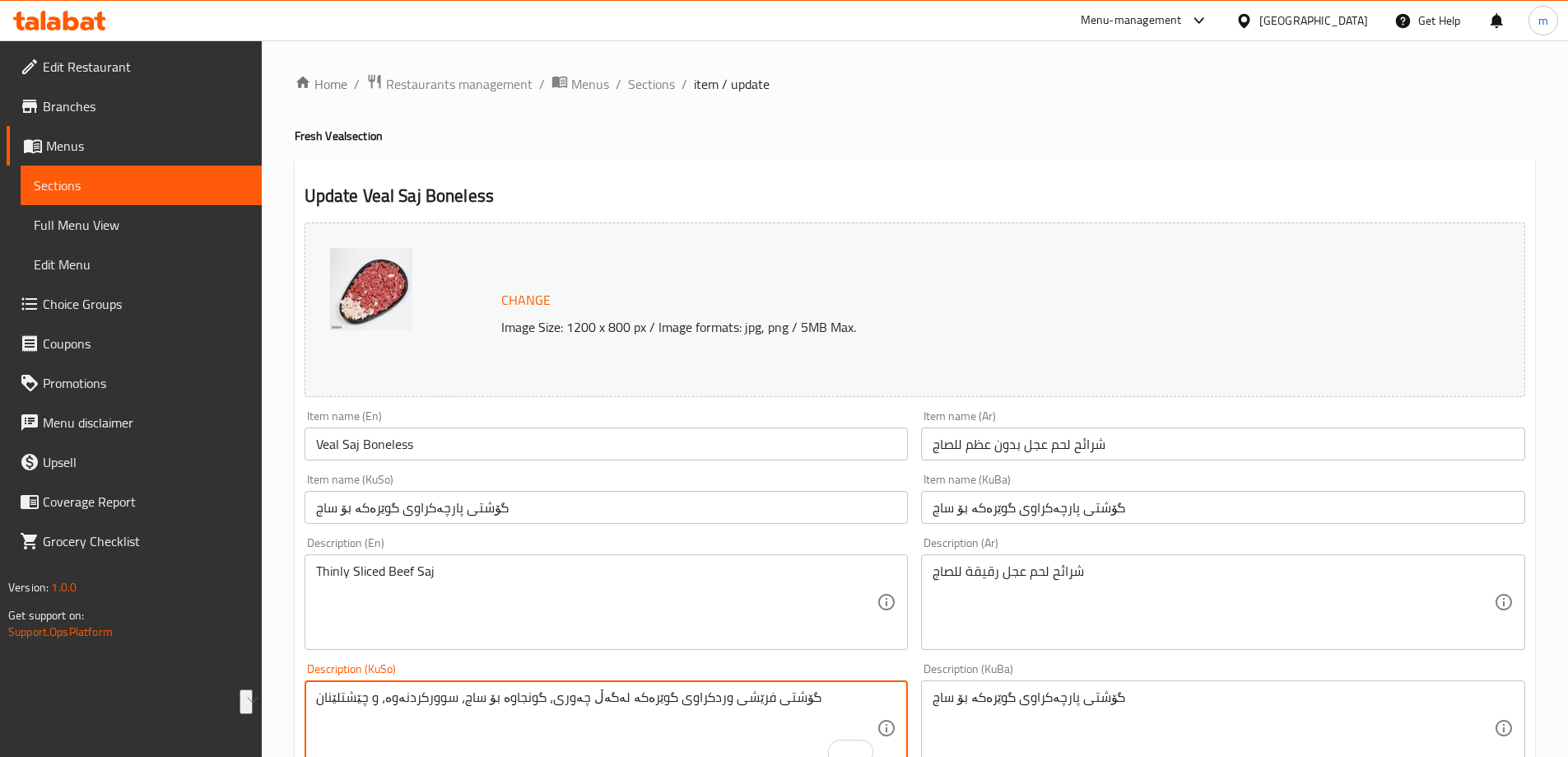
type textarea "گۆشتی فرێشی وردکراوی گوێرەکە لەگەڵ چەوری، گونجاوە بۆ ساج، سوورکردنەوە، و چێشتلێ…"
click at [1116, 720] on textarea "گۆشتی پارچەکراوی گوێرەکە بۆ ساج" at bounding box center [1212, 728] width 561 height 79
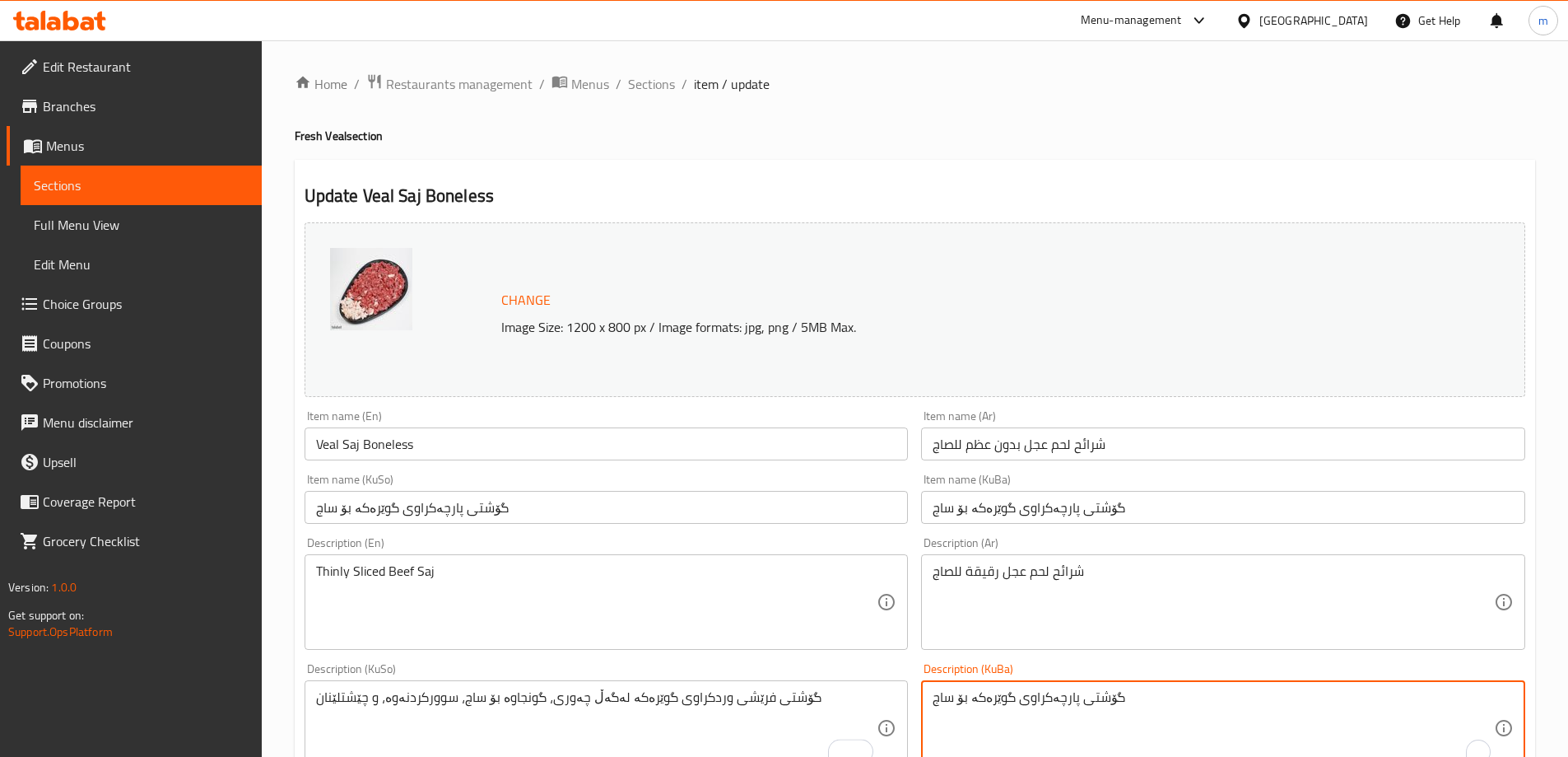
click at [1116, 720] on textarea "گۆشتی پارچەکراوی گوێرەکە بۆ ساج" at bounding box center [1212, 728] width 561 height 79
paste textarea "رێشی وردکراوی گوێرەکە لەگەڵ چەوری، گونجاوە بۆ ساج، سوورکردنەوە، و چێشتلێنان"
type textarea "گۆشتی فرێشی وردکراوی گوێرەکە لەگەڵ چەوری، گونجاوە بۆ ساج، سوورکردنەوە، و چێشتلێ…"
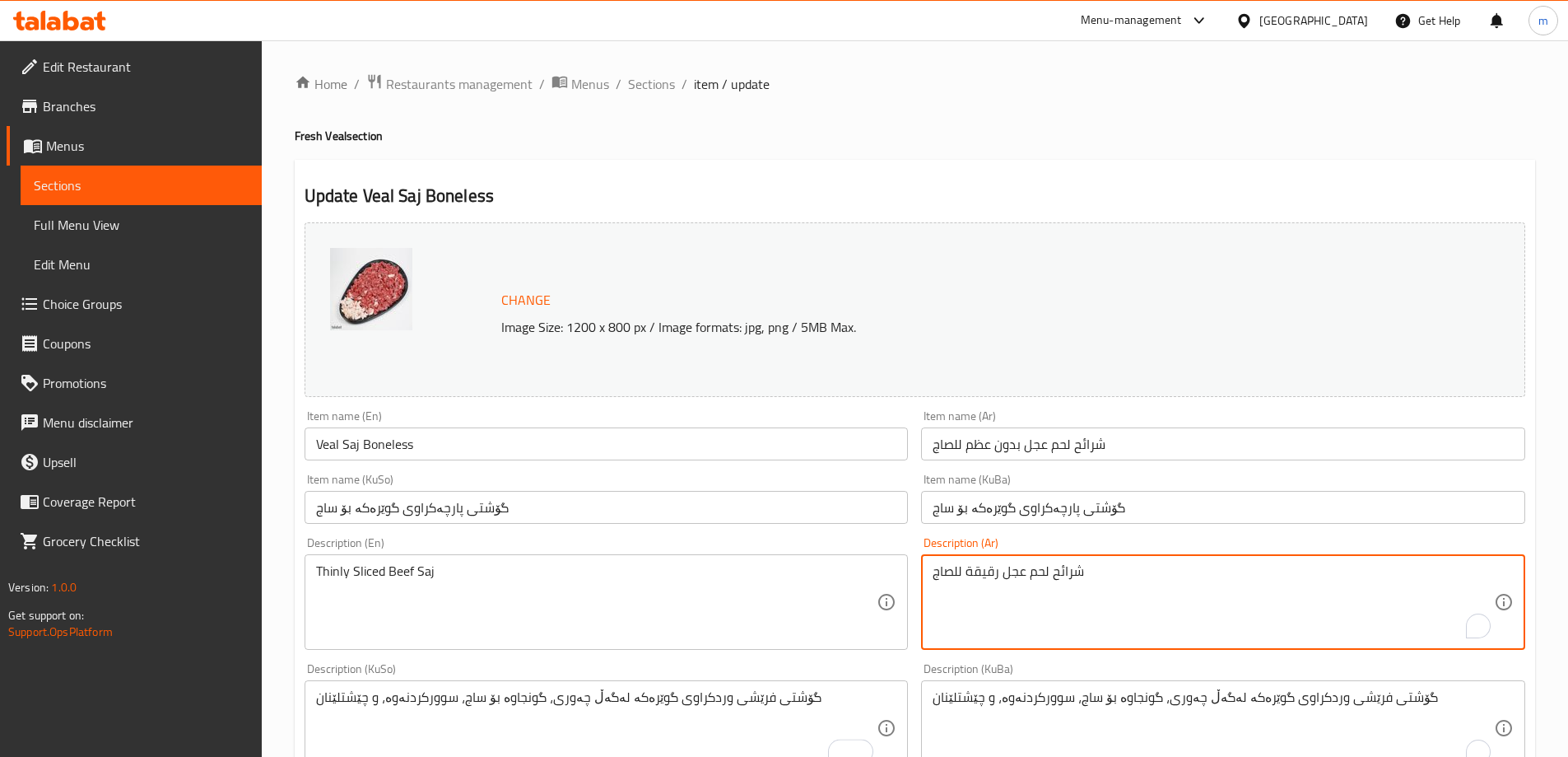
click at [1084, 623] on textarea "شرائح لحم عجل رقيقة للصاج" at bounding box center [1212, 602] width 561 height 79
type textarea "شرائح لحم عجل طازجة مع دهون، مثالية للصاج، القلي، والطبخ"
click at [795, 616] on textarea "Thinly Sliced Beef Saj" at bounding box center [596, 602] width 561 height 79
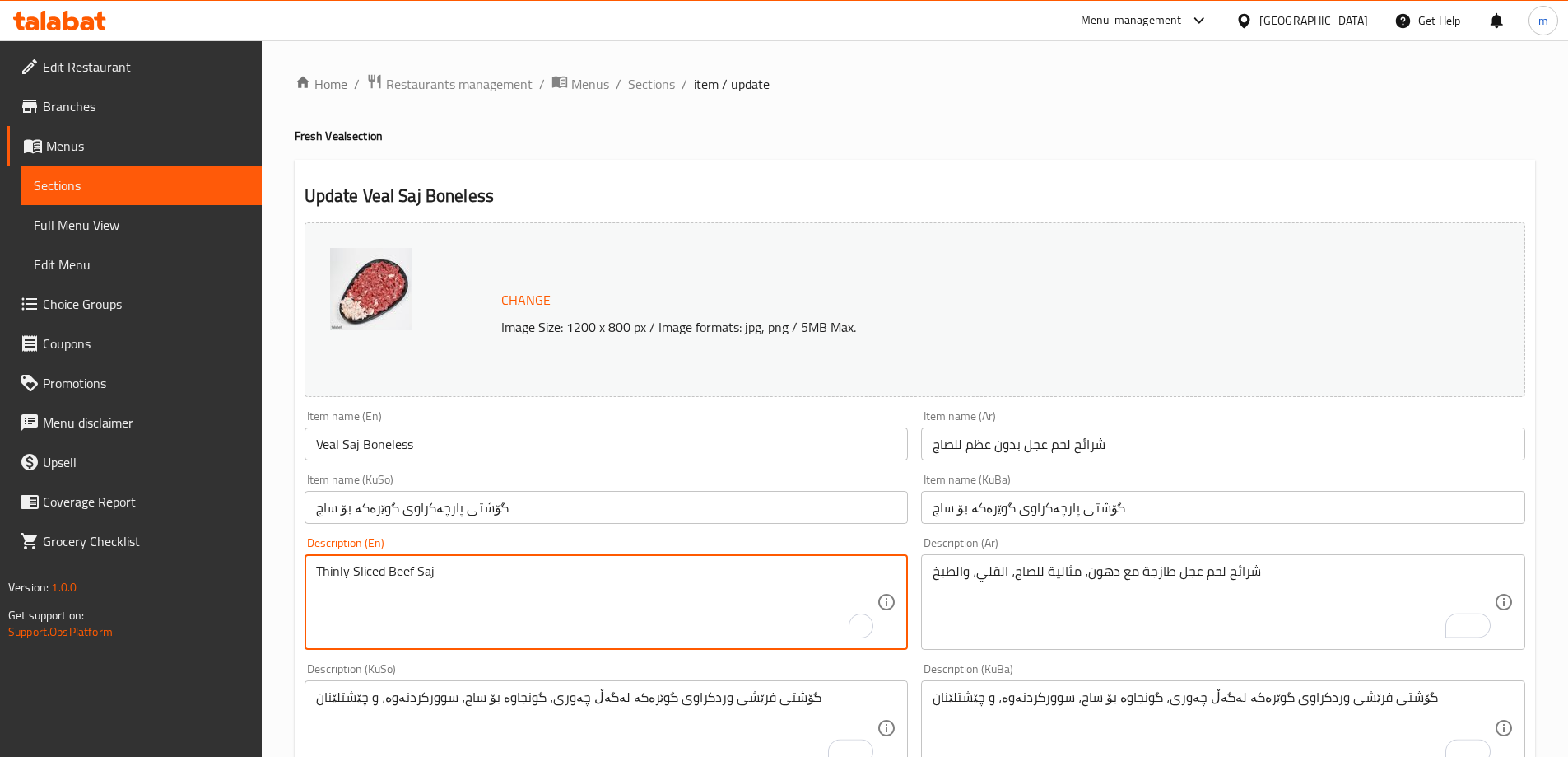
click at [795, 616] on textarea "Thinly Sliced Beef Saj" at bounding box center [596, 602] width 561 height 79
click at [796, 615] on textarea "Thinly Sliced Beef Saj" at bounding box center [596, 602] width 561 height 79
paste textarea "Sliced Veal Boneless Meat with Fat, Ideal for Saj, Frying, and Cooking"
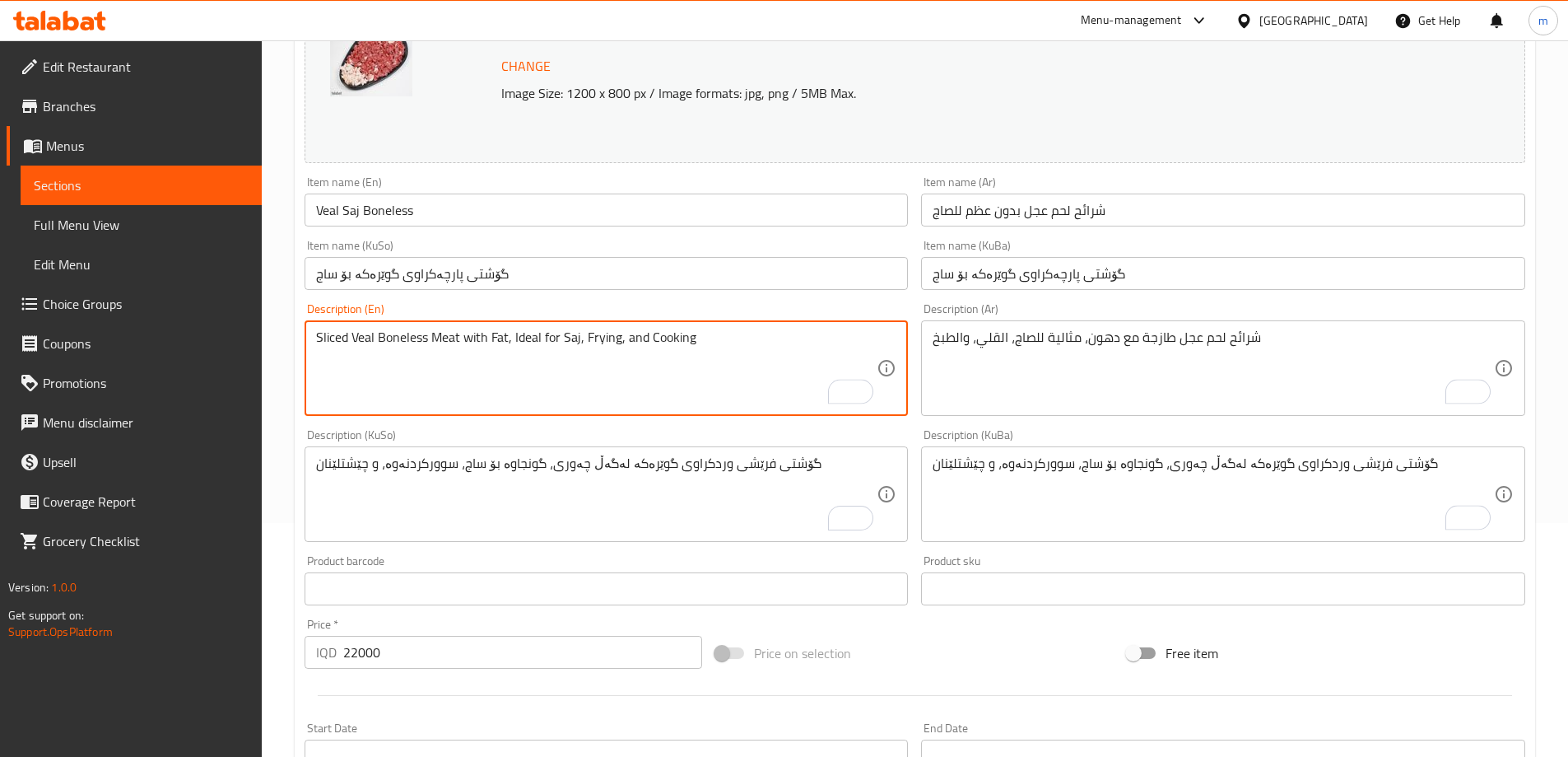
scroll to position [620, 0]
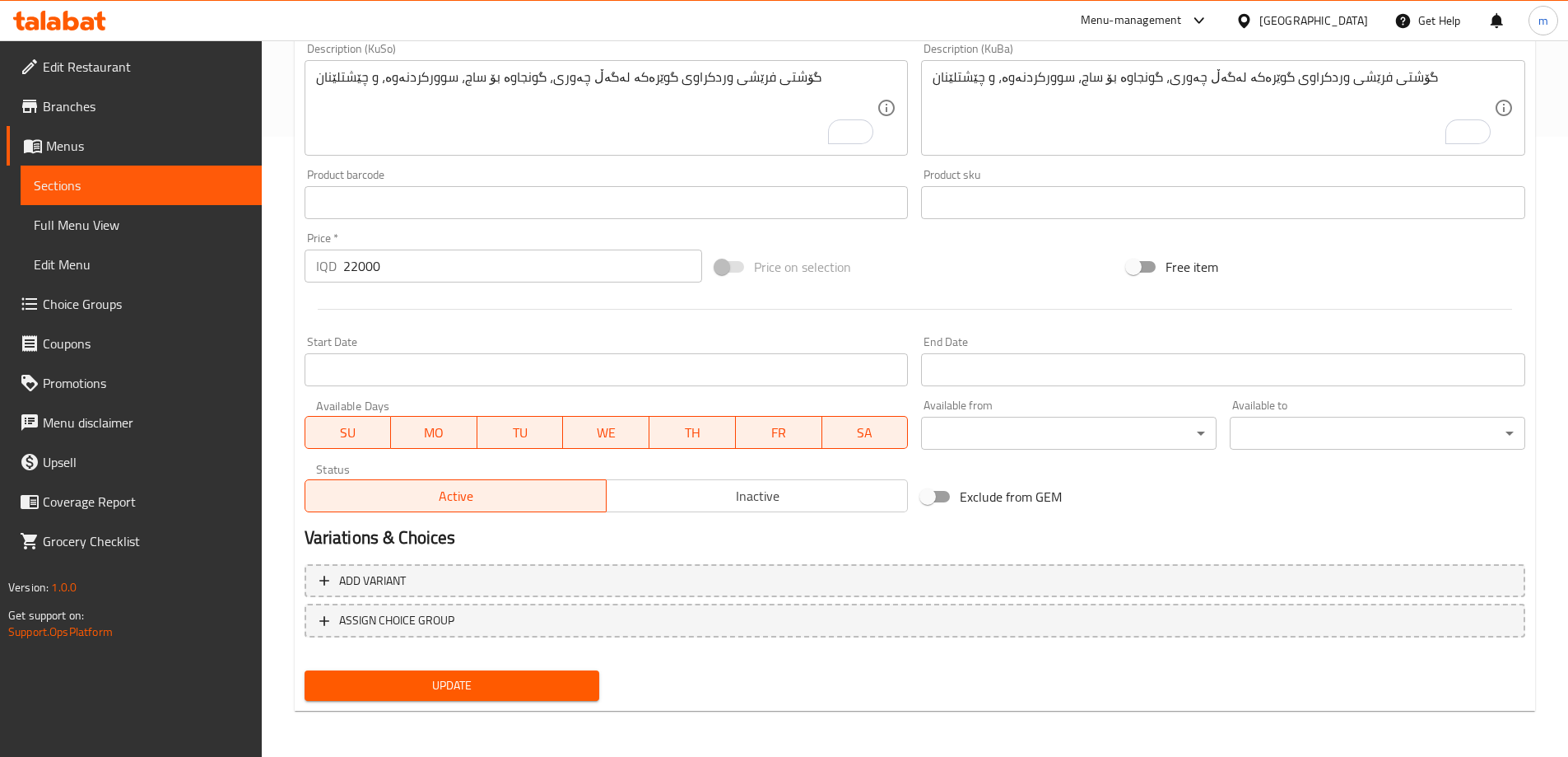
type textarea "Sliced Veal Boneless Meat with Fat, Ideal for Saj, Frying, and Cooking"
click at [510, 675] on span "Update" at bounding box center [452, 685] width 269 height 20
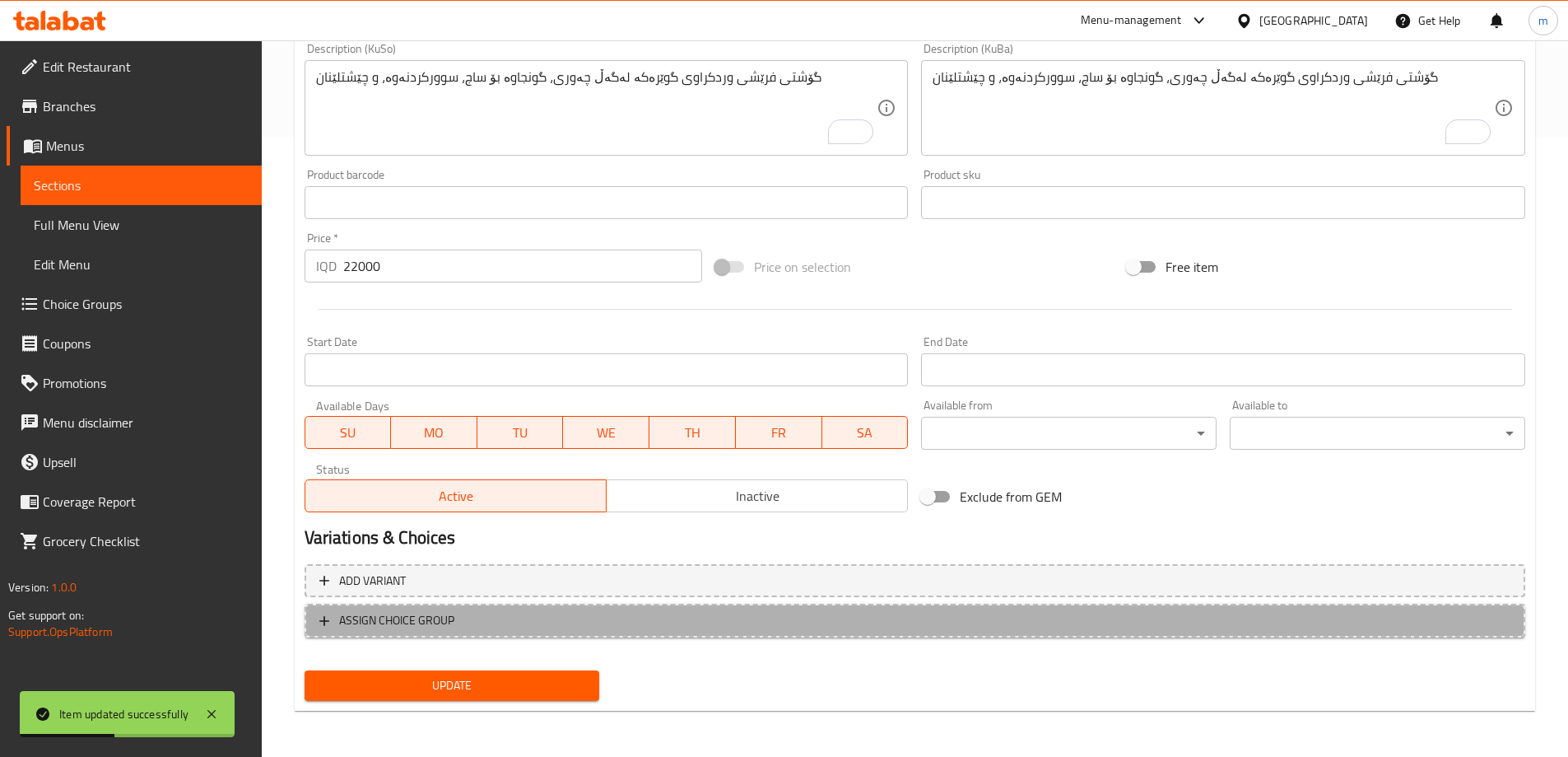
click at [499, 612] on span "ASSIGN CHOICE GROUP" at bounding box center [915, 620] width 1191 height 20
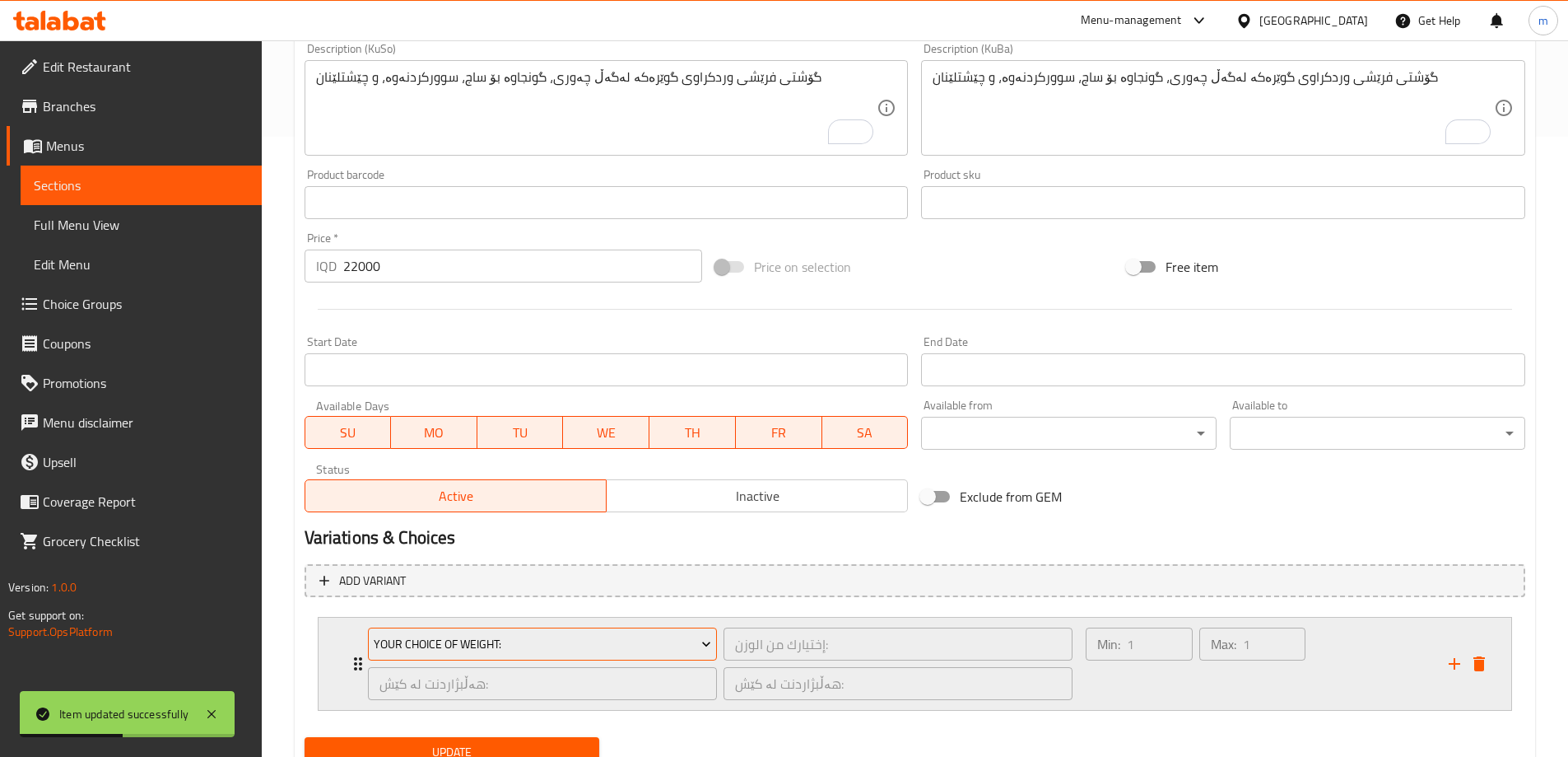
click at [446, 641] on span "Your Choice Of Weight:" at bounding box center [541, 644] width 337 height 20
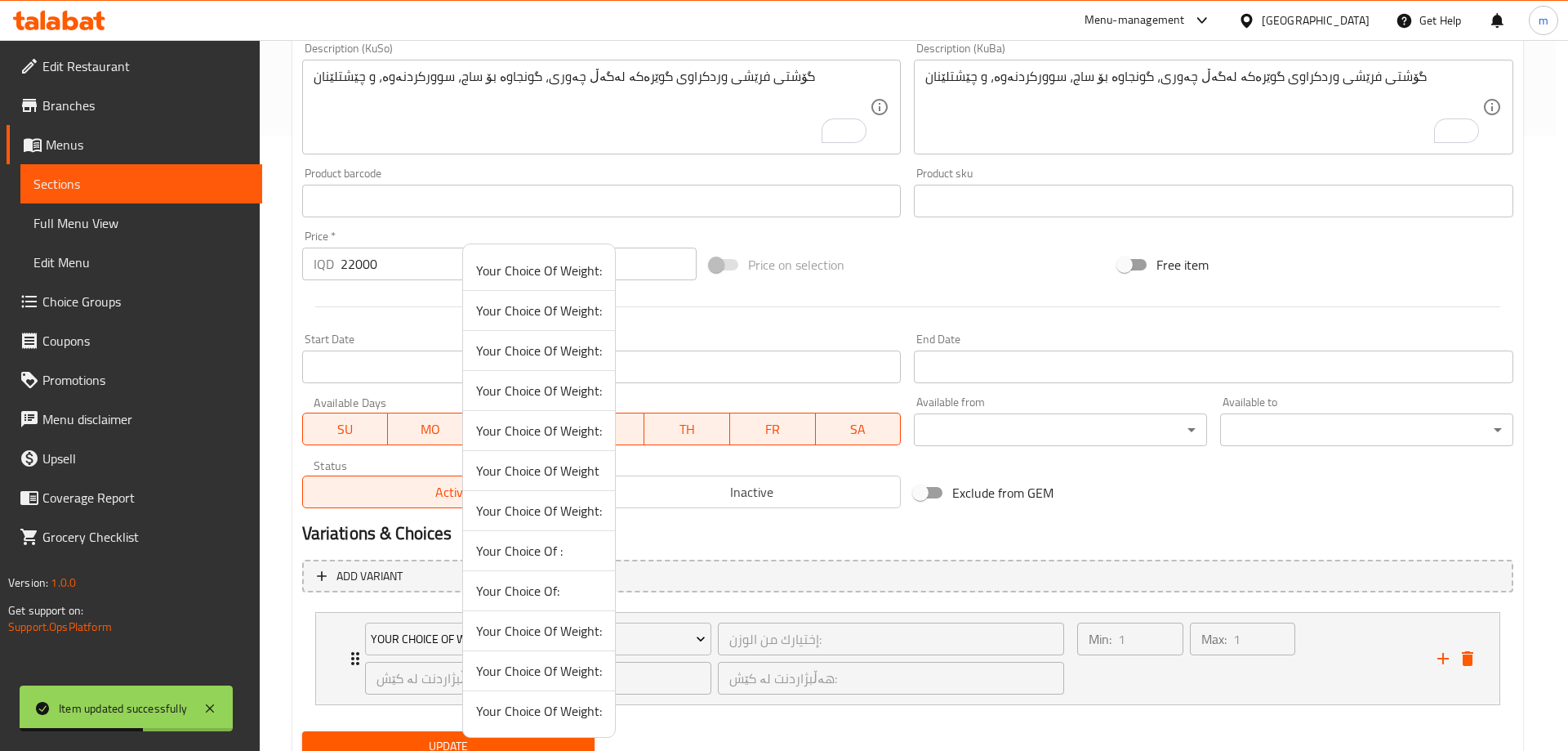
drag, startPoint x: 1054, startPoint y: 676, endPoint x: 1183, endPoint y: 670, distance: 129.1
click at [1057, 676] on div at bounding box center [784, 375] width 1568 height 751
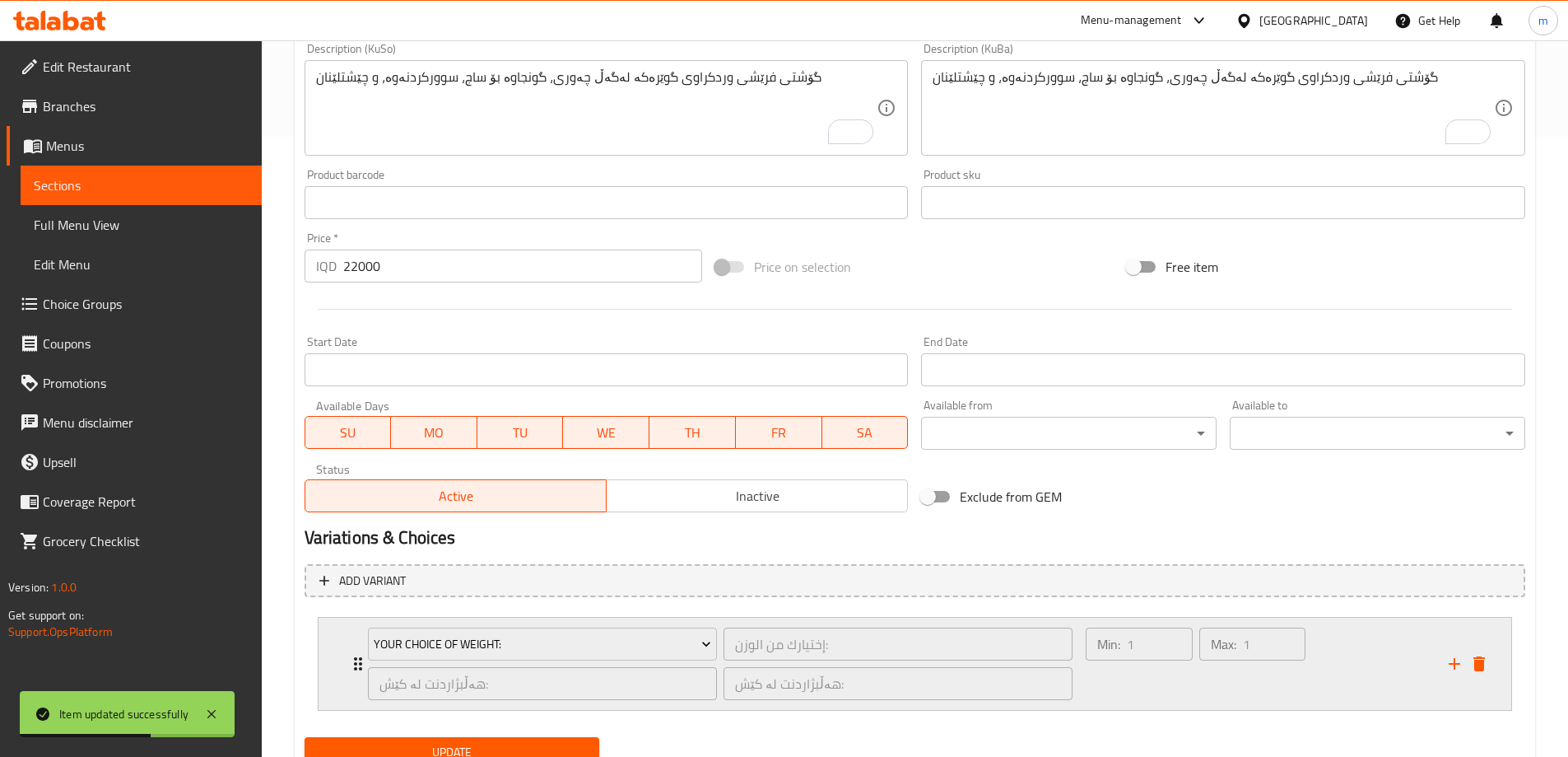
click at [1195, 676] on div "Min: 1 ​ Max: 1 ​" at bounding box center [1196, 664] width 233 height 86
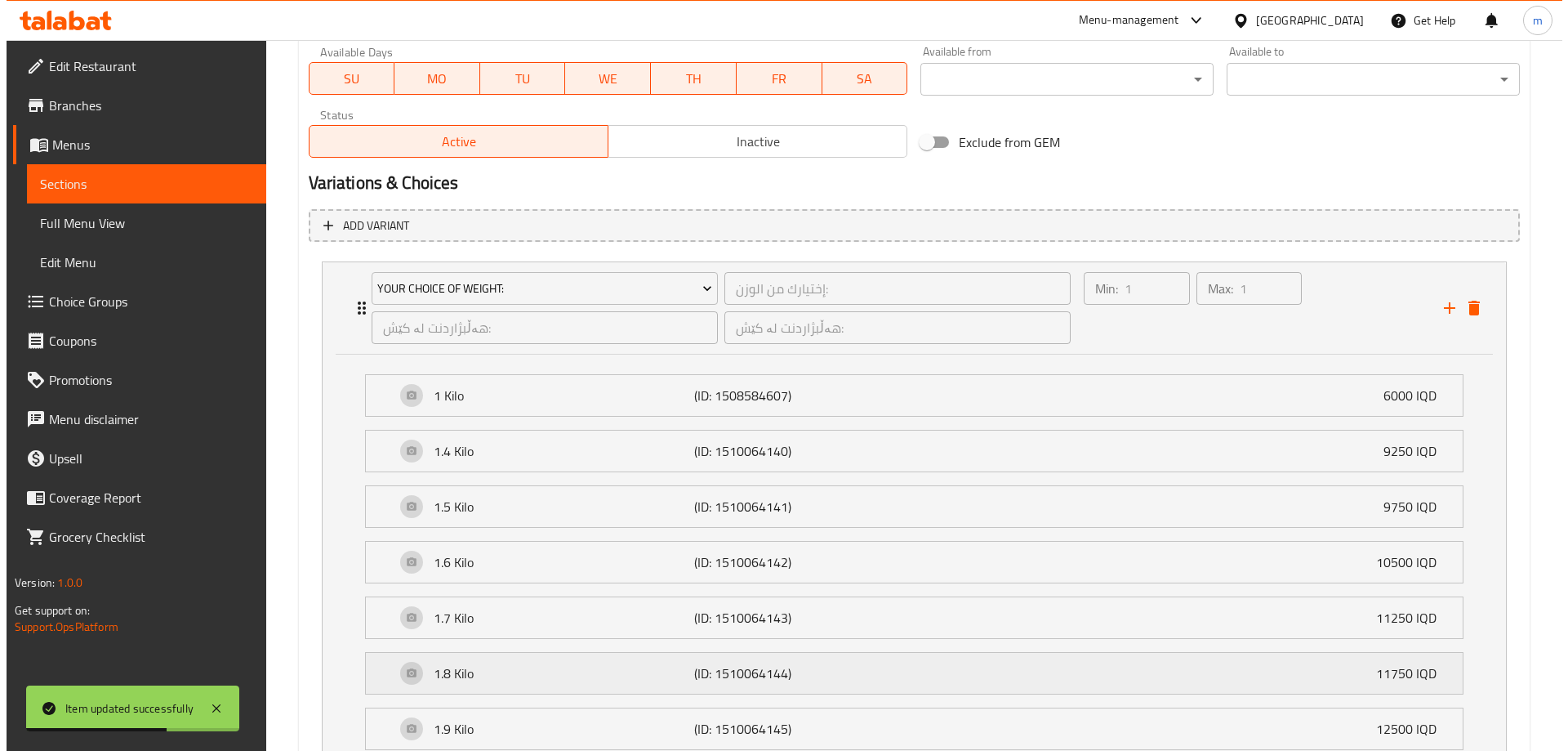
scroll to position [997, 0]
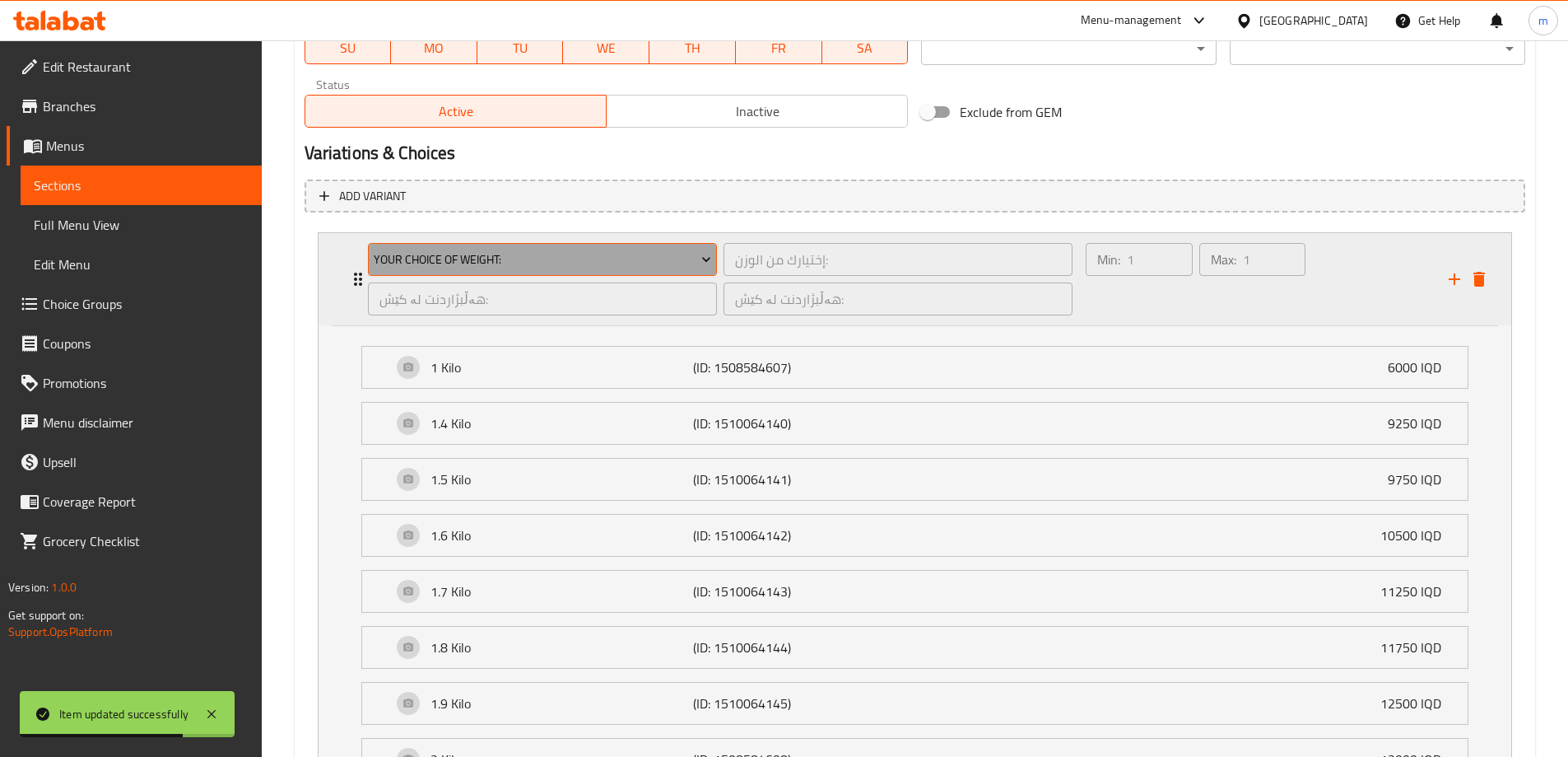
click at [546, 260] on span "Your Choice Of Weight:" at bounding box center [541, 260] width 337 height 20
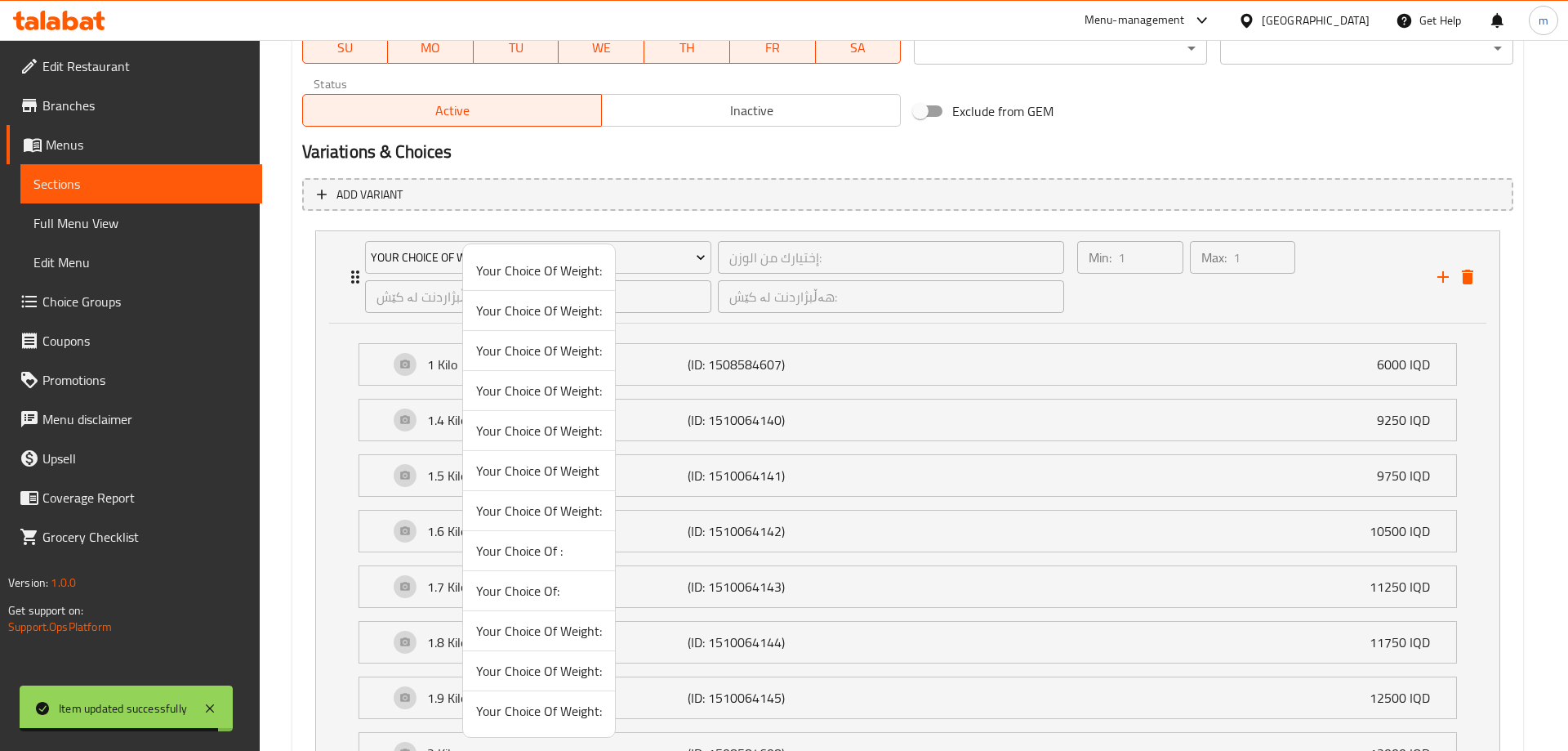
click at [571, 628] on span "Your Choice Of Weight:" at bounding box center [538, 630] width 126 height 19
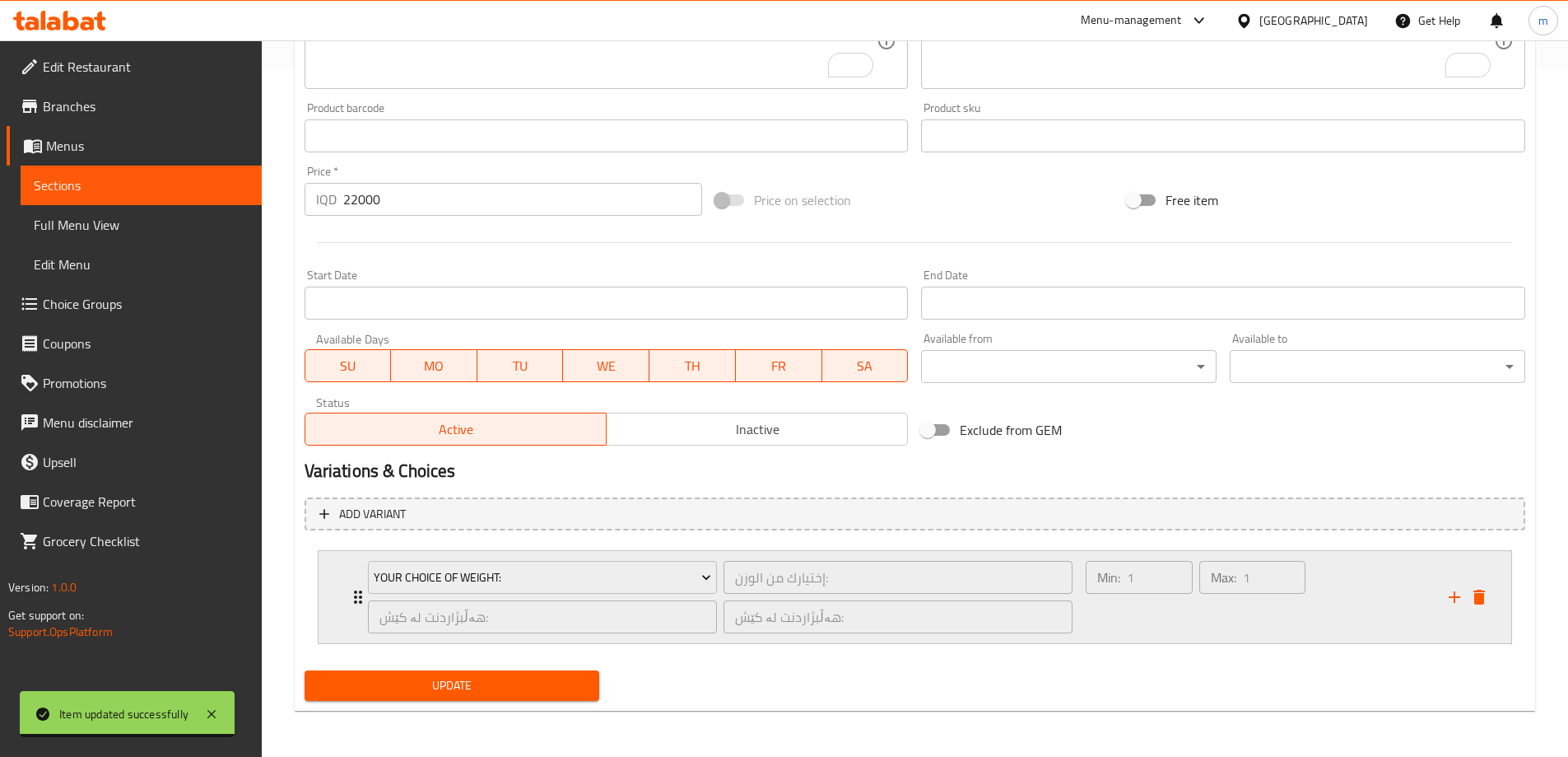
click at [1196, 629] on div "Max: 1 ​" at bounding box center [1252, 597] width 113 height 79
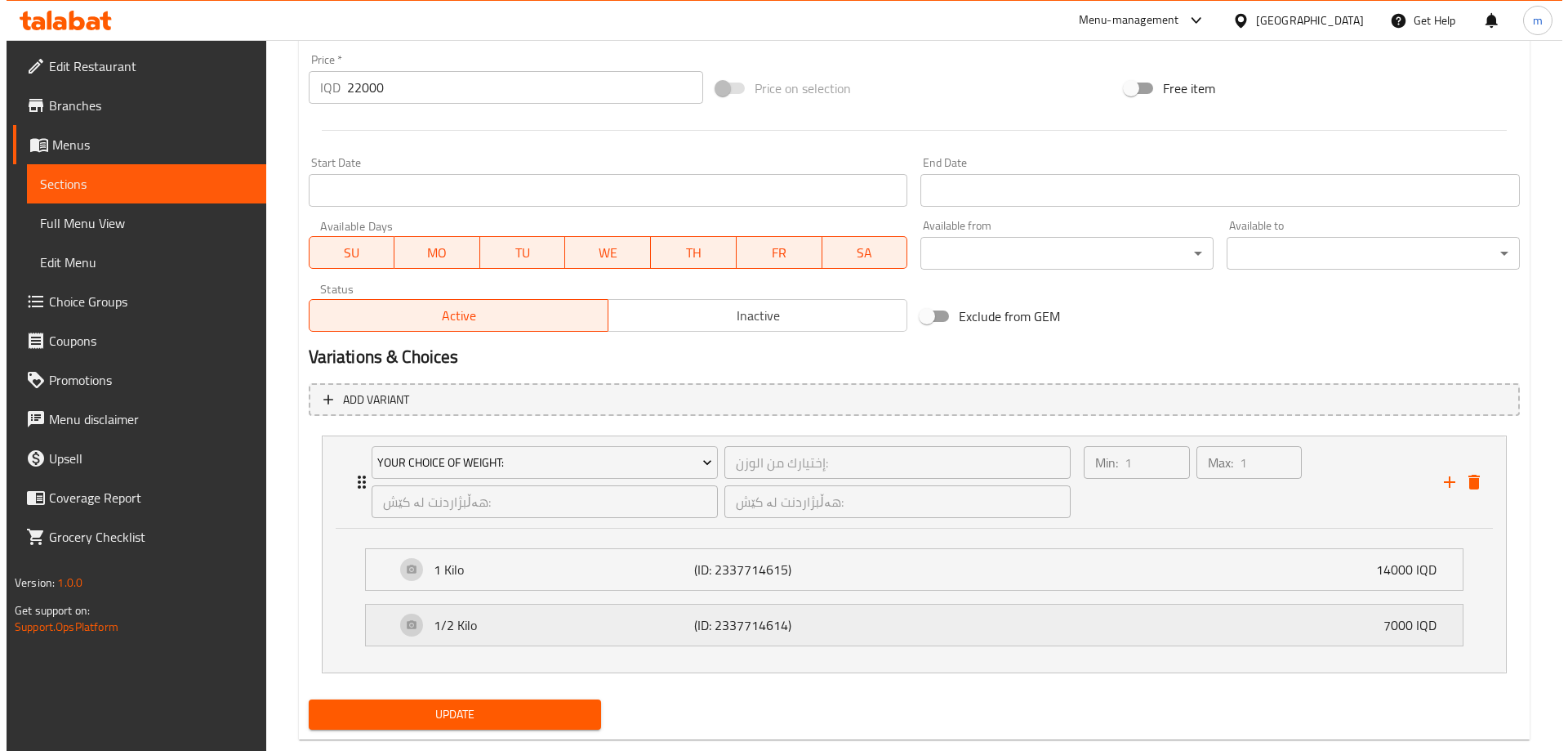
scroll to position [826, 0]
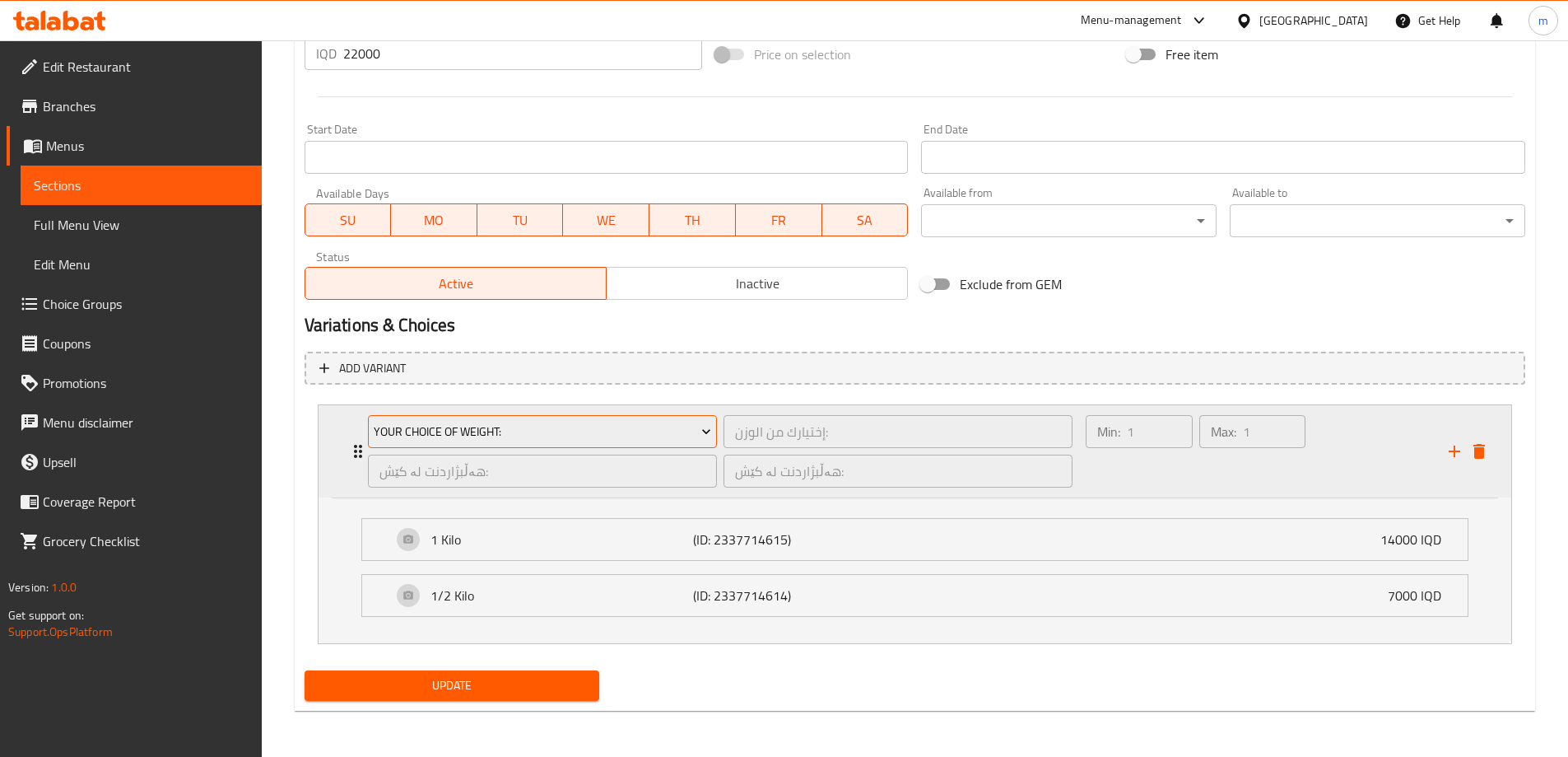
click at [683, 432] on span "Your Choice Of Weight:" at bounding box center [541, 432] width 337 height 20
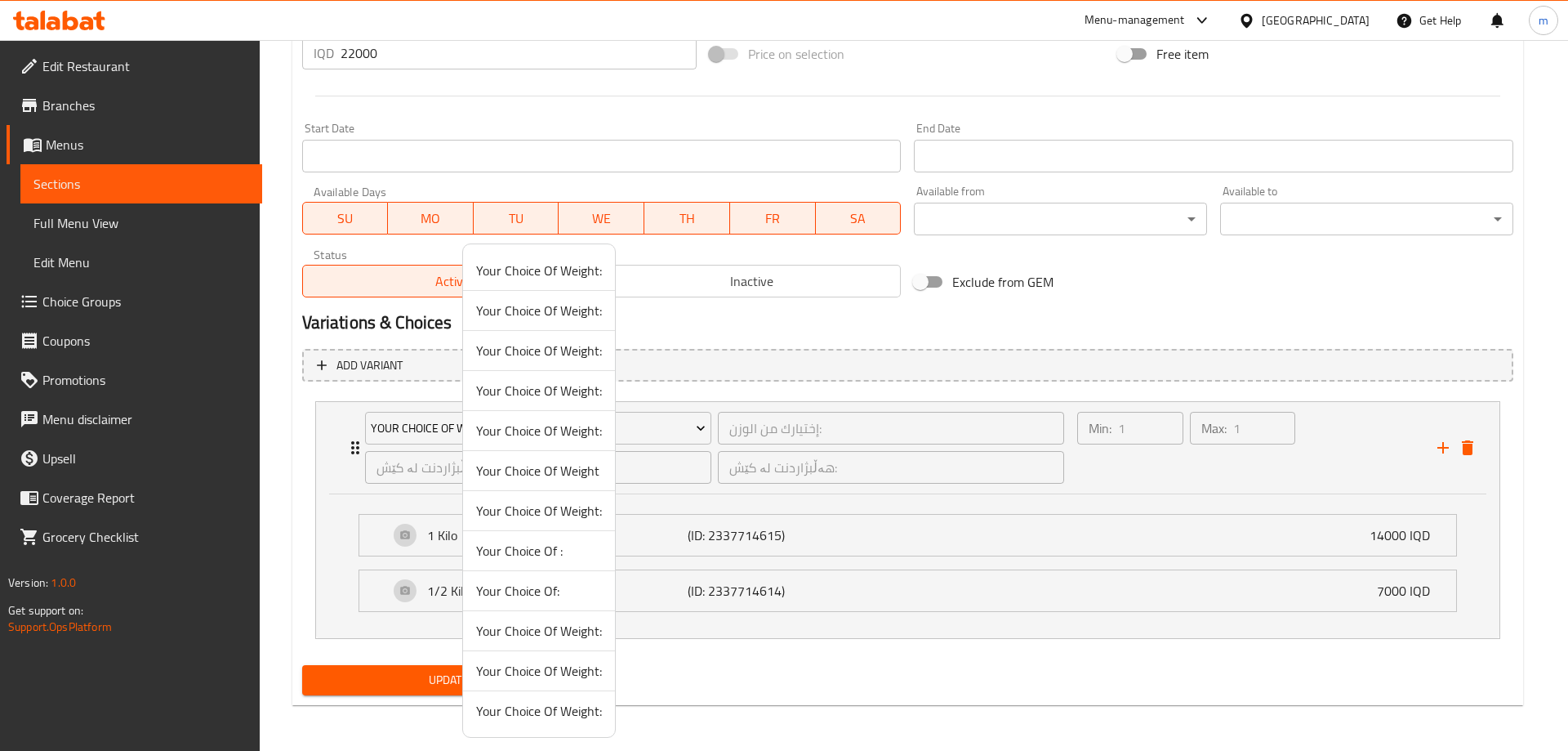
click at [536, 711] on span "Your Choice Of Weight:" at bounding box center [538, 710] width 126 height 19
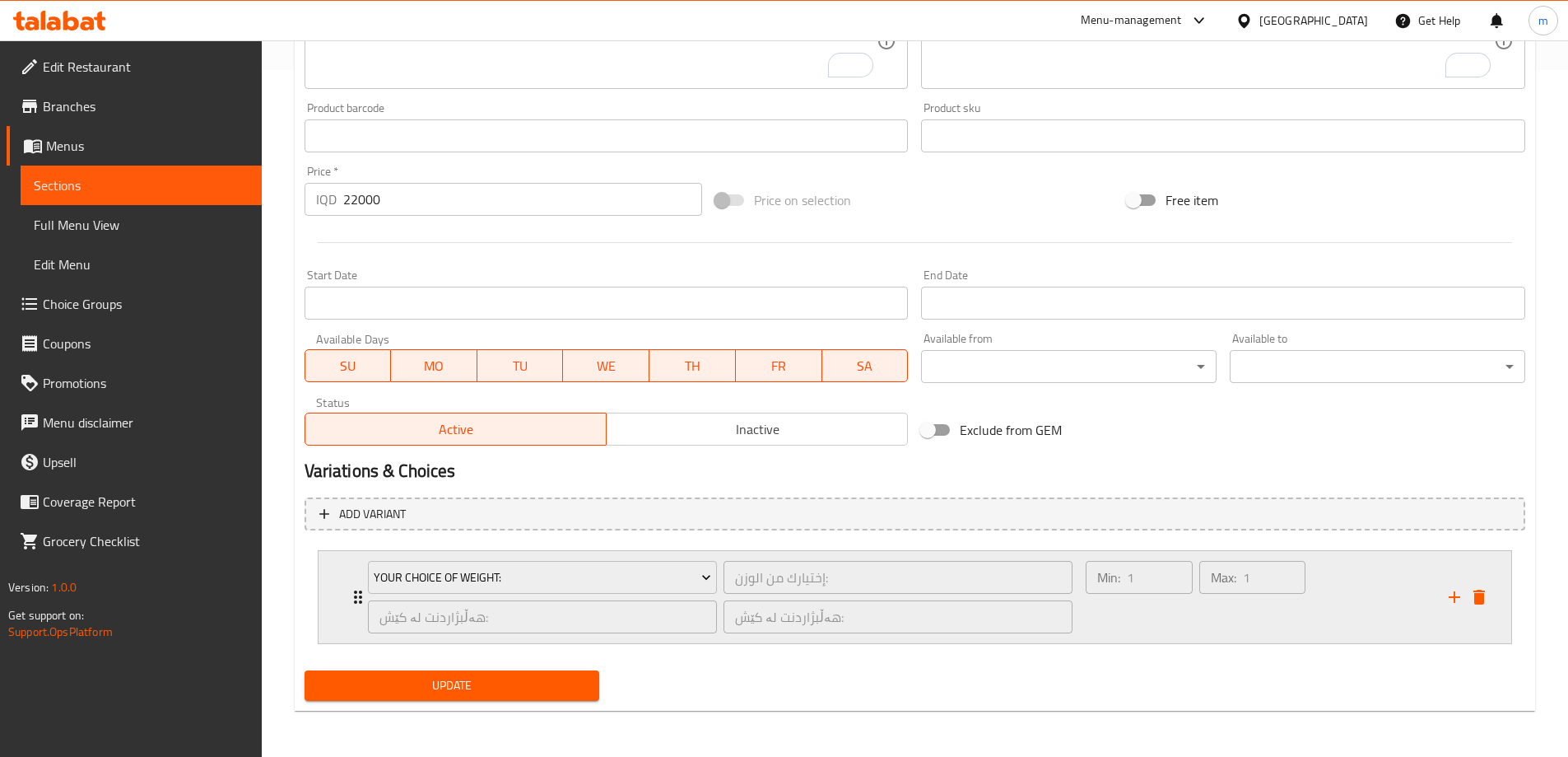
click at [1176, 609] on div "Min: 1 ​" at bounding box center [1138, 597] width 113 height 79
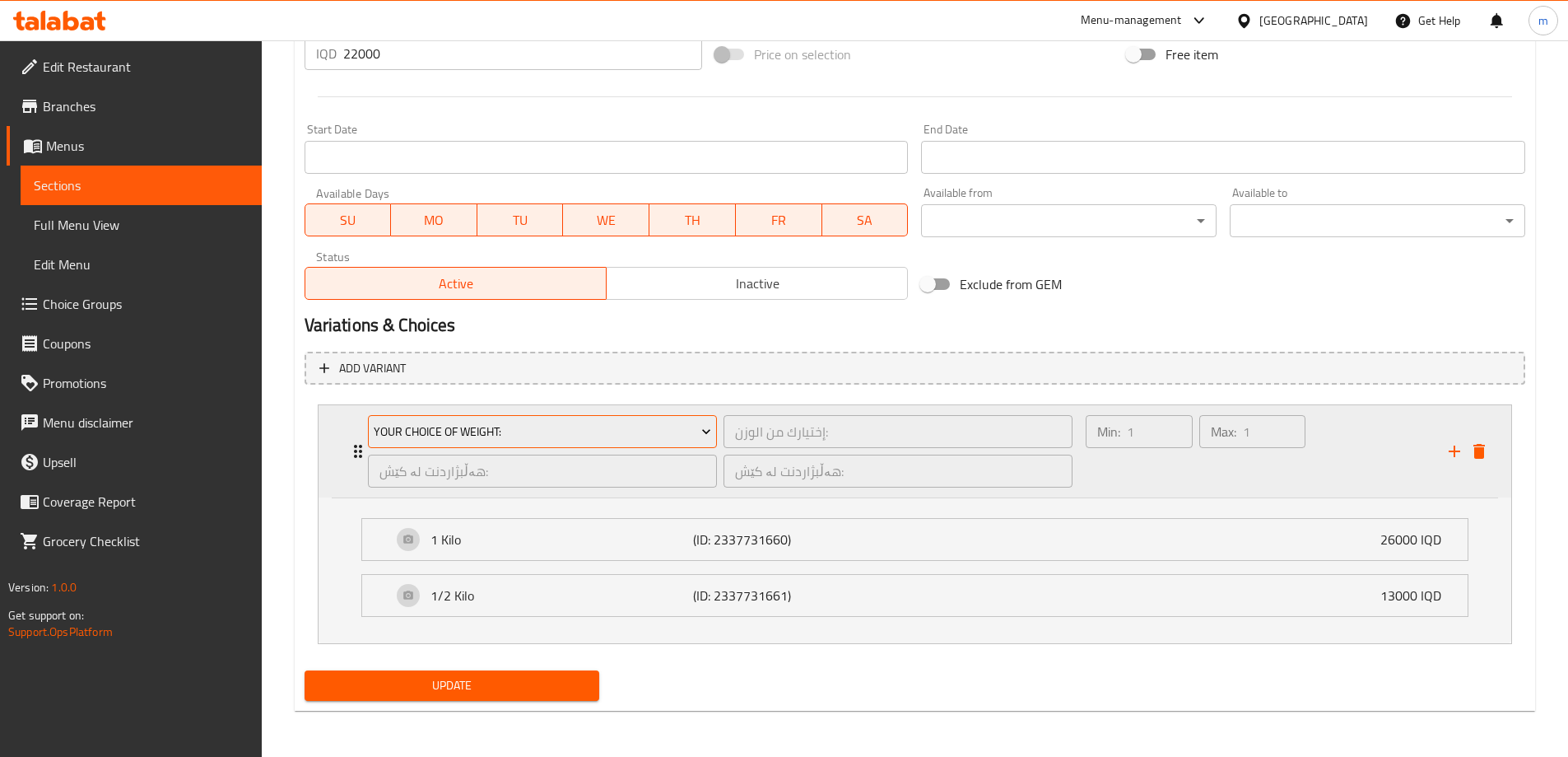
click at [654, 431] on span "Your Choice Of Weight:" at bounding box center [541, 432] width 337 height 20
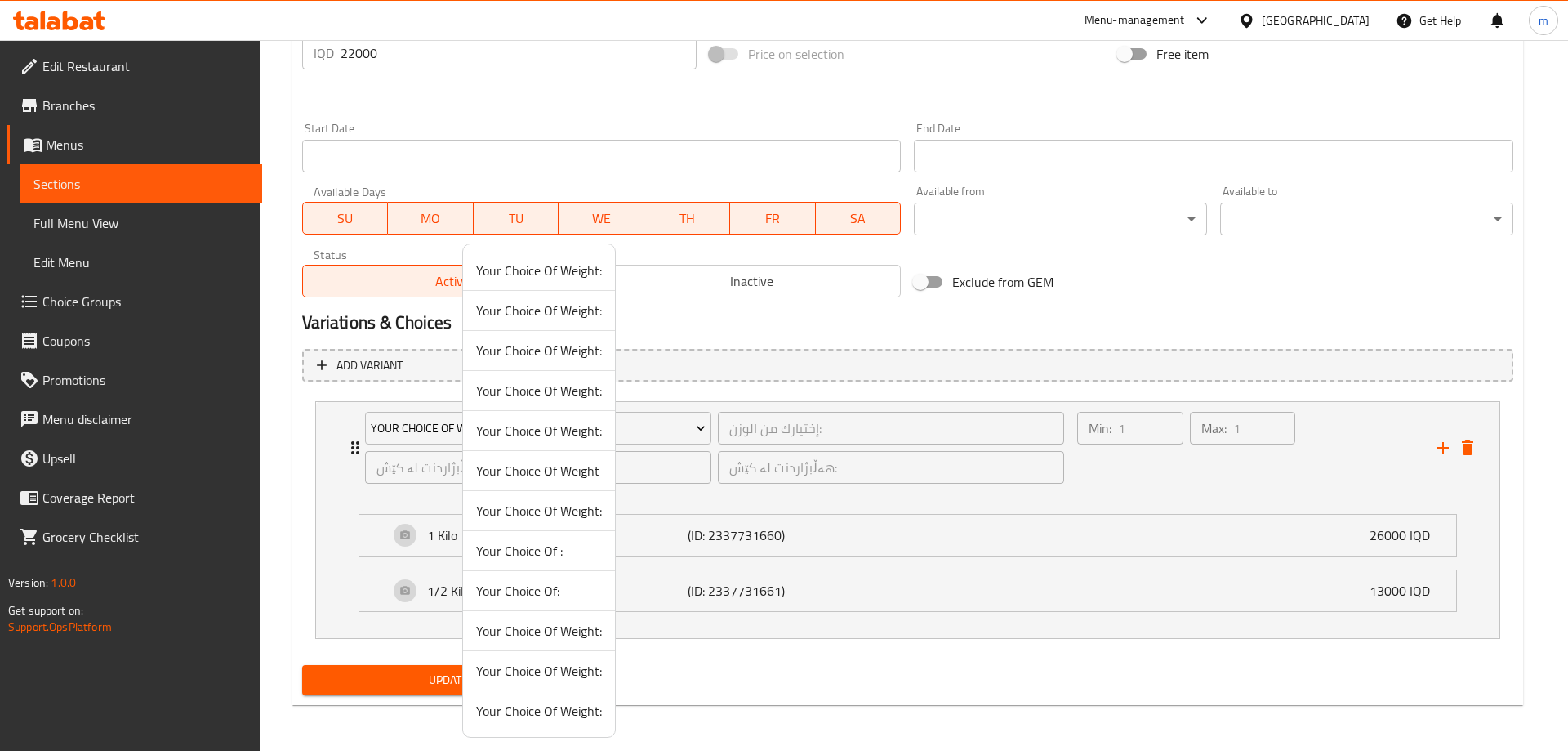
click at [547, 679] on span "Your Choice Of Weight:" at bounding box center [538, 670] width 126 height 19
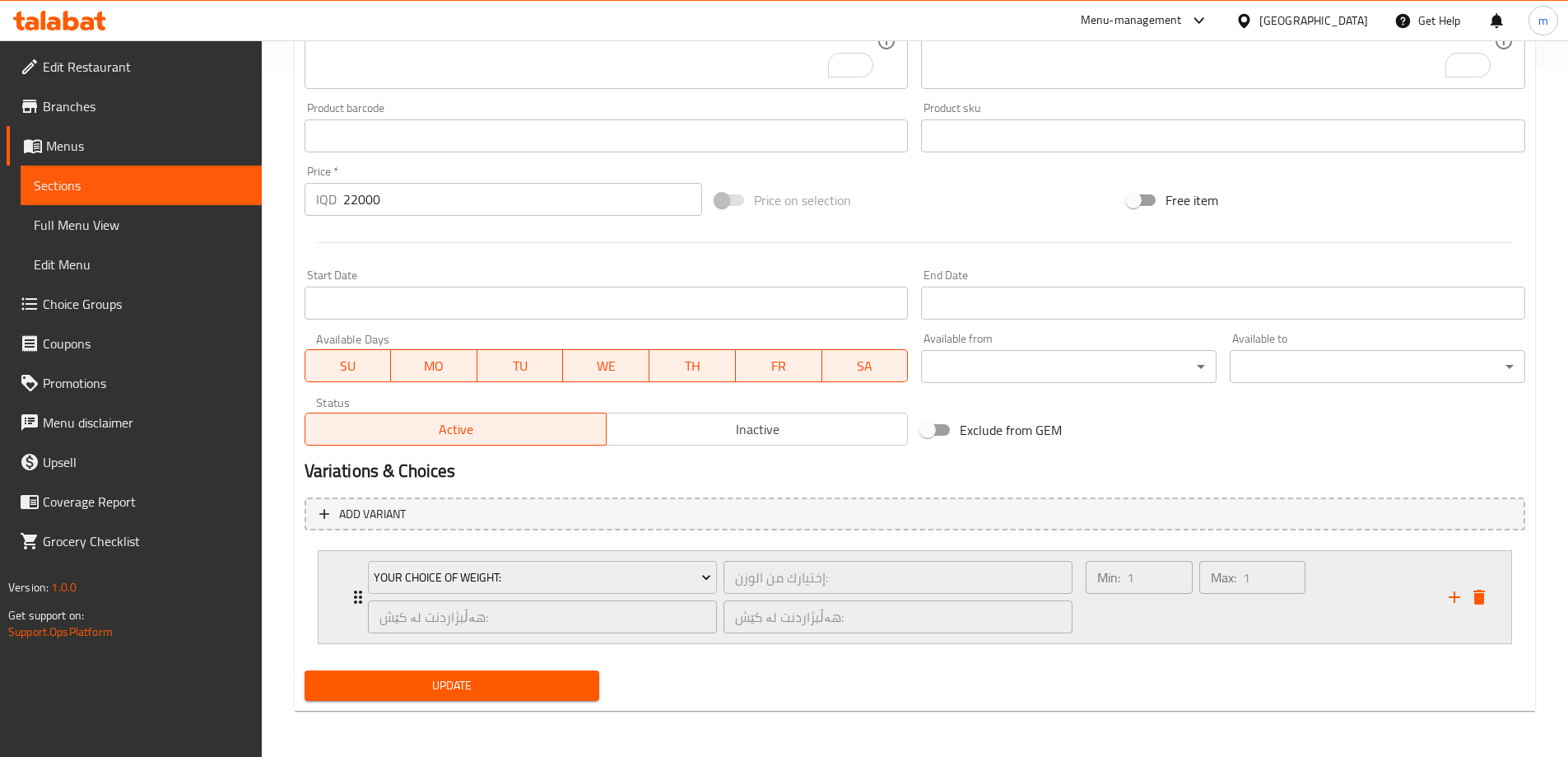
click at [1183, 629] on div "Min: 1 ​" at bounding box center [1138, 597] width 113 height 79
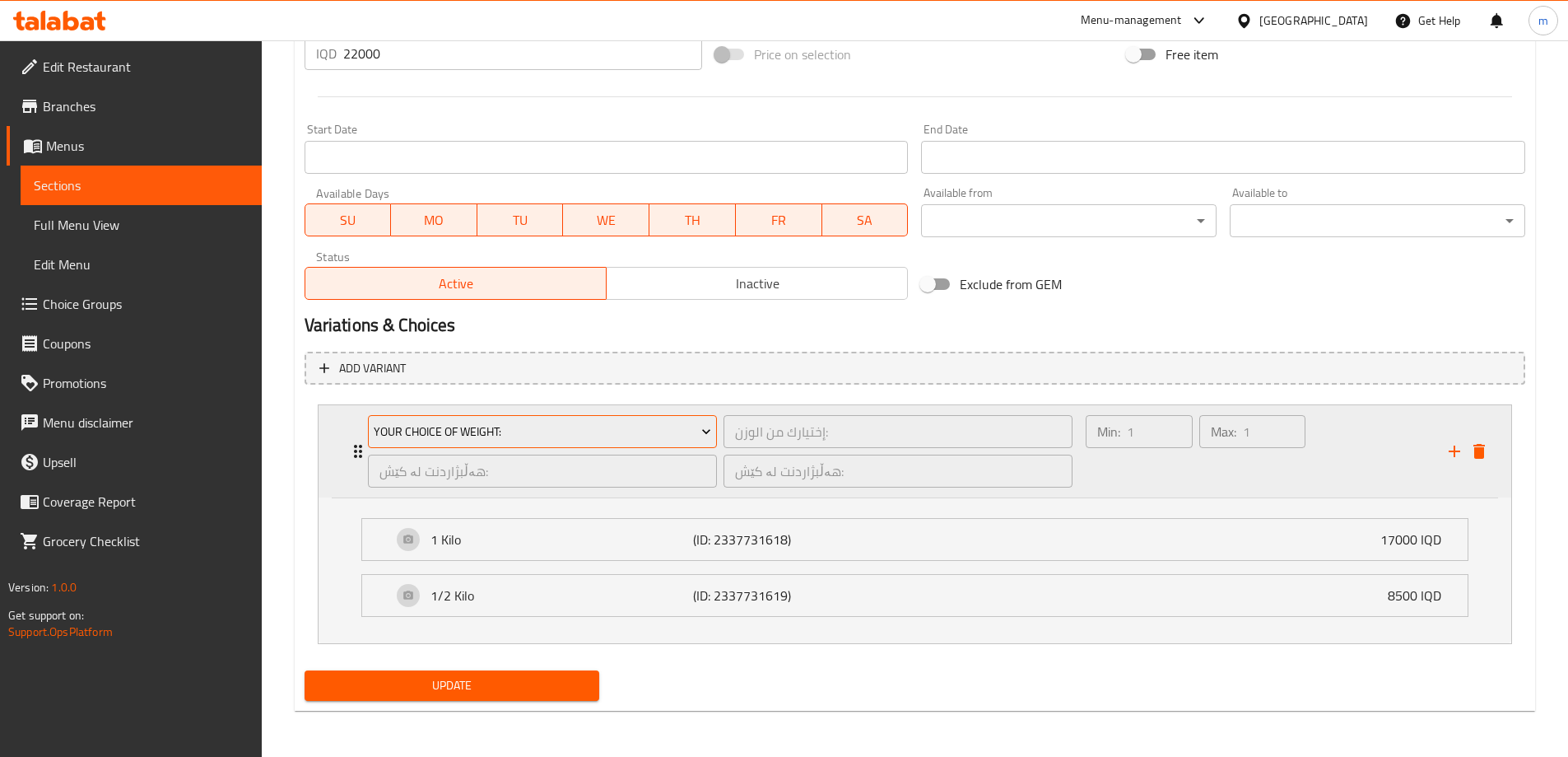
click at [673, 438] on span "Your Choice Of Weight:" at bounding box center [541, 432] width 337 height 20
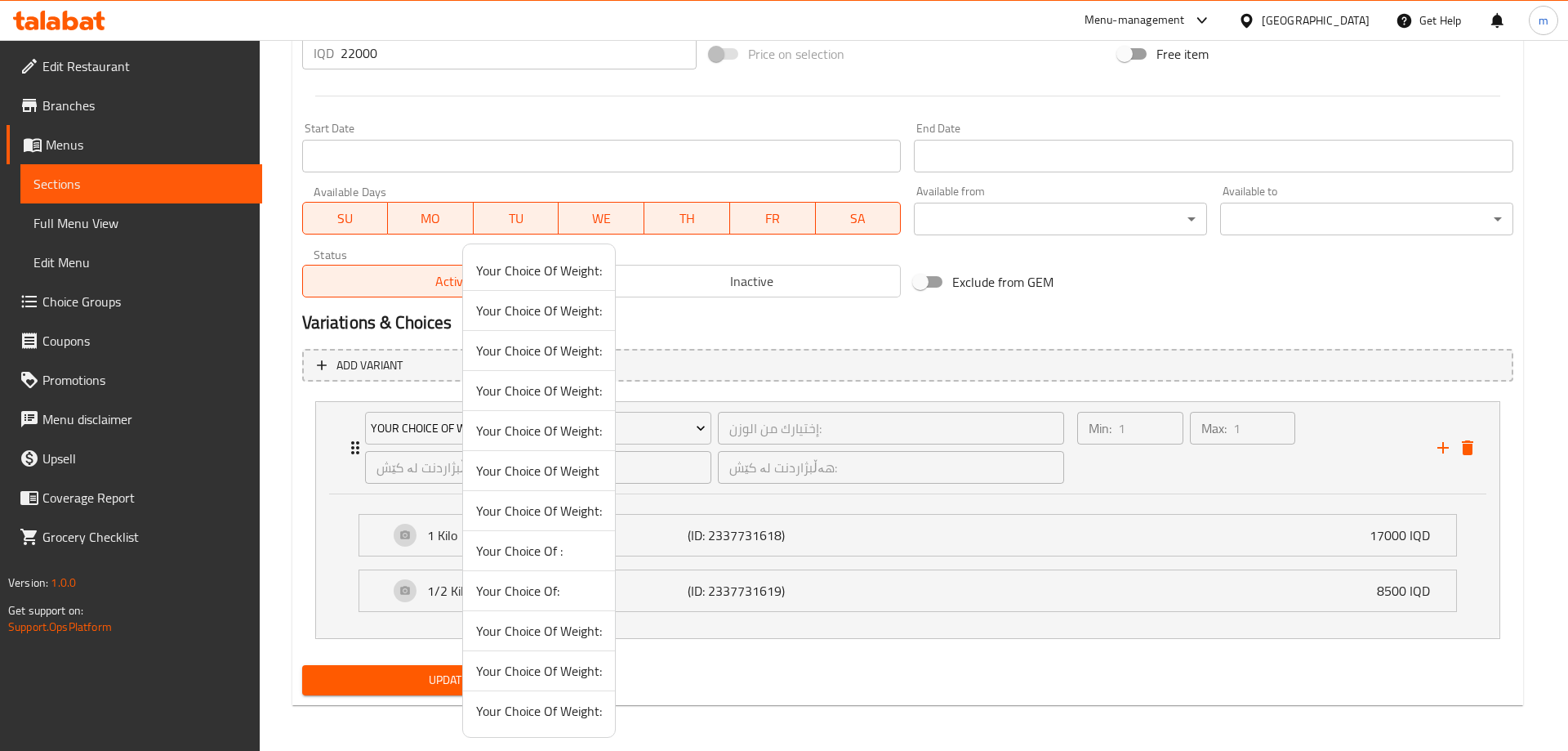
click at [560, 640] on span "Your Choice Of Weight:" at bounding box center [538, 630] width 126 height 19
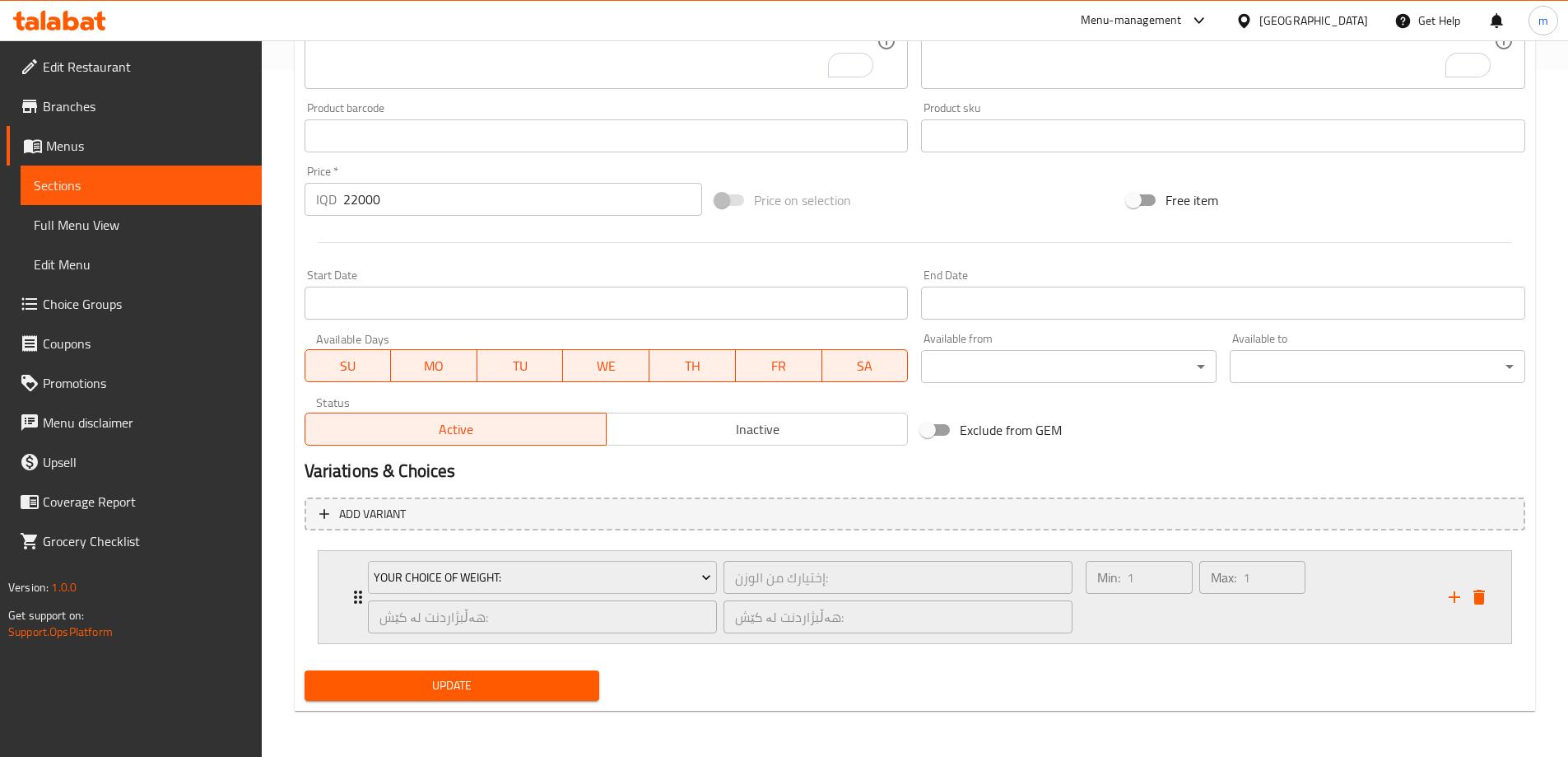
click at [1109, 604] on div "Min: 1 ​" at bounding box center [1138, 597] width 113 height 79
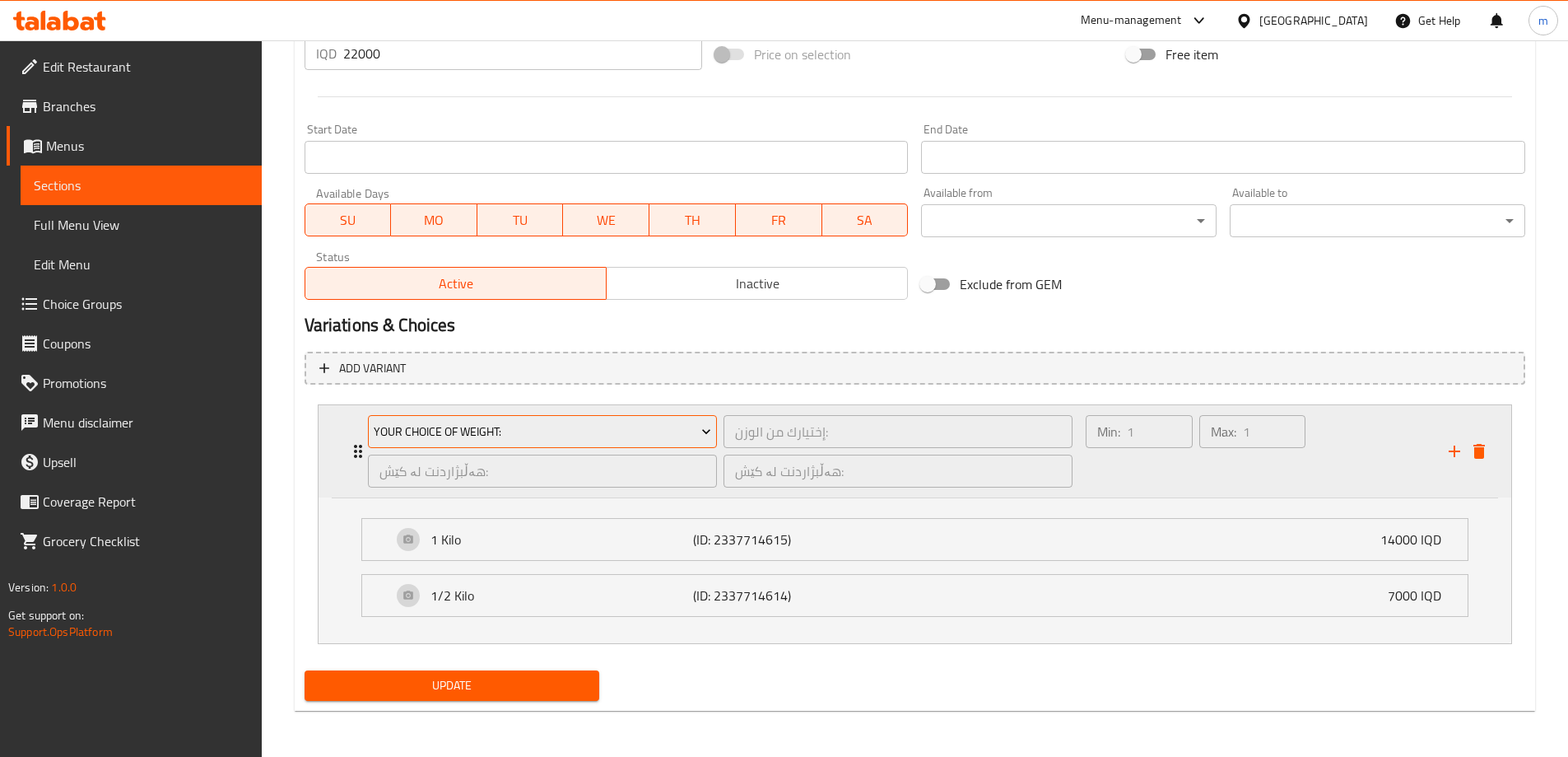
click at [643, 428] on span "Your Choice Of Weight:" at bounding box center [541, 432] width 337 height 20
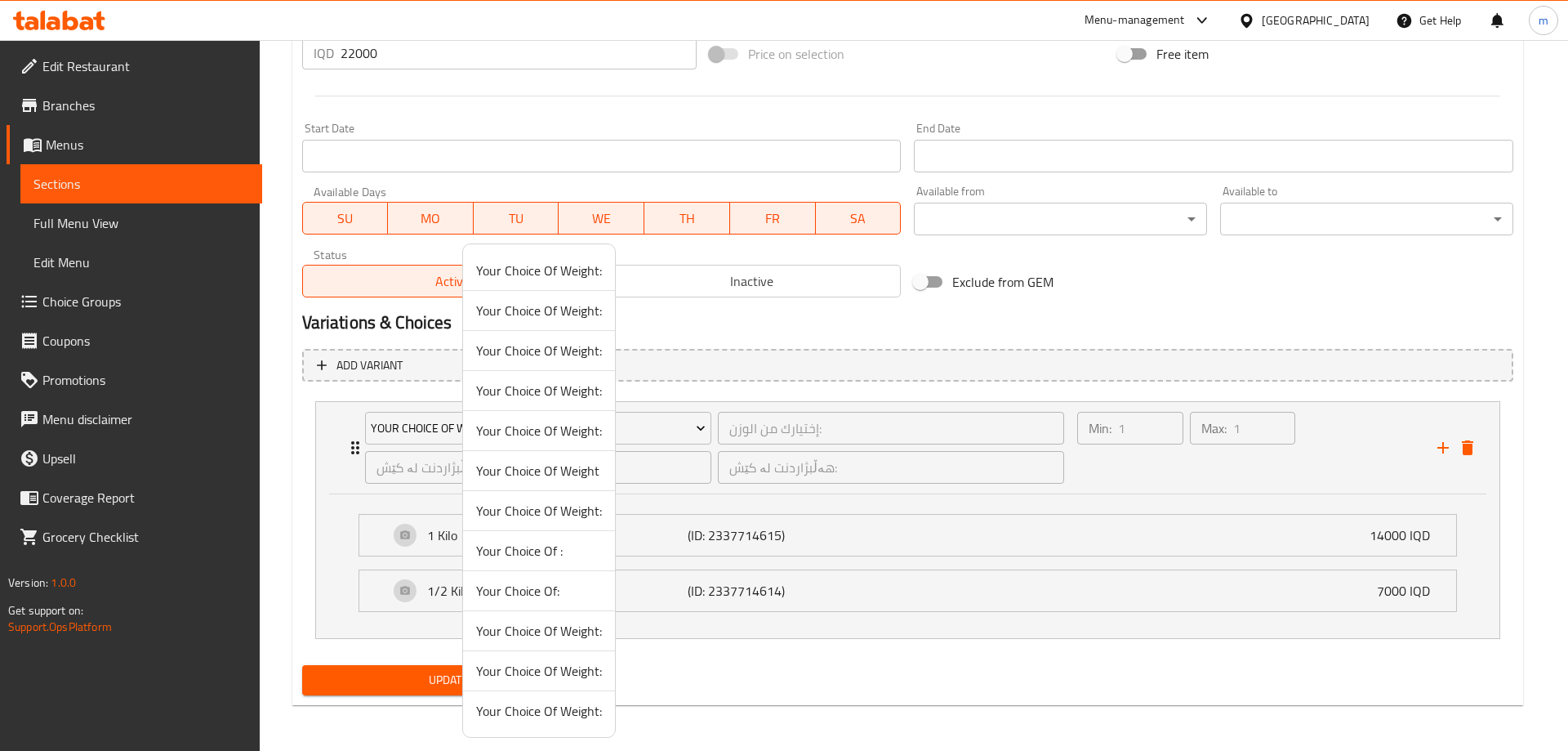
click at [550, 590] on span "Your Choice Of:" at bounding box center [538, 590] width 126 height 19
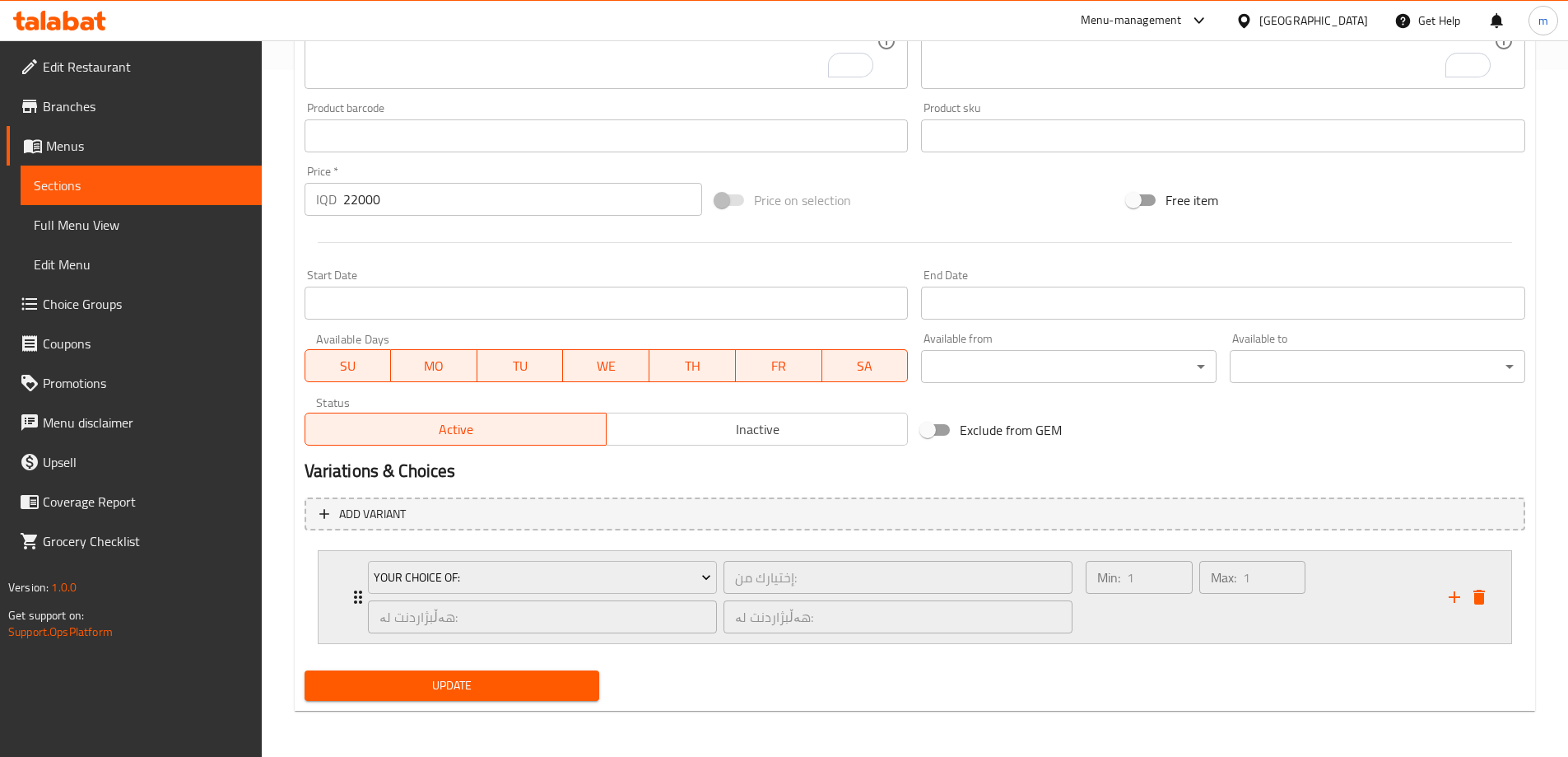
click at [1240, 615] on div "Max: 1 ​" at bounding box center [1252, 597] width 113 height 79
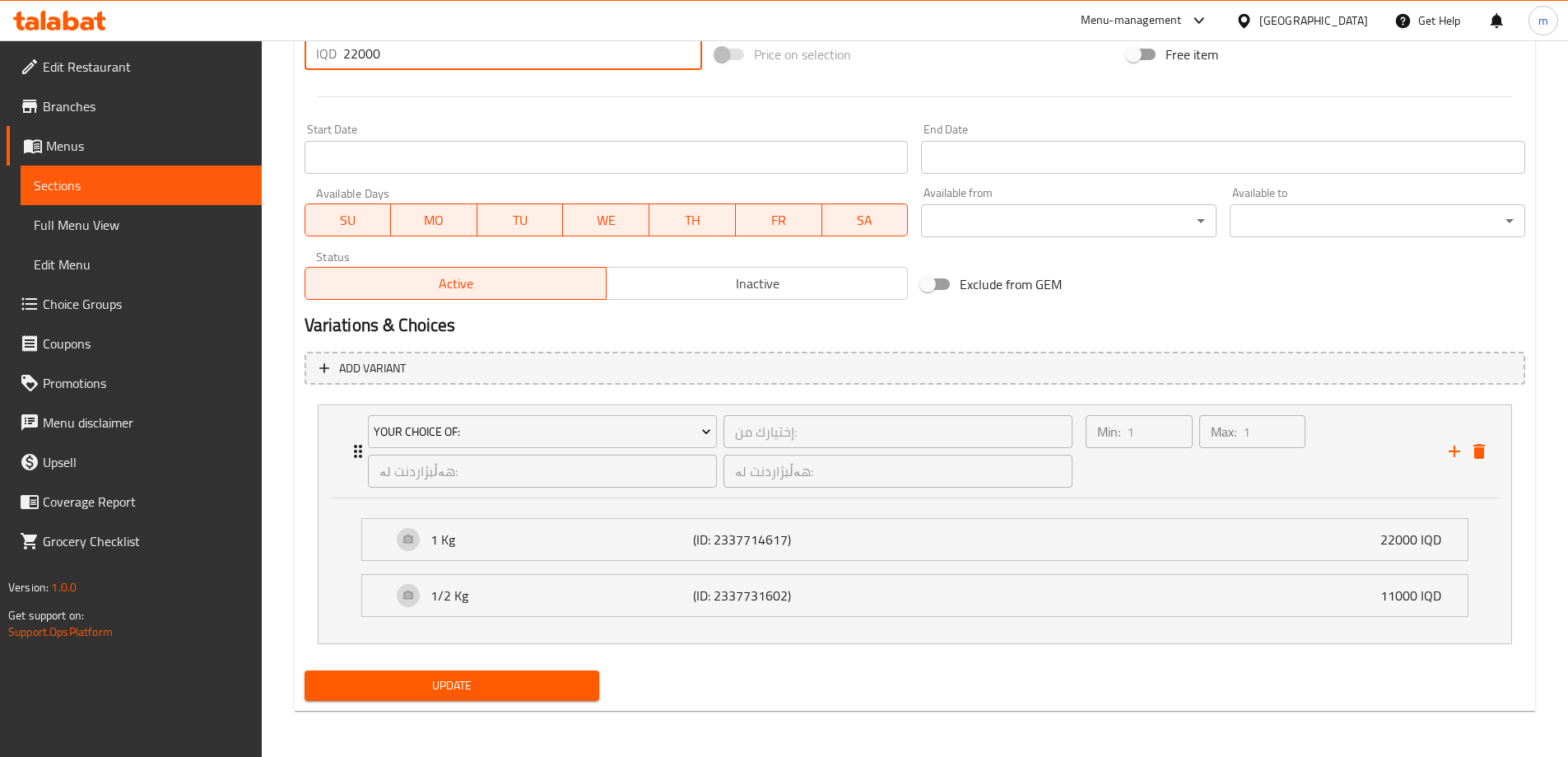
drag, startPoint x: 382, startPoint y: 47, endPoint x: 272, endPoint y: 44, distance: 110.0
type input "0"
click at [439, 689] on span "Update" at bounding box center [452, 685] width 269 height 20
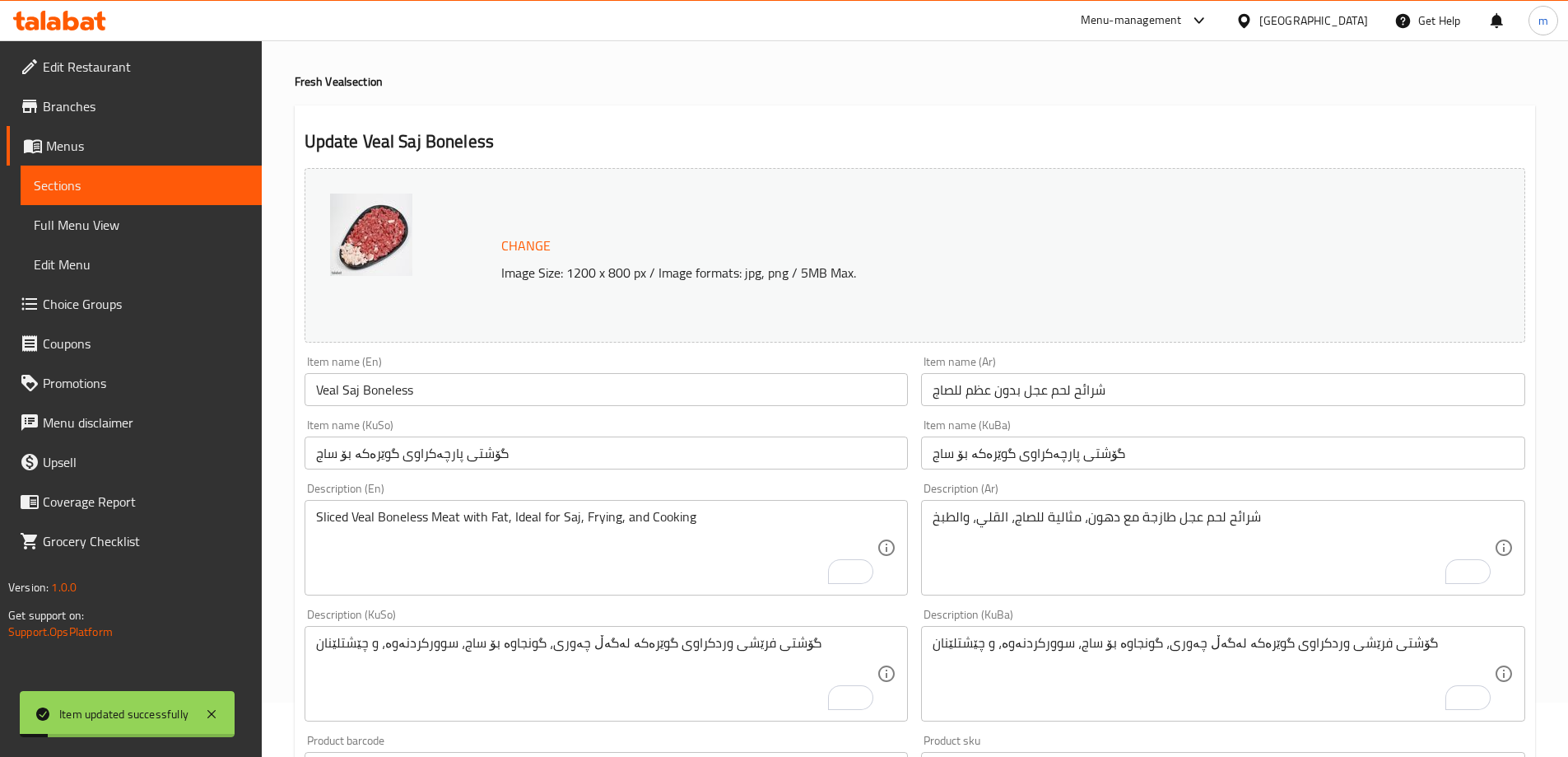
scroll to position [0, 0]
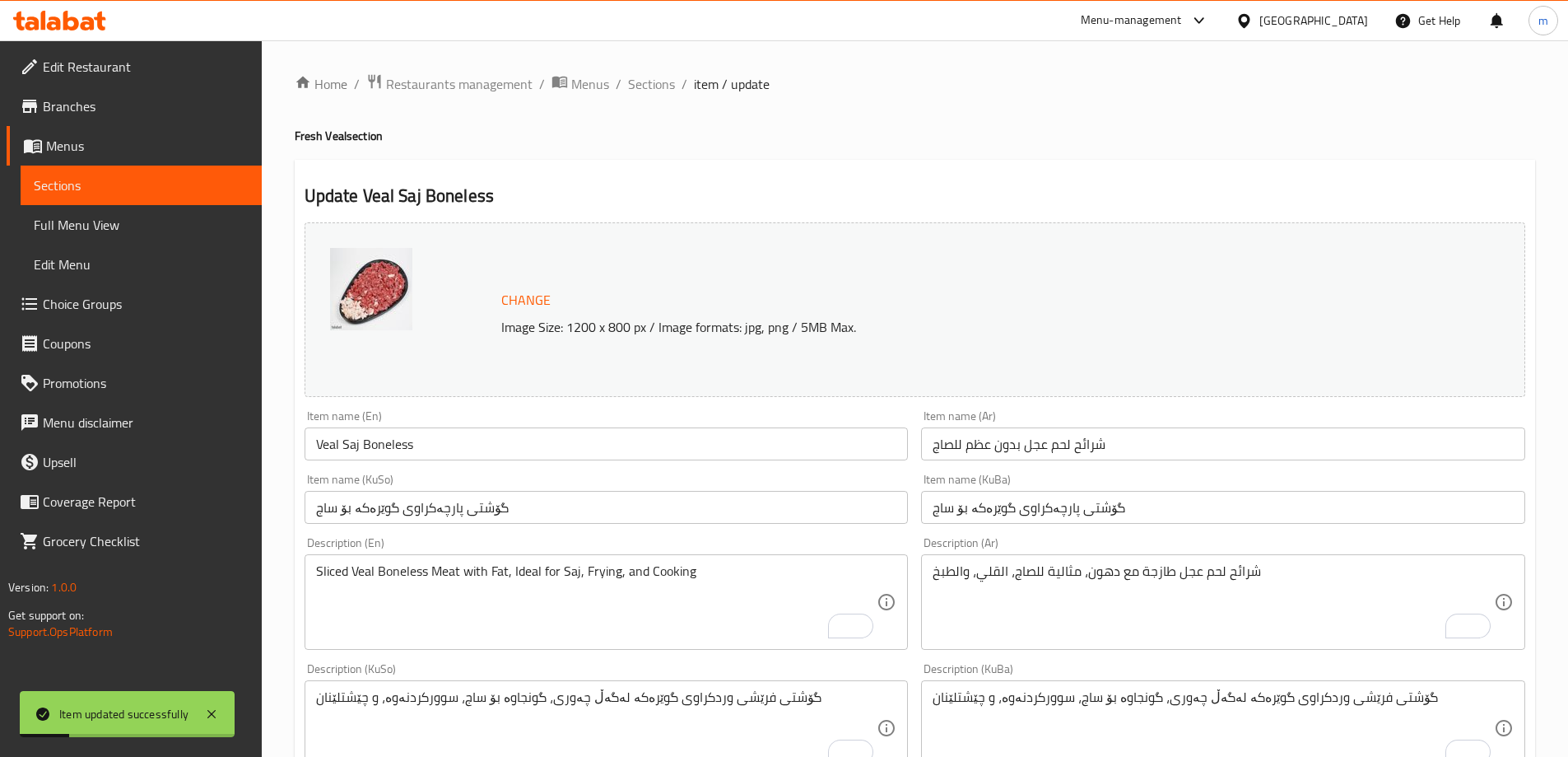
click at [354, 451] on input "Veal Saj Boneless" at bounding box center [607, 444] width 604 height 33
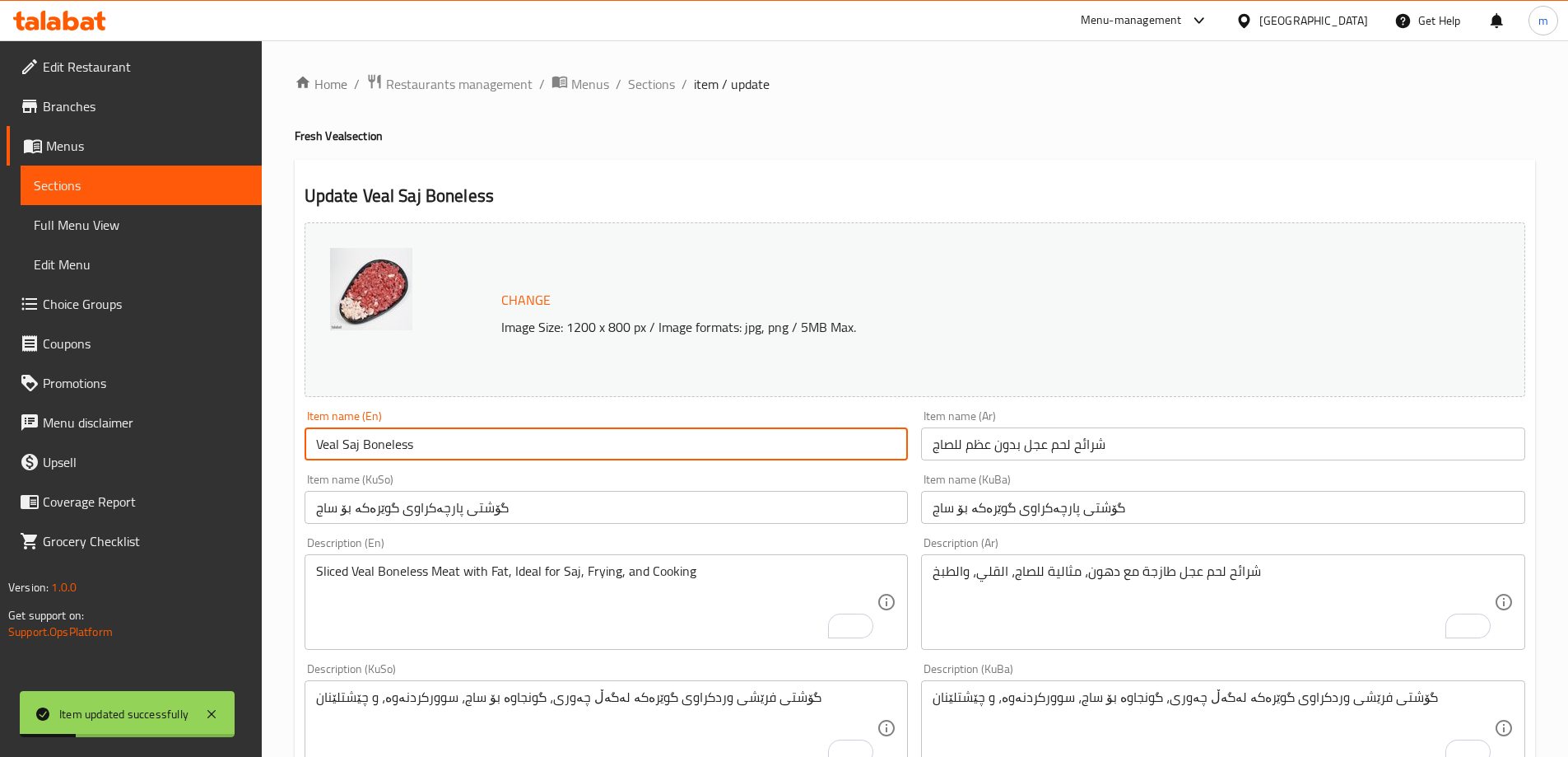
click at [354, 451] on input "Veal Saj Boneless" at bounding box center [607, 444] width 604 height 33
click at [91, 226] on span "Full Menu View" at bounding box center [141, 224] width 214 height 19
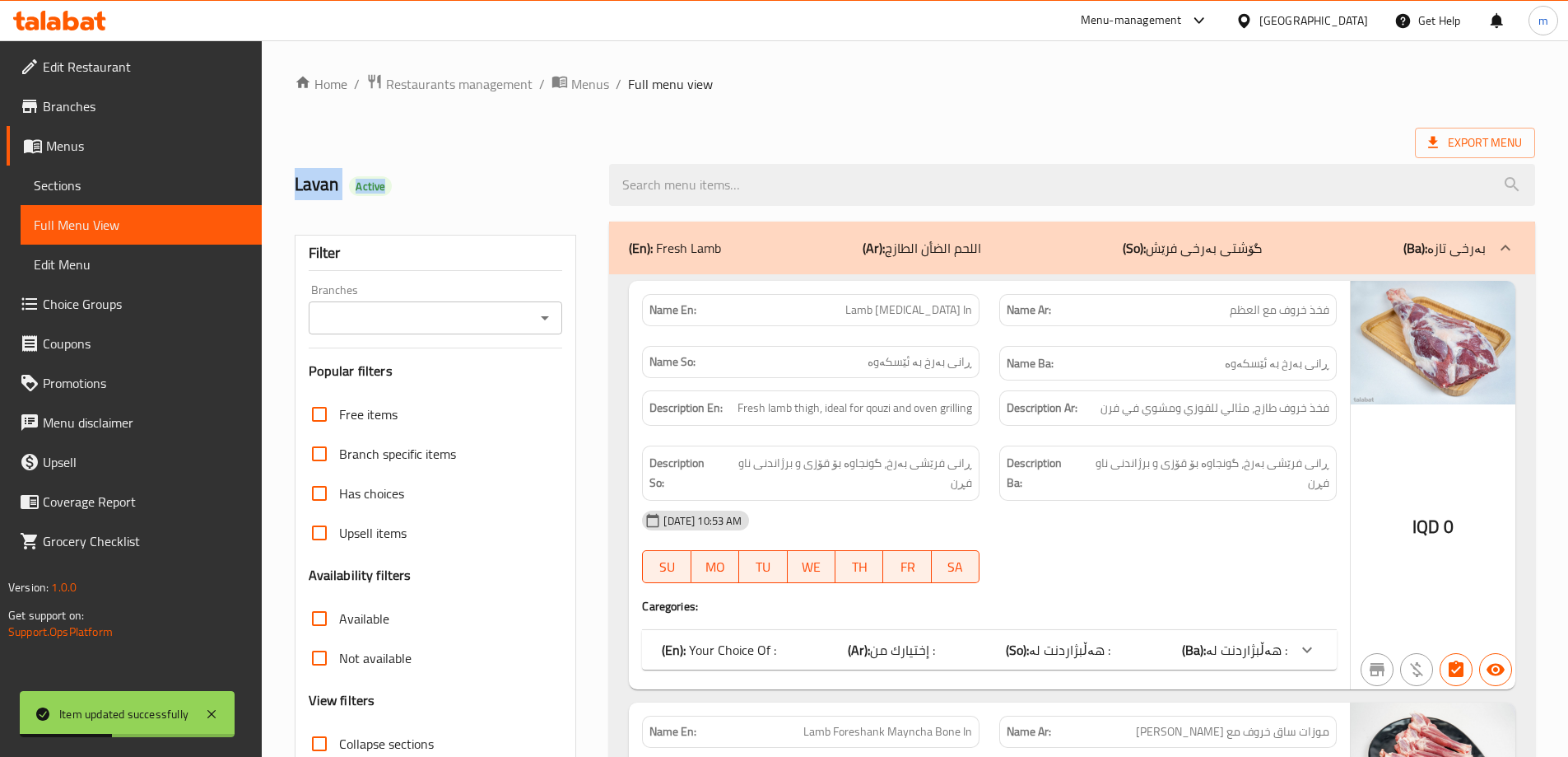
drag, startPoint x: 813, startPoint y: 147, endPoint x: 808, endPoint y: 158, distance: 12.1
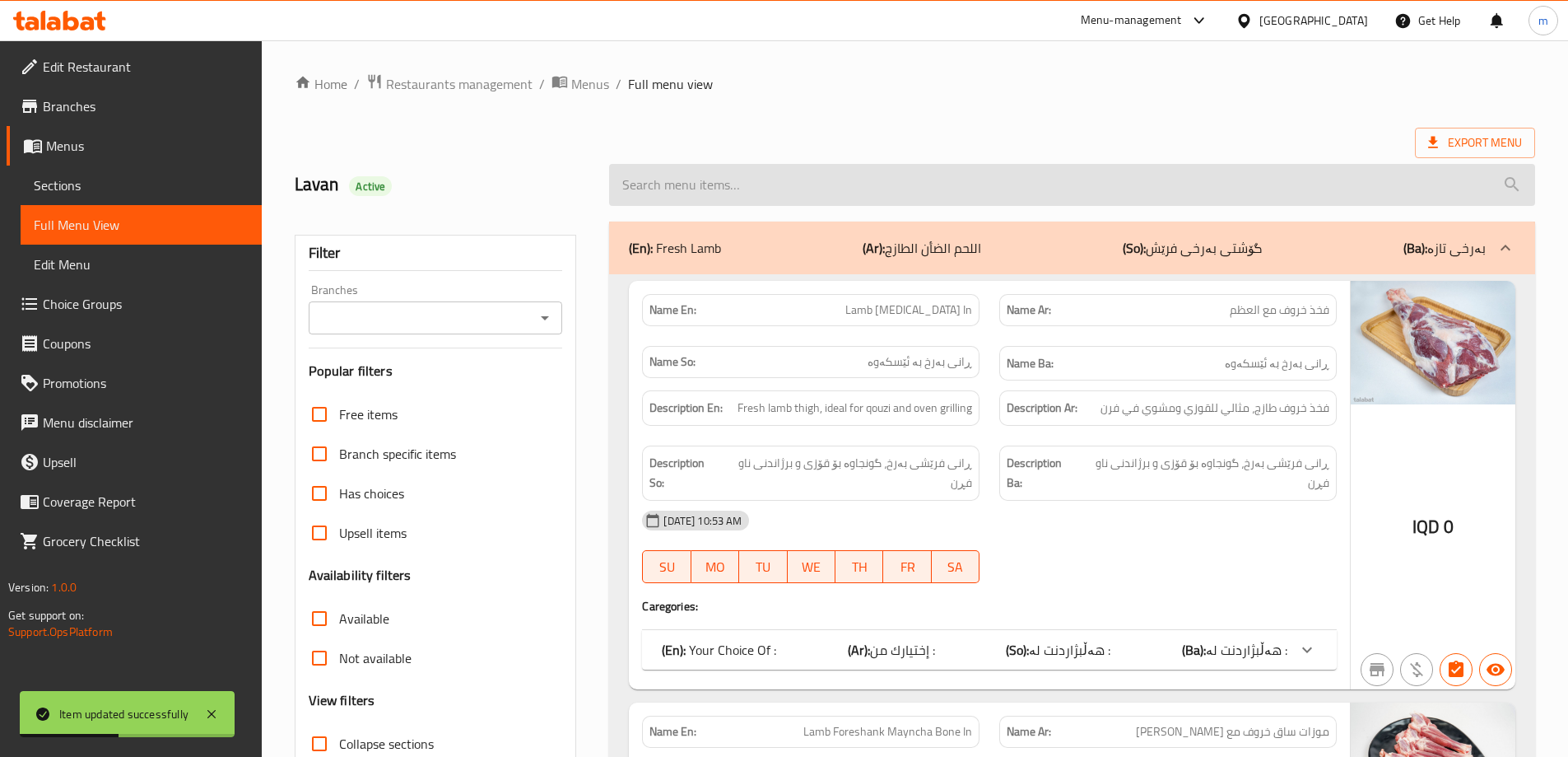
click at [804, 179] on input "search" at bounding box center [1072, 184] width 926 height 42
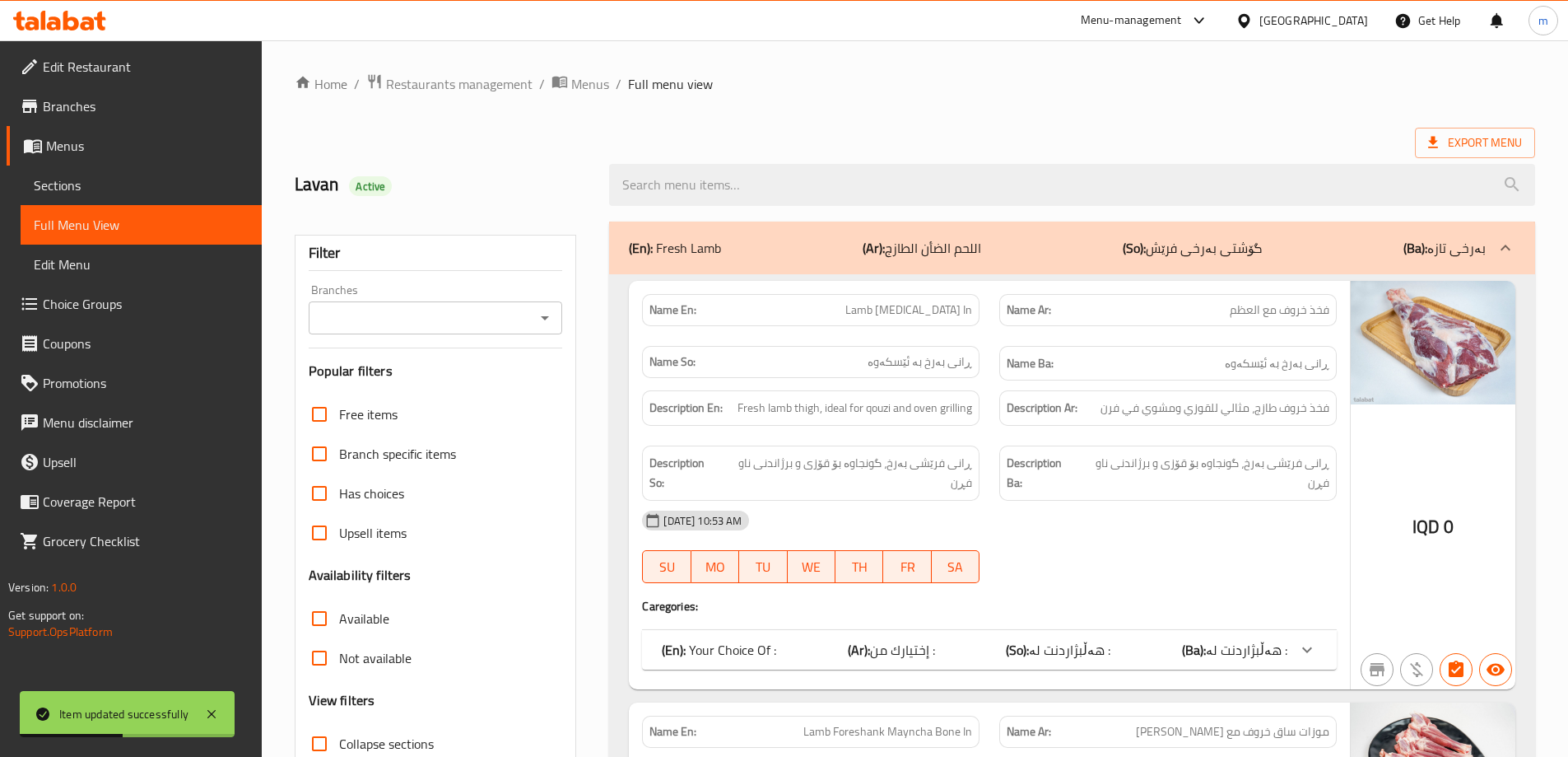
paste input "Veal Saj Boneless"
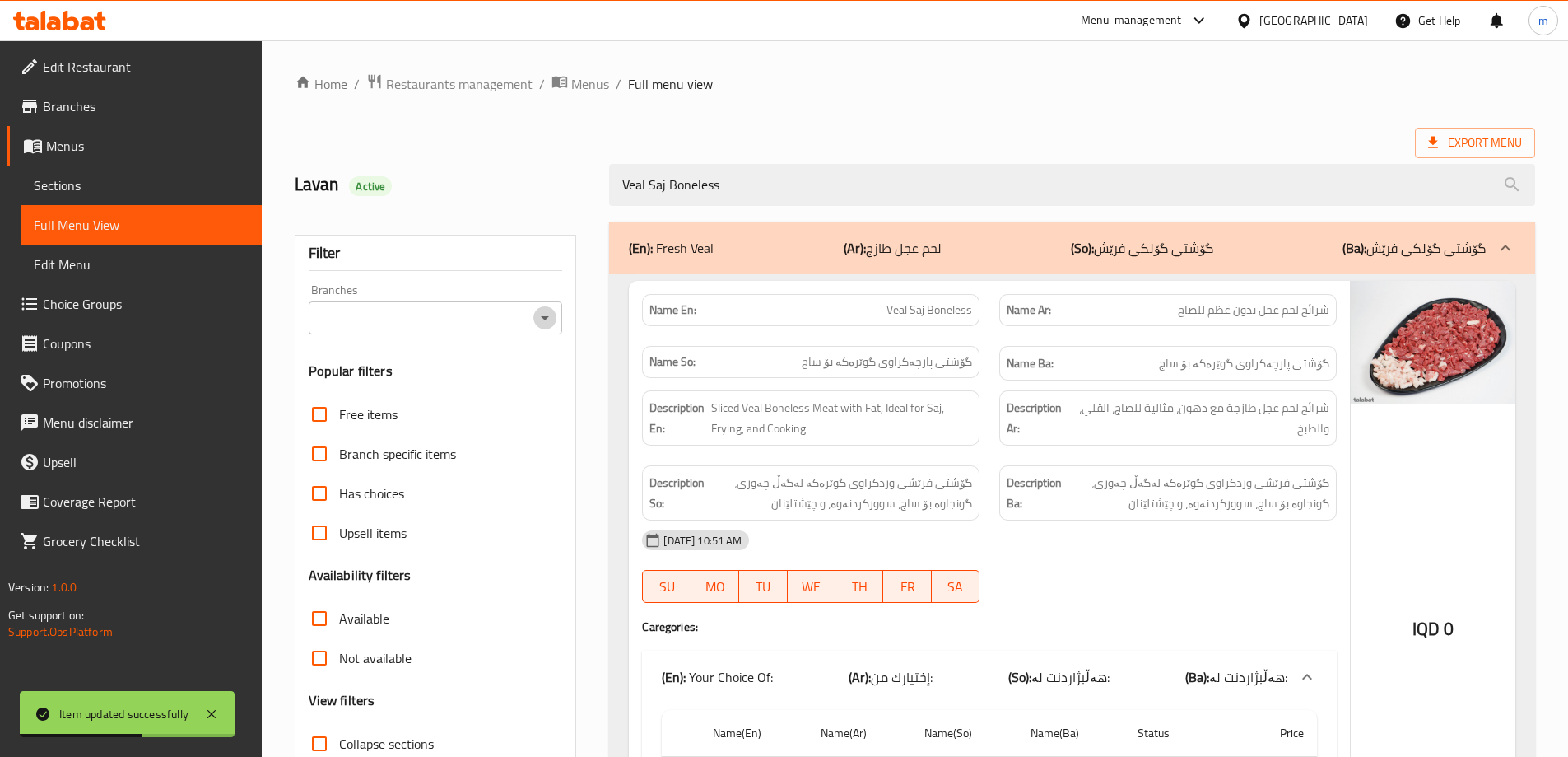
click at [544, 314] on icon "Open" at bounding box center [544, 317] width 19 height 19
type input "Veal Saj Boneless"
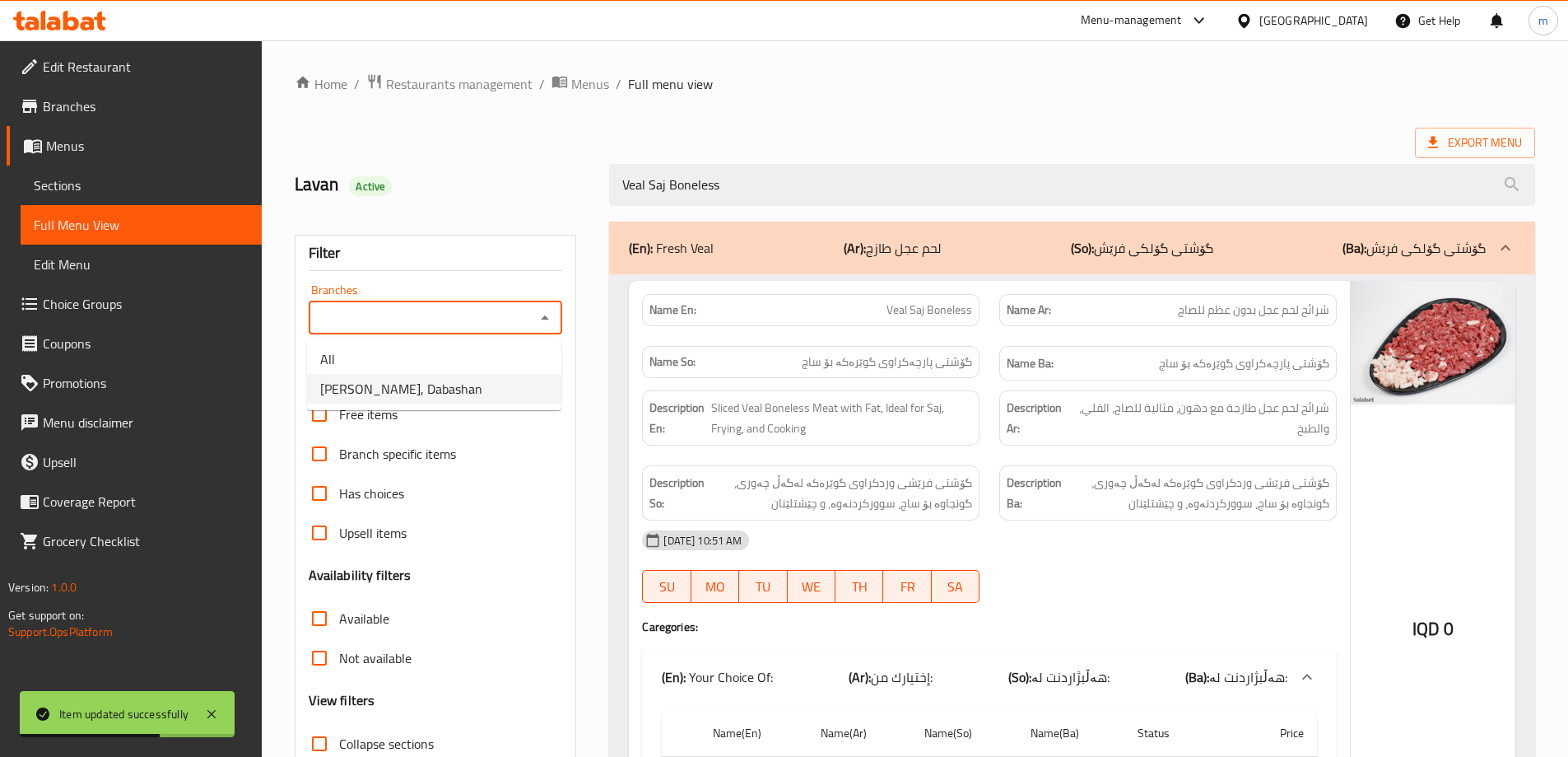
click at [481, 380] on li "[PERSON_NAME], Dabashan" at bounding box center [433, 388] width 254 height 30
type input "[PERSON_NAME], Dabashan"
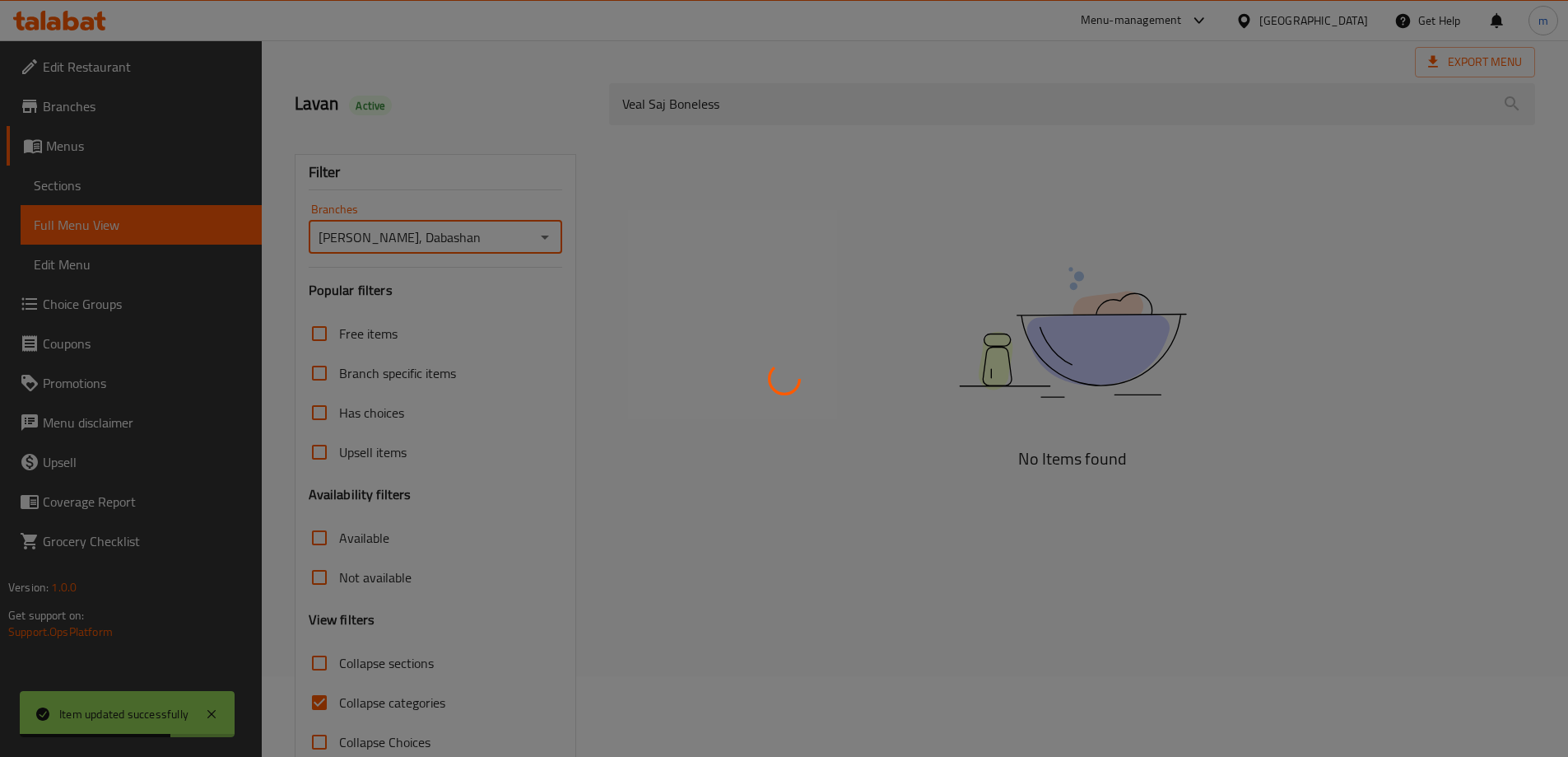
scroll to position [119, 0]
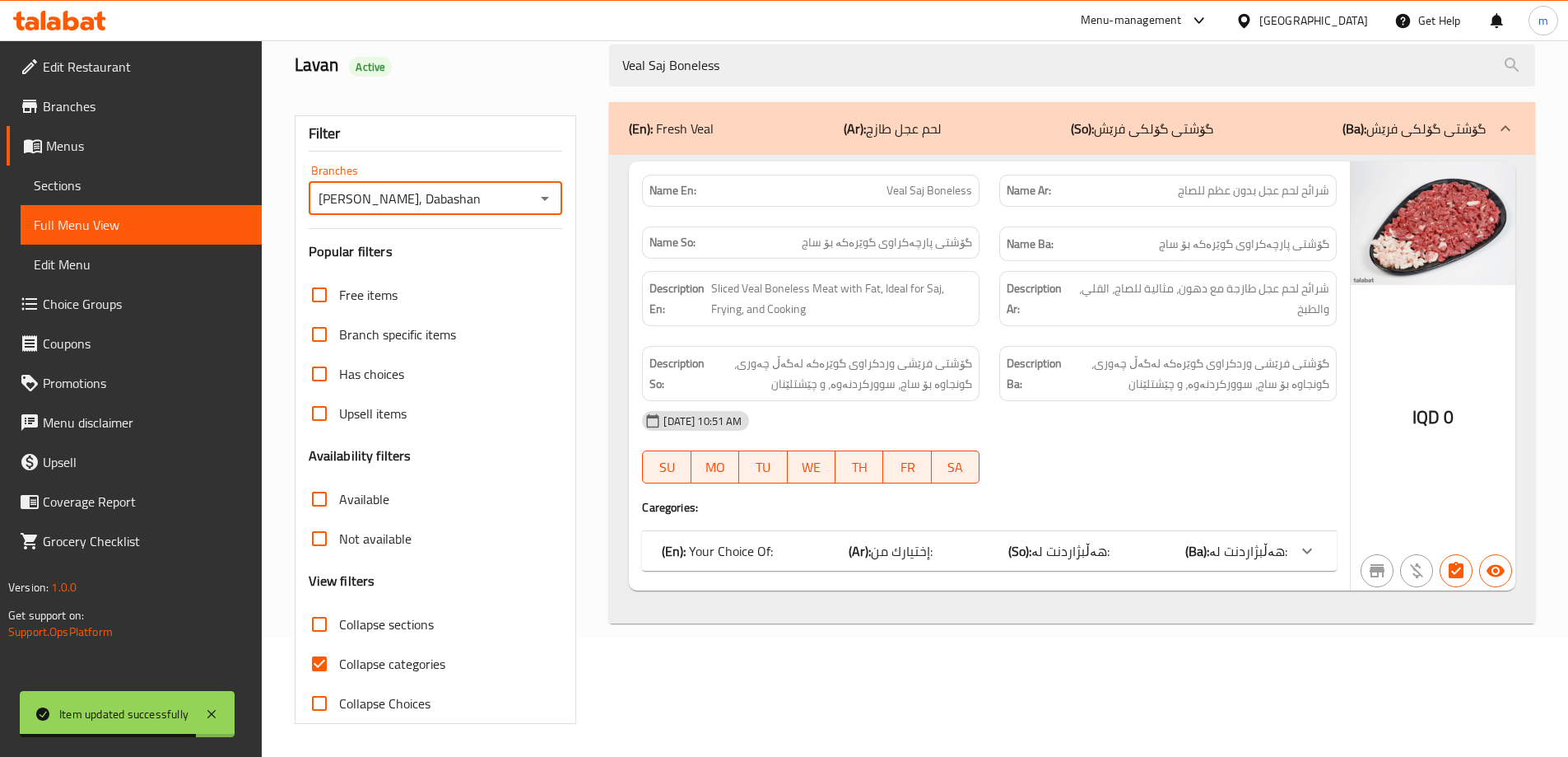
click at [389, 656] on span "Collapse categories" at bounding box center [392, 663] width 106 height 19
click at [339, 656] on input "Collapse categories" at bounding box center [319, 664] width 40 height 40
checkbox input "false"
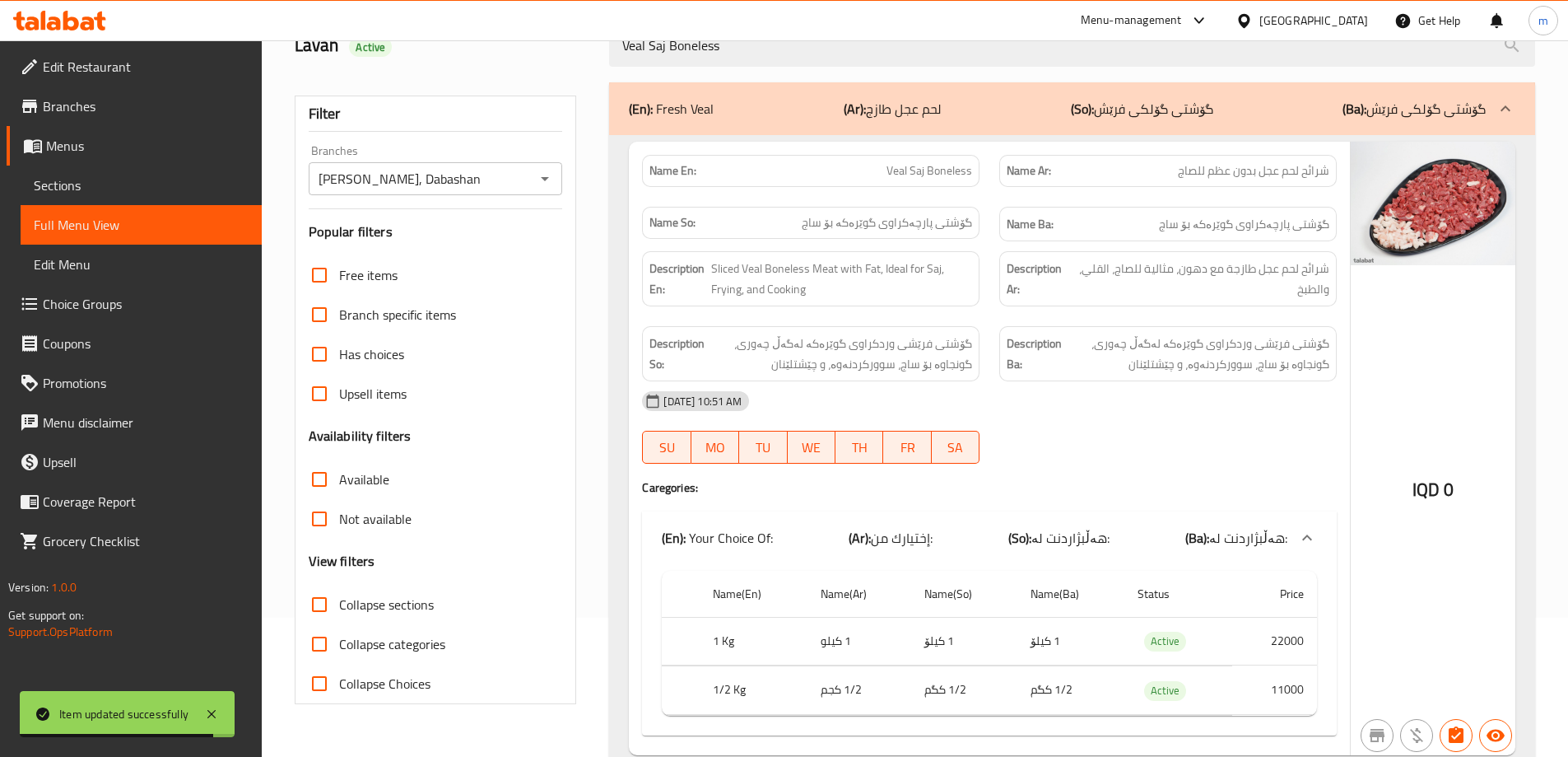
scroll to position [203, 0]
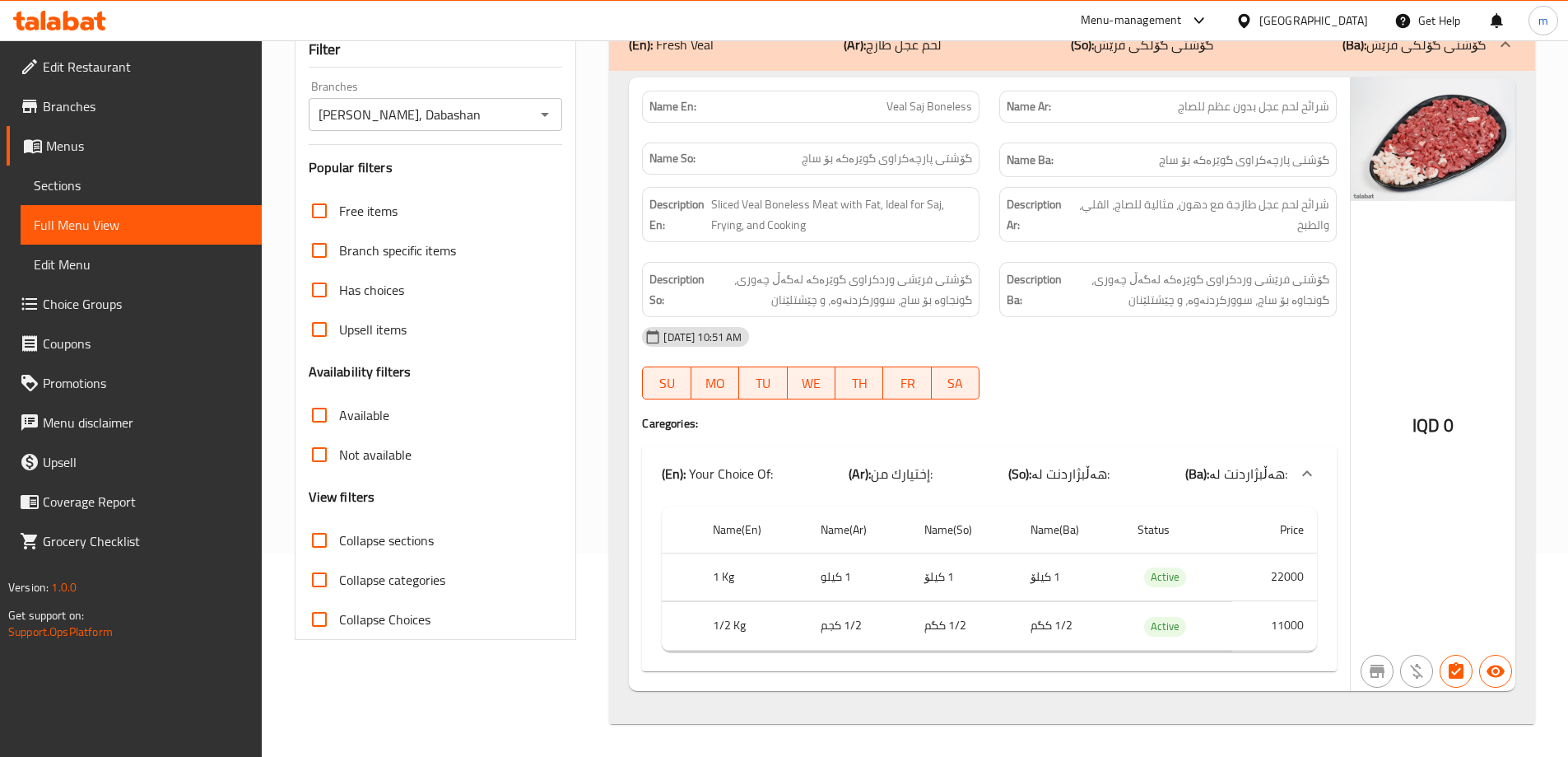
click at [86, 184] on span "Sections" at bounding box center [141, 185] width 214 height 19
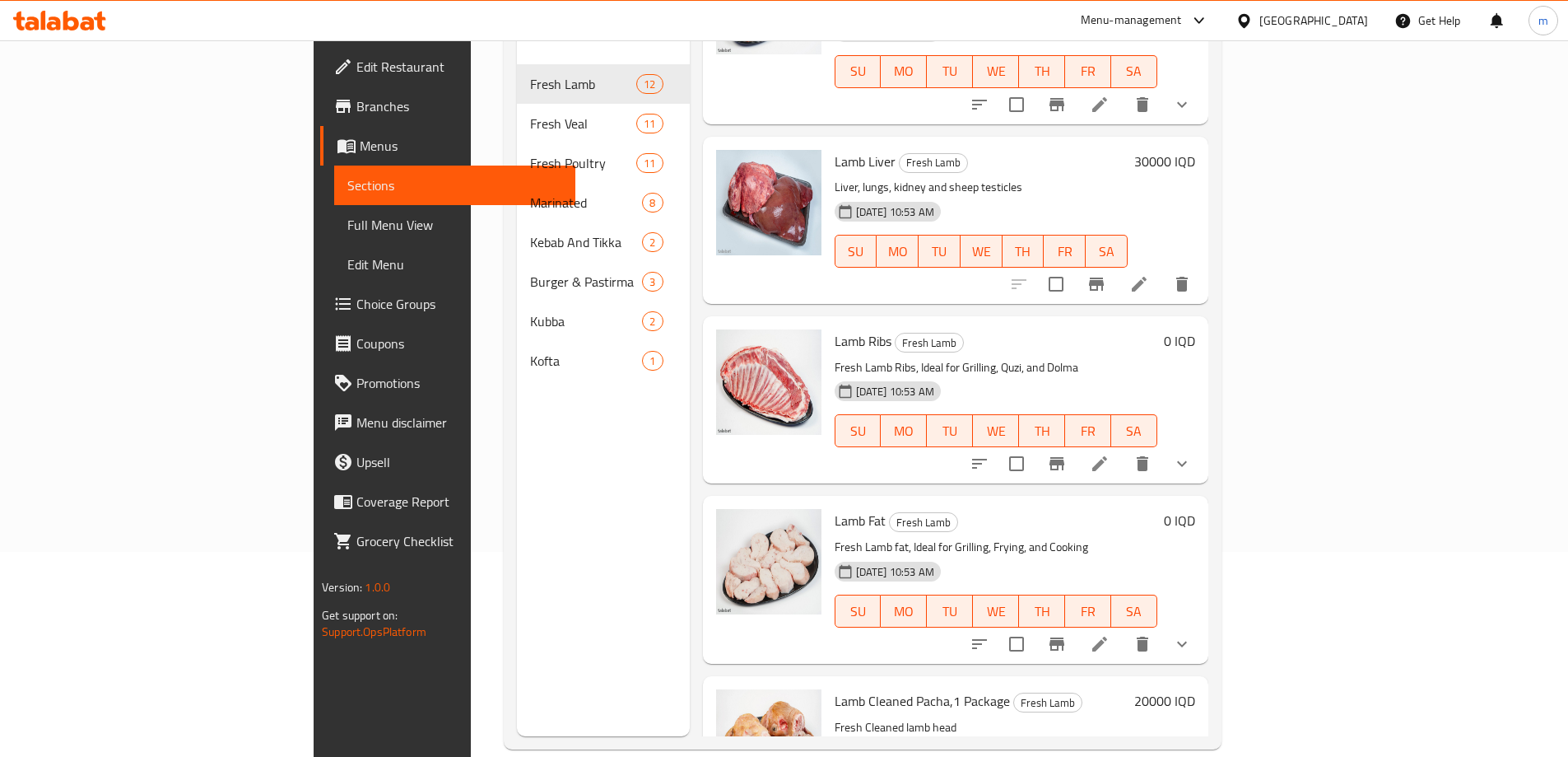
scroll to position [230, 0]
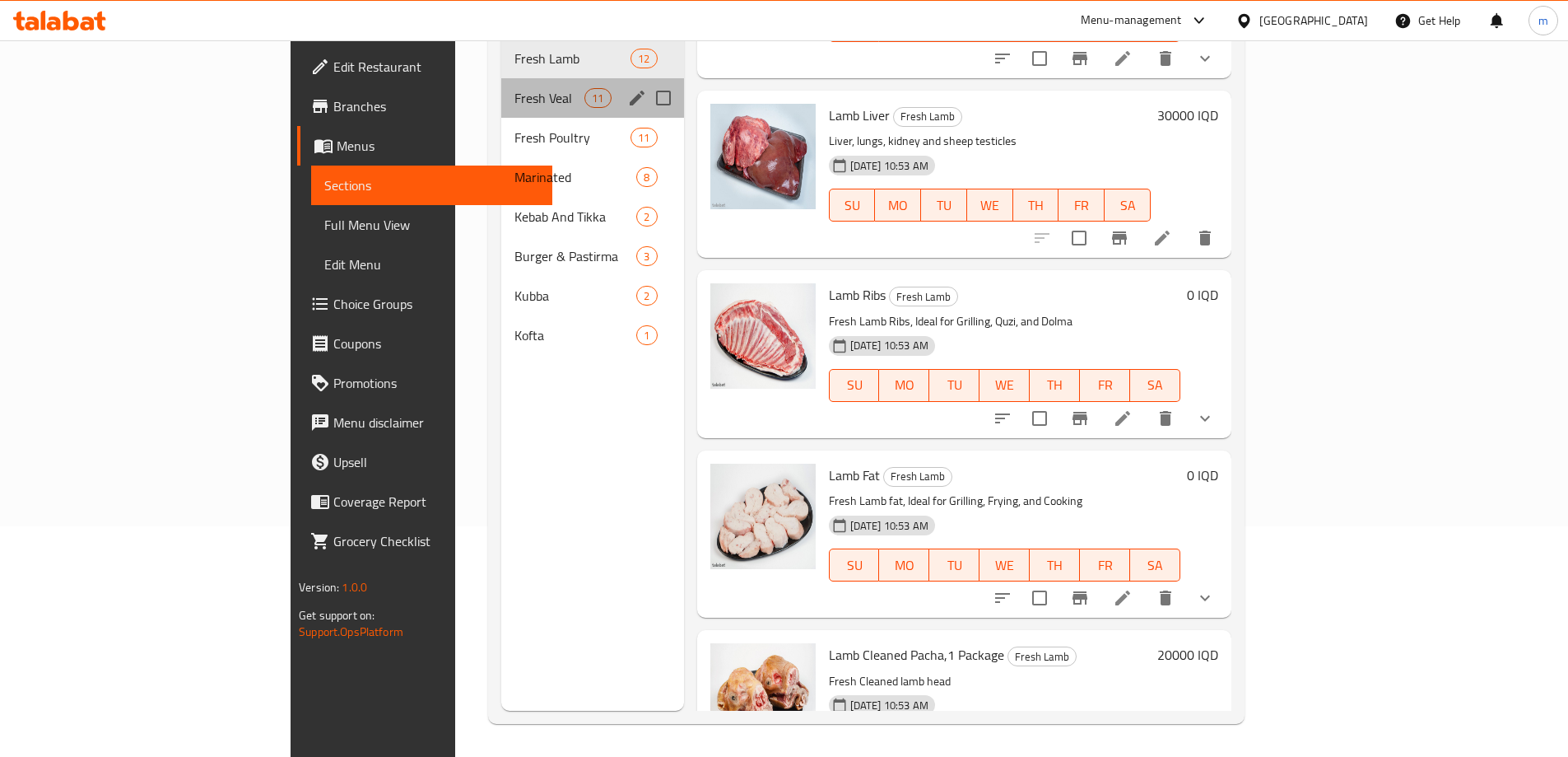
click at [501, 79] on div "Fresh Veal 11" at bounding box center [592, 98] width 183 height 40
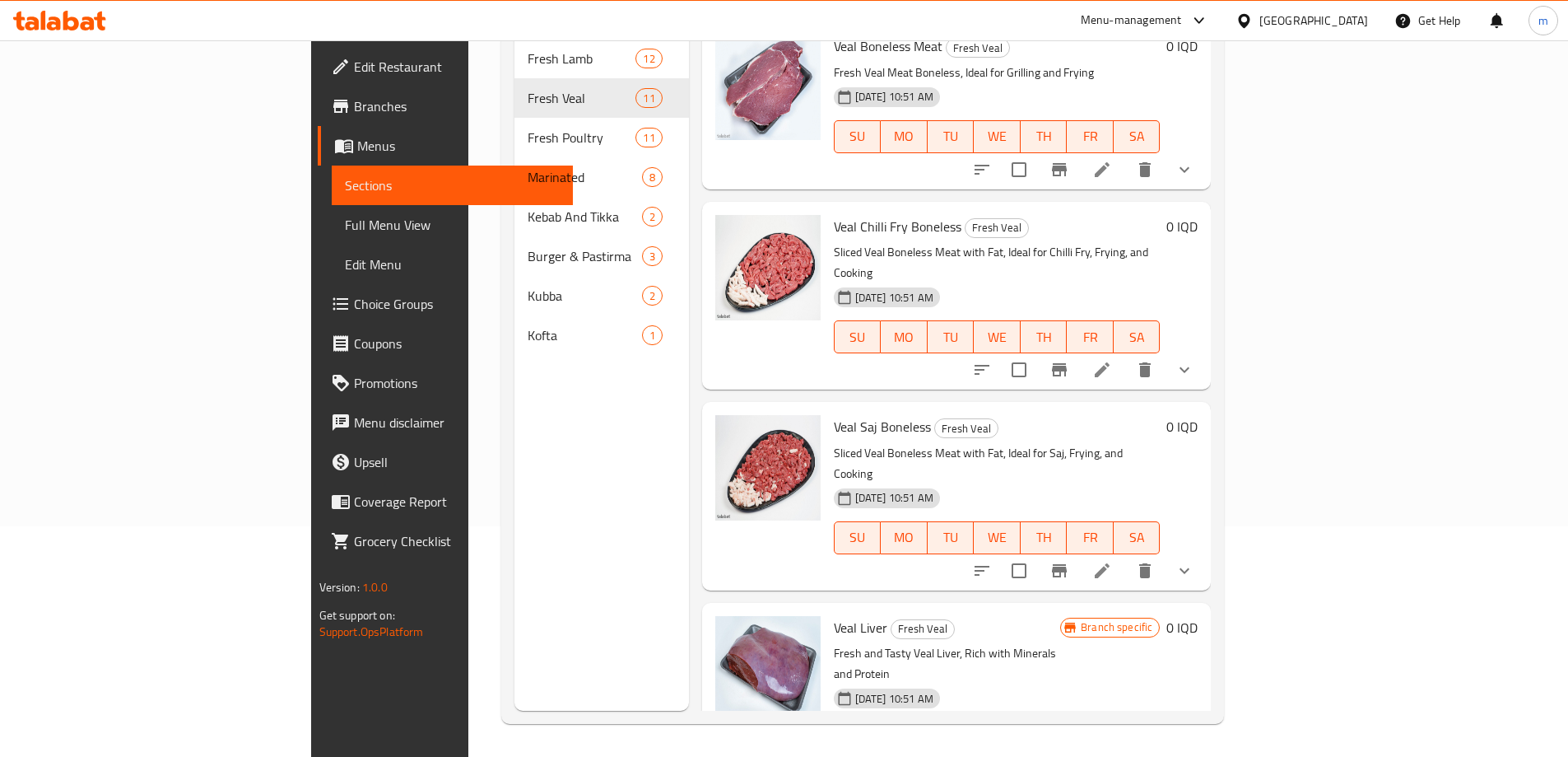
scroll to position [878, 0]
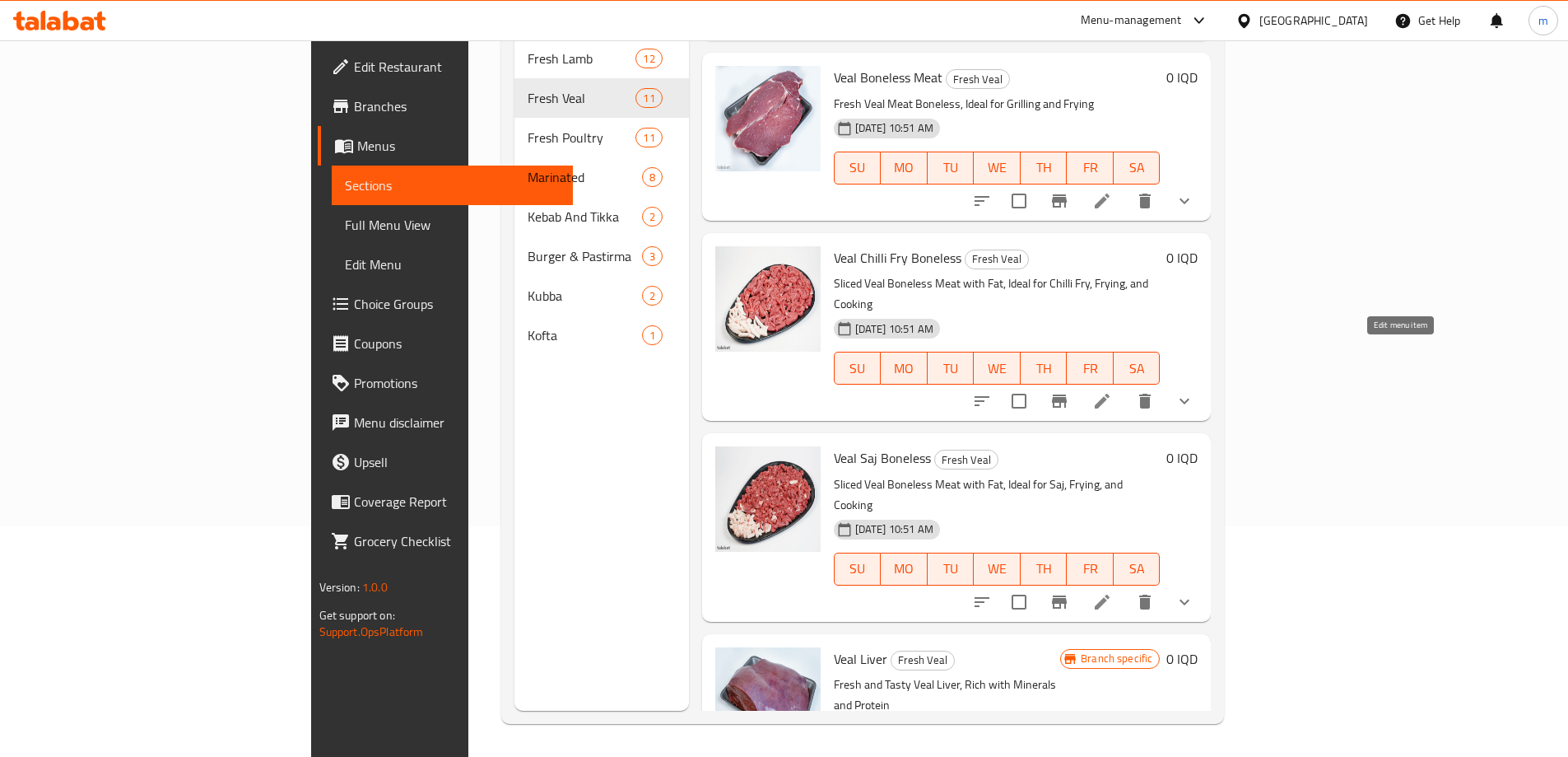
click at [1112, 391] on icon at bounding box center [1101, 400] width 19 height 19
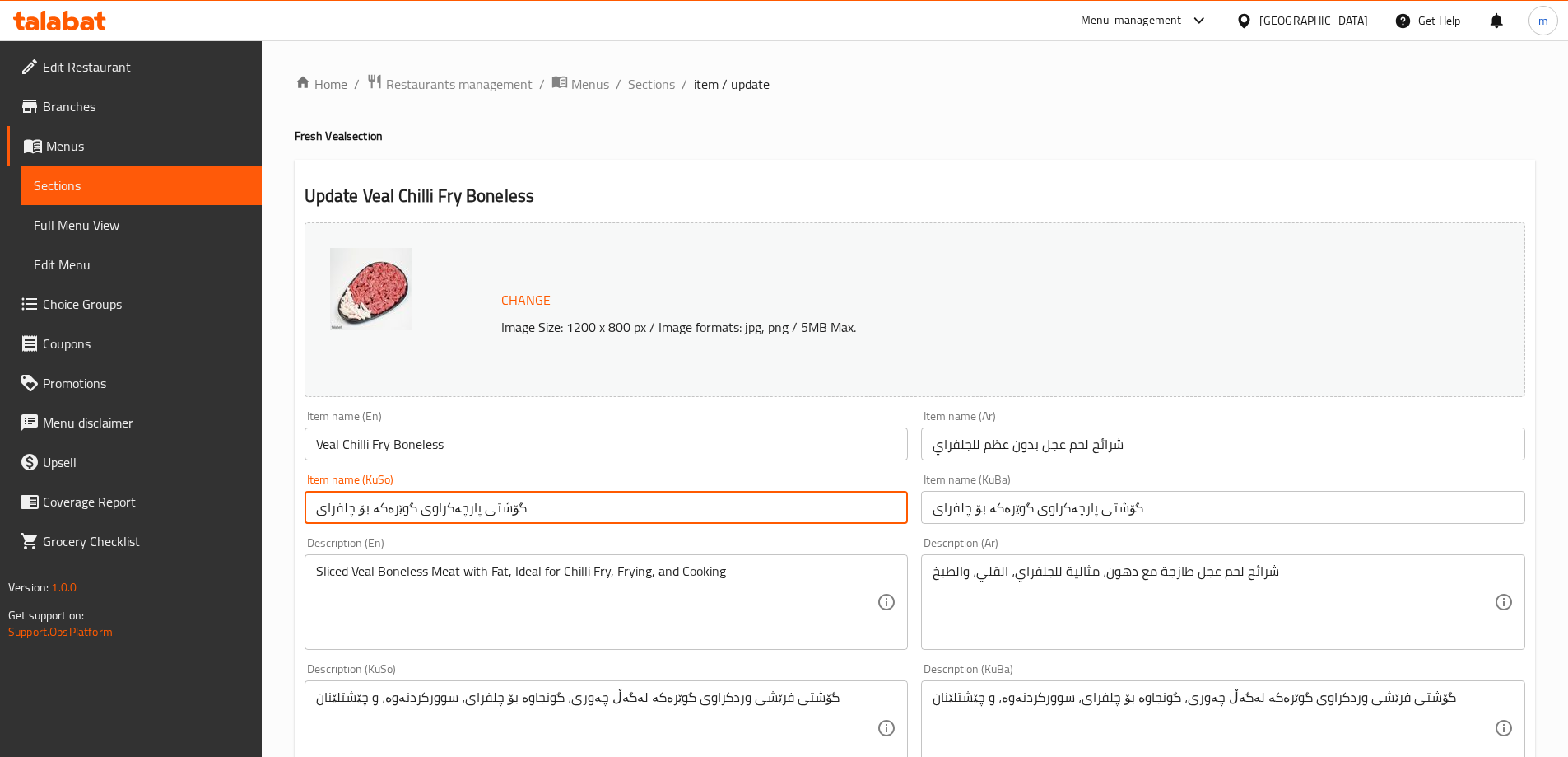
click at [411, 511] on input "گۆشتی پارچەکراوی گوێرەکە بۆ چلفرای" at bounding box center [607, 507] width 604 height 33
drag, startPoint x: 649, startPoint y: 78, endPoint x: 748, endPoint y: 165, distance: 131.8
click at [650, 78] on span "Sections" at bounding box center [651, 83] width 47 height 19
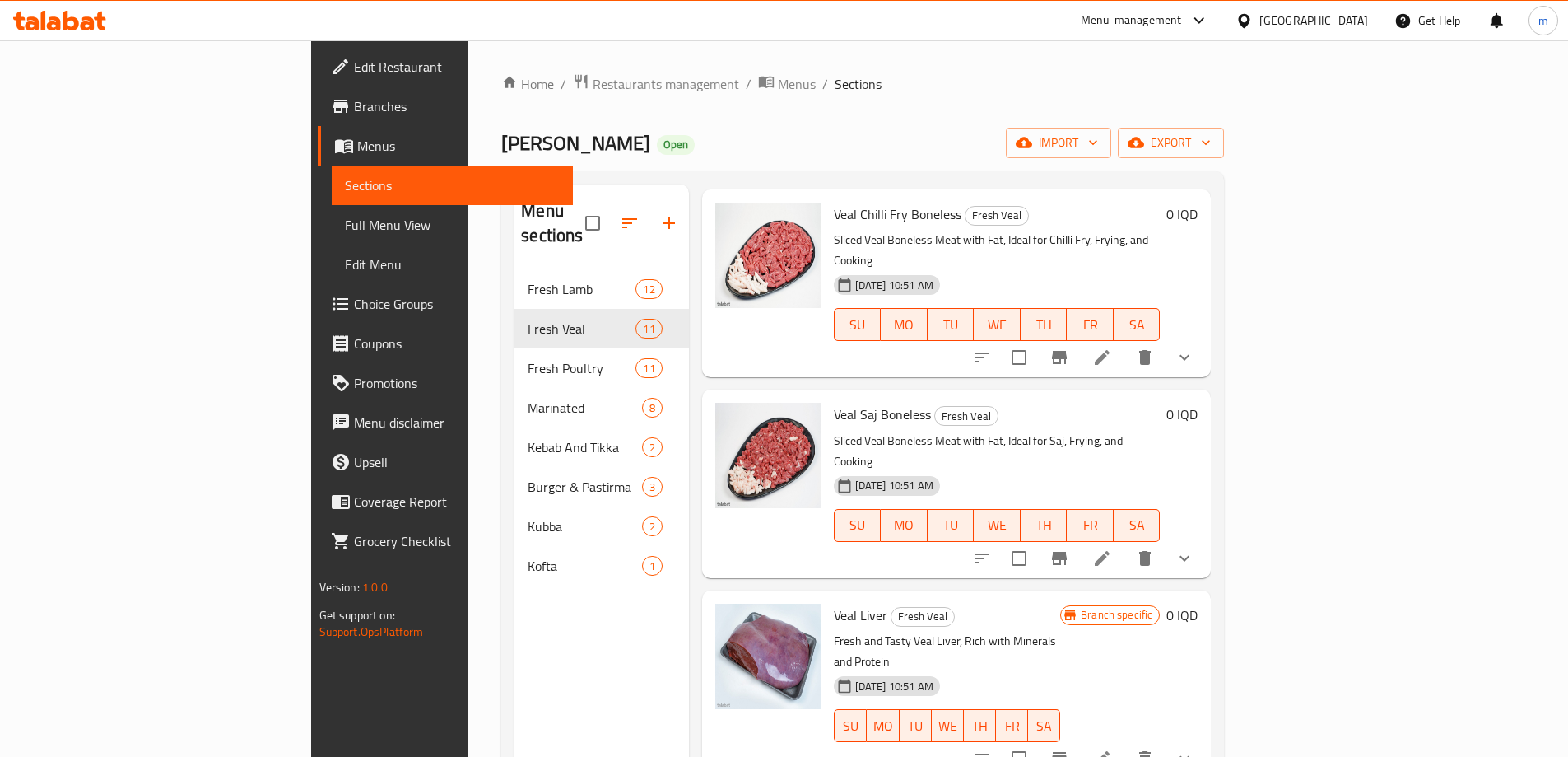
scroll to position [1263, 0]
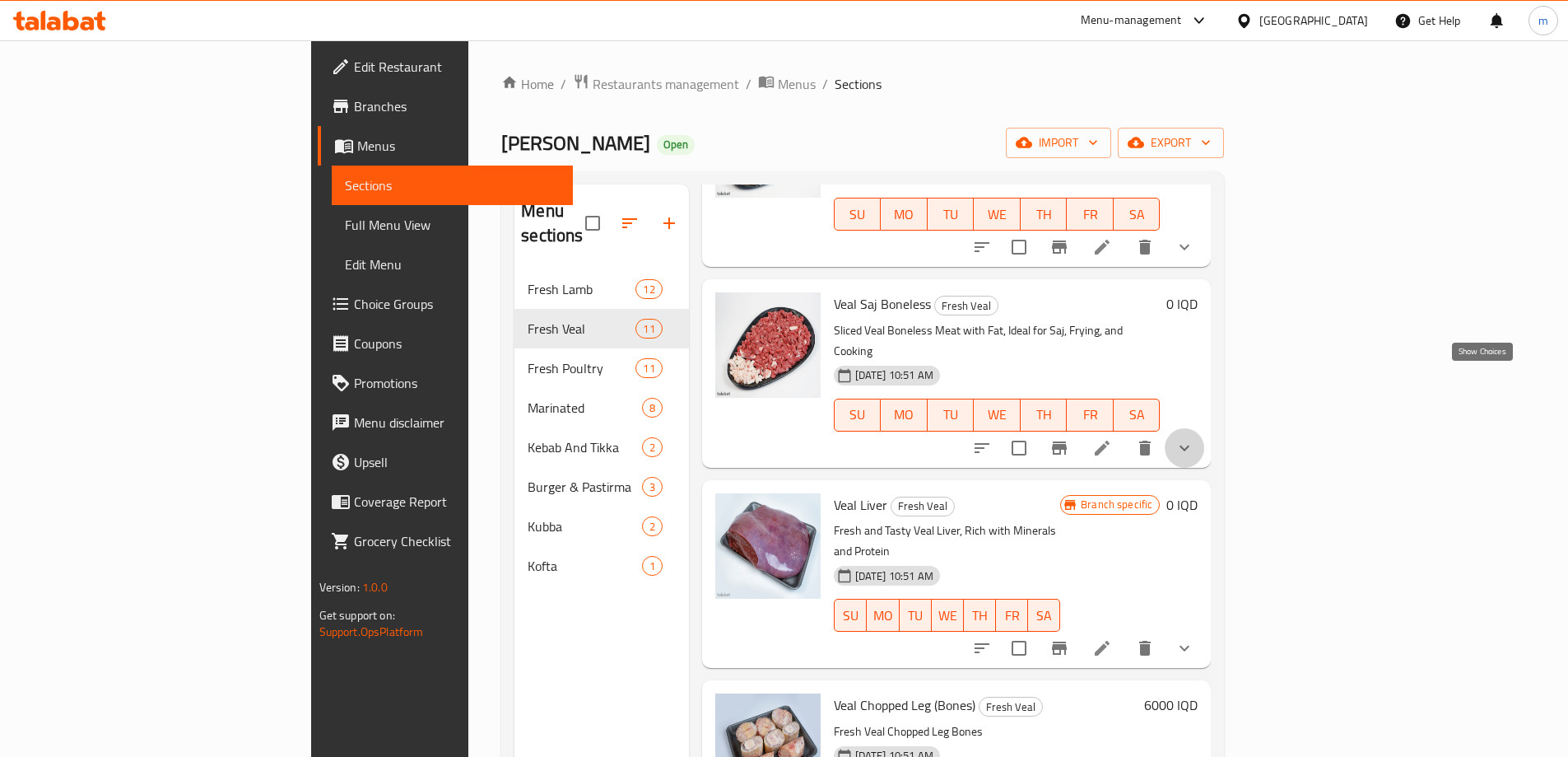
click at [1194, 438] on icon "show more" at bounding box center [1184, 447] width 19 height 19
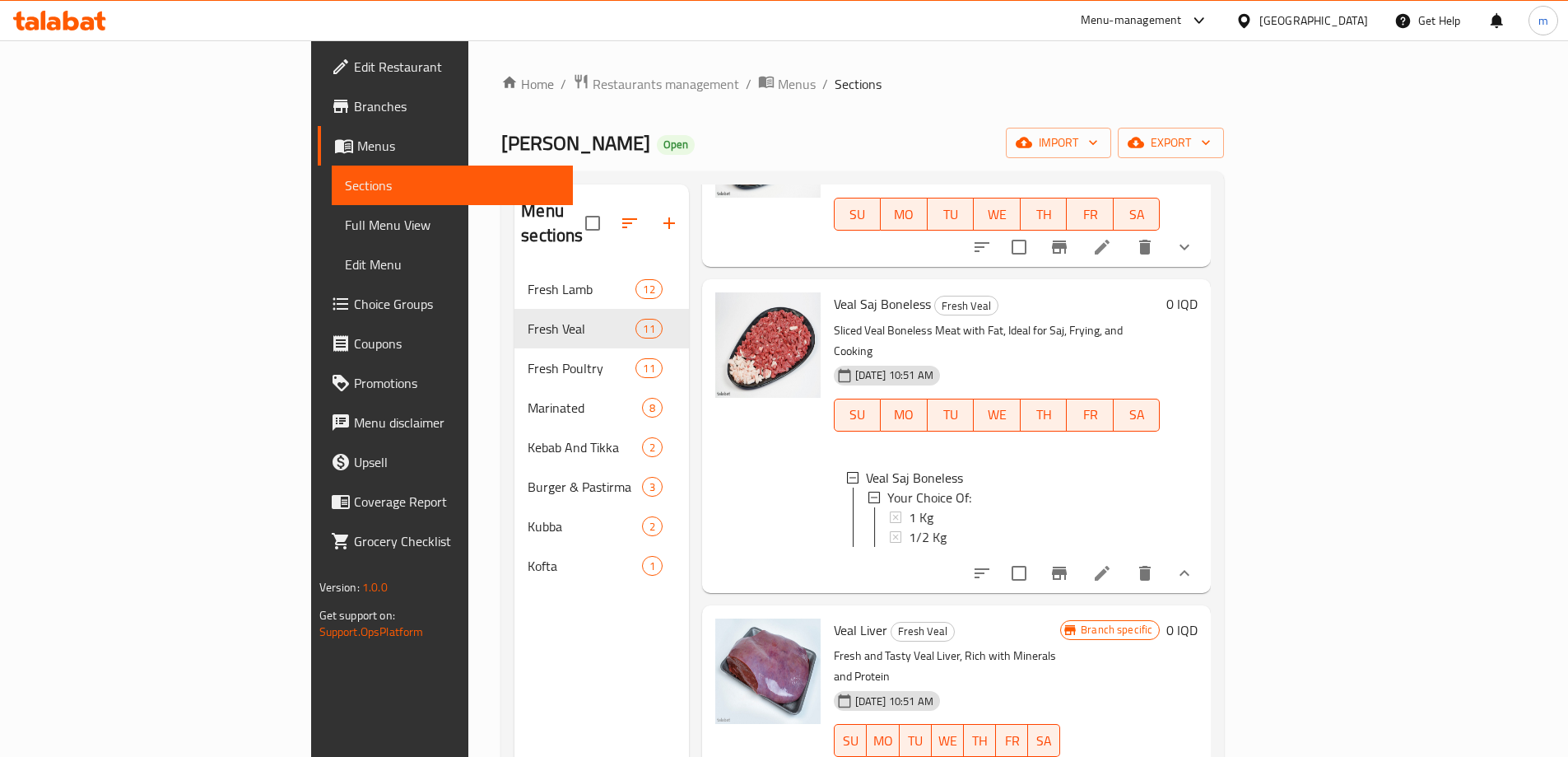
scroll to position [1400, 0]
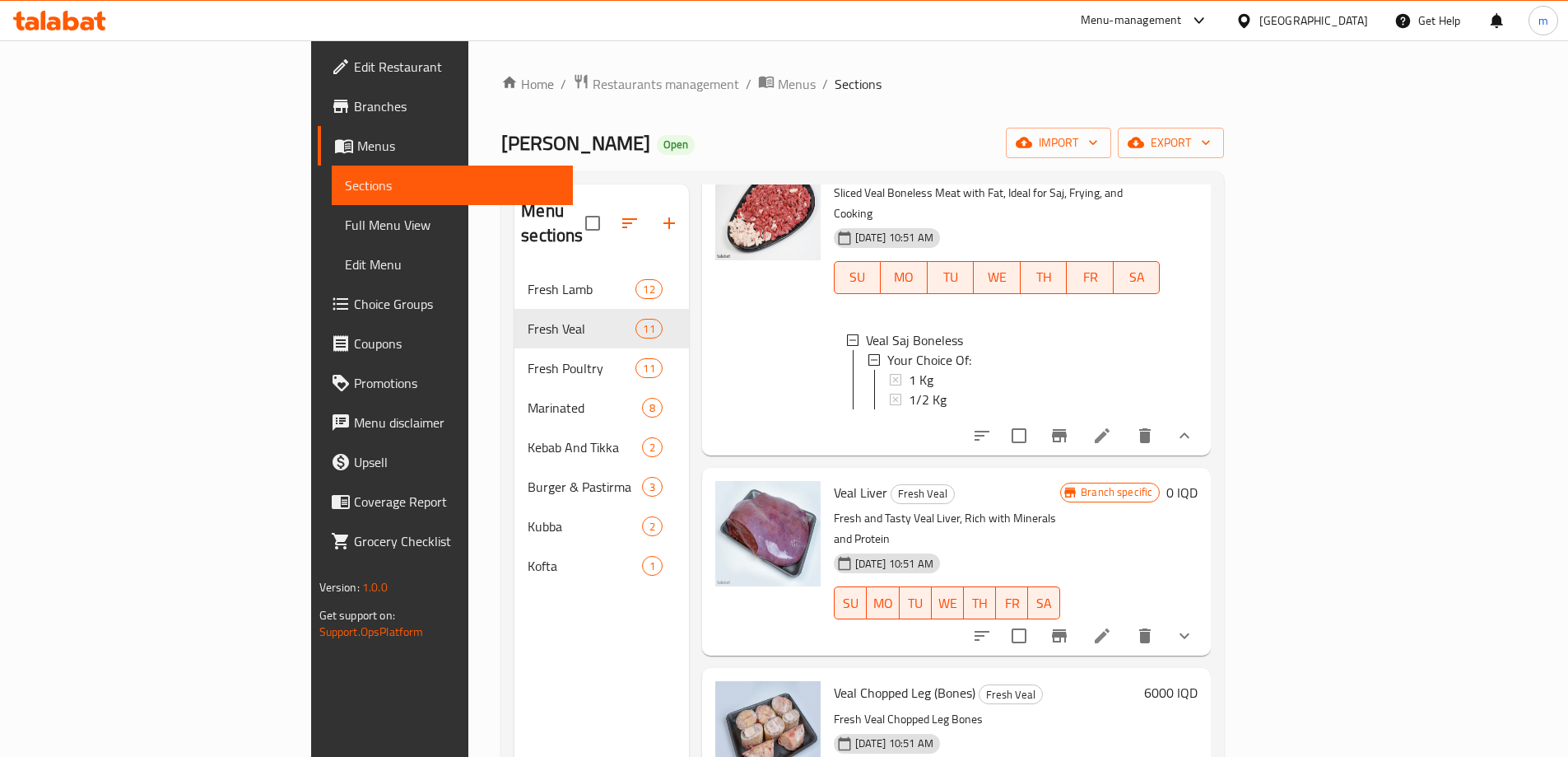
click at [345, 214] on span "Full Menu View" at bounding box center [452, 224] width 214 height 19
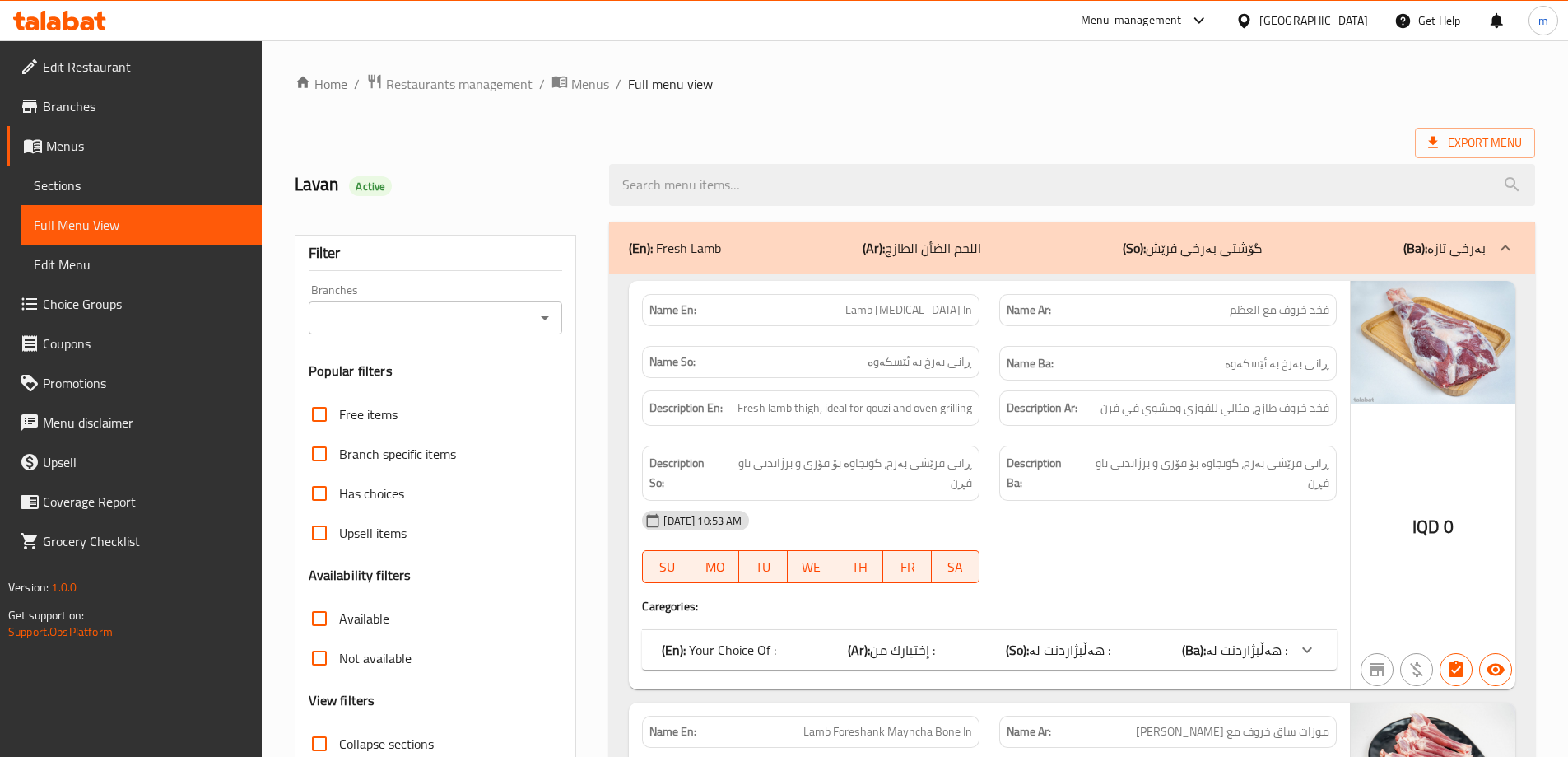
click at [543, 321] on icon "Open" at bounding box center [544, 317] width 19 height 19
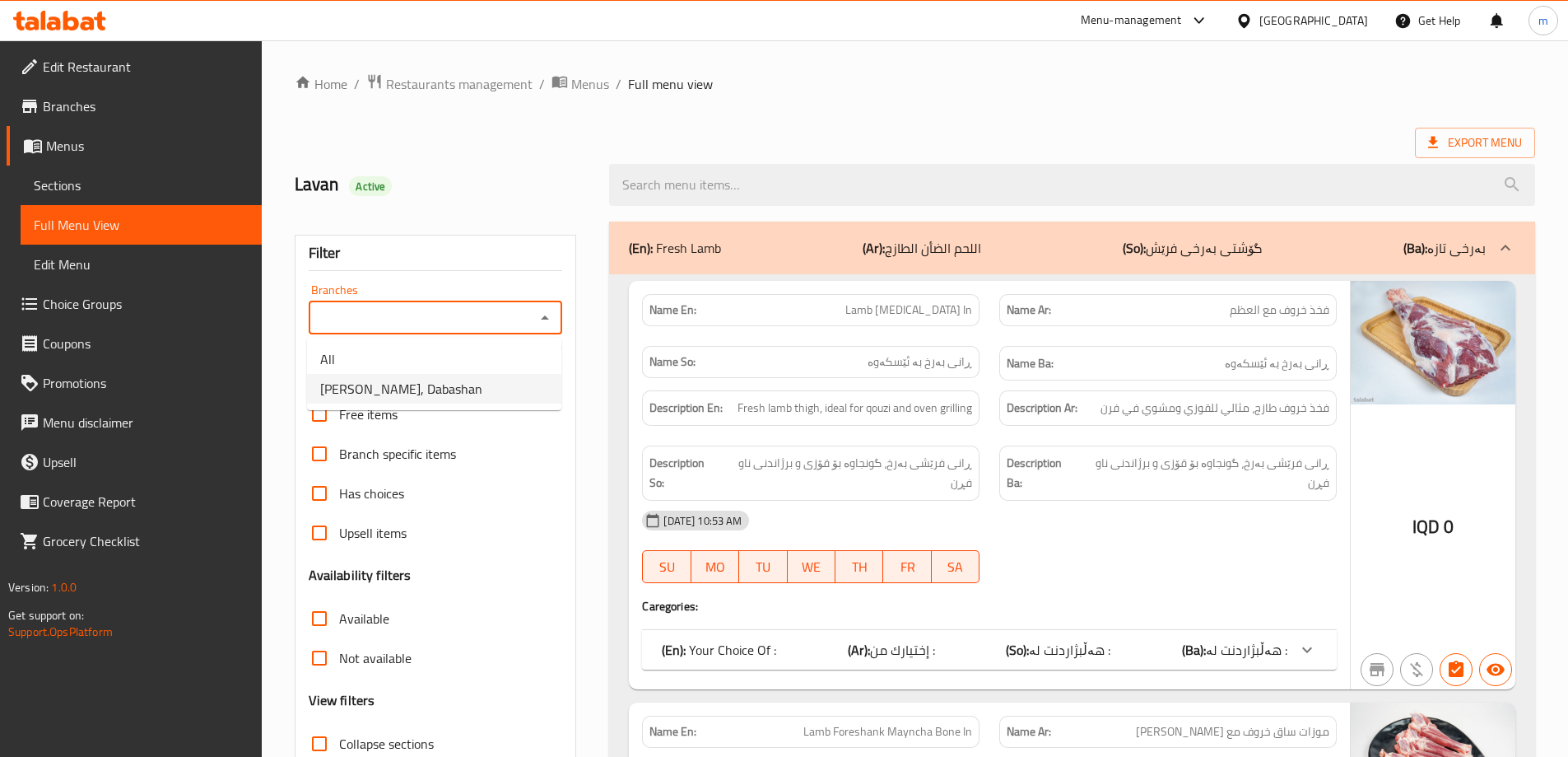
click at [426, 389] on span "[PERSON_NAME], Dabashan" at bounding box center [401, 388] width 162 height 19
type input "[PERSON_NAME], Dabashan"
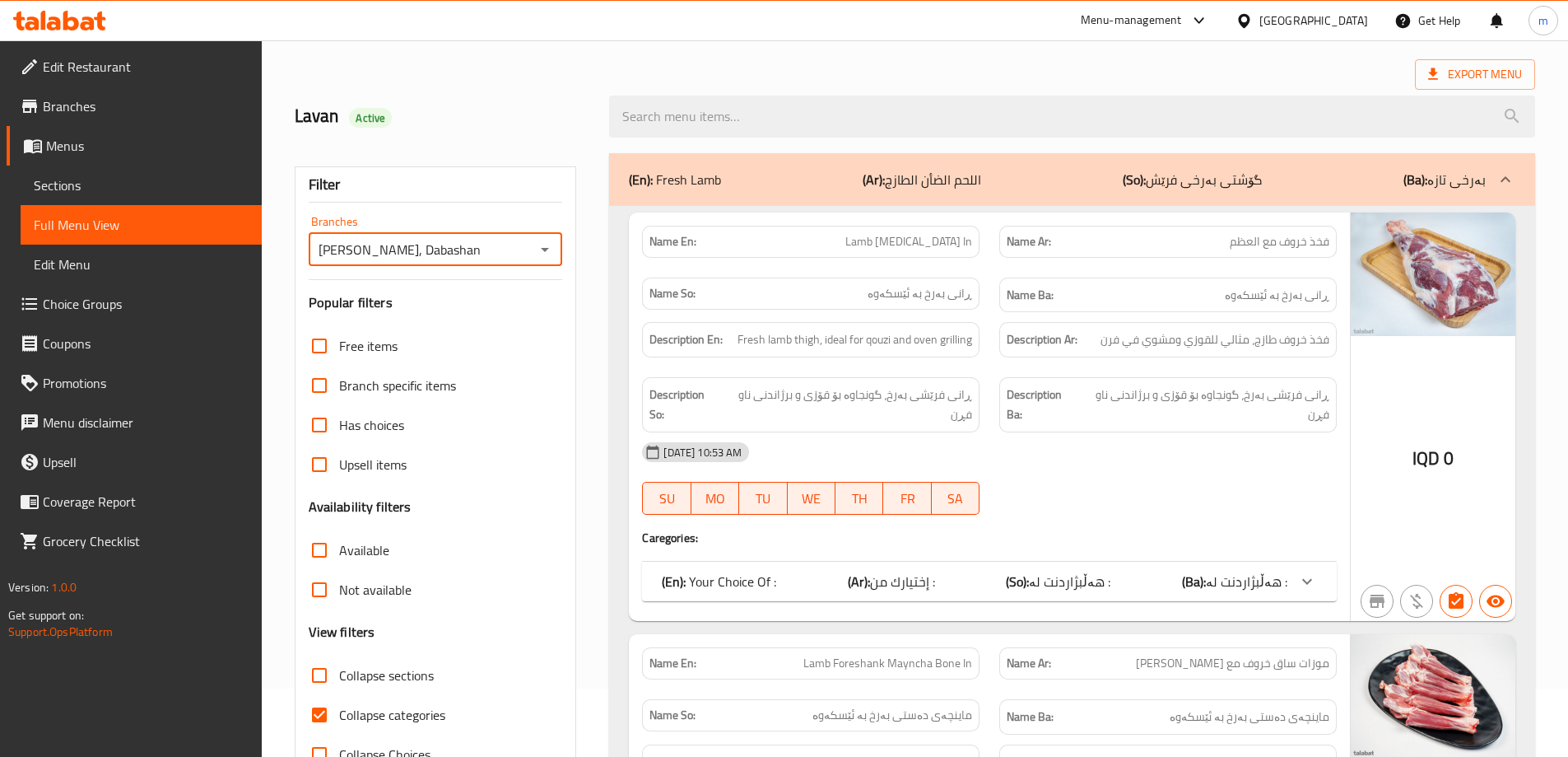
scroll to position [192, 0]
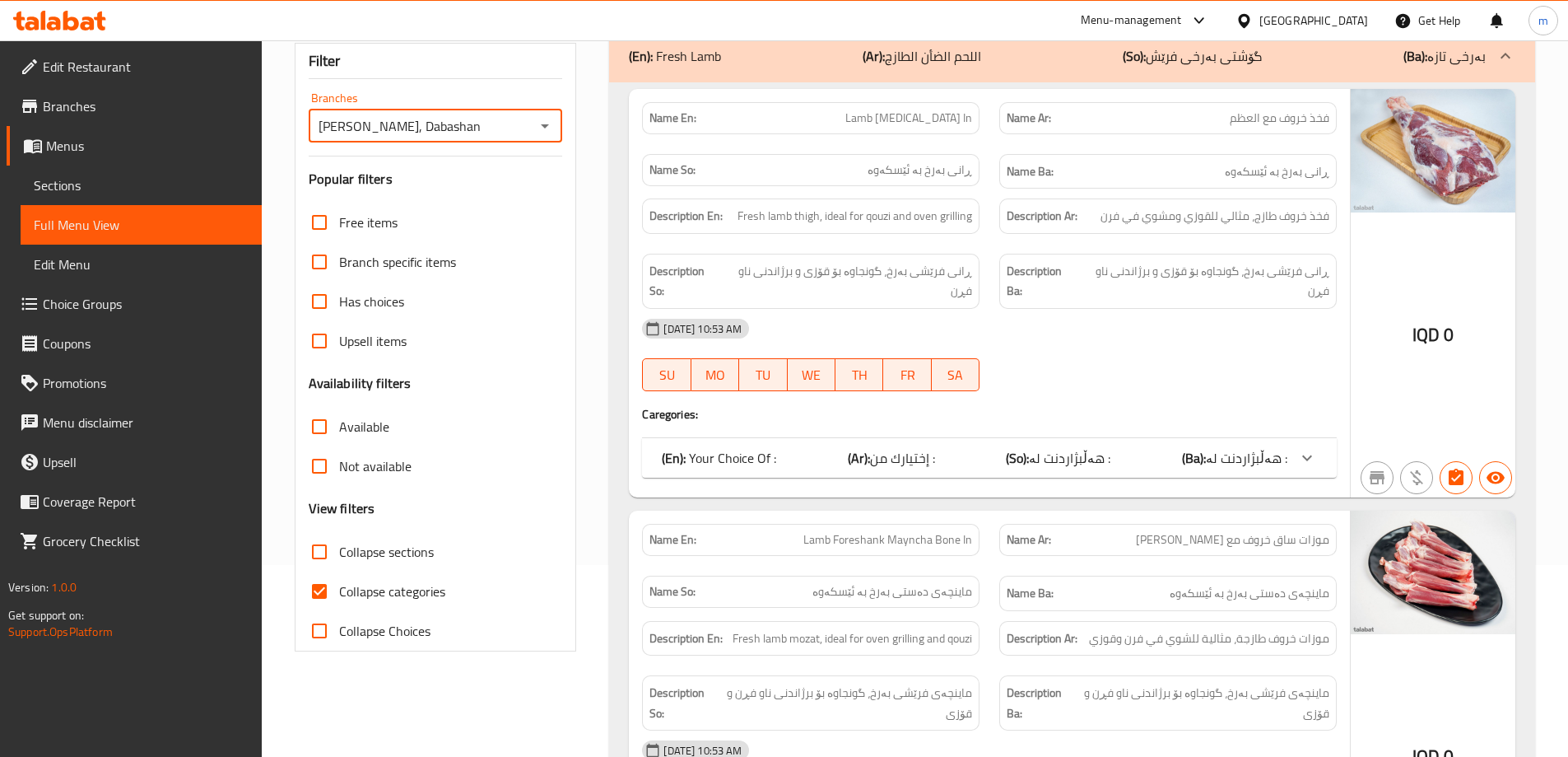
click at [401, 549] on span "Collapse sections" at bounding box center [386, 551] width 94 height 19
click at [339, 549] on input "Collapse sections" at bounding box center [319, 551] width 40 height 40
checkbox input "true"
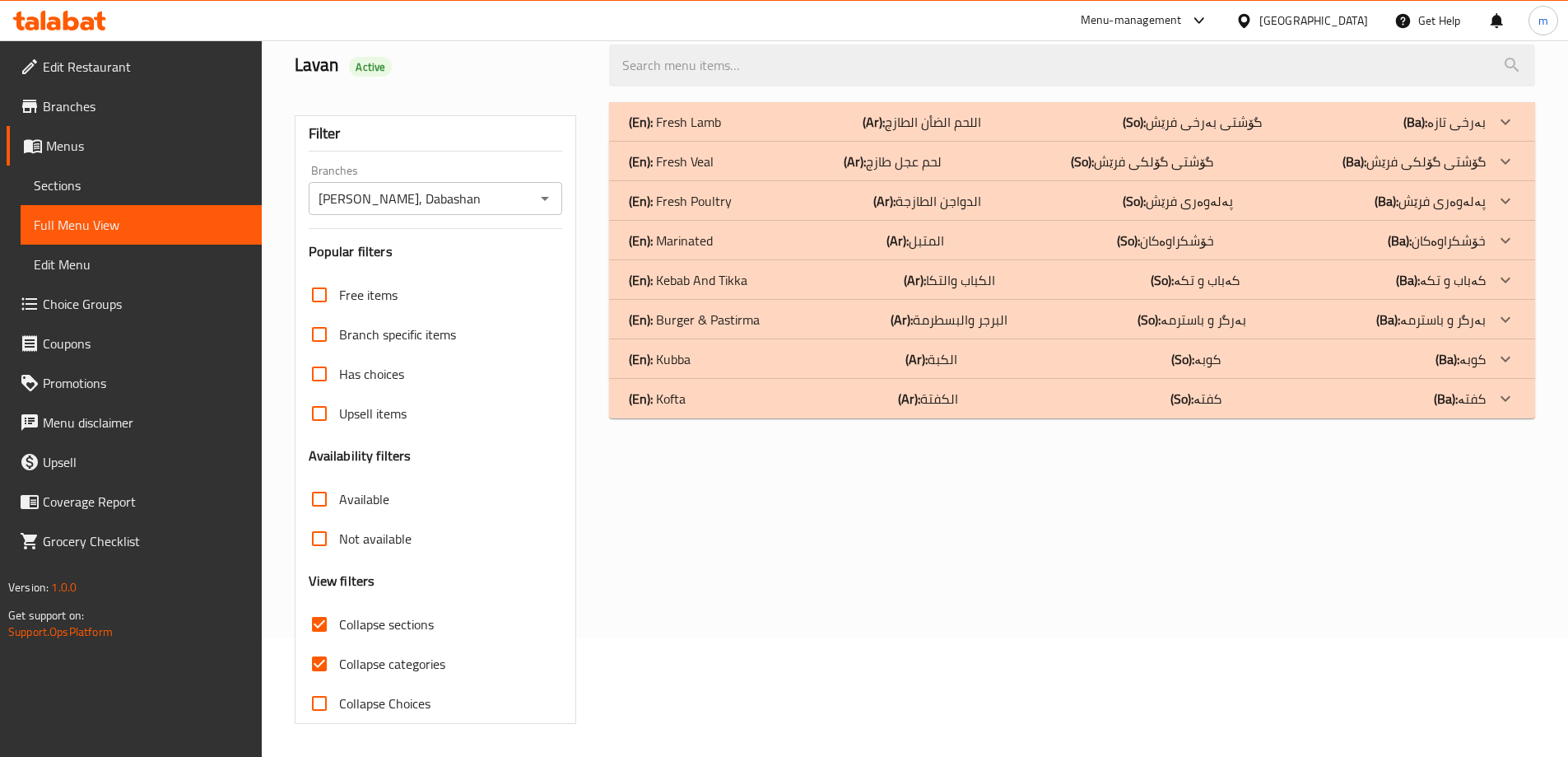
click at [354, 653] on span "Collapse categories" at bounding box center [392, 663] width 106 height 19
click at [339, 644] on input "Collapse categories" at bounding box center [319, 664] width 40 height 40
checkbox input "false"
click at [334, 563] on div "Free items Branch specific items Has choices Upsell items Availability filters …" at bounding box center [435, 499] width 254 height 448
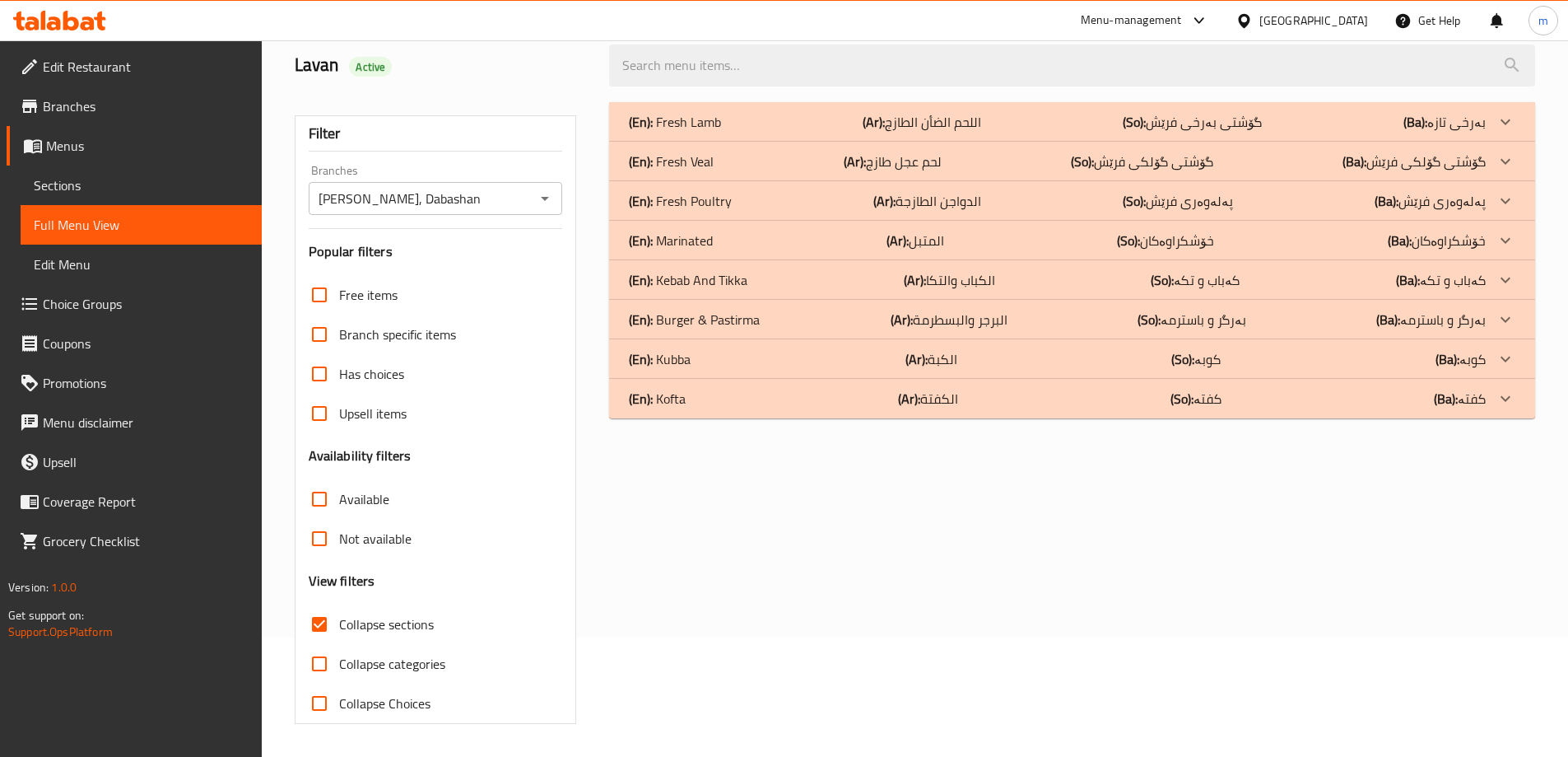
click at [332, 610] on input "Collapse sections" at bounding box center [319, 624] width 40 height 40
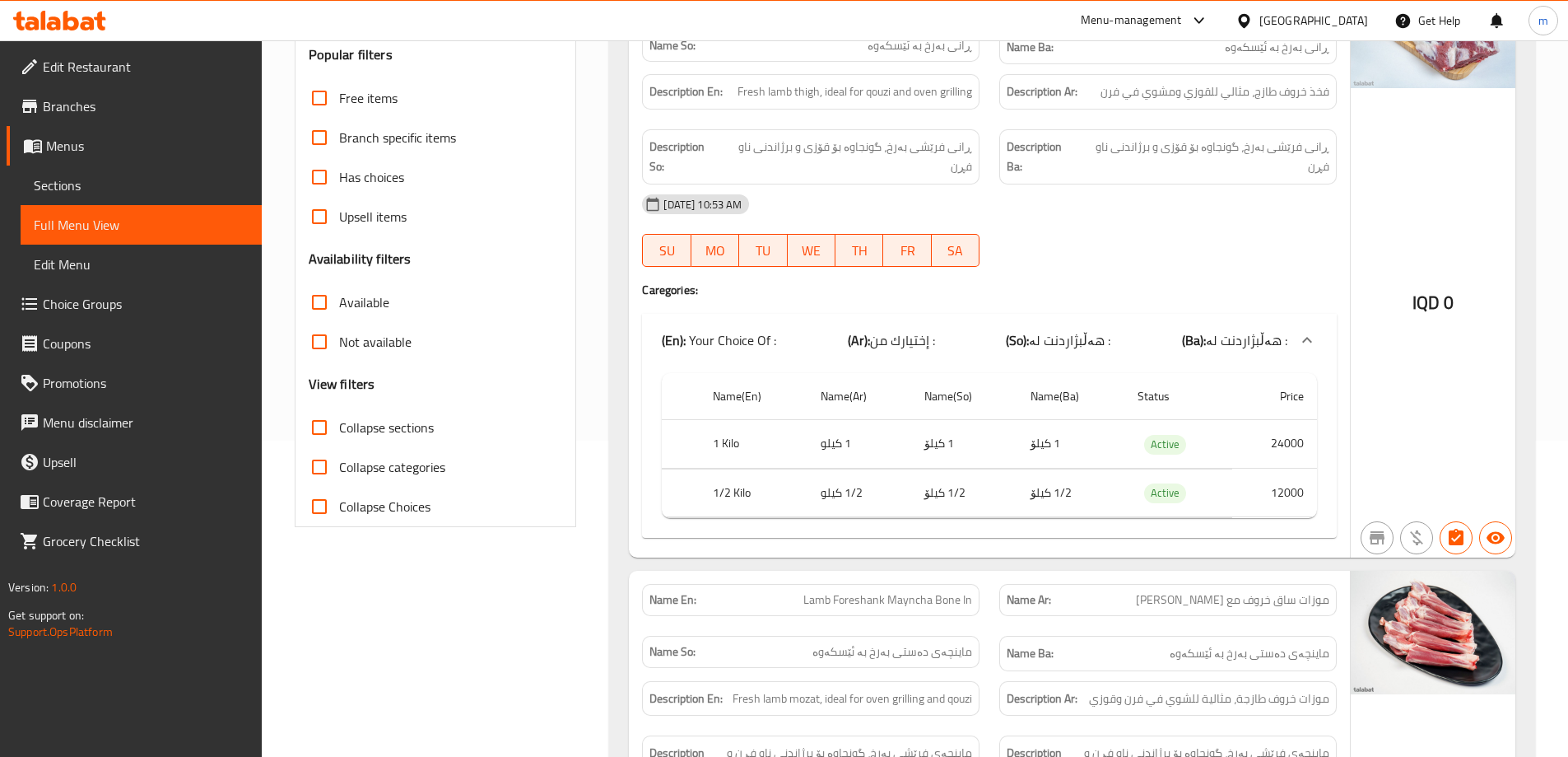
scroll to position [311, 0]
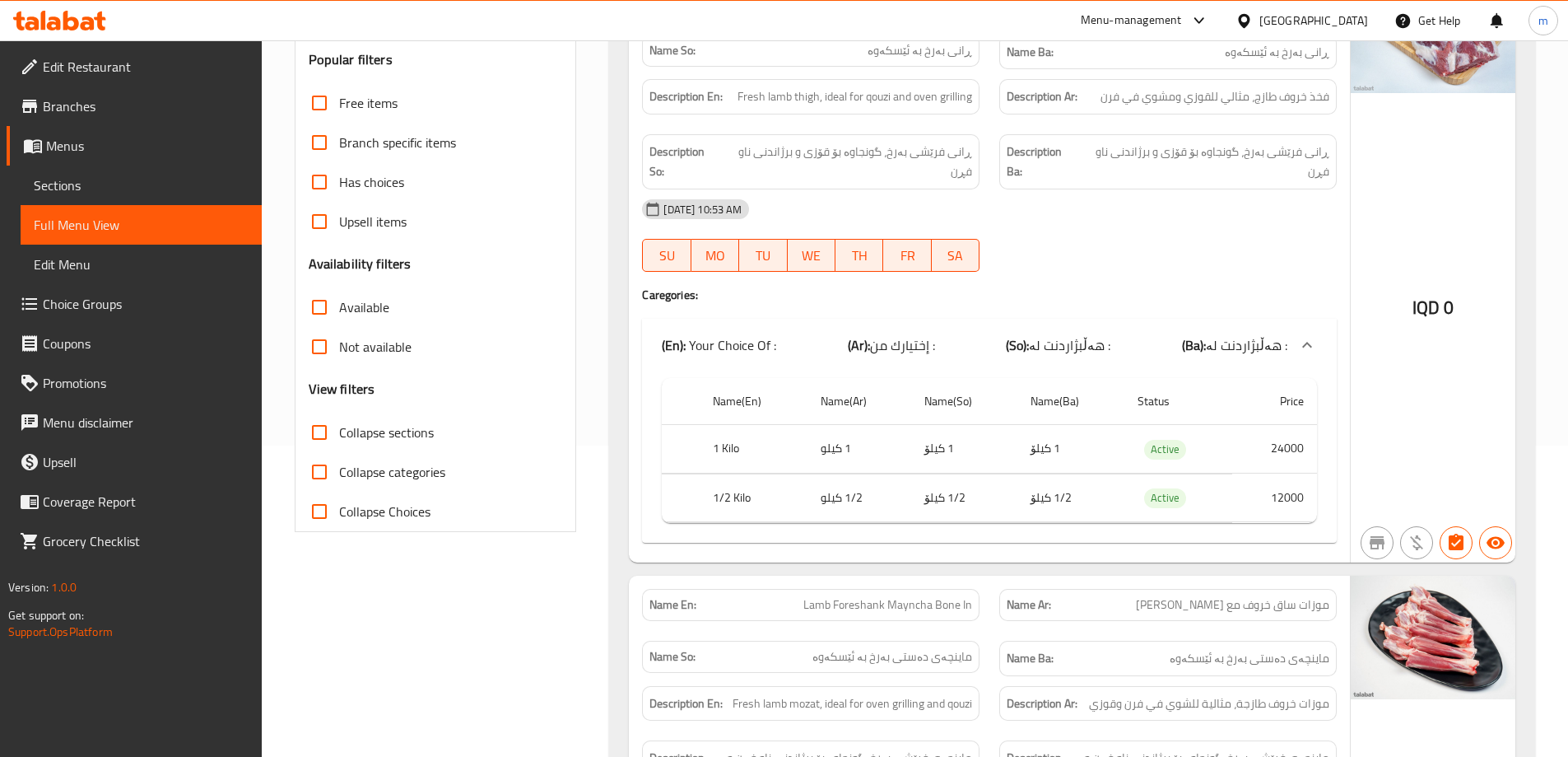
click at [419, 441] on span "Collapse sections" at bounding box center [386, 432] width 94 height 19
click at [339, 441] on input "Collapse sections" at bounding box center [319, 432] width 40 height 40
checkbox input "true"
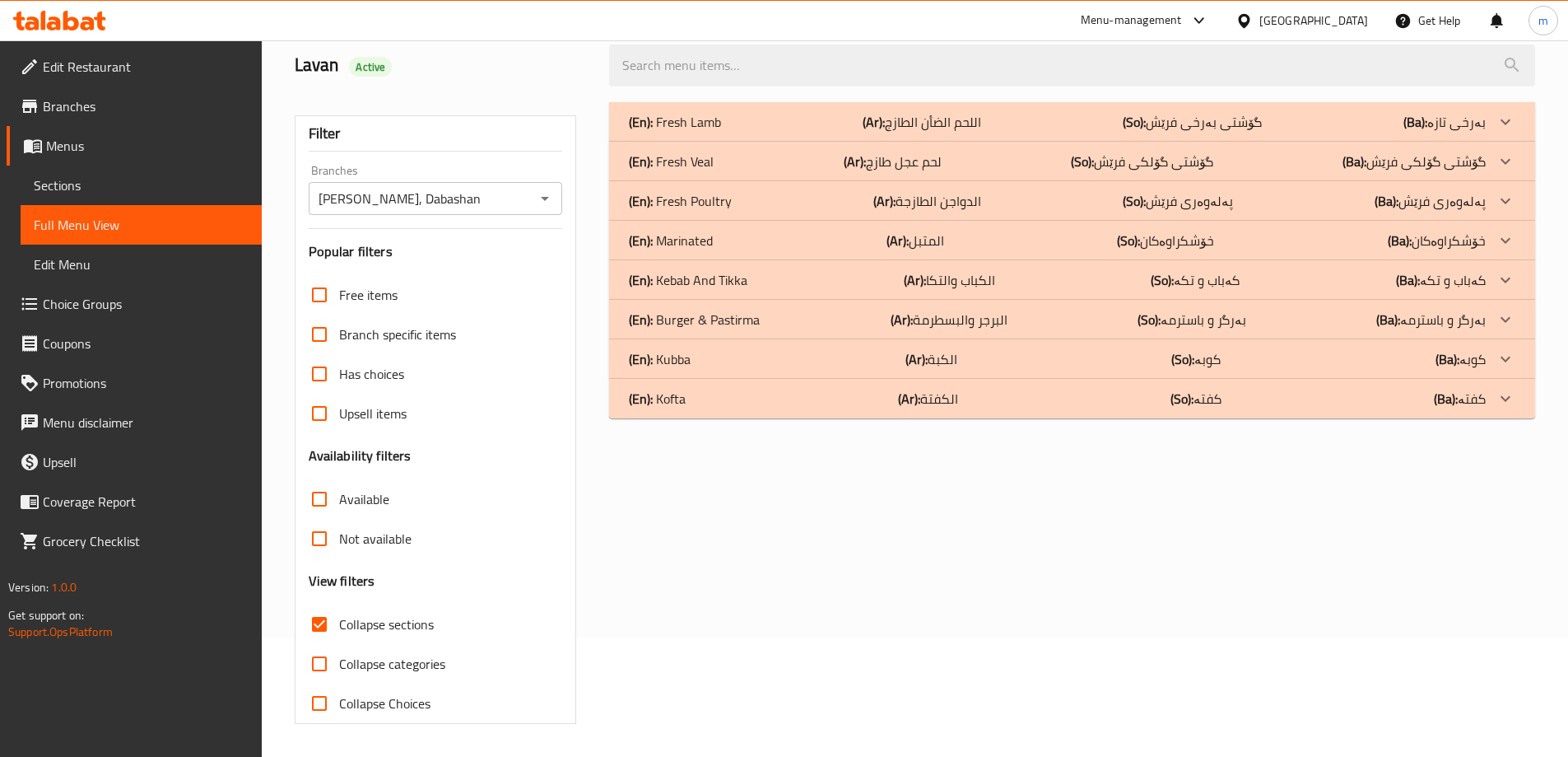
scroll to position [119, 0]
click at [686, 200] on p "(En): Fresh Poultry" at bounding box center [680, 201] width 103 height 19
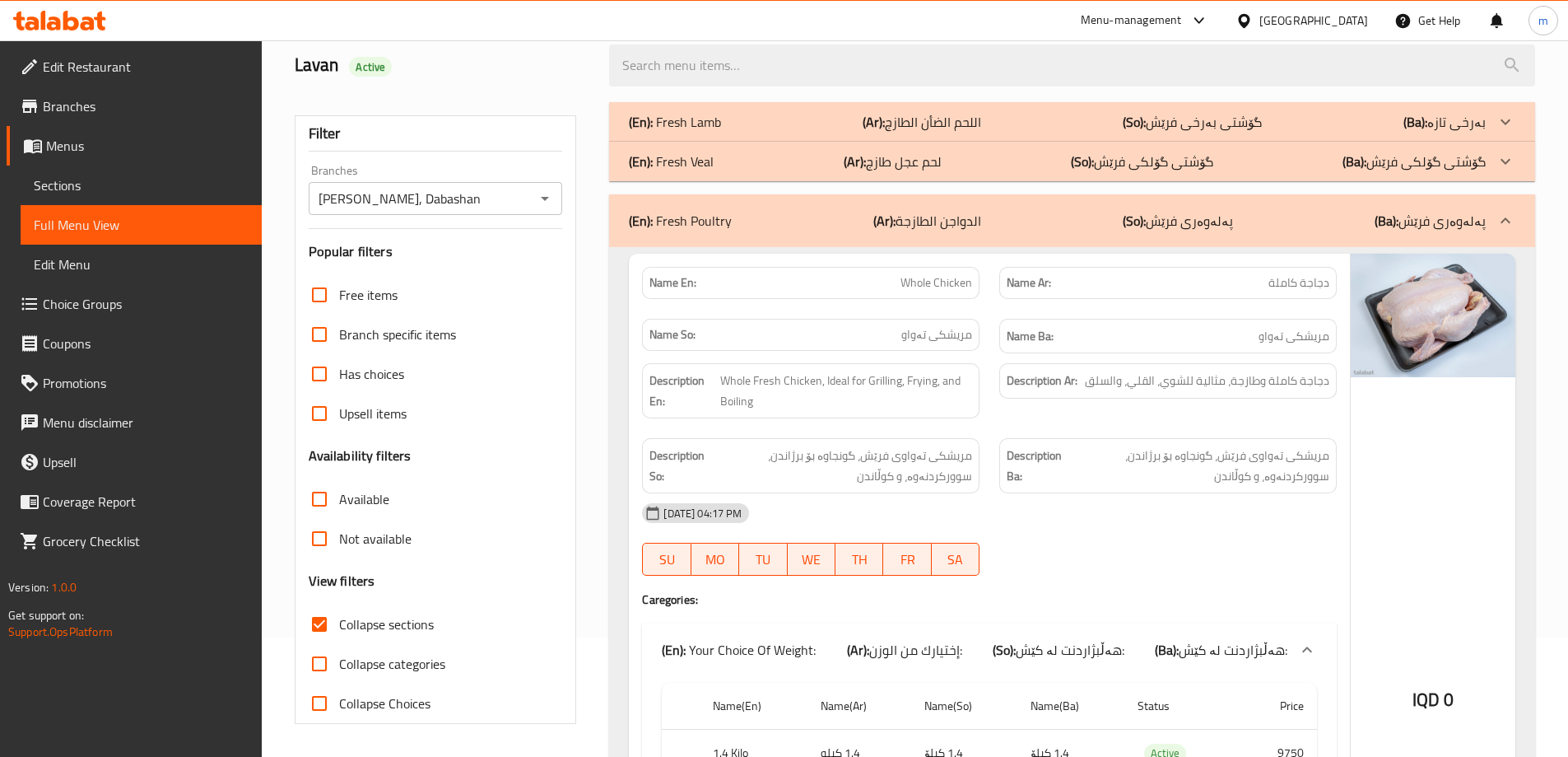
click at [712, 155] on p "(En): Fresh Veal" at bounding box center [672, 161] width 85 height 19
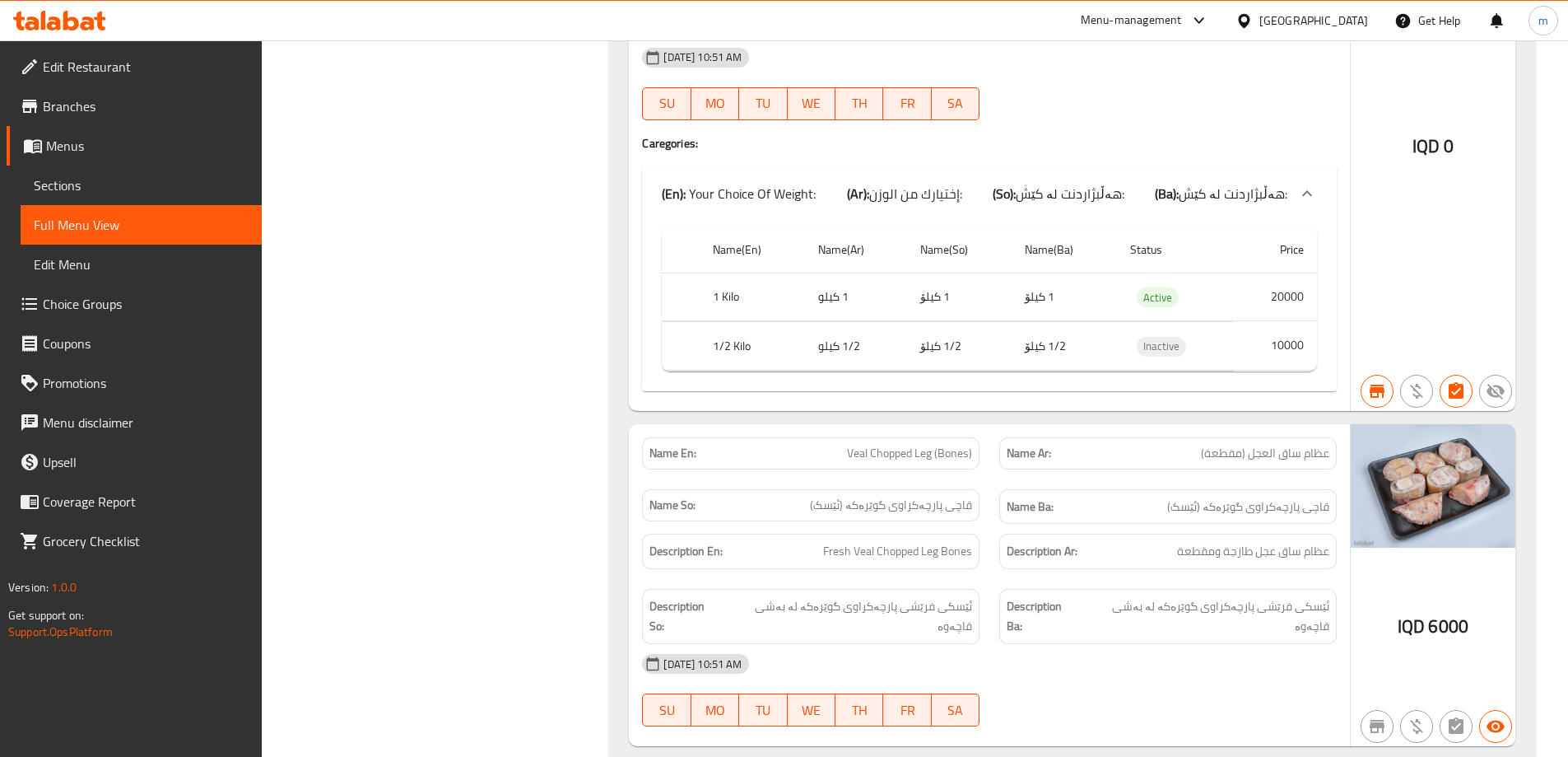
scroll to position [5498, 0]
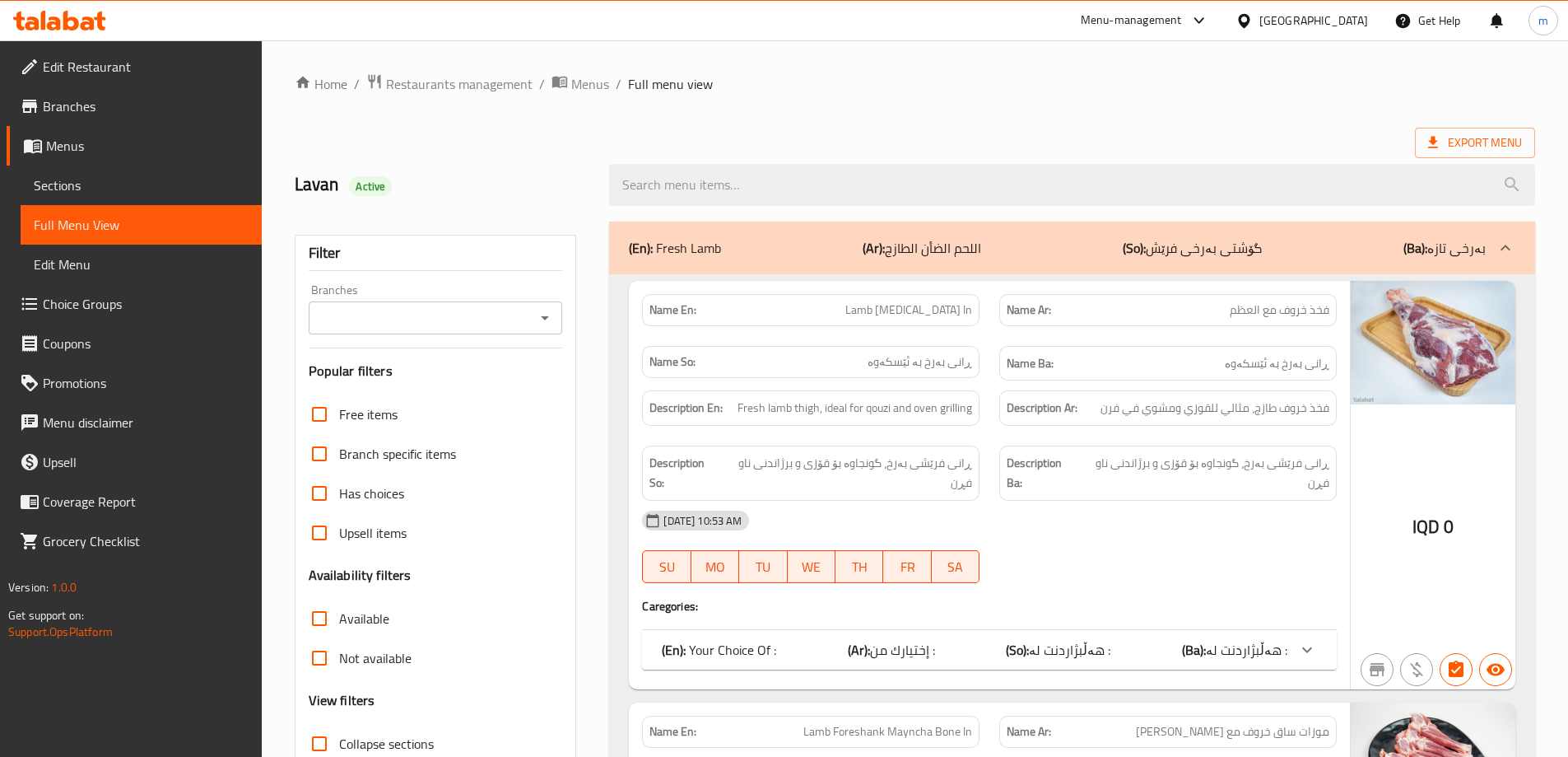
click at [111, 298] on span "Choice Groups" at bounding box center [145, 303] width 206 height 19
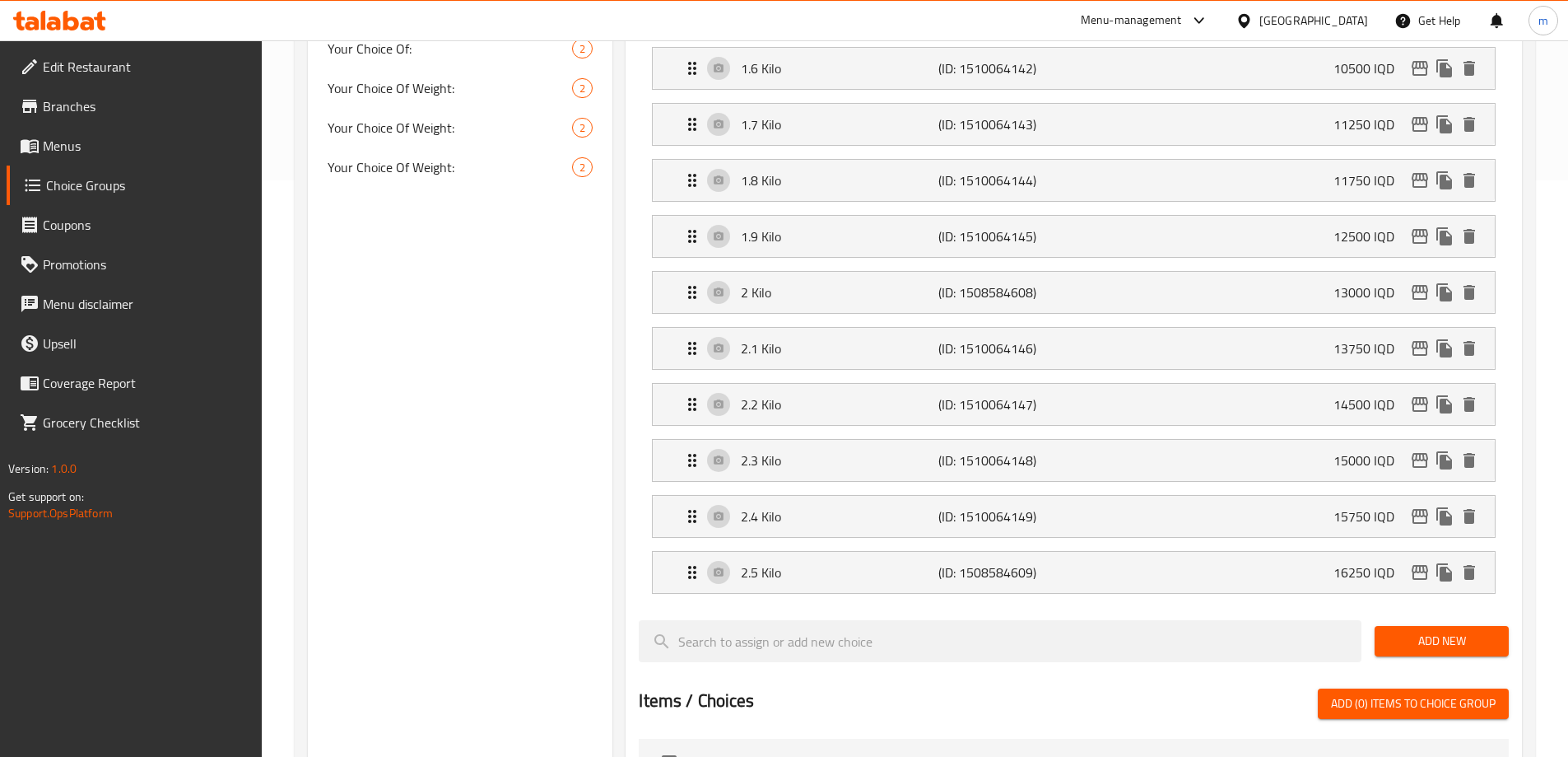
scroll to position [385, 0]
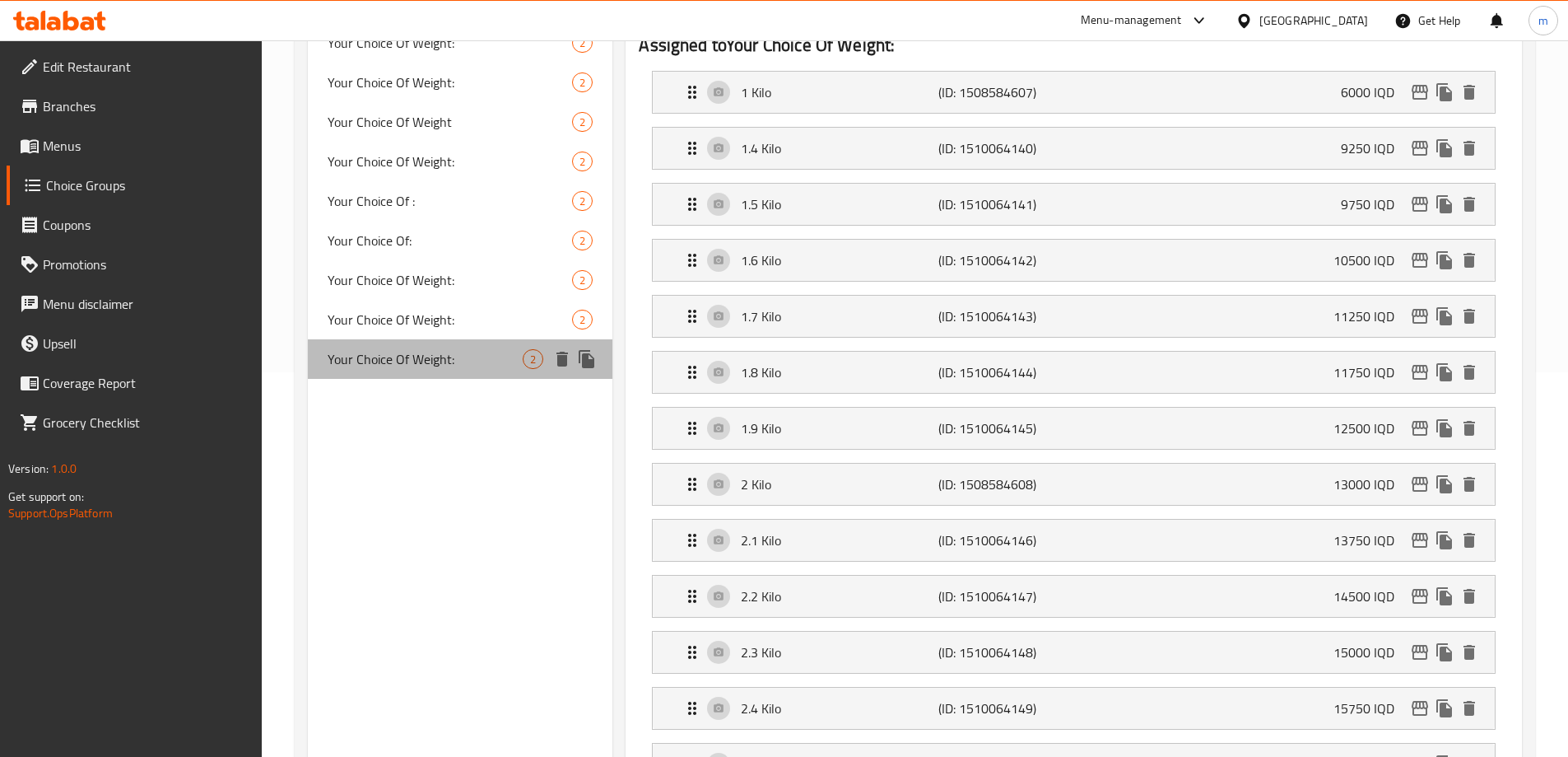
click at [407, 372] on div "Your Choice Of Weight: 2" at bounding box center [460, 359] width 305 height 40
type input "إختيارك من الوزن:"
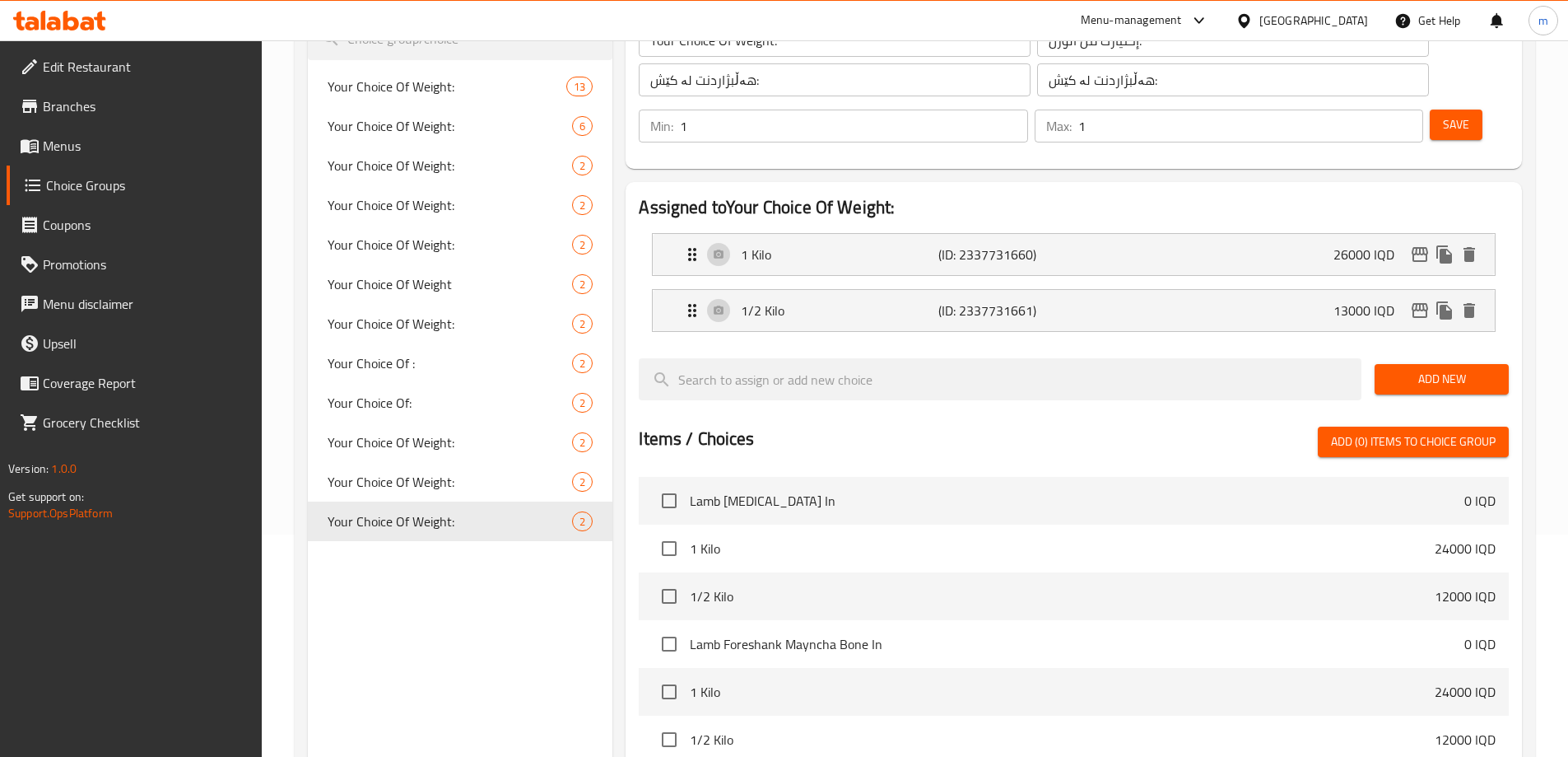
scroll to position [192, 0]
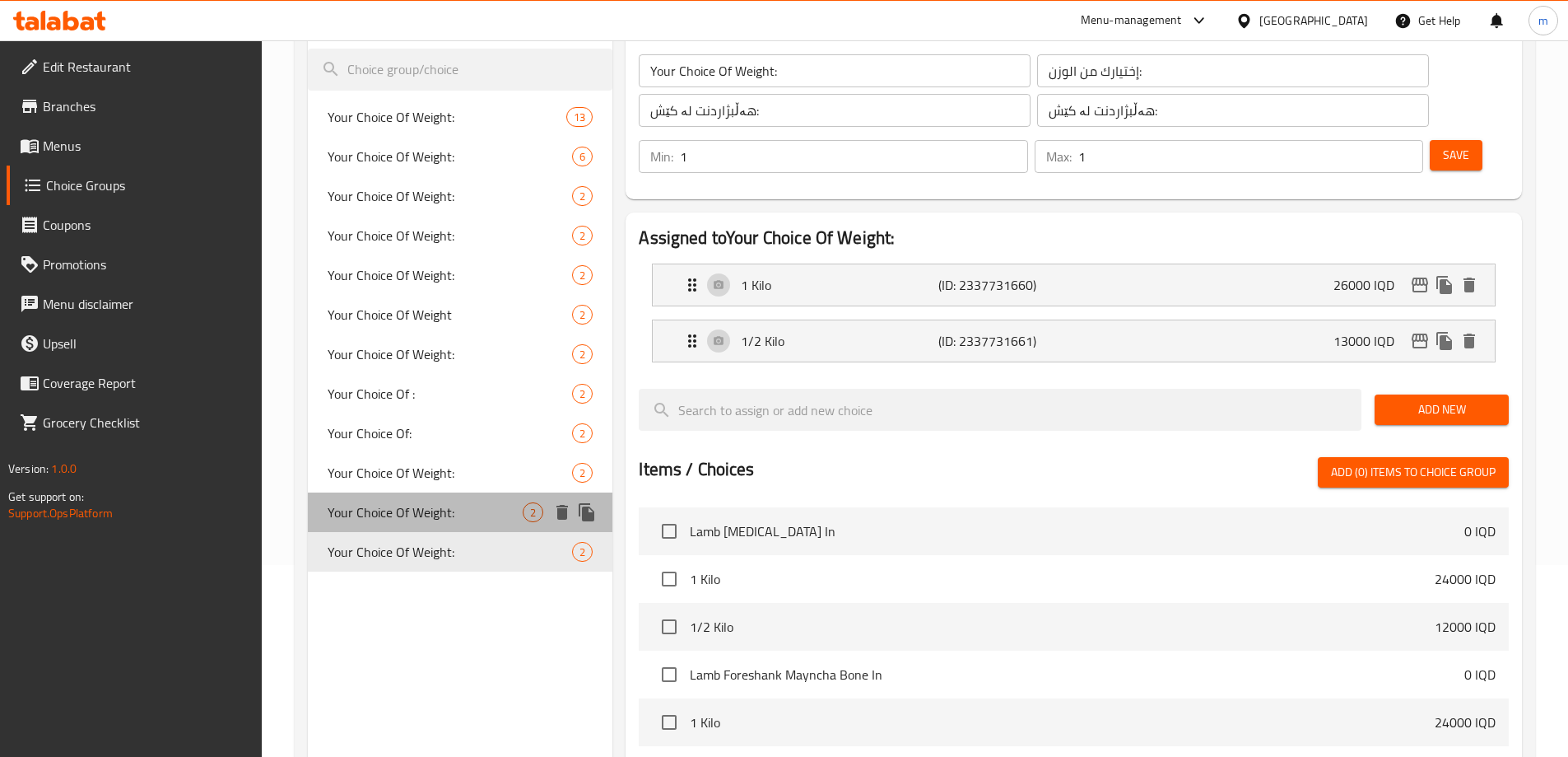
click at [423, 507] on span "Your Choice Of Weight:" at bounding box center [426, 511] width 196 height 19
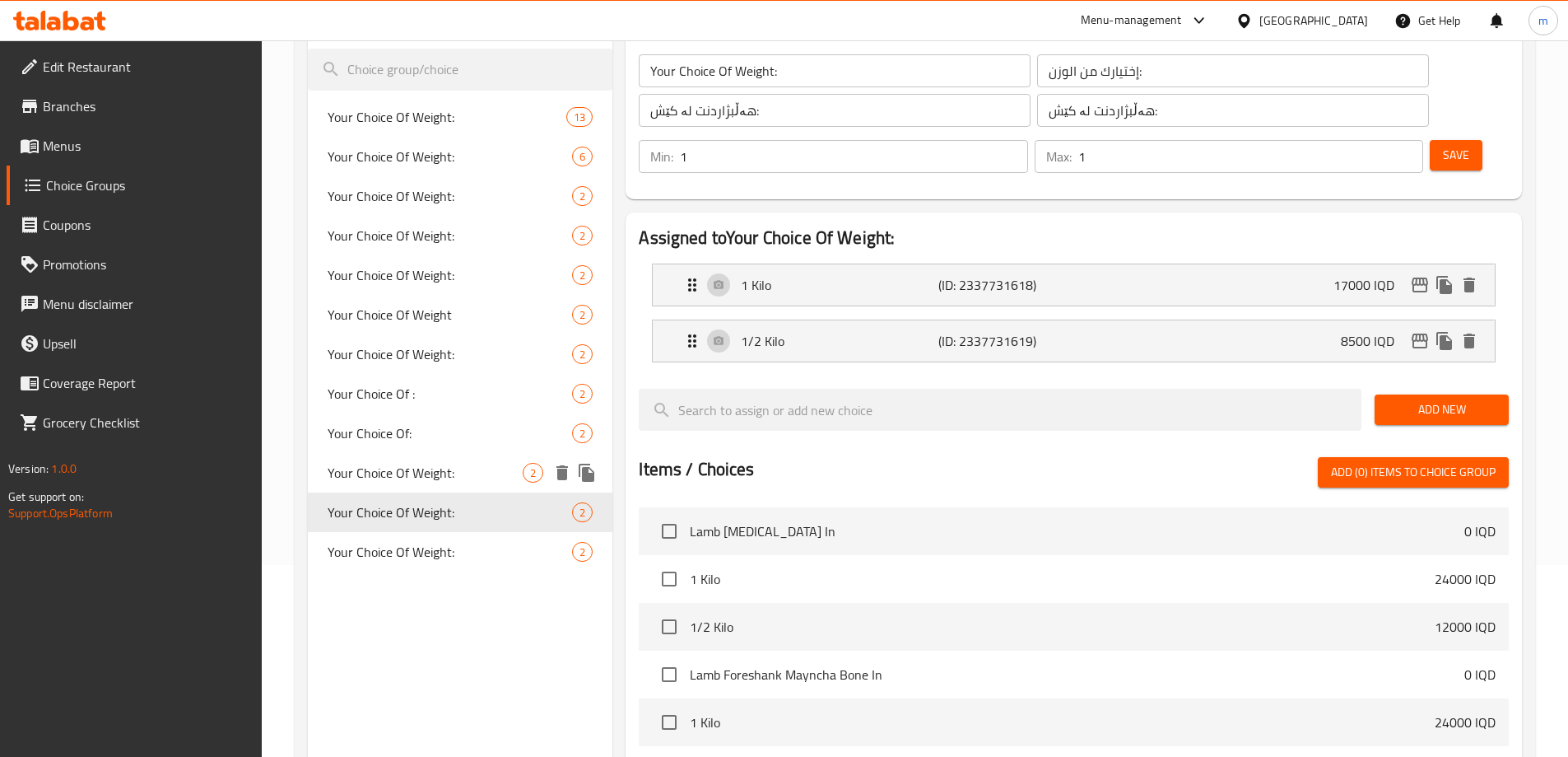
click at [450, 464] on span "Your Choice Of Weight:" at bounding box center [426, 472] width 196 height 19
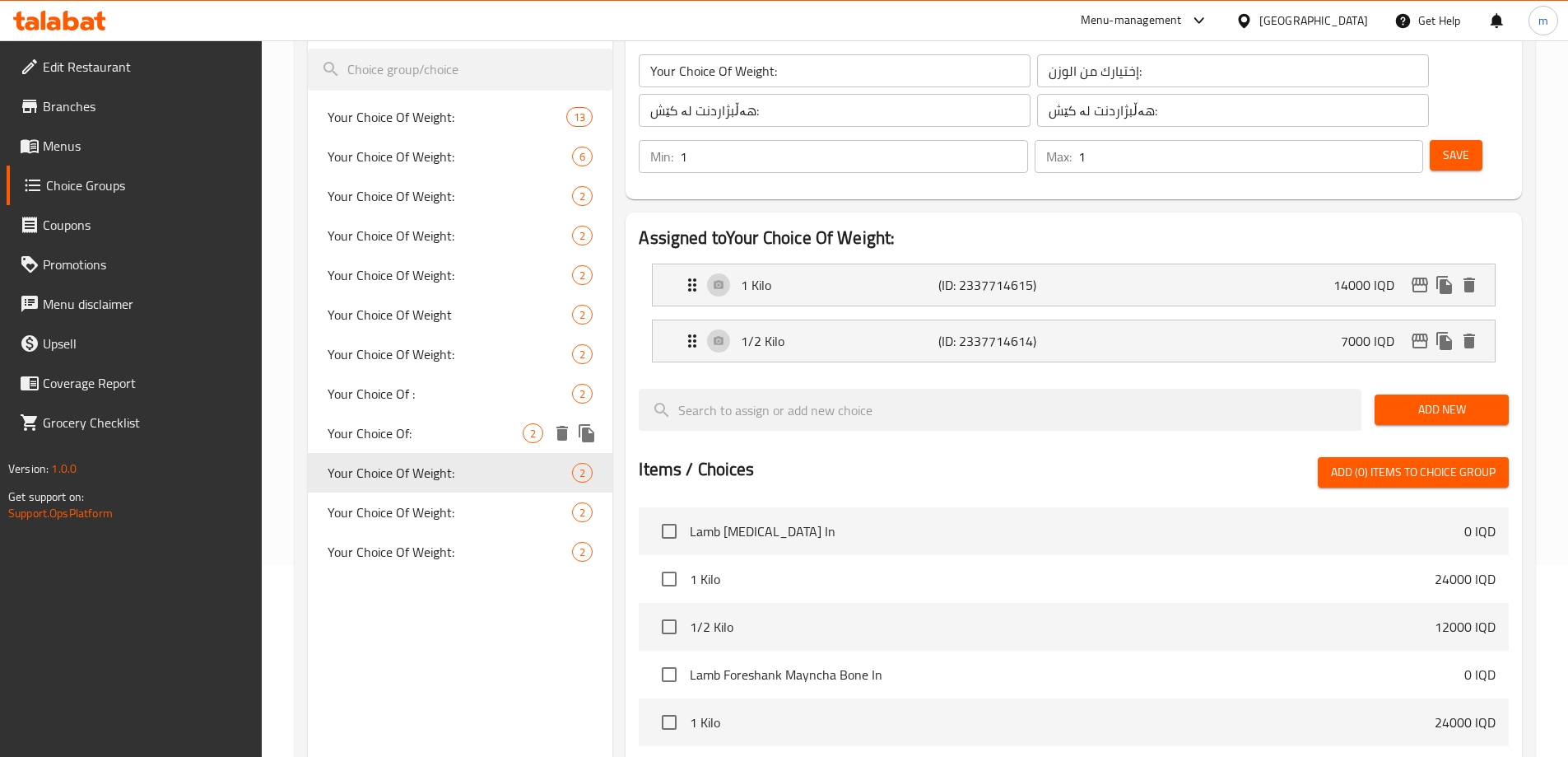
click at [440, 445] on div "Your Choice Of: 2" at bounding box center [460, 433] width 305 height 40
type input "Your Choice Of:"
type input "إختيارك من:"
type input "هەڵبژاردنت لە:"
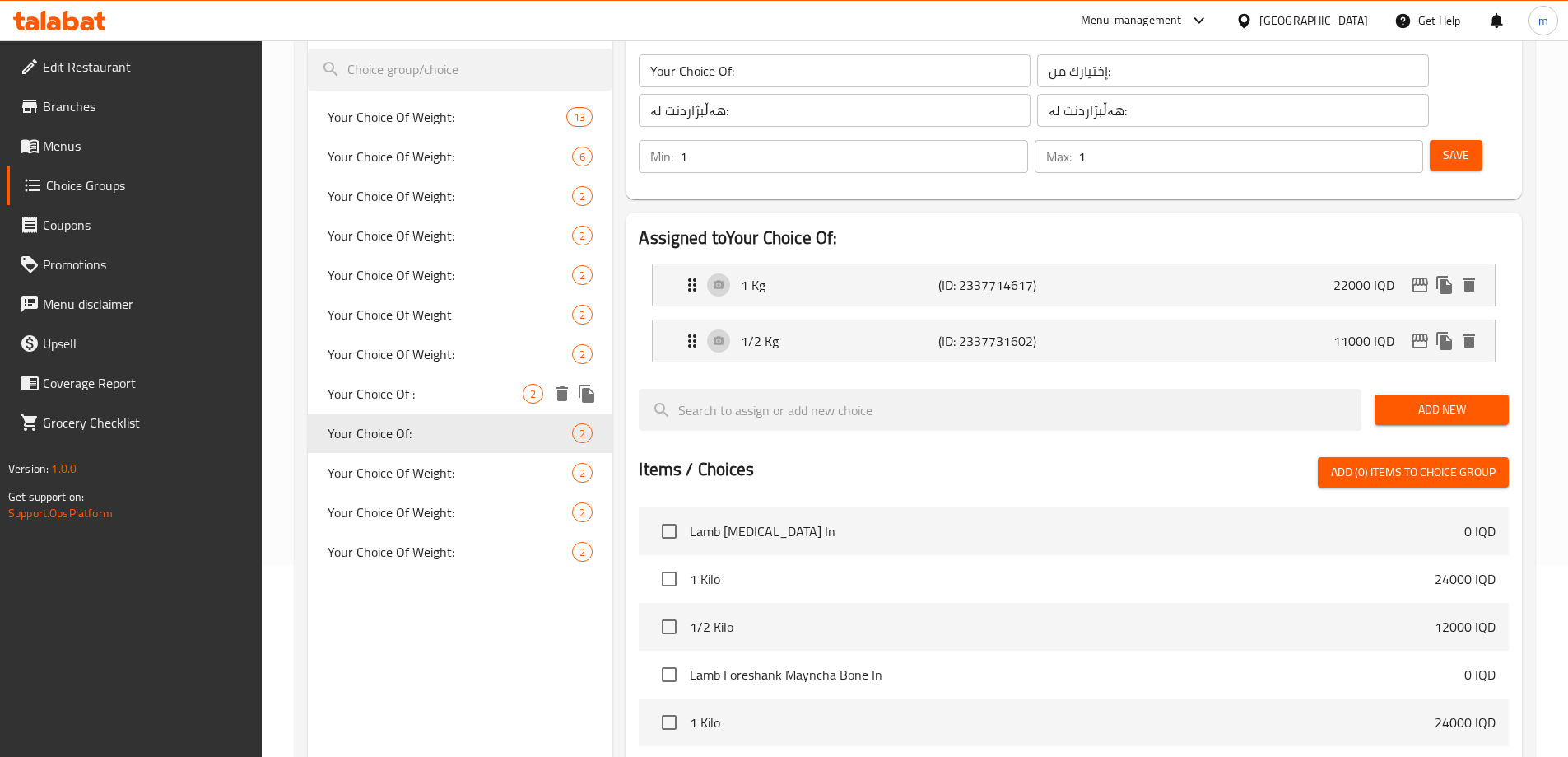
click at [432, 392] on span "Your Choice Of :" at bounding box center [426, 393] width 196 height 19
type input "Your Choice Of :"
type input "إختيارك من :"
type input "هەڵبژاردنت لە :"
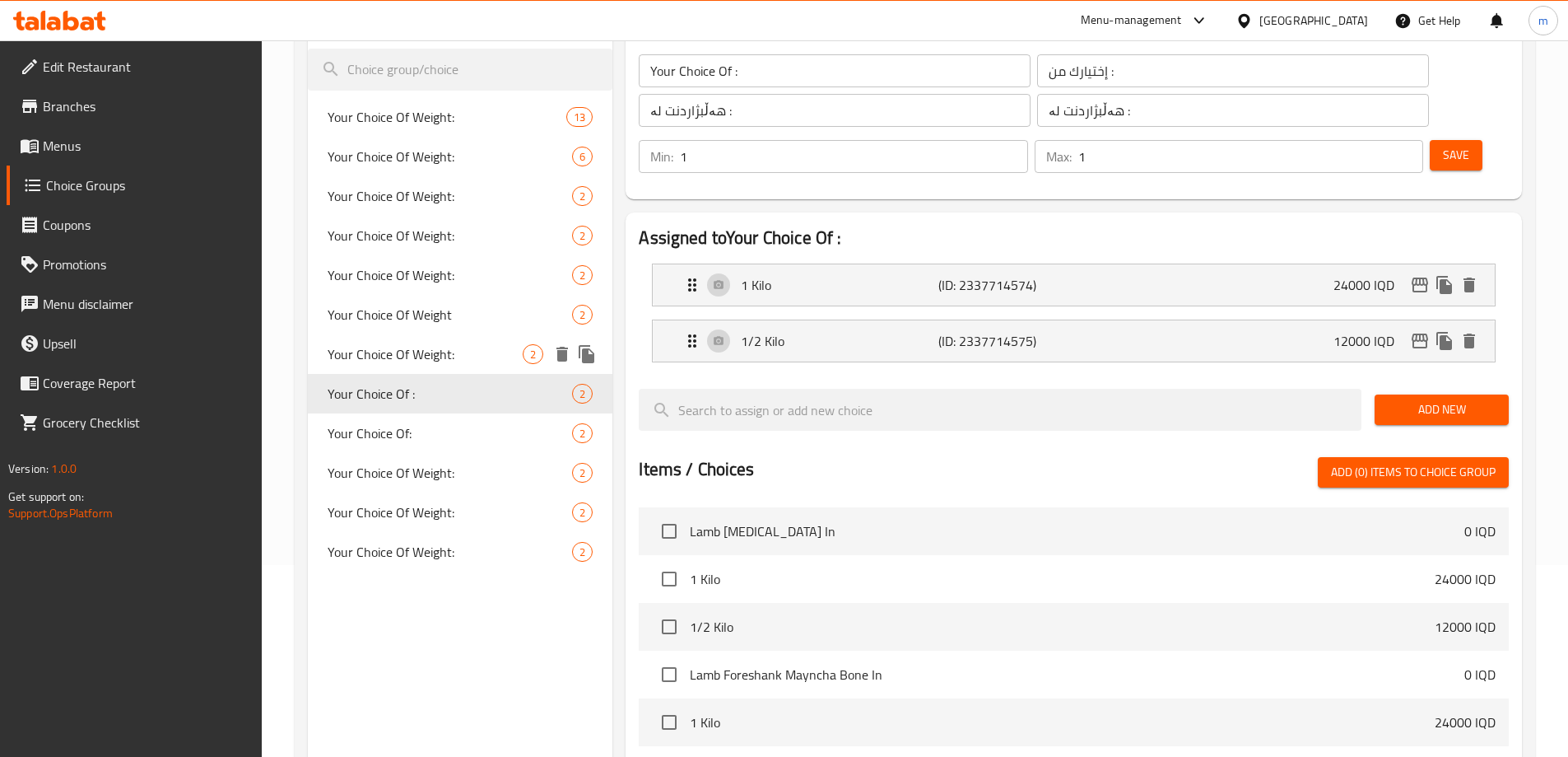
click at [433, 357] on span "Your Choice Of Weight:" at bounding box center [426, 353] width 196 height 19
type input "Your Choice Of Weight:"
type input "إختيارك من الوزن:"
type input "هەڵبژاردنت لە کێش:"
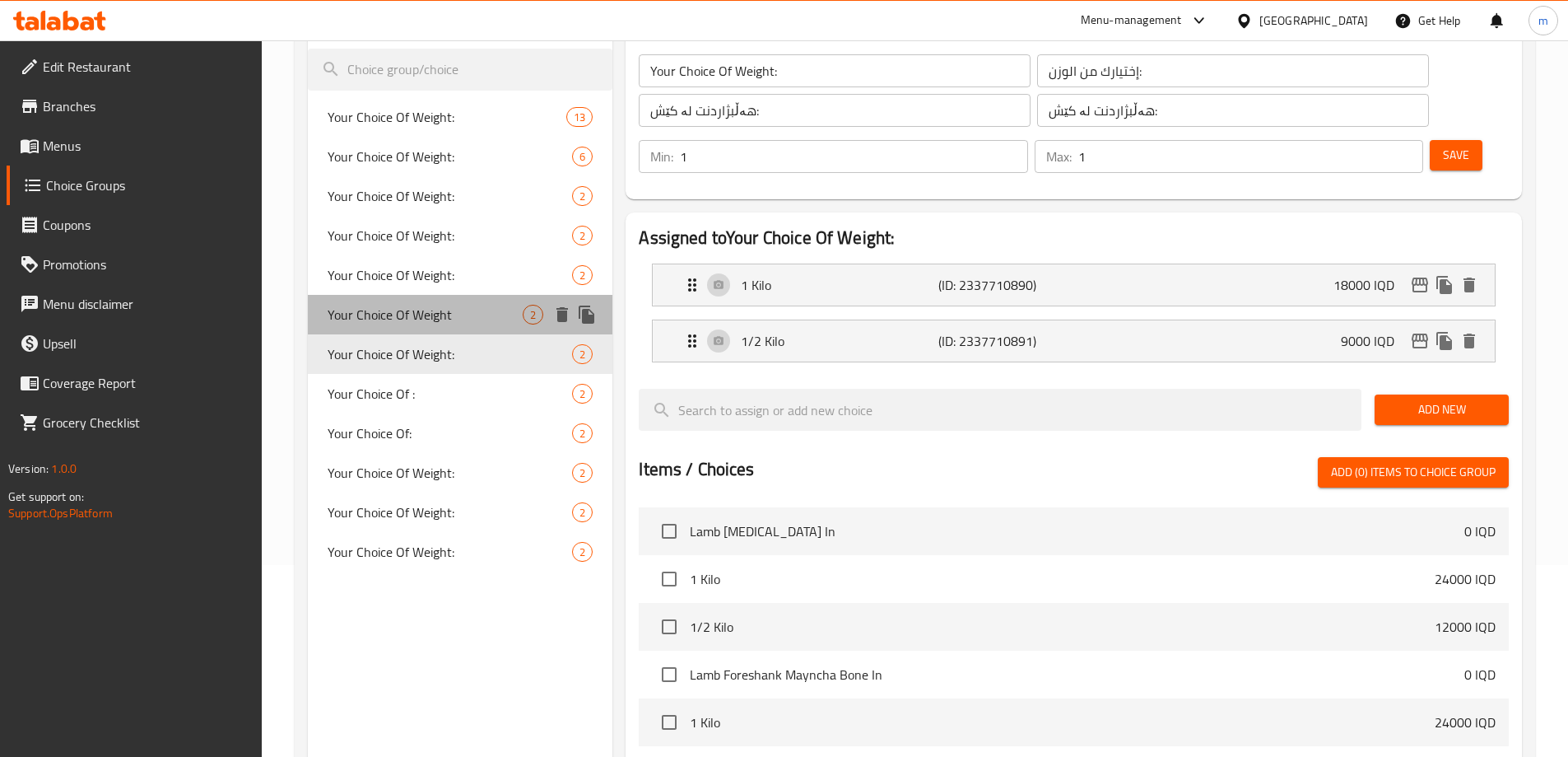
click at [456, 312] on span "Your Choice Of Weight" at bounding box center [426, 314] width 196 height 19
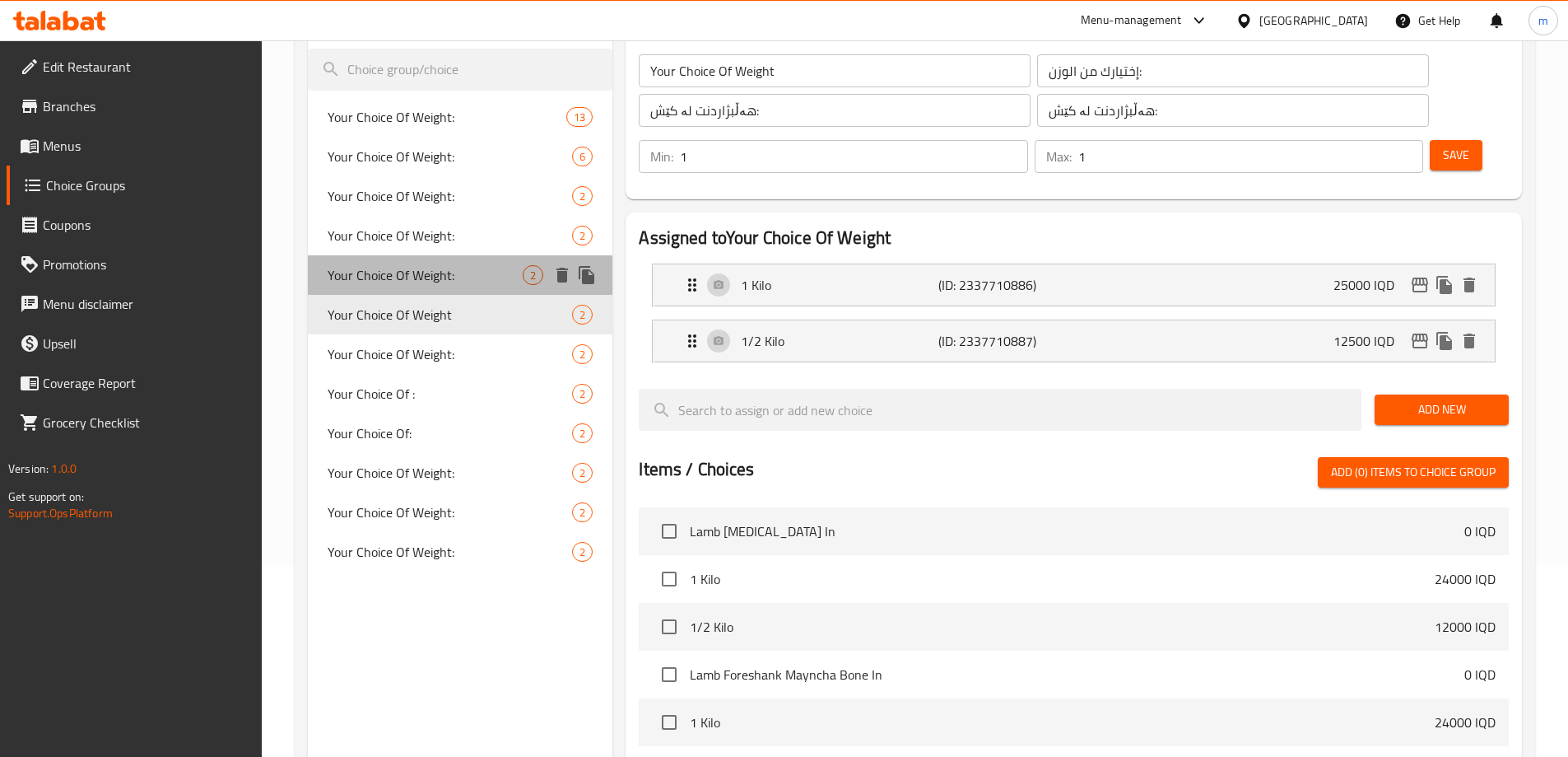
click at [447, 280] on span "Your Choice Of Weight:" at bounding box center [426, 275] width 196 height 19
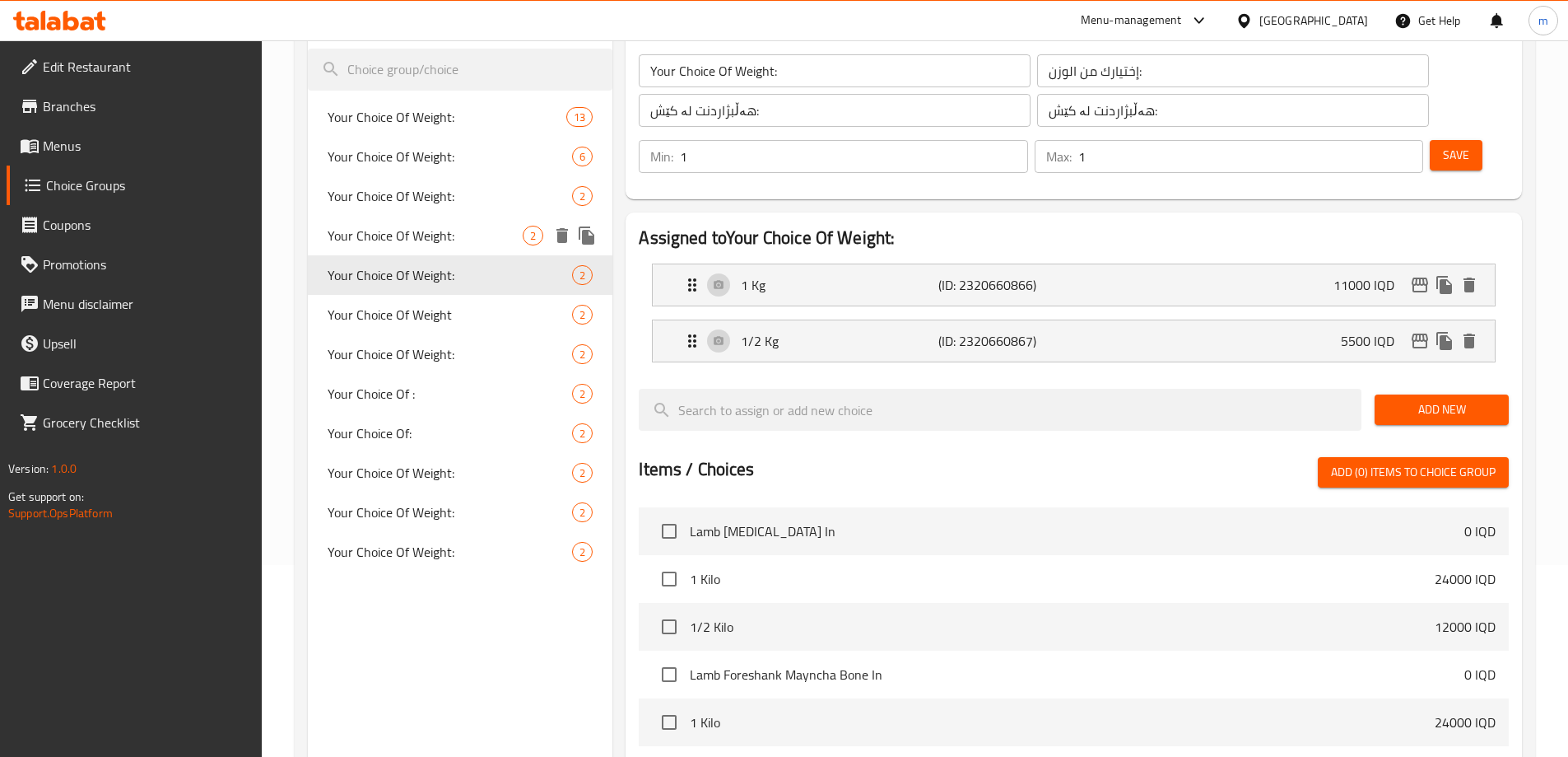
click at [403, 228] on span "Your Choice Of Weight:" at bounding box center [426, 235] width 196 height 19
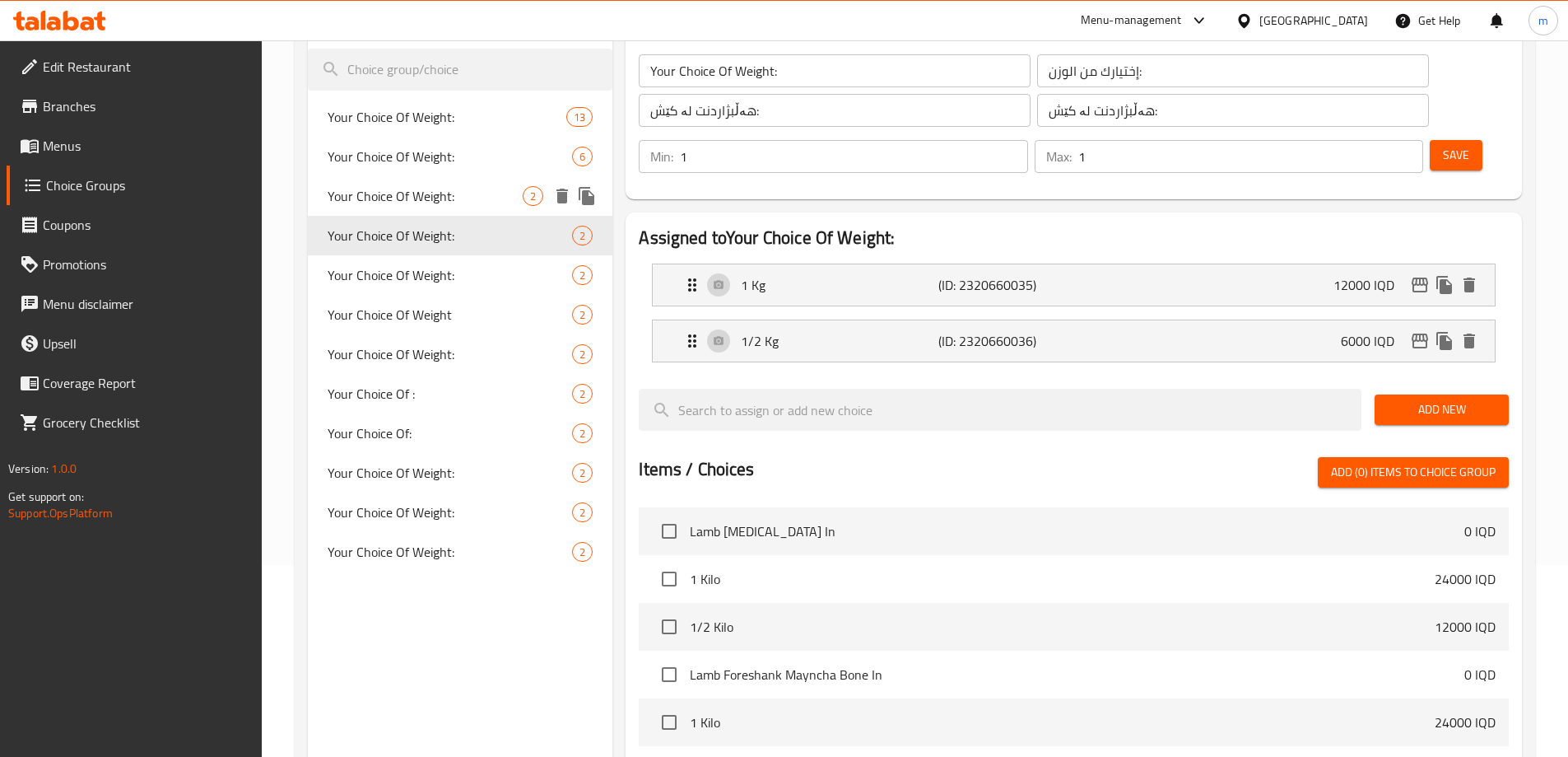
click at [444, 189] on span "Your Choice Of Weight:" at bounding box center [426, 195] width 196 height 19
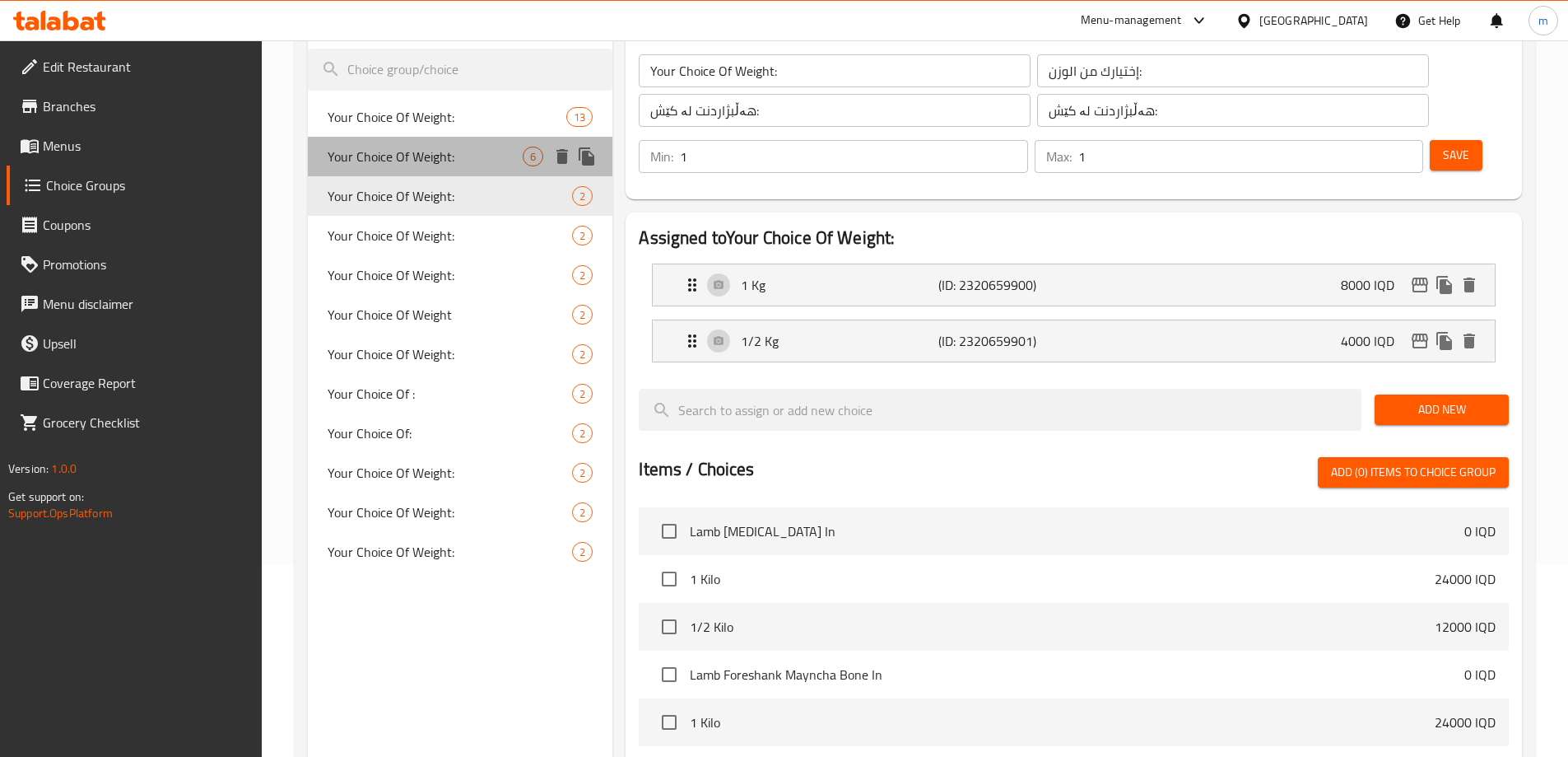
click at [447, 148] on span "Your Choice Of Weight:" at bounding box center [426, 156] width 196 height 19
type input "Your Choice Of Weight:"
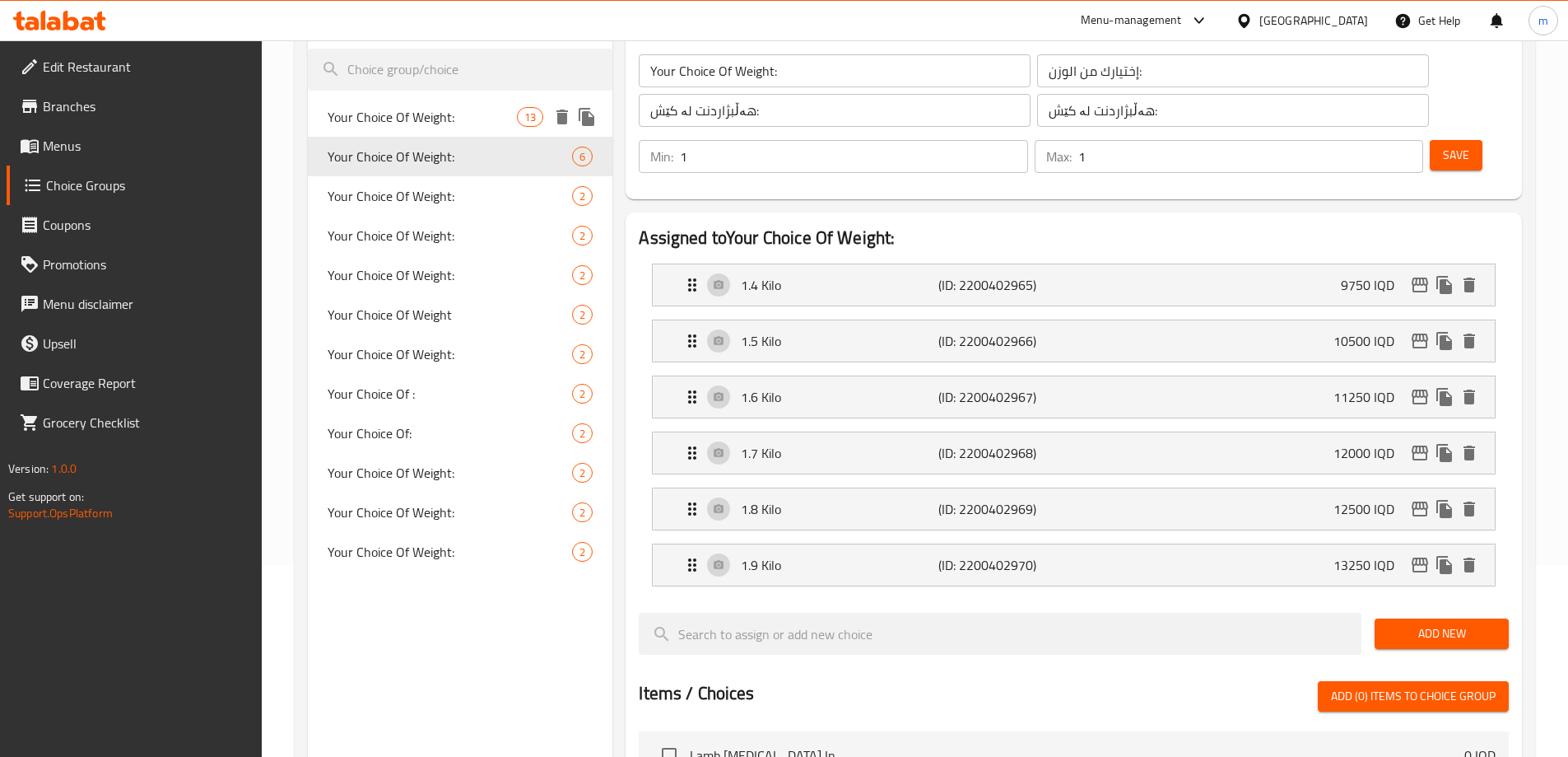
click at [454, 116] on span "Your Choice Of Weight:" at bounding box center [423, 116] width 190 height 19
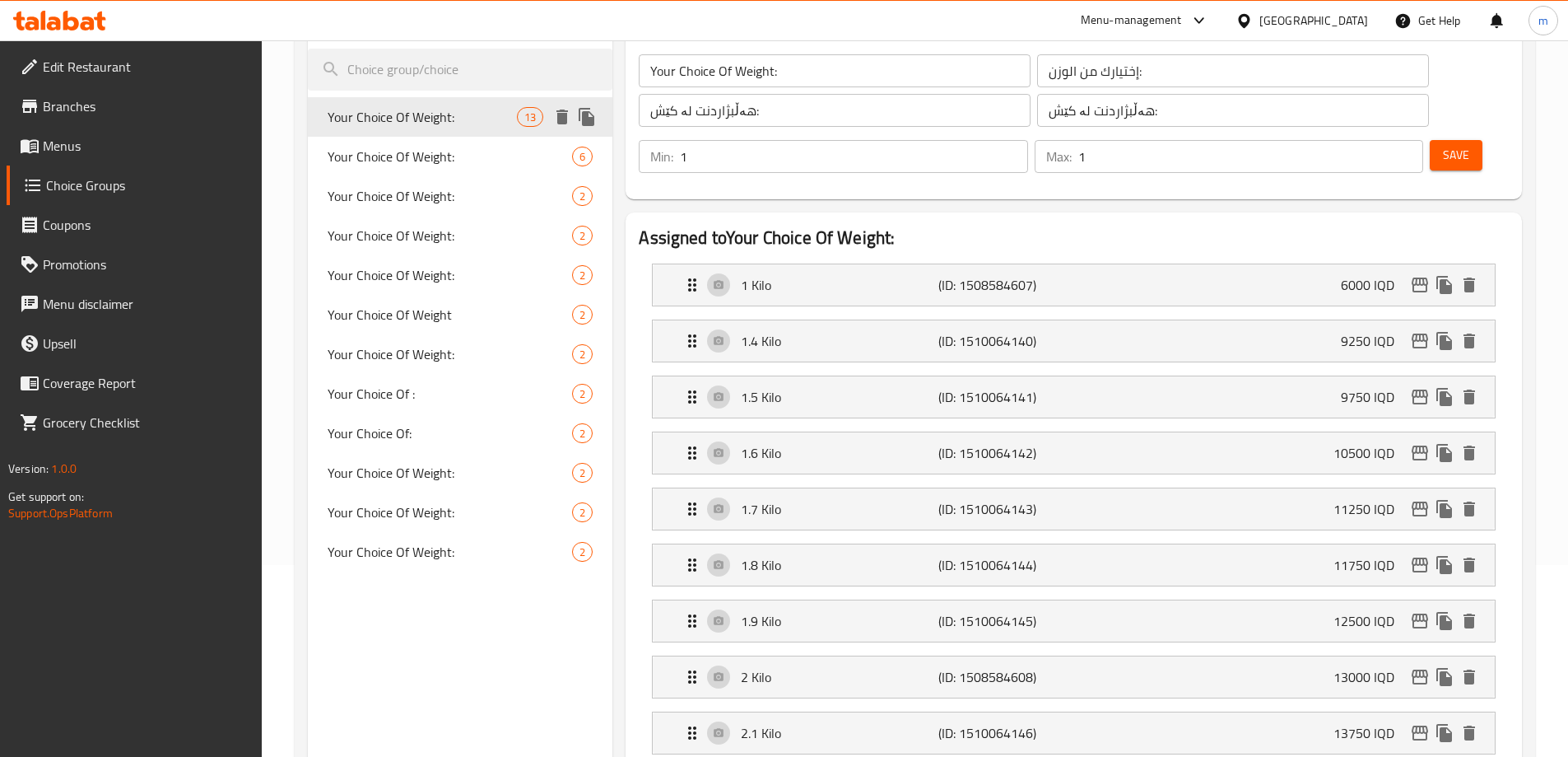
type input "إختيارك من الوزن:"
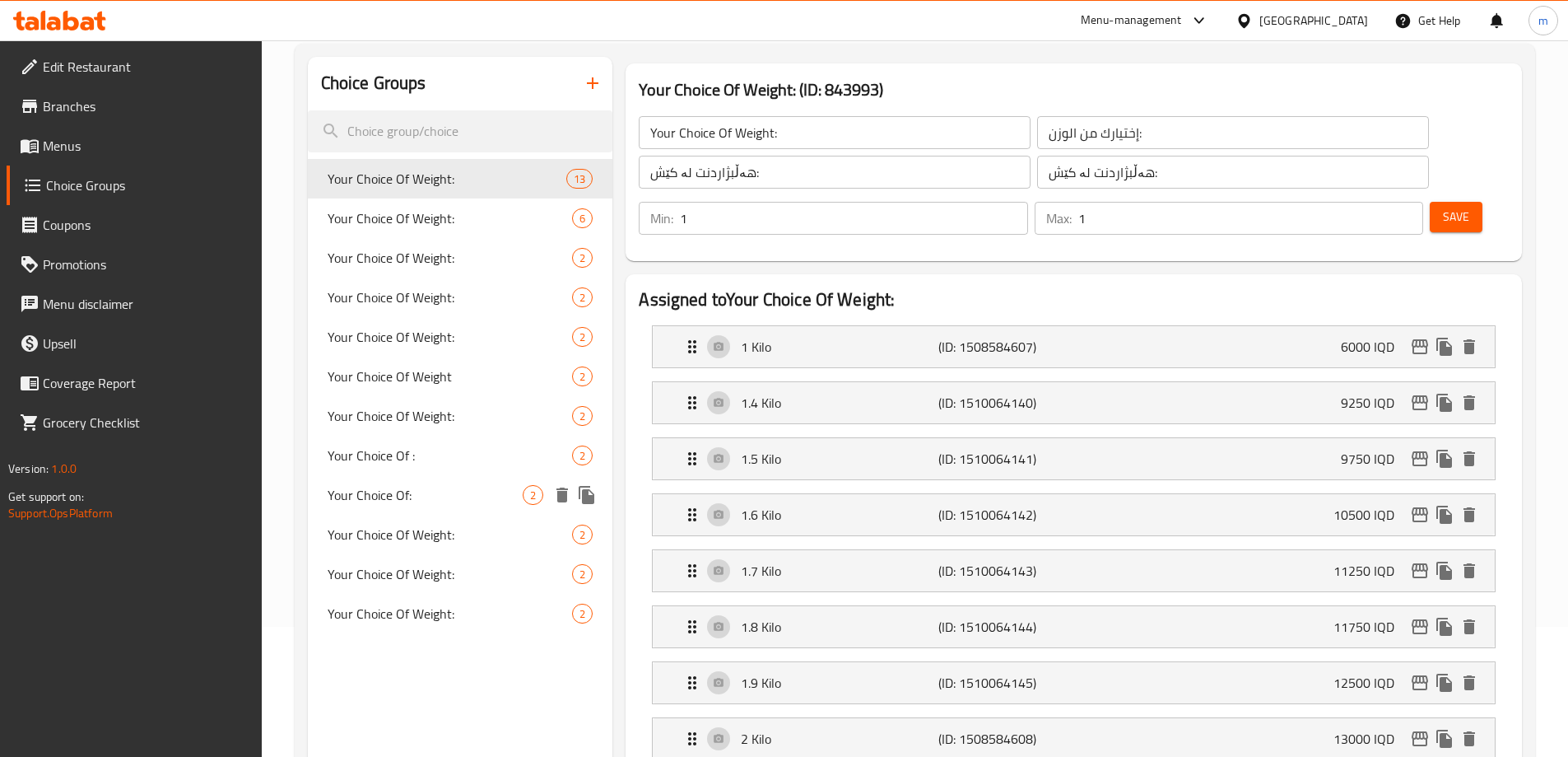
scroll to position [0, 0]
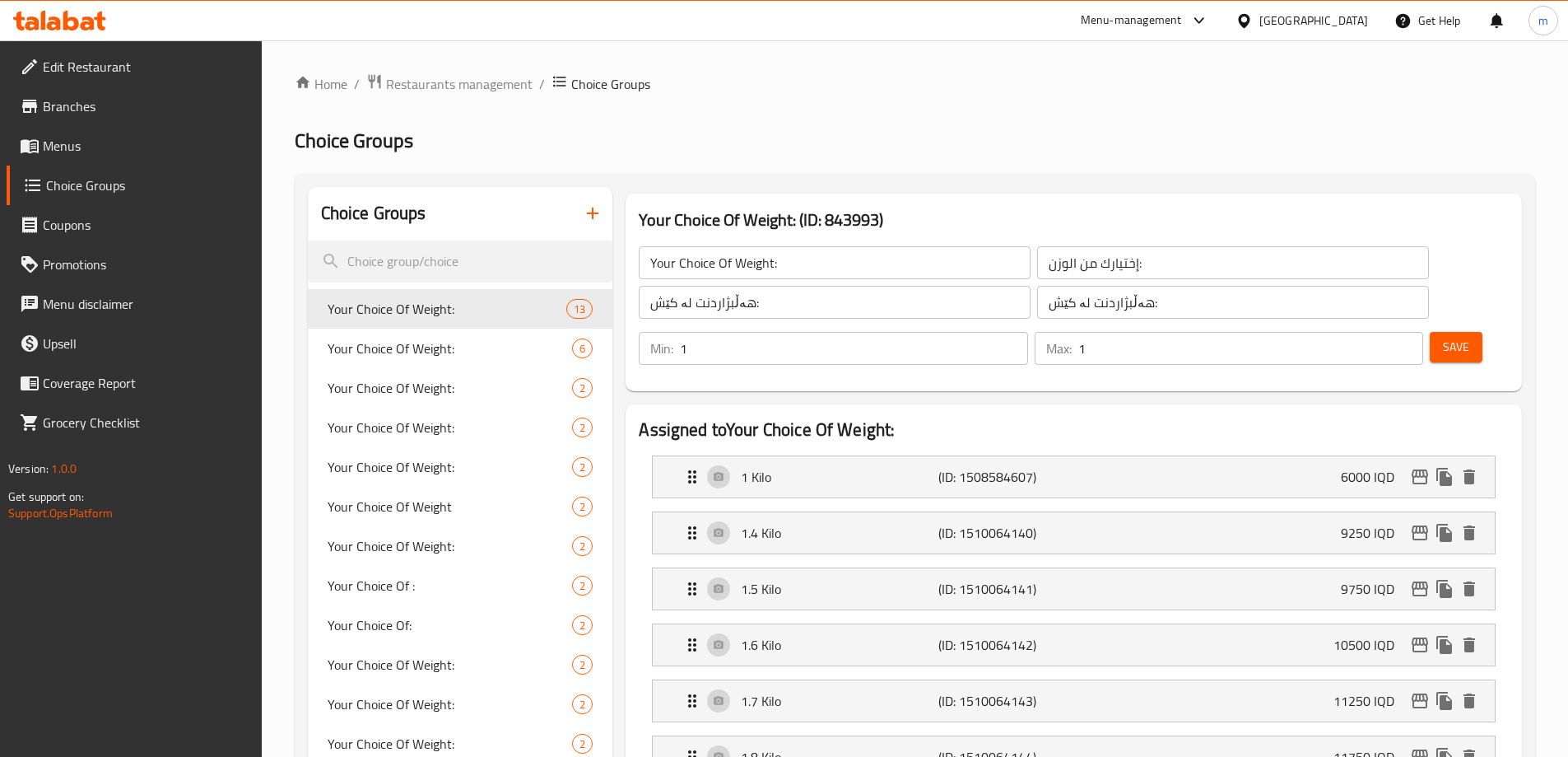
click at [128, 149] on span "Menus" at bounding box center [145, 145] width 206 height 19
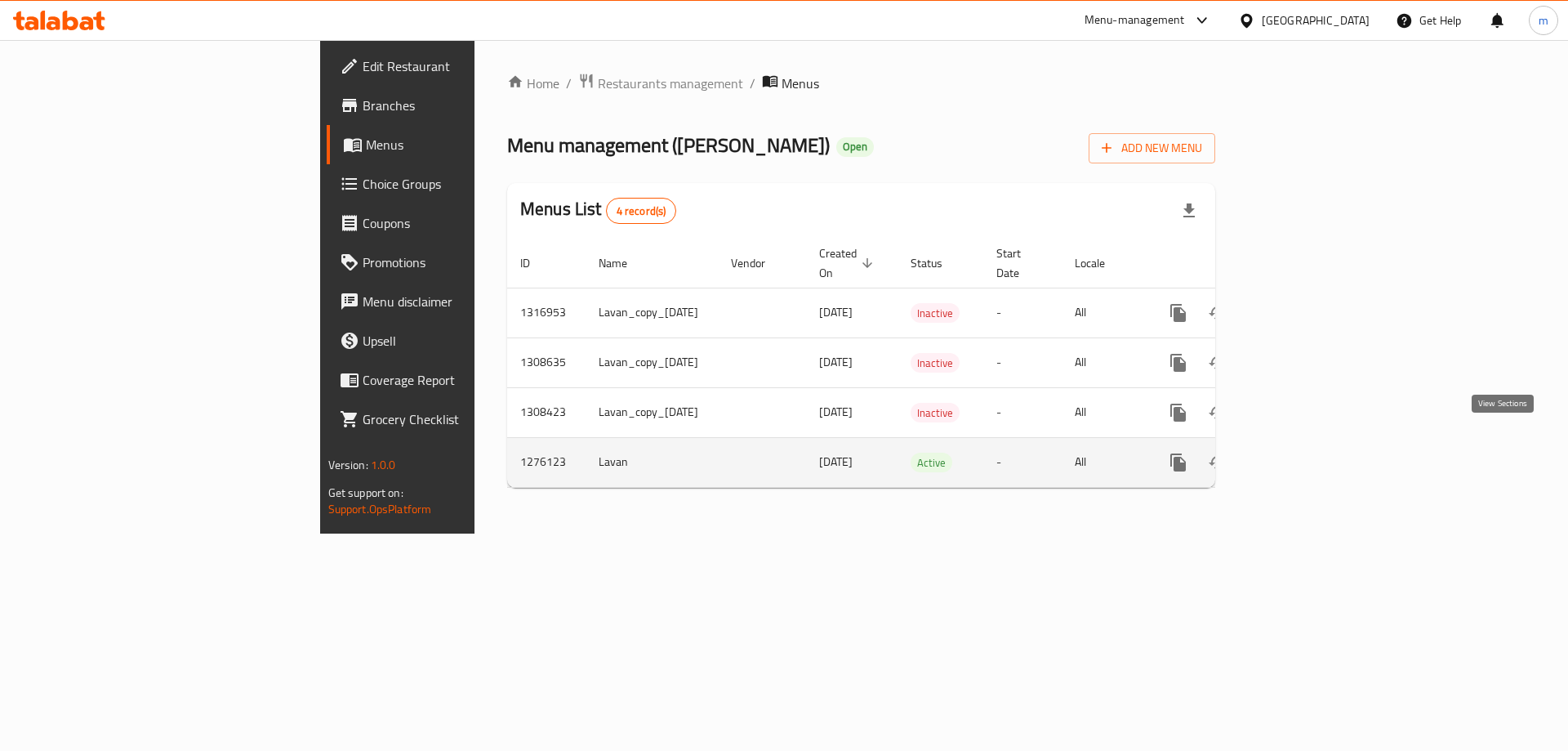
click at [1304, 455] on icon "enhanced table" at bounding box center [1297, 462] width 15 height 15
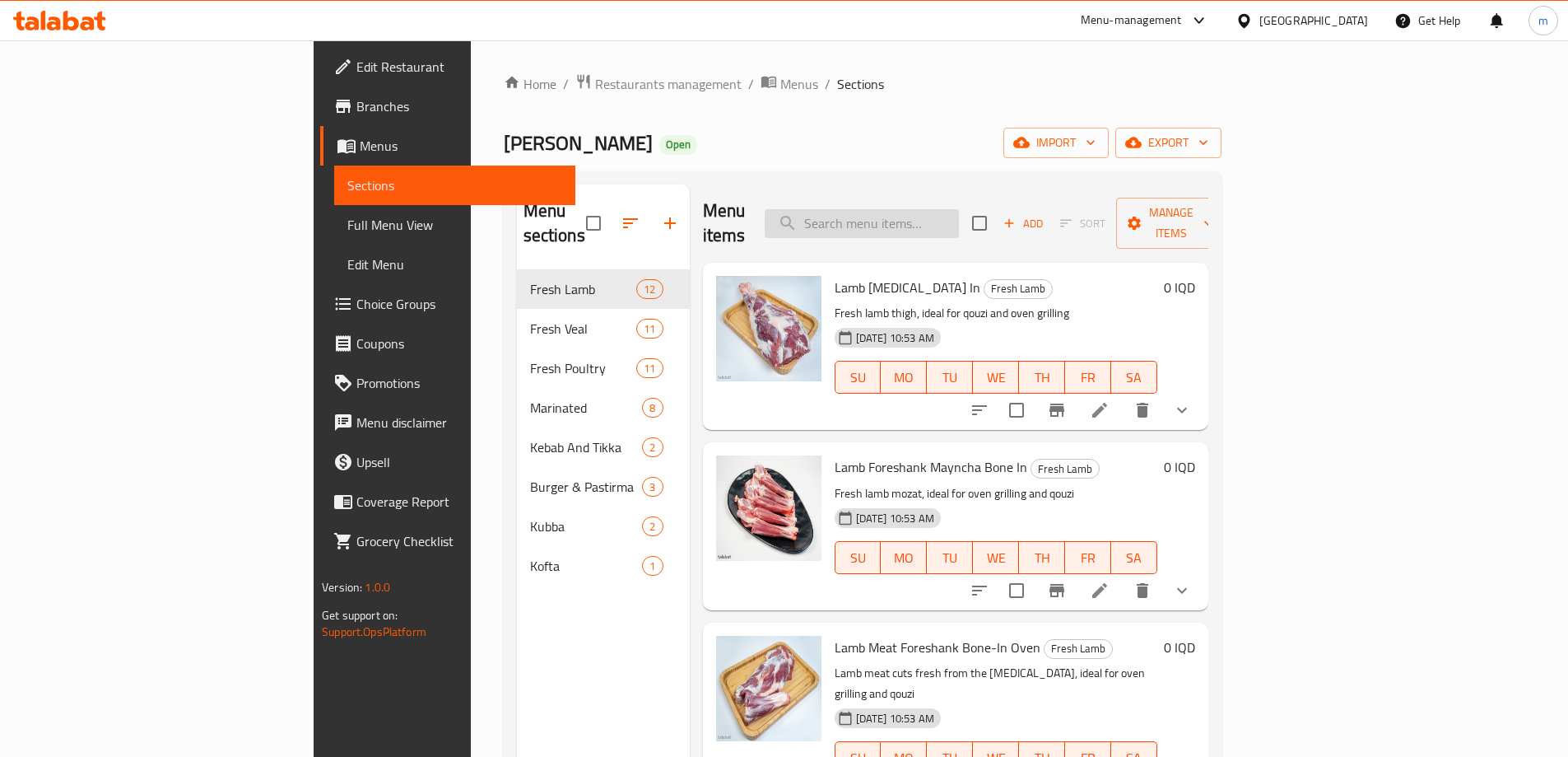
click at [954, 209] on input "search" at bounding box center [862, 223] width 194 height 29
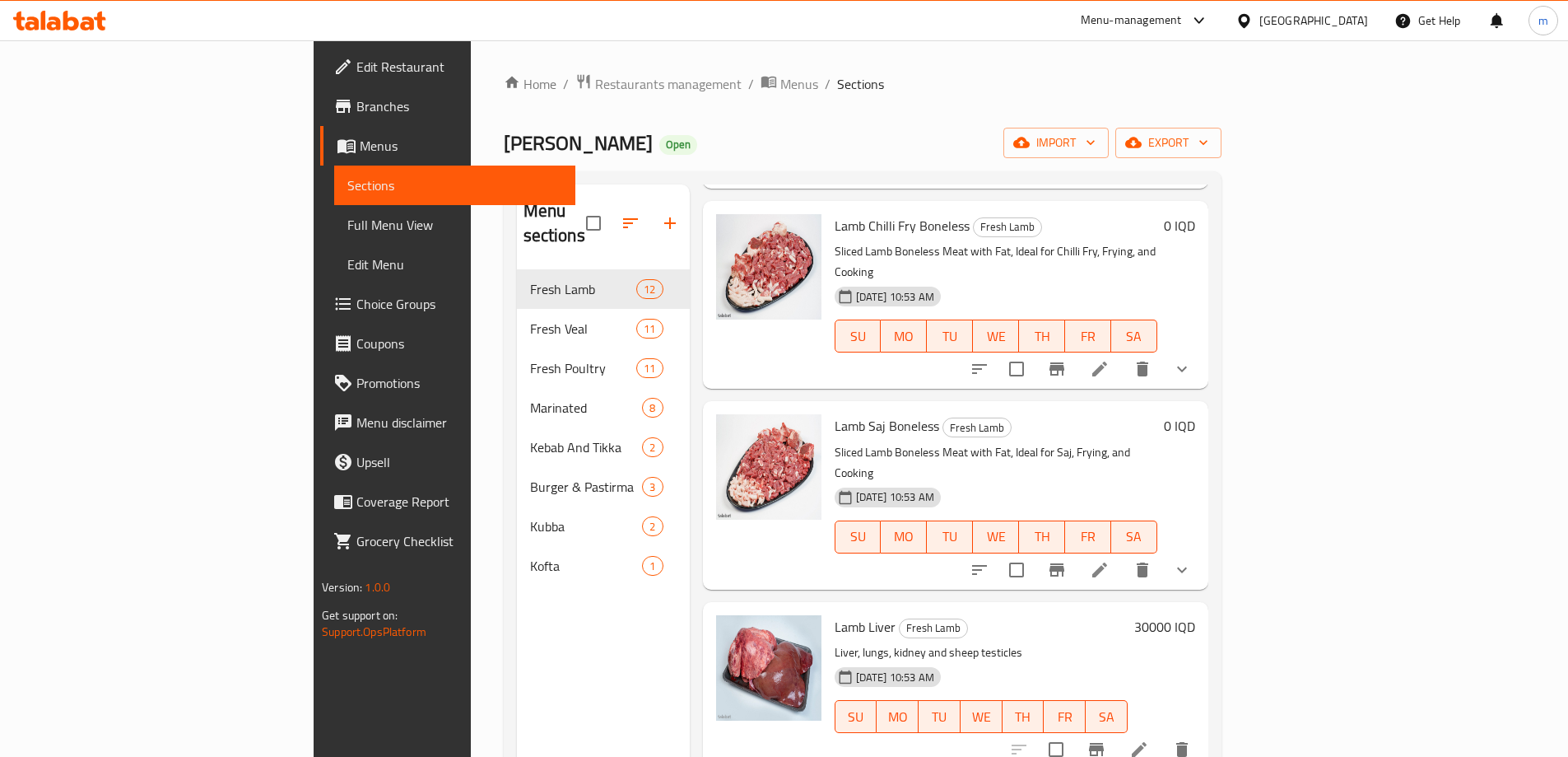
scroll to position [1345, 0]
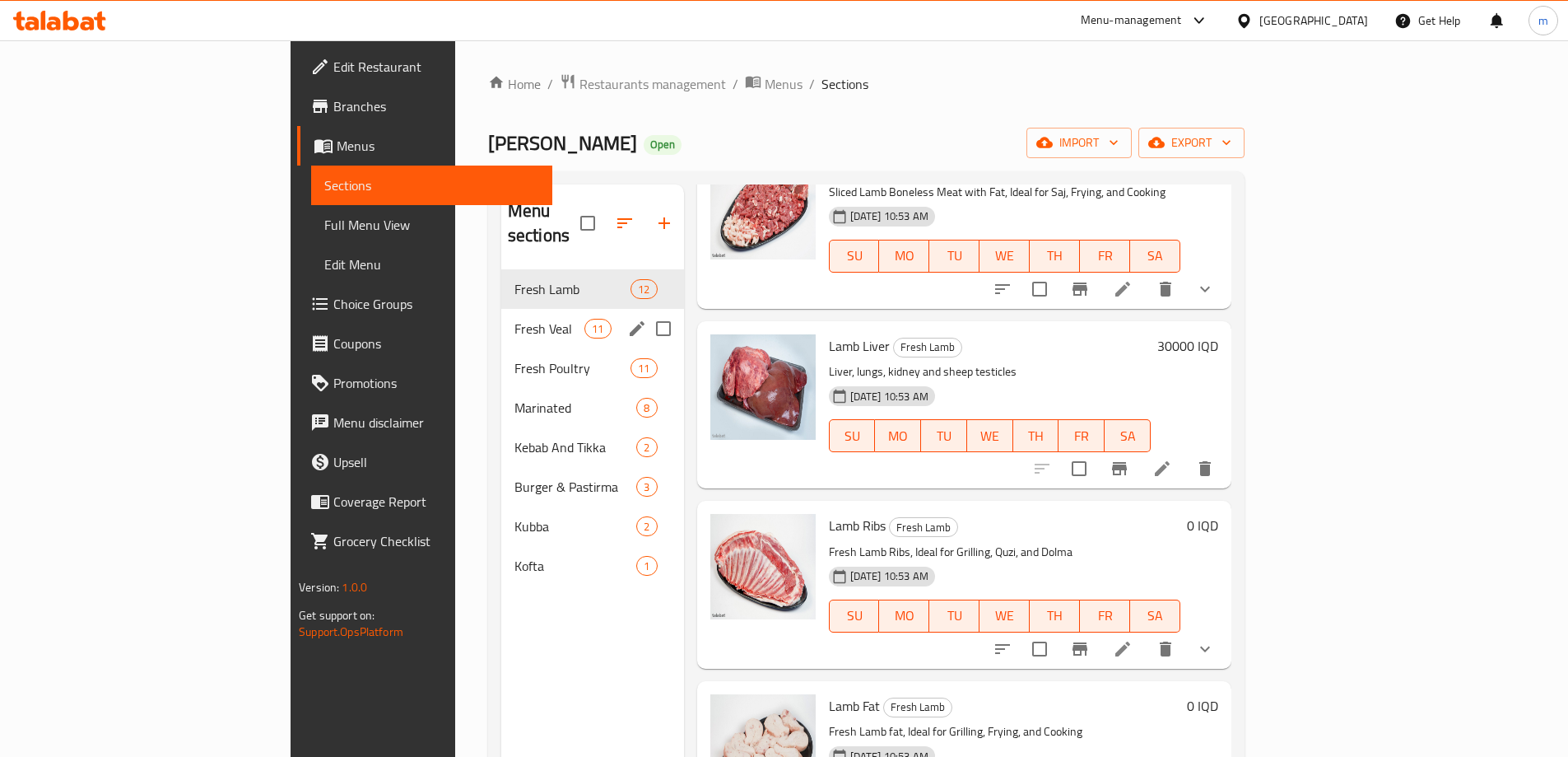
drag, startPoint x: 444, startPoint y: 315, endPoint x: 459, endPoint y: 318, distance: 15.3
click at [501, 314] on div "Fresh Veal 11" at bounding box center [592, 328] width 183 height 40
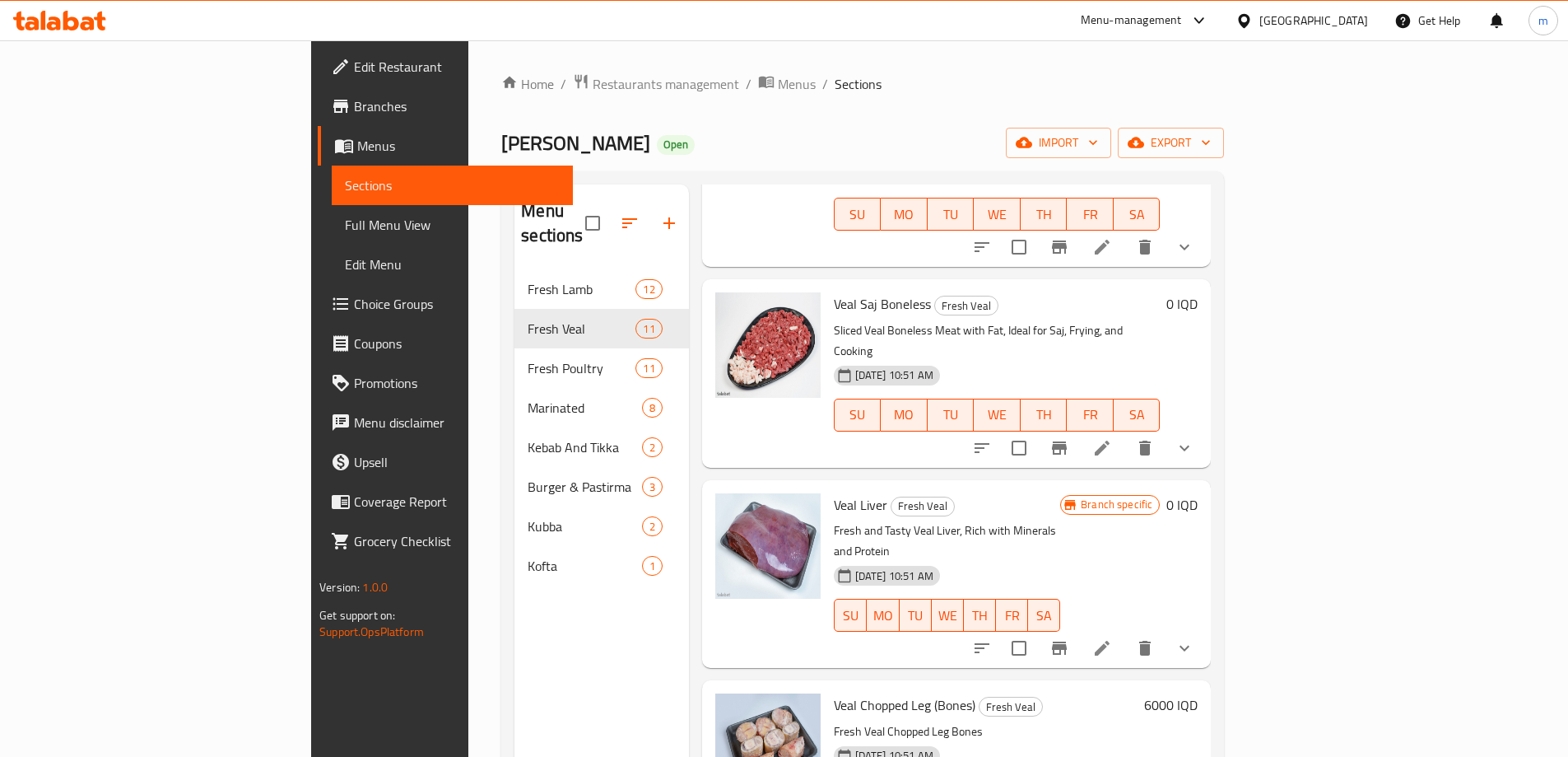
scroll to position [192, 0]
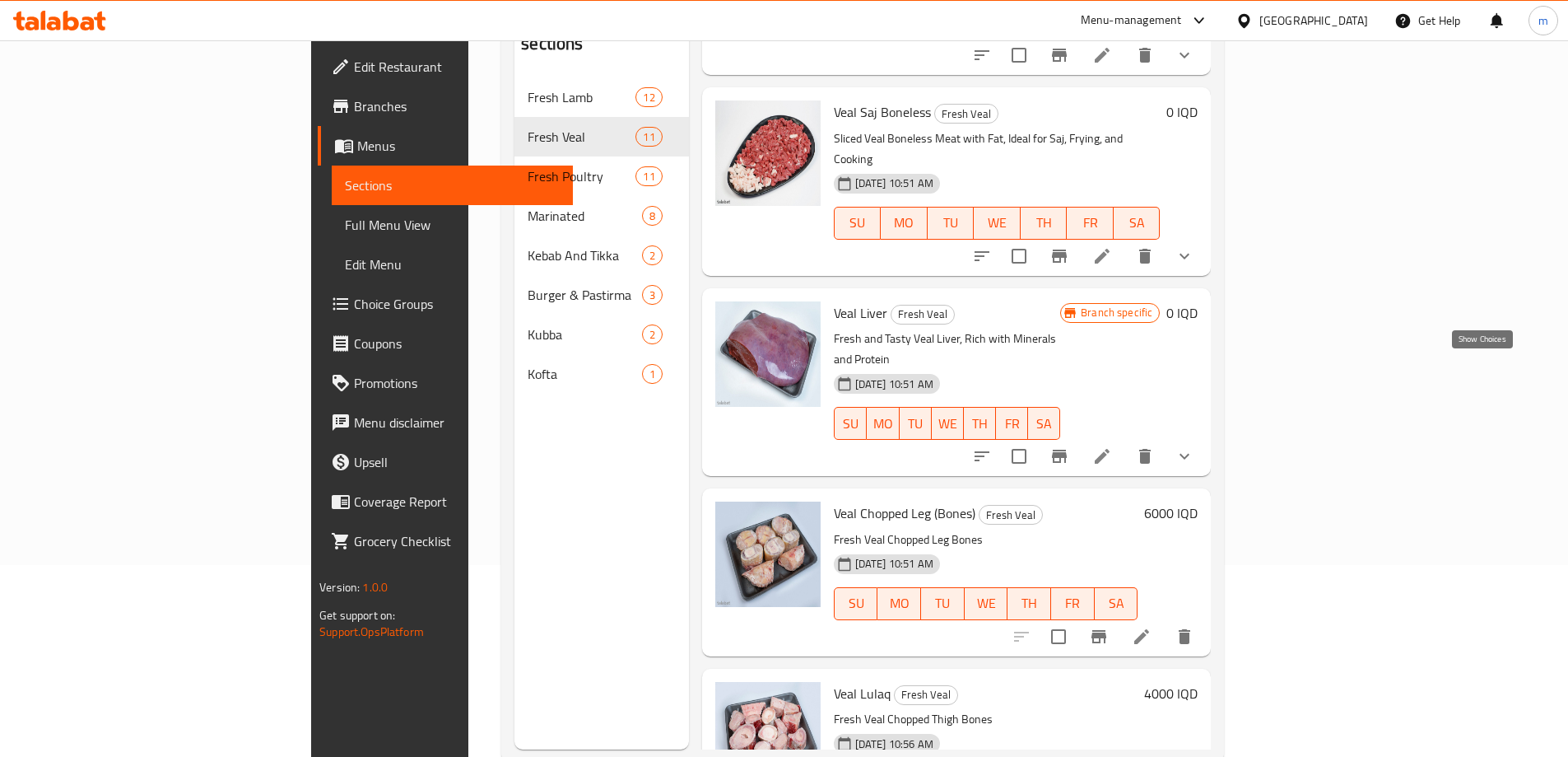
click at [1194, 446] on icon "show more" at bounding box center [1184, 456] width 19 height 19
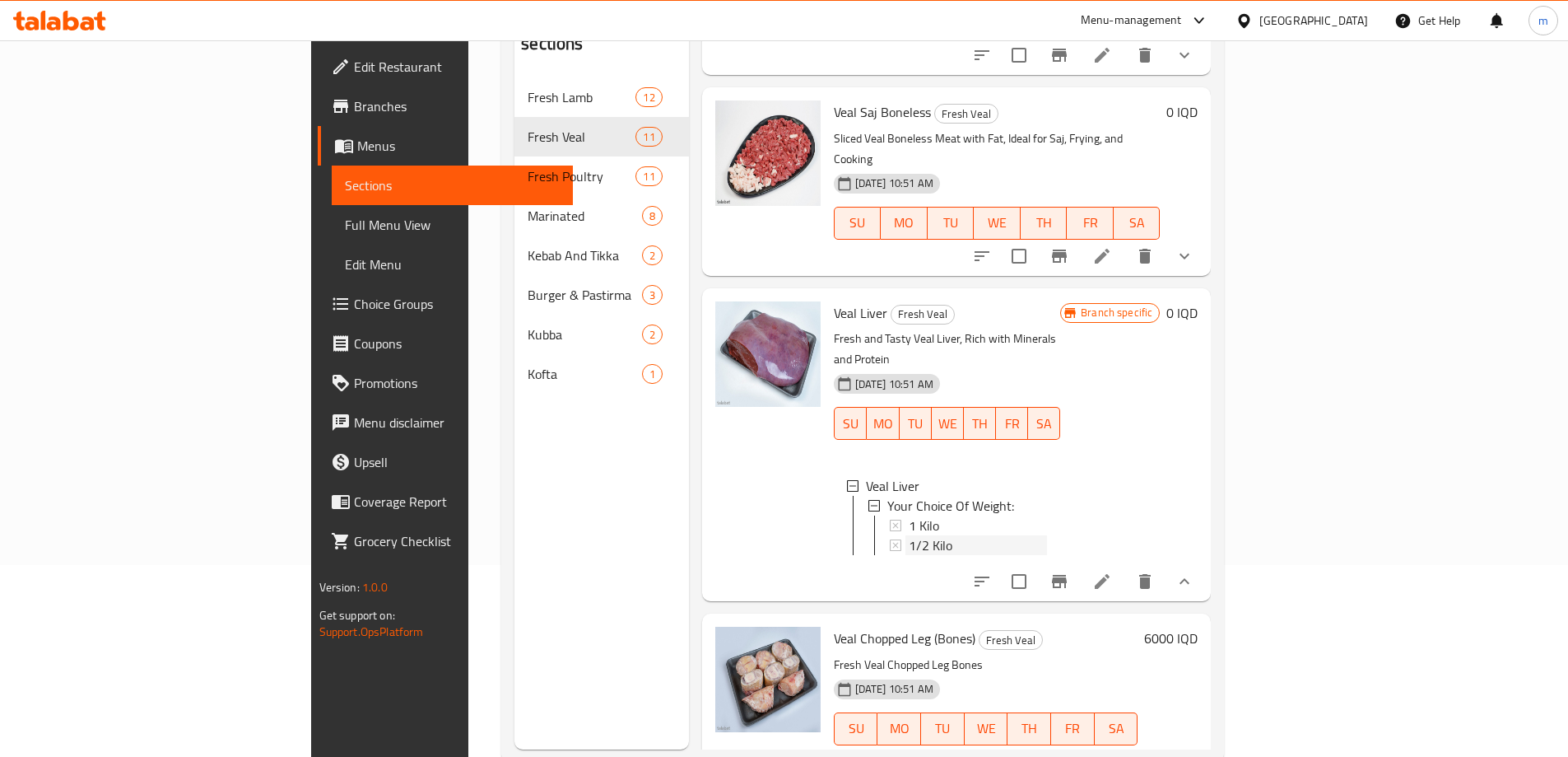
click at [978, 535] on div "1/2 Kilo" at bounding box center [978, 544] width 139 height 19
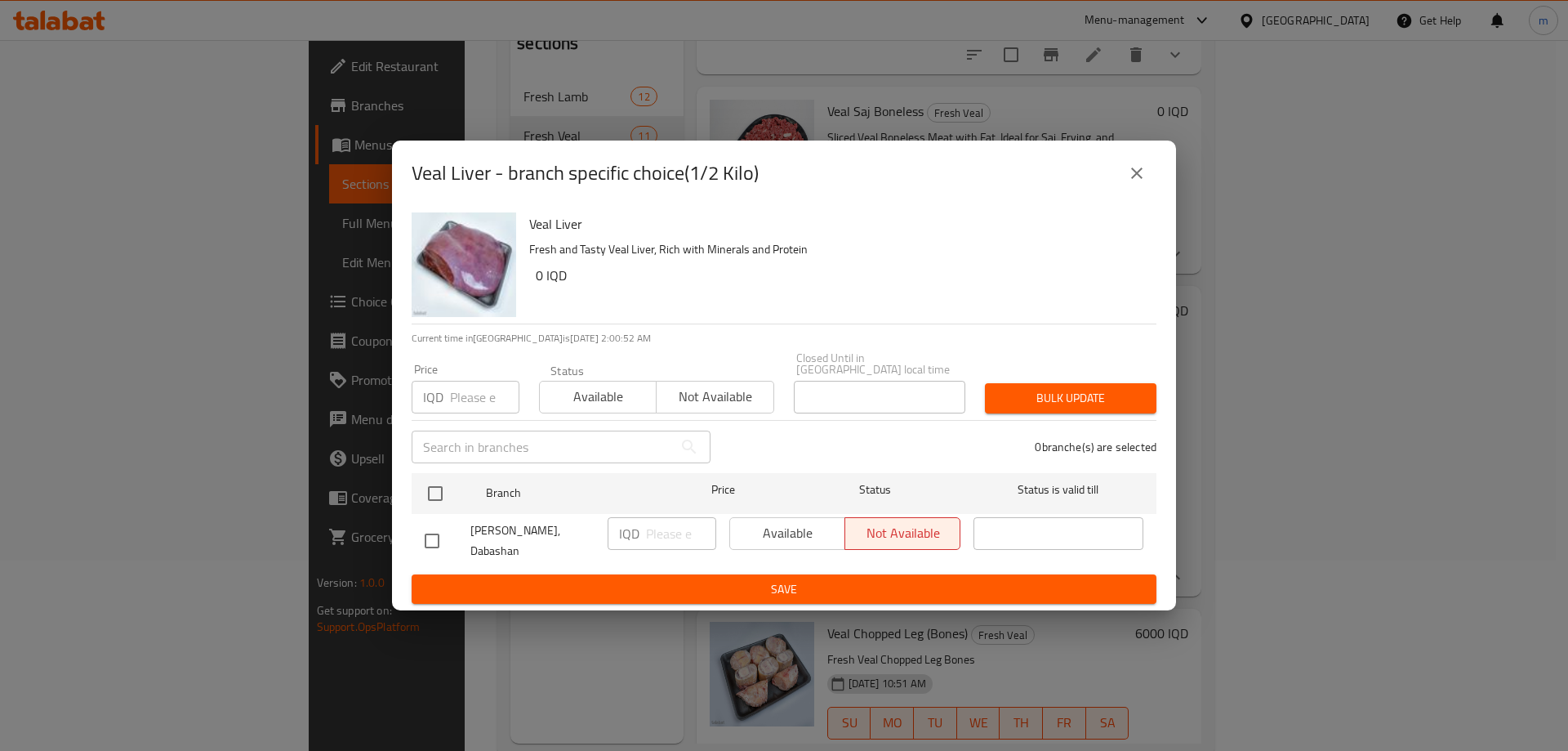
drag, startPoint x: 423, startPoint y: 539, endPoint x: 459, endPoint y: 524, distance: 39.0
click at [425, 539] on input "checkbox" at bounding box center [432, 540] width 34 height 34
checkbox input "true"
click at [813, 517] on button "Available" at bounding box center [787, 534] width 116 height 33
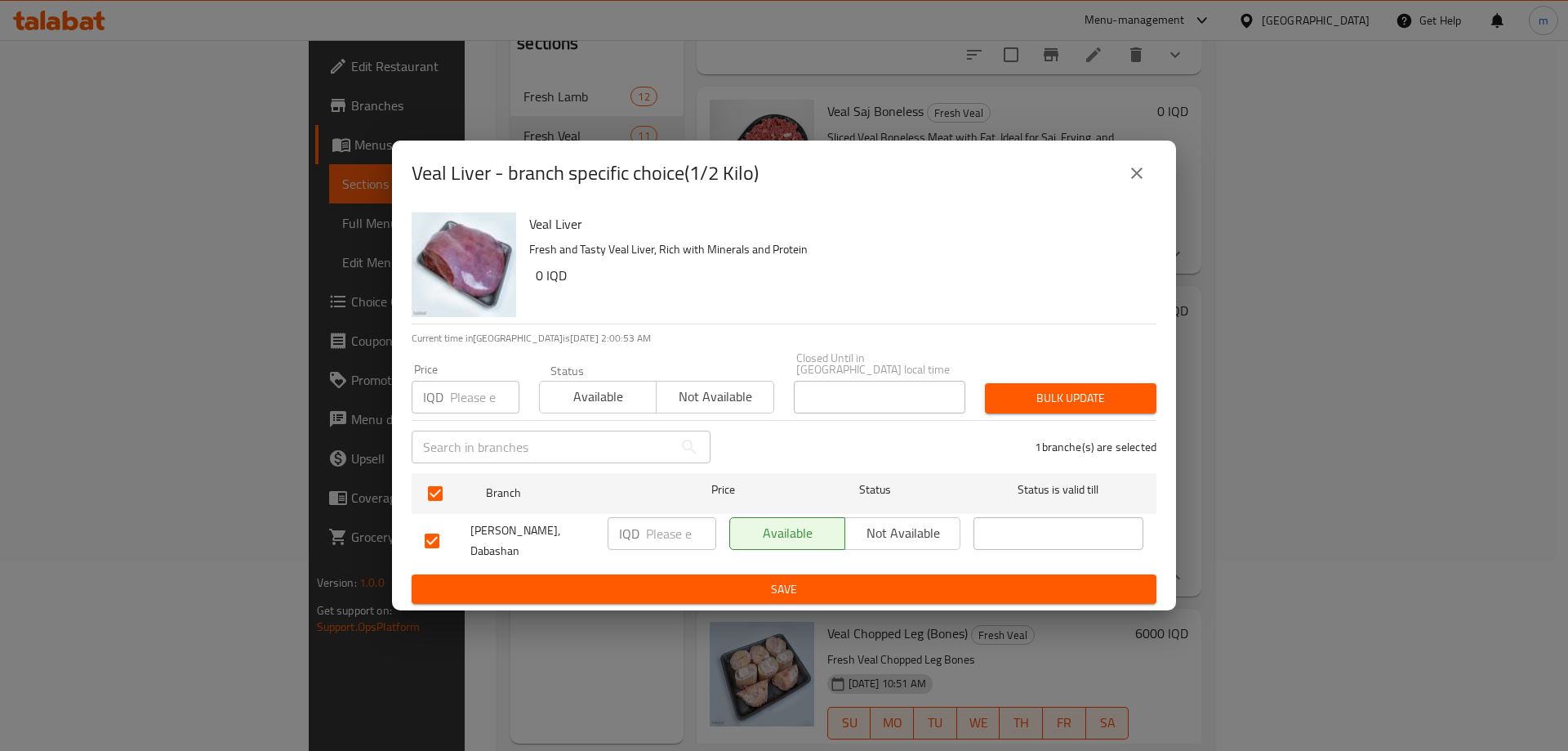
click at [765, 582] on span "Save" at bounding box center [784, 590] width 719 height 20
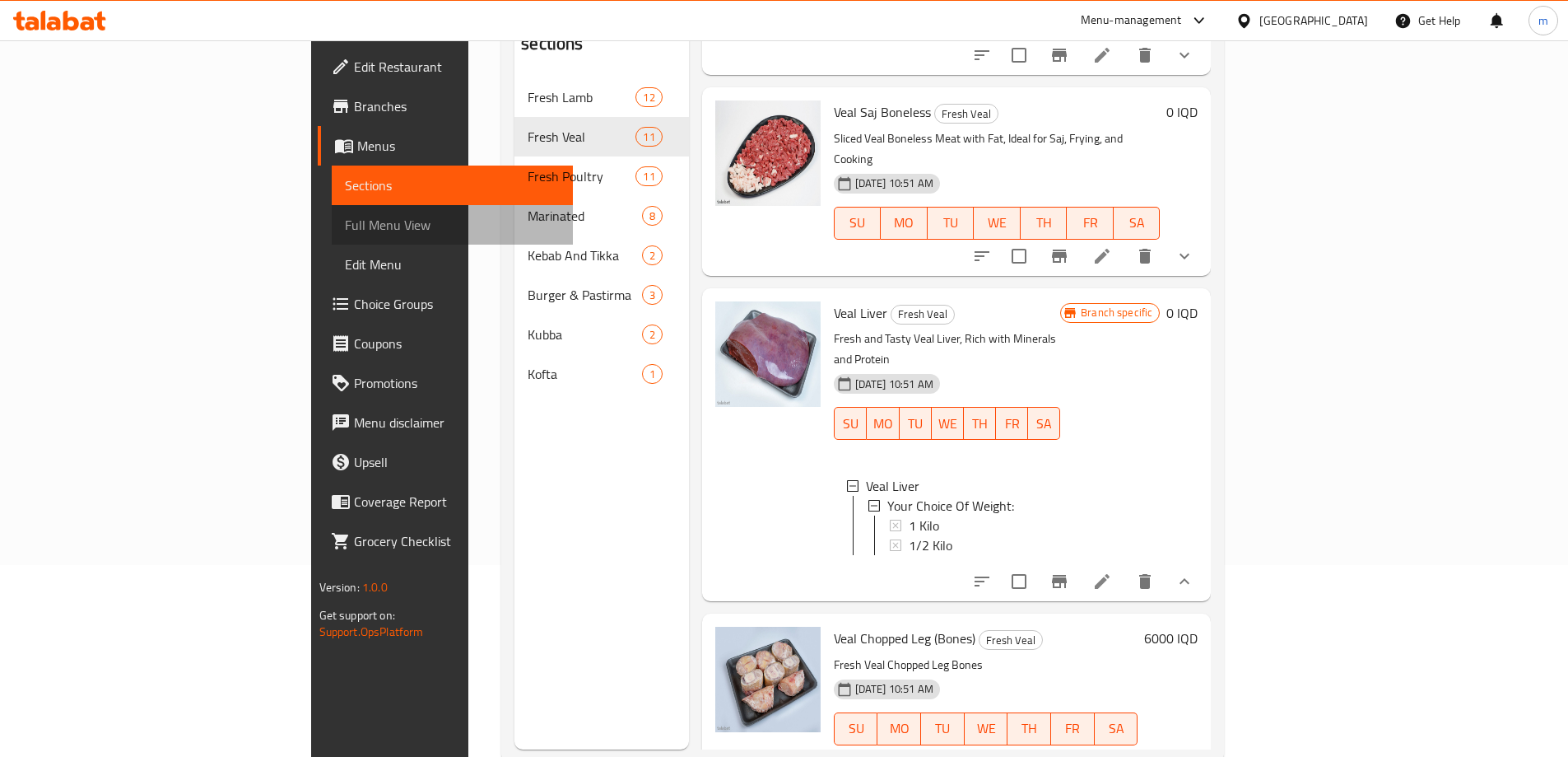
click at [332, 239] on link "Full Menu View" at bounding box center [452, 225] width 241 height 40
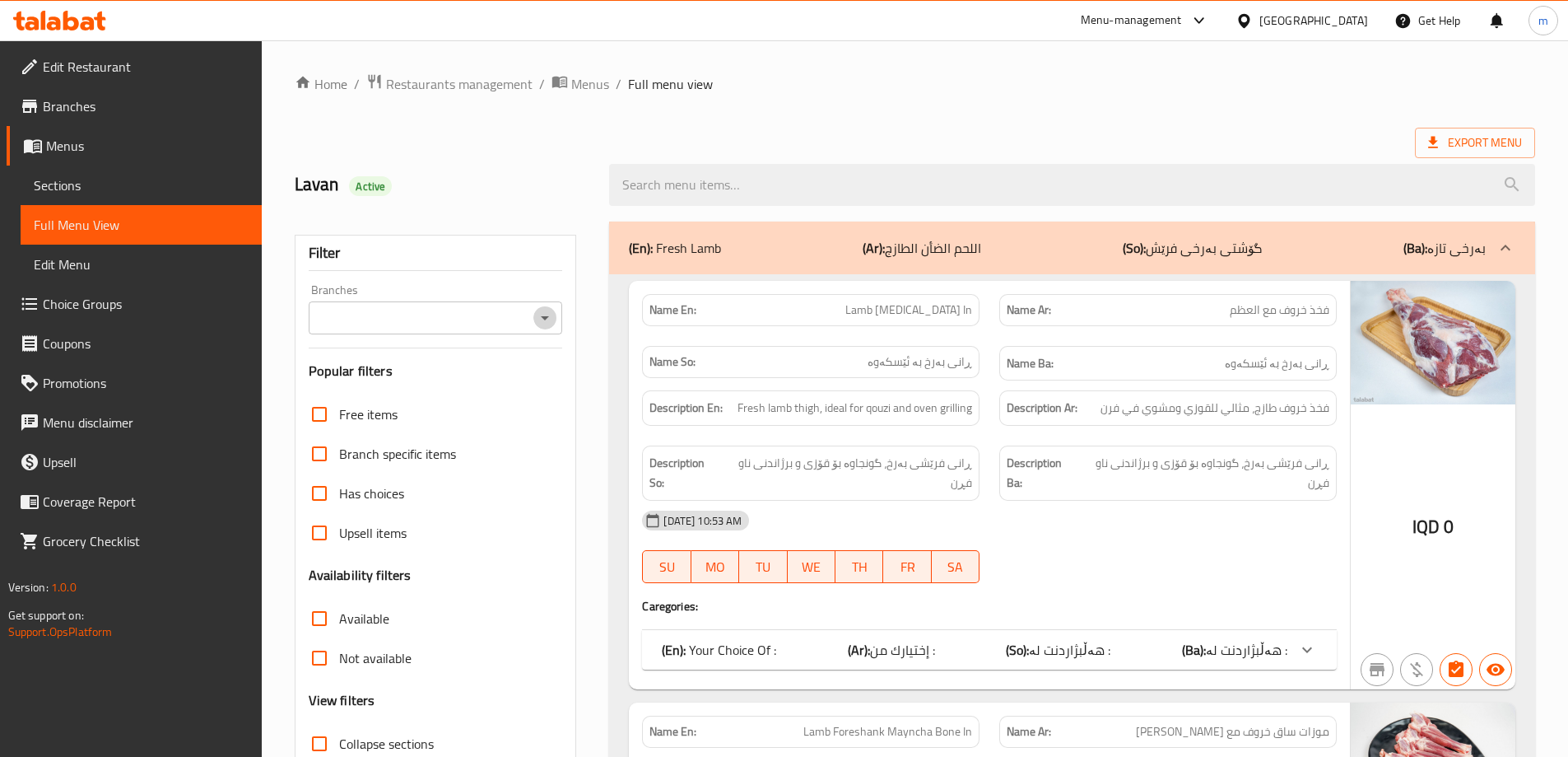
click at [549, 320] on icon "Open" at bounding box center [544, 317] width 19 height 19
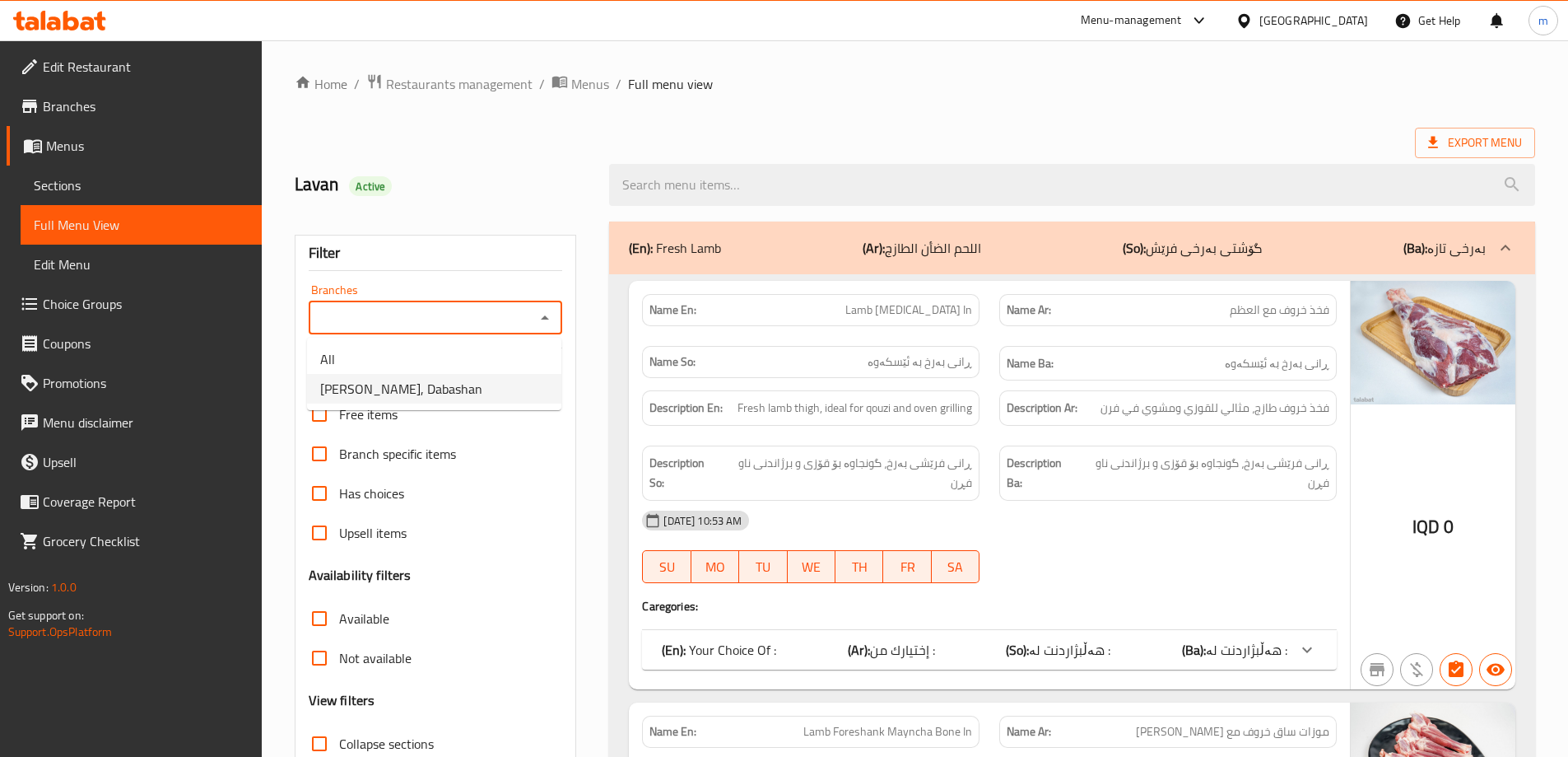
click at [435, 388] on span "[PERSON_NAME], Dabashan" at bounding box center [401, 388] width 162 height 19
type input "[PERSON_NAME], Dabashan"
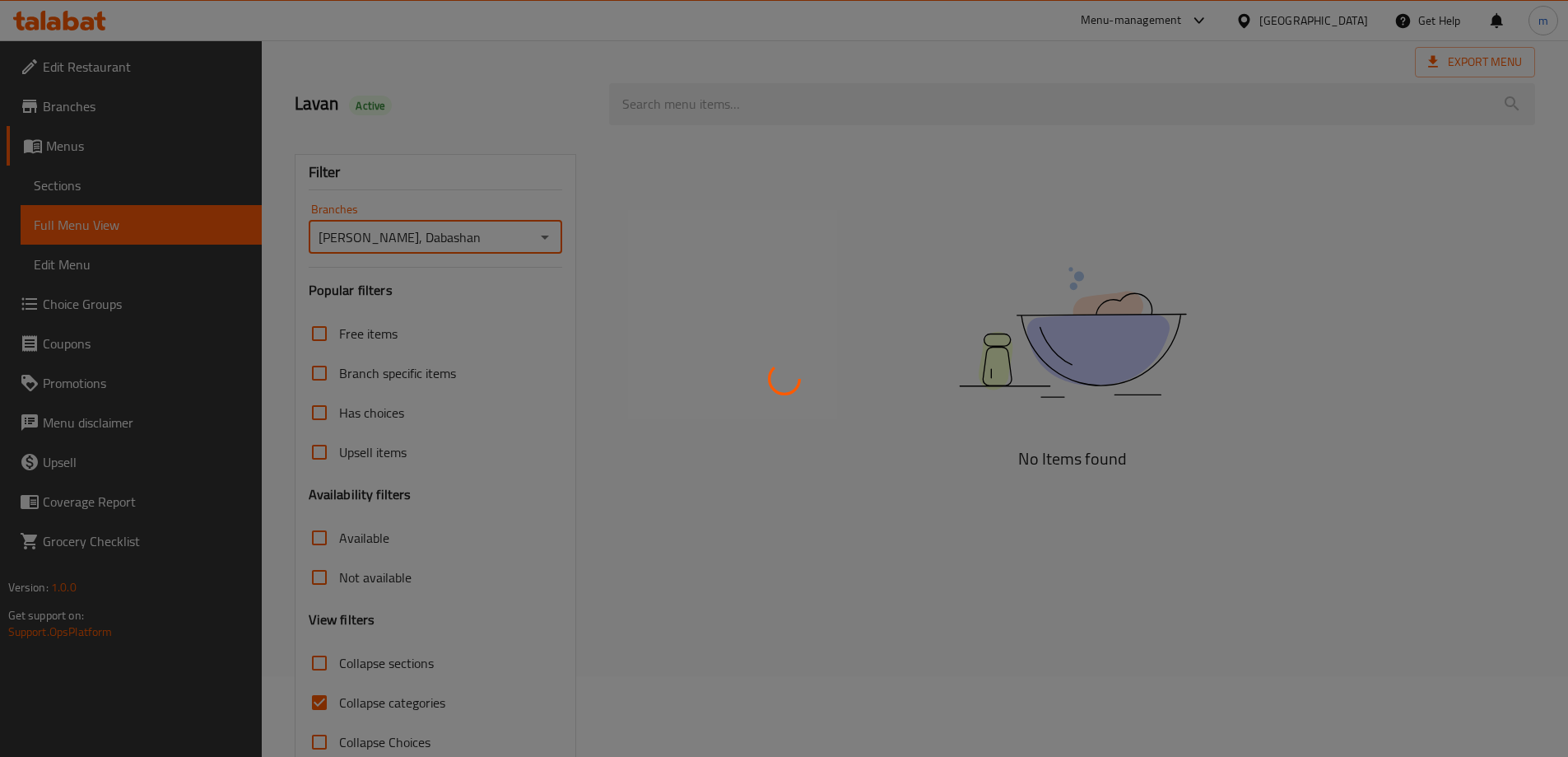
scroll to position [119, 0]
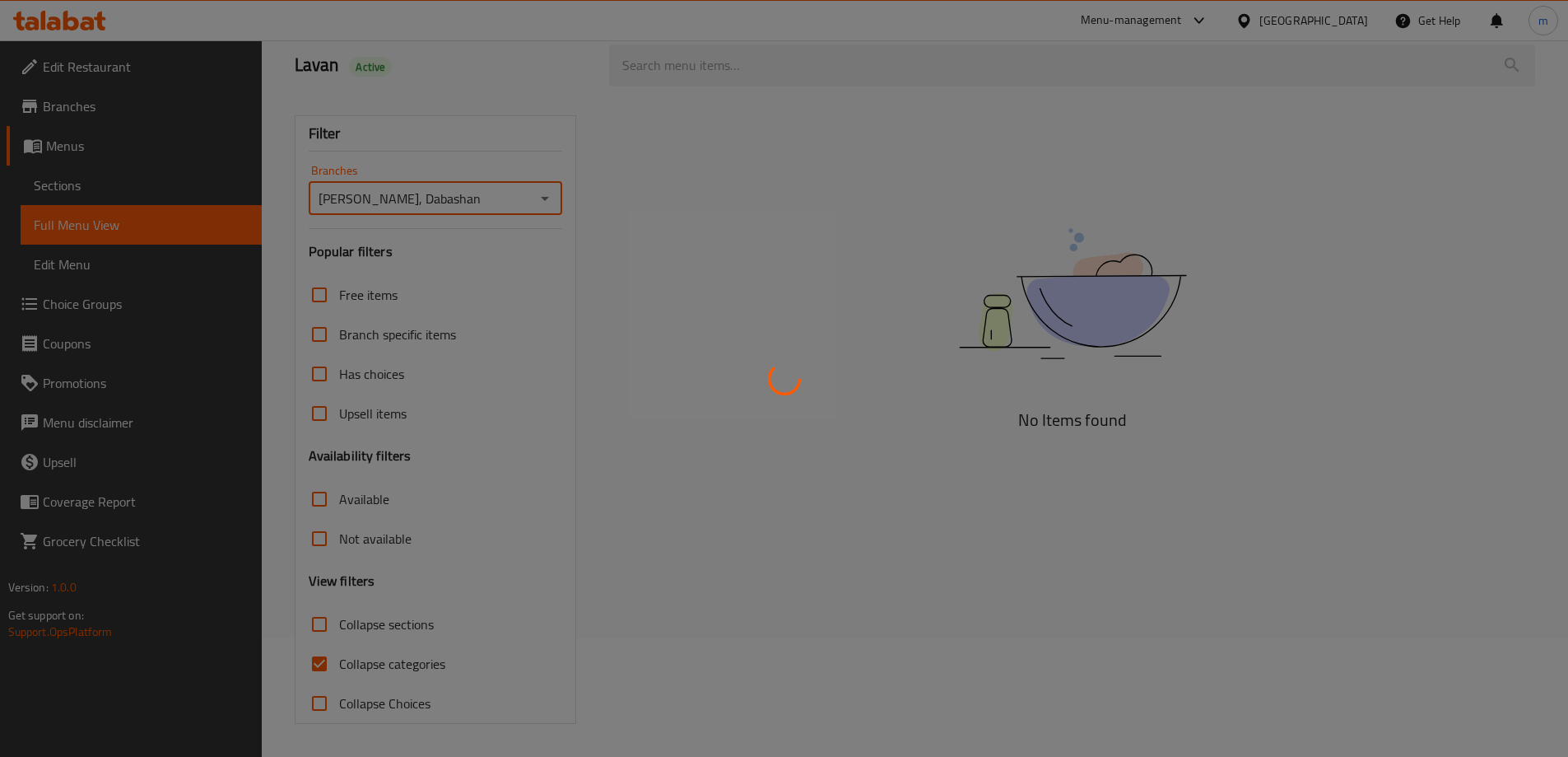
click at [343, 622] on div at bounding box center [784, 378] width 1568 height 757
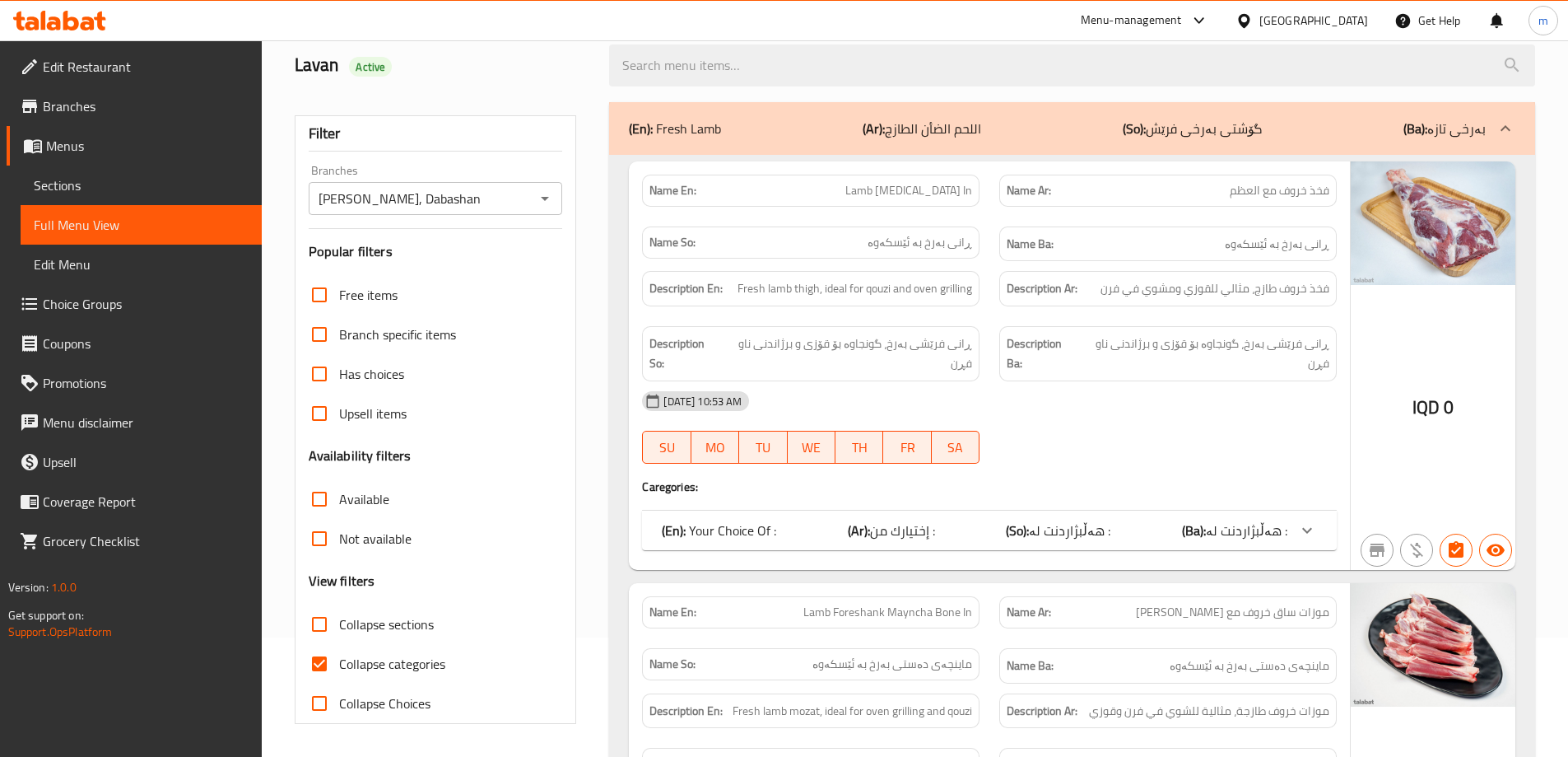
click at [321, 626] on input "Collapse sections" at bounding box center [319, 624] width 40 height 40
checkbox input "true"
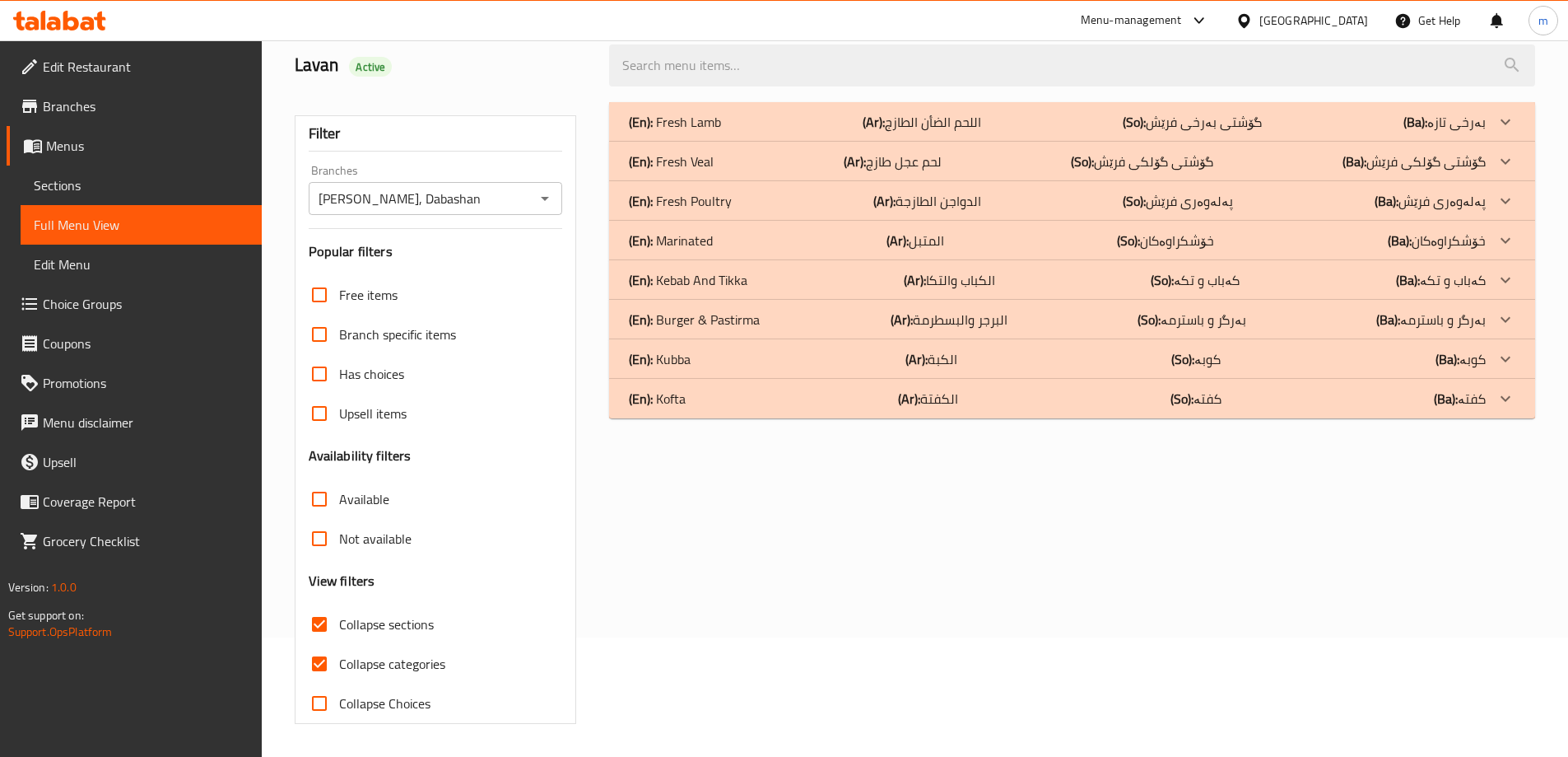
click at [324, 661] on input "Collapse categories" at bounding box center [319, 664] width 40 height 40
checkbox input "false"
click at [688, 205] on p "(En): Fresh Poultry" at bounding box center [680, 201] width 103 height 19
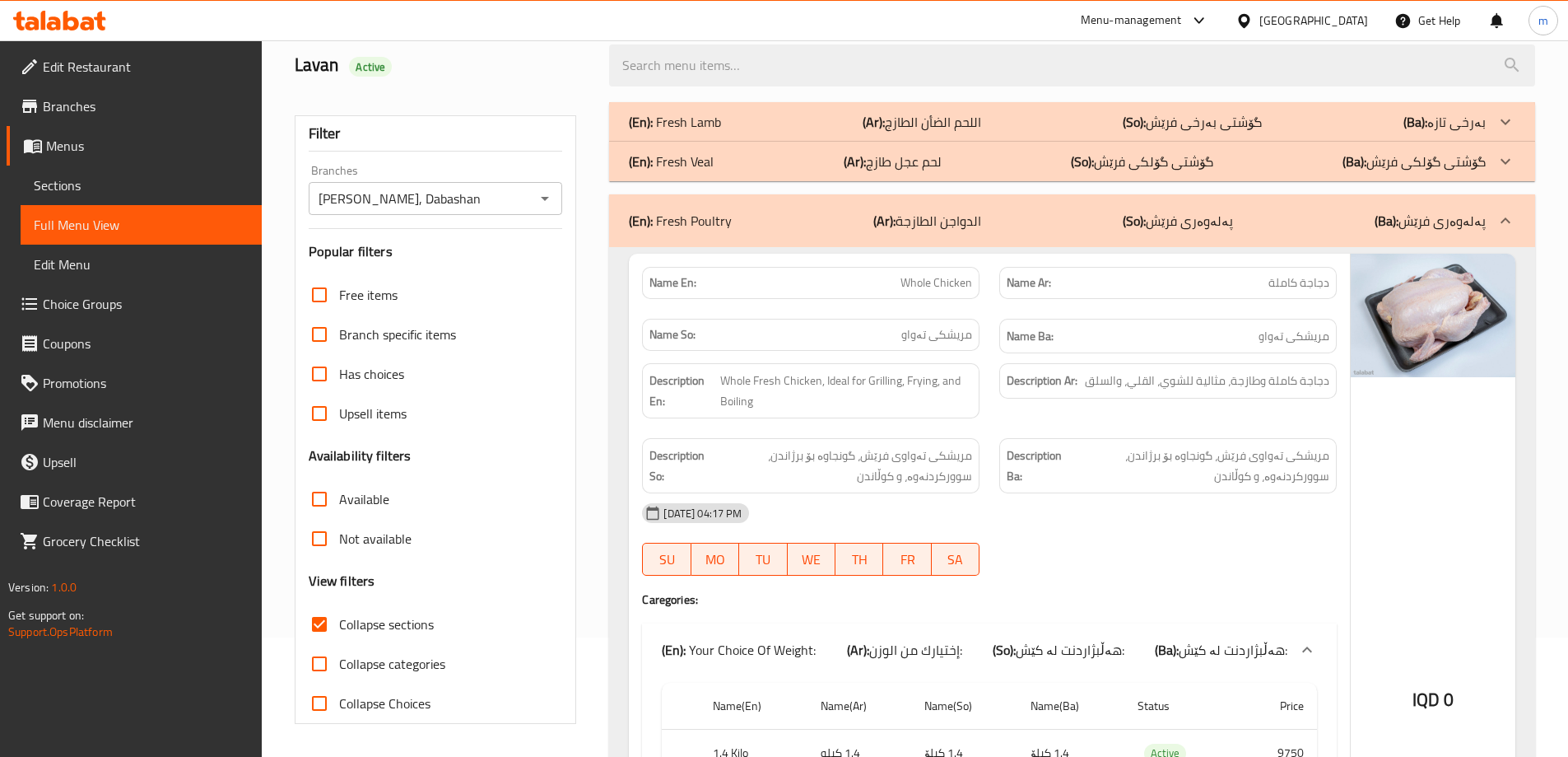
click at [682, 157] on p "(En): Fresh Veal" at bounding box center [672, 161] width 85 height 19
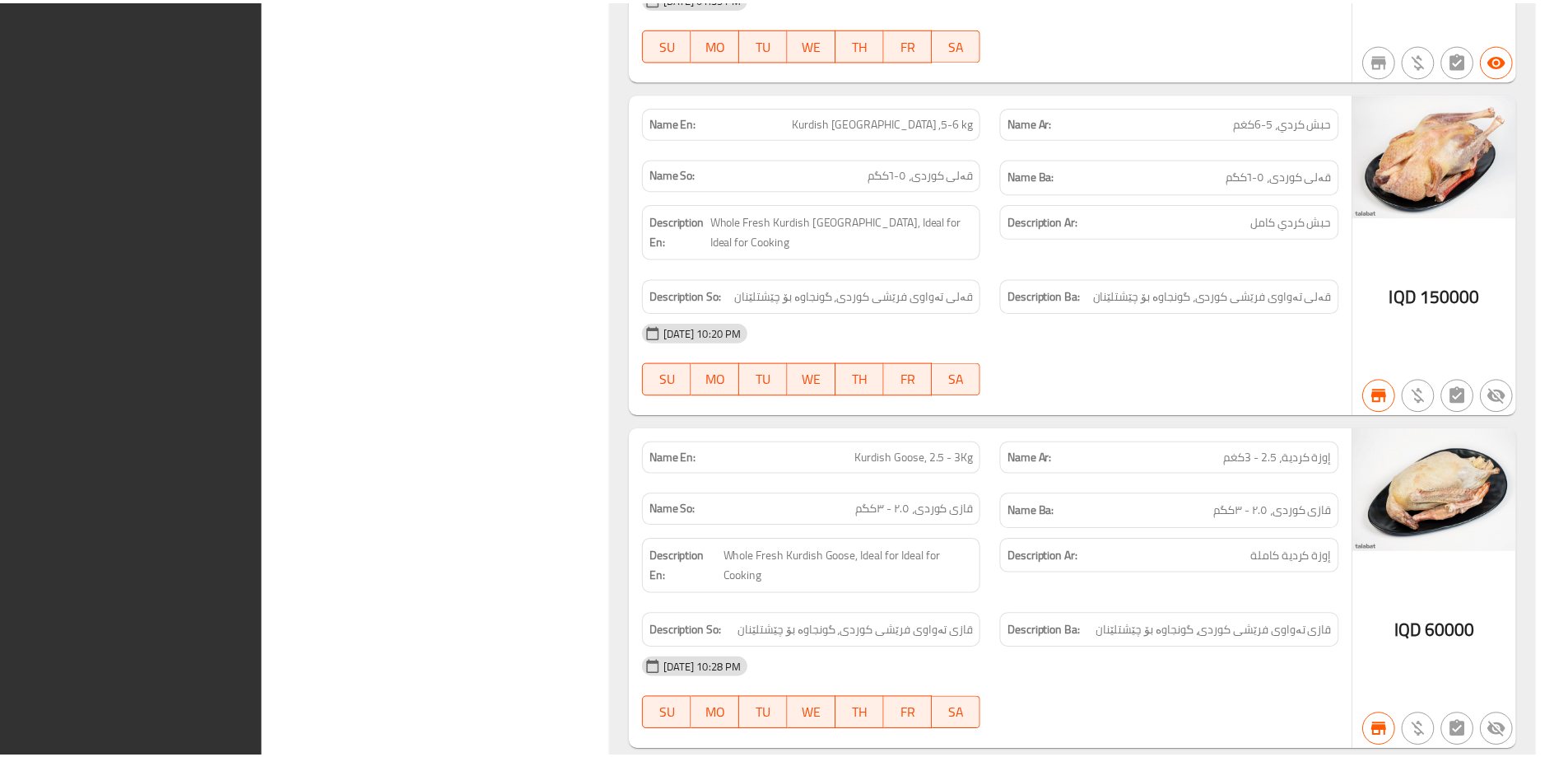
scroll to position [11145, 0]
